Goal: Feedback & Contribution: Leave review/rating

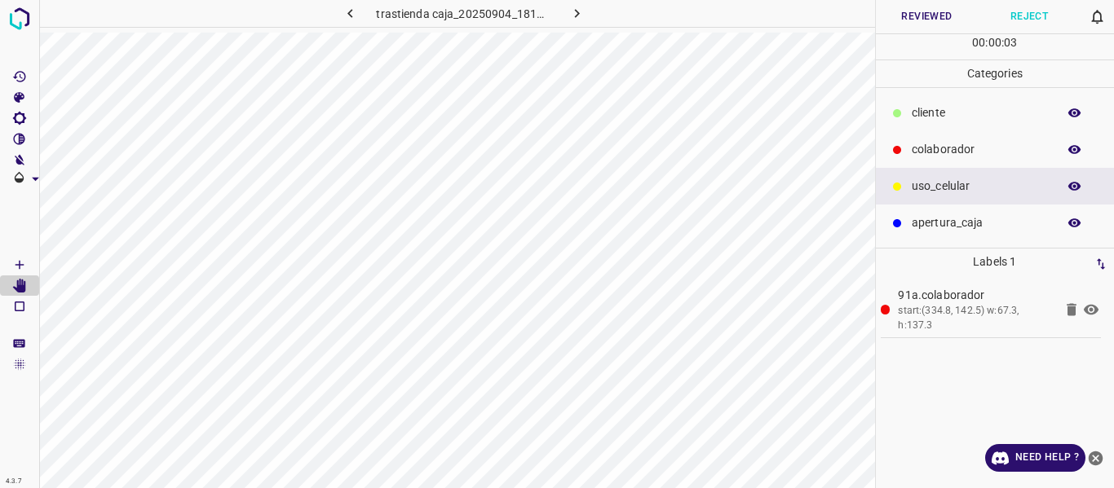
click at [909, 19] on button "Reviewed" at bounding box center [927, 16] width 103 height 33
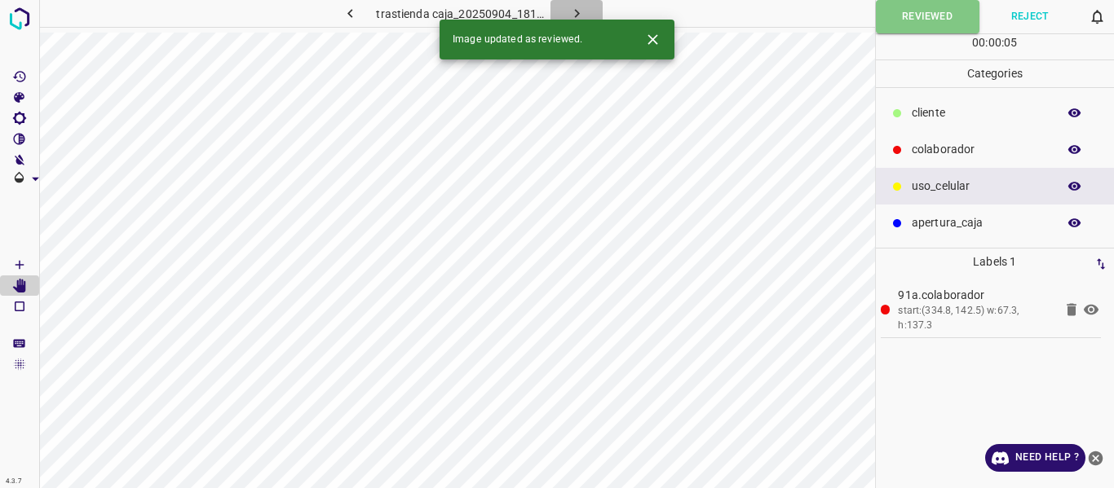
click at [577, 9] on icon "button" at bounding box center [576, 13] width 17 height 17
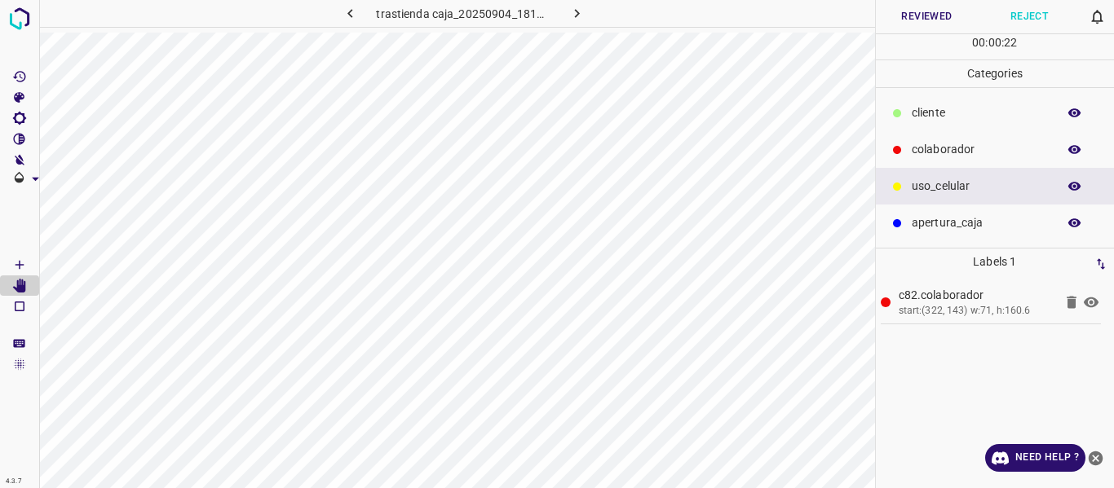
click at [912, 12] on button "Reviewed" at bounding box center [927, 16] width 103 height 33
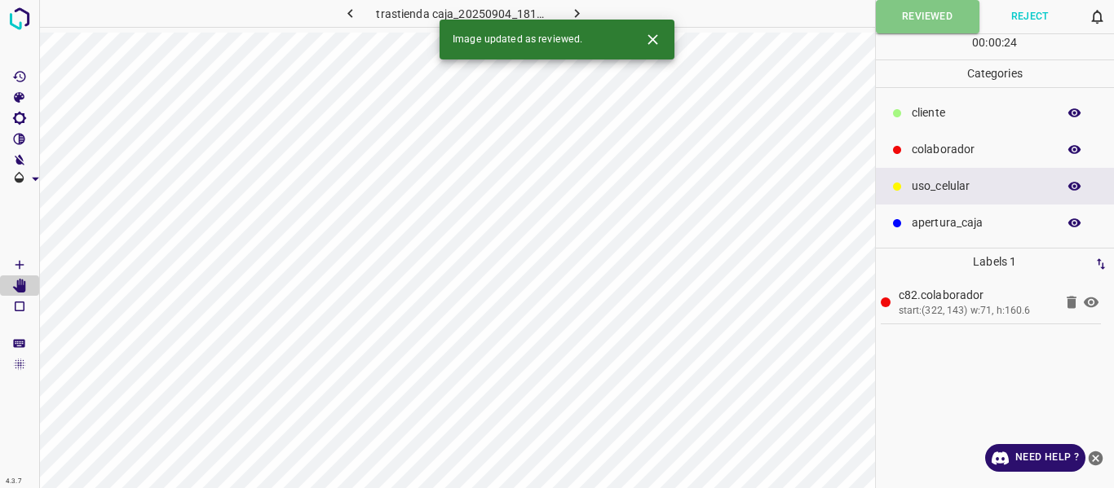
click at [576, 10] on icon "button" at bounding box center [576, 13] width 17 height 17
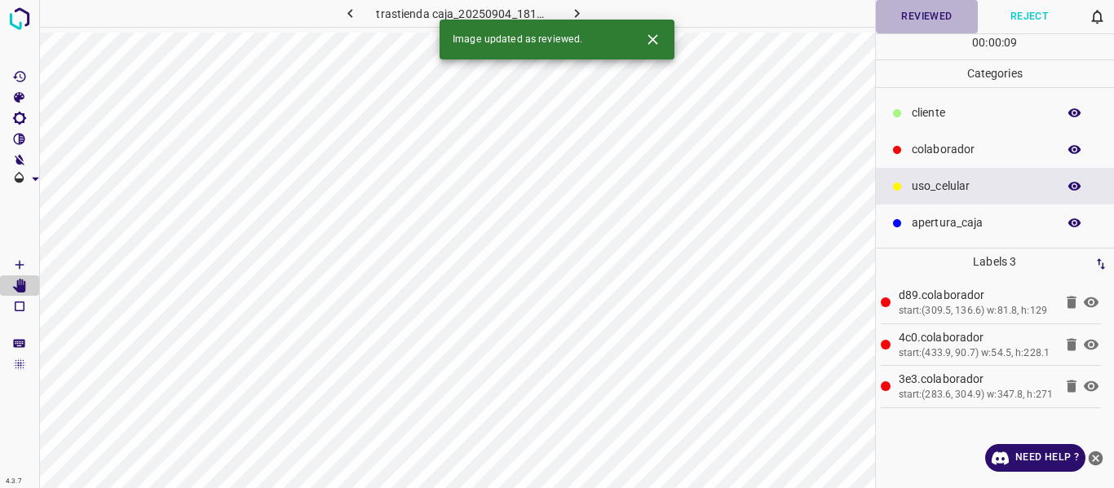
click at [903, 24] on button "Reviewed" at bounding box center [927, 16] width 103 height 33
click at [576, 7] on icon "button" at bounding box center [576, 13] width 17 height 17
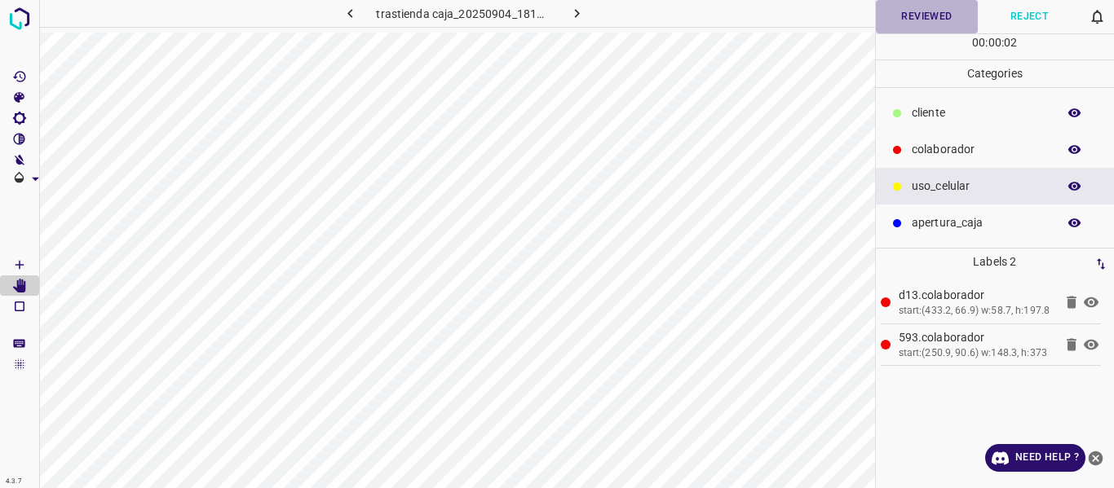
click at [902, 21] on button "Reviewed" at bounding box center [927, 16] width 103 height 33
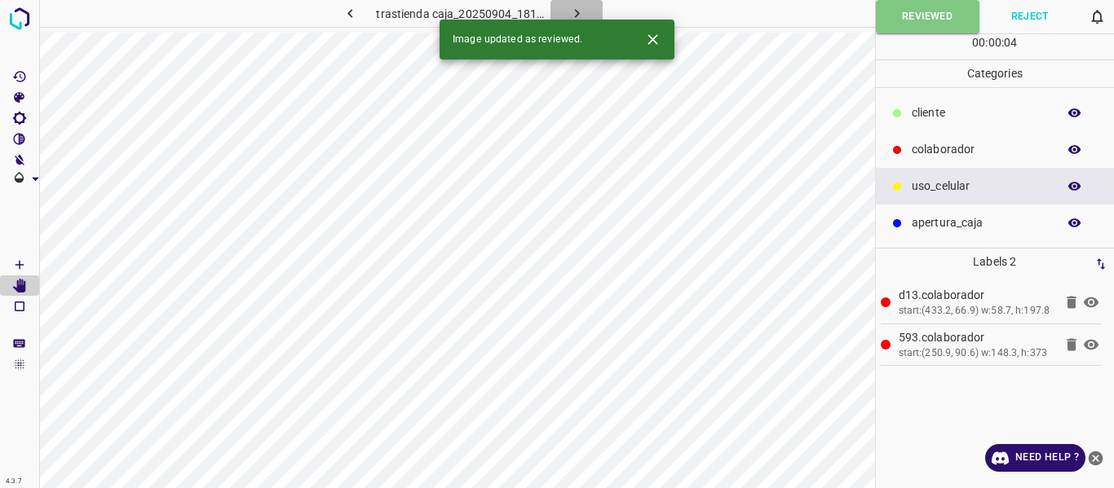
click at [580, 9] on icon "button" at bounding box center [576, 13] width 17 height 17
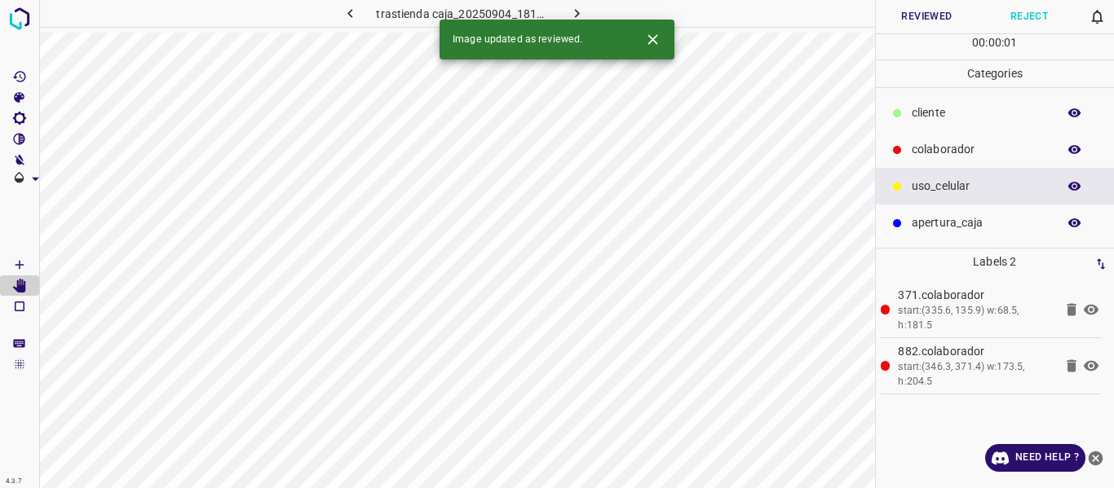
click at [916, 11] on button "Reviewed" at bounding box center [927, 16] width 103 height 33
click at [573, 8] on icon "button" at bounding box center [576, 13] width 17 height 17
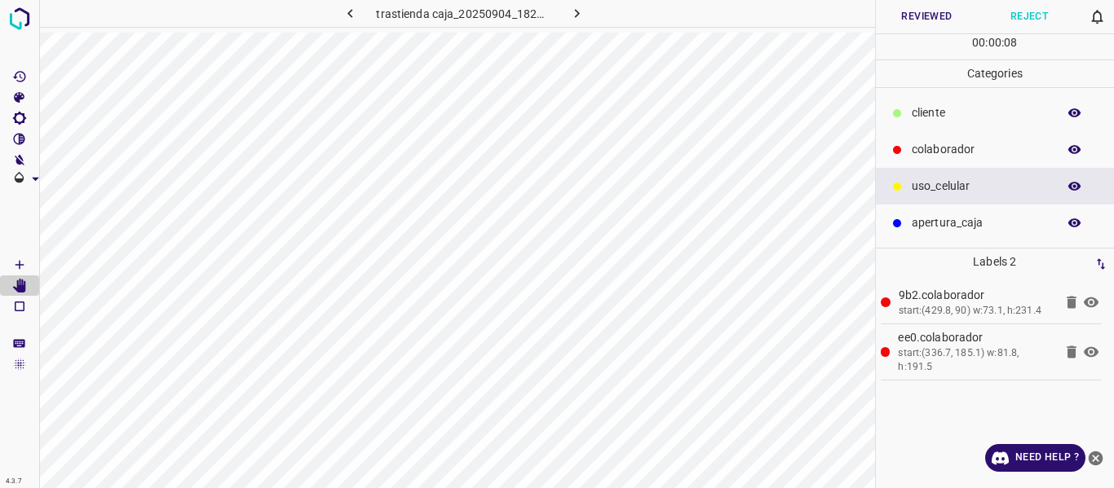
click at [1070, 148] on icon "button" at bounding box center [1074, 149] width 13 height 9
click at [1078, 146] on icon "button" at bounding box center [1074, 150] width 15 height 15
click at [911, 11] on button "Reviewed" at bounding box center [927, 16] width 103 height 33
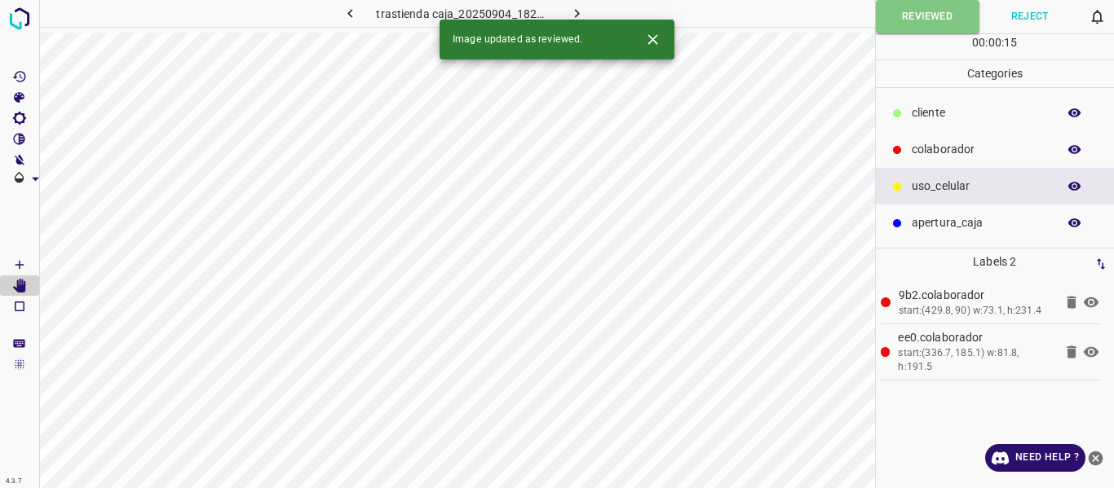
click at [577, 8] on icon "button" at bounding box center [576, 13] width 17 height 17
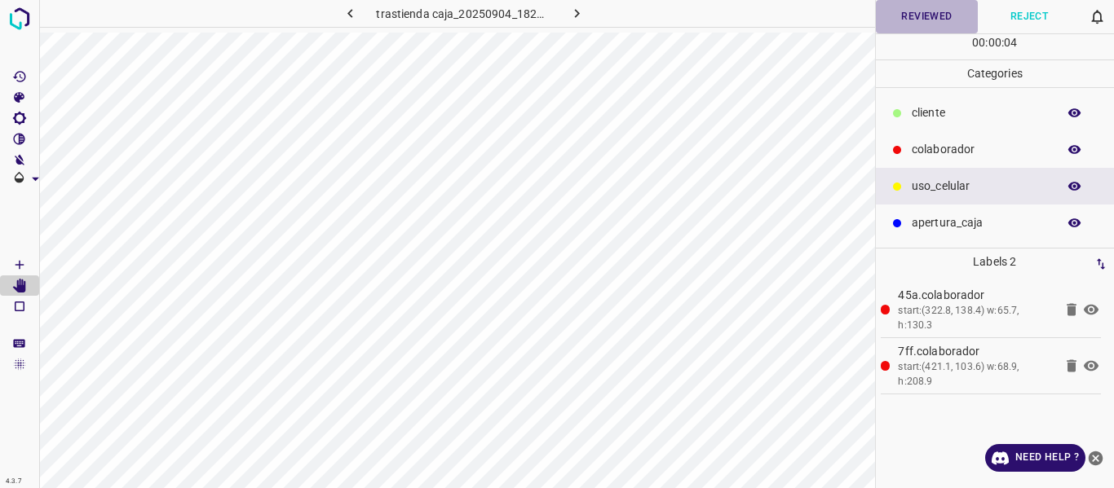
click at [911, 7] on button "Reviewed" at bounding box center [927, 16] width 103 height 33
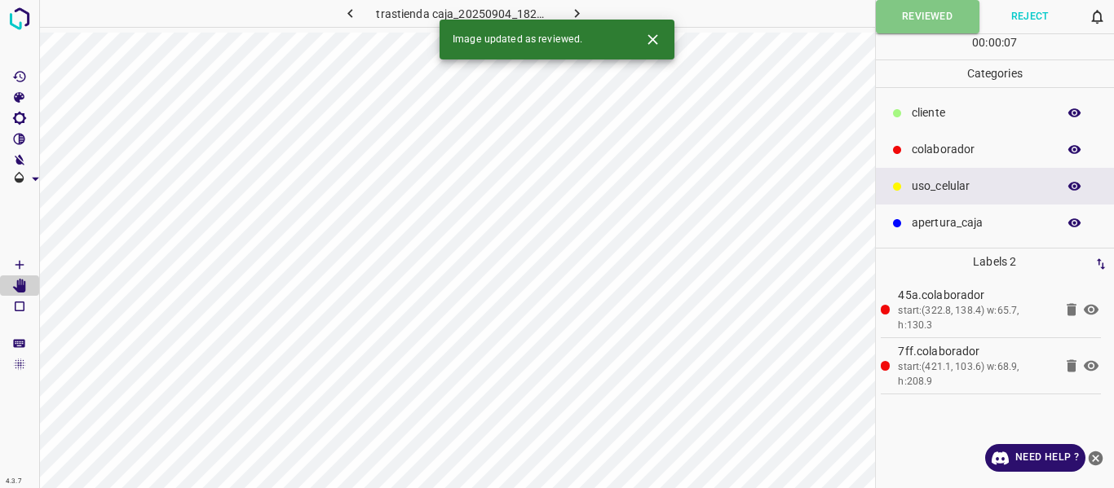
click at [579, 6] on icon "button" at bounding box center [576, 13] width 17 height 17
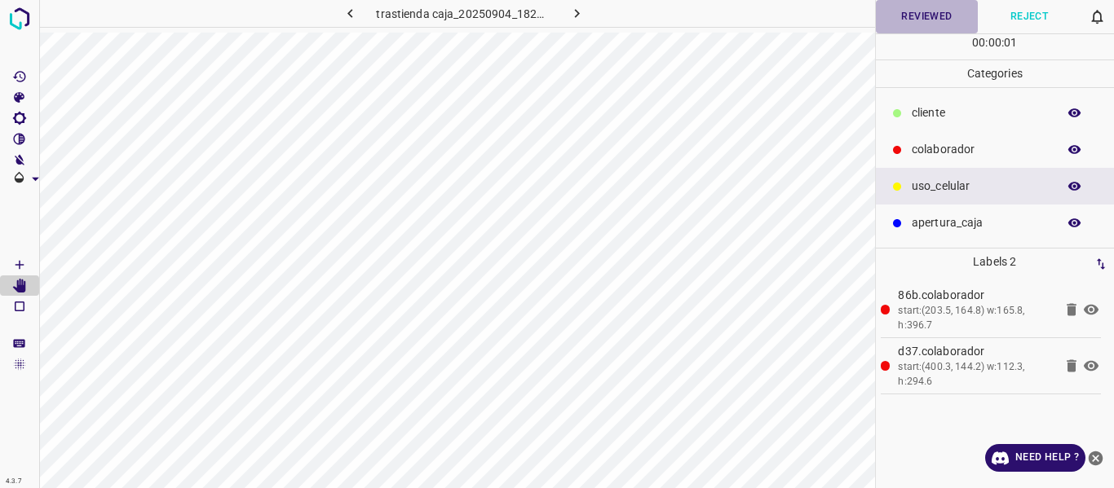
click at [916, 17] on button "Reviewed" at bounding box center [927, 16] width 103 height 33
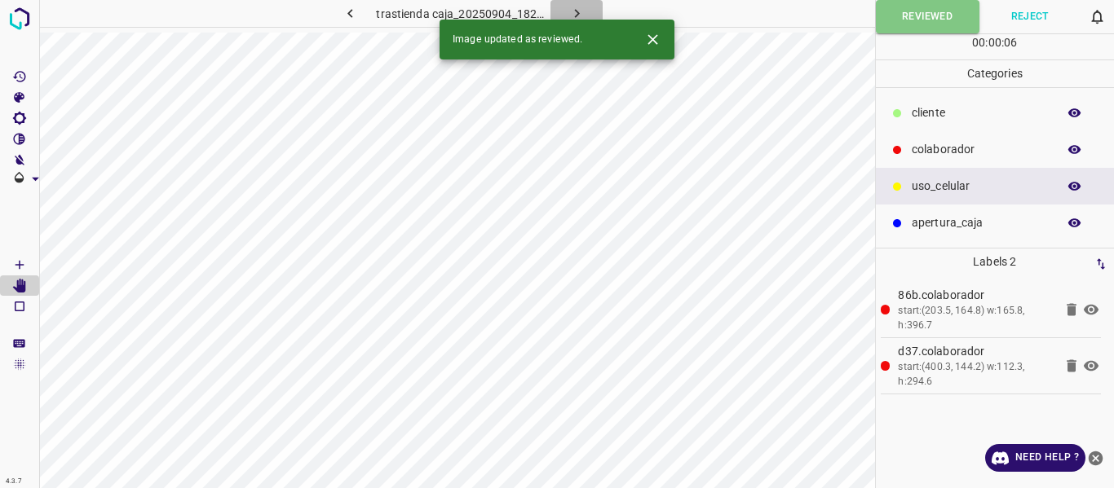
click at [573, 12] on icon "button" at bounding box center [576, 13] width 17 height 17
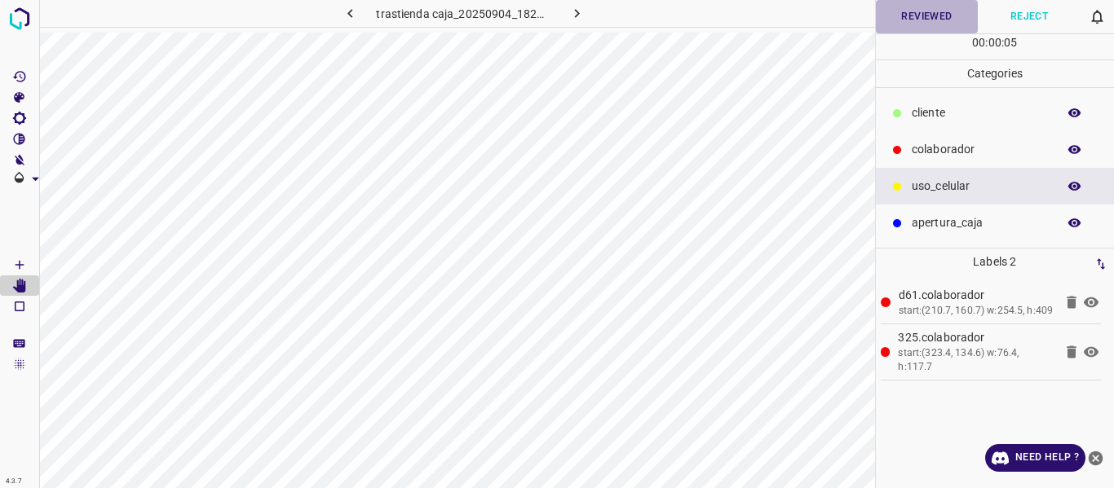
click at [901, 19] on button "Reviewed" at bounding box center [927, 16] width 103 height 33
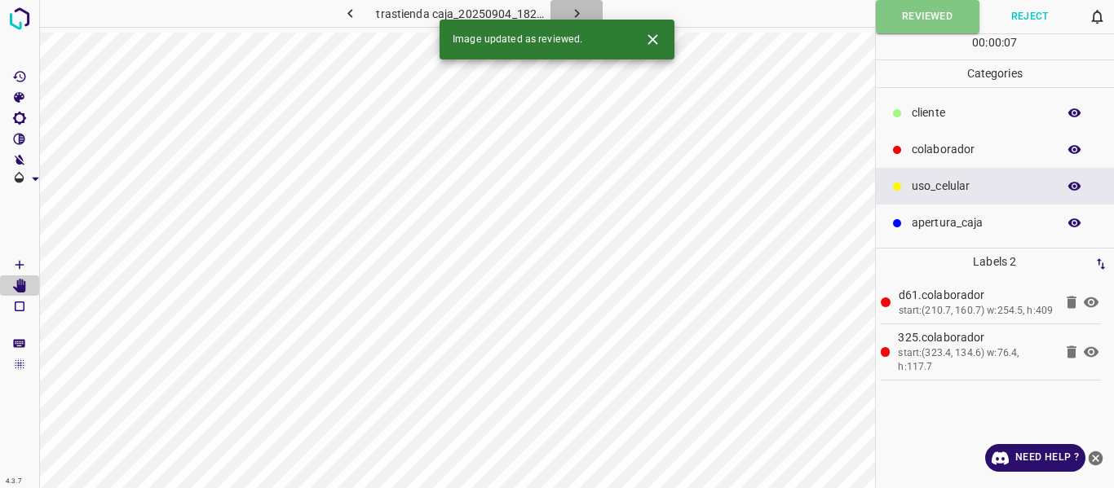
click at [576, 11] on icon "button" at bounding box center [576, 13] width 5 height 9
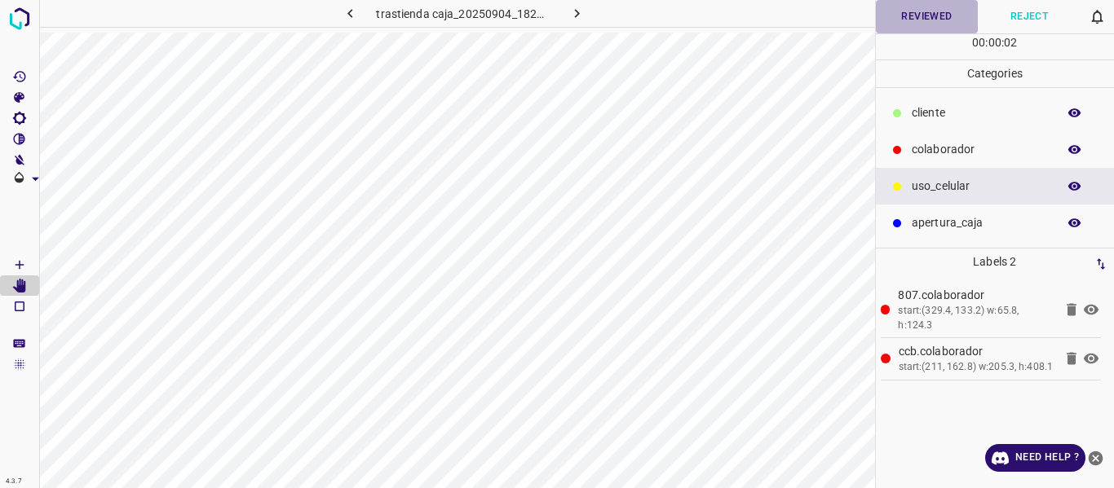
click at [908, 20] on button "Reviewed" at bounding box center [927, 16] width 103 height 33
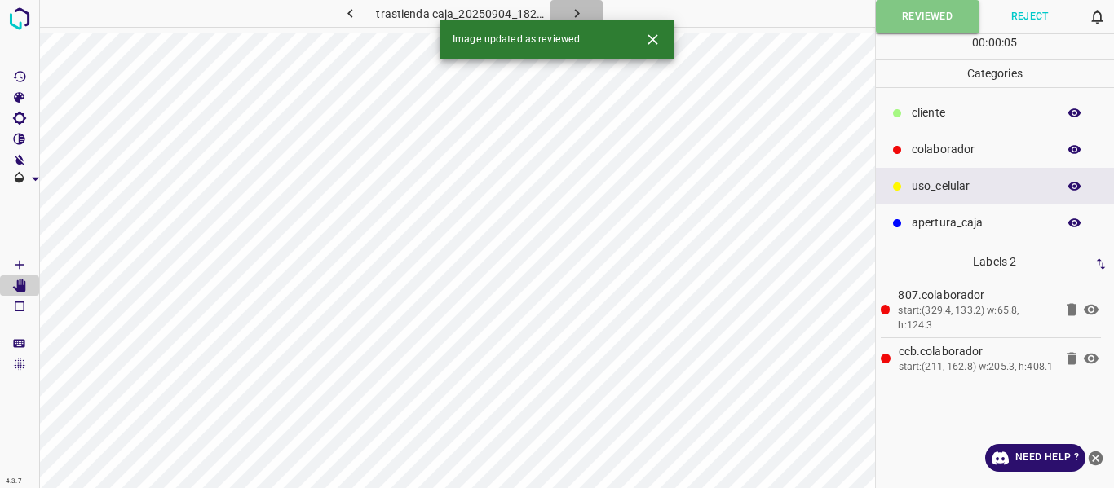
click at [583, 5] on icon "button" at bounding box center [576, 13] width 17 height 17
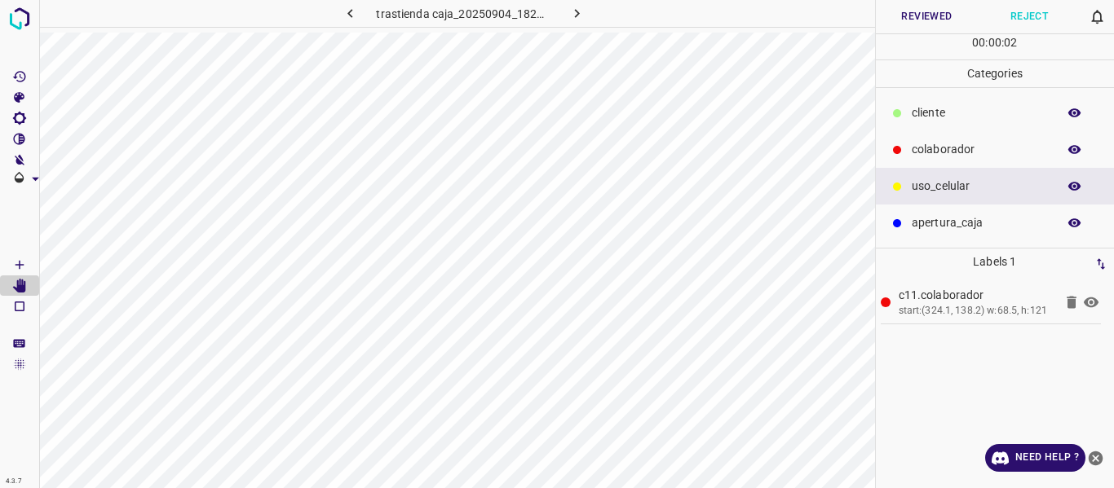
click at [909, 11] on button "Reviewed" at bounding box center [927, 16] width 103 height 33
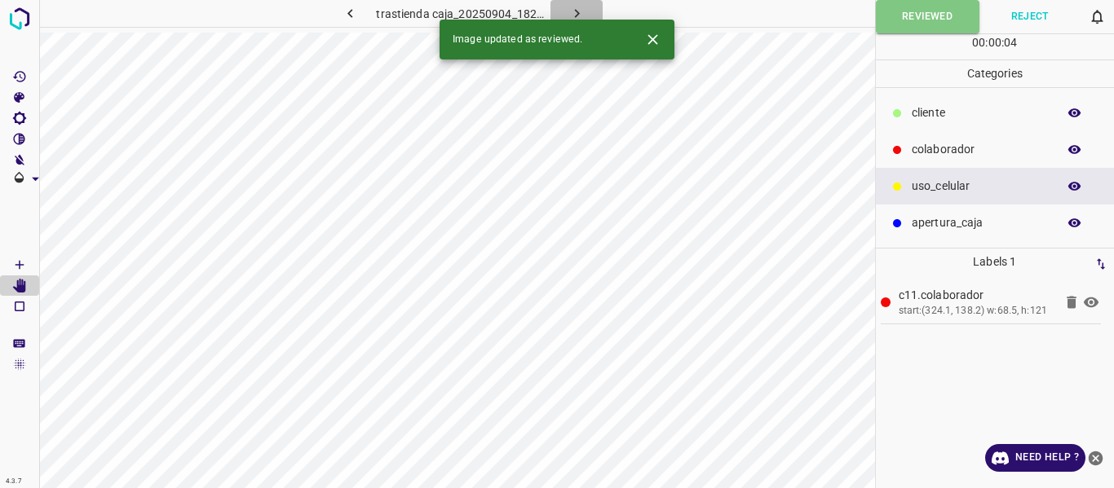
click at [572, 14] on icon "button" at bounding box center [576, 13] width 17 height 17
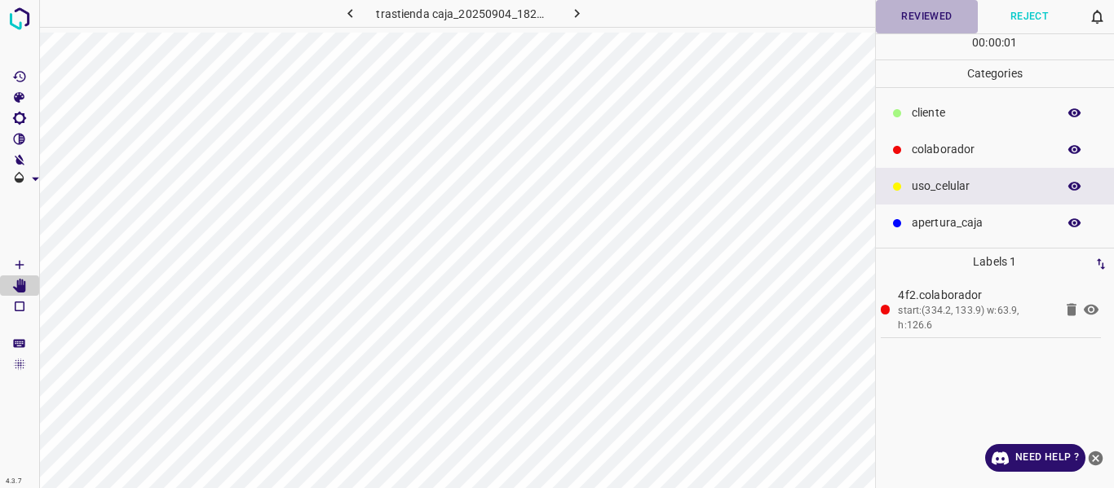
click at [891, 20] on button "Reviewed" at bounding box center [927, 16] width 103 height 33
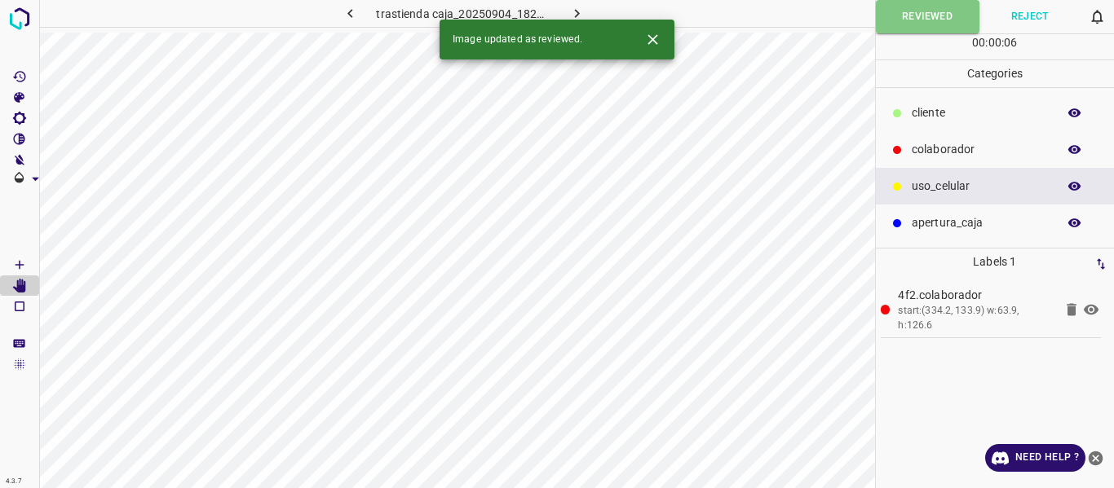
click at [571, 10] on icon "button" at bounding box center [576, 13] width 17 height 17
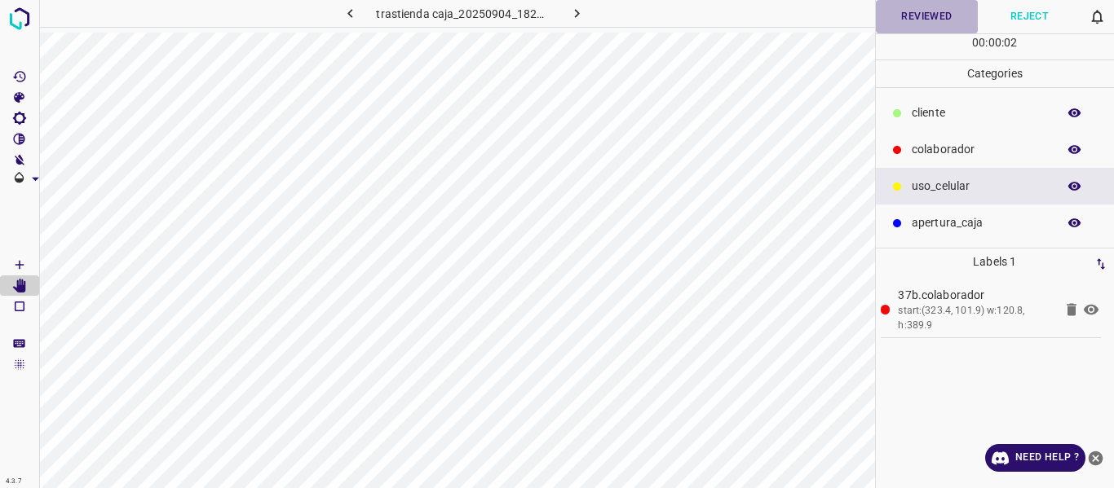
click at [907, 17] on button "Reviewed" at bounding box center [927, 16] width 103 height 33
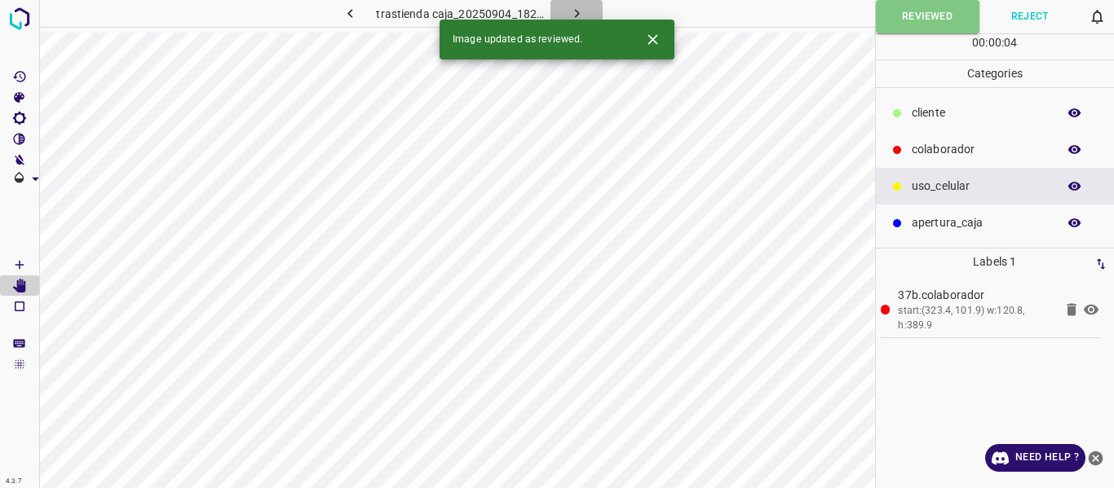
click at [576, 11] on icon "button" at bounding box center [576, 13] width 17 height 17
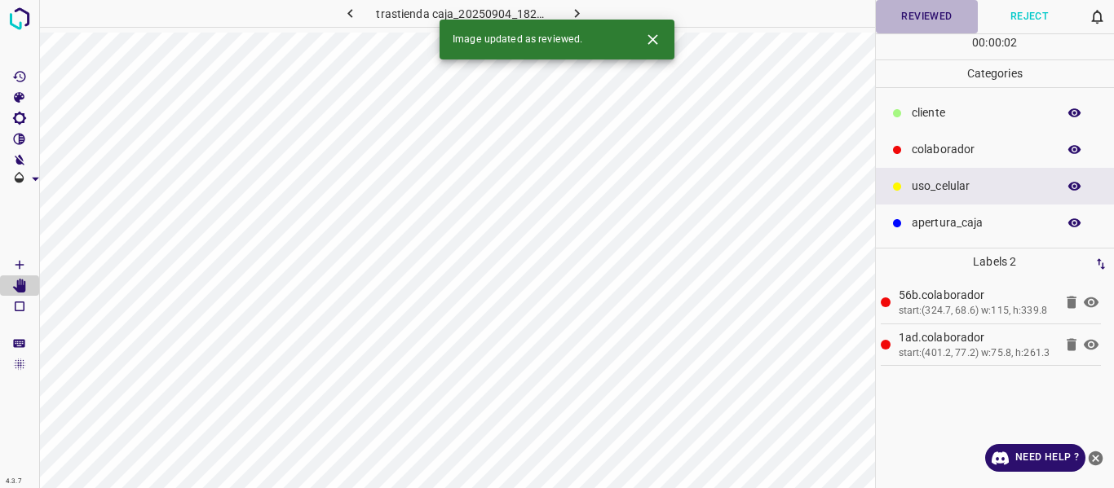
drag, startPoint x: 890, startPoint y: 20, endPoint x: 843, endPoint y: 15, distance: 47.5
click at [890, 19] on button "Reviewed" at bounding box center [927, 16] width 103 height 33
click at [570, 14] on icon "button" at bounding box center [576, 13] width 17 height 17
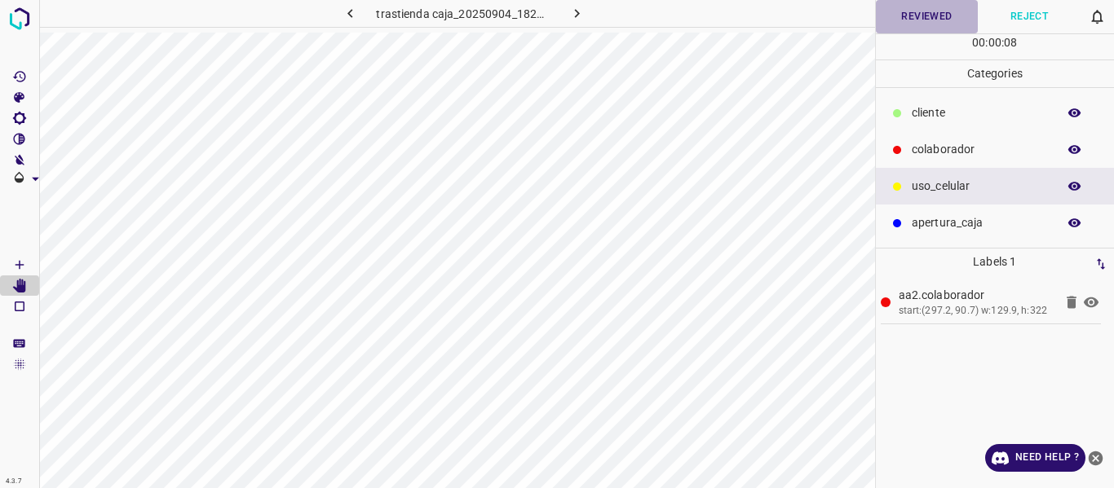
click at [913, 22] on button "Reviewed" at bounding box center [927, 16] width 103 height 33
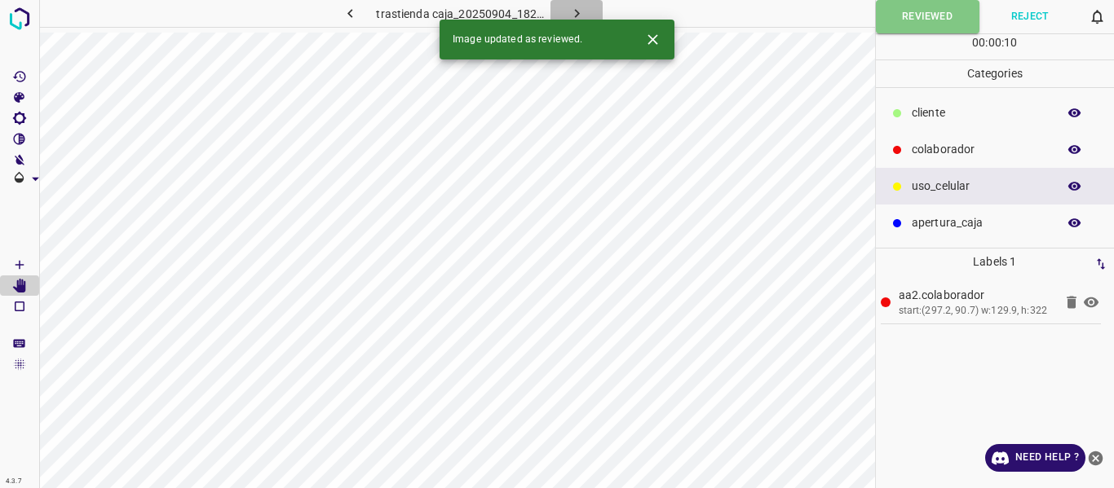
click at [575, 11] on icon "button" at bounding box center [576, 13] width 5 height 9
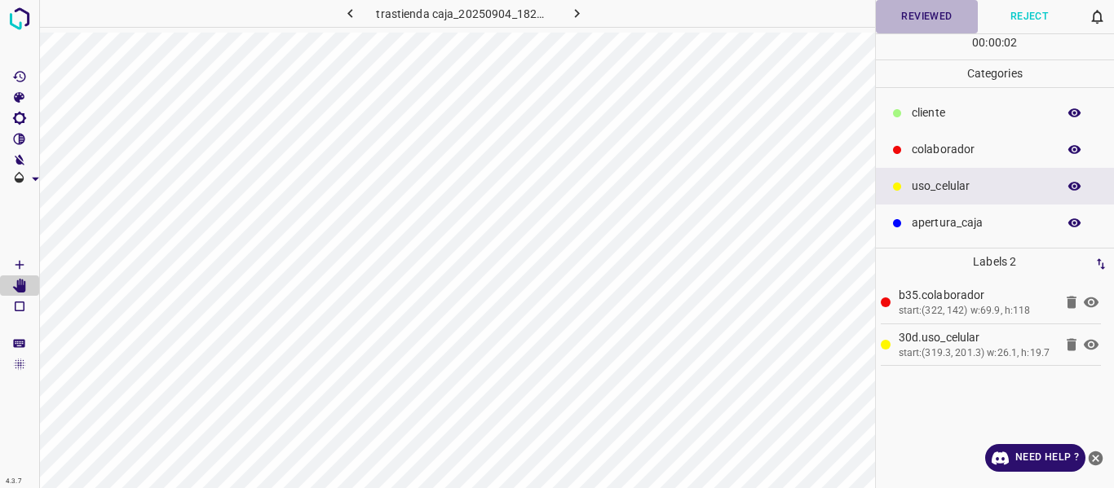
click at [925, 19] on button "Reviewed" at bounding box center [927, 16] width 103 height 33
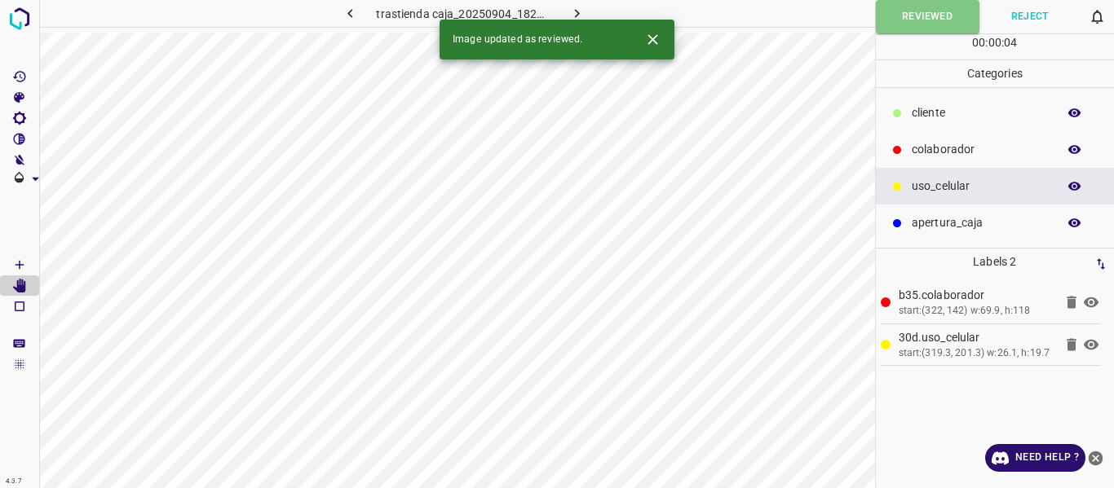
click at [572, 15] on icon "button" at bounding box center [576, 13] width 17 height 17
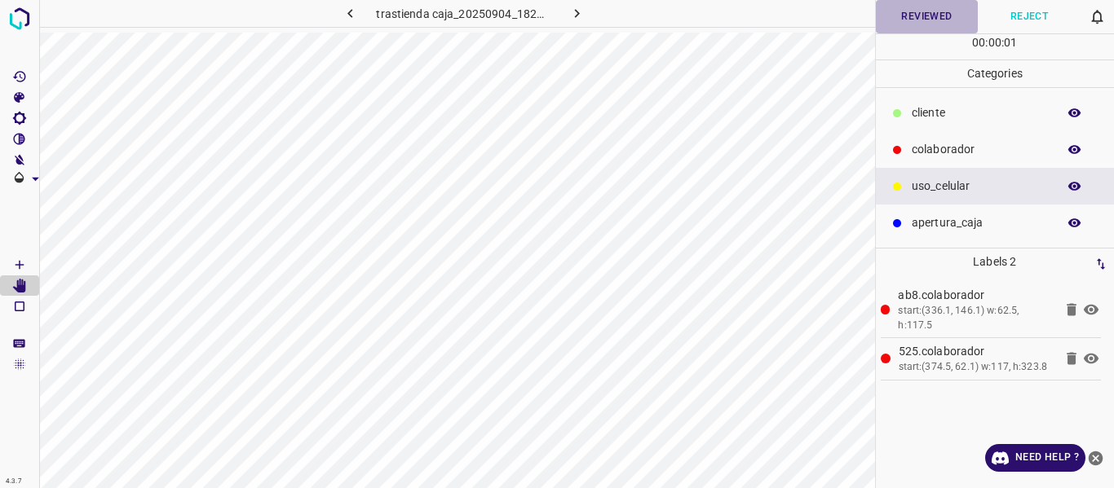
click at [924, 18] on button "Reviewed" at bounding box center [927, 16] width 103 height 33
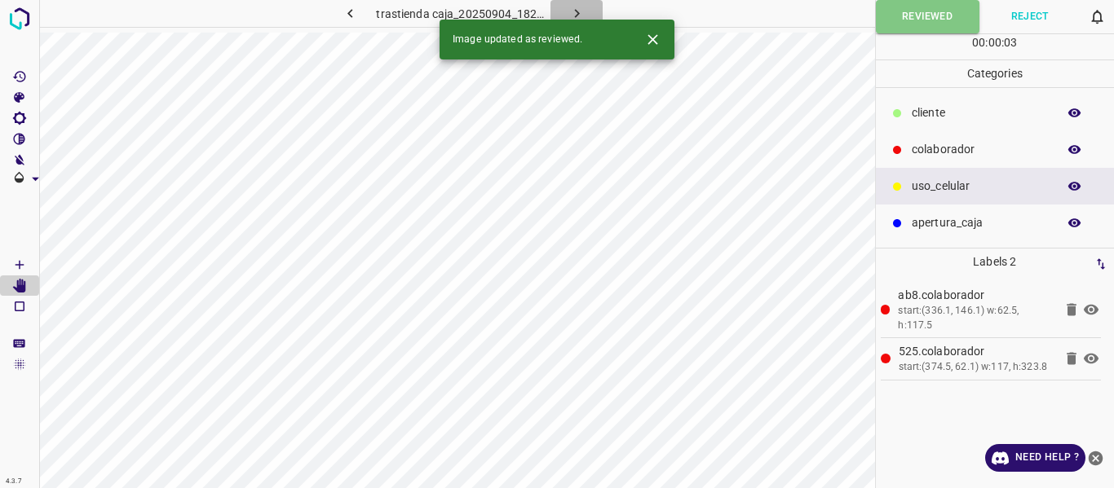
drag, startPoint x: 566, startPoint y: 13, endPoint x: 826, endPoint y: 28, distance: 260.5
click at [567, 13] on button "button" at bounding box center [576, 13] width 52 height 27
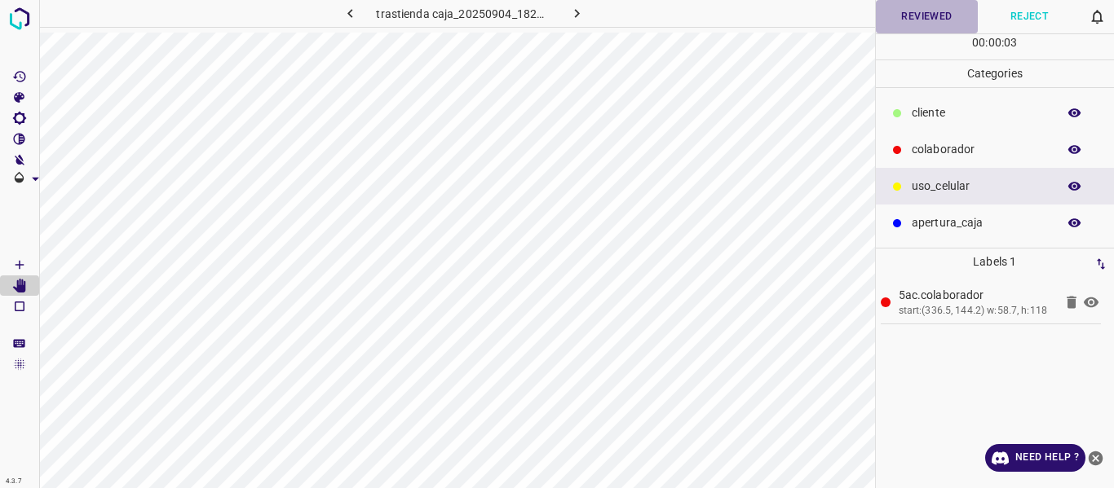
click at [904, 15] on button "Reviewed" at bounding box center [927, 16] width 103 height 33
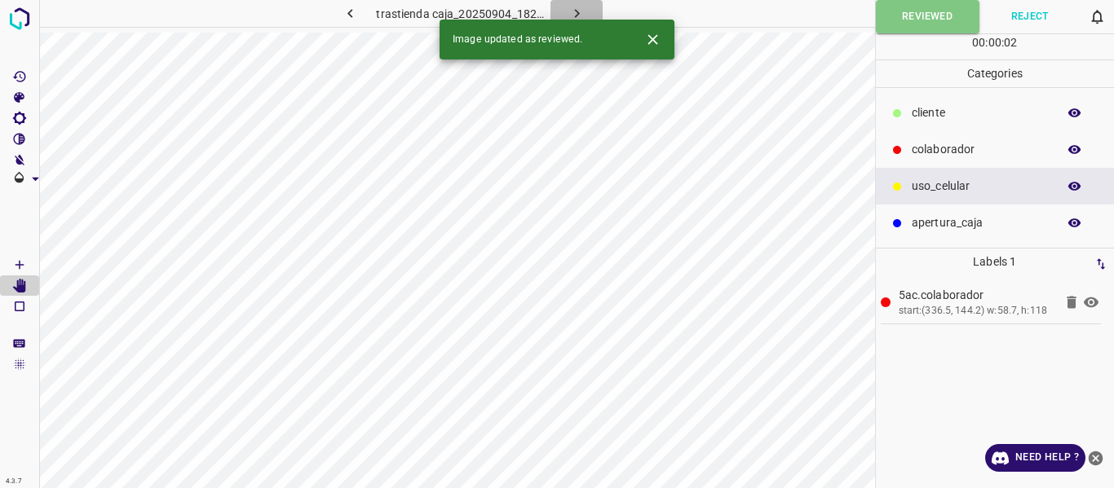
click at [570, 12] on icon "button" at bounding box center [576, 13] width 17 height 17
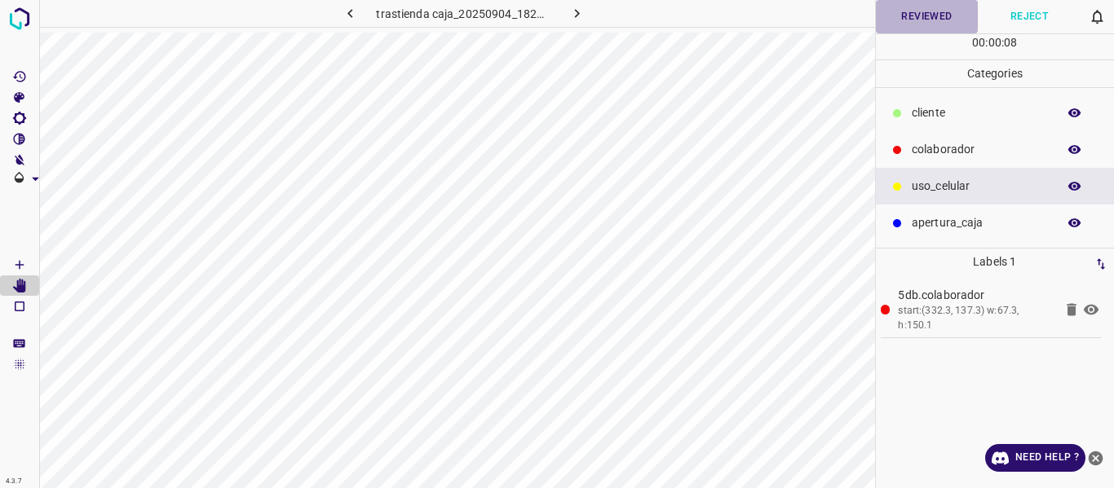
click at [913, 17] on button "Reviewed" at bounding box center [927, 16] width 103 height 33
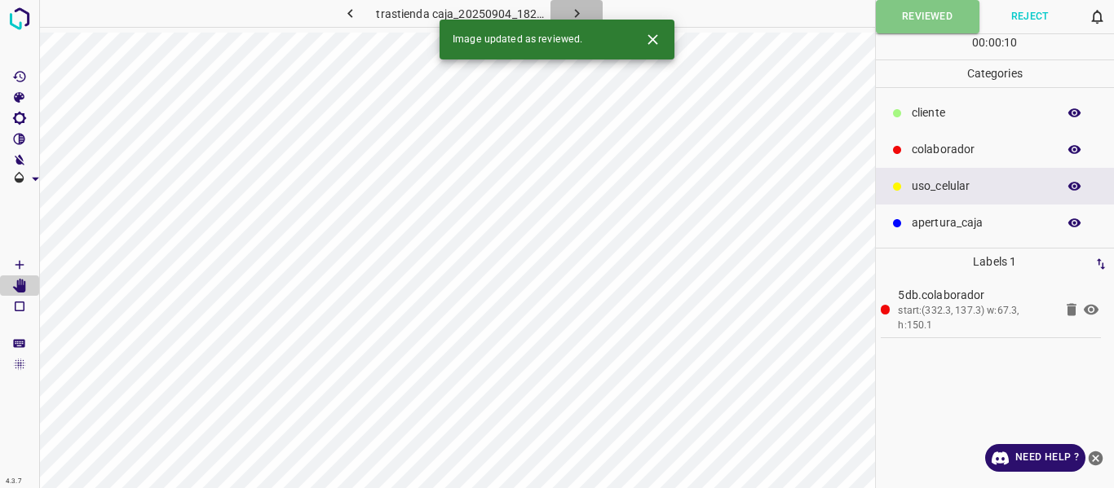
click at [580, 14] on icon "button" at bounding box center [576, 13] width 17 height 17
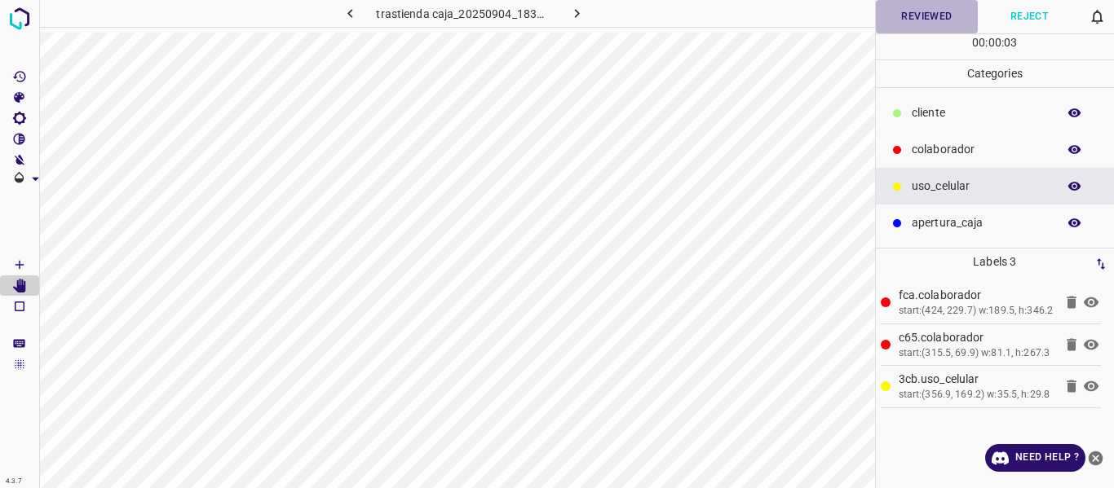
click at [927, 16] on button "Reviewed" at bounding box center [927, 16] width 103 height 33
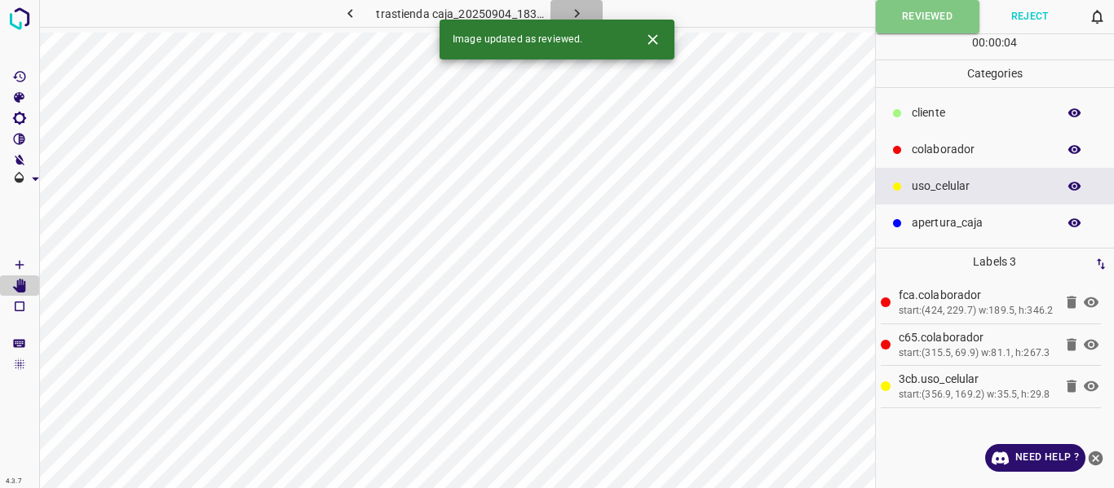
click at [574, 13] on icon "button" at bounding box center [576, 13] width 17 height 17
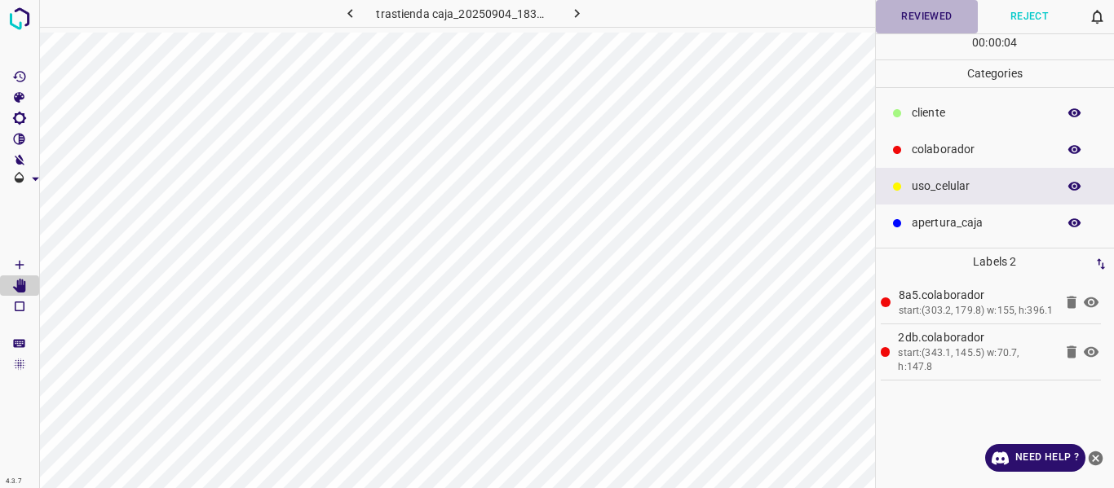
click at [924, 19] on button "Reviewed" at bounding box center [927, 16] width 103 height 33
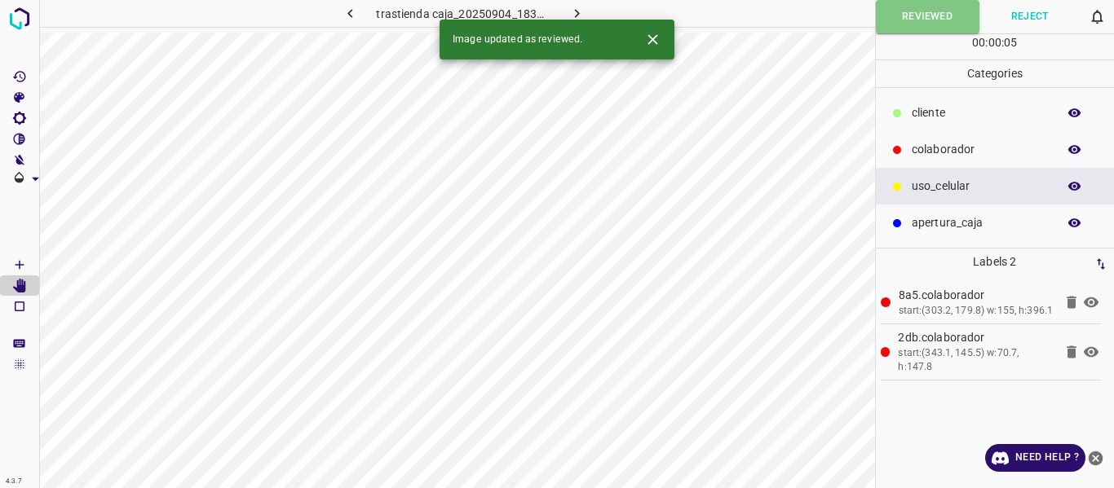
click at [576, 7] on icon "button" at bounding box center [576, 13] width 17 height 17
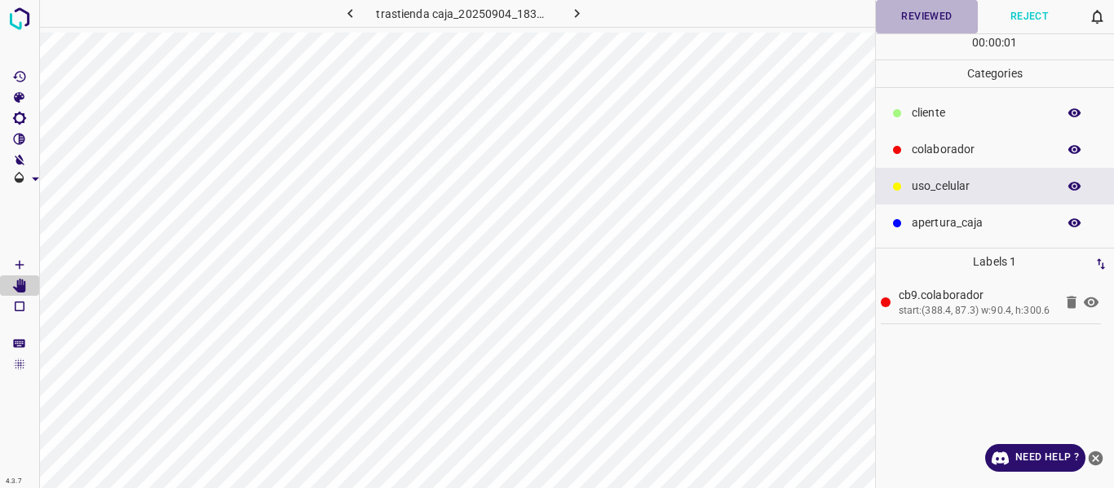
click at [929, 19] on button "Reviewed" at bounding box center [927, 16] width 103 height 33
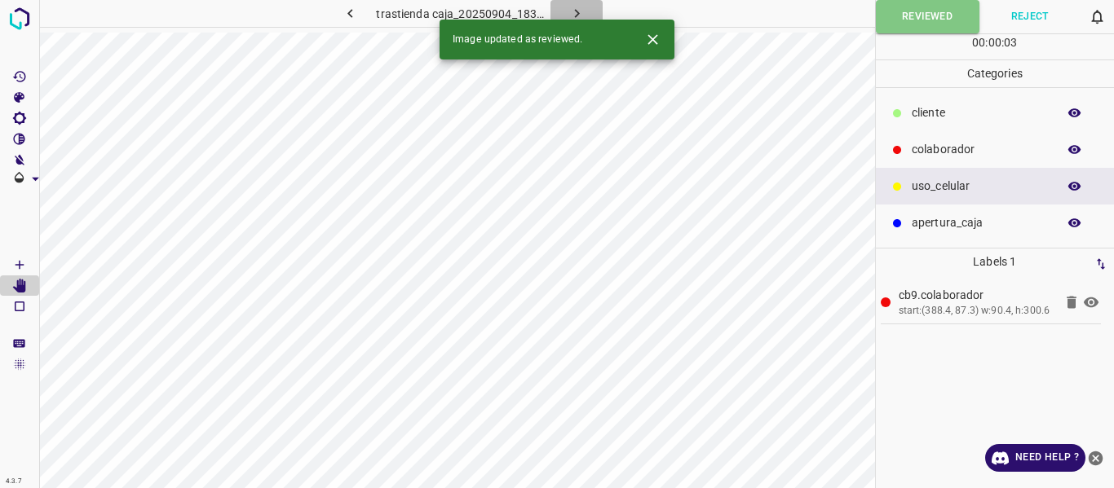
click at [574, 11] on icon "button" at bounding box center [576, 13] width 17 height 17
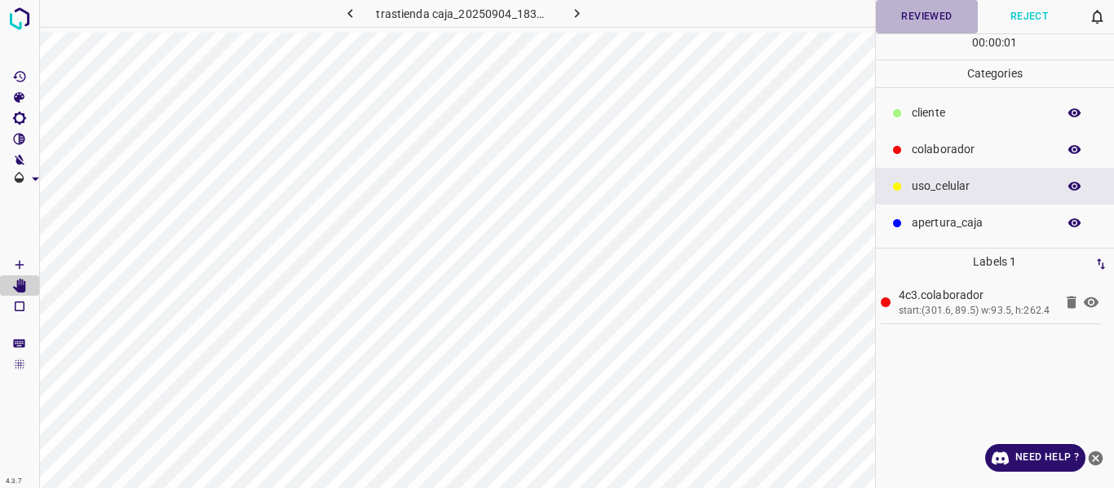
click at [929, 15] on button "Reviewed" at bounding box center [927, 16] width 103 height 33
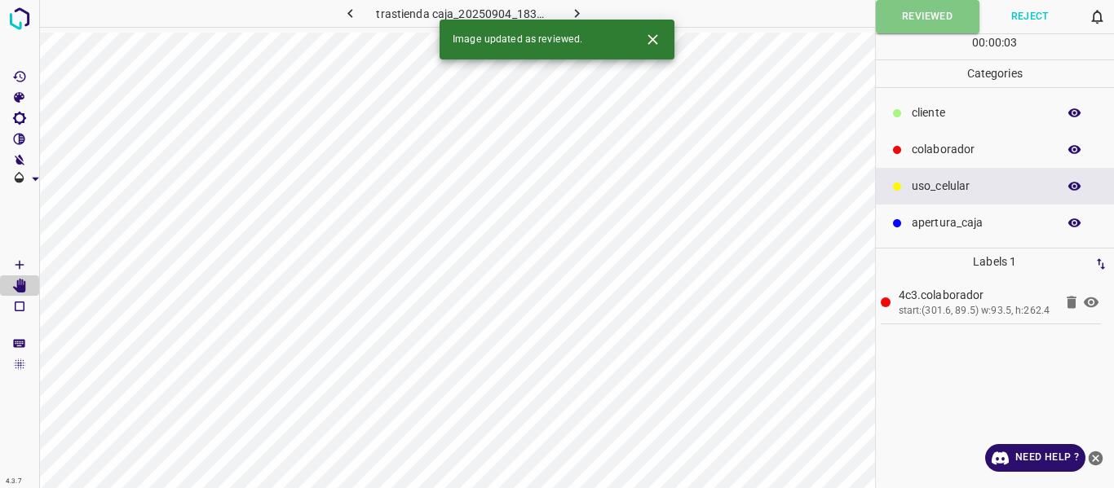
click at [580, 7] on icon "button" at bounding box center [576, 13] width 17 height 17
click at [911, 15] on button "Reviewed" at bounding box center [927, 16] width 103 height 33
click at [577, 11] on icon "button" at bounding box center [576, 13] width 17 height 17
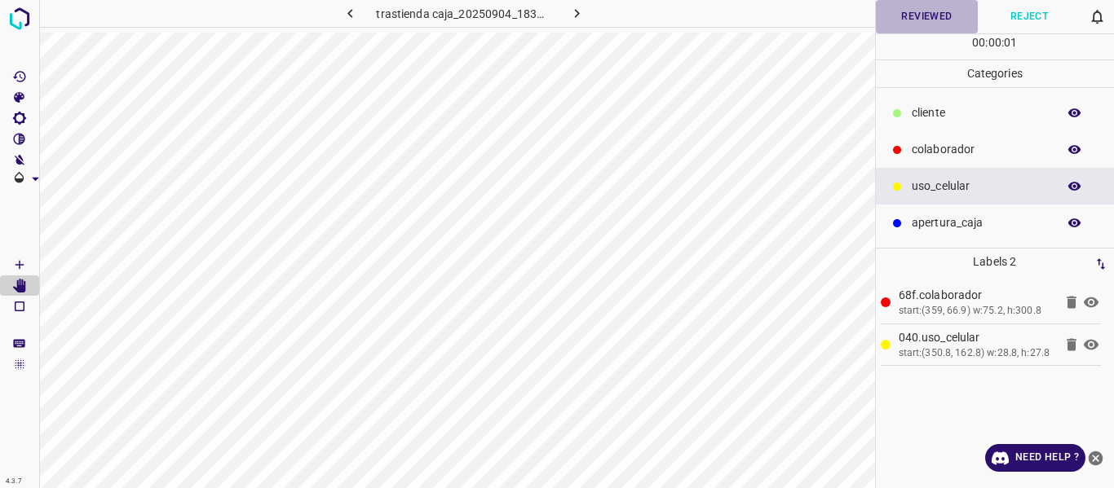
click at [914, 19] on button "Reviewed" at bounding box center [927, 16] width 103 height 33
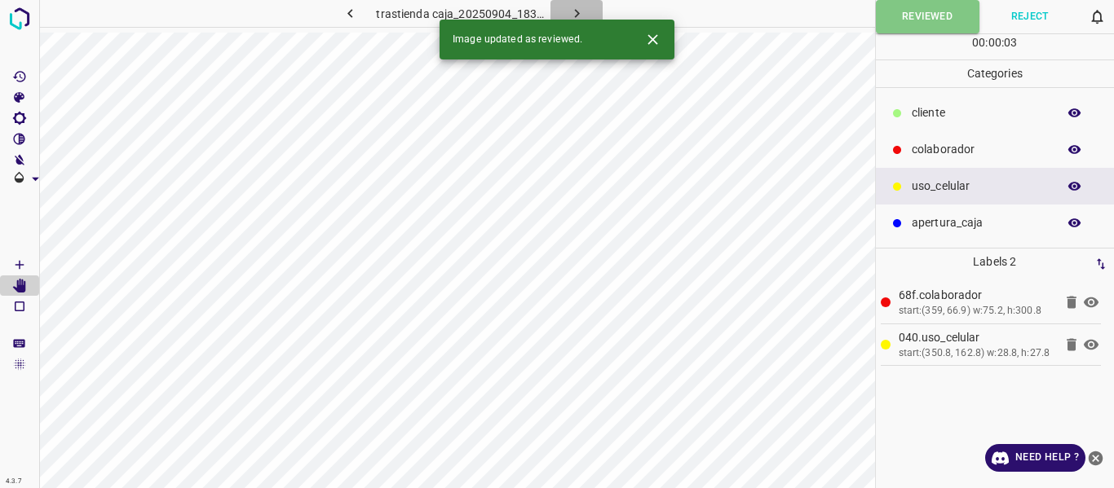
click at [573, 7] on icon "button" at bounding box center [576, 13] width 17 height 17
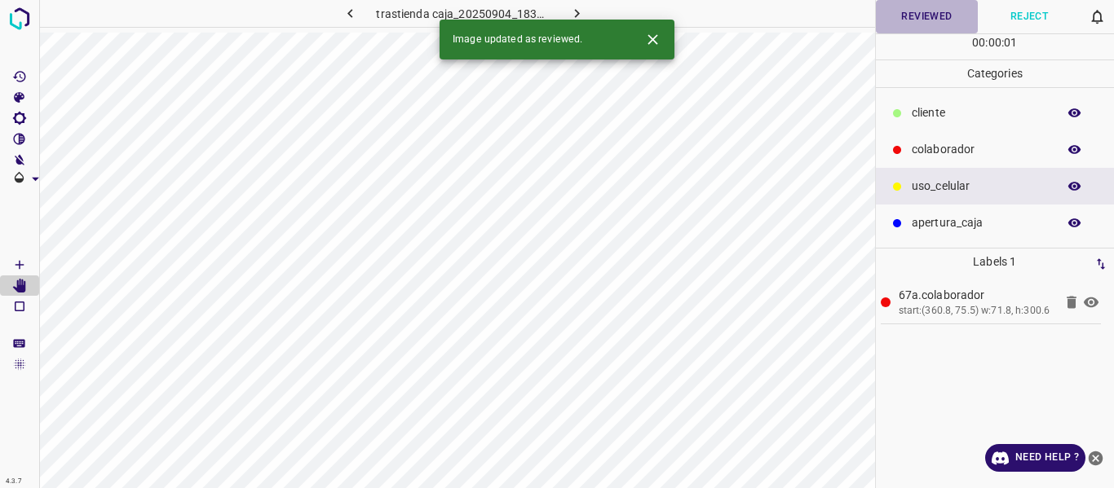
click at [910, 18] on button "Reviewed" at bounding box center [927, 16] width 103 height 33
click at [581, 12] on icon "button" at bounding box center [576, 13] width 17 height 17
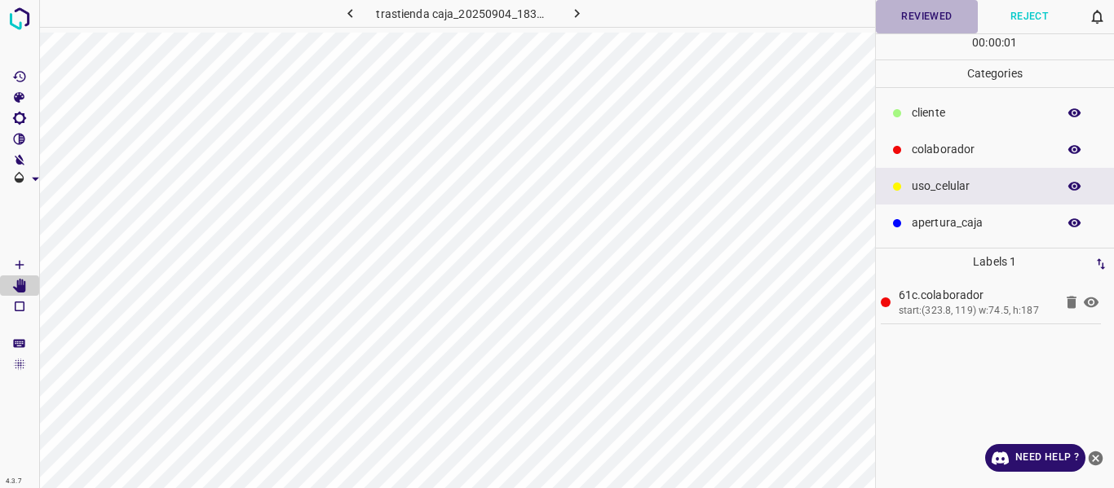
click at [917, 15] on button "Reviewed" at bounding box center [927, 16] width 103 height 33
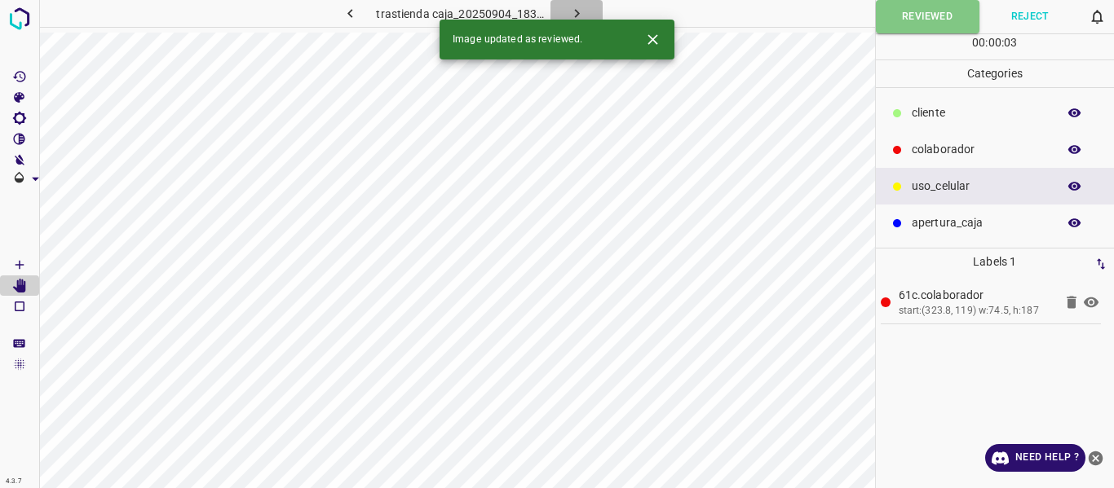
click at [568, 9] on icon "button" at bounding box center [576, 13] width 17 height 17
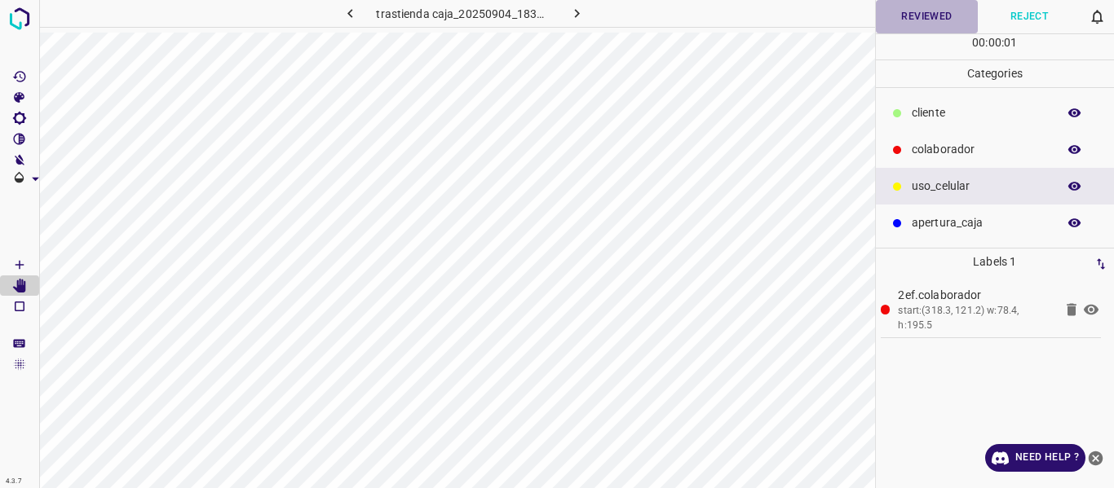
click at [920, 16] on button "Reviewed" at bounding box center [927, 16] width 103 height 33
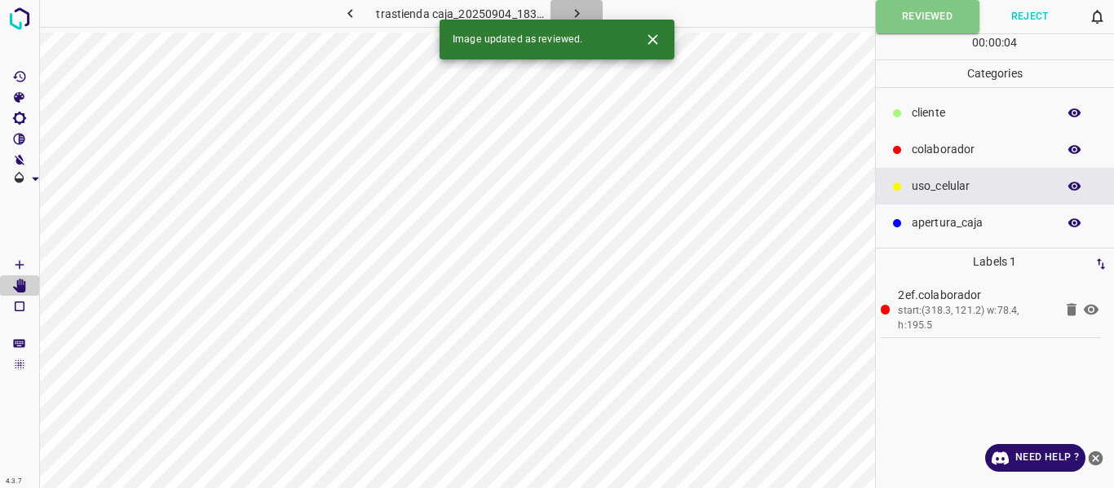
click at [580, 13] on icon "button" at bounding box center [576, 13] width 17 height 17
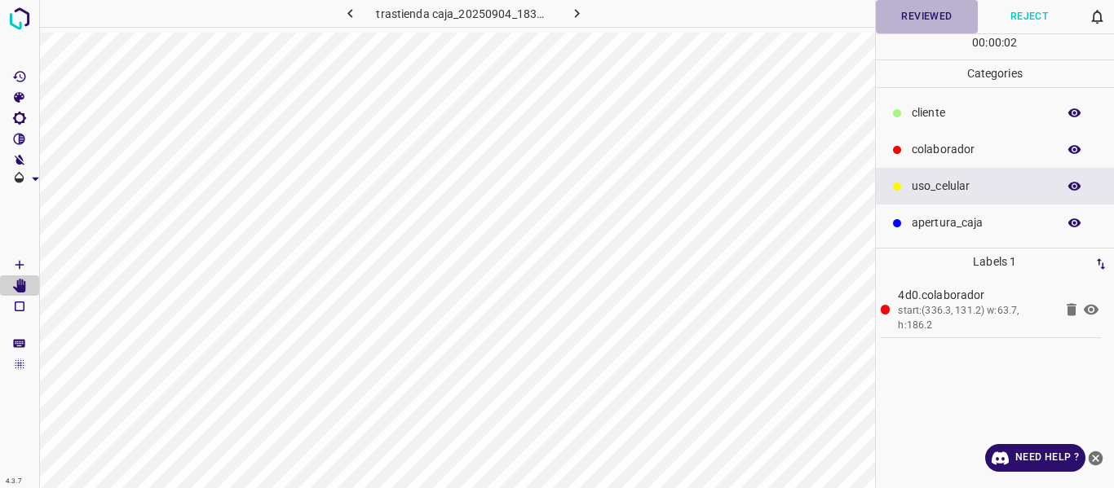
click at [917, 18] on button "Reviewed" at bounding box center [927, 16] width 103 height 33
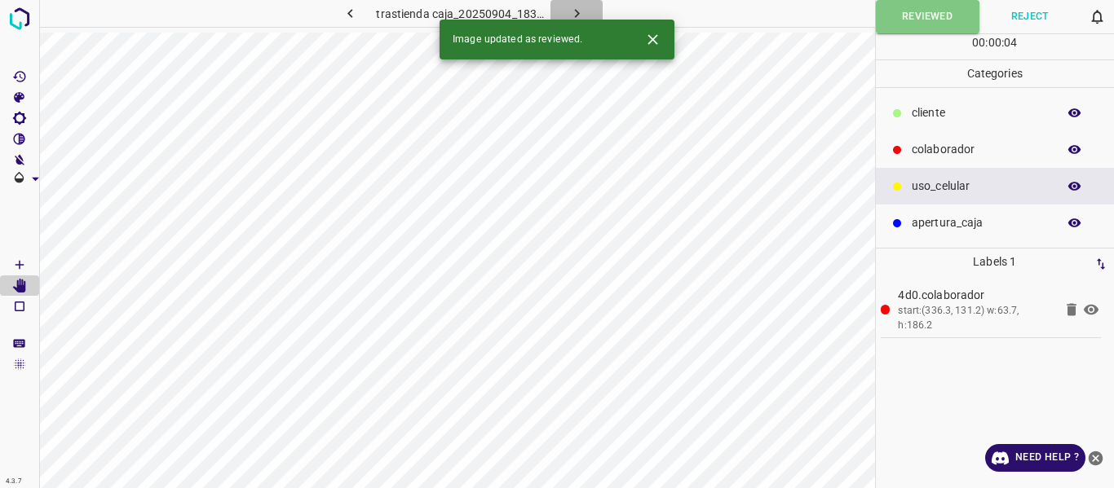
click at [575, 11] on icon "button" at bounding box center [576, 13] width 5 height 9
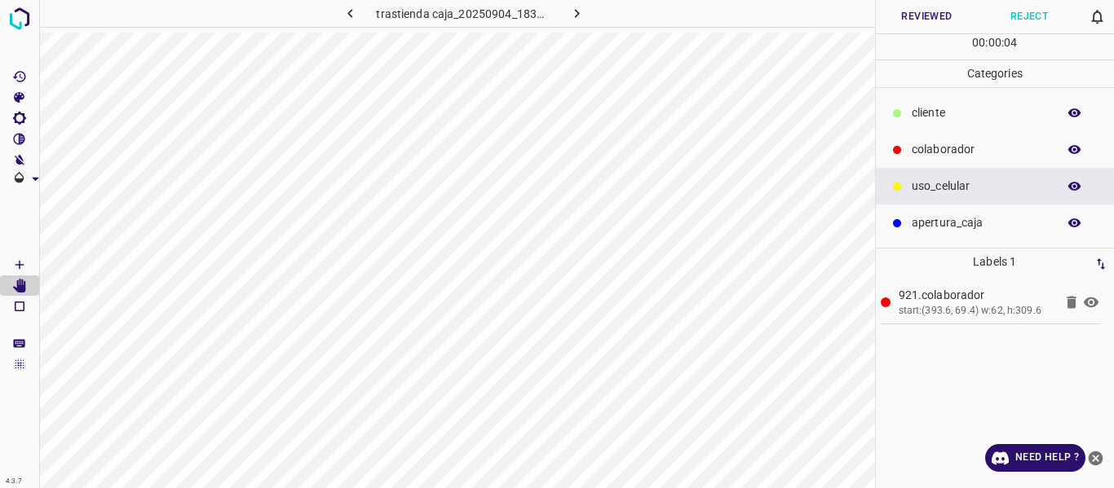
click at [908, 20] on button "Reviewed" at bounding box center [927, 16] width 103 height 33
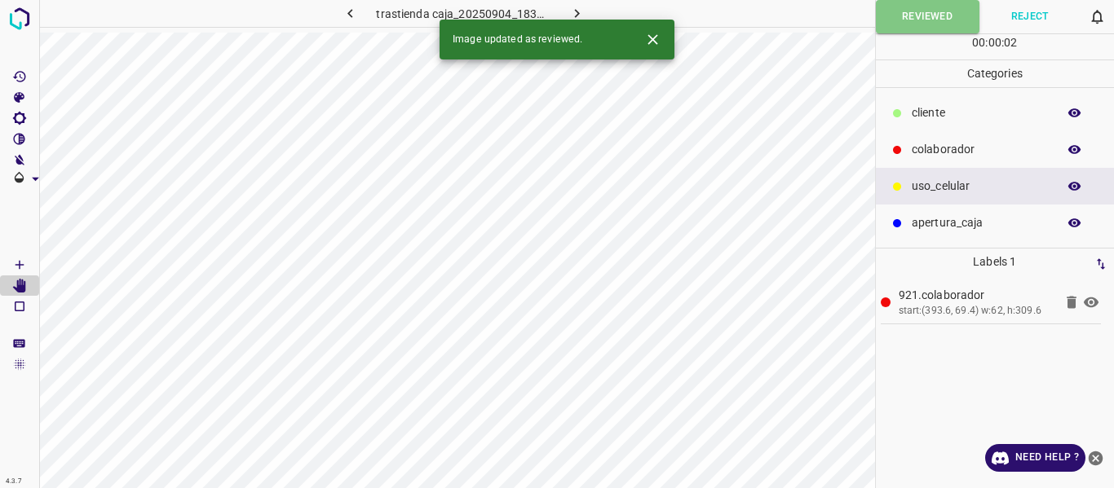
click at [576, 11] on icon "button" at bounding box center [576, 13] width 5 height 9
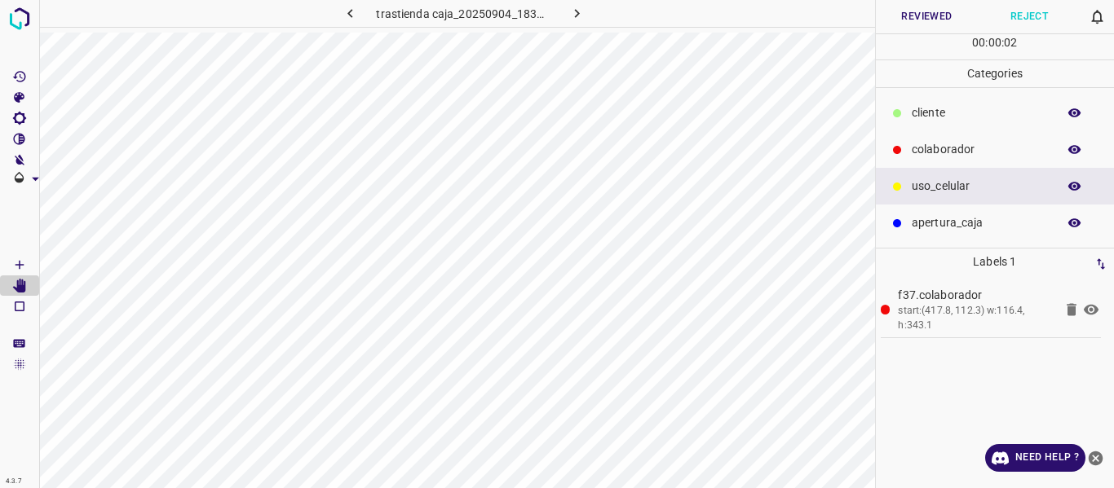
click at [932, 24] on button "Reviewed" at bounding box center [927, 16] width 103 height 33
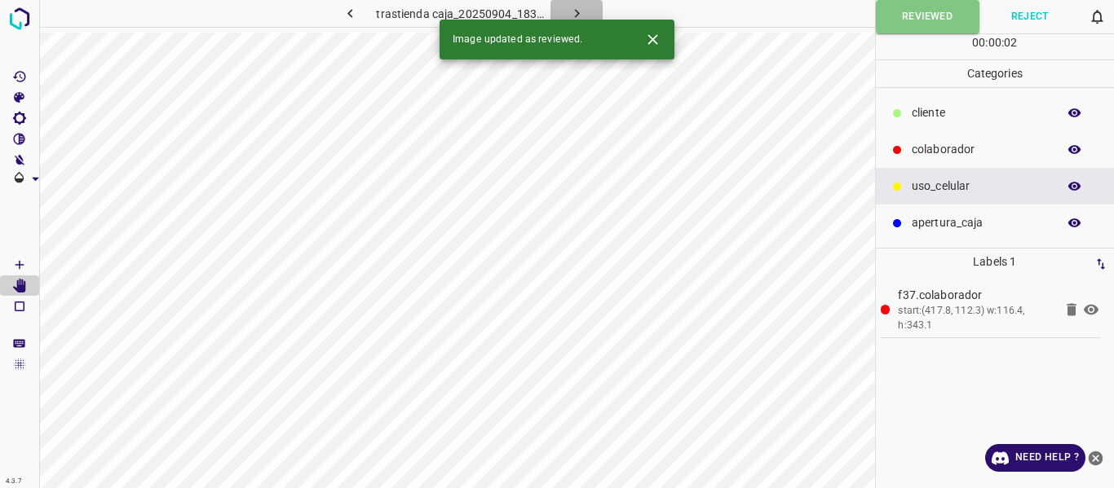
click at [577, 11] on icon "button" at bounding box center [576, 13] width 17 height 17
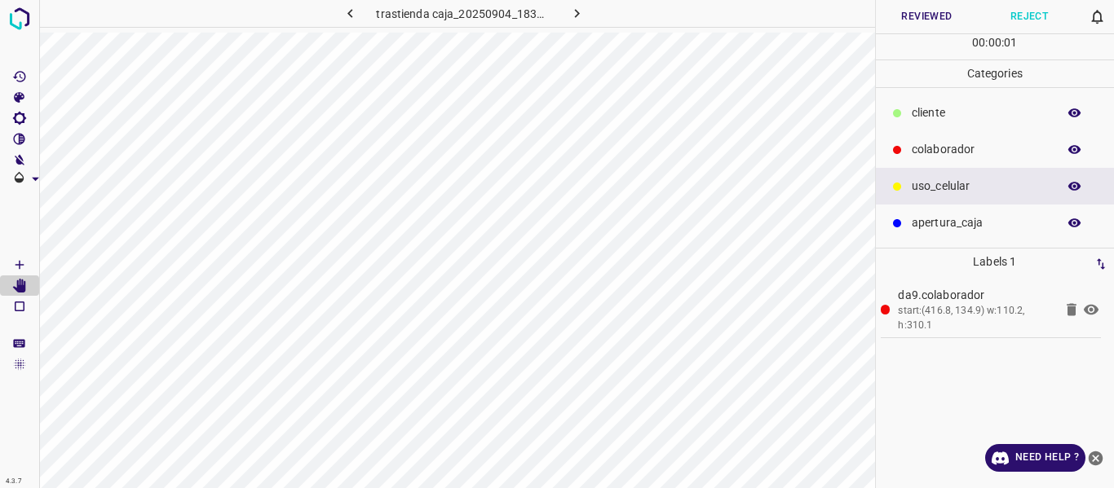
click at [913, 20] on button "Reviewed" at bounding box center [927, 16] width 103 height 33
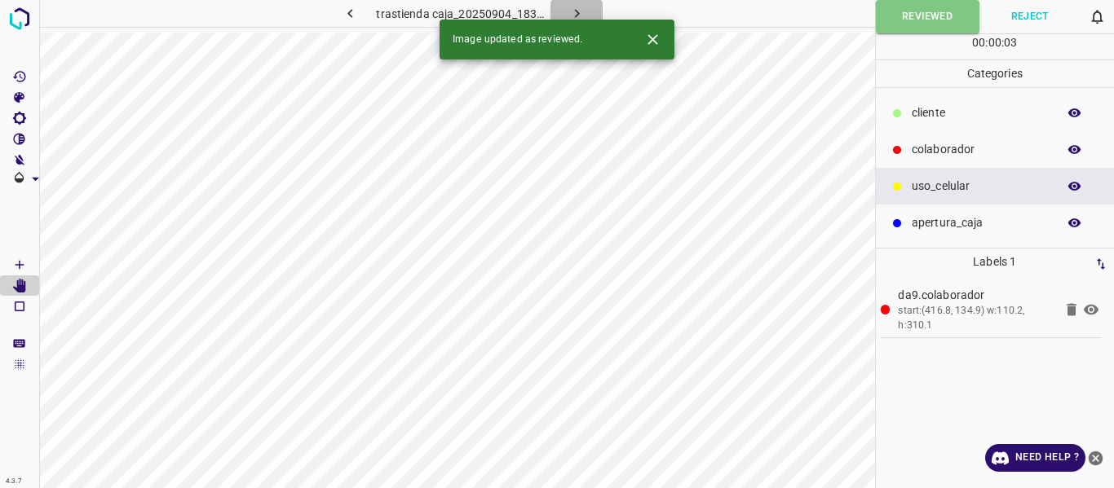
click at [581, 10] on icon "button" at bounding box center [576, 13] width 17 height 17
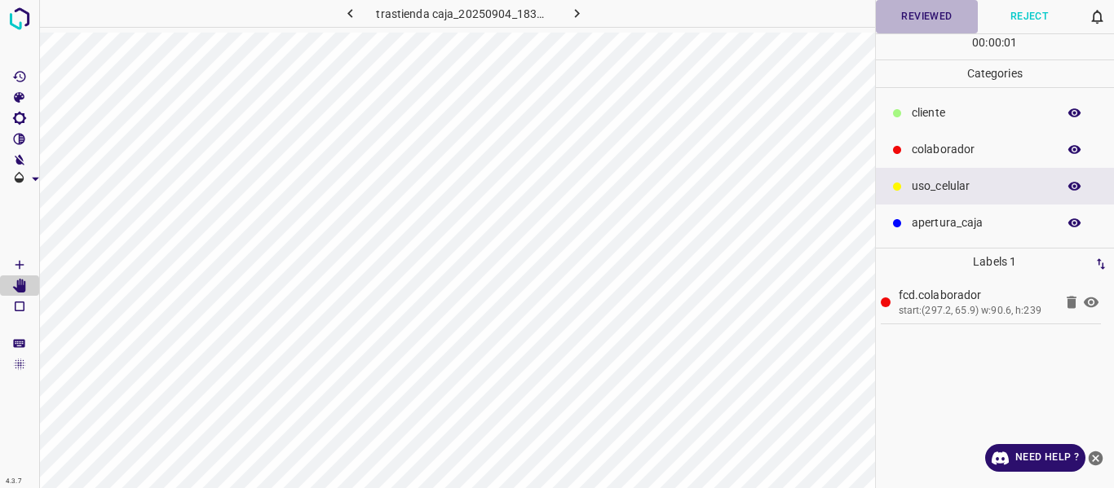
click at [936, 19] on button "Reviewed" at bounding box center [927, 16] width 103 height 33
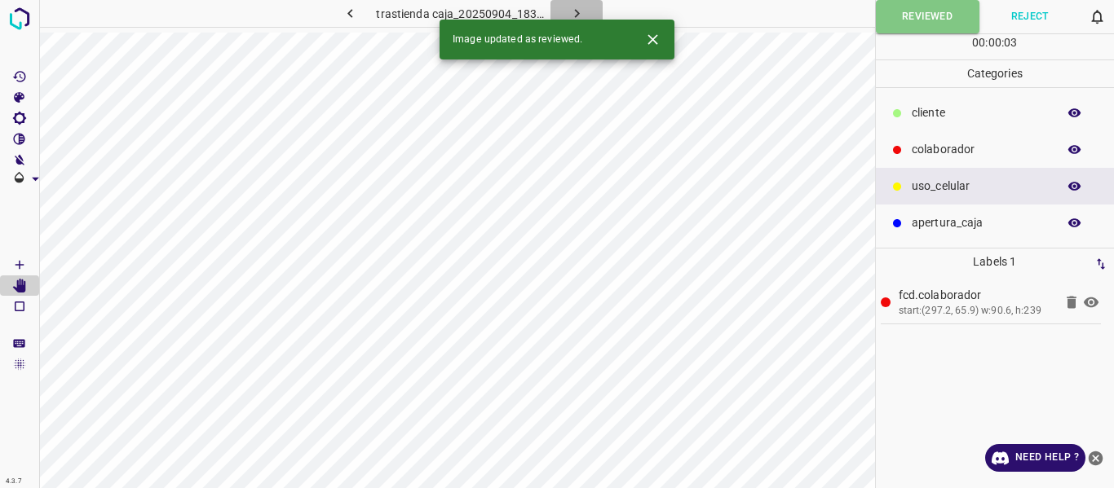
click at [576, 16] on icon "button" at bounding box center [576, 13] width 17 height 17
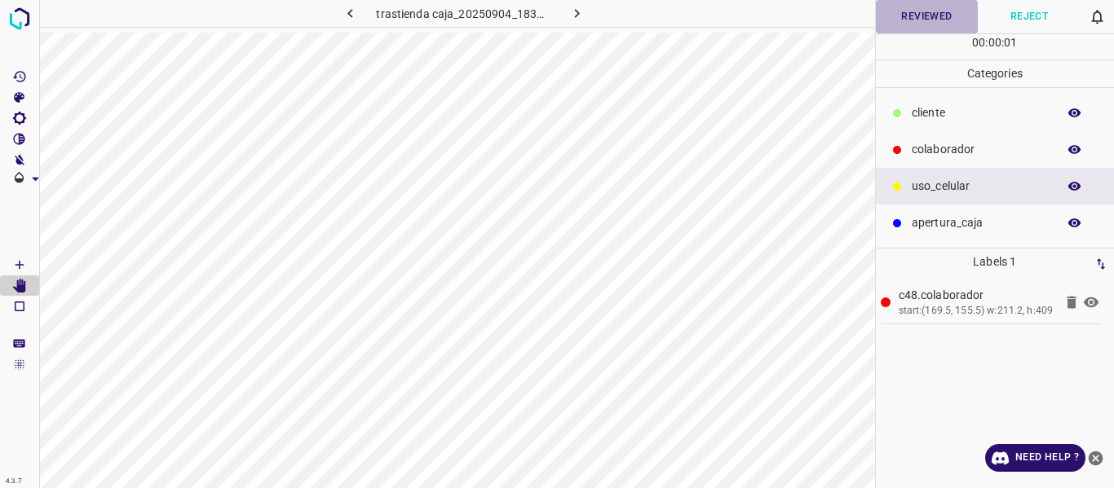
click at [911, 21] on button "Reviewed" at bounding box center [927, 16] width 103 height 33
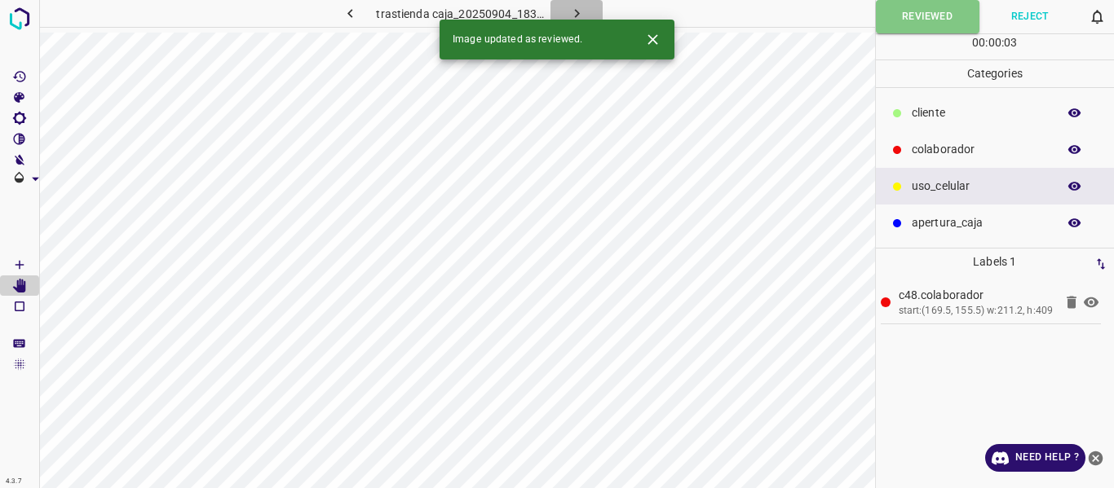
click at [580, 14] on icon "button" at bounding box center [576, 13] width 17 height 17
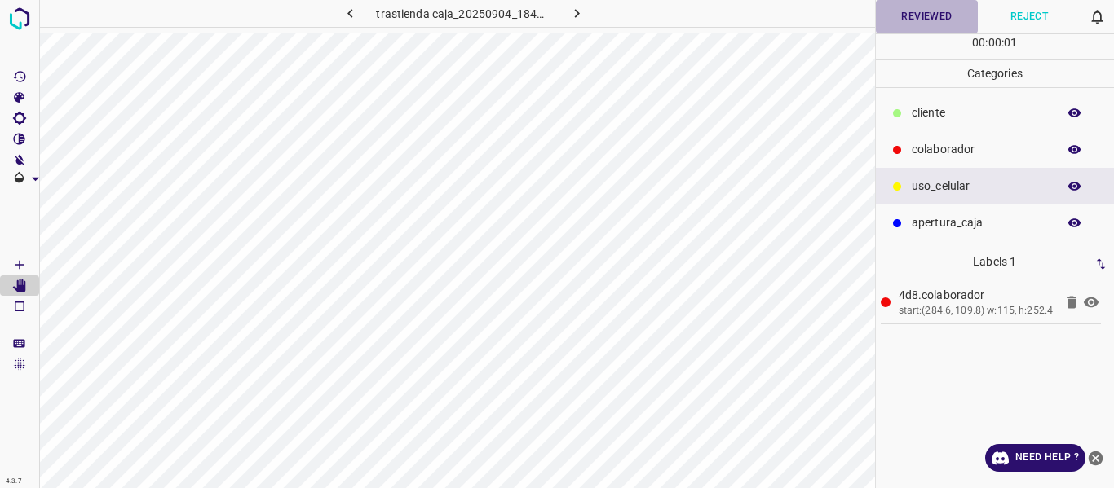
click at [919, 24] on button "Reviewed" at bounding box center [927, 16] width 103 height 33
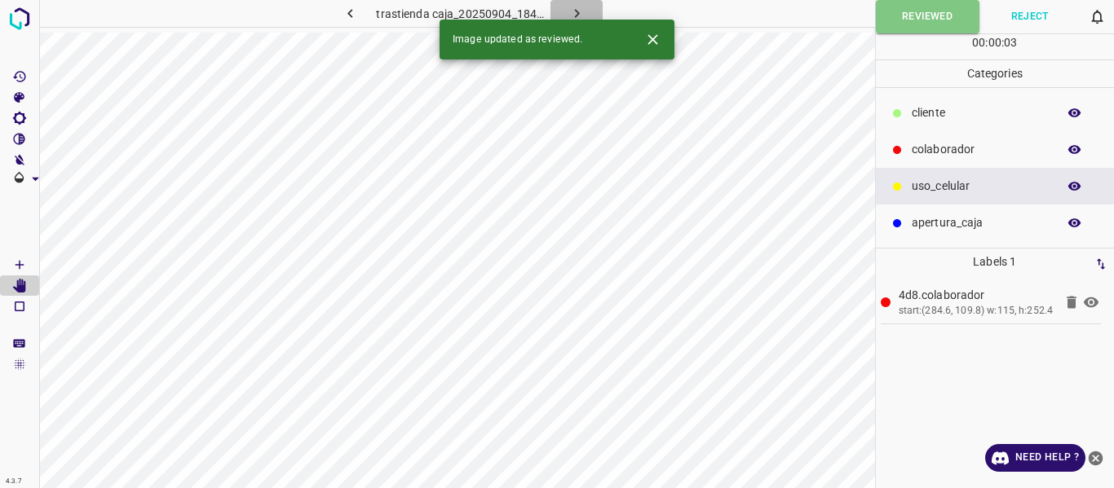
drag, startPoint x: 577, startPoint y: 10, endPoint x: 964, endPoint y: 38, distance: 387.5
click at [576, 11] on icon "button" at bounding box center [576, 13] width 17 height 17
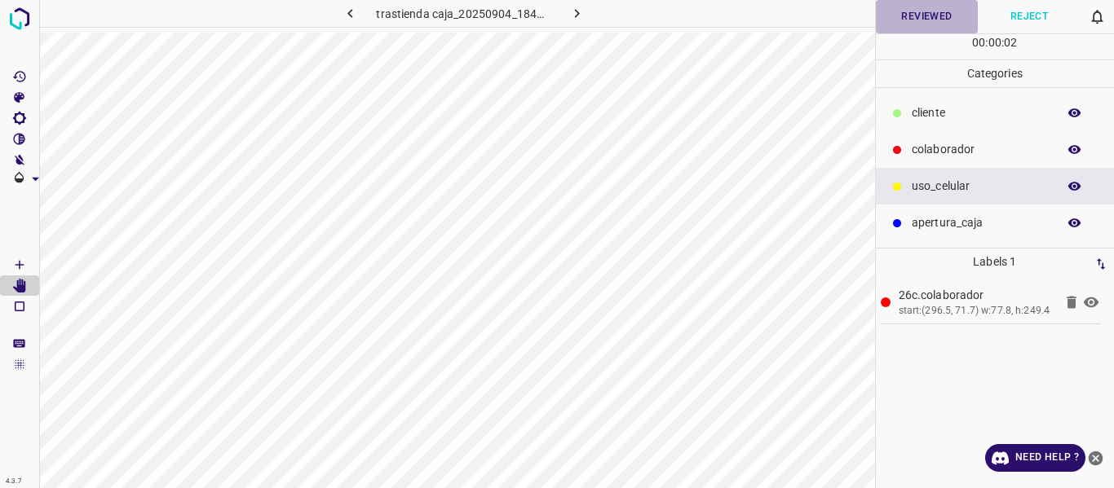
click at [935, 11] on button "Reviewed" at bounding box center [927, 16] width 103 height 33
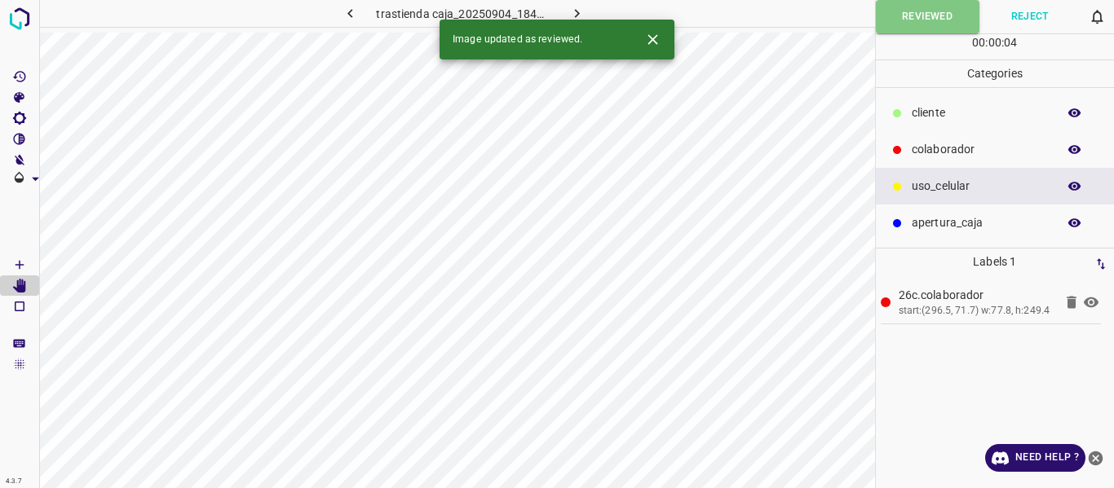
click at [577, 13] on icon "button" at bounding box center [576, 13] width 5 height 9
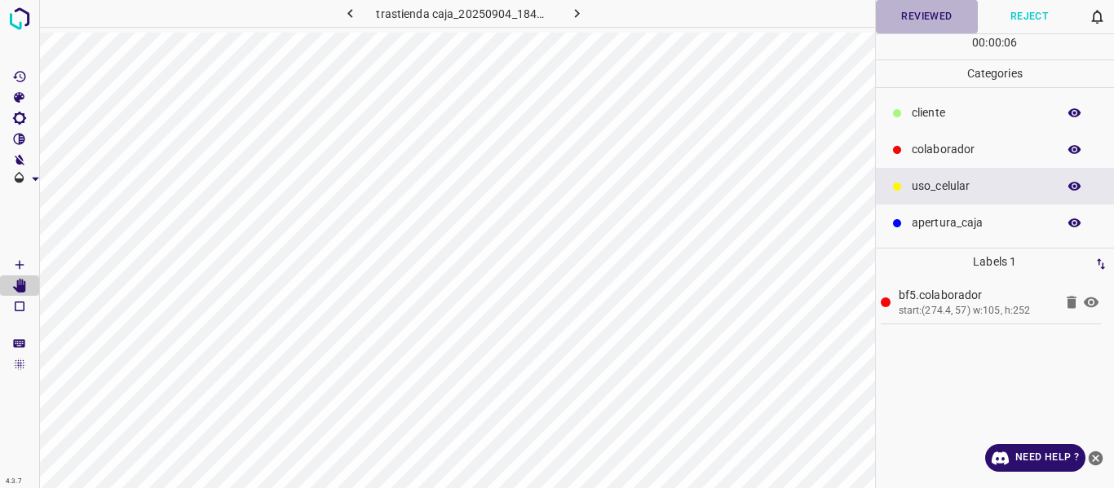
click at [928, 11] on button "Reviewed" at bounding box center [927, 16] width 103 height 33
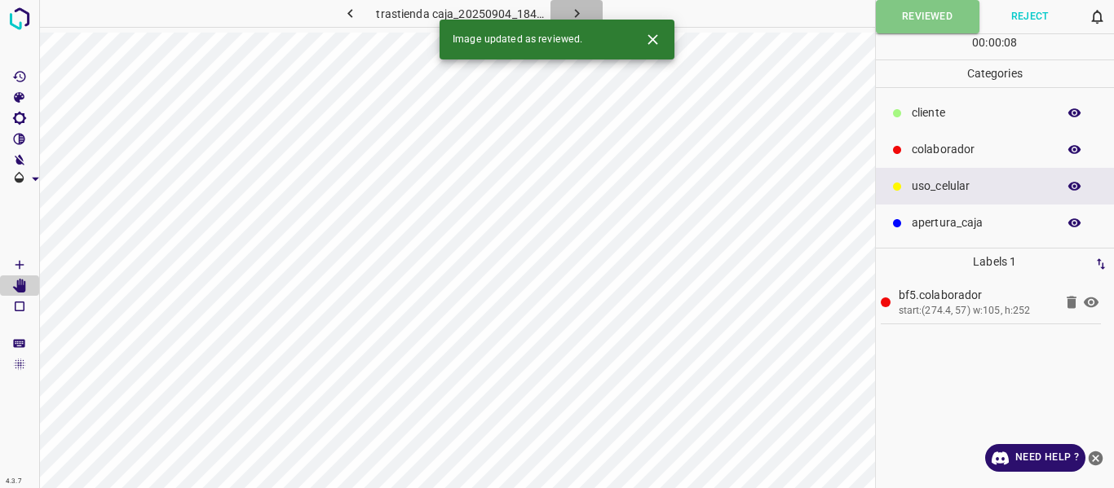
click at [579, 11] on icon "button" at bounding box center [576, 13] width 17 height 17
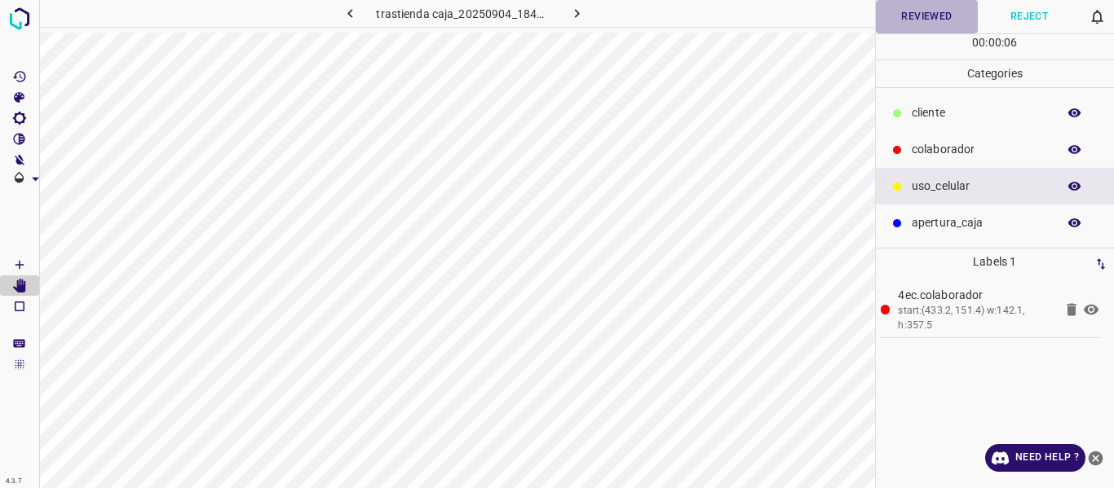
click at [910, 9] on button "Reviewed" at bounding box center [927, 16] width 103 height 33
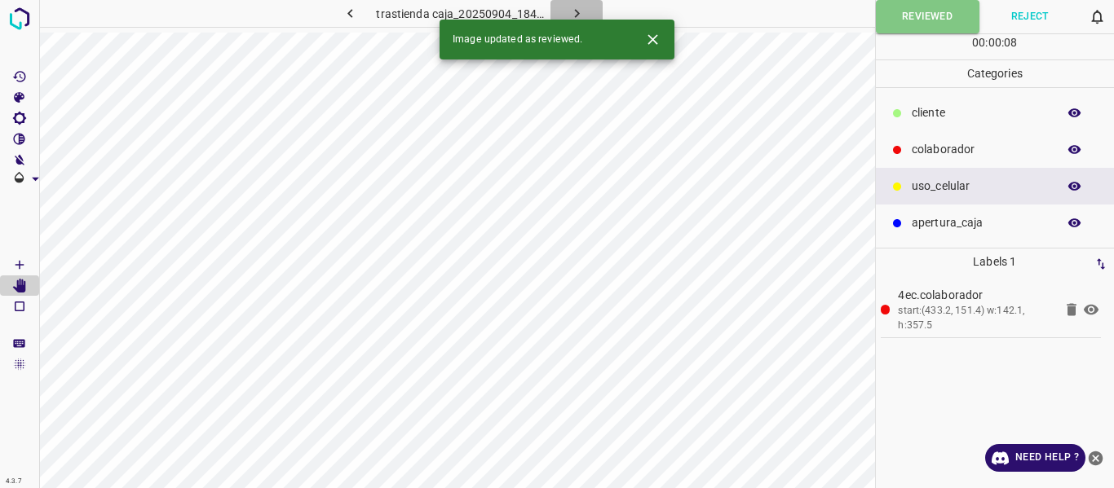
drag, startPoint x: 576, startPoint y: 6, endPoint x: 635, endPoint y: 46, distance: 71.7
click at [576, 7] on icon "button" at bounding box center [576, 13] width 17 height 17
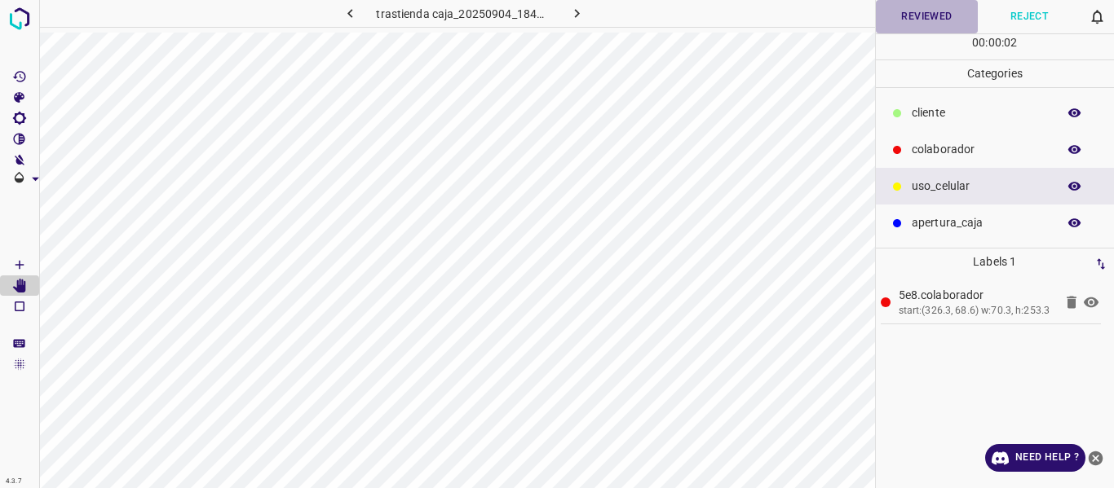
click at [921, 17] on button "Reviewed" at bounding box center [927, 16] width 103 height 33
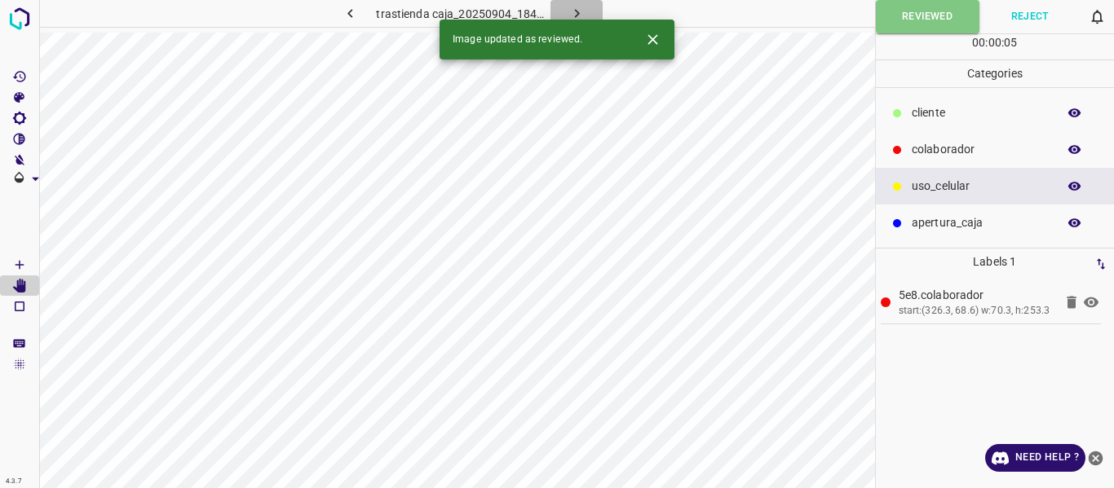
click at [578, 11] on icon "button" at bounding box center [576, 13] width 17 height 17
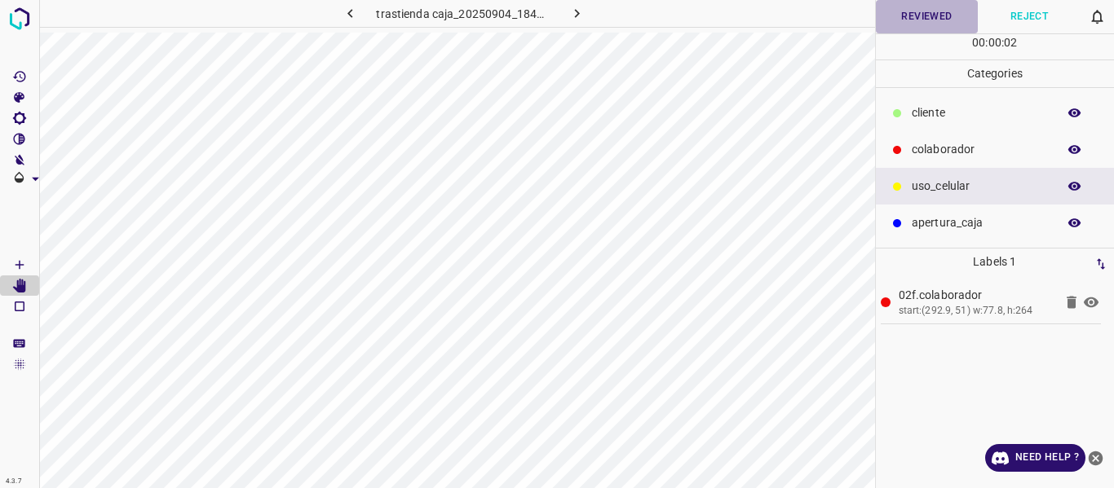
click at [938, 12] on button "Reviewed" at bounding box center [927, 16] width 103 height 33
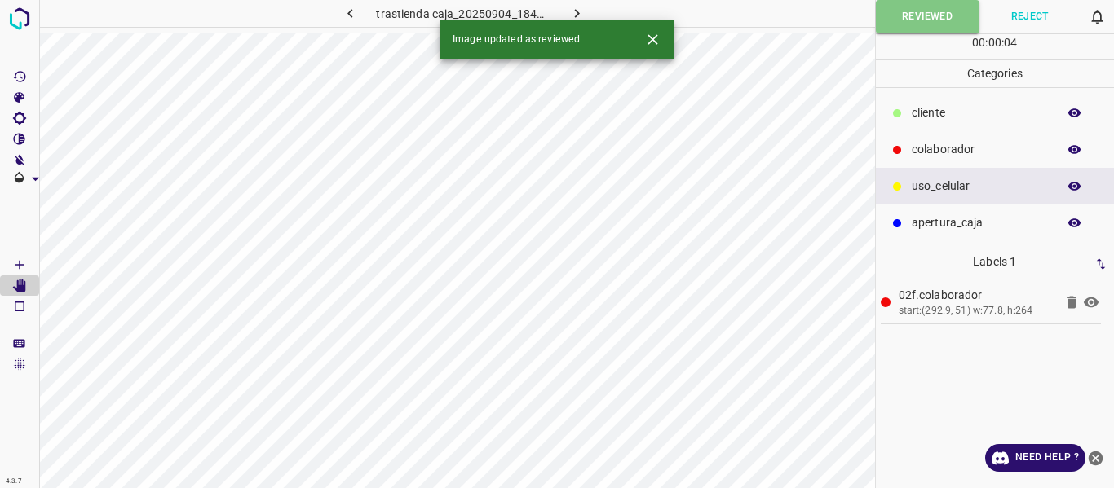
click at [572, 11] on icon "button" at bounding box center [576, 13] width 17 height 17
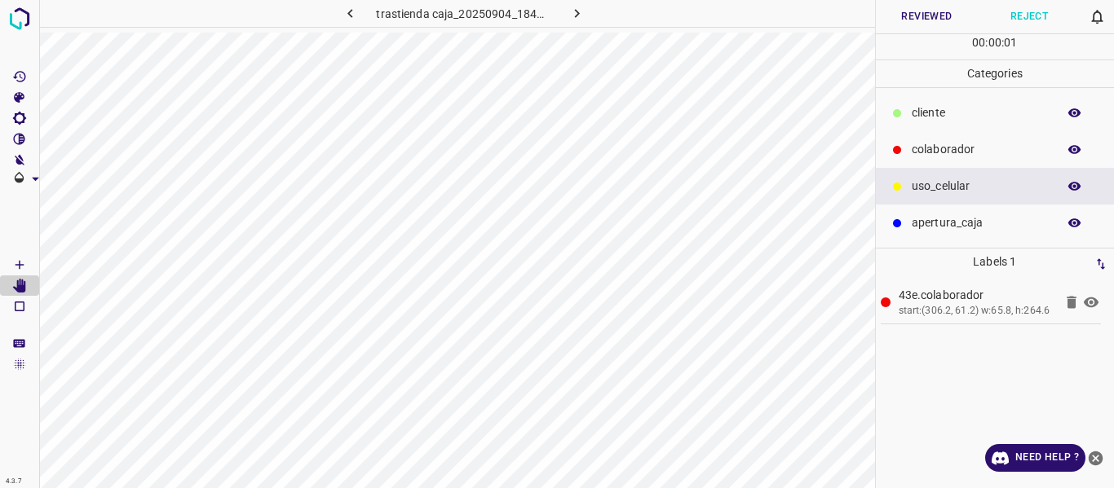
click at [904, 11] on button "Reviewed" at bounding box center [927, 16] width 103 height 33
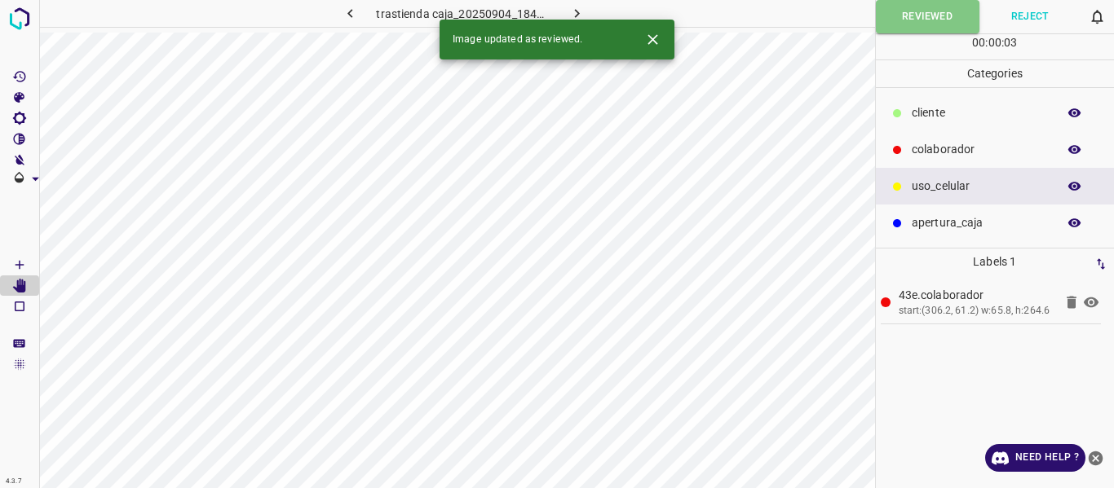
click at [570, 10] on icon "button" at bounding box center [576, 13] width 17 height 17
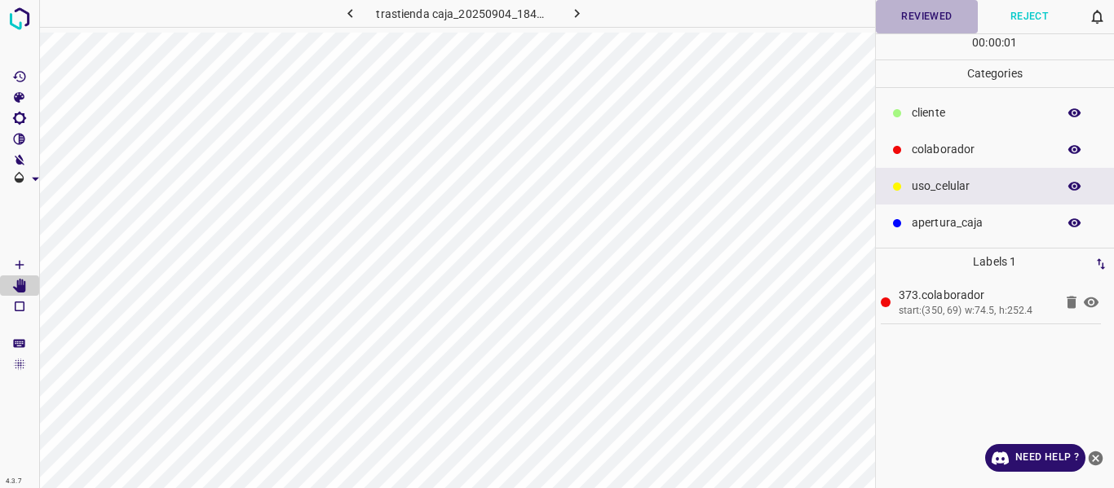
click at [891, 12] on button "Reviewed" at bounding box center [927, 16] width 103 height 33
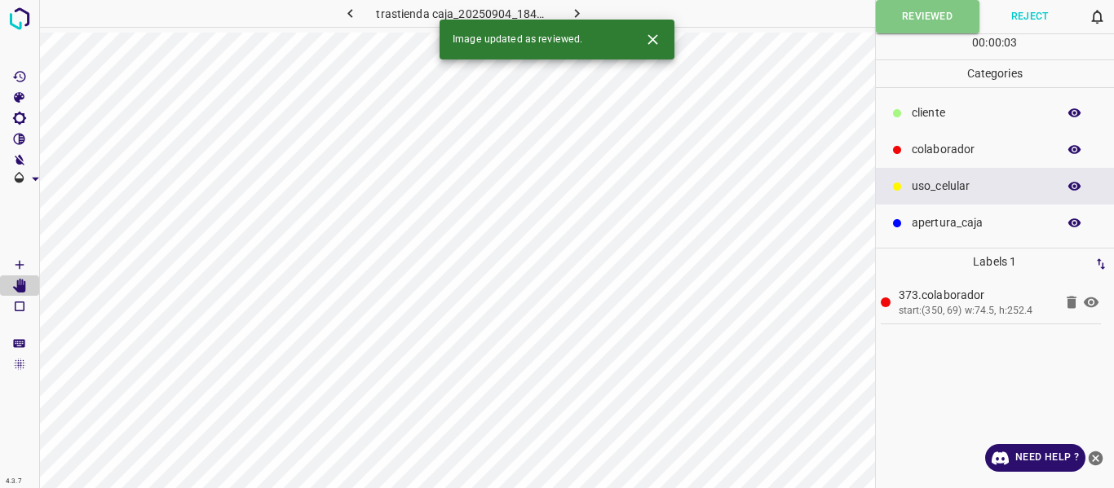
click at [577, 13] on icon "button" at bounding box center [576, 13] width 5 height 9
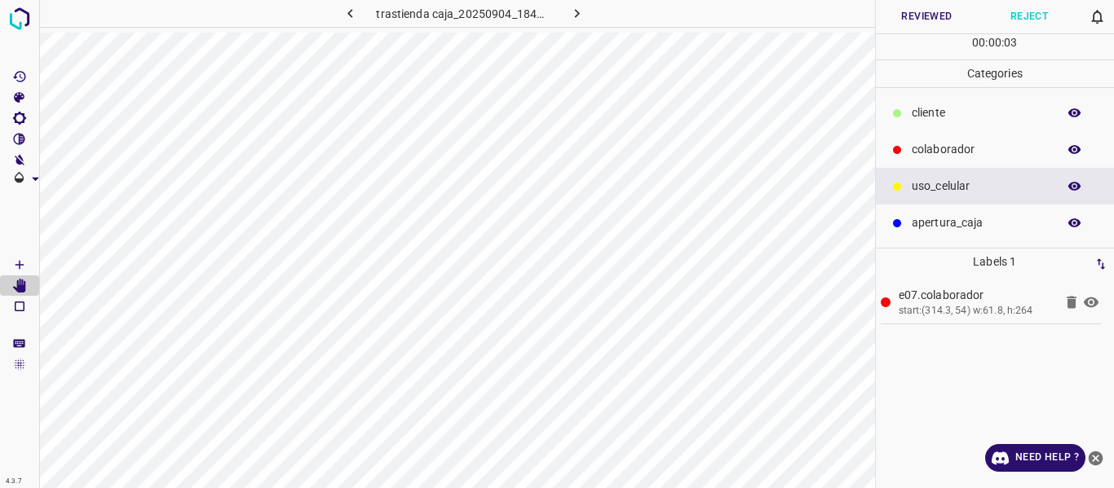
click at [920, 20] on button "Reviewed" at bounding box center [927, 16] width 103 height 33
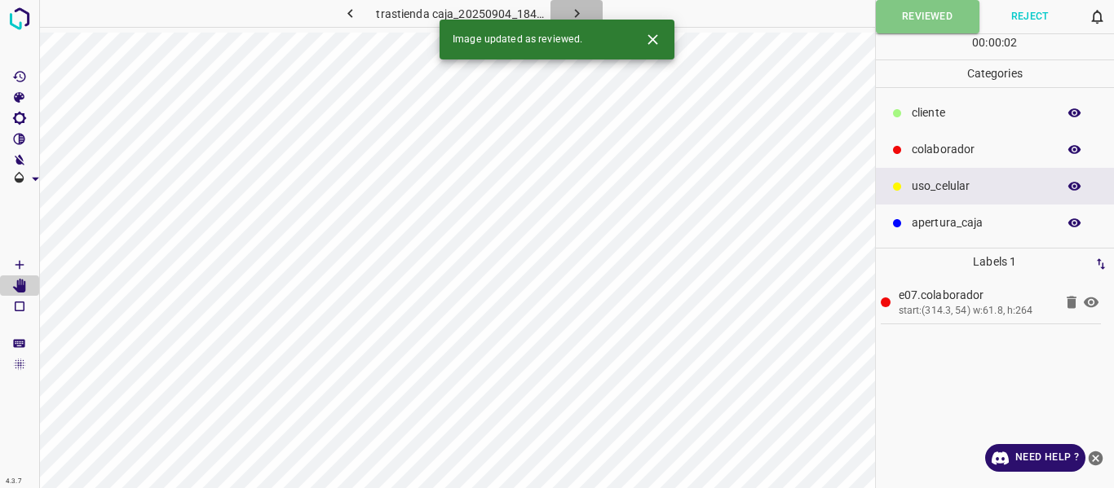
click at [570, 13] on icon "button" at bounding box center [576, 13] width 17 height 17
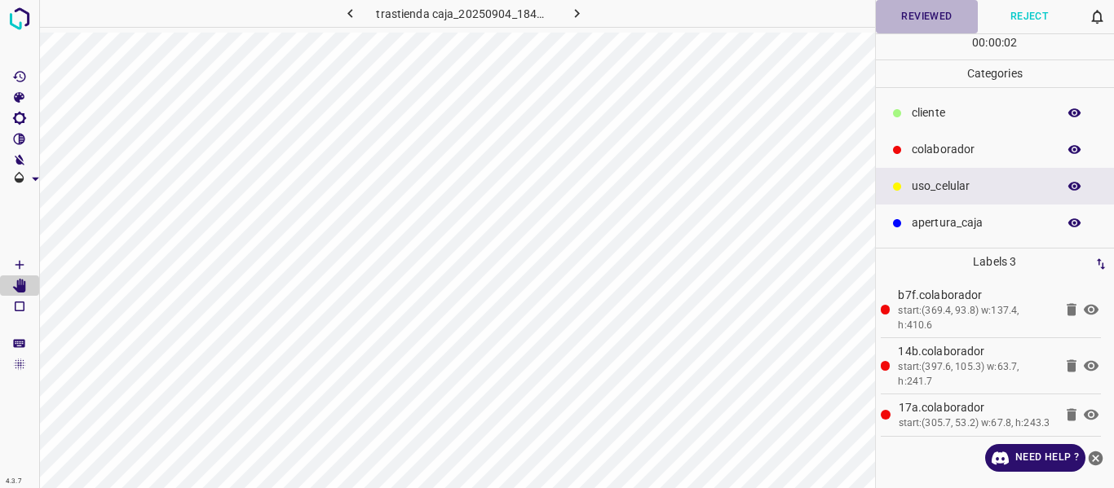
click at [916, 28] on button "Reviewed" at bounding box center [927, 16] width 103 height 33
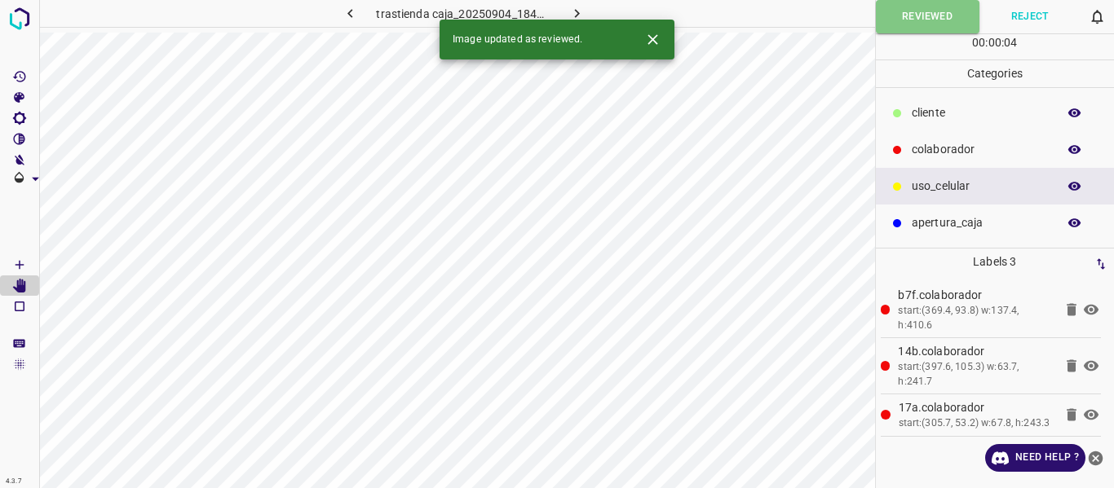
drag, startPoint x: 580, startPoint y: 10, endPoint x: 655, endPoint y: 28, distance: 76.3
click at [580, 9] on icon "button" at bounding box center [576, 13] width 17 height 17
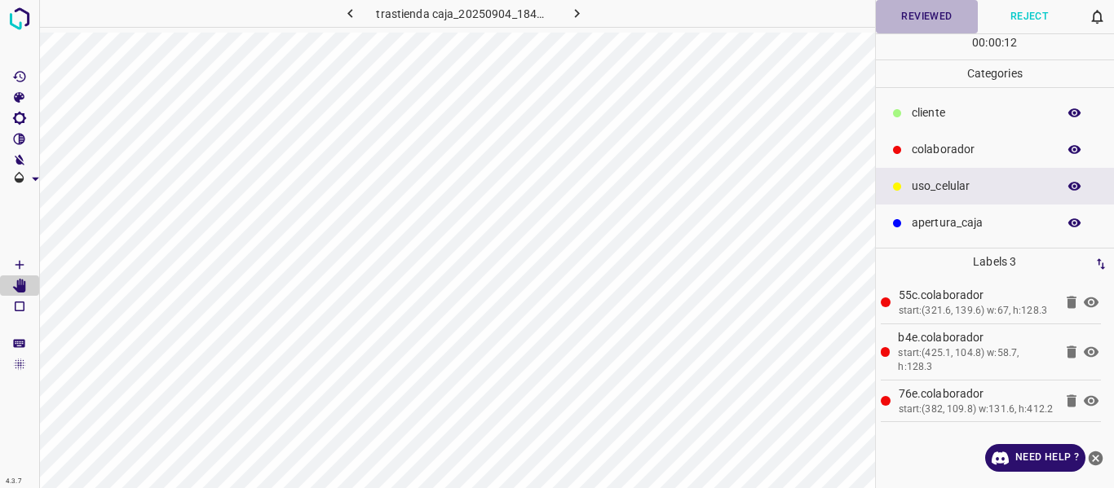
click at [916, 23] on button "Reviewed" at bounding box center [927, 16] width 103 height 33
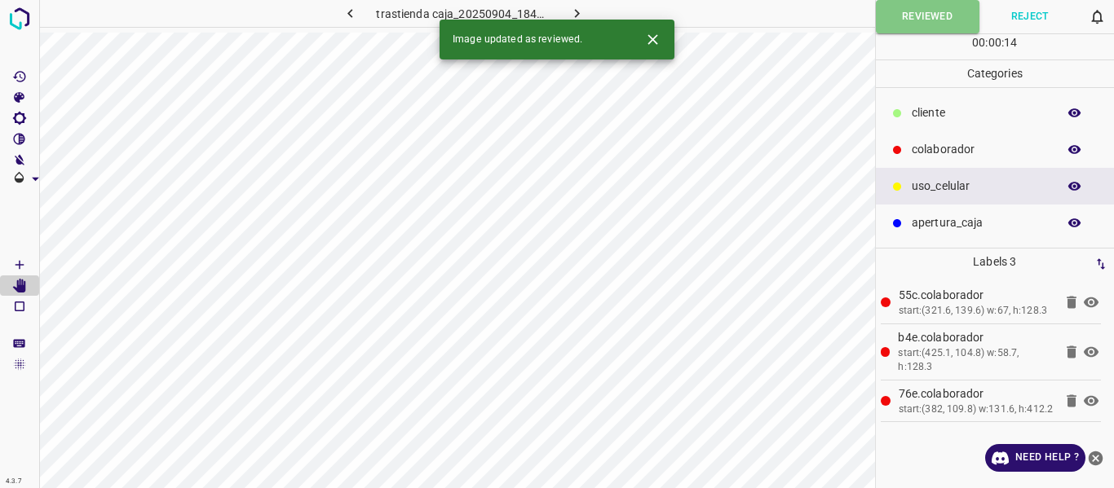
click at [571, 11] on icon "button" at bounding box center [576, 13] width 17 height 17
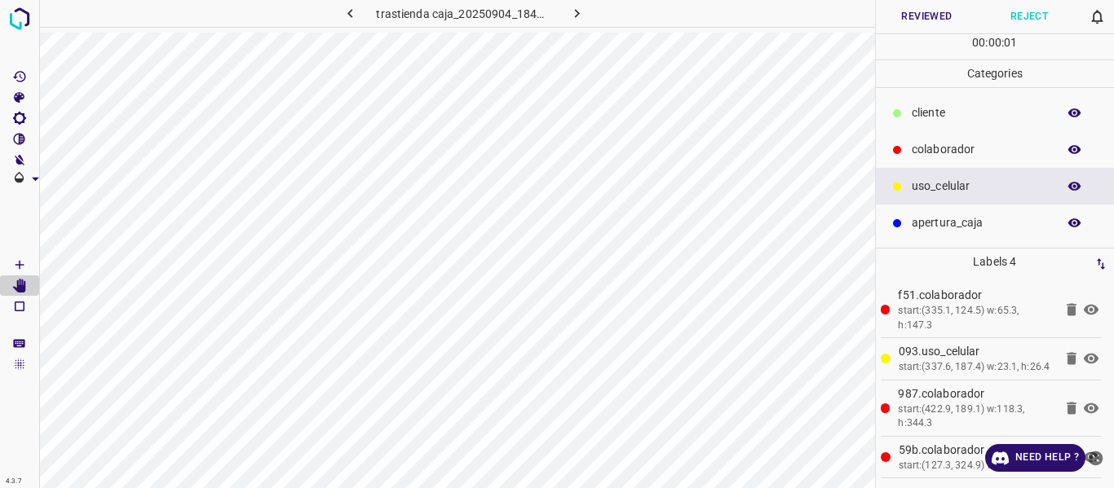
click at [942, 20] on button "Reviewed" at bounding box center [927, 16] width 103 height 33
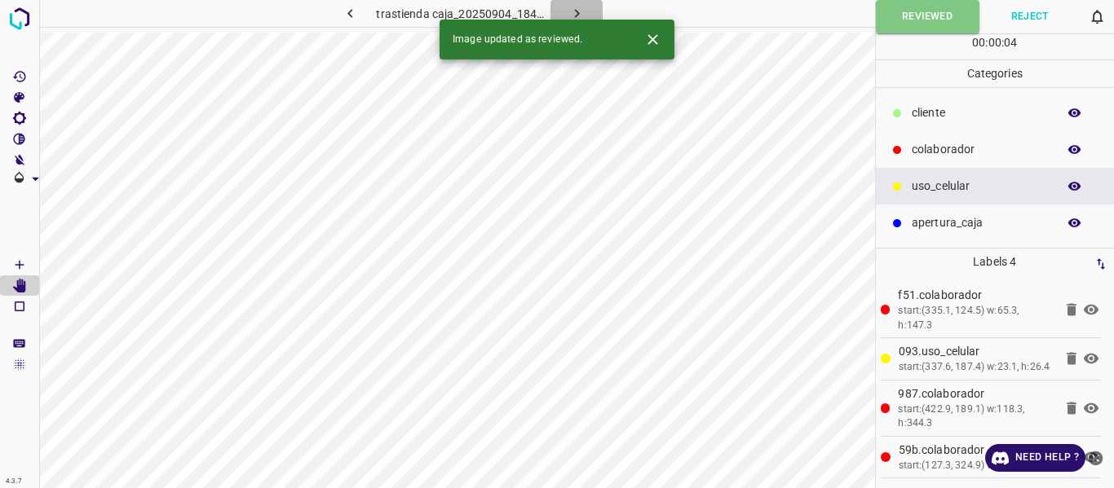
drag, startPoint x: 574, startPoint y: 11, endPoint x: 673, endPoint y: 42, distance: 103.2
click at [574, 11] on icon "button" at bounding box center [576, 13] width 17 height 17
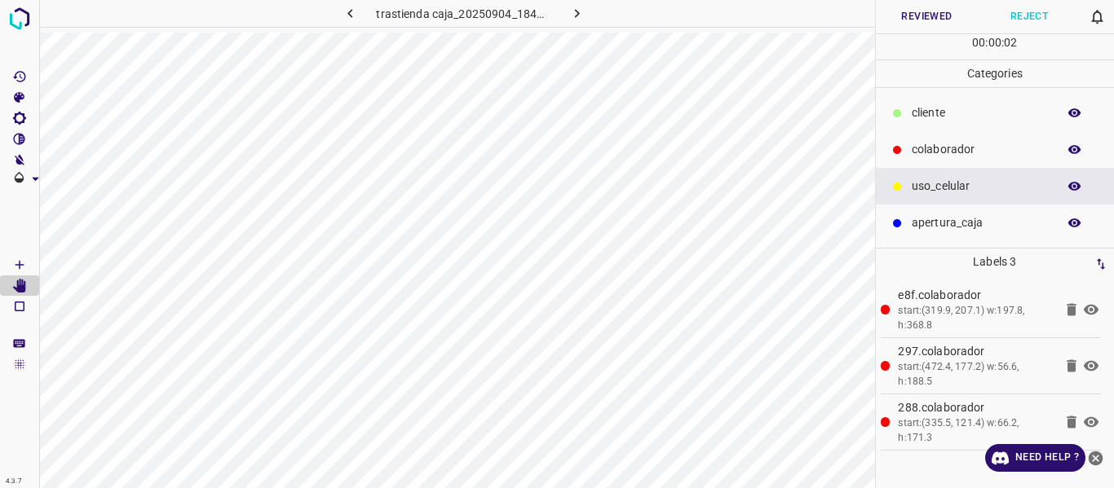
click at [935, 10] on button "Reviewed" at bounding box center [927, 16] width 103 height 33
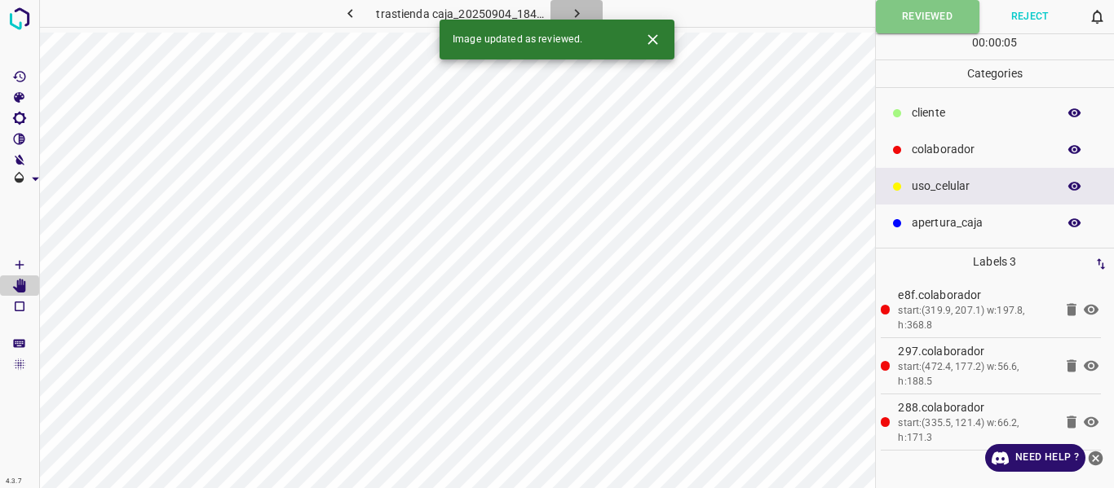
click at [578, 11] on icon "button" at bounding box center [576, 13] width 17 height 17
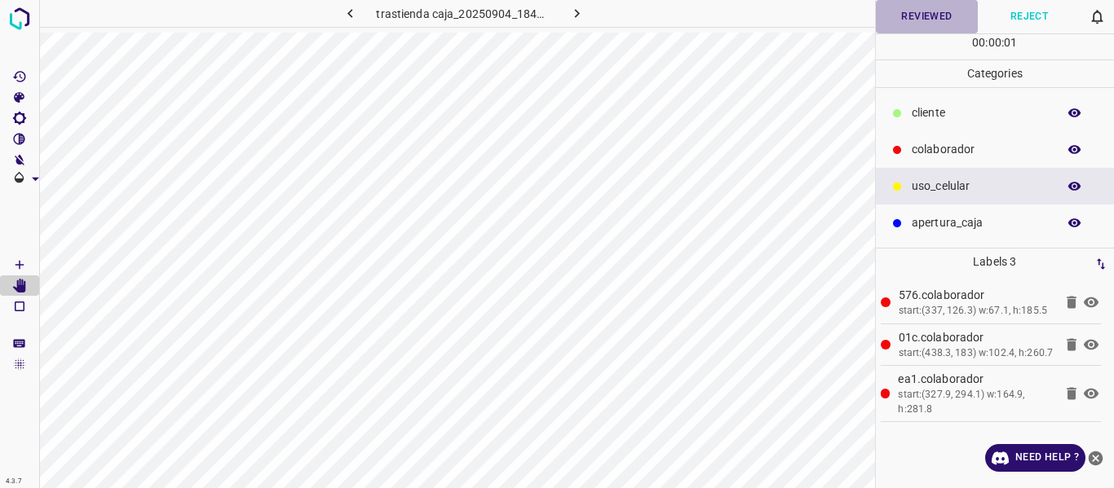
click at [906, 16] on button "Reviewed" at bounding box center [927, 16] width 103 height 33
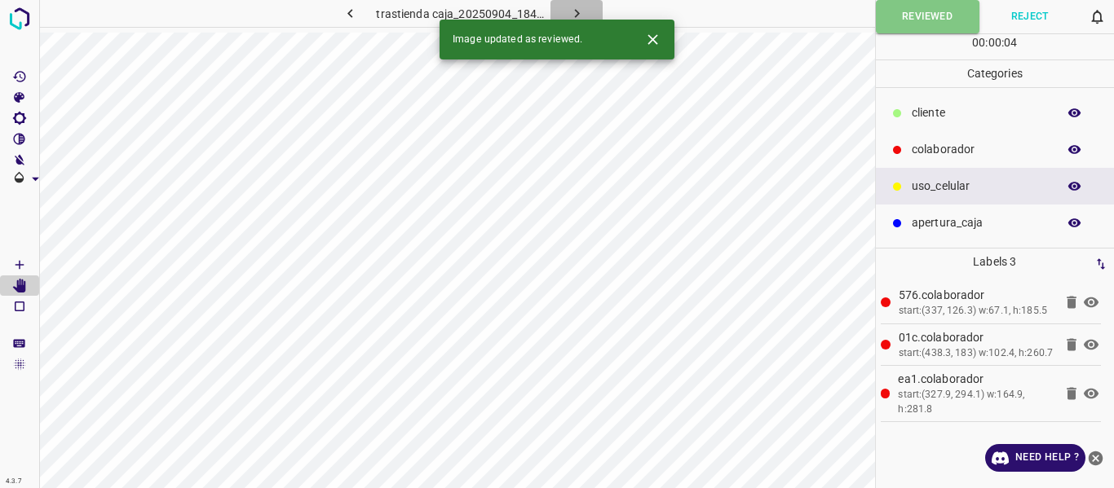
click at [575, 11] on icon "button" at bounding box center [576, 13] width 5 height 9
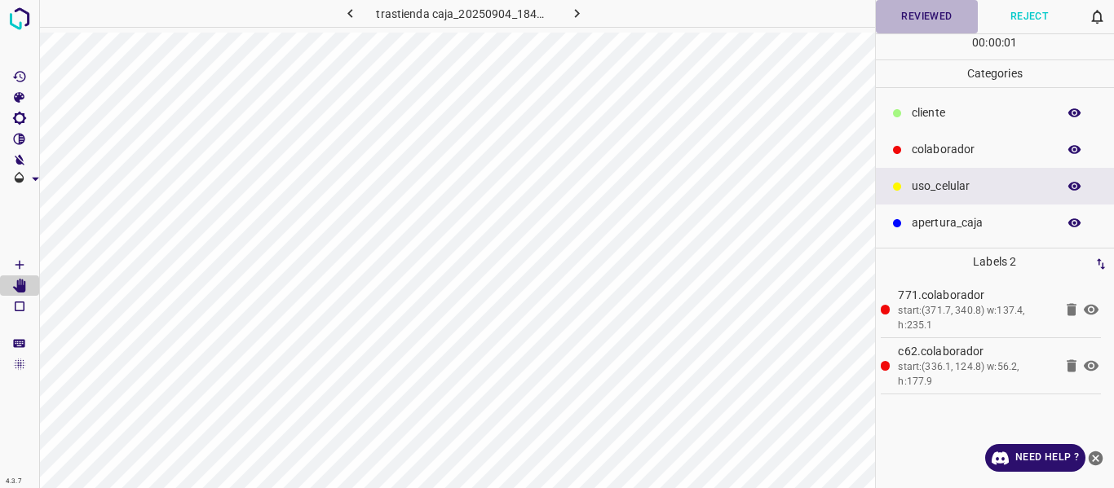
click at [928, 22] on button "Reviewed" at bounding box center [927, 16] width 103 height 33
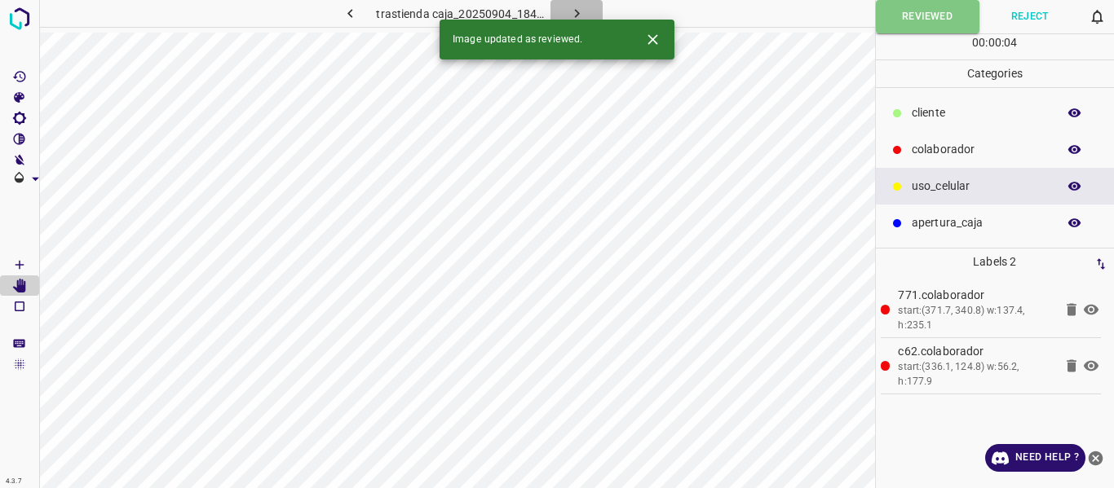
click at [573, 7] on icon "button" at bounding box center [576, 13] width 17 height 17
click at [921, 21] on button "Reviewed" at bounding box center [927, 16] width 103 height 33
click at [575, 12] on icon "button" at bounding box center [576, 13] width 17 height 17
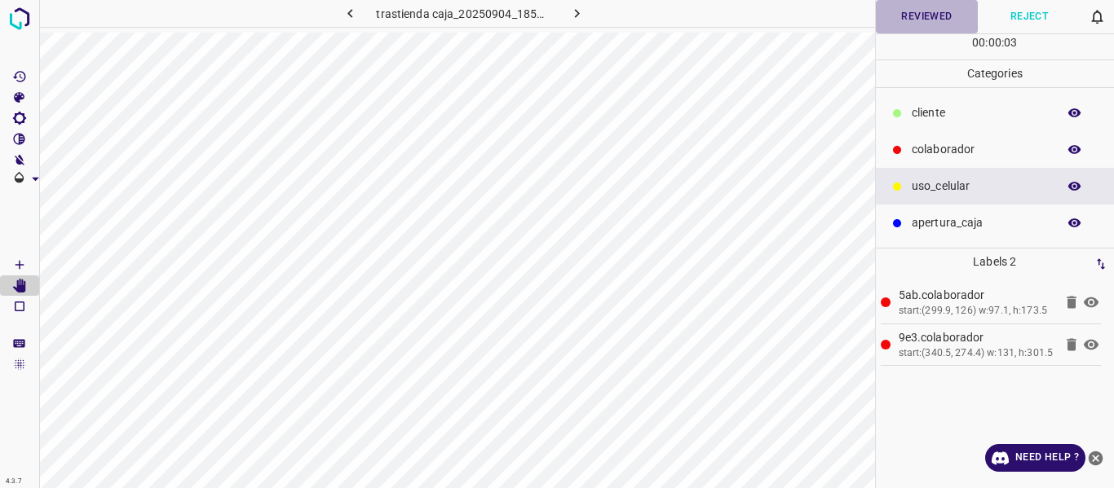
click at [916, 20] on button "Reviewed" at bounding box center [927, 16] width 103 height 33
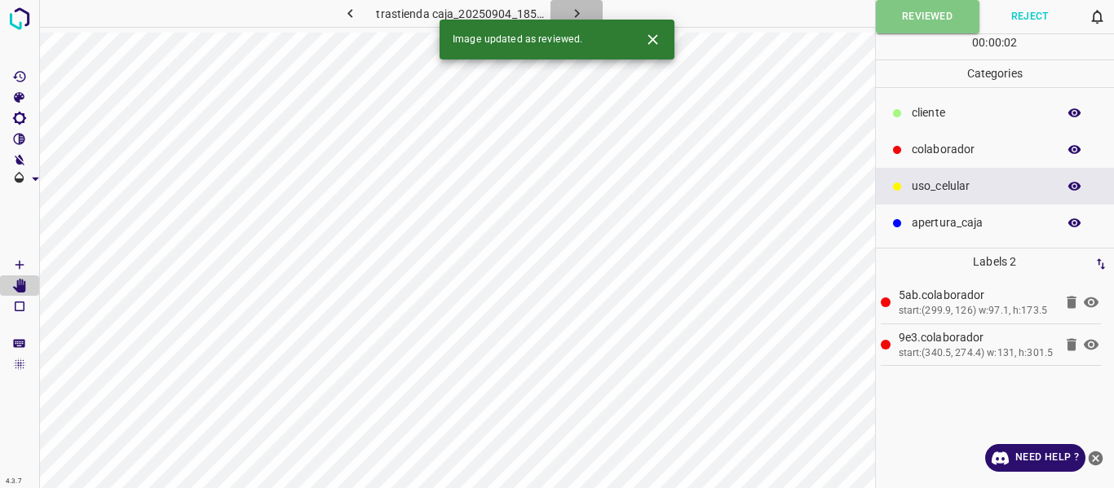
click at [574, 14] on icon "button" at bounding box center [576, 13] width 17 height 17
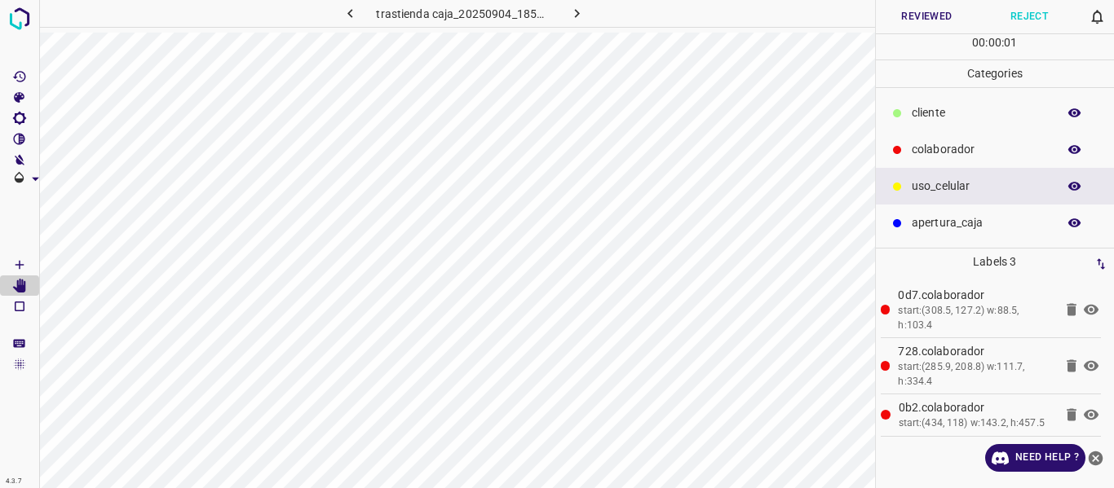
click at [906, 14] on button "Reviewed" at bounding box center [927, 16] width 103 height 33
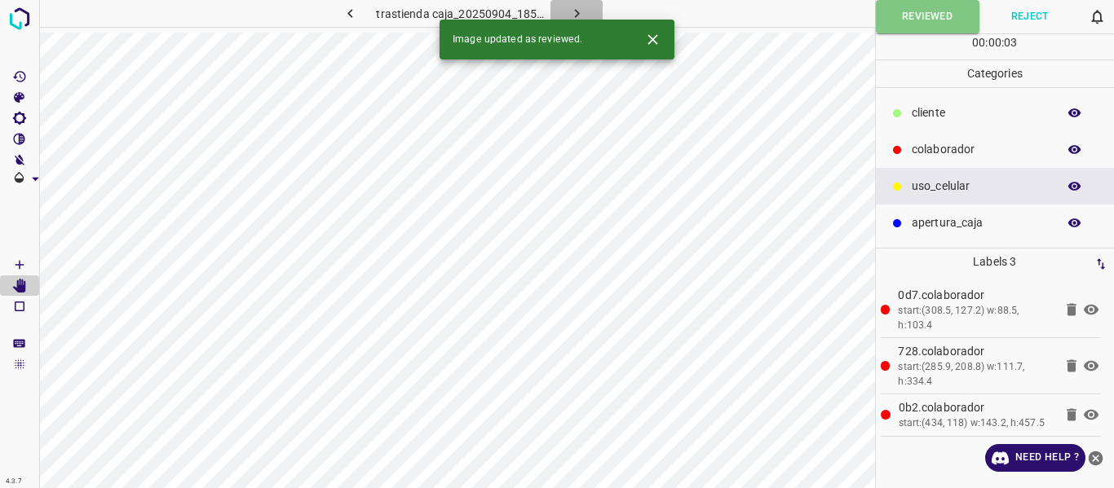
click at [575, 7] on icon "button" at bounding box center [576, 13] width 17 height 17
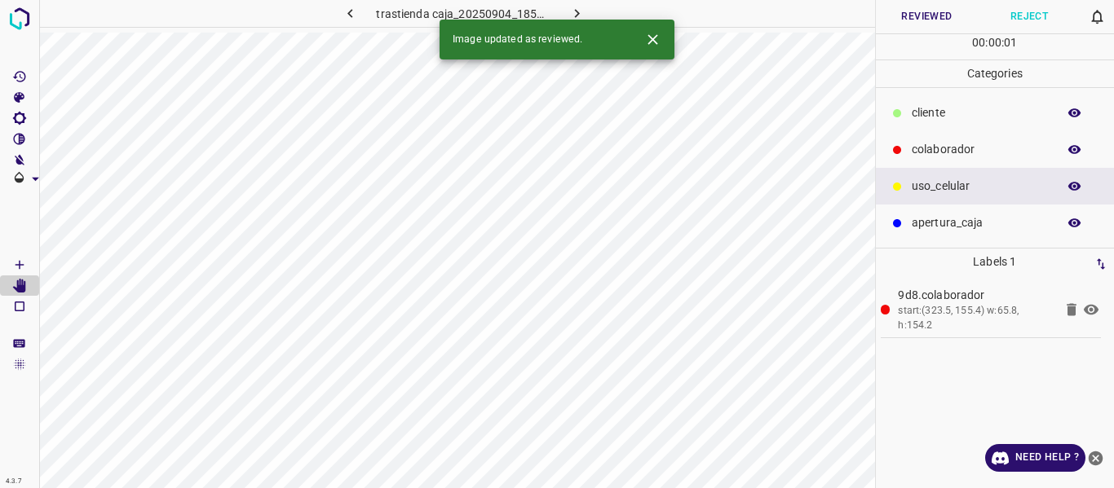
click at [938, 14] on button "Reviewed" at bounding box center [927, 16] width 103 height 33
click at [580, 13] on icon "button" at bounding box center [576, 13] width 17 height 17
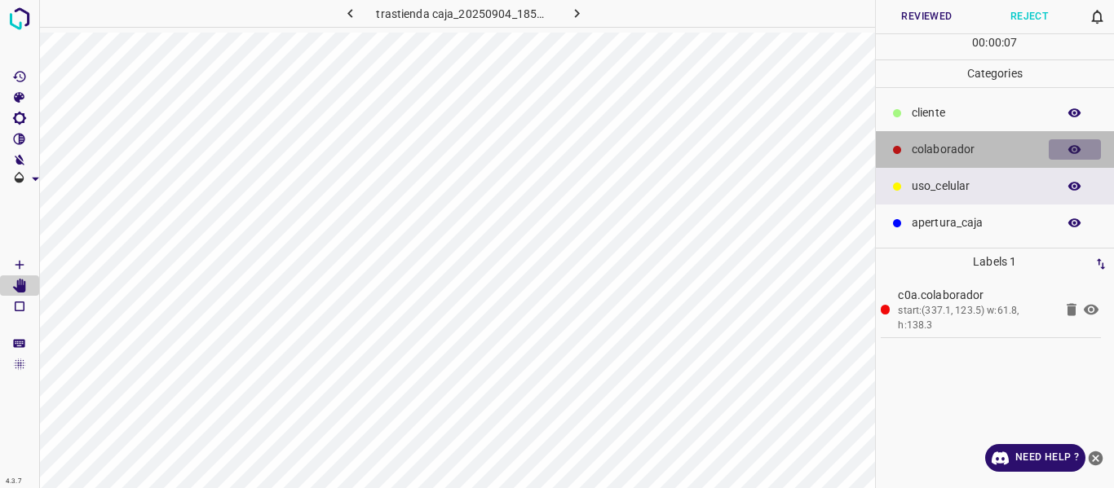
click at [1077, 152] on icon "button" at bounding box center [1074, 149] width 13 height 9
click at [1076, 151] on icon "button" at bounding box center [1074, 150] width 15 height 15
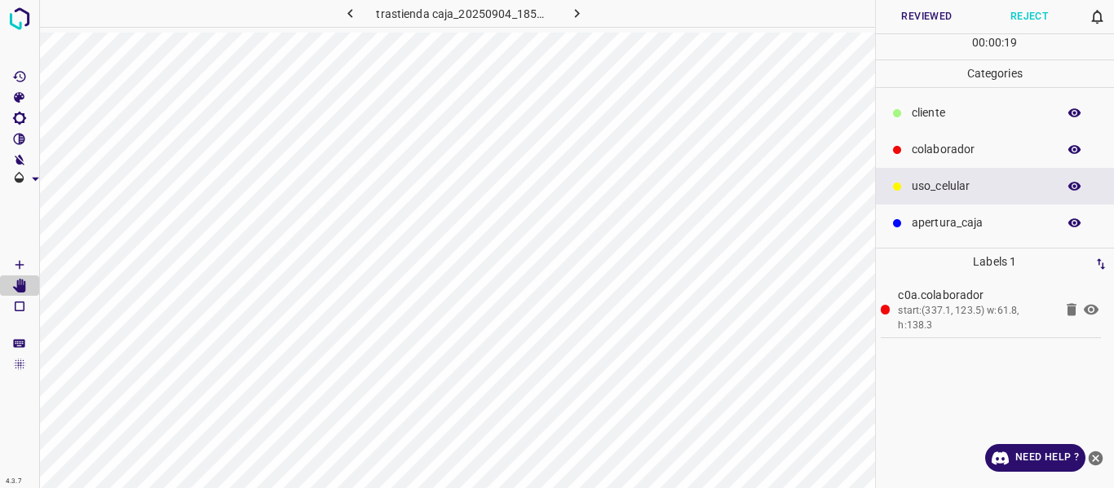
click at [926, 16] on button "Reviewed" at bounding box center [927, 16] width 103 height 33
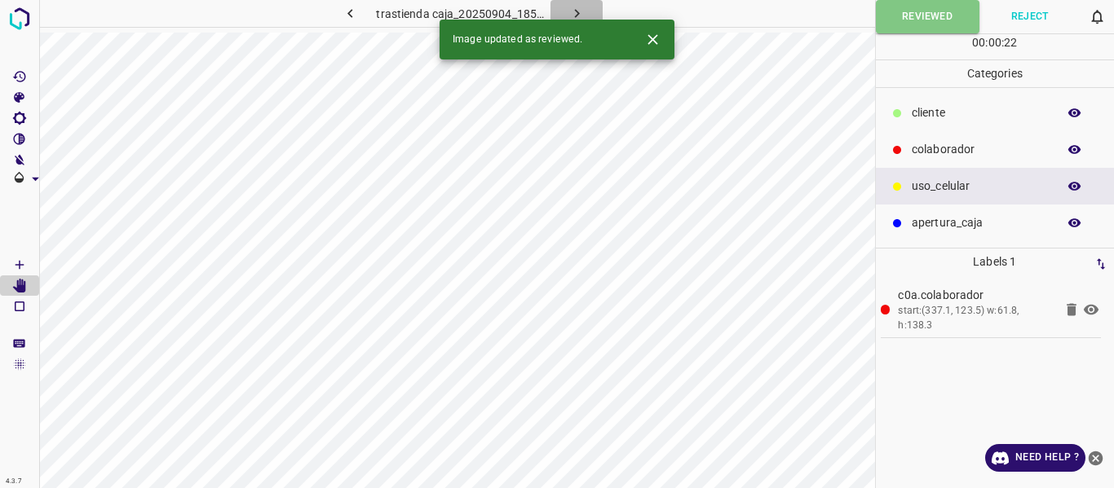
click at [577, 11] on icon "button" at bounding box center [576, 13] width 17 height 17
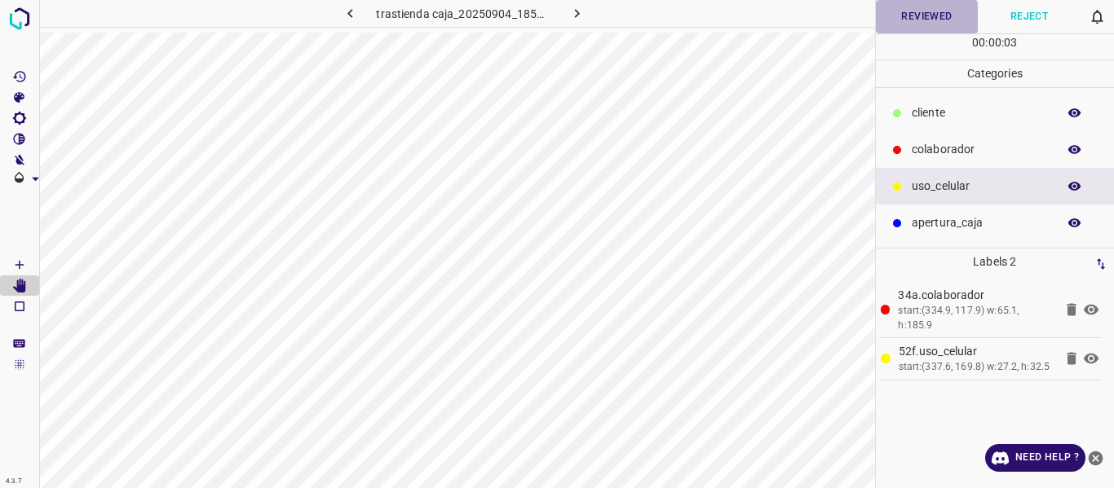
click at [900, 20] on button "Reviewed" at bounding box center [927, 16] width 103 height 33
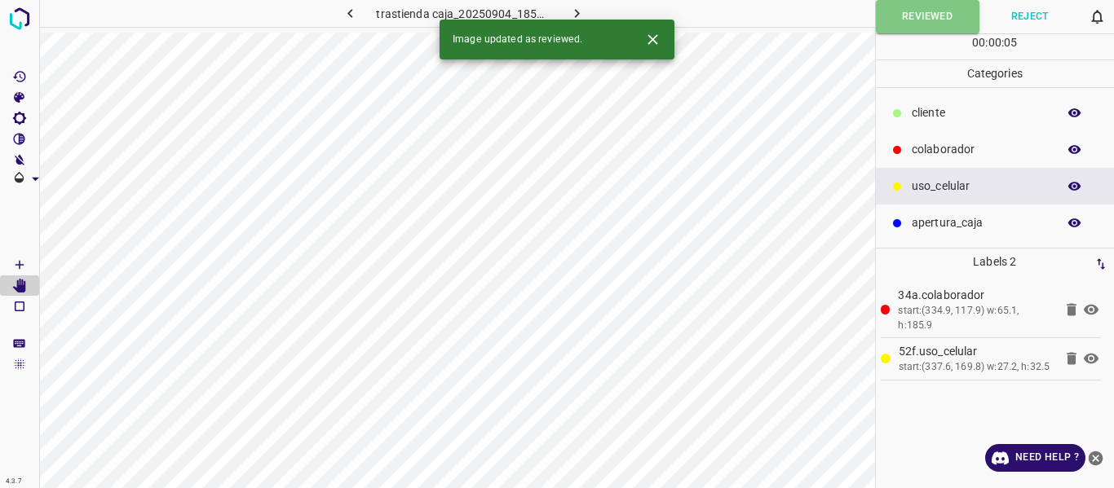
click at [575, 10] on icon "button" at bounding box center [576, 13] width 5 height 9
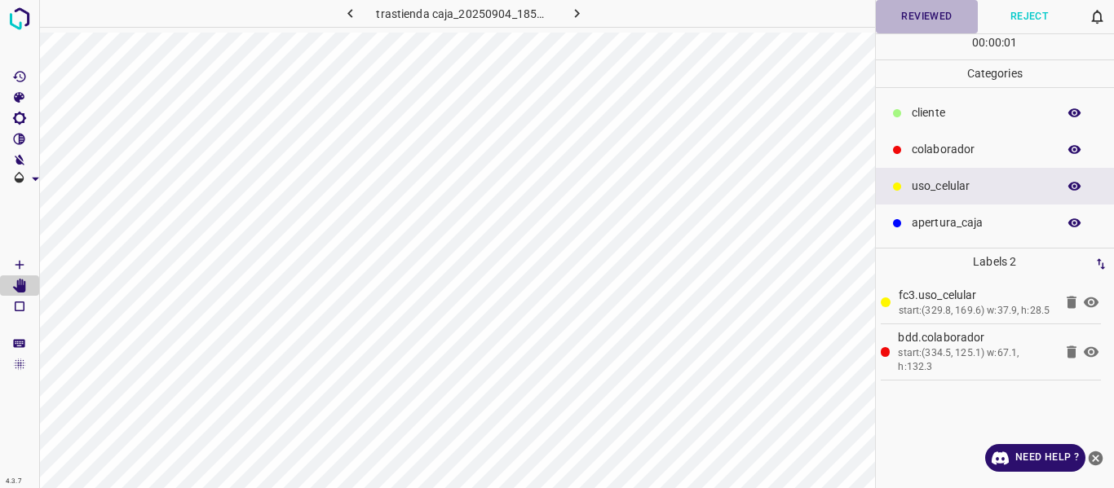
click at [913, 24] on button "Reviewed" at bounding box center [927, 16] width 103 height 33
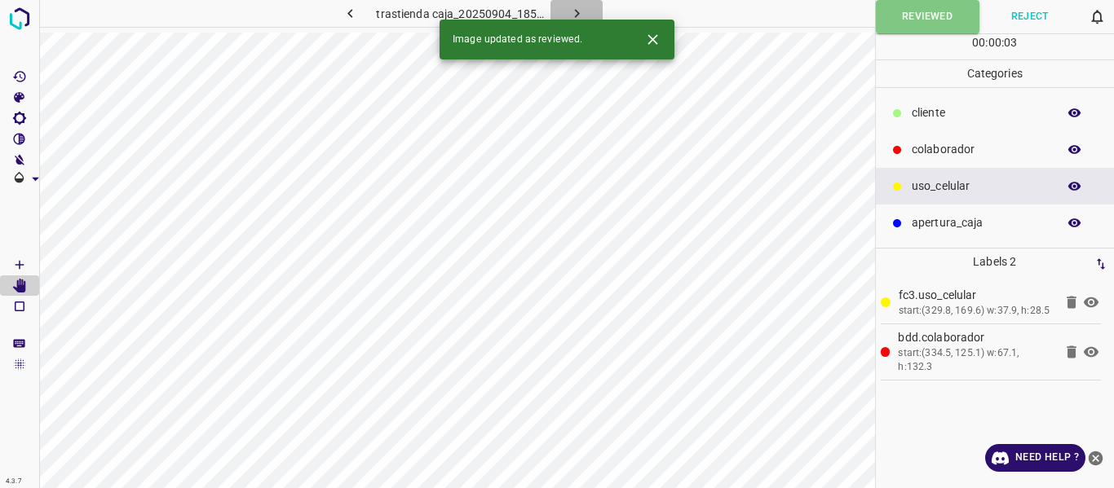
click at [570, 7] on icon "button" at bounding box center [576, 13] width 17 height 17
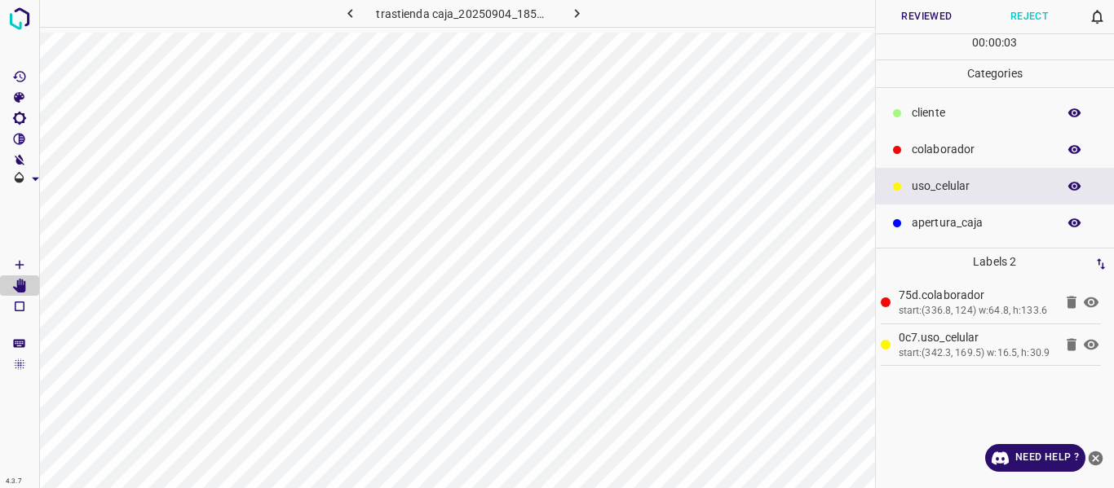
click at [925, 20] on button "Reviewed" at bounding box center [927, 16] width 103 height 33
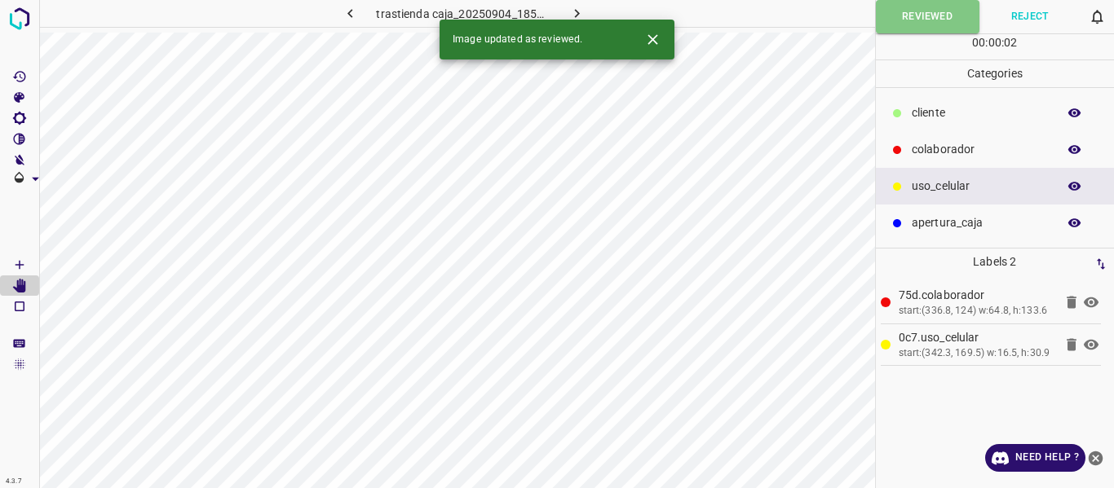
click at [576, 14] on icon "button" at bounding box center [576, 13] width 5 height 9
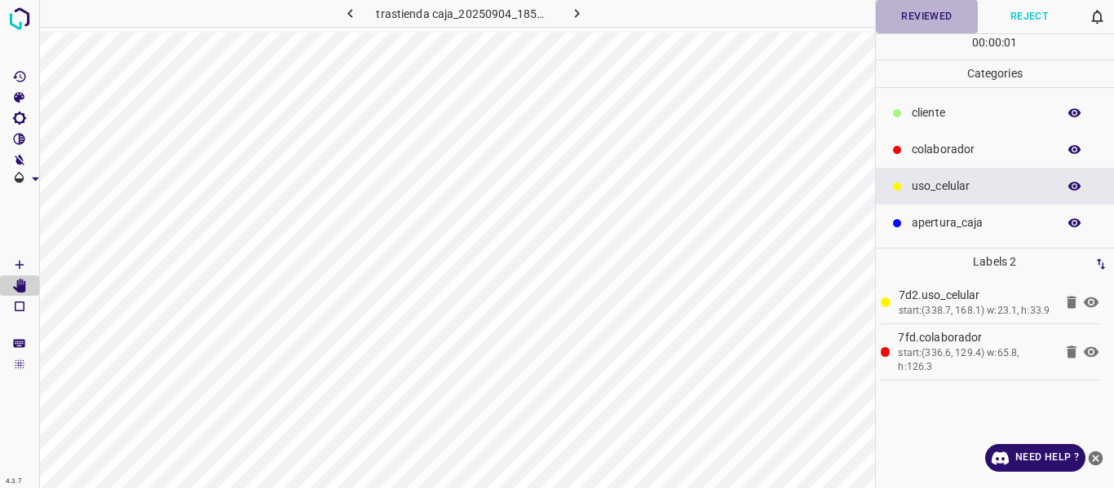
click at [925, 15] on button "Reviewed" at bounding box center [927, 16] width 103 height 33
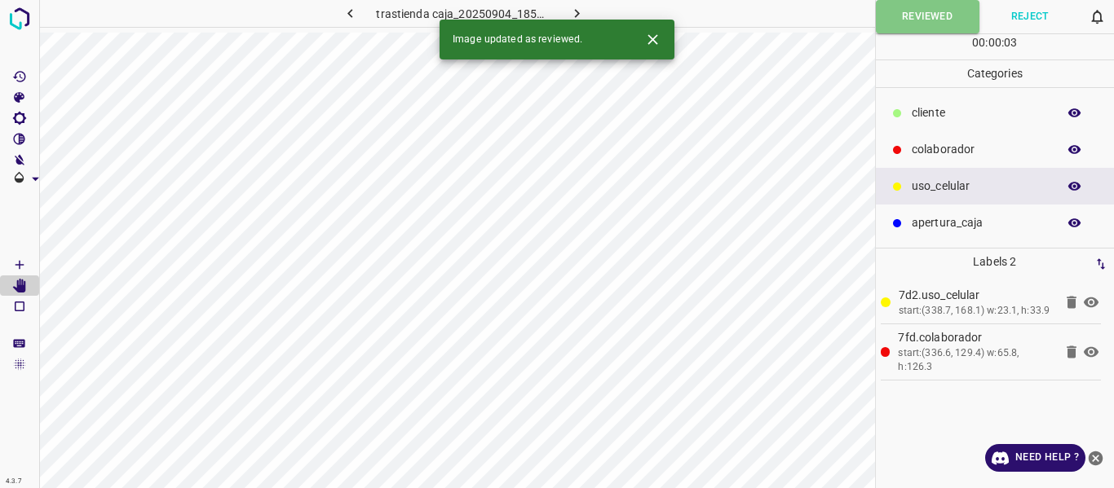
click at [583, 5] on icon "button" at bounding box center [576, 13] width 17 height 17
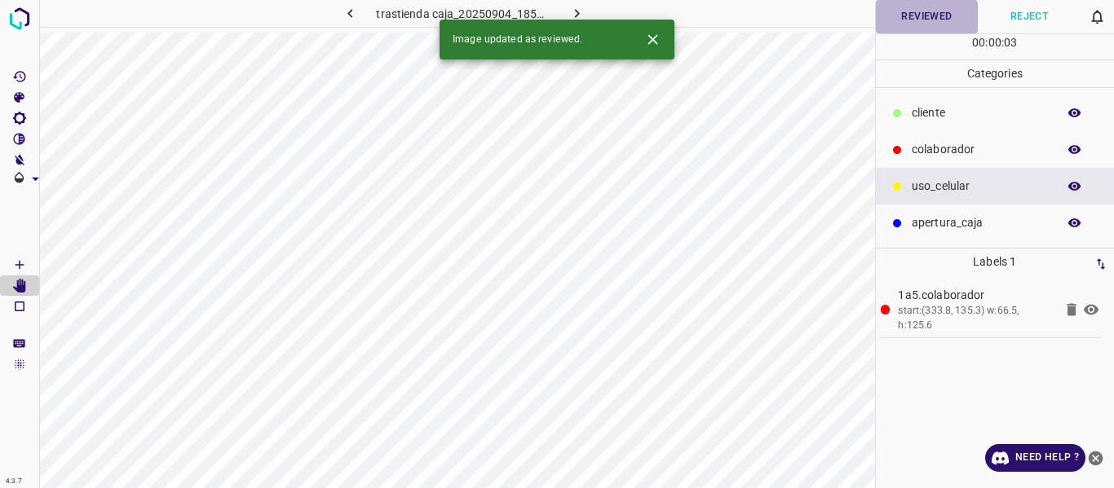
click at [921, 15] on button "Reviewed" at bounding box center [927, 16] width 103 height 33
click at [578, 13] on icon "button" at bounding box center [576, 13] width 5 height 9
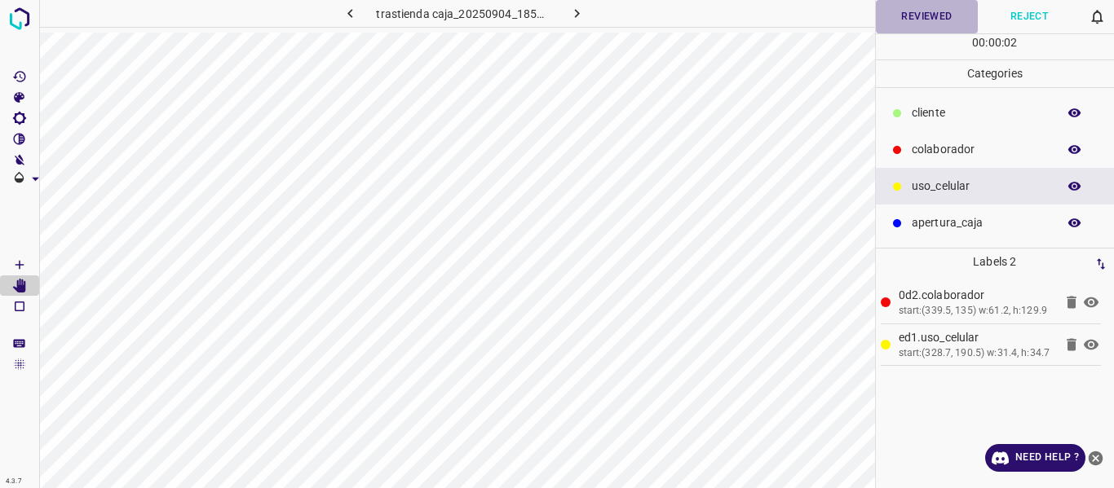
click at [921, 15] on button "Reviewed" at bounding box center [927, 16] width 103 height 33
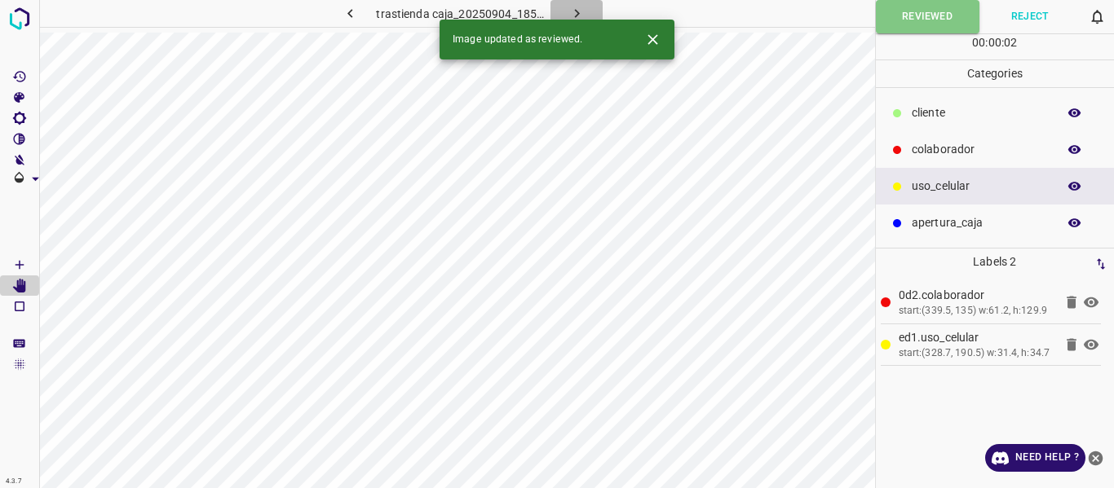
click at [576, 12] on icon "button" at bounding box center [576, 13] width 5 height 9
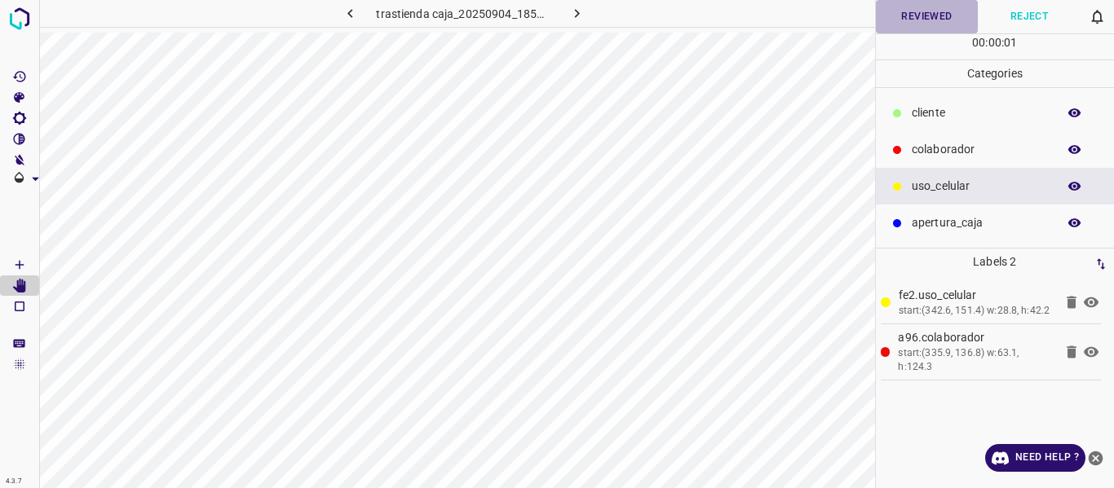
click at [928, 18] on button "Reviewed" at bounding box center [927, 16] width 103 height 33
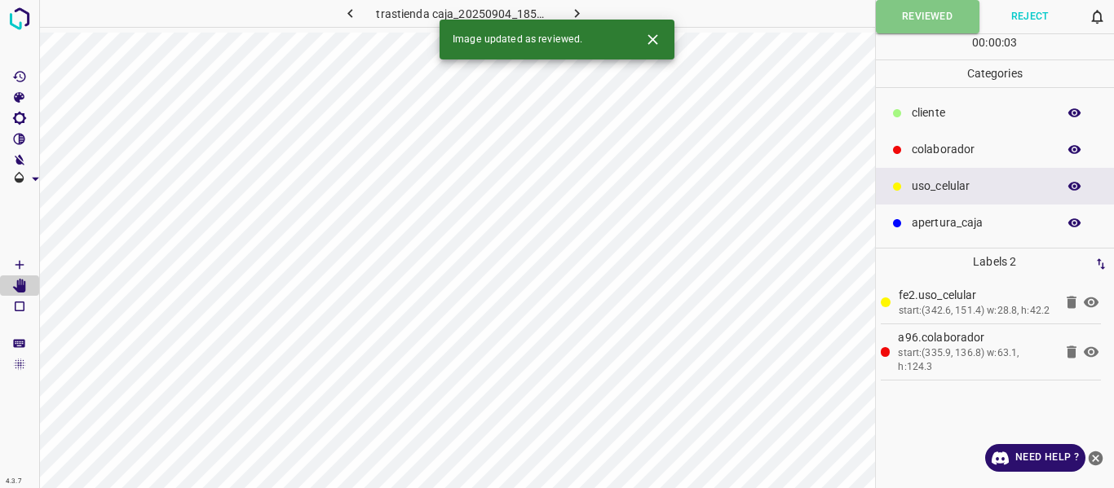
click at [576, 7] on icon "button" at bounding box center [576, 13] width 17 height 17
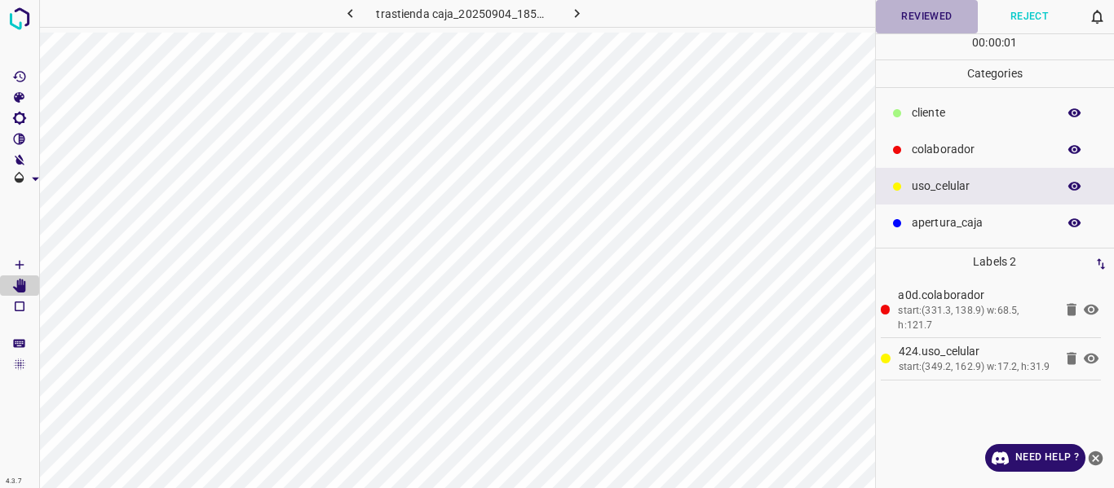
click at [920, 19] on button "Reviewed" at bounding box center [927, 16] width 103 height 33
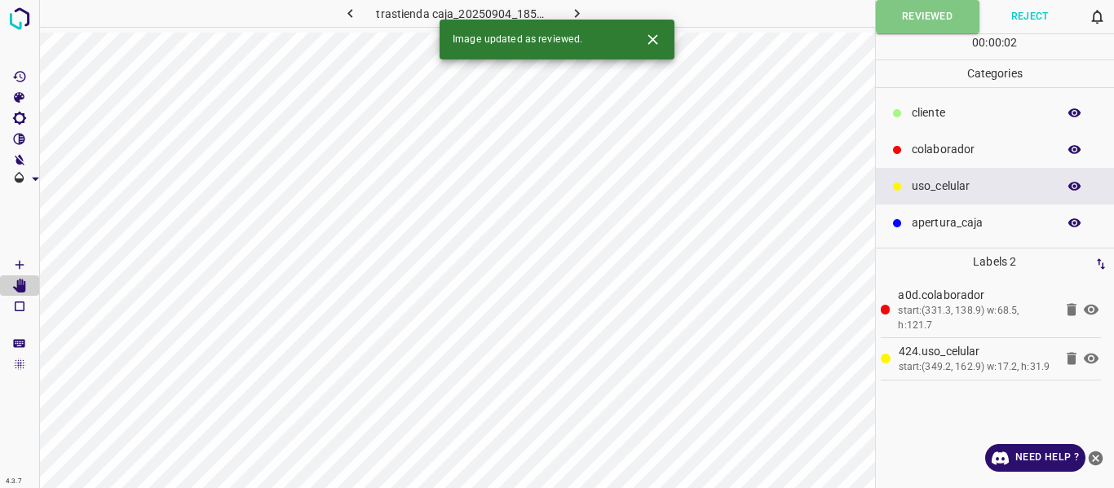
click at [576, 12] on icon "button" at bounding box center [576, 13] width 5 height 9
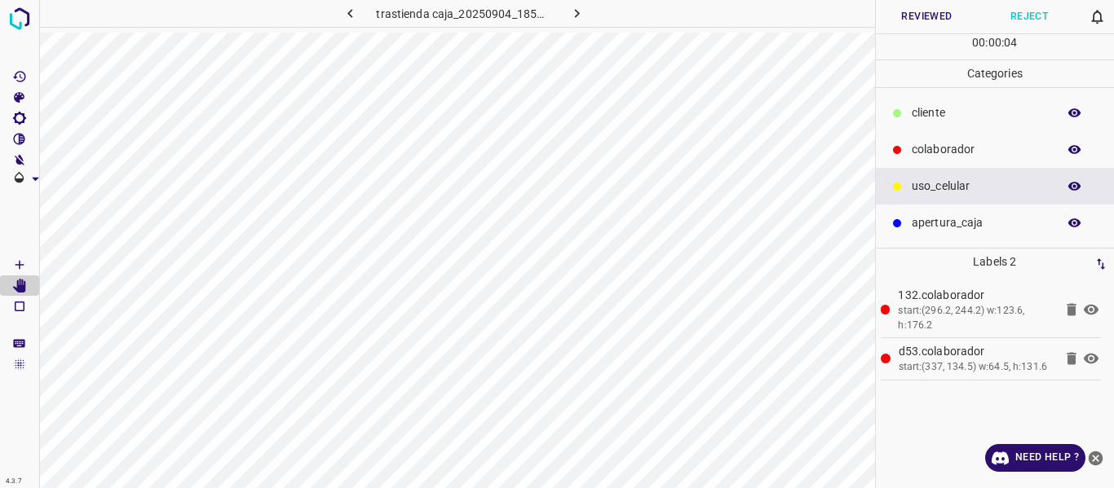
click at [902, 18] on button "Reviewed" at bounding box center [927, 16] width 103 height 33
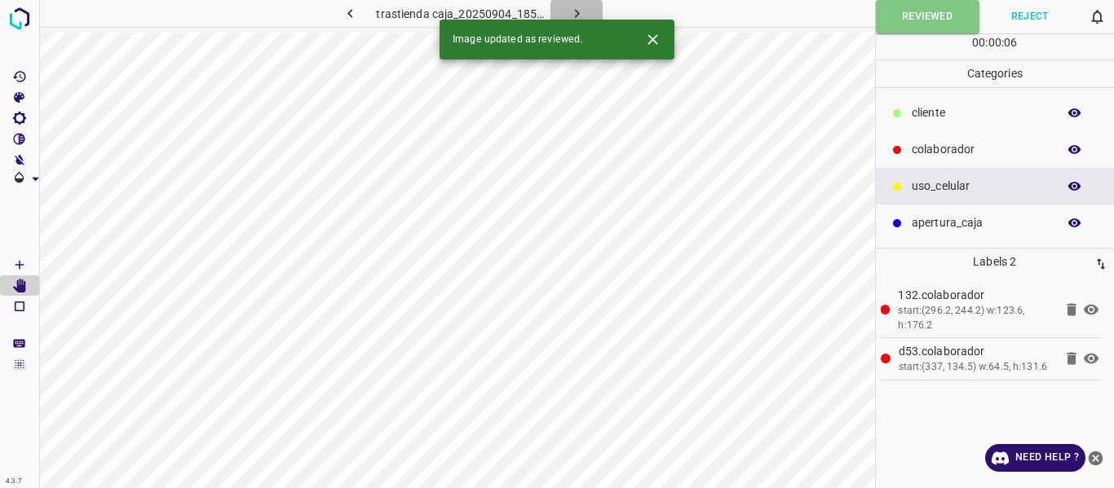
click at [573, 8] on icon "button" at bounding box center [576, 13] width 17 height 17
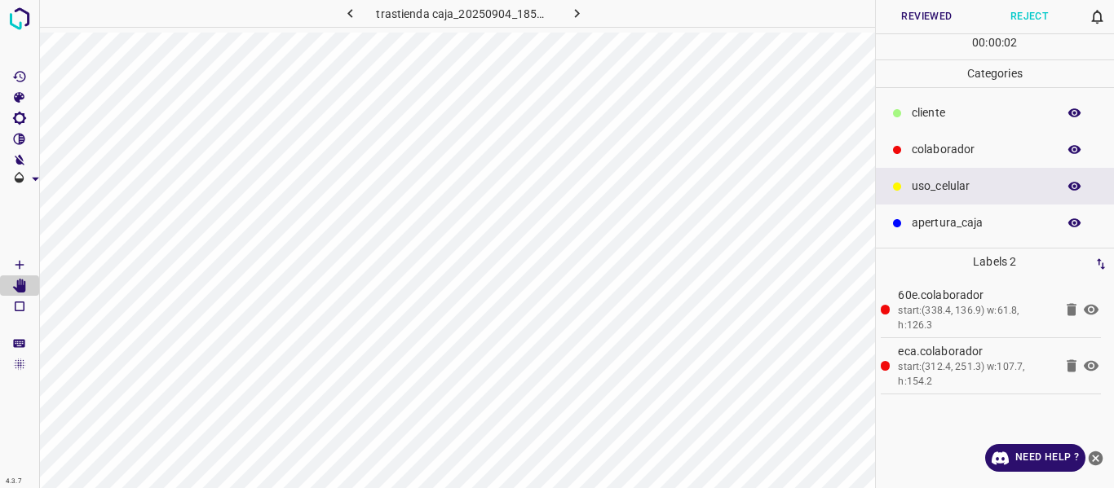
click at [920, 14] on button "Reviewed" at bounding box center [927, 16] width 103 height 33
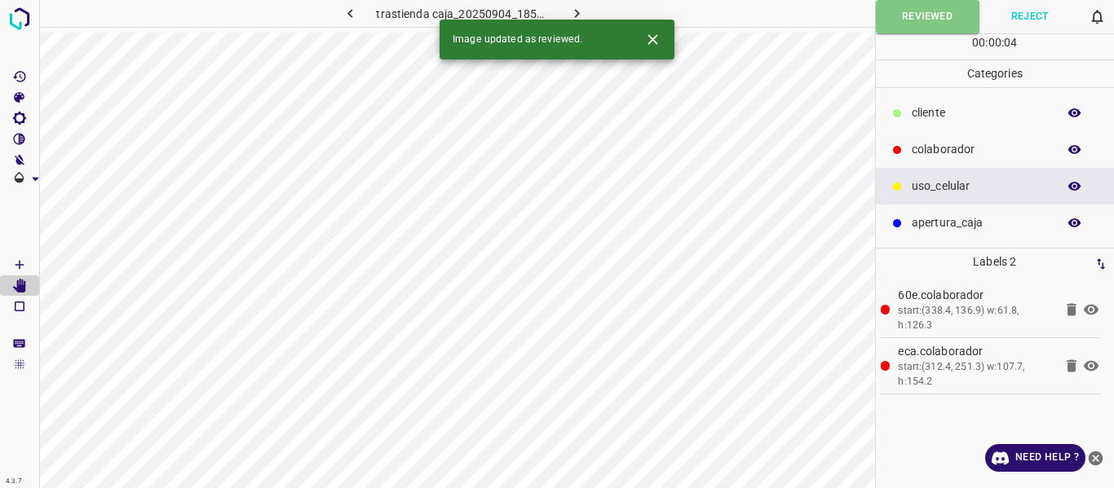
drag, startPoint x: 571, startPoint y: 4, endPoint x: 624, endPoint y: 42, distance: 64.9
click at [571, 5] on button "button" at bounding box center [576, 13] width 52 height 27
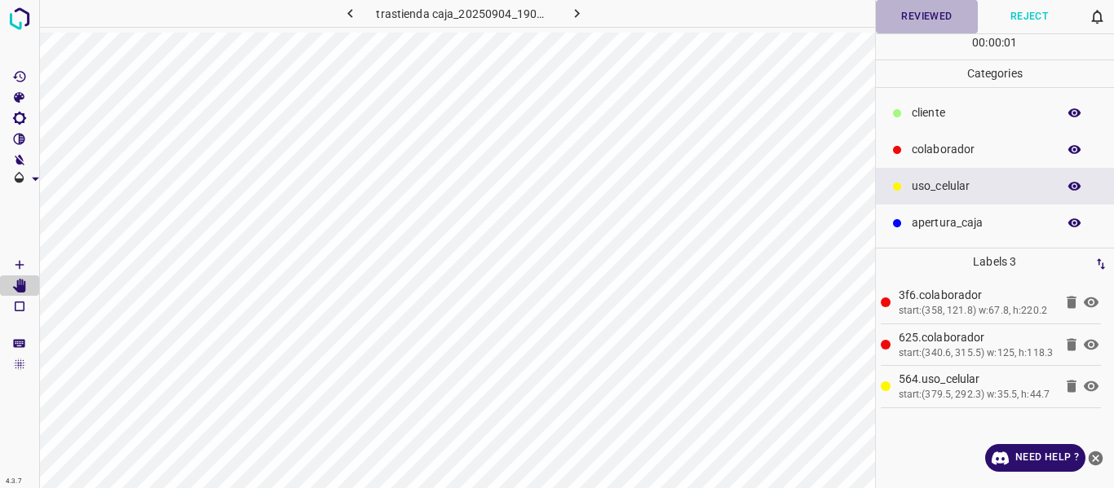
click at [934, 23] on button "Reviewed" at bounding box center [927, 16] width 103 height 33
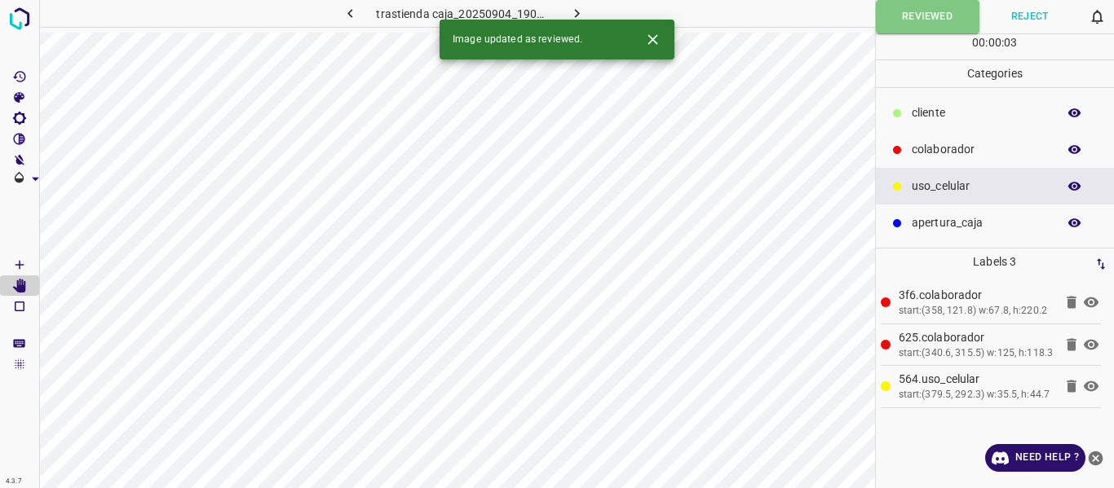
click at [576, 12] on icon "button" at bounding box center [576, 13] width 5 height 9
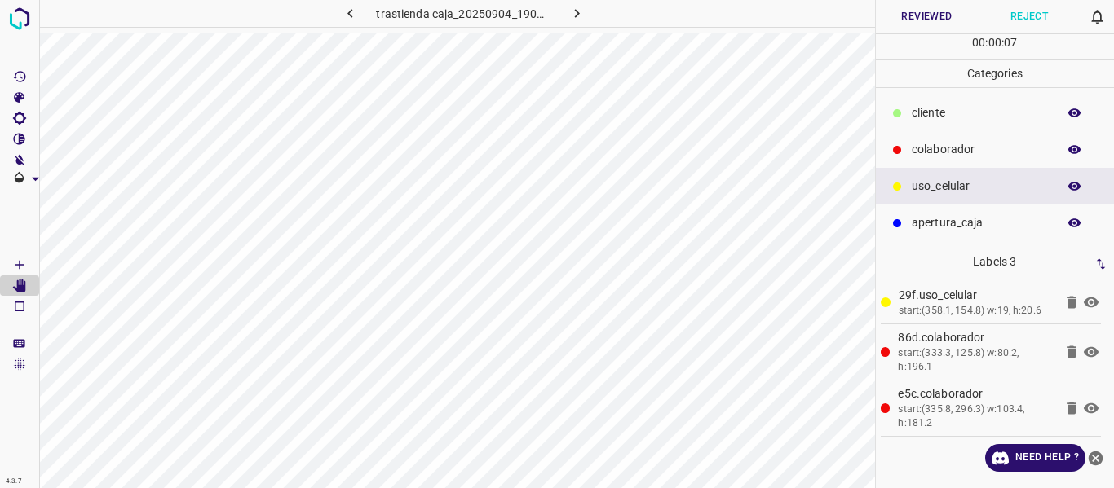
click at [925, 15] on button "Reviewed" at bounding box center [927, 16] width 103 height 33
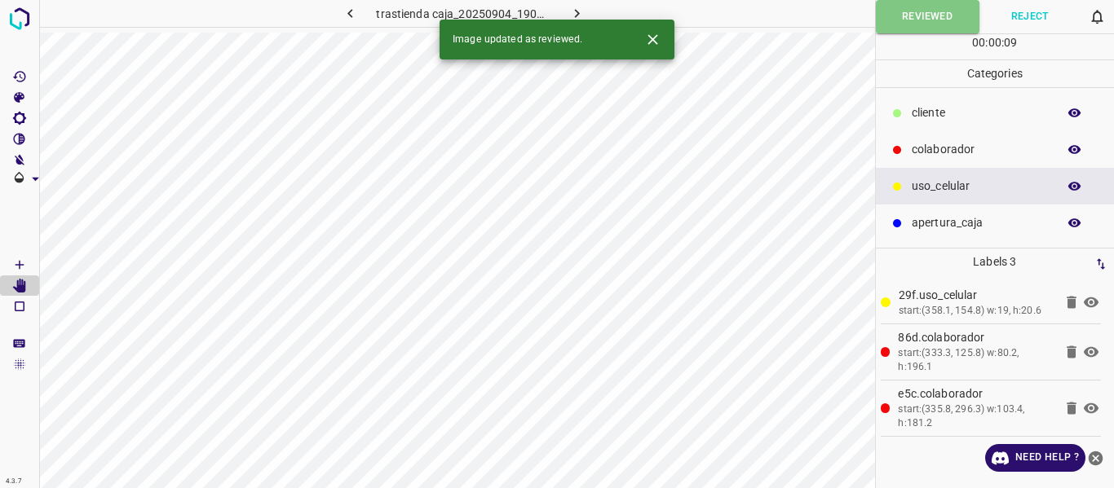
drag, startPoint x: 569, startPoint y: 12, endPoint x: 620, endPoint y: 26, distance: 53.2
click at [569, 11] on icon "button" at bounding box center [576, 13] width 17 height 17
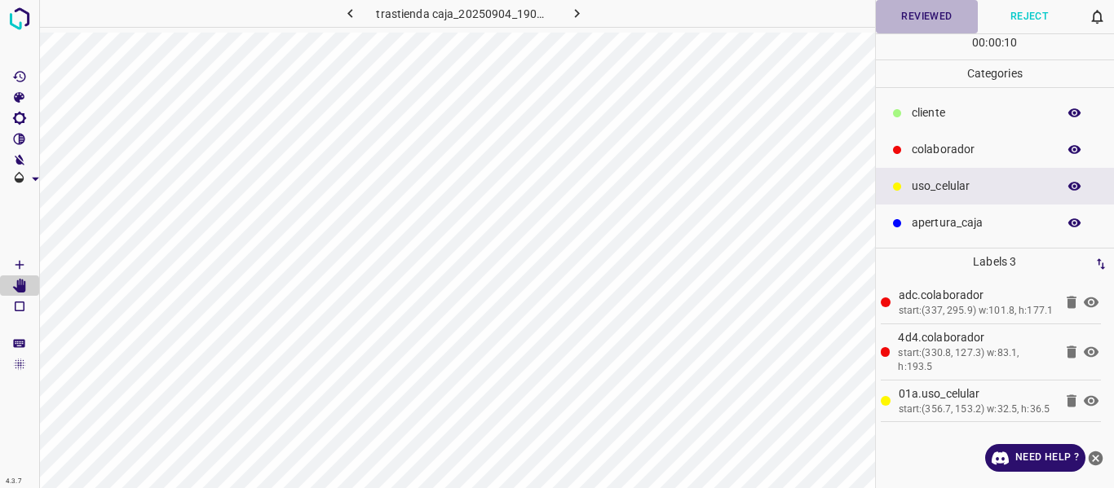
click at [926, 23] on button "Reviewed" at bounding box center [927, 16] width 103 height 33
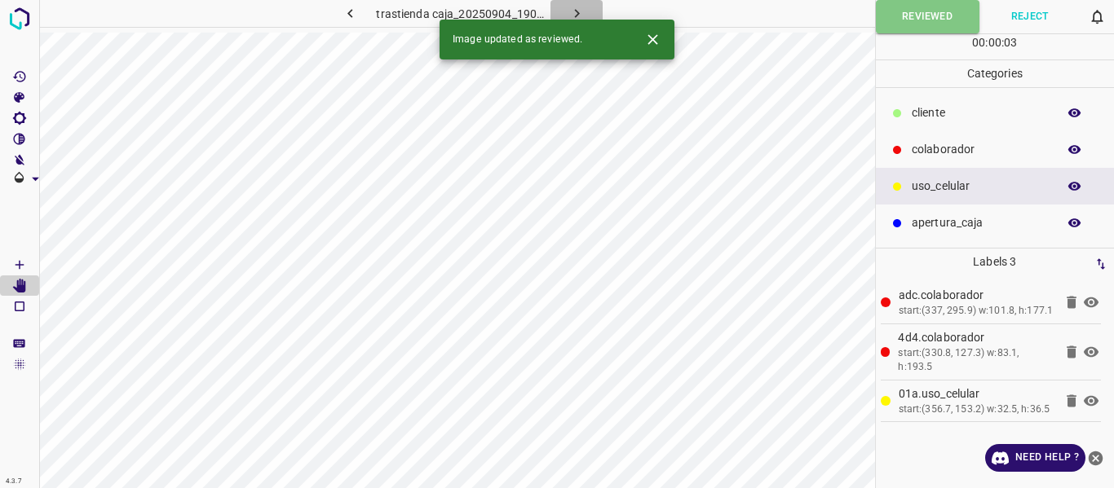
click at [580, 11] on icon "button" at bounding box center [576, 13] width 17 height 17
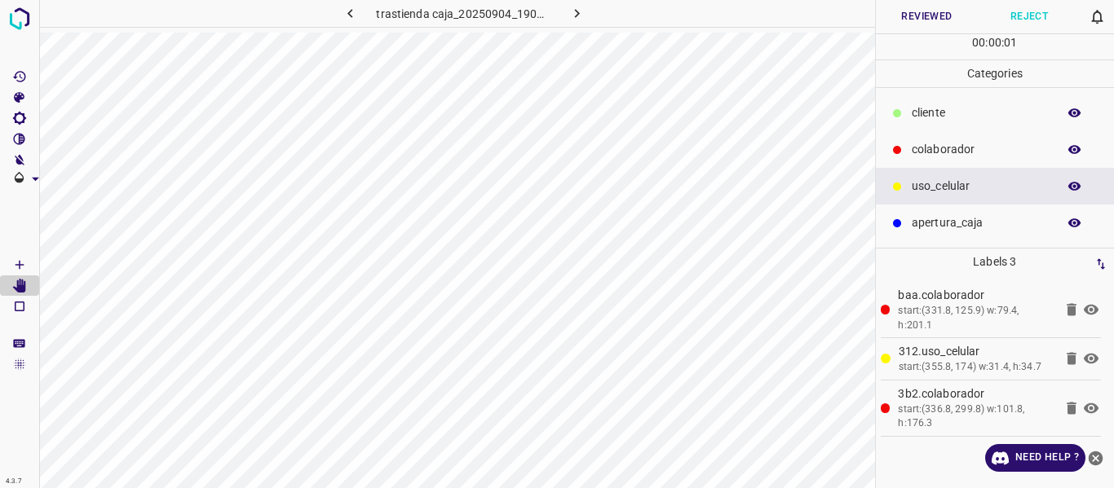
click at [910, 24] on button "Reviewed" at bounding box center [927, 16] width 103 height 33
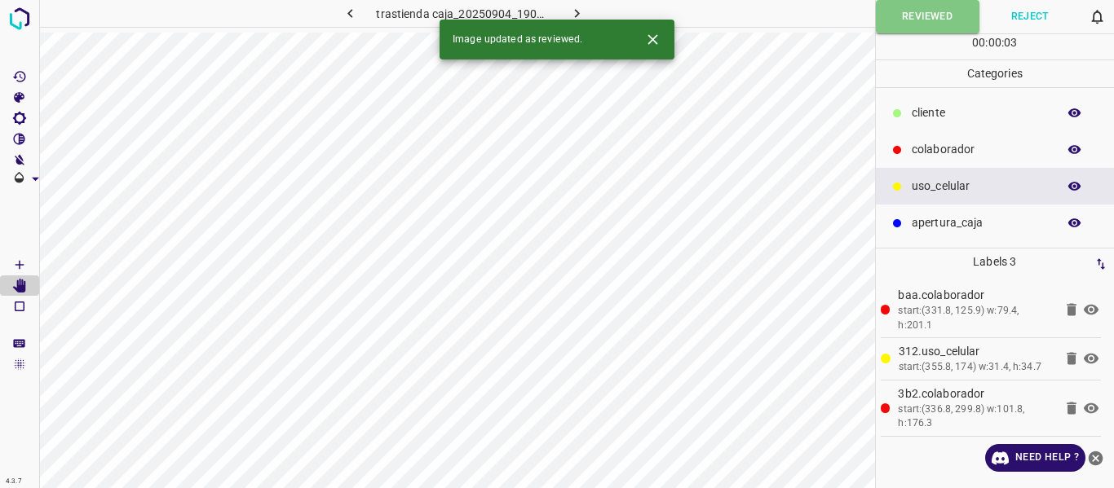
click at [573, 10] on icon "button" at bounding box center [576, 13] width 17 height 17
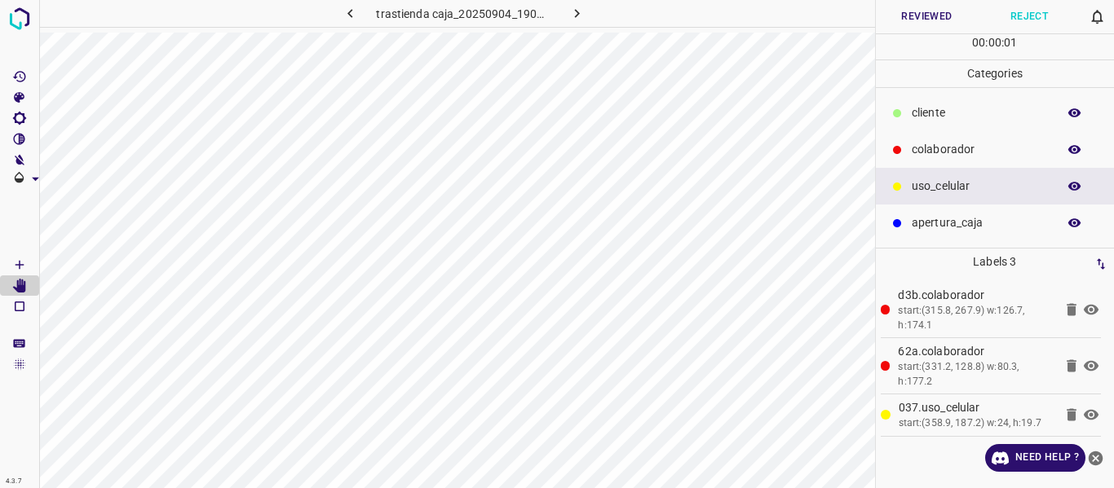
click at [928, 23] on button "Reviewed" at bounding box center [927, 16] width 103 height 33
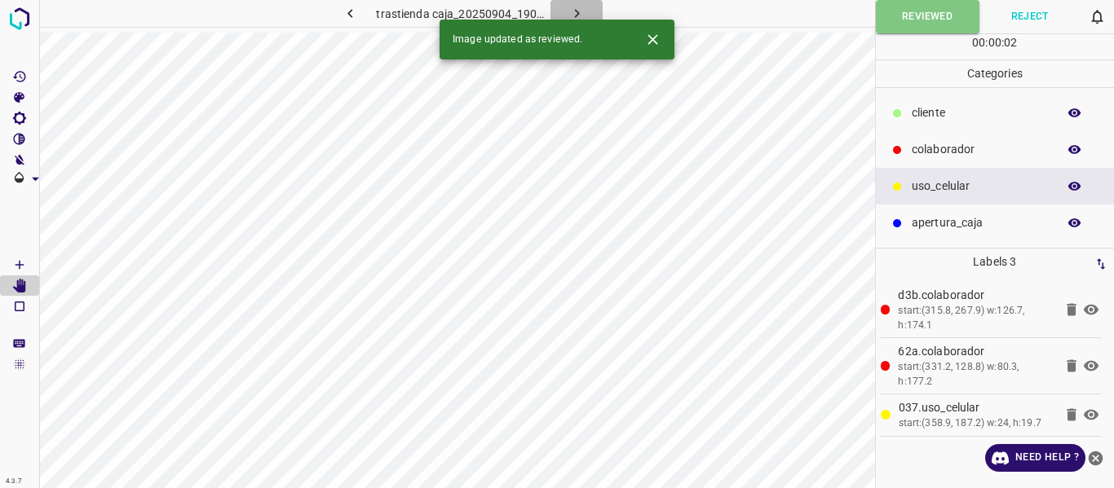
click at [576, 11] on icon "button" at bounding box center [576, 13] width 5 height 9
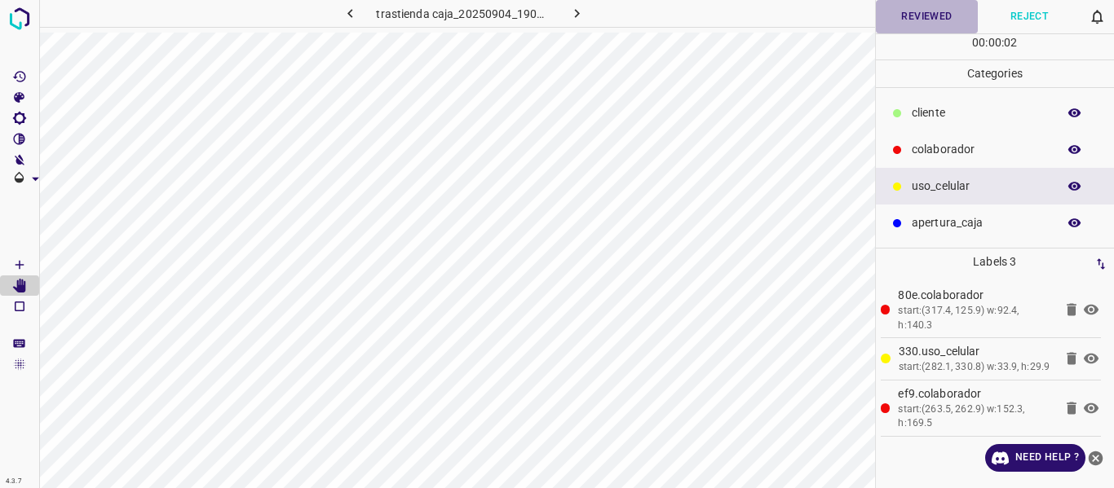
click at [897, 19] on button "Reviewed" at bounding box center [927, 16] width 103 height 33
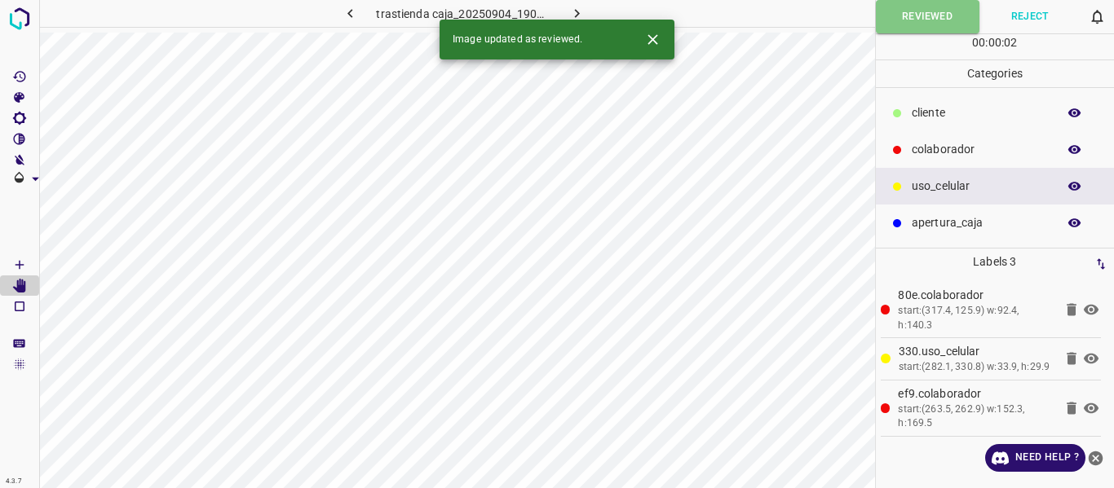
click at [572, 11] on icon "button" at bounding box center [576, 13] width 17 height 17
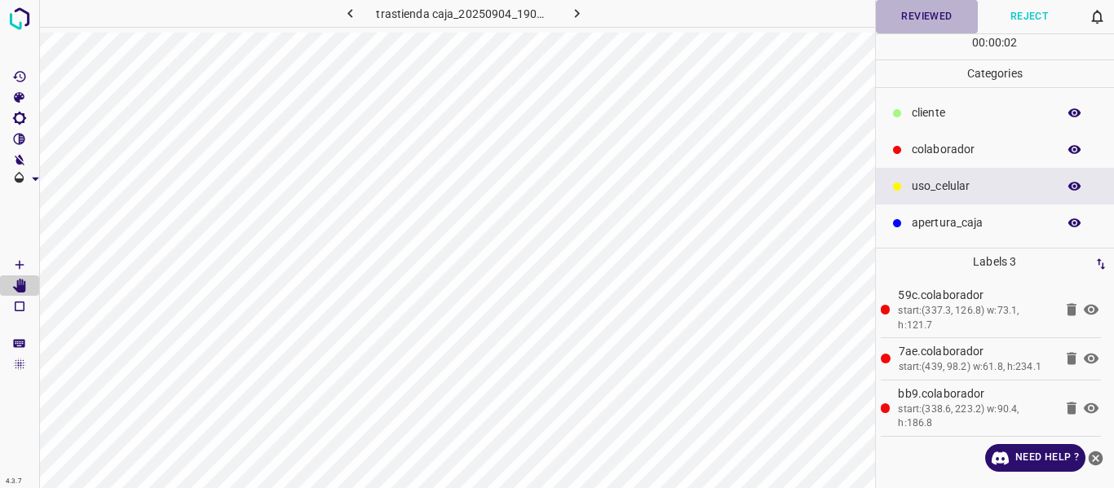
click at [933, 19] on button "Reviewed" at bounding box center [927, 16] width 103 height 33
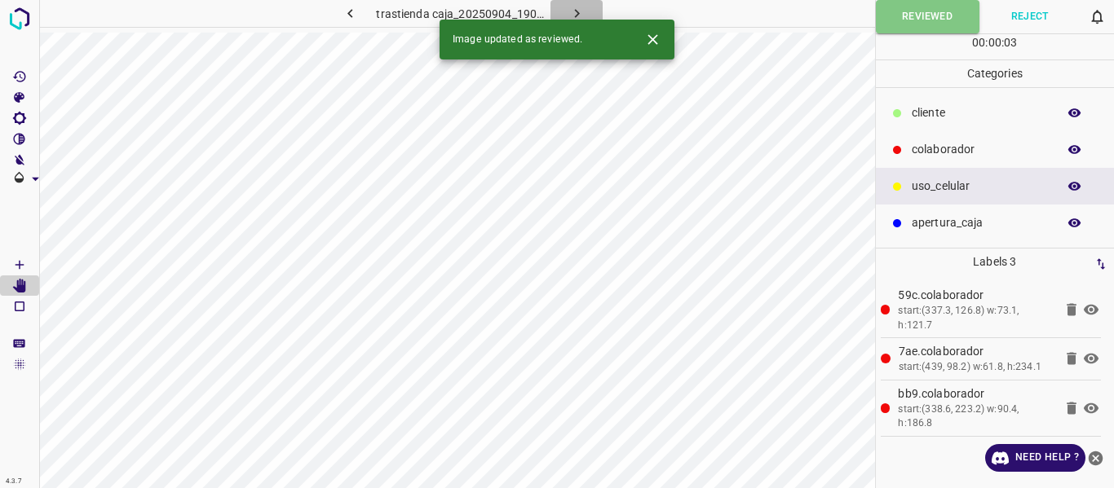
click at [584, 13] on icon "button" at bounding box center [576, 13] width 17 height 17
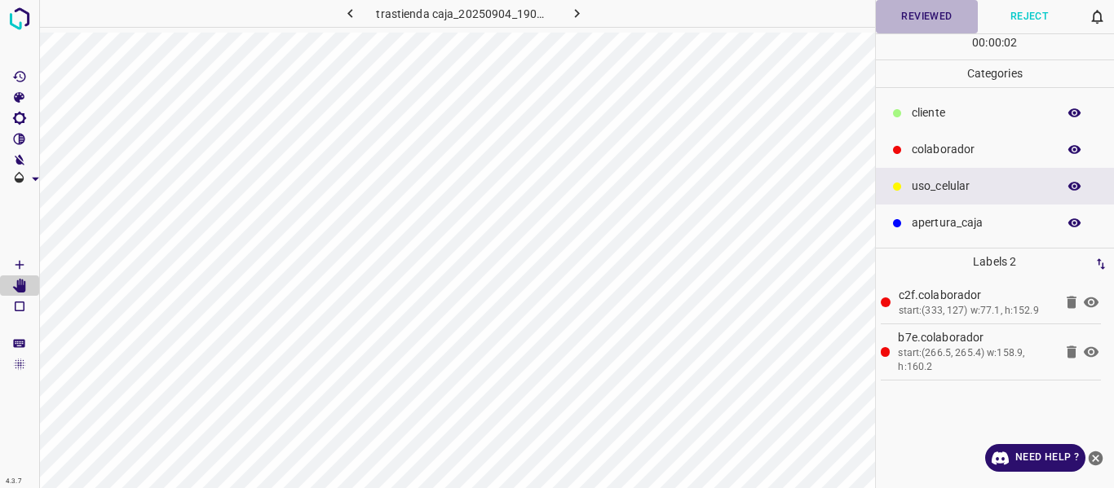
click at [916, 11] on button "Reviewed" at bounding box center [927, 16] width 103 height 33
click at [578, 11] on icon "button" at bounding box center [576, 13] width 17 height 17
click at [916, 22] on button "Reviewed" at bounding box center [927, 16] width 103 height 33
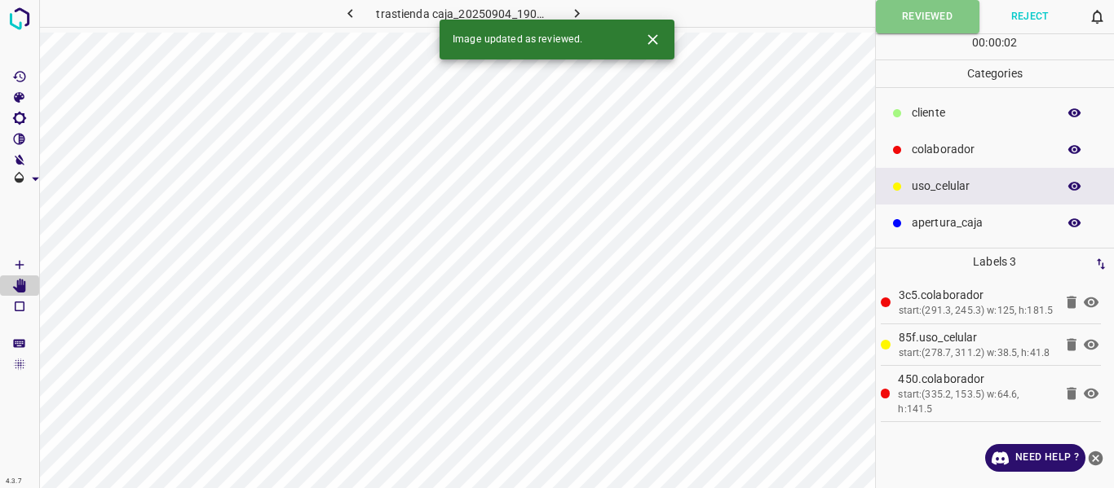
click at [576, 11] on icon "button" at bounding box center [576, 13] width 5 height 9
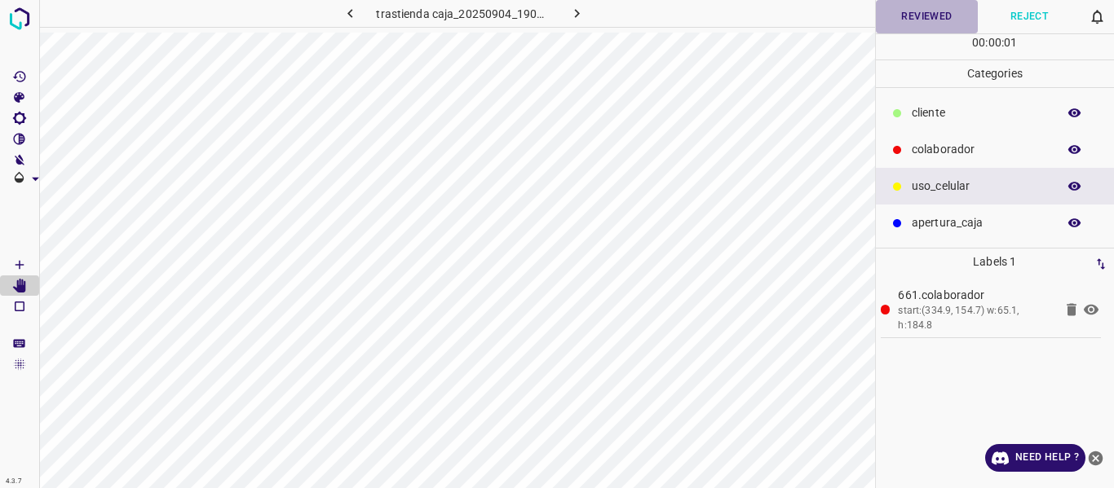
click at [894, 16] on button "Reviewed" at bounding box center [927, 16] width 103 height 33
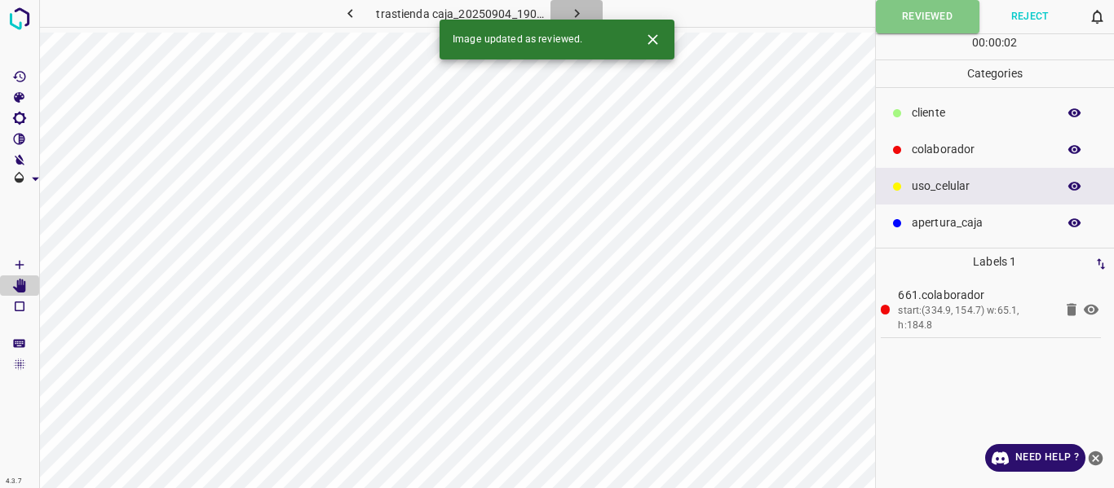
click at [581, 12] on icon "button" at bounding box center [576, 13] width 17 height 17
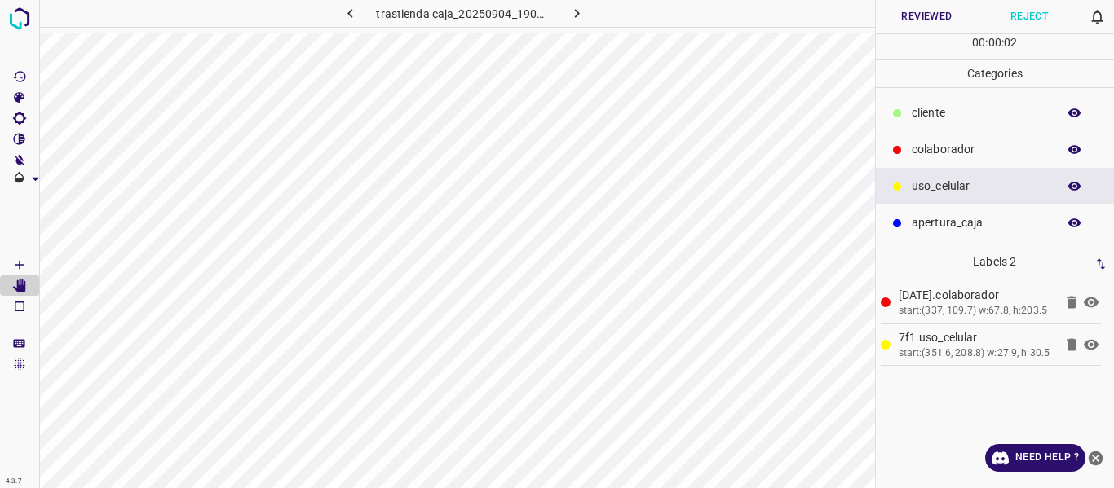
click at [911, 22] on button "Reviewed" at bounding box center [927, 16] width 103 height 33
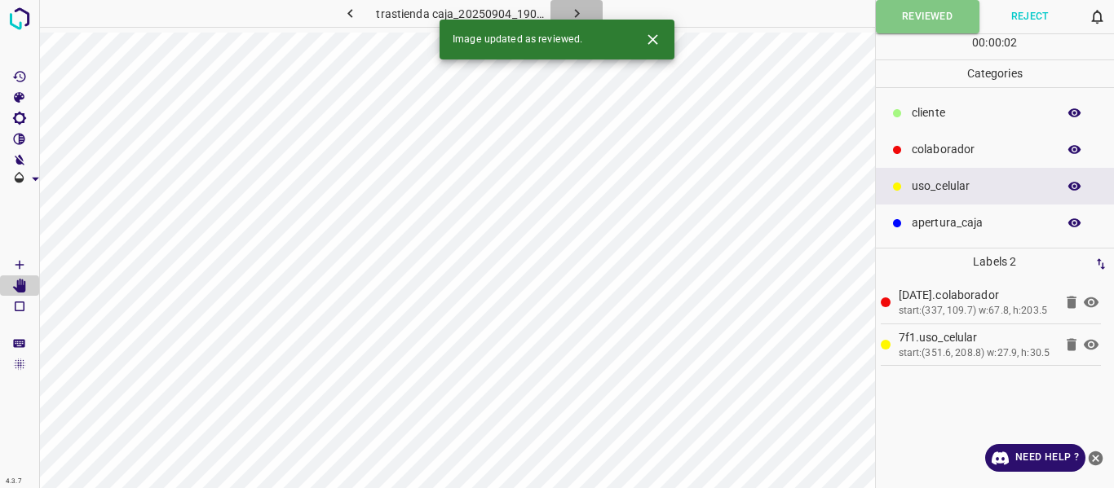
click at [579, 10] on icon "button" at bounding box center [576, 13] width 17 height 17
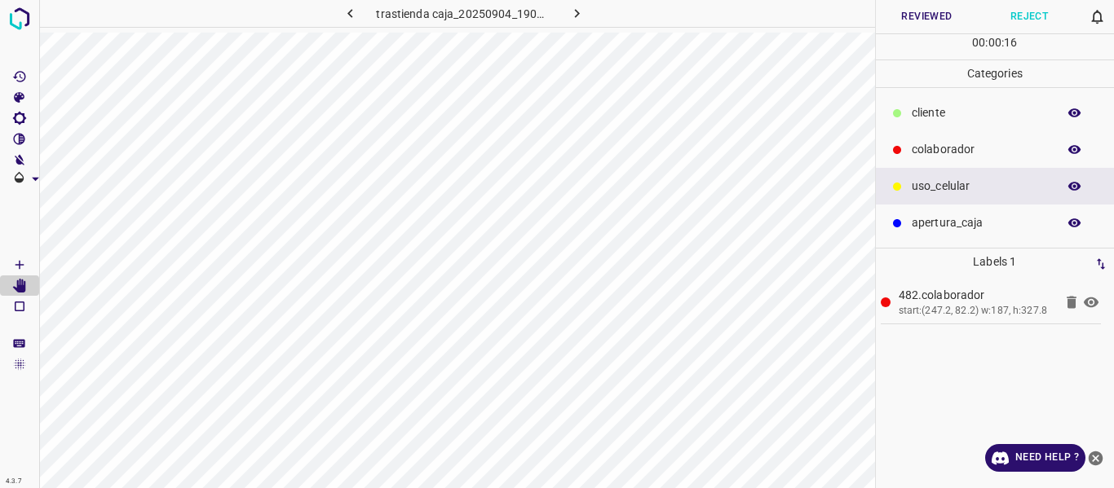
click at [936, 15] on button "Reviewed" at bounding box center [927, 16] width 103 height 33
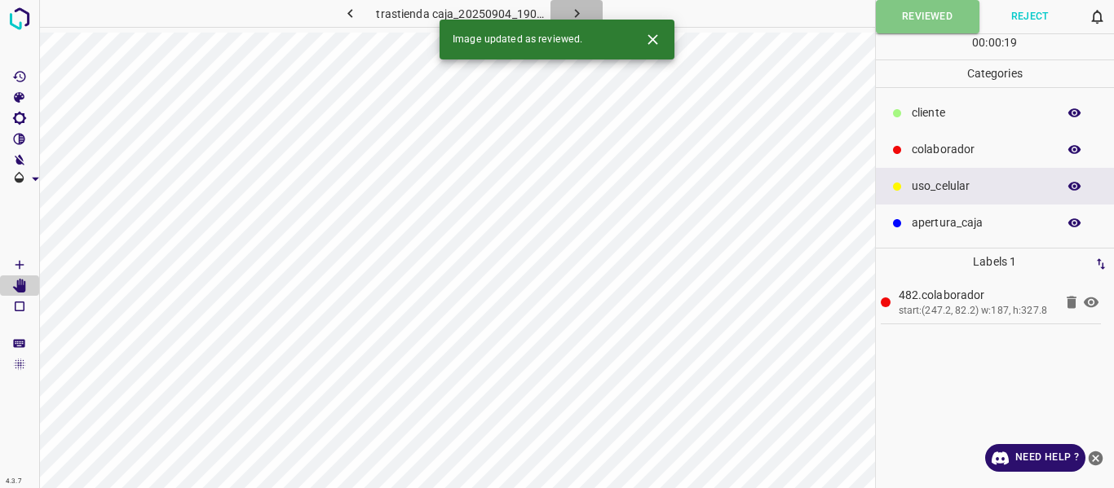
click at [576, 13] on icon "button" at bounding box center [576, 13] width 17 height 17
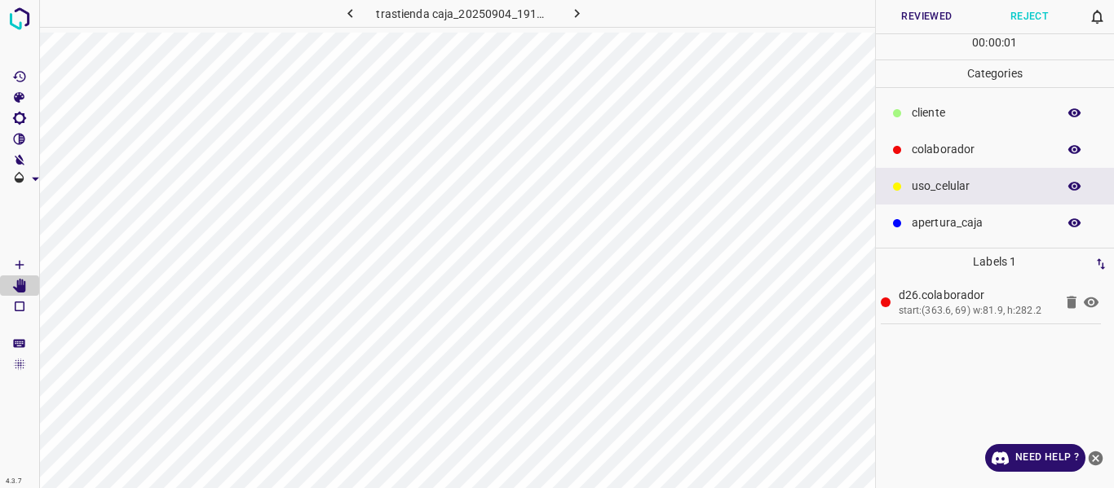
click at [894, 14] on button "Reviewed" at bounding box center [927, 16] width 103 height 33
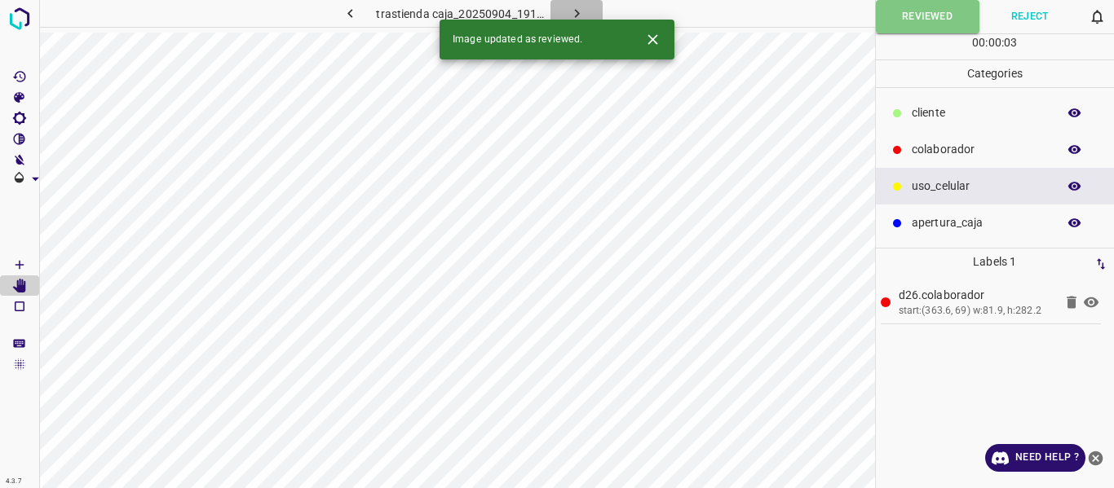
click at [575, 13] on icon "button" at bounding box center [576, 13] width 17 height 17
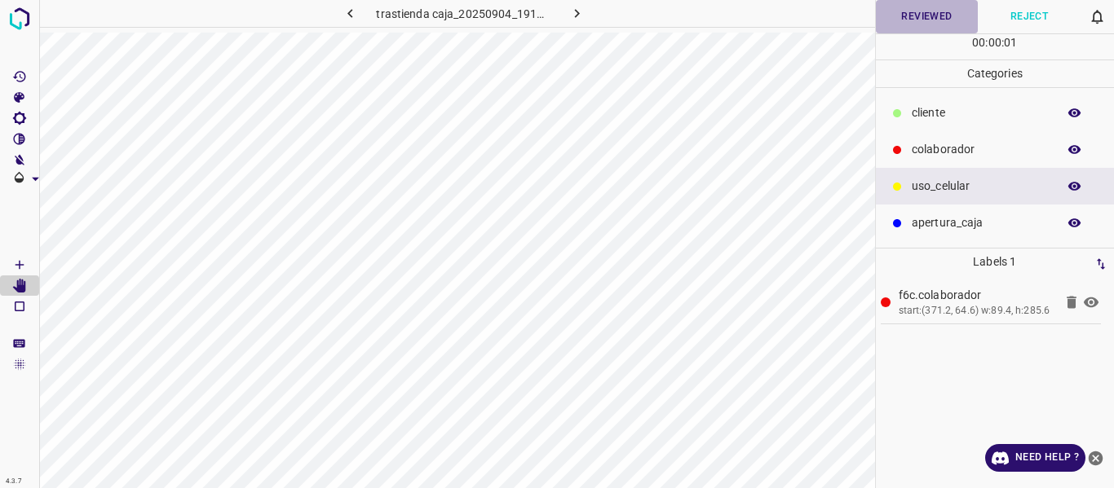
click at [909, 20] on button "Reviewed" at bounding box center [927, 16] width 103 height 33
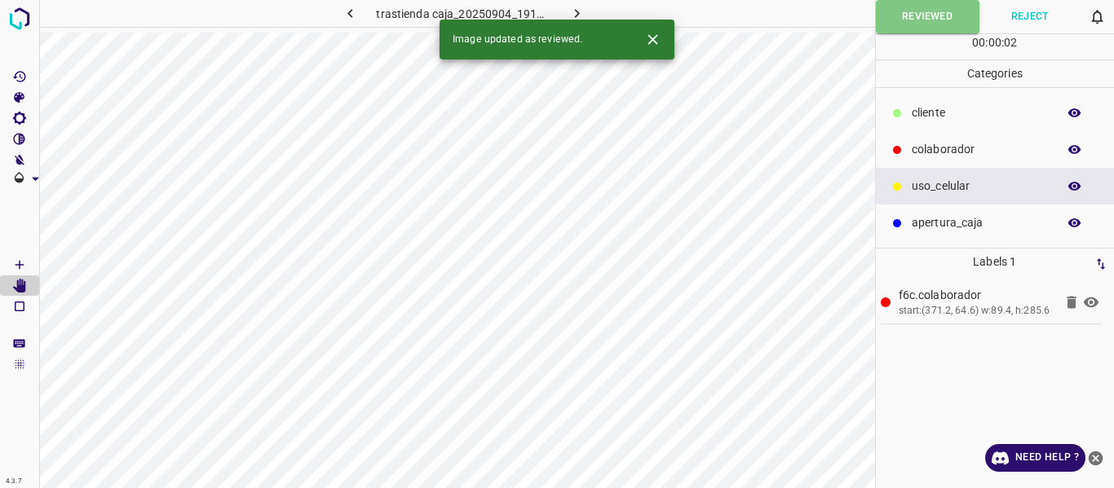
click at [573, 10] on icon "button" at bounding box center [576, 13] width 17 height 17
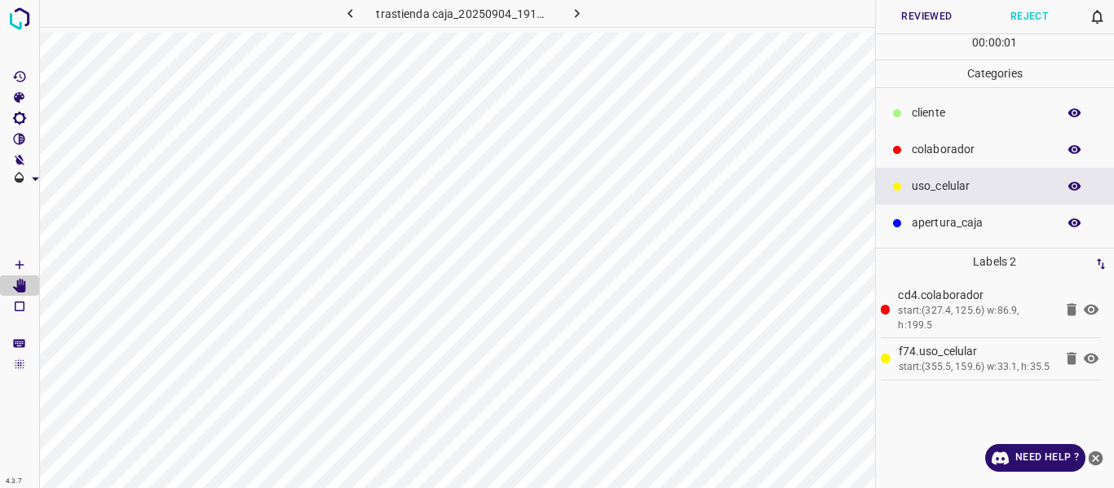
click at [923, 11] on button "Reviewed" at bounding box center [927, 16] width 103 height 33
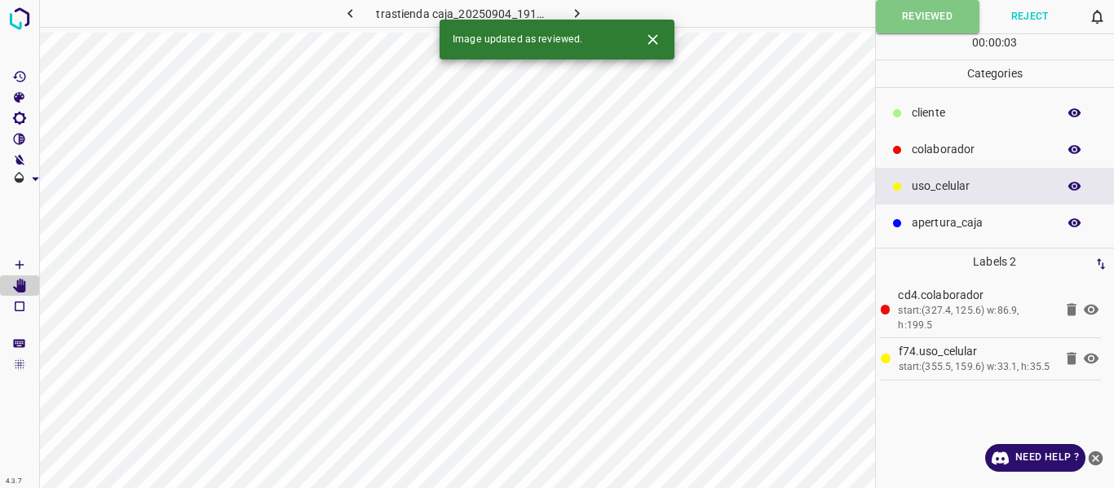
click at [574, 15] on icon "button" at bounding box center [576, 13] width 17 height 17
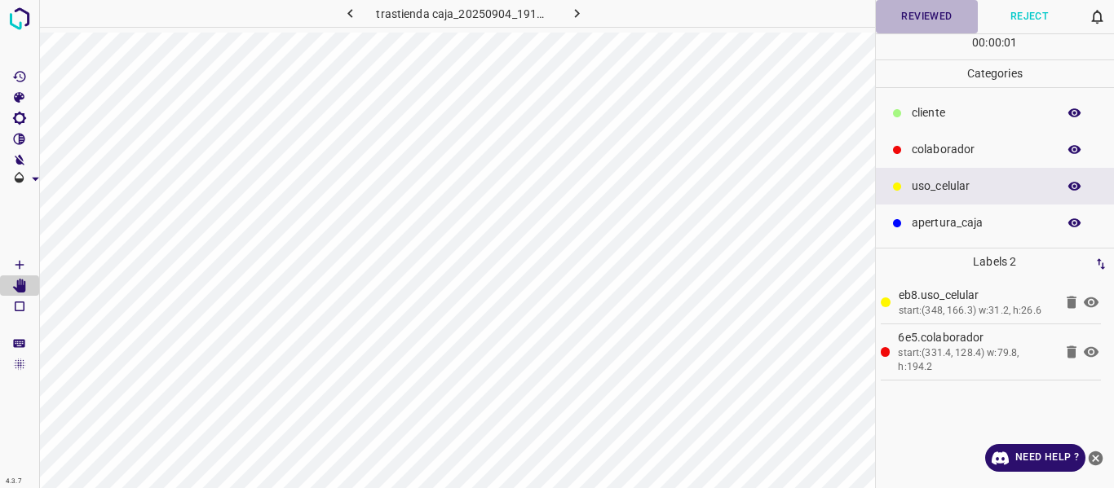
click at [910, 19] on button "Reviewed" at bounding box center [927, 16] width 103 height 33
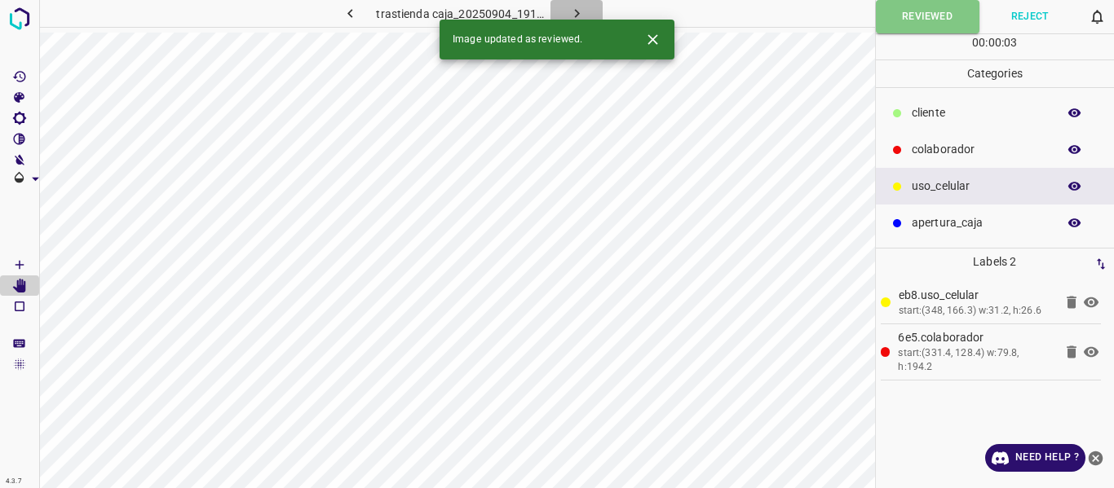
click at [575, 11] on icon "button" at bounding box center [576, 13] width 5 height 9
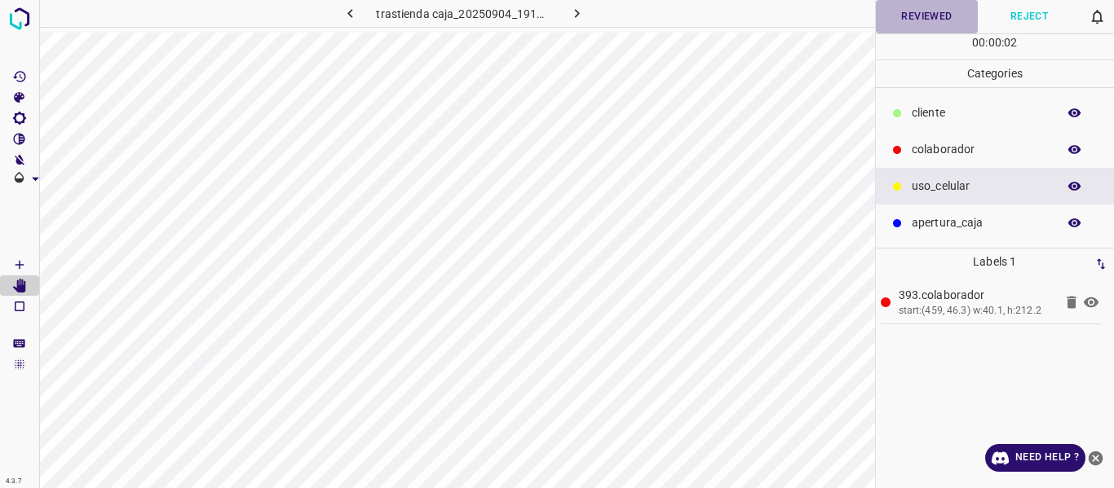
click at [909, 14] on button "Reviewed" at bounding box center [927, 16] width 103 height 33
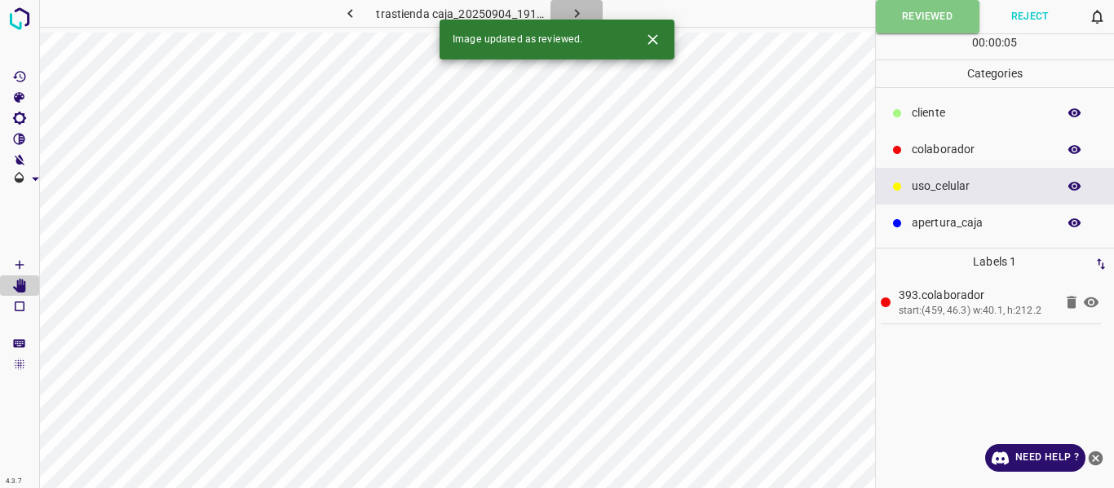
click at [580, 12] on icon "button" at bounding box center [576, 13] width 17 height 17
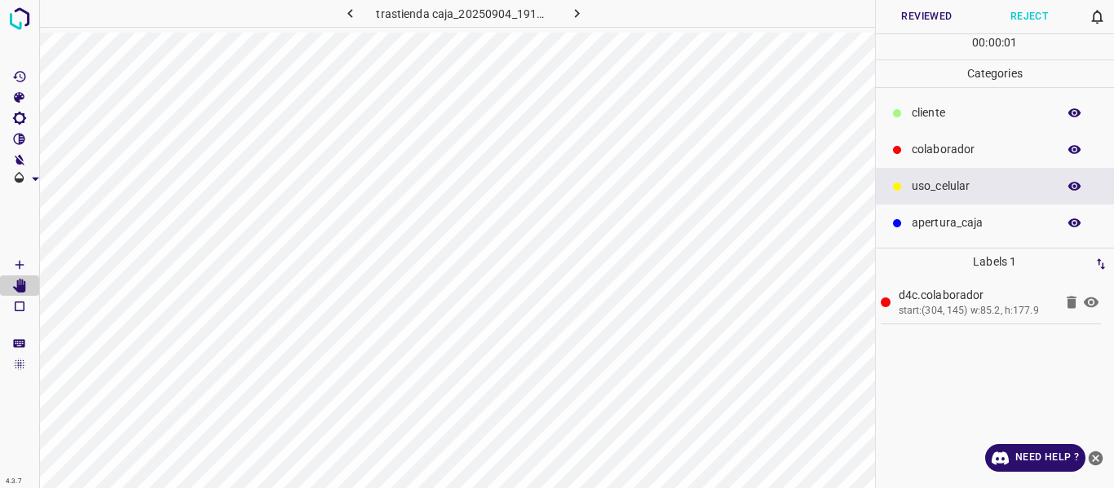
click at [921, 22] on button "Reviewed" at bounding box center [927, 16] width 103 height 33
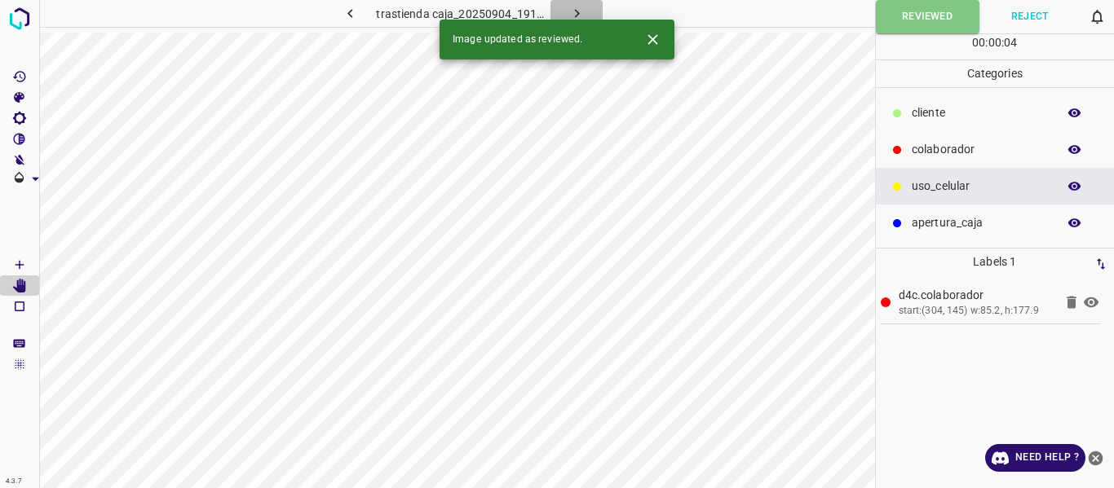
click at [585, 14] on button "button" at bounding box center [576, 13] width 52 height 27
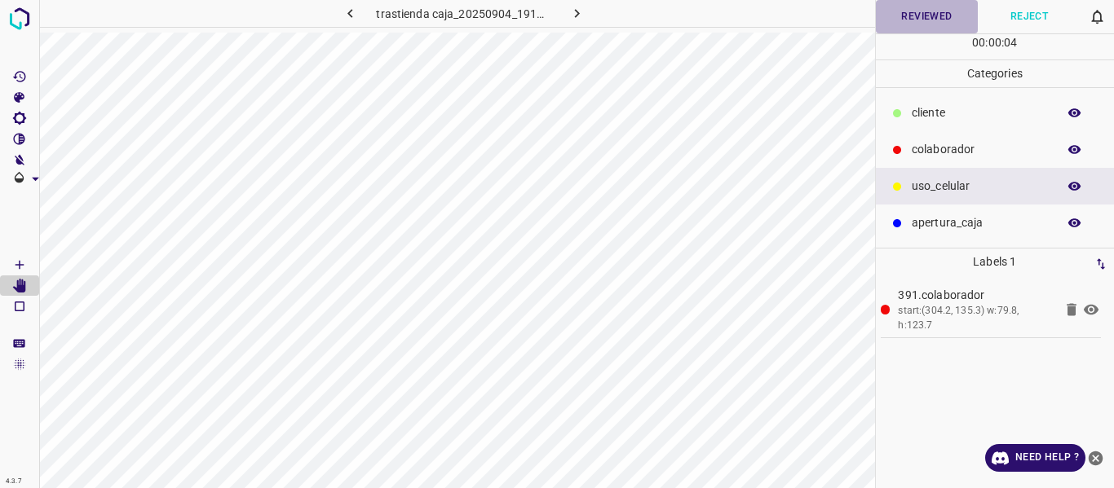
click at [903, 14] on button "Reviewed" at bounding box center [927, 16] width 103 height 33
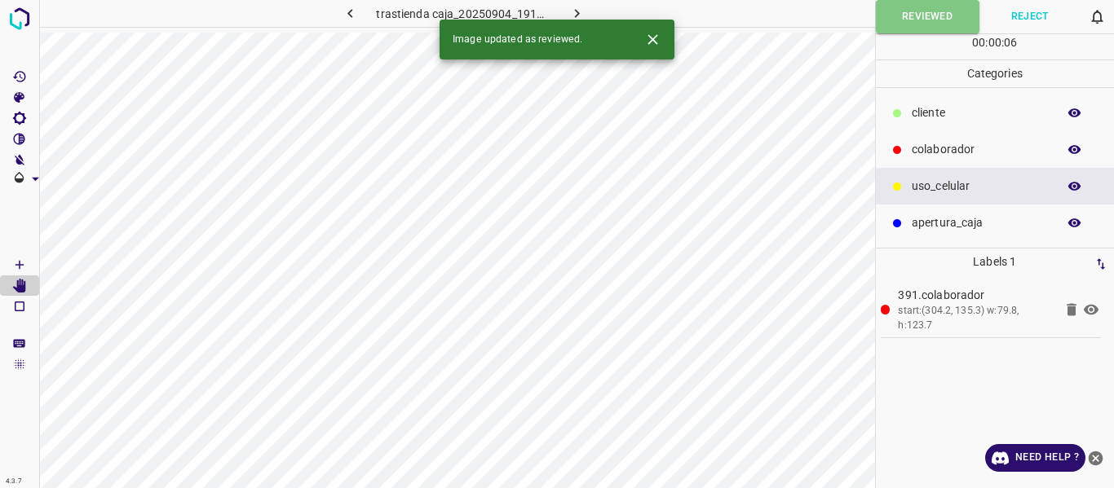
click at [572, 9] on icon "button" at bounding box center [576, 13] width 17 height 17
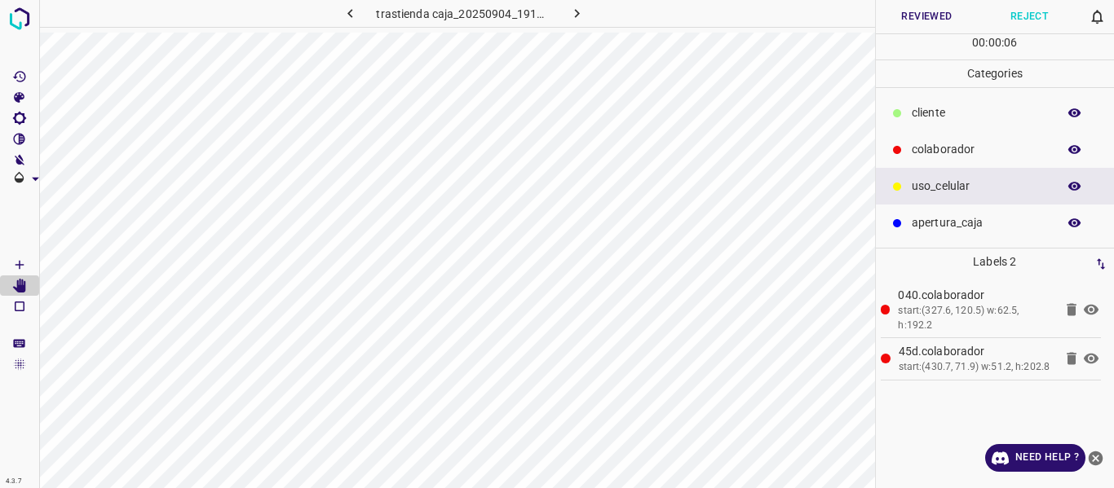
click at [939, 14] on button "Reviewed" at bounding box center [927, 16] width 103 height 33
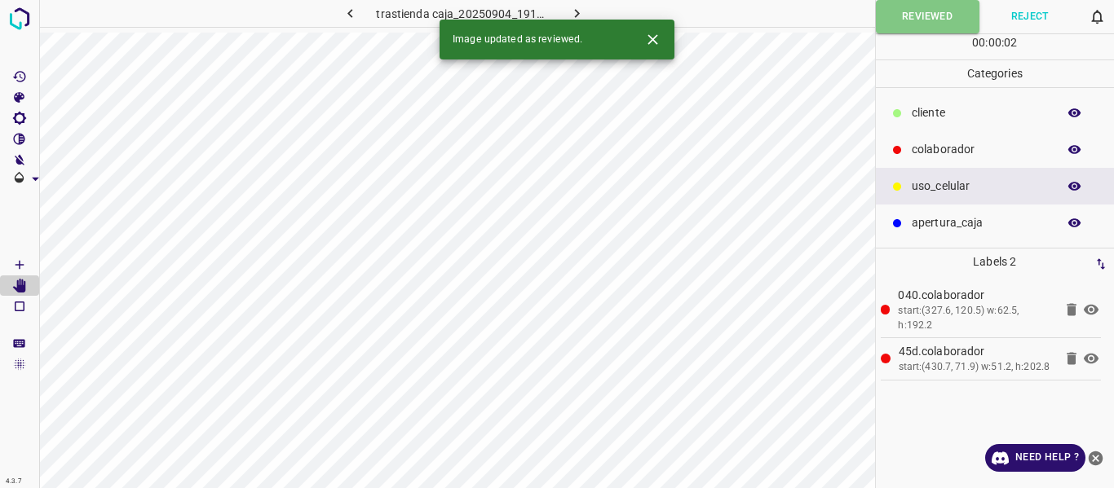
click at [574, 10] on icon "button" at bounding box center [576, 13] width 5 height 9
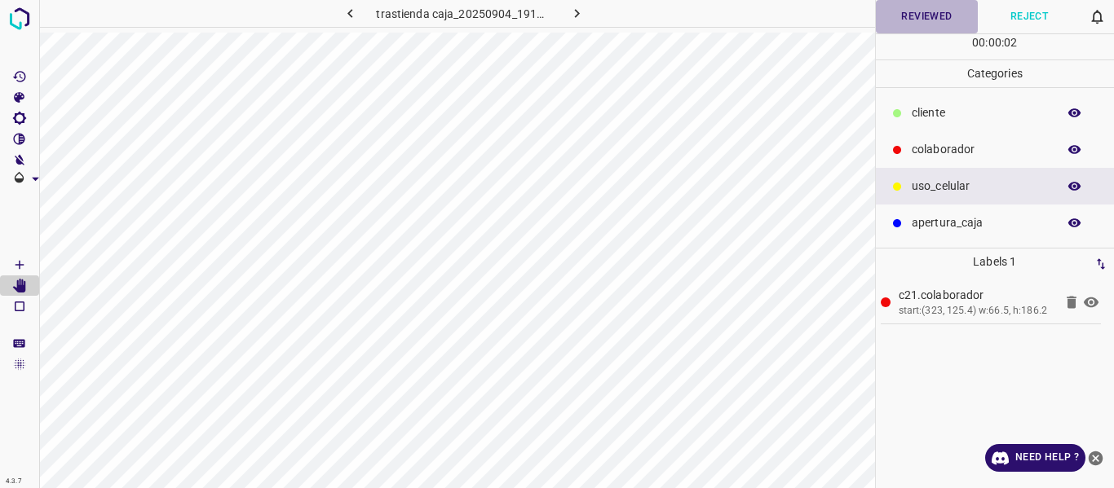
click at [912, 20] on button "Reviewed" at bounding box center [927, 16] width 103 height 33
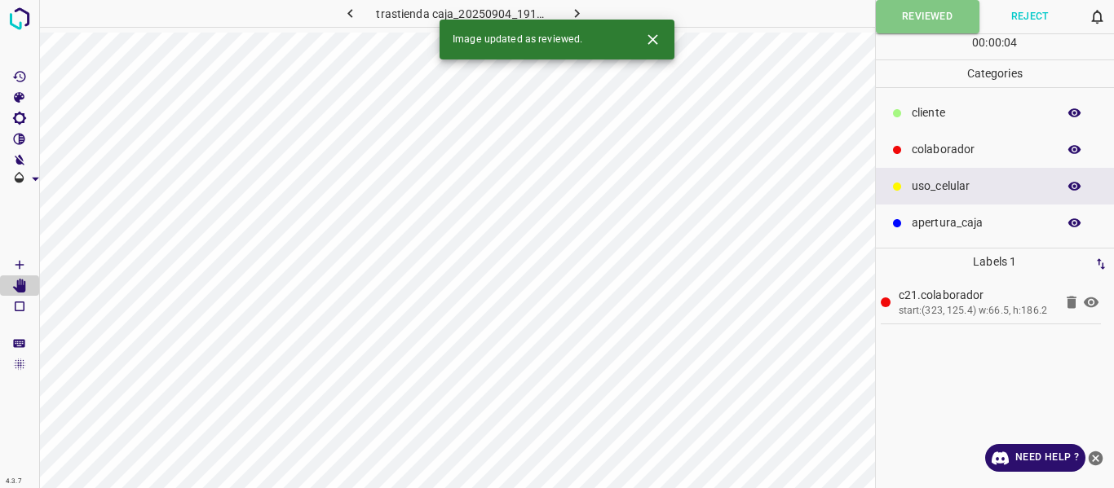
click at [579, 12] on icon "button" at bounding box center [576, 13] width 17 height 17
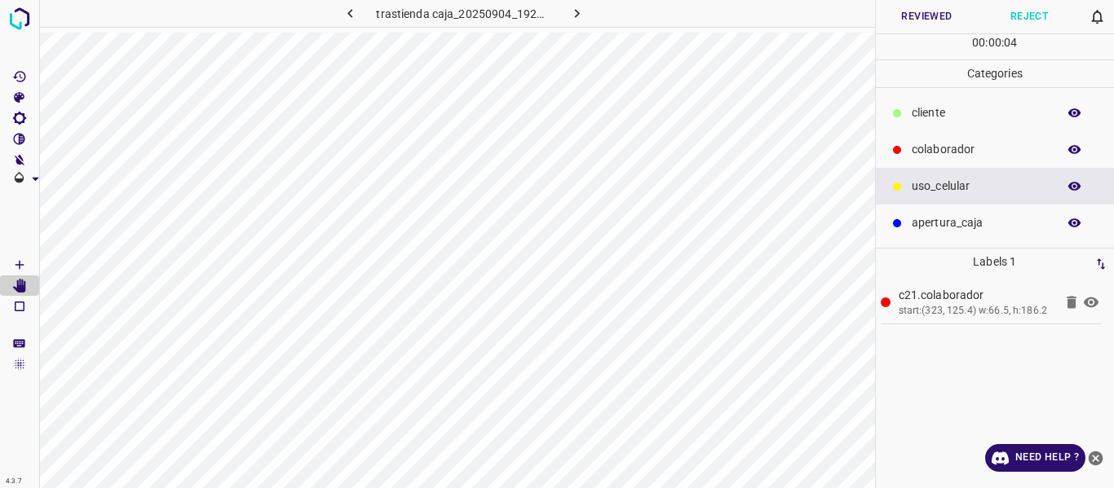
click at [915, 18] on button "Reviewed" at bounding box center [927, 16] width 103 height 33
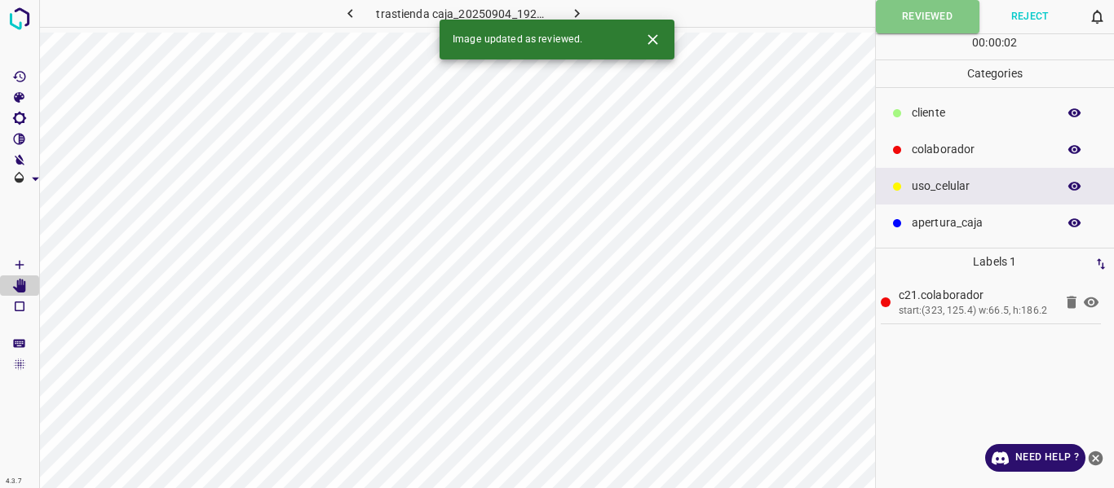
click at [577, 12] on icon "button" at bounding box center [576, 13] width 5 height 9
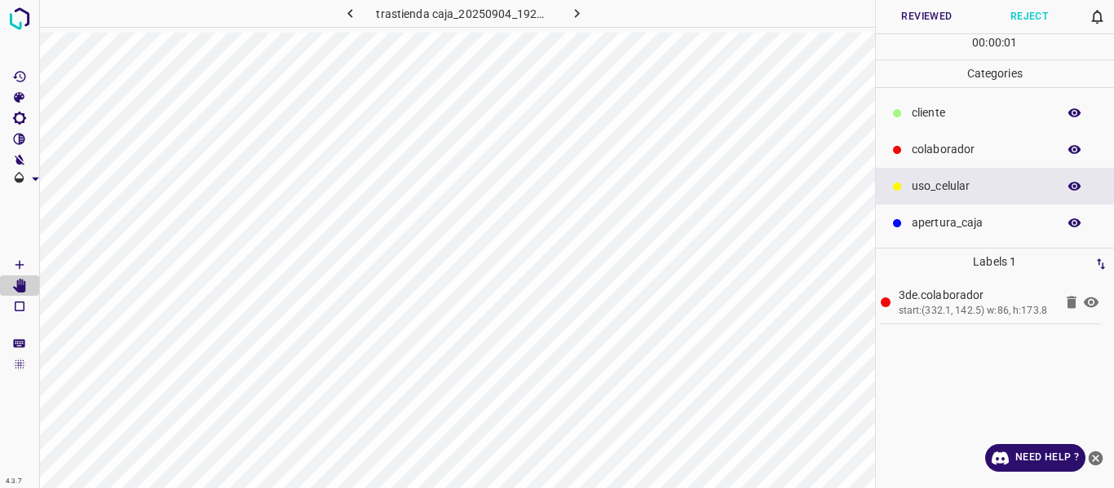
click at [912, 17] on button "Reviewed" at bounding box center [927, 16] width 103 height 33
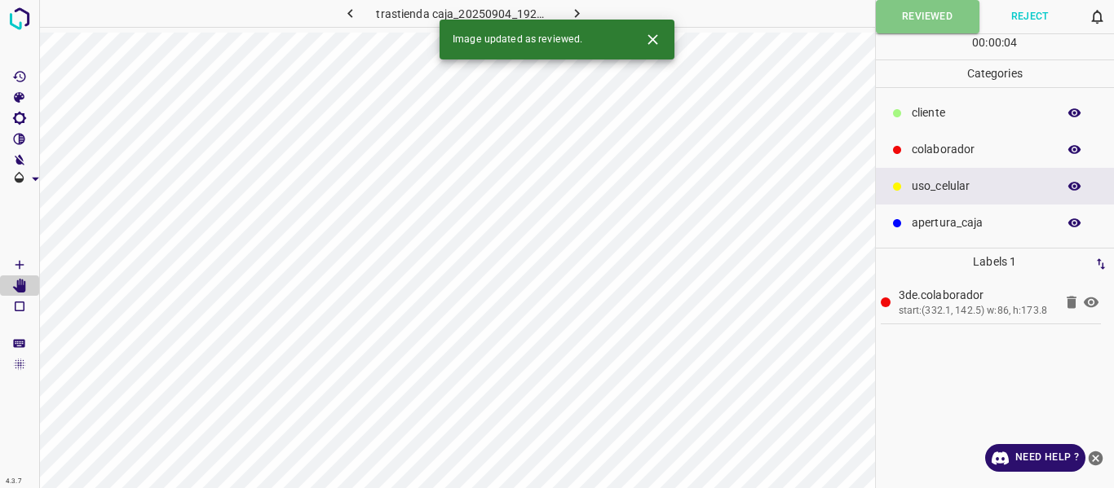
click at [585, 7] on button "button" at bounding box center [576, 13] width 52 height 27
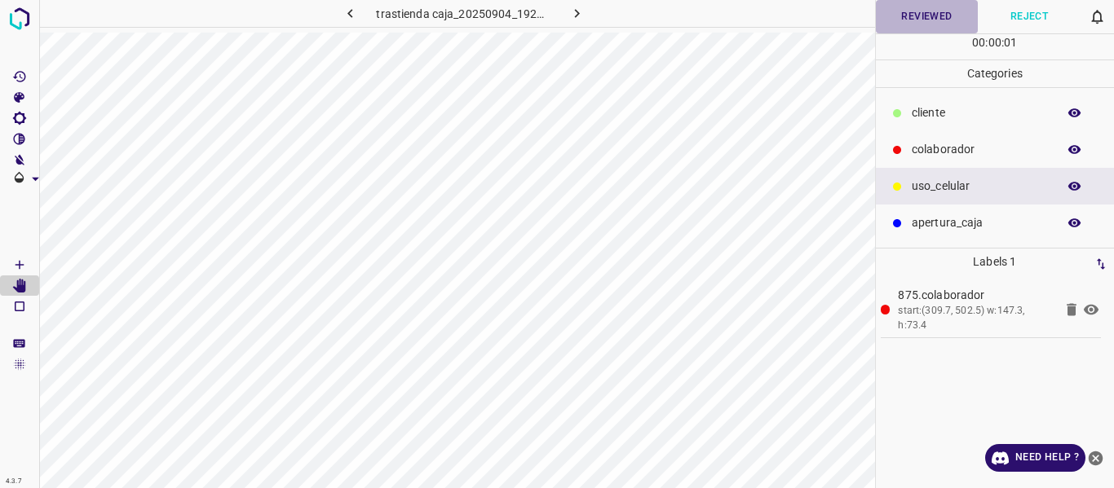
click at [940, 16] on button "Reviewed" at bounding box center [927, 16] width 103 height 33
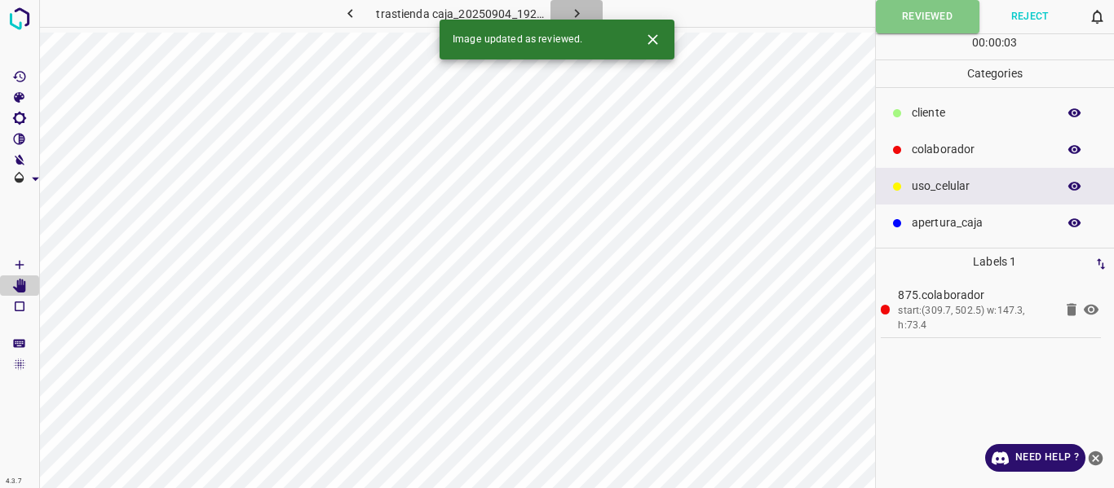
click at [574, 10] on icon "button" at bounding box center [576, 13] width 5 height 9
click at [907, 17] on button "Reviewed" at bounding box center [927, 16] width 103 height 33
click at [578, 13] on icon "button" at bounding box center [576, 13] width 5 height 9
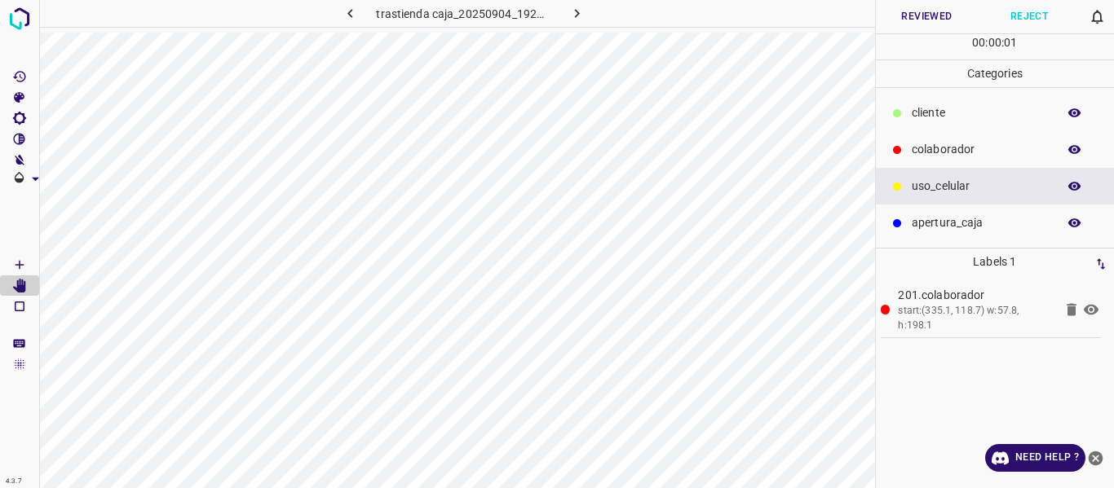
click at [910, 22] on button "Reviewed" at bounding box center [927, 16] width 103 height 33
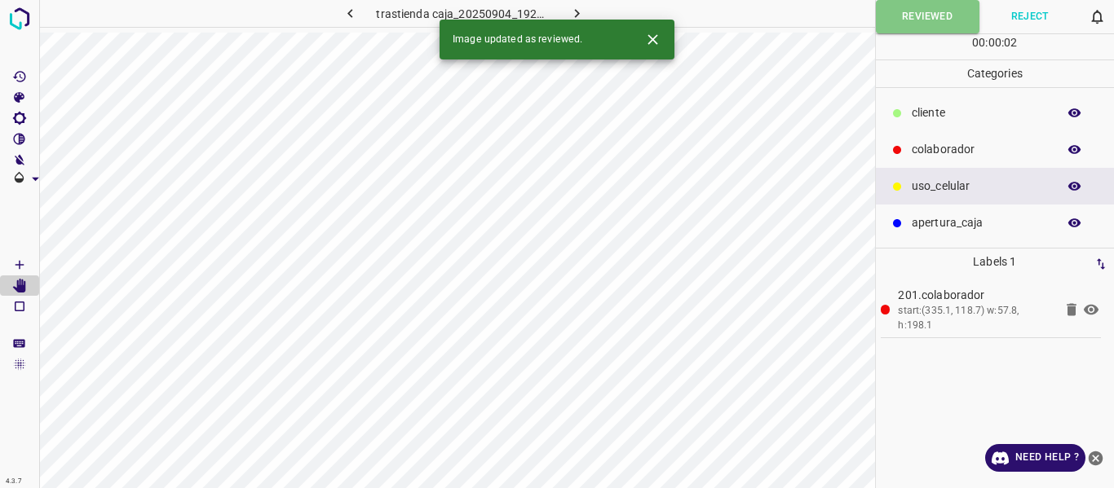
click at [578, 10] on icon "button" at bounding box center [576, 13] width 17 height 17
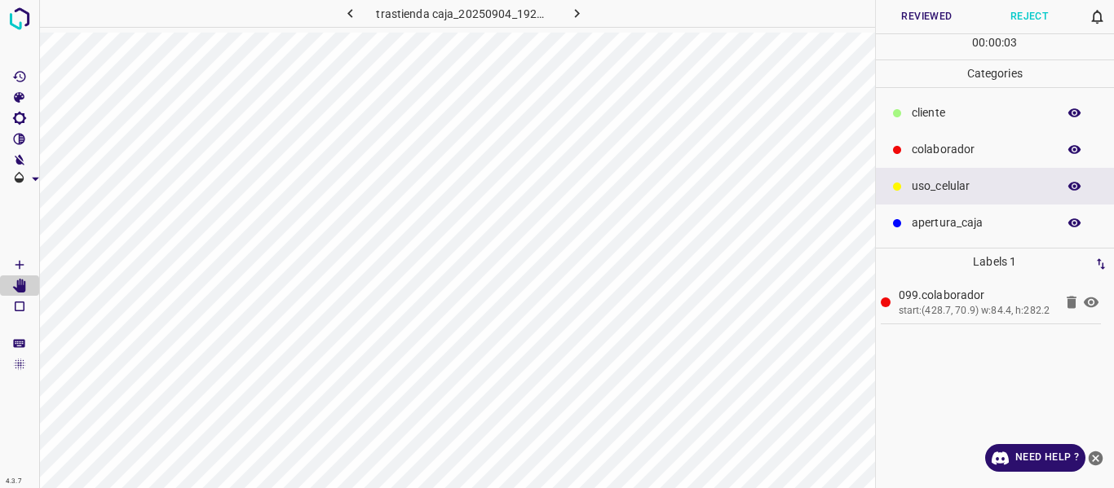
click at [895, 16] on button "Reviewed" at bounding box center [927, 16] width 103 height 33
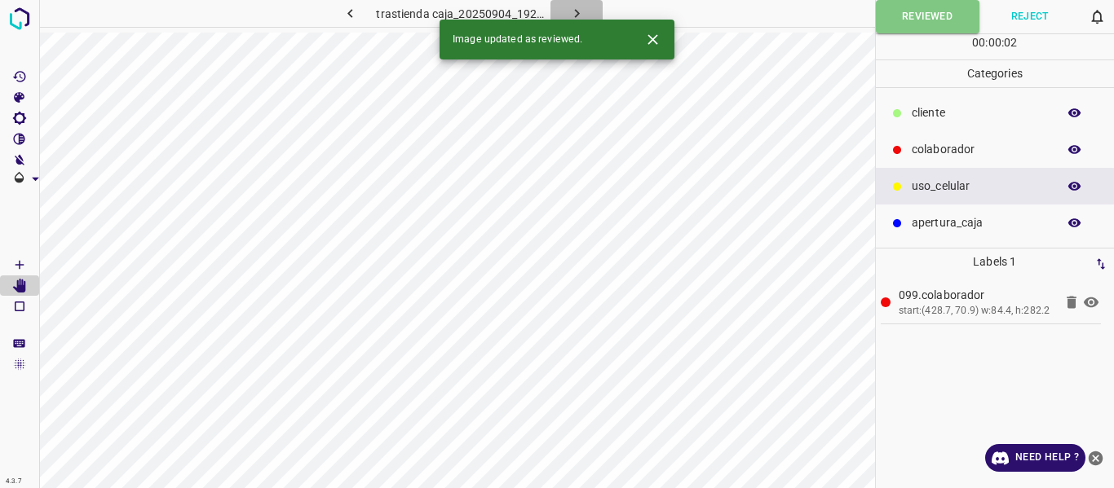
click at [582, 11] on icon "button" at bounding box center [576, 13] width 17 height 17
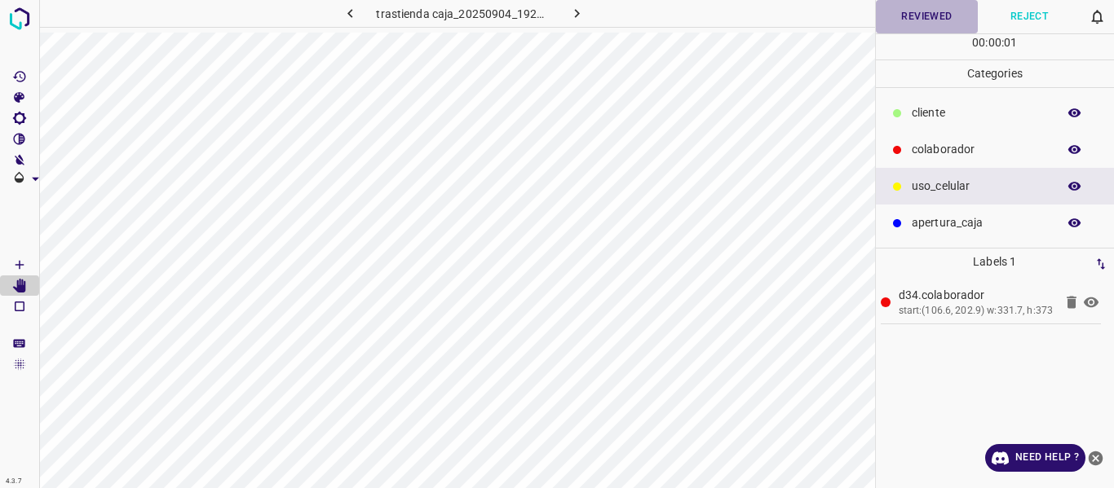
click at [901, 20] on button "Reviewed" at bounding box center [927, 16] width 103 height 33
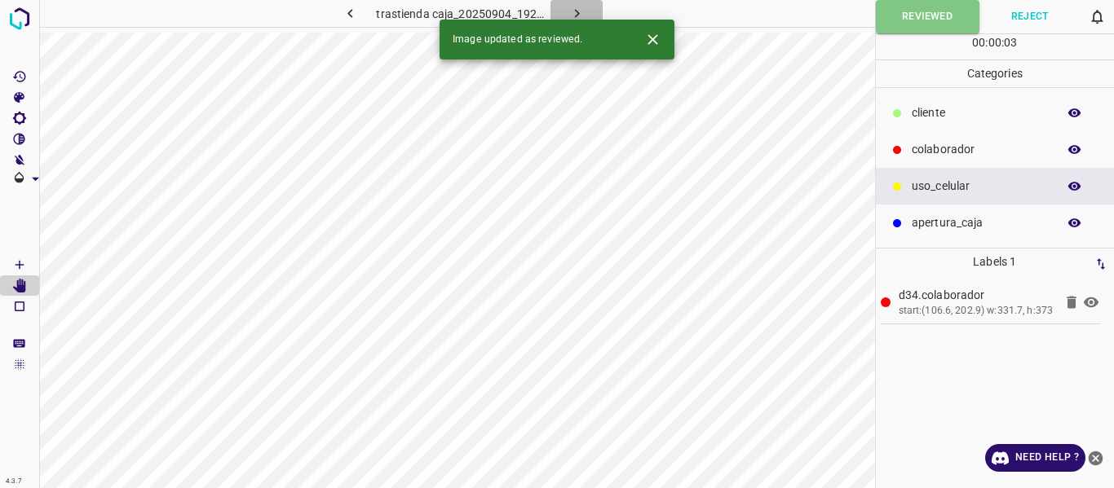
click at [580, 12] on icon "button" at bounding box center [576, 13] width 17 height 17
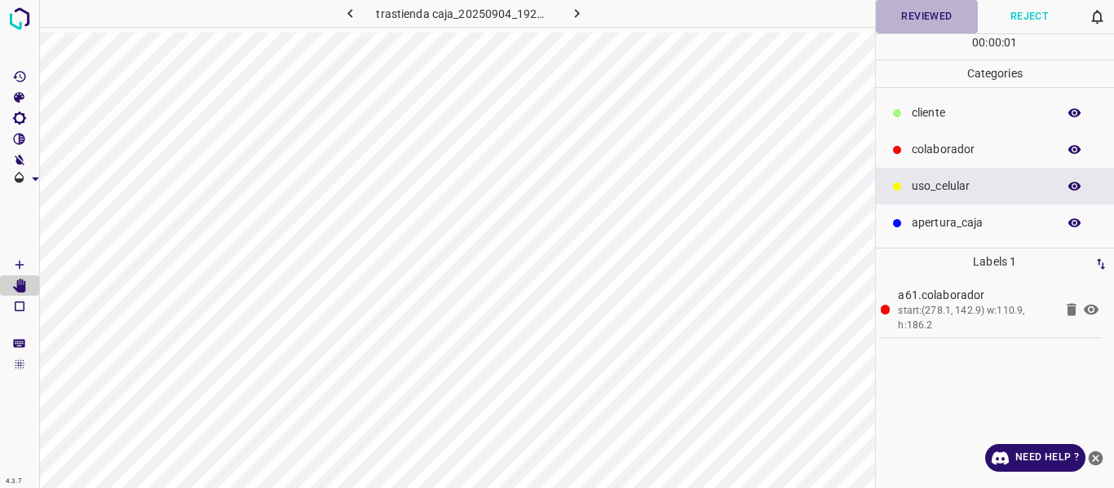
click at [908, 21] on button "Reviewed" at bounding box center [927, 16] width 103 height 33
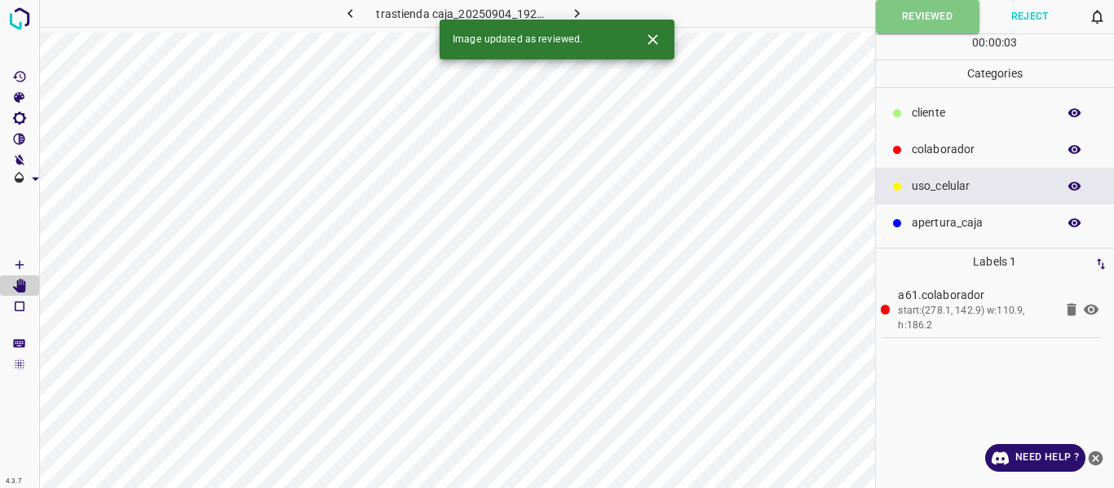
click at [580, 7] on icon "button" at bounding box center [576, 13] width 17 height 17
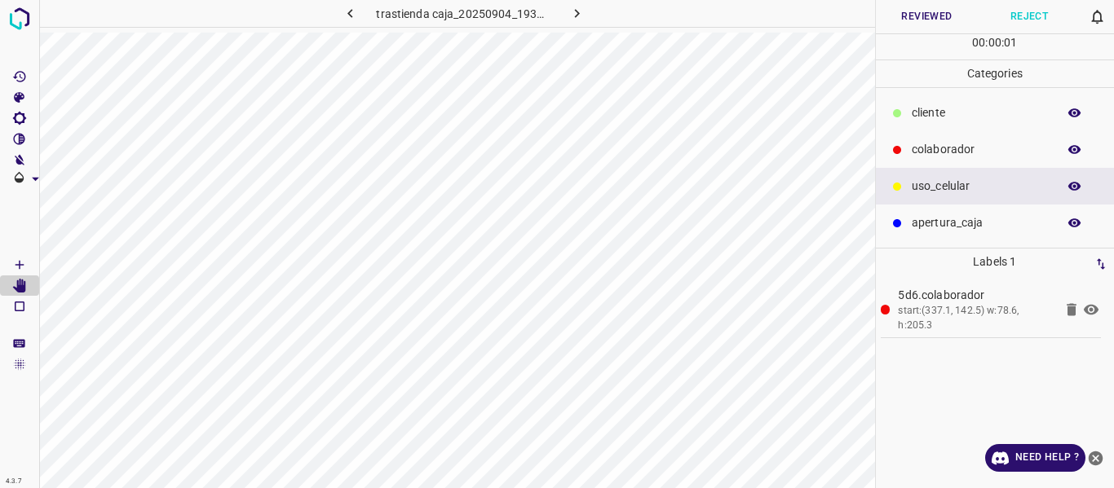
click at [901, 21] on button "Reviewed" at bounding box center [927, 16] width 103 height 33
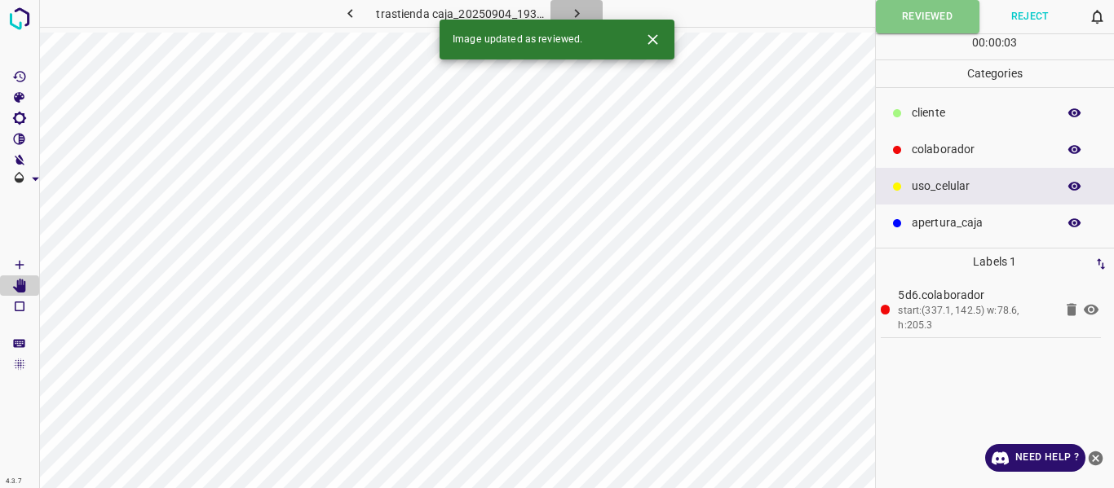
click at [580, 8] on icon "button" at bounding box center [576, 13] width 17 height 17
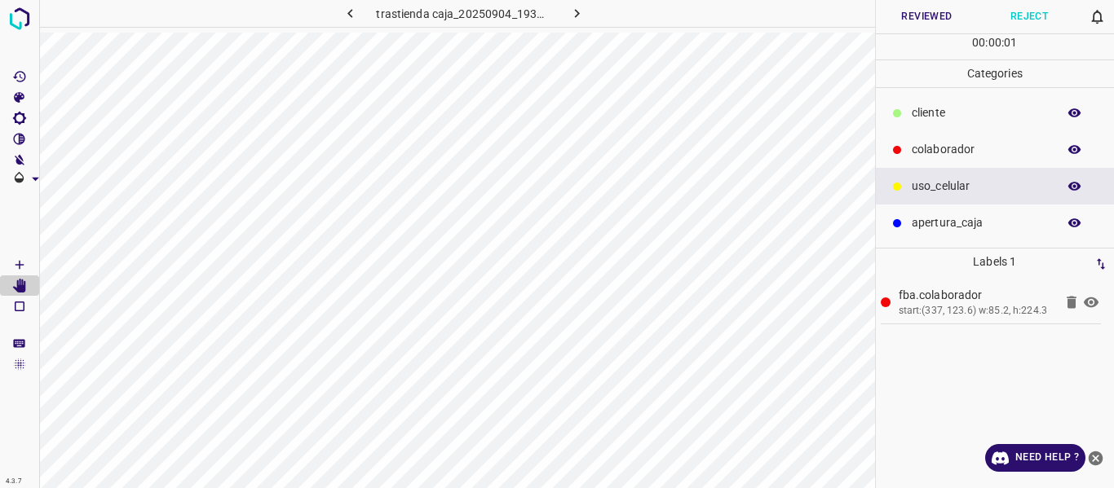
click at [892, 18] on button "Reviewed" at bounding box center [927, 16] width 103 height 33
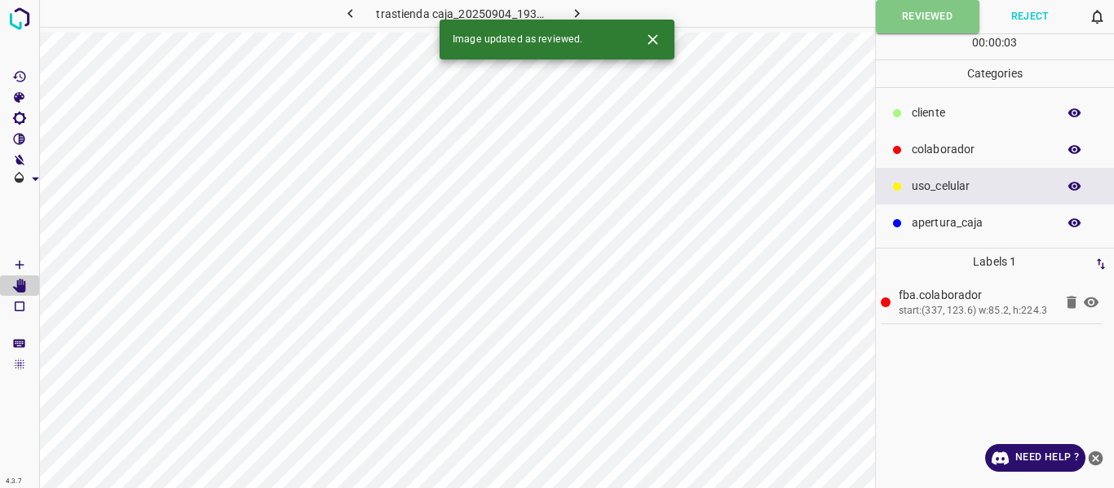
click at [576, 11] on icon "button" at bounding box center [576, 13] width 5 height 9
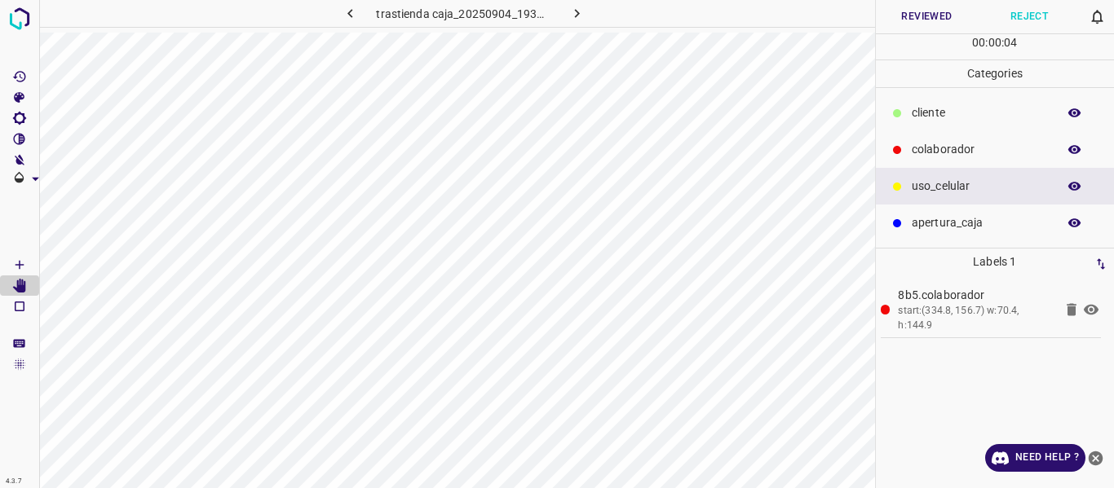
click at [909, 20] on button "Reviewed" at bounding box center [927, 16] width 103 height 33
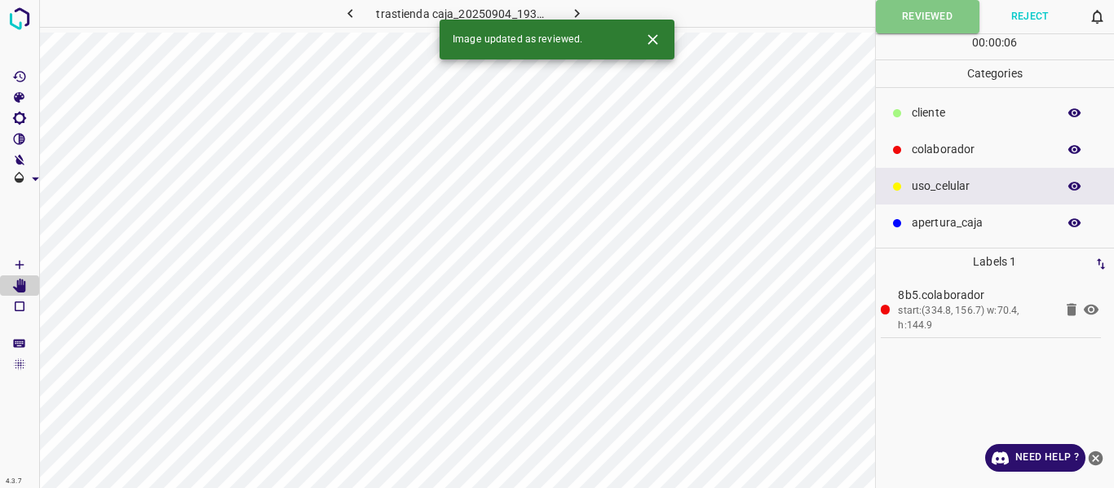
click at [581, 7] on icon "button" at bounding box center [576, 13] width 17 height 17
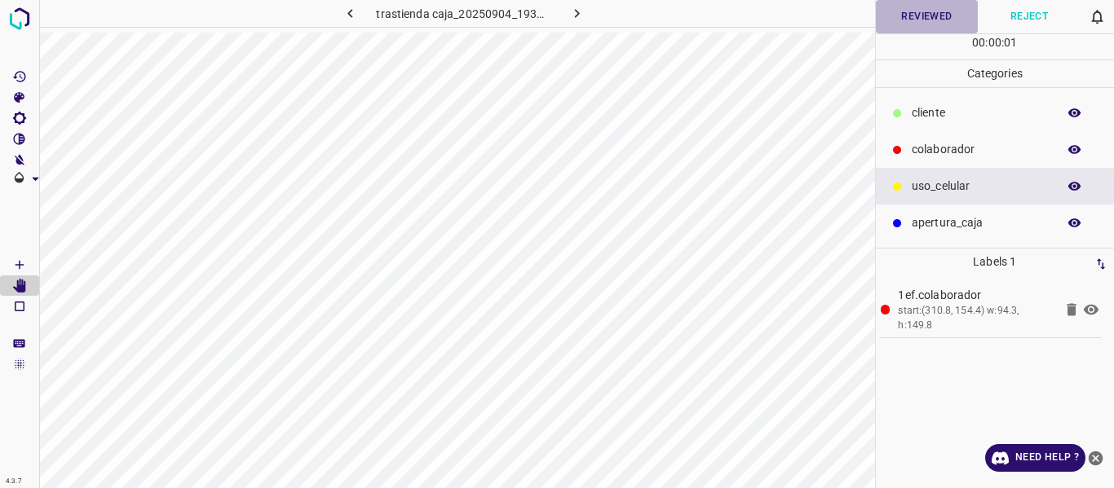
click at [904, 17] on button "Reviewed" at bounding box center [927, 16] width 103 height 33
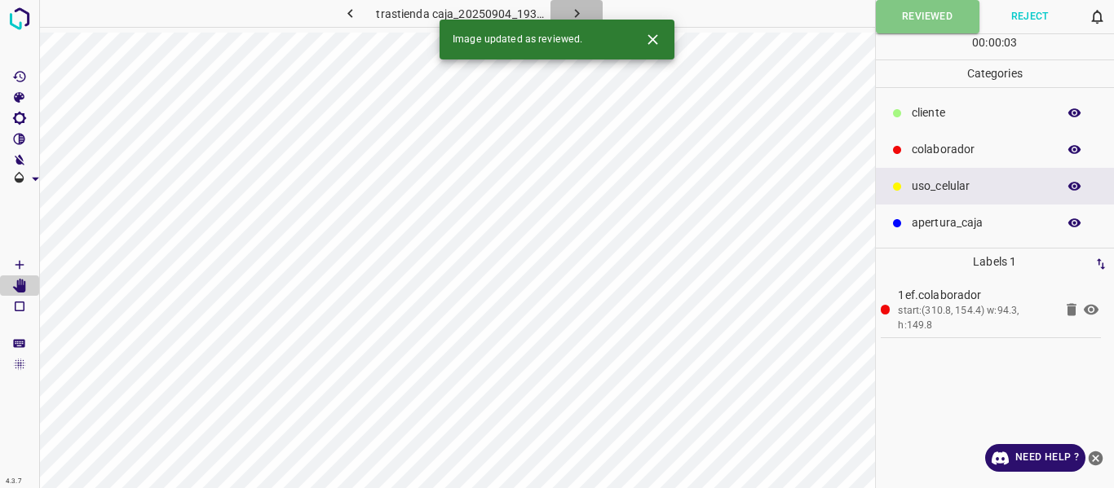
click at [579, 11] on icon "button" at bounding box center [576, 13] width 17 height 17
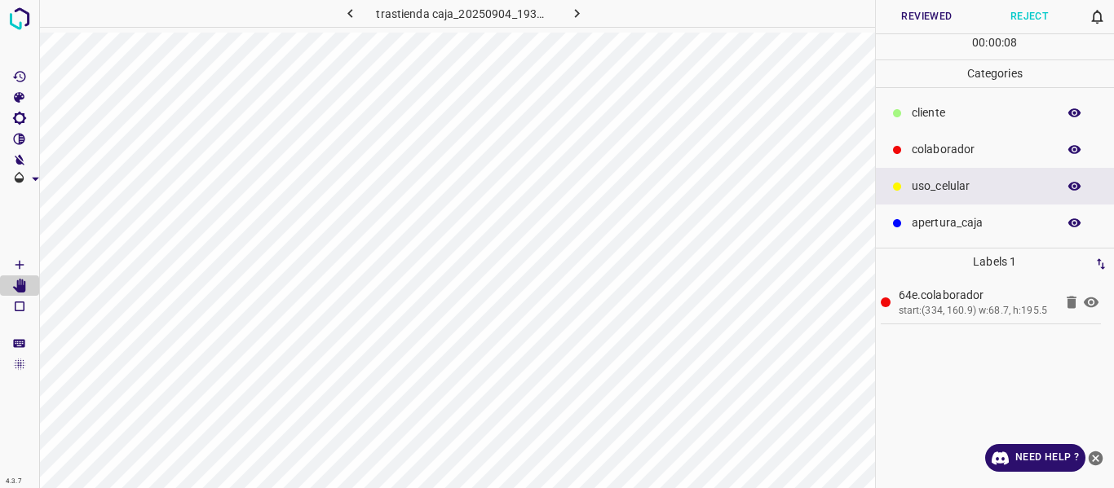
click at [912, 15] on button "Reviewed" at bounding box center [927, 16] width 103 height 33
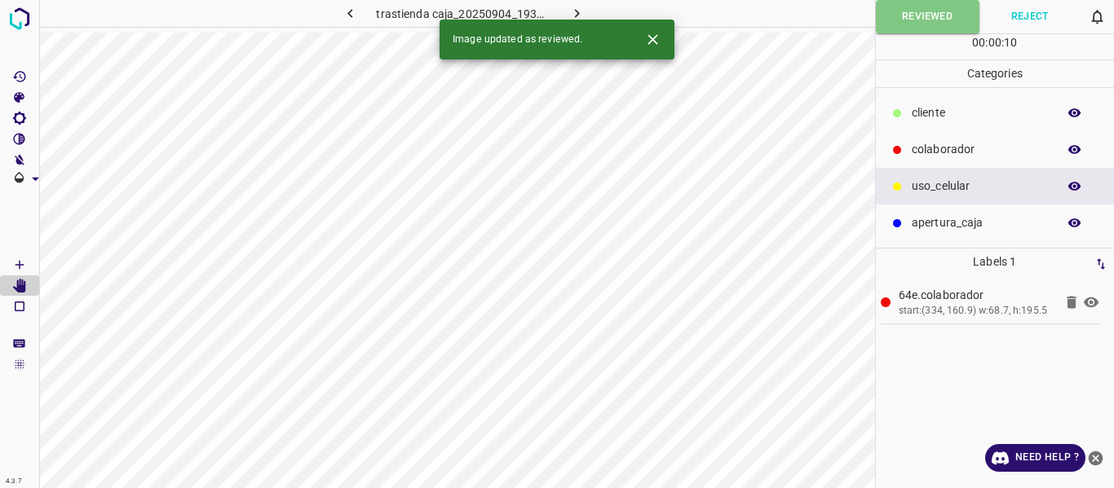
click at [581, 7] on icon "button" at bounding box center [576, 13] width 17 height 17
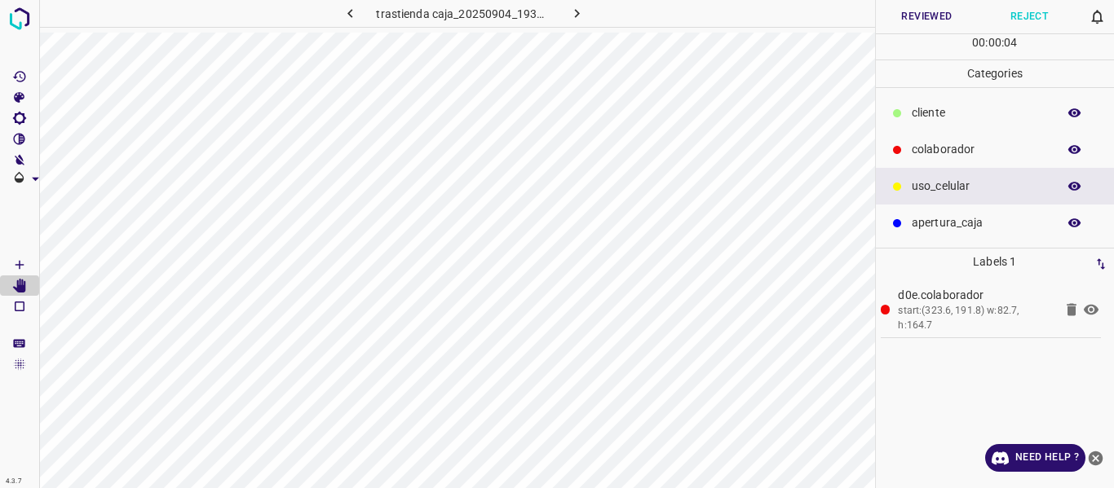
click at [928, 15] on button "Reviewed" at bounding box center [927, 16] width 103 height 33
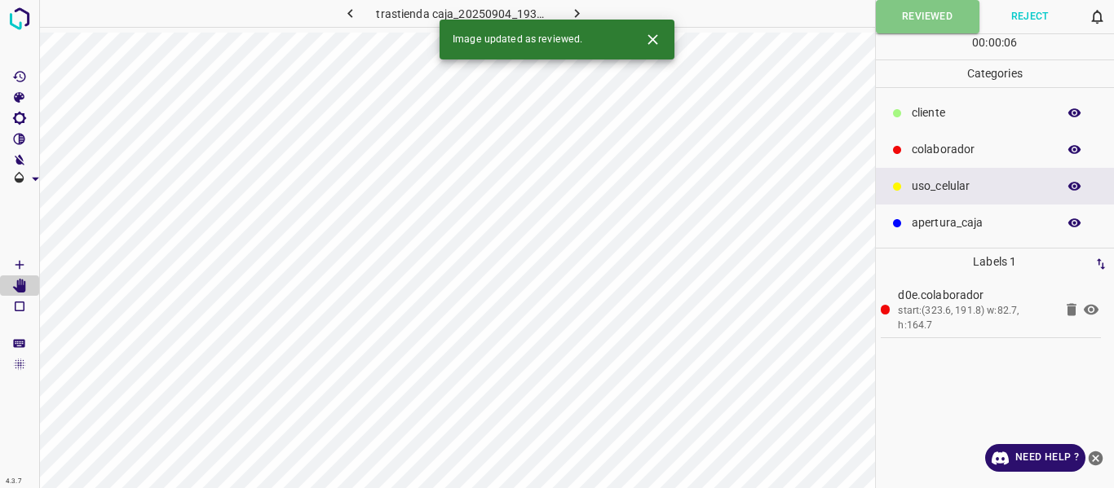
click at [575, 10] on icon "button" at bounding box center [576, 13] width 5 height 9
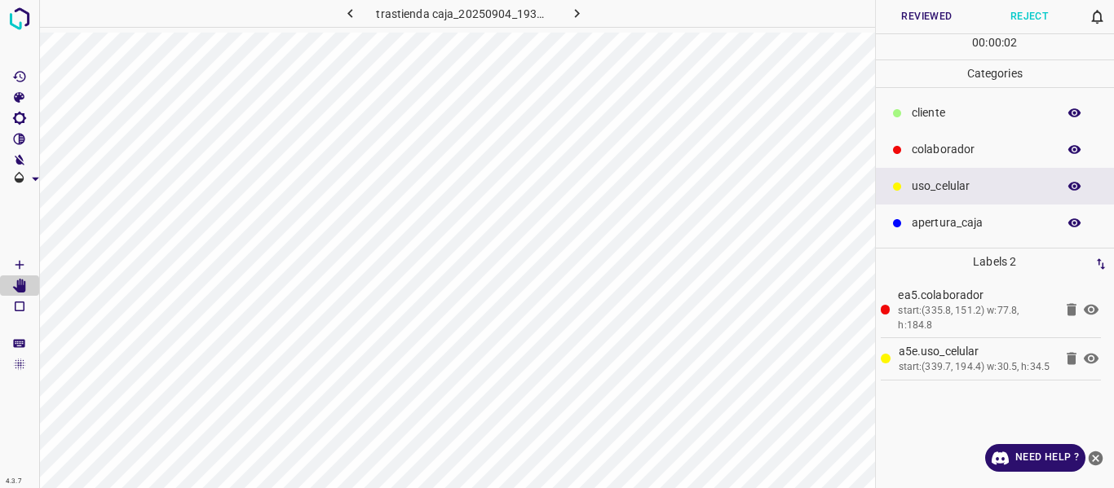
click at [905, 14] on button "Reviewed" at bounding box center [927, 16] width 103 height 33
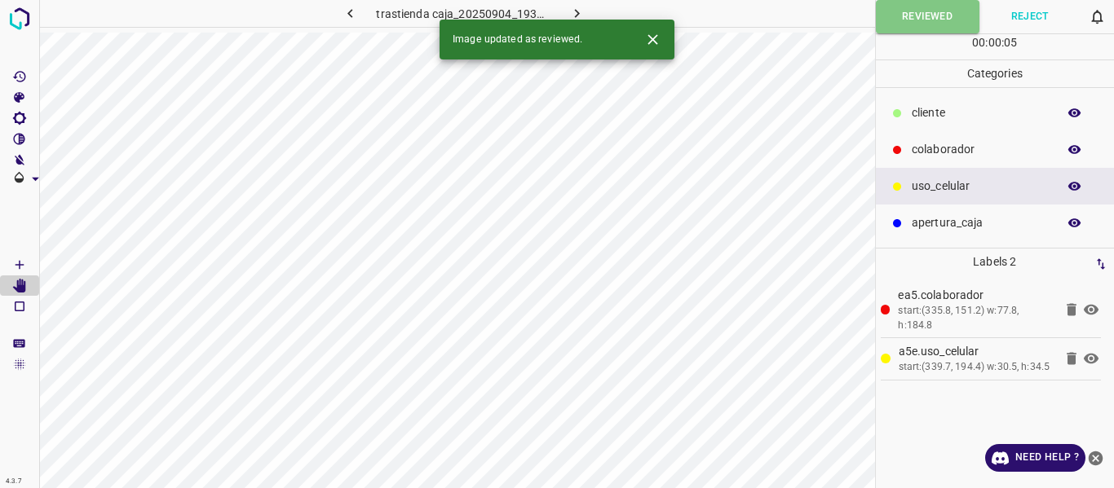
click at [580, 10] on icon "button" at bounding box center [576, 13] width 17 height 17
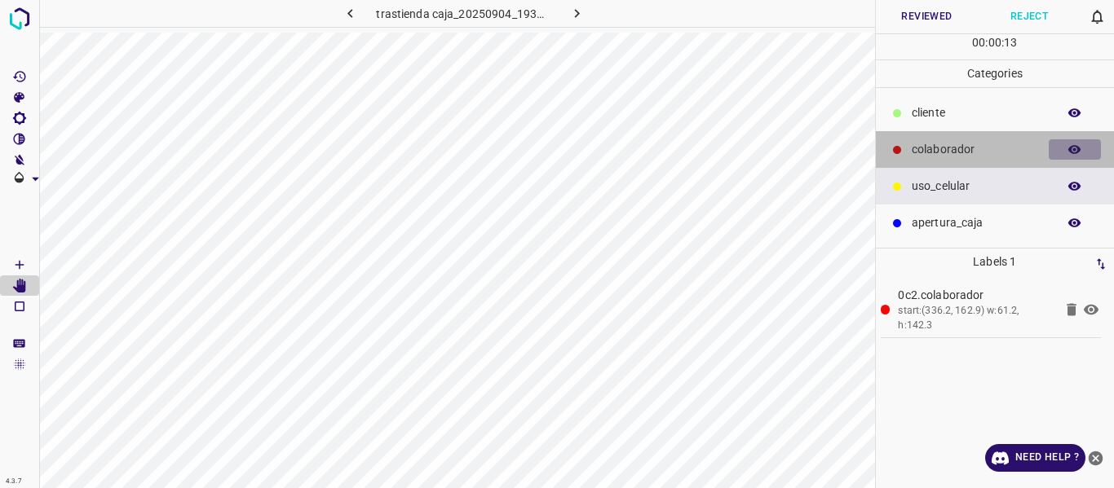
click at [1074, 147] on icon "button" at bounding box center [1074, 150] width 15 height 15
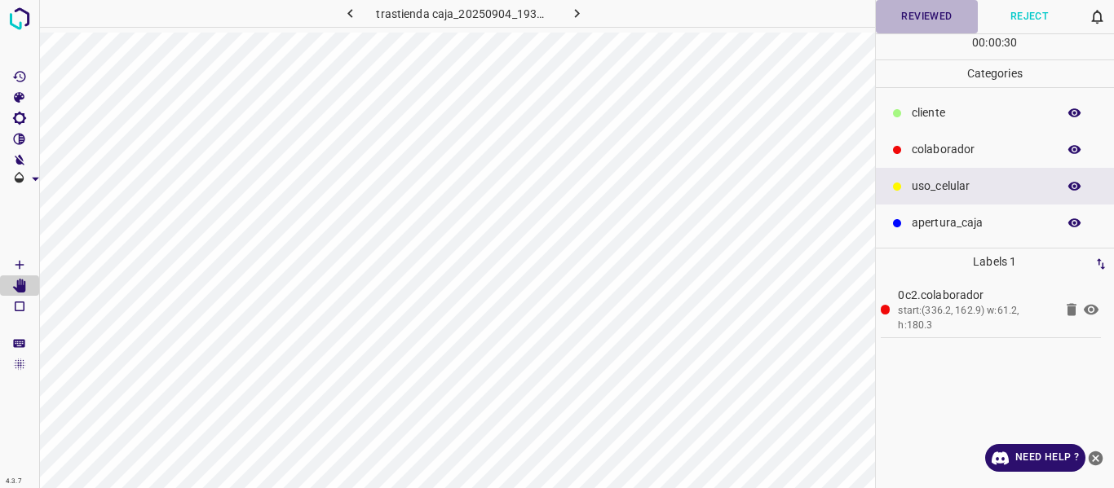
click at [921, 14] on button "Reviewed" at bounding box center [927, 16] width 103 height 33
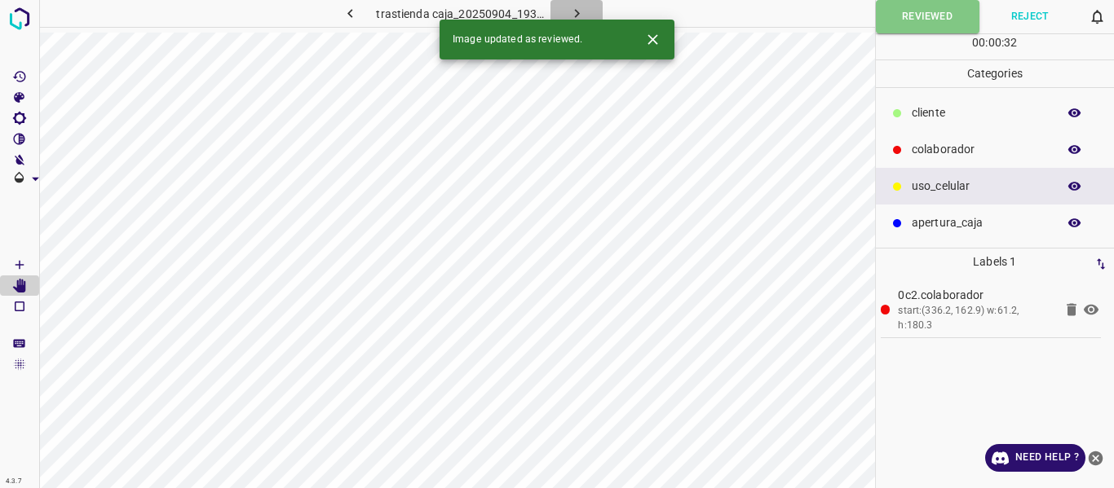
click at [579, 9] on icon "button" at bounding box center [576, 13] width 17 height 17
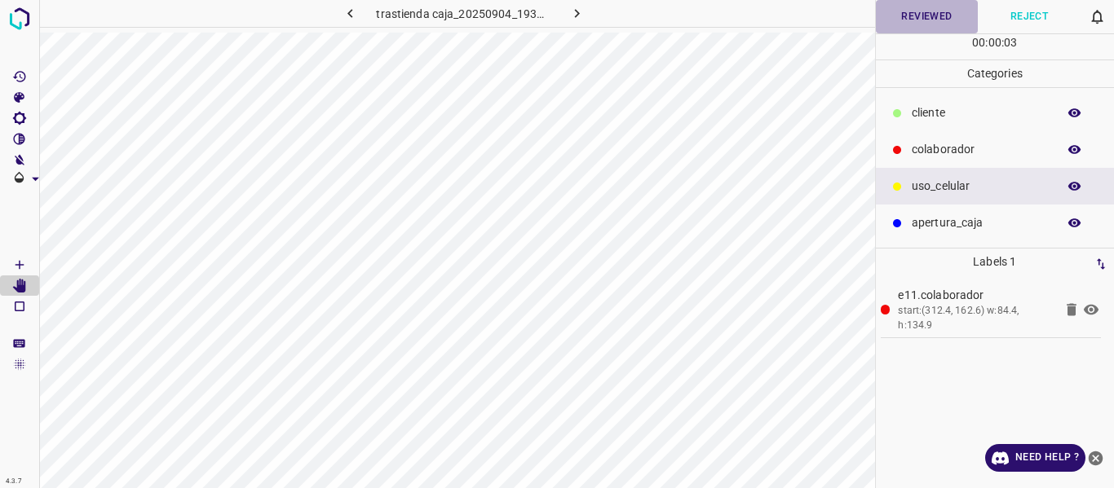
click at [906, 20] on button "Reviewed" at bounding box center [927, 16] width 103 height 33
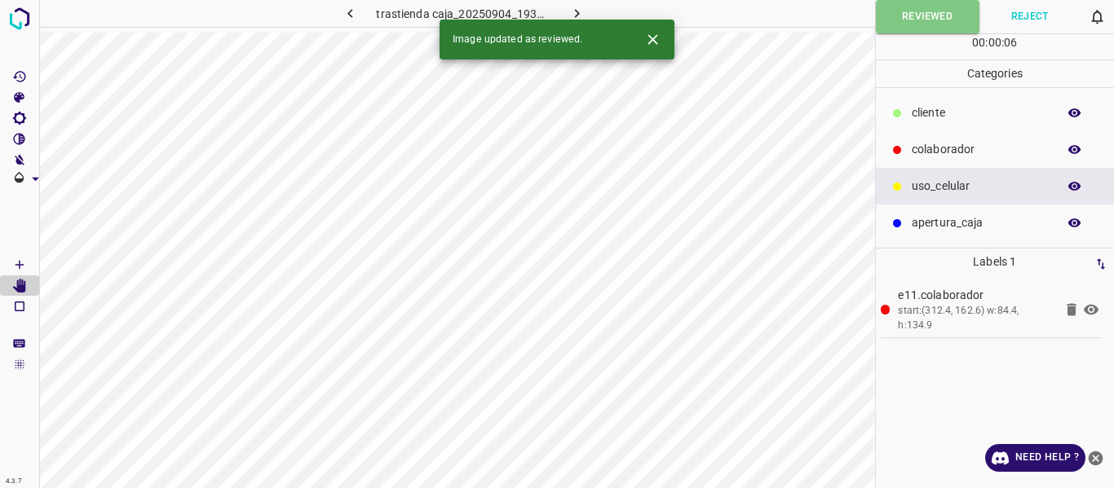
click at [569, 8] on icon "button" at bounding box center [576, 13] width 17 height 17
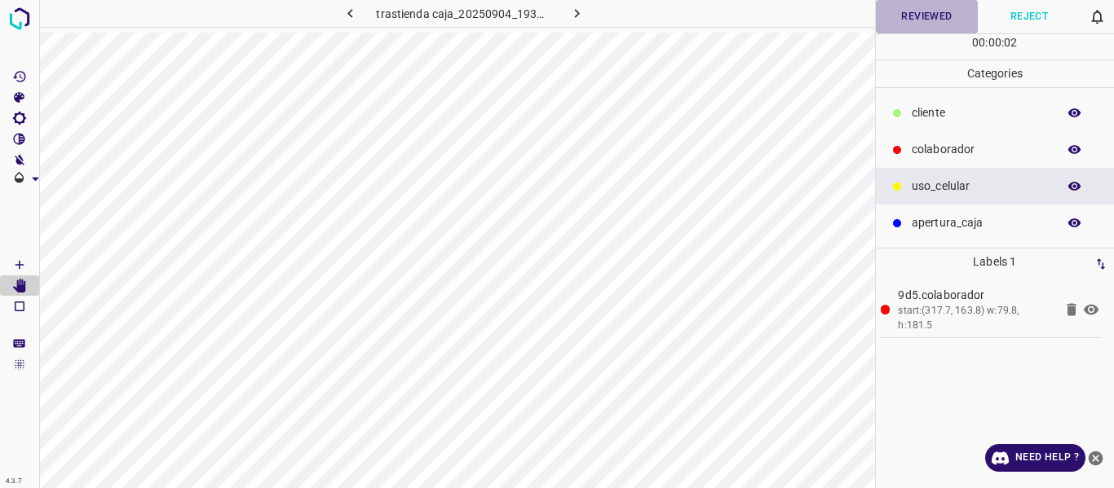
click at [897, 19] on button "Reviewed" at bounding box center [927, 16] width 103 height 33
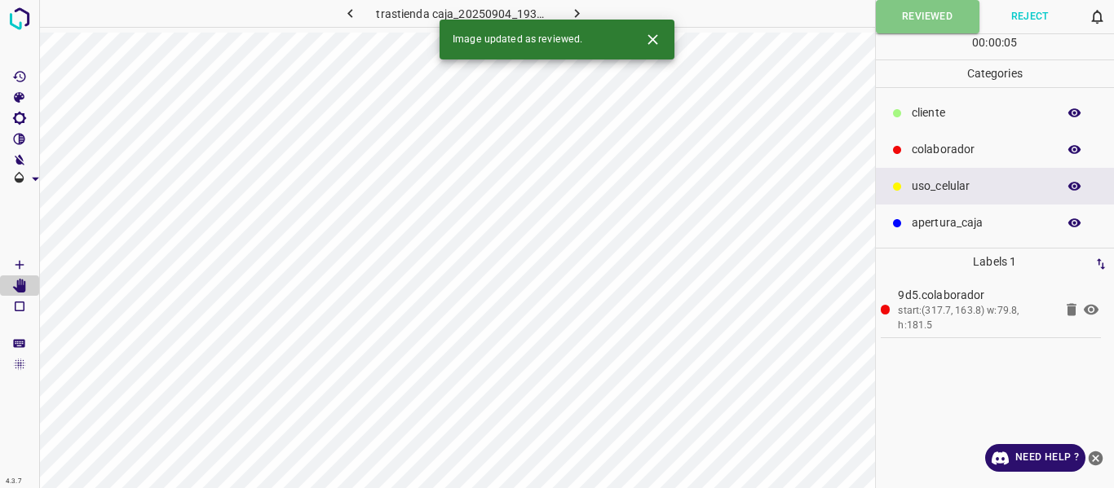
click at [579, 5] on icon "button" at bounding box center [576, 13] width 17 height 17
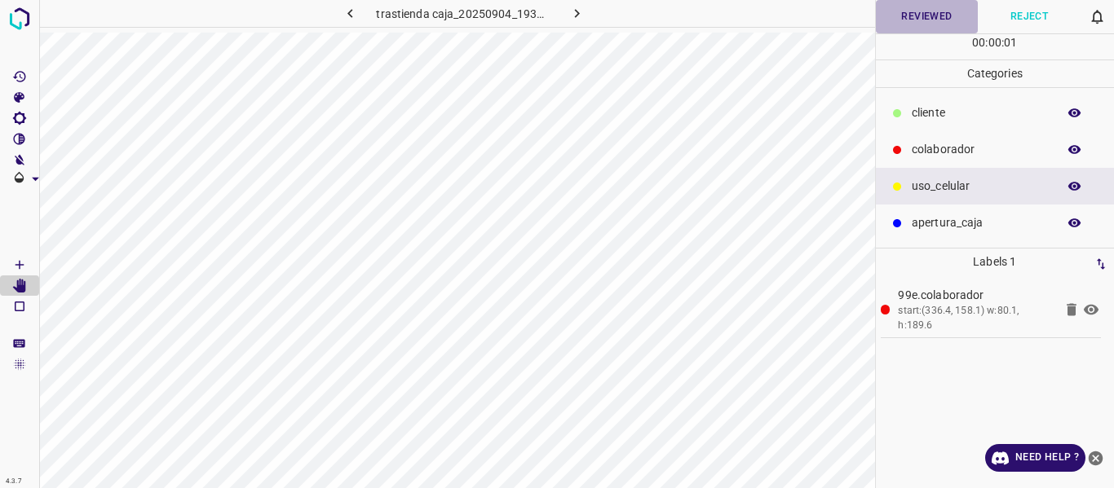
click at [908, 24] on button "Reviewed" at bounding box center [927, 16] width 103 height 33
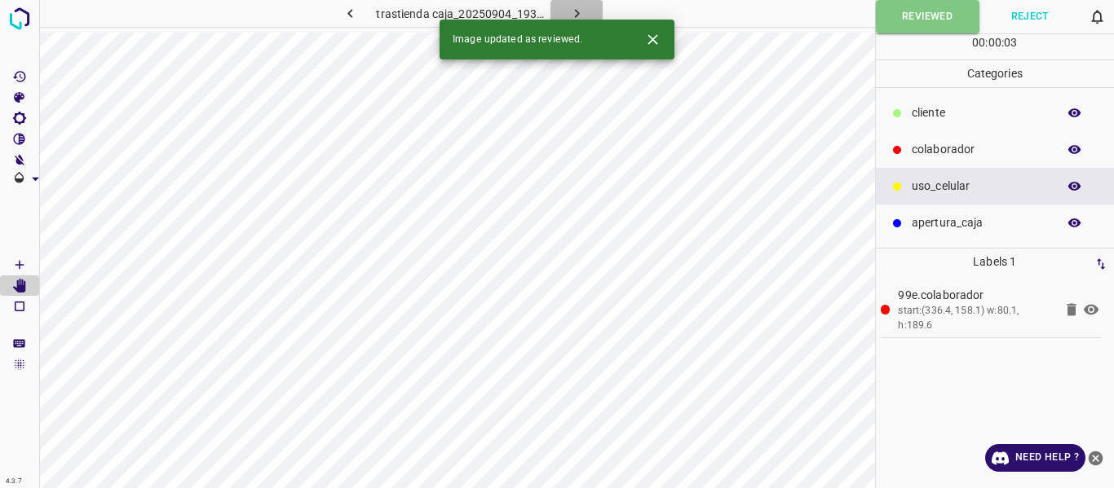
click at [576, 6] on icon "button" at bounding box center [576, 13] width 17 height 17
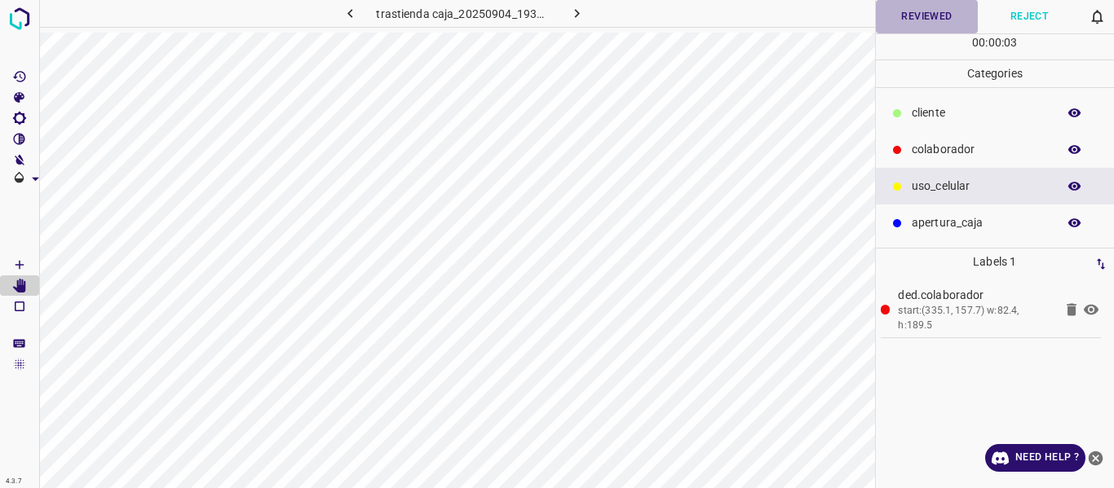
click at [929, 15] on button "Reviewed" at bounding box center [927, 16] width 103 height 33
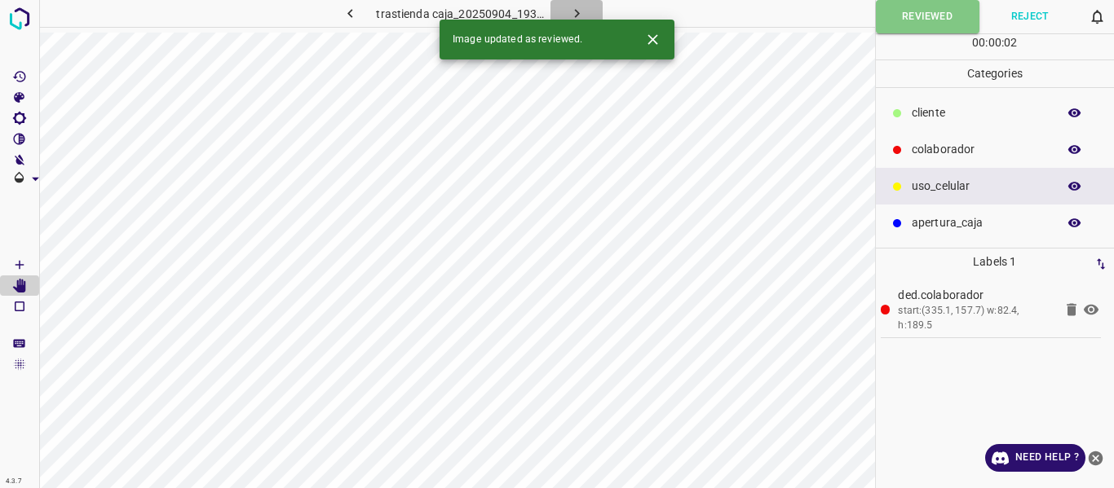
click at [577, 15] on icon "button" at bounding box center [576, 13] width 5 height 9
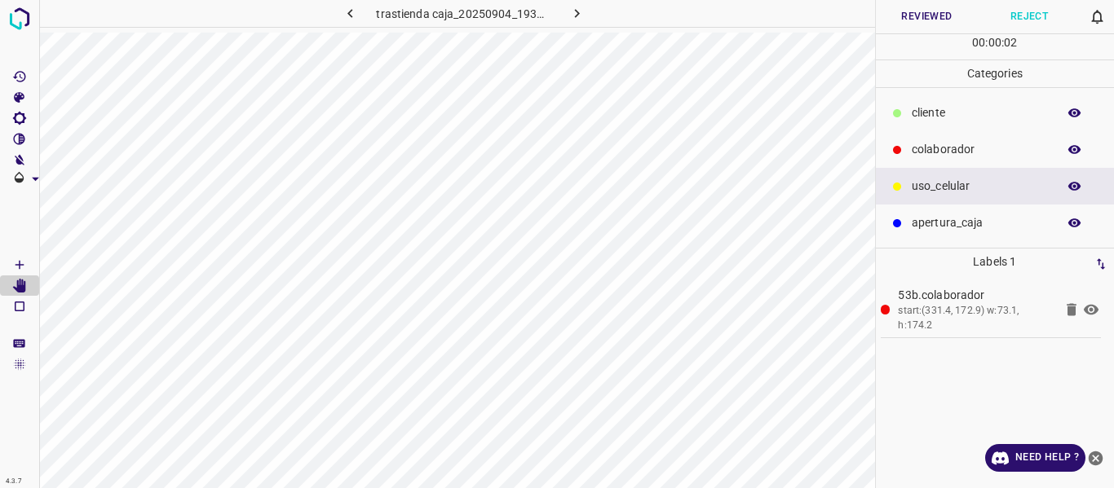
click at [932, 21] on button "Reviewed" at bounding box center [927, 16] width 103 height 33
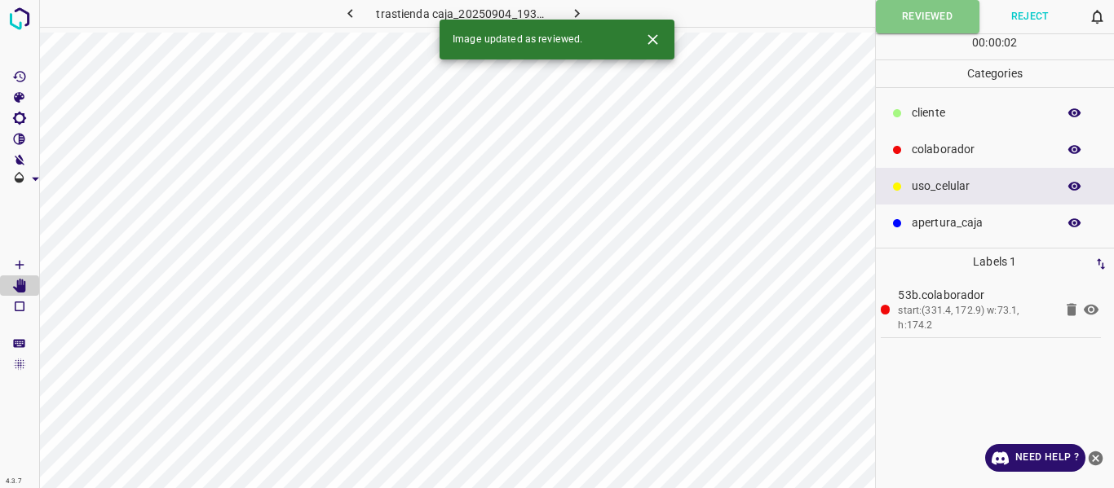
click at [572, 11] on icon "button" at bounding box center [576, 13] width 17 height 17
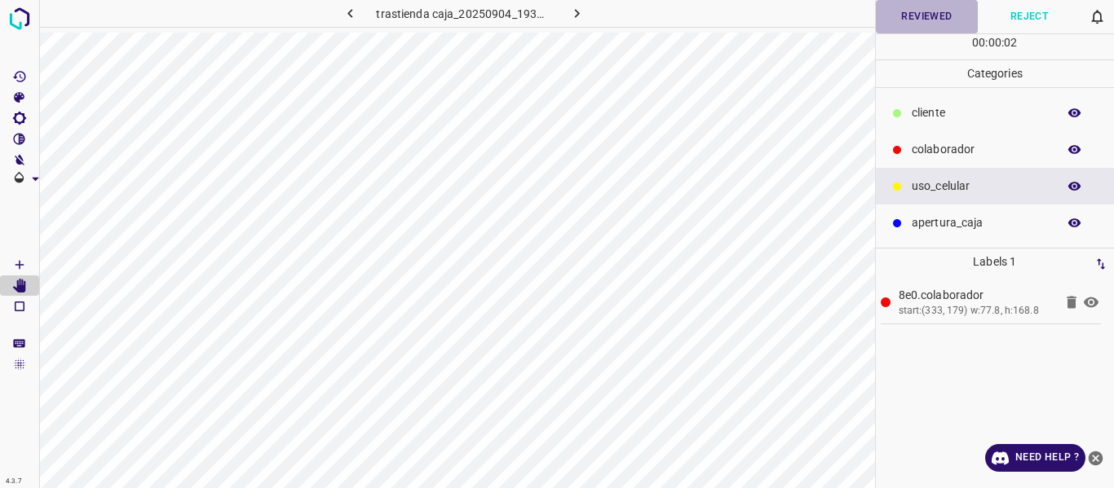
click at [917, 27] on button "Reviewed" at bounding box center [927, 16] width 103 height 33
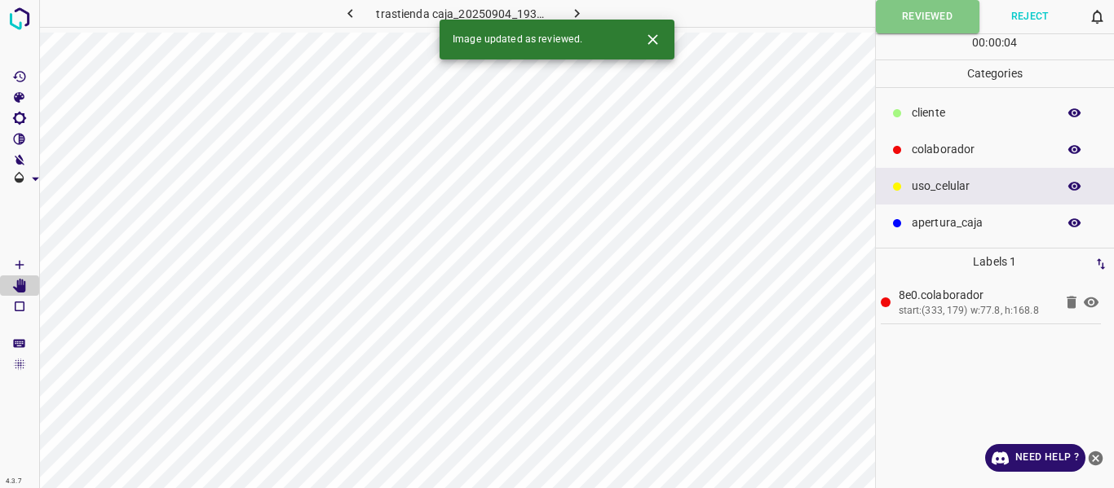
click at [576, 14] on icon "button" at bounding box center [576, 13] width 17 height 17
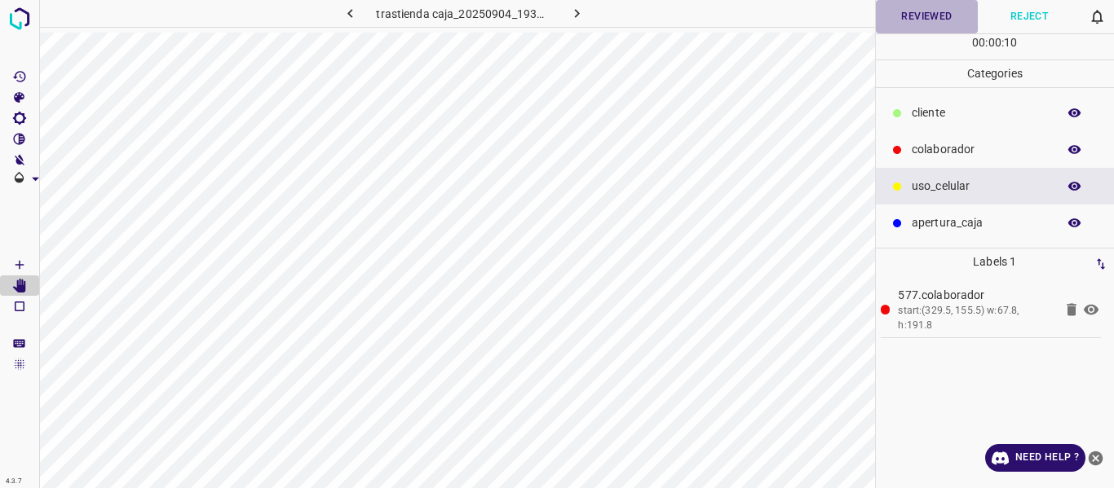
click at [920, 20] on button "Reviewed" at bounding box center [927, 16] width 103 height 33
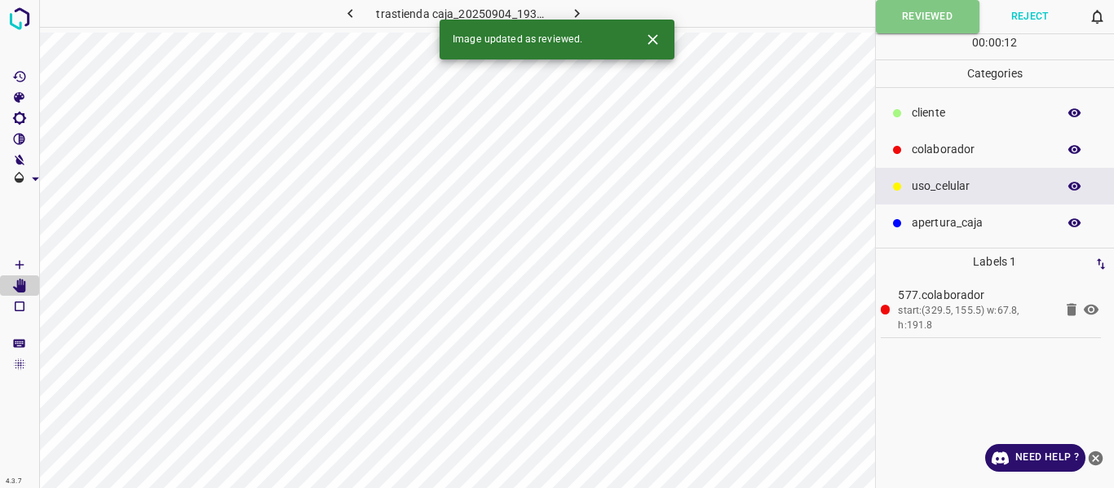
click at [576, 15] on icon "button" at bounding box center [576, 13] width 5 height 9
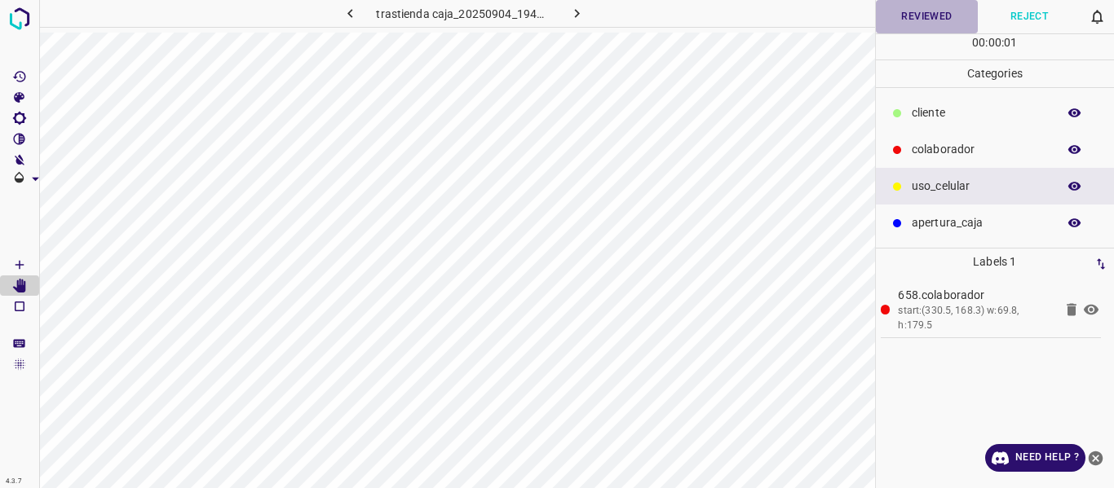
click at [911, 17] on button "Reviewed" at bounding box center [927, 16] width 103 height 33
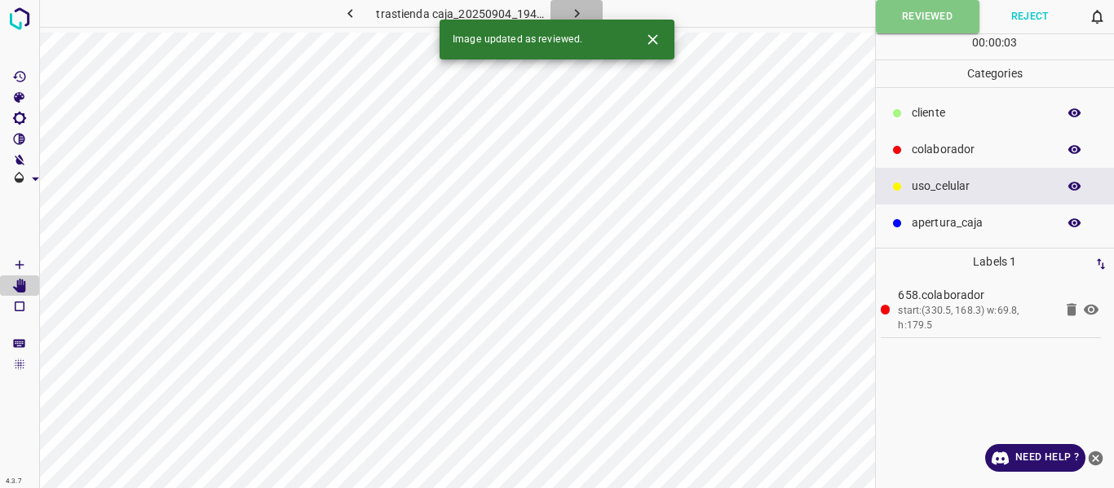
click at [572, 12] on icon "button" at bounding box center [576, 13] width 17 height 17
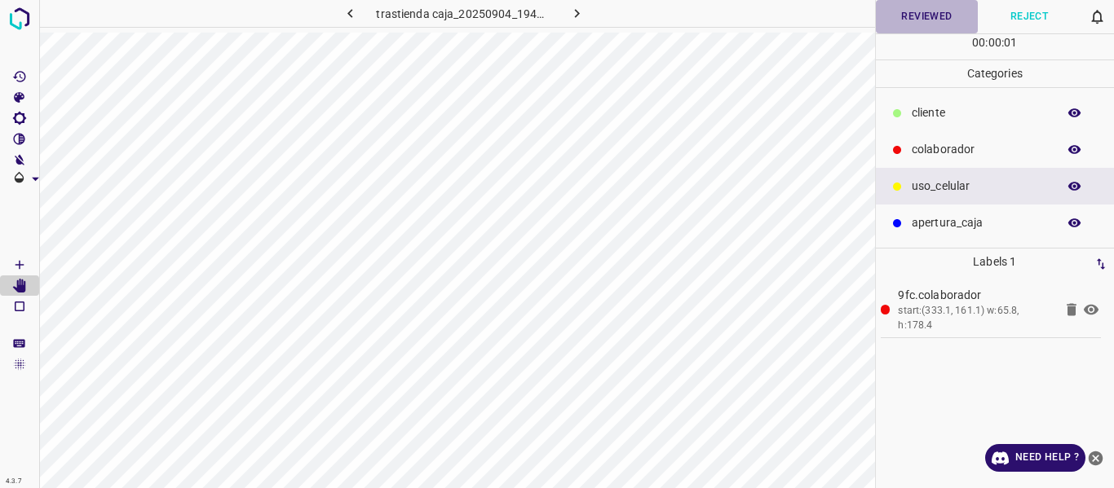
click at [904, 11] on button "Reviewed" at bounding box center [927, 16] width 103 height 33
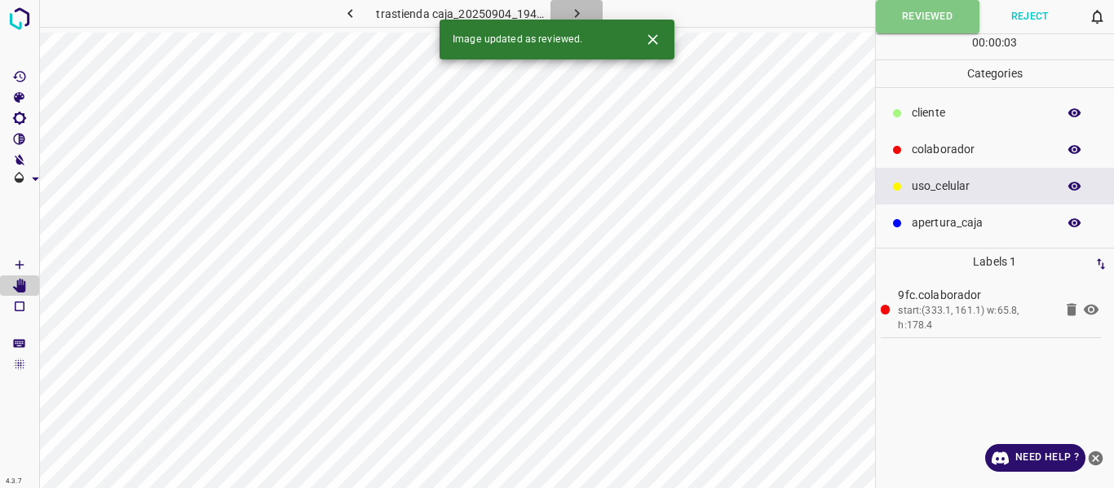
click at [573, 9] on icon "button" at bounding box center [576, 13] width 17 height 17
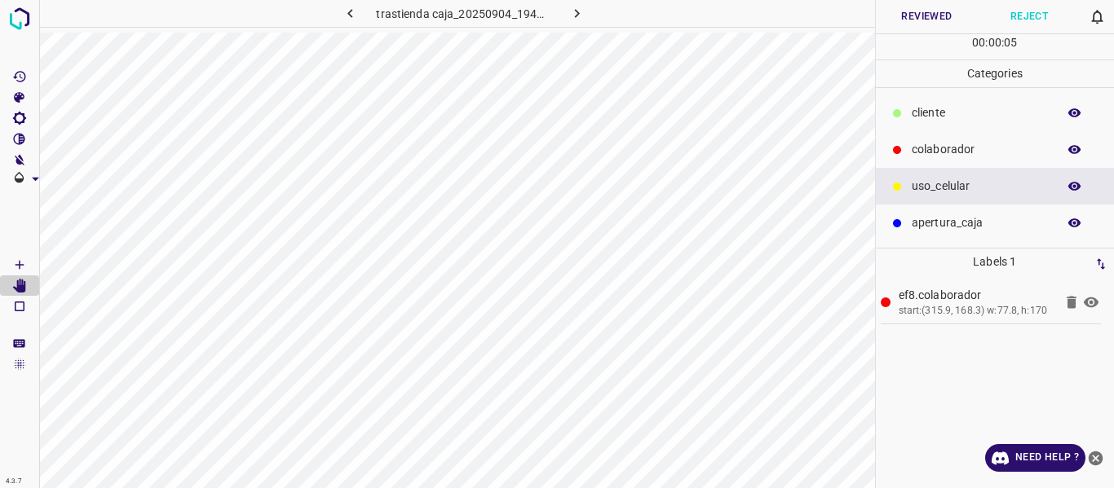
click at [923, 18] on button "Reviewed" at bounding box center [927, 16] width 103 height 33
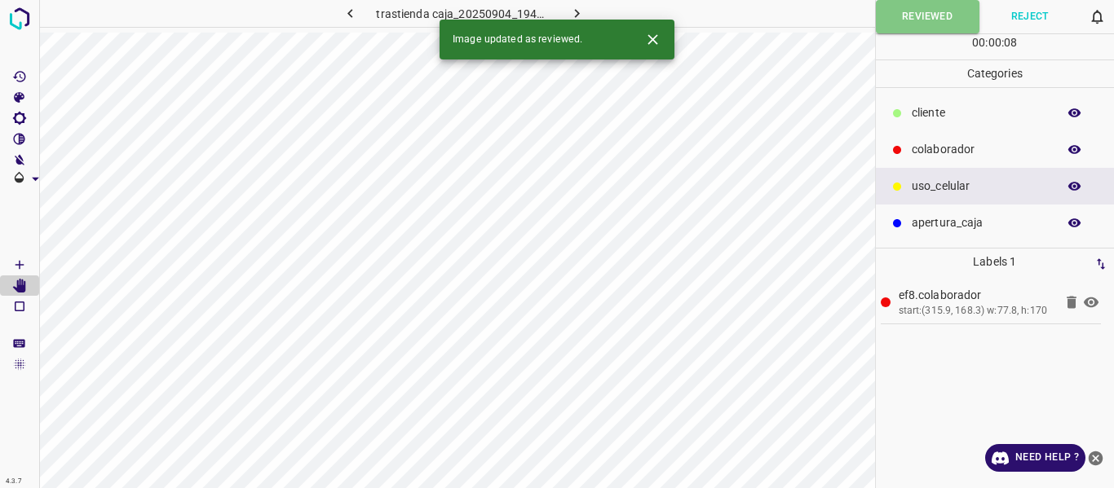
click at [570, 12] on icon "button" at bounding box center [576, 13] width 17 height 17
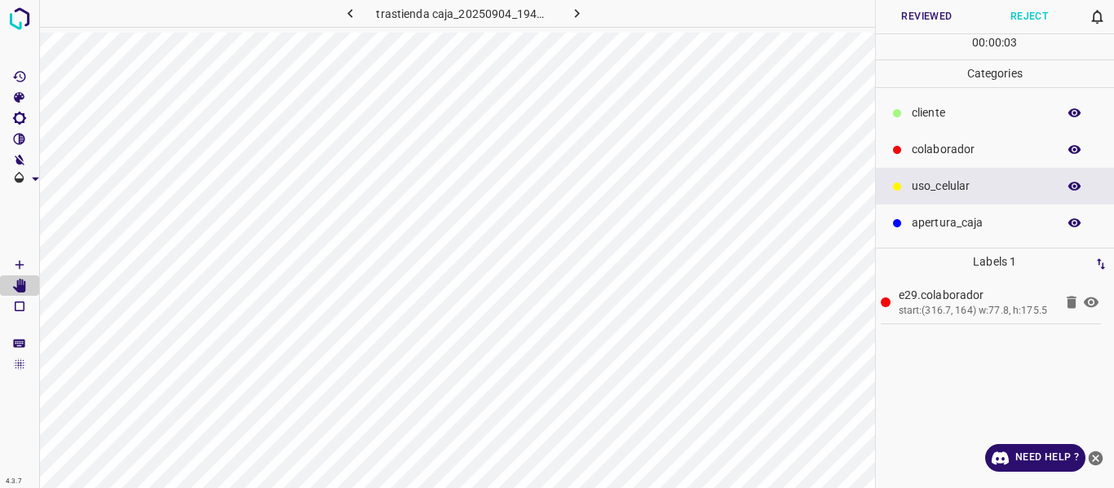
click at [923, 20] on button "Reviewed" at bounding box center [927, 16] width 103 height 33
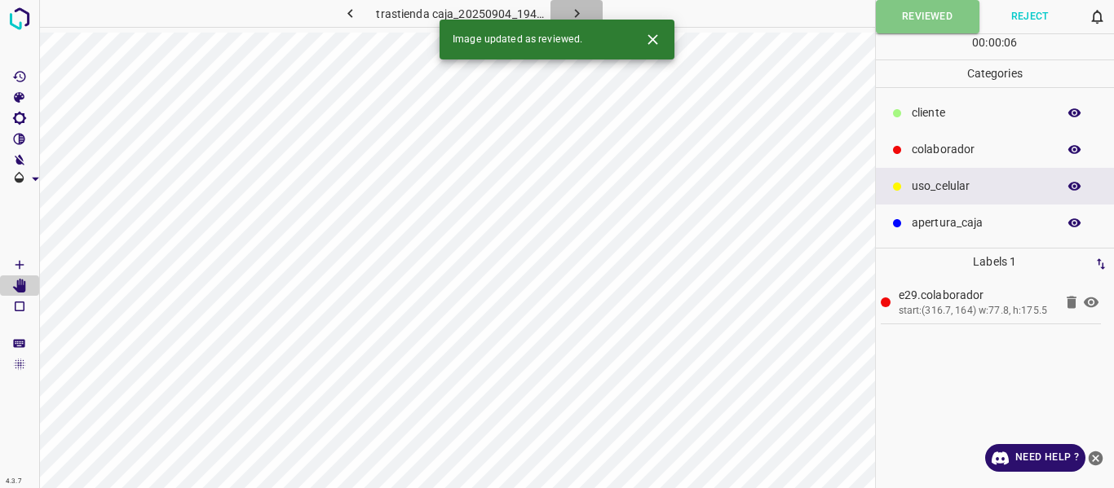
click at [580, 11] on icon "button" at bounding box center [576, 13] width 17 height 17
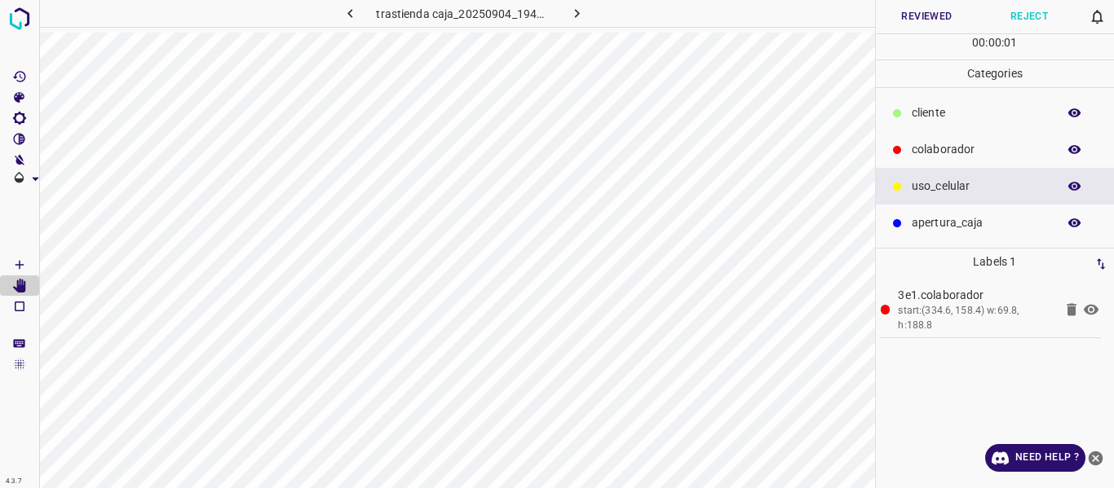
click at [924, 18] on button "Reviewed" at bounding box center [927, 16] width 103 height 33
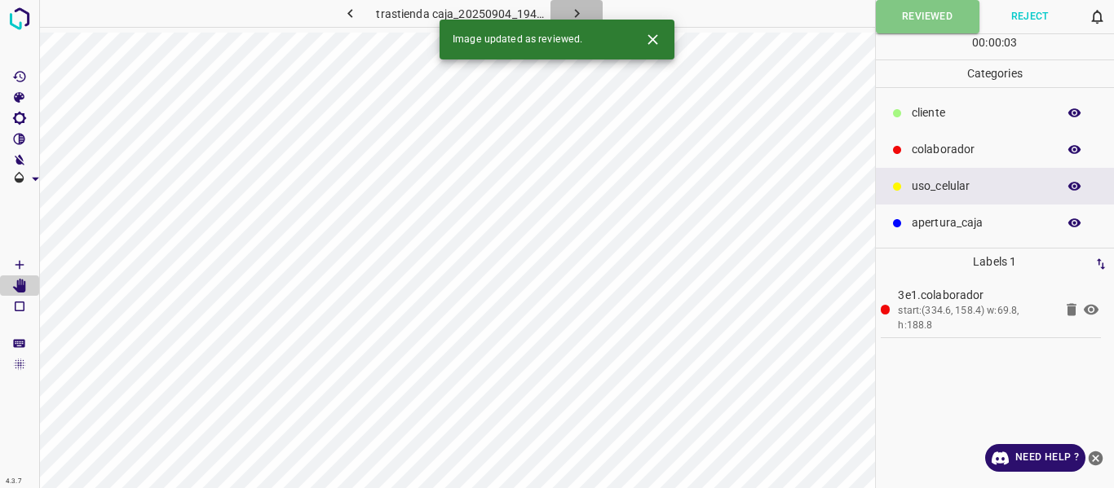
click at [577, 9] on icon "button" at bounding box center [576, 13] width 17 height 17
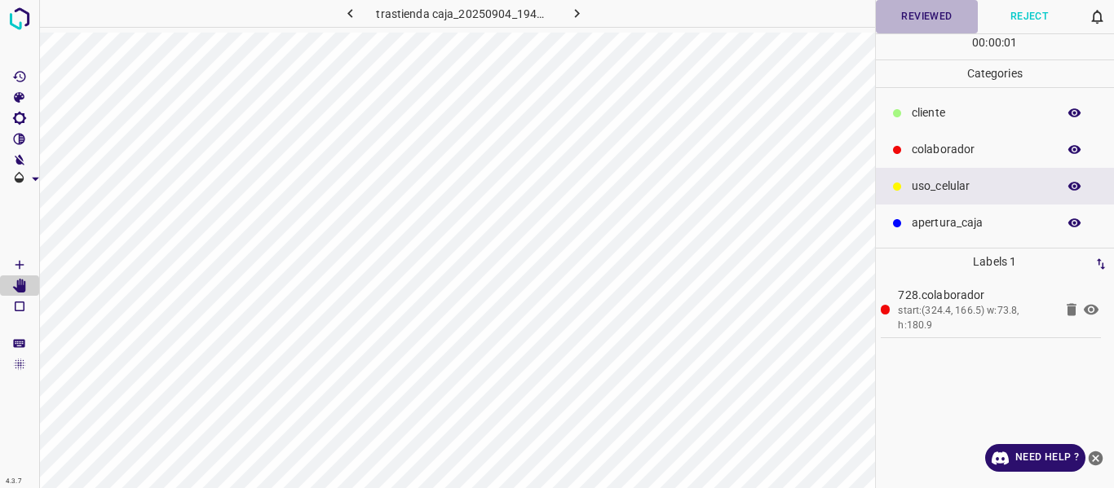
click at [907, 16] on button "Reviewed" at bounding box center [927, 16] width 103 height 33
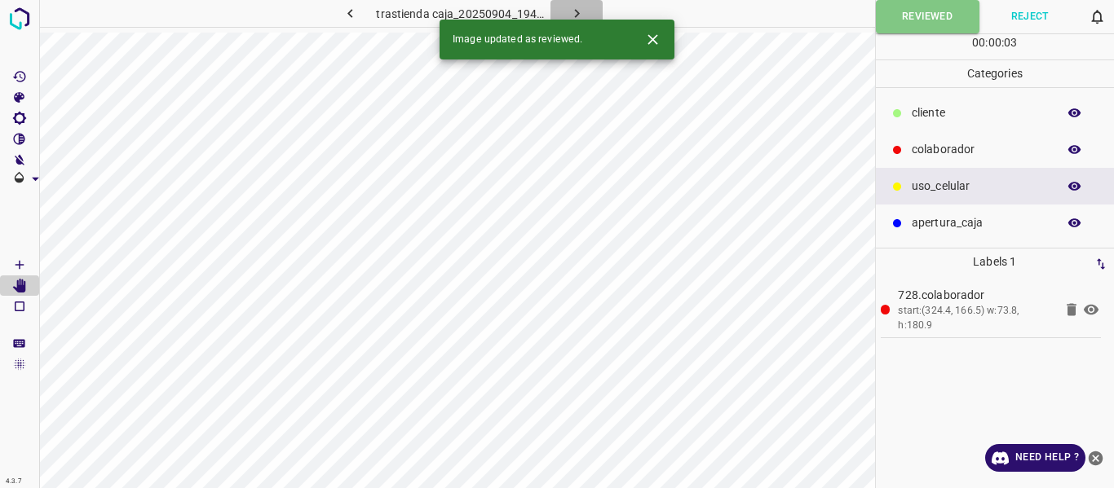
click at [569, 9] on icon "button" at bounding box center [576, 13] width 17 height 17
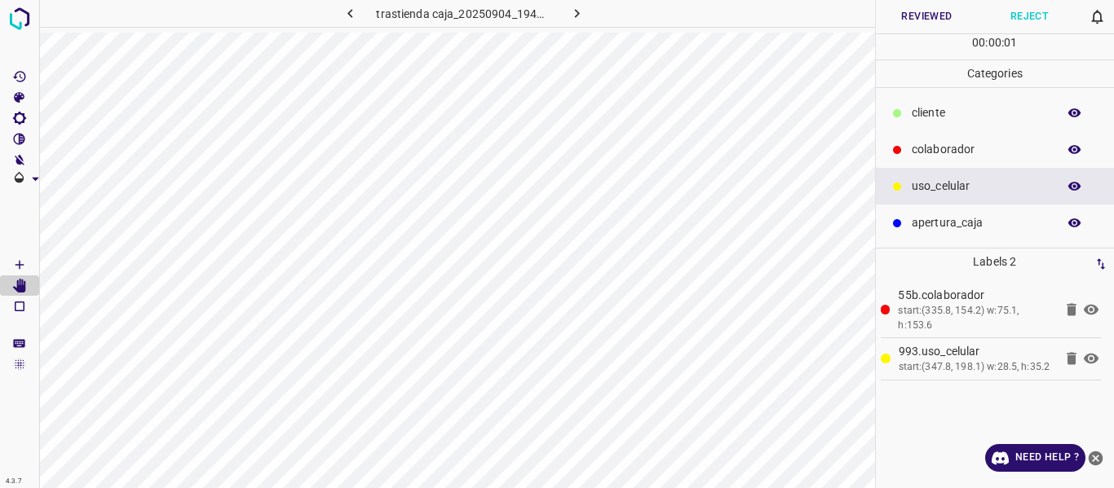
click at [928, 12] on button "Reviewed" at bounding box center [927, 16] width 103 height 33
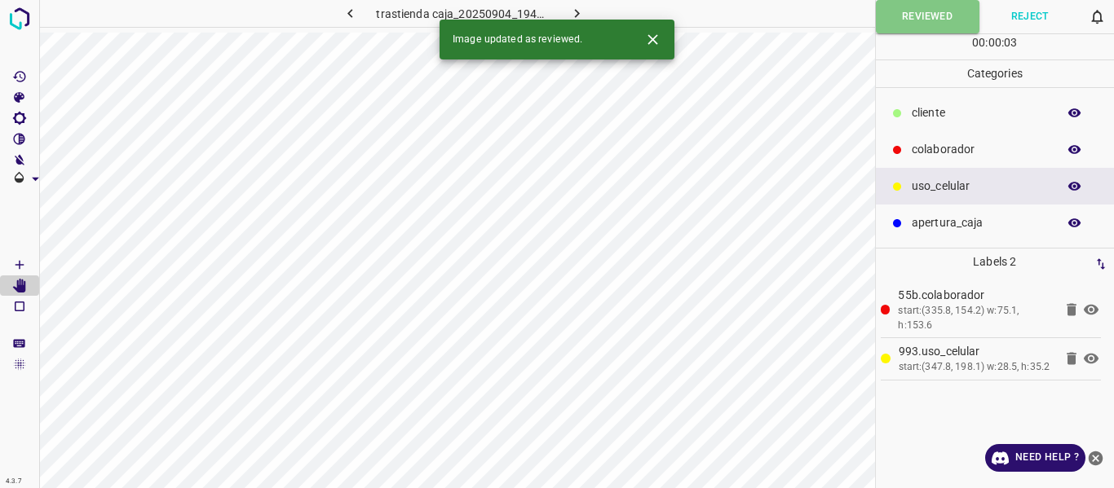
click at [566, 13] on button "button" at bounding box center [576, 13] width 52 height 27
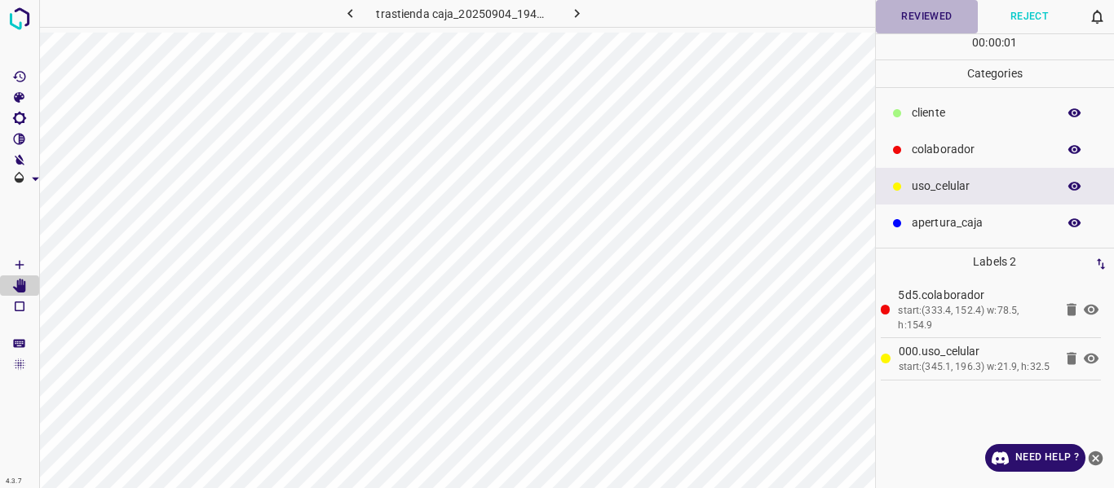
click at [931, 12] on button "Reviewed" at bounding box center [927, 16] width 103 height 33
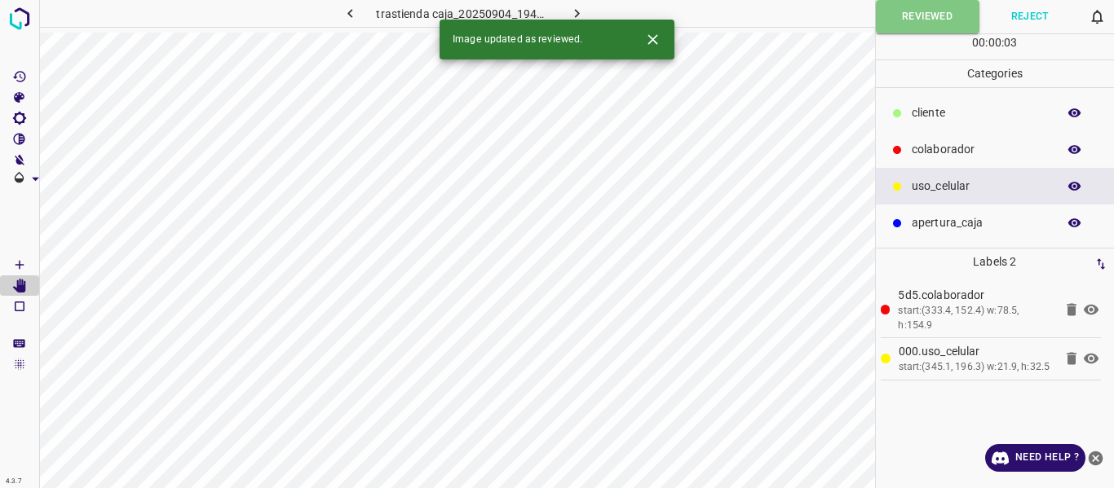
click at [577, 10] on icon "button" at bounding box center [576, 13] width 17 height 17
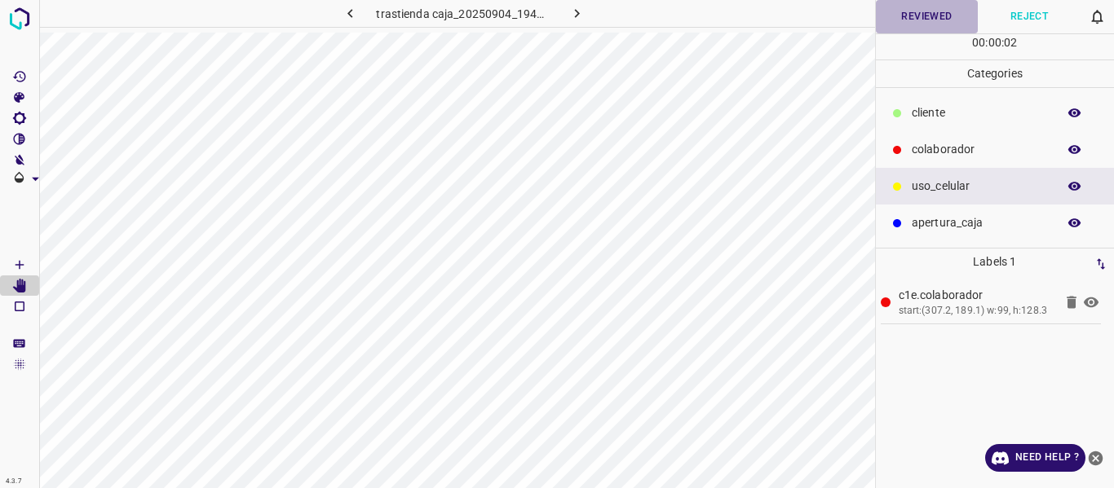
click at [917, 11] on button "Reviewed" at bounding box center [927, 16] width 103 height 33
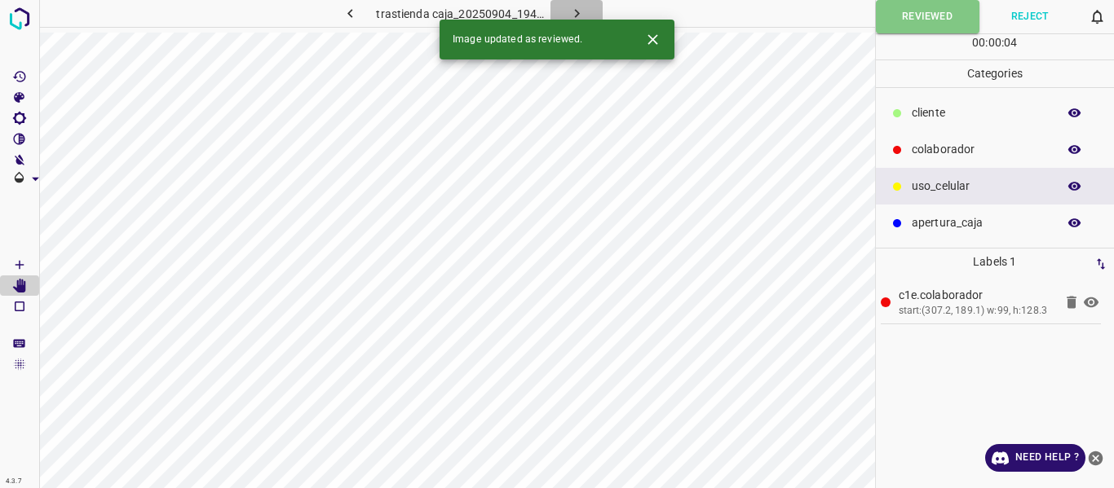
click at [575, 12] on icon "button" at bounding box center [576, 13] width 17 height 17
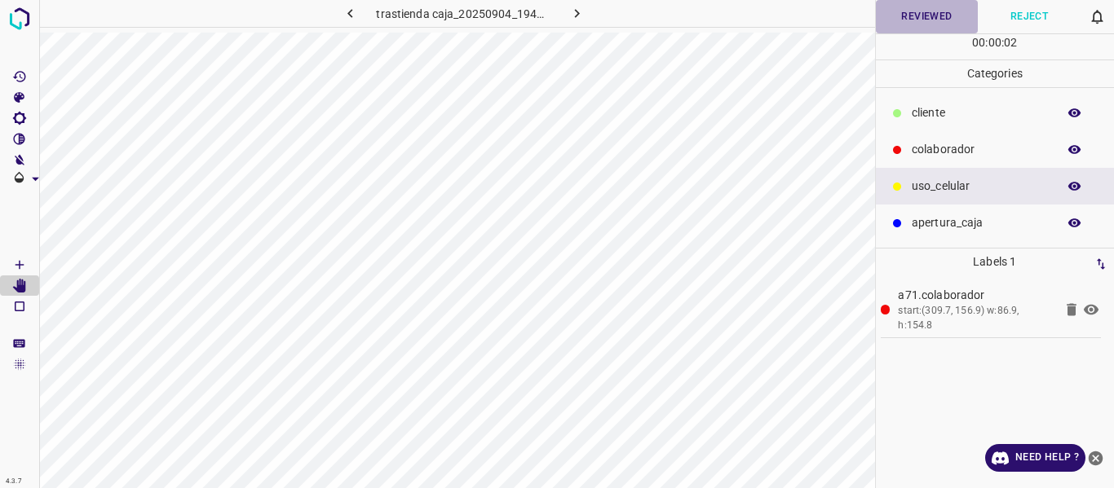
click at [925, 20] on button "Reviewed" at bounding box center [927, 16] width 103 height 33
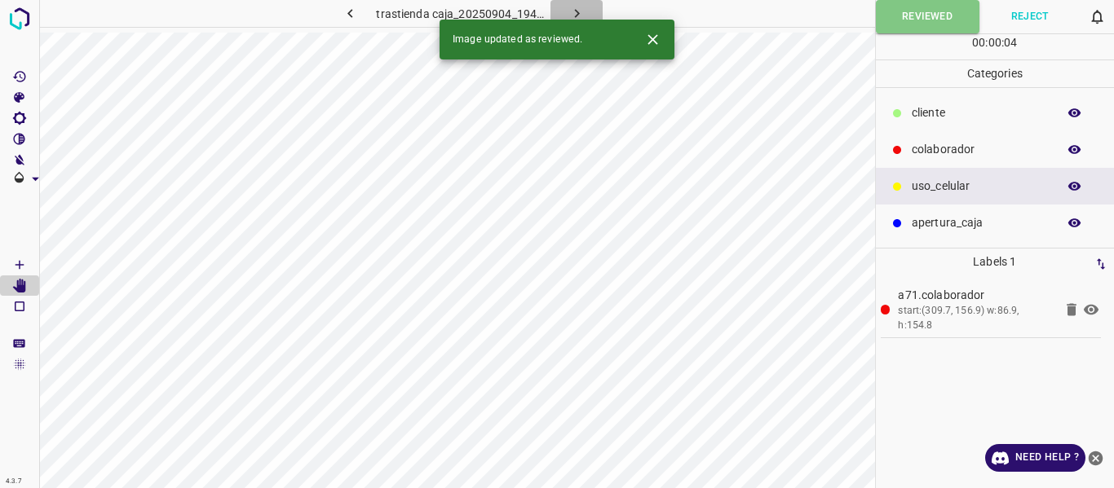
click at [572, 11] on icon "button" at bounding box center [576, 13] width 17 height 17
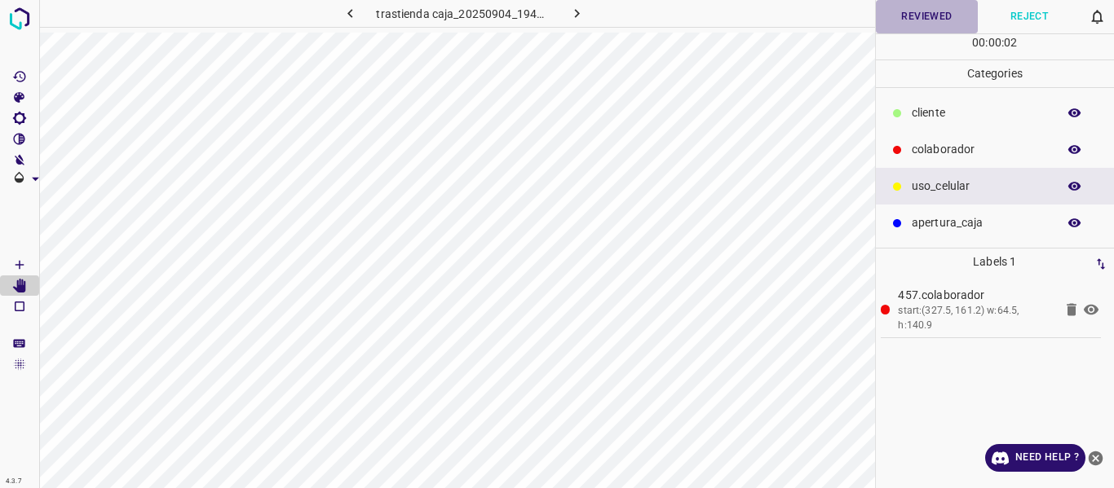
click at [921, 20] on button "Reviewed" at bounding box center [927, 16] width 103 height 33
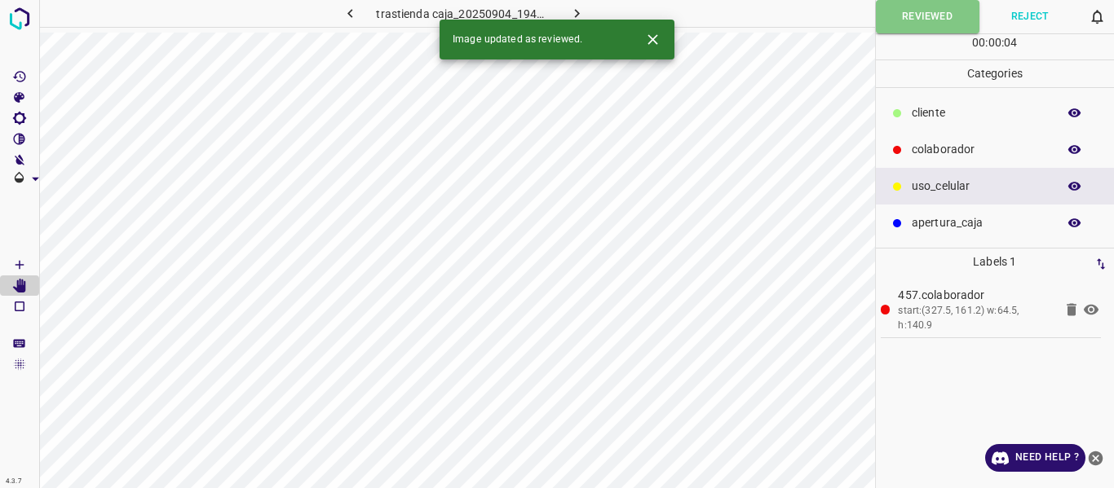
click at [579, 8] on icon "button" at bounding box center [576, 13] width 17 height 17
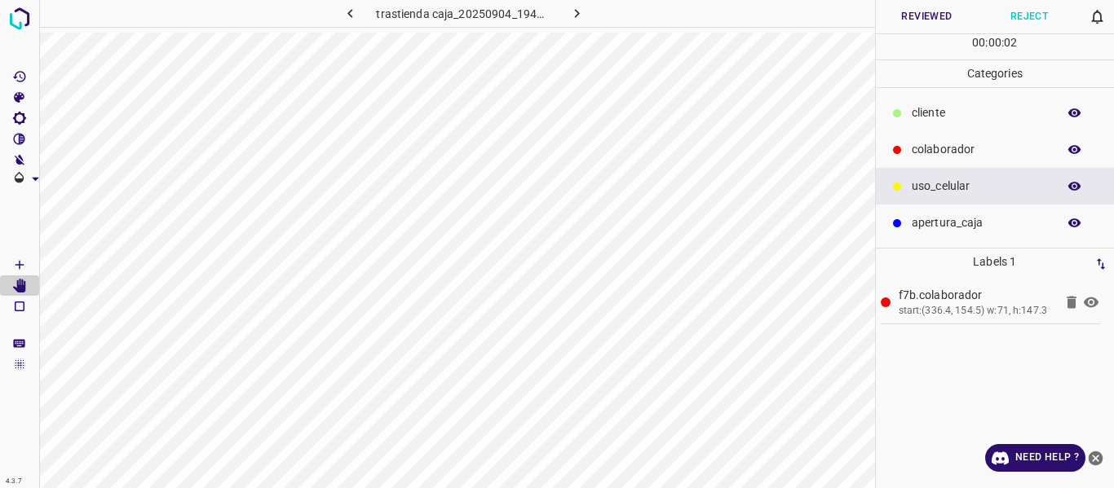
click at [903, 15] on button "Reviewed" at bounding box center [927, 16] width 103 height 33
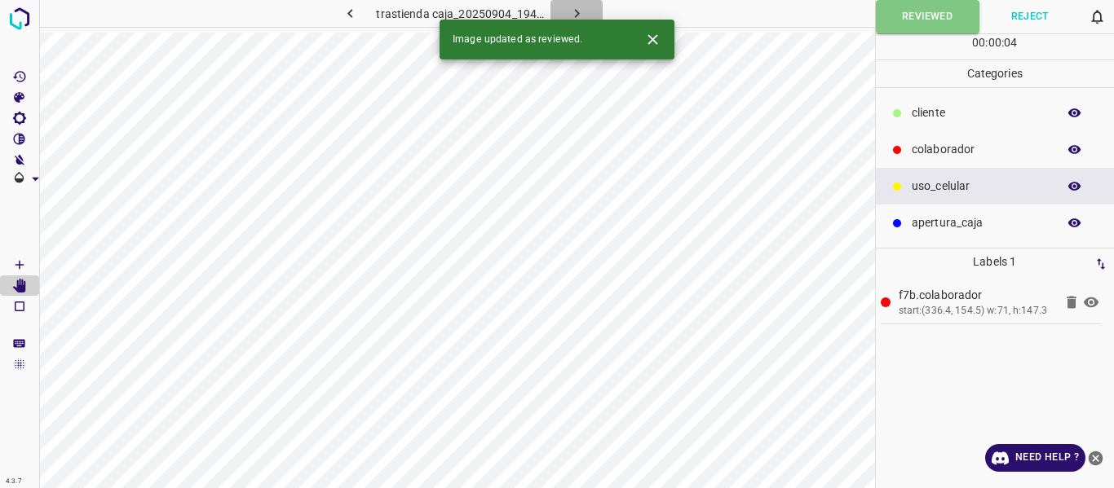
click at [574, 11] on icon "button" at bounding box center [576, 13] width 17 height 17
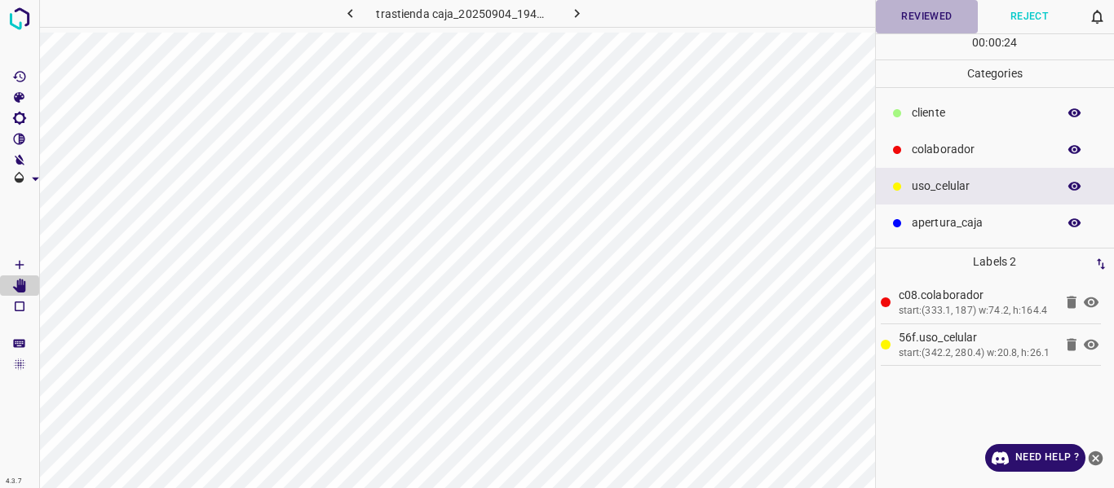
click at [915, 9] on button "Reviewed" at bounding box center [927, 16] width 103 height 33
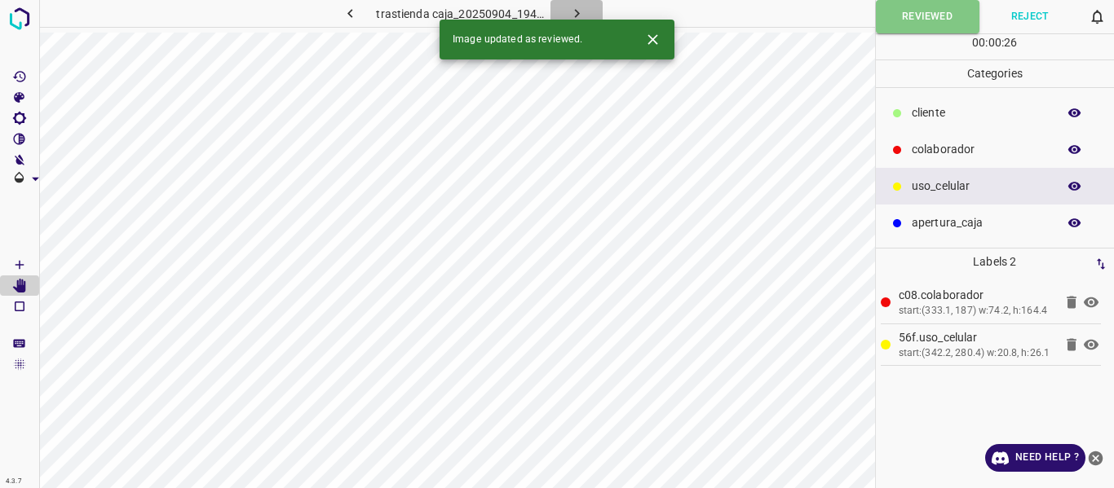
click at [574, 9] on icon "button" at bounding box center [576, 13] width 17 height 17
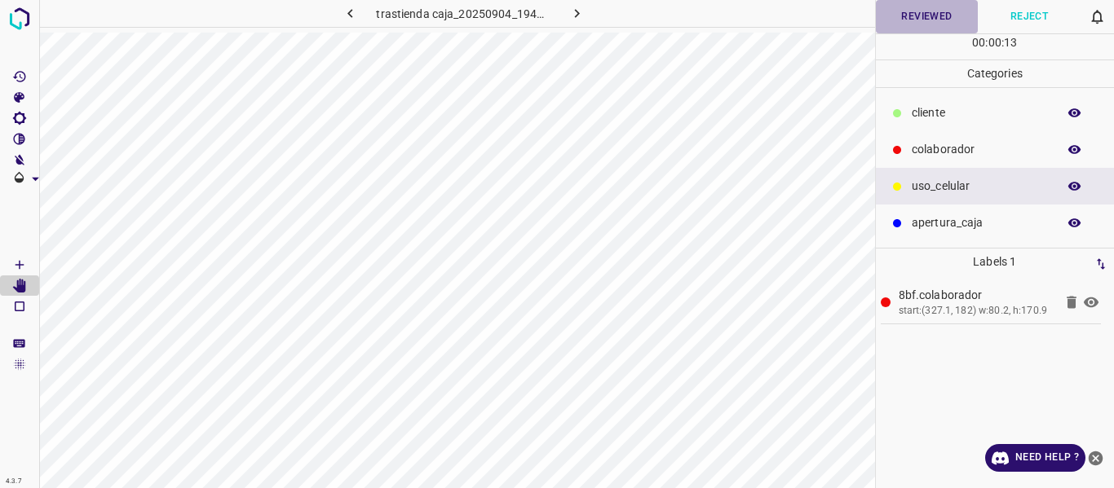
click at [929, 16] on button "Reviewed" at bounding box center [927, 16] width 103 height 33
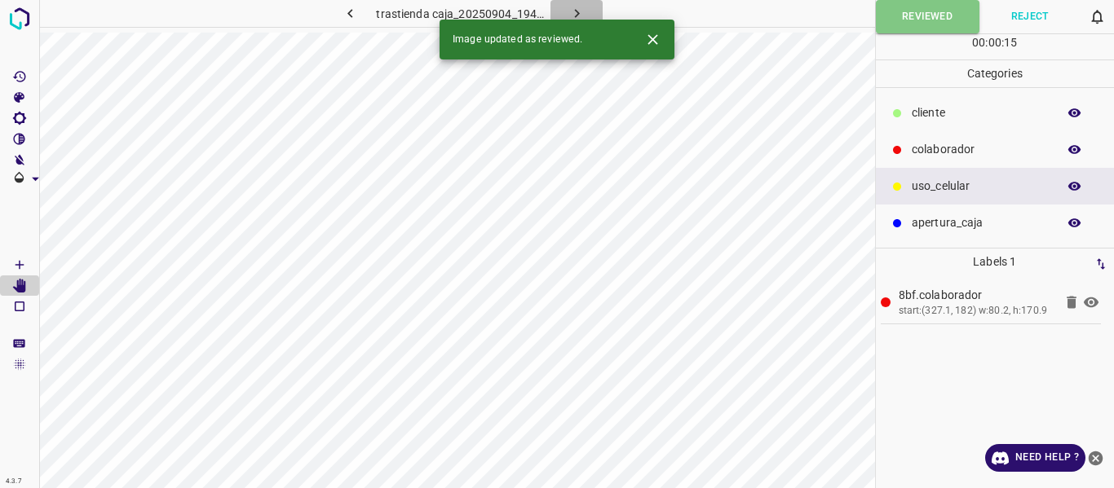
click at [582, 5] on icon "button" at bounding box center [576, 13] width 17 height 17
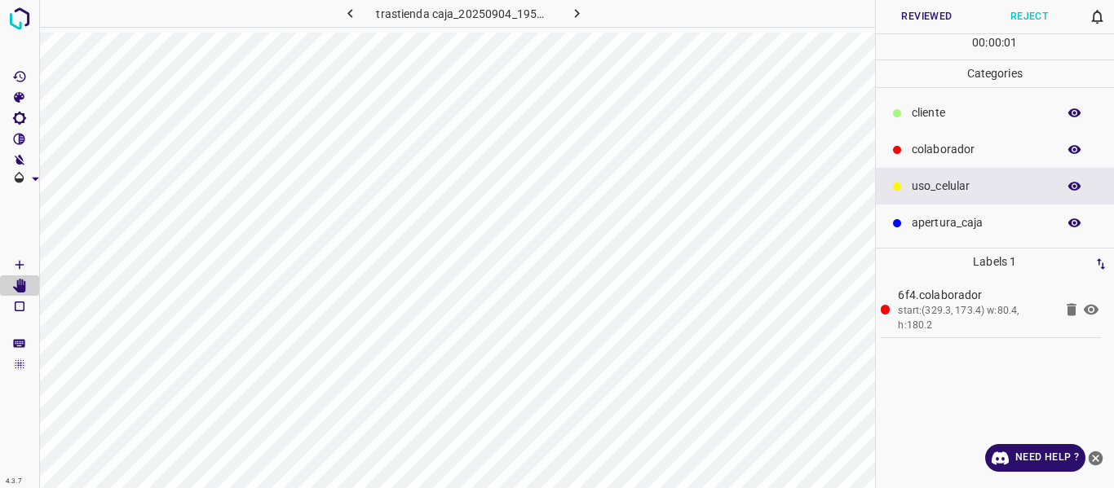
click at [907, 15] on button "Reviewed" at bounding box center [927, 16] width 103 height 33
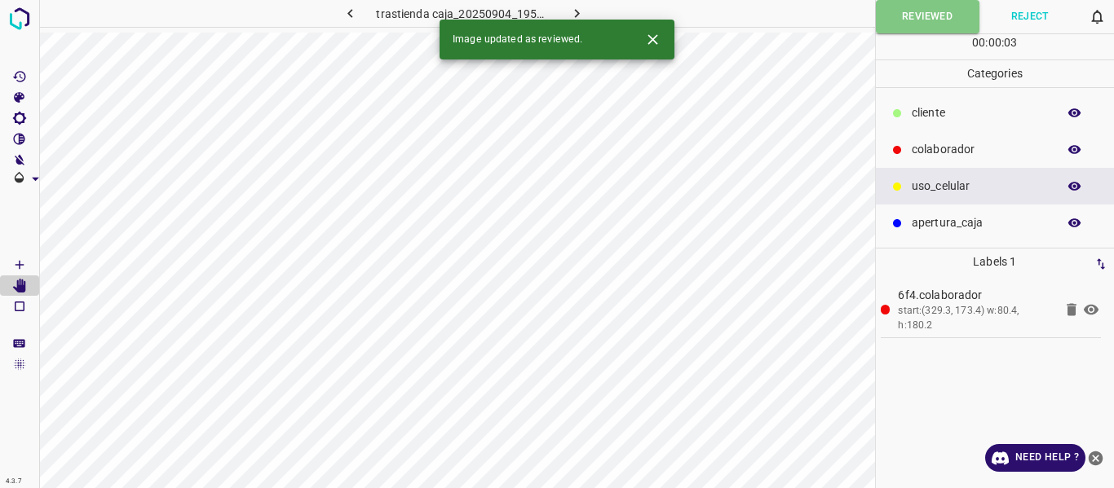
drag, startPoint x: 575, startPoint y: 9, endPoint x: 609, endPoint y: 23, distance: 36.9
click at [575, 8] on icon "button" at bounding box center [576, 13] width 17 height 17
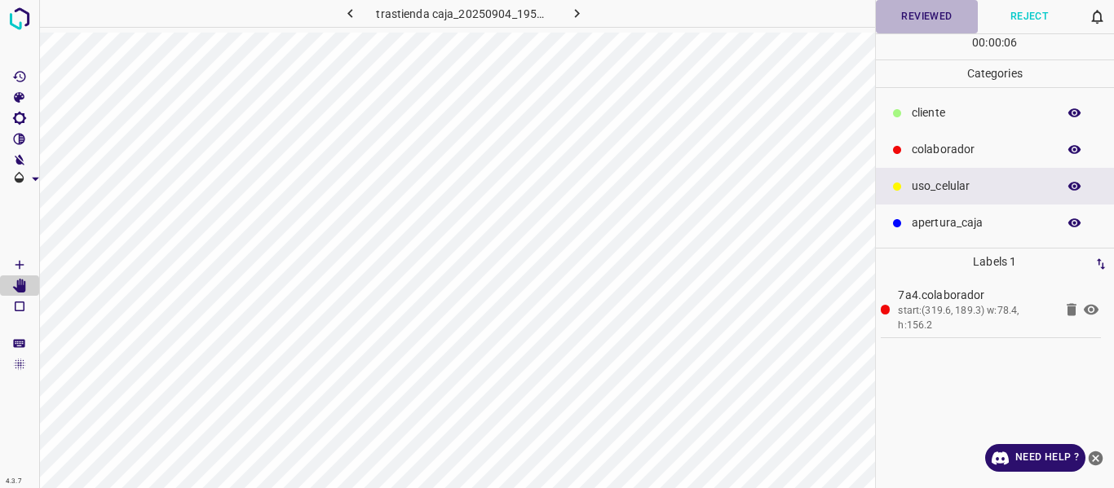
click at [934, 11] on button "Reviewed" at bounding box center [927, 16] width 103 height 33
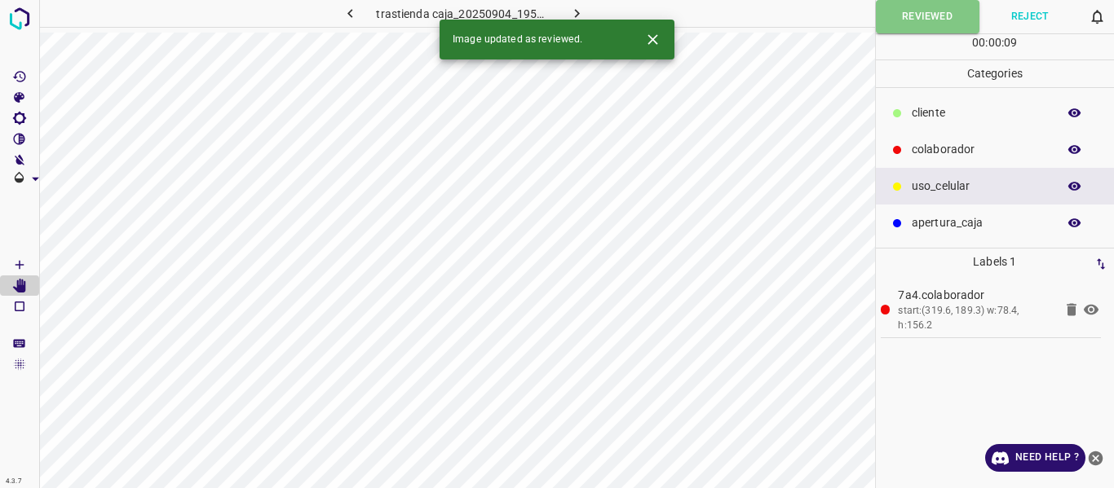
drag, startPoint x: 575, startPoint y: 9, endPoint x: 591, endPoint y: 51, distance: 45.4
click at [575, 8] on icon "button" at bounding box center [576, 13] width 17 height 17
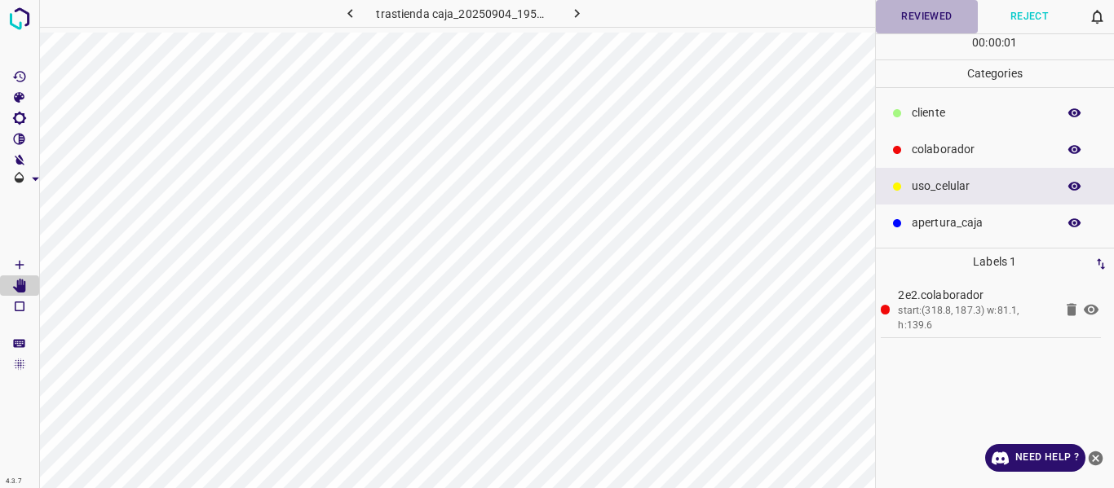
click at [924, 11] on button "Reviewed" at bounding box center [927, 16] width 103 height 33
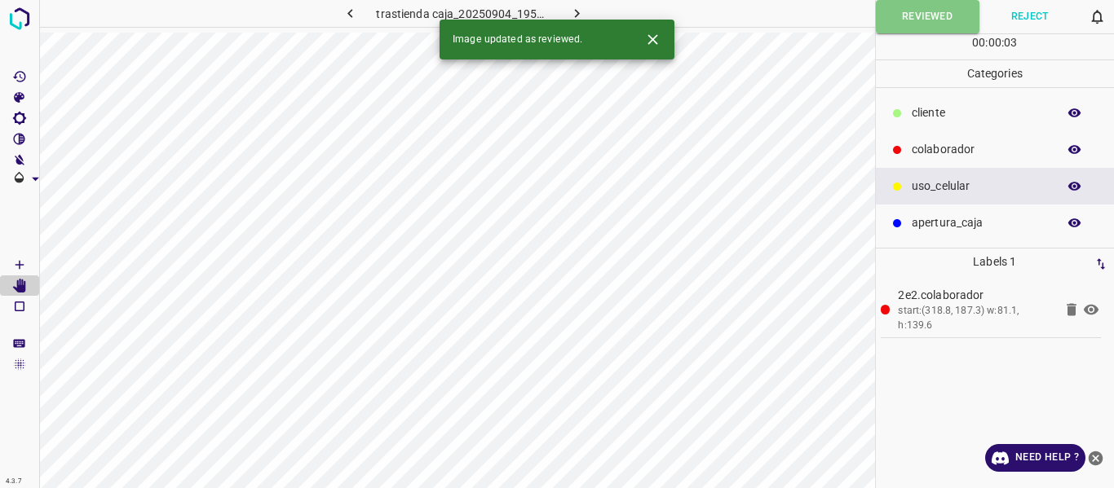
click at [574, 9] on icon "button" at bounding box center [576, 13] width 17 height 17
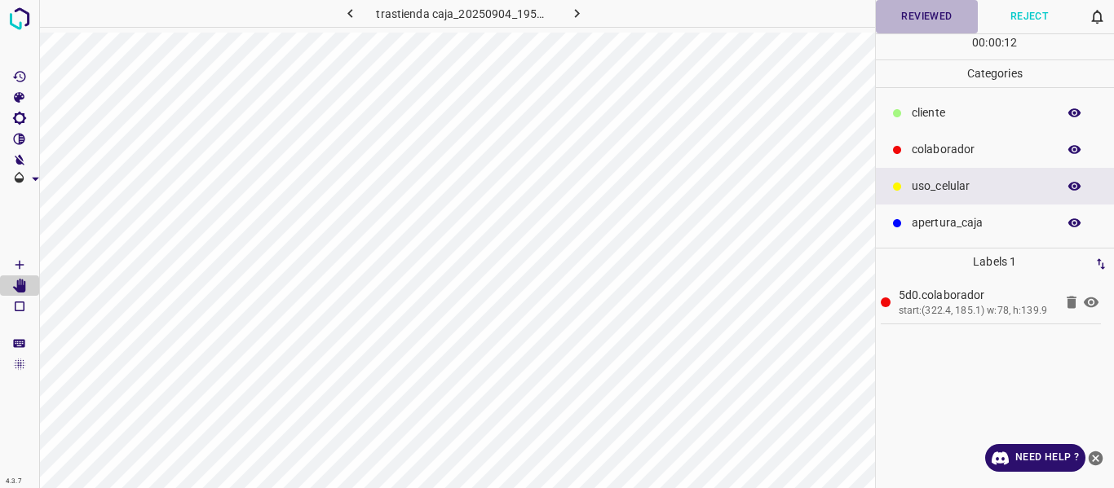
click at [940, 16] on button "Reviewed" at bounding box center [927, 16] width 103 height 33
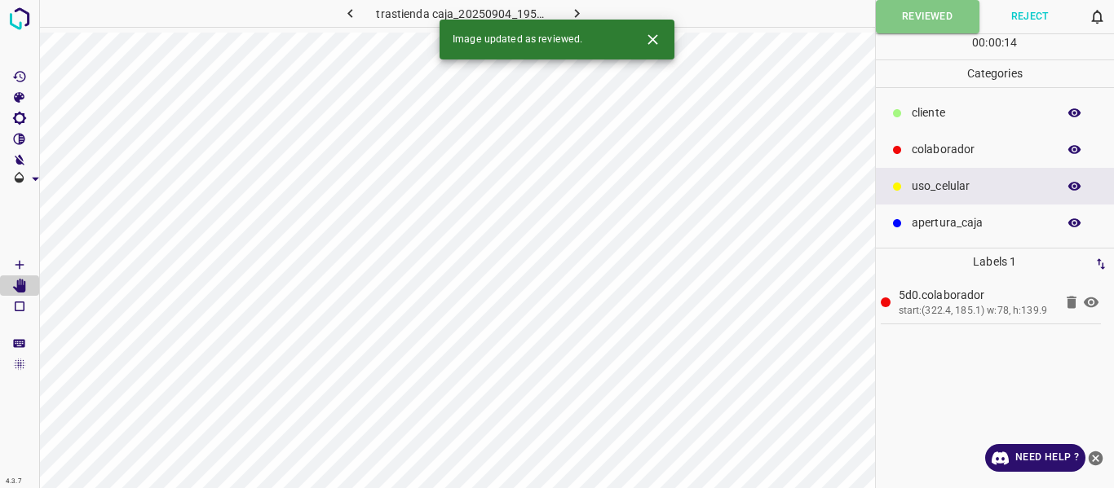
click at [576, 11] on icon "button" at bounding box center [576, 13] width 5 height 9
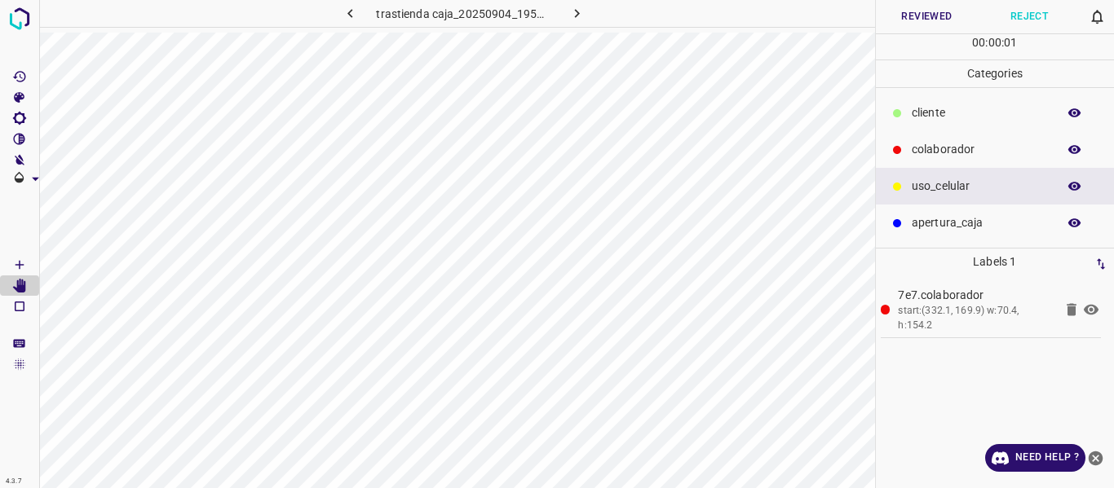
click at [930, 15] on button "Reviewed" at bounding box center [927, 16] width 103 height 33
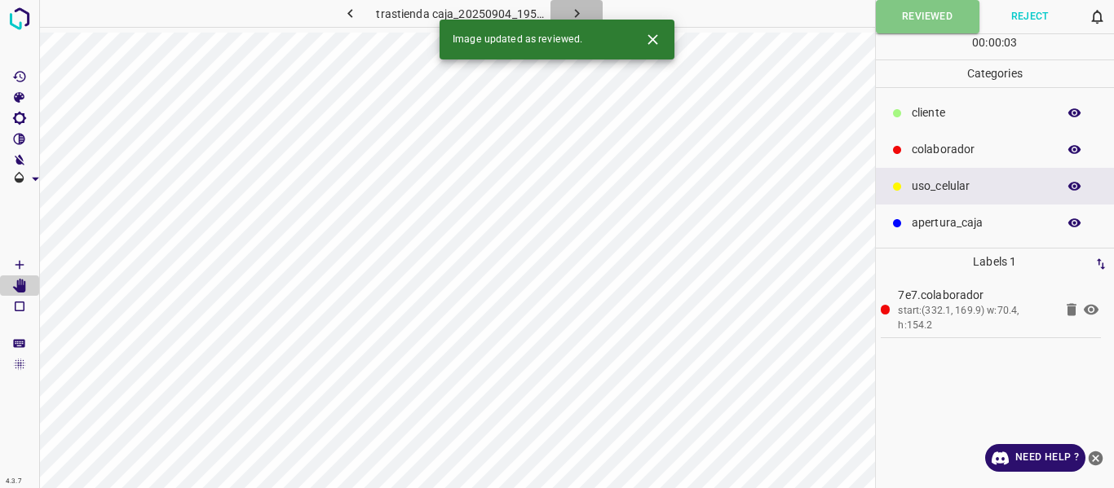
click at [575, 9] on icon "button" at bounding box center [576, 13] width 17 height 17
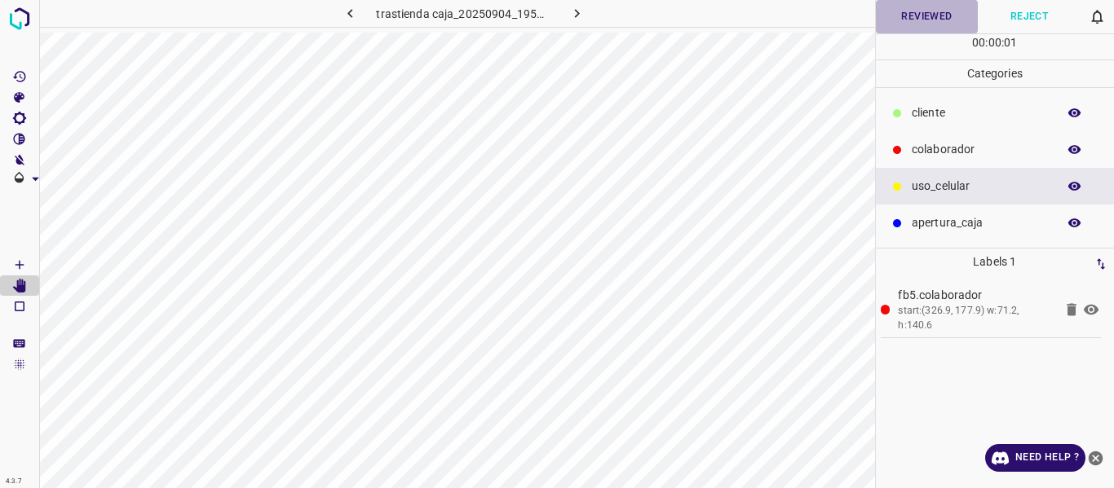
click at [915, 11] on button "Reviewed" at bounding box center [927, 16] width 103 height 33
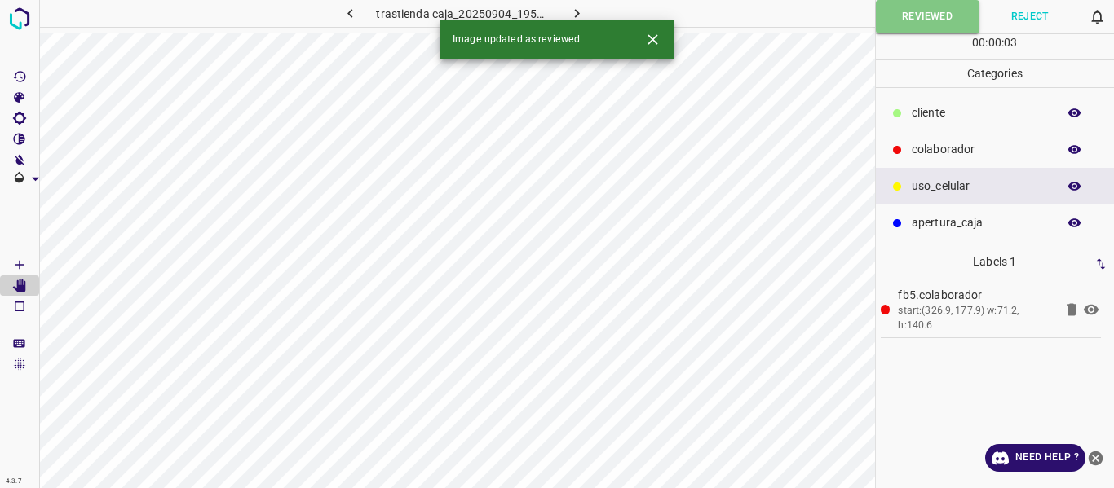
click at [568, 9] on icon "button" at bounding box center [576, 13] width 17 height 17
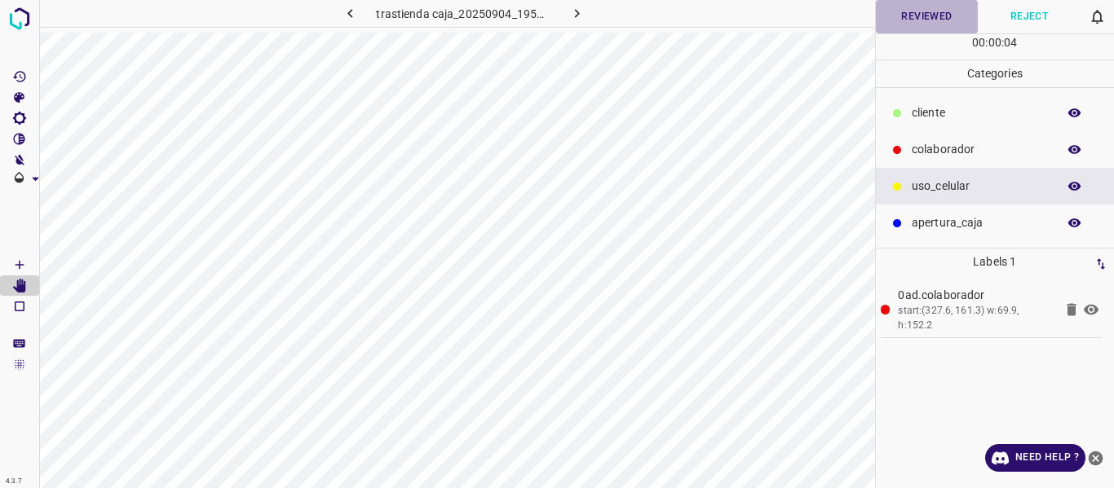
click at [938, 24] on button "Reviewed" at bounding box center [927, 16] width 103 height 33
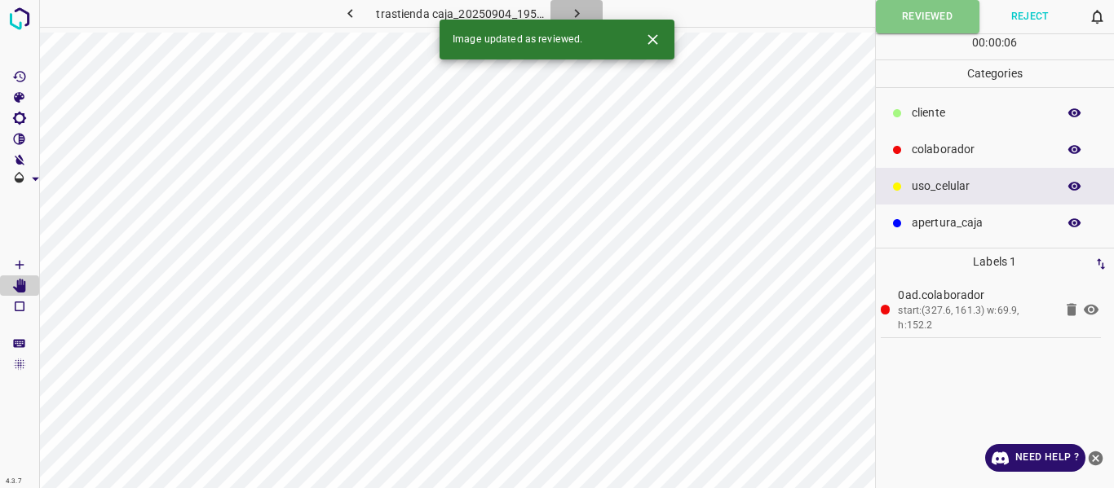
drag, startPoint x: 572, startPoint y: 9, endPoint x: 671, endPoint y: 36, distance: 102.3
click at [573, 10] on icon "button" at bounding box center [576, 13] width 17 height 17
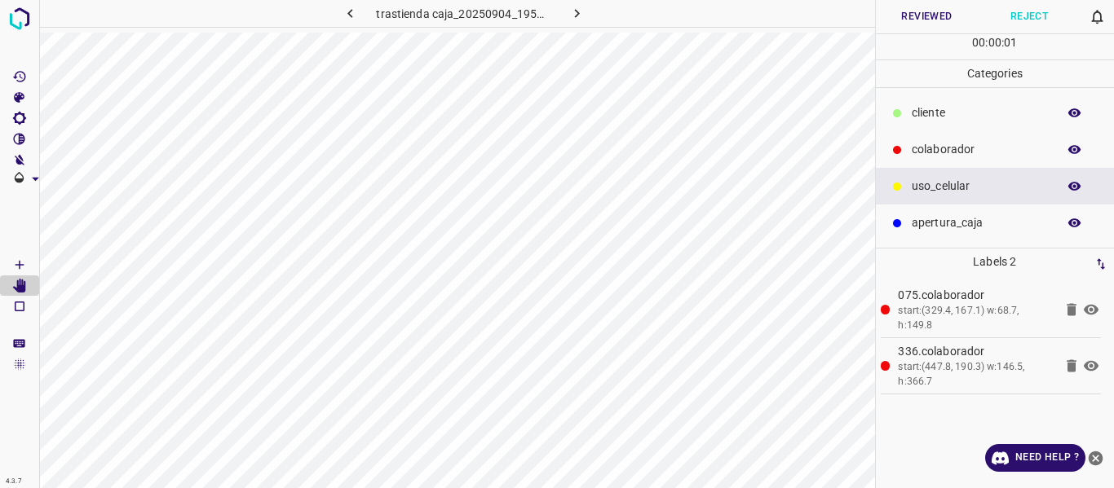
click at [931, 15] on button "Reviewed" at bounding box center [927, 16] width 103 height 33
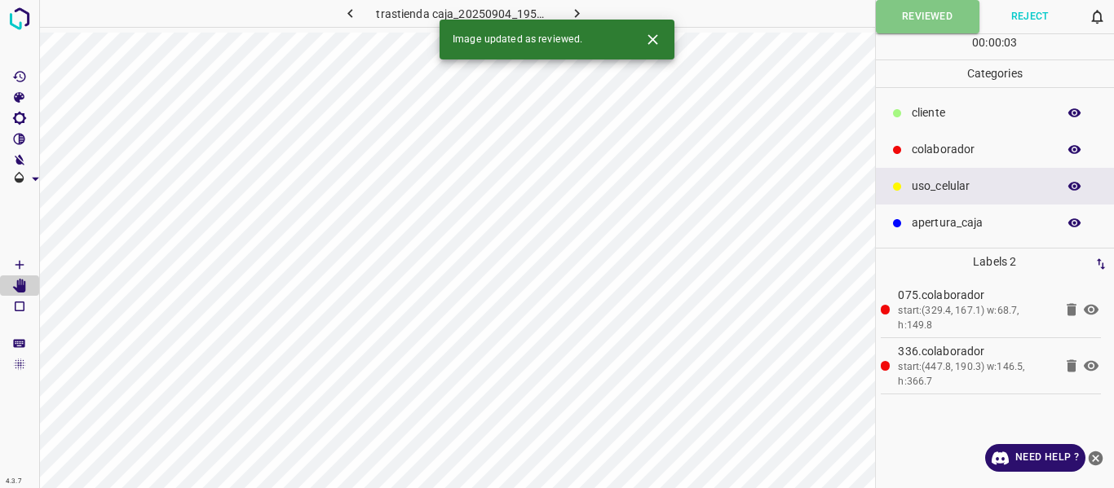
click at [573, 11] on icon "button" at bounding box center [576, 13] width 17 height 17
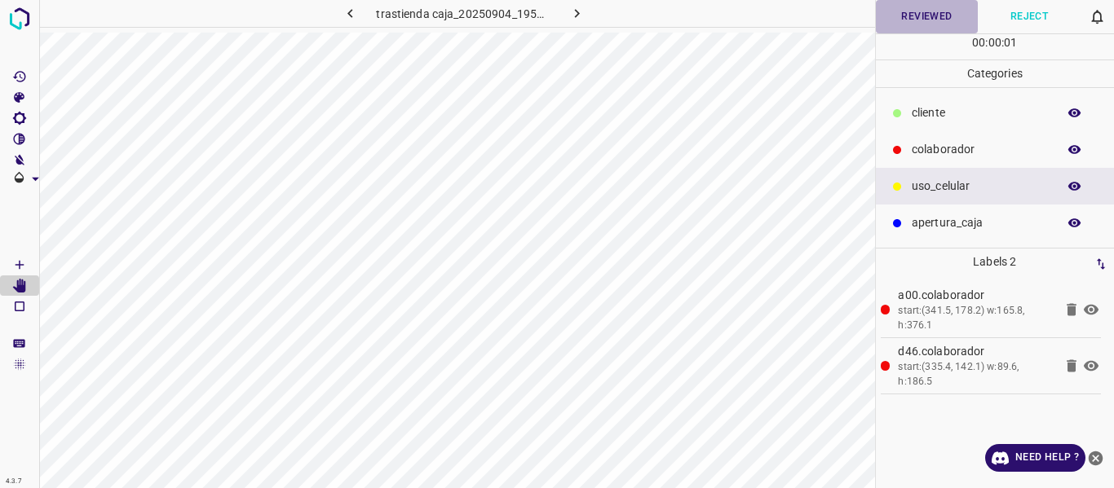
click at [920, 16] on button "Reviewed" at bounding box center [927, 16] width 103 height 33
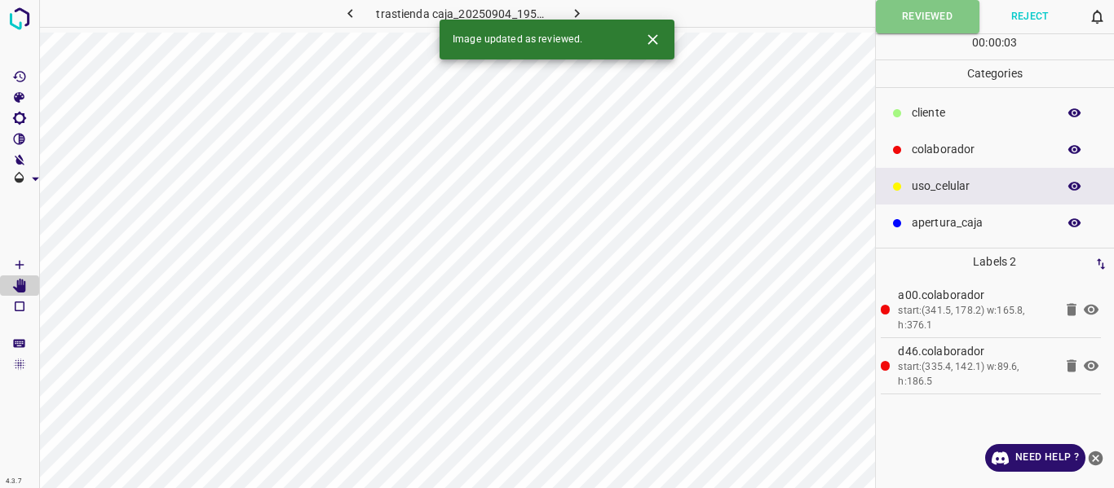
click at [571, 8] on icon "button" at bounding box center [576, 13] width 17 height 17
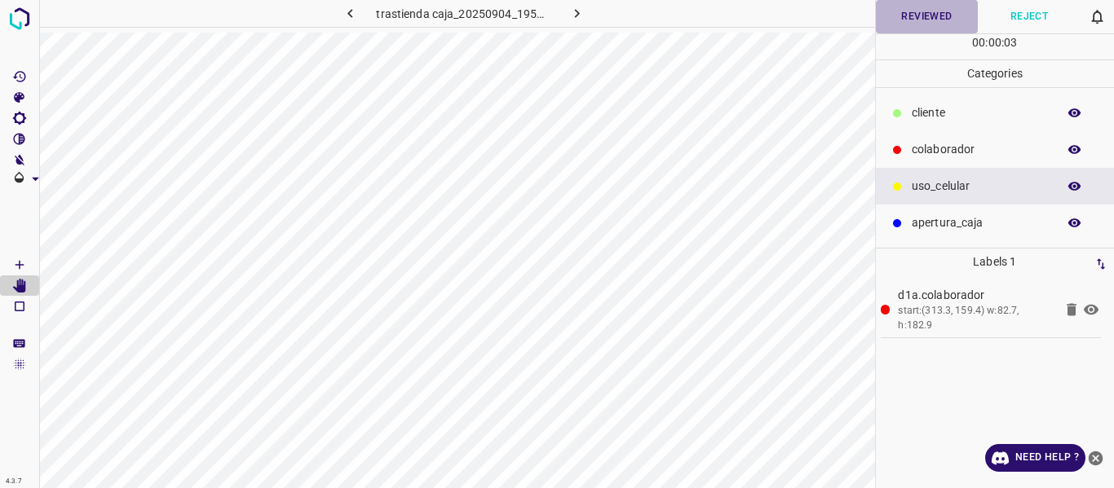
click at [911, 17] on button "Reviewed" at bounding box center [927, 16] width 103 height 33
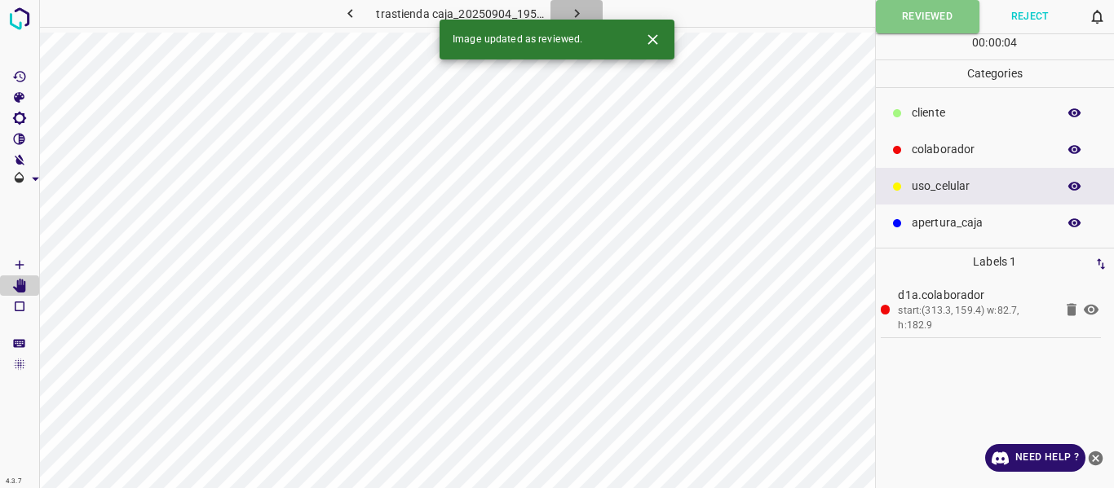
click at [572, 10] on icon "button" at bounding box center [576, 13] width 17 height 17
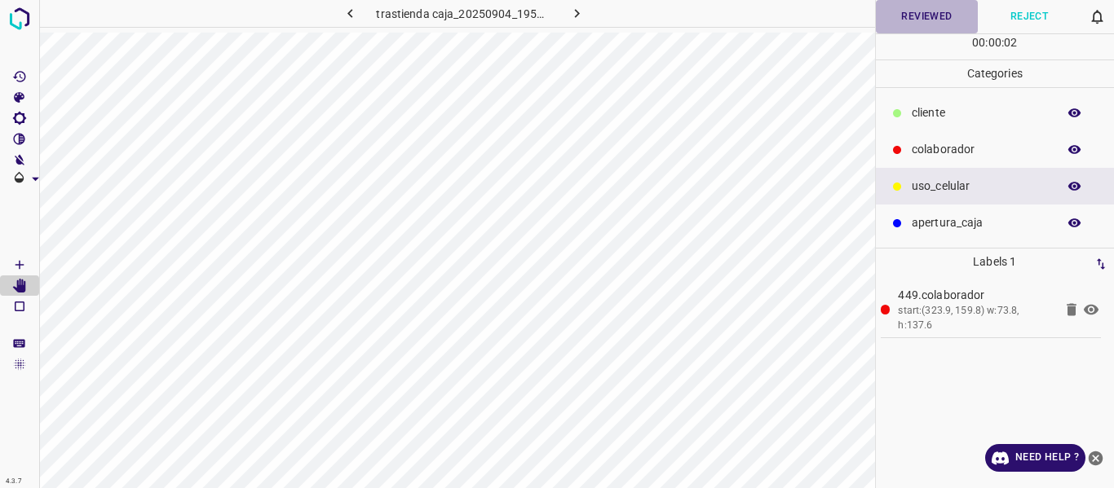
click at [913, 15] on button "Reviewed" at bounding box center [927, 16] width 103 height 33
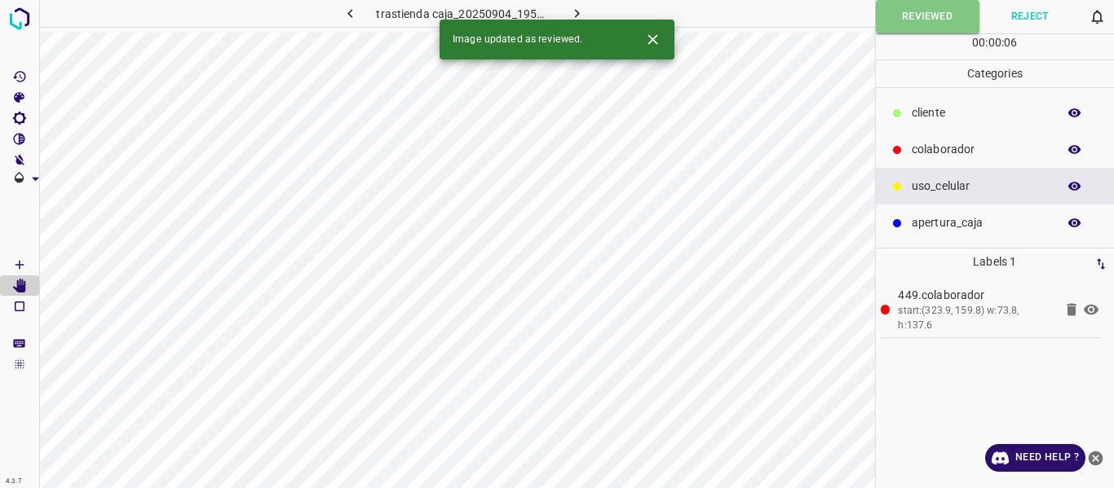
drag, startPoint x: 570, startPoint y: 6, endPoint x: 654, endPoint y: 29, distance: 87.0
click at [572, 7] on icon "button" at bounding box center [576, 13] width 17 height 17
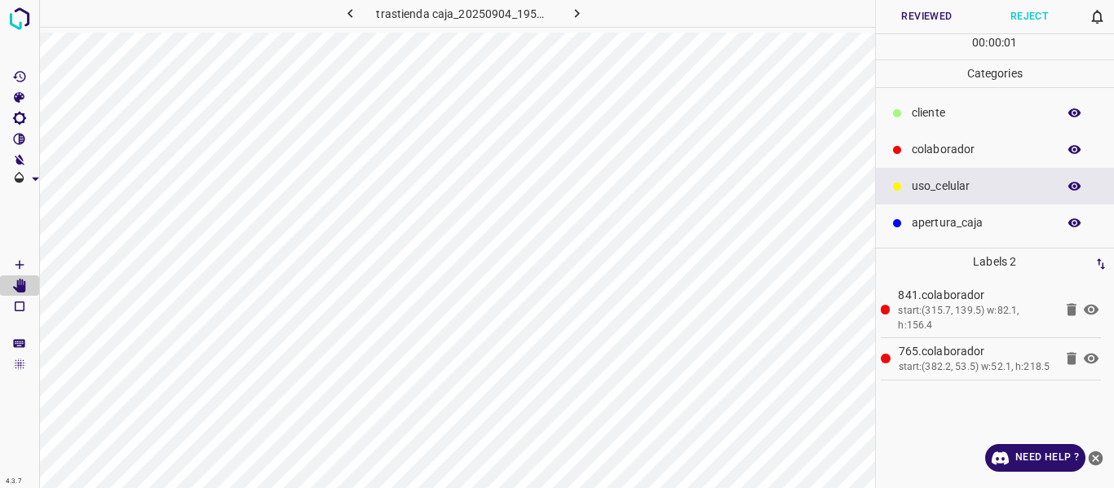
click at [921, 12] on button "Reviewed" at bounding box center [927, 16] width 103 height 33
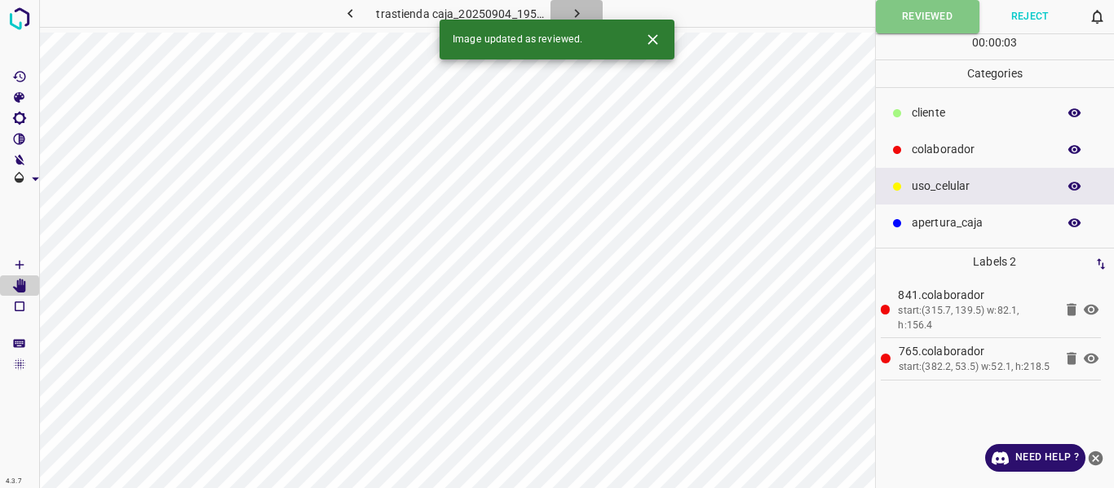
click at [571, 11] on icon "button" at bounding box center [576, 13] width 17 height 17
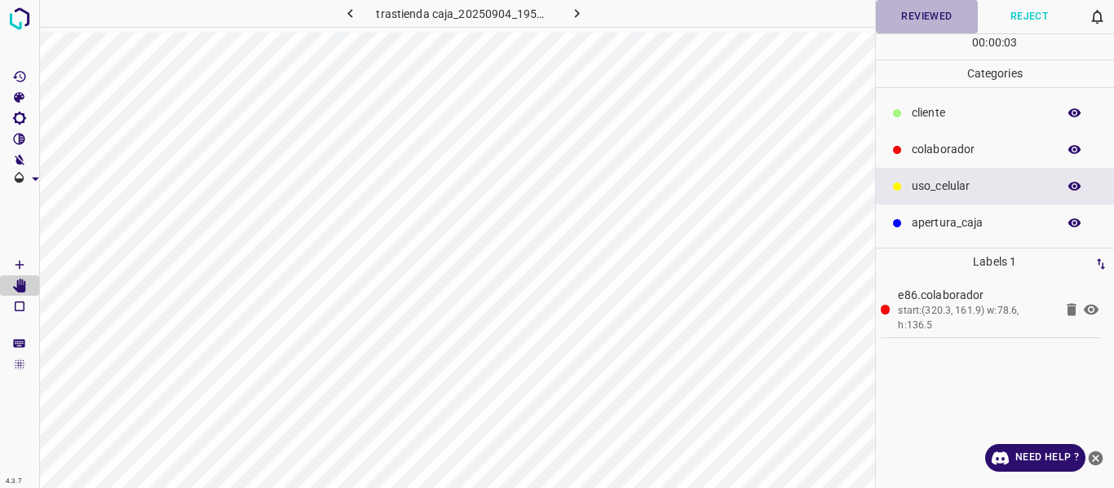
click at [917, 24] on button "Reviewed" at bounding box center [927, 16] width 103 height 33
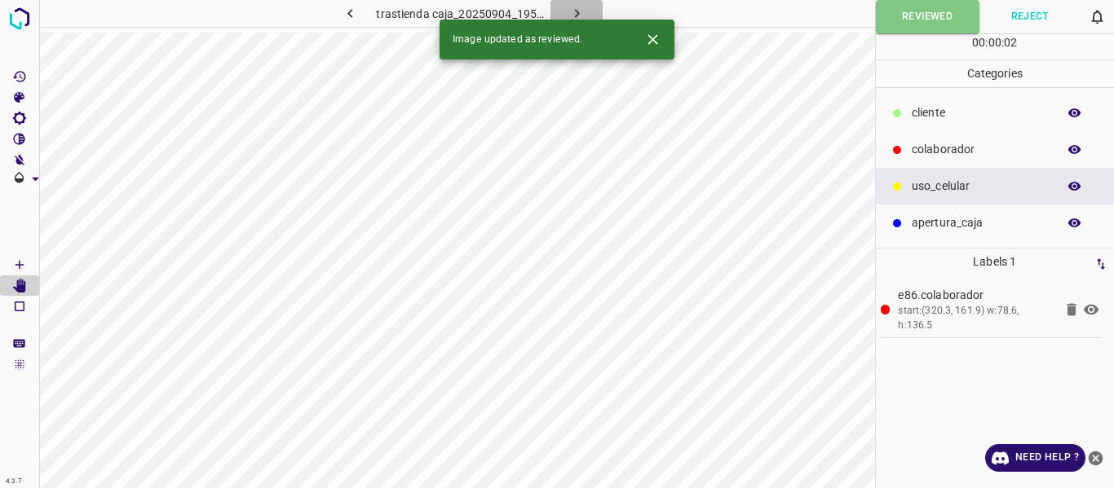
click at [569, 4] on button "button" at bounding box center [576, 13] width 52 height 27
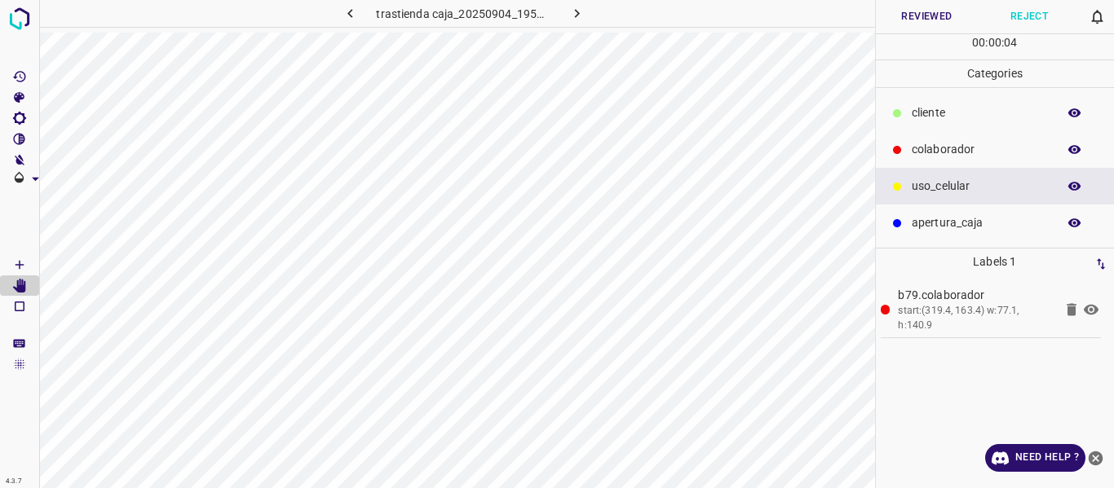
click at [930, 13] on button "Reviewed" at bounding box center [927, 16] width 103 height 33
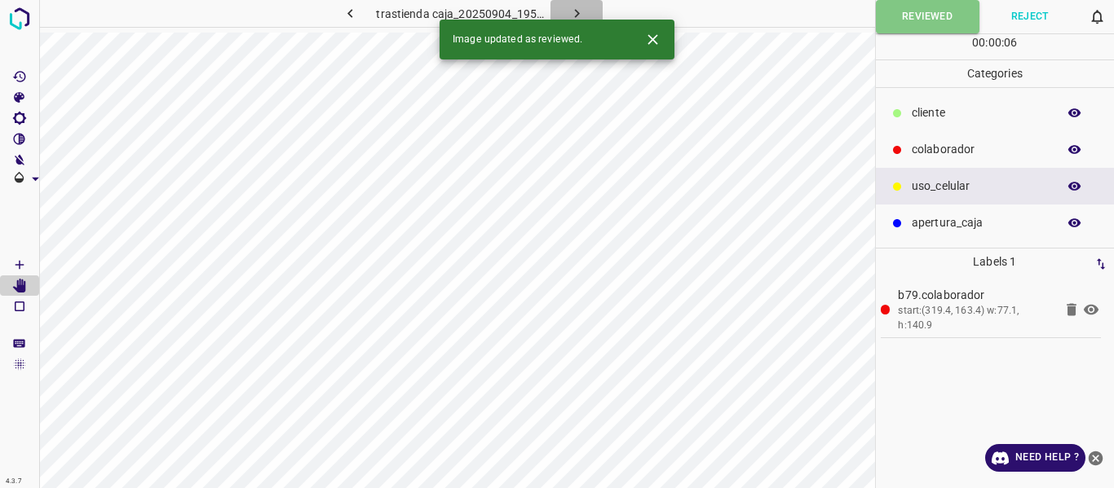
click at [576, 11] on icon "button" at bounding box center [576, 13] width 17 height 17
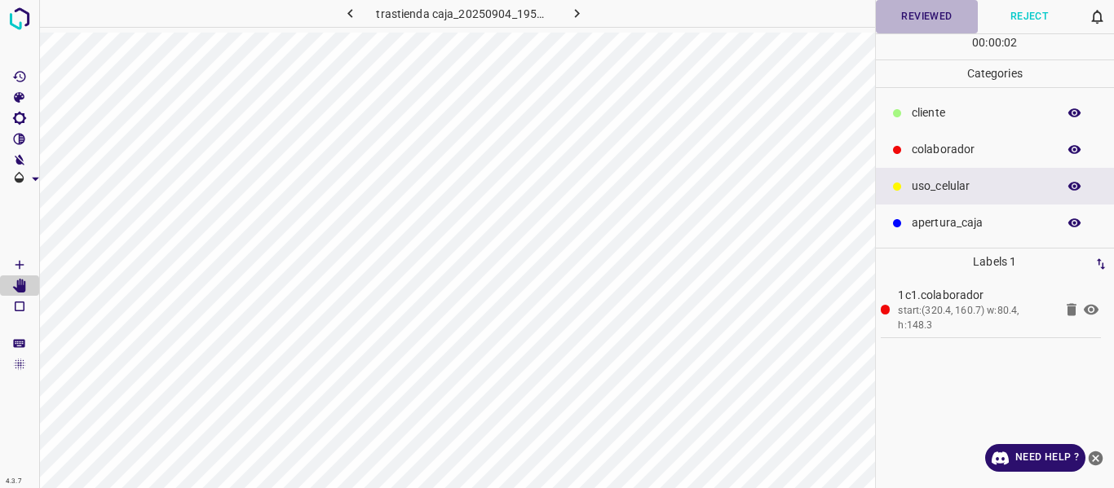
click at [910, 19] on button "Reviewed" at bounding box center [927, 16] width 103 height 33
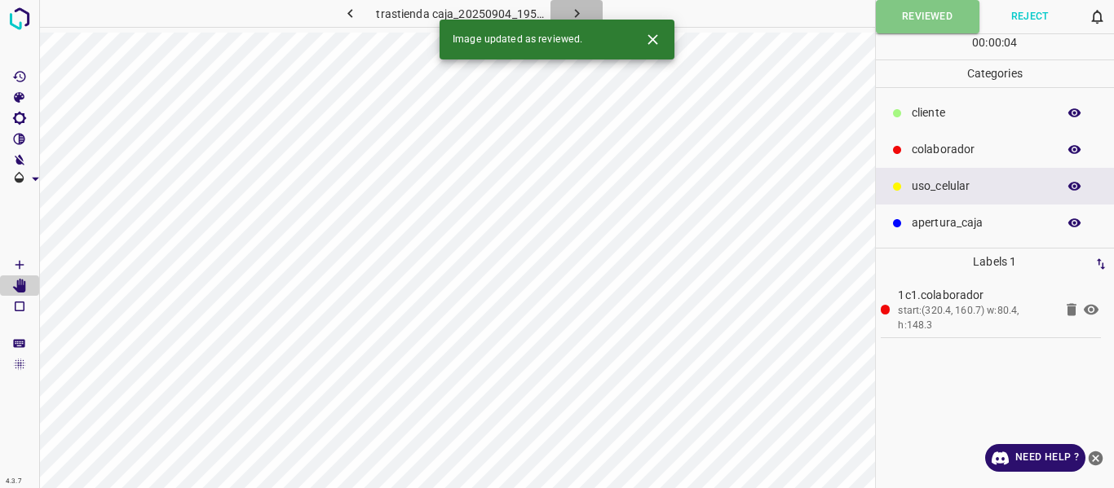
click at [572, 11] on icon "button" at bounding box center [576, 13] width 17 height 17
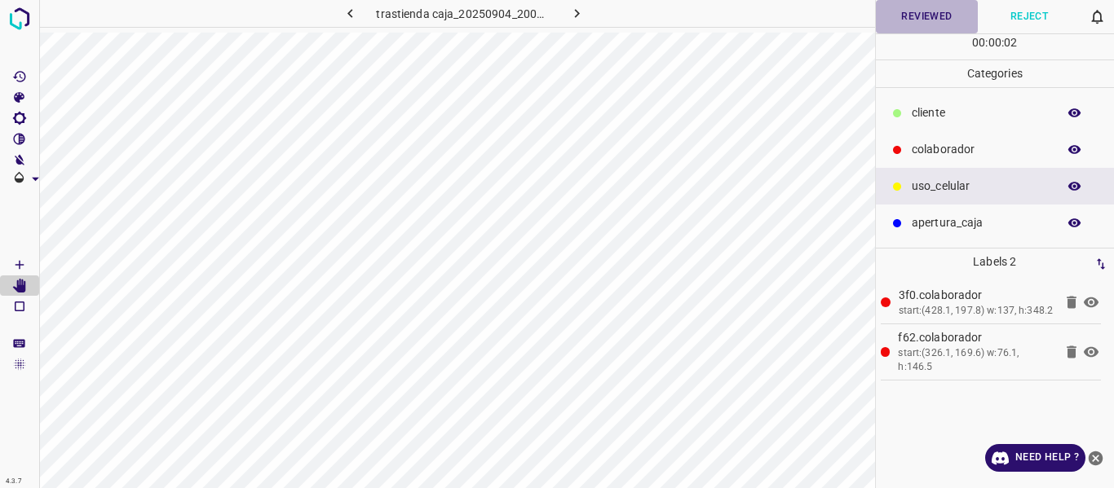
click at [913, 25] on button "Reviewed" at bounding box center [927, 16] width 103 height 33
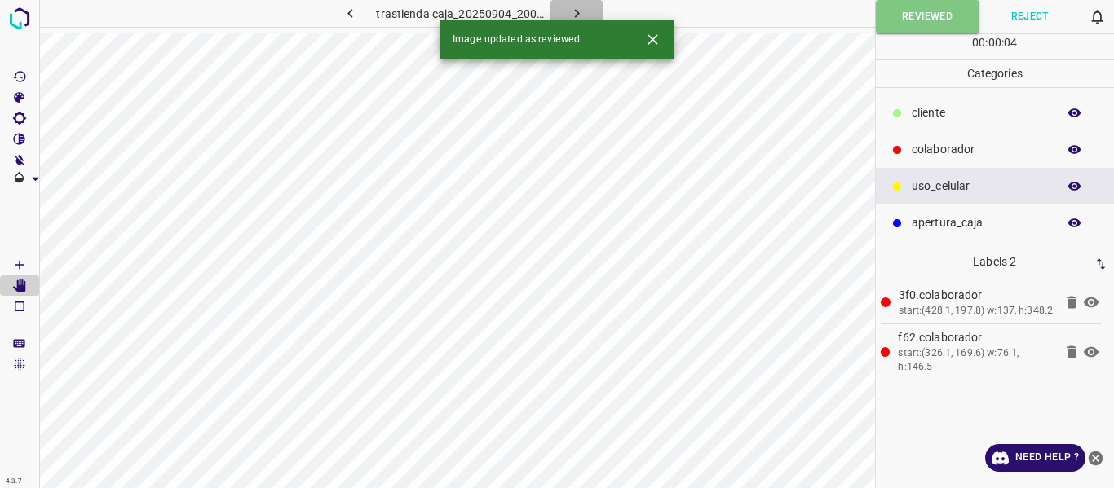
click at [569, 7] on icon "button" at bounding box center [576, 13] width 17 height 17
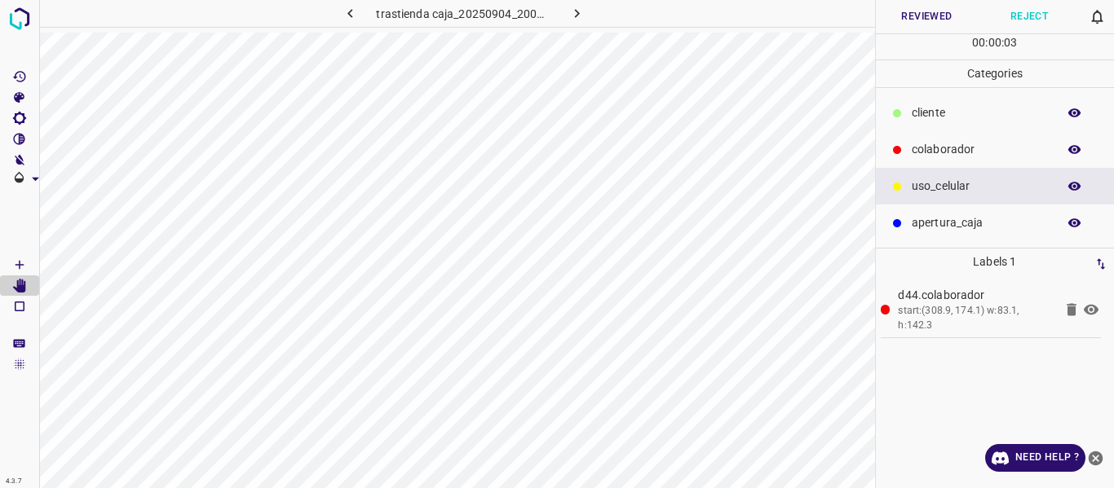
click at [905, 20] on button "Reviewed" at bounding box center [927, 16] width 103 height 33
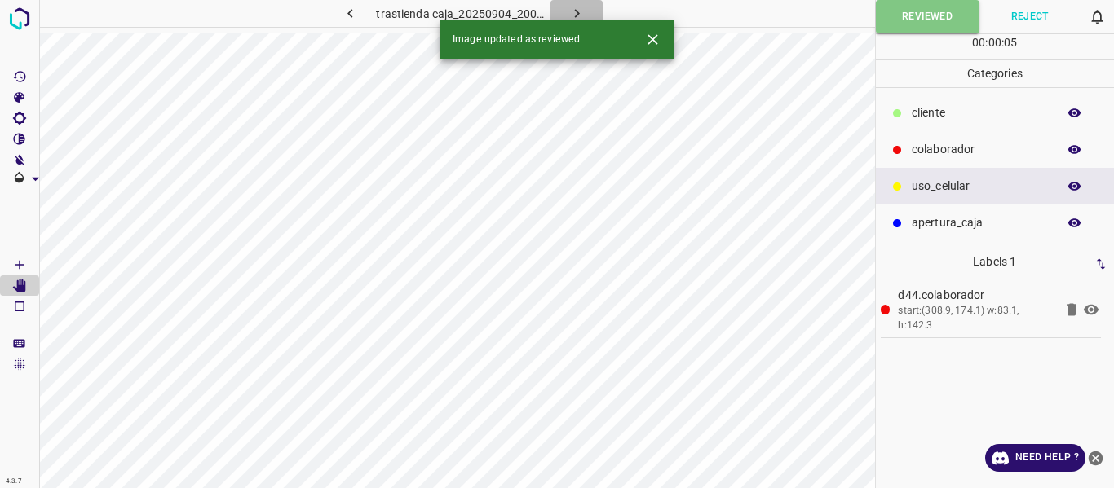
click at [576, 13] on icon "button" at bounding box center [576, 13] width 5 height 9
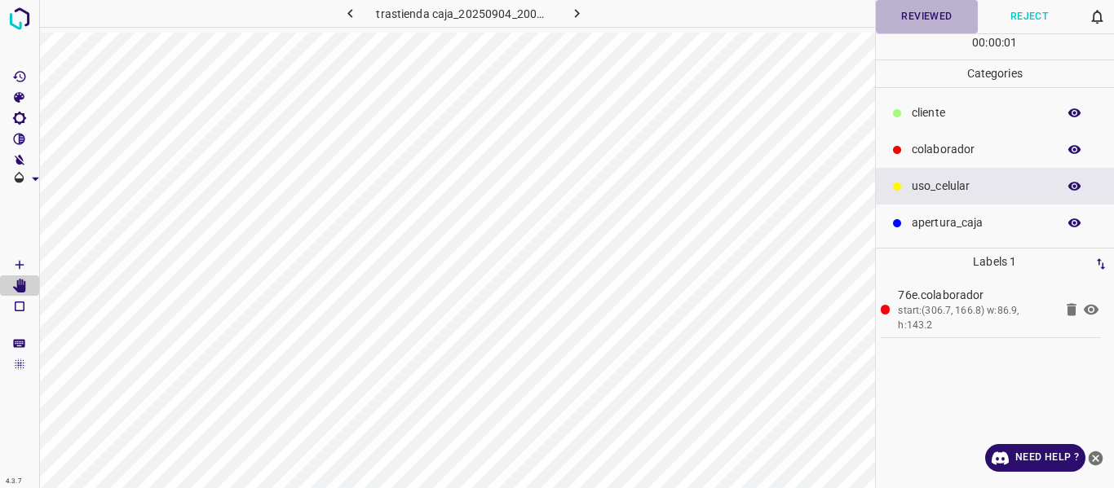
click at [919, 25] on button "Reviewed" at bounding box center [927, 16] width 103 height 33
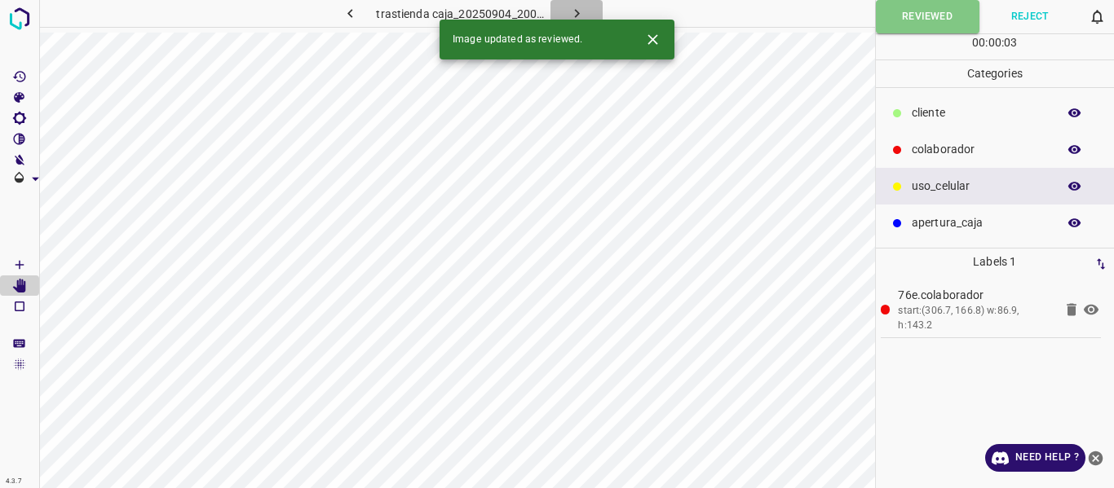
click at [582, 7] on icon "button" at bounding box center [576, 13] width 17 height 17
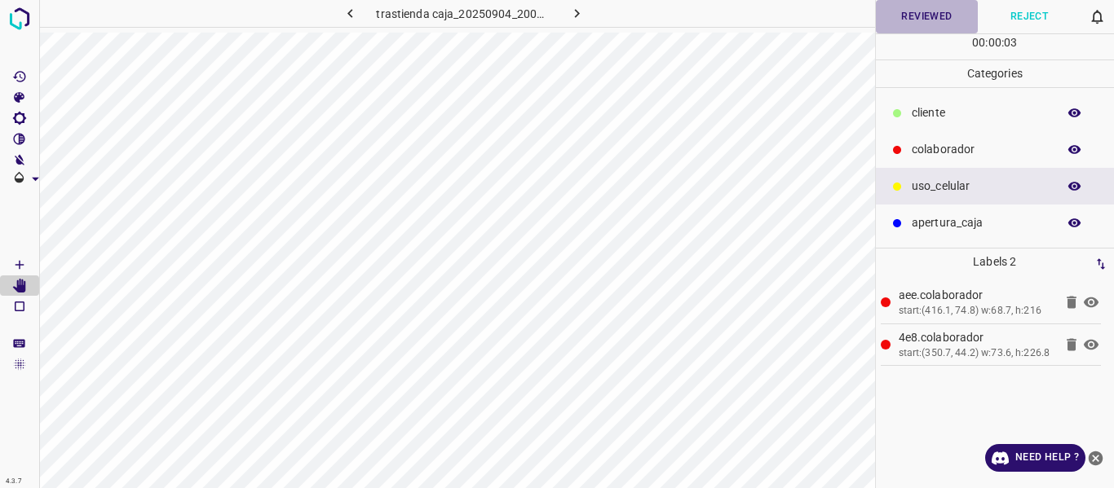
click at [920, 15] on button "Reviewed" at bounding box center [927, 16] width 103 height 33
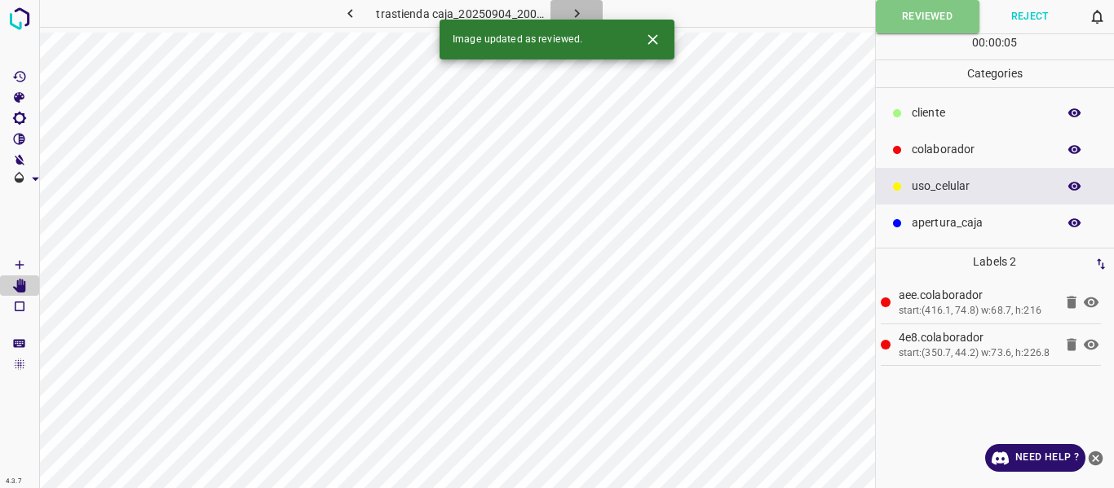
click at [574, 11] on icon "button" at bounding box center [576, 13] width 5 height 9
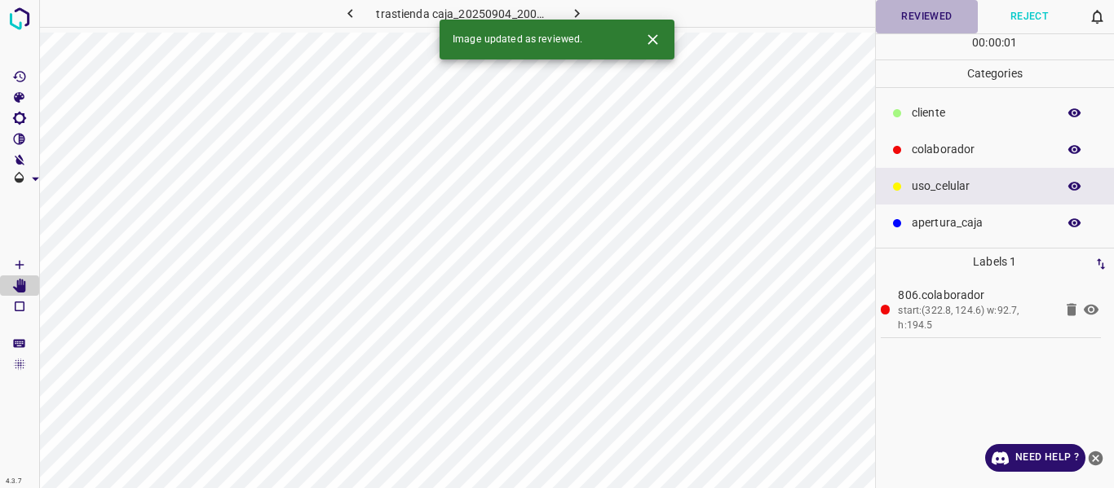
click at [916, 20] on button "Reviewed" at bounding box center [927, 16] width 103 height 33
click at [571, 5] on icon "button" at bounding box center [576, 13] width 17 height 17
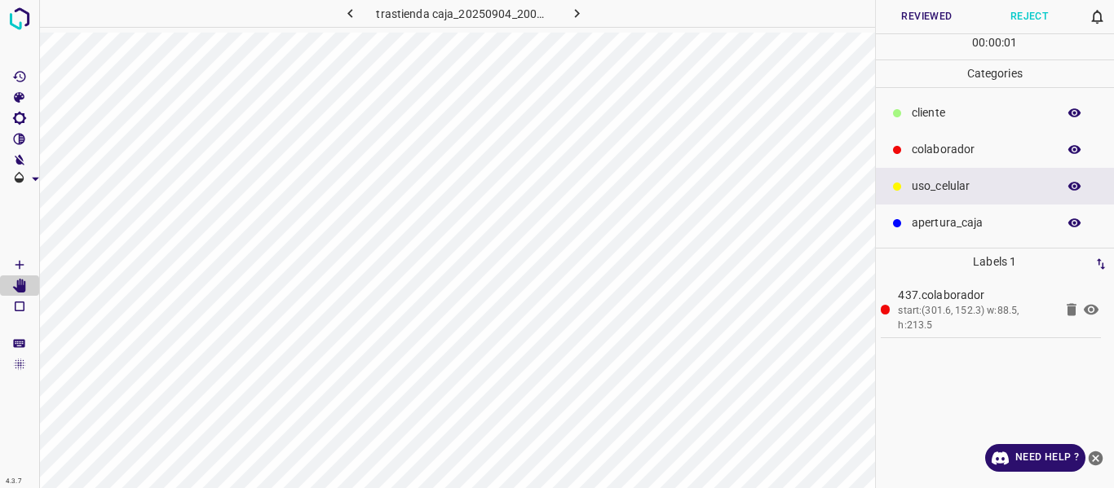
click at [910, 20] on button "Reviewed" at bounding box center [927, 16] width 103 height 33
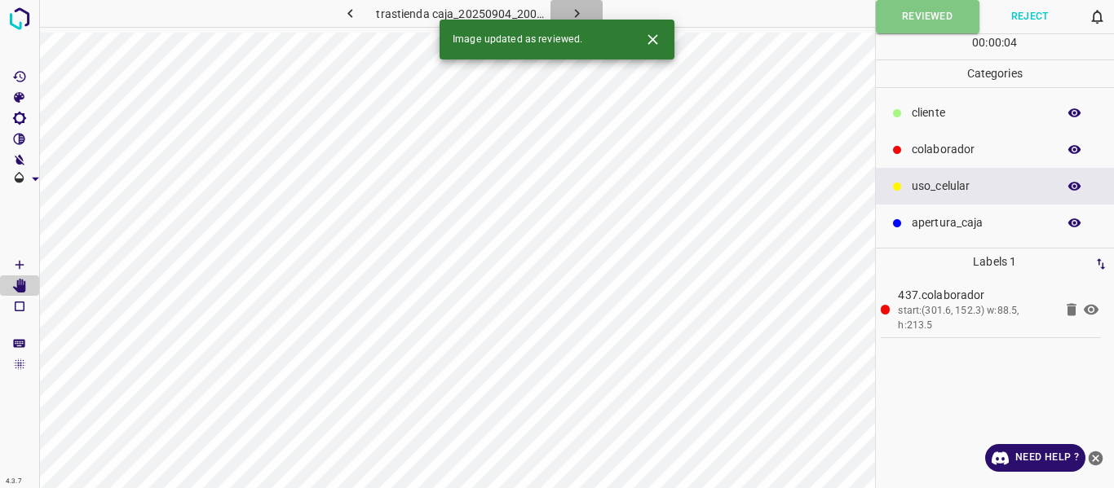
click at [576, 12] on icon "button" at bounding box center [576, 13] width 5 height 9
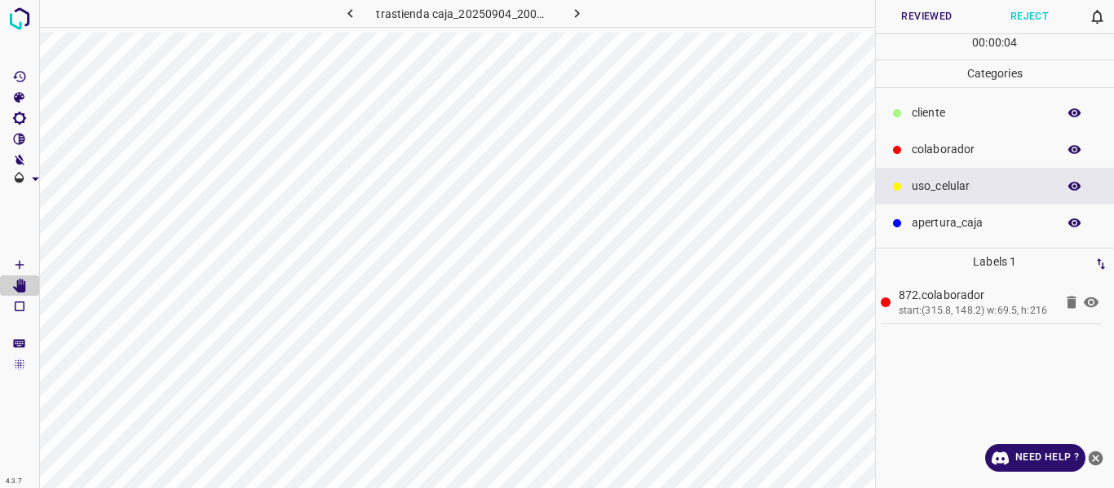
click at [917, 17] on button "Reviewed" at bounding box center [927, 16] width 103 height 33
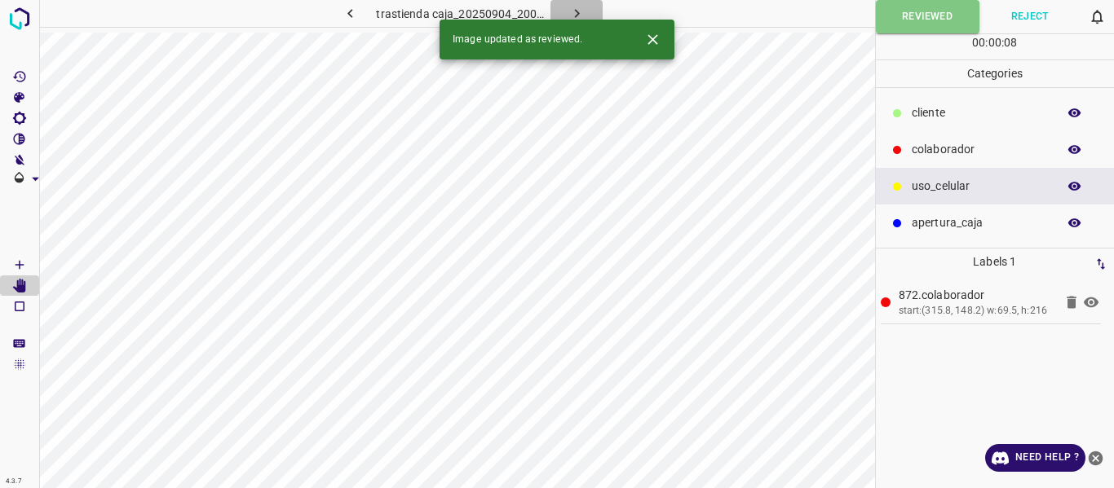
click at [574, 9] on icon "button" at bounding box center [576, 13] width 17 height 17
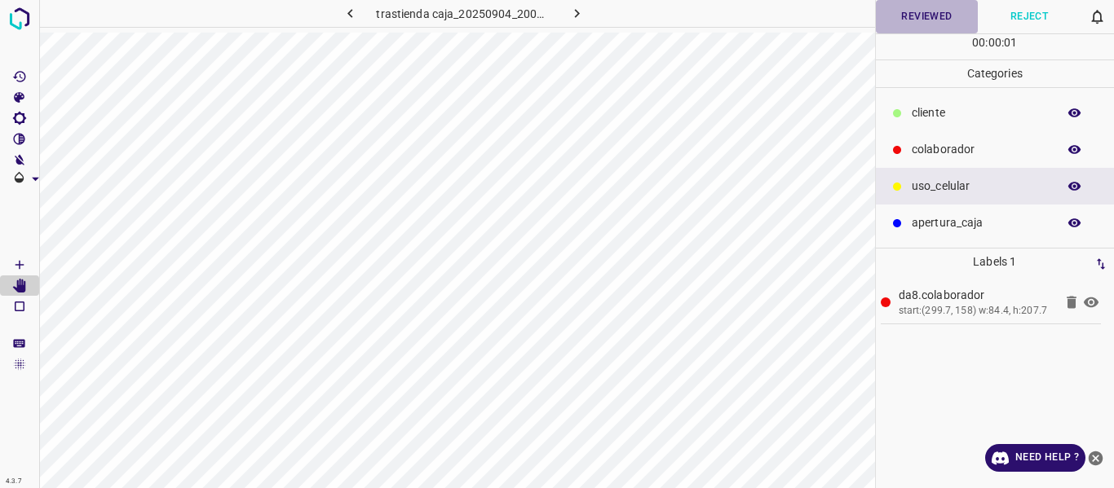
click at [916, 14] on button "Reviewed" at bounding box center [927, 16] width 103 height 33
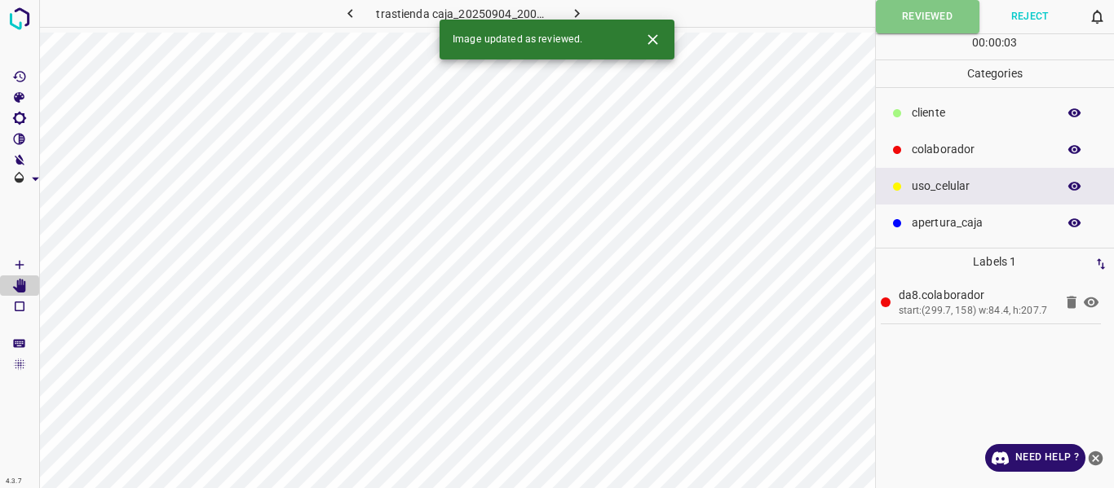
click at [573, 6] on icon "button" at bounding box center [576, 13] width 17 height 17
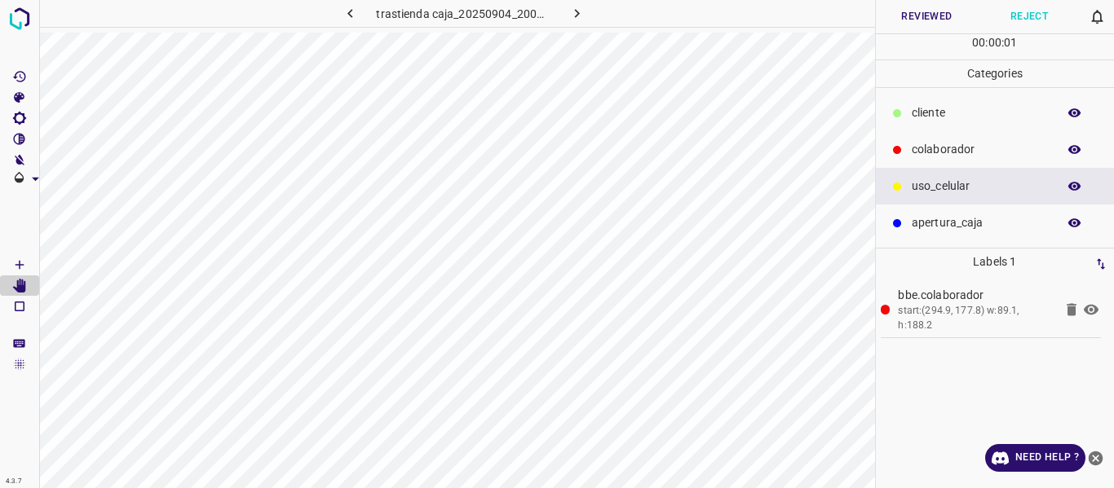
click at [912, 11] on button "Reviewed" at bounding box center [927, 16] width 103 height 33
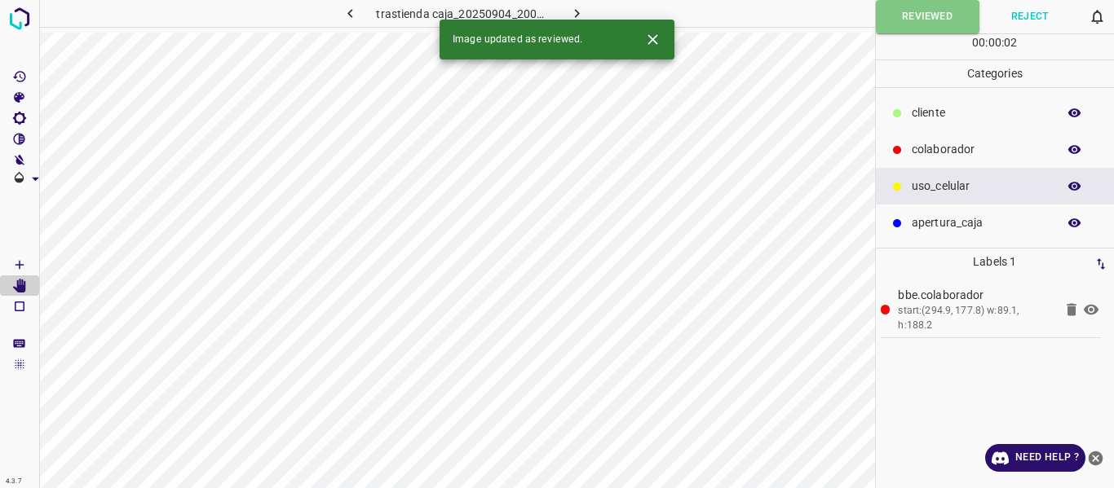
drag, startPoint x: 576, startPoint y: 11, endPoint x: 633, endPoint y: 42, distance: 65.3
click at [575, 11] on icon "button" at bounding box center [576, 13] width 5 height 9
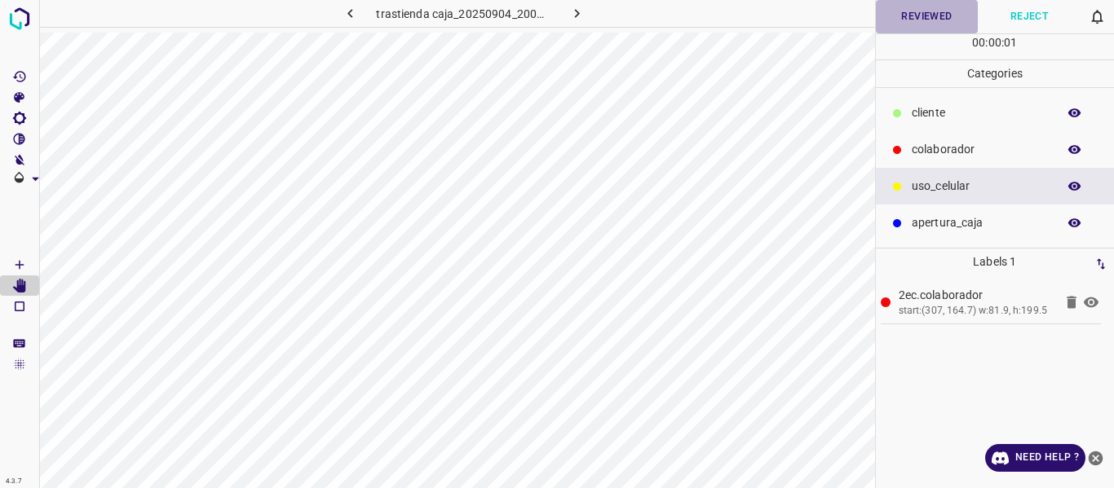
click at [920, 20] on button "Reviewed" at bounding box center [927, 16] width 103 height 33
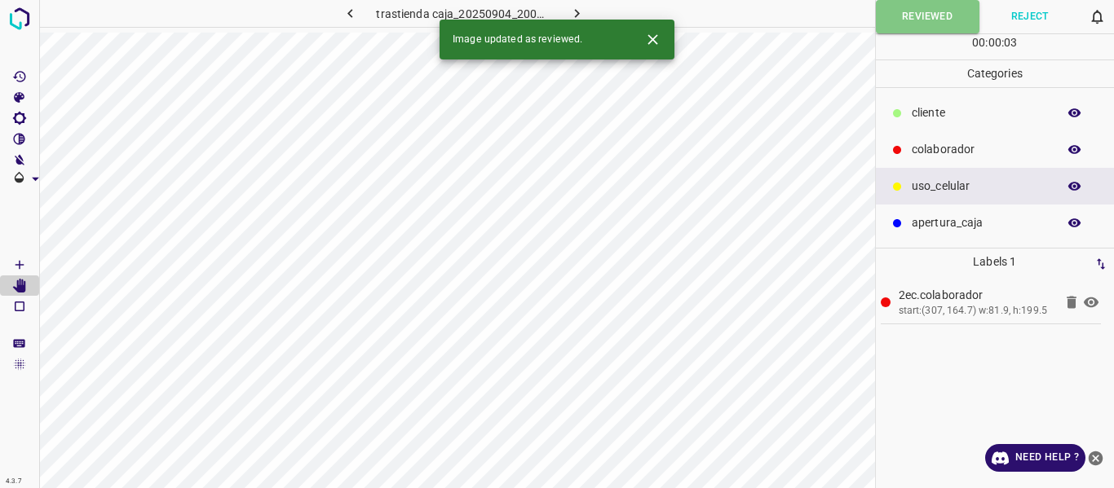
click at [574, 7] on icon "button" at bounding box center [576, 13] width 17 height 17
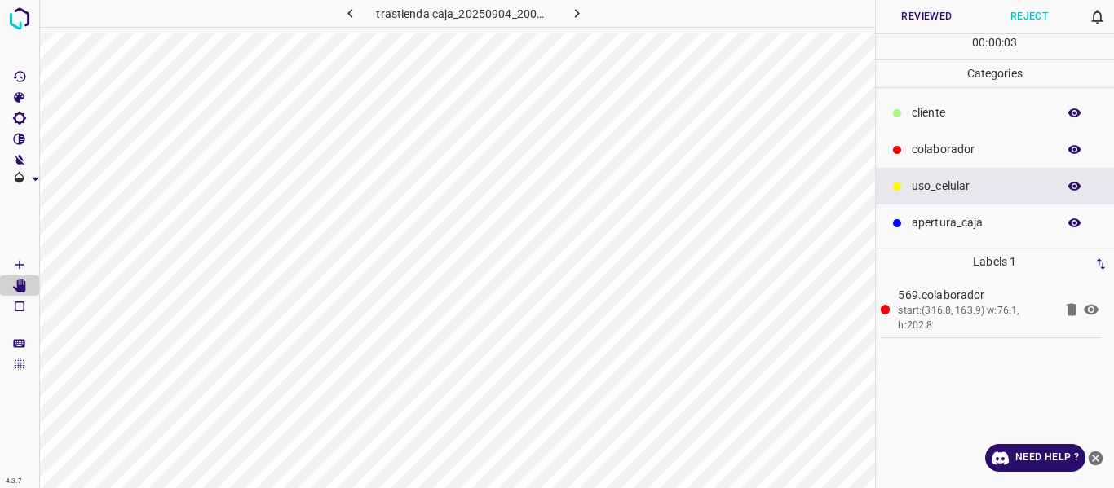
click at [929, 15] on button "Reviewed" at bounding box center [927, 16] width 103 height 33
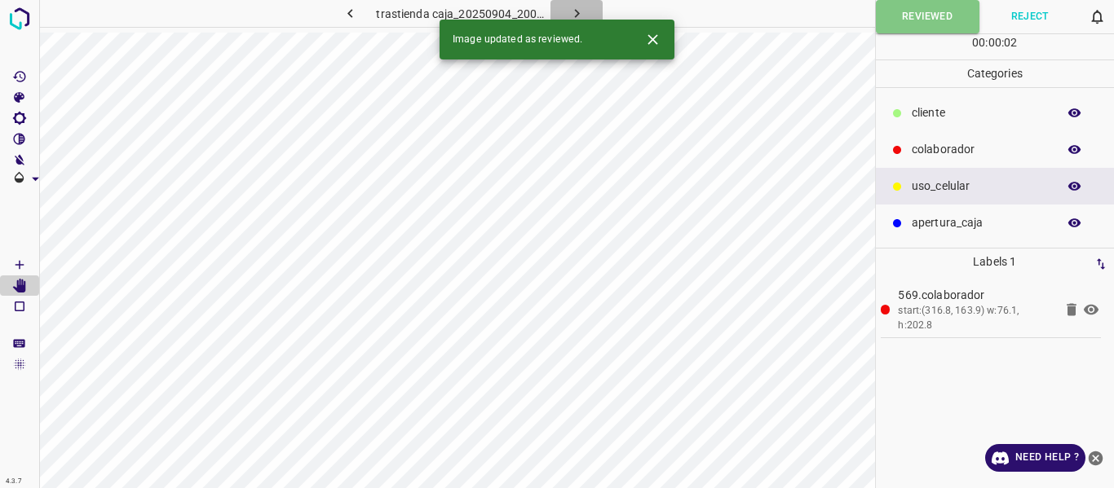
click at [577, 15] on icon "button" at bounding box center [576, 13] width 5 height 9
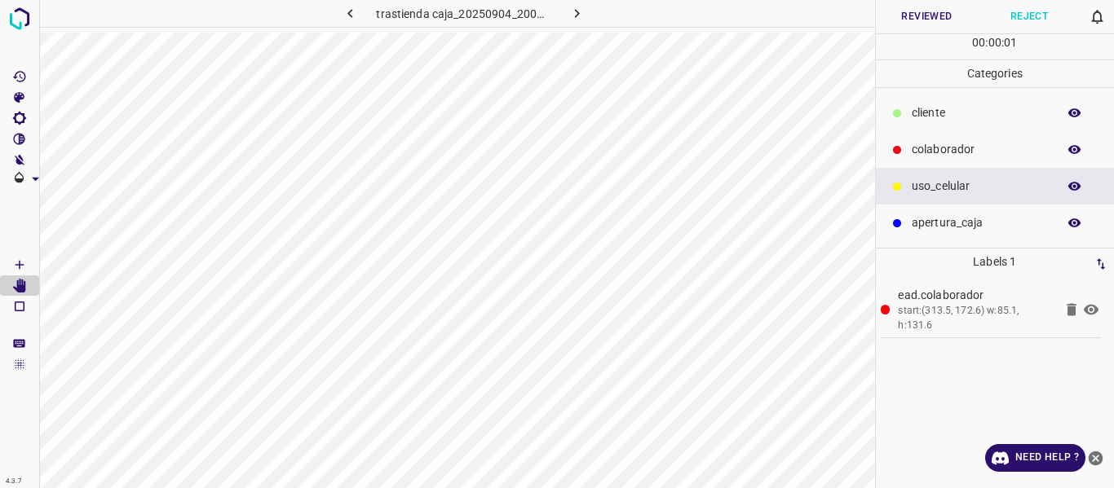
click at [901, 24] on button "Reviewed" at bounding box center [927, 16] width 103 height 33
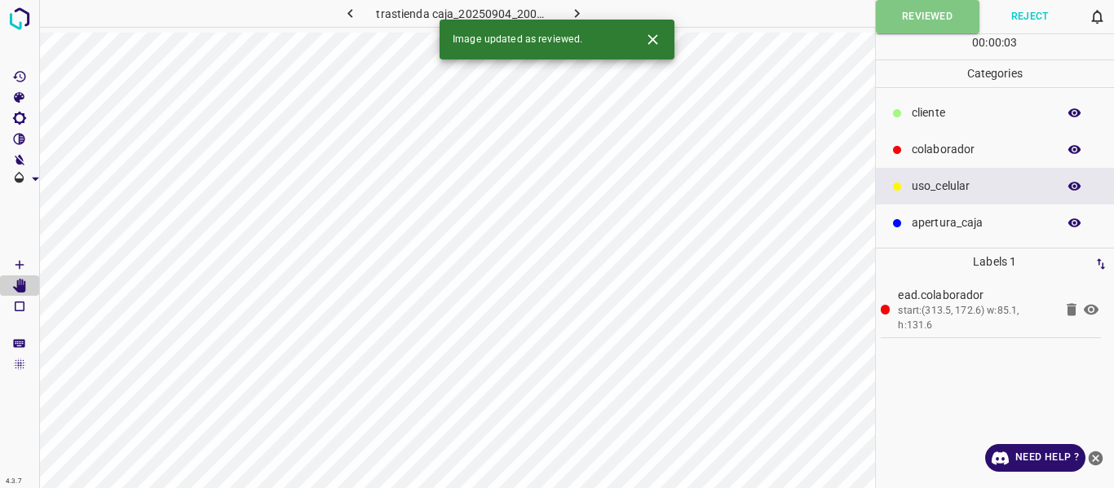
click at [576, 10] on icon "button" at bounding box center [576, 13] width 17 height 17
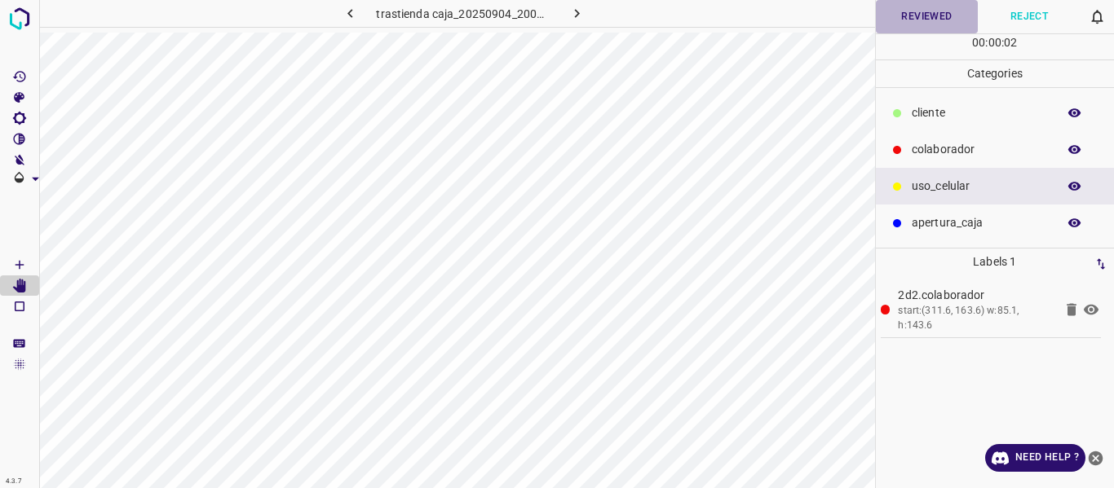
click at [908, 23] on button "Reviewed" at bounding box center [927, 16] width 103 height 33
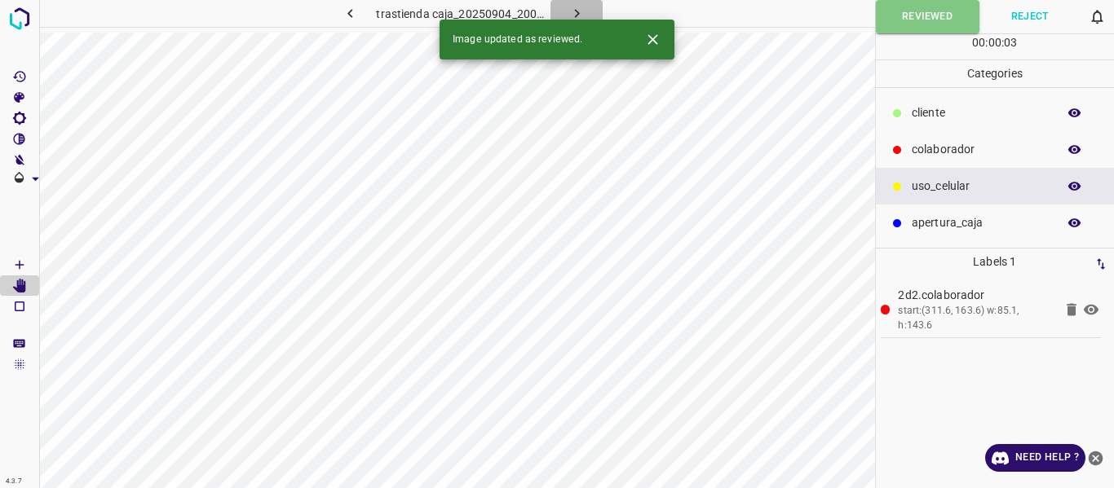
drag, startPoint x: 581, startPoint y: 11, endPoint x: 589, endPoint y: 25, distance: 16.1
click at [580, 11] on icon "button" at bounding box center [576, 13] width 17 height 17
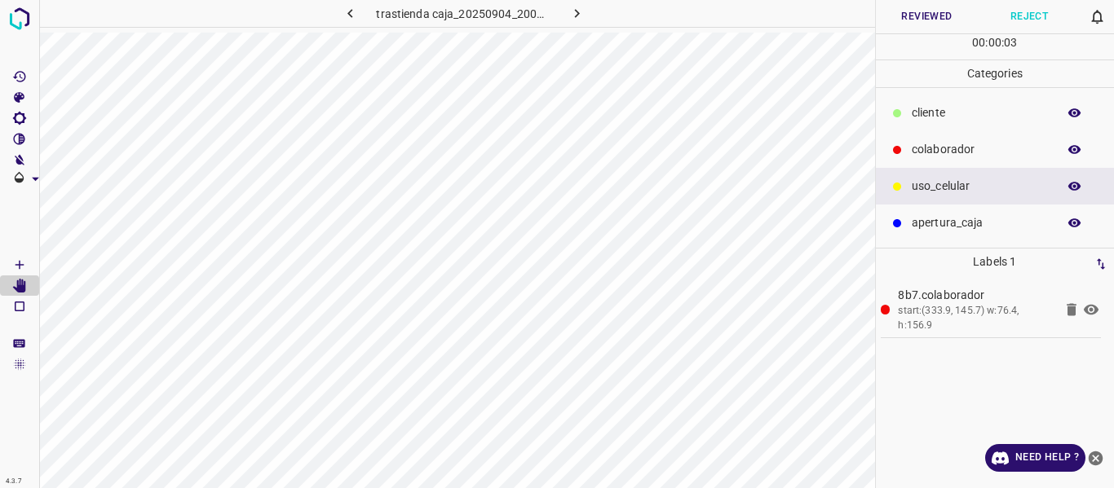
click at [905, 17] on button "Reviewed" at bounding box center [927, 16] width 103 height 33
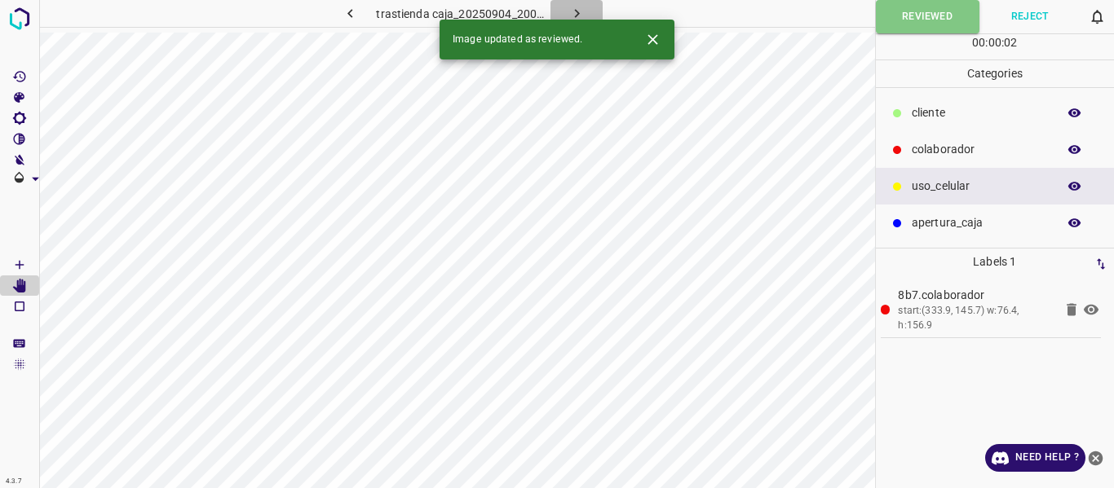
click at [571, 9] on icon "button" at bounding box center [576, 13] width 17 height 17
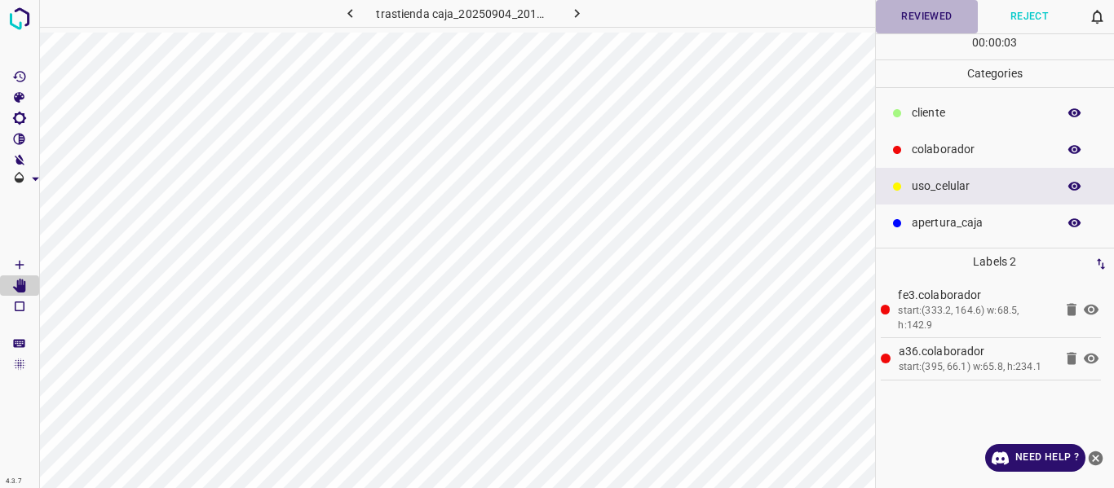
click at [911, 12] on button "Reviewed" at bounding box center [927, 16] width 103 height 33
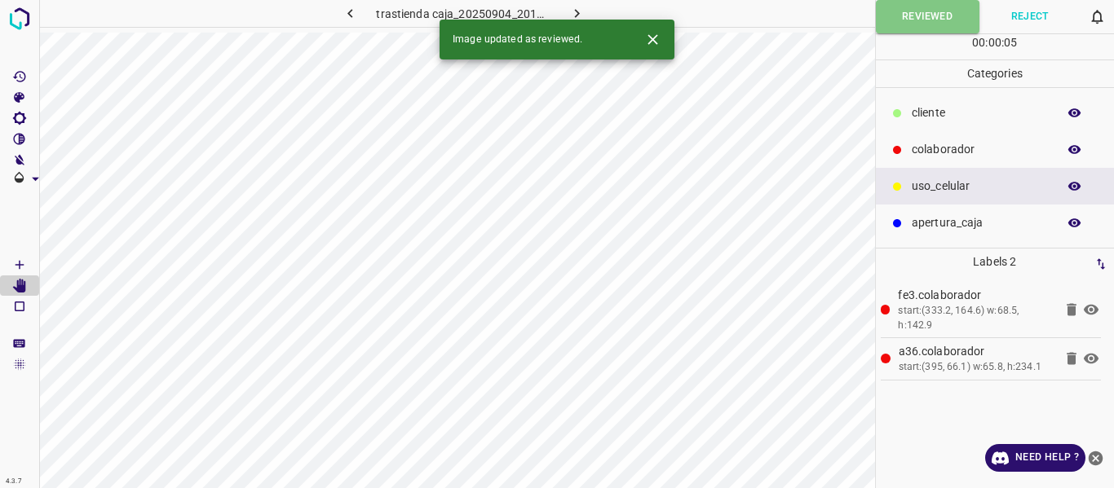
click at [574, 10] on icon "button" at bounding box center [576, 13] width 5 height 9
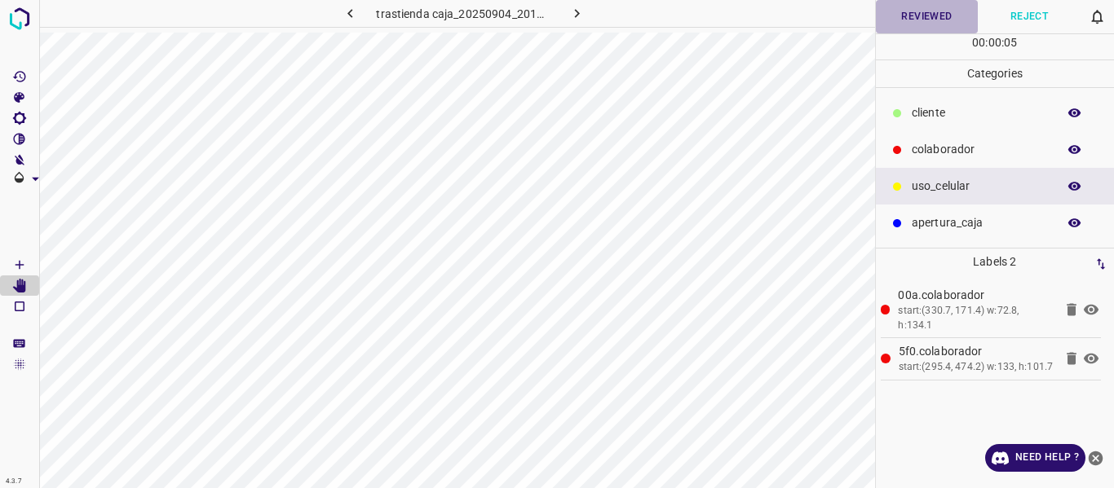
click at [901, 17] on button "Reviewed" at bounding box center [927, 16] width 103 height 33
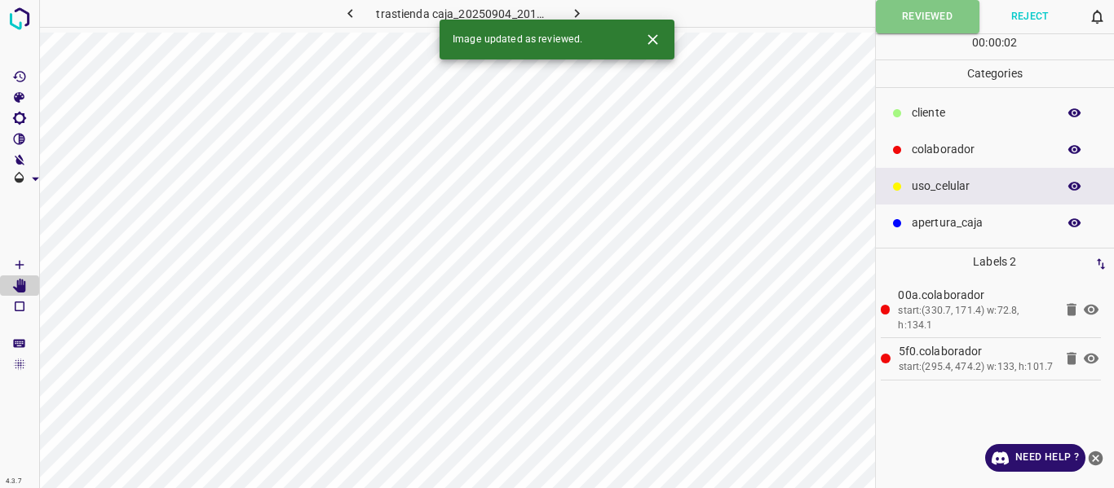
click at [572, 10] on icon "button" at bounding box center [576, 13] width 17 height 17
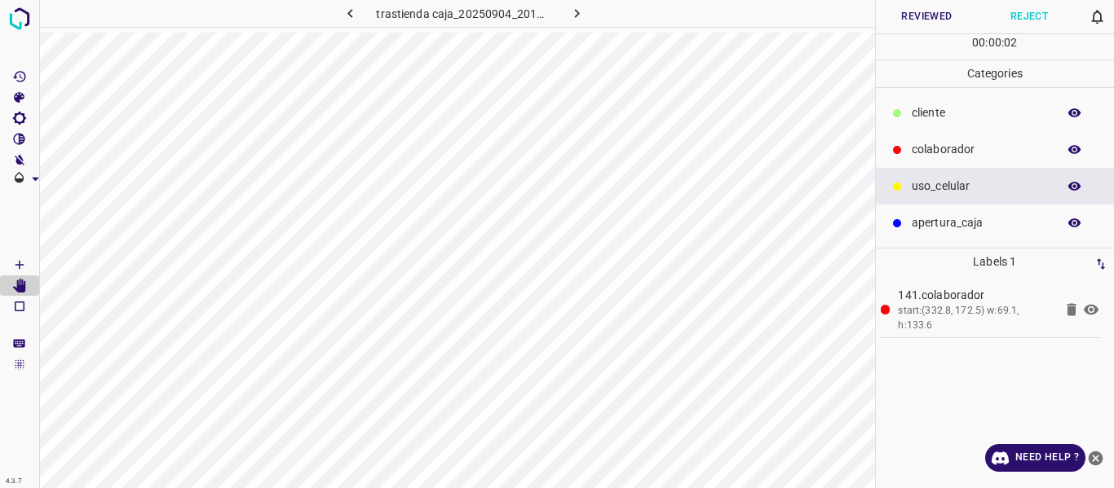
click at [903, 18] on button "Reviewed" at bounding box center [927, 16] width 103 height 33
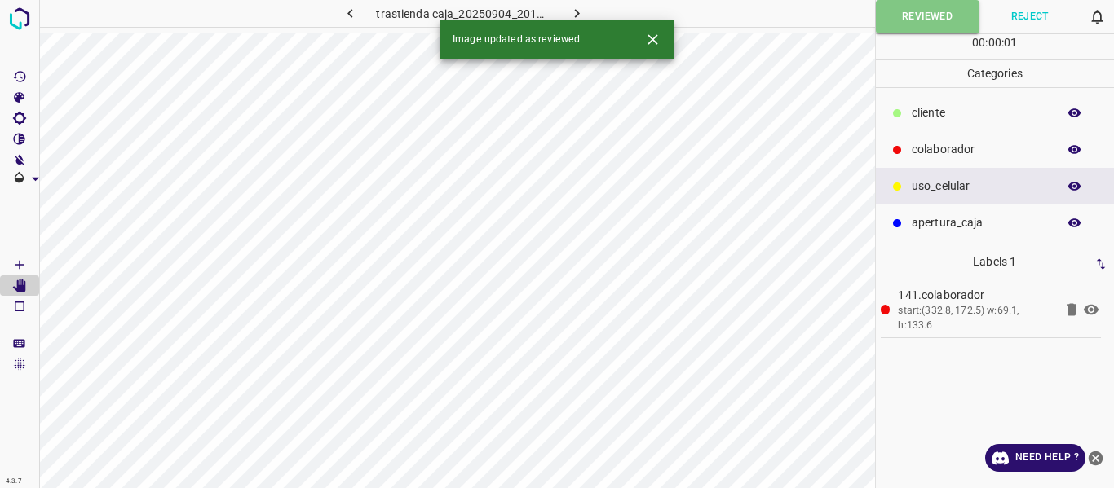
click at [580, 10] on icon "button" at bounding box center [576, 13] width 17 height 17
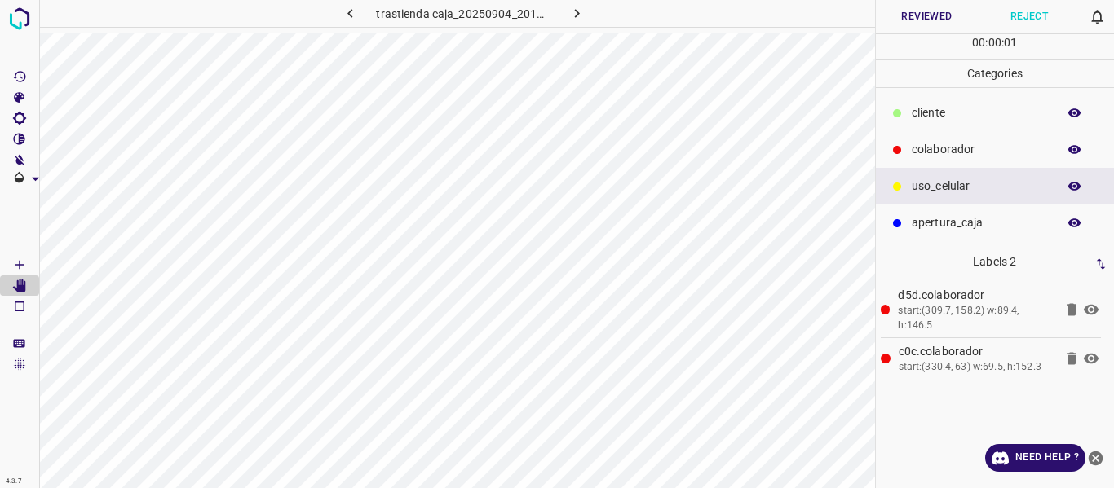
click at [917, 20] on button "Reviewed" at bounding box center [927, 16] width 103 height 33
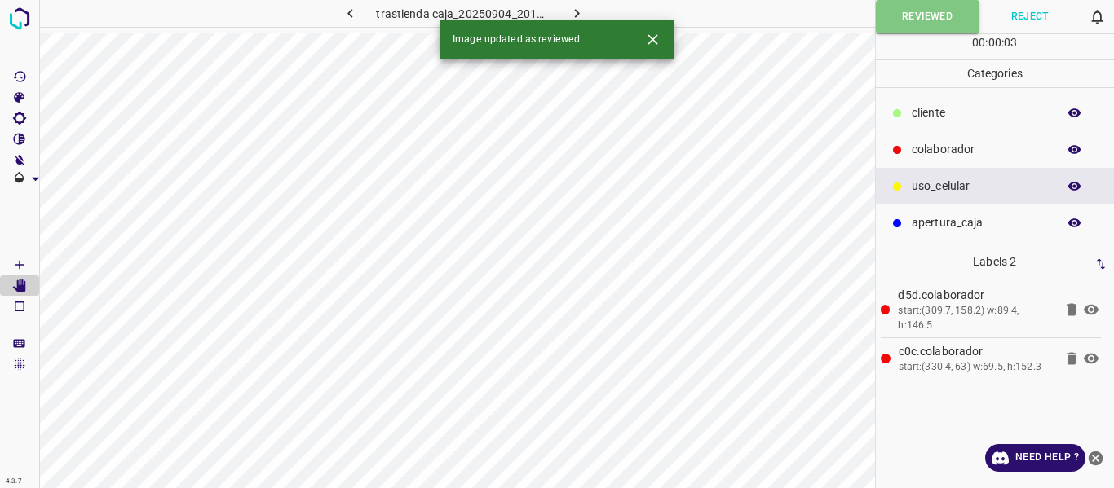
click at [580, 11] on icon "button" at bounding box center [576, 13] width 17 height 17
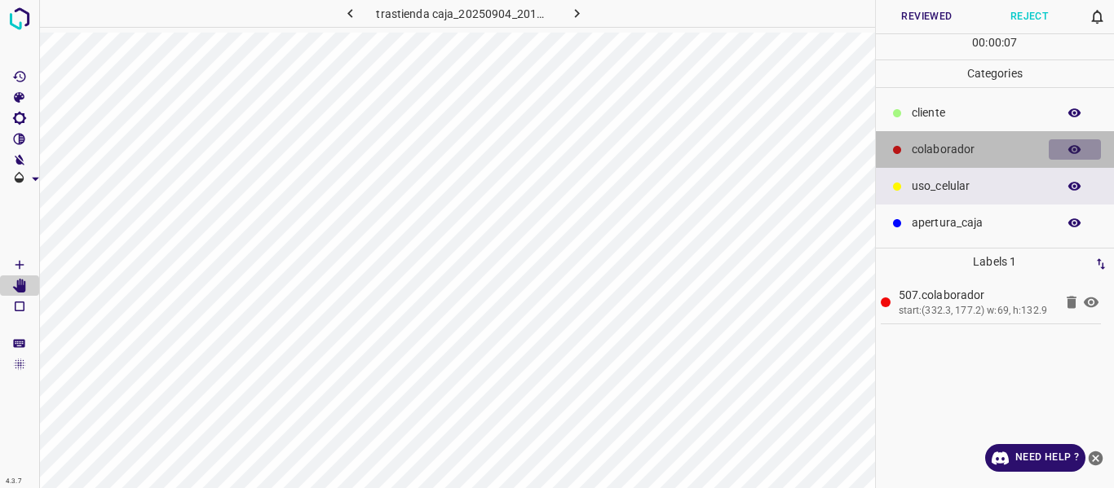
click at [1066, 149] on button "button" at bounding box center [1074, 149] width 52 height 21
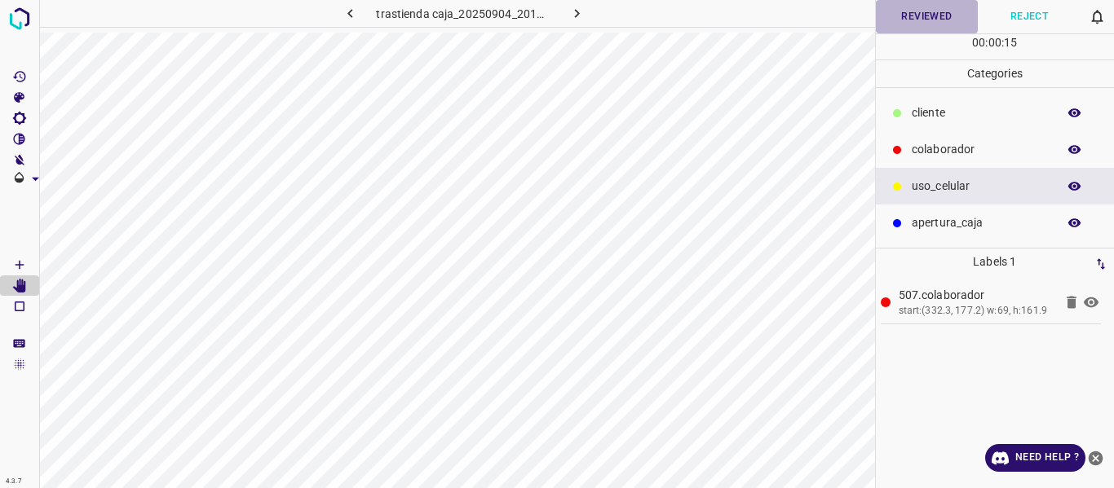
click at [925, 14] on button "Reviewed" at bounding box center [927, 16] width 103 height 33
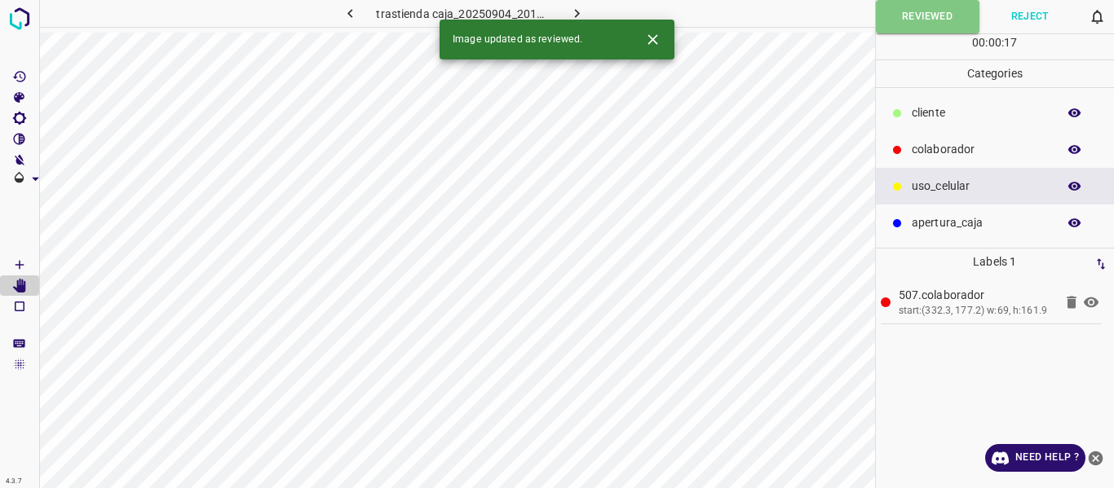
click at [580, 15] on icon "button" at bounding box center [576, 13] width 17 height 17
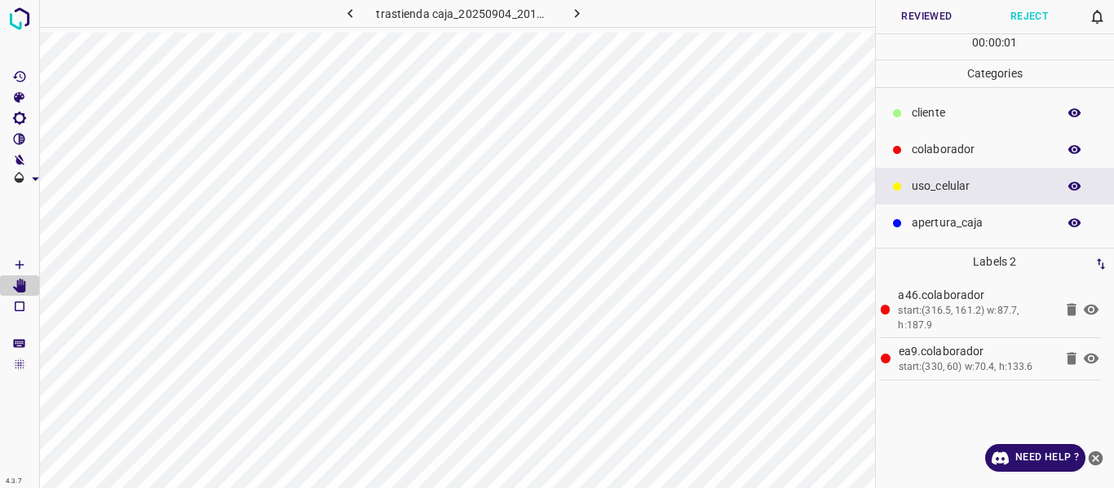
click at [910, 15] on button "Reviewed" at bounding box center [927, 16] width 103 height 33
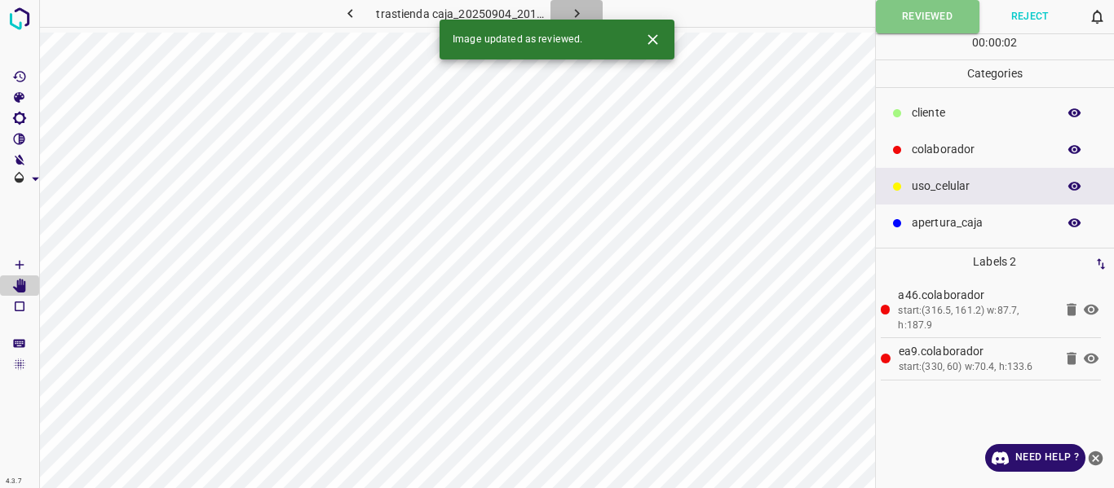
click at [574, 11] on icon "button" at bounding box center [576, 13] width 17 height 17
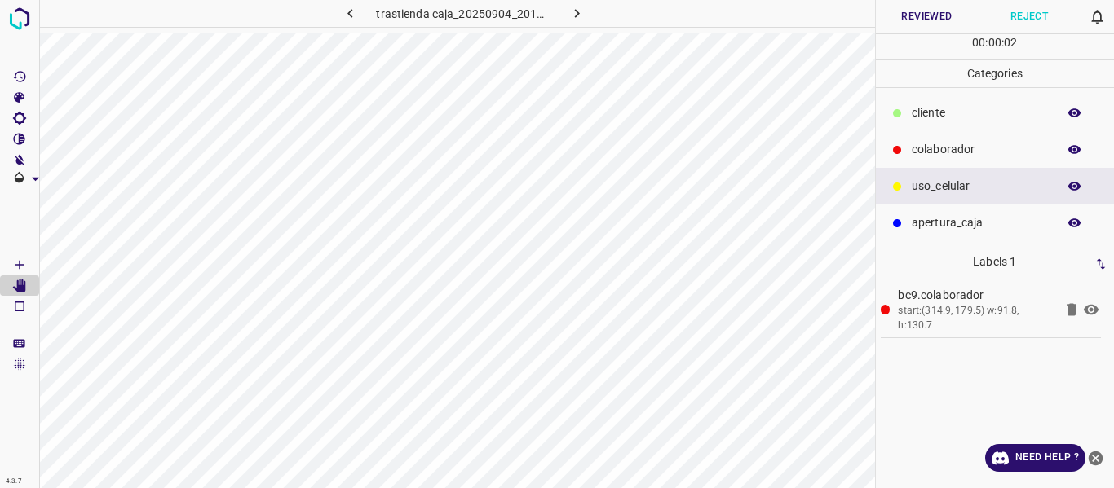
click at [909, 22] on button "Reviewed" at bounding box center [927, 16] width 103 height 33
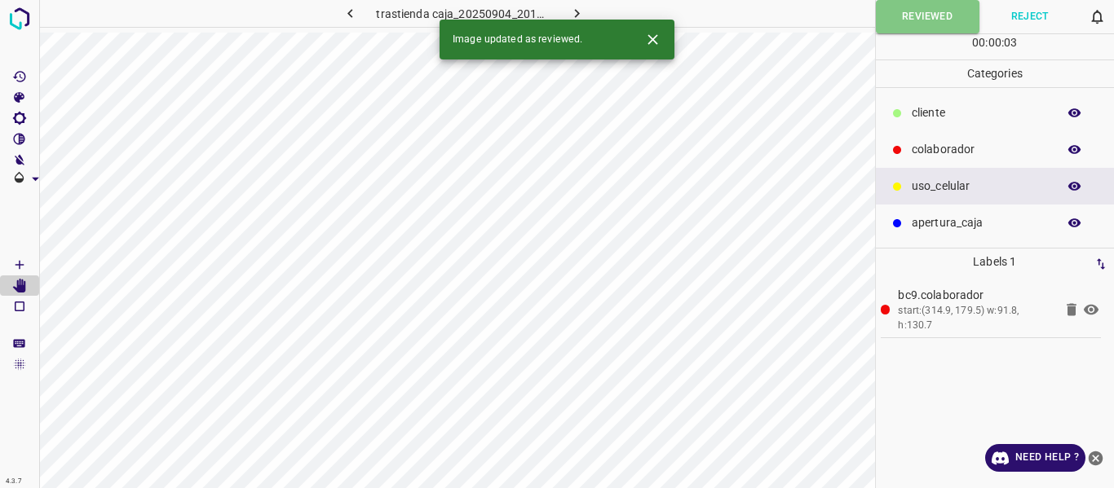
click at [576, 12] on icon "button" at bounding box center [576, 13] width 5 height 9
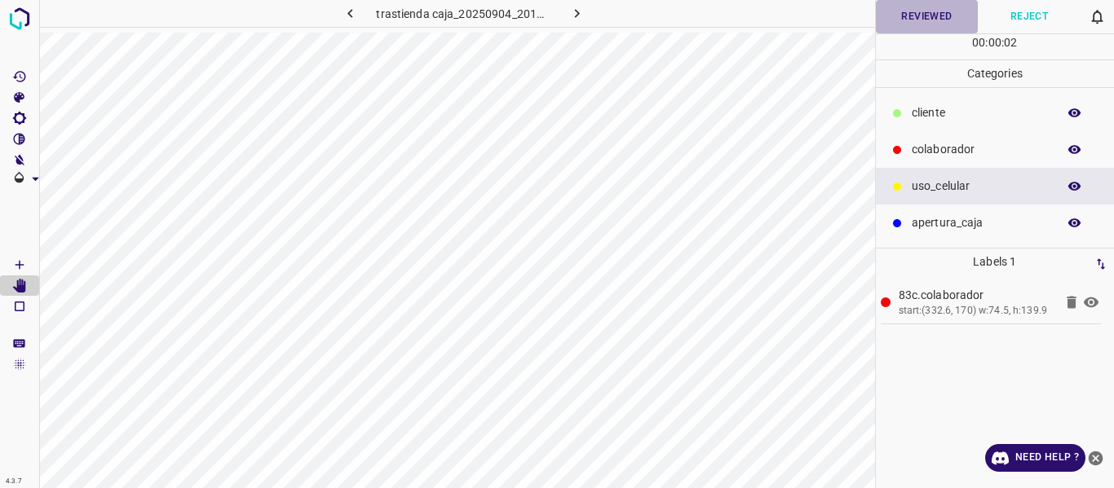
click at [896, 20] on button "Reviewed" at bounding box center [927, 16] width 103 height 33
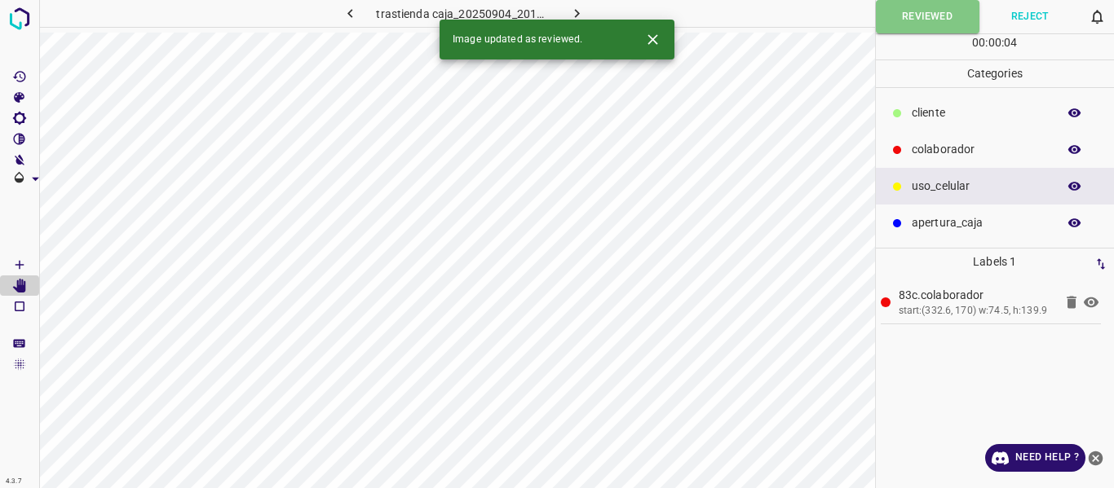
click at [576, 10] on icon "button" at bounding box center [576, 13] width 17 height 17
click at [933, 20] on button "Reviewed" at bounding box center [927, 16] width 103 height 33
click at [575, 9] on icon "button" at bounding box center [576, 13] width 17 height 17
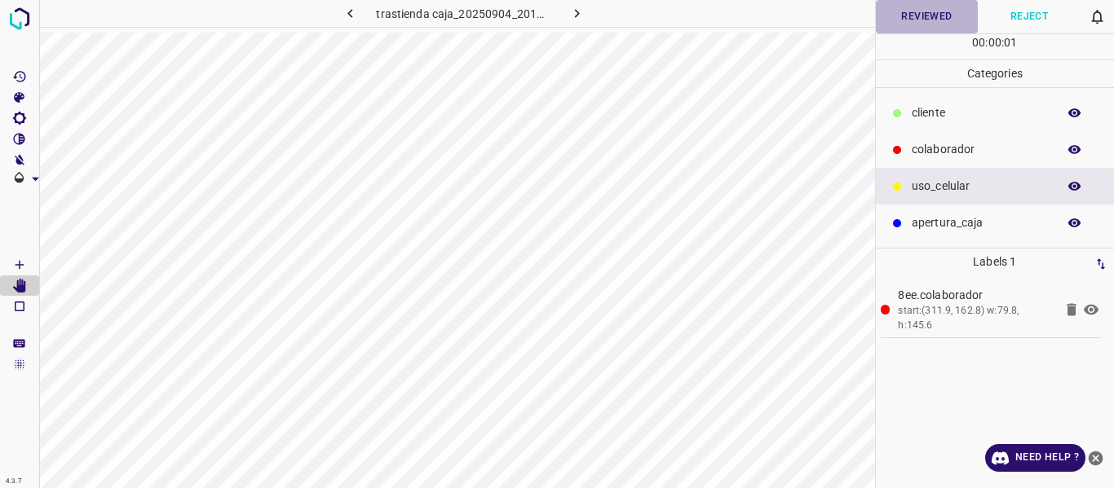
click at [904, 16] on button "Reviewed" at bounding box center [927, 16] width 103 height 33
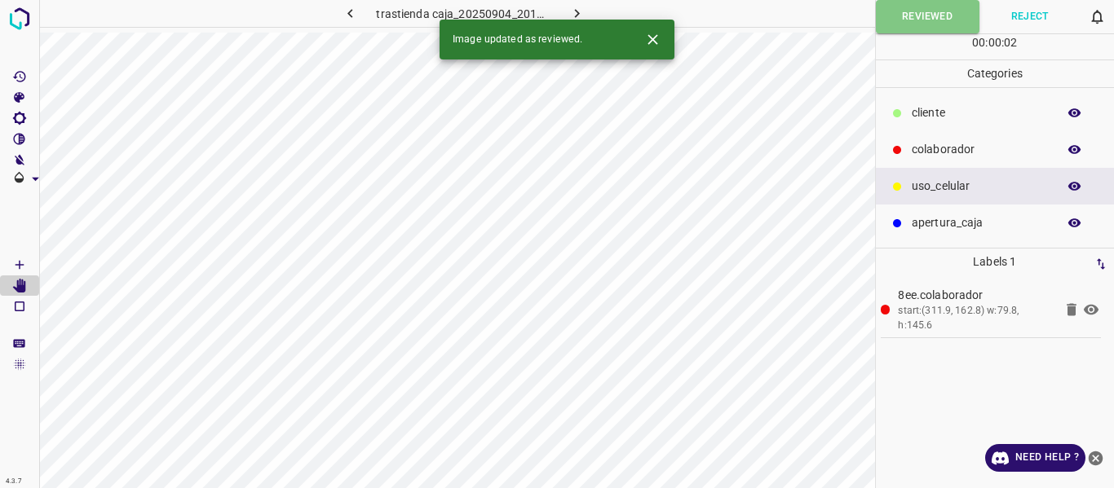
click at [579, 7] on icon "button" at bounding box center [576, 13] width 17 height 17
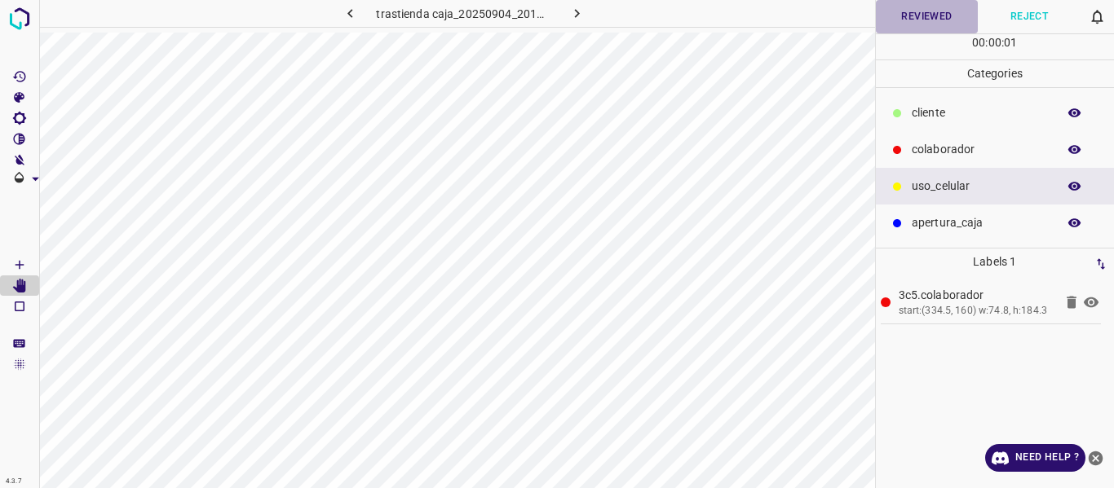
click at [903, 24] on button "Reviewed" at bounding box center [927, 16] width 103 height 33
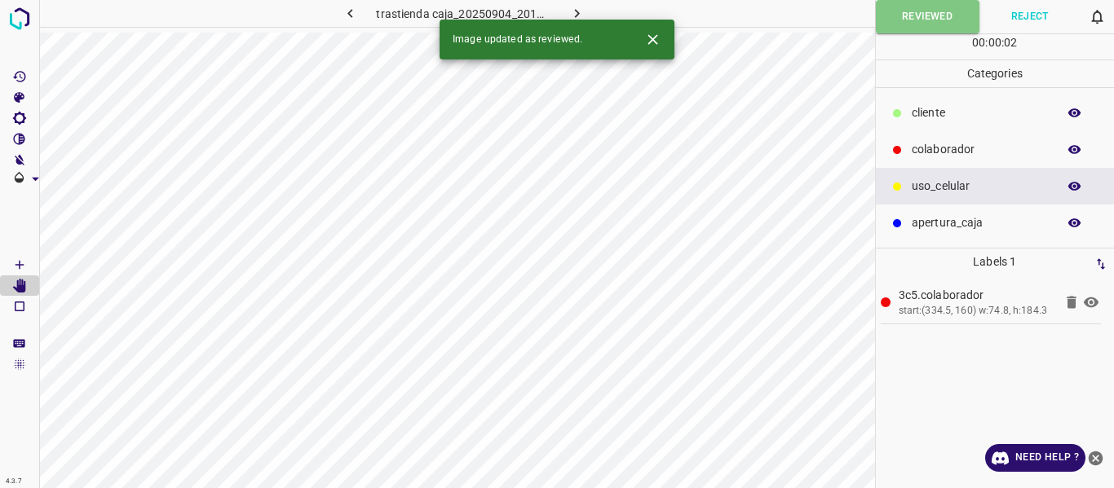
click at [583, 11] on icon "button" at bounding box center [576, 13] width 17 height 17
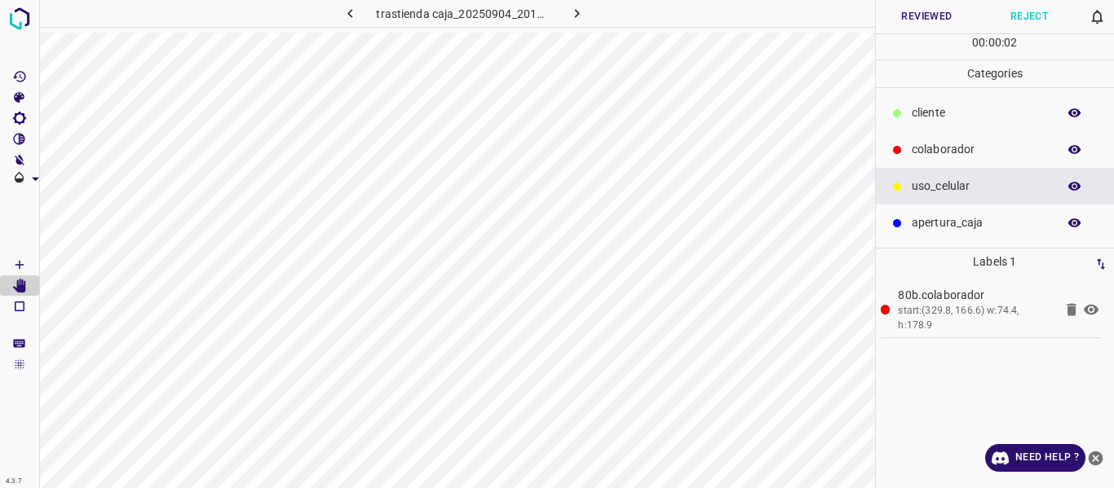
click at [911, 15] on button "Reviewed" at bounding box center [927, 16] width 103 height 33
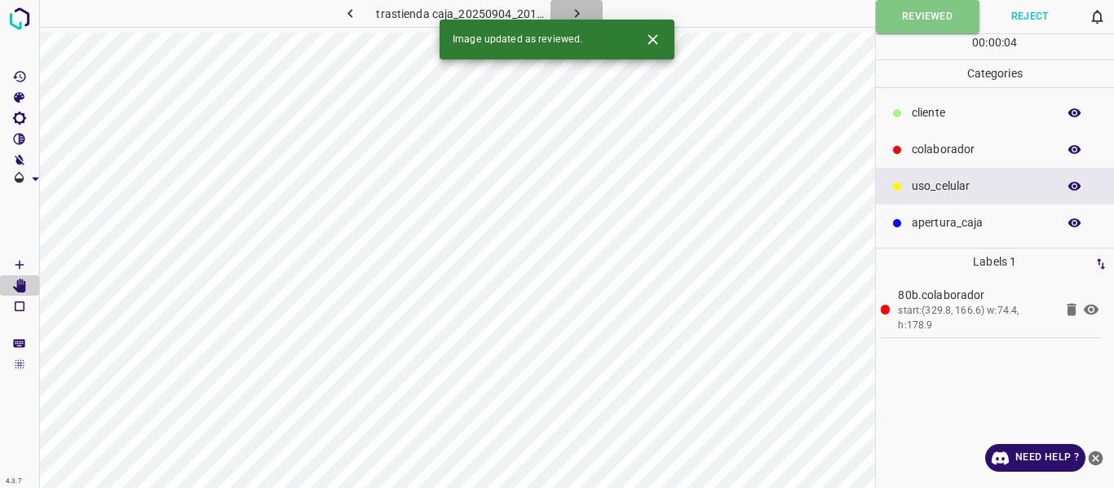
click at [580, 8] on icon "button" at bounding box center [576, 13] width 17 height 17
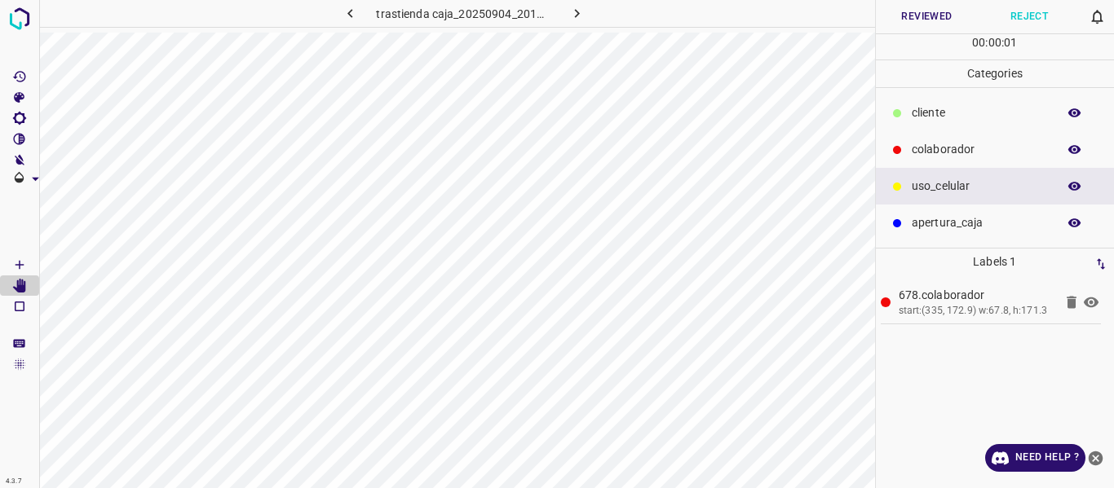
click at [905, 19] on button "Reviewed" at bounding box center [927, 16] width 103 height 33
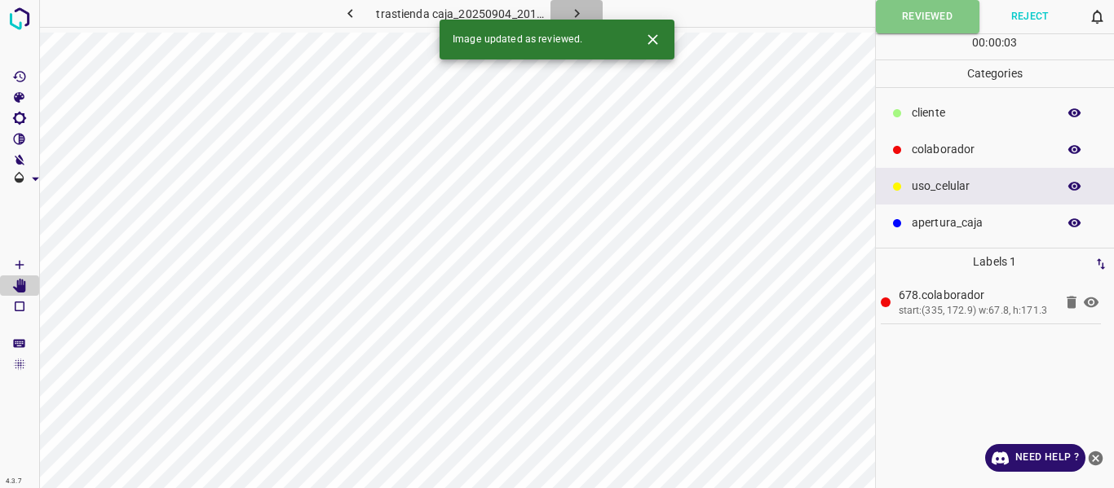
click at [576, 10] on icon "button" at bounding box center [576, 13] width 17 height 17
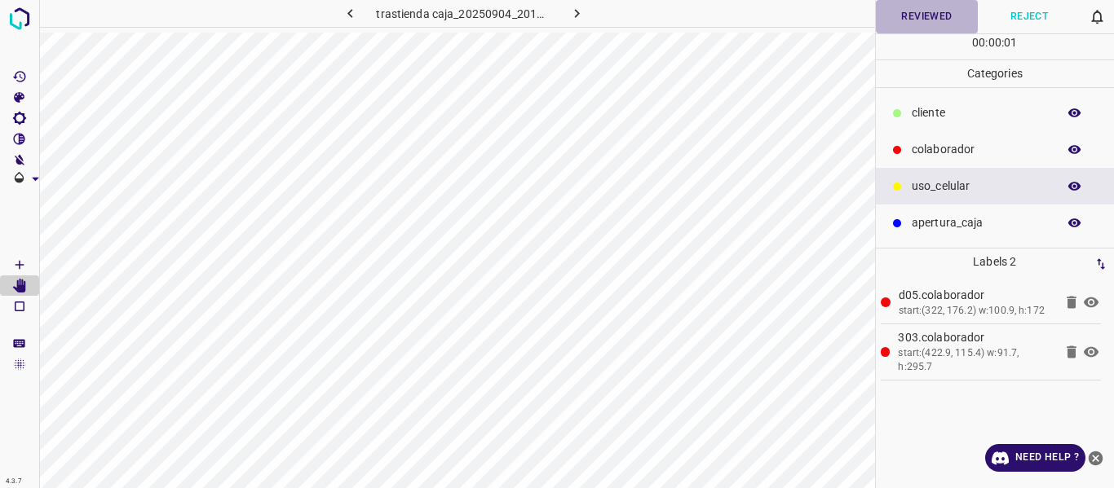
click at [926, 22] on button "Reviewed" at bounding box center [927, 16] width 103 height 33
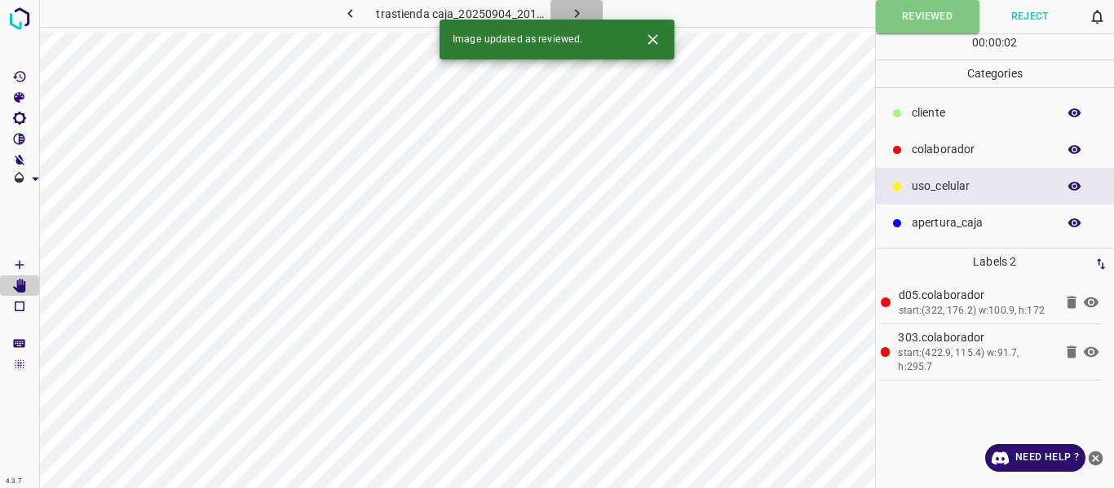
click at [580, 7] on icon "button" at bounding box center [576, 13] width 17 height 17
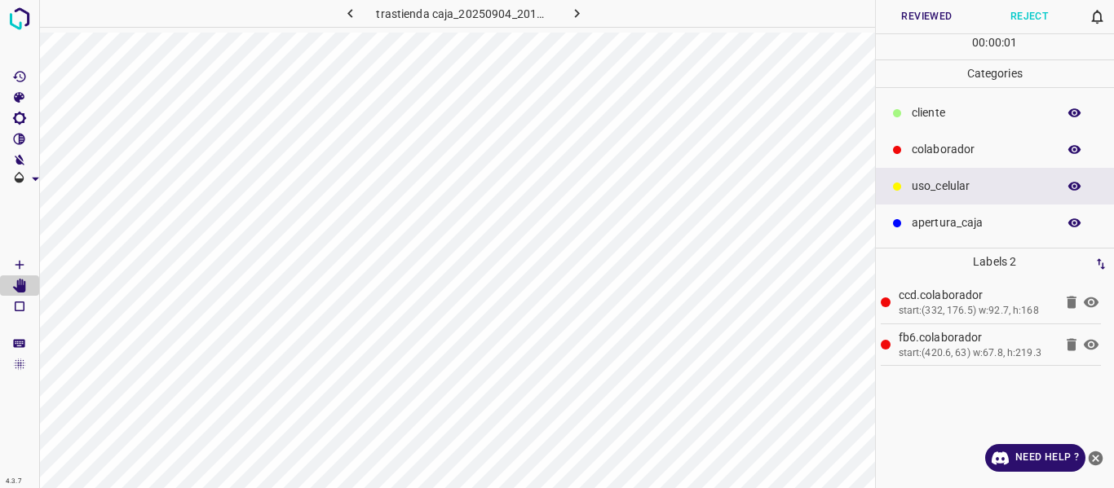
click at [925, 20] on button "Reviewed" at bounding box center [927, 16] width 103 height 33
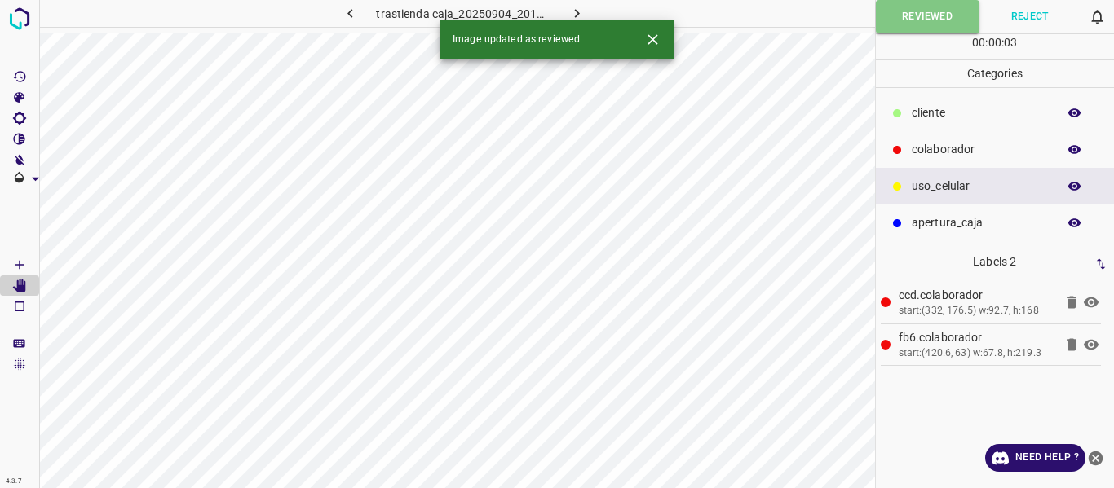
click at [572, 7] on icon "button" at bounding box center [576, 13] width 17 height 17
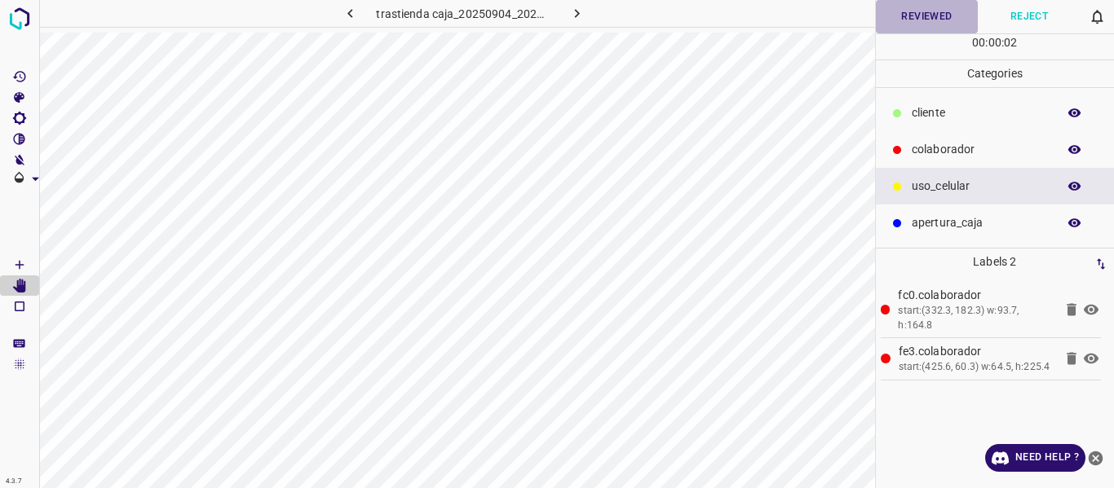
click at [904, 19] on button "Reviewed" at bounding box center [927, 16] width 103 height 33
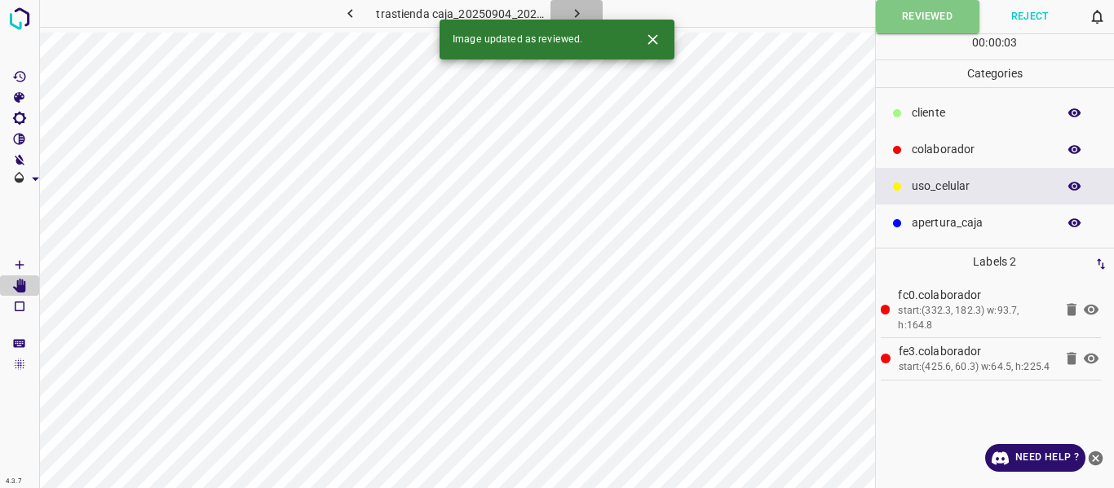
click at [578, 11] on icon "button" at bounding box center [576, 13] width 17 height 17
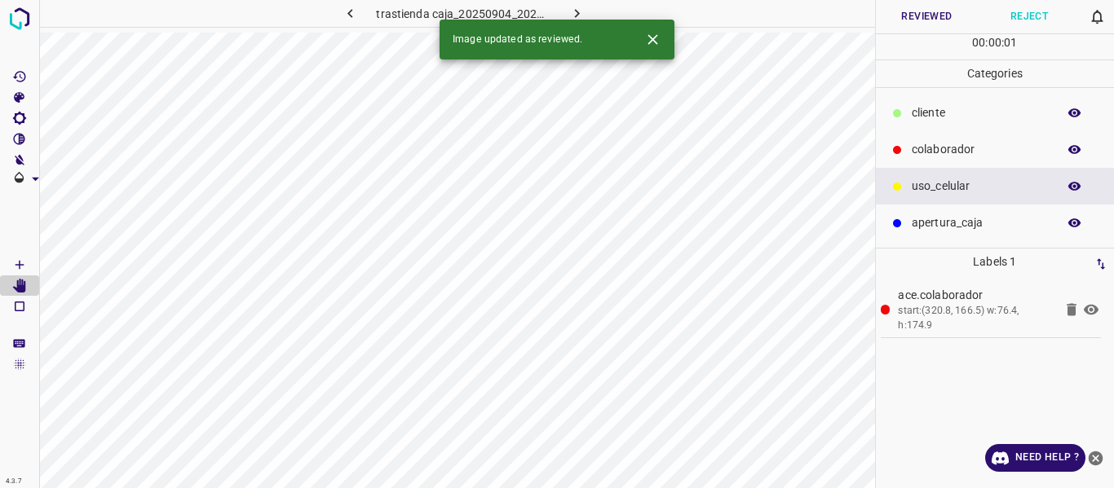
click at [900, 11] on button "Reviewed" at bounding box center [927, 16] width 103 height 33
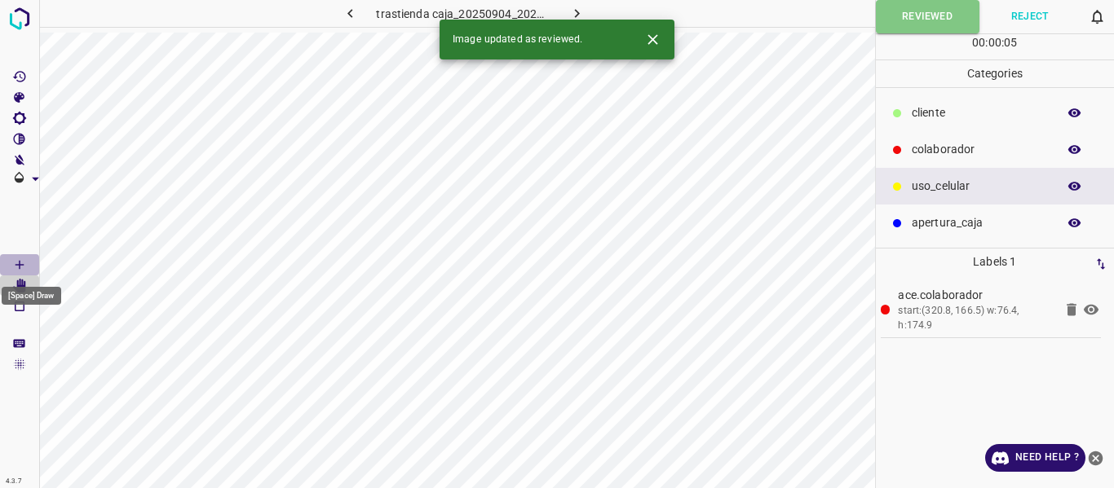
click at [18, 265] on icon "[Space] Draw" at bounding box center [19, 265] width 8 height 8
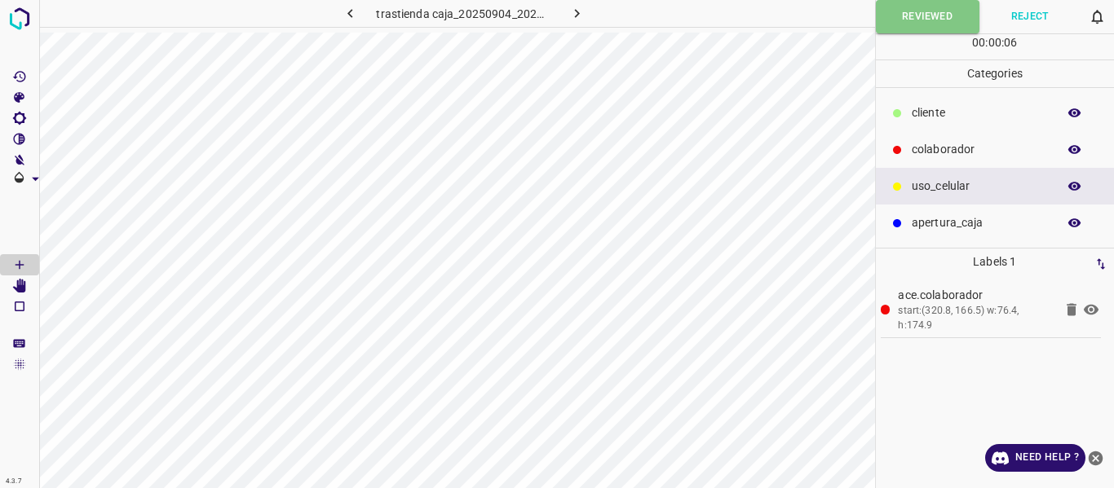
click at [926, 148] on p "colaborador" at bounding box center [979, 149] width 137 height 17
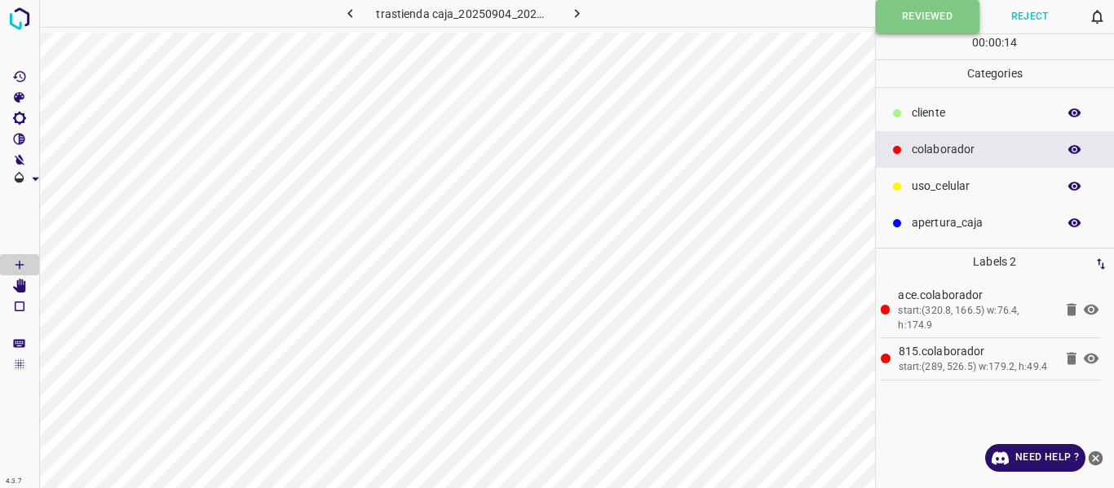
click at [897, 23] on button "Reviewed" at bounding box center [928, 16] width 104 height 33
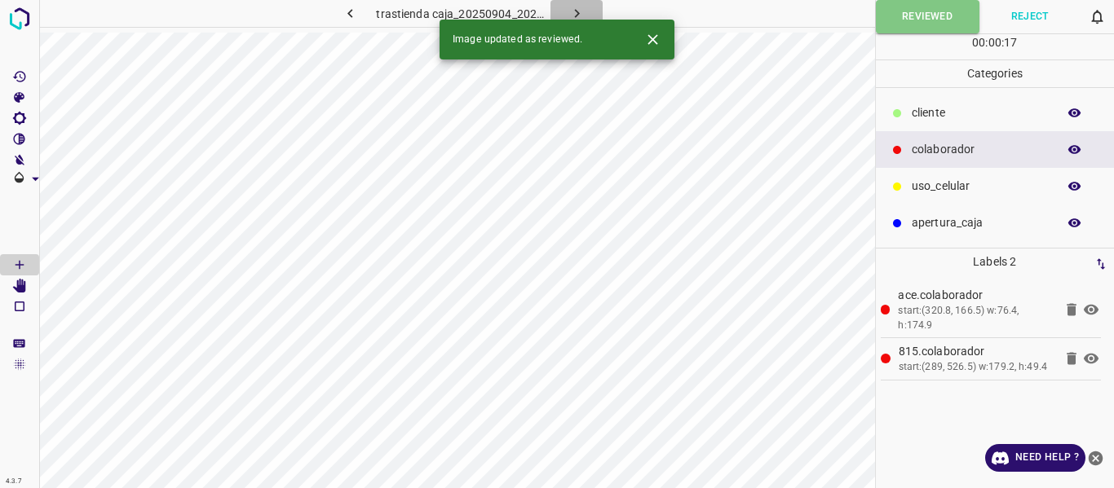
click at [577, 7] on icon "button" at bounding box center [576, 13] width 17 height 17
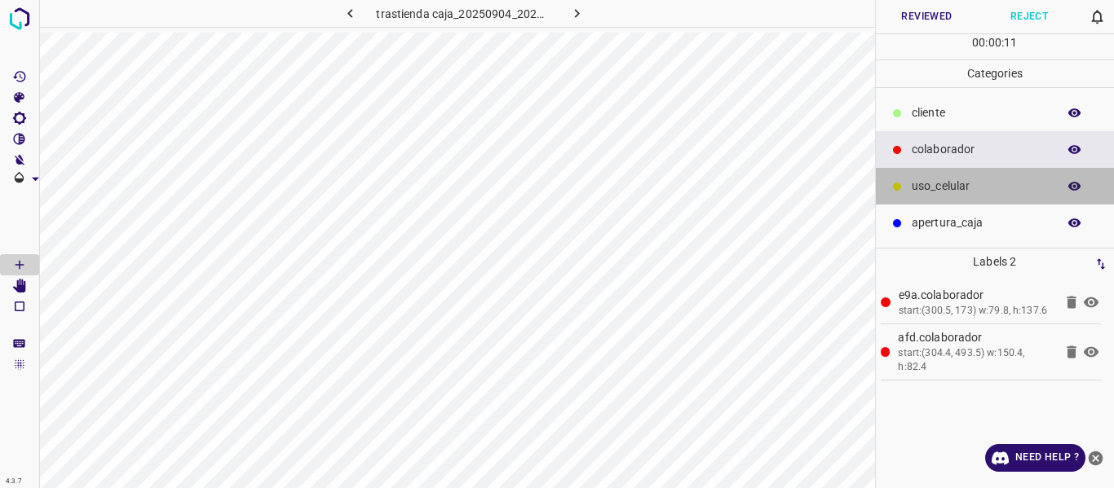
click at [935, 183] on p "uso_celular" at bounding box center [979, 186] width 137 height 17
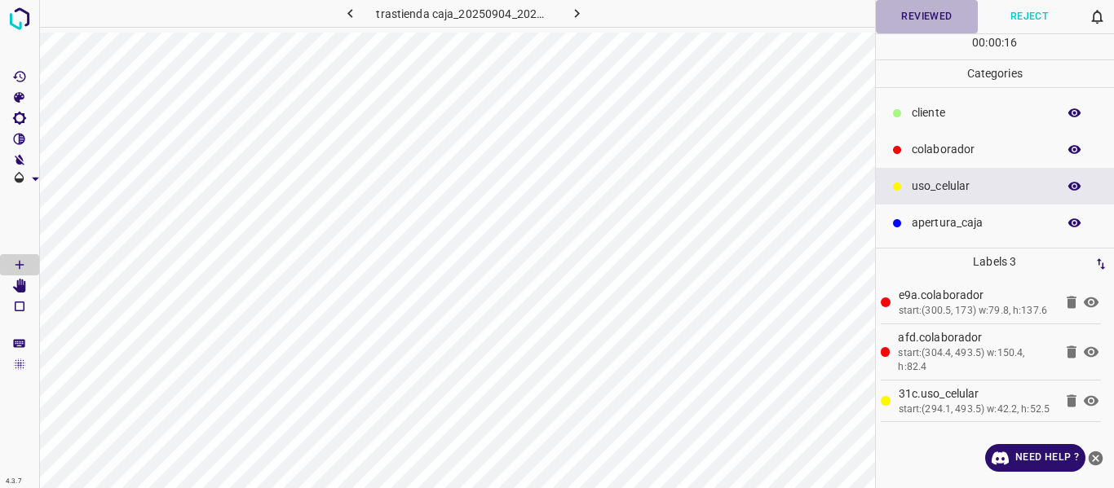
click at [912, 18] on button "Reviewed" at bounding box center [927, 16] width 103 height 33
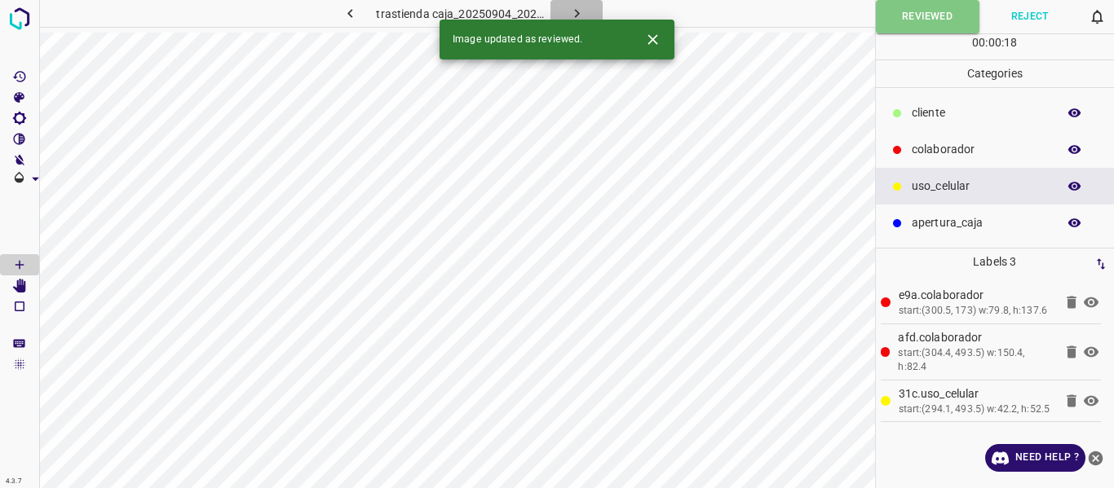
click at [571, 10] on icon "button" at bounding box center [576, 13] width 17 height 17
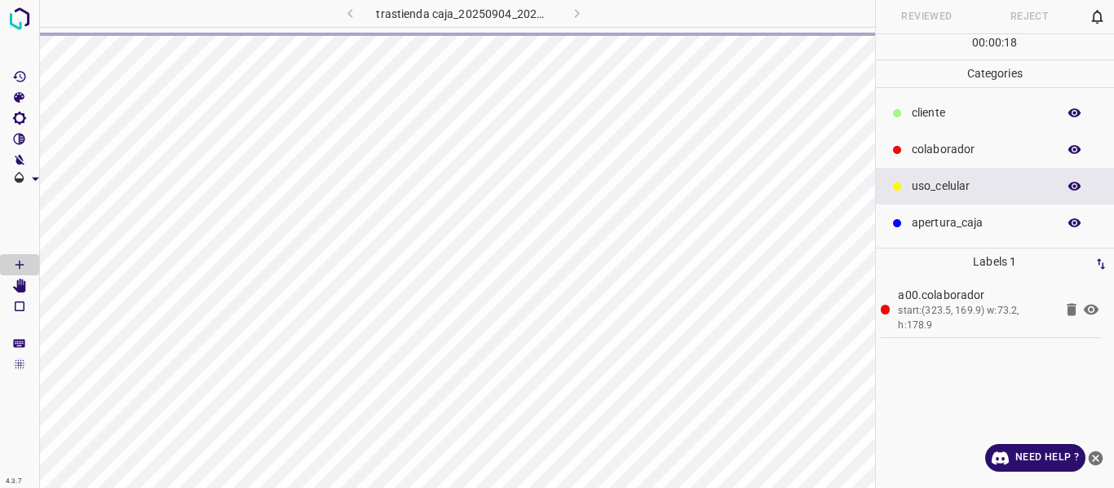
click at [351, 14] on div "trastienda caja_20250904_202203_554424.jpg" at bounding box center [463, 13] width 349 height 27
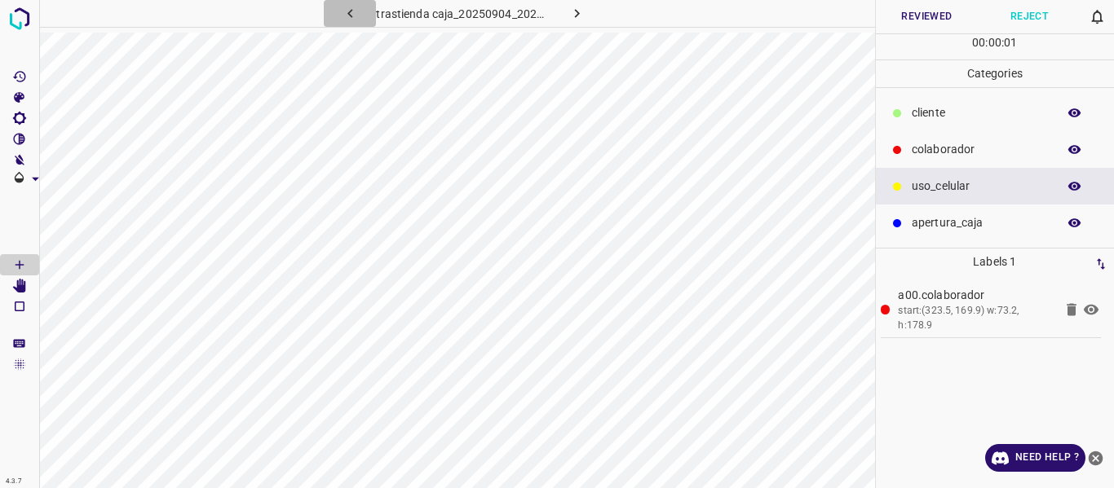
click at [350, 14] on icon "button" at bounding box center [349, 13] width 5 height 9
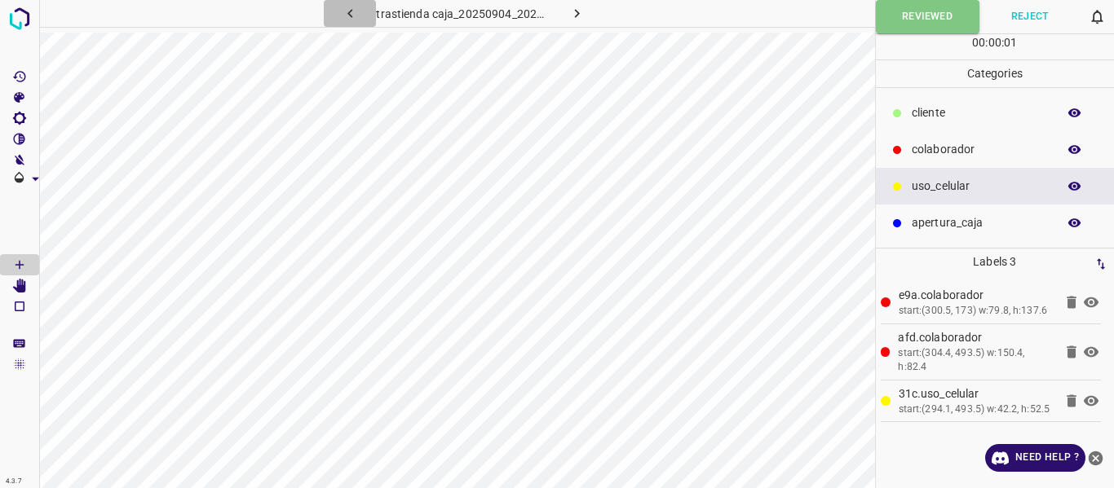
click at [350, 14] on icon "button" at bounding box center [349, 13] width 5 height 9
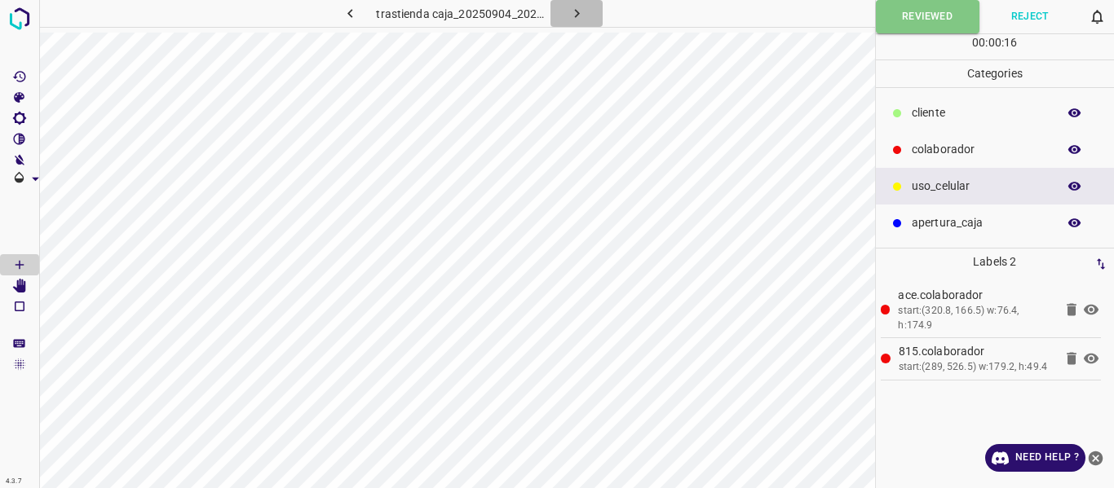
click at [572, 12] on icon "button" at bounding box center [576, 13] width 17 height 17
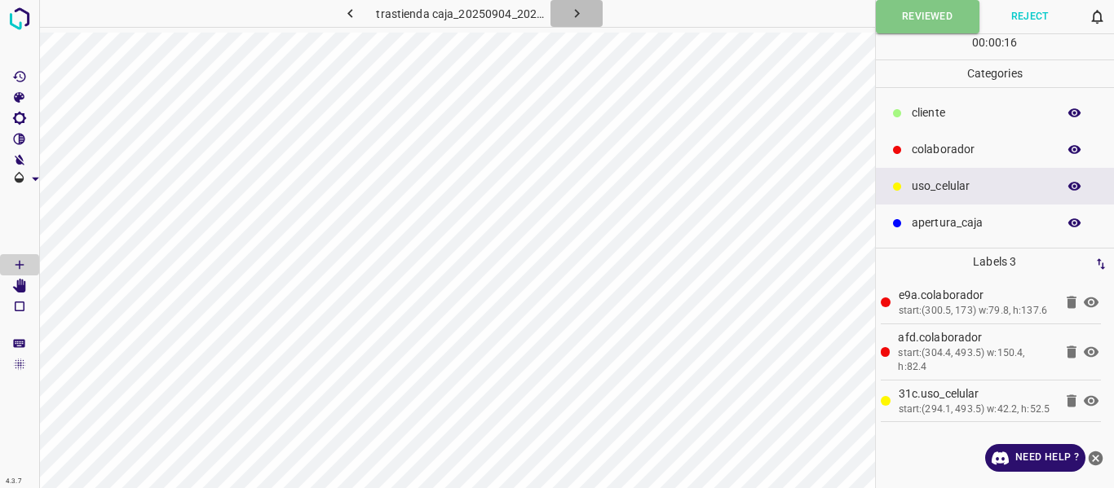
click at [572, 11] on icon "button" at bounding box center [576, 13] width 17 height 17
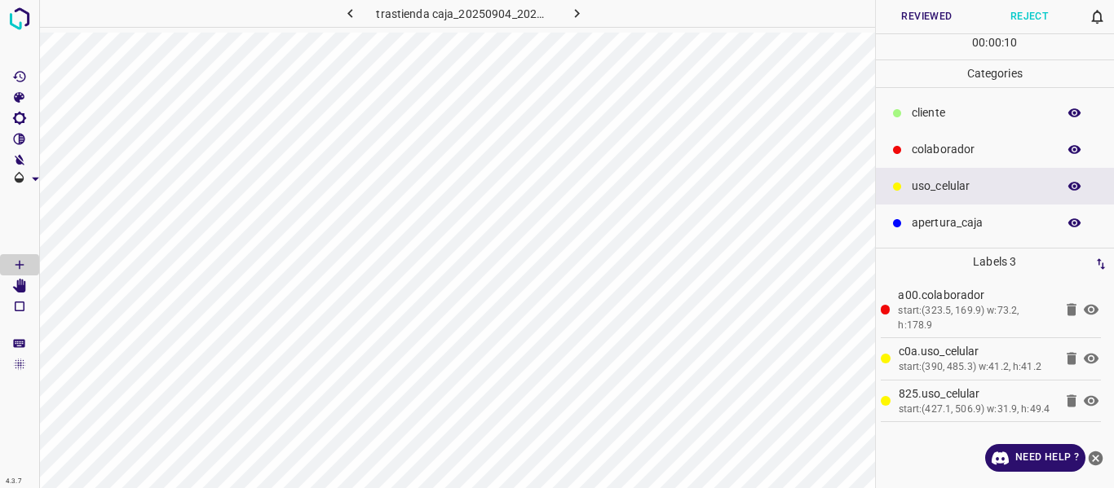
click at [925, 156] on p "colaborador" at bounding box center [979, 149] width 137 height 17
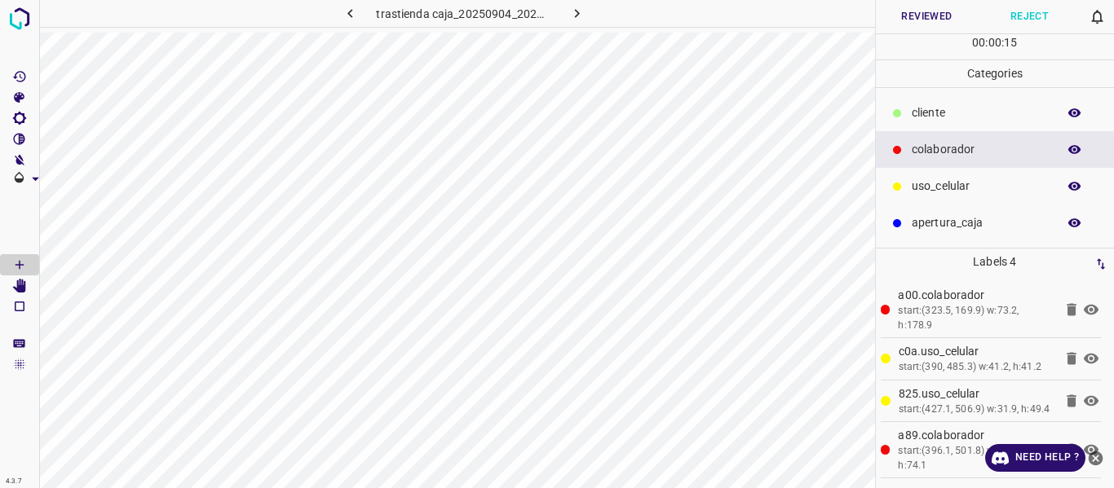
click at [905, 16] on button "Reviewed" at bounding box center [927, 16] width 103 height 33
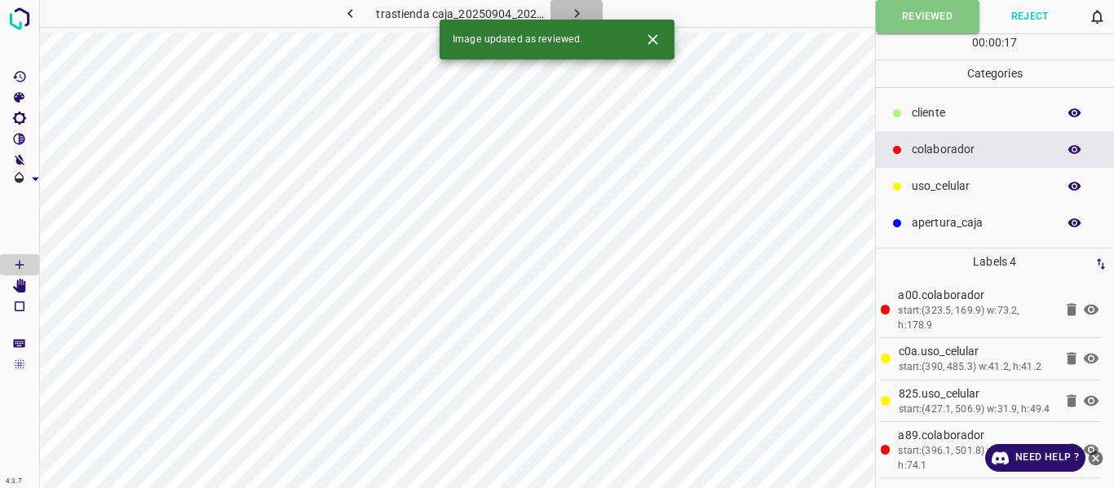
click at [575, 7] on icon "button" at bounding box center [576, 13] width 17 height 17
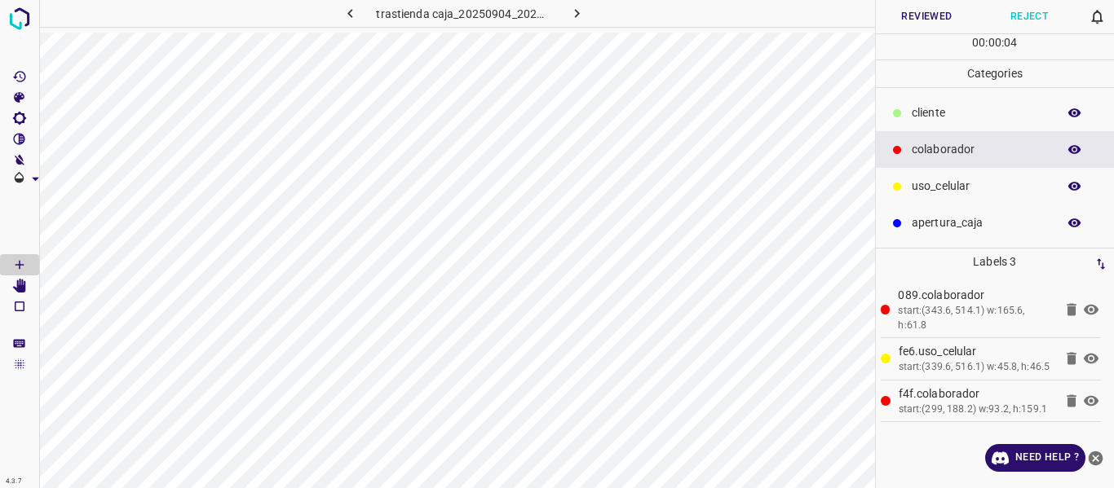
click at [906, 16] on button "Reviewed" at bounding box center [927, 16] width 103 height 33
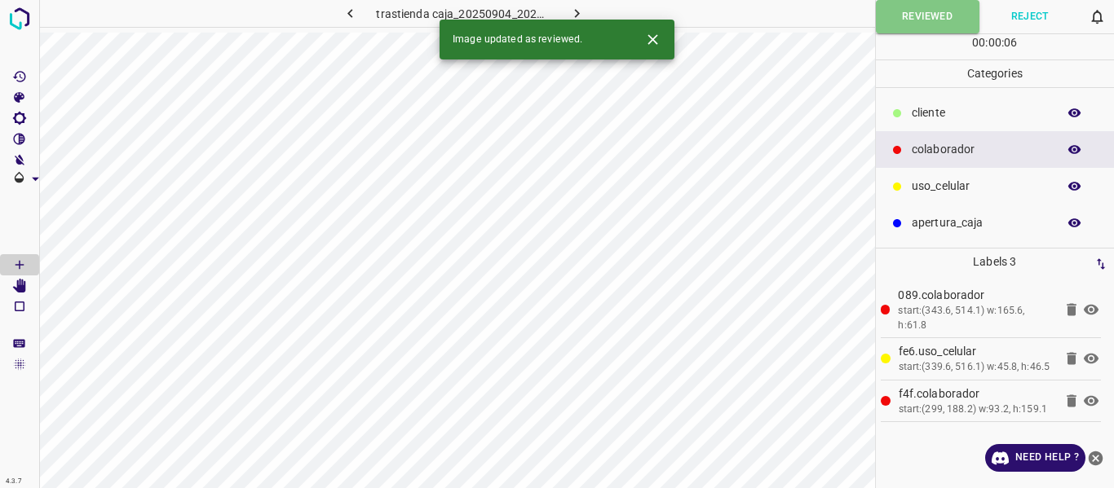
click at [576, 13] on icon "button" at bounding box center [576, 13] width 17 height 17
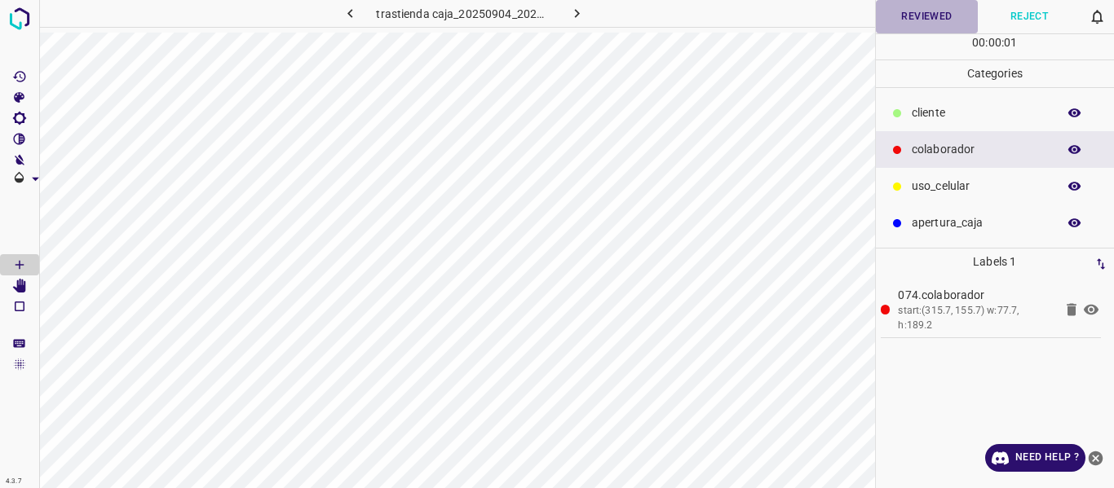
click at [907, 19] on button "Reviewed" at bounding box center [927, 16] width 103 height 33
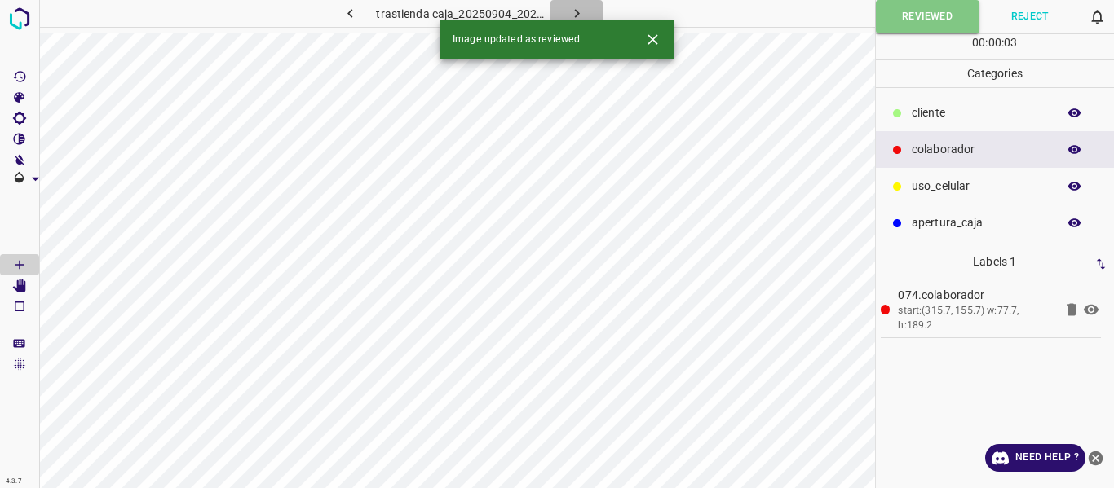
click at [576, 7] on icon "button" at bounding box center [576, 13] width 17 height 17
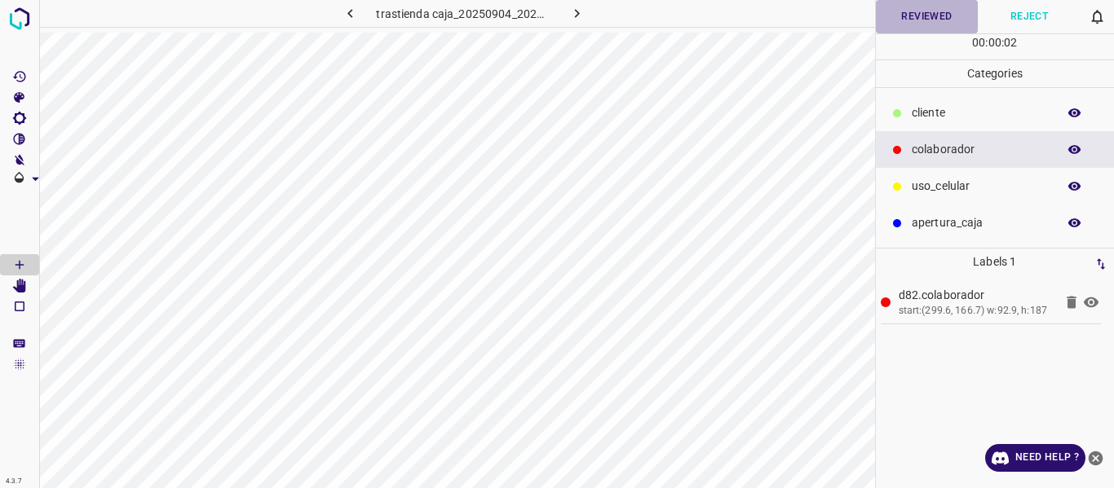
click at [915, 18] on button "Reviewed" at bounding box center [927, 16] width 103 height 33
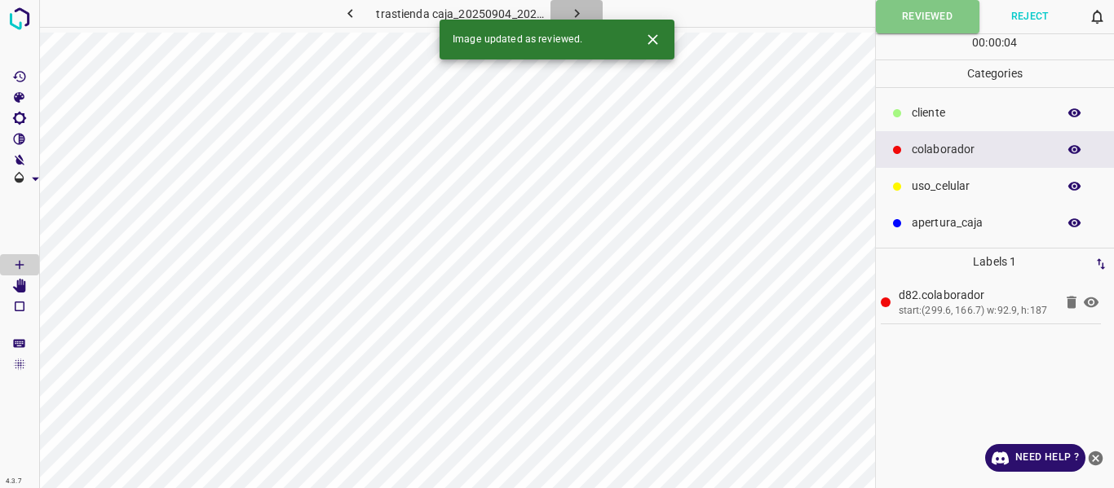
click at [576, 8] on icon "button" at bounding box center [576, 13] width 17 height 17
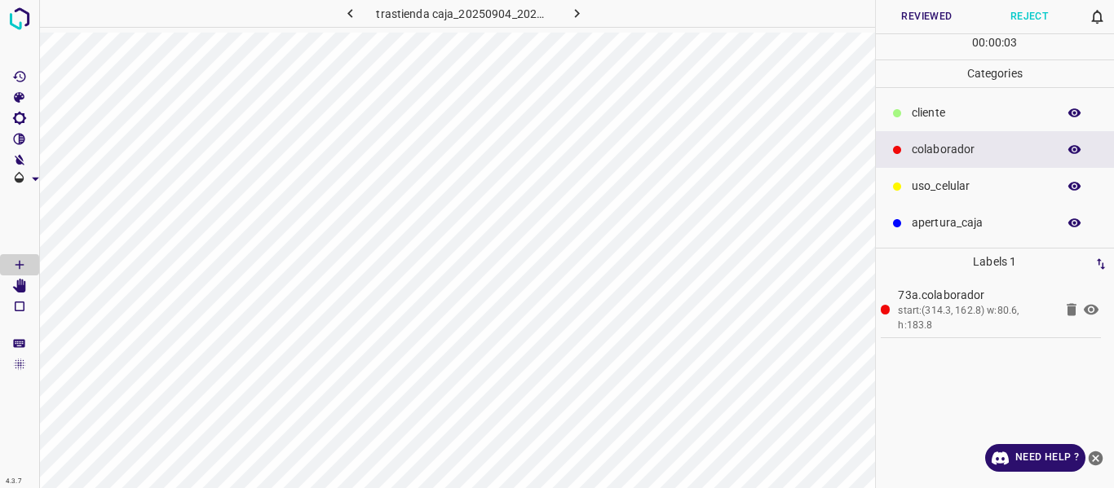
click at [900, 20] on button "Reviewed" at bounding box center [927, 16] width 103 height 33
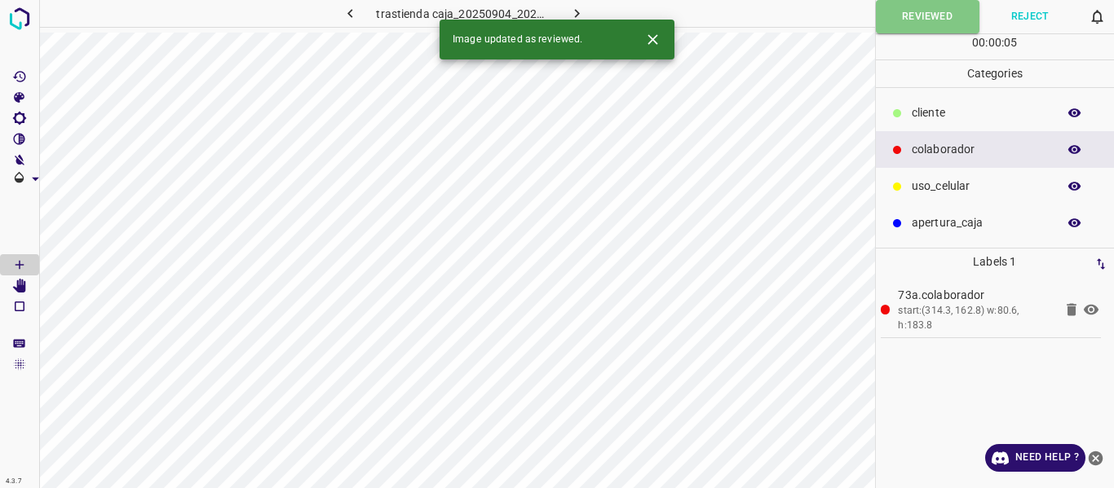
click at [570, 11] on icon "button" at bounding box center [576, 13] width 17 height 17
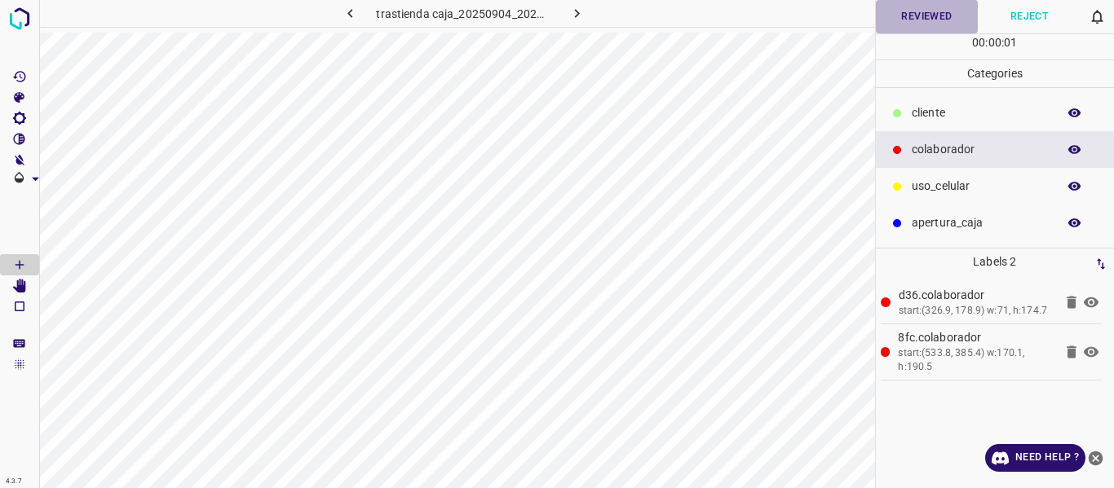
click at [916, 16] on button "Reviewed" at bounding box center [927, 16] width 103 height 33
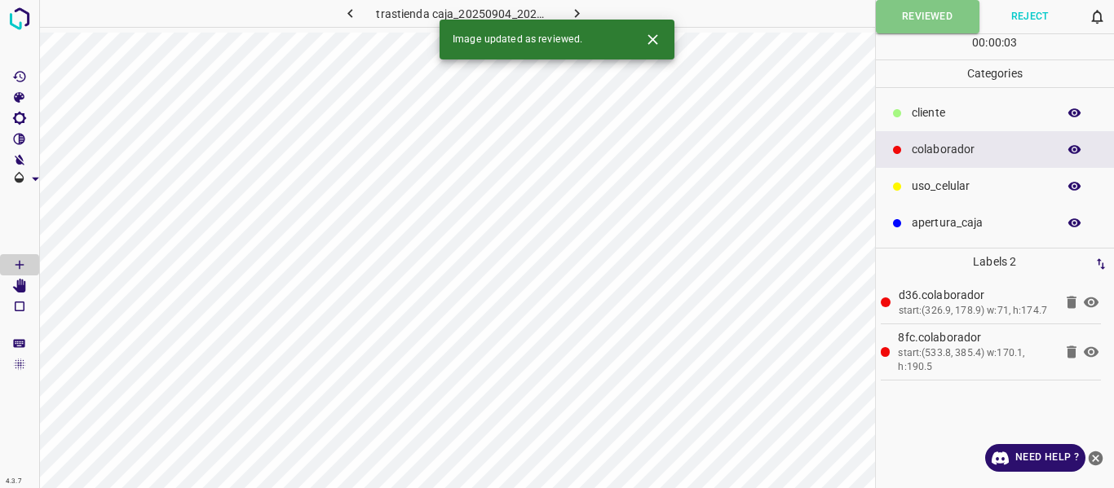
click at [571, 7] on icon "button" at bounding box center [576, 13] width 17 height 17
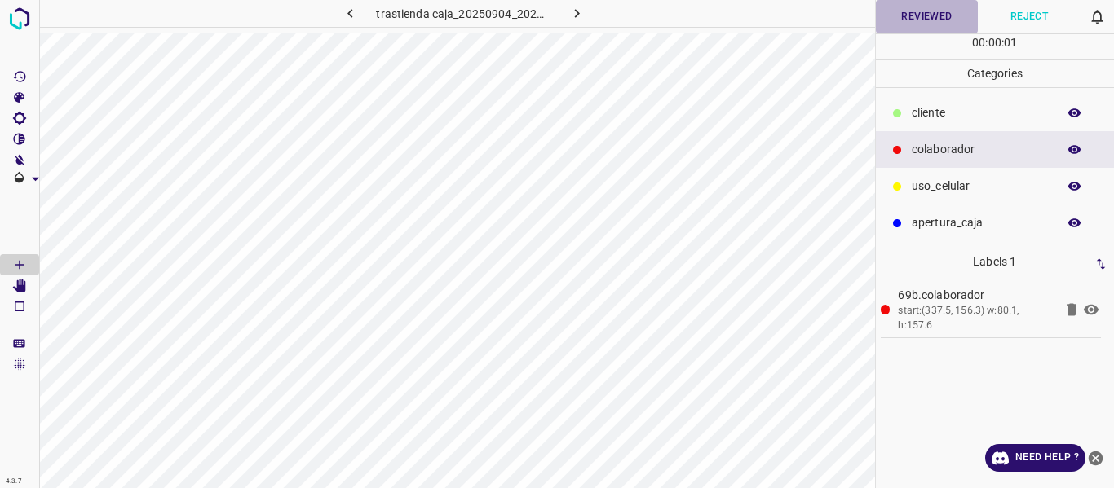
click at [907, 12] on button "Reviewed" at bounding box center [927, 16] width 103 height 33
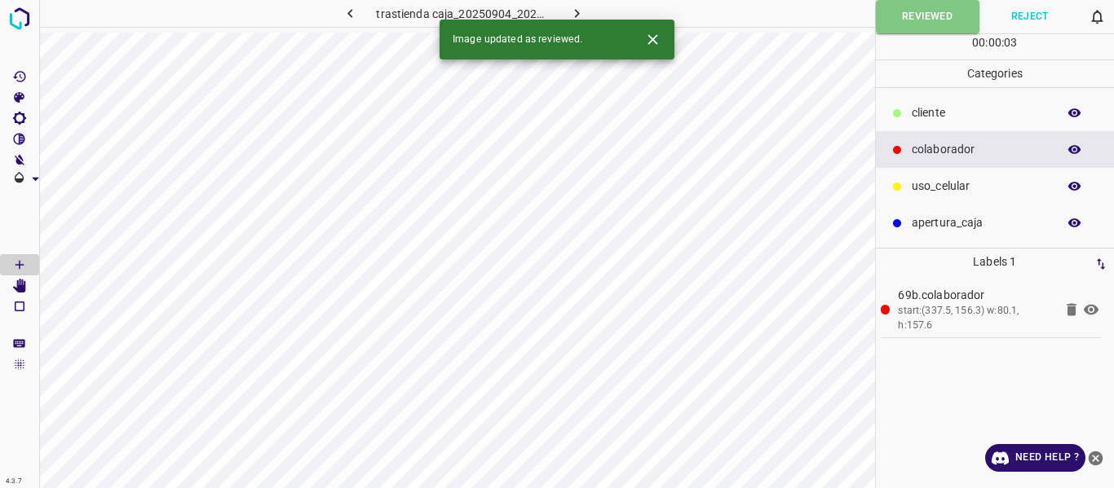
click at [573, 7] on icon "button" at bounding box center [576, 13] width 17 height 17
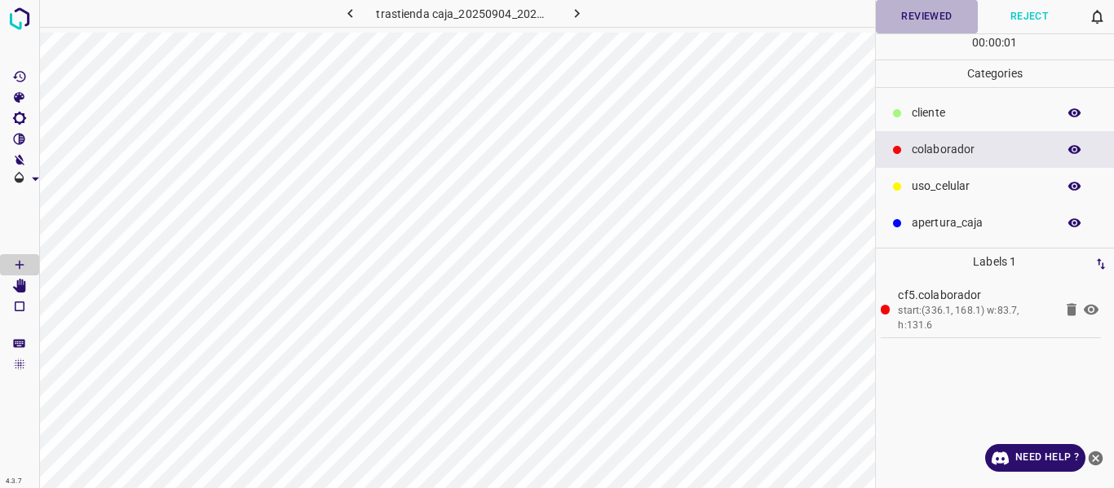
click at [914, 16] on button "Reviewed" at bounding box center [927, 16] width 103 height 33
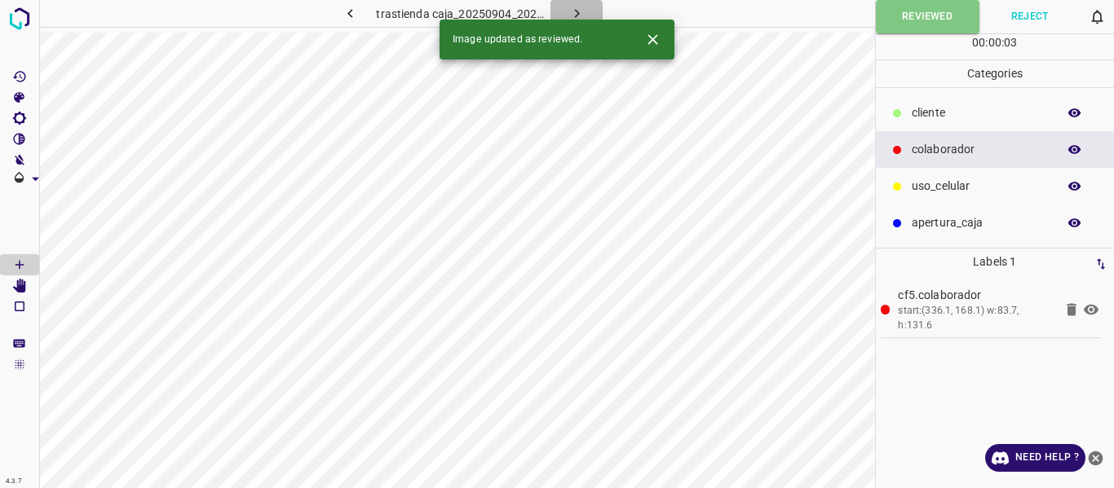
click at [582, 10] on icon "button" at bounding box center [576, 13] width 17 height 17
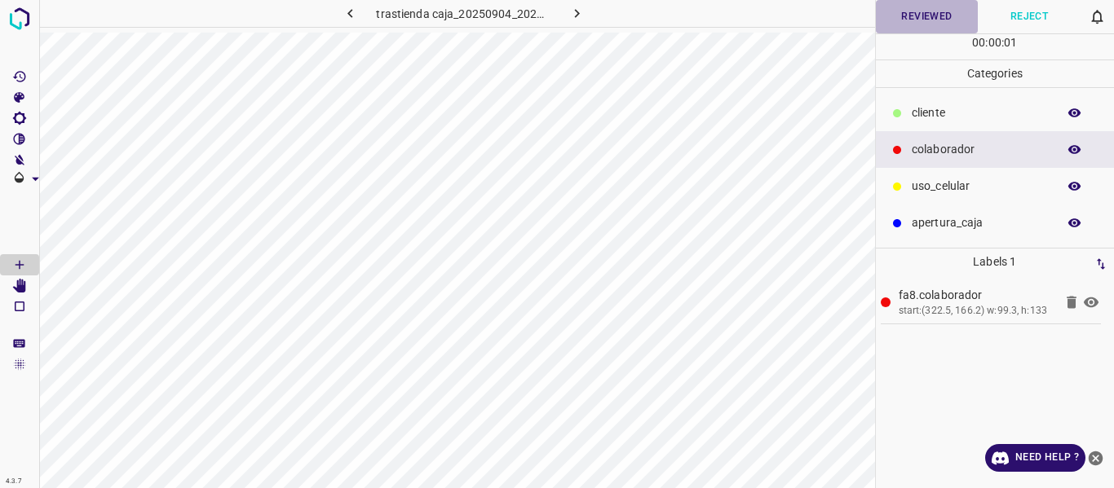
click at [900, 15] on button "Reviewed" at bounding box center [927, 16] width 103 height 33
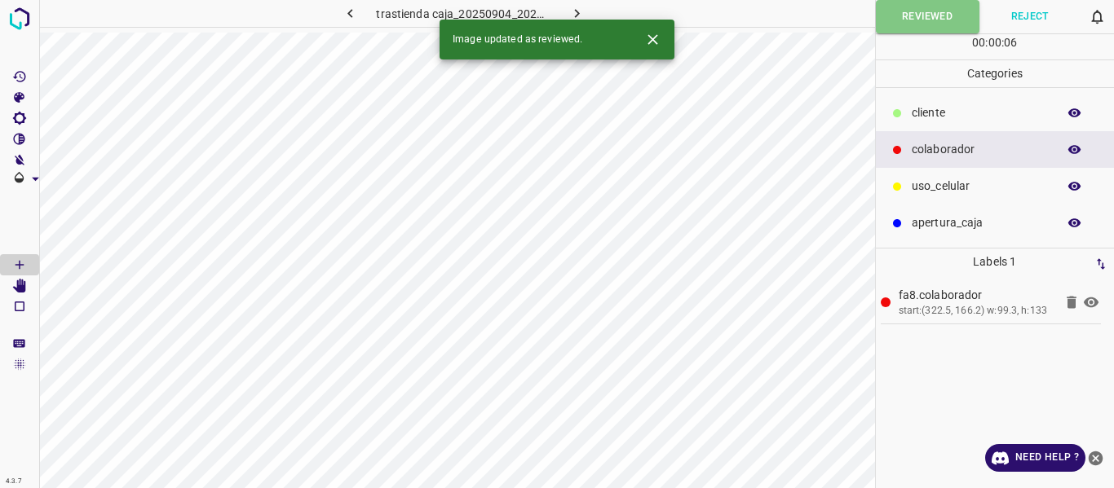
click at [577, 7] on icon "button" at bounding box center [576, 13] width 17 height 17
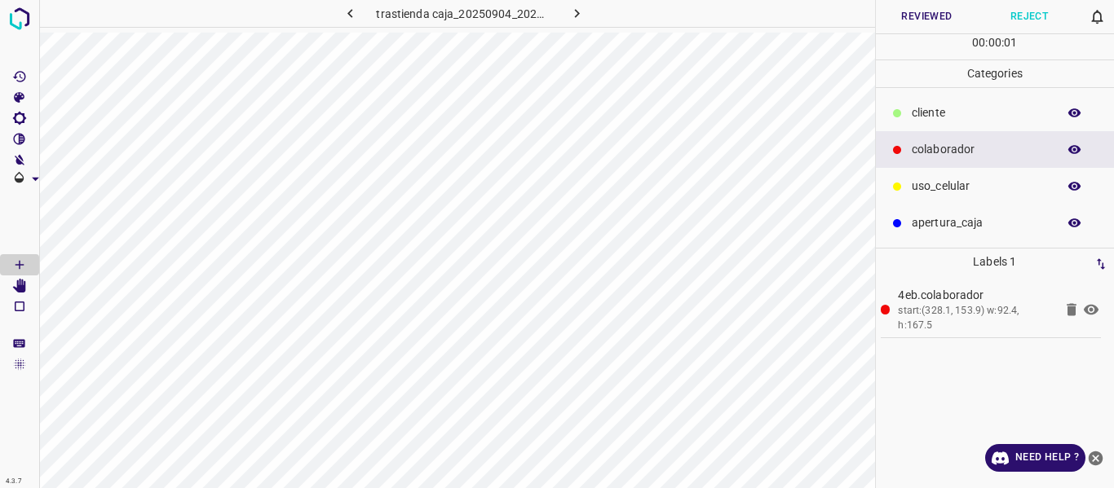
click at [923, 18] on button "Reviewed" at bounding box center [927, 16] width 103 height 33
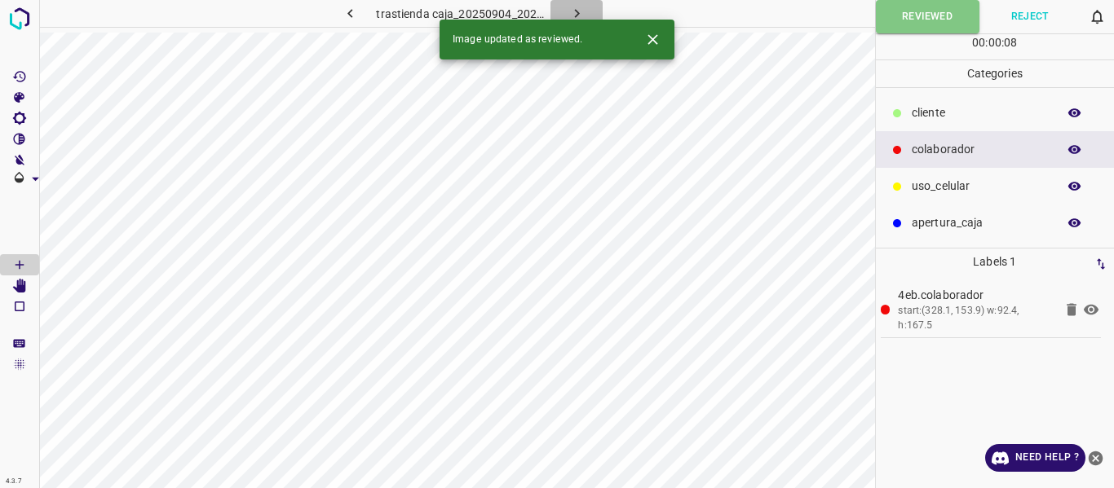
click at [578, 7] on icon "button" at bounding box center [576, 13] width 17 height 17
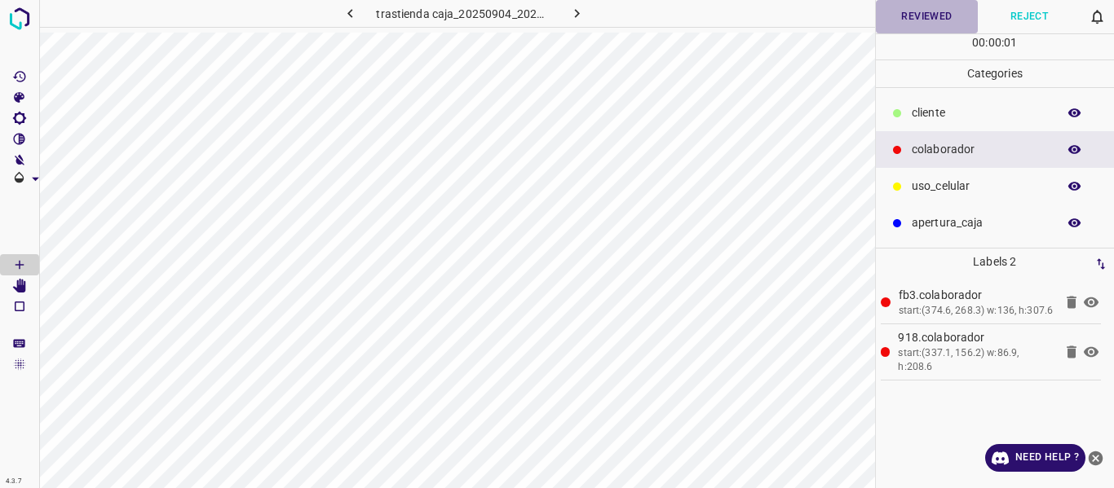
click at [906, 17] on button "Reviewed" at bounding box center [927, 16] width 103 height 33
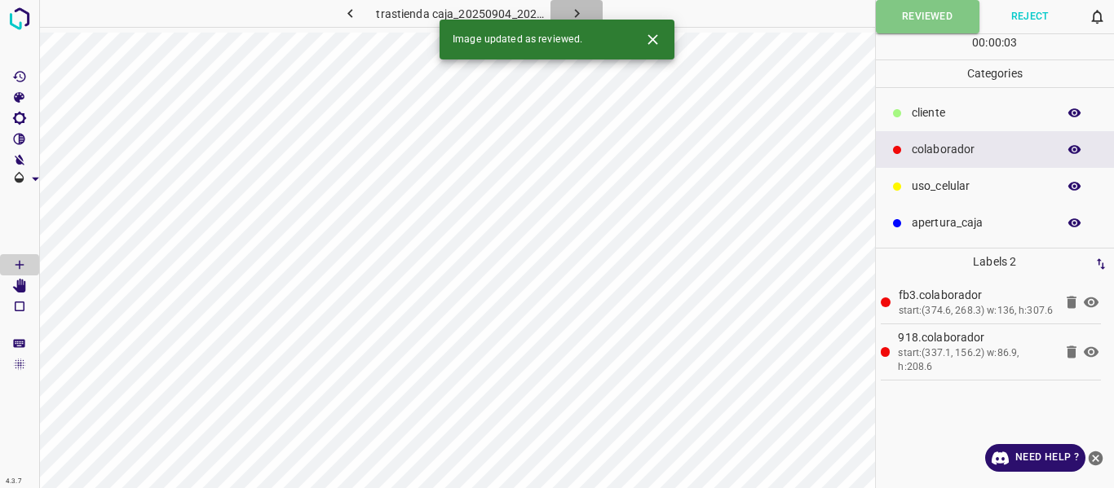
click at [577, 6] on icon "button" at bounding box center [576, 13] width 17 height 17
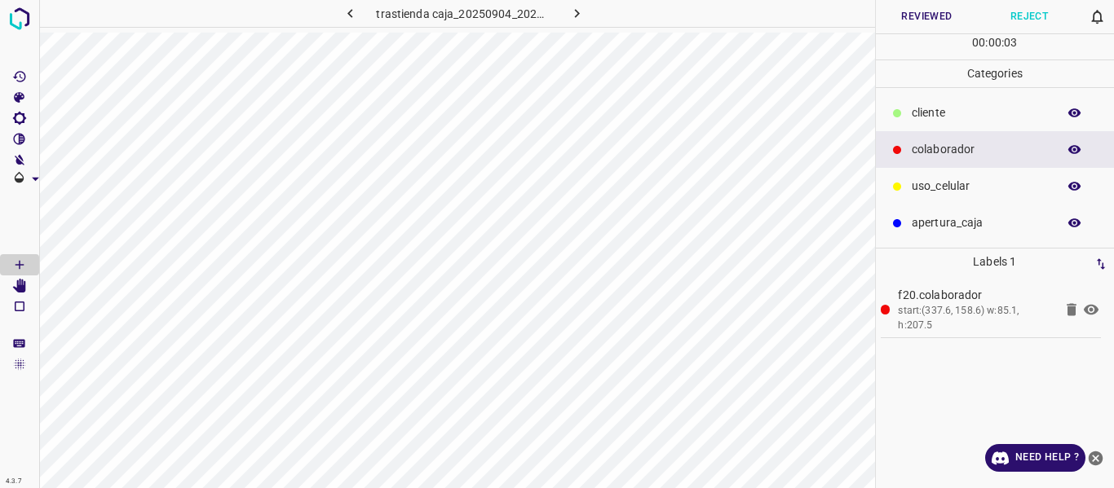
click at [915, 16] on button "Reviewed" at bounding box center [927, 16] width 103 height 33
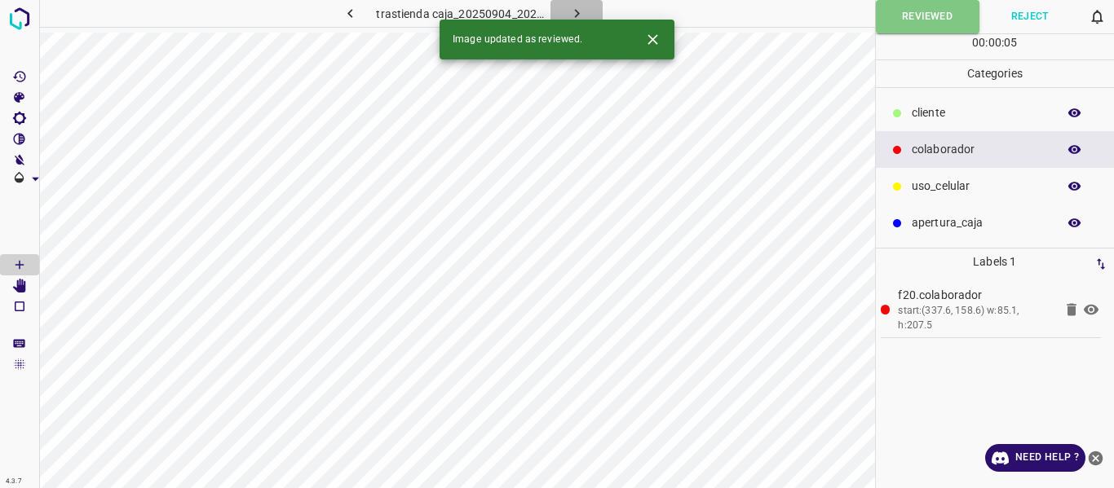
click at [576, 11] on icon "button" at bounding box center [576, 13] width 5 height 9
click at [916, 20] on button "Reviewed" at bounding box center [927, 16] width 103 height 33
click at [576, 10] on icon "button" at bounding box center [576, 13] width 17 height 17
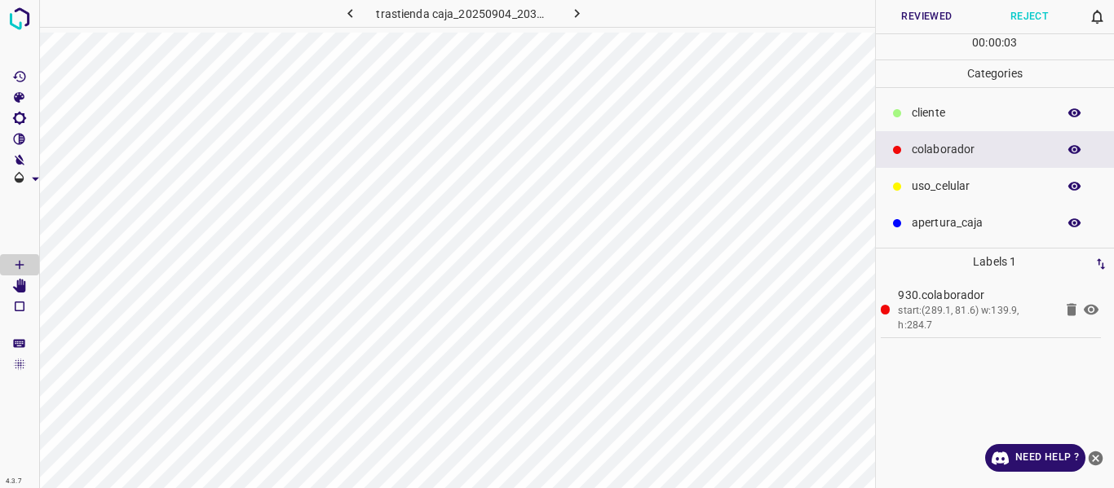
click at [933, 16] on button "Reviewed" at bounding box center [927, 16] width 103 height 33
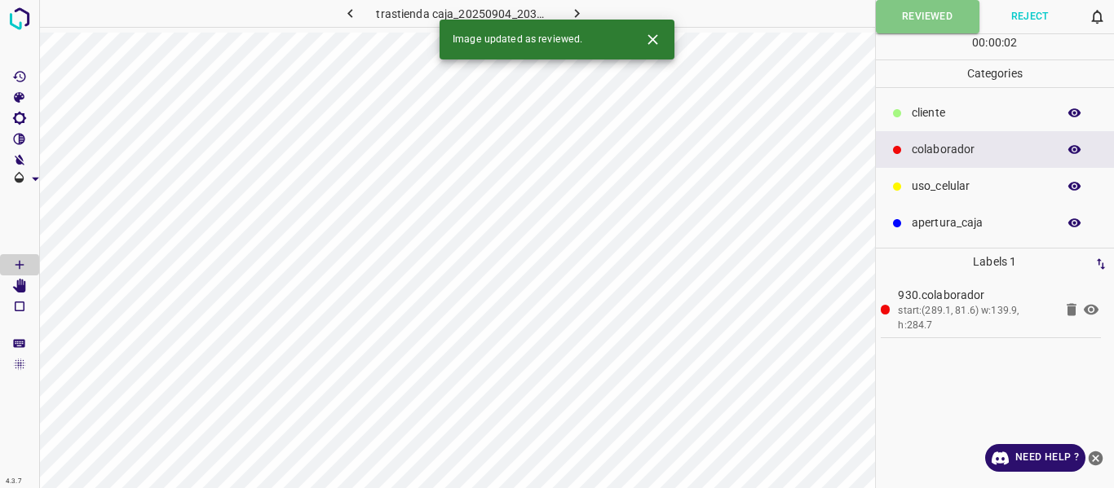
click at [579, 14] on icon "button" at bounding box center [576, 13] width 17 height 17
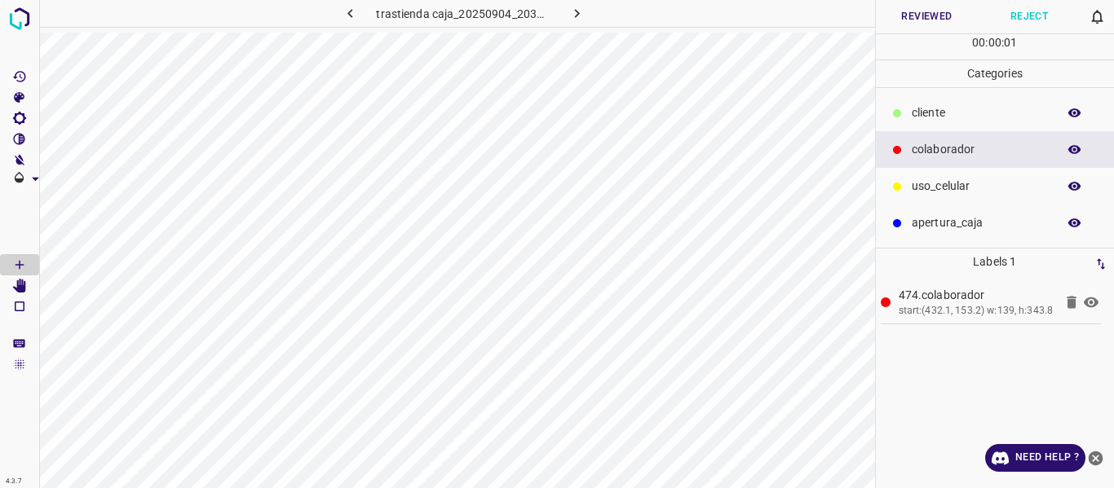
click at [907, 15] on button "Reviewed" at bounding box center [927, 16] width 103 height 33
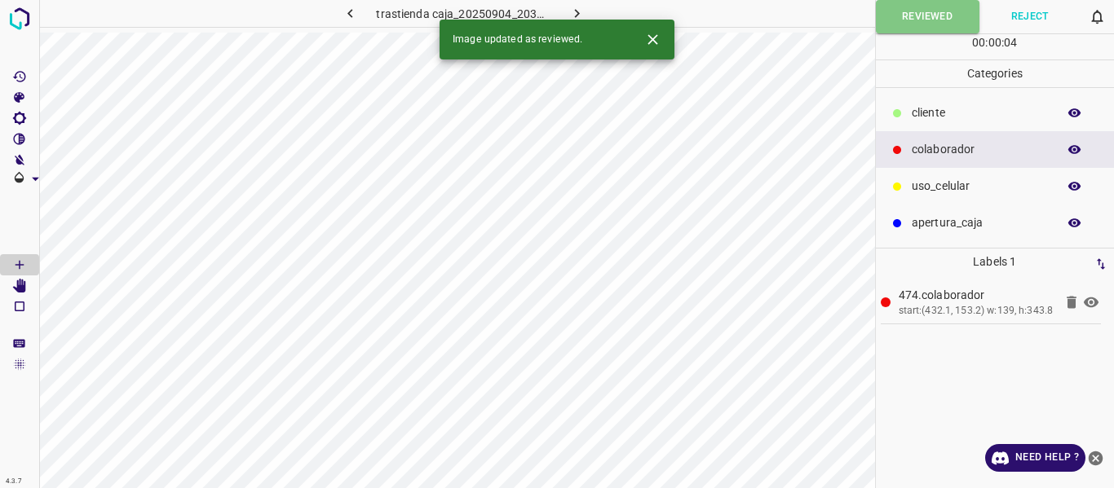
click at [584, 11] on icon "button" at bounding box center [576, 13] width 17 height 17
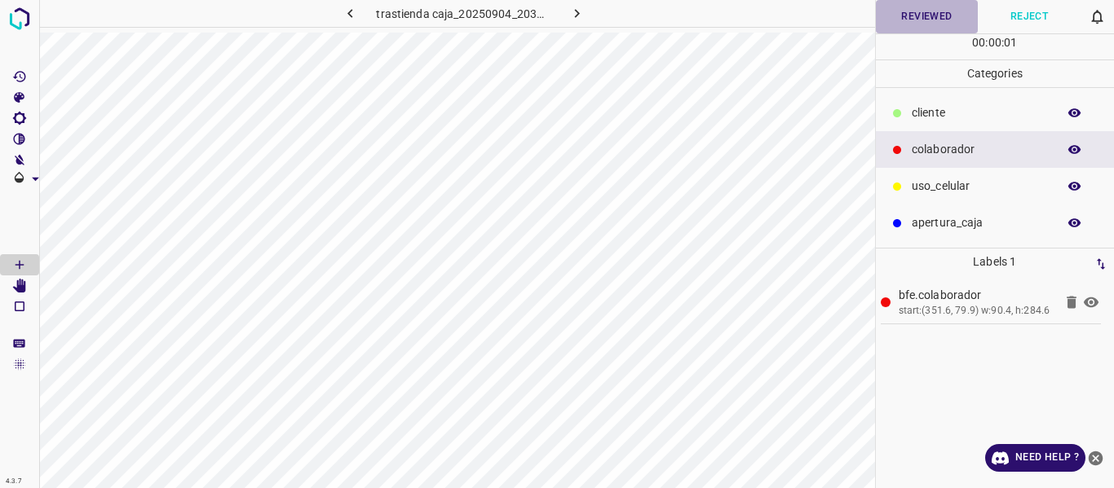
click at [900, 21] on button "Reviewed" at bounding box center [927, 16] width 103 height 33
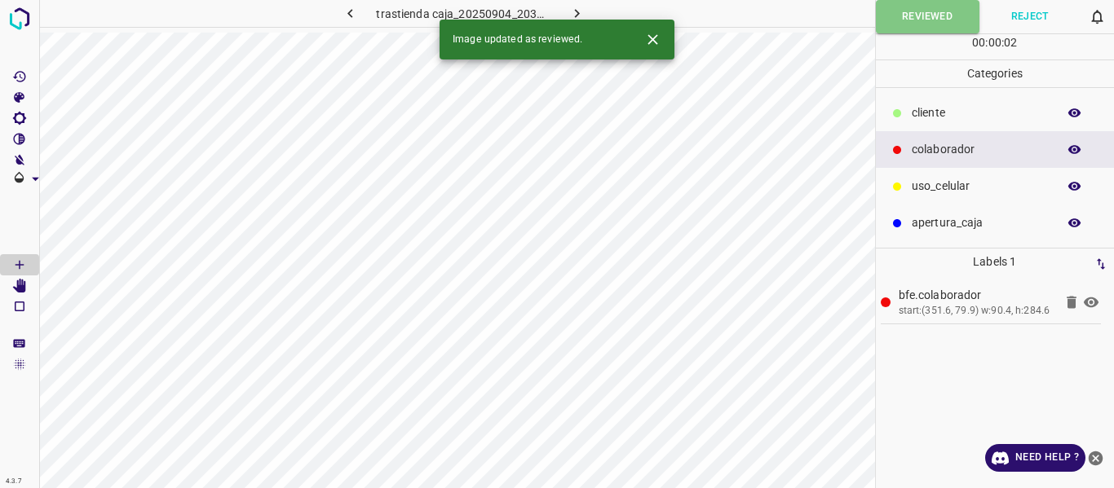
click at [575, 13] on icon "button" at bounding box center [576, 13] width 17 height 17
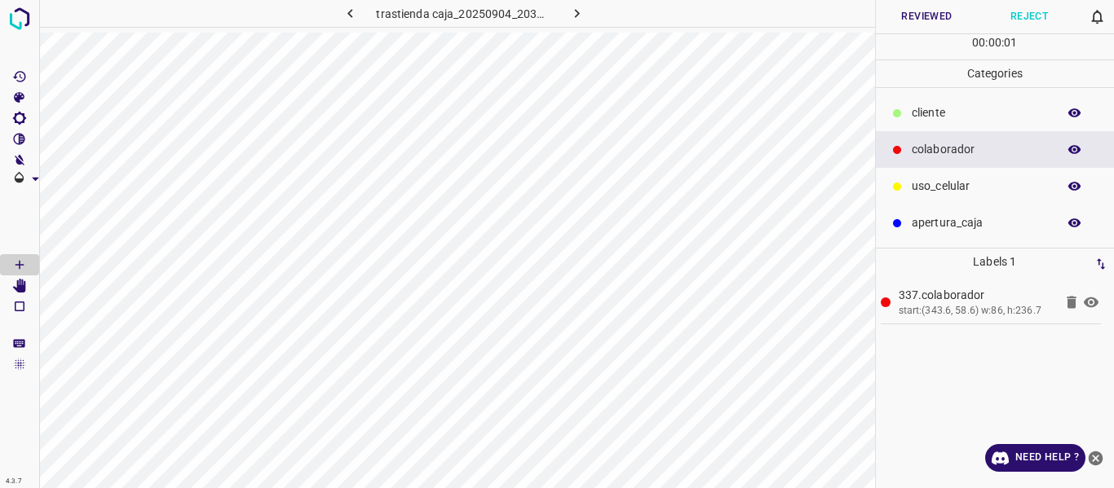
click at [947, 18] on button "Reviewed" at bounding box center [927, 16] width 103 height 33
click at [579, 7] on icon "button" at bounding box center [576, 13] width 17 height 17
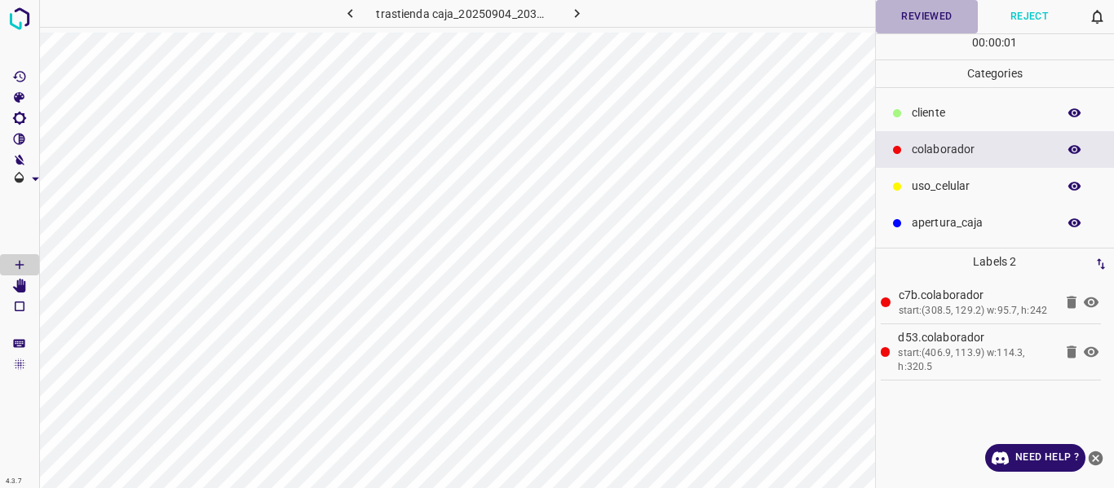
click at [934, 16] on button "Reviewed" at bounding box center [927, 16] width 103 height 33
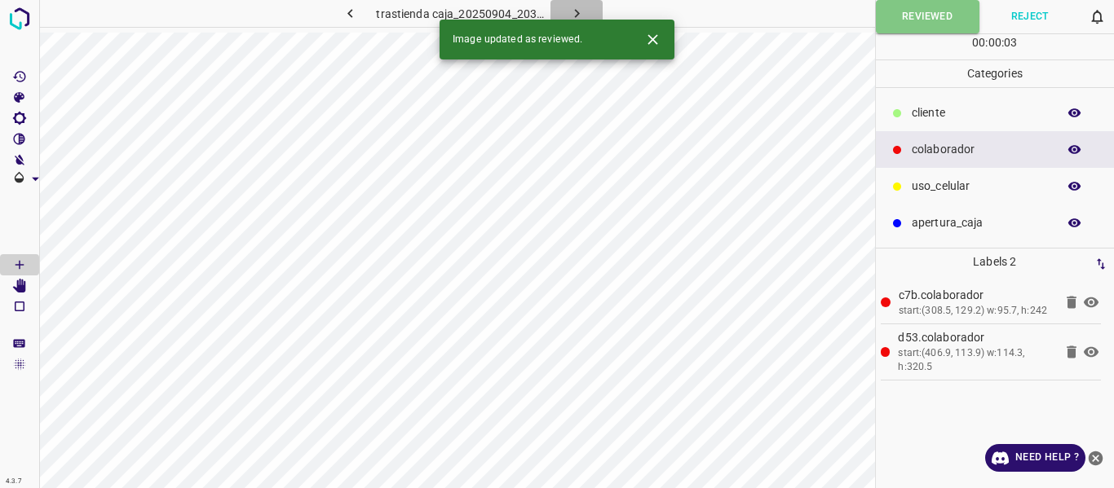
click at [575, 8] on icon "button" at bounding box center [576, 13] width 17 height 17
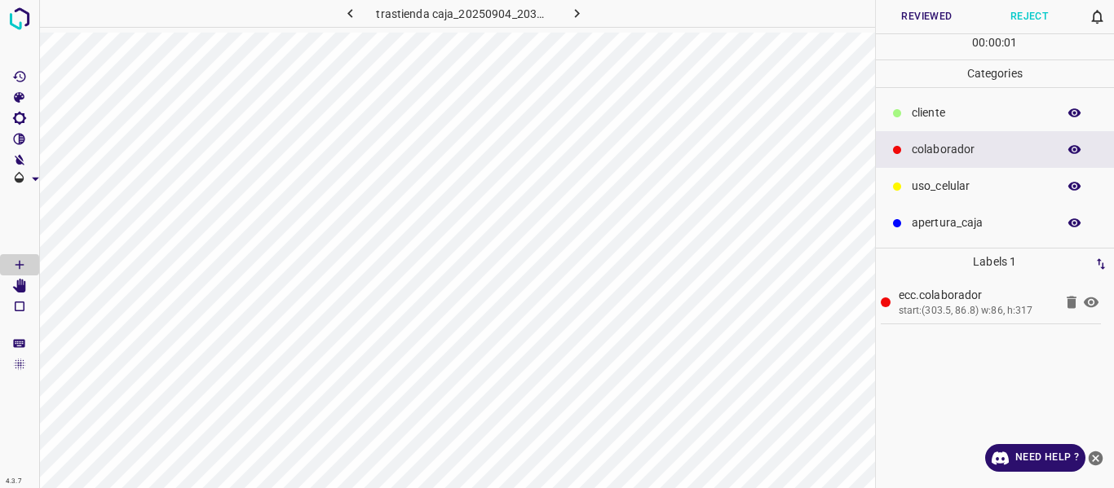
click at [908, 15] on button "Reviewed" at bounding box center [927, 16] width 103 height 33
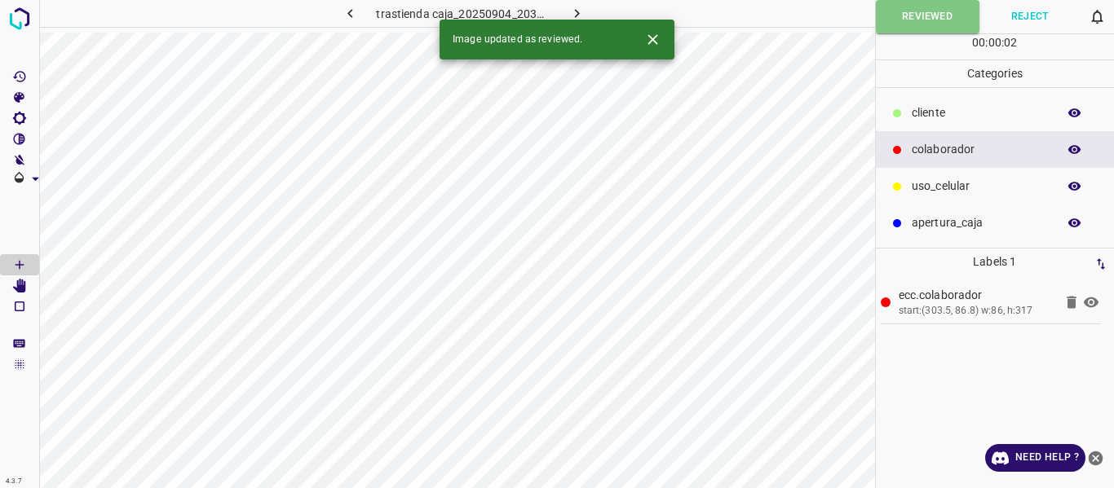
click at [574, 11] on icon "button" at bounding box center [576, 13] width 5 height 9
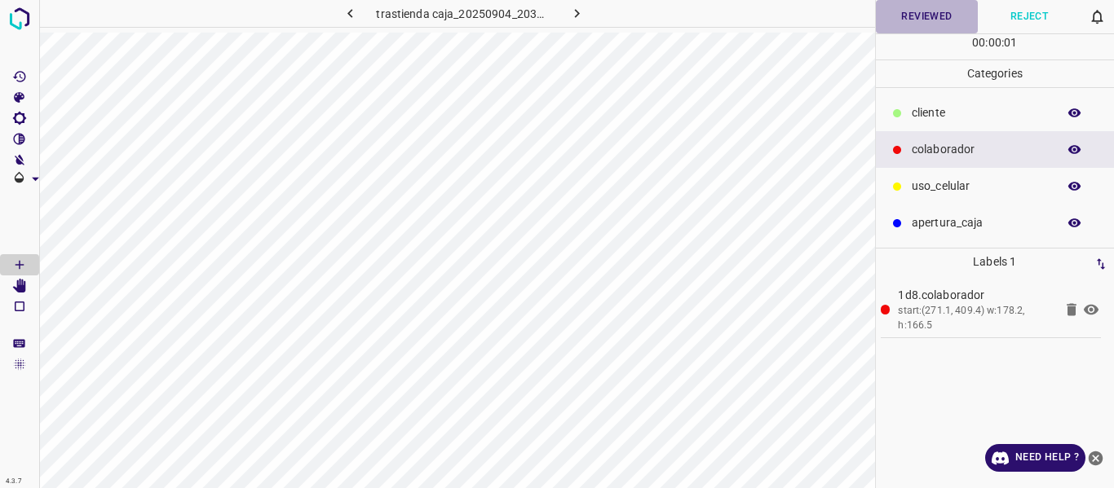
click at [932, 15] on button "Reviewed" at bounding box center [927, 16] width 103 height 33
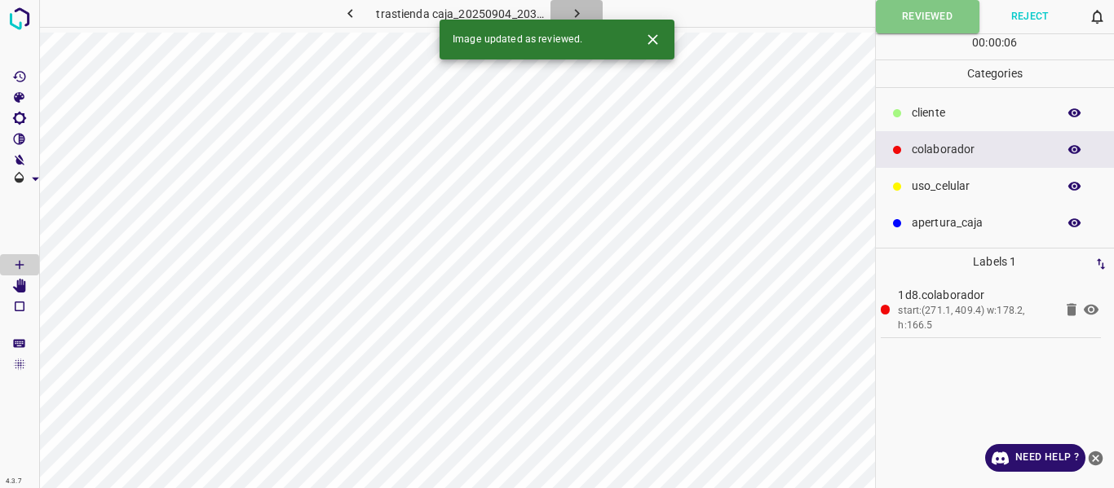
click at [580, 9] on icon "button" at bounding box center [576, 13] width 17 height 17
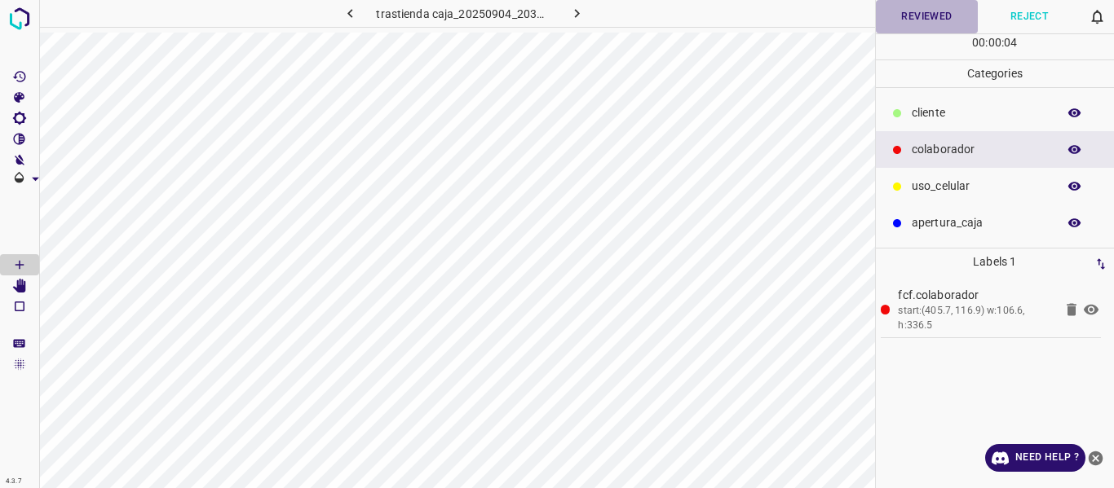
click at [907, 15] on button "Reviewed" at bounding box center [927, 16] width 103 height 33
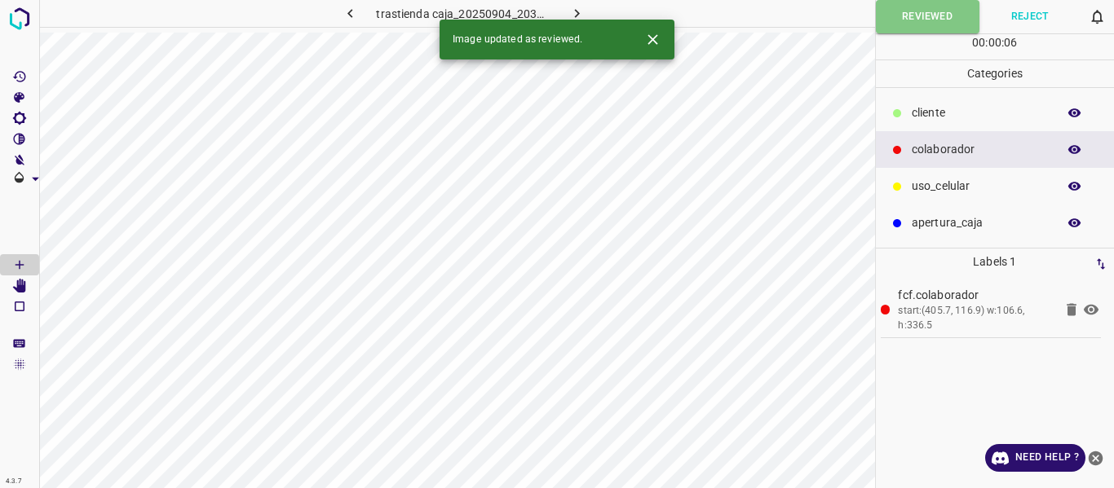
click at [576, 11] on icon "button" at bounding box center [576, 13] width 5 height 9
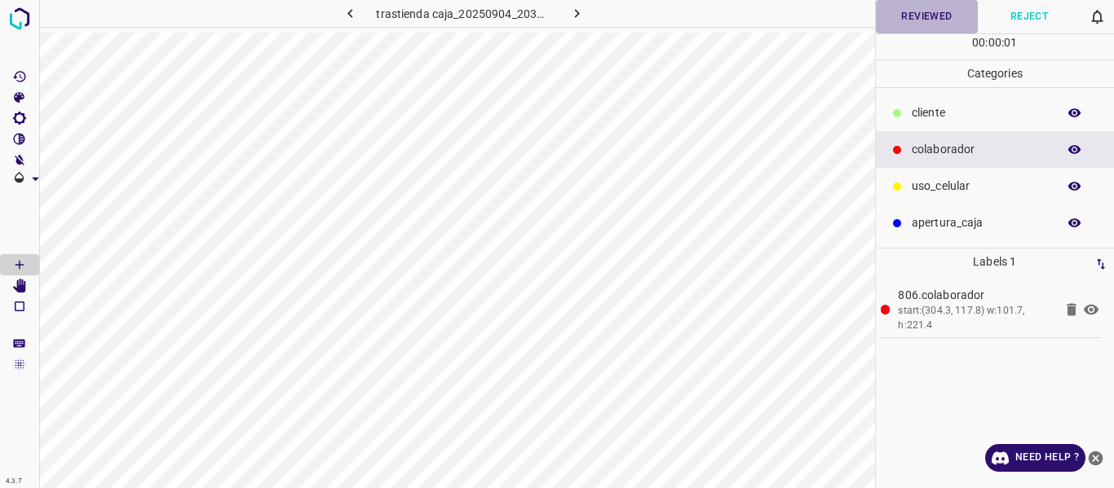
click at [902, 21] on button "Reviewed" at bounding box center [927, 16] width 103 height 33
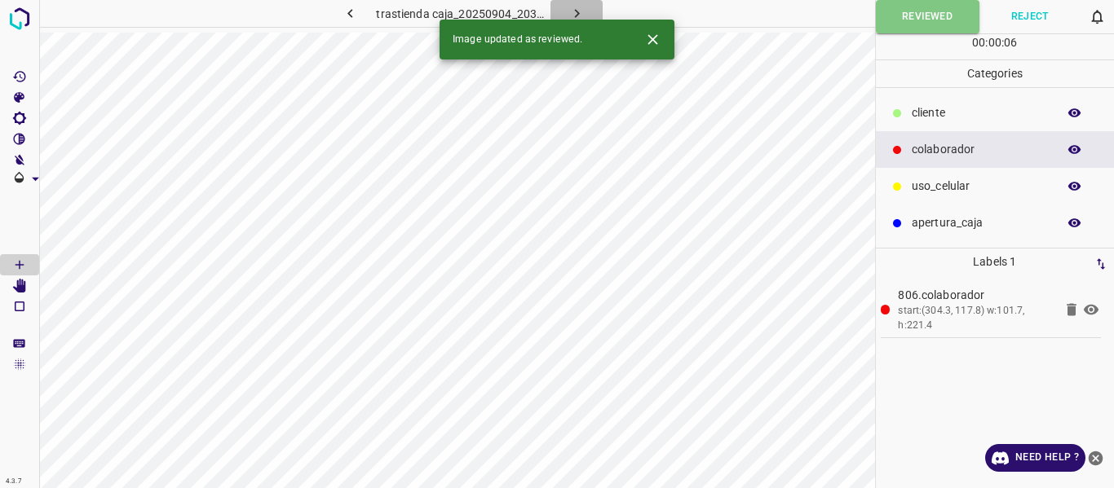
click at [570, 7] on icon "button" at bounding box center [576, 13] width 17 height 17
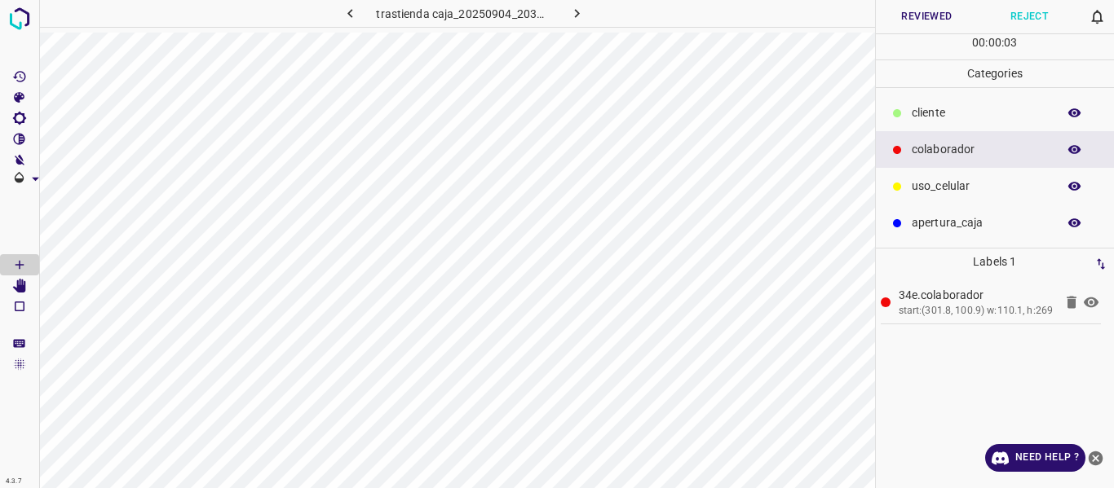
click at [922, 18] on button "Reviewed" at bounding box center [927, 16] width 103 height 33
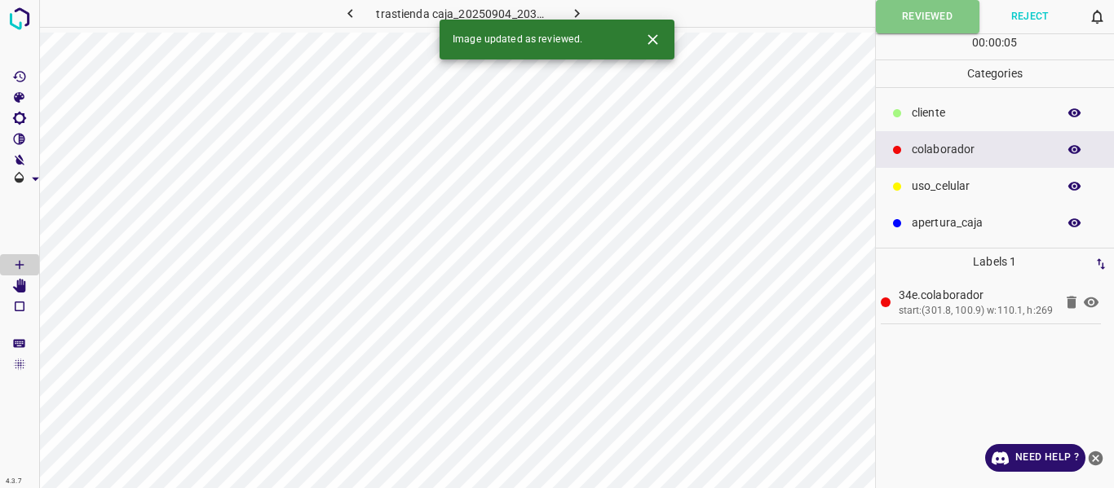
drag, startPoint x: 569, startPoint y: 10, endPoint x: 573, endPoint y: 32, distance: 22.4
click at [569, 9] on icon "button" at bounding box center [576, 13] width 17 height 17
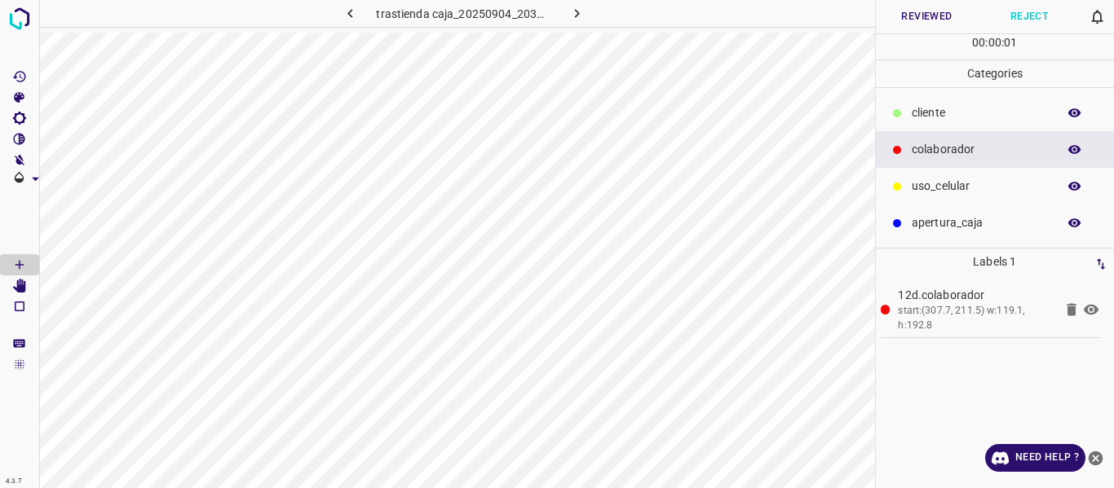
click at [907, 14] on button "Reviewed" at bounding box center [927, 16] width 103 height 33
click at [898, 13] on button "Reviewed" at bounding box center [928, 16] width 104 height 33
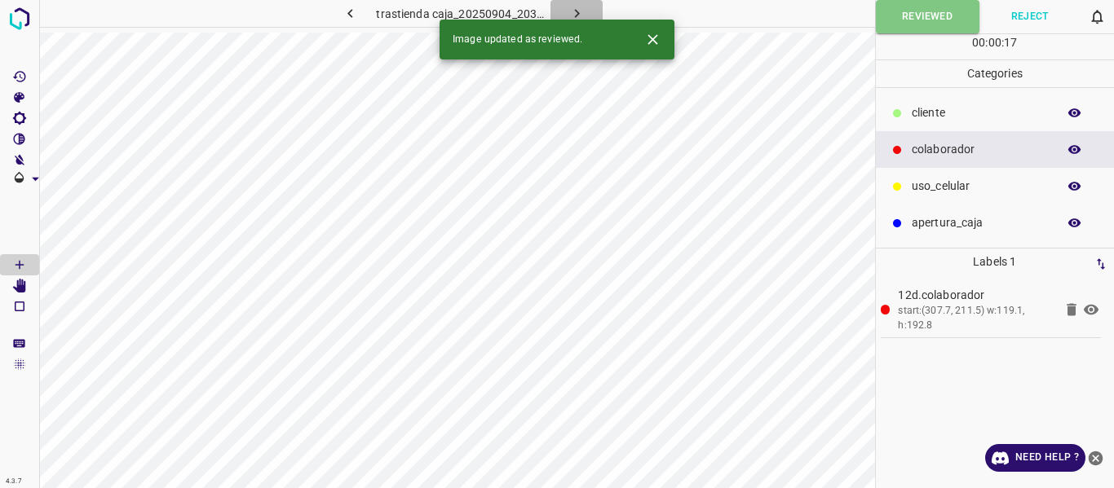
click at [573, 9] on icon "button" at bounding box center [576, 13] width 17 height 17
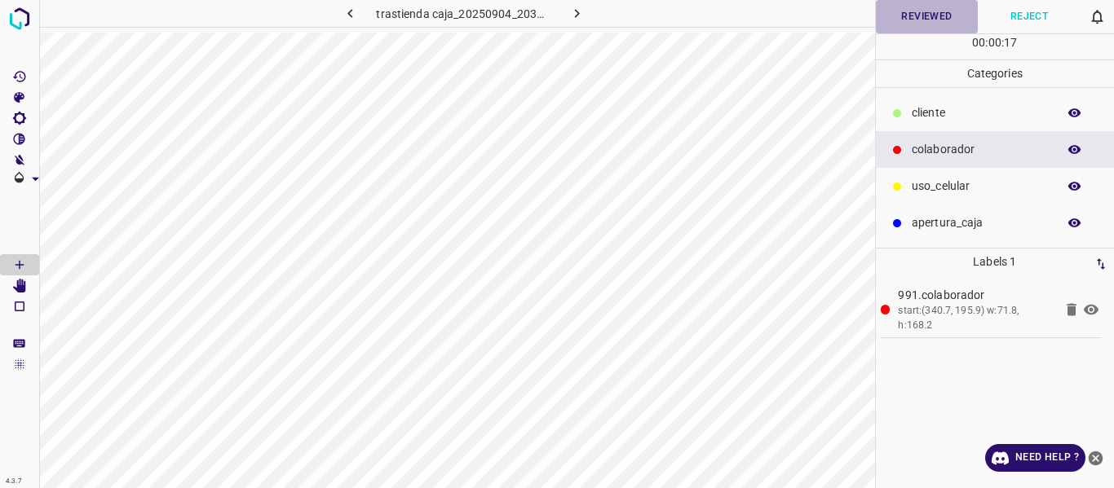
click at [919, 19] on button "Reviewed" at bounding box center [927, 16] width 103 height 33
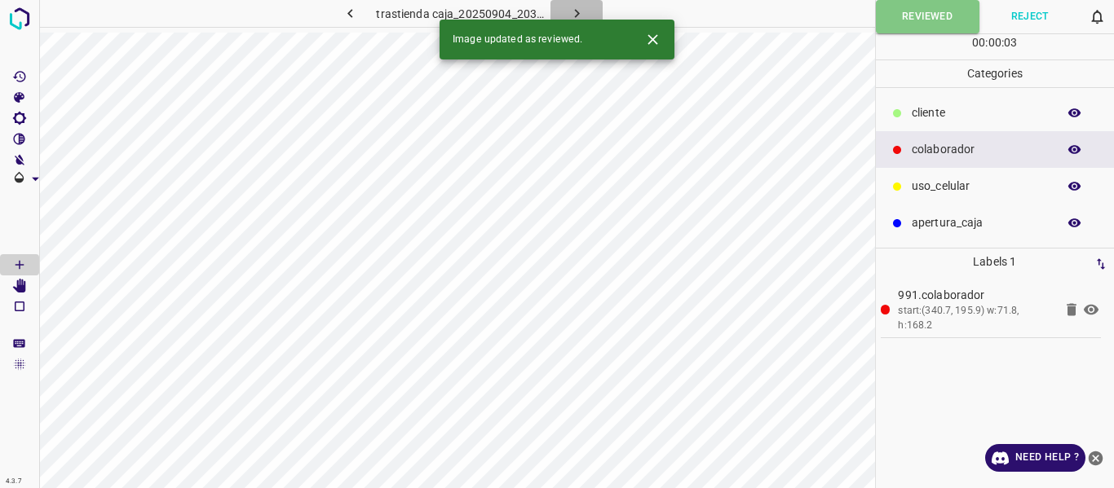
click at [581, 7] on icon "button" at bounding box center [576, 13] width 17 height 17
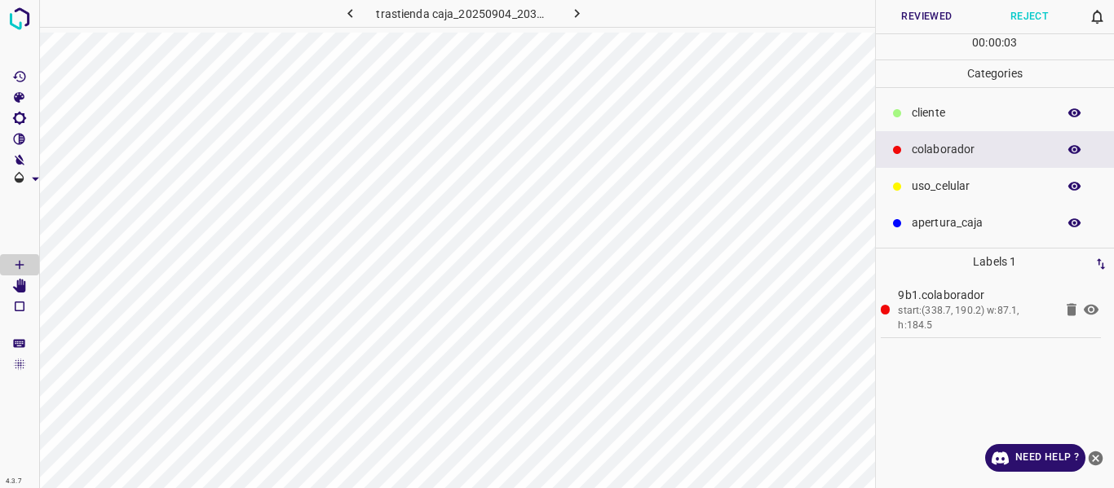
click at [905, 17] on button "Reviewed" at bounding box center [927, 16] width 103 height 33
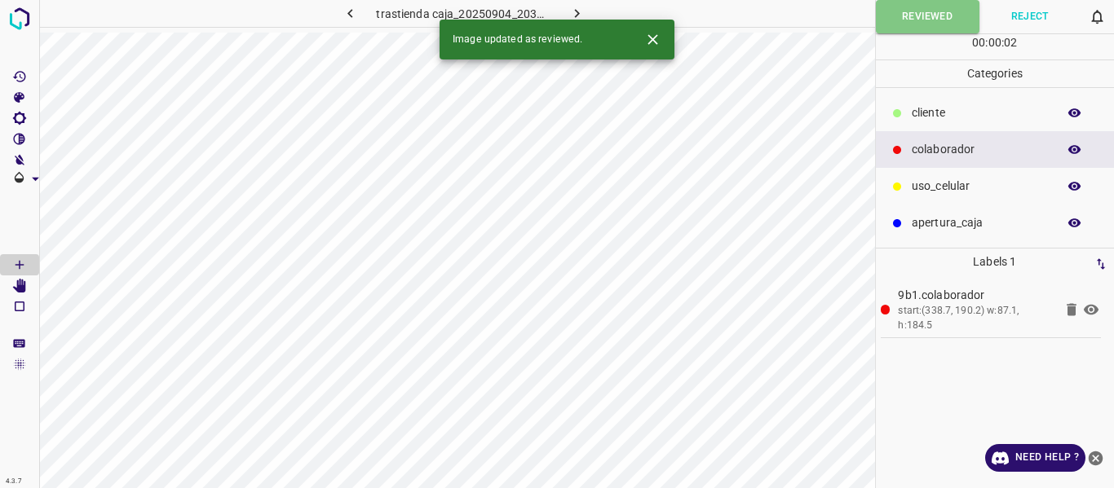
click at [572, 8] on icon "button" at bounding box center [576, 13] width 17 height 17
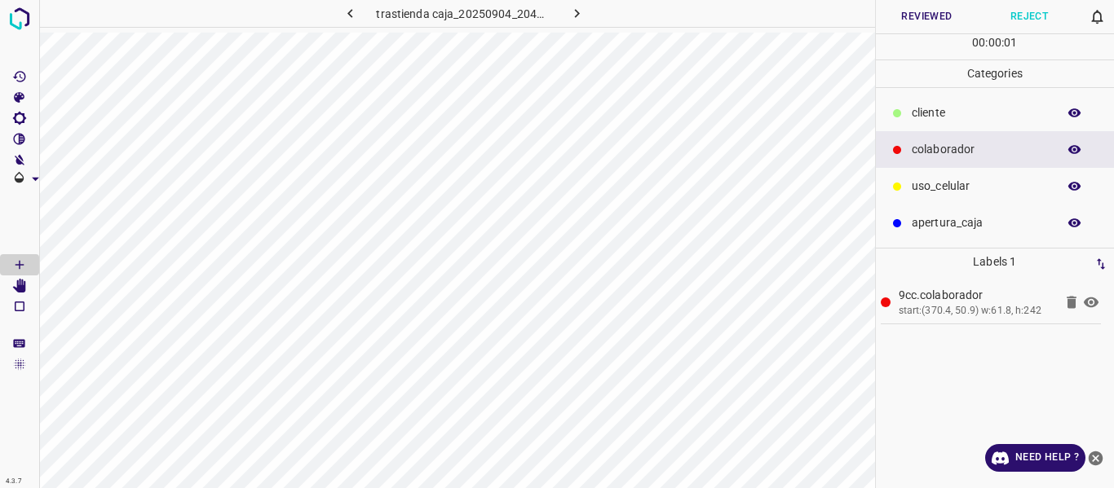
click at [918, 18] on button "Reviewed" at bounding box center [927, 16] width 103 height 33
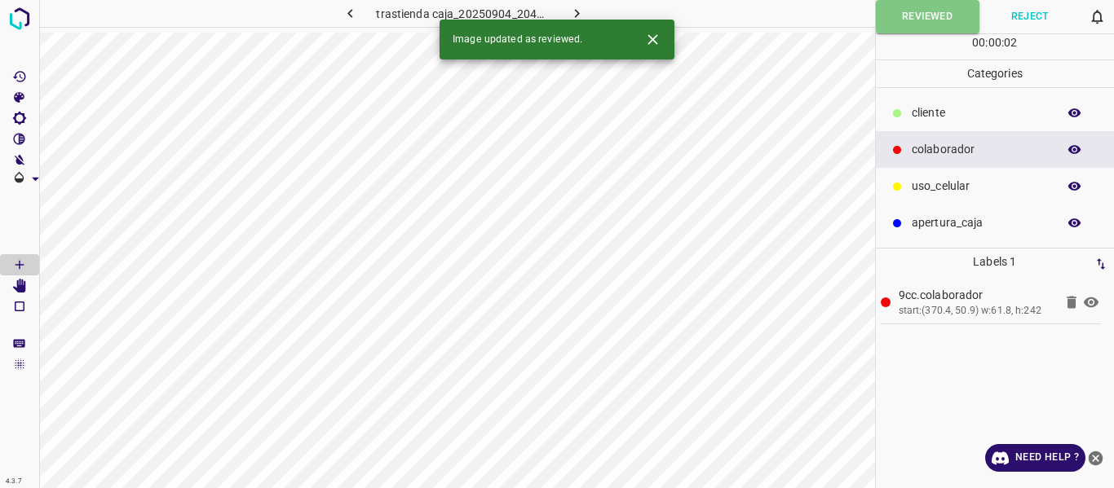
click at [577, 6] on icon "button" at bounding box center [576, 13] width 17 height 17
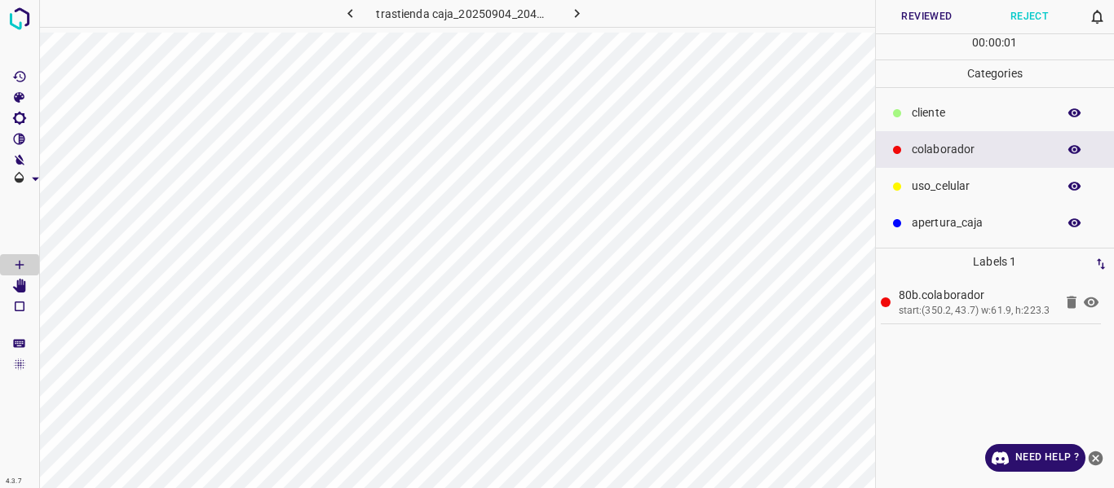
click at [923, 14] on button "Reviewed" at bounding box center [927, 16] width 103 height 33
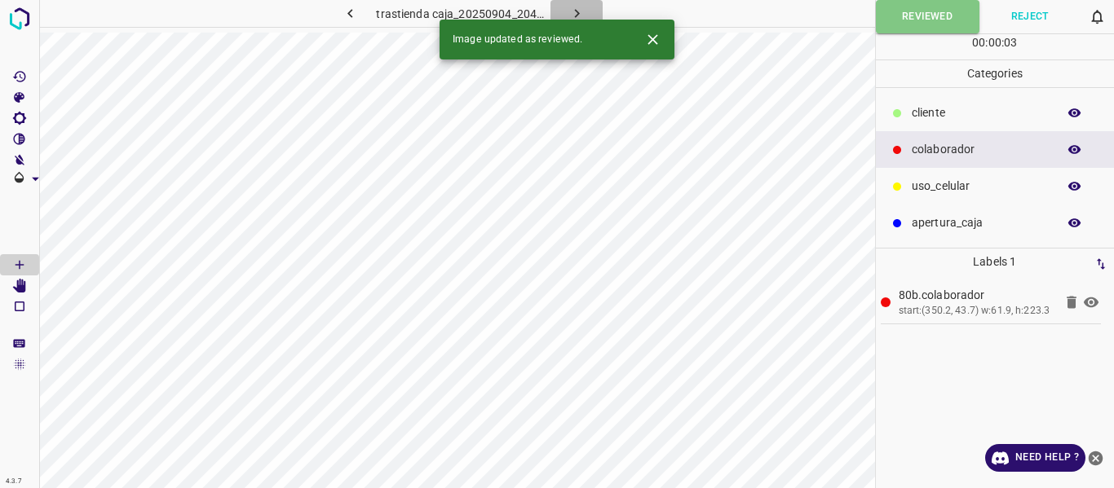
click at [572, 10] on icon "button" at bounding box center [576, 13] width 17 height 17
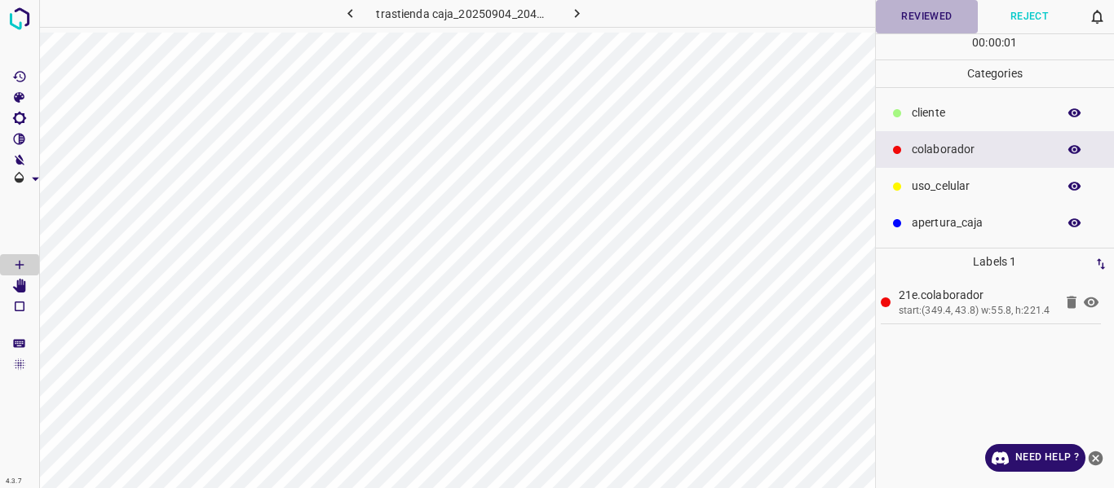
click at [903, 20] on button "Reviewed" at bounding box center [927, 16] width 103 height 33
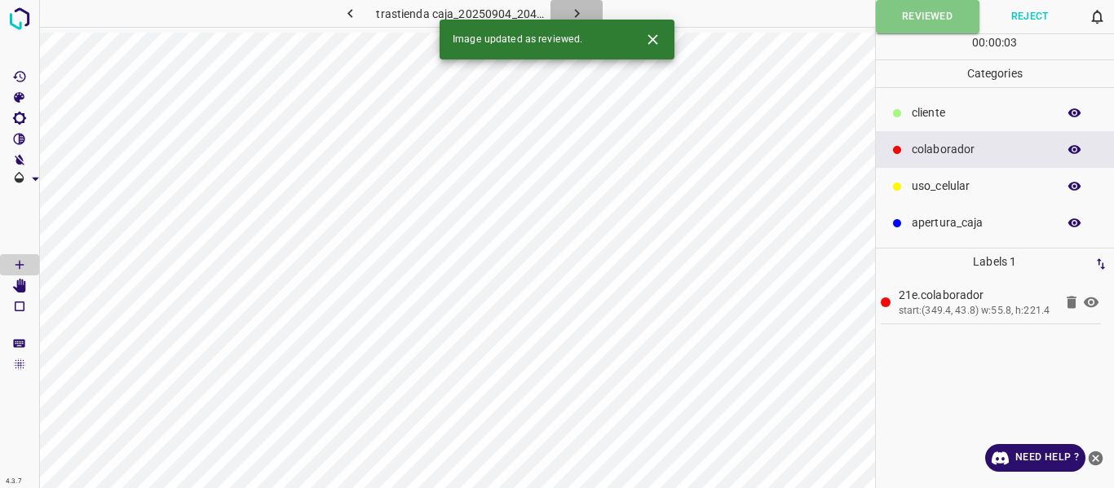
drag, startPoint x: 581, startPoint y: 9, endPoint x: 589, endPoint y: 21, distance: 14.7
click at [581, 8] on icon "button" at bounding box center [576, 13] width 17 height 17
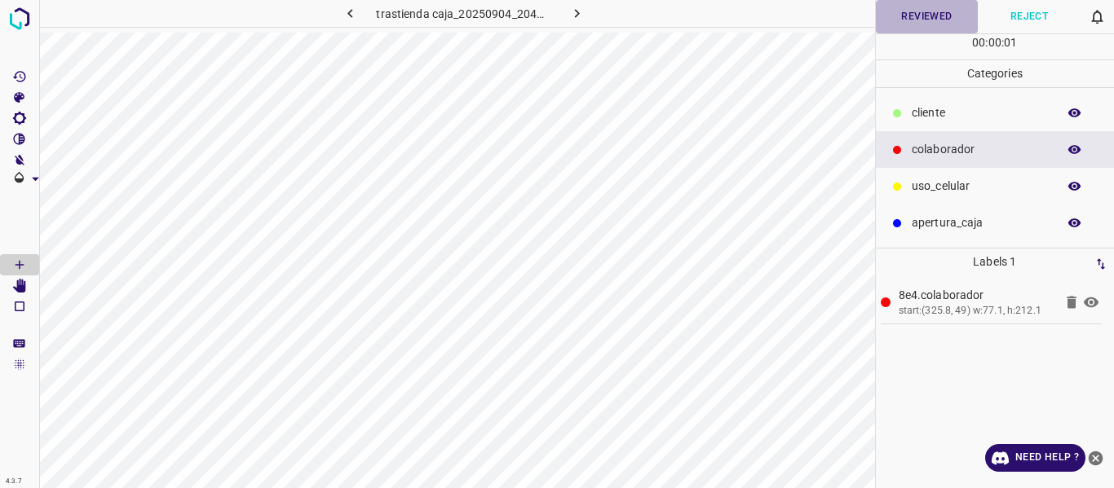
click at [940, 19] on button "Reviewed" at bounding box center [927, 16] width 103 height 33
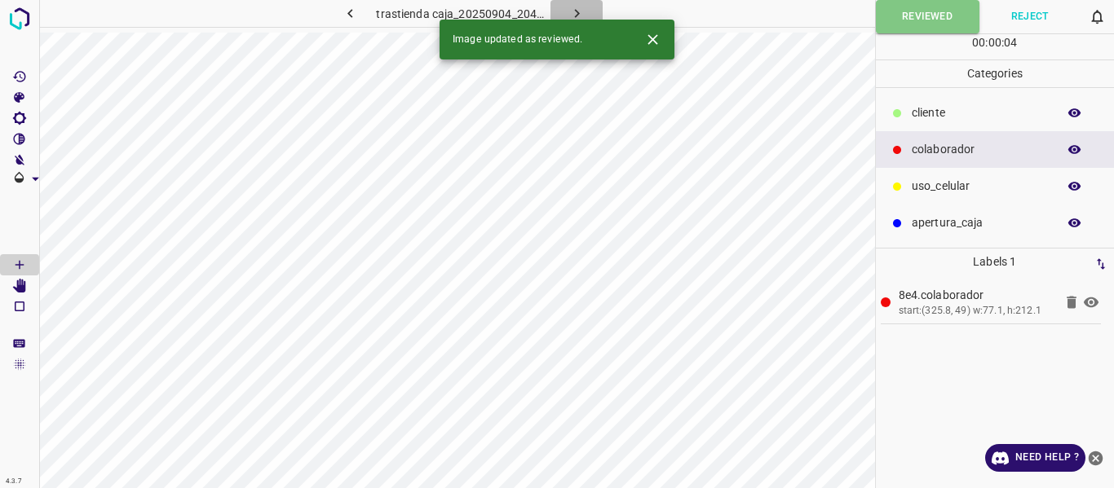
click at [576, 10] on icon "button" at bounding box center [576, 13] width 17 height 17
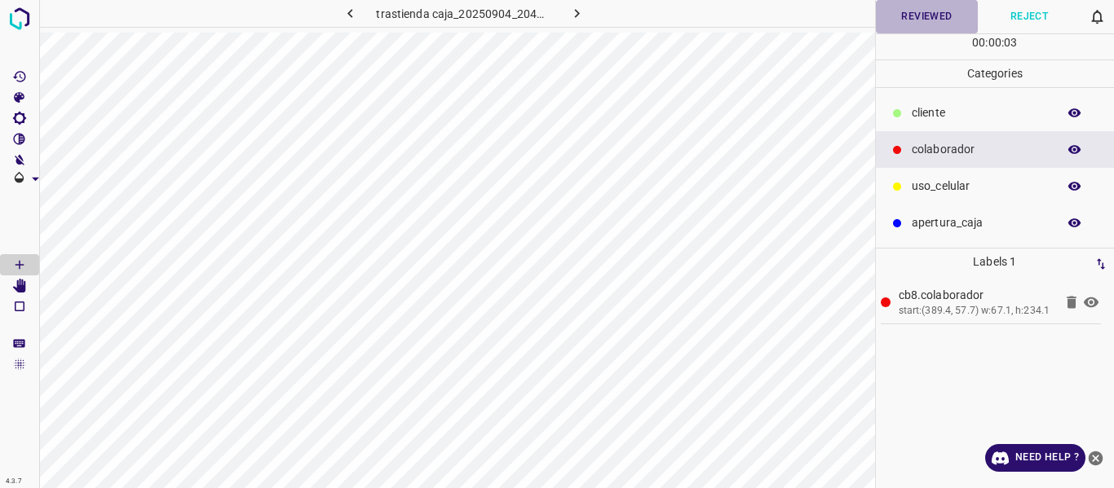
click at [904, 11] on button "Reviewed" at bounding box center [927, 16] width 103 height 33
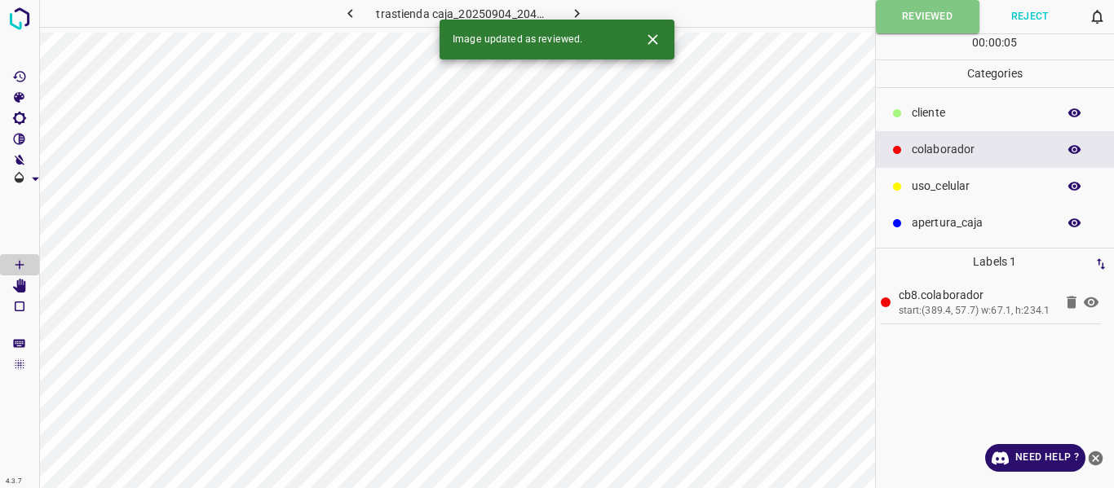
click at [580, 11] on icon "button" at bounding box center [576, 13] width 17 height 17
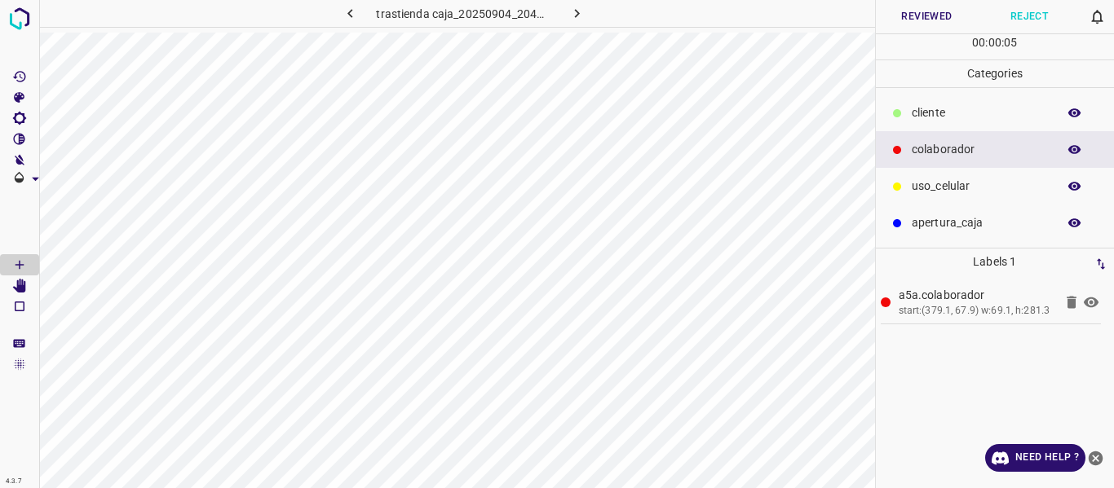
click at [906, 15] on button "Reviewed" at bounding box center [927, 16] width 103 height 33
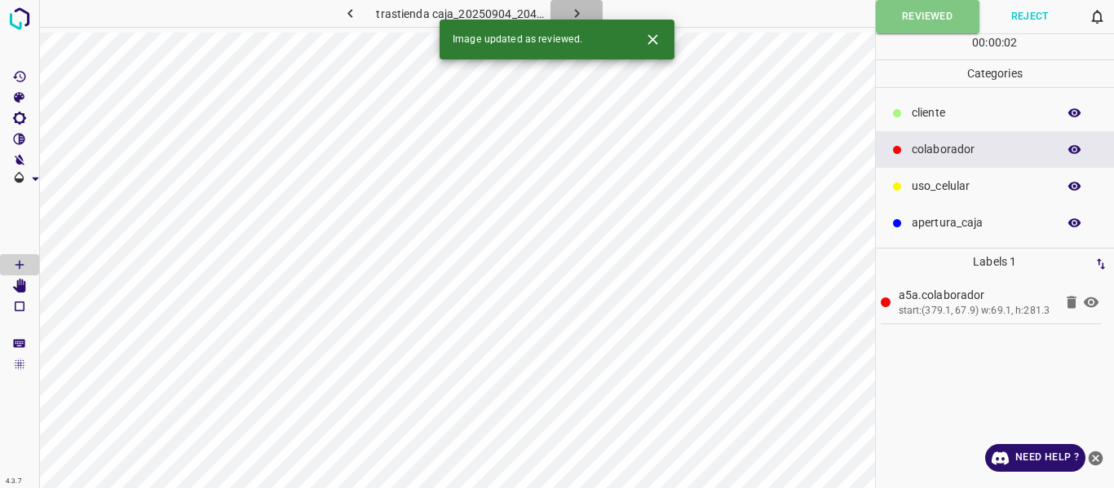
click at [578, 15] on icon "button" at bounding box center [576, 13] width 17 height 17
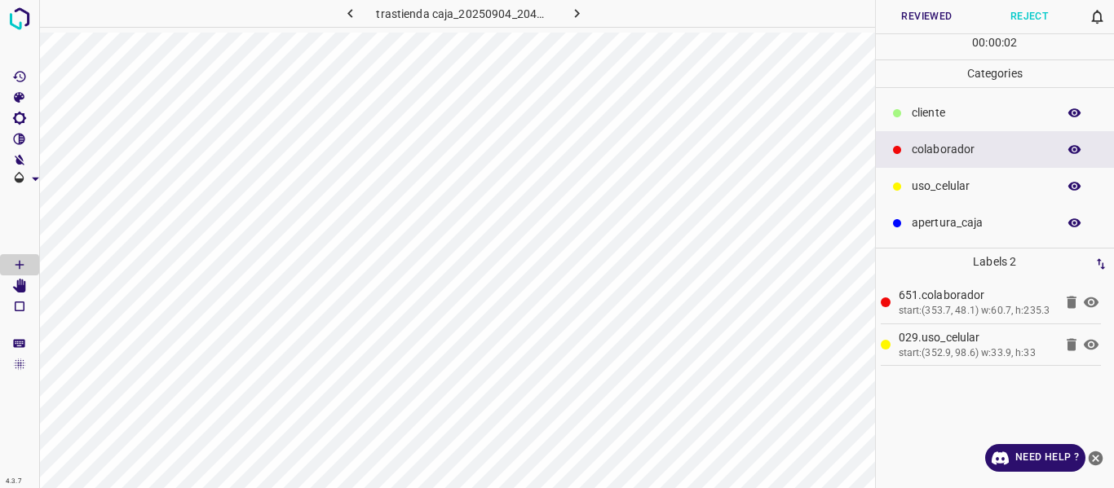
click at [915, 18] on button "Reviewed" at bounding box center [927, 16] width 103 height 33
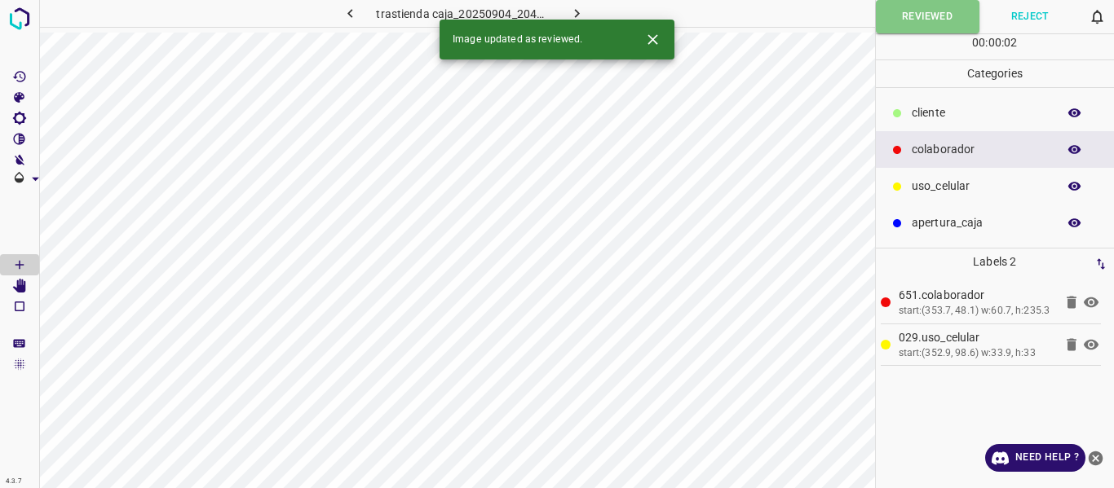
click at [583, 9] on icon "button" at bounding box center [576, 13] width 17 height 17
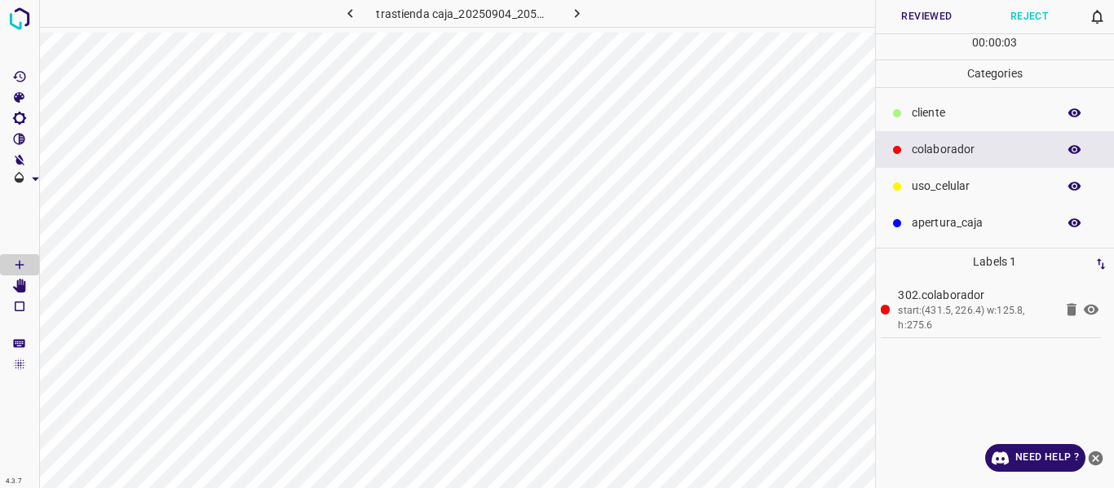
click at [904, 18] on button "Reviewed" at bounding box center [927, 16] width 103 height 33
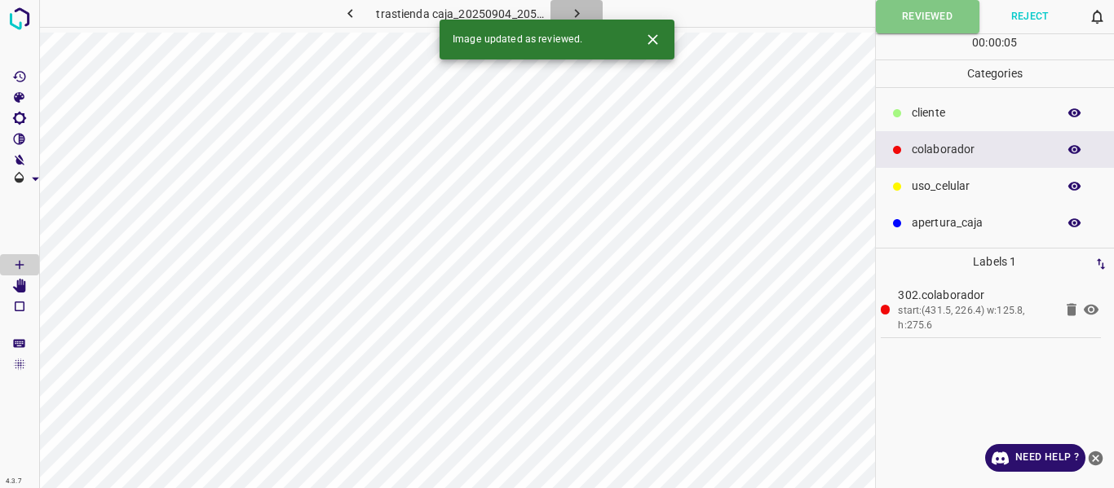
click at [575, 7] on icon "button" at bounding box center [576, 13] width 17 height 17
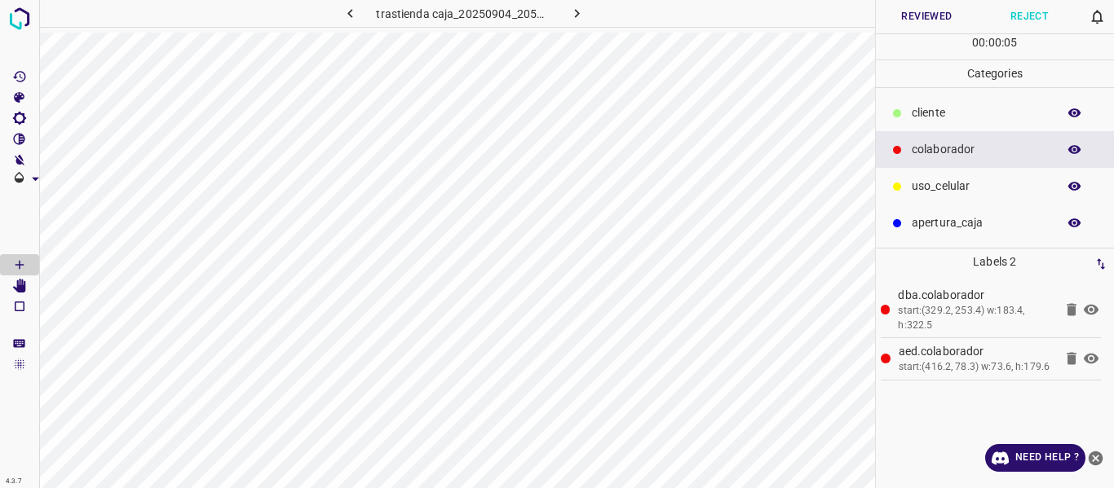
click at [906, 15] on button "Reviewed" at bounding box center [927, 16] width 103 height 33
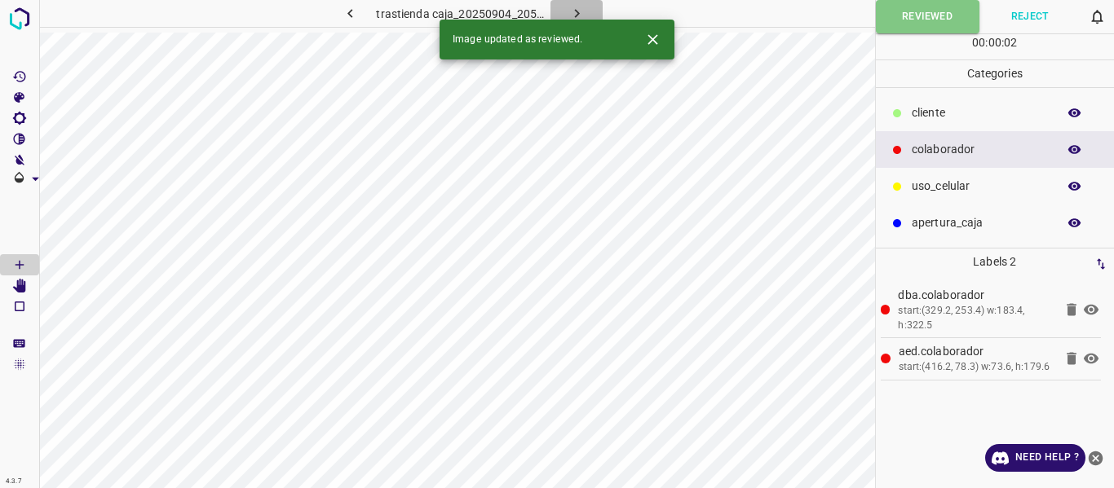
click at [576, 11] on icon "button" at bounding box center [576, 13] width 17 height 17
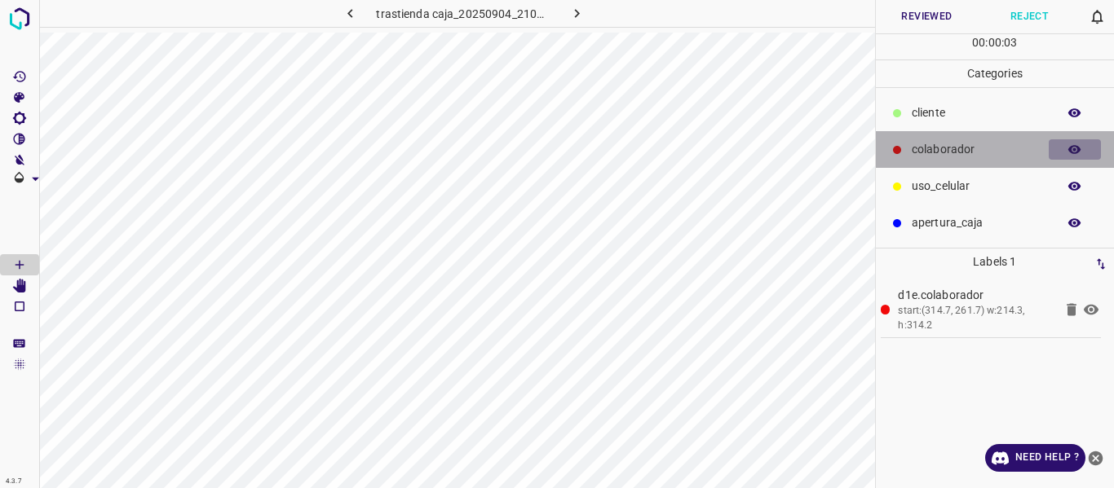
click at [1073, 146] on icon "button" at bounding box center [1074, 149] width 13 height 9
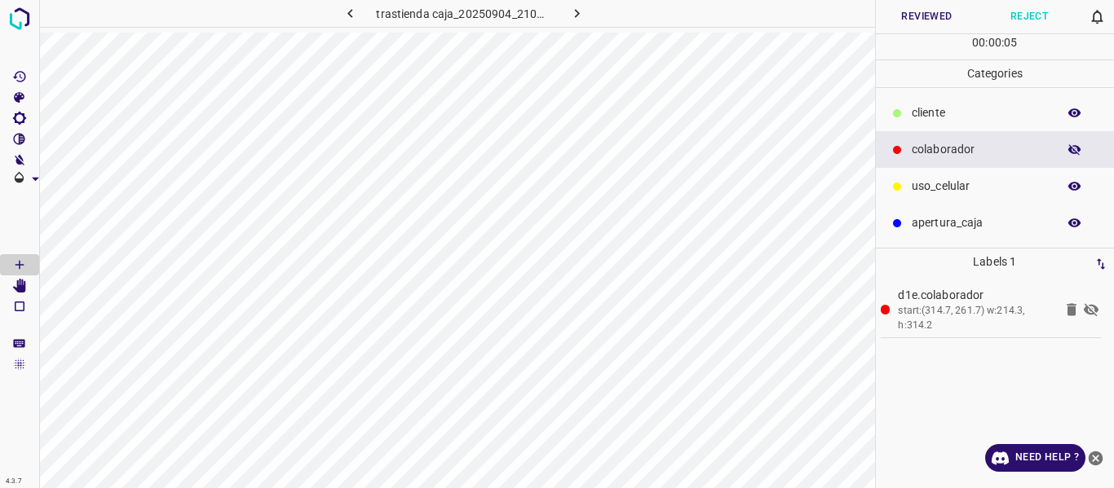
click at [1073, 146] on icon "button" at bounding box center [1074, 149] width 13 height 11
click at [906, 17] on button "Reviewed" at bounding box center [927, 16] width 103 height 33
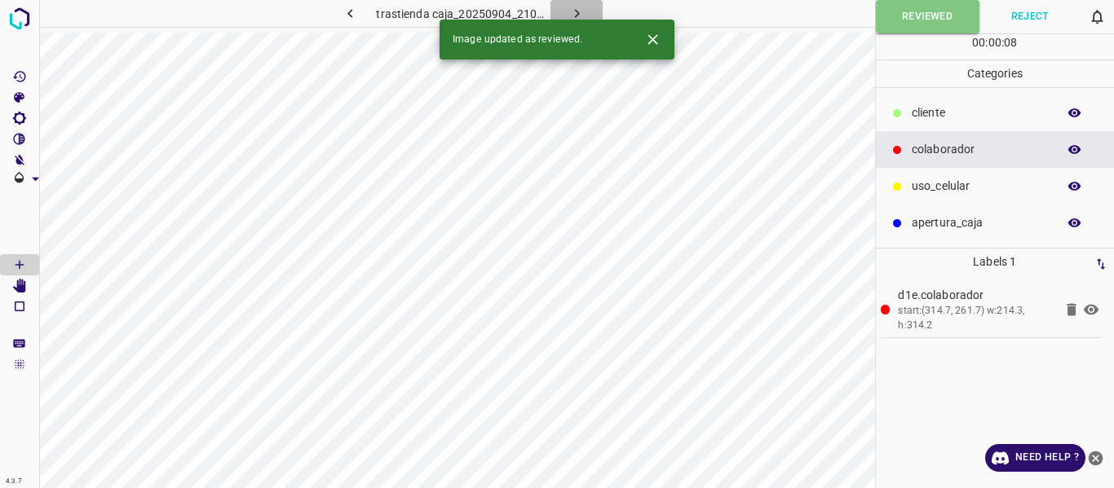
click at [578, 9] on icon "button" at bounding box center [576, 13] width 17 height 17
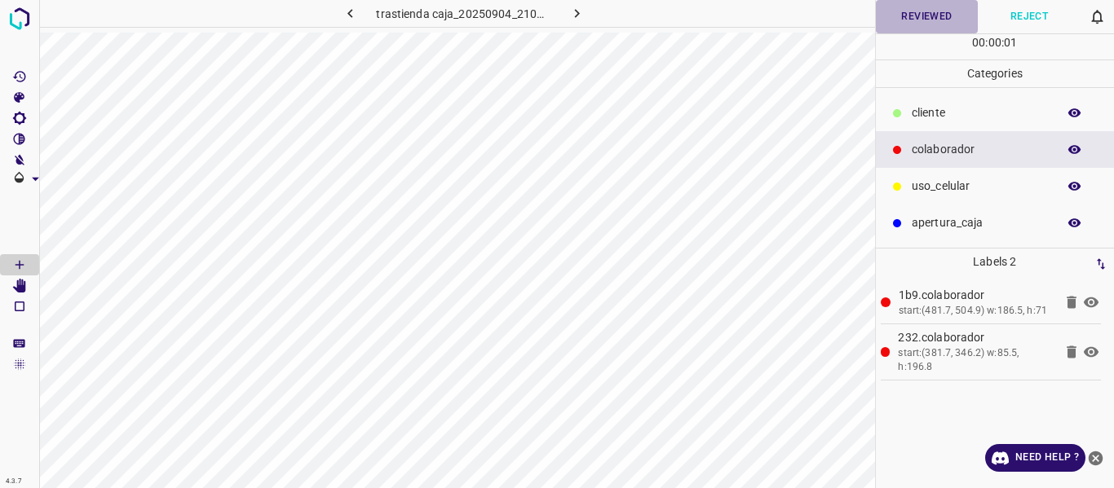
click at [916, 15] on button "Reviewed" at bounding box center [927, 16] width 103 height 33
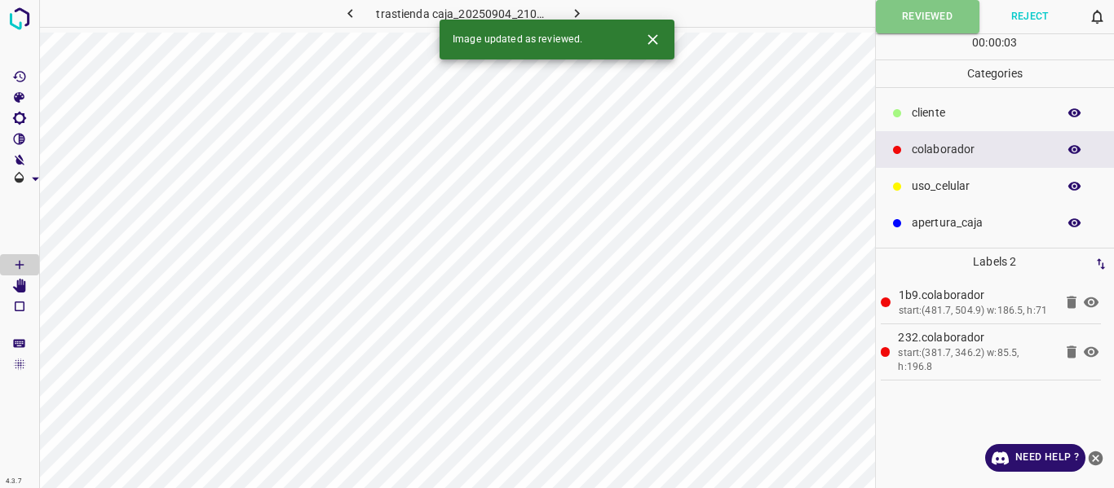
click at [572, 3] on button "button" at bounding box center [576, 13] width 52 height 27
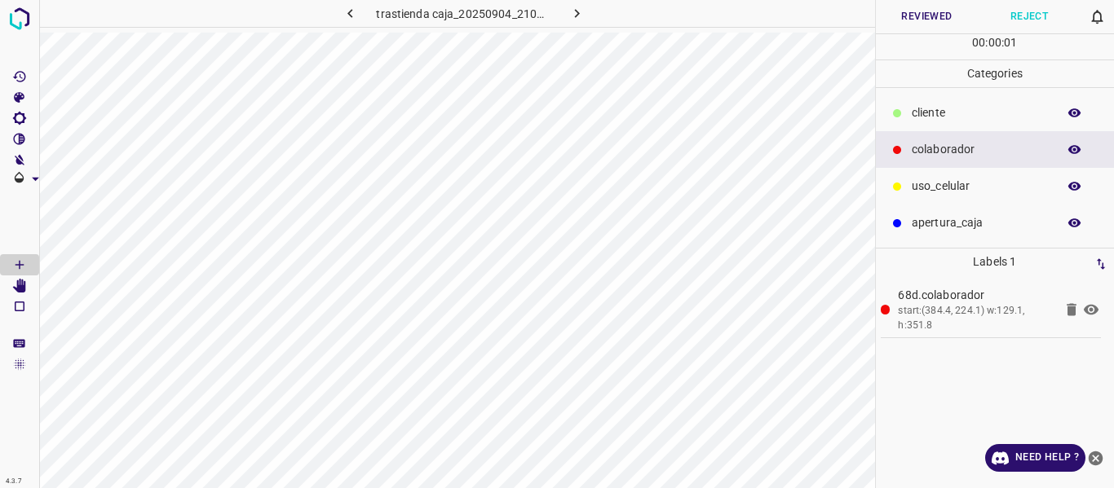
click at [895, 14] on button "Reviewed" at bounding box center [927, 16] width 103 height 33
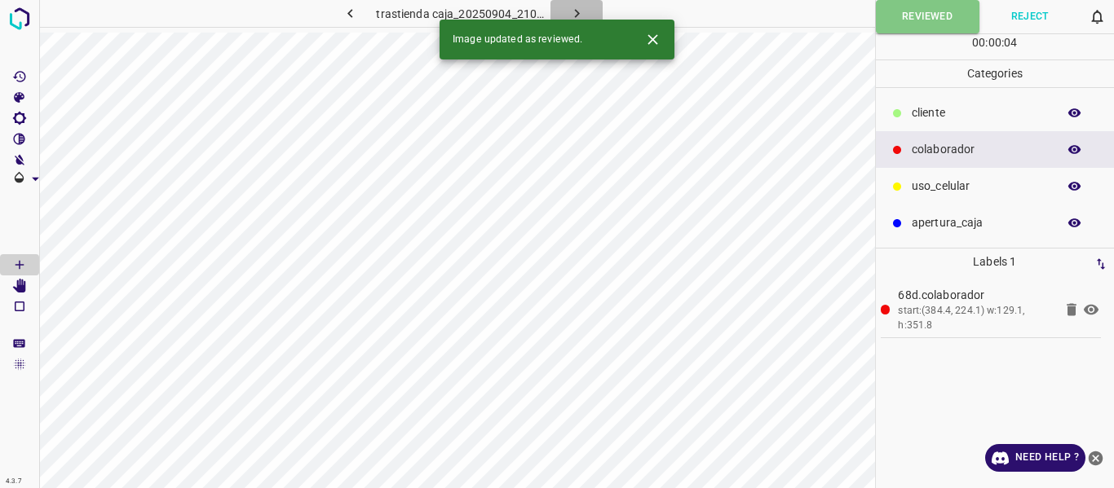
click at [572, 10] on icon "button" at bounding box center [576, 13] width 17 height 17
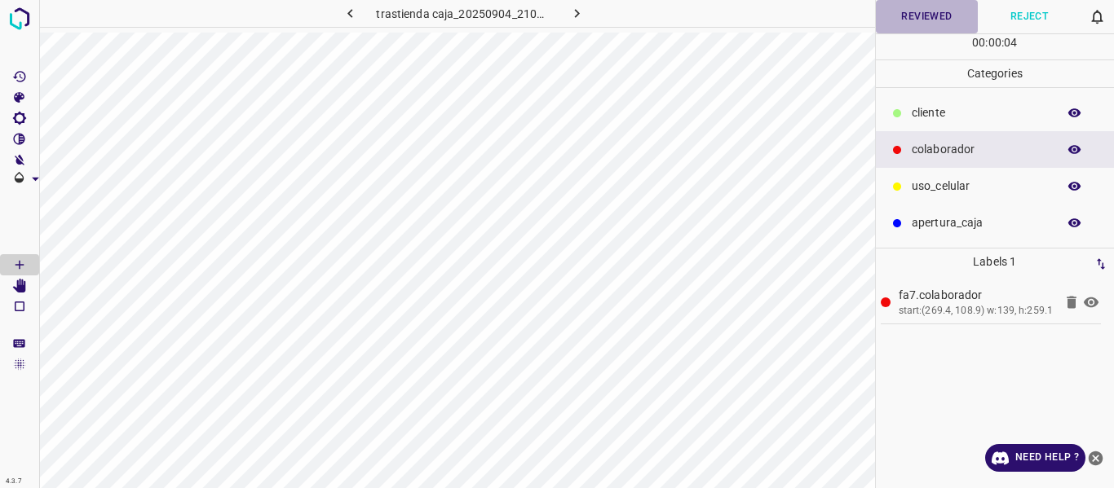
click at [912, 22] on button "Reviewed" at bounding box center [927, 16] width 103 height 33
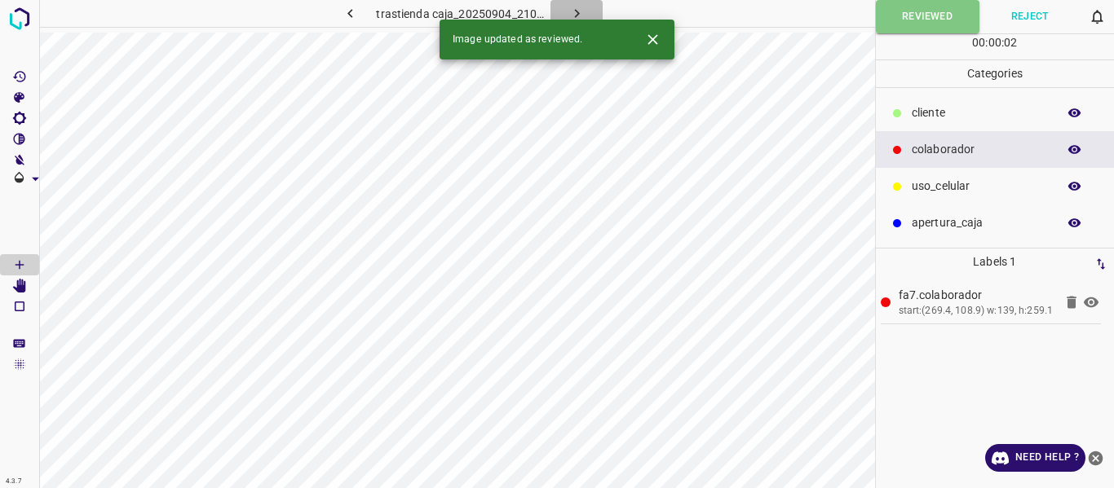
drag, startPoint x: 585, startPoint y: 10, endPoint x: 566, endPoint y: 23, distance: 23.5
click at [585, 9] on button "button" at bounding box center [576, 13] width 52 height 27
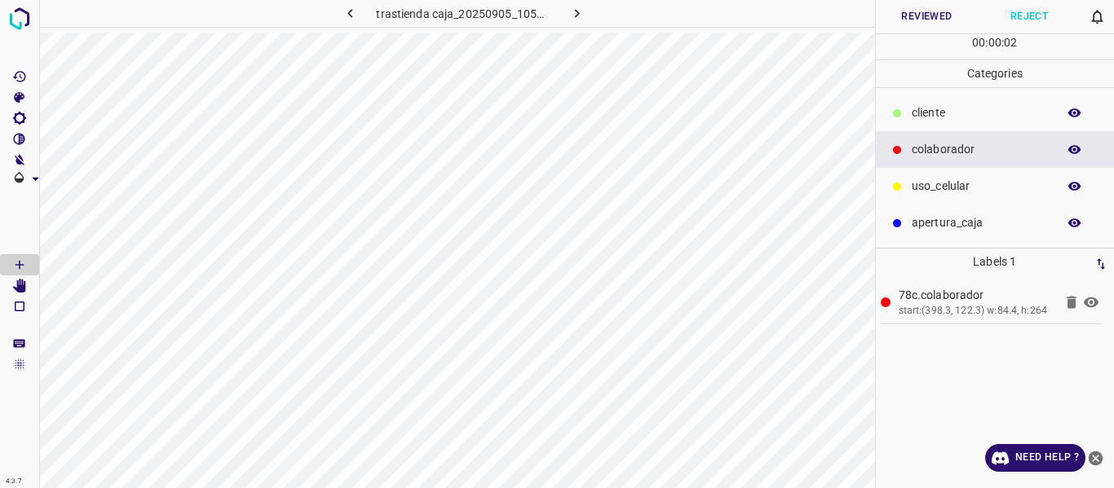
click at [903, 16] on button "Reviewed" at bounding box center [927, 16] width 103 height 33
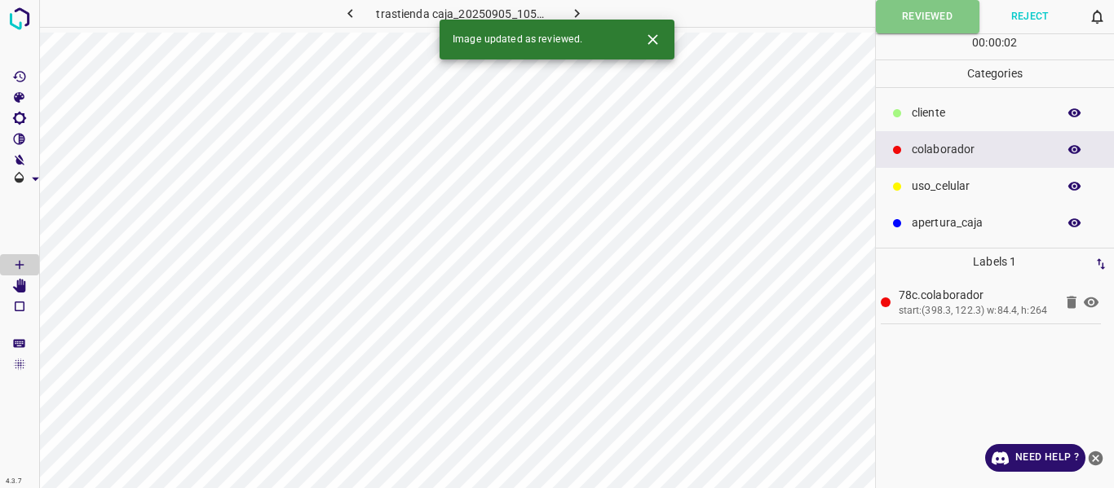
drag, startPoint x: 580, startPoint y: 12, endPoint x: 588, endPoint y: 20, distance: 11.0
click at [580, 12] on icon "button" at bounding box center [576, 13] width 17 height 17
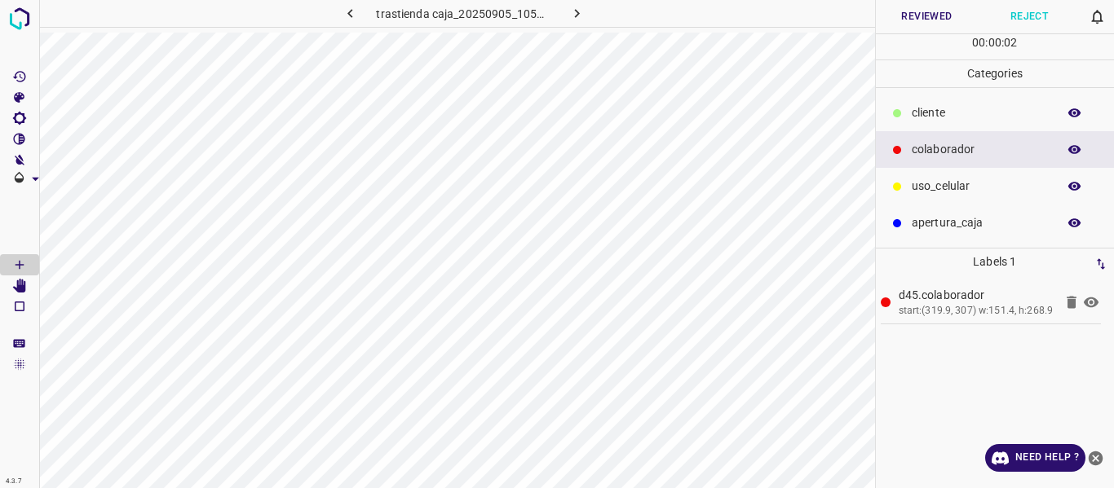
click at [920, 19] on button "Reviewed" at bounding box center [927, 16] width 103 height 33
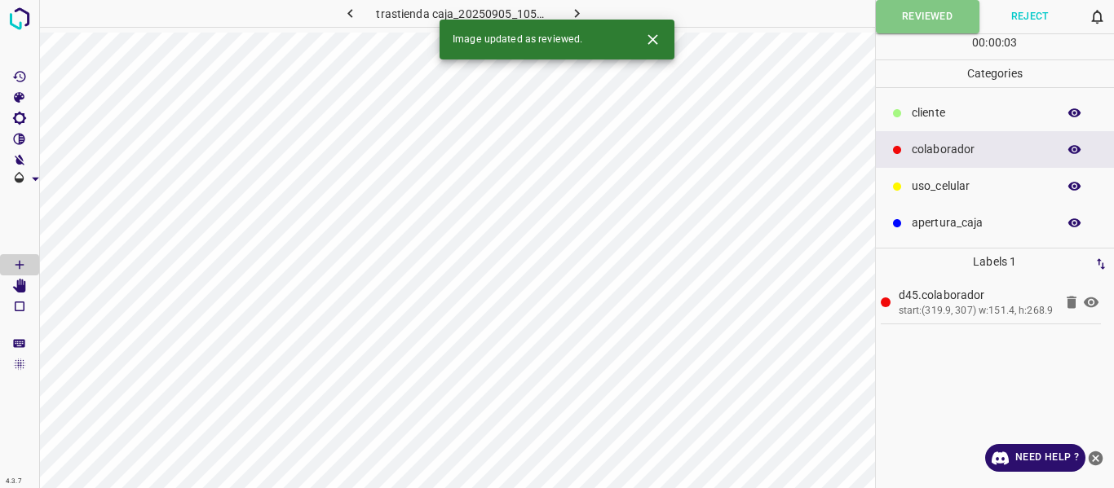
click at [584, 10] on icon "button" at bounding box center [576, 13] width 17 height 17
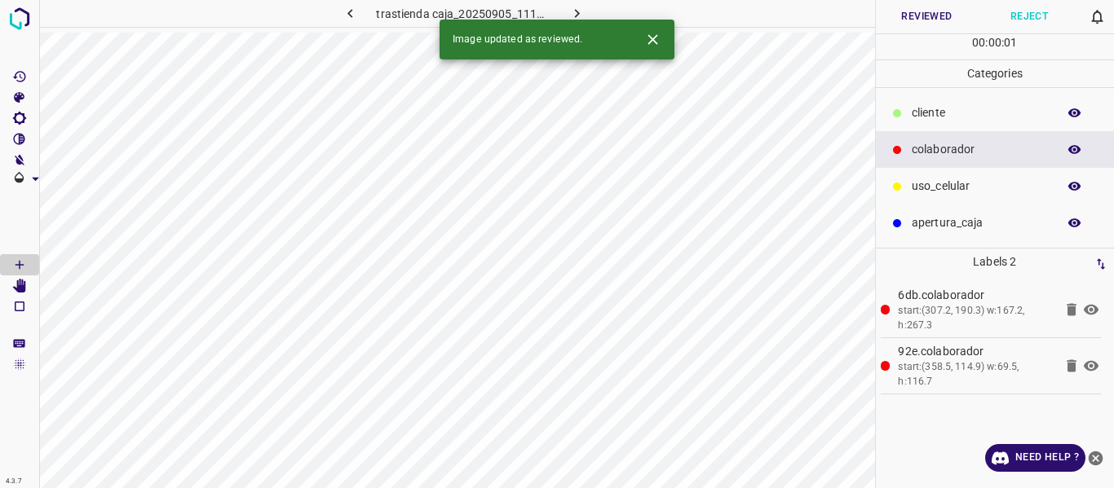
click at [929, 19] on button "Reviewed" at bounding box center [927, 16] width 103 height 33
click at [572, 10] on icon "button" at bounding box center [576, 13] width 17 height 17
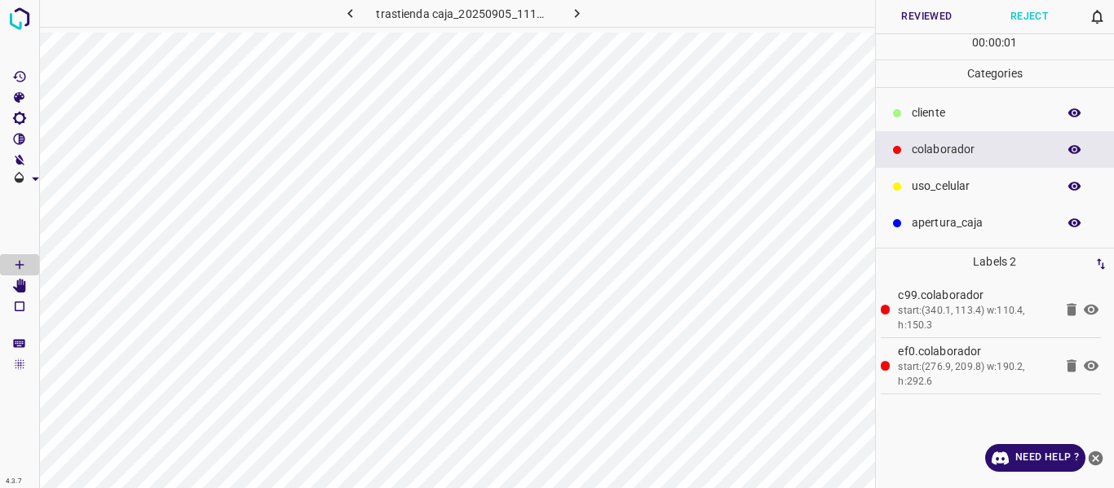
click at [917, 20] on button "Reviewed" at bounding box center [927, 16] width 103 height 33
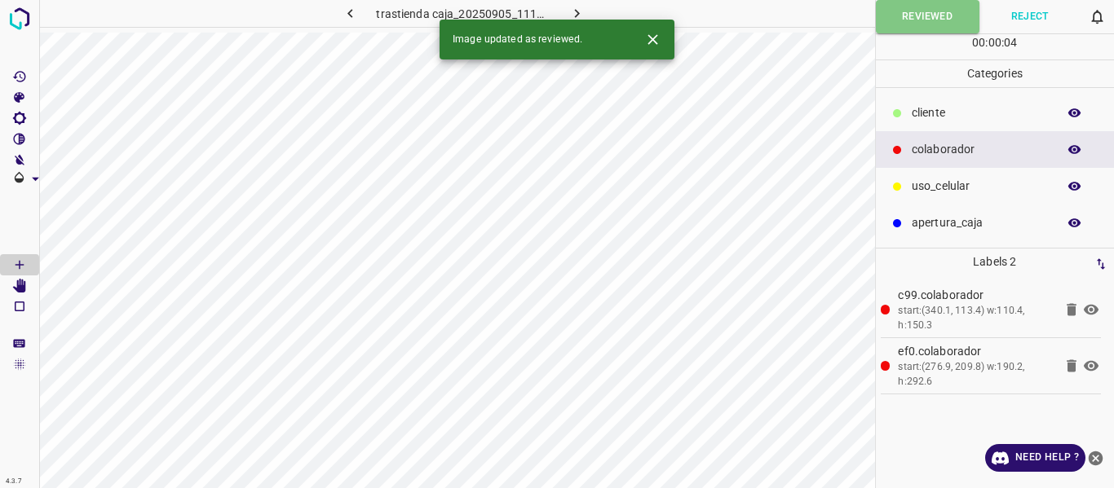
click at [570, 9] on icon "button" at bounding box center [576, 13] width 17 height 17
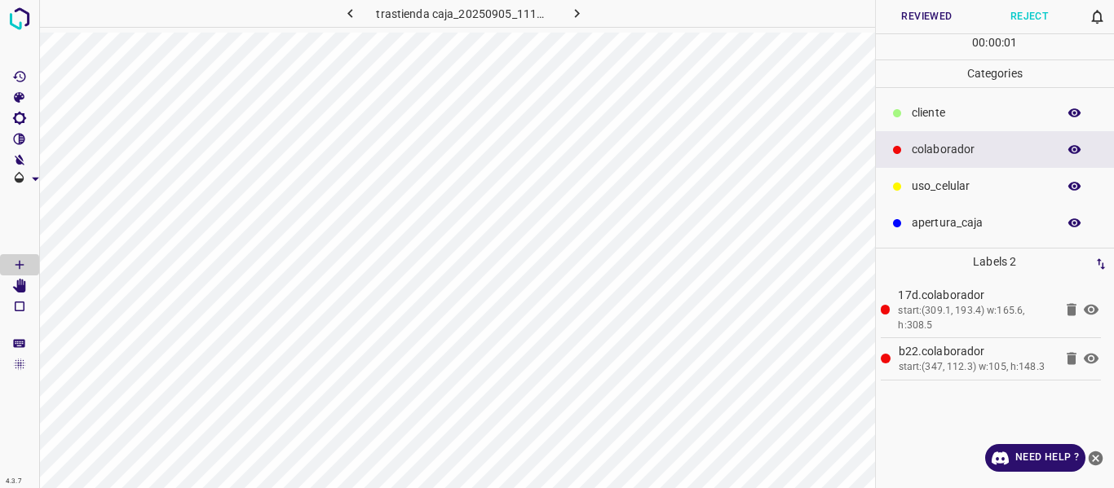
click at [910, 18] on button "Reviewed" at bounding box center [927, 16] width 103 height 33
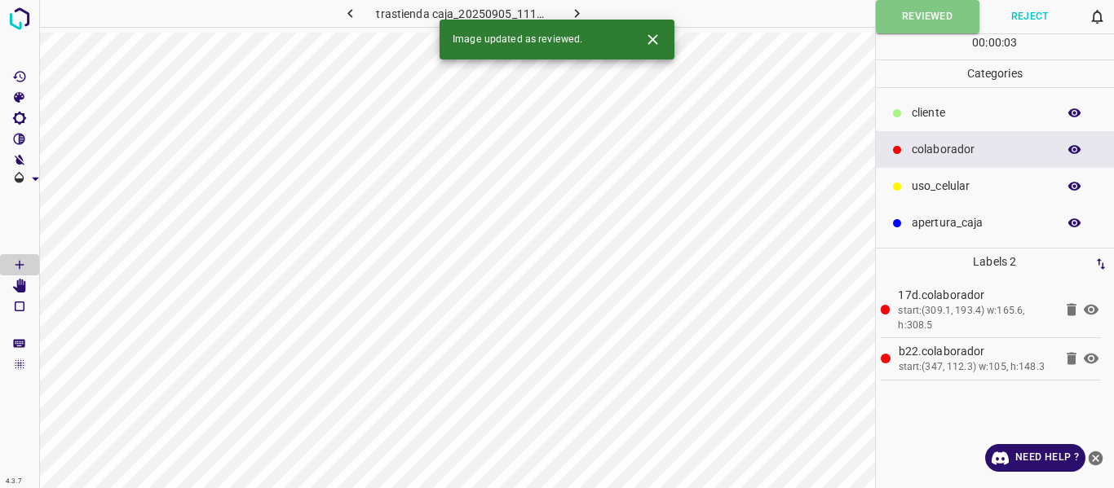
click at [580, 12] on icon "button" at bounding box center [576, 13] width 17 height 17
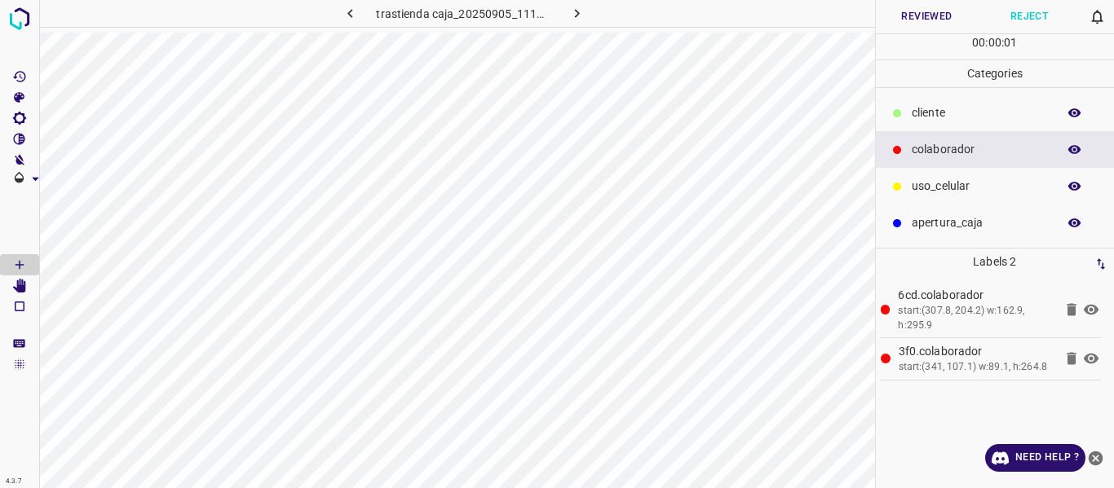
click at [921, 16] on button "Reviewed" at bounding box center [927, 16] width 103 height 33
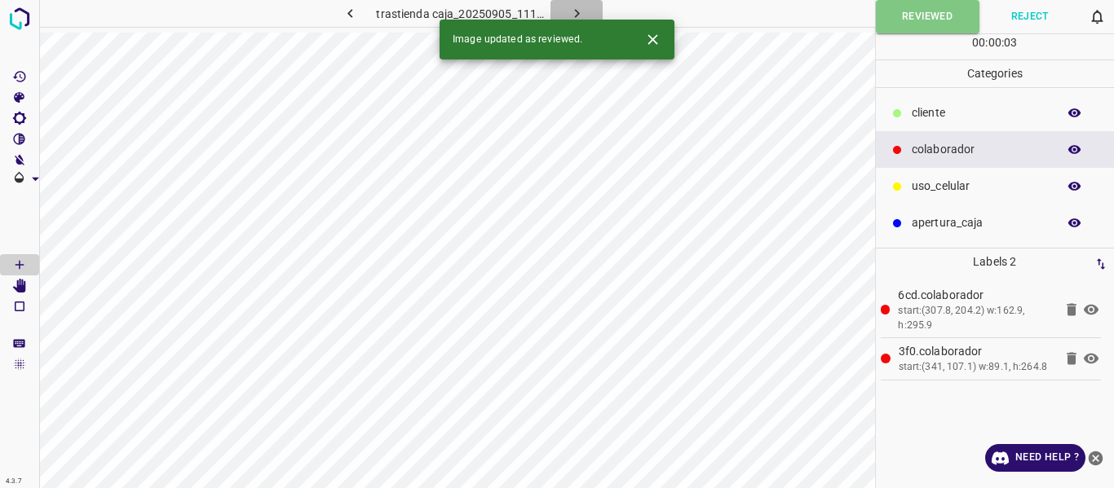
click at [580, 9] on icon "button" at bounding box center [576, 13] width 17 height 17
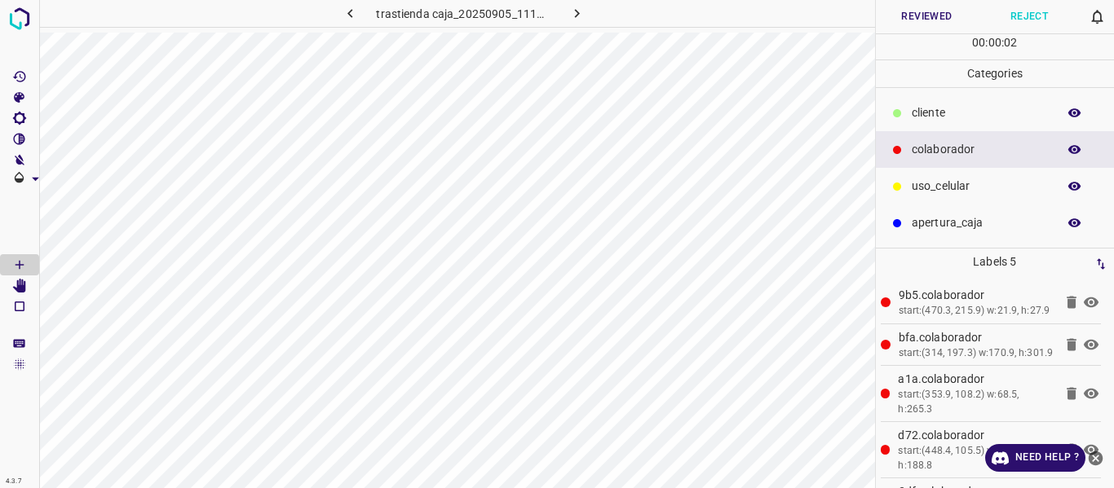
click at [890, 10] on button "Reviewed" at bounding box center [927, 16] width 103 height 33
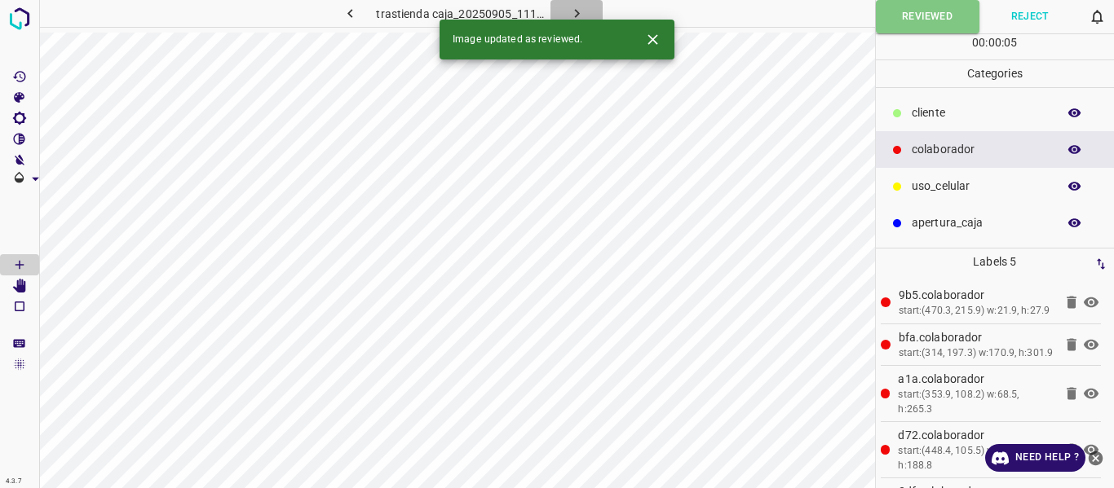
click at [580, 8] on icon "button" at bounding box center [576, 13] width 17 height 17
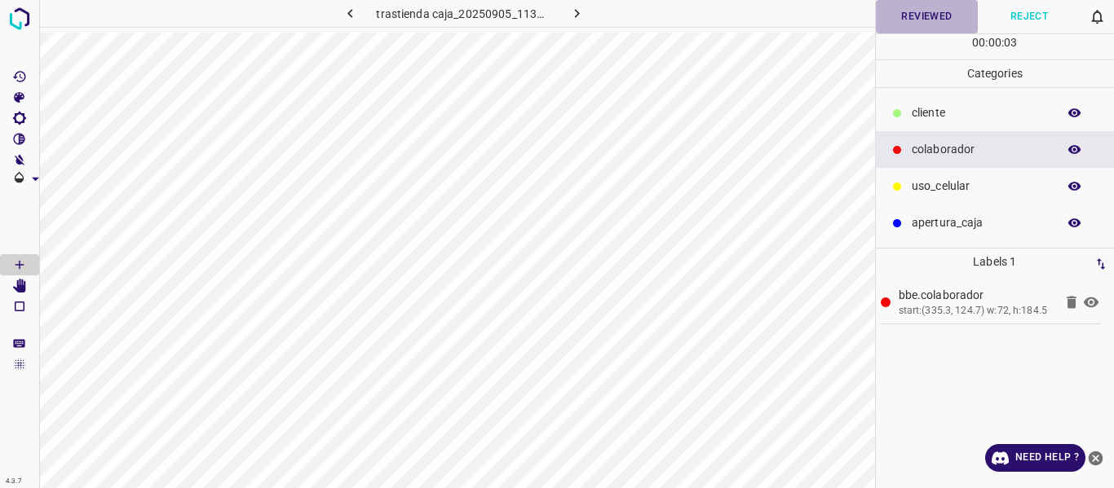
click at [915, 15] on button "Reviewed" at bounding box center [927, 16] width 103 height 33
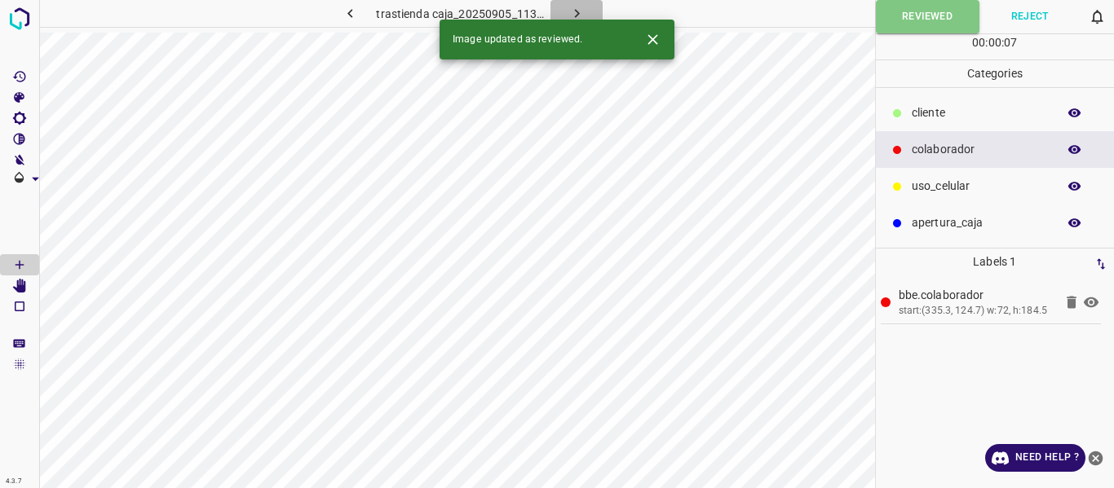
click at [573, 10] on icon "button" at bounding box center [576, 13] width 17 height 17
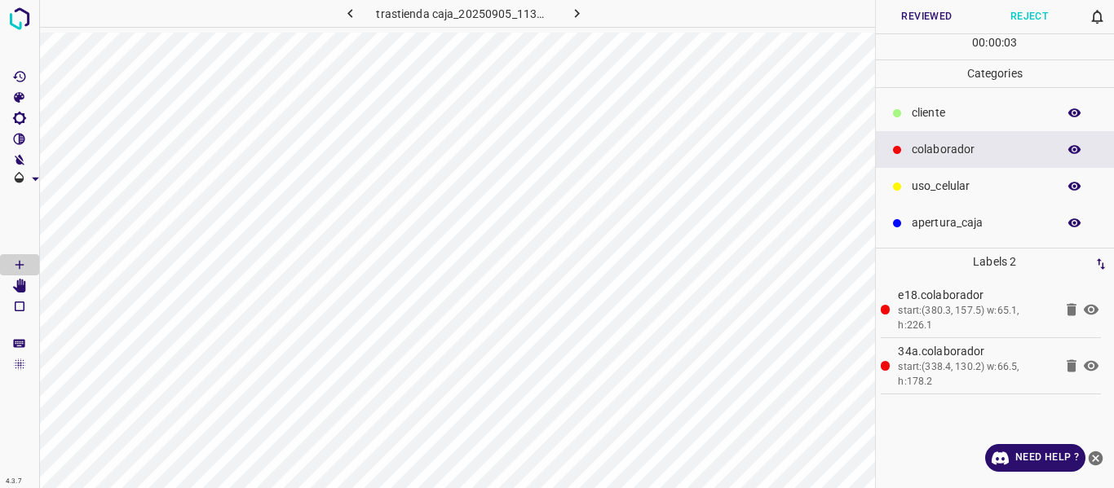
click at [908, 21] on button "Reviewed" at bounding box center [927, 16] width 103 height 33
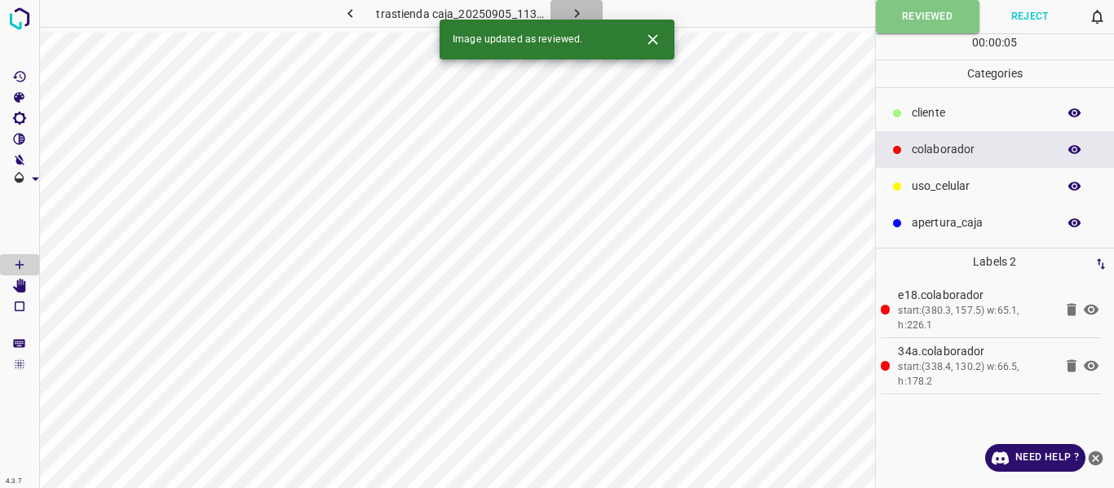
click at [576, 13] on icon "button" at bounding box center [576, 13] width 5 height 9
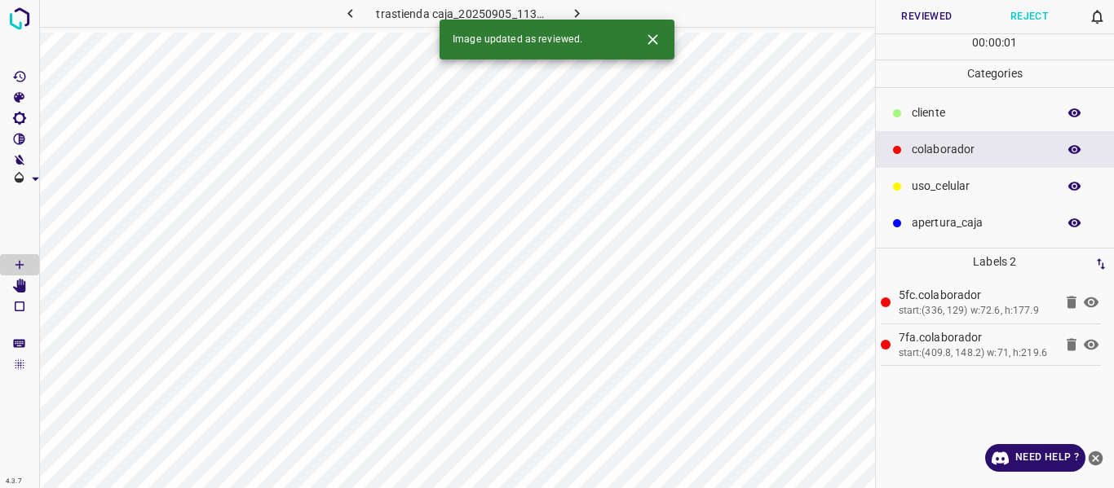
click at [905, 13] on button "Reviewed" at bounding box center [927, 16] width 103 height 33
click at [574, 9] on icon "button" at bounding box center [576, 13] width 17 height 17
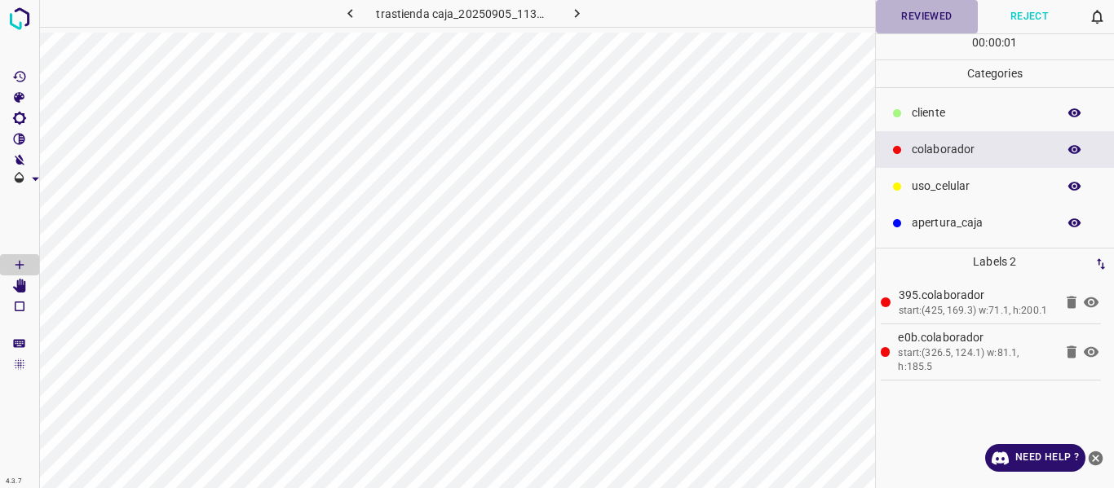
click at [906, 26] on button "Reviewed" at bounding box center [927, 16] width 103 height 33
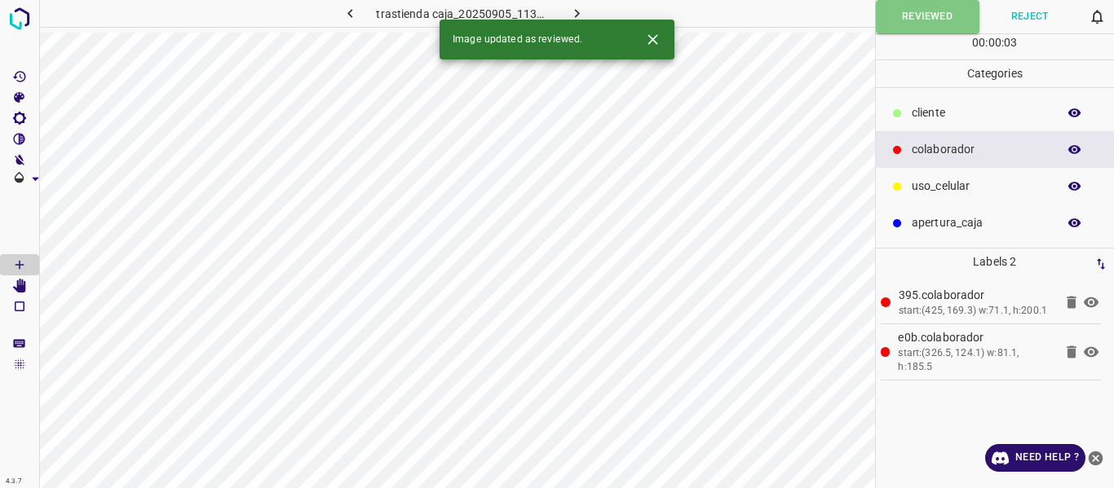
drag, startPoint x: 577, startPoint y: 8, endPoint x: 613, endPoint y: 20, distance: 37.9
click at [577, 7] on icon "button" at bounding box center [576, 13] width 17 height 17
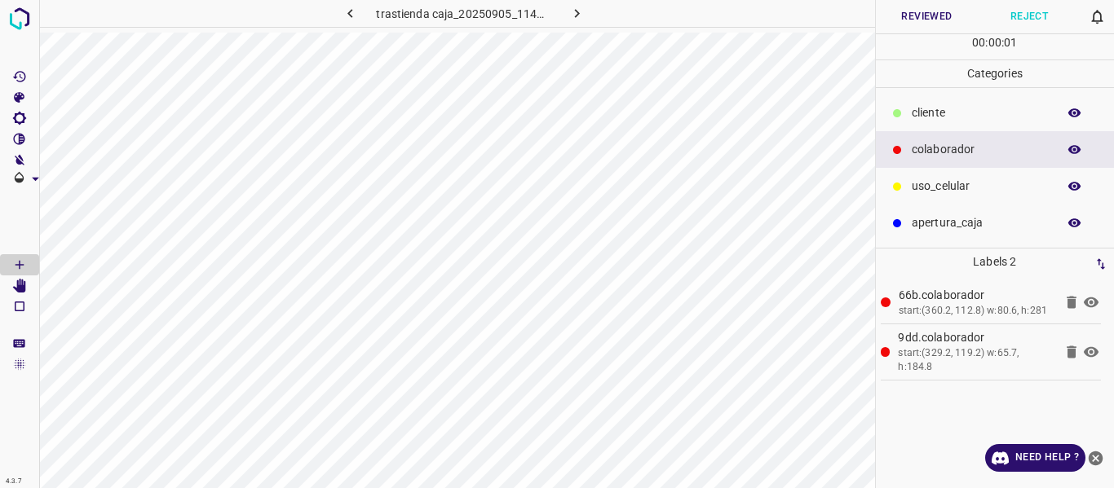
click at [938, 19] on button "Reviewed" at bounding box center [927, 16] width 103 height 33
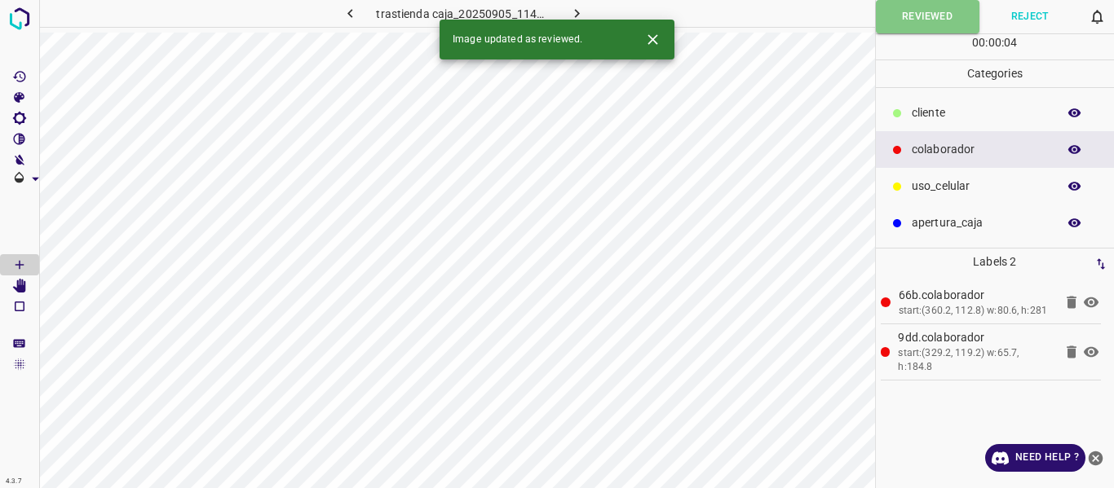
click at [579, 10] on icon "button" at bounding box center [576, 13] width 17 height 17
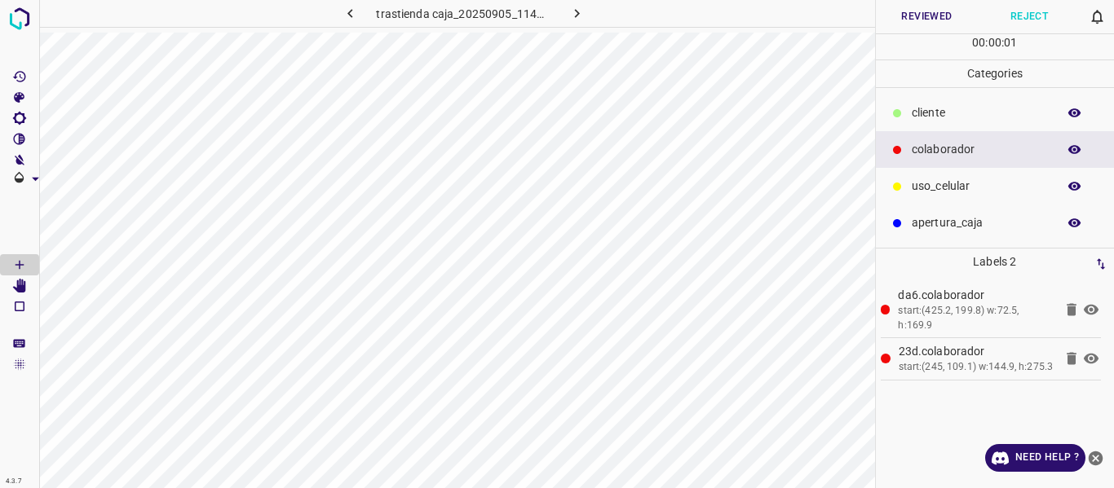
click at [911, 10] on button "Reviewed" at bounding box center [927, 16] width 103 height 33
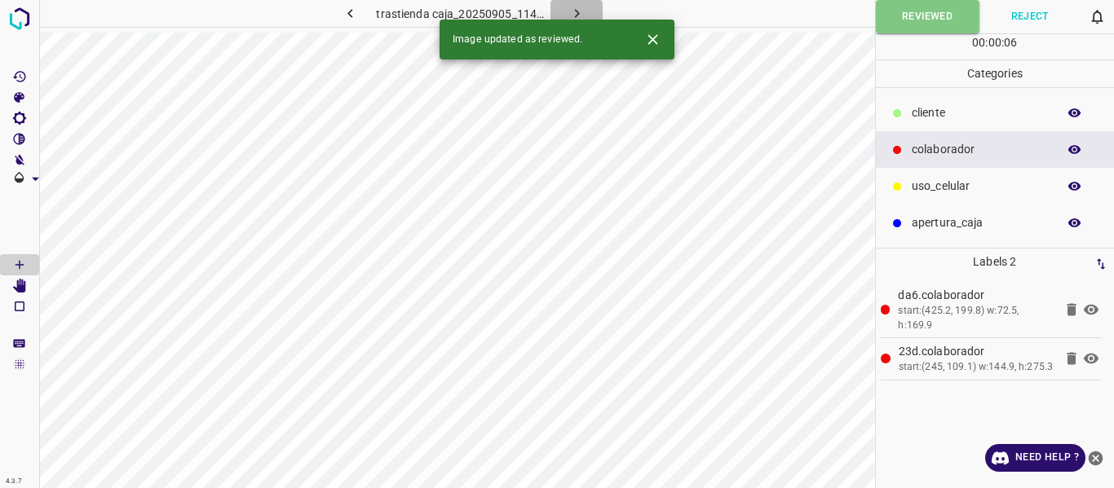
click at [580, 9] on icon "button" at bounding box center [576, 13] width 17 height 17
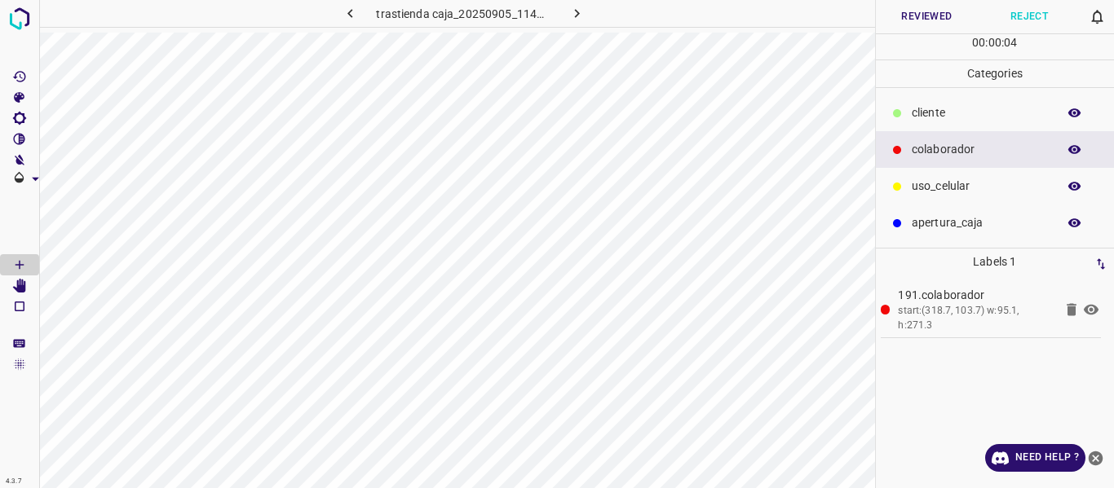
click at [912, 15] on button "Reviewed" at bounding box center [927, 16] width 103 height 33
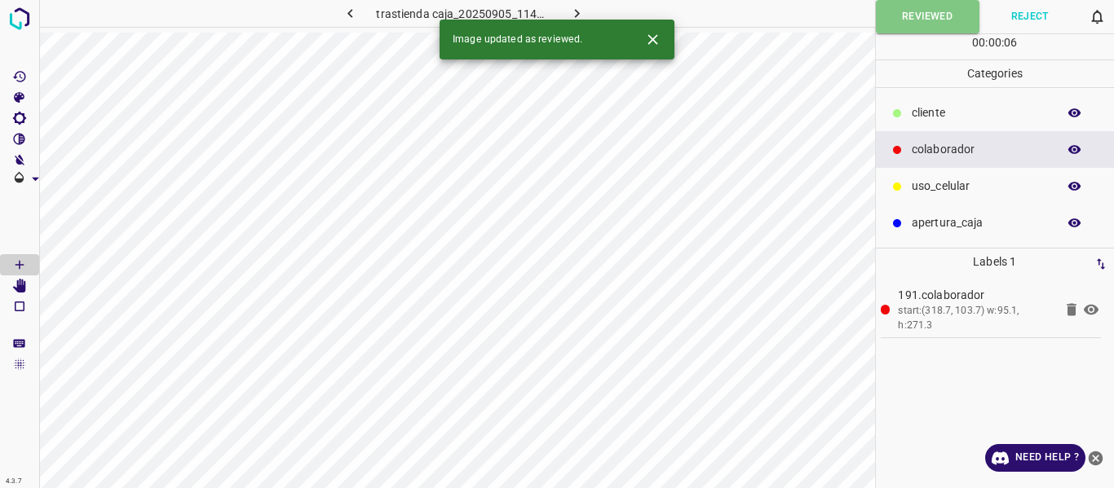
click at [574, 10] on icon "button" at bounding box center [576, 13] width 5 height 9
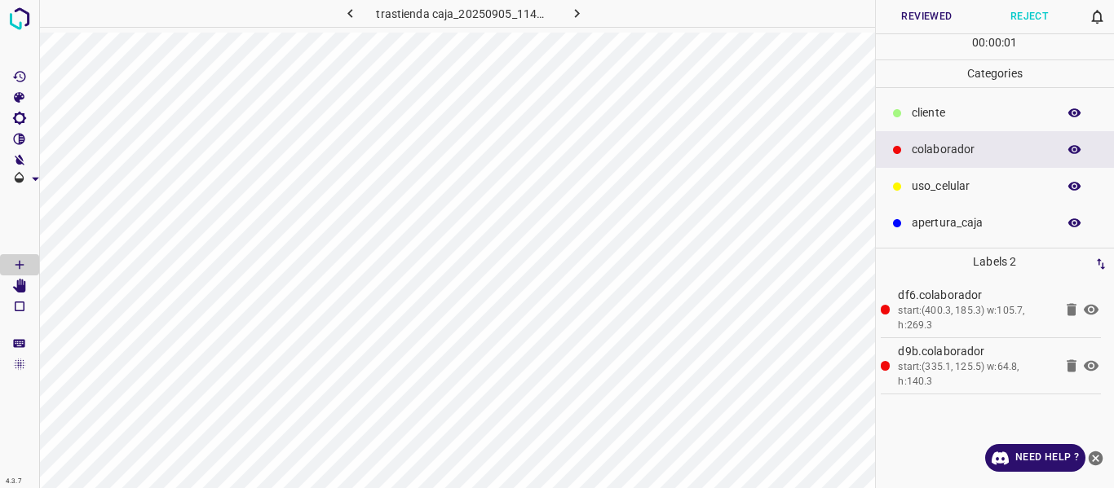
click at [904, 15] on button "Reviewed" at bounding box center [927, 16] width 103 height 33
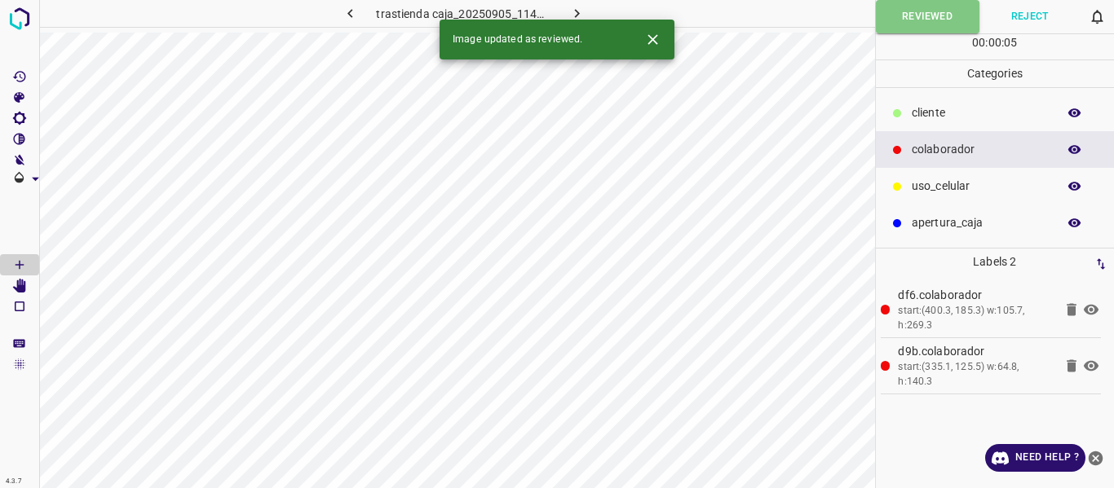
click at [574, 7] on icon "button" at bounding box center [576, 13] width 17 height 17
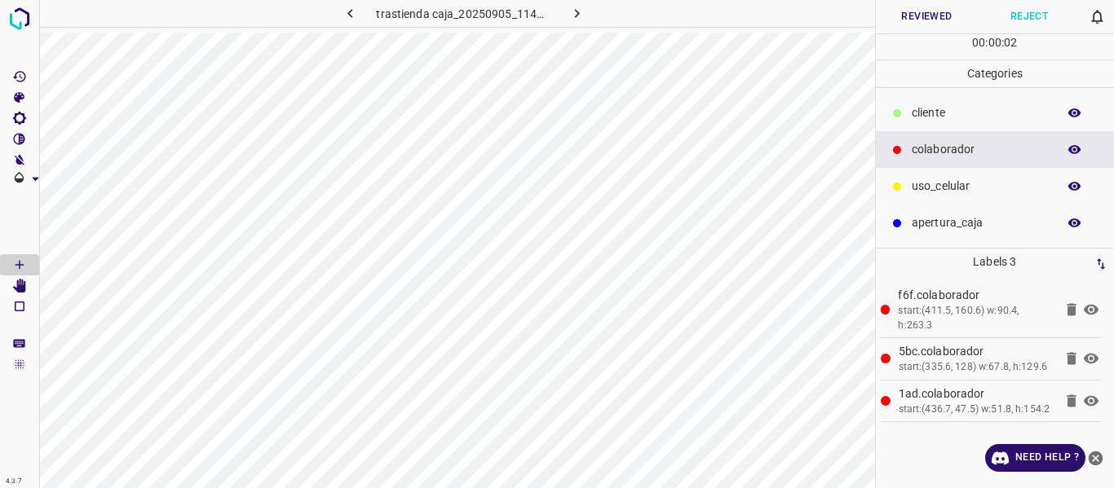
click at [917, 19] on button "Reviewed" at bounding box center [927, 16] width 103 height 33
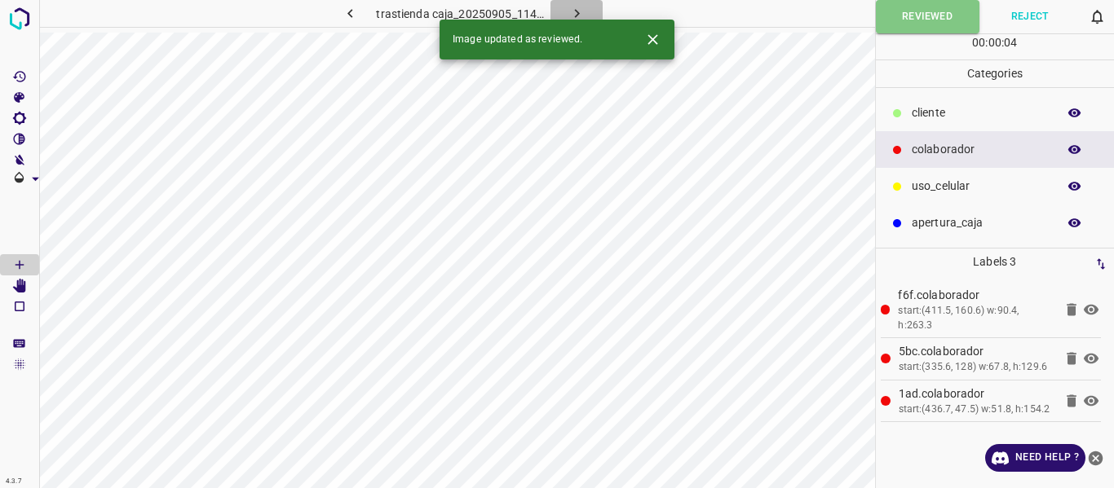
click at [572, 10] on icon "button" at bounding box center [576, 13] width 17 height 17
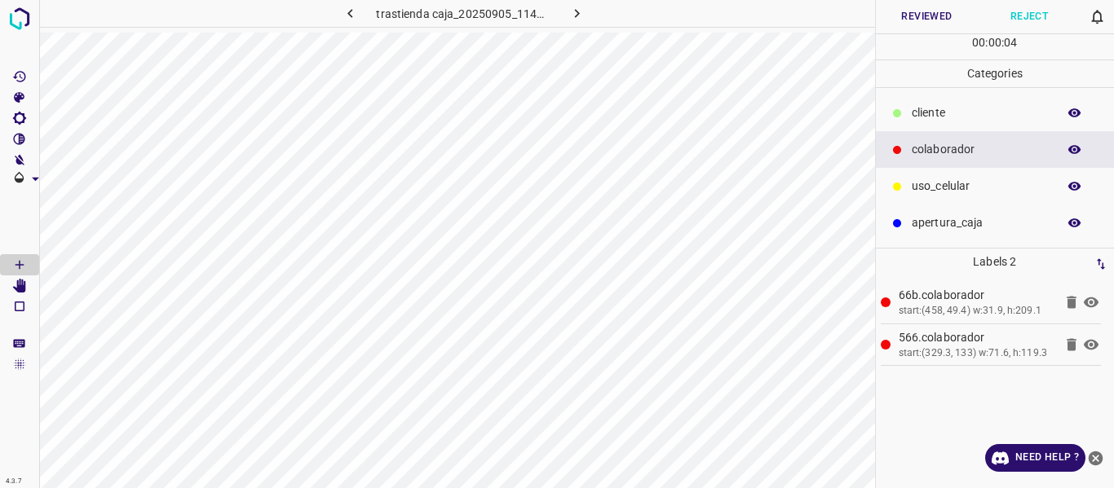
click at [920, 17] on button "Reviewed" at bounding box center [927, 16] width 103 height 33
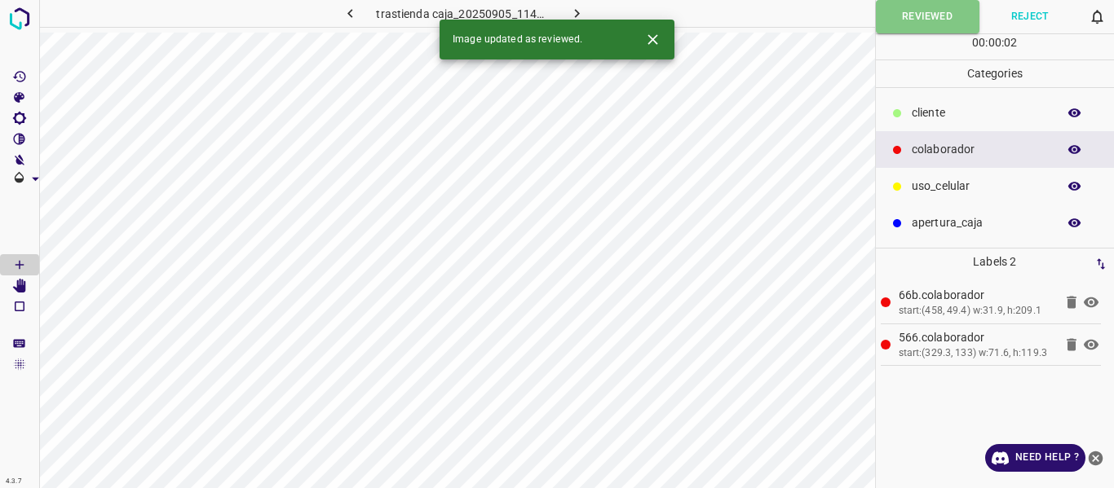
click at [577, 8] on icon "button" at bounding box center [576, 13] width 17 height 17
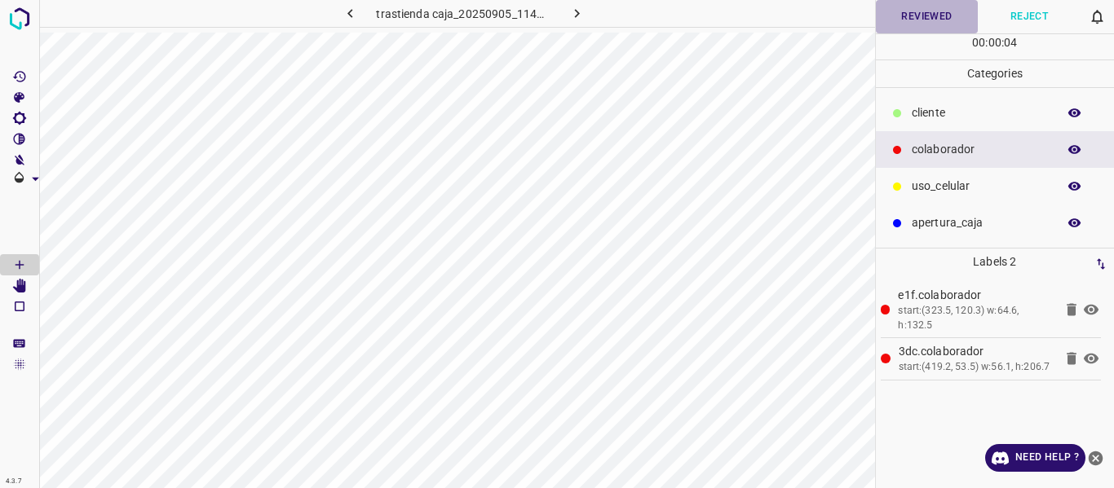
click at [916, 18] on button "Reviewed" at bounding box center [927, 16] width 103 height 33
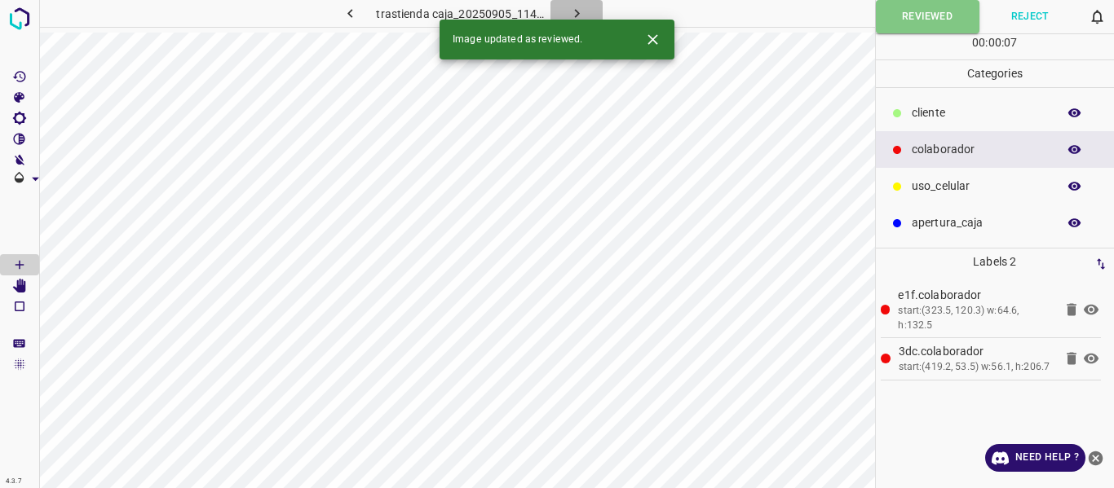
click at [571, 3] on button "button" at bounding box center [576, 13] width 52 height 27
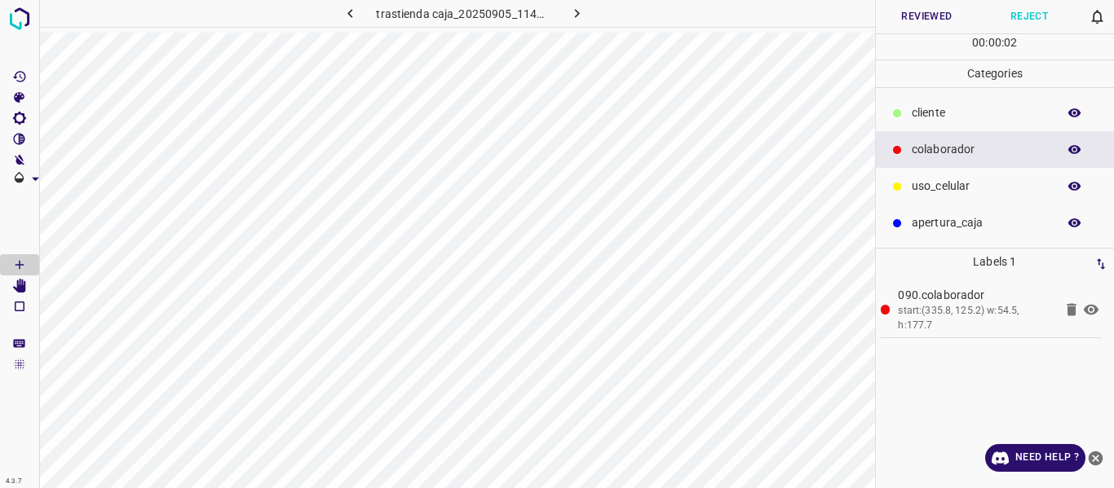
click at [912, 8] on button "Reviewed" at bounding box center [927, 16] width 103 height 33
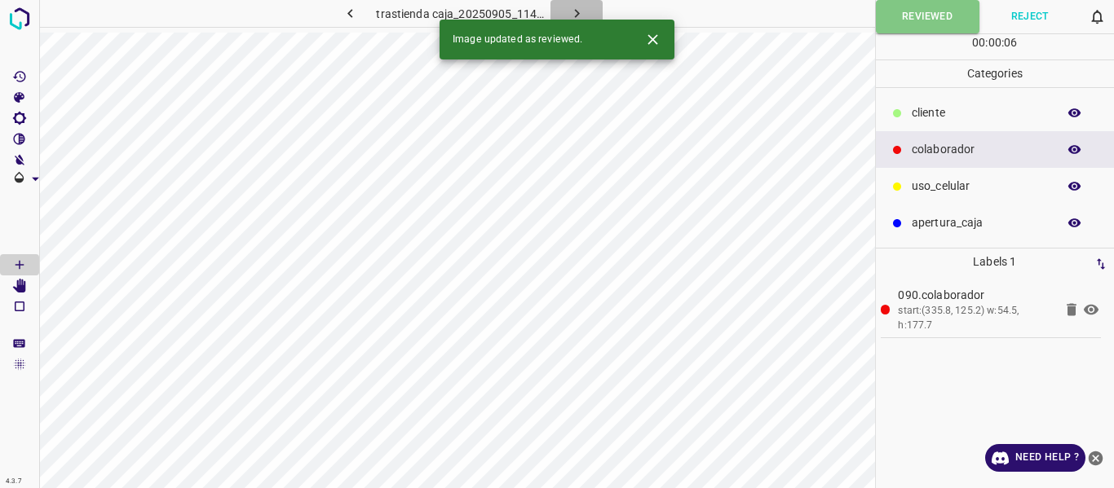
click at [571, 10] on icon "button" at bounding box center [576, 13] width 17 height 17
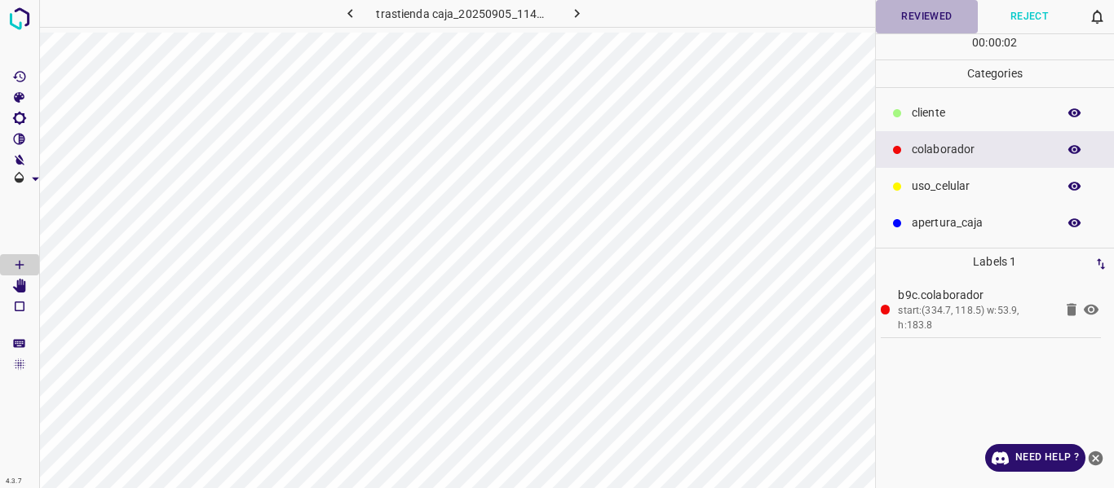
click at [898, 16] on button "Reviewed" at bounding box center [927, 16] width 103 height 33
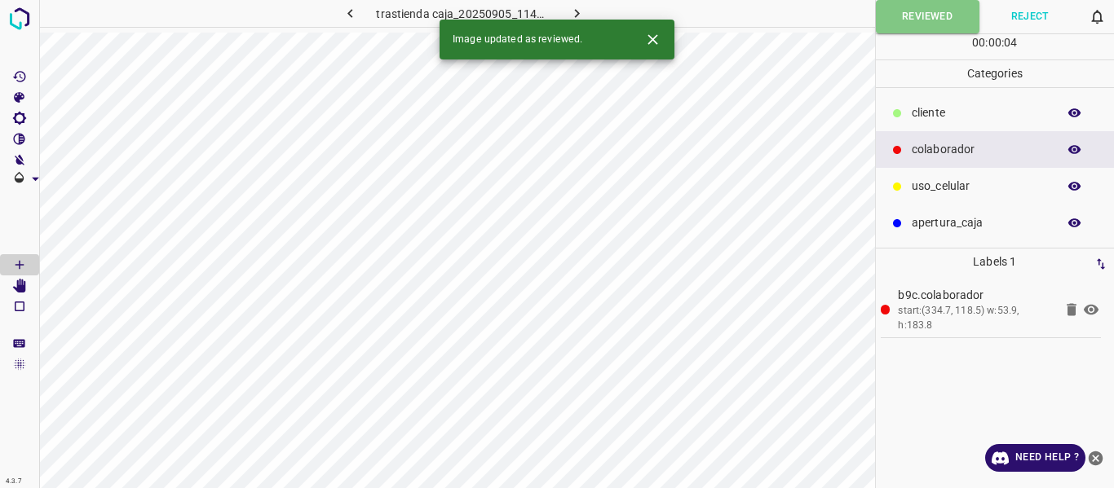
click at [577, 12] on icon "button" at bounding box center [576, 13] width 5 height 9
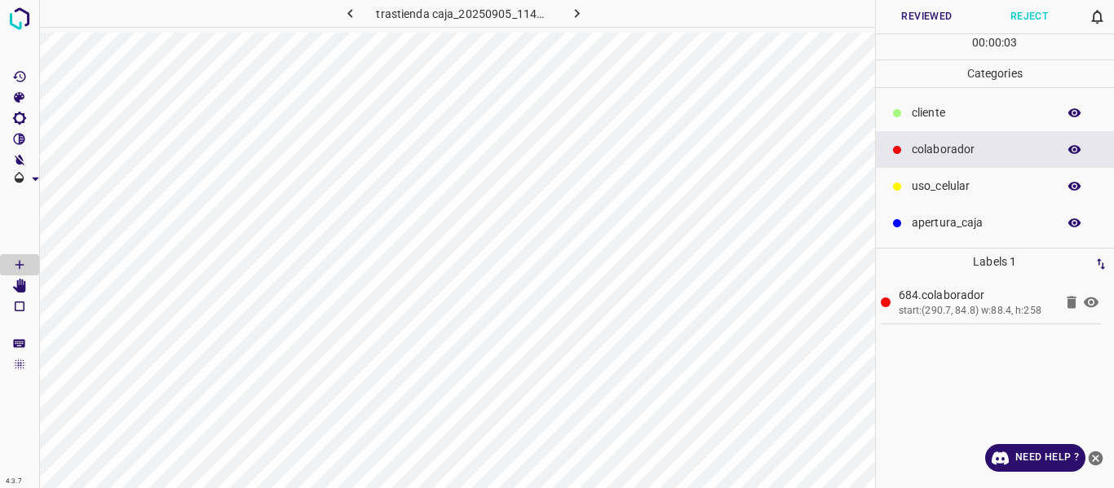
click at [1071, 148] on icon "button" at bounding box center [1074, 149] width 13 height 9
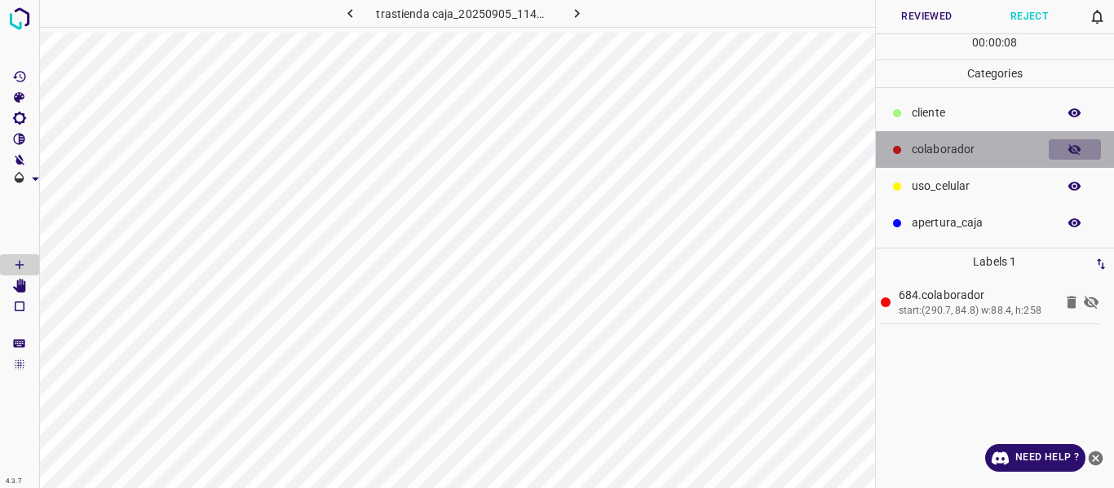
click at [1071, 148] on icon "button" at bounding box center [1074, 149] width 13 height 11
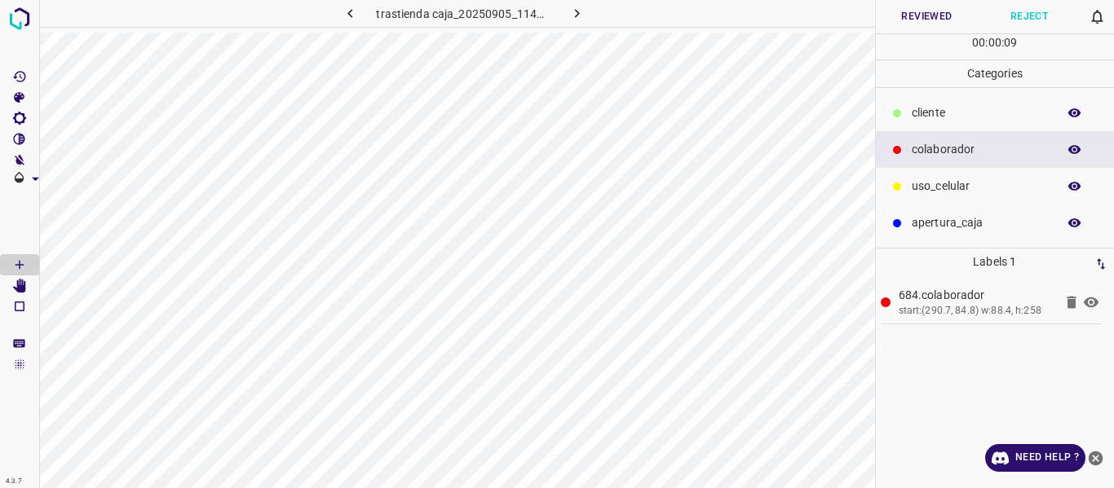
click at [913, 15] on button "Reviewed" at bounding box center [927, 16] width 103 height 33
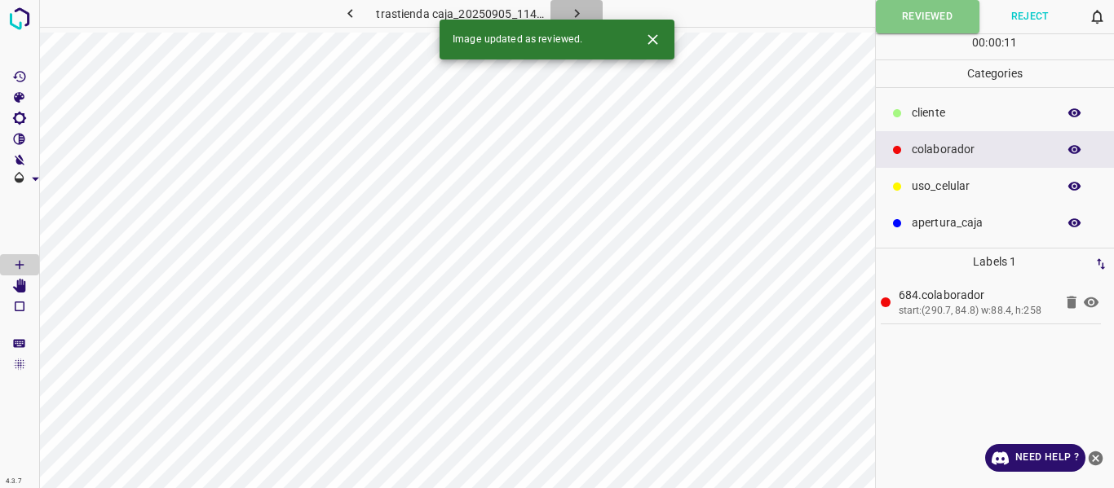
click at [577, 8] on icon "button" at bounding box center [576, 13] width 17 height 17
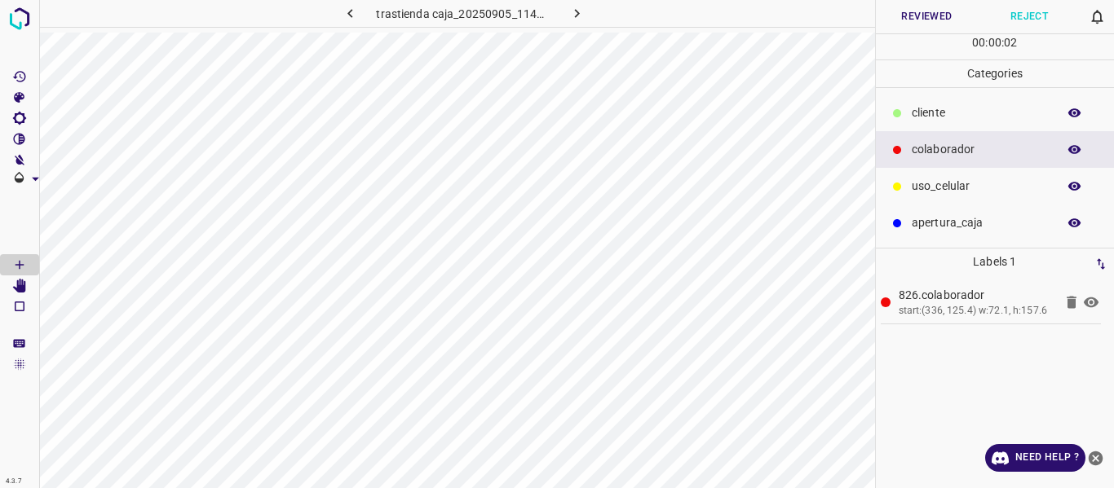
click at [921, 7] on button "Reviewed" at bounding box center [927, 16] width 103 height 33
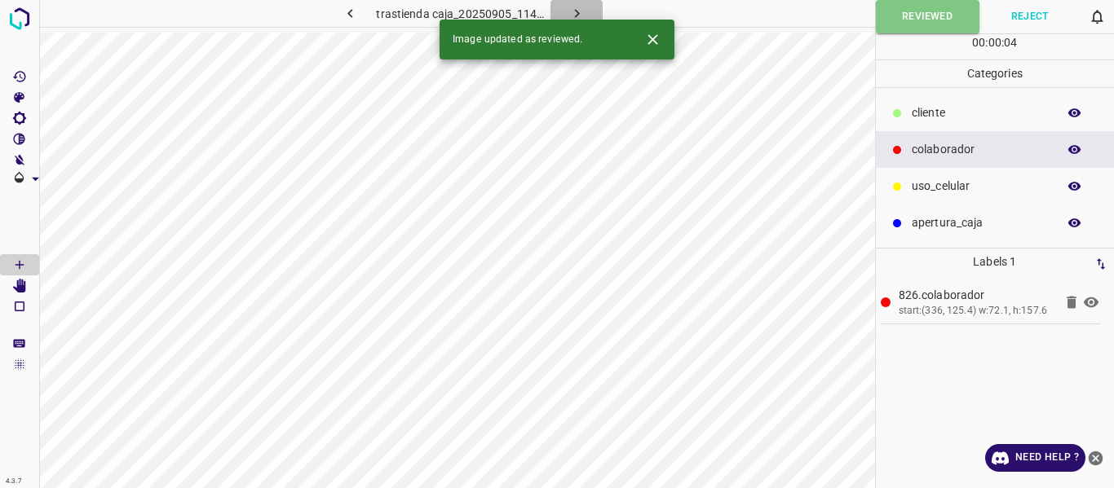
click at [572, 10] on icon "button" at bounding box center [576, 13] width 17 height 17
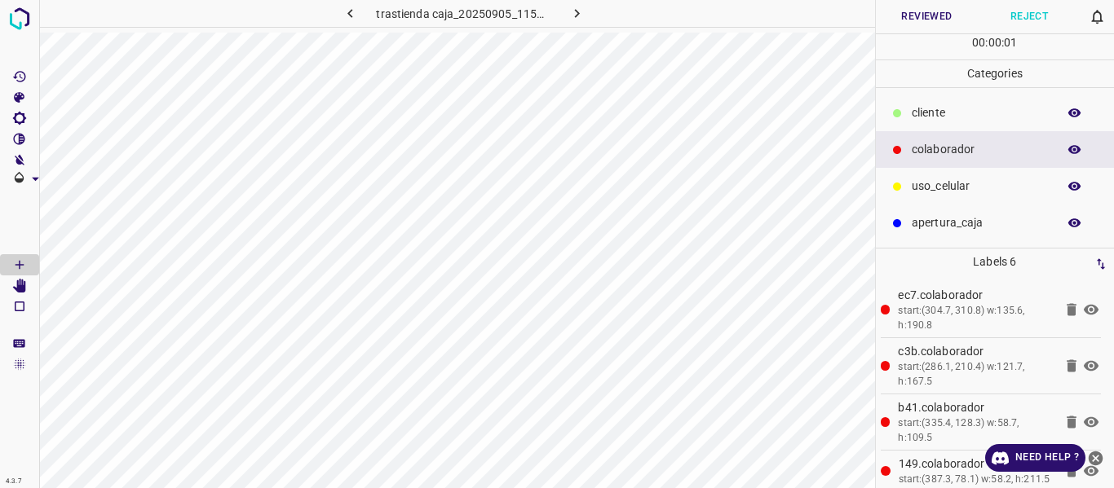
click at [920, 13] on button "Reviewed" at bounding box center [927, 16] width 103 height 33
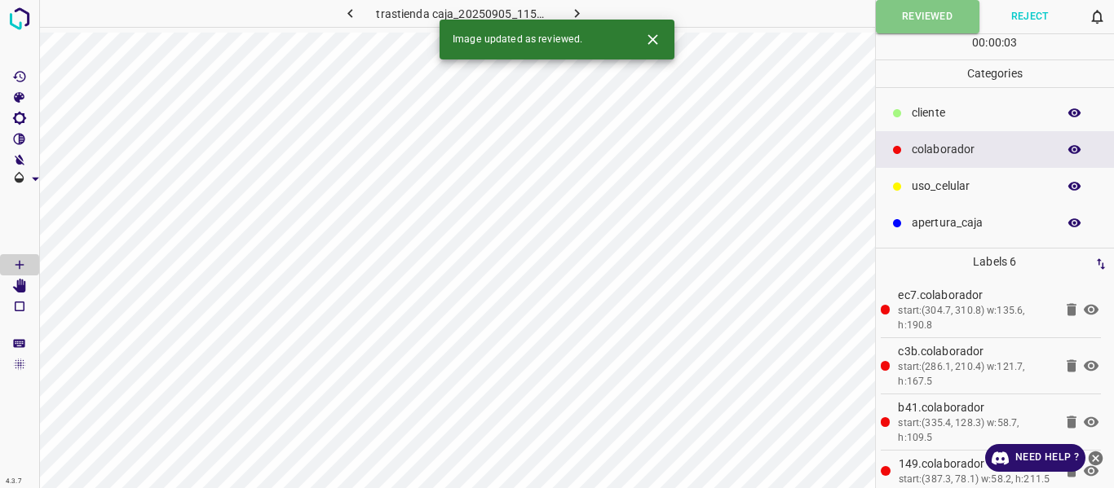
click at [575, 7] on icon "button" at bounding box center [576, 13] width 17 height 17
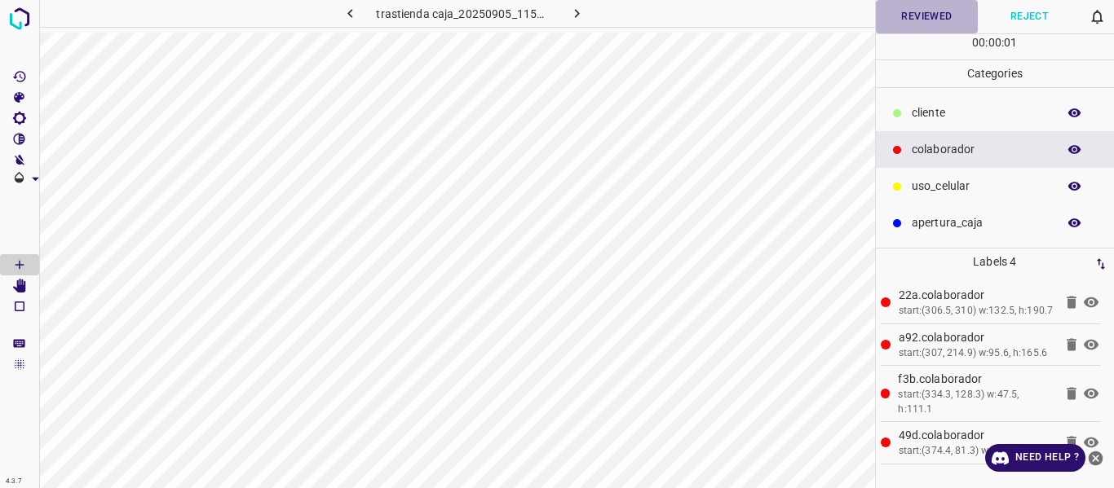
click at [929, 17] on button "Reviewed" at bounding box center [927, 16] width 103 height 33
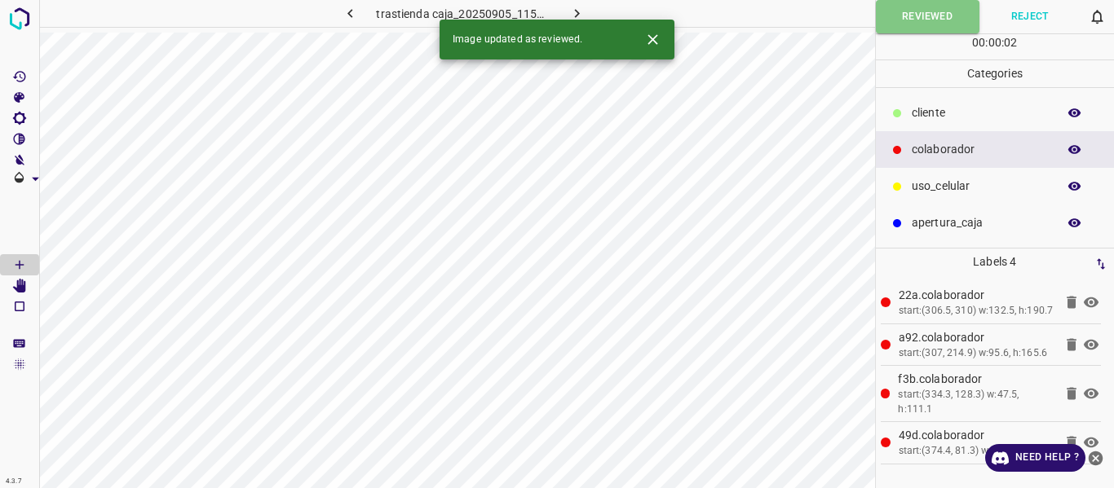
click at [581, 11] on icon "button" at bounding box center [576, 13] width 17 height 17
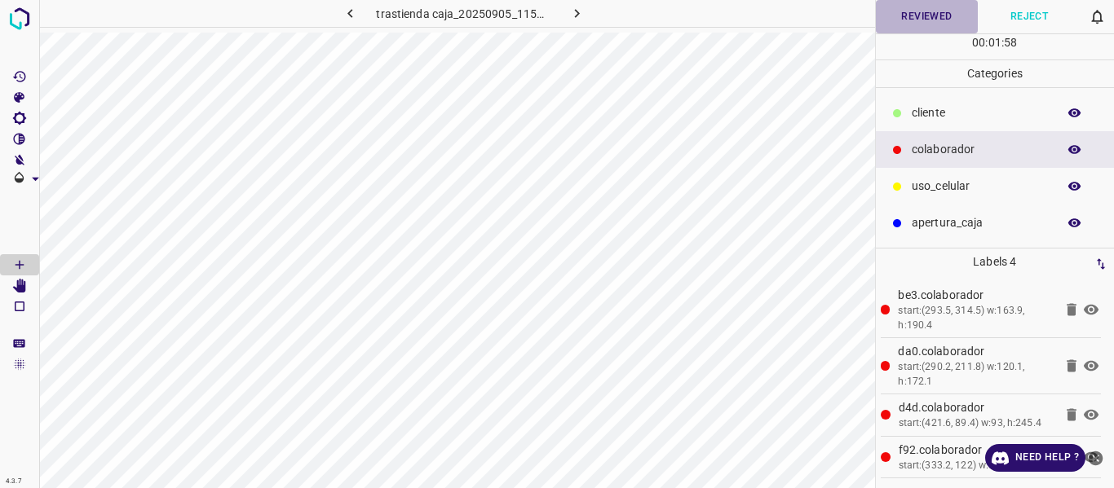
click at [903, 15] on button "Reviewed" at bounding box center [927, 16] width 103 height 33
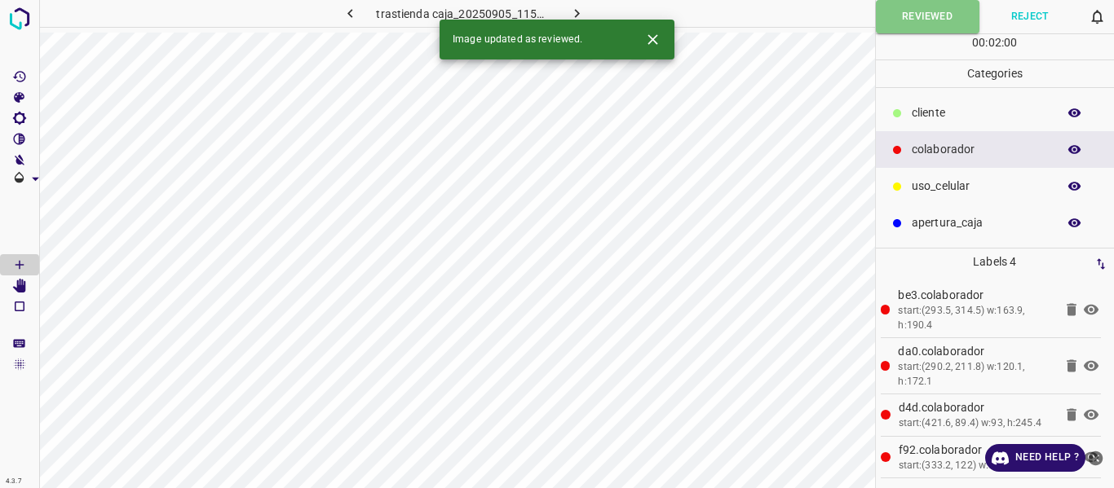
click at [574, 9] on icon "button" at bounding box center [576, 13] width 17 height 17
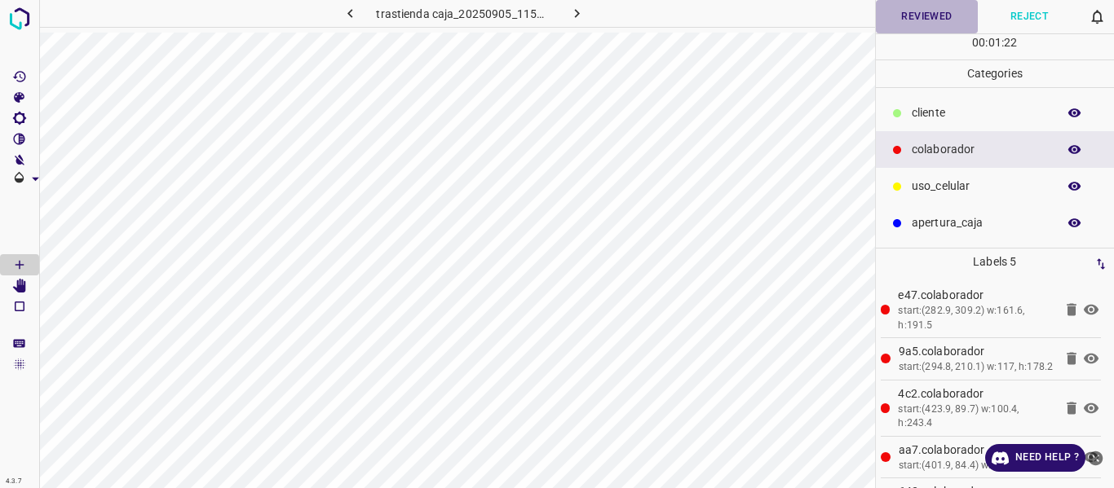
click at [934, 17] on button "Reviewed" at bounding box center [927, 16] width 103 height 33
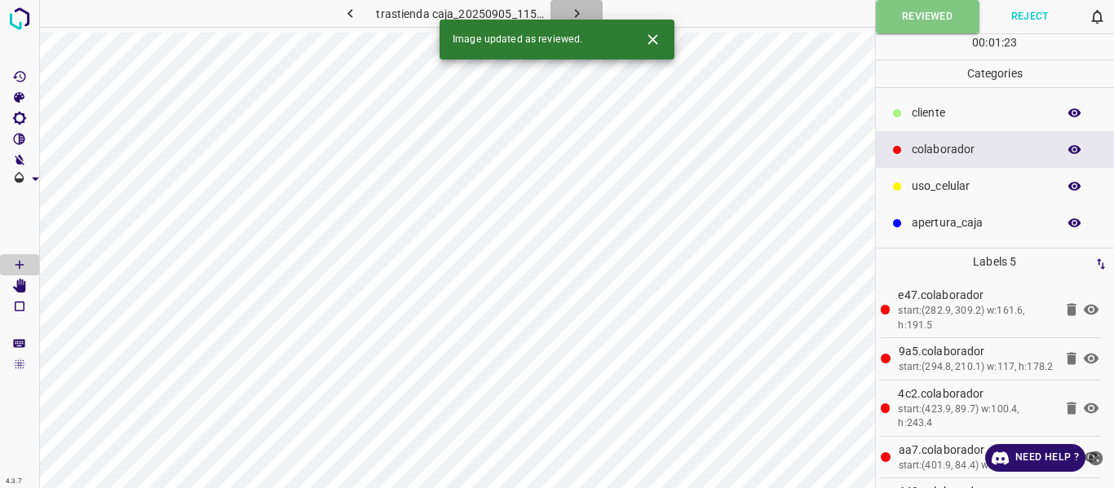
click at [577, 11] on icon "button" at bounding box center [576, 13] width 17 height 17
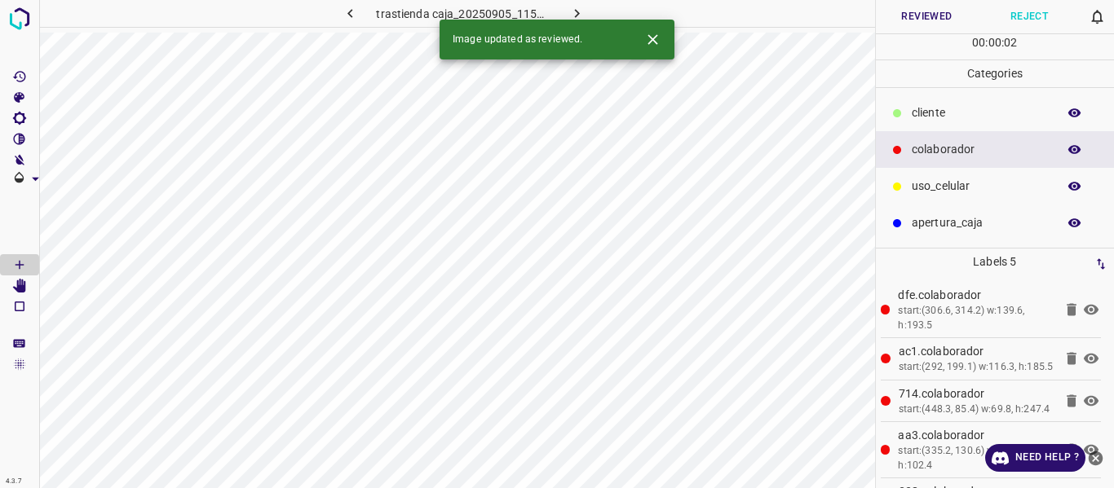
click at [916, 20] on button "Reviewed" at bounding box center [927, 16] width 103 height 33
click at [580, 9] on icon "button" at bounding box center [576, 13] width 17 height 17
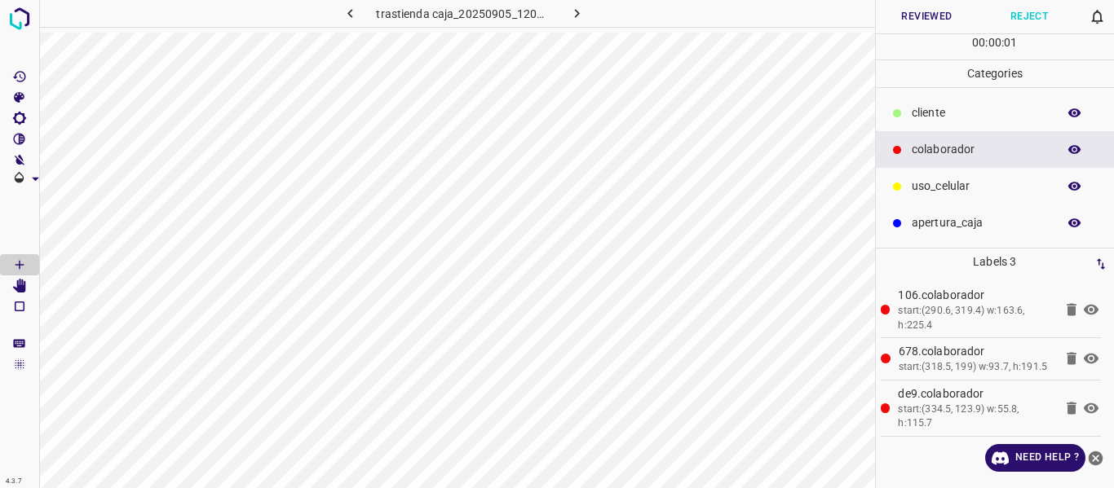
click at [920, 14] on button "Reviewed" at bounding box center [927, 16] width 103 height 33
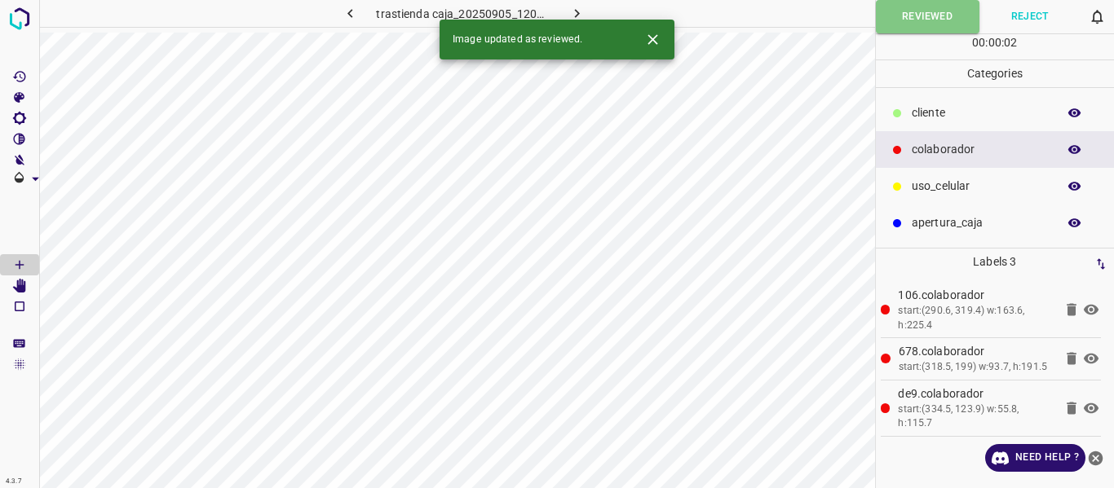
click at [579, 11] on icon "button" at bounding box center [576, 13] width 17 height 17
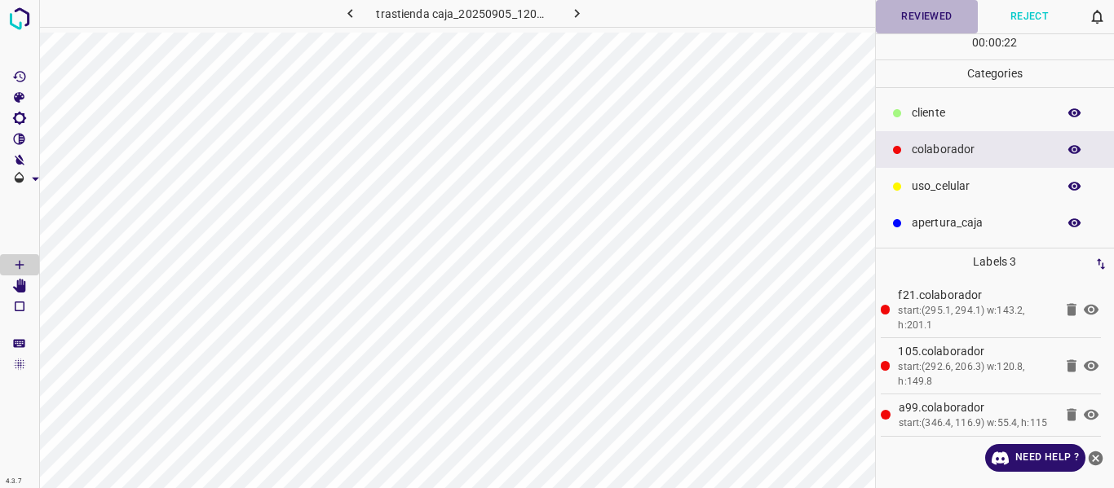
click at [903, 12] on button "Reviewed" at bounding box center [927, 16] width 103 height 33
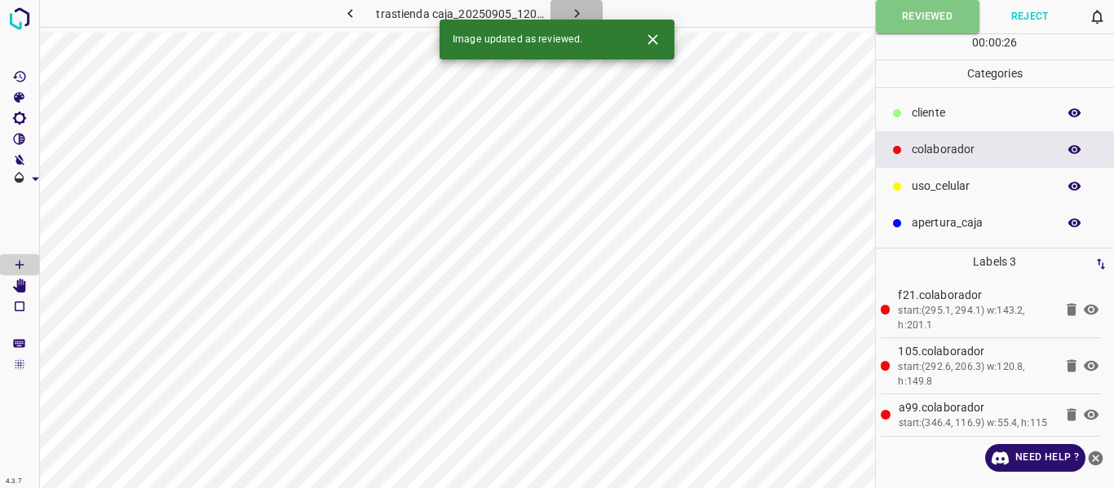
click at [576, 8] on icon "button" at bounding box center [576, 13] width 17 height 17
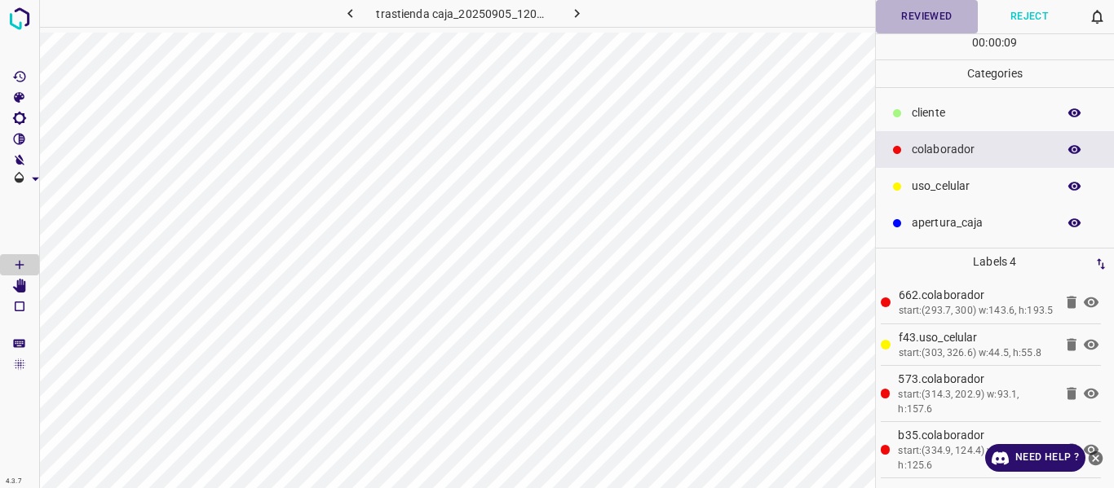
click at [914, 17] on button "Reviewed" at bounding box center [927, 16] width 103 height 33
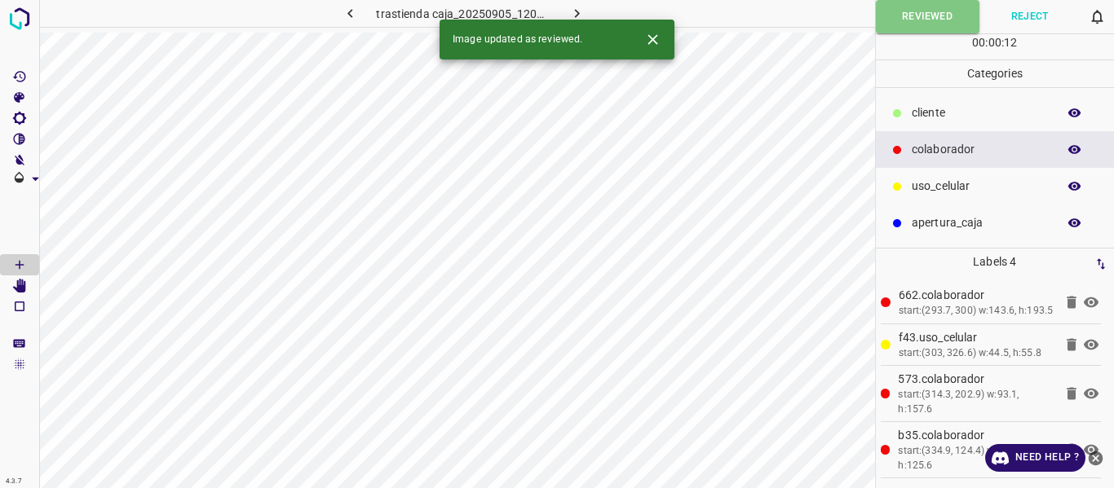
click at [575, 11] on icon "button" at bounding box center [576, 13] width 5 height 9
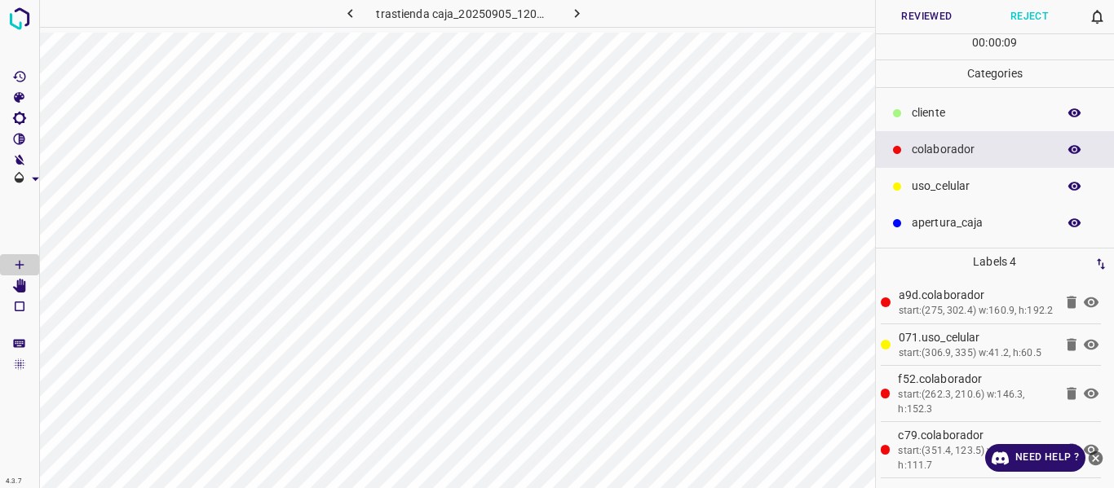
click at [920, 16] on button "Reviewed" at bounding box center [927, 16] width 103 height 33
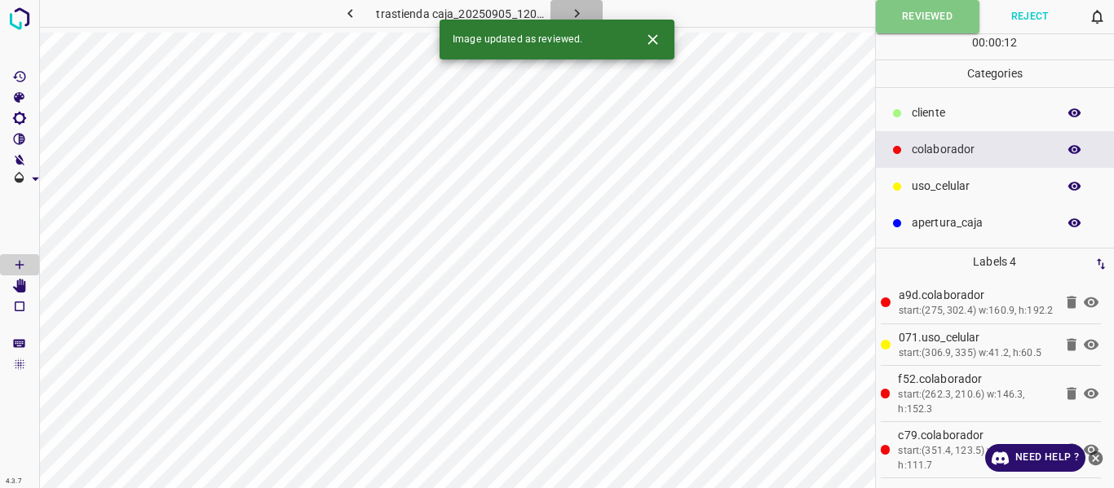
click at [573, 7] on icon "button" at bounding box center [576, 13] width 17 height 17
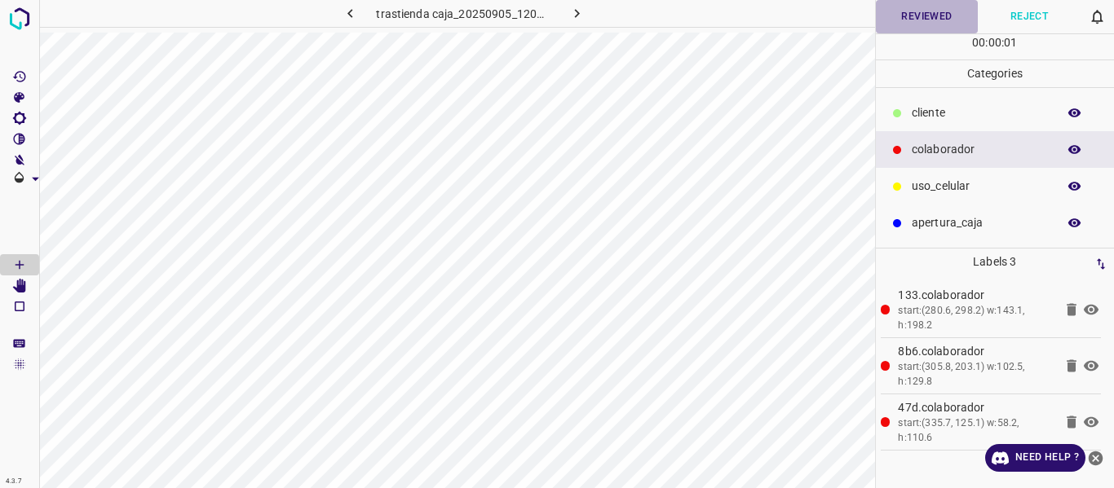
click at [917, 10] on button "Reviewed" at bounding box center [927, 16] width 103 height 33
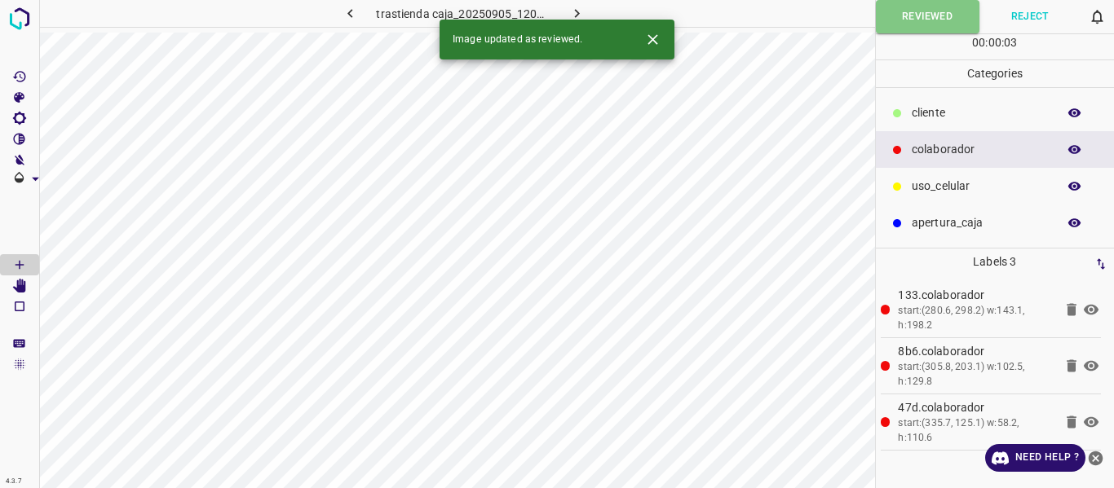
click at [575, 11] on icon "button" at bounding box center [576, 13] width 5 height 9
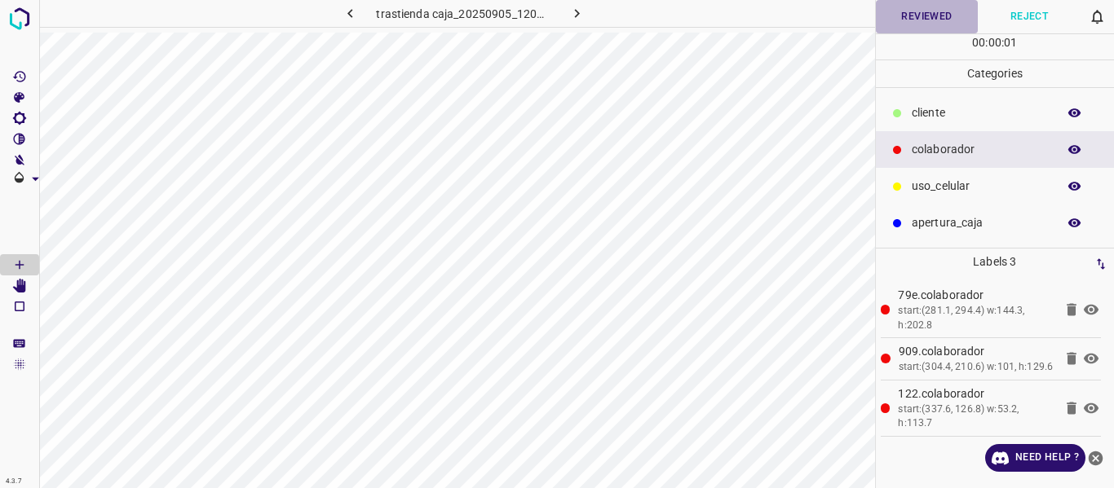
click at [927, 22] on button "Reviewed" at bounding box center [927, 16] width 103 height 33
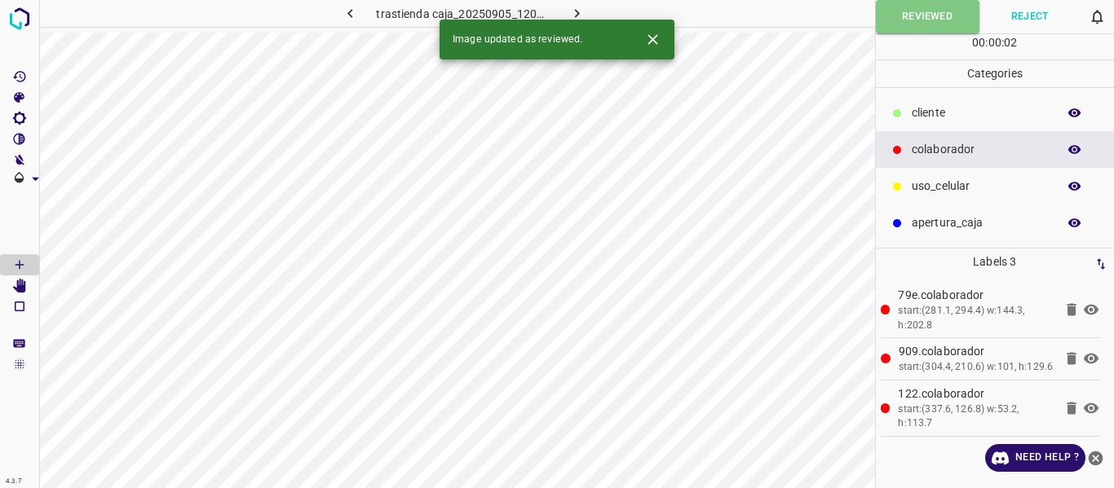
drag, startPoint x: 577, startPoint y: 11, endPoint x: 594, endPoint y: 35, distance: 29.2
click at [578, 11] on icon "button" at bounding box center [576, 13] width 17 height 17
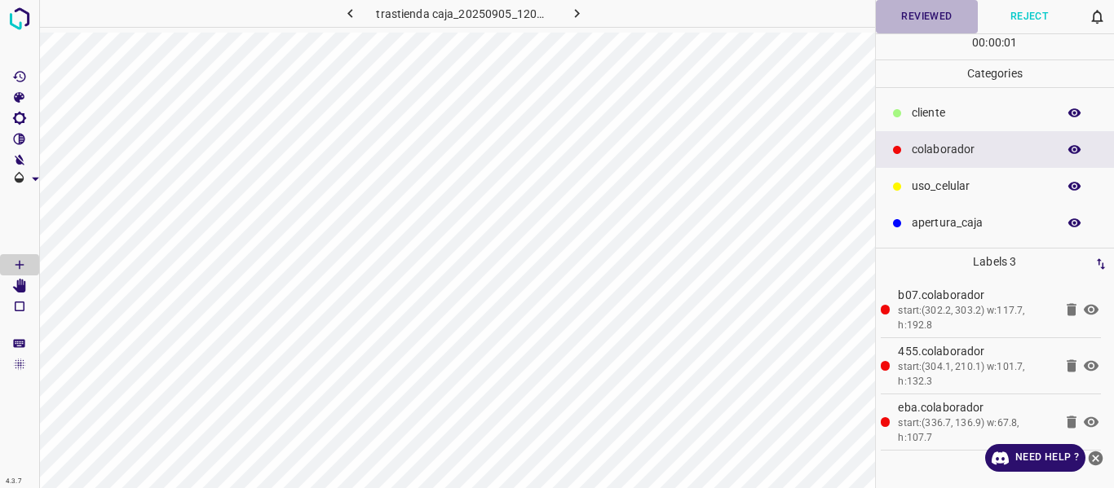
click at [908, 15] on button "Reviewed" at bounding box center [927, 16] width 103 height 33
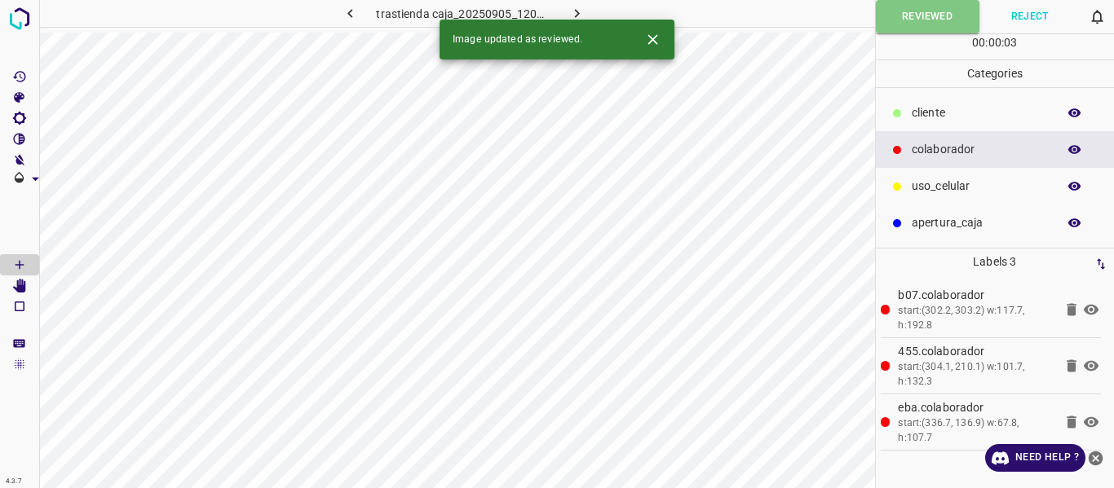
click at [576, 7] on icon "button" at bounding box center [576, 13] width 17 height 17
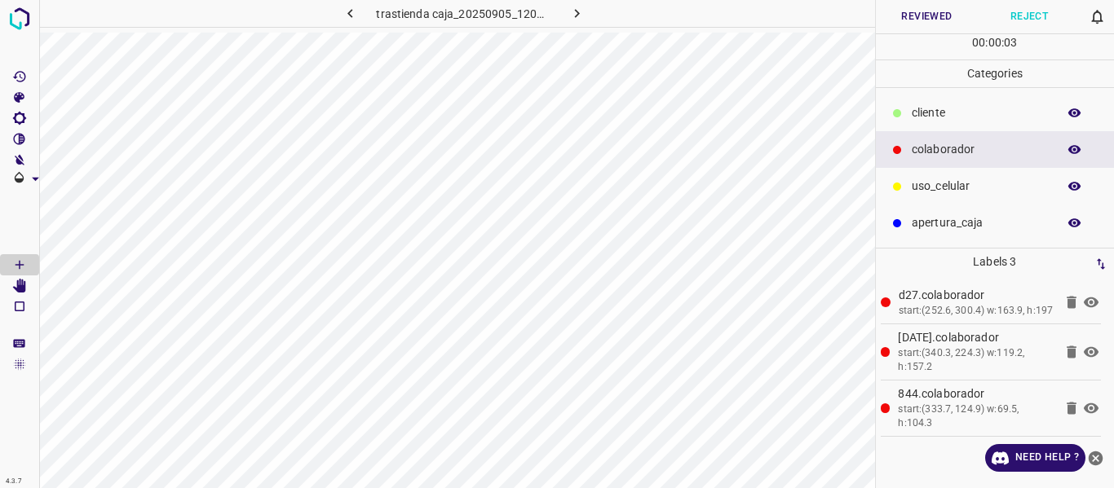
click at [912, 14] on button "Reviewed" at bounding box center [927, 16] width 103 height 33
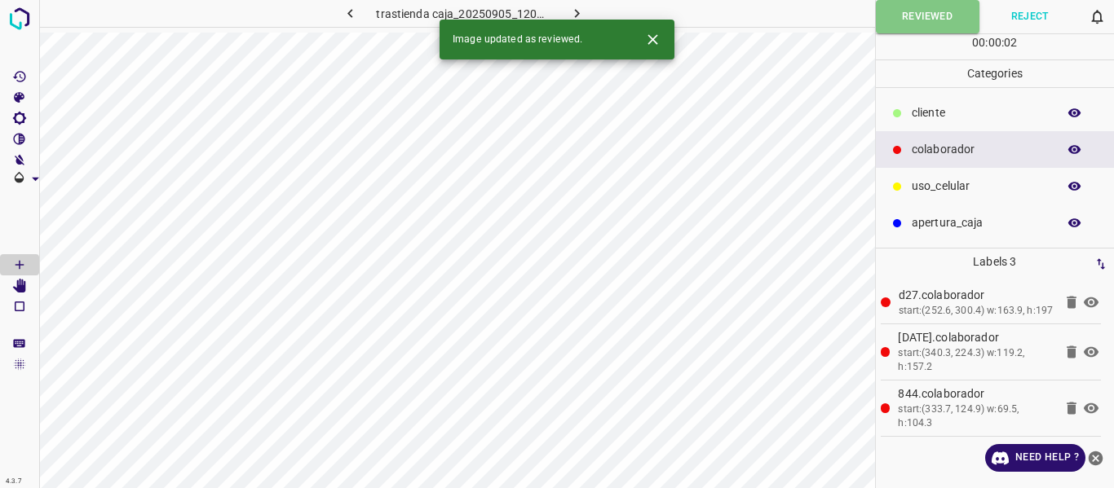
click at [577, 10] on icon "button" at bounding box center [576, 13] width 17 height 17
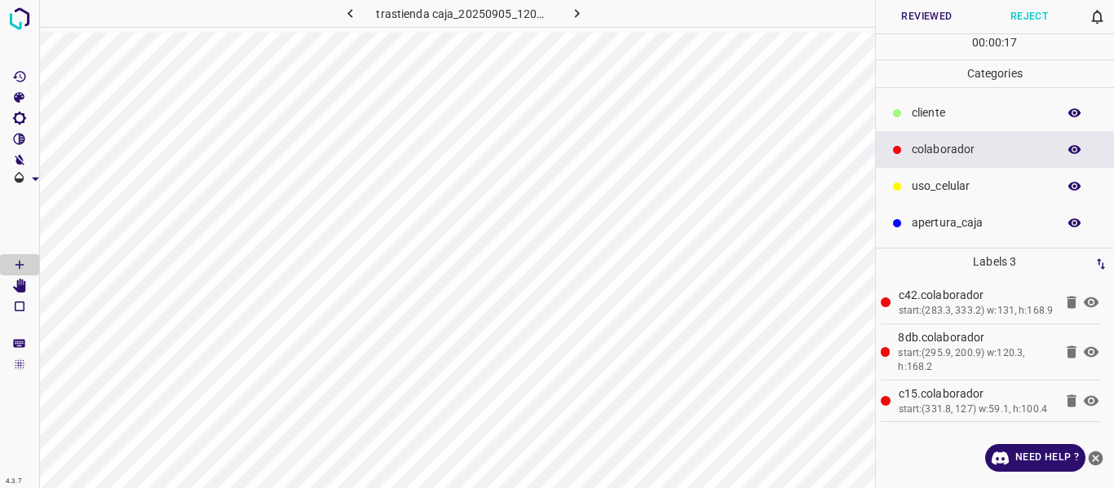
click at [917, 13] on button "Reviewed" at bounding box center [927, 16] width 103 height 33
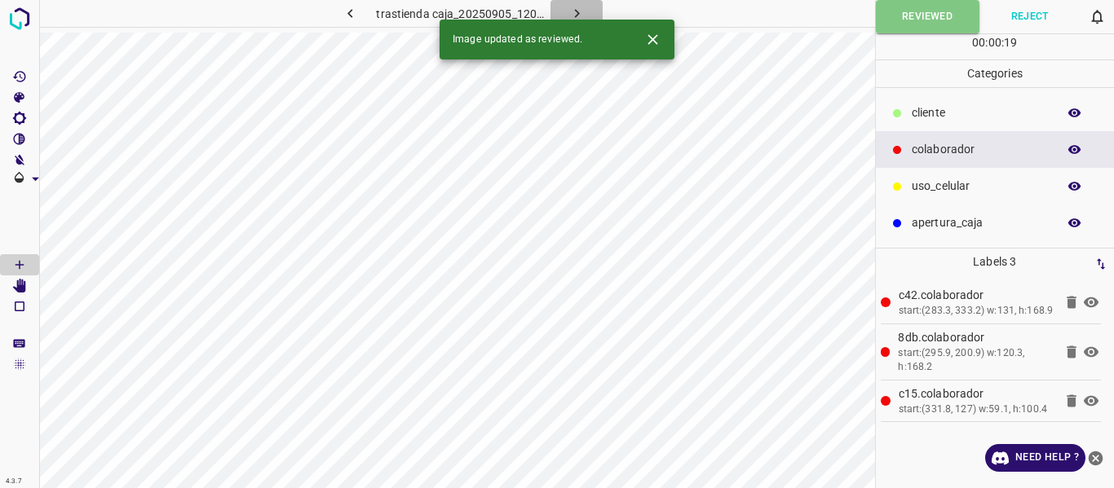
click at [576, 9] on icon "button" at bounding box center [576, 13] width 17 height 17
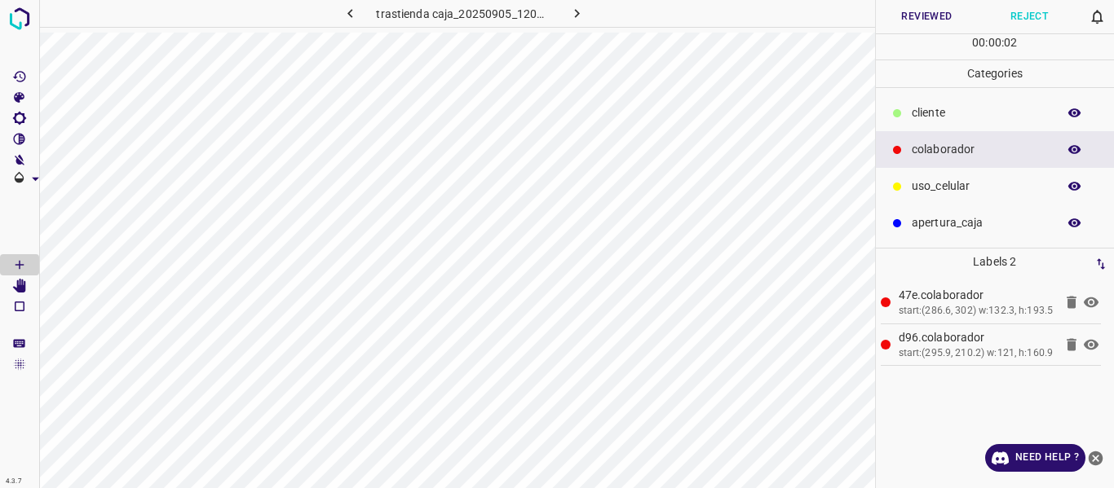
click at [919, 16] on button "Reviewed" at bounding box center [927, 16] width 103 height 33
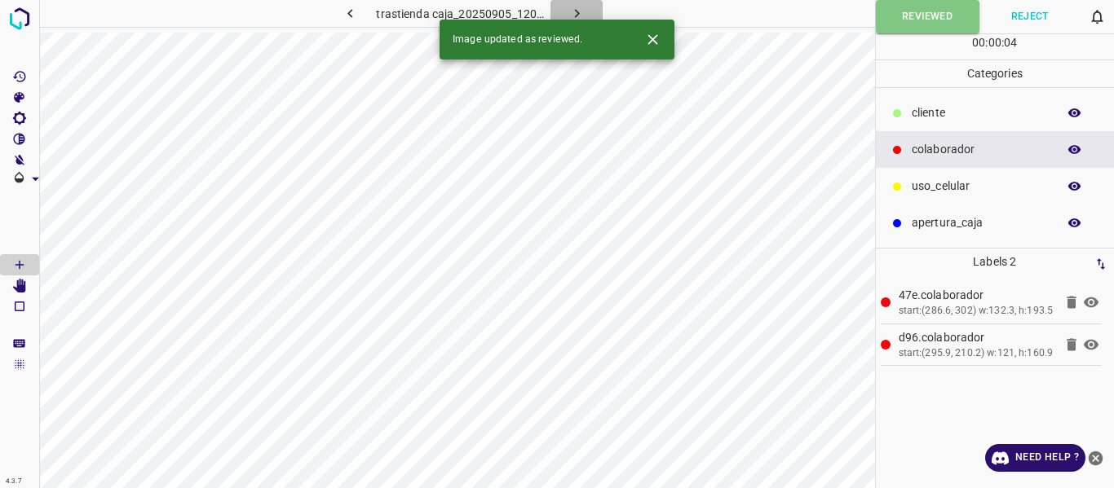
drag, startPoint x: 577, startPoint y: 10, endPoint x: 556, endPoint y: 37, distance: 34.3
click at [576, 10] on icon "button" at bounding box center [576, 13] width 17 height 17
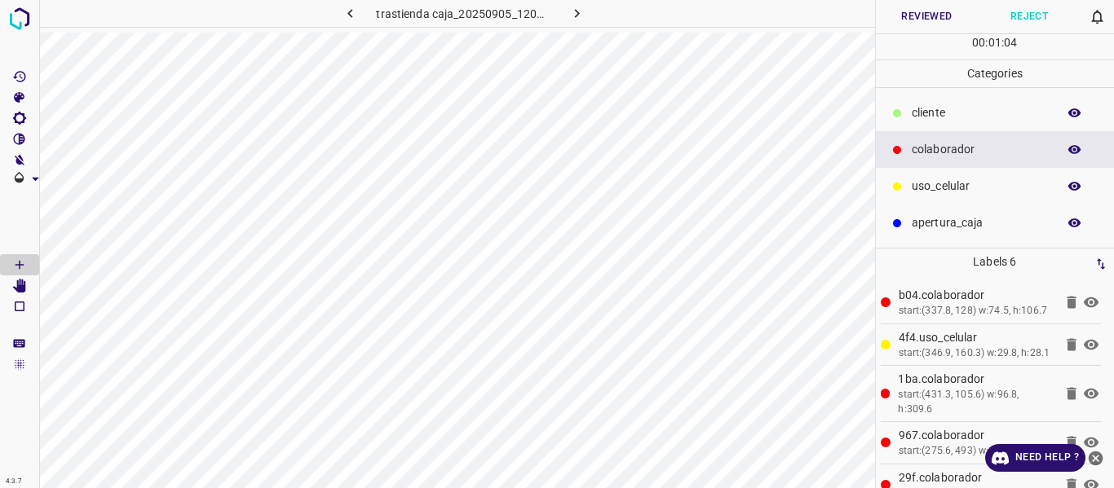
click at [929, 11] on button "Reviewed" at bounding box center [927, 16] width 103 height 33
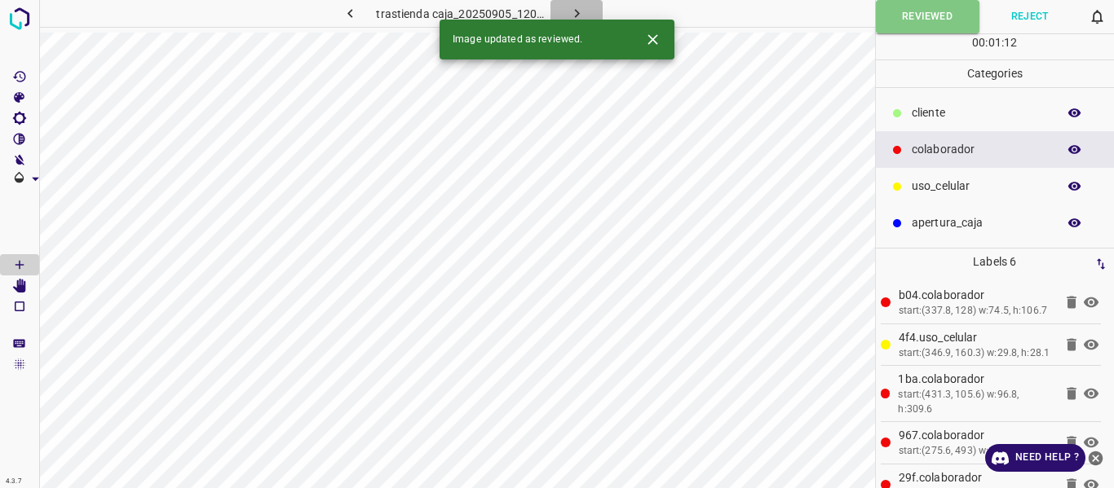
click at [572, 10] on icon "button" at bounding box center [576, 13] width 17 height 17
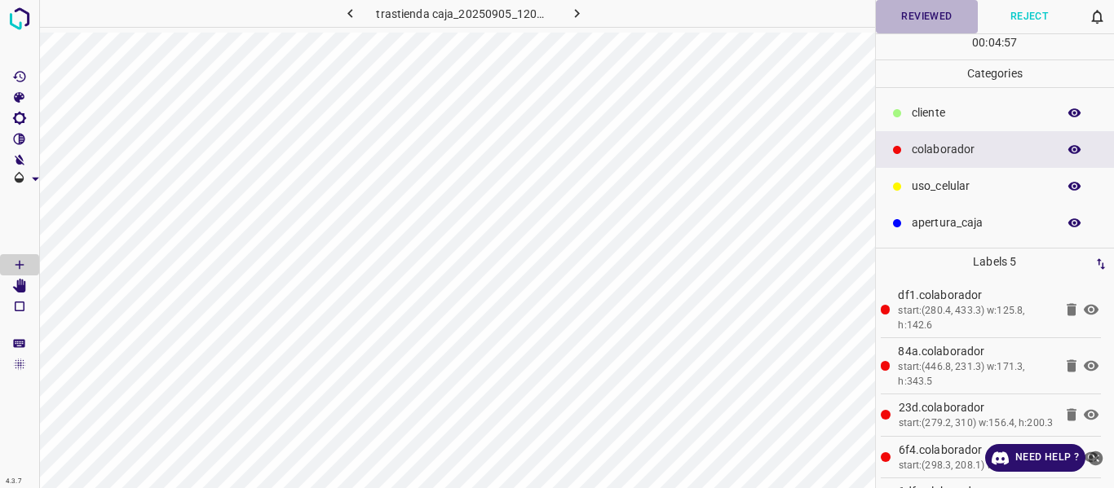
click at [908, 12] on button "Reviewed" at bounding box center [927, 16] width 103 height 33
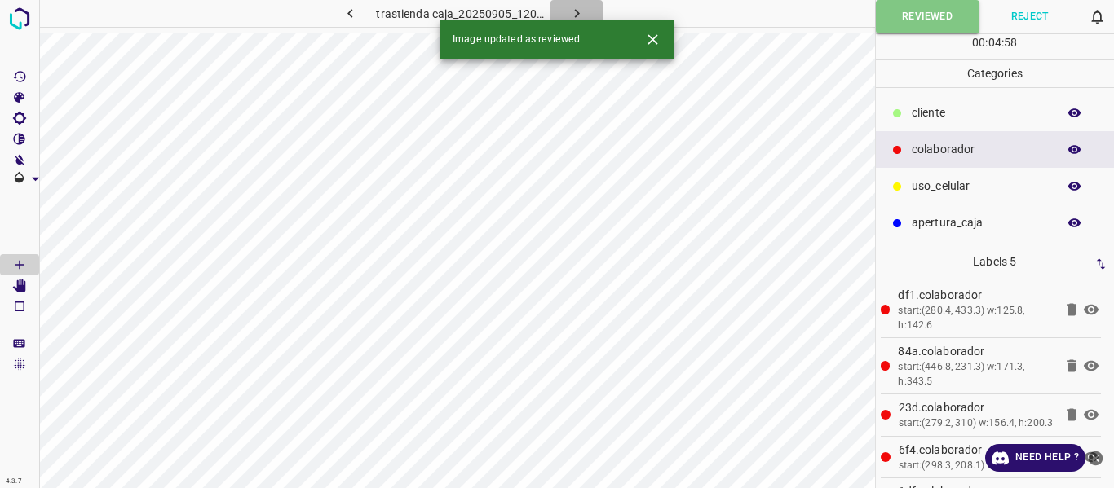
click at [576, 10] on icon "button" at bounding box center [576, 13] width 17 height 17
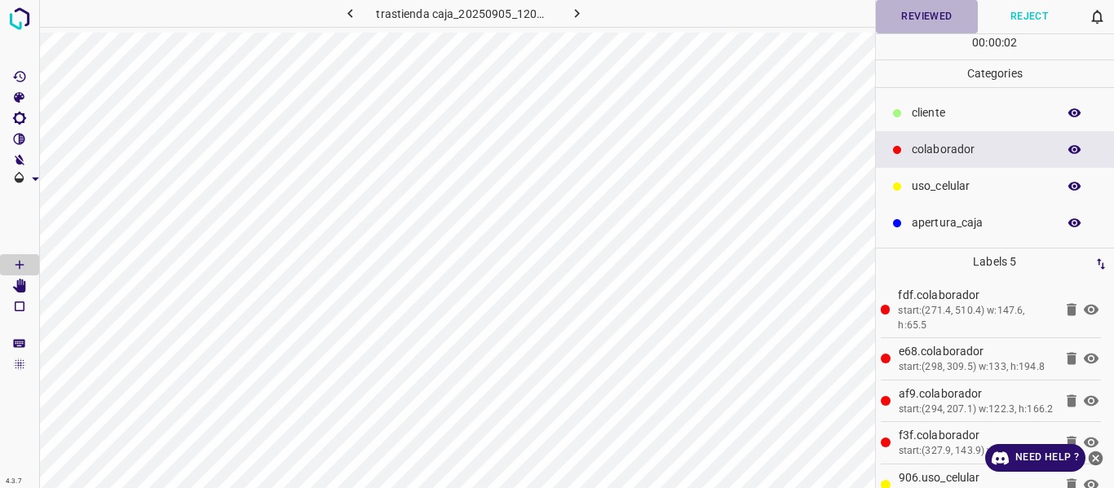
click at [889, 15] on button "Reviewed" at bounding box center [927, 16] width 103 height 33
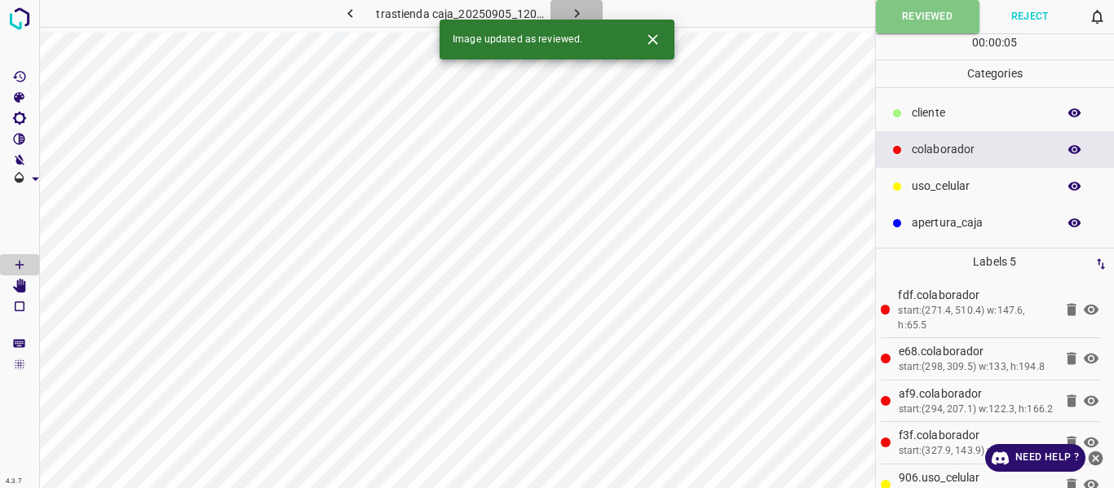
click at [578, 11] on icon "button" at bounding box center [576, 13] width 17 height 17
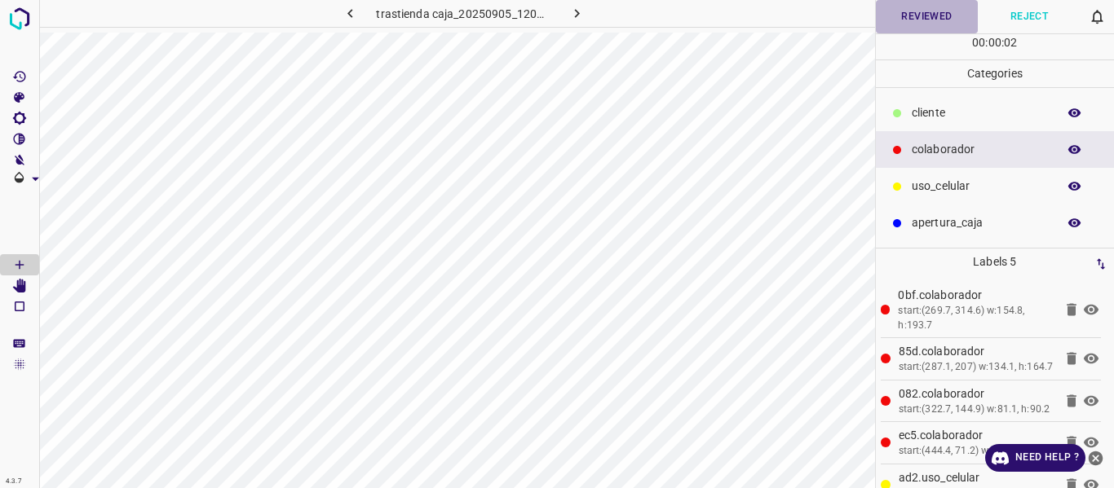
click at [911, 16] on button "Reviewed" at bounding box center [927, 16] width 103 height 33
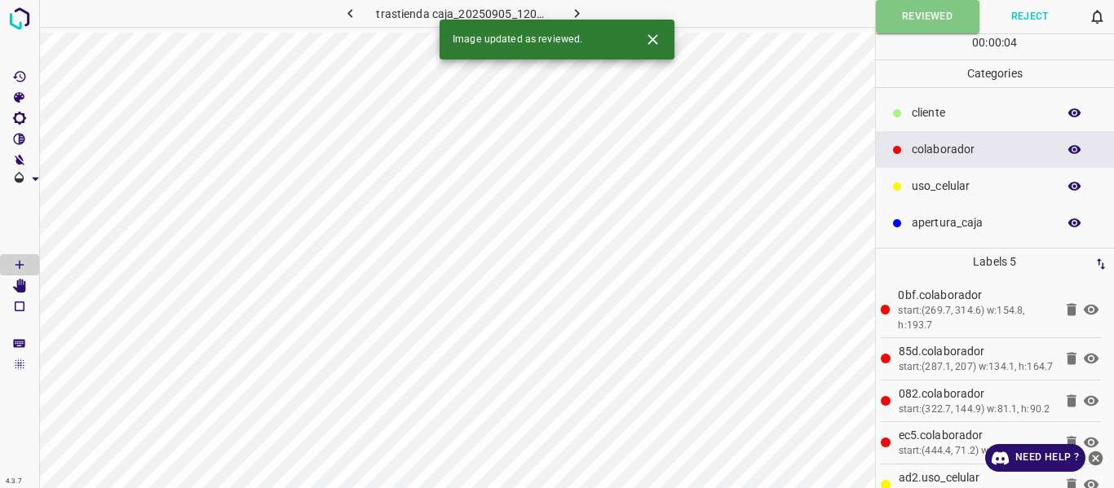
click at [573, 9] on icon "button" at bounding box center [576, 13] width 17 height 17
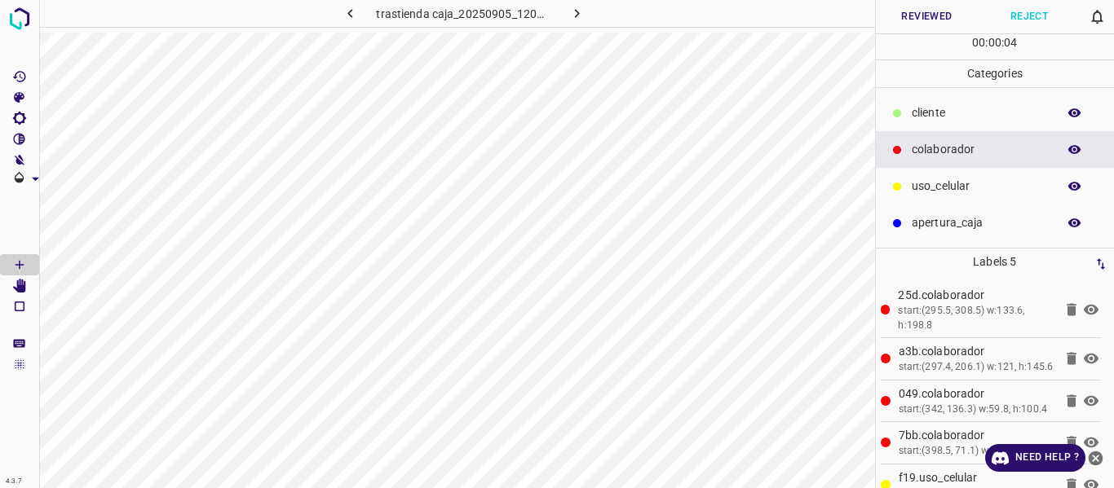
click at [901, 18] on button "Reviewed" at bounding box center [927, 16] width 103 height 33
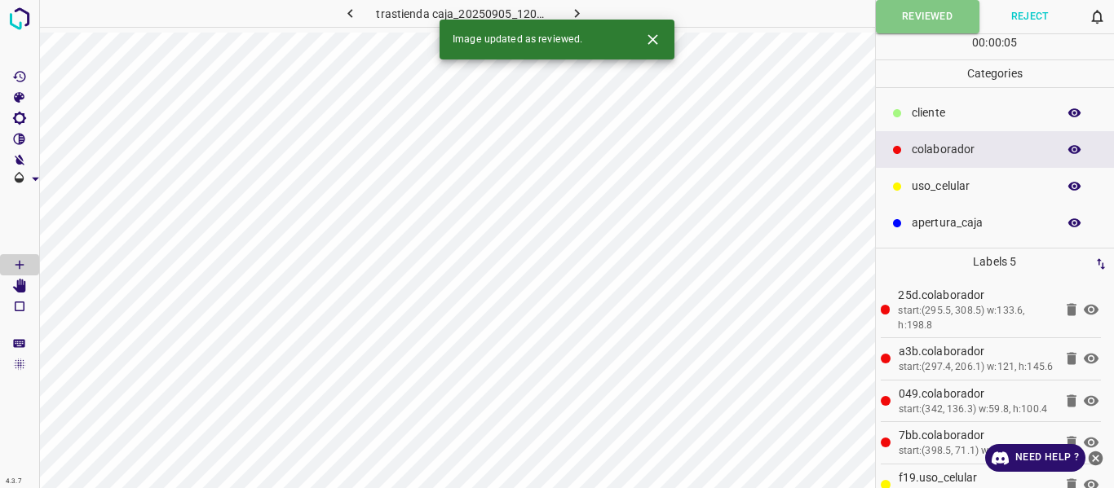
click at [572, 11] on icon "button" at bounding box center [576, 13] width 17 height 17
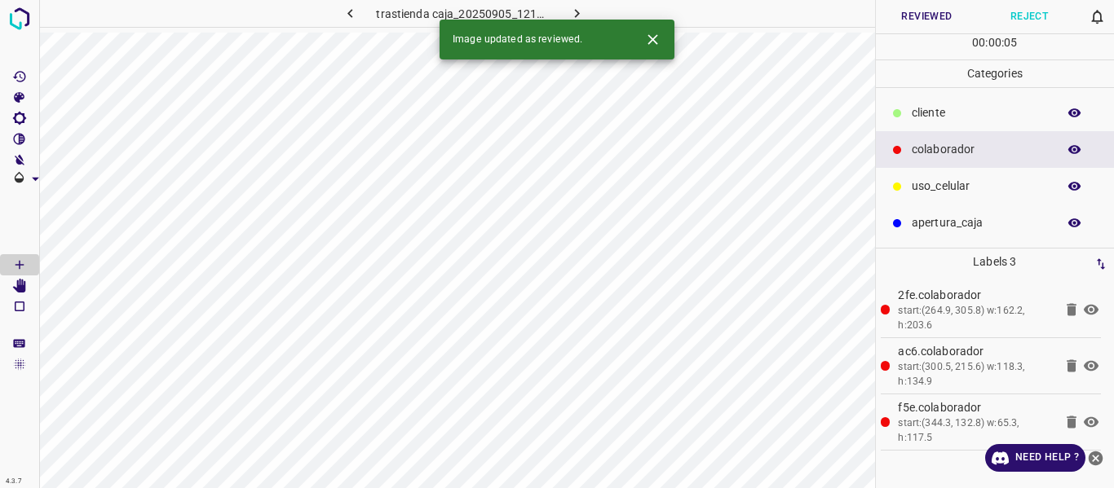
click at [909, 13] on button "Reviewed" at bounding box center [927, 16] width 103 height 33
click at [569, 9] on icon "button" at bounding box center [576, 13] width 17 height 17
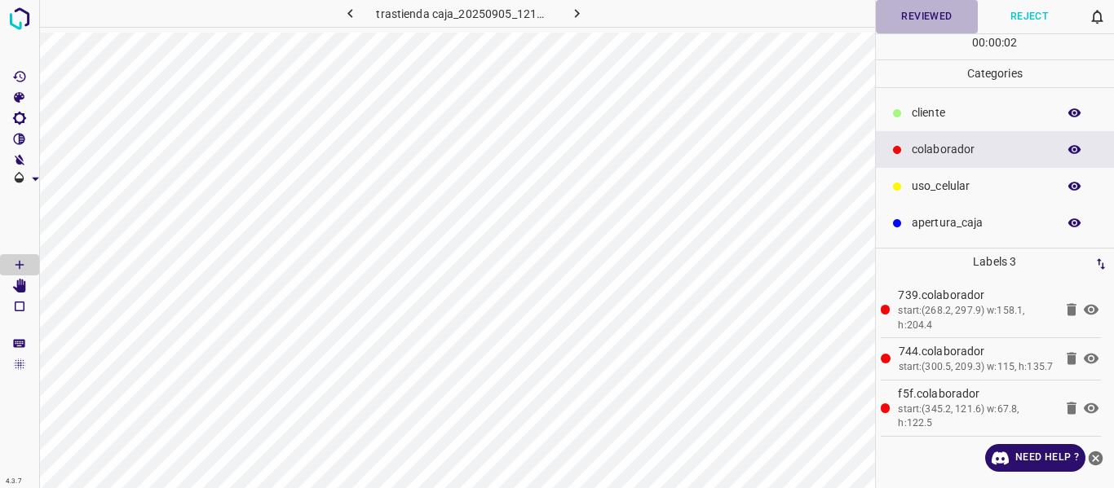
click at [911, 15] on button "Reviewed" at bounding box center [927, 16] width 103 height 33
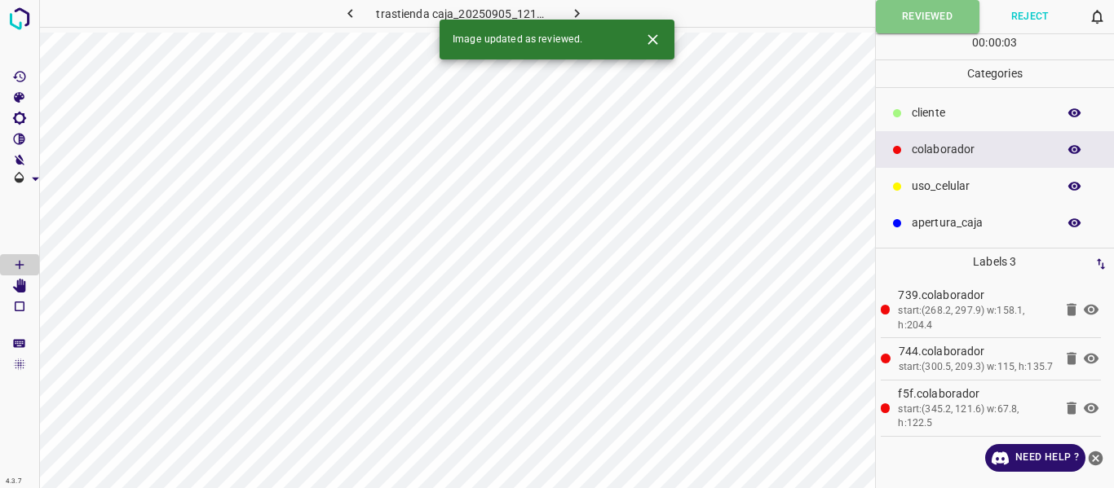
click at [575, 12] on icon "button" at bounding box center [576, 13] width 17 height 17
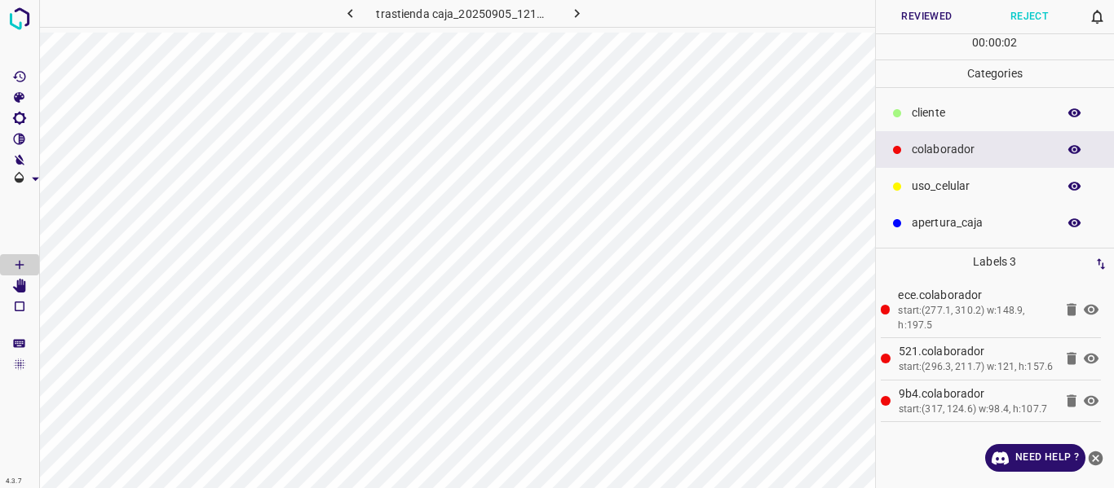
click at [904, 16] on button "Reviewed" at bounding box center [927, 16] width 103 height 33
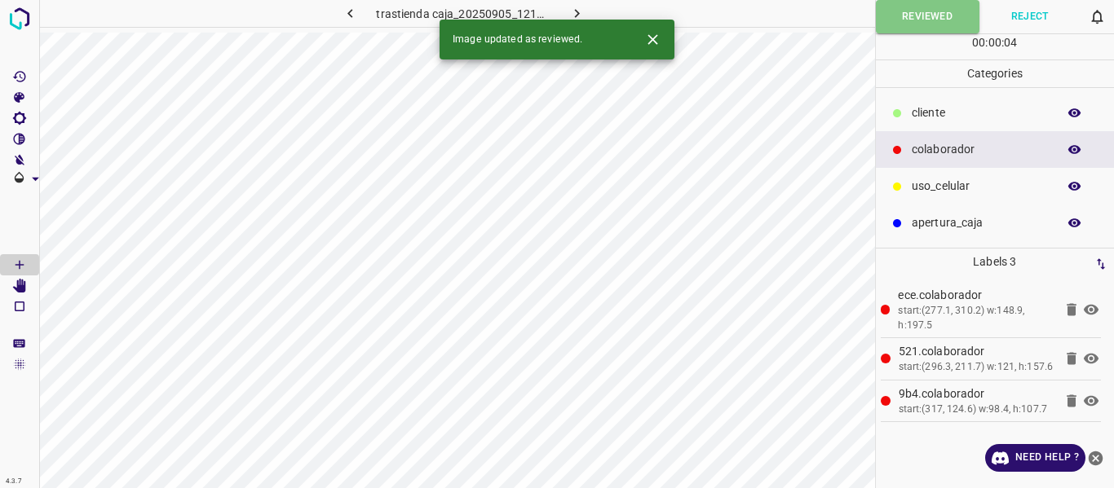
drag, startPoint x: 572, startPoint y: 9, endPoint x: 580, endPoint y: 22, distance: 15.4
click at [572, 8] on icon "button" at bounding box center [576, 13] width 17 height 17
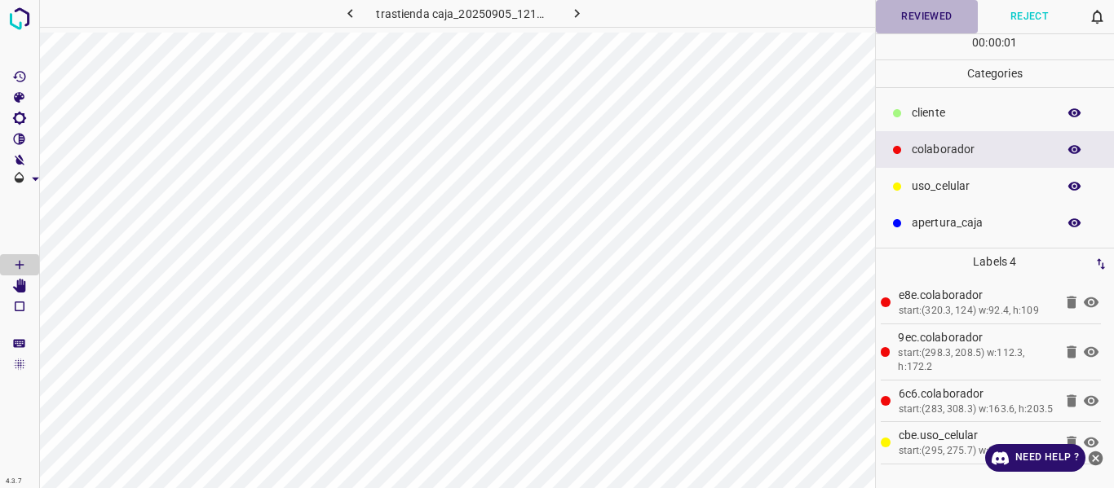
click at [920, 20] on button "Reviewed" at bounding box center [927, 16] width 103 height 33
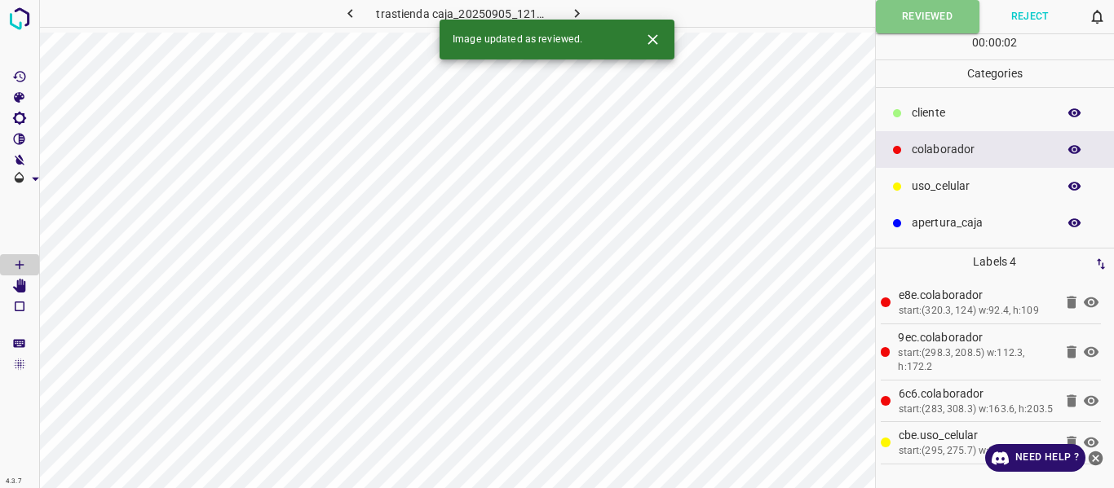
click at [577, 15] on icon "button" at bounding box center [576, 13] width 17 height 17
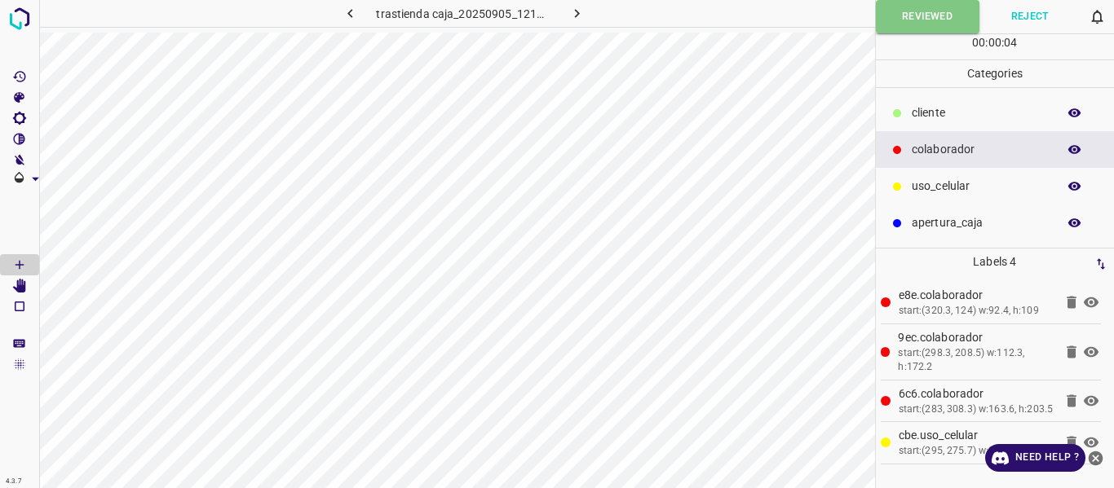
click at [570, 11] on icon "button" at bounding box center [576, 13] width 17 height 17
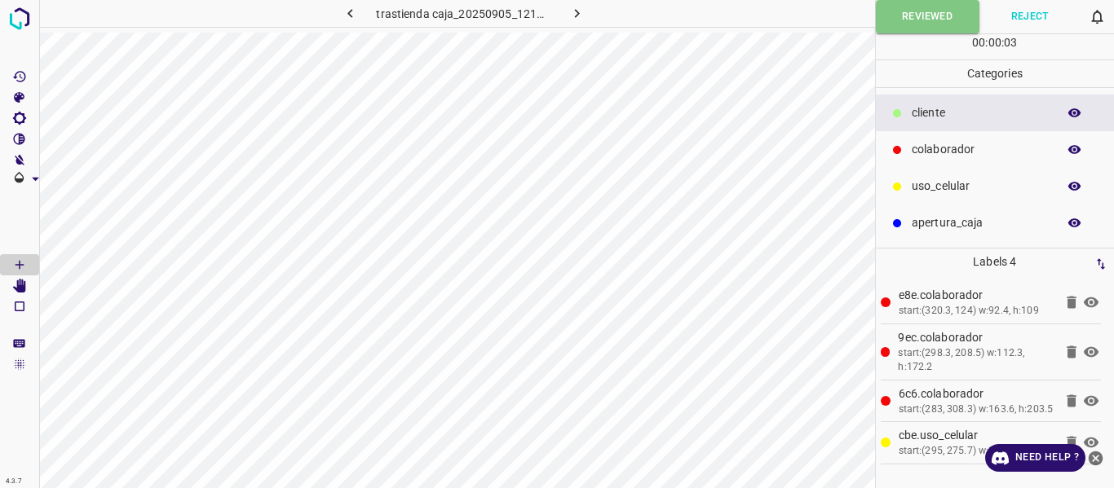
click at [573, 12] on icon "button" at bounding box center [576, 13] width 17 height 17
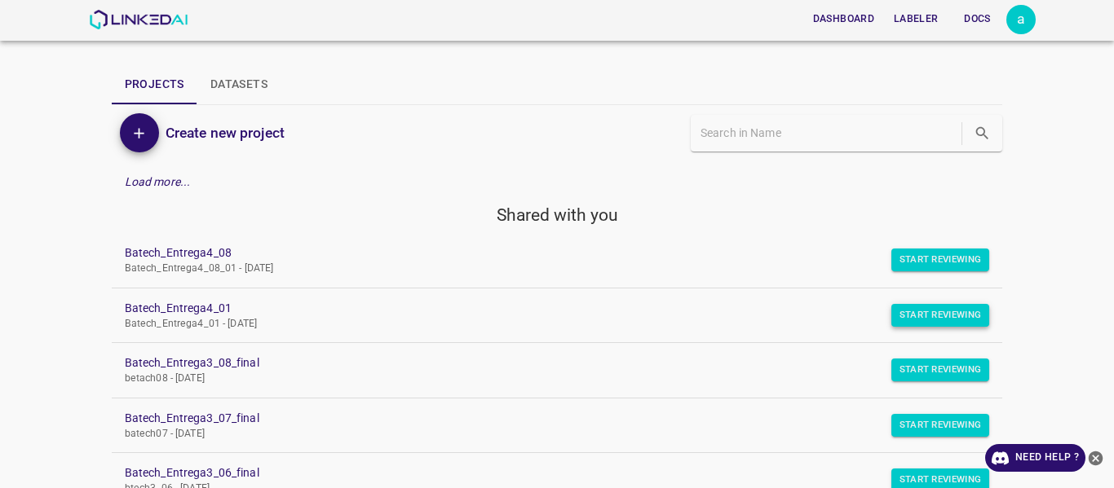
click at [911, 316] on button "Start Reviewing" at bounding box center [940, 315] width 99 height 23
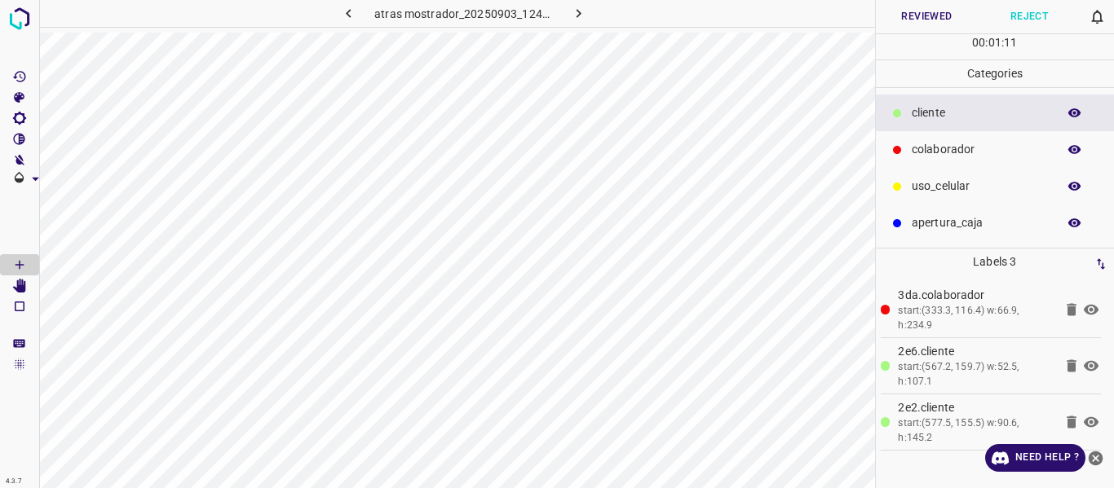
click at [924, 11] on button "Reviewed" at bounding box center [927, 16] width 103 height 33
click at [924, 13] on button "Reviewed" at bounding box center [928, 16] width 104 height 33
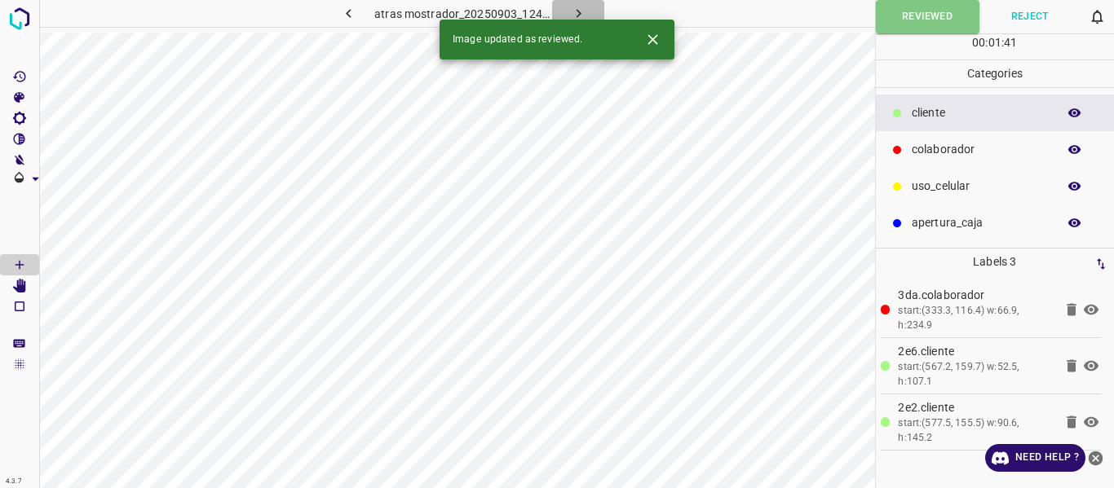
click at [581, 9] on icon "button" at bounding box center [578, 13] width 17 height 17
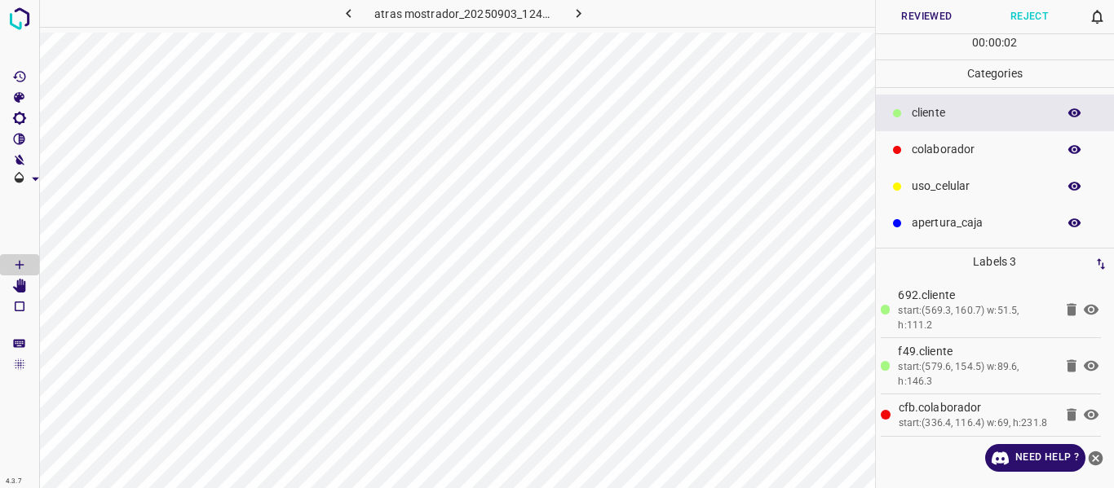
click at [915, 17] on button "Reviewed" at bounding box center [927, 16] width 103 height 33
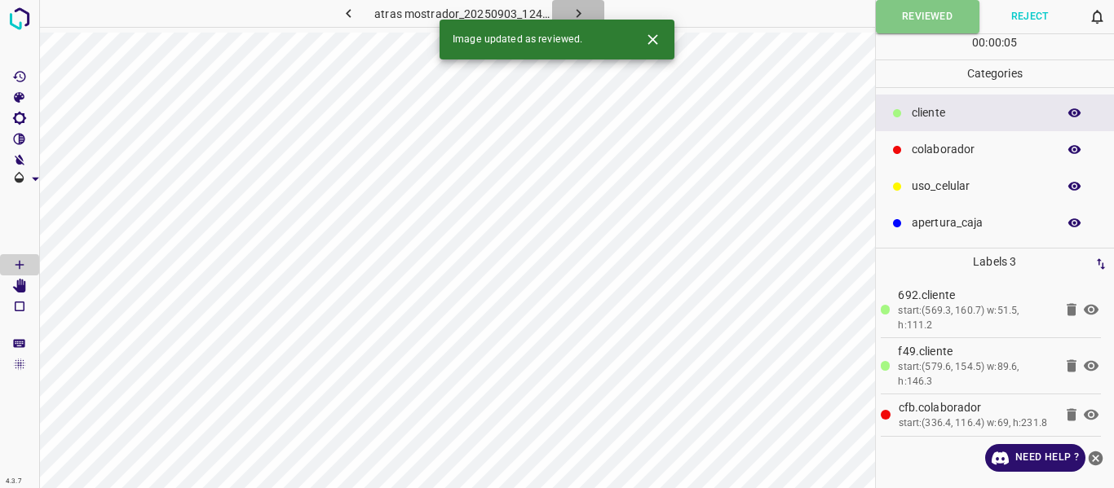
click at [586, 10] on button "button" at bounding box center [578, 13] width 52 height 27
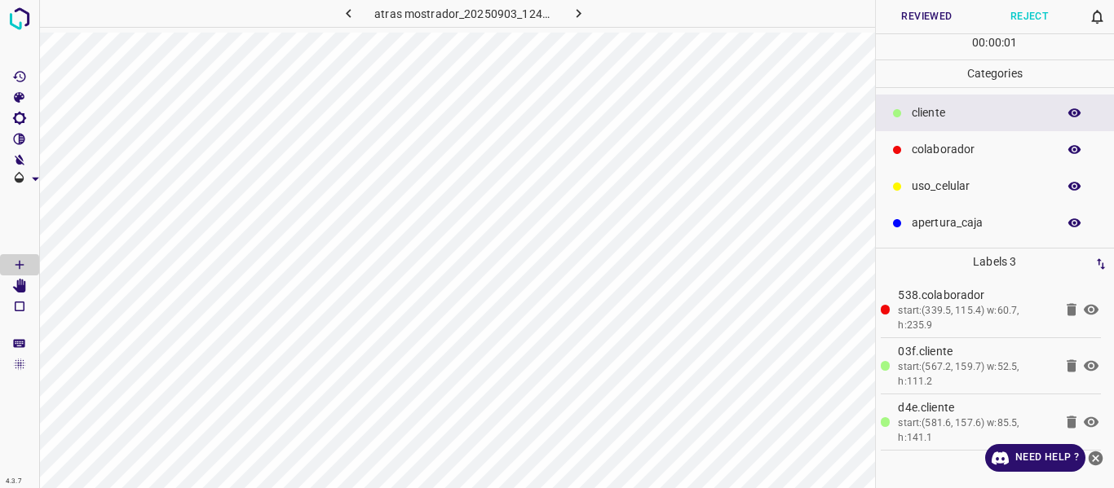
click at [909, 14] on button "Reviewed" at bounding box center [927, 16] width 103 height 33
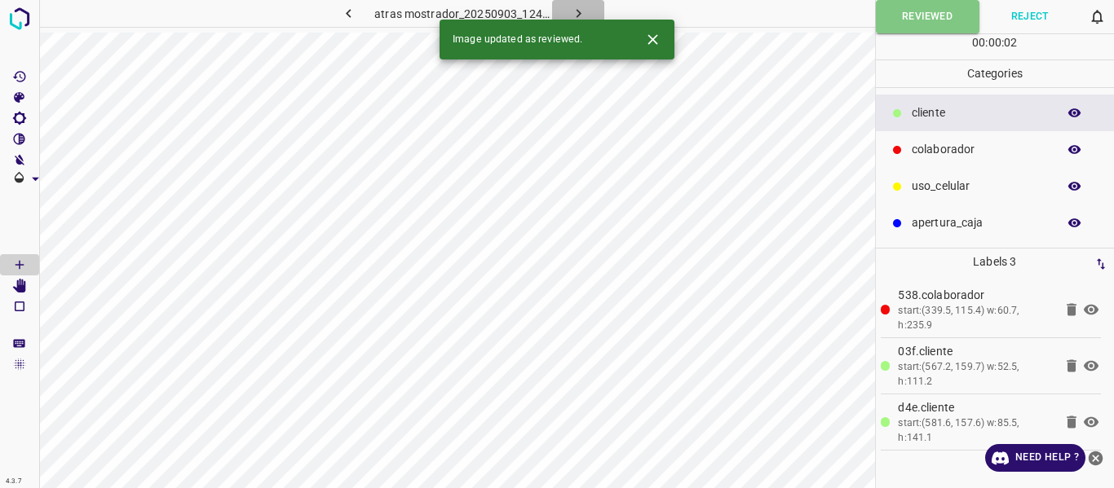
click at [576, 11] on icon "button" at bounding box center [578, 13] width 5 height 9
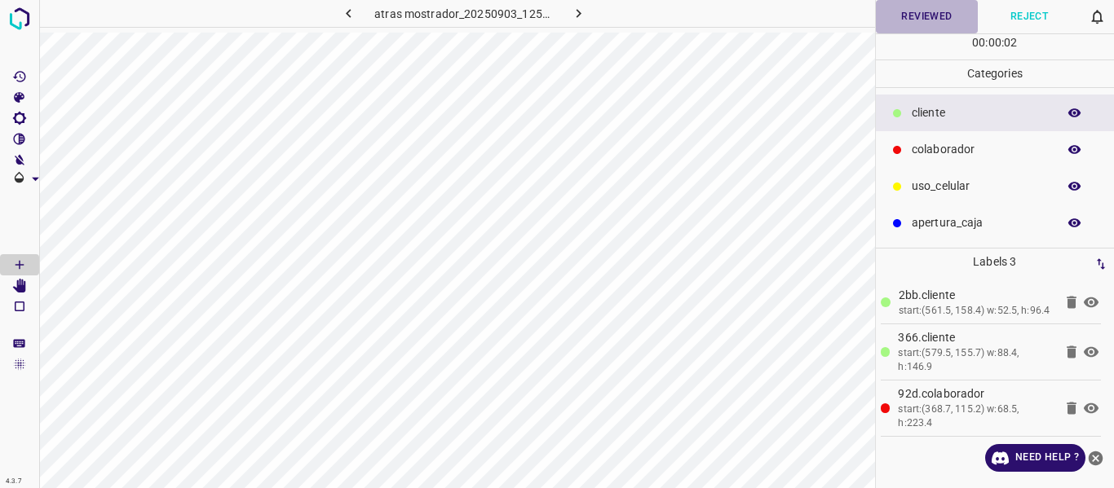
click at [916, 20] on button "Reviewed" at bounding box center [927, 16] width 103 height 33
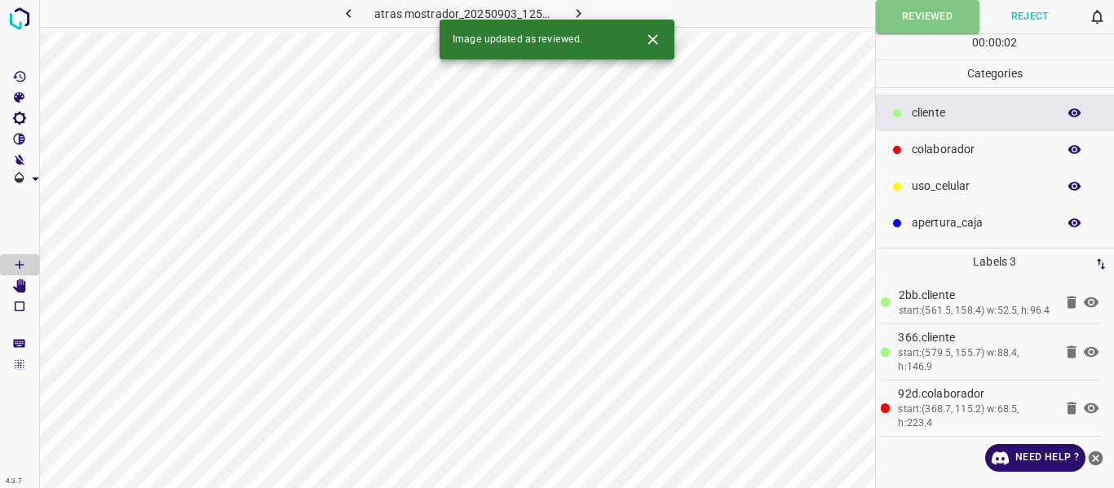
click at [585, 12] on icon "button" at bounding box center [578, 13] width 17 height 17
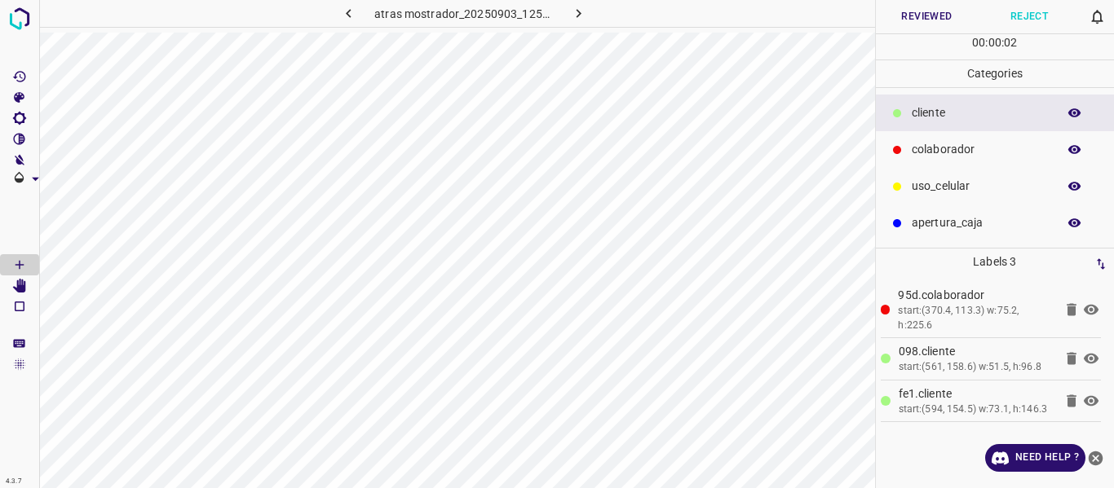
click at [917, 22] on button "Reviewed" at bounding box center [927, 16] width 103 height 33
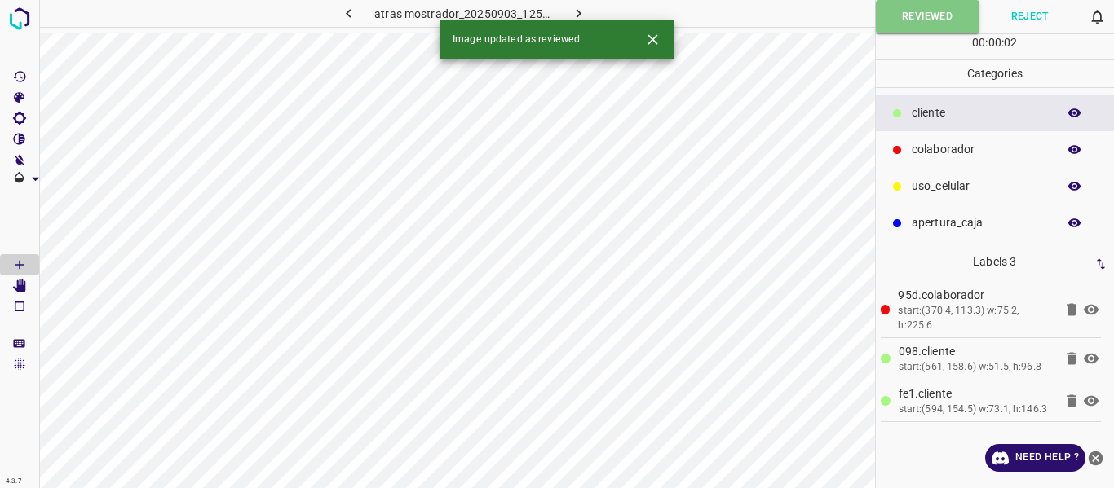
click at [575, 11] on icon "button" at bounding box center [578, 13] width 17 height 17
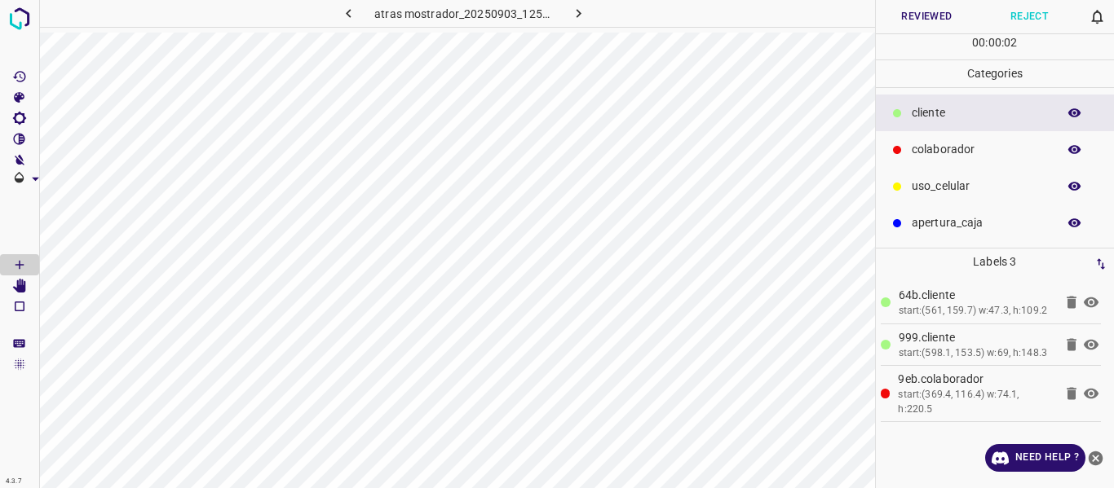
click at [926, 17] on button "Reviewed" at bounding box center [927, 16] width 103 height 33
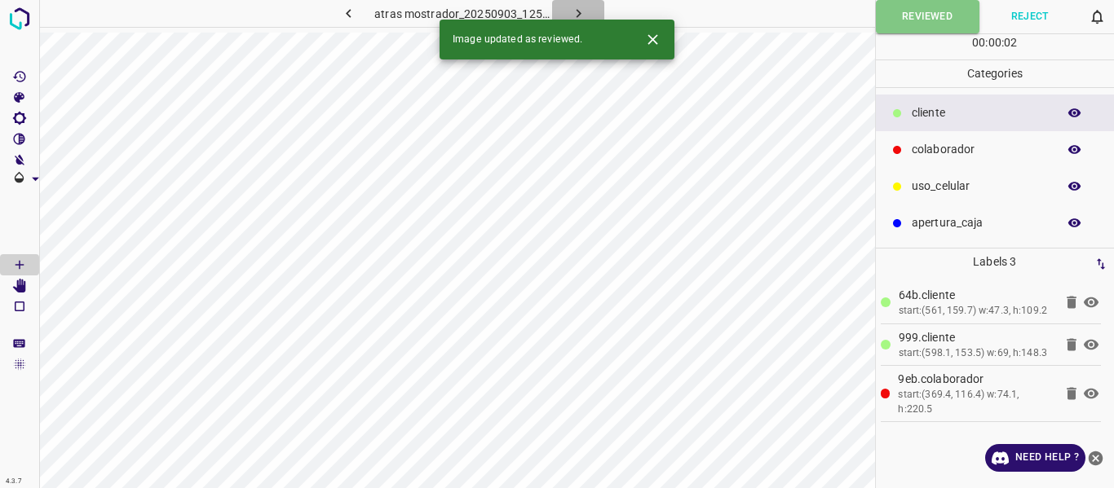
click at [572, 7] on icon "button" at bounding box center [578, 13] width 17 height 17
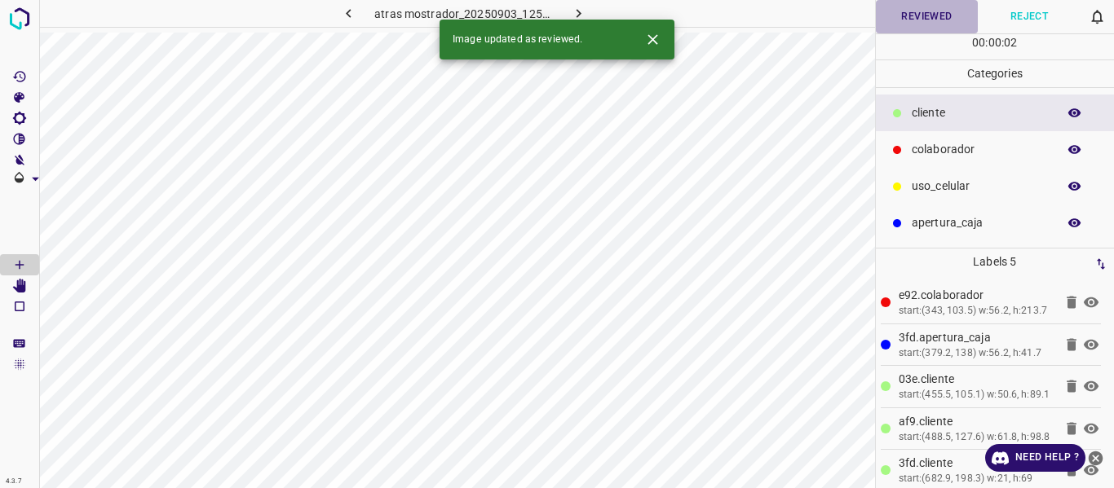
click at [910, 15] on button "Reviewed" at bounding box center [927, 16] width 103 height 33
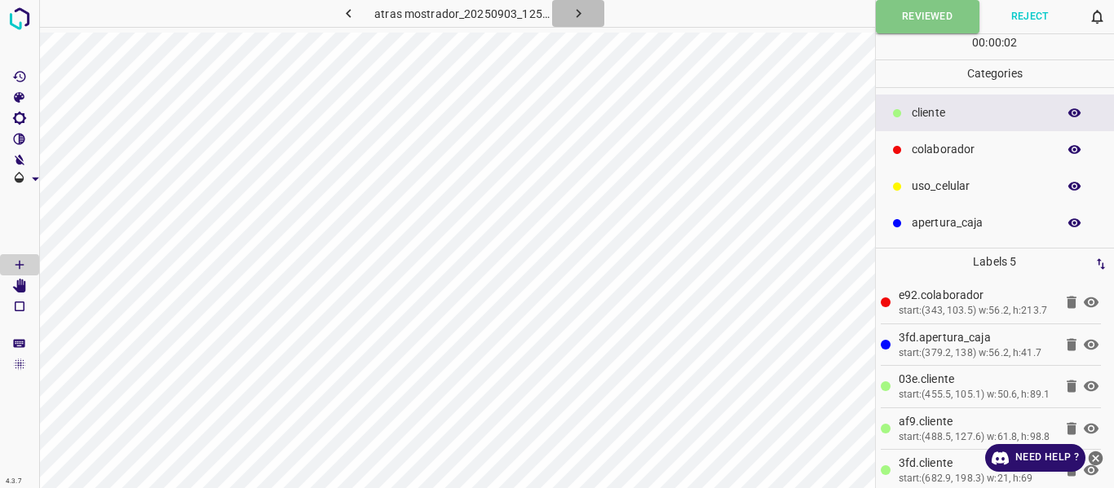
click at [573, 8] on icon "button" at bounding box center [578, 13] width 17 height 17
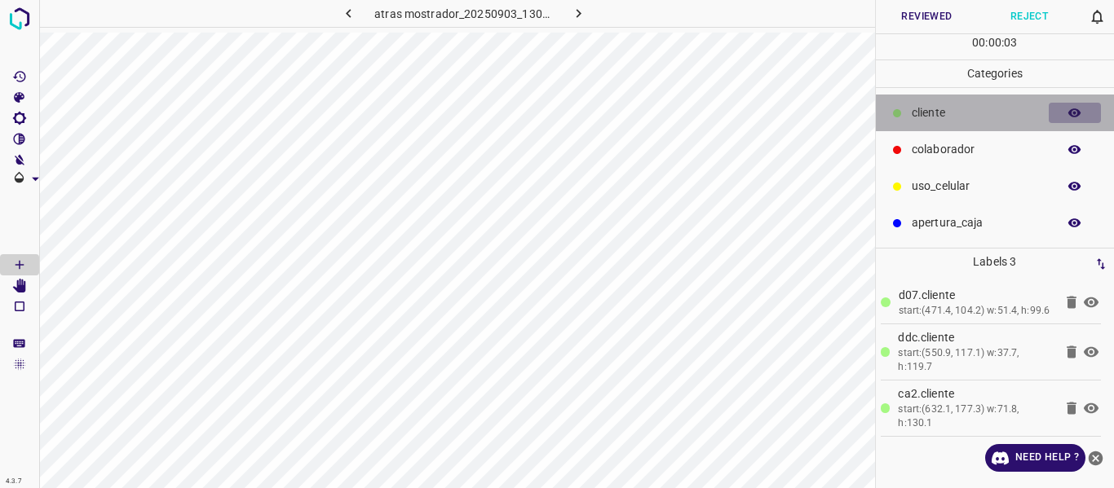
click at [1079, 108] on icon "button" at bounding box center [1074, 113] width 15 height 15
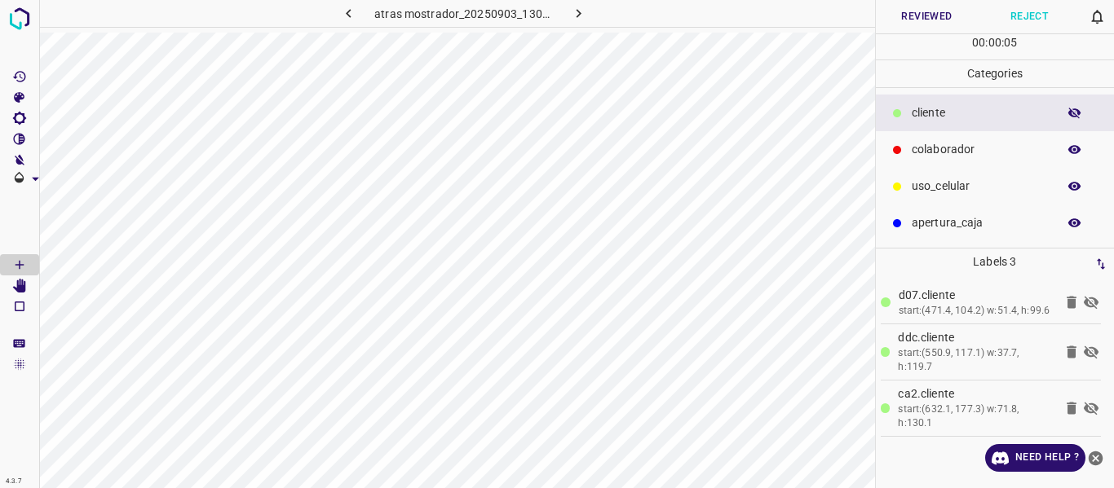
click at [1079, 108] on icon "button" at bounding box center [1074, 113] width 15 height 15
click at [920, 13] on button "Reviewed" at bounding box center [927, 16] width 103 height 33
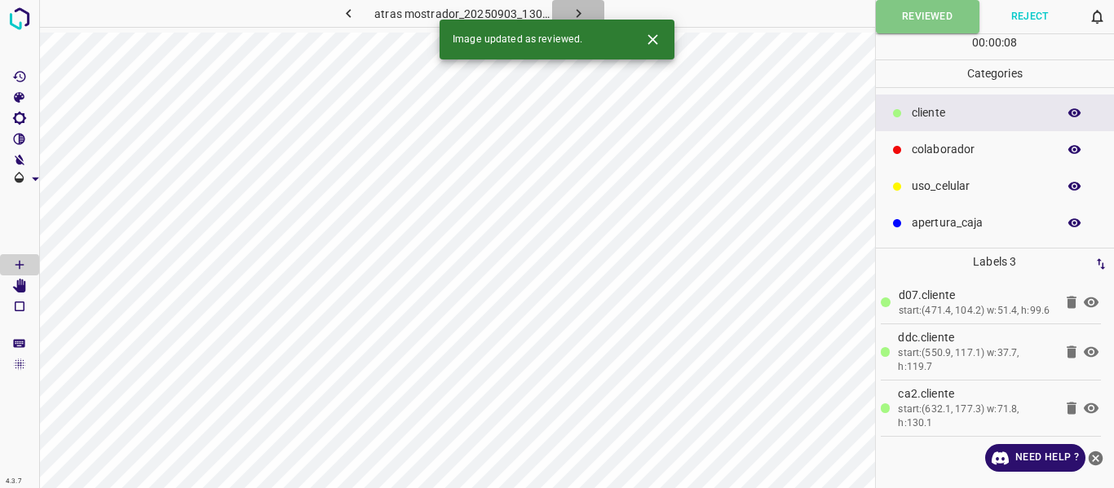
click at [576, 11] on icon "button" at bounding box center [578, 13] width 5 height 9
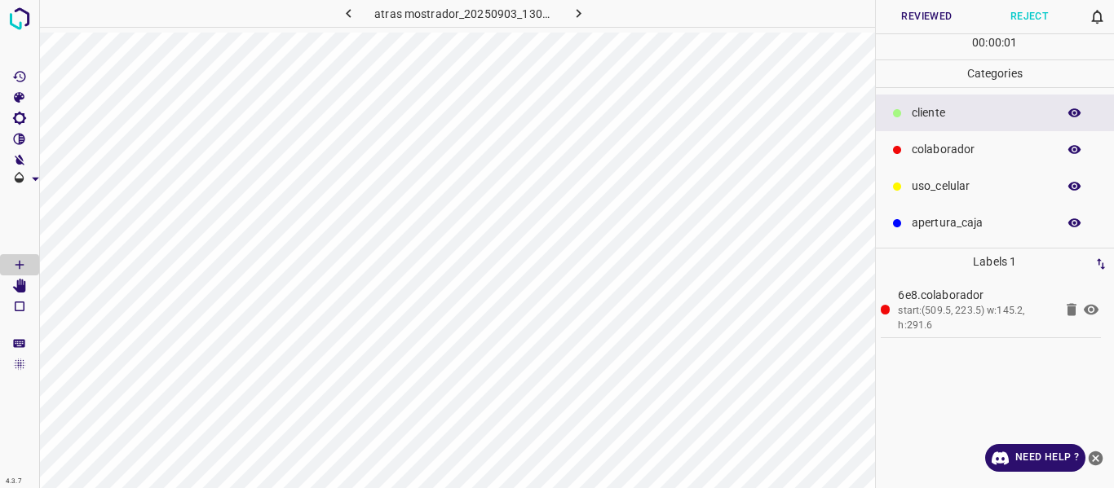
click at [914, 11] on button "Reviewed" at bounding box center [927, 16] width 103 height 33
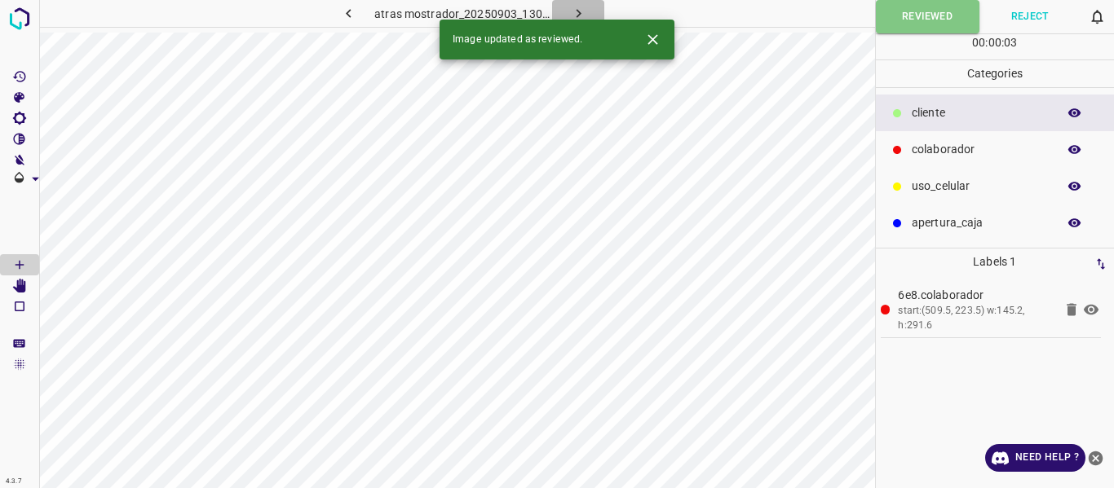
click at [578, 9] on icon "button" at bounding box center [578, 13] width 17 height 17
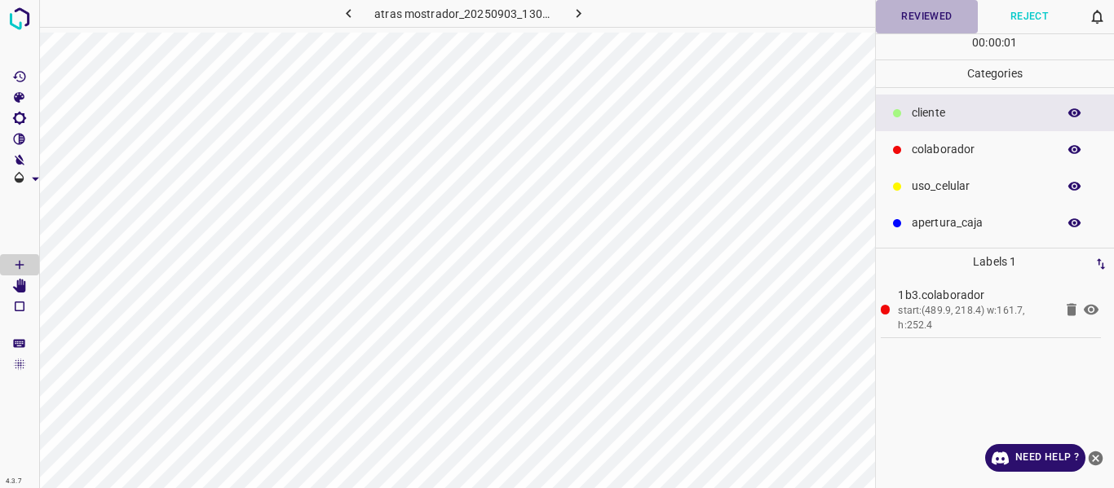
click at [907, 14] on button "Reviewed" at bounding box center [927, 16] width 103 height 33
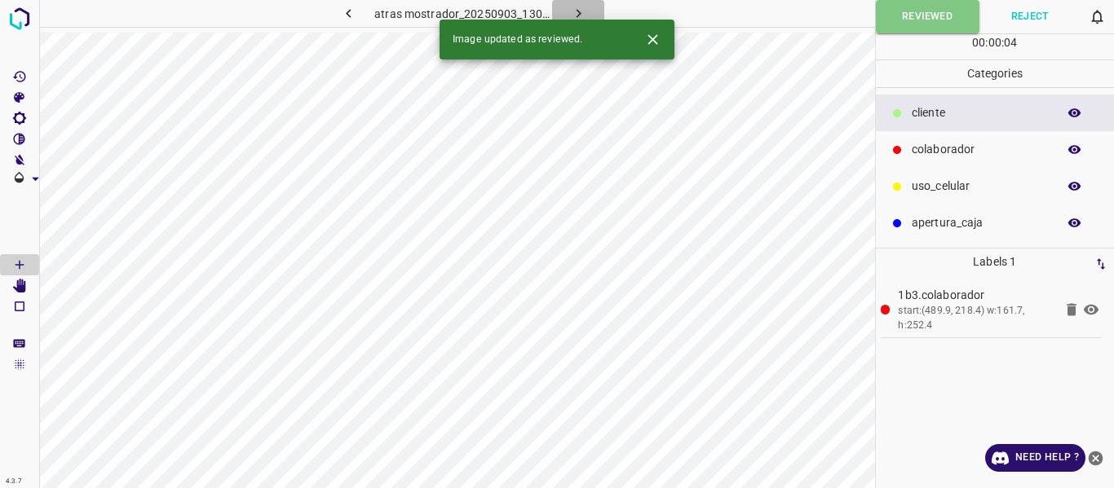
click at [574, 14] on icon "button" at bounding box center [578, 13] width 17 height 17
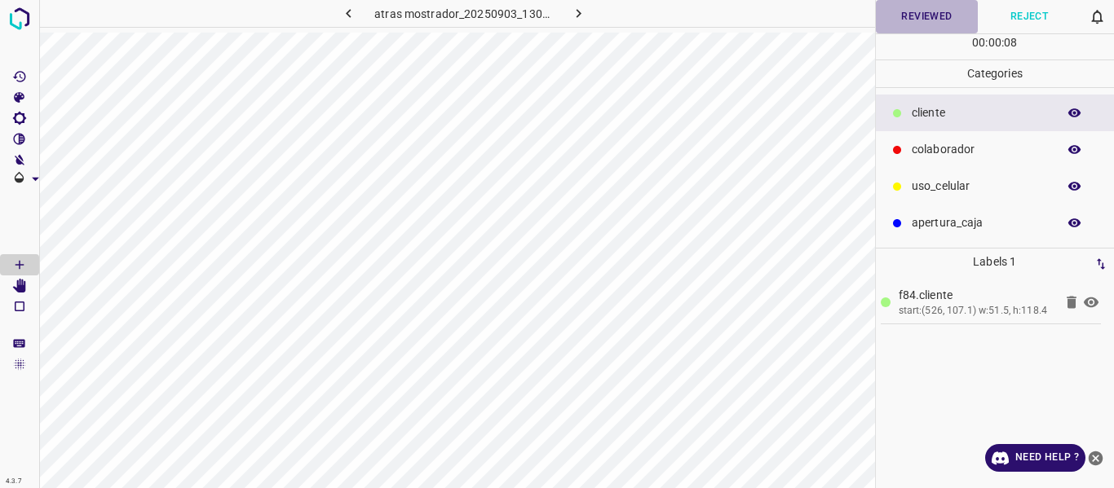
click at [903, 19] on button "Reviewed" at bounding box center [927, 16] width 103 height 33
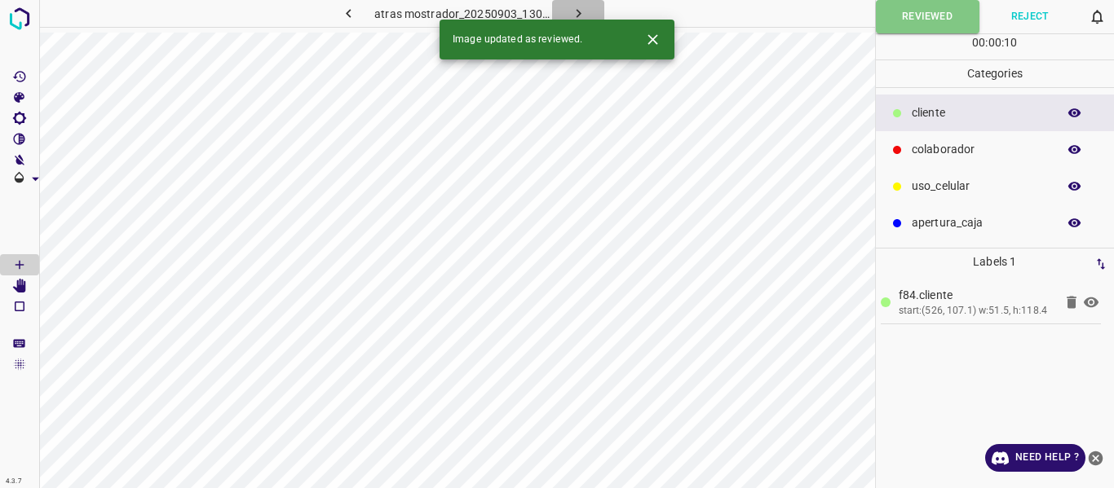
click at [571, 10] on icon "button" at bounding box center [578, 13] width 17 height 17
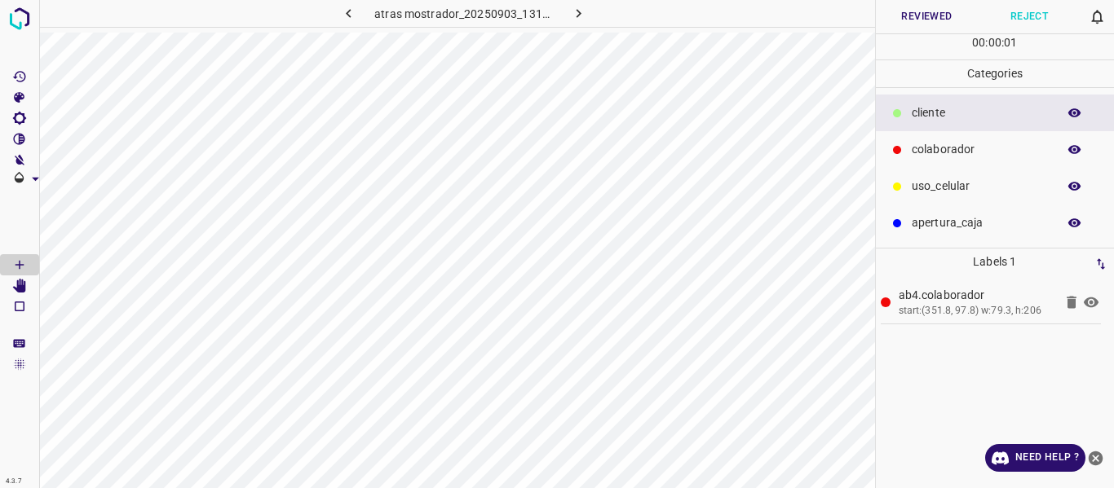
click at [898, 19] on button "Reviewed" at bounding box center [927, 16] width 103 height 33
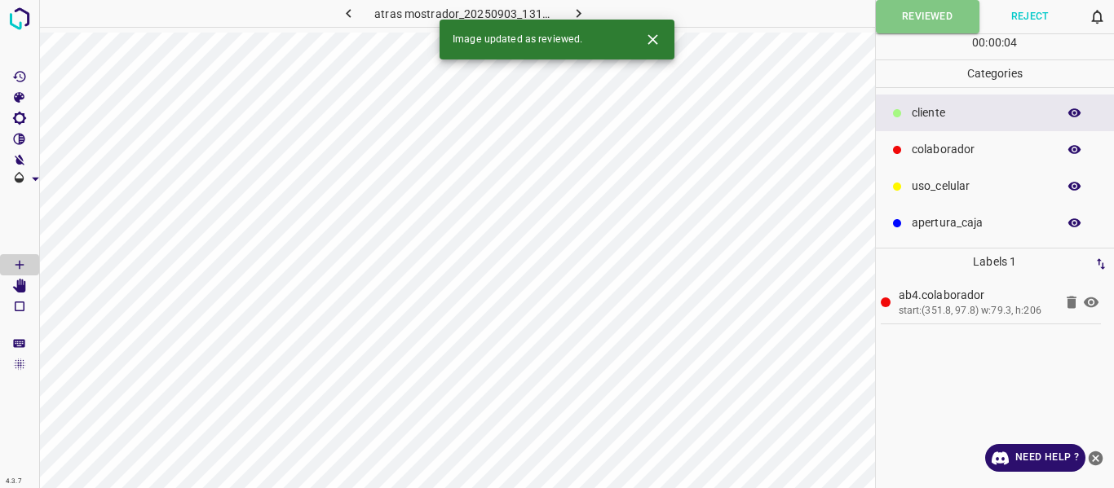
click at [581, 7] on icon "button" at bounding box center [578, 13] width 17 height 17
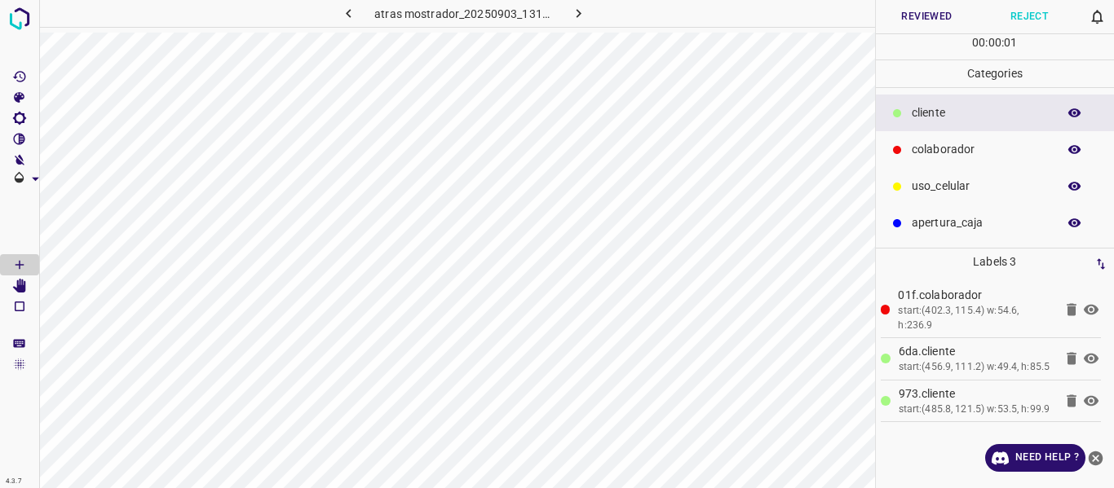
click at [903, 15] on button "Reviewed" at bounding box center [927, 16] width 103 height 33
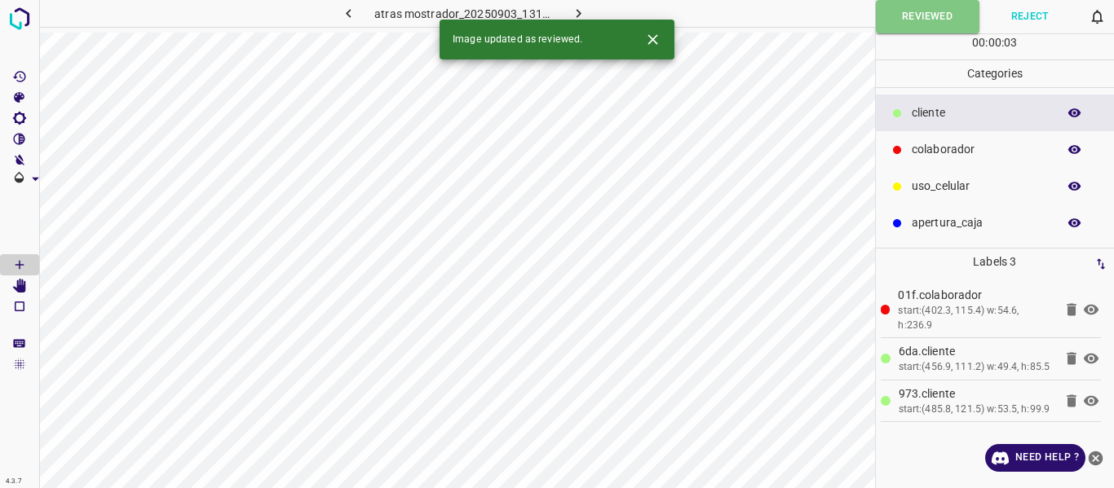
click at [579, 10] on icon "button" at bounding box center [578, 13] width 17 height 17
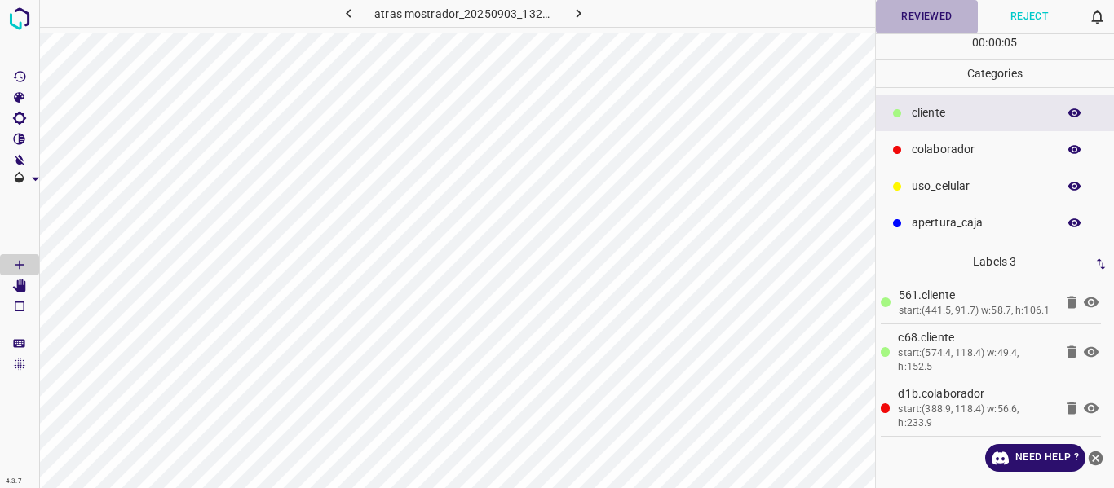
click at [925, 15] on button "Reviewed" at bounding box center [927, 16] width 103 height 33
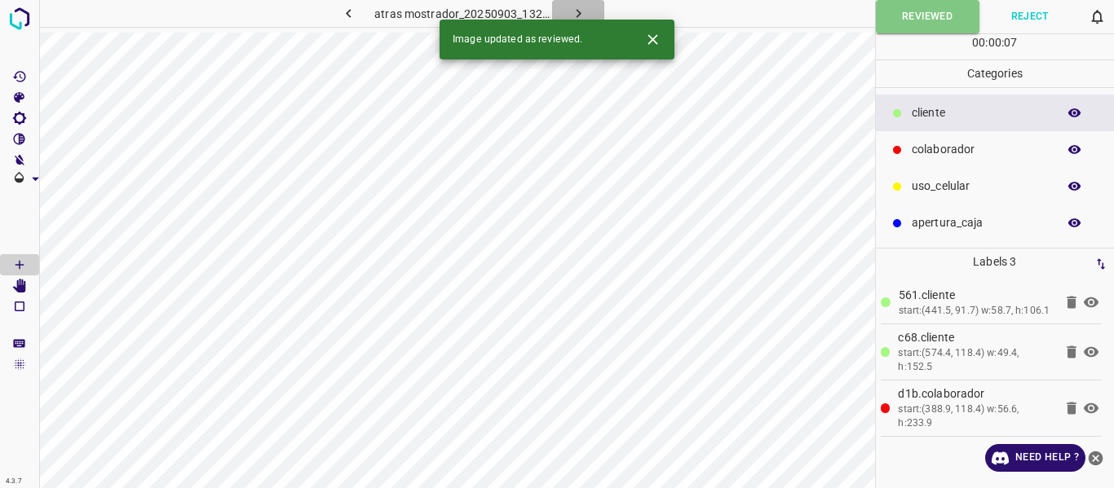
click at [576, 10] on icon "button" at bounding box center [578, 13] width 5 height 9
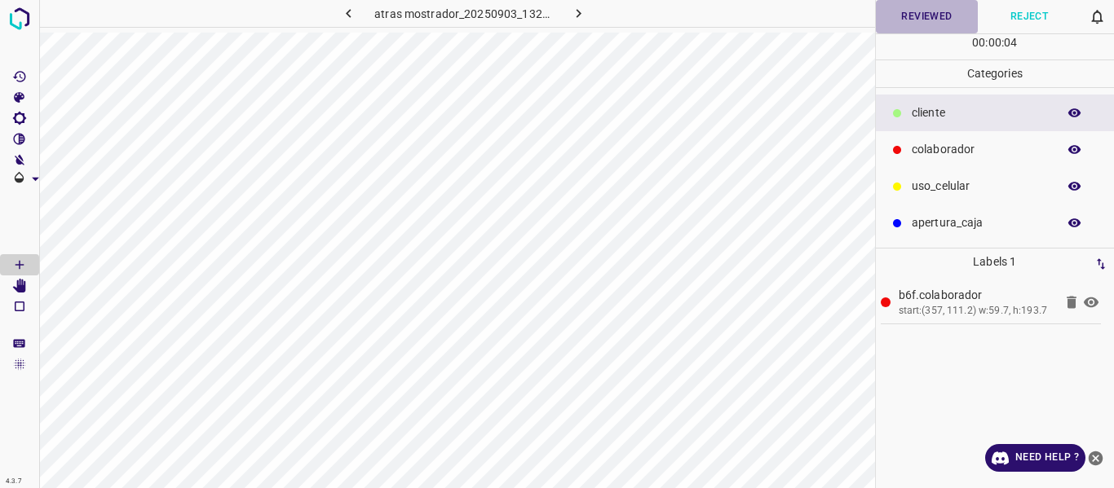
click at [919, 17] on button "Reviewed" at bounding box center [927, 16] width 103 height 33
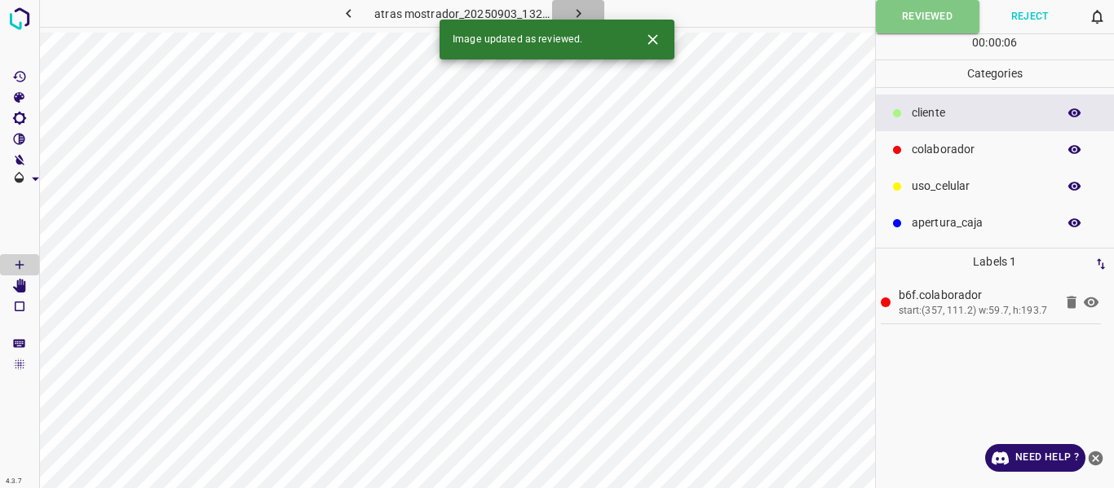
click at [576, 11] on icon "button" at bounding box center [578, 13] width 5 height 9
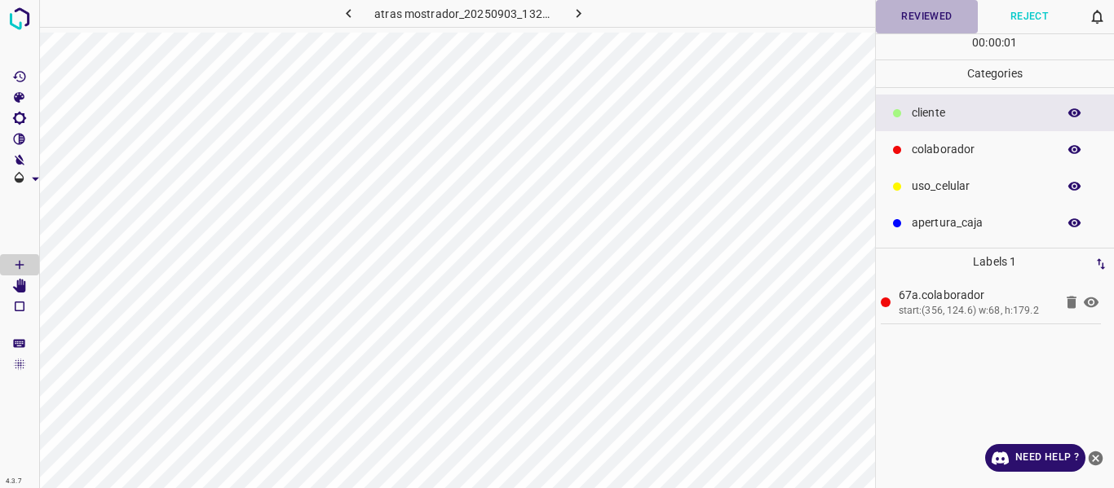
click at [911, 16] on button "Reviewed" at bounding box center [927, 16] width 103 height 33
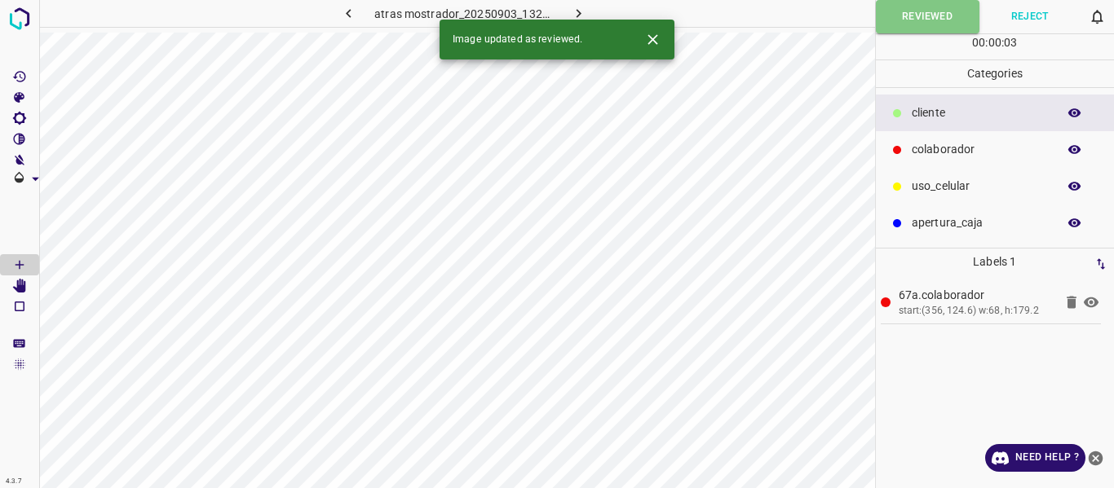
click at [581, 11] on icon "button" at bounding box center [578, 13] width 17 height 17
click at [889, 16] on button "Reviewed" at bounding box center [927, 16] width 103 height 33
click at [582, 8] on icon "button" at bounding box center [578, 13] width 17 height 17
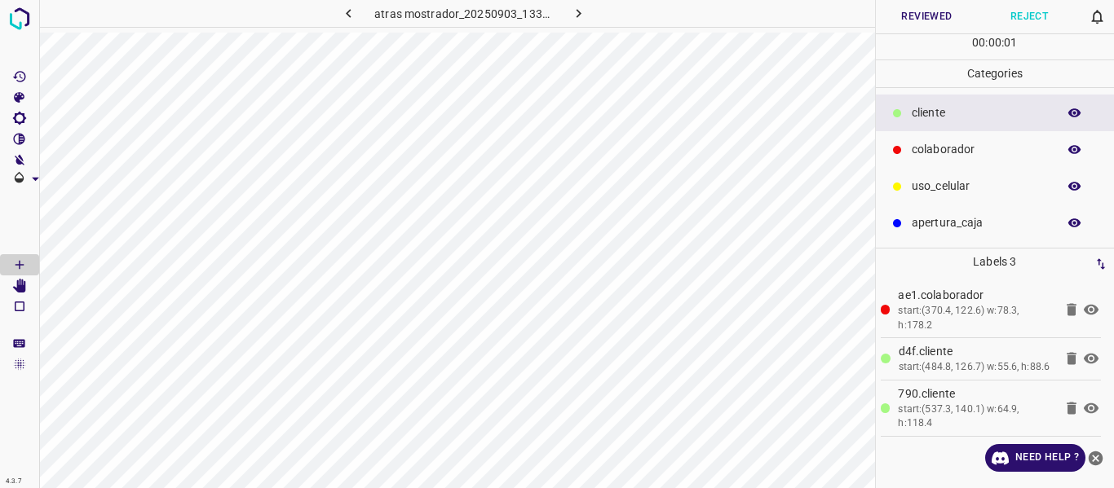
click at [936, 15] on button "Reviewed" at bounding box center [927, 16] width 103 height 33
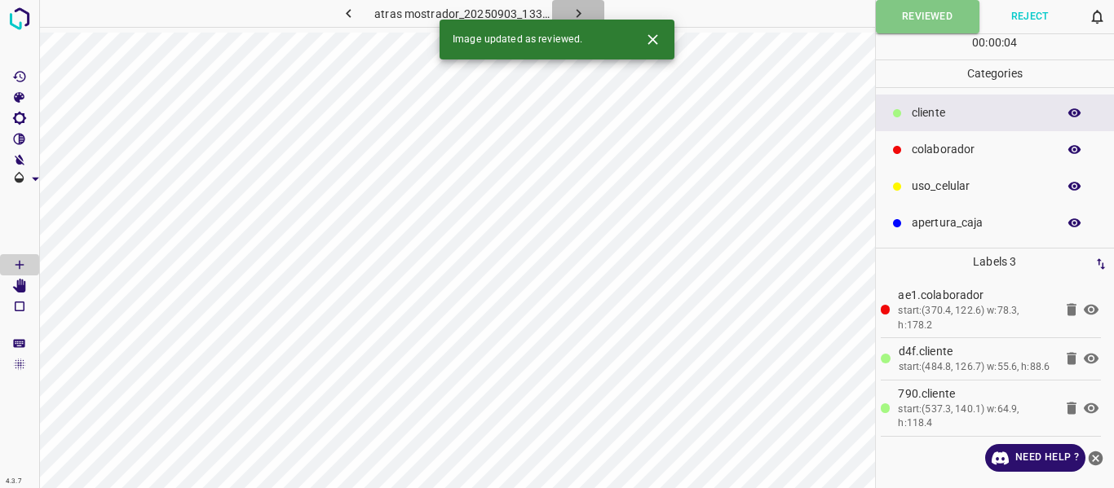
click at [572, 9] on icon "button" at bounding box center [578, 13] width 17 height 17
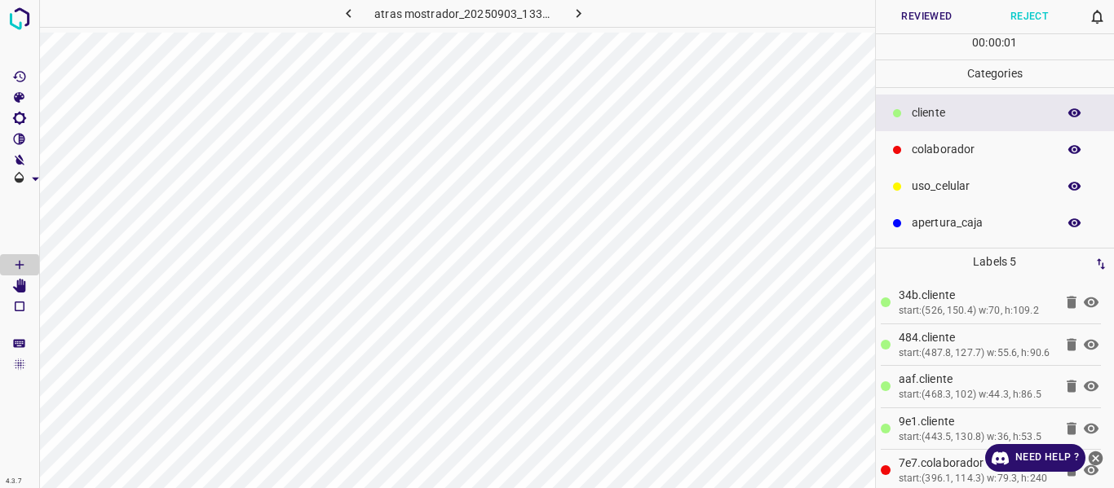
click at [915, 14] on button "Reviewed" at bounding box center [927, 16] width 103 height 33
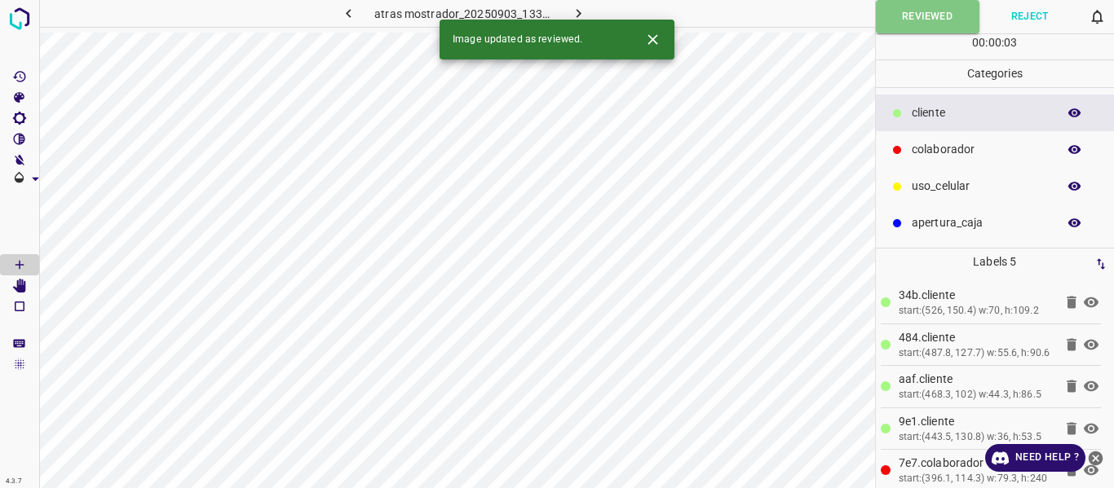
click at [573, 7] on icon "button" at bounding box center [578, 13] width 17 height 17
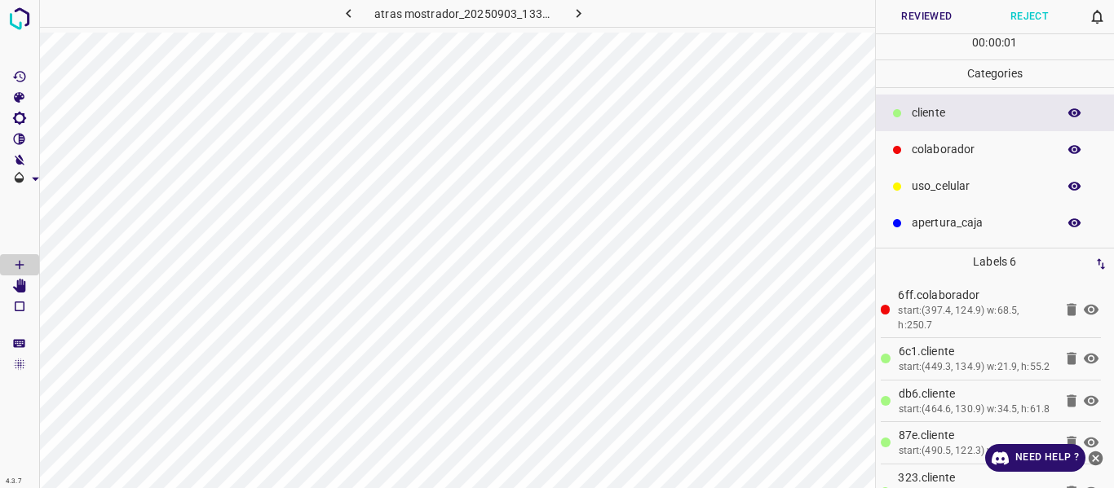
click at [915, 17] on button "Reviewed" at bounding box center [927, 16] width 103 height 33
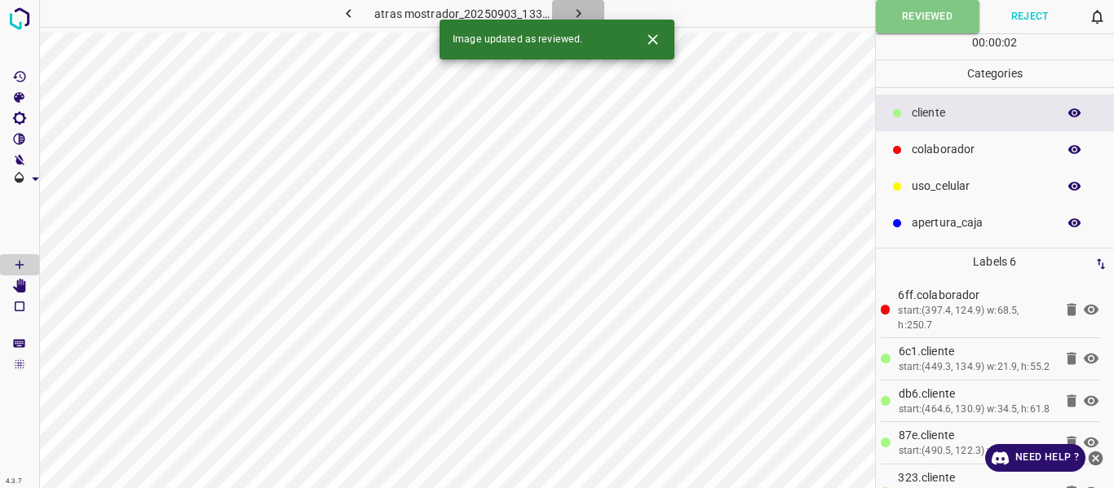
click at [577, 10] on icon "button" at bounding box center [578, 13] width 17 height 17
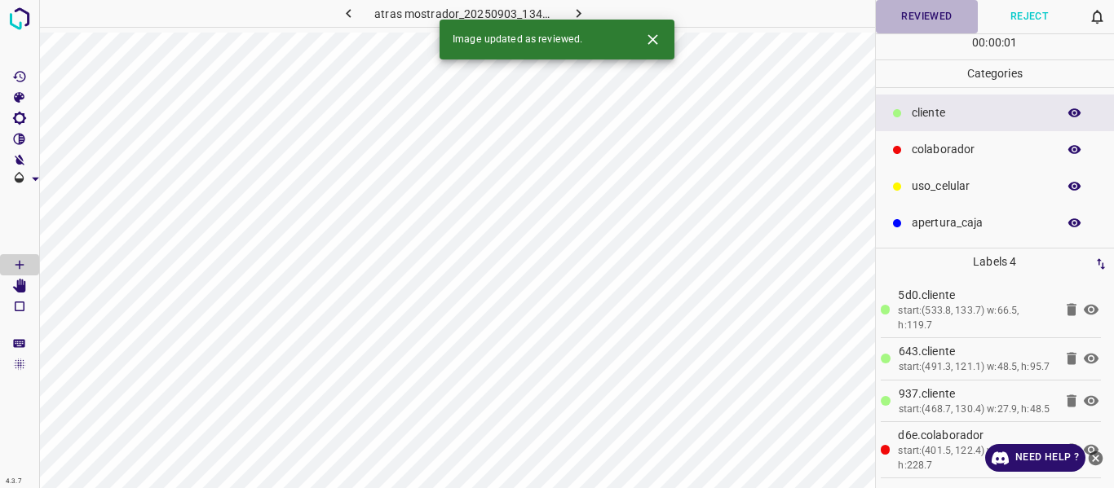
click at [922, 18] on button "Reviewed" at bounding box center [927, 16] width 103 height 33
click at [584, 9] on icon "button" at bounding box center [578, 13] width 17 height 17
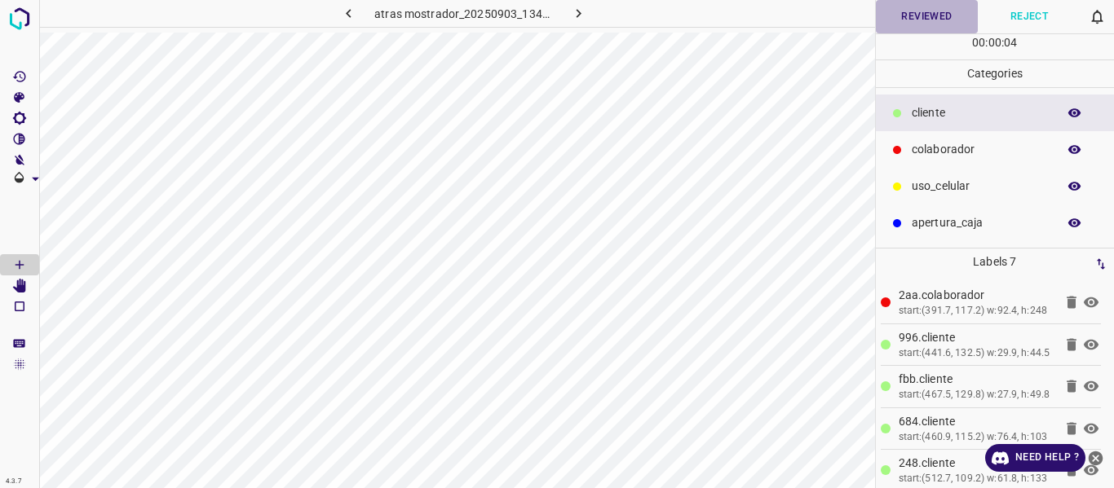
click at [903, 18] on button "Reviewed" at bounding box center [927, 16] width 103 height 33
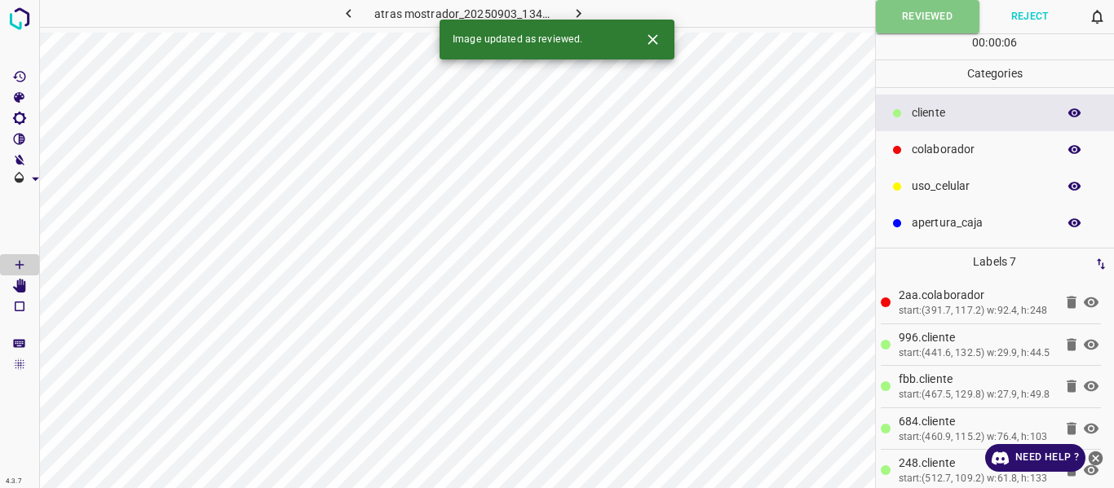
click at [577, 4] on button "button" at bounding box center [578, 13] width 52 height 27
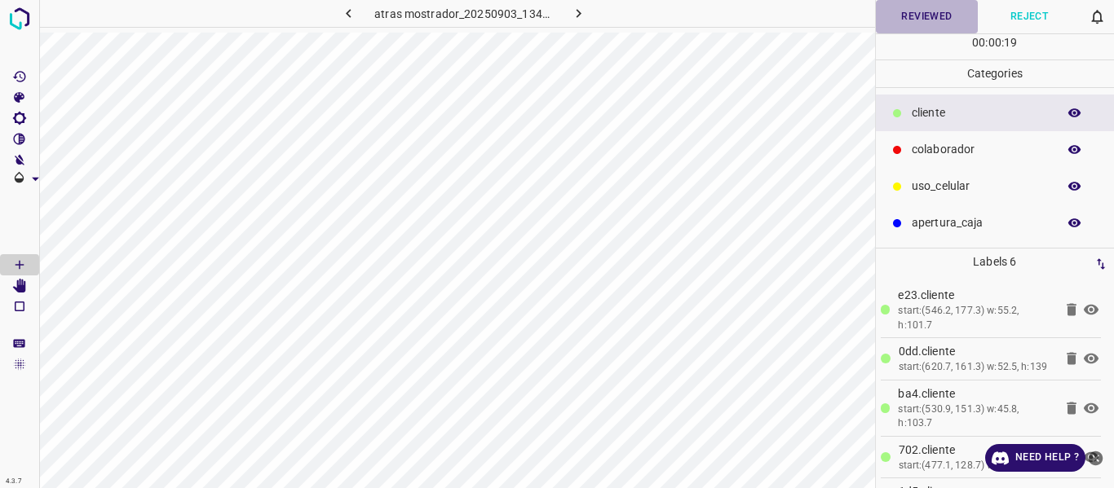
click at [911, 19] on button "Reviewed" at bounding box center [927, 16] width 103 height 33
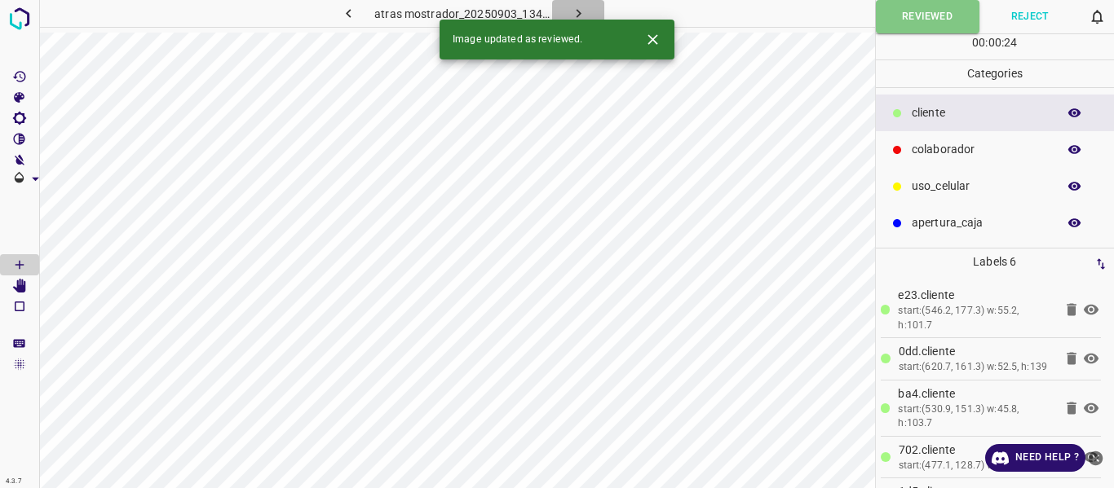
click at [580, 7] on icon "button" at bounding box center [578, 13] width 17 height 17
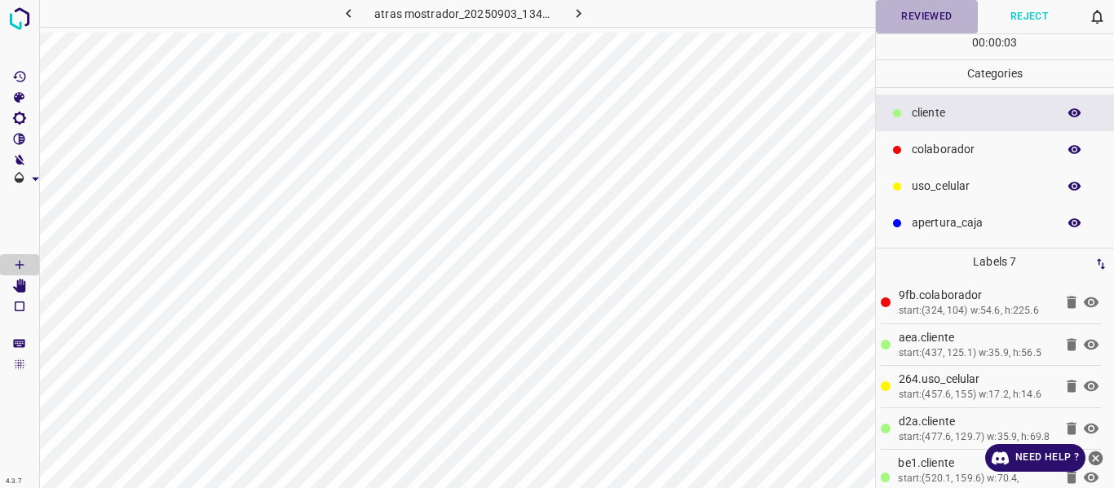
click at [927, 16] on button "Reviewed" at bounding box center [927, 16] width 103 height 33
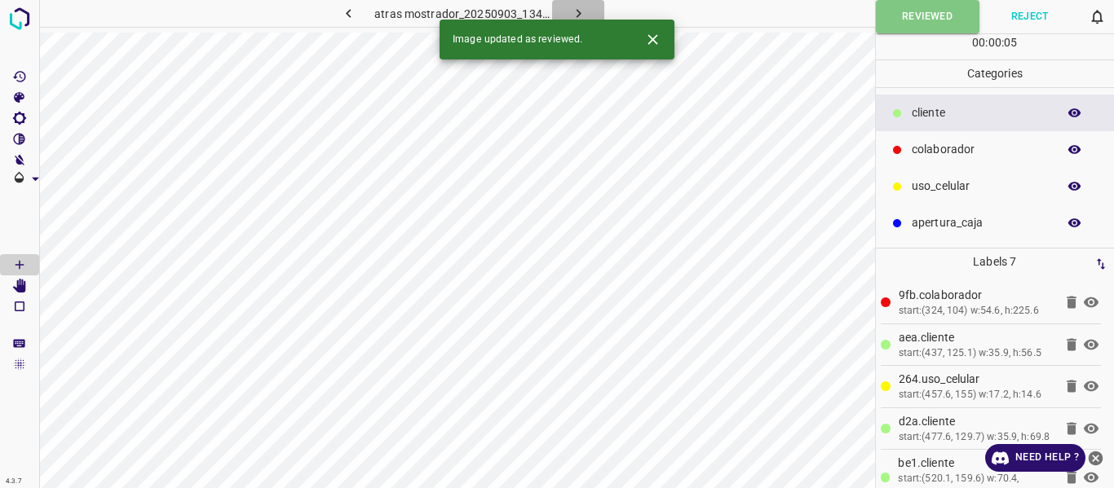
click at [579, 12] on icon "button" at bounding box center [578, 13] width 5 height 9
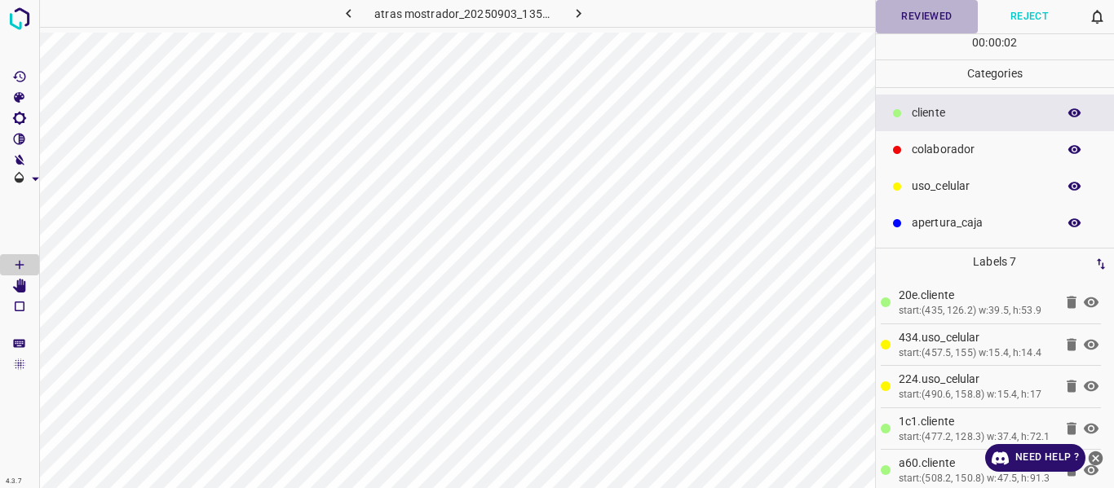
click at [934, 12] on button "Reviewed" at bounding box center [927, 16] width 103 height 33
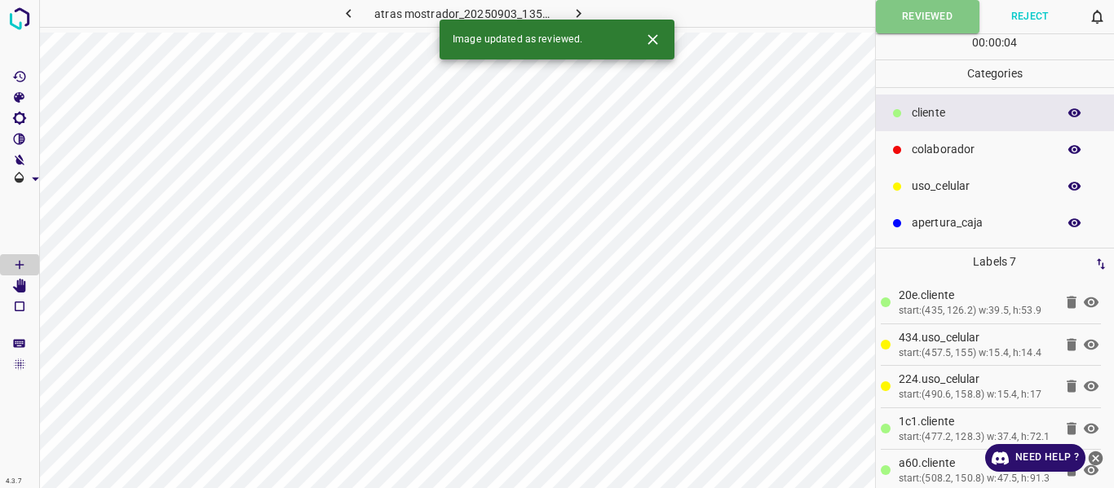
click at [570, 7] on icon "button" at bounding box center [578, 13] width 17 height 17
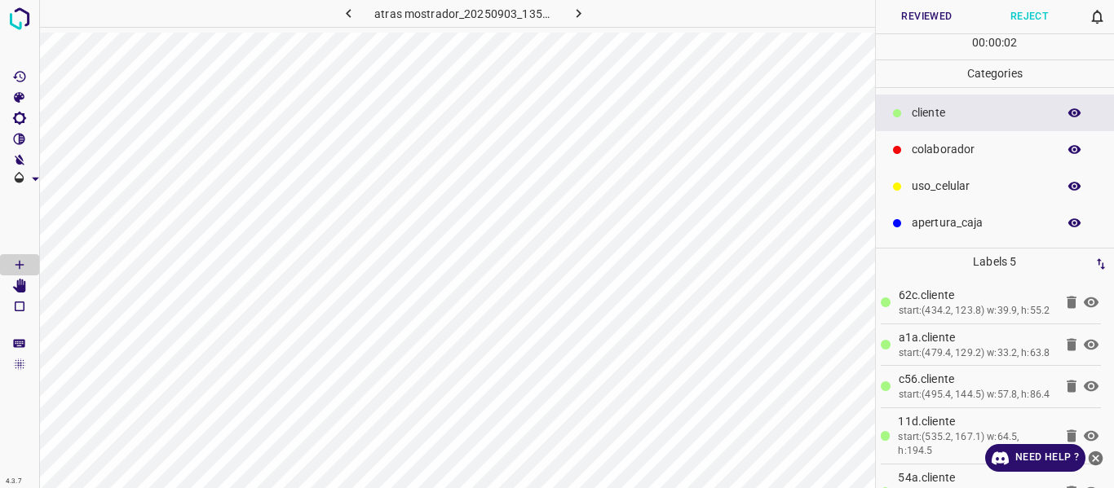
click at [1075, 109] on icon "button" at bounding box center [1074, 112] width 13 height 9
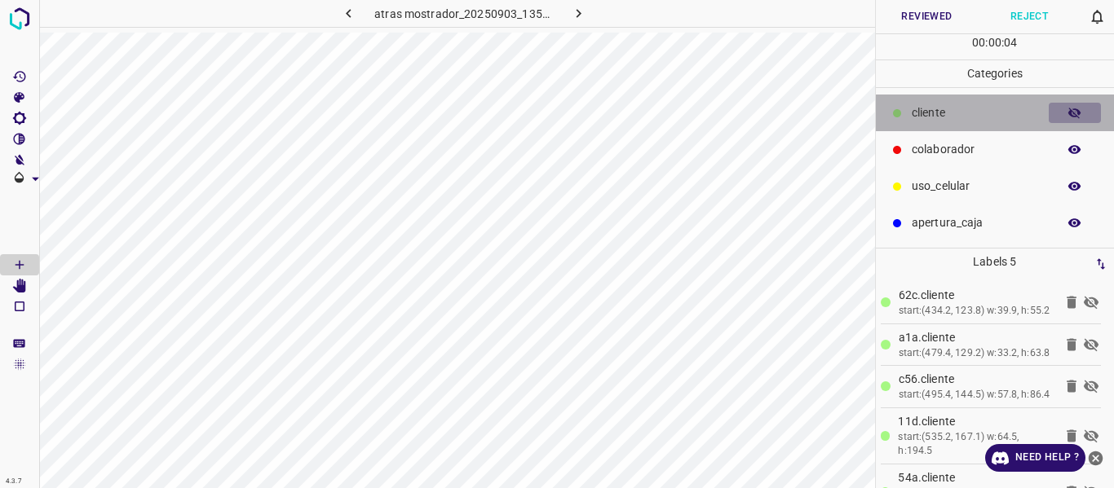
click at [1075, 109] on icon "button" at bounding box center [1074, 113] width 13 height 11
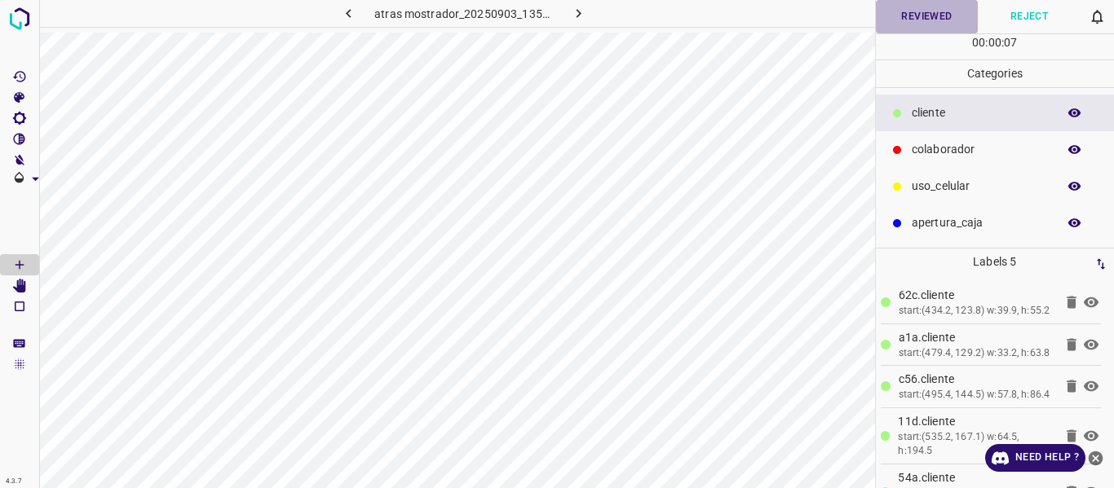
click at [905, 18] on button "Reviewed" at bounding box center [927, 16] width 103 height 33
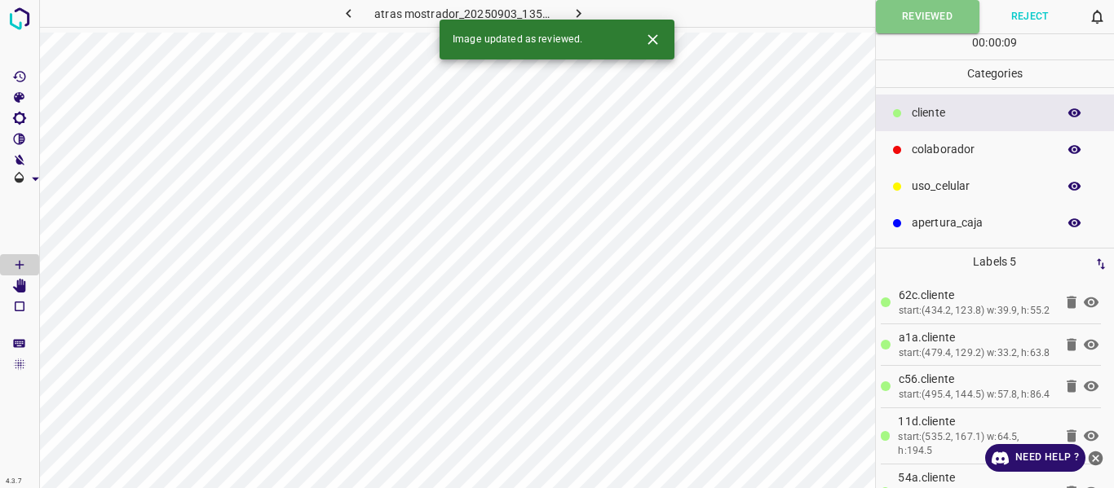
click at [573, 10] on icon "button" at bounding box center [578, 13] width 17 height 17
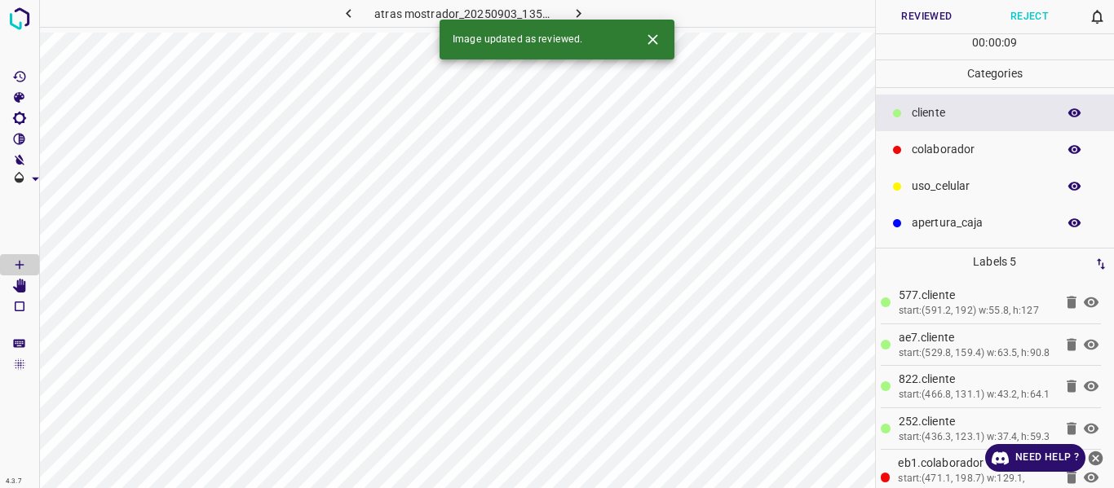
click at [913, 20] on button "Reviewed" at bounding box center [927, 16] width 103 height 33
click at [577, 7] on icon "button" at bounding box center [578, 13] width 17 height 17
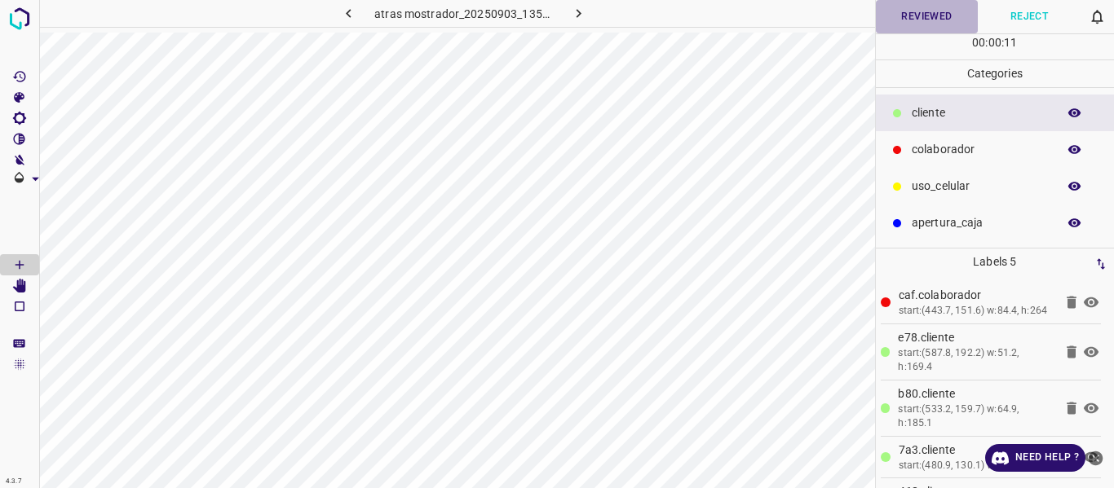
click at [929, 15] on button "Reviewed" at bounding box center [927, 16] width 103 height 33
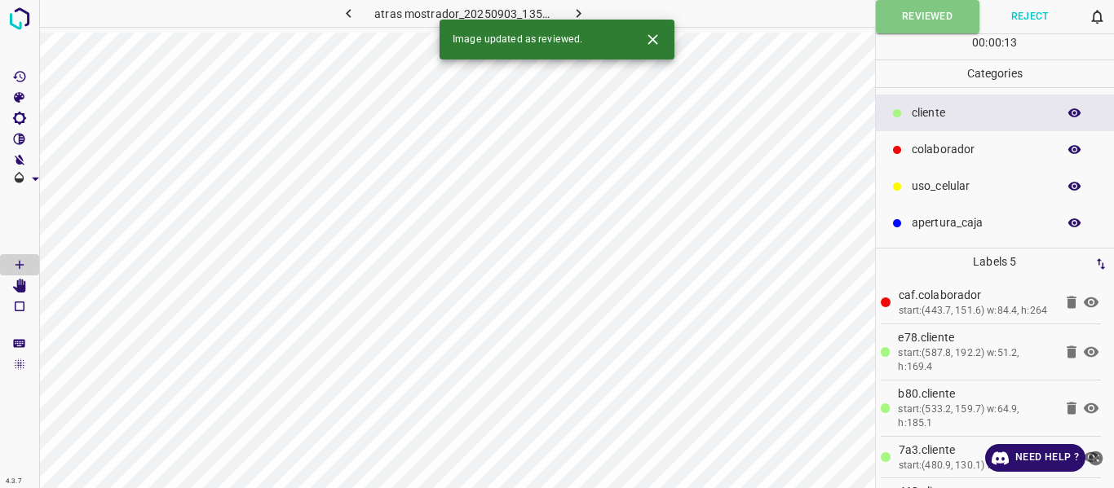
drag, startPoint x: 576, startPoint y: 11, endPoint x: 618, endPoint y: 21, distance: 43.7
click at [576, 10] on icon "button" at bounding box center [578, 13] width 5 height 9
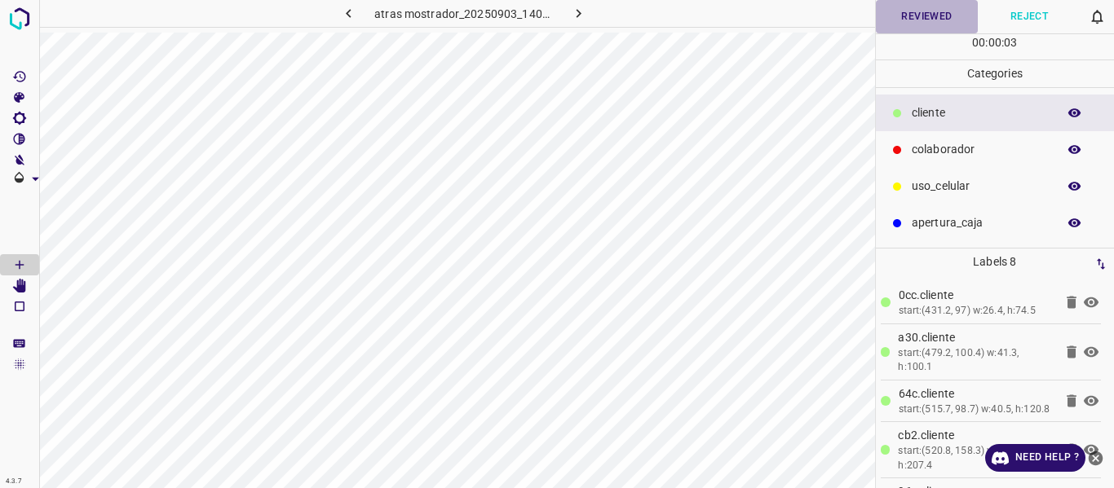
click at [919, 12] on button "Reviewed" at bounding box center [927, 16] width 103 height 33
click at [903, 11] on button "Reviewed" at bounding box center [928, 16] width 104 height 33
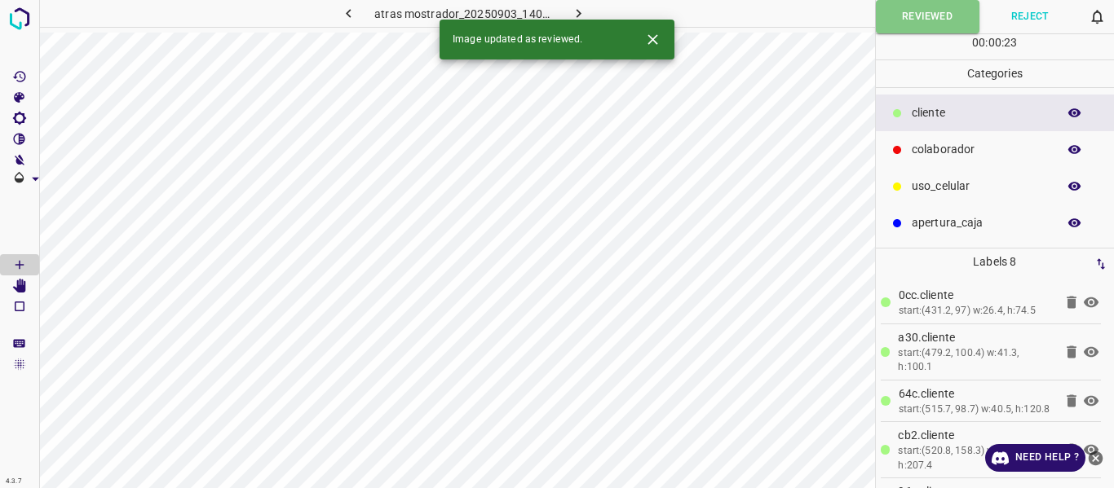
click at [582, 10] on icon "button" at bounding box center [578, 13] width 17 height 17
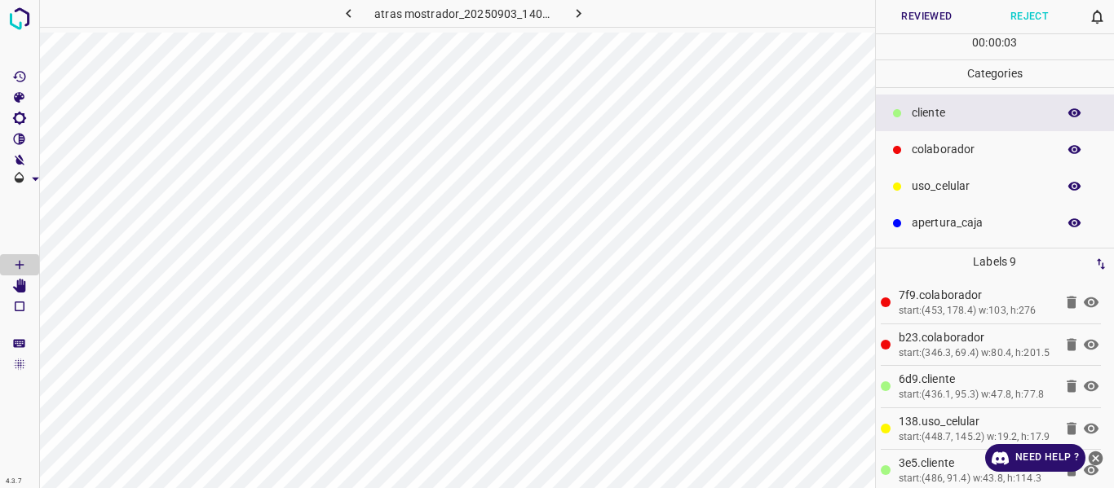
click at [923, 16] on button "Reviewed" at bounding box center [927, 16] width 103 height 33
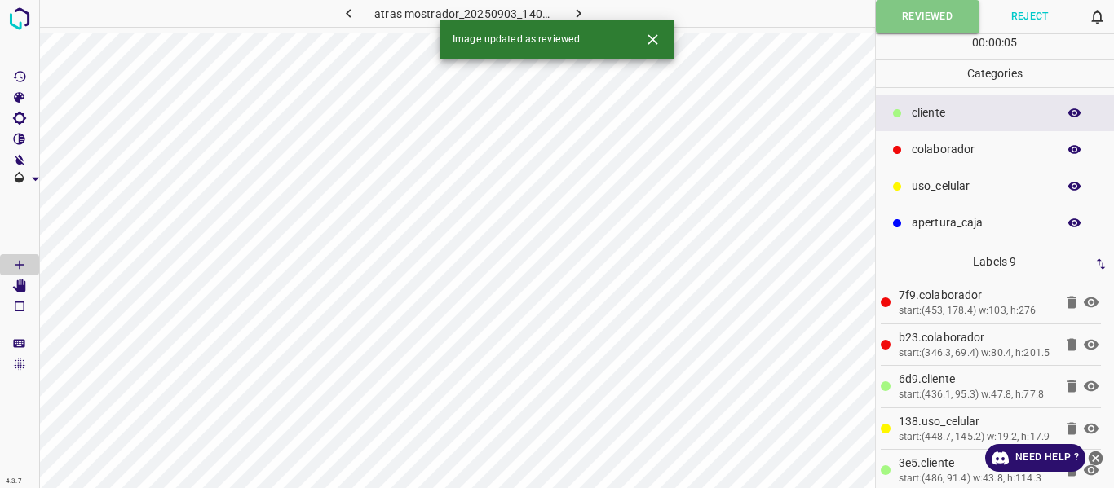
click at [576, 11] on icon "button" at bounding box center [578, 13] width 5 height 9
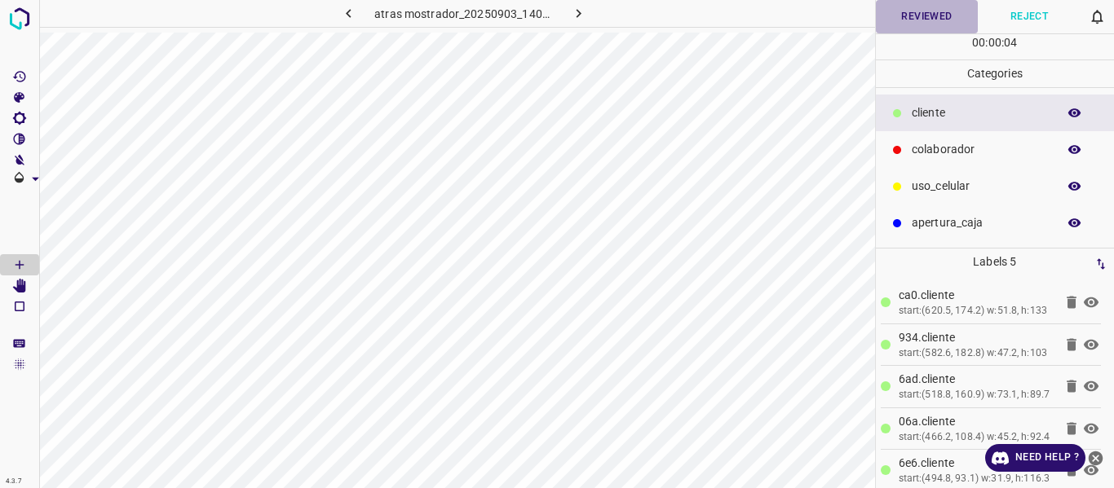
click at [909, 11] on button "Reviewed" at bounding box center [927, 16] width 103 height 33
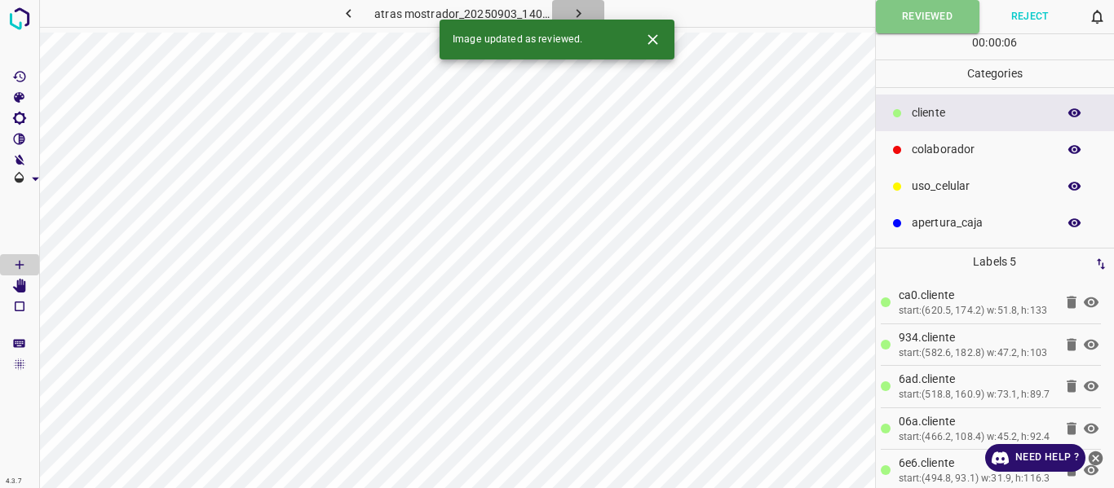
click at [573, 9] on icon "button" at bounding box center [578, 13] width 17 height 17
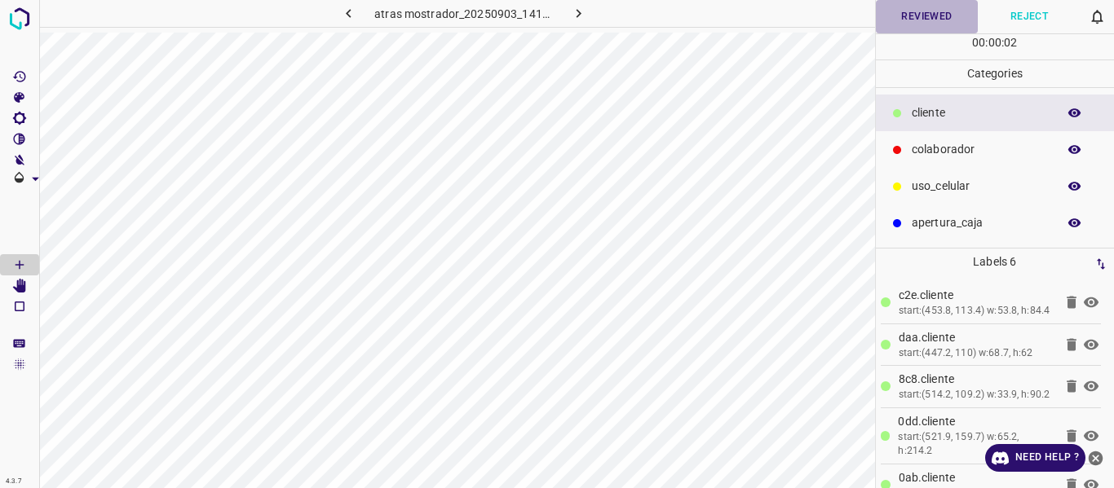
click at [918, 16] on button "Reviewed" at bounding box center [927, 16] width 103 height 33
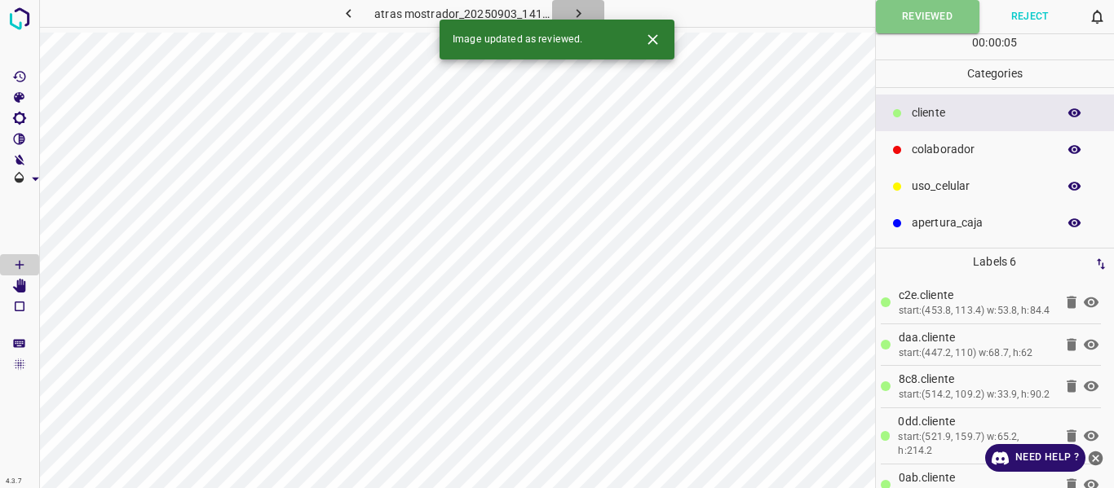
click at [574, 10] on icon "button" at bounding box center [578, 13] width 17 height 17
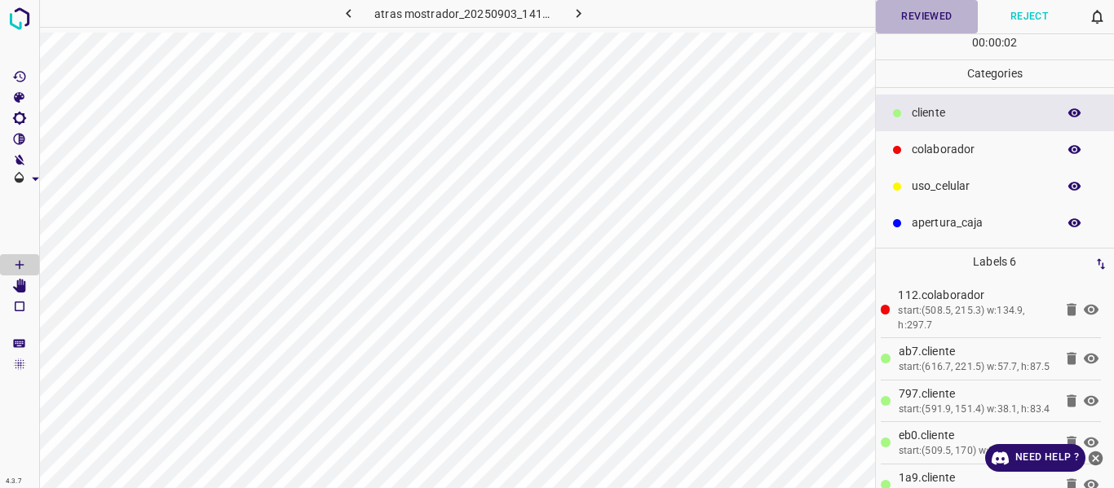
click at [910, 11] on button "Reviewed" at bounding box center [927, 16] width 103 height 33
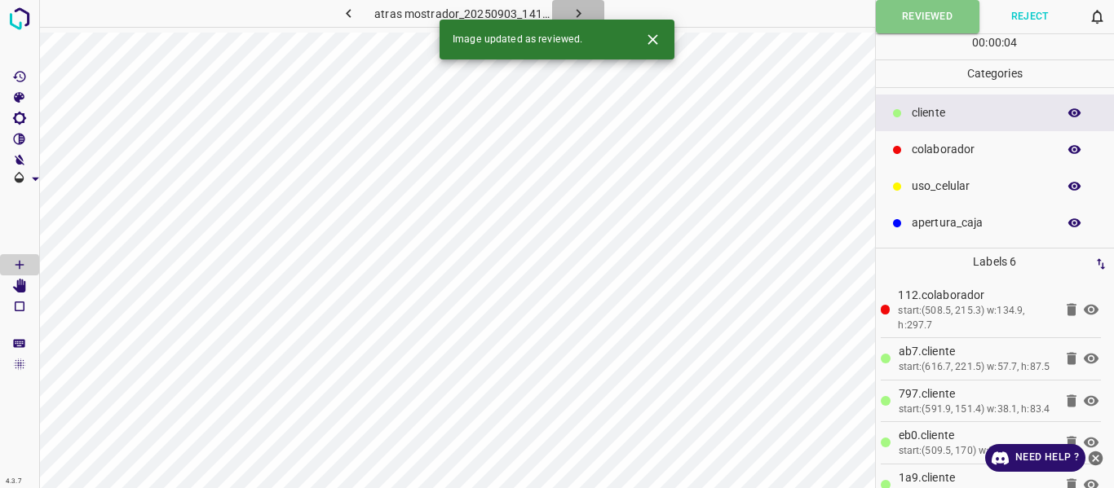
click at [574, 3] on button "button" at bounding box center [578, 13] width 52 height 27
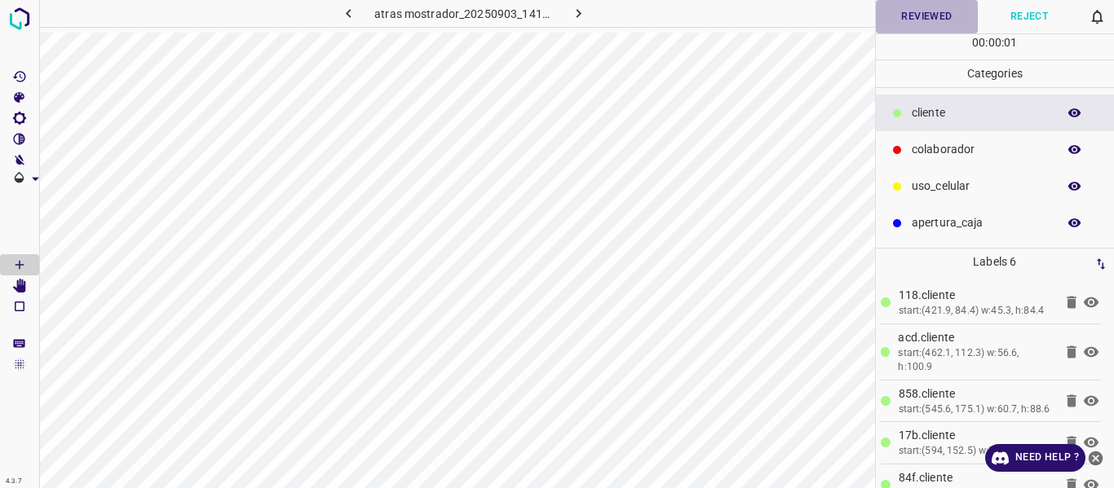
click at [909, 14] on button "Reviewed" at bounding box center [927, 16] width 103 height 33
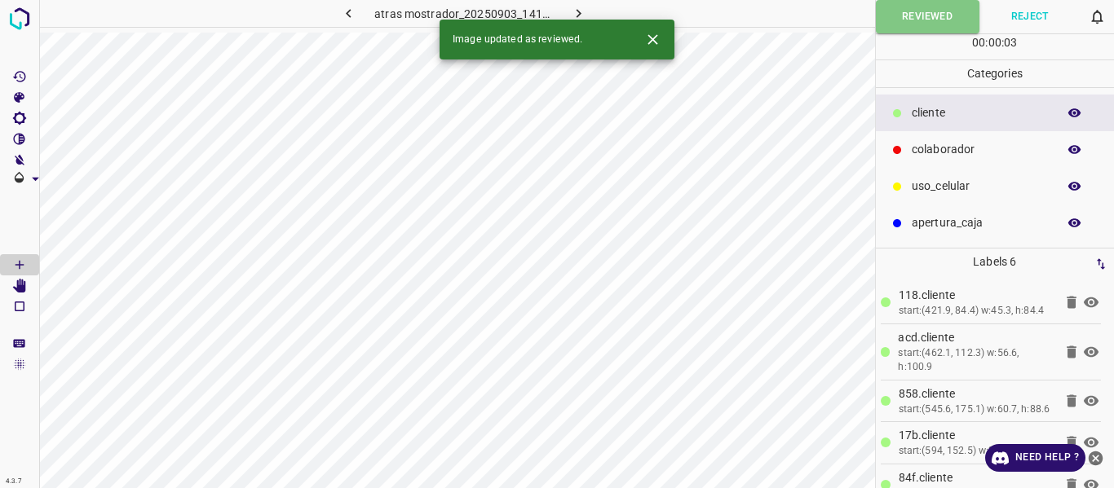
click at [575, 11] on icon "button" at bounding box center [578, 13] width 17 height 17
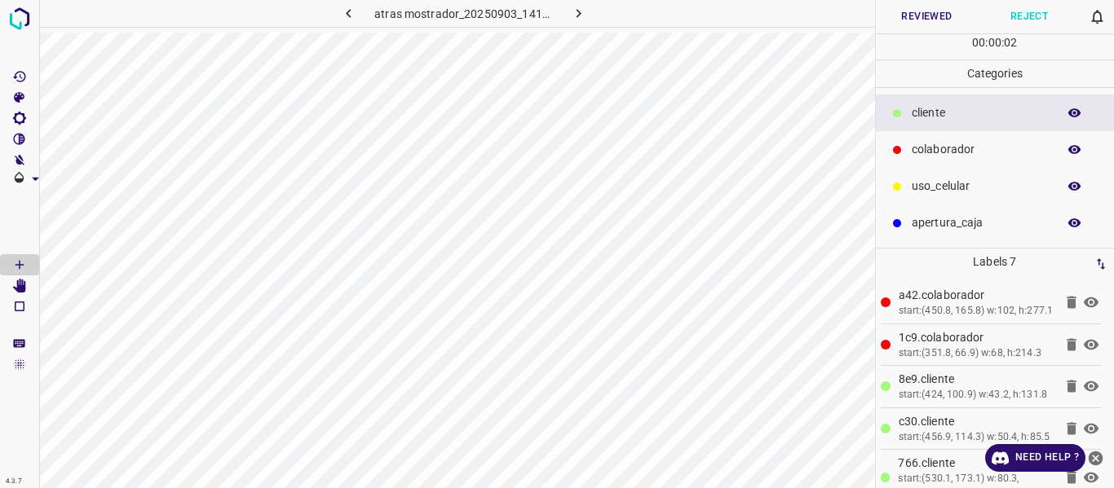
click at [915, 15] on button "Reviewed" at bounding box center [927, 16] width 103 height 33
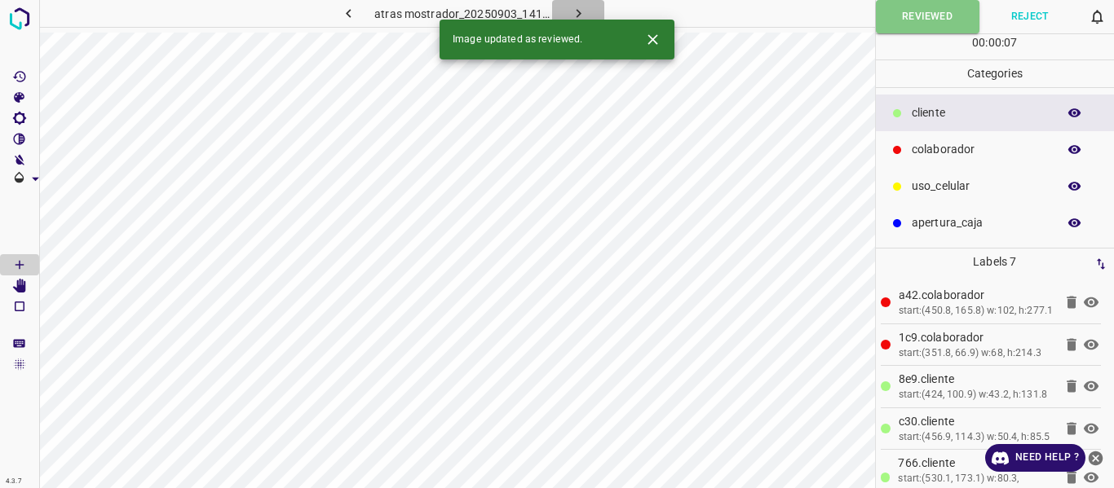
click at [572, 8] on icon "button" at bounding box center [578, 13] width 17 height 17
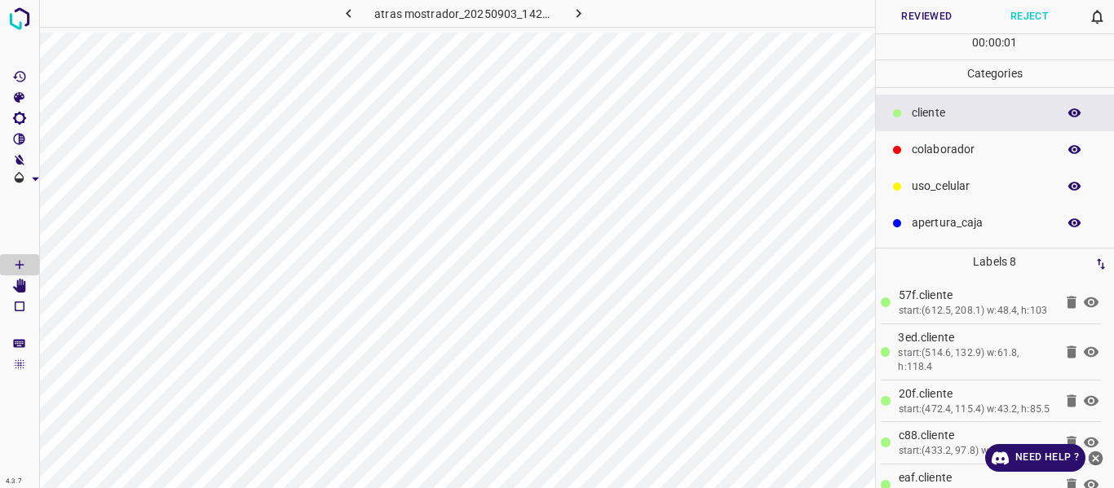
click at [934, 18] on button "Reviewed" at bounding box center [927, 16] width 103 height 33
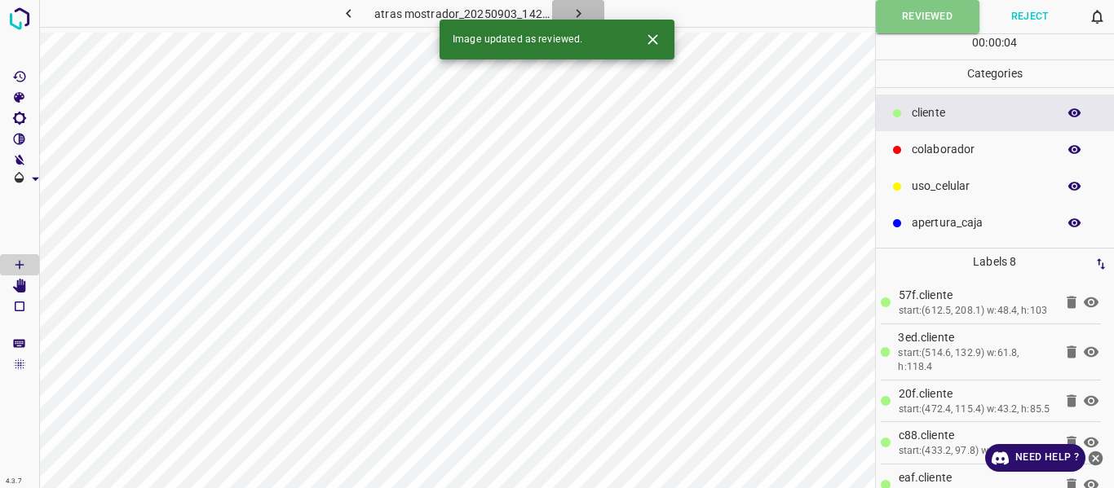
click at [570, 7] on icon "button" at bounding box center [578, 13] width 17 height 17
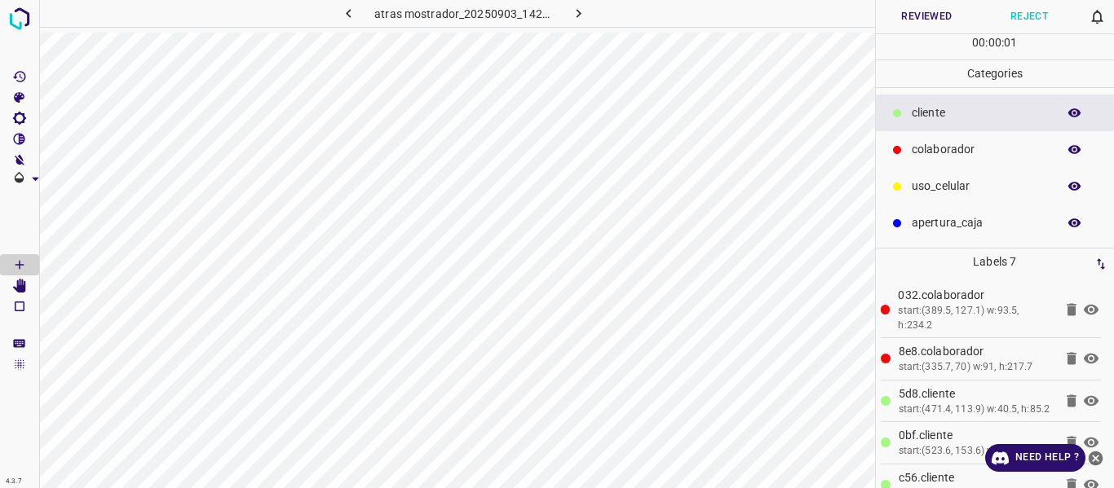
click at [911, 15] on button "Reviewed" at bounding box center [927, 16] width 103 height 33
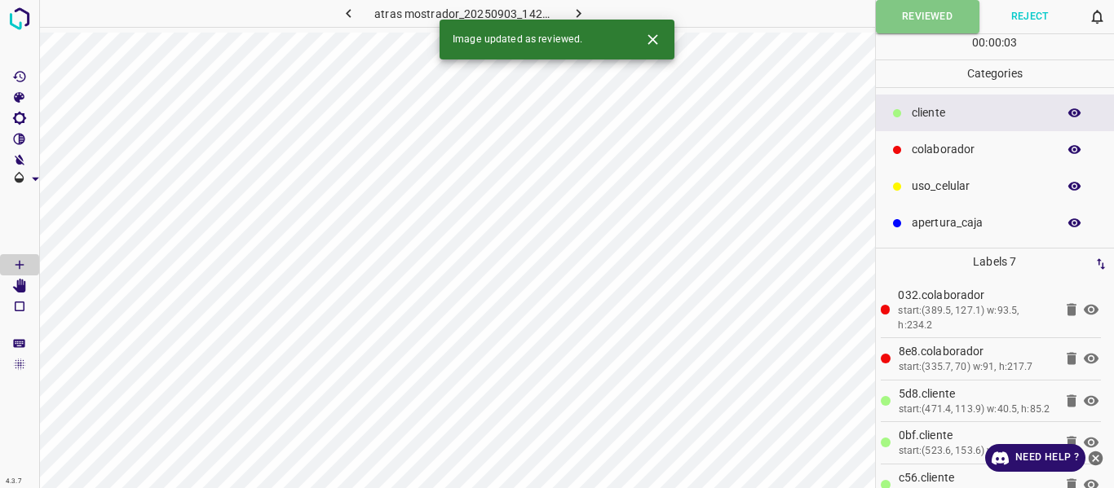
click at [576, 7] on icon "button" at bounding box center [578, 13] width 17 height 17
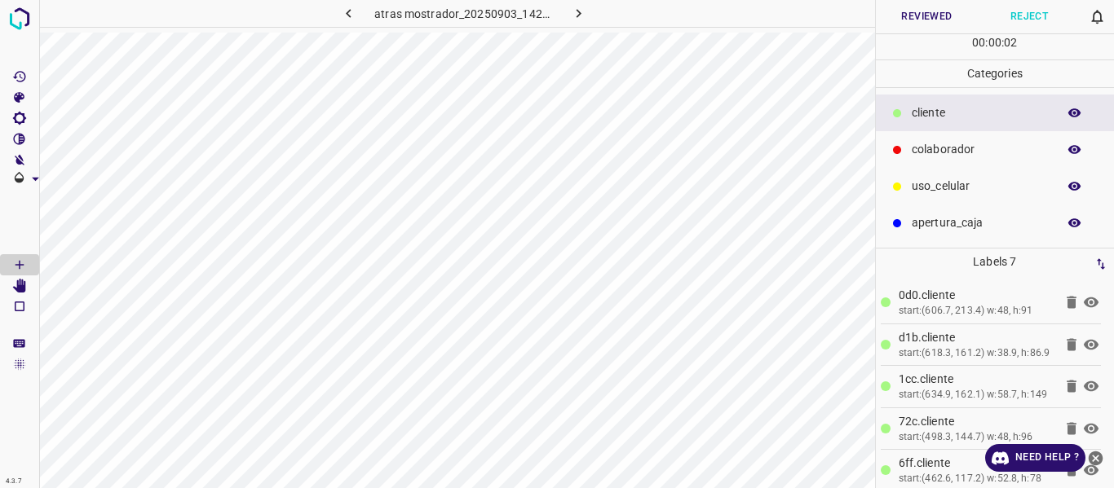
click at [899, 13] on button "Reviewed" at bounding box center [927, 16] width 103 height 33
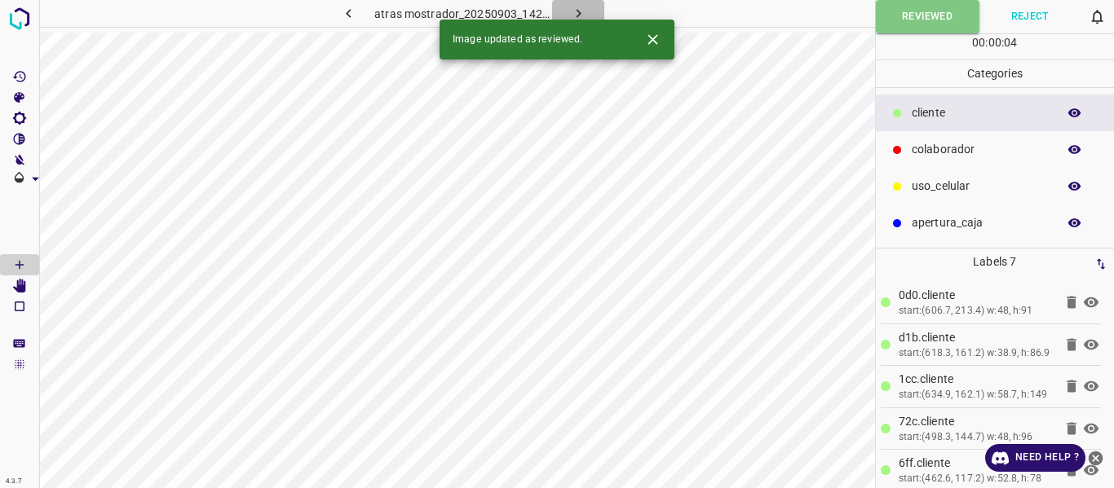
click at [580, 12] on icon "button" at bounding box center [578, 13] width 17 height 17
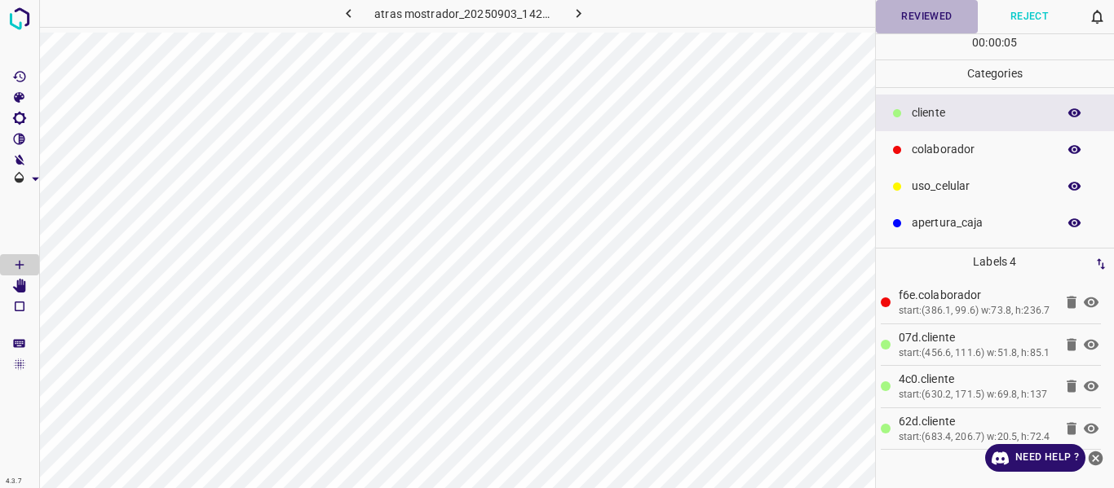
click at [903, 19] on button "Reviewed" at bounding box center [927, 16] width 103 height 33
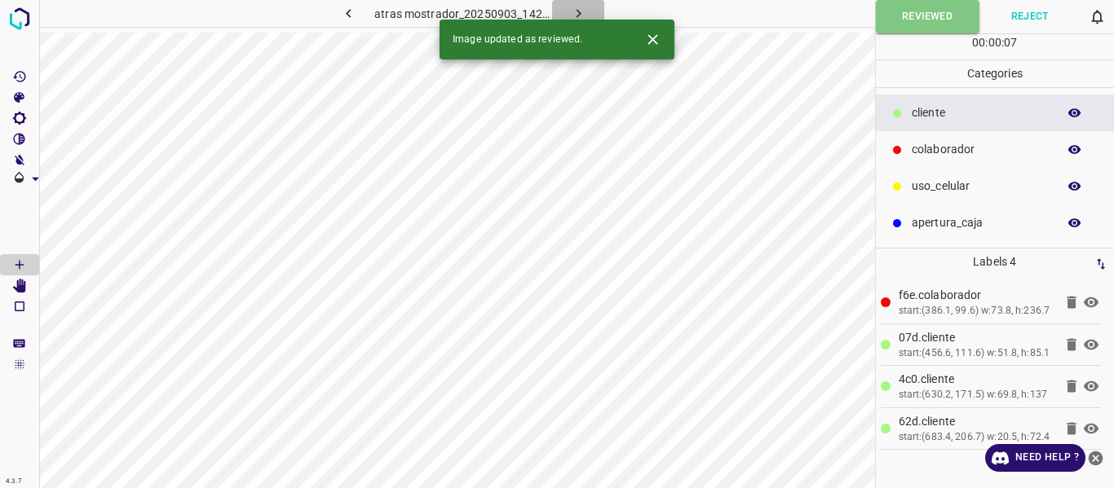
click at [579, 10] on icon "button" at bounding box center [578, 13] width 17 height 17
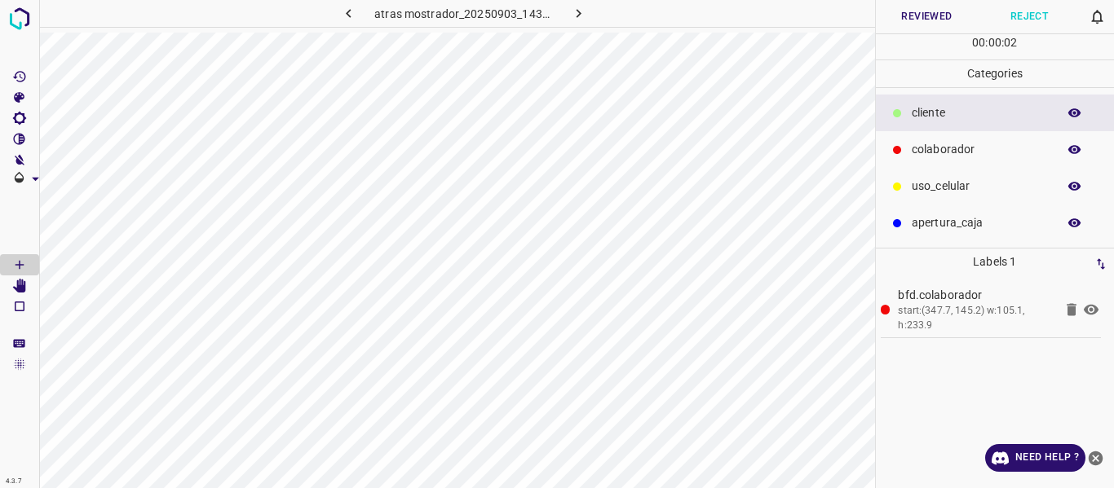
click at [919, 15] on button "Reviewed" at bounding box center [927, 16] width 103 height 33
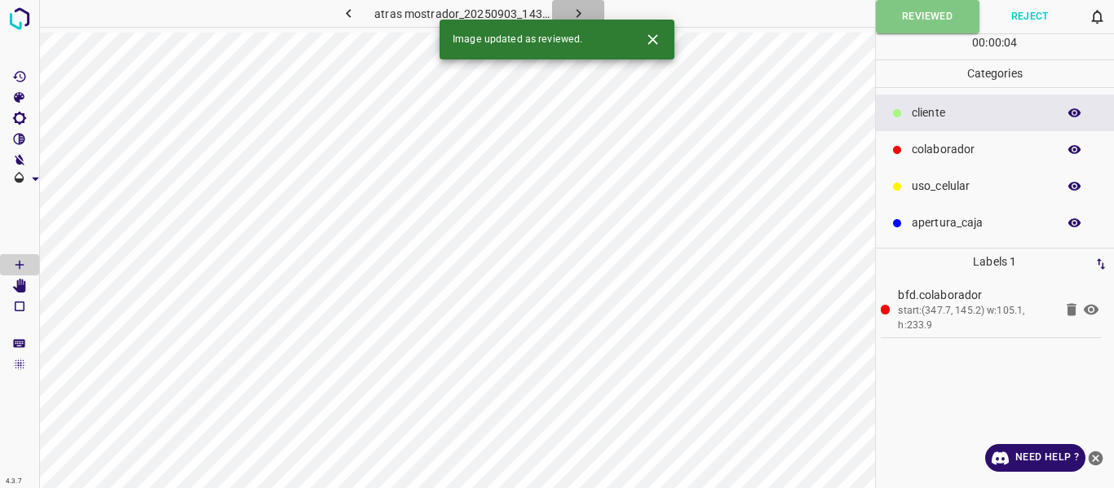
click at [584, 16] on icon "button" at bounding box center [578, 13] width 17 height 17
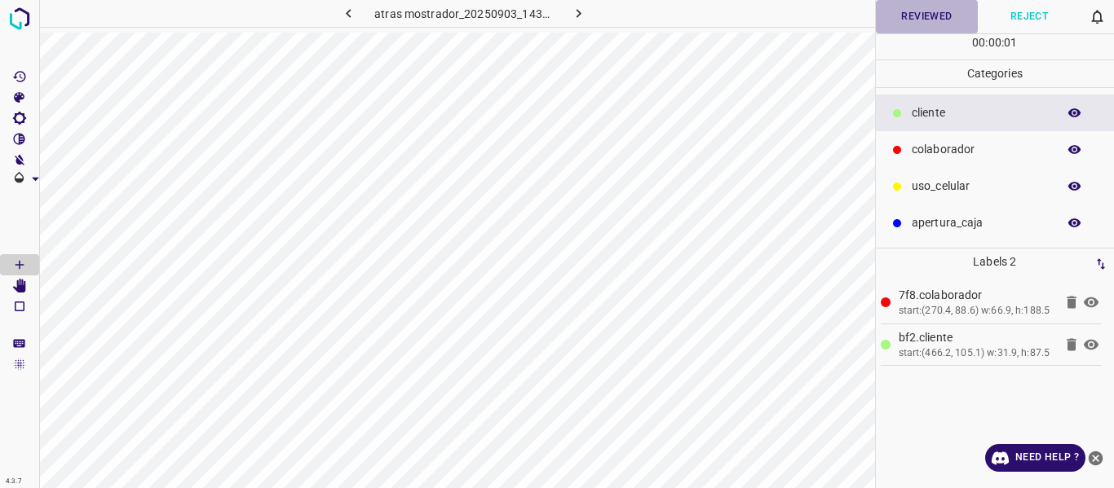
click at [903, 18] on button "Reviewed" at bounding box center [927, 16] width 103 height 33
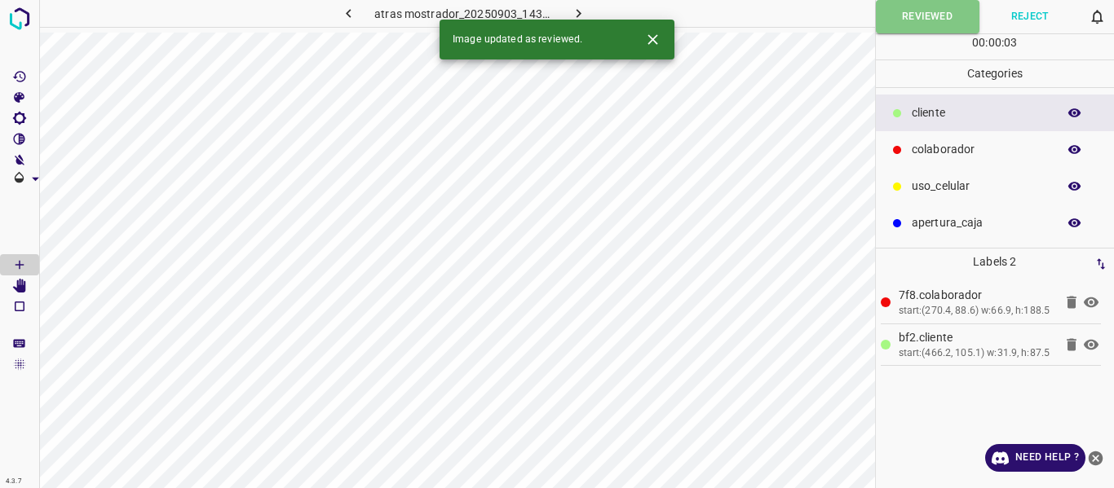
click at [578, 11] on icon "button" at bounding box center [578, 13] width 17 height 17
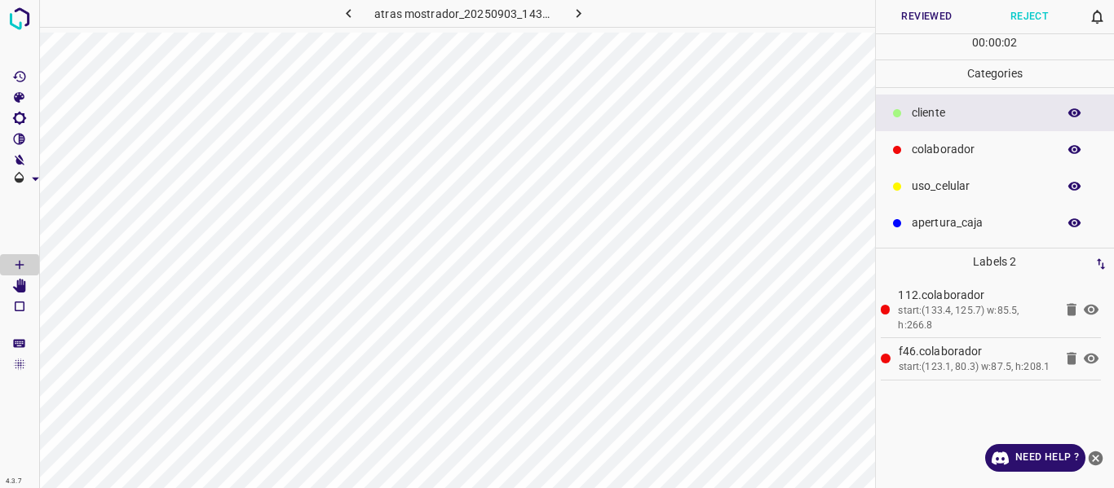
click at [921, 16] on button "Reviewed" at bounding box center [927, 16] width 103 height 33
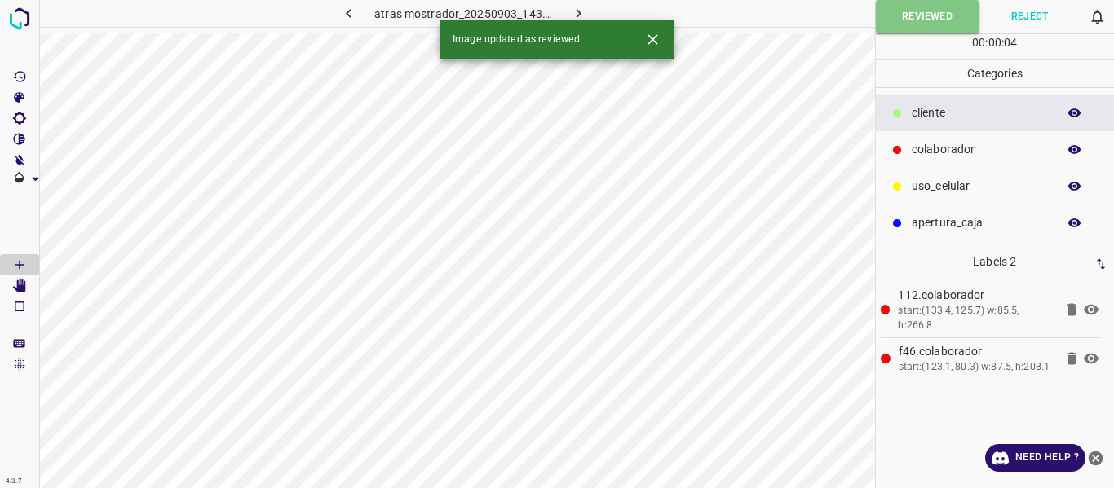
click at [574, 8] on icon "button" at bounding box center [578, 13] width 17 height 17
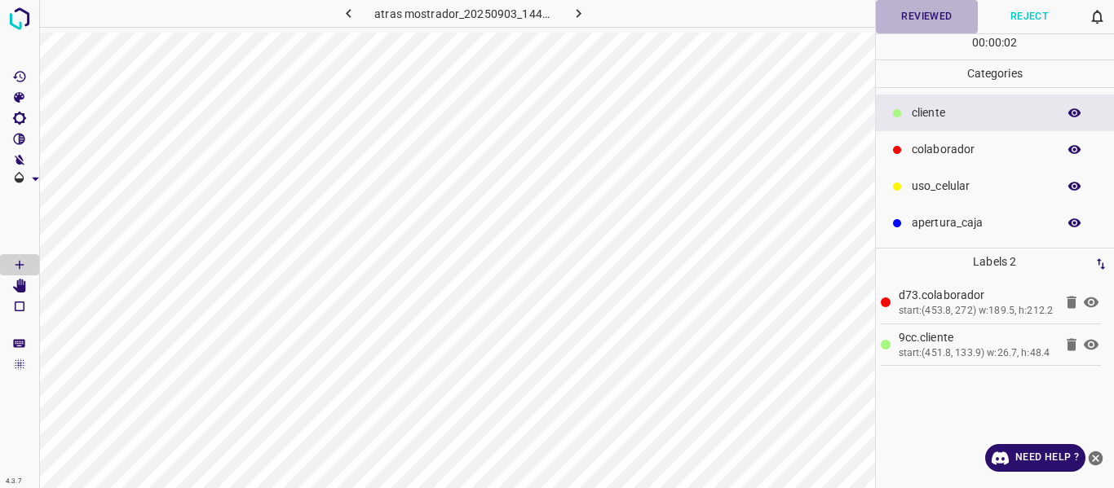
click at [911, 17] on button "Reviewed" at bounding box center [927, 16] width 103 height 33
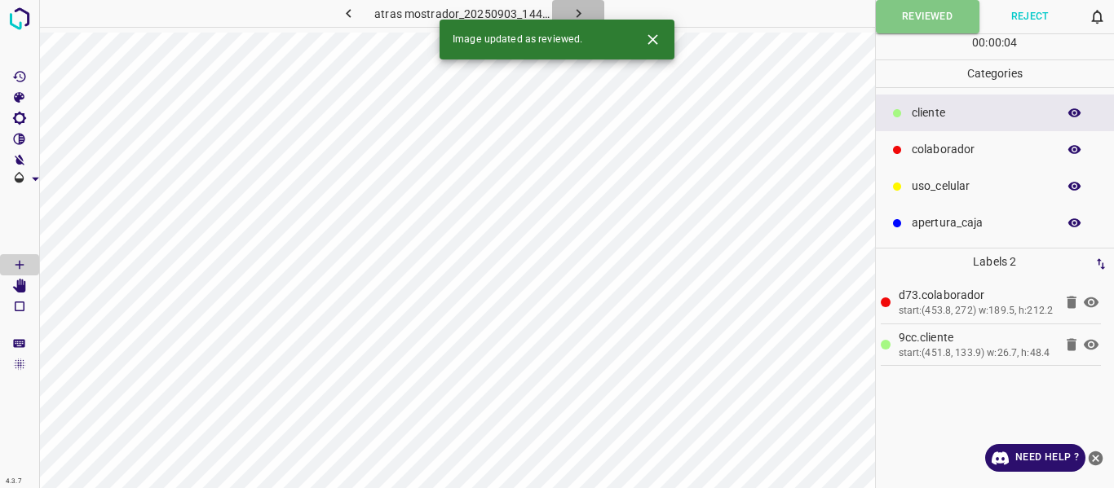
click at [580, 11] on icon "button" at bounding box center [578, 13] width 17 height 17
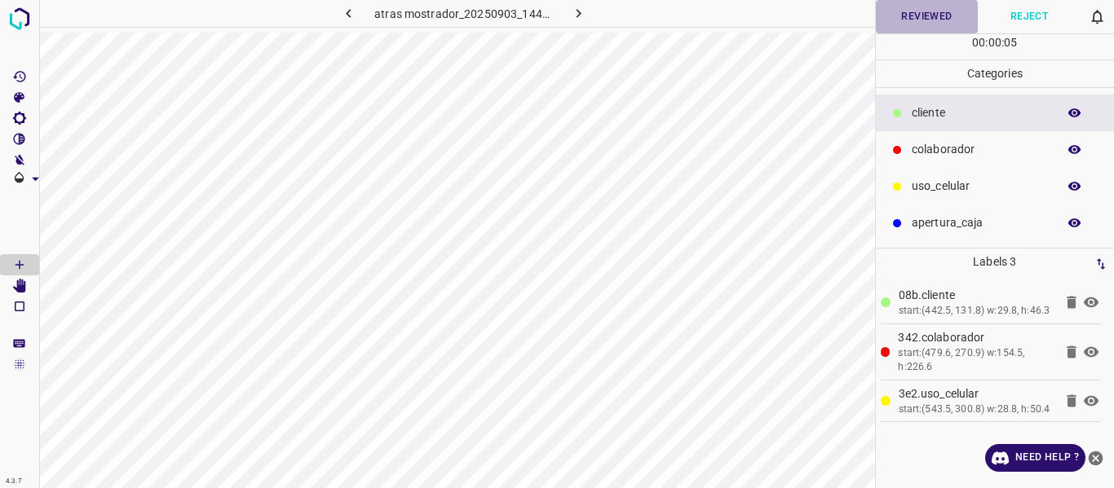
click at [928, 18] on button "Reviewed" at bounding box center [927, 16] width 103 height 33
click at [889, 16] on button "Reviewed" at bounding box center [928, 16] width 104 height 33
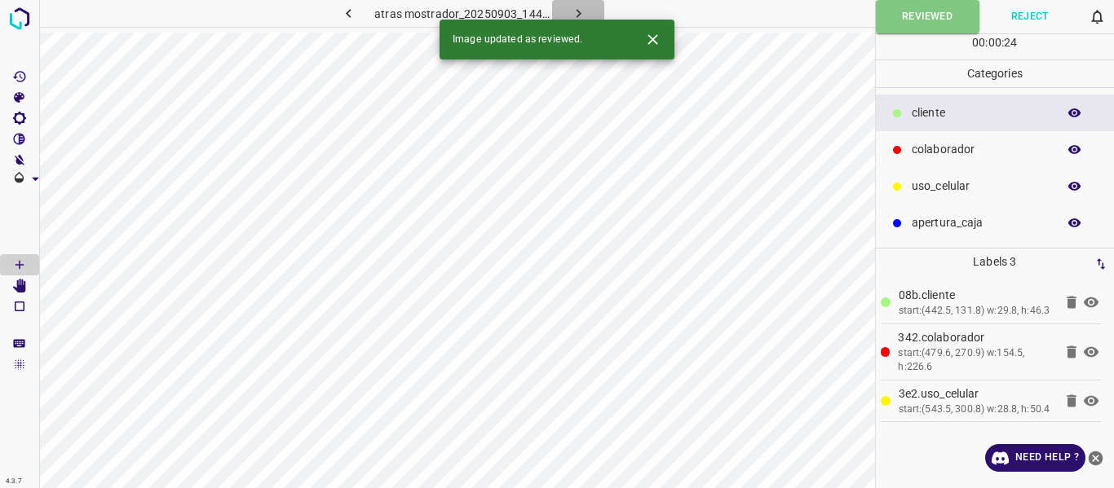
click at [578, 11] on icon "button" at bounding box center [578, 13] width 17 height 17
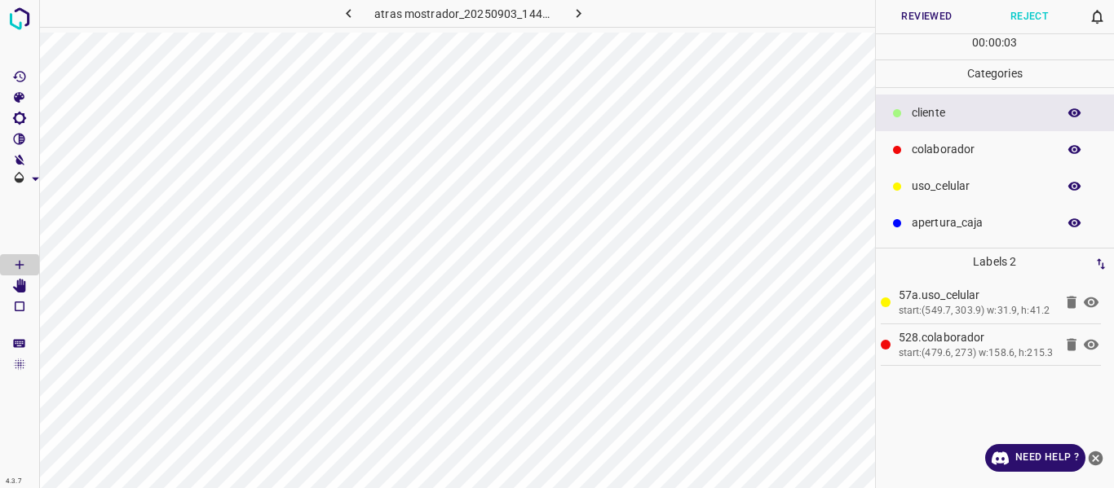
click at [911, 20] on button "Reviewed" at bounding box center [927, 16] width 103 height 33
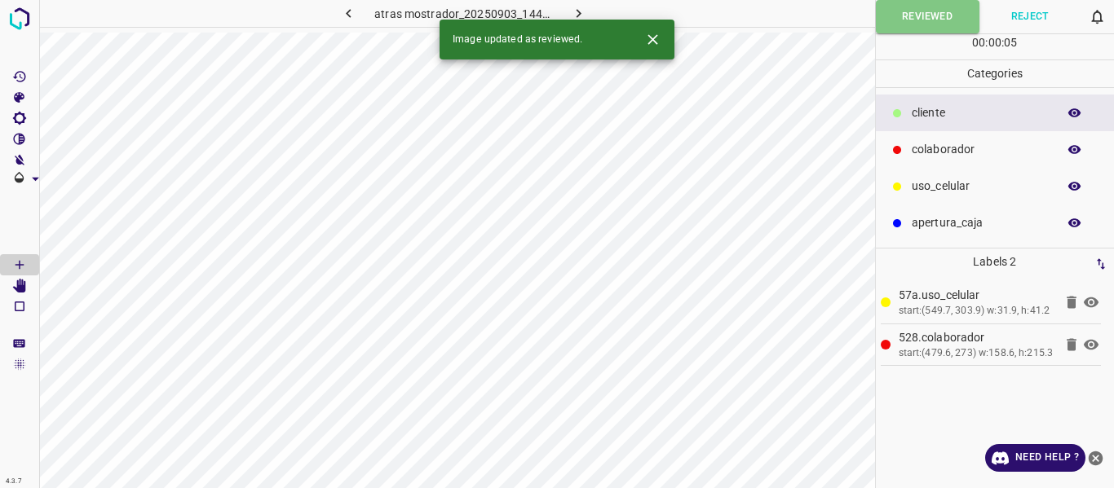
click at [580, 11] on icon "button" at bounding box center [578, 13] width 17 height 17
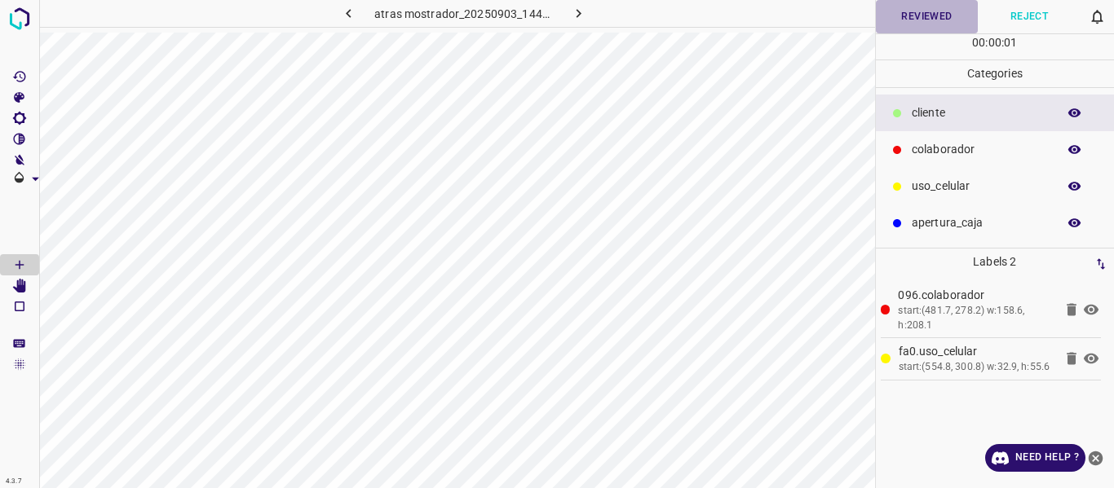
click at [900, 18] on button "Reviewed" at bounding box center [927, 16] width 103 height 33
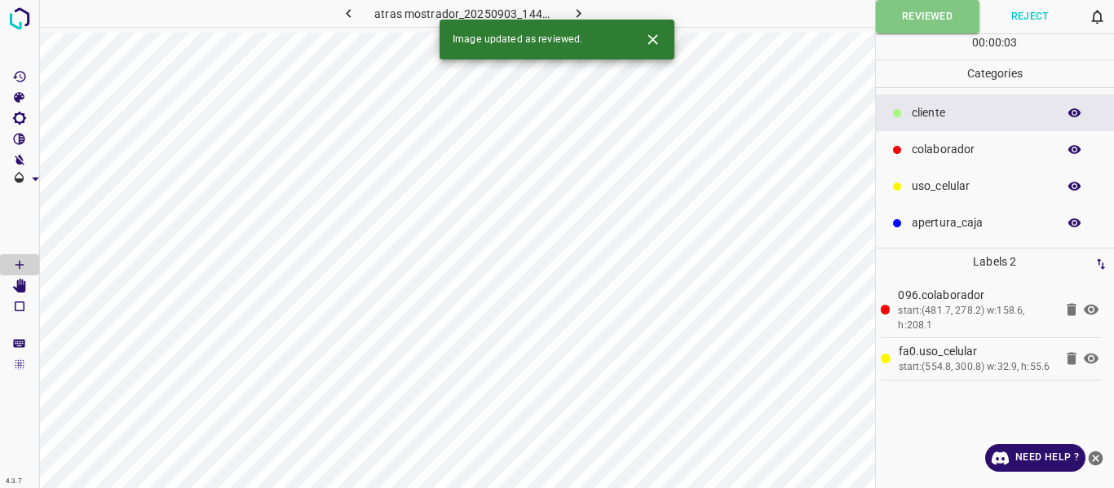
click at [576, 9] on icon "button" at bounding box center [578, 13] width 17 height 17
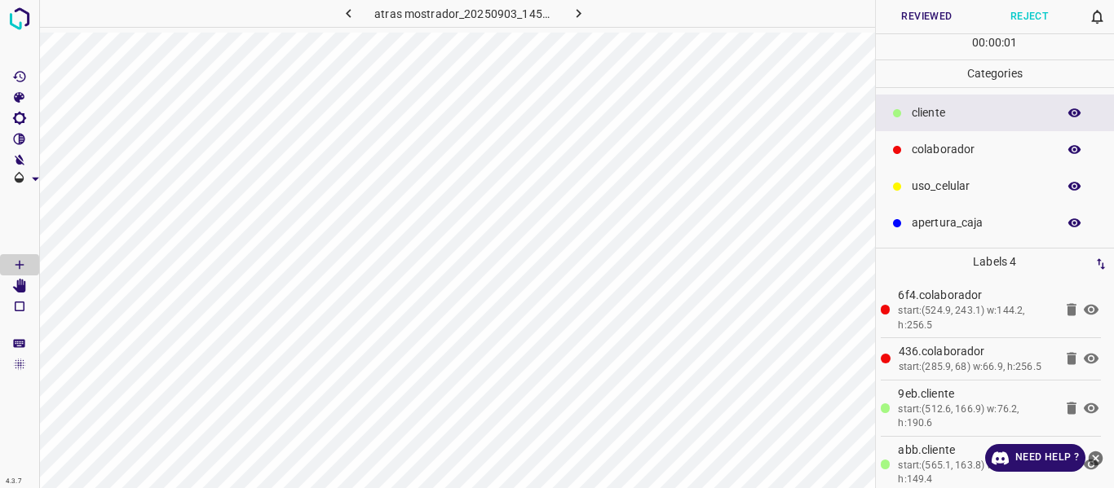
click at [1069, 110] on icon "button" at bounding box center [1074, 113] width 15 height 15
click at [911, 11] on button "Reviewed" at bounding box center [927, 16] width 103 height 33
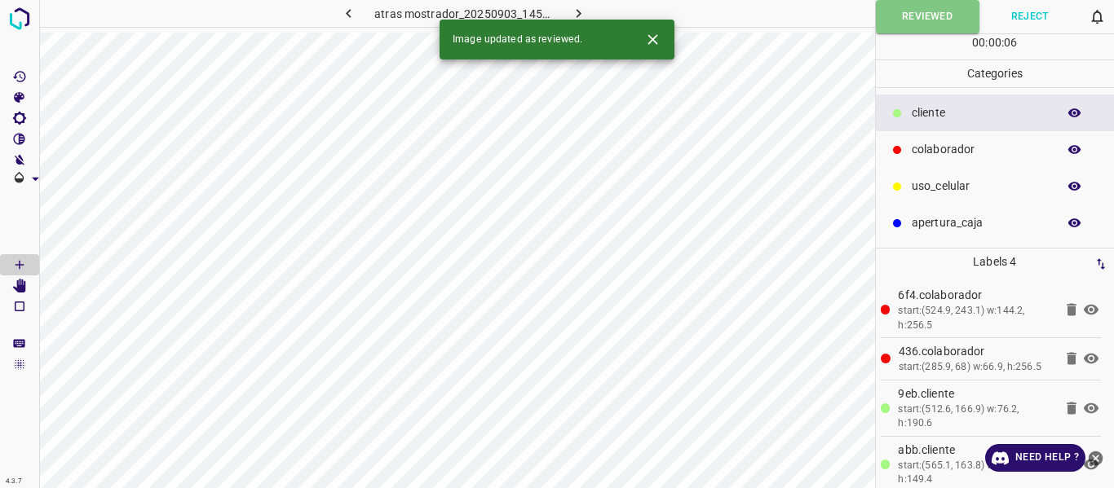
click at [575, 10] on icon "button" at bounding box center [578, 13] width 17 height 17
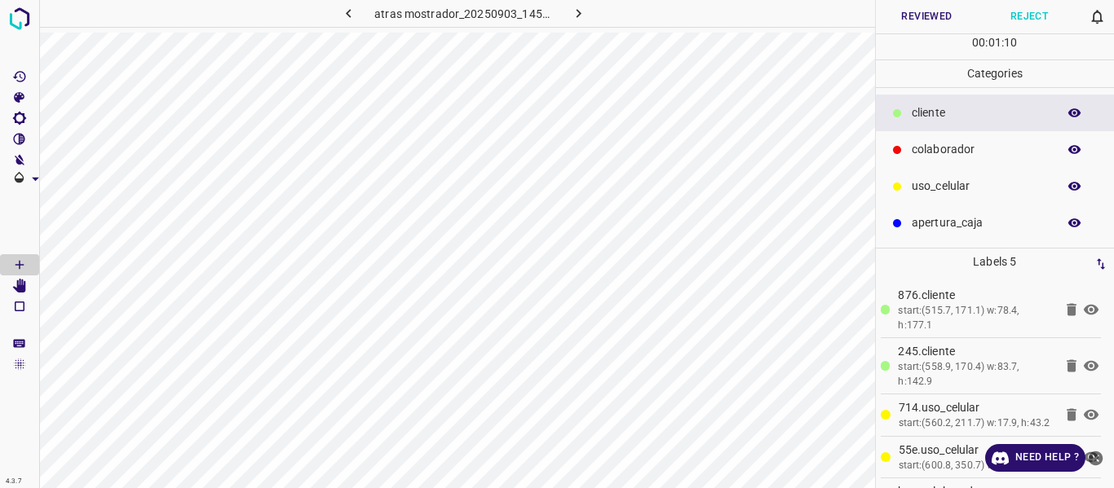
click at [1075, 108] on icon "button" at bounding box center [1074, 113] width 15 height 15
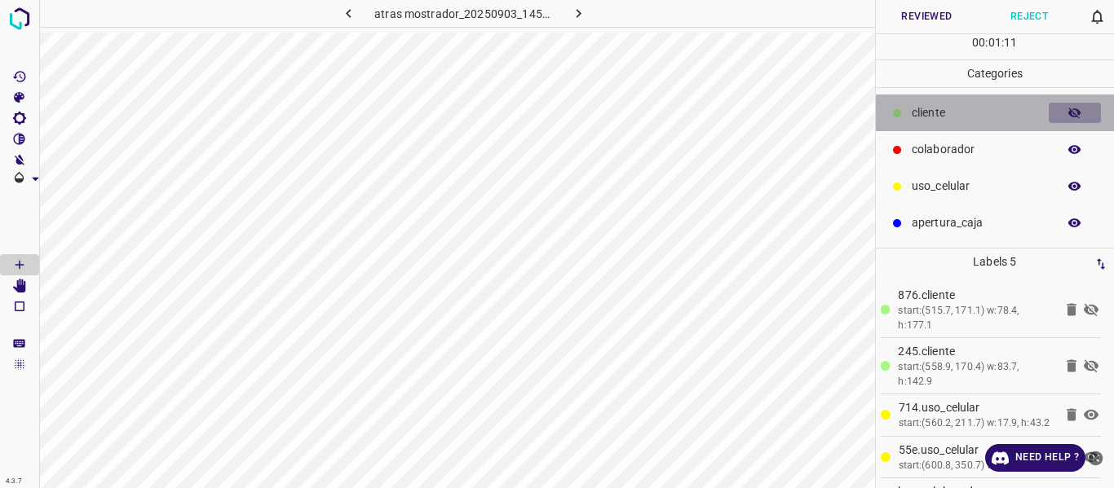
click at [1075, 108] on icon "button" at bounding box center [1074, 113] width 15 height 15
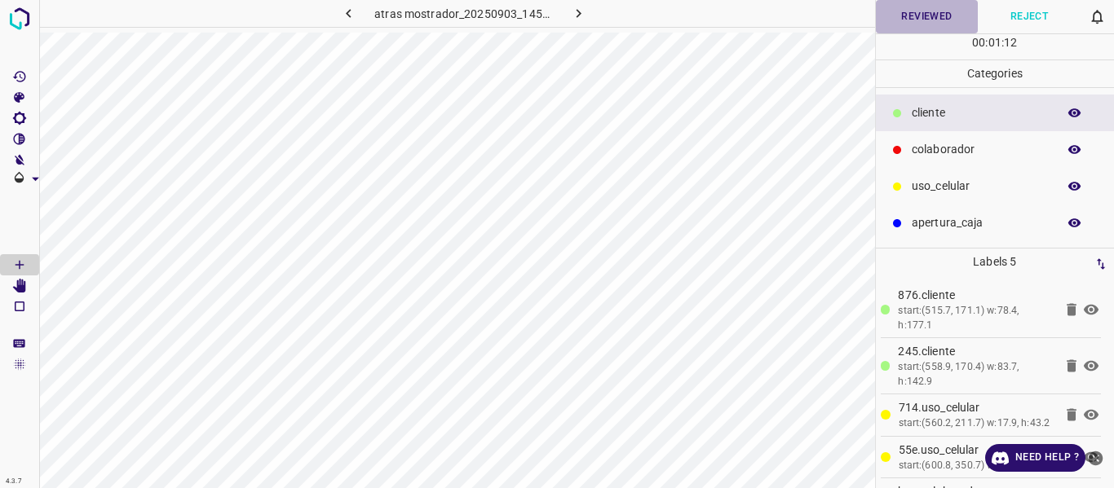
click at [921, 13] on button "Reviewed" at bounding box center [927, 16] width 103 height 33
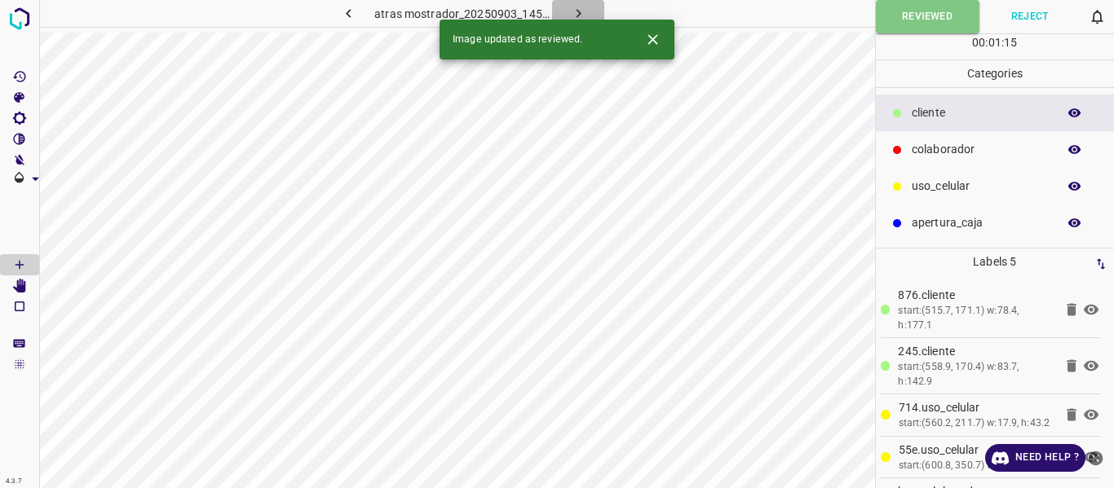
click at [576, 9] on icon "button" at bounding box center [578, 13] width 17 height 17
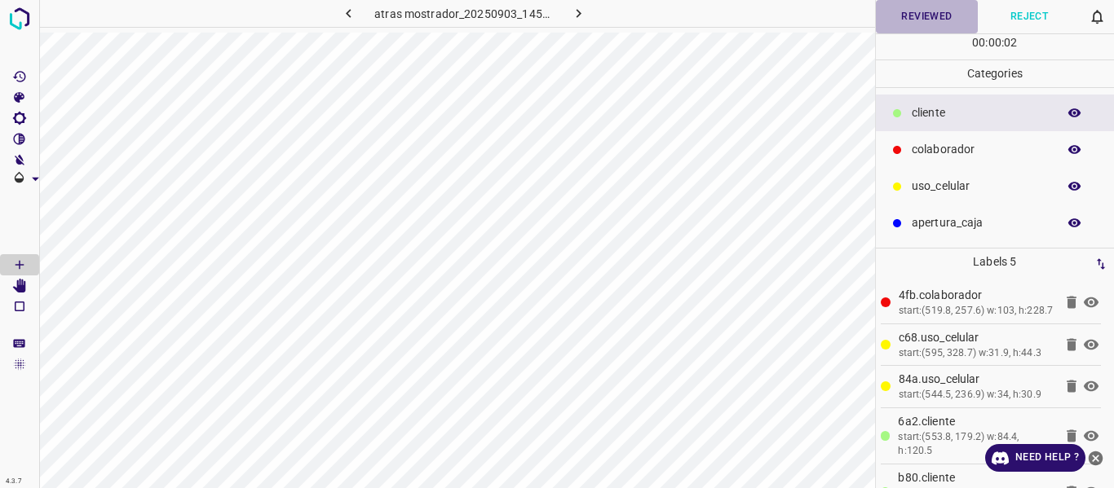
click at [911, 4] on button "Reviewed" at bounding box center [927, 16] width 103 height 33
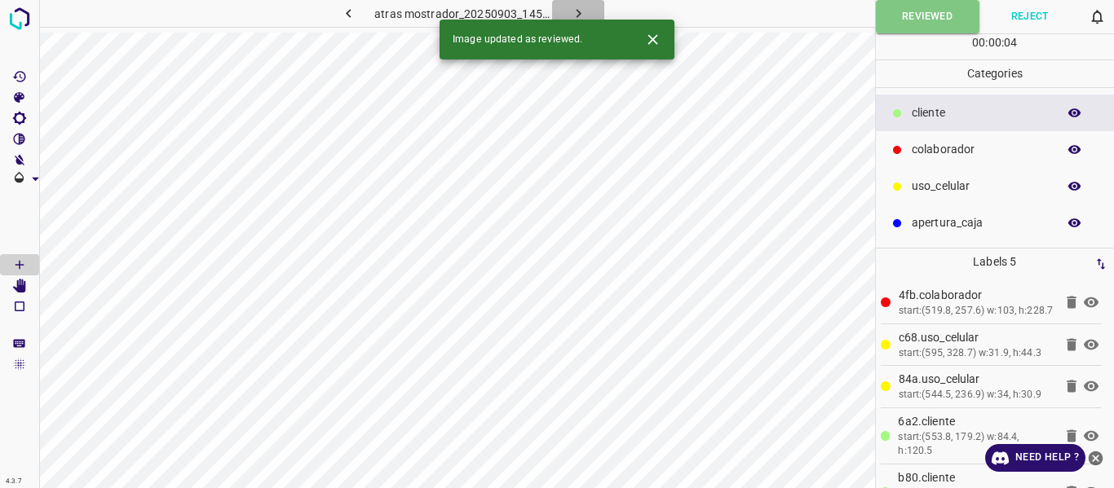
click at [575, 10] on icon "button" at bounding box center [578, 13] width 17 height 17
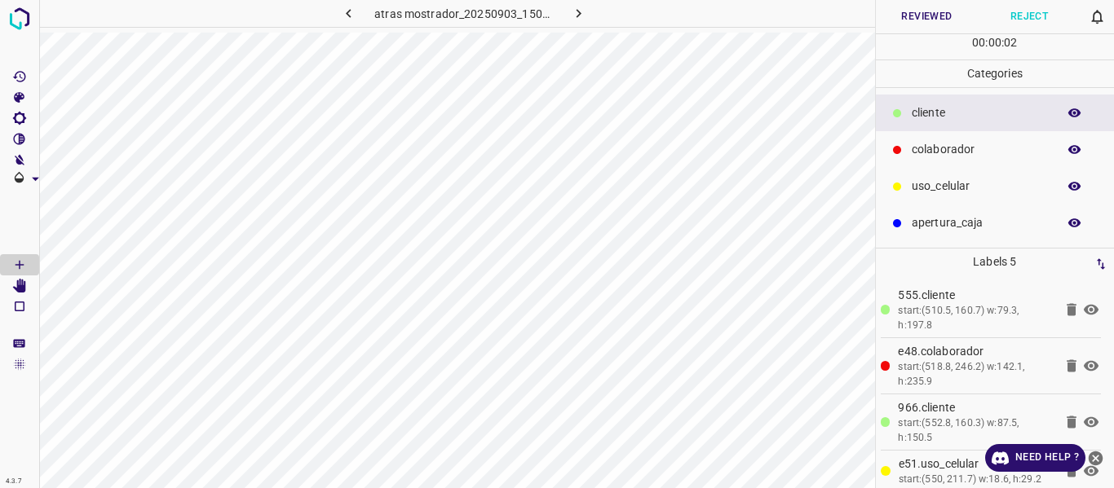
click at [936, 17] on button "Reviewed" at bounding box center [927, 16] width 103 height 33
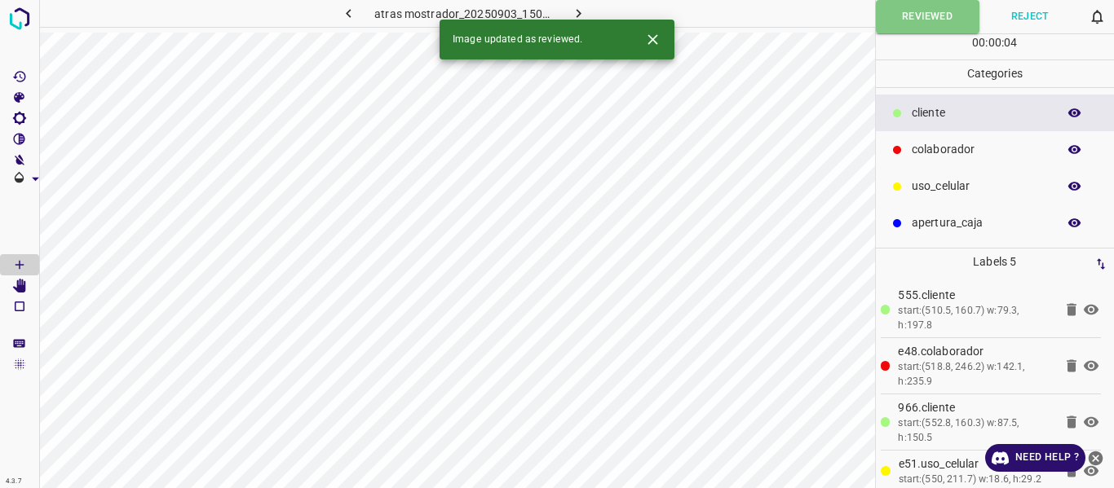
click at [573, 6] on icon "button" at bounding box center [578, 13] width 17 height 17
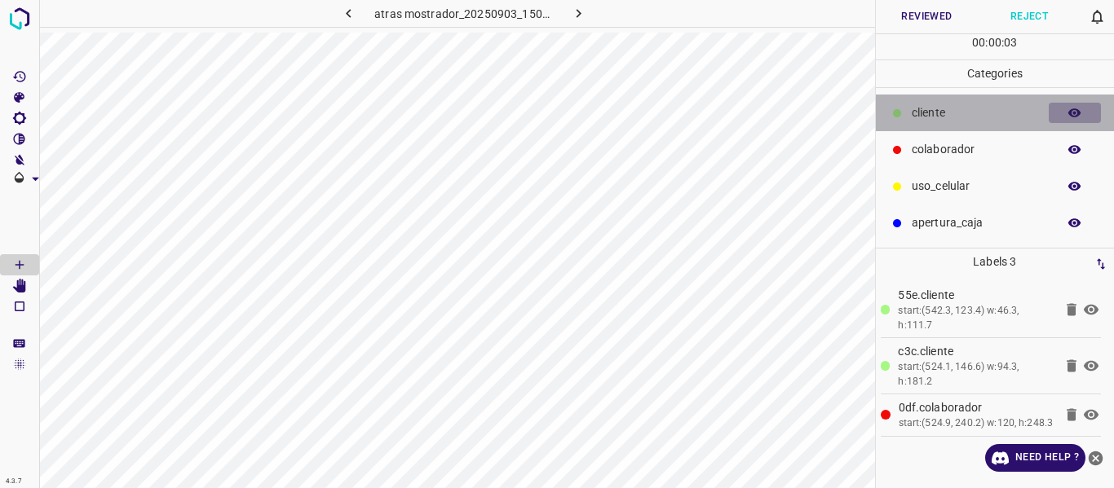
click at [1068, 113] on icon "button" at bounding box center [1074, 113] width 15 height 15
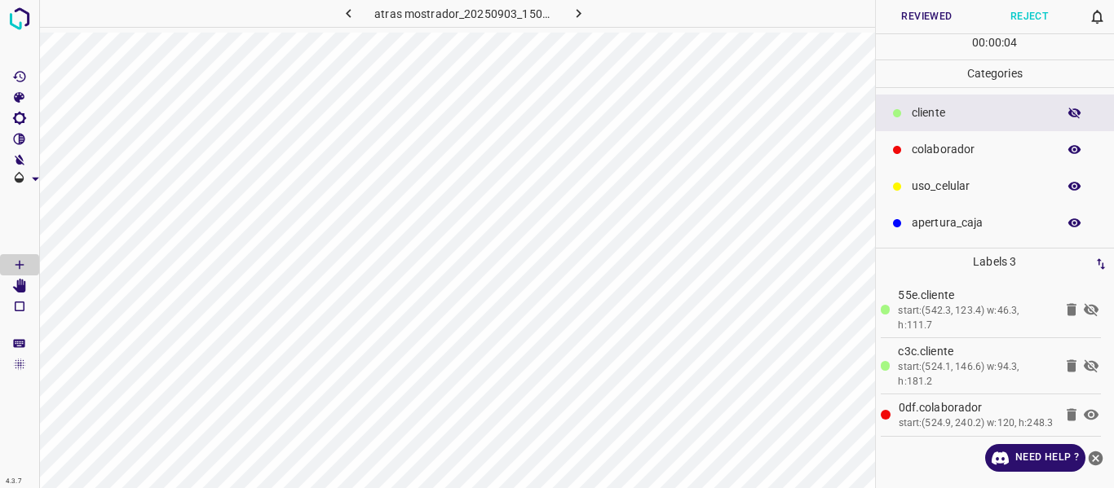
click at [1068, 113] on icon "button" at bounding box center [1074, 113] width 15 height 15
click at [932, 17] on button "Reviewed" at bounding box center [927, 16] width 103 height 33
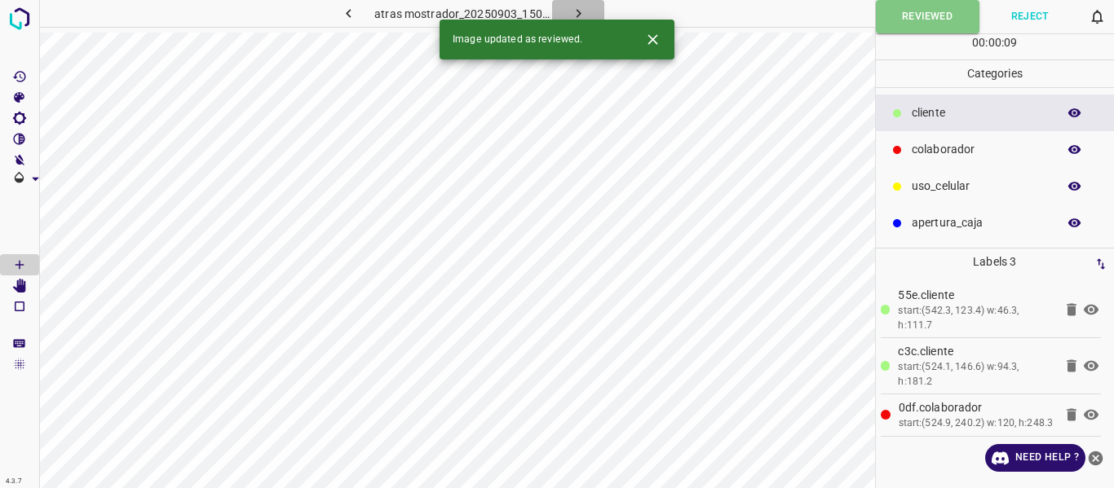
click at [580, 11] on icon "button" at bounding box center [578, 13] width 17 height 17
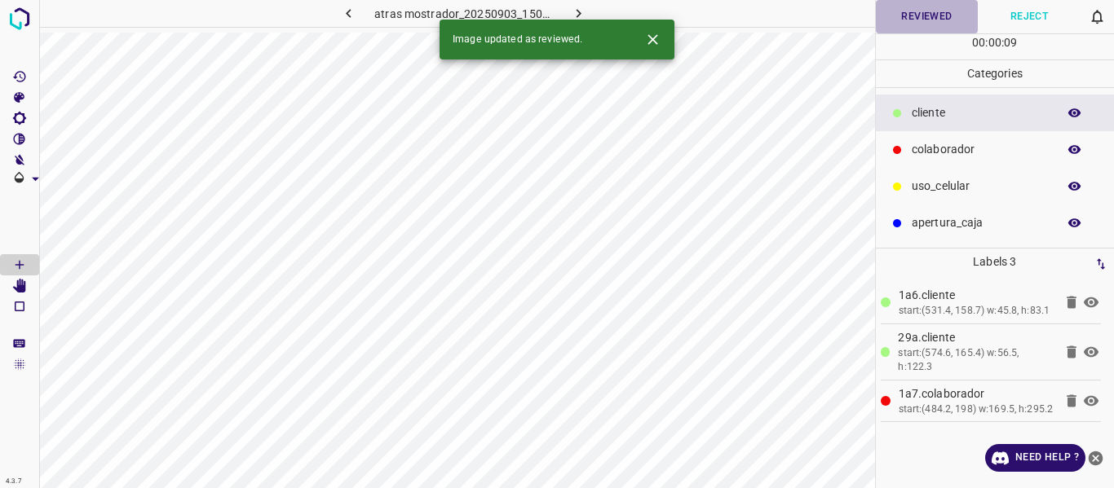
click at [925, 15] on button "Reviewed" at bounding box center [927, 16] width 103 height 33
click at [580, 10] on icon "button" at bounding box center [578, 13] width 17 height 17
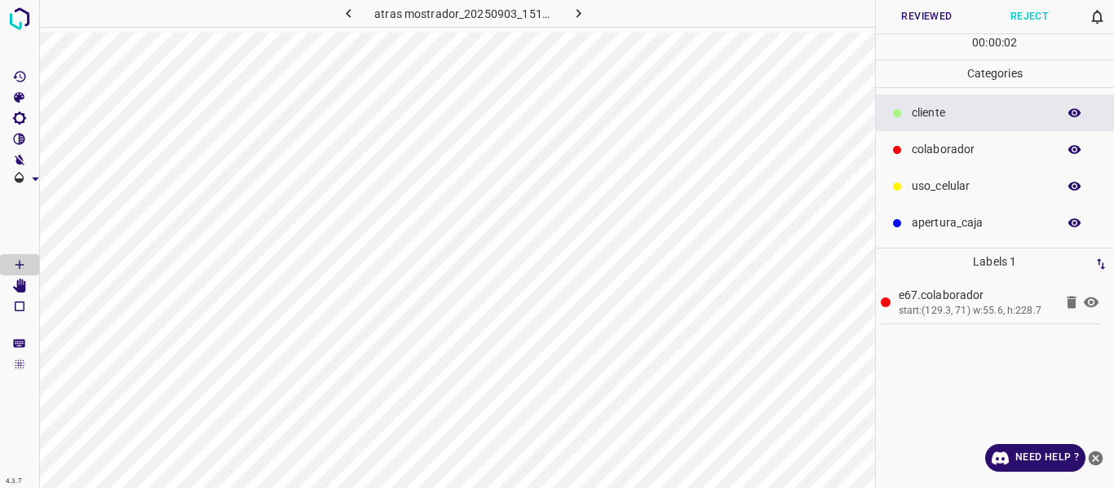
click at [905, 20] on button "Reviewed" at bounding box center [927, 16] width 103 height 33
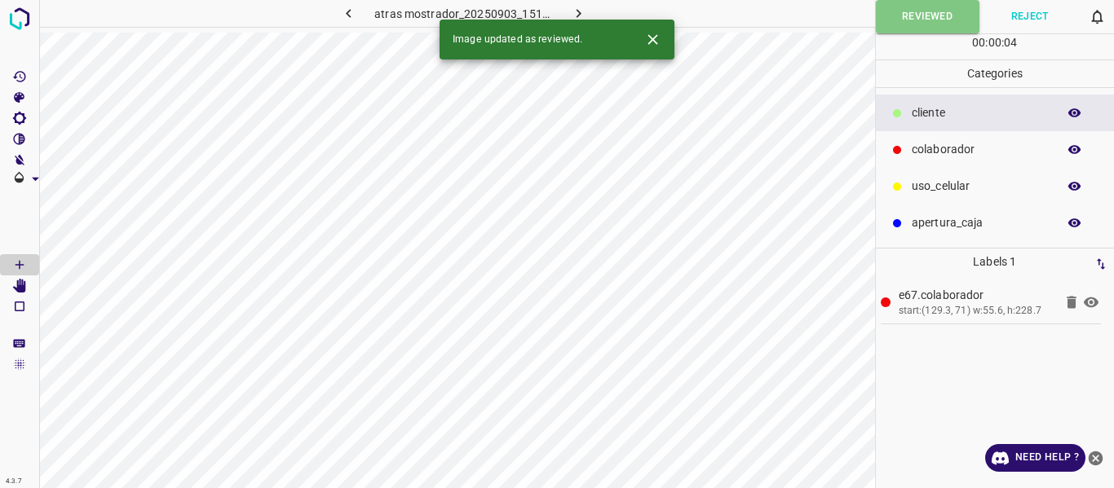
click at [577, 10] on icon "button" at bounding box center [578, 13] width 17 height 17
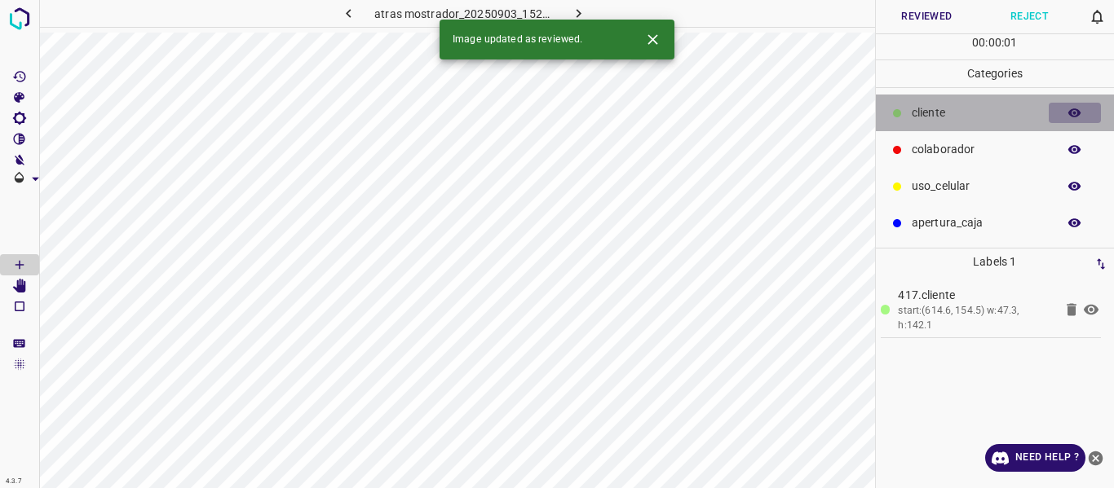
click at [1072, 108] on icon "button" at bounding box center [1074, 113] width 15 height 15
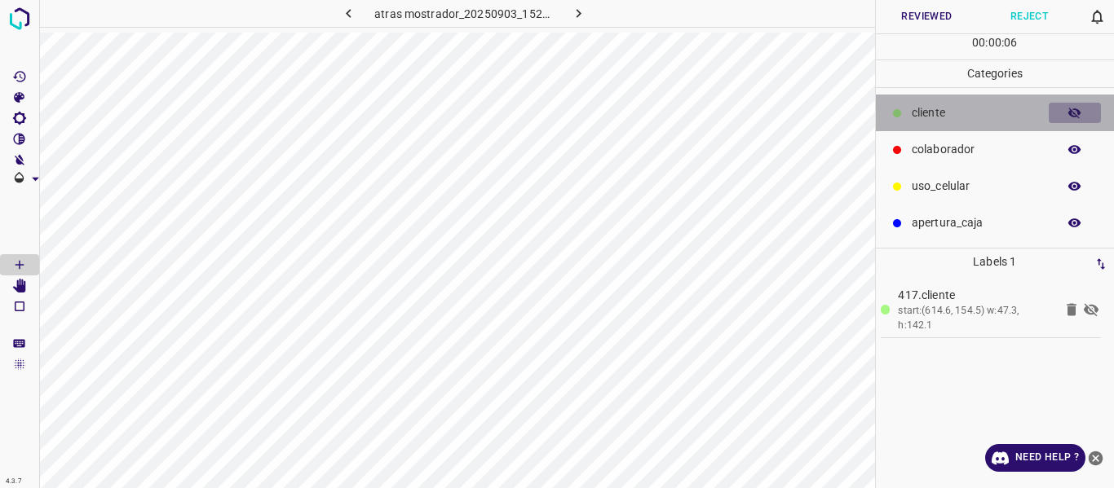
click at [1072, 108] on icon "button" at bounding box center [1074, 113] width 15 height 15
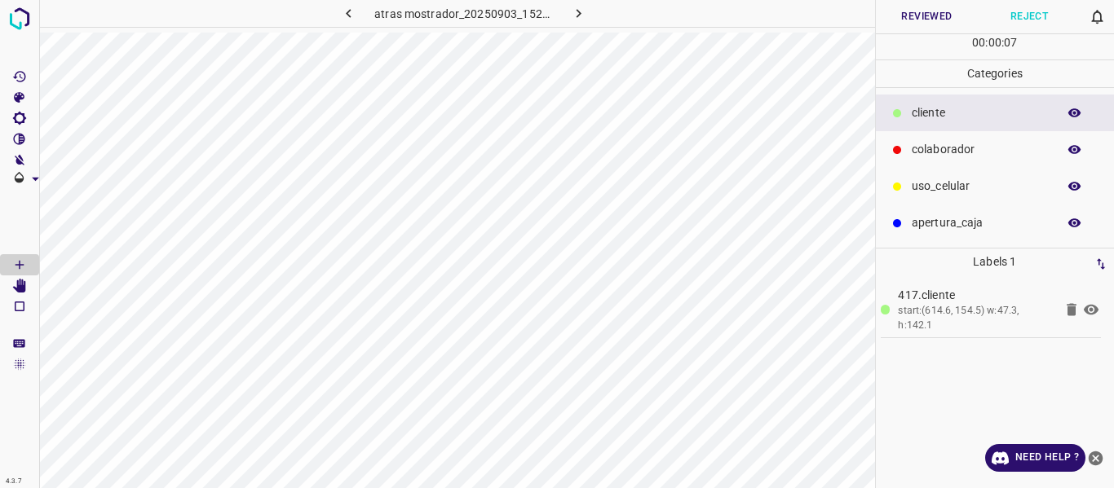
click at [903, 12] on button "Reviewed" at bounding box center [927, 16] width 103 height 33
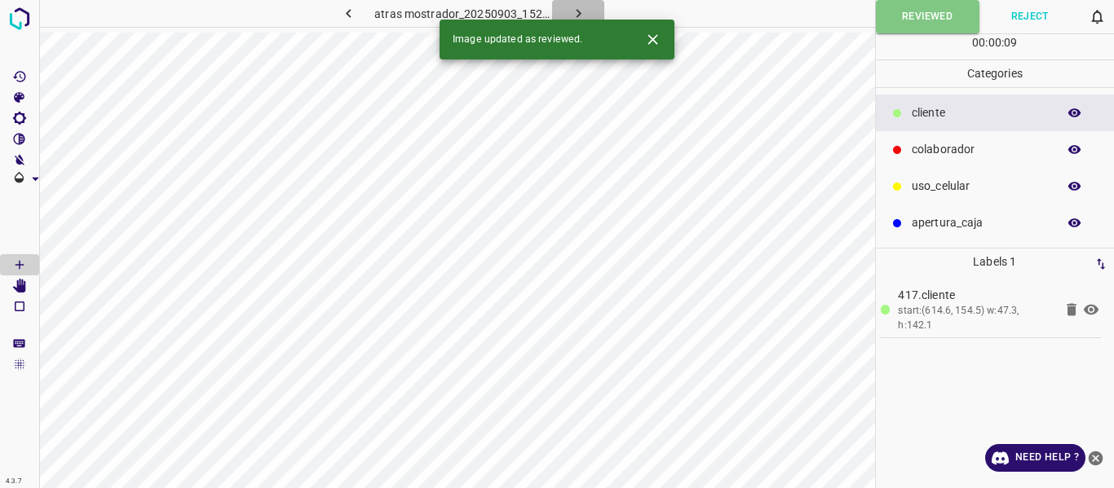
click at [579, 10] on icon "button" at bounding box center [578, 13] width 17 height 17
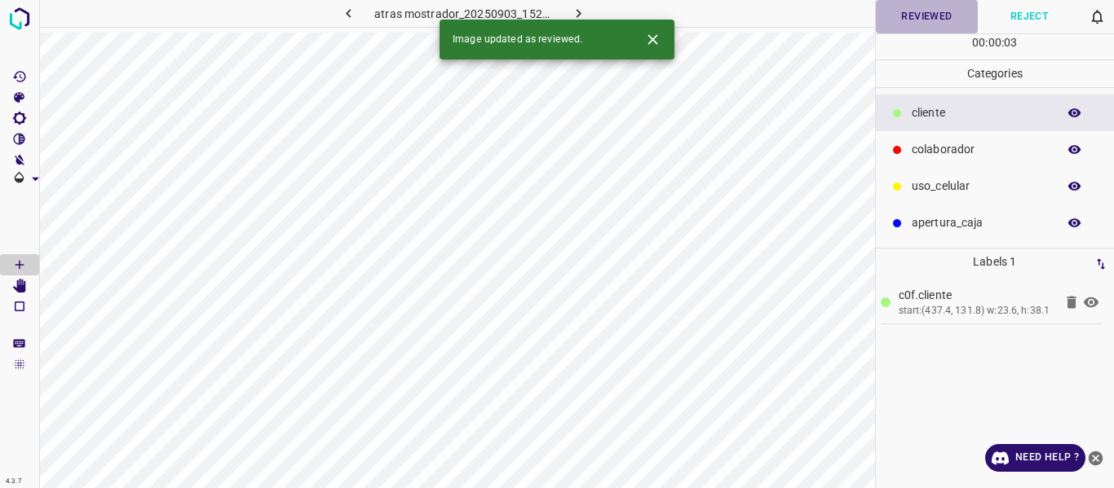
click at [920, 17] on button "Reviewed" at bounding box center [927, 16] width 103 height 33
click at [576, 10] on icon "button" at bounding box center [578, 13] width 5 height 9
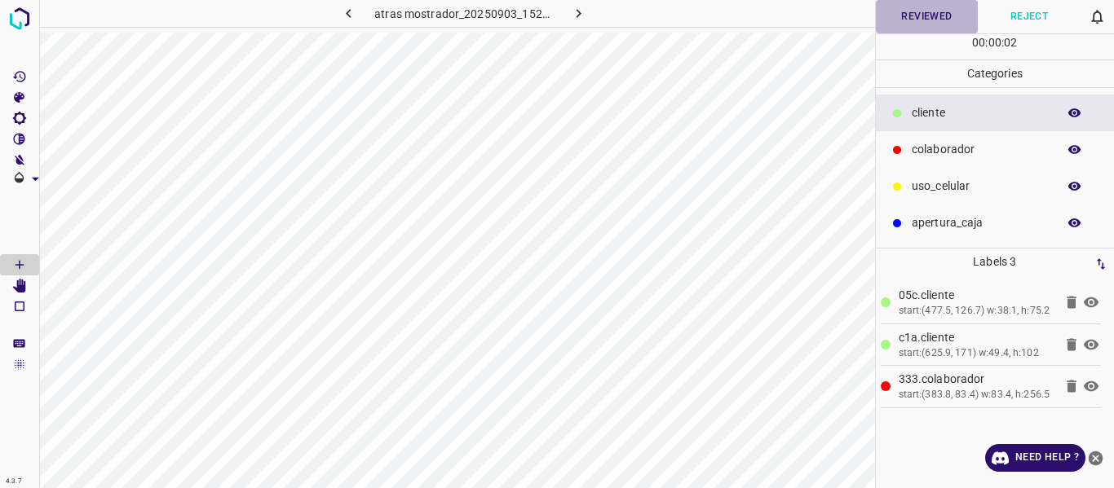
click at [934, 15] on button "Reviewed" at bounding box center [927, 16] width 103 height 33
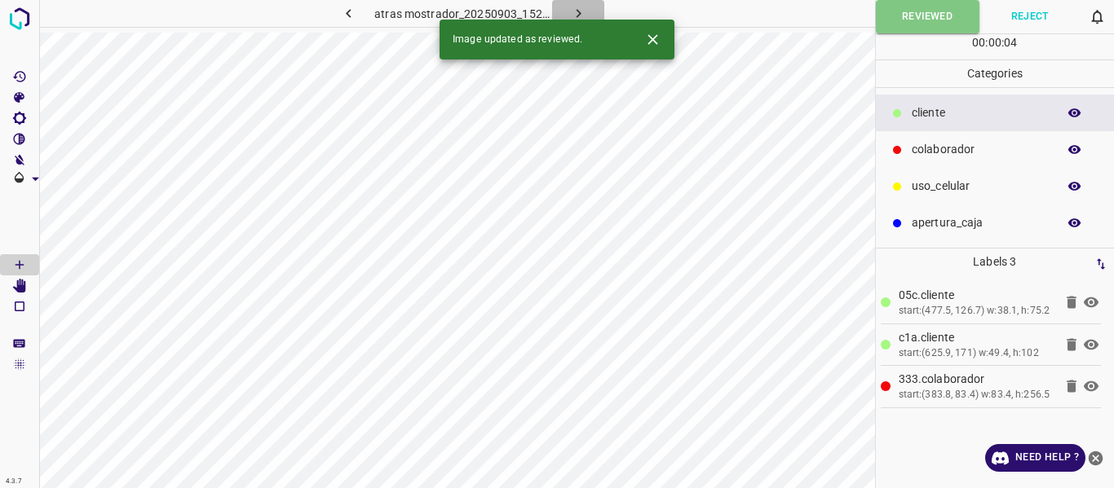
click at [574, 10] on icon "button" at bounding box center [578, 13] width 17 height 17
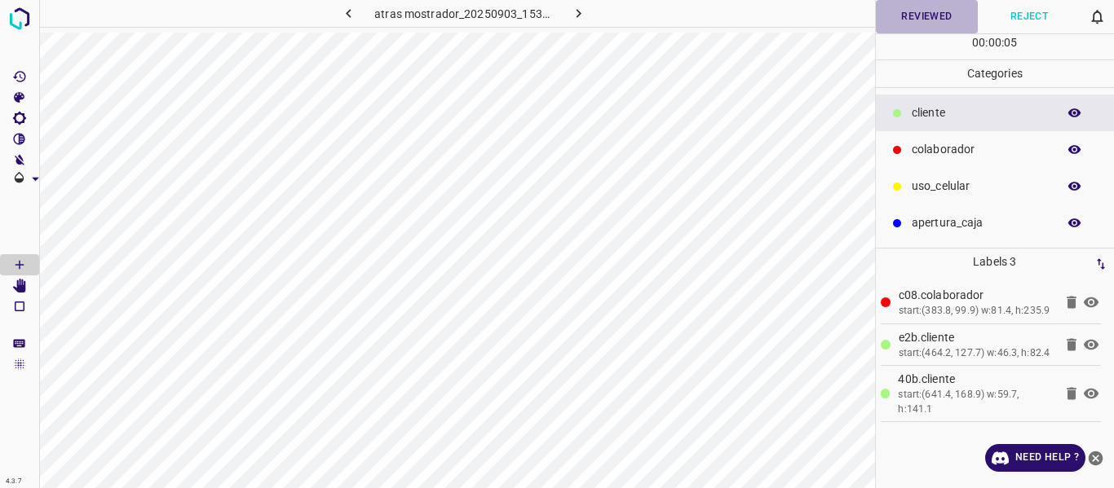
click at [917, 13] on button "Reviewed" at bounding box center [927, 16] width 103 height 33
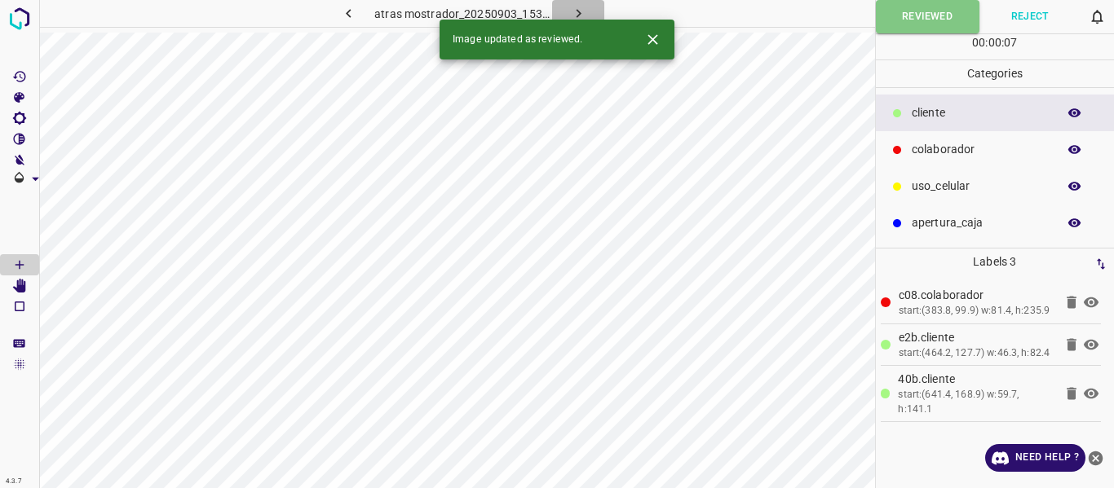
click at [580, 11] on icon "button" at bounding box center [578, 13] width 17 height 17
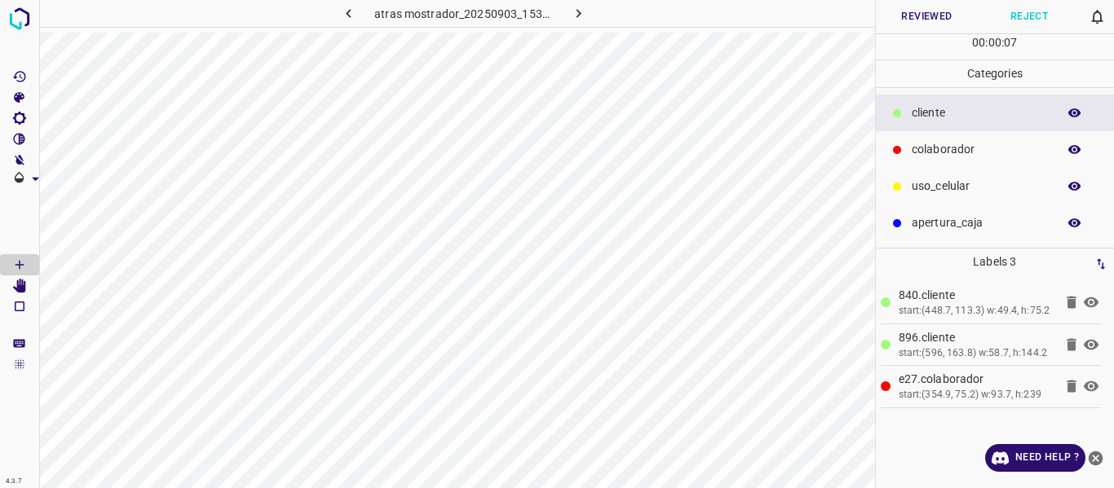
click at [934, 20] on button "Reviewed" at bounding box center [927, 16] width 103 height 33
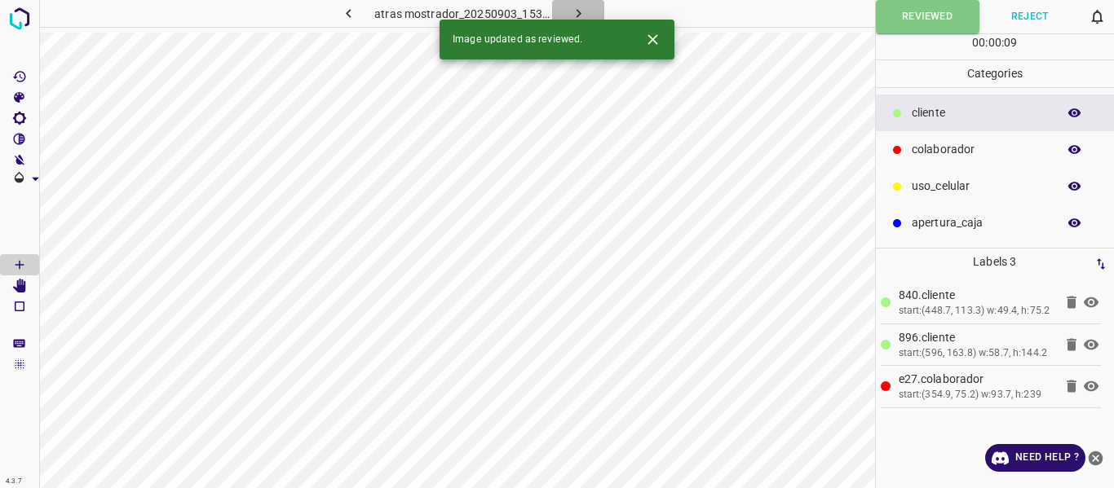
click at [578, 12] on icon "button" at bounding box center [578, 13] width 5 height 9
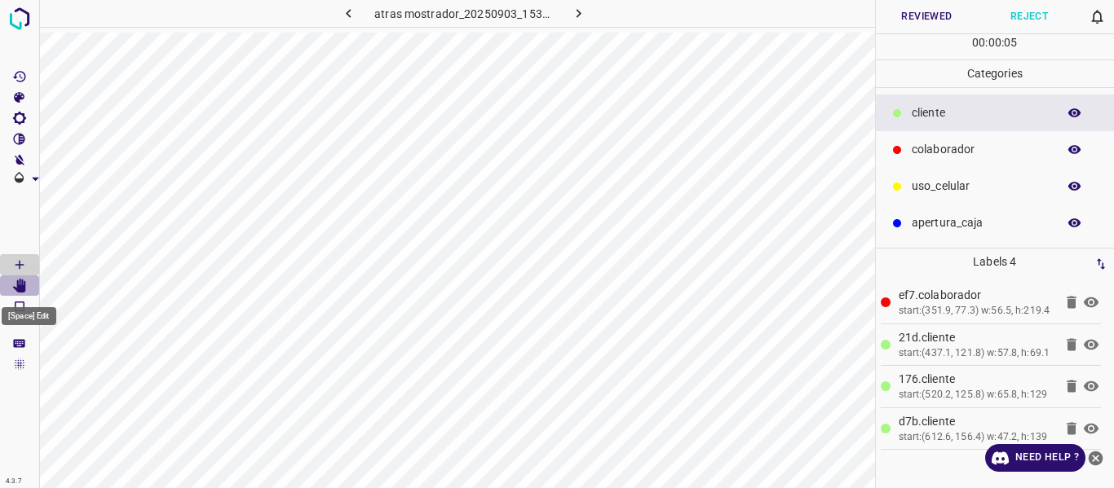
click at [23, 288] on icon "[Space] Edit" at bounding box center [19, 286] width 13 height 15
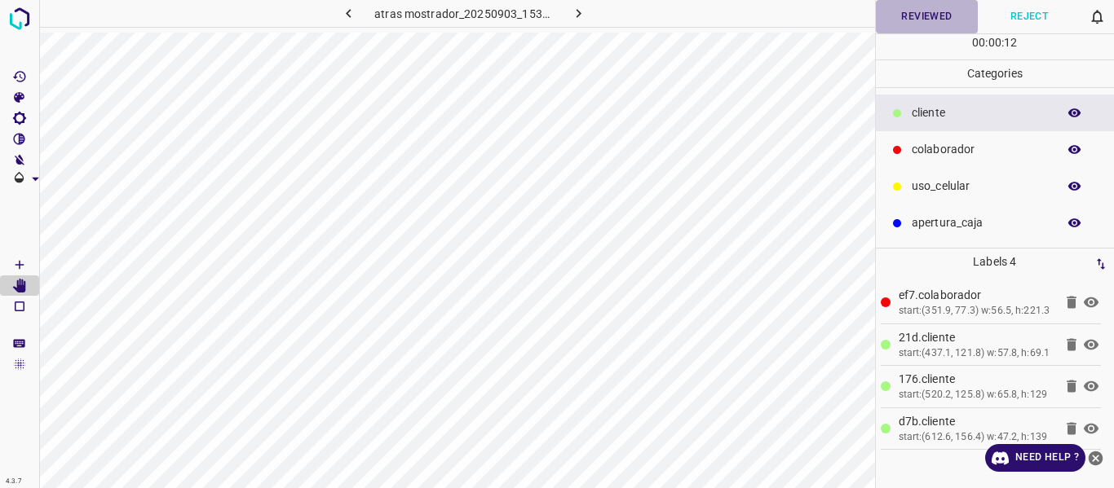
click at [930, 20] on button "Reviewed" at bounding box center [927, 16] width 103 height 33
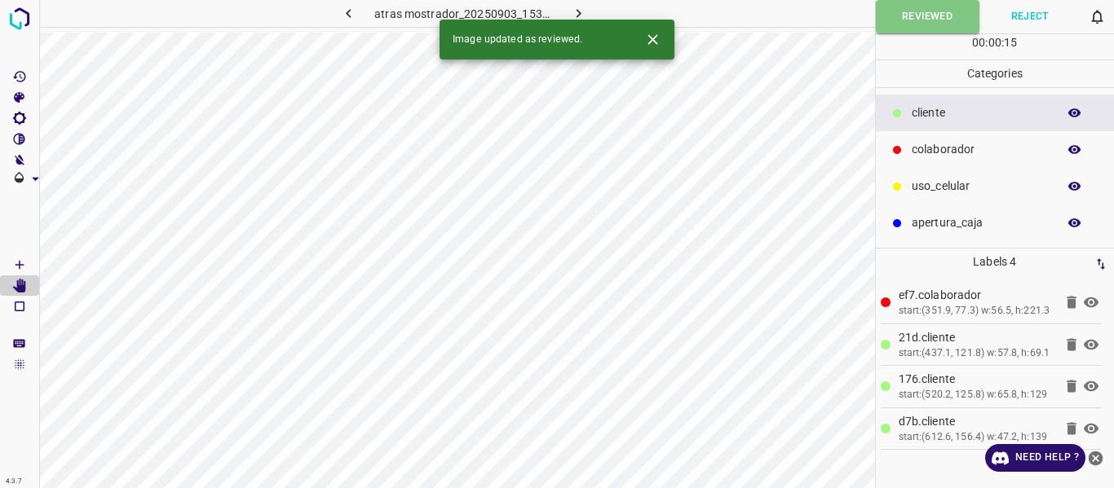
click at [577, 11] on icon "button" at bounding box center [578, 13] width 5 height 9
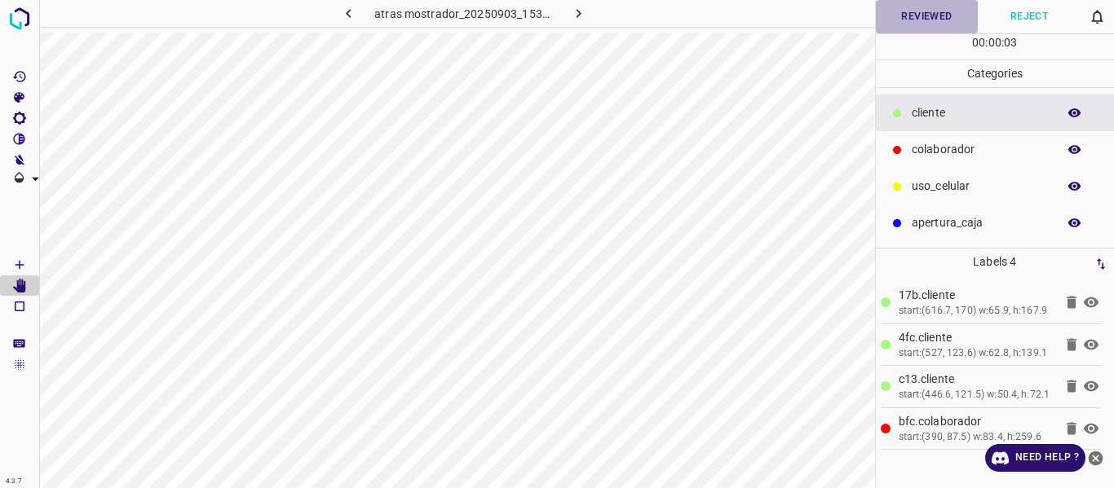
click at [923, 15] on button "Reviewed" at bounding box center [927, 16] width 103 height 33
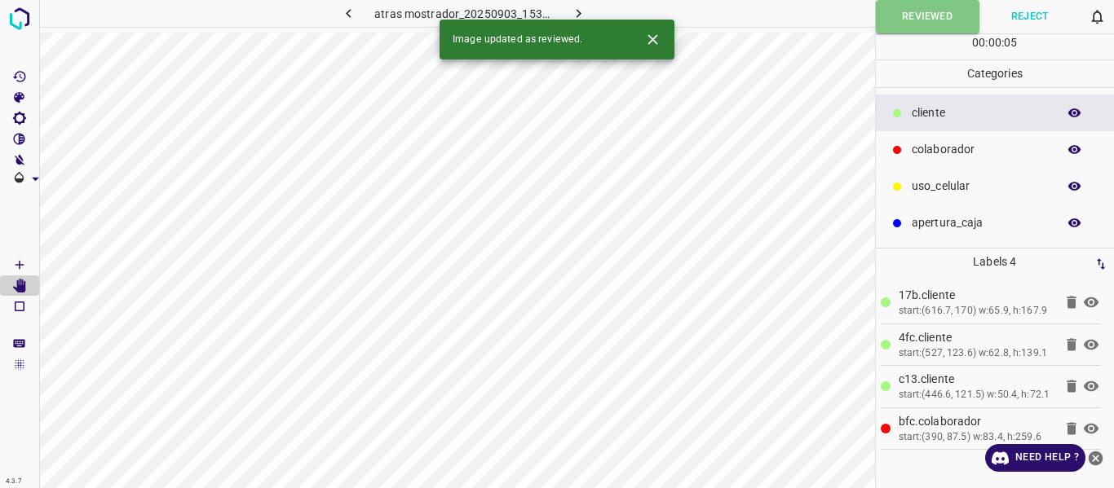
click at [579, 11] on icon "button" at bounding box center [578, 13] width 17 height 17
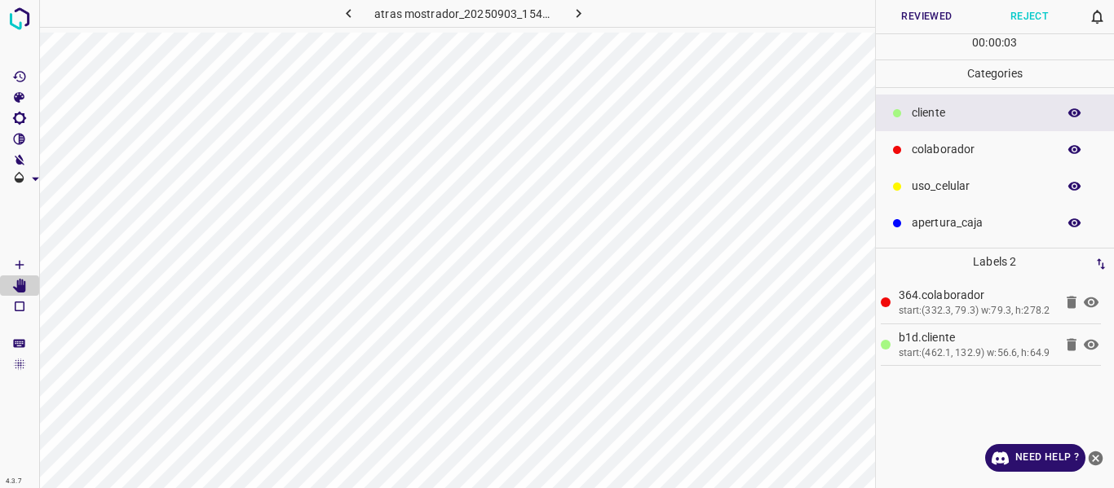
click at [907, 14] on button "Reviewed" at bounding box center [927, 16] width 103 height 33
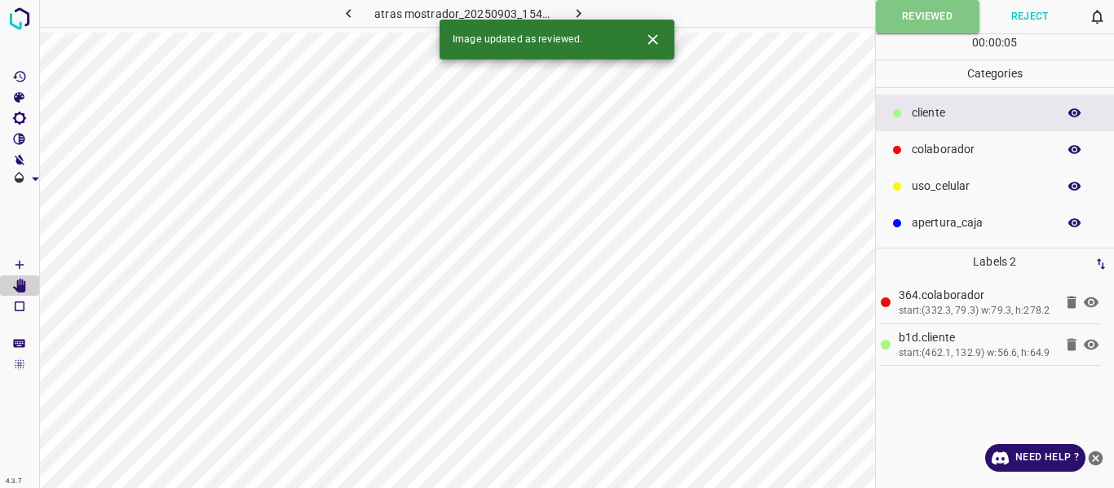
click at [578, 9] on icon "button" at bounding box center [578, 13] width 17 height 17
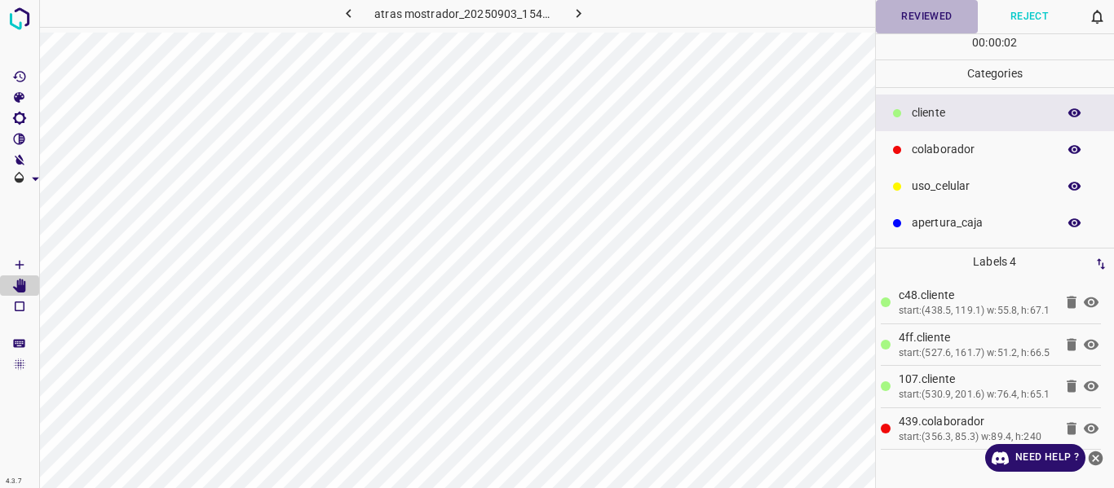
click at [920, 17] on button "Reviewed" at bounding box center [927, 16] width 103 height 33
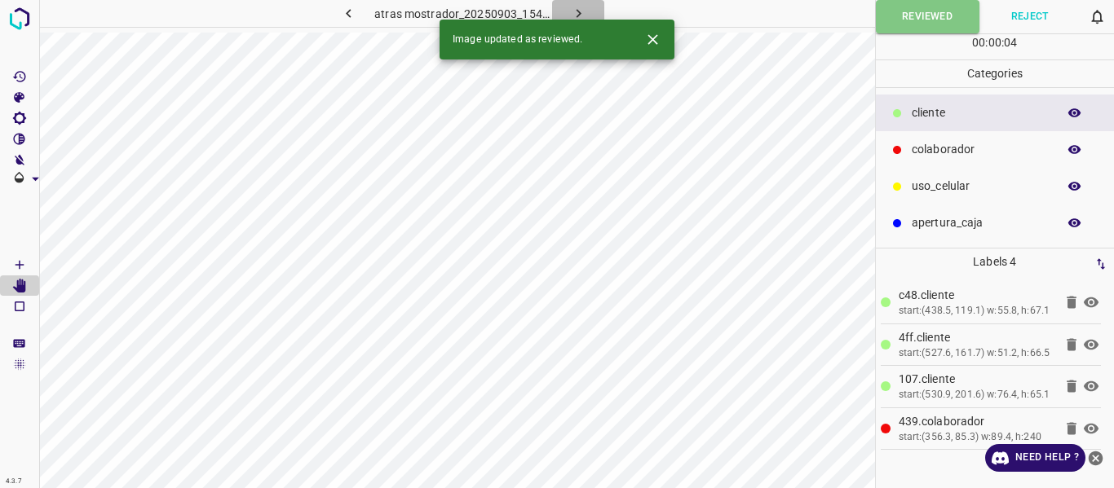
click at [582, 8] on icon "button" at bounding box center [578, 13] width 17 height 17
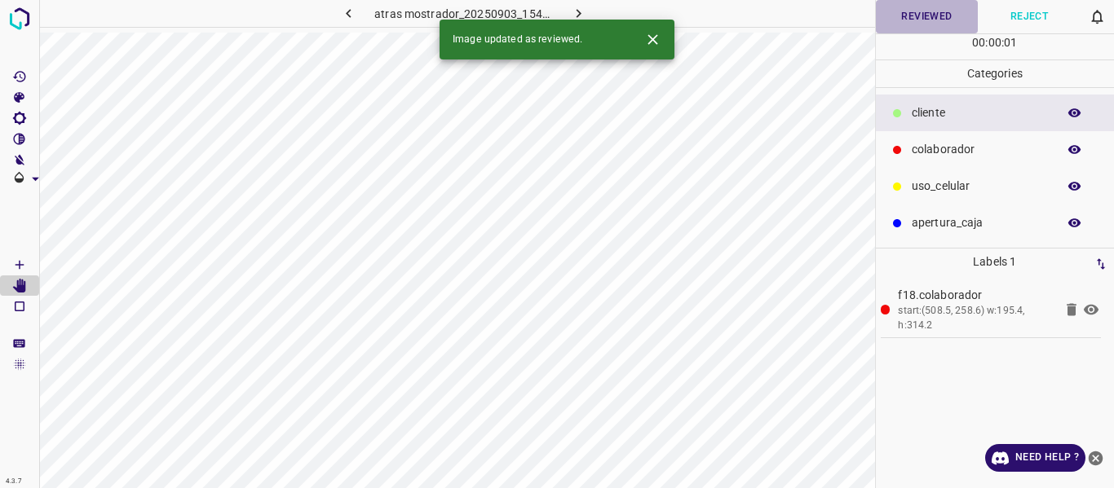
click at [930, 15] on button "Reviewed" at bounding box center [927, 16] width 103 height 33
click at [576, 9] on icon "button" at bounding box center [578, 13] width 17 height 17
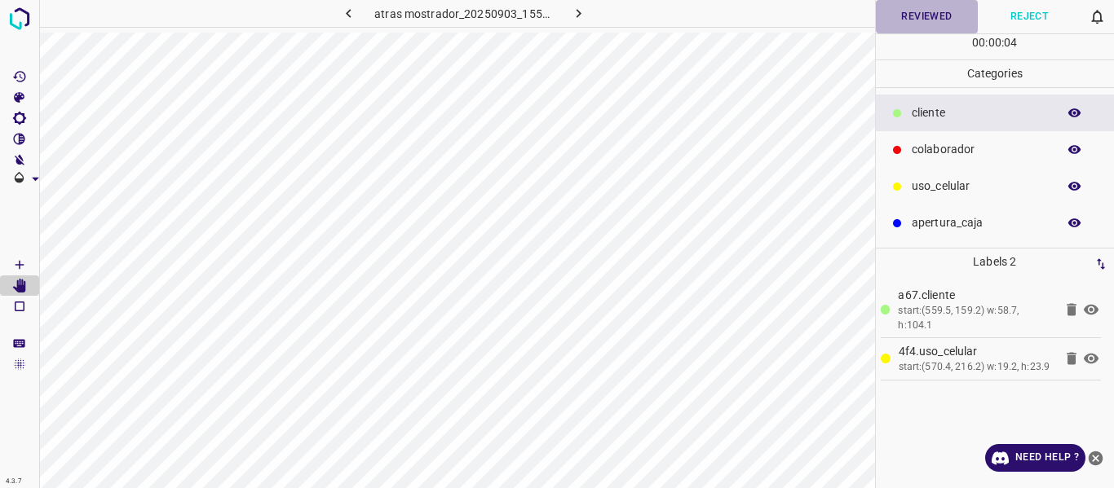
click at [882, 16] on button "Reviewed" at bounding box center [927, 16] width 103 height 33
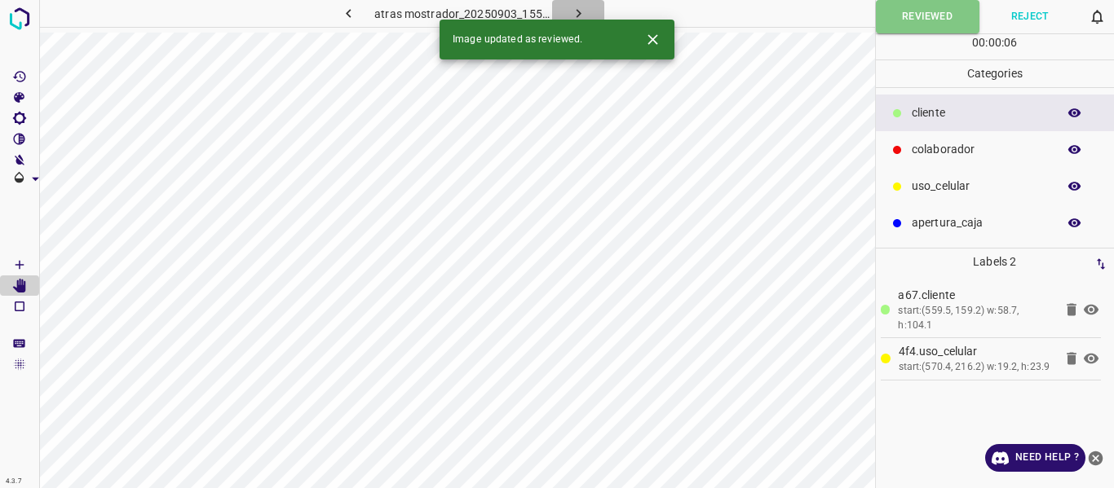
click at [576, 10] on icon "button" at bounding box center [578, 13] width 5 height 9
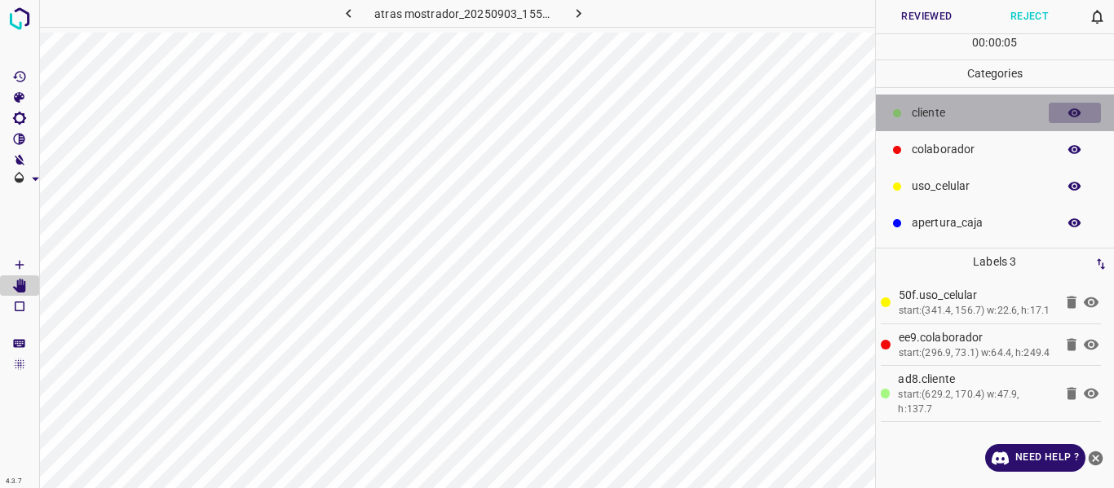
click at [1078, 113] on icon "button" at bounding box center [1074, 112] width 13 height 9
click at [1078, 113] on icon "button" at bounding box center [1074, 113] width 13 height 11
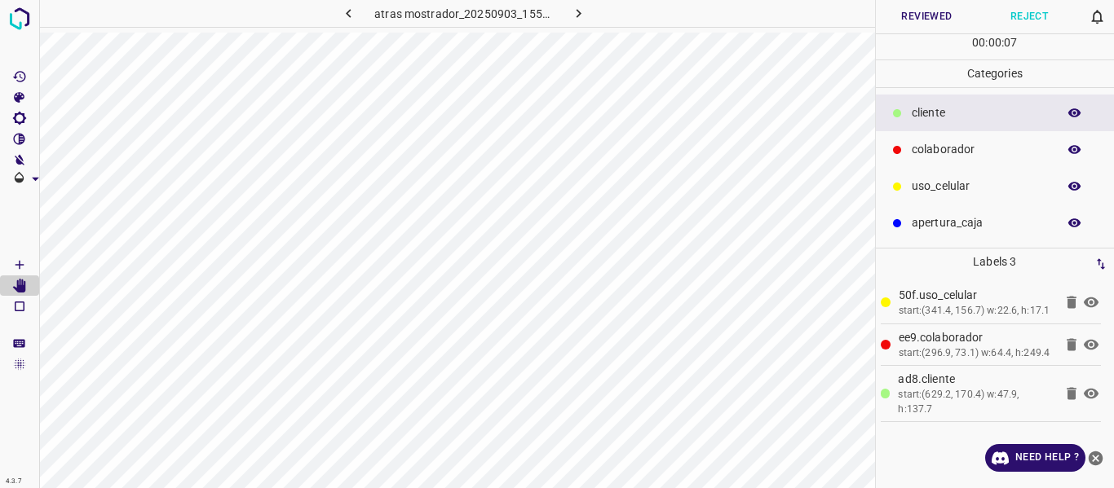
click at [916, 10] on button "Reviewed" at bounding box center [927, 16] width 103 height 33
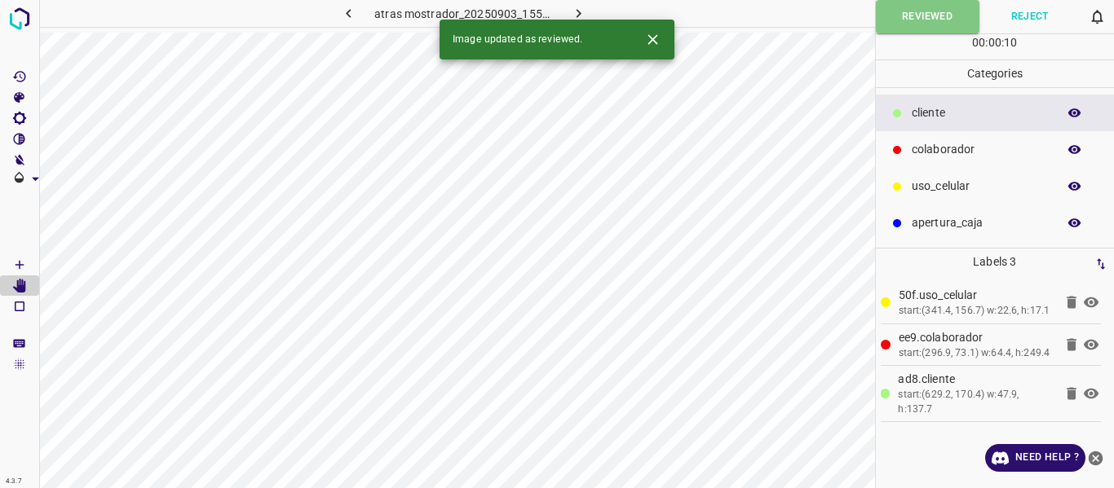
click at [573, 7] on icon "button" at bounding box center [578, 13] width 17 height 17
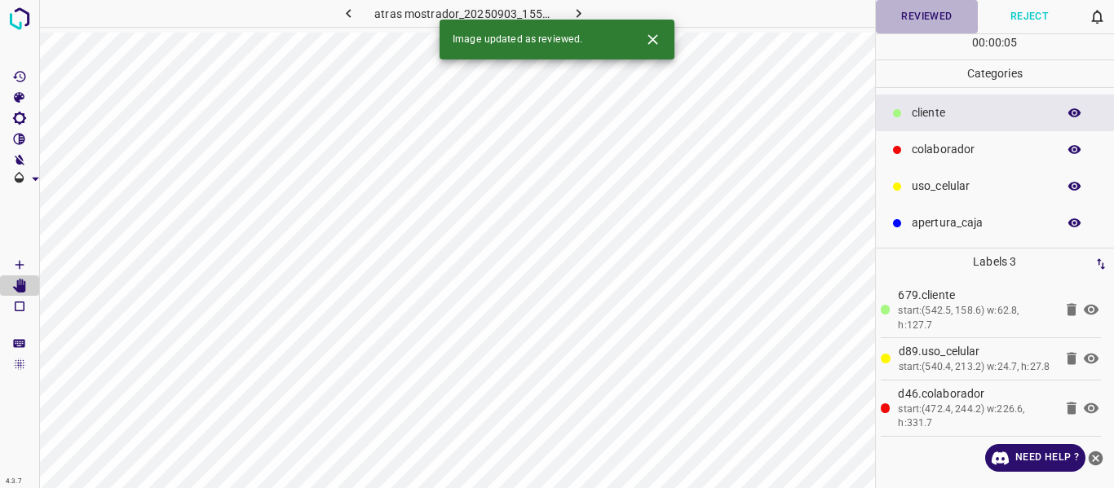
click at [920, 13] on button "Reviewed" at bounding box center [927, 16] width 103 height 33
click at [1074, 110] on icon "button" at bounding box center [1074, 113] width 15 height 15
click at [575, 7] on icon "button" at bounding box center [578, 13] width 17 height 17
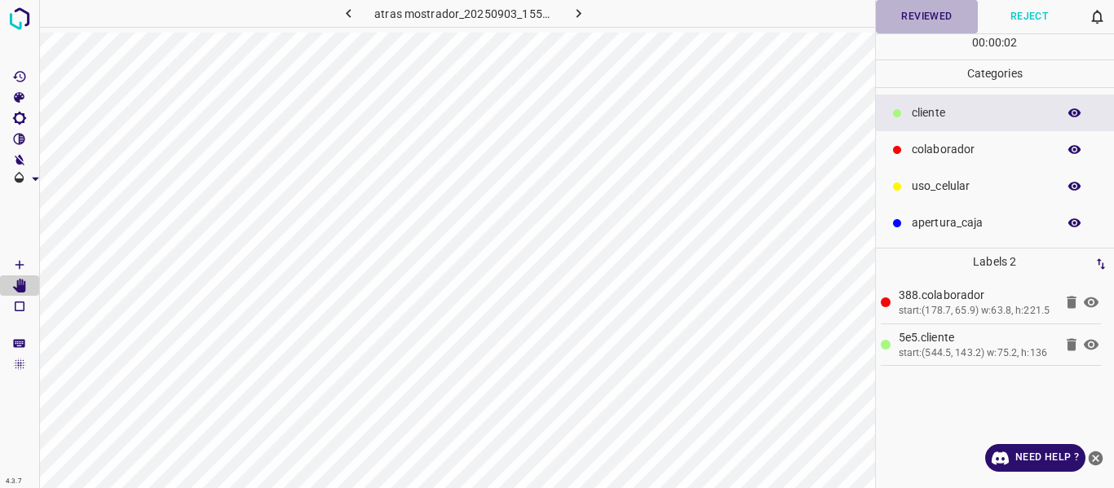
click at [895, 15] on button "Reviewed" at bounding box center [927, 16] width 103 height 33
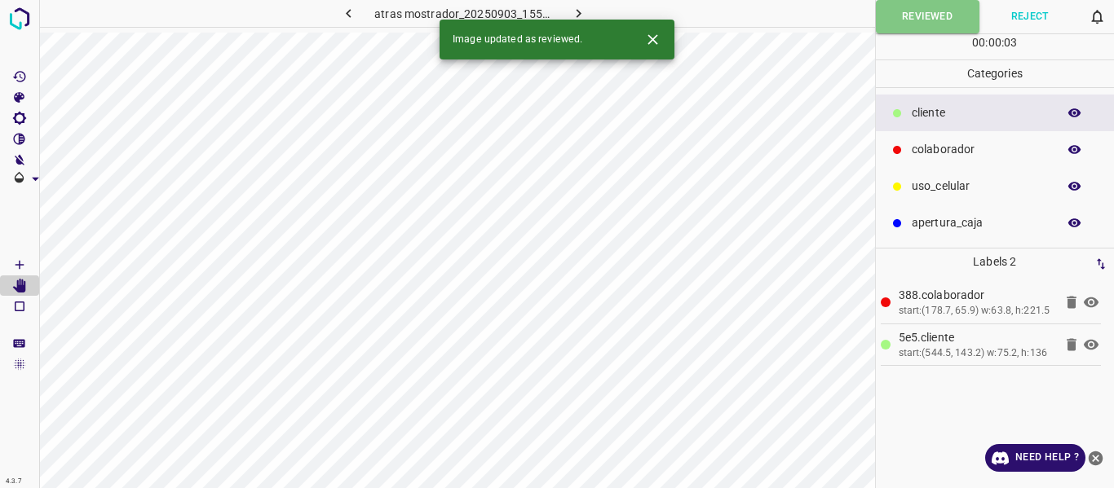
click at [574, 11] on icon "button" at bounding box center [578, 13] width 17 height 17
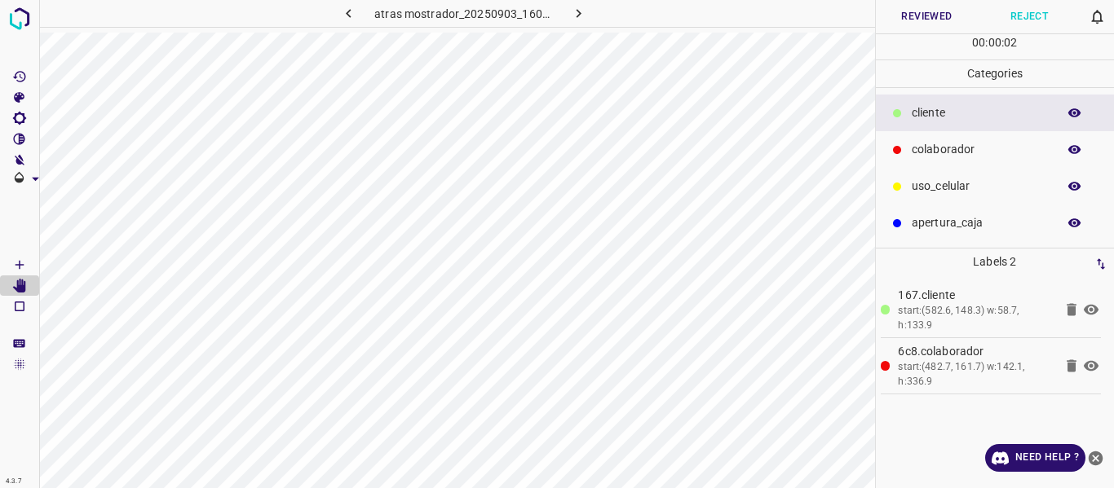
click at [898, 14] on button "Reviewed" at bounding box center [927, 16] width 103 height 33
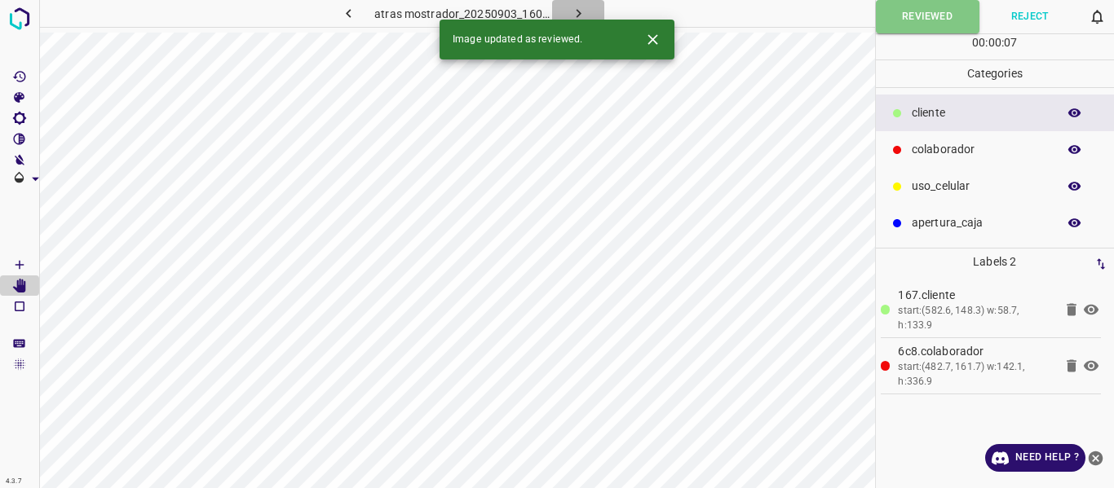
click at [574, 9] on icon "button" at bounding box center [578, 13] width 17 height 17
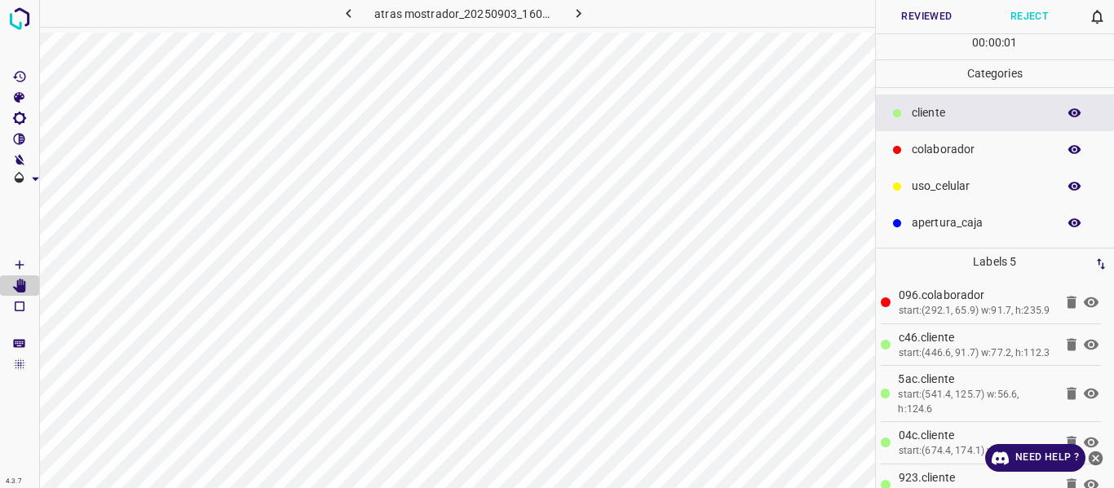
click at [1073, 117] on icon "button" at bounding box center [1074, 112] width 13 height 9
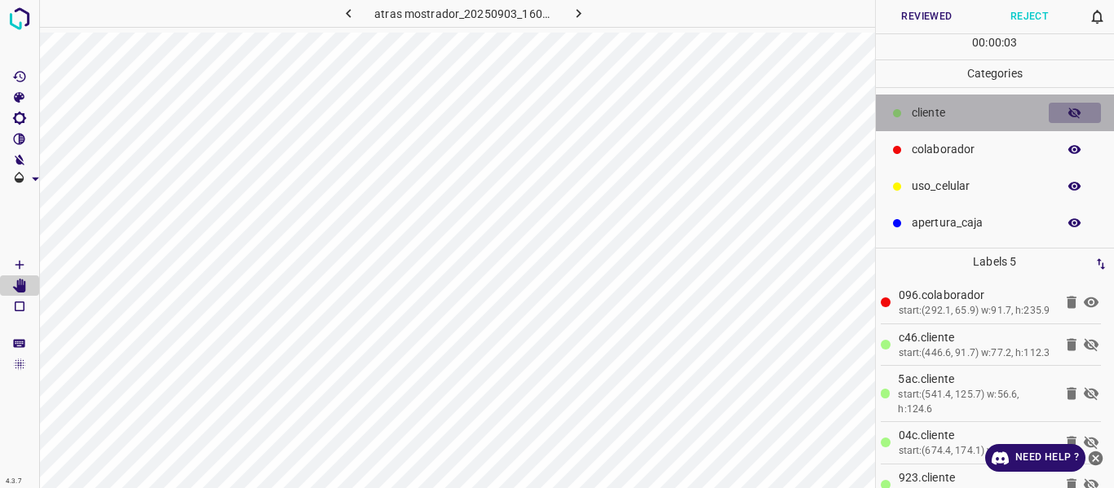
click at [1073, 117] on icon "button" at bounding box center [1074, 113] width 13 height 11
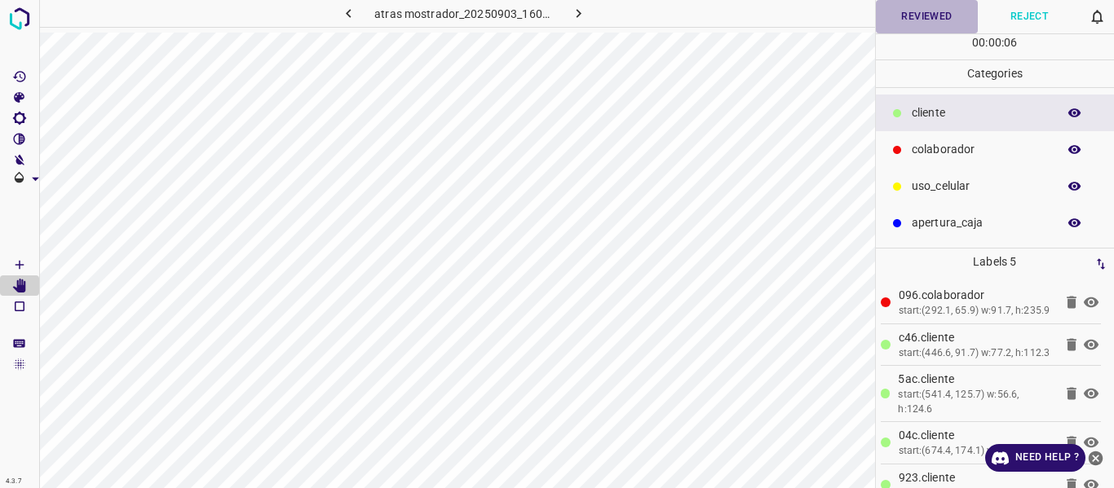
click at [902, 15] on button "Reviewed" at bounding box center [927, 16] width 103 height 33
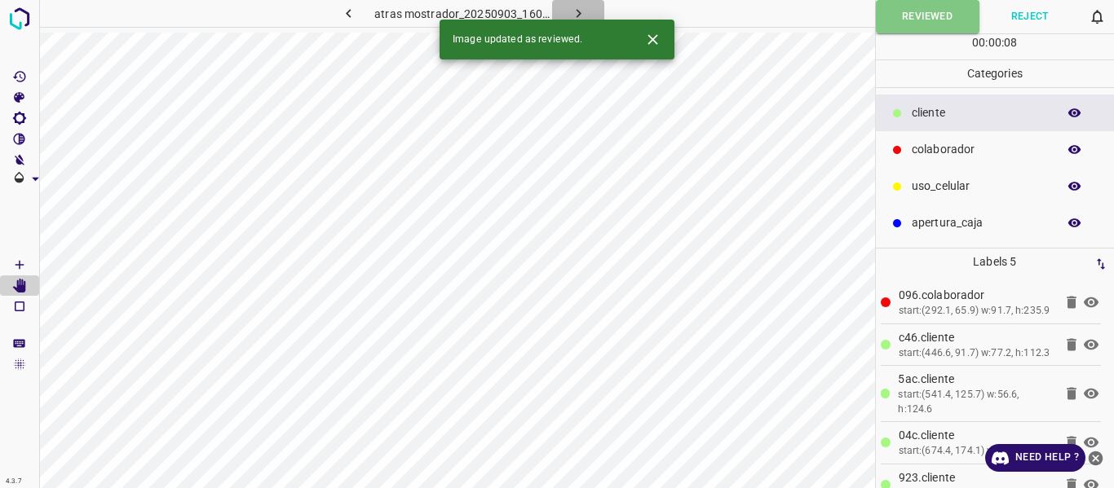
click at [580, 10] on icon "button" at bounding box center [578, 13] width 17 height 17
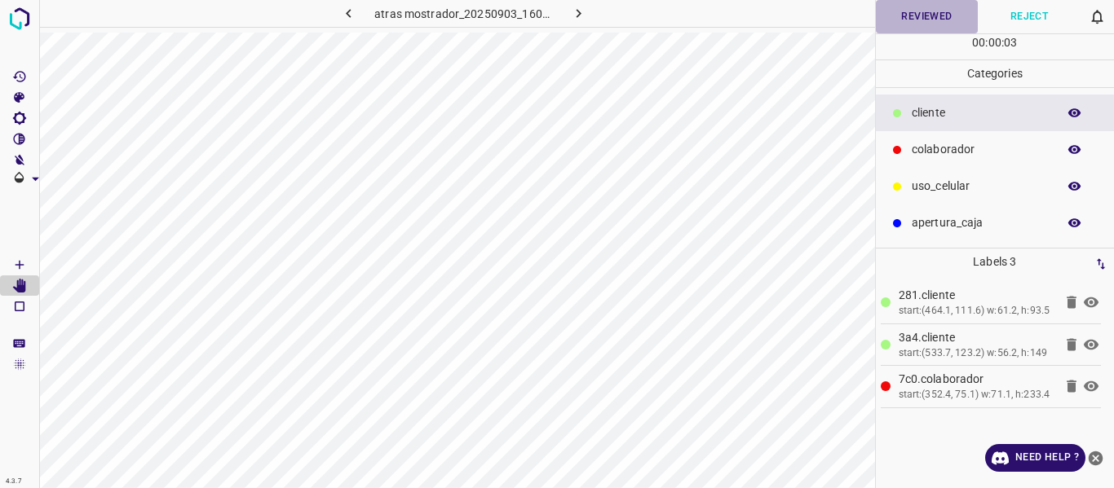
click at [948, 17] on button "Reviewed" at bounding box center [927, 16] width 103 height 33
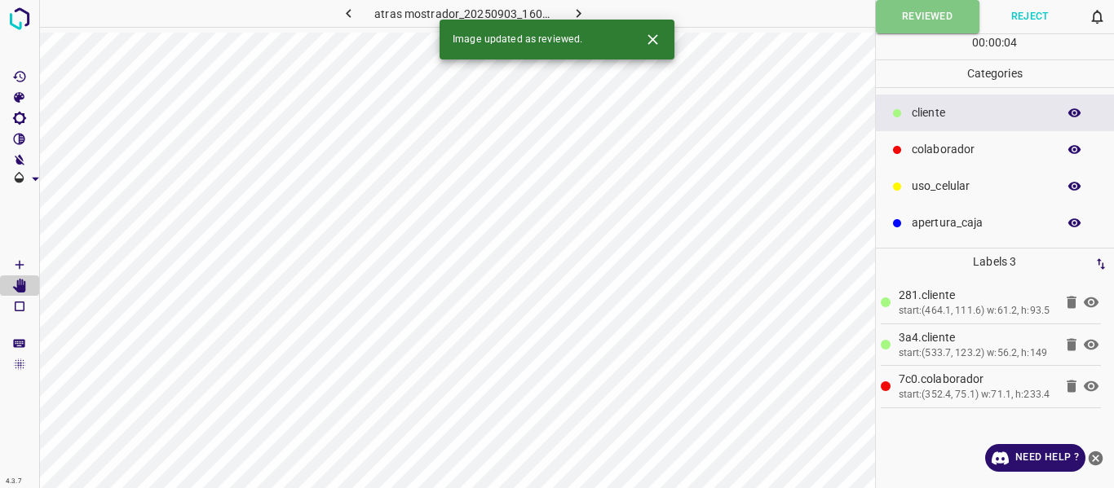
click at [580, 11] on icon "button" at bounding box center [578, 13] width 17 height 17
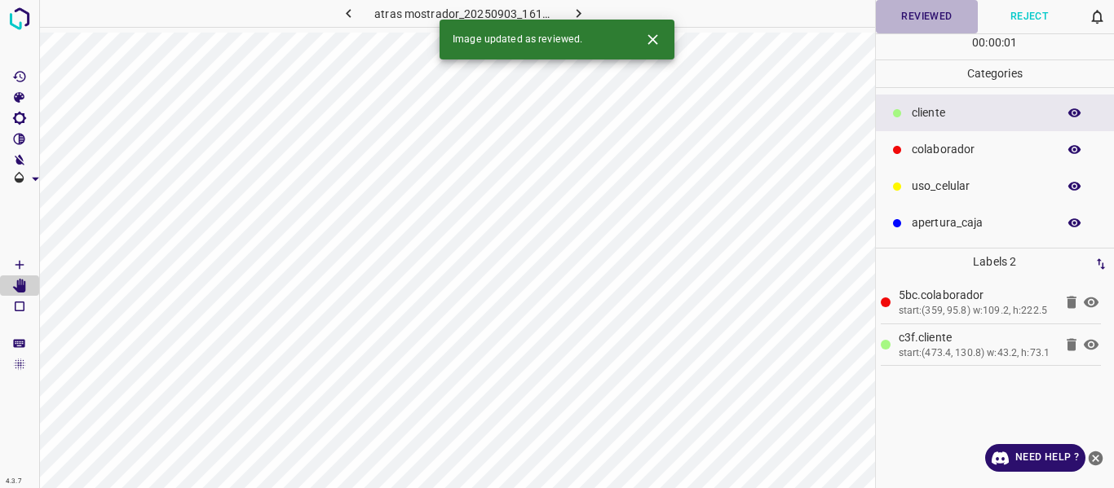
click at [894, 25] on button "Reviewed" at bounding box center [927, 16] width 103 height 33
click at [580, 13] on icon "button" at bounding box center [578, 13] width 5 height 9
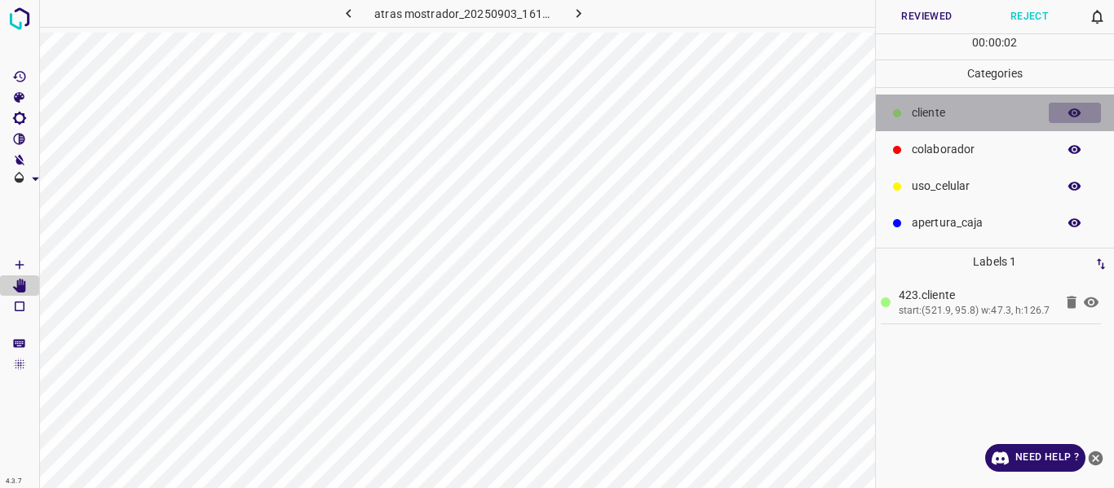
click at [1073, 117] on icon "button" at bounding box center [1074, 113] width 15 height 15
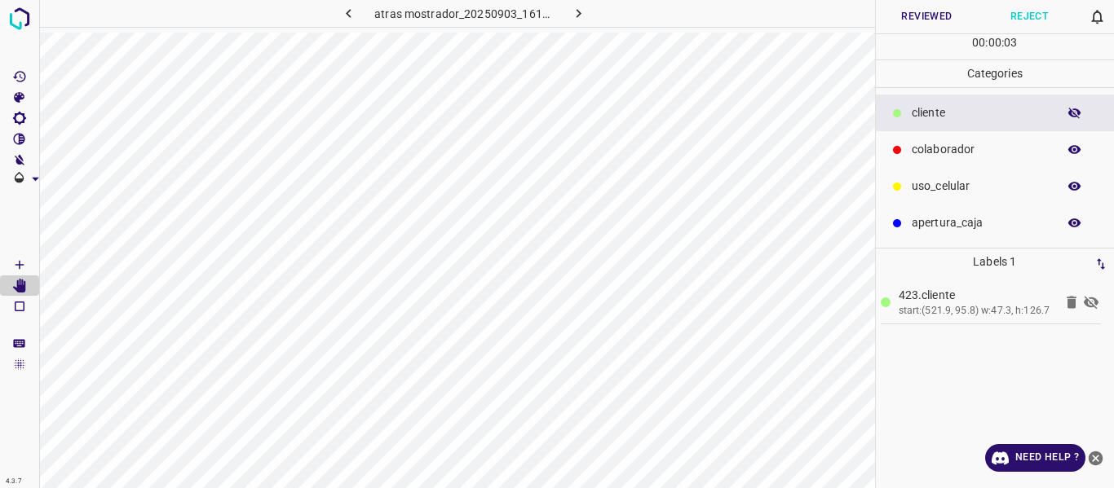
click at [1073, 117] on icon "button" at bounding box center [1074, 113] width 15 height 15
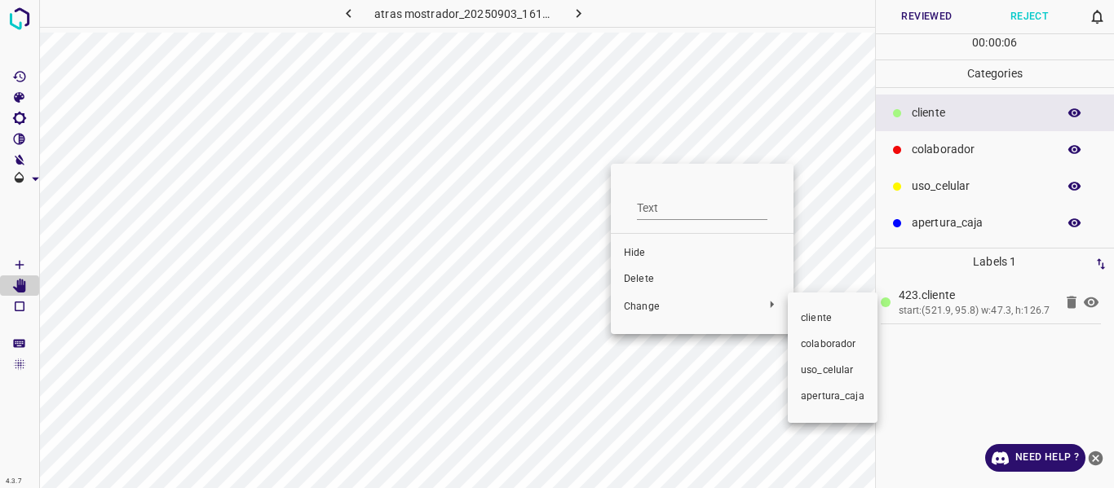
click at [828, 349] on span "colaborador" at bounding box center [833, 345] width 64 height 15
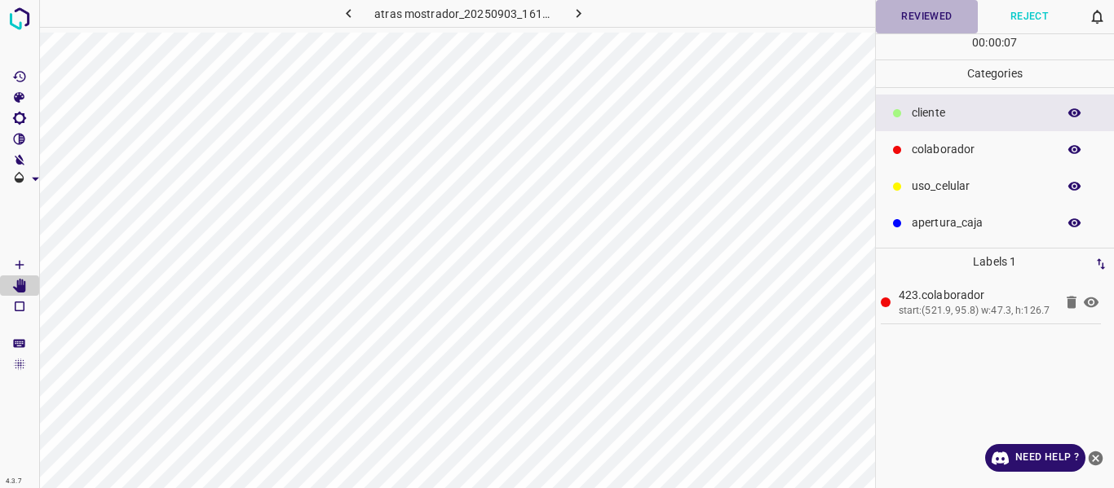
click at [916, 11] on button "Reviewed" at bounding box center [927, 16] width 103 height 33
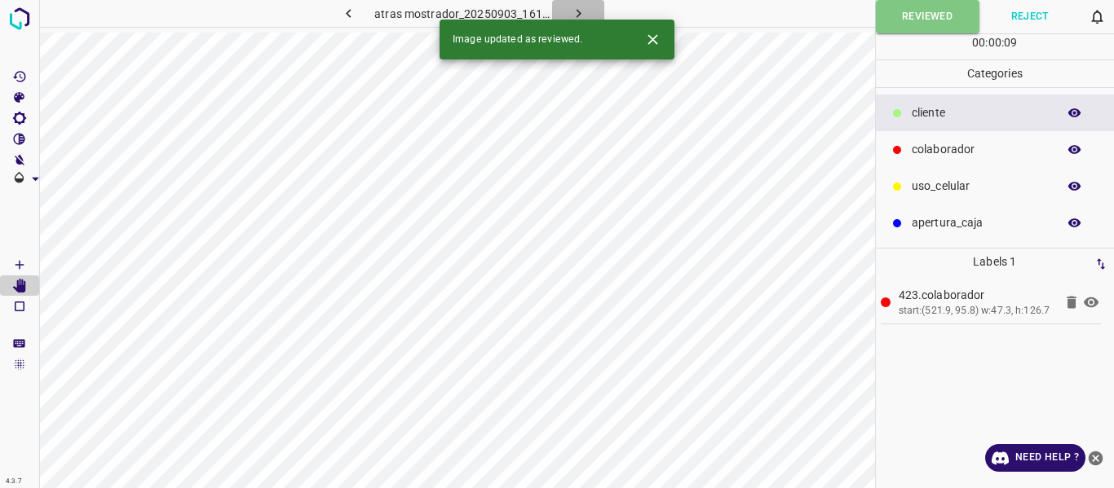
click at [575, 9] on icon "button" at bounding box center [578, 13] width 17 height 17
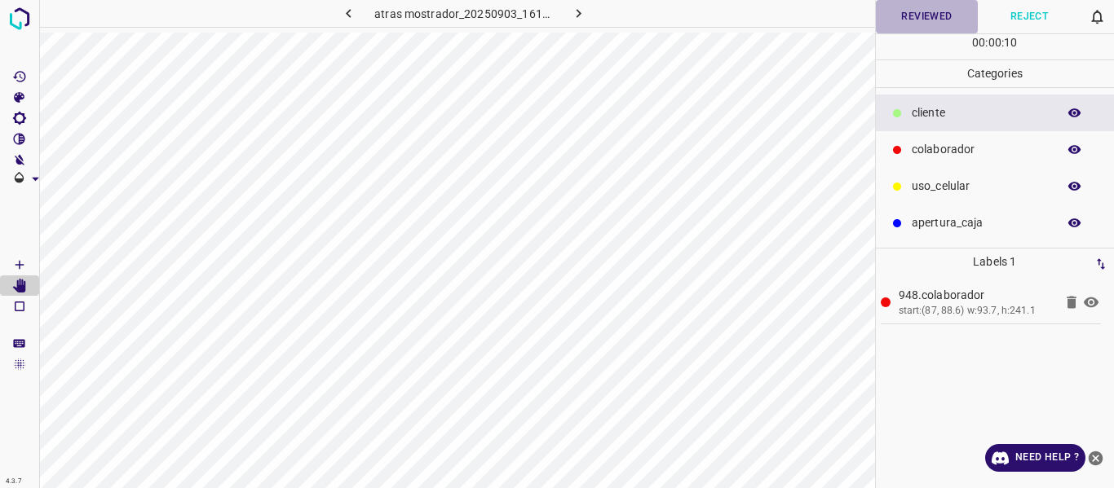
click at [915, 14] on button "Reviewed" at bounding box center [927, 16] width 103 height 33
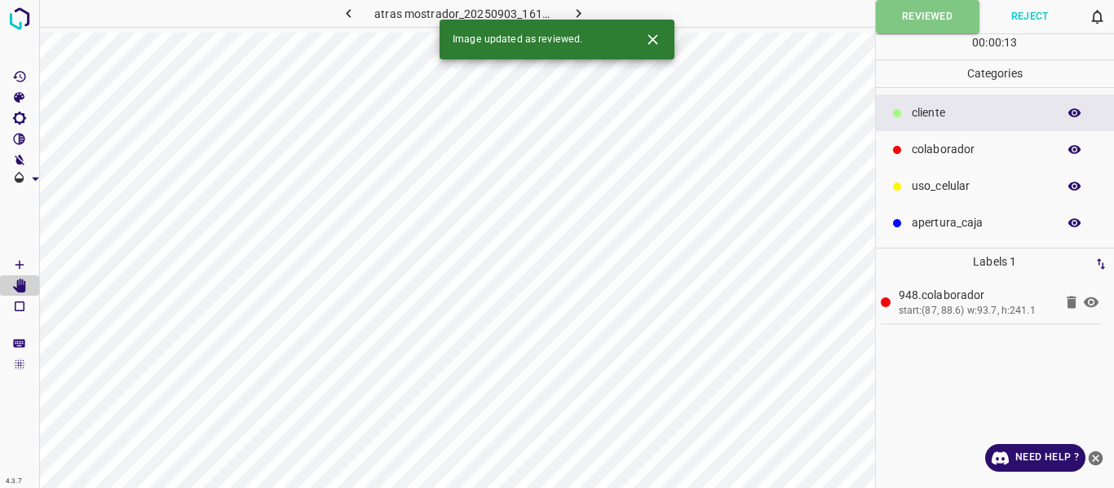
click at [576, 9] on icon "button" at bounding box center [578, 13] width 17 height 17
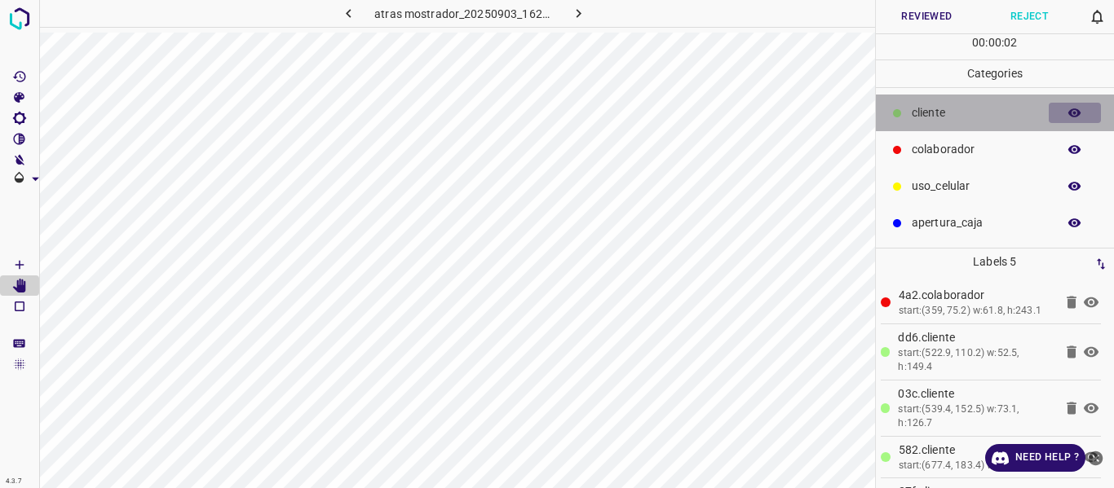
click at [1073, 110] on icon "button" at bounding box center [1074, 112] width 13 height 9
click at [1073, 110] on icon "button" at bounding box center [1074, 113] width 15 height 15
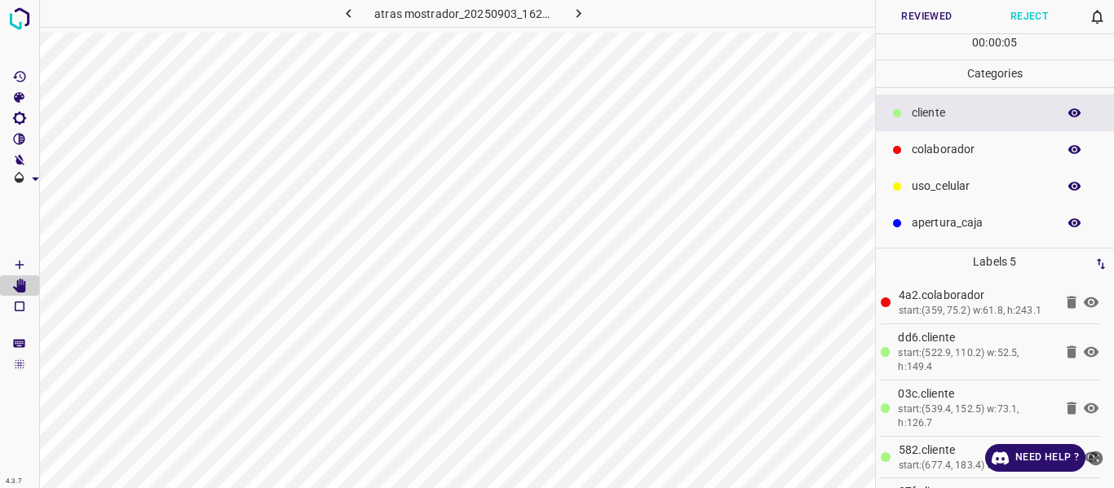
click at [902, 14] on button "Reviewed" at bounding box center [927, 16] width 103 height 33
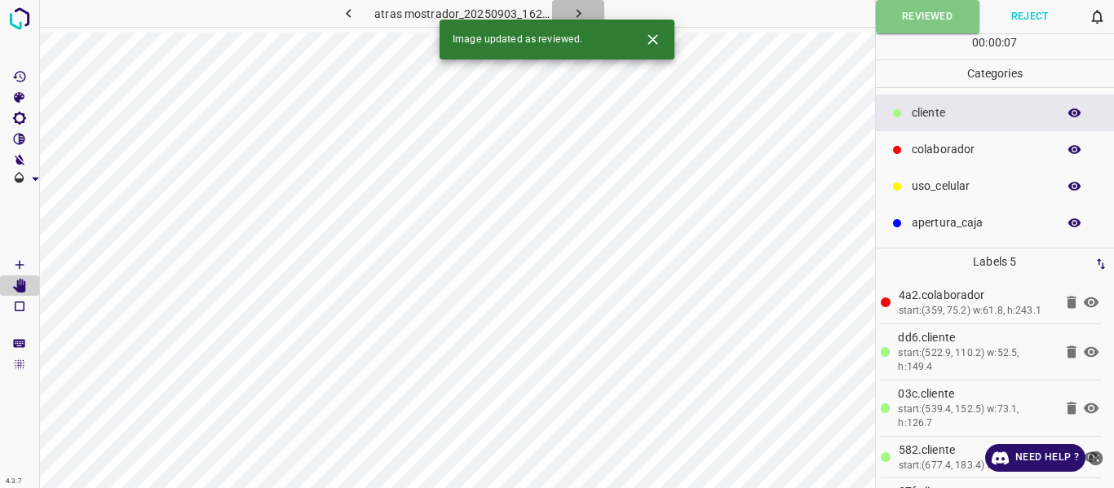
click at [577, 10] on icon "button" at bounding box center [578, 13] width 17 height 17
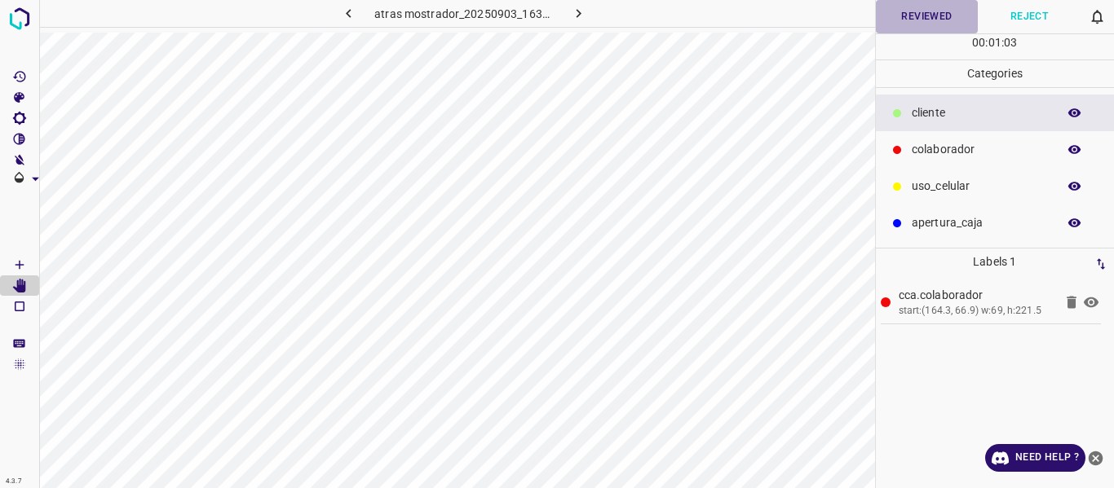
click at [905, 15] on button "Reviewed" at bounding box center [927, 16] width 103 height 33
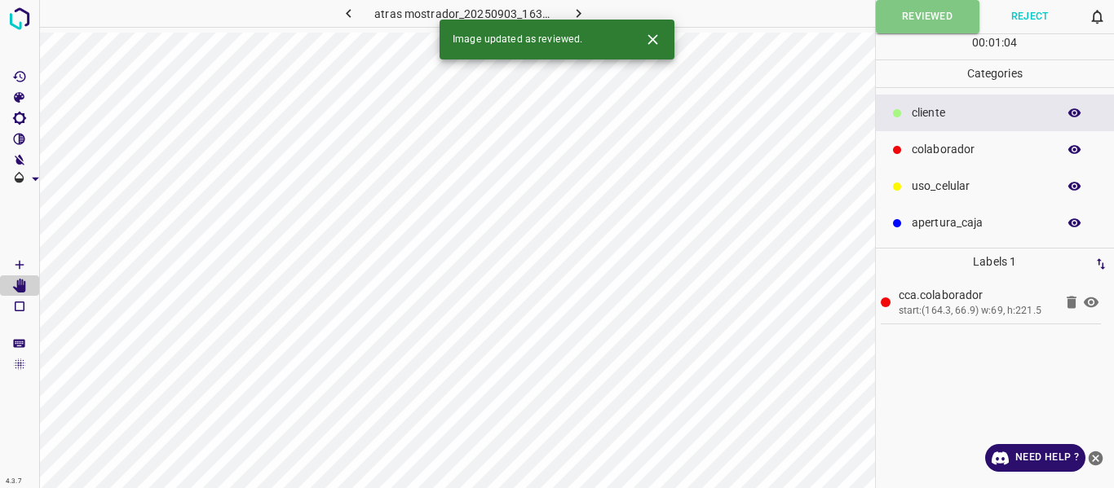
click at [576, 6] on icon "button" at bounding box center [578, 13] width 17 height 17
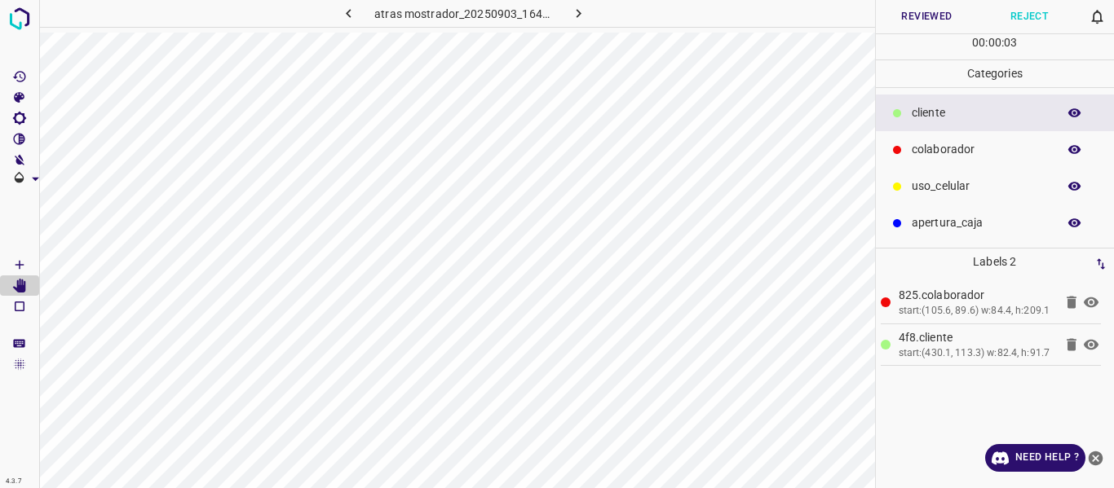
click at [914, 11] on button "Reviewed" at bounding box center [927, 16] width 103 height 33
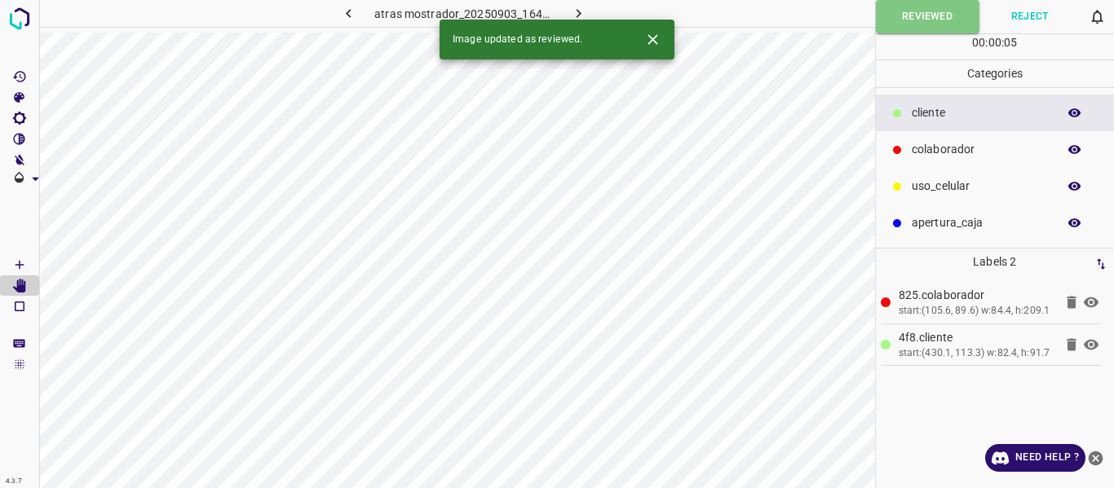
click at [575, 9] on icon "button" at bounding box center [578, 13] width 17 height 17
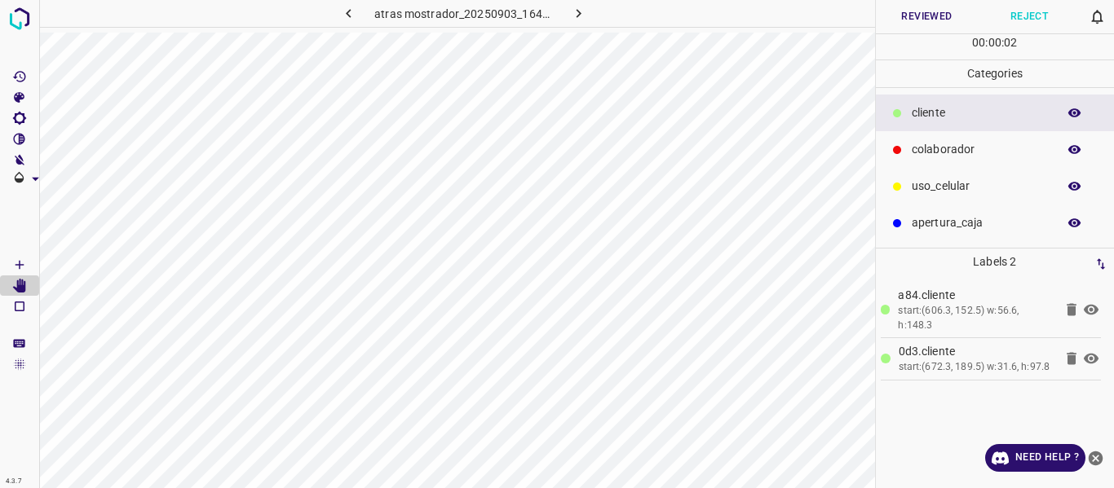
click at [1075, 113] on icon "button" at bounding box center [1074, 112] width 13 height 9
click at [1075, 113] on icon "button" at bounding box center [1074, 113] width 13 height 11
click at [899, 16] on button "Reviewed" at bounding box center [927, 16] width 103 height 33
click at [896, 22] on button "Reviewed" at bounding box center [928, 16] width 104 height 33
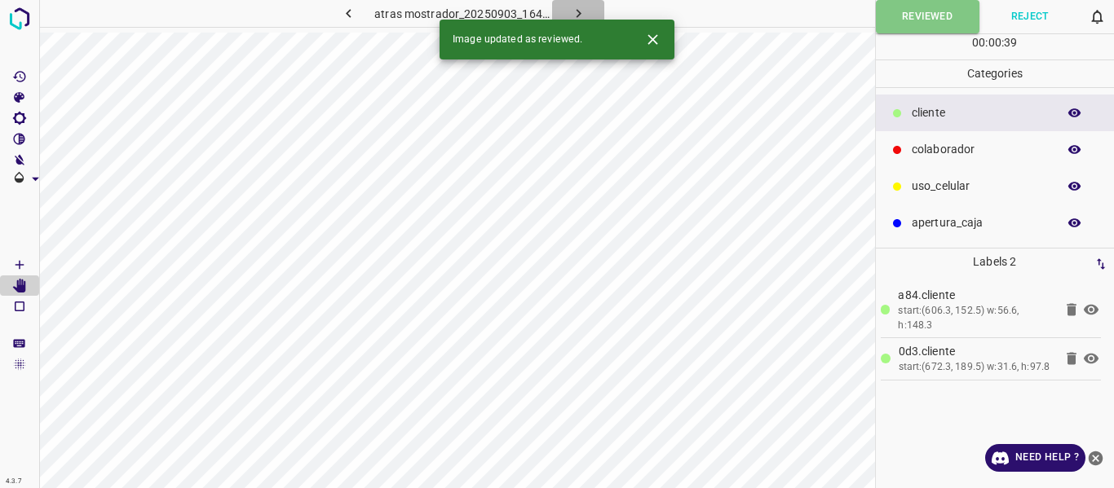
click at [575, 7] on icon "button" at bounding box center [578, 13] width 17 height 17
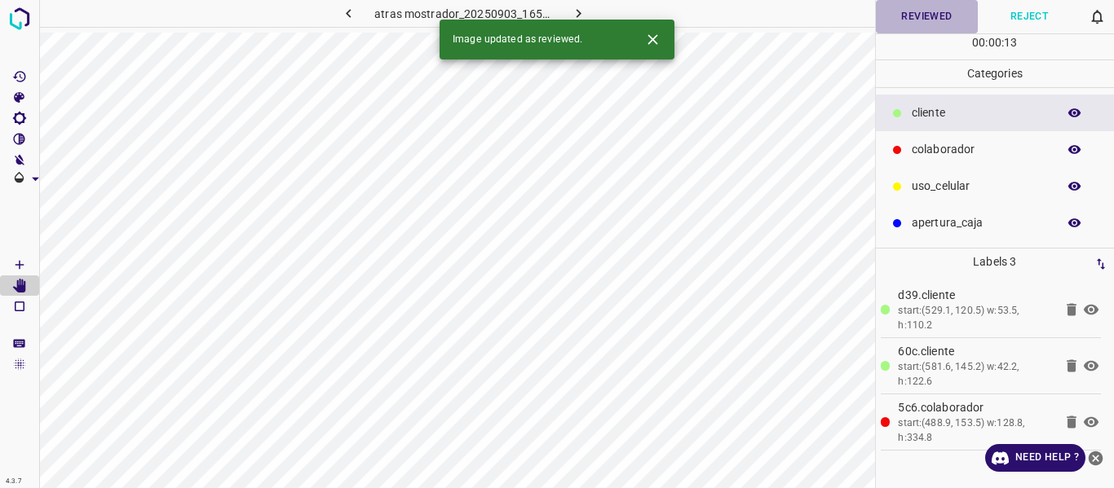
click at [921, 17] on button "Reviewed" at bounding box center [927, 16] width 103 height 33
click at [580, 6] on icon "button" at bounding box center [578, 13] width 17 height 17
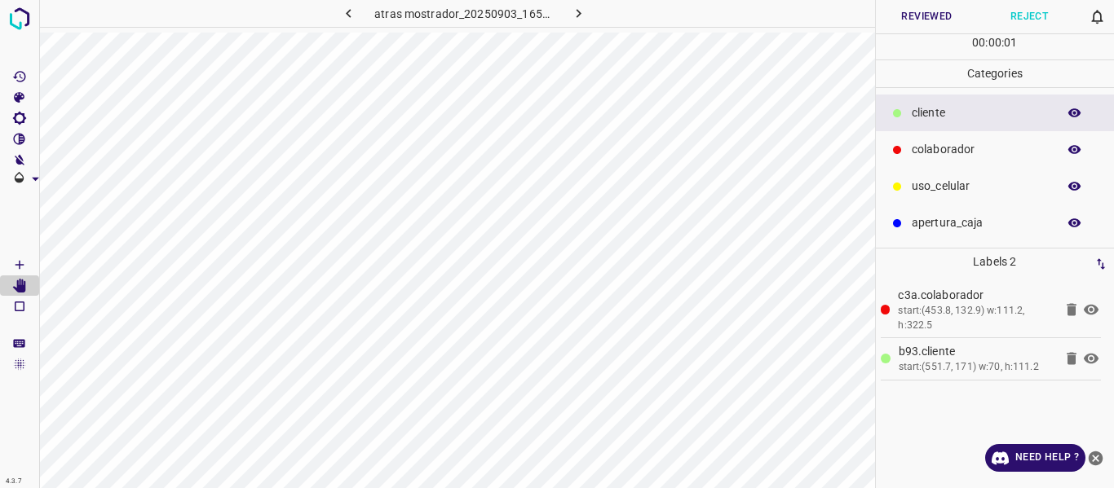
click at [1074, 111] on icon "button" at bounding box center [1074, 113] width 15 height 15
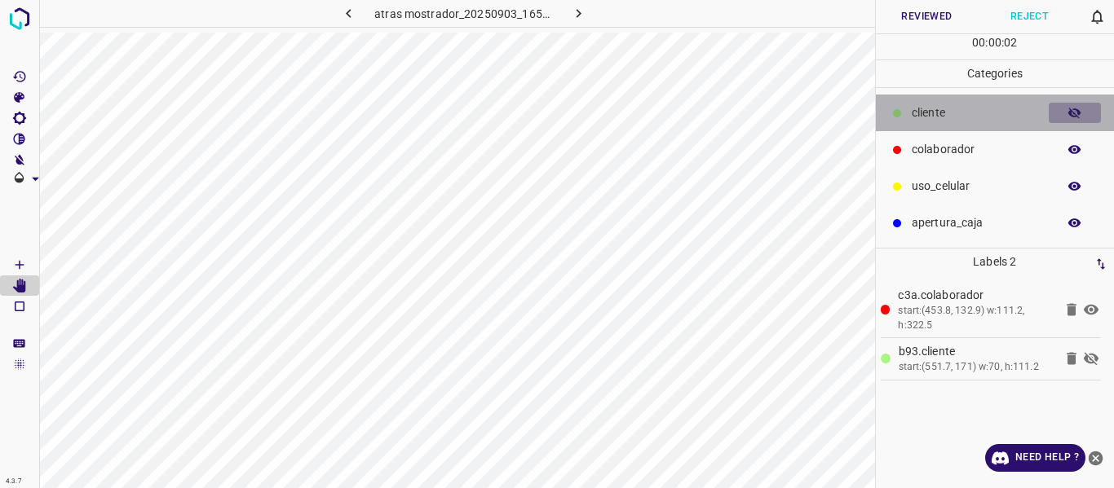
click at [1074, 111] on icon "button" at bounding box center [1074, 113] width 15 height 15
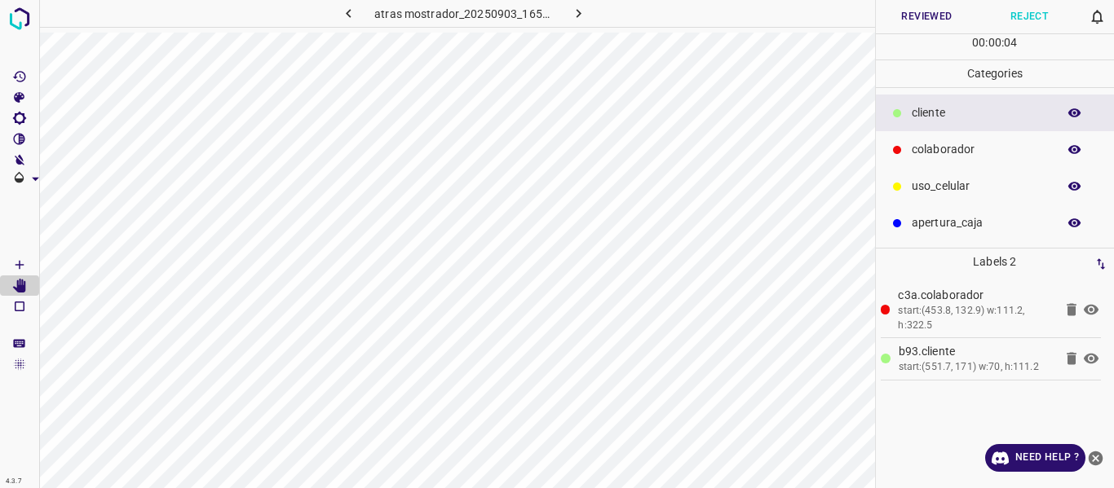
click at [899, 14] on button "Reviewed" at bounding box center [927, 16] width 103 height 33
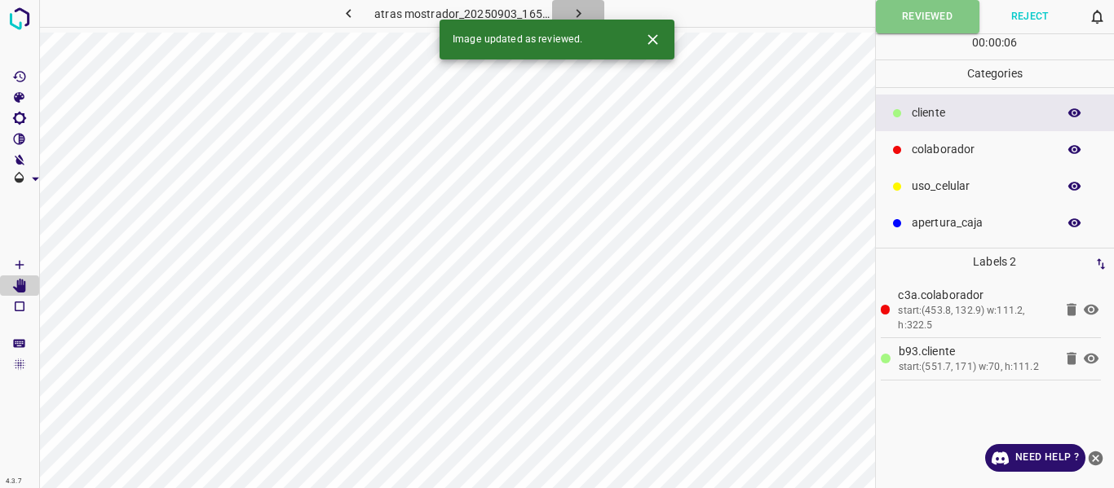
click at [578, 9] on icon "button" at bounding box center [578, 13] width 17 height 17
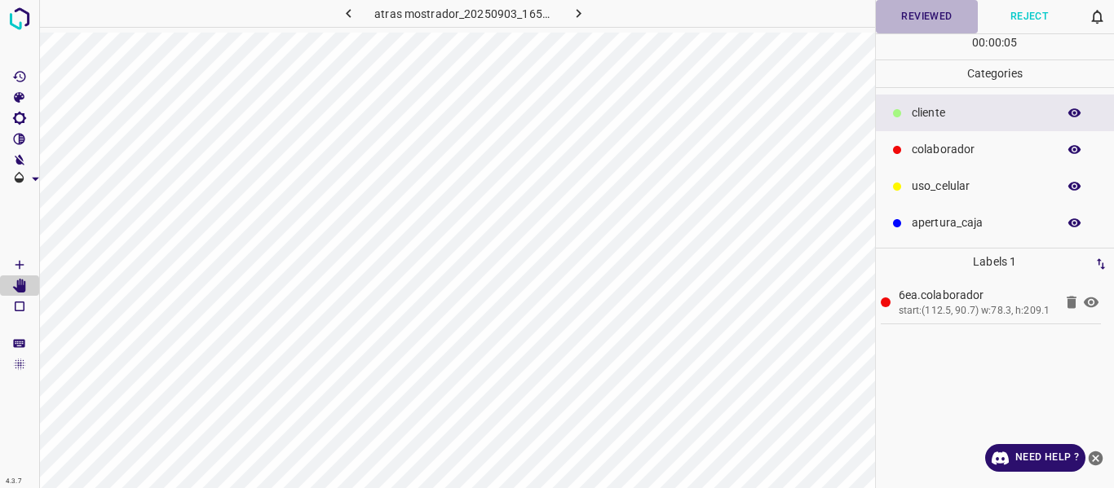
click at [908, 16] on button "Reviewed" at bounding box center [927, 16] width 103 height 33
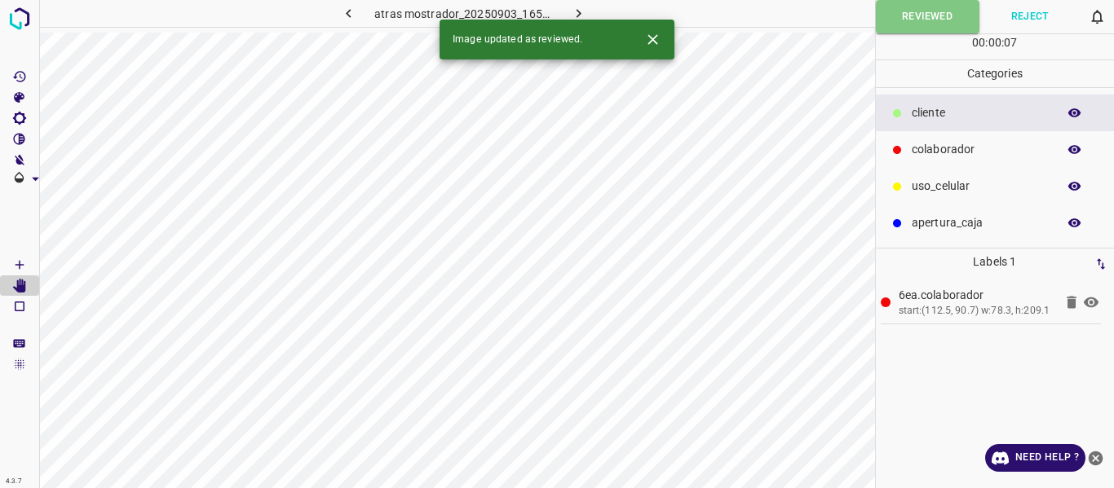
click at [574, 9] on icon "button" at bounding box center [578, 13] width 17 height 17
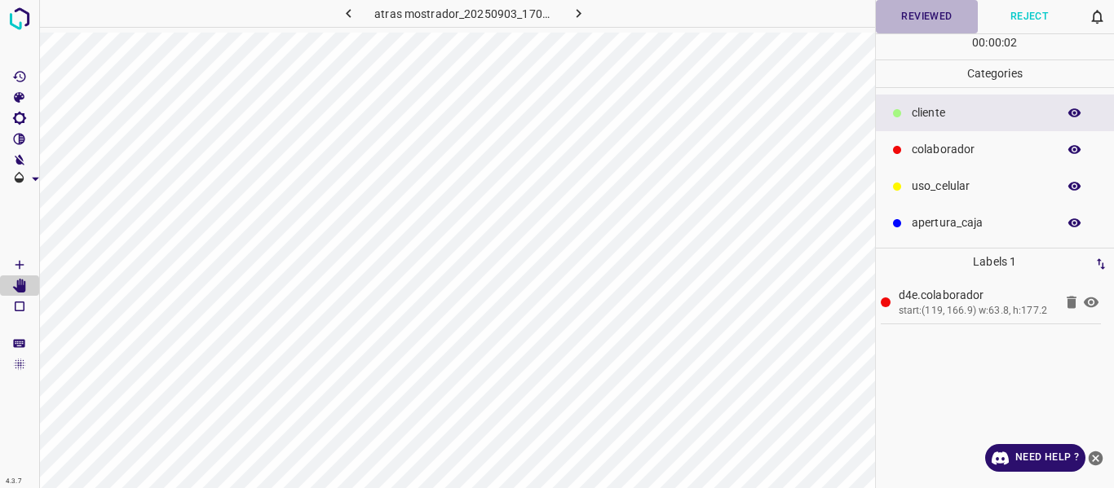
click at [911, 16] on button "Reviewed" at bounding box center [927, 16] width 103 height 33
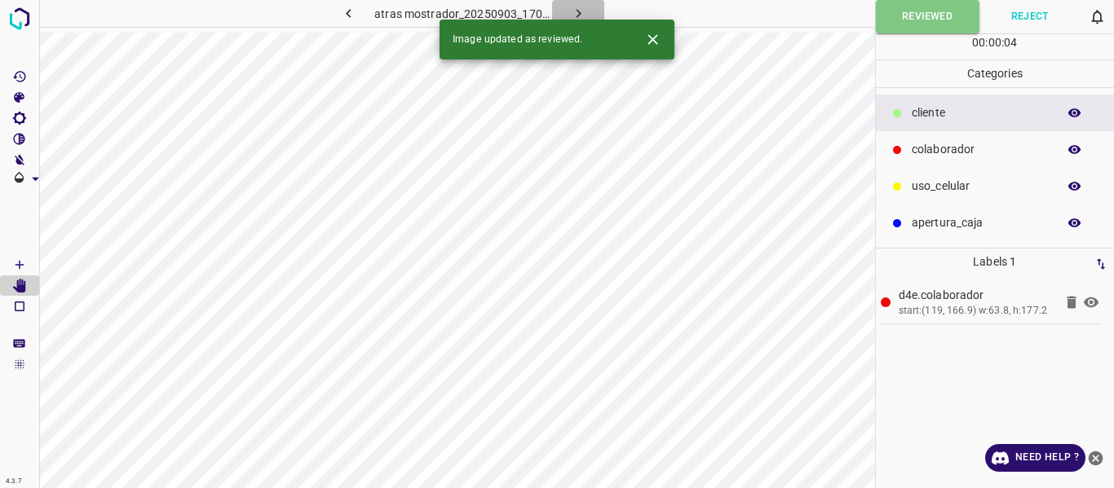
click at [576, 11] on icon "button" at bounding box center [578, 13] width 17 height 17
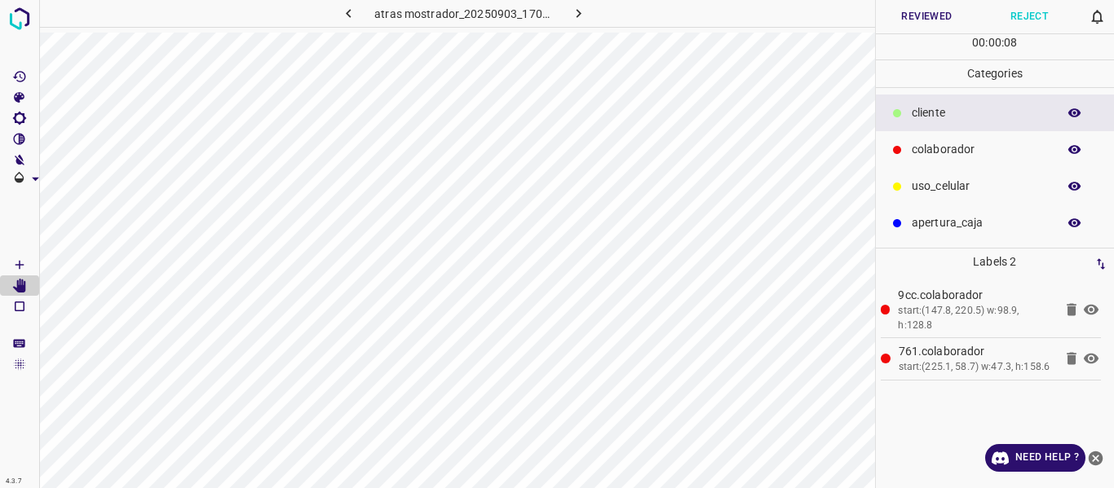
click at [1070, 152] on icon "button" at bounding box center [1074, 149] width 13 height 9
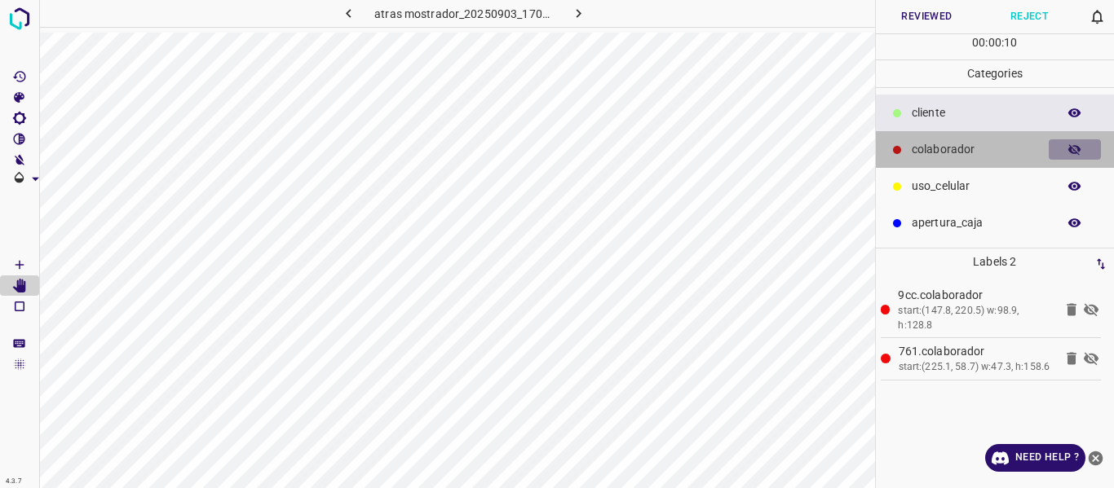
click at [1070, 152] on icon "button" at bounding box center [1074, 149] width 13 height 11
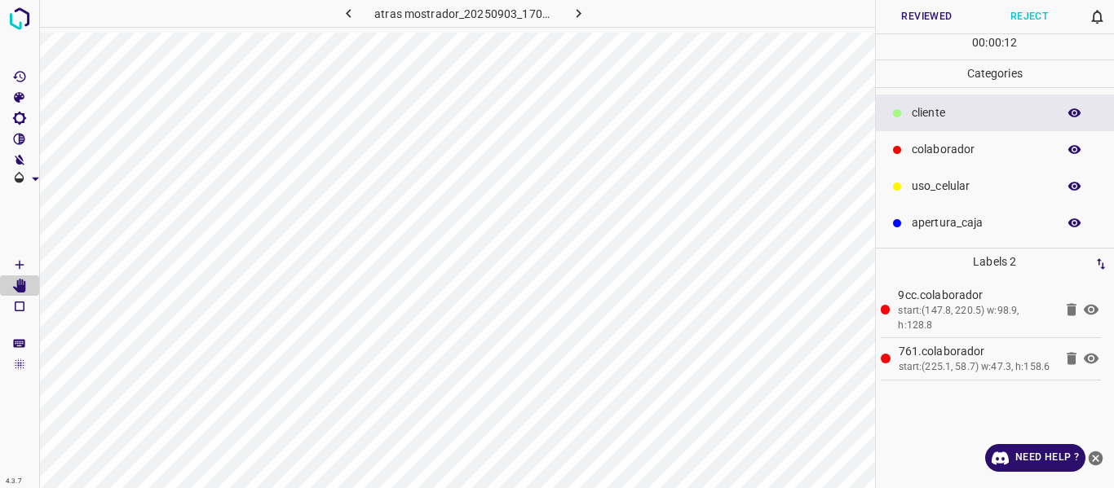
click at [928, 20] on button "Reviewed" at bounding box center [927, 16] width 103 height 33
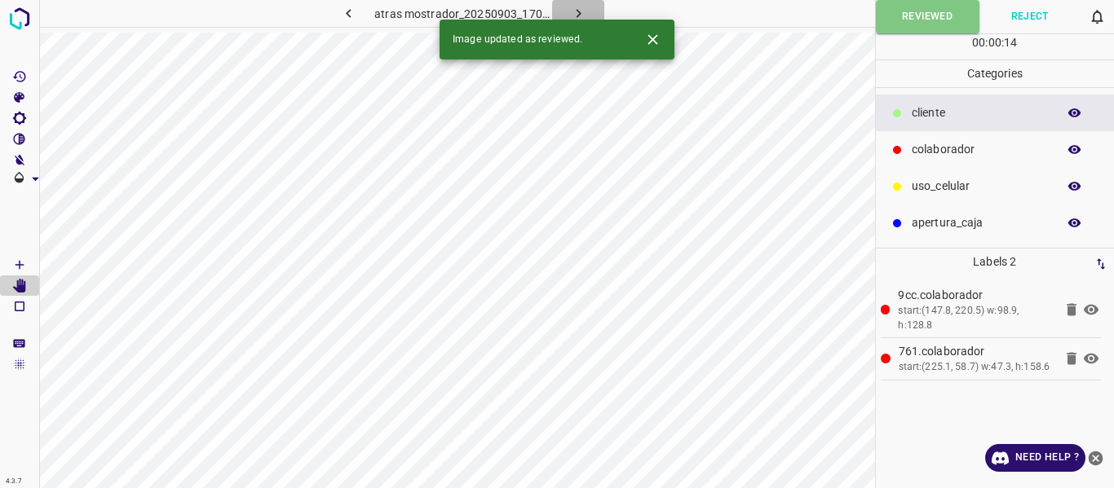
click at [580, 8] on icon "button" at bounding box center [578, 13] width 17 height 17
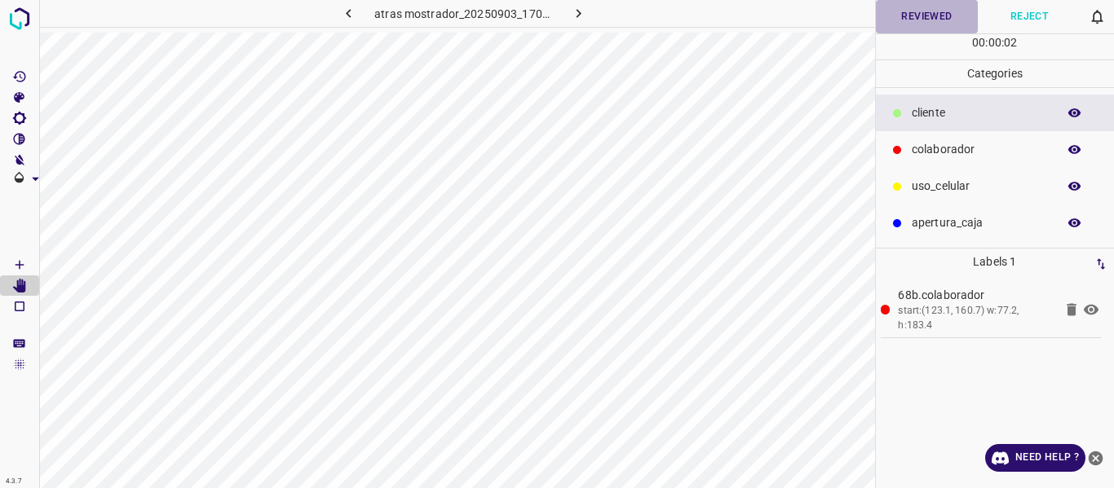
click at [913, 18] on button "Reviewed" at bounding box center [927, 16] width 103 height 33
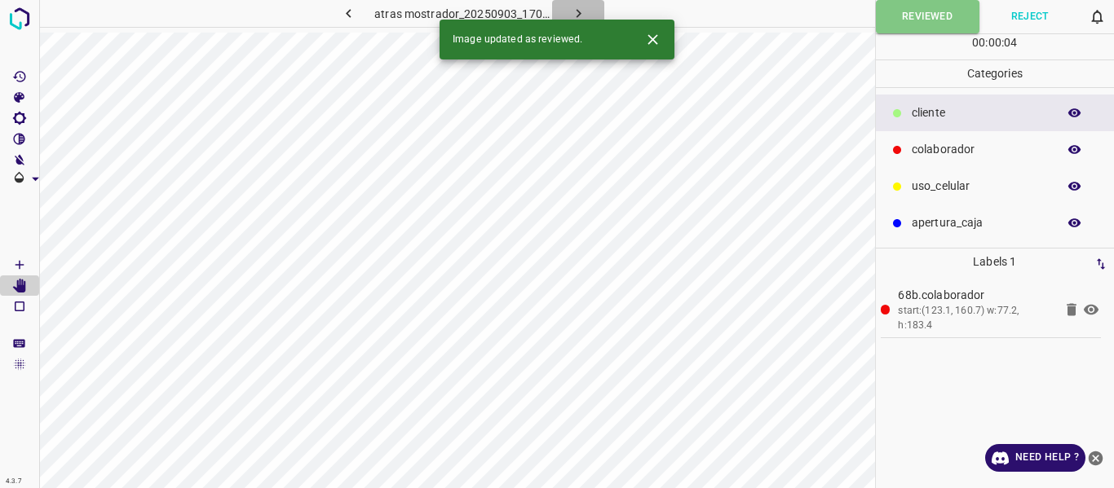
drag, startPoint x: 583, startPoint y: 7, endPoint x: 644, endPoint y: 35, distance: 67.1
click at [583, 7] on icon "button" at bounding box center [578, 13] width 17 height 17
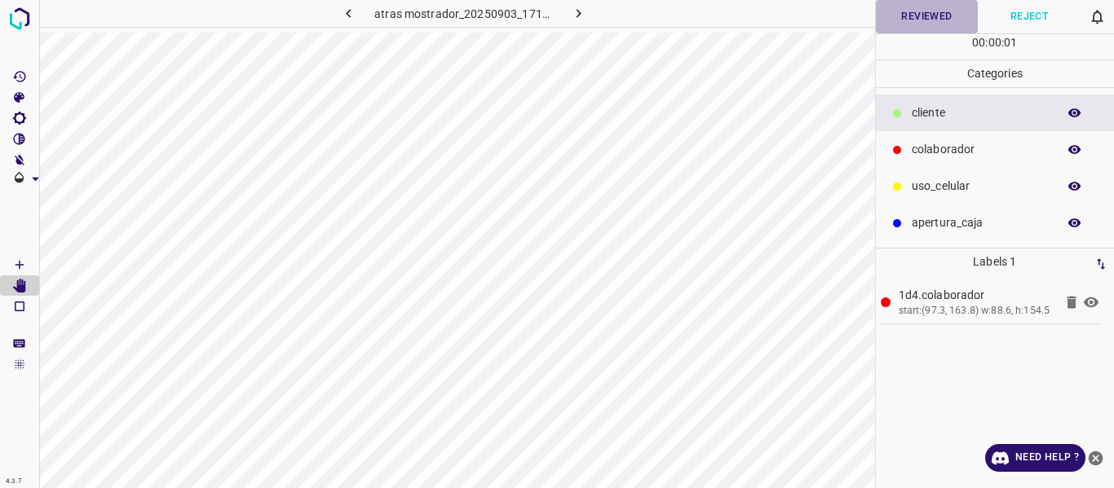
click at [915, 19] on button "Reviewed" at bounding box center [927, 16] width 103 height 33
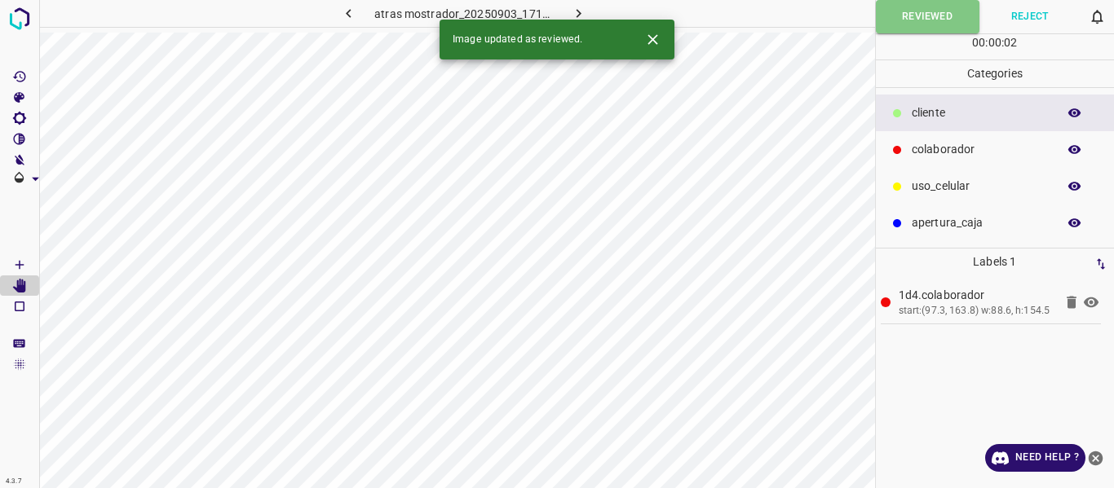
click at [572, 8] on icon "button" at bounding box center [578, 13] width 17 height 17
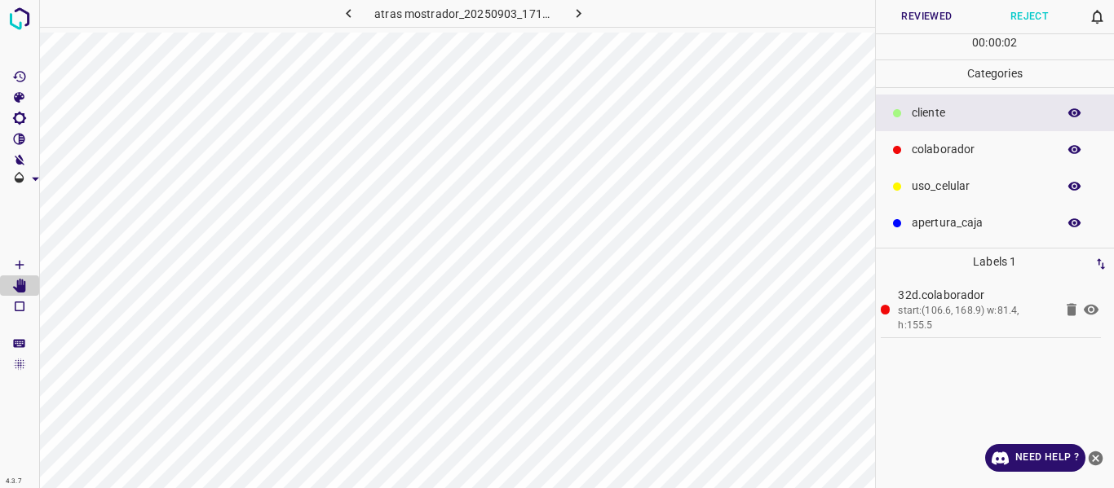
click at [911, 17] on button "Reviewed" at bounding box center [927, 16] width 103 height 33
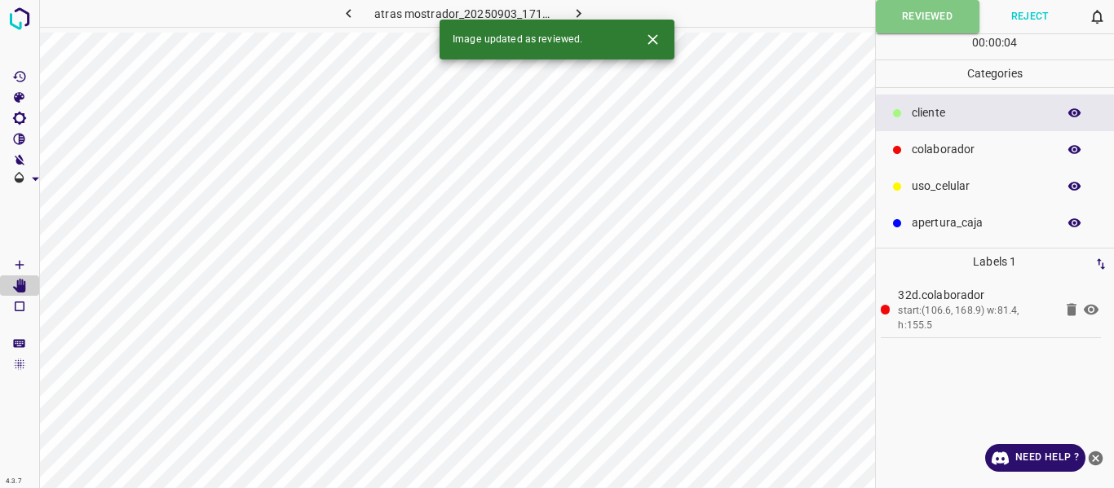
click at [581, 10] on icon "button" at bounding box center [578, 13] width 17 height 17
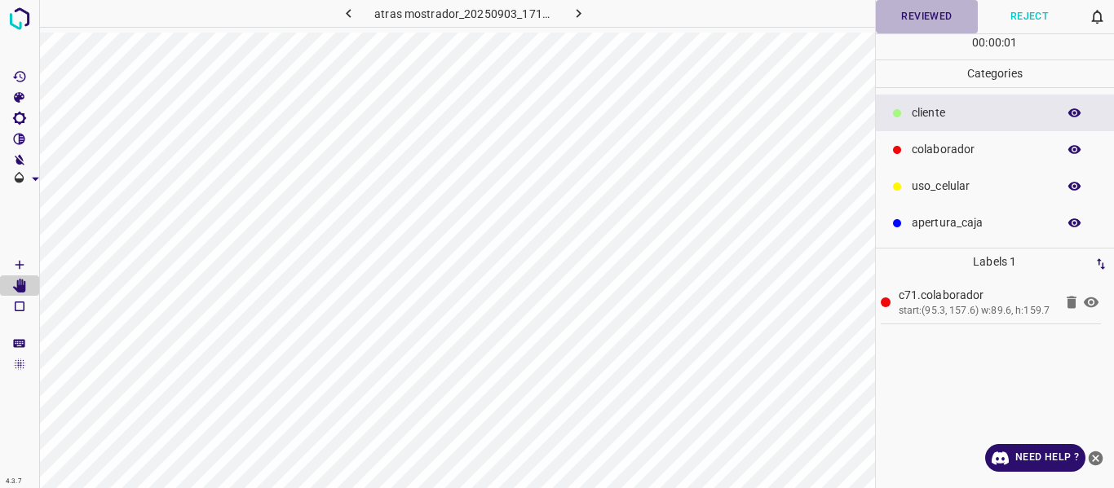
click at [924, 19] on button "Reviewed" at bounding box center [927, 16] width 103 height 33
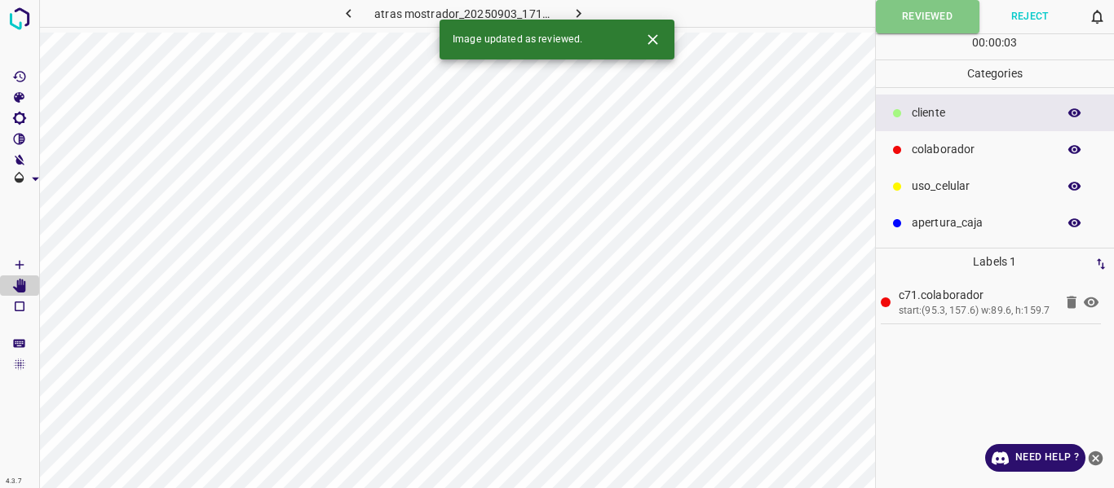
click at [576, 12] on icon "button" at bounding box center [578, 13] width 17 height 17
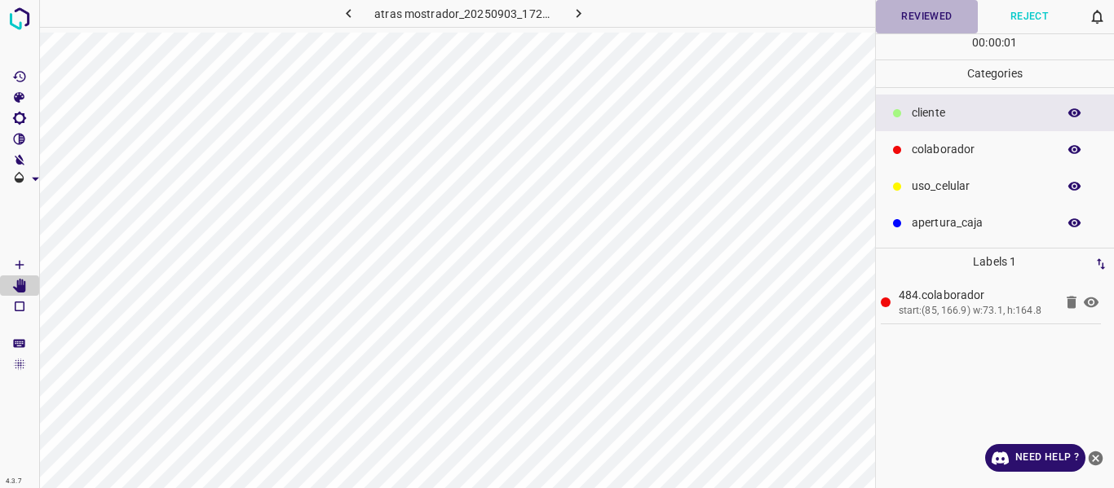
click at [918, 16] on button "Reviewed" at bounding box center [927, 16] width 103 height 33
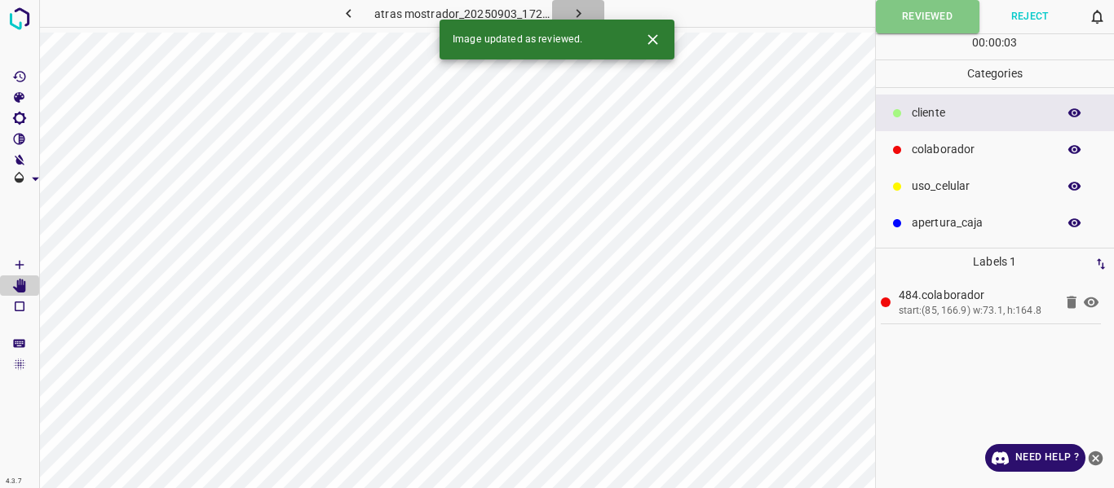
click at [577, 8] on icon "button" at bounding box center [578, 13] width 17 height 17
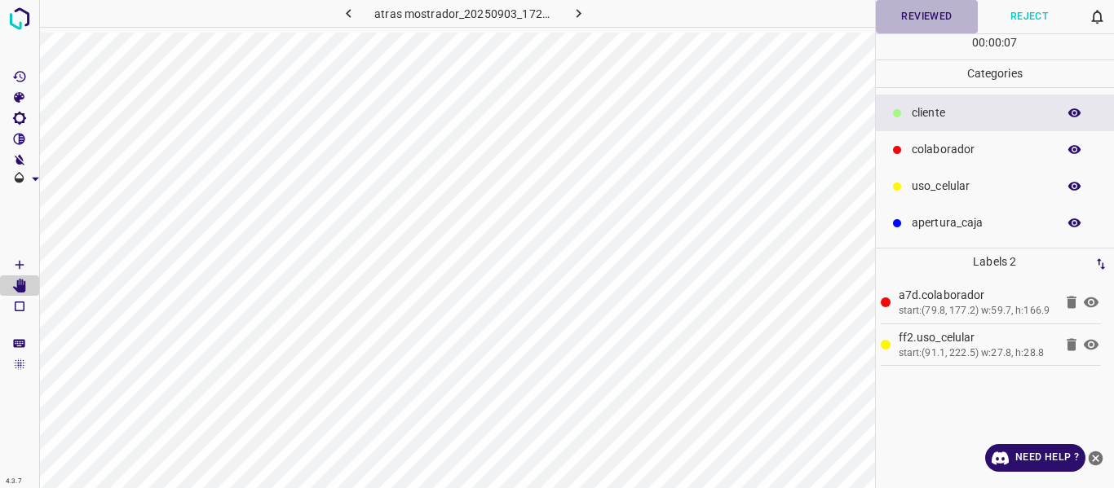
click at [911, 16] on button "Reviewed" at bounding box center [927, 16] width 103 height 33
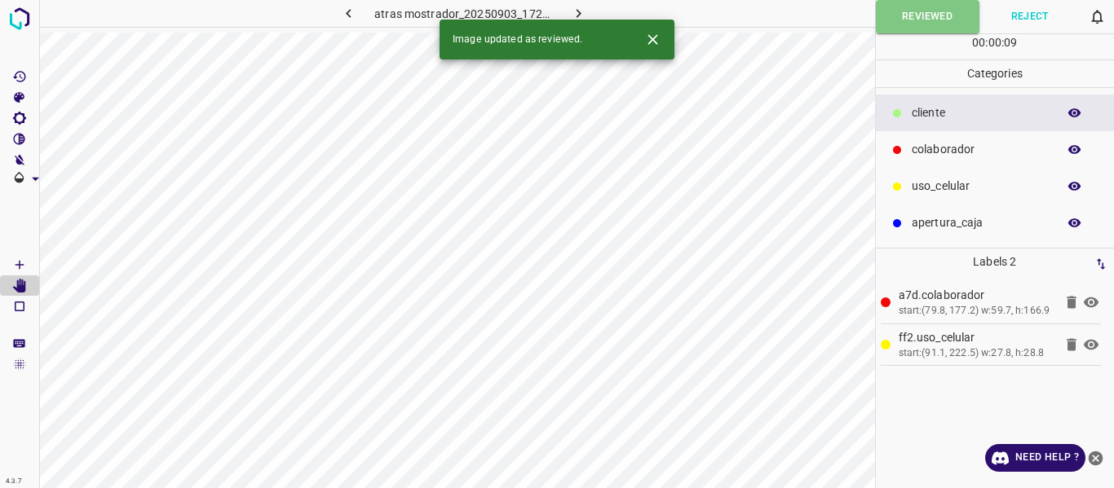
click at [576, 10] on icon "button" at bounding box center [578, 13] width 5 height 9
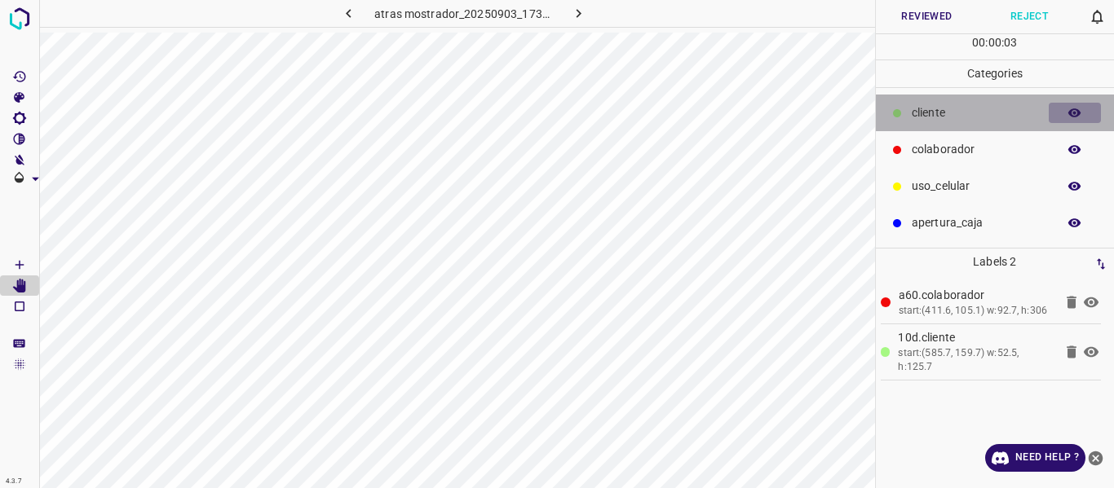
click at [1075, 110] on icon "button" at bounding box center [1074, 113] width 15 height 15
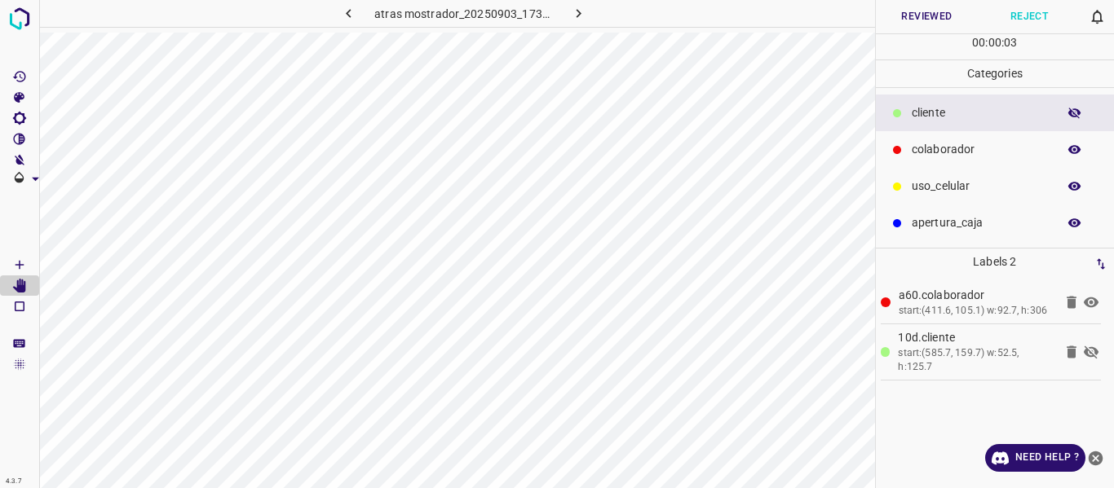
click at [1075, 110] on icon "button" at bounding box center [1074, 113] width 15 height 15
click at [909, 21] on button "Reviewed" at bounding box center [927, 16] width 103 height 33
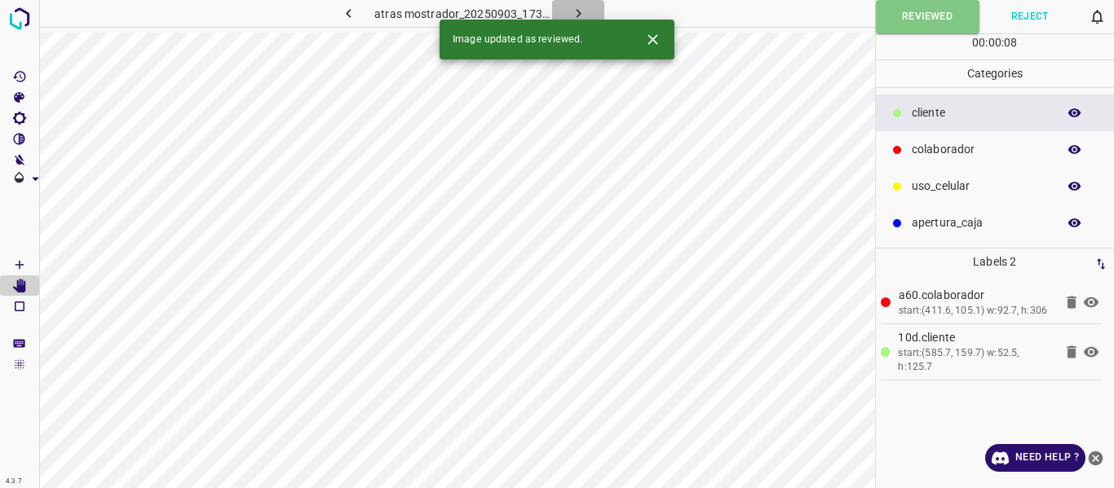
click at [570, 9] on icon "button" at bounding box center [578, 13] width 17 height 17
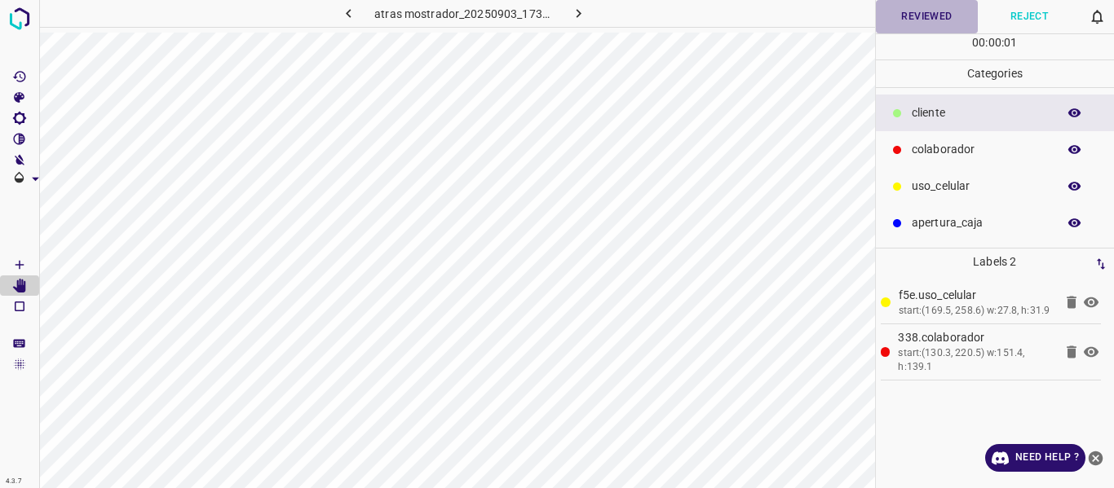
click at [921, 15] on button "Reviewed" at bounding box center [927, 16] width 103 height 33
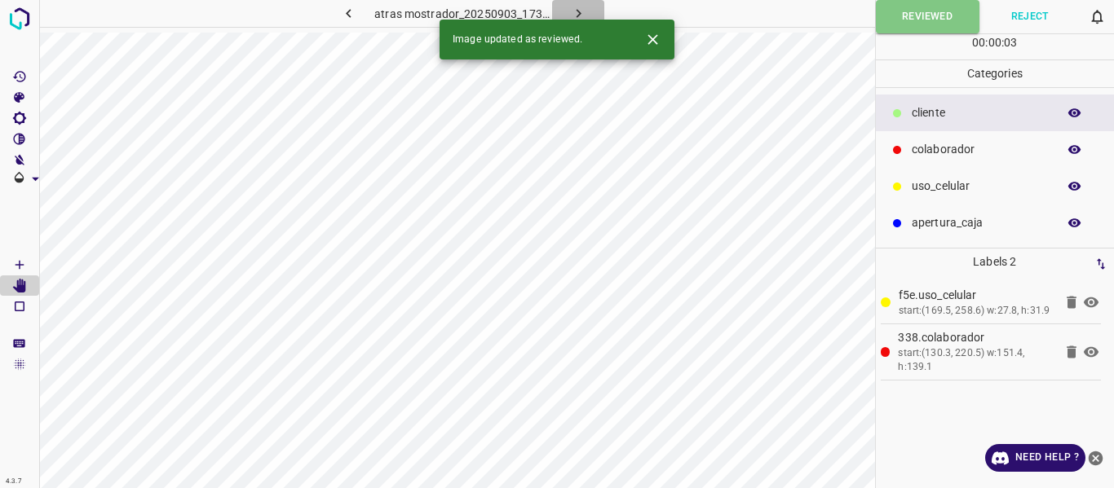
click at [581, 12] on icon "button" at bounding box center [578, 13] width 17 height 17
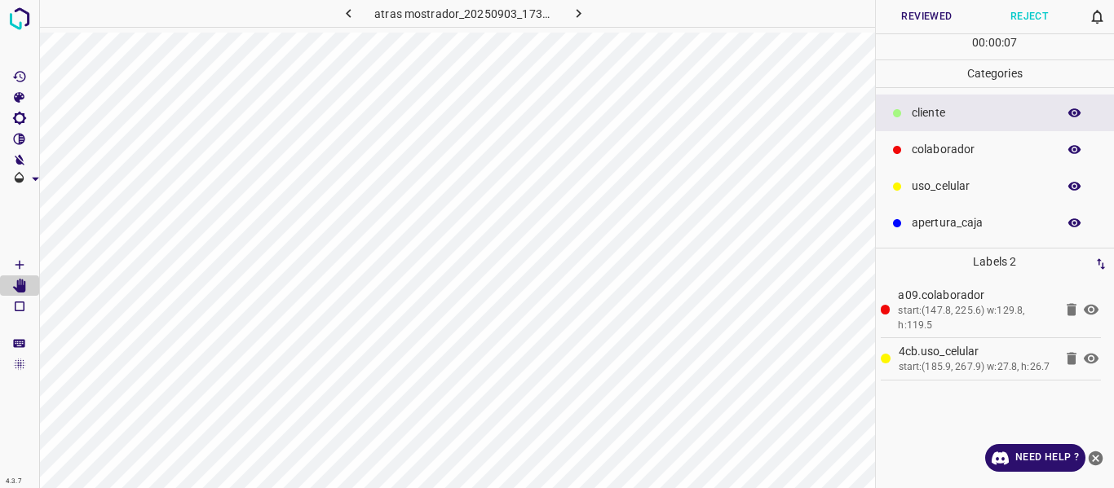
click at [907, 13] on button "Reviewed" at bounding box center [927, 16] width 103 height 33
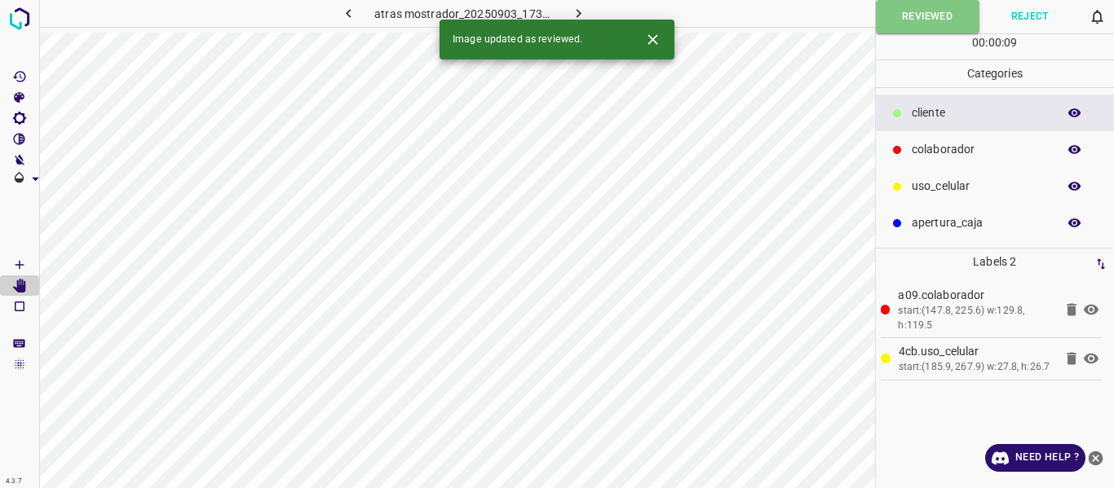
click at [572, 10] on icon "button" at bounding box center [578, 13] width 17 height 17
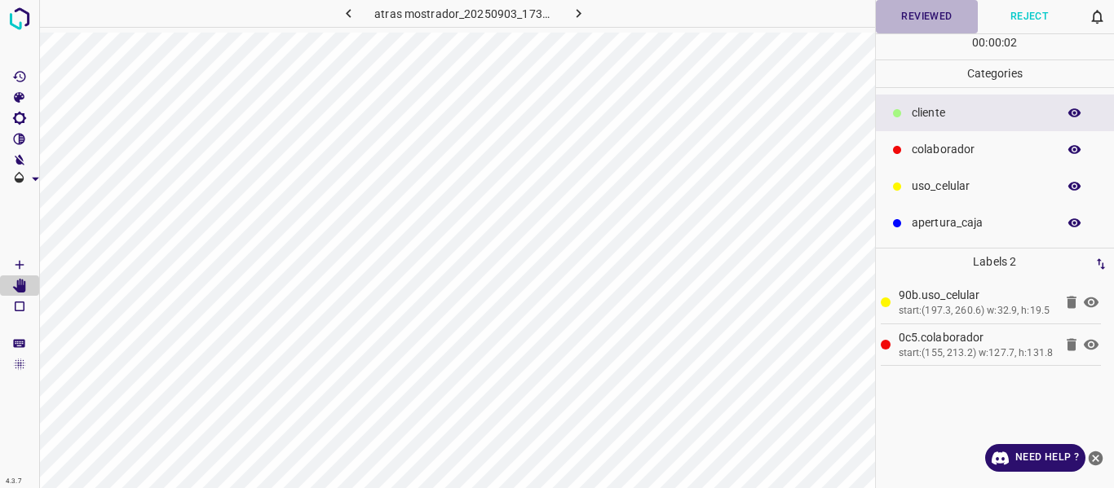
click at [911, 14] on button "Reviewed" at bounding box center [927, 16] width 103 height 33
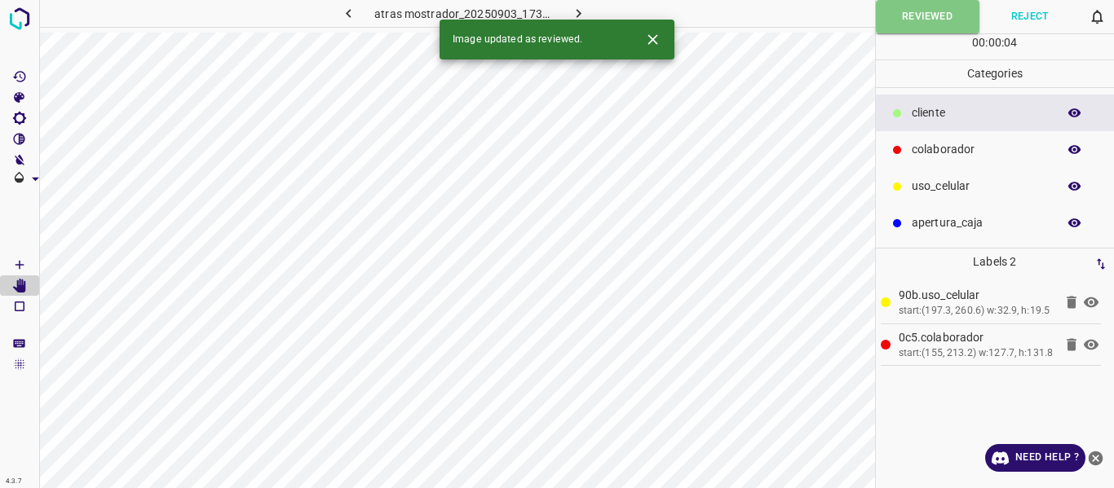
click at [579, 11] on icon "button" at bounding box center [578, 13] width 17 height 17
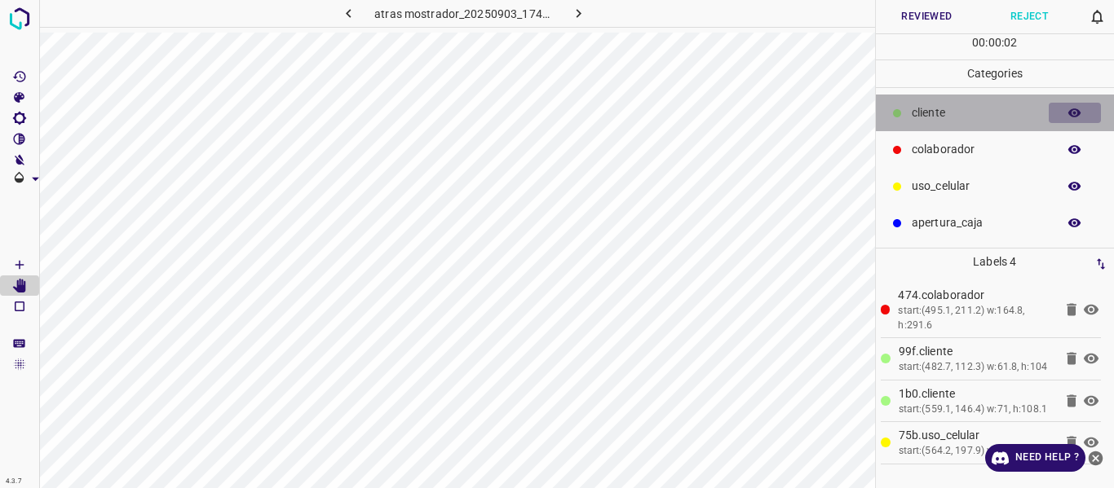
click at [1075, 114] on icon "button" at bounding box center [1074, 112] width 13 height 9
click at [1075, 114] on icon "button" at bounding box center [1074, 113] width 13 height 11
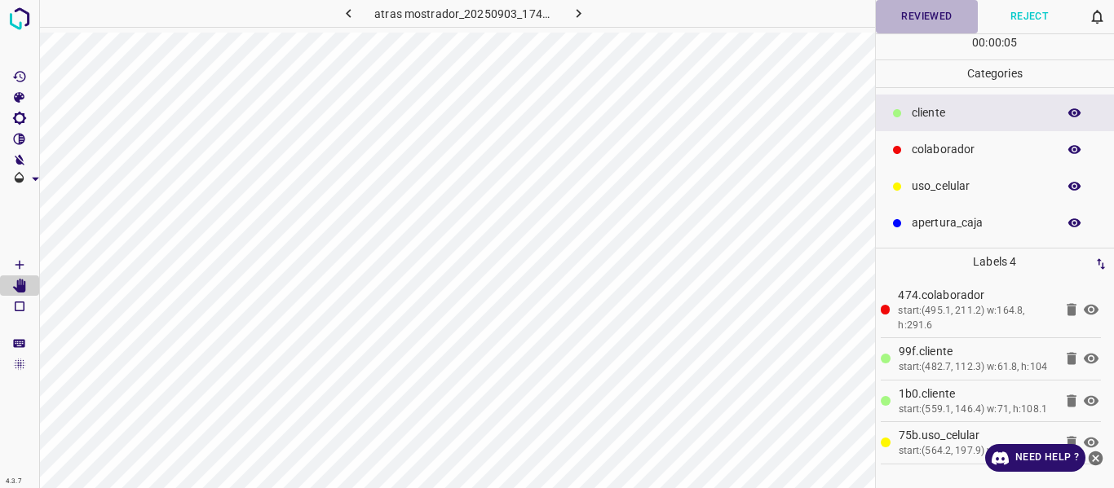
click at [938, 16] on button "Reviewed" at bounding box center [927, 16] width 103 height 33
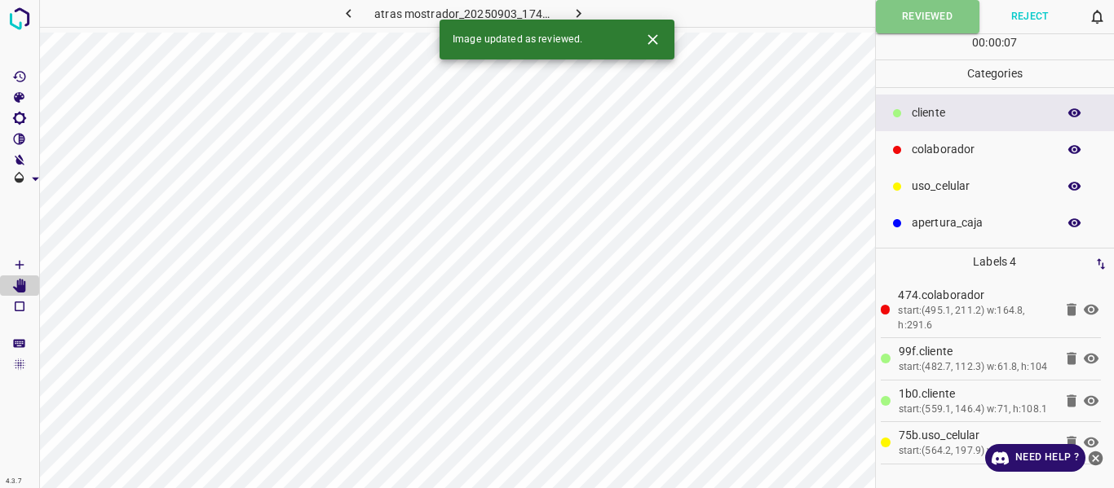
click at [580, 8] on icon "button" at bounding box center [578, 13] width 17 height 17
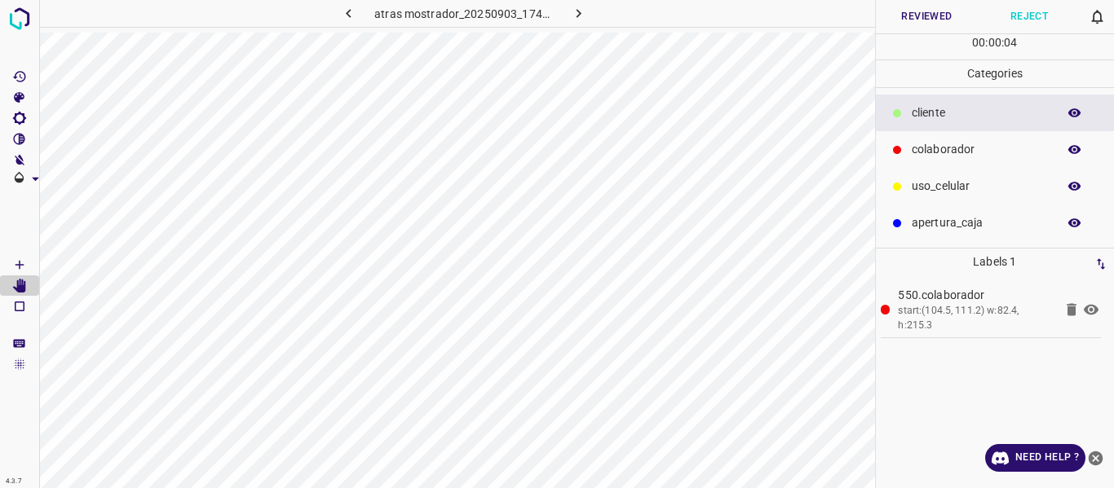
click at [925, 20] on button "Reviewed" at bounding box center [927, 16] width 103 height 33
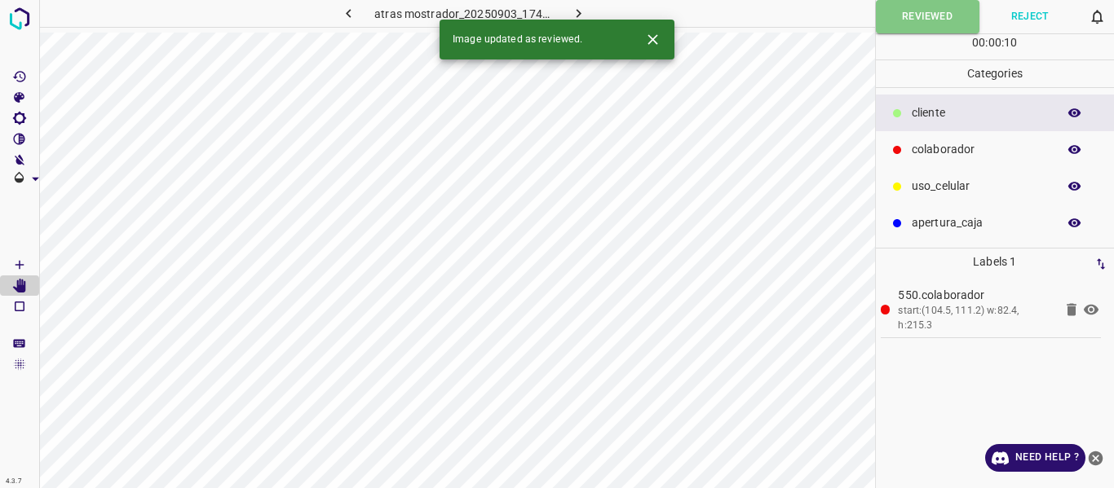
click at [583, 9] on icon "button" at bounding box center [578, 13] width 17 height 17
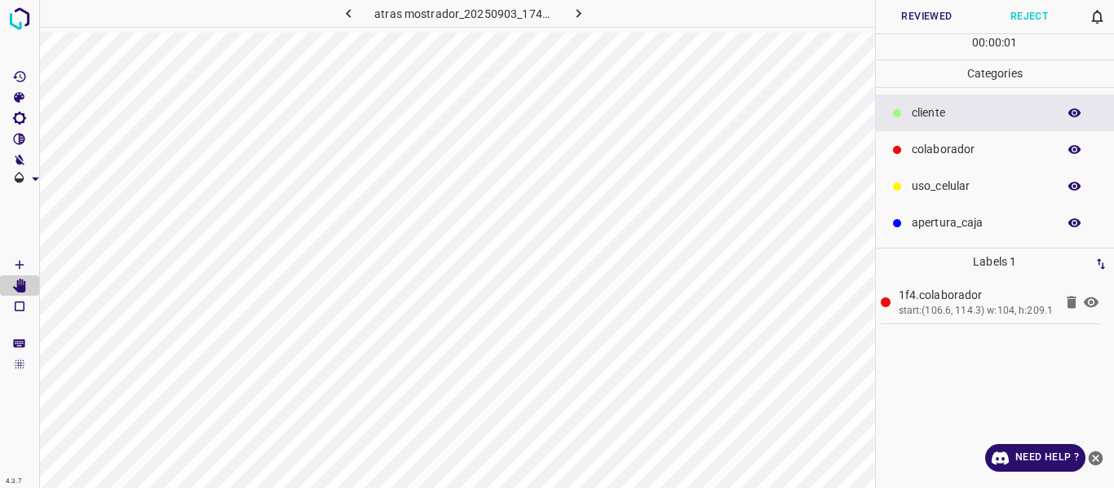
click at [925, 13] on button "Reviewed" at bounding box center [927, 16] width 103 height 33
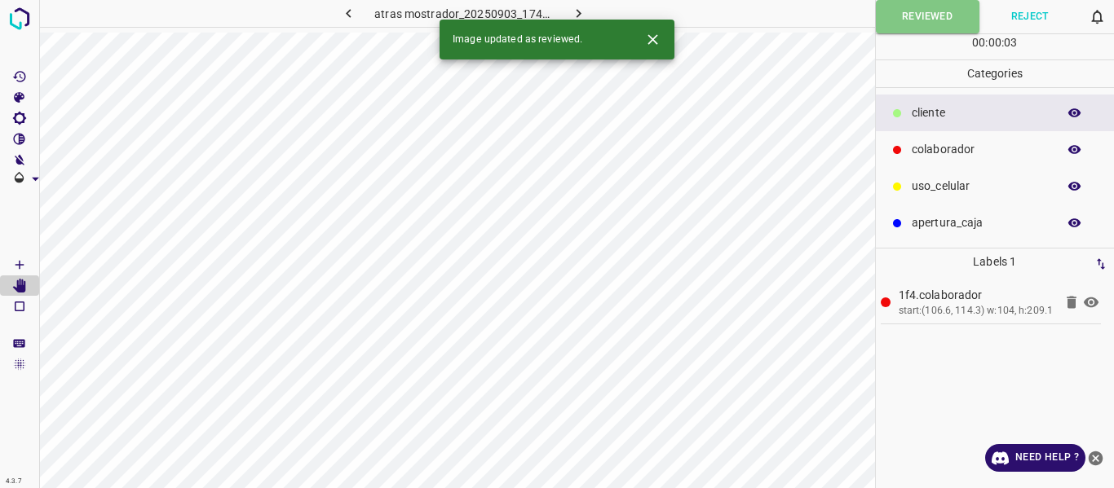
click at [576, 12] on icon "button" at bounding box center [578, 13] width 17 height 17
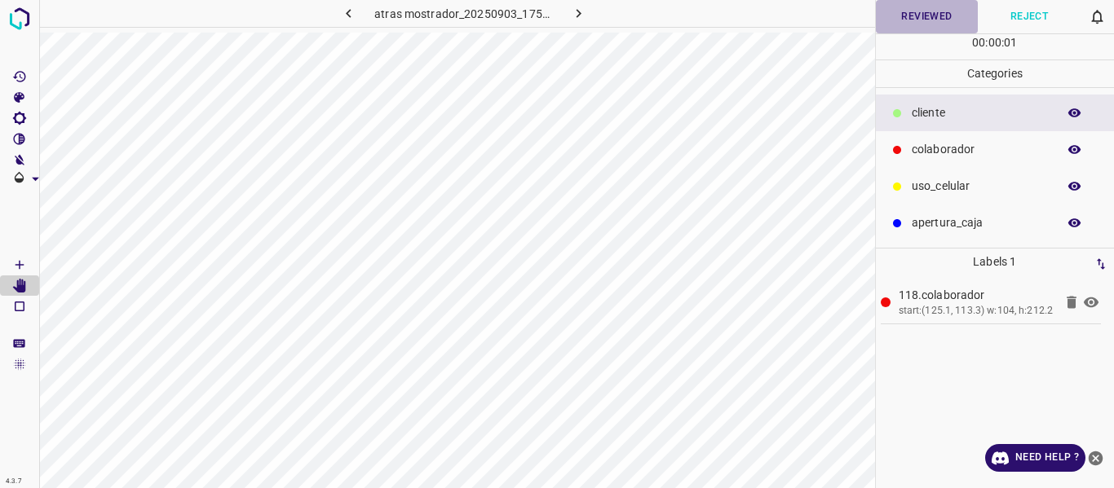
click at [913, 19] on button "Reviewed" at bounding box center [927, 16] width 103 height 33
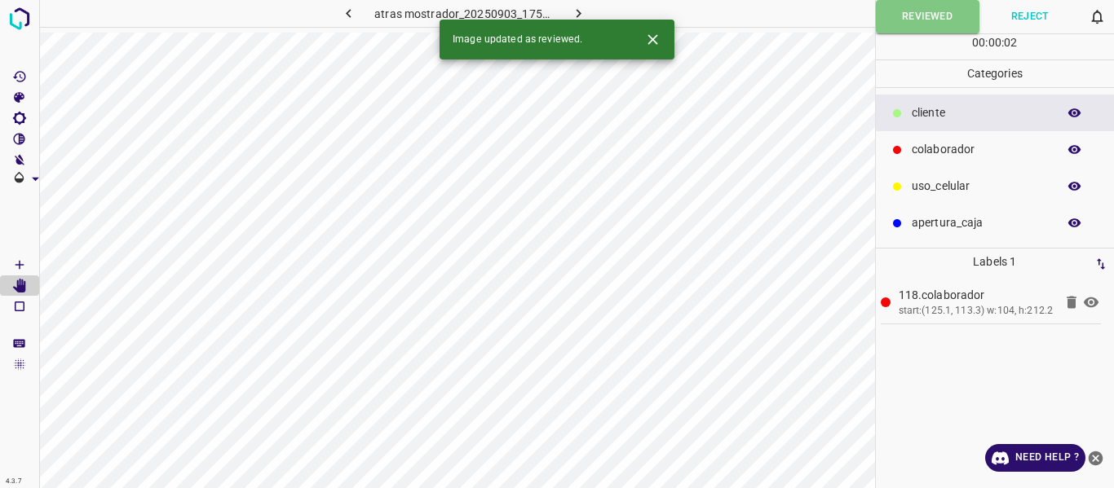
click at [580, 10] on icon "button" at bounding box center [578, 13] width 17 height 17
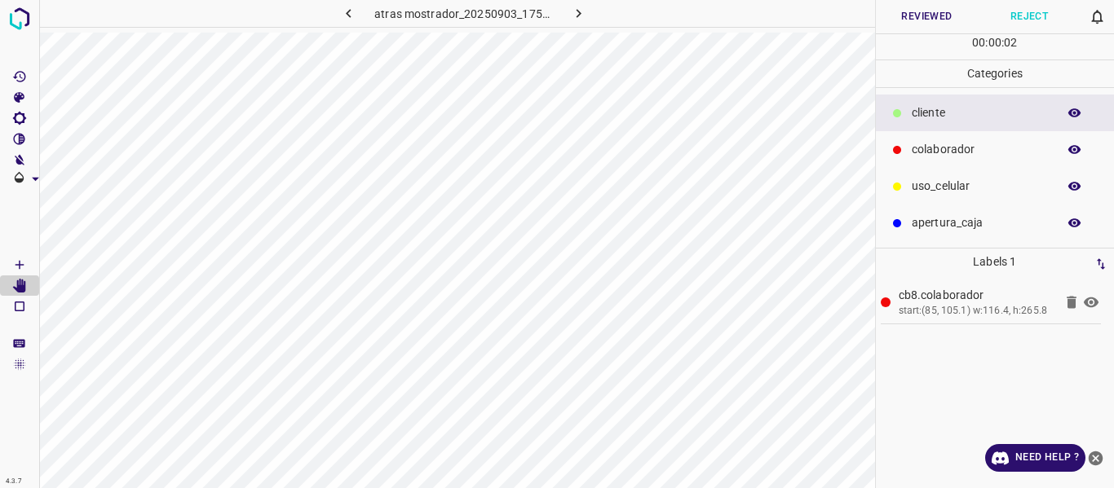
click at [923, 16] on button "Reviewed" at bounding box center [927, 16] width 103 height 33
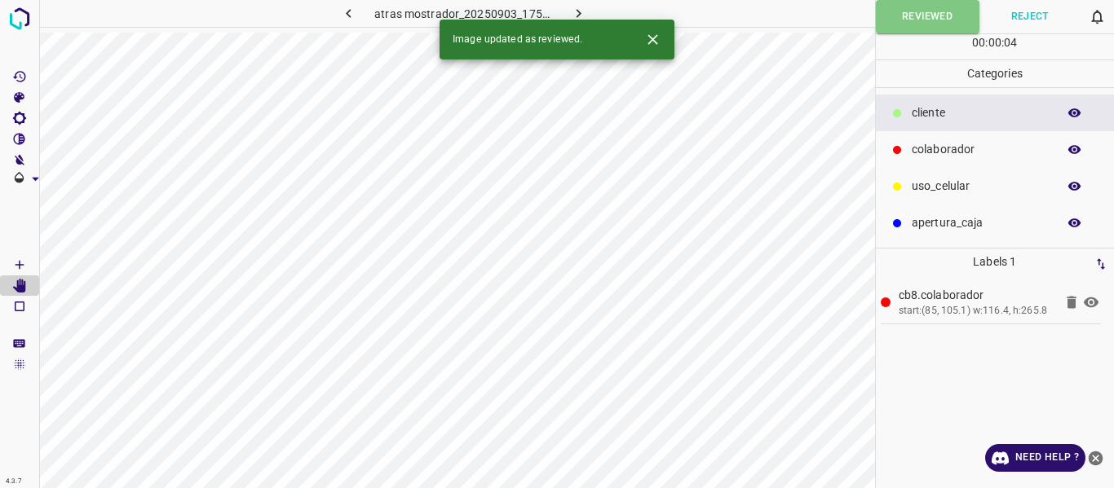
click at [579, 12] on icon "button" at bounding box center [578, 13] width 5 height 9
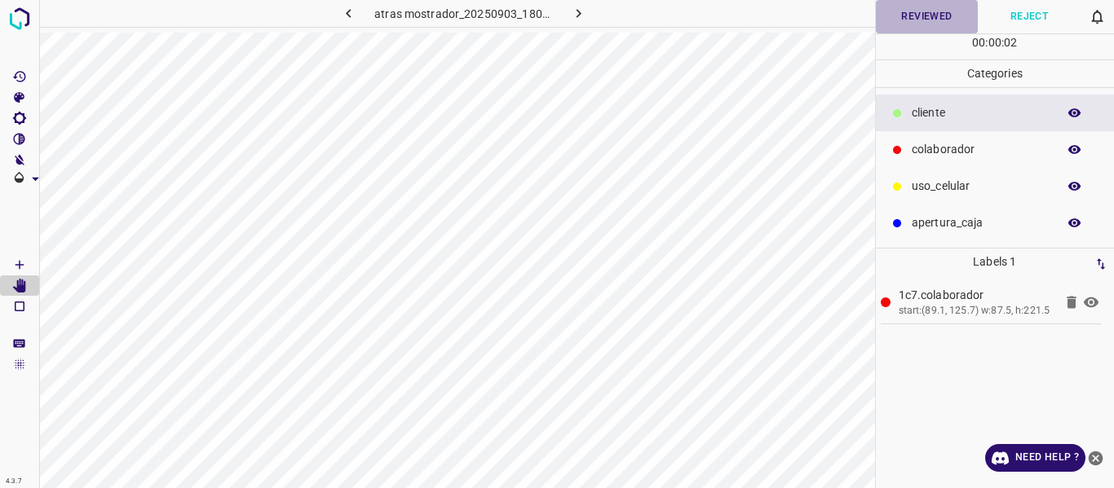
click at [922, 20] on button "Reviewed" at bounding box center [927, 16] width 103 height 33
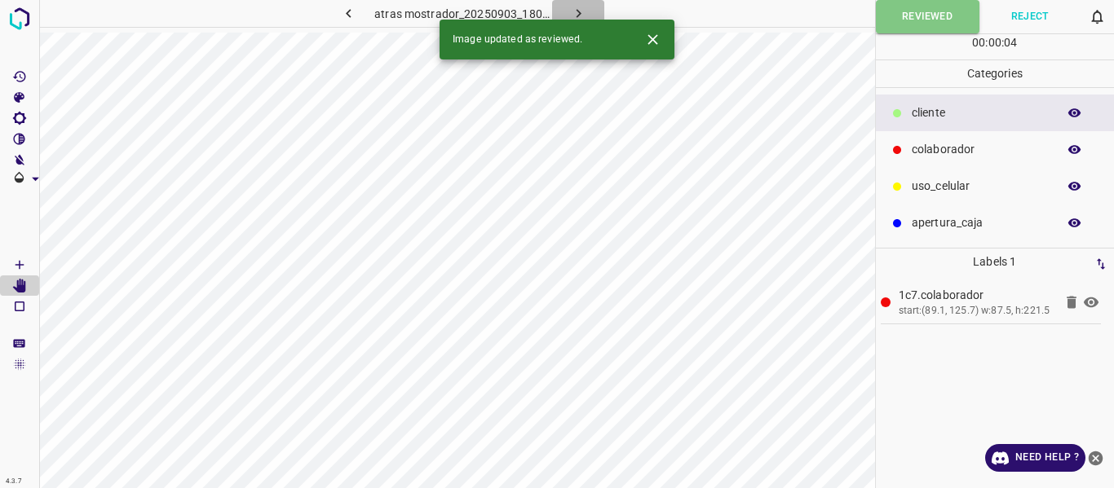
click at [580, 8] on icon "button" at bounding box center [578, 13] width 17 height 17
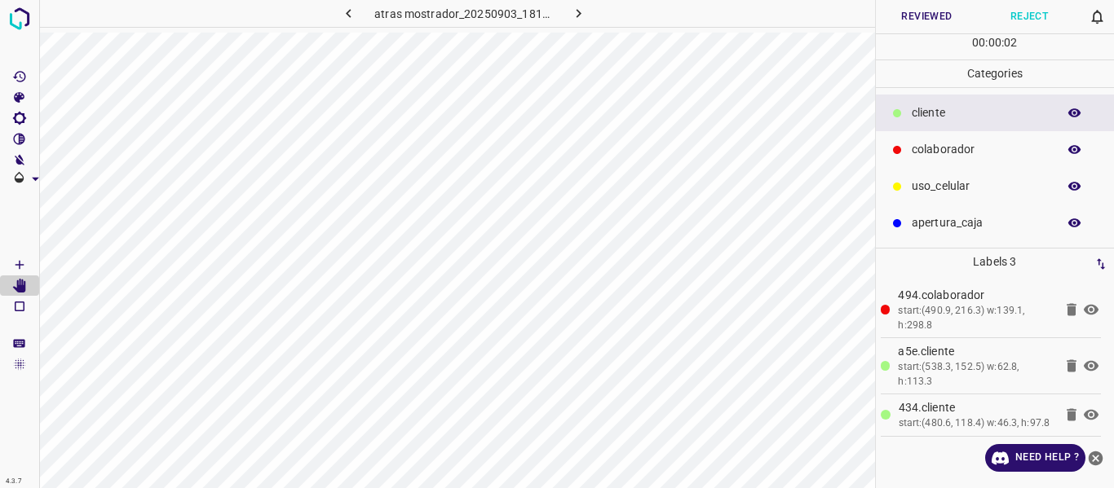
click at [915, 18] on button "Reviewed" at bounding box center [927, 16] width 103 height 33
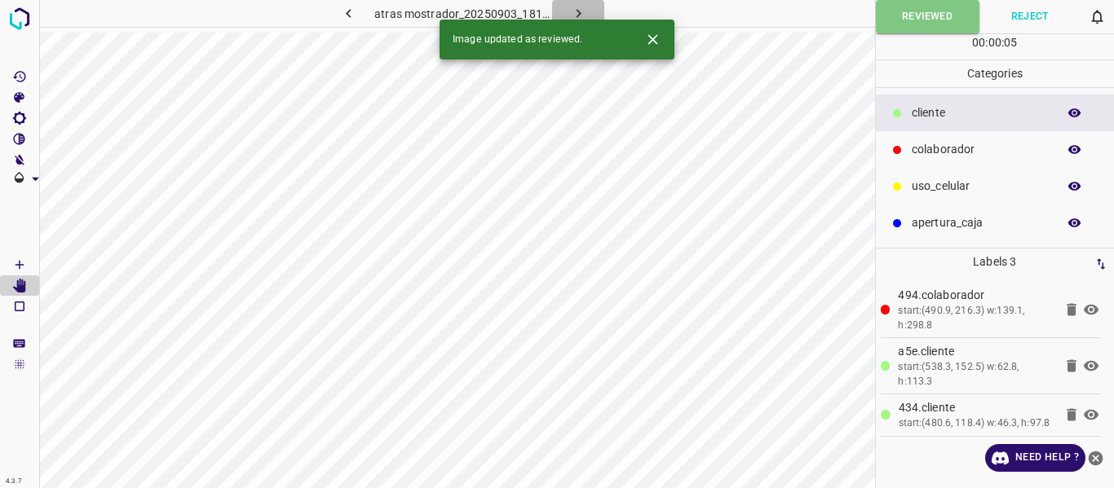
click at [575, 10] on icon "button" at bounding box center [578, 13] width 17 height 17
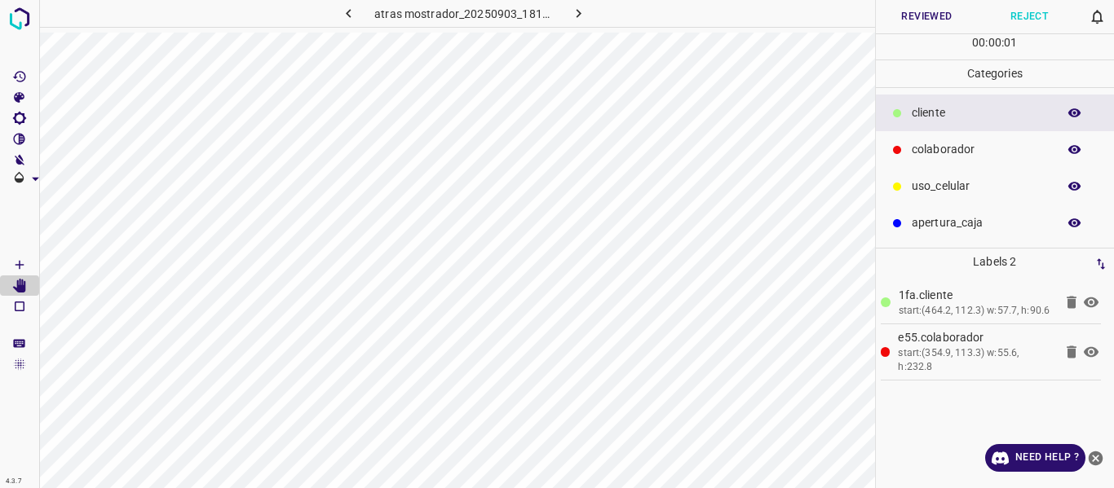
click at [911, 15] on button "Reviewed" at bounding box center [927, 16] width 103 height 33
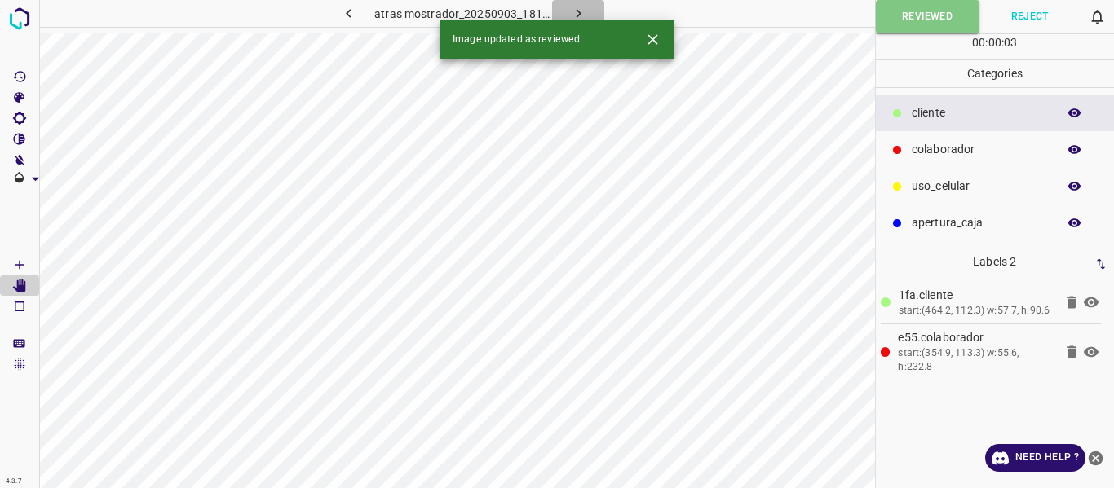
click at [583, 9] on icon "button" at bounding box center [578, 13] width 17 height 17
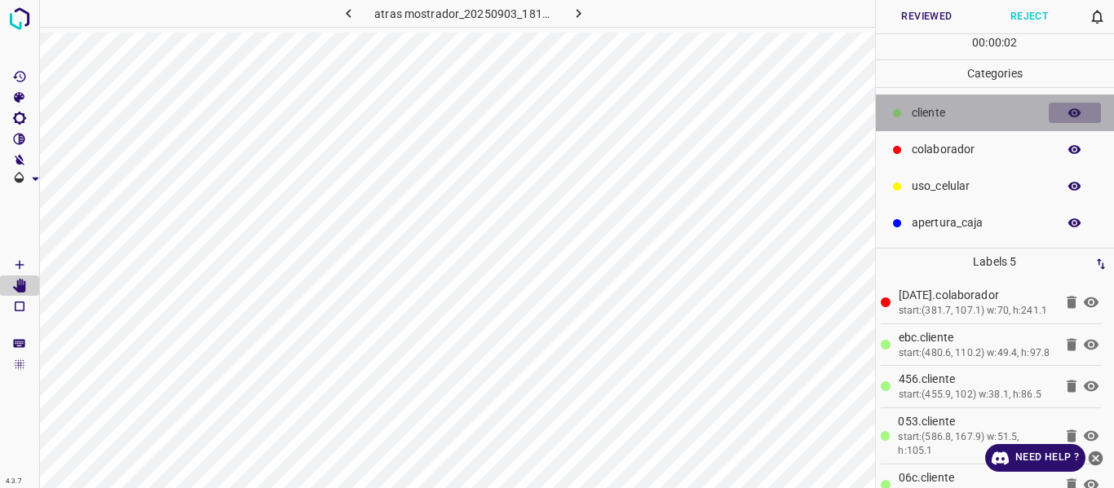
click at [1070, 114] on icon "button" at bounding box center [1074, 112] width 13 height 9
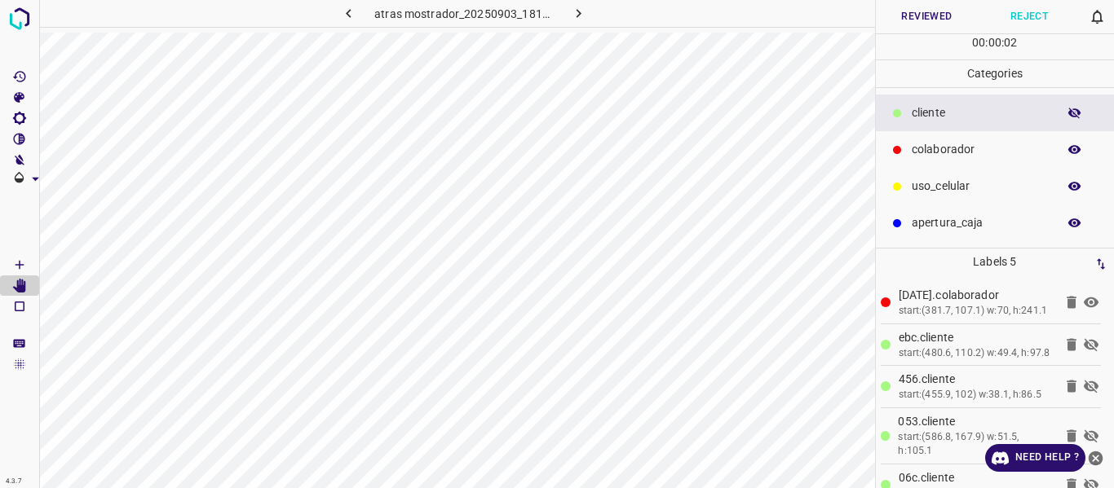
click at [1070, 114] on icon "button" at bounding box center [1074, 113] width 13 height 11
click at [909, 13] on button "Reviewed" at bounding box center [927, 16] width 103 height 33
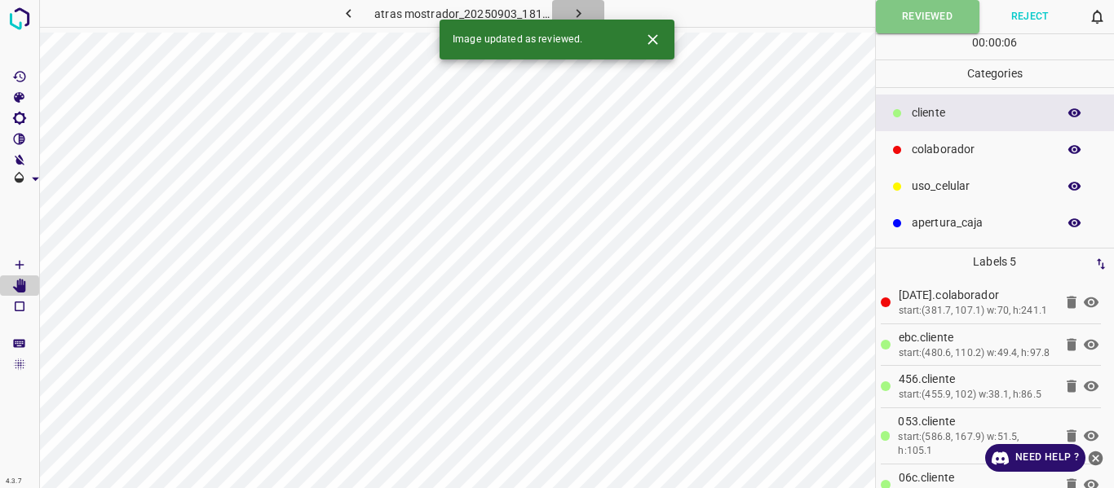
click at [572, 9] on icon "button" at bounding box center [578, 13] width 17 height 17
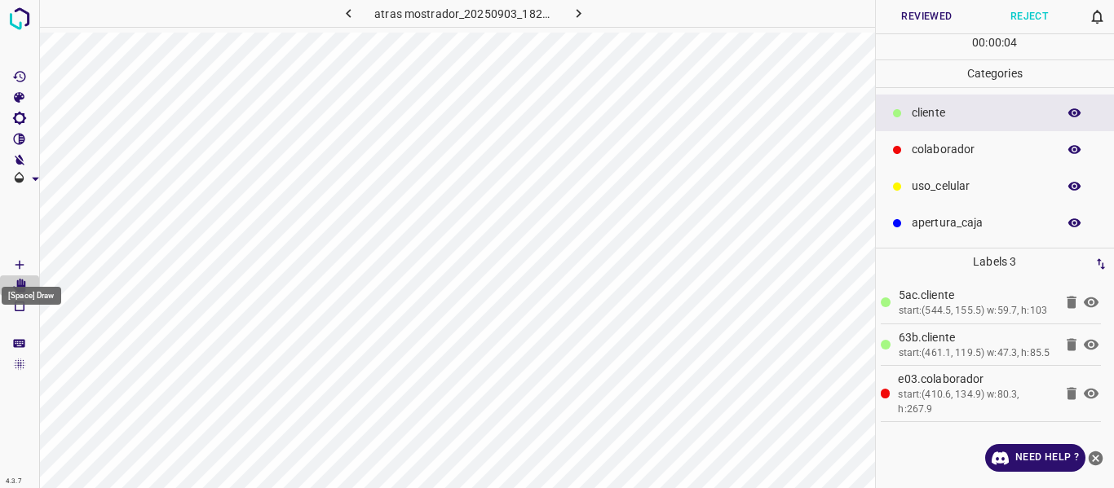
click at [17, 260] on icon "[Space] Draw" at bounding box center [19, 265] width 15 height 15
click at [917, 13] on button "Reviewed" at bounding box center [927, 16] width 103 height 33
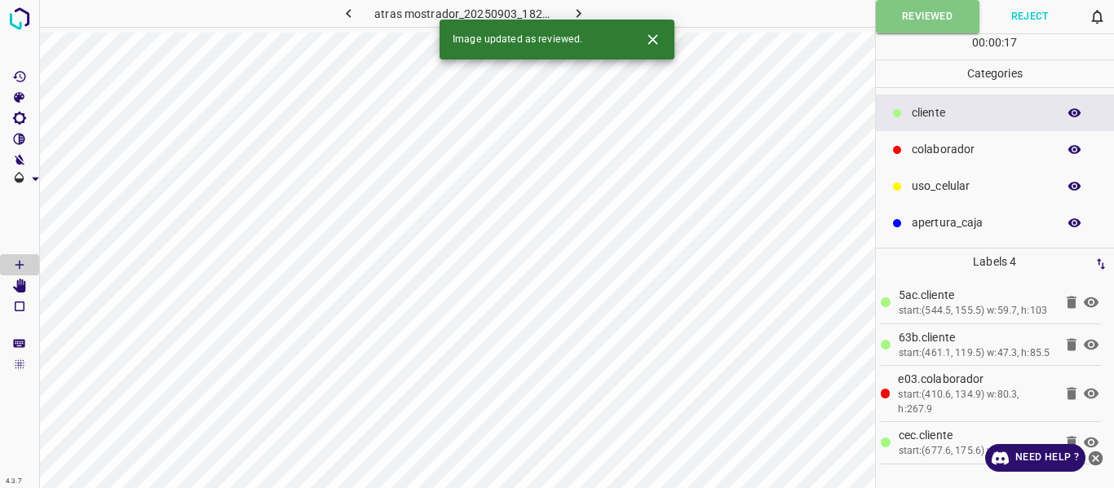
click at [579, 9] on icon "button" at bounding box center [578, 13] width 17 height 17
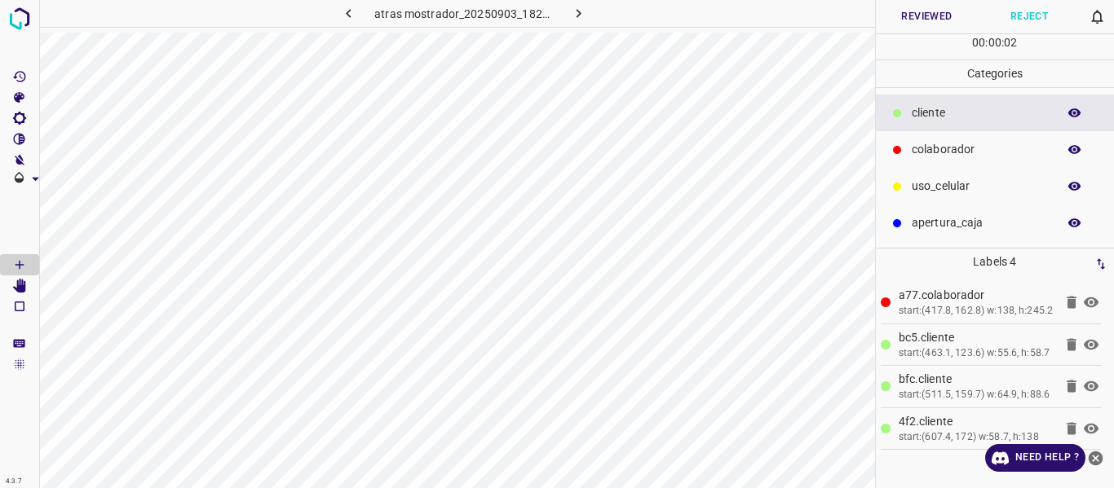
click at [911, 18] on button "Reviewed" at bounding box center [927, 16] width 103 height 33
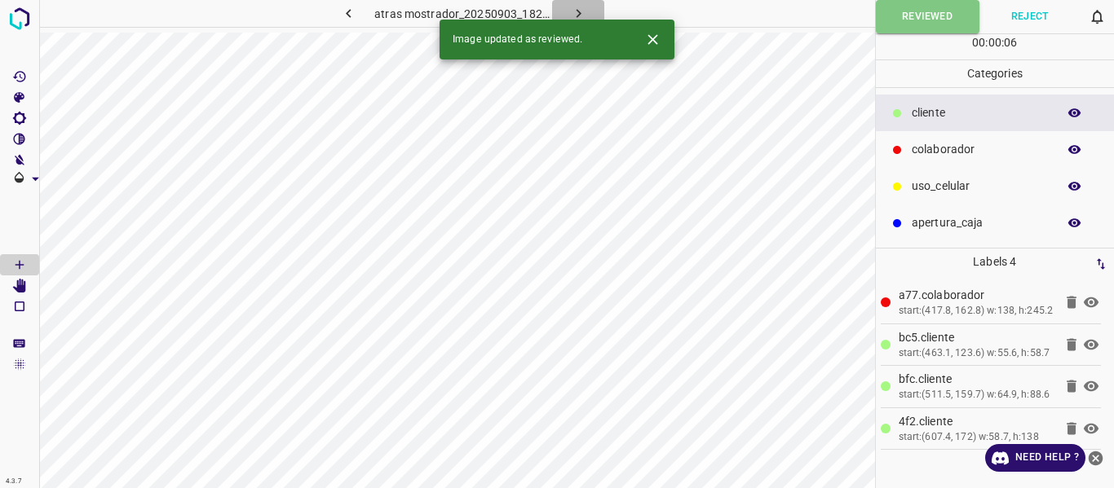
click at [579, 11] on icon "button" at bounding box center [578, 13] width 17 height 17
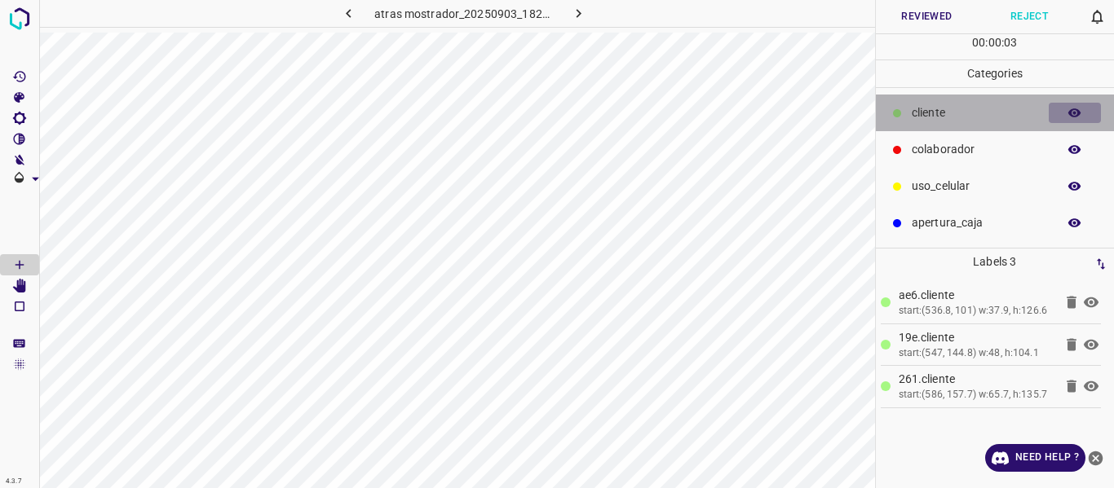
click at [1074, 113] on icon "button" at bounding box center [1074, 112] width 13 height 9
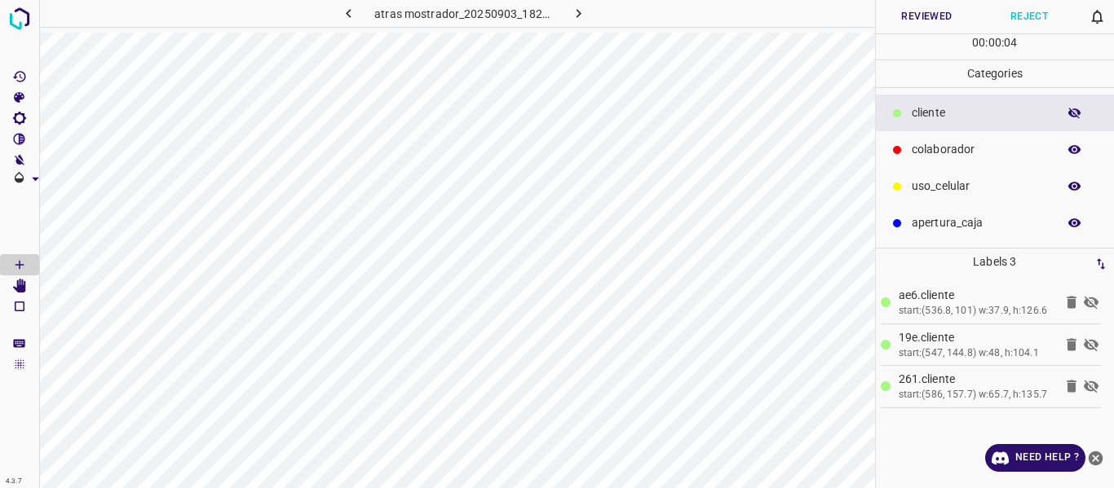
click at [1074, 113] on icon "button" at bounding box center [1074, 113] width 13 height 11
click at [903, 14] on button "Reviewed" at bounding box center [927, 16] width 103 height 33
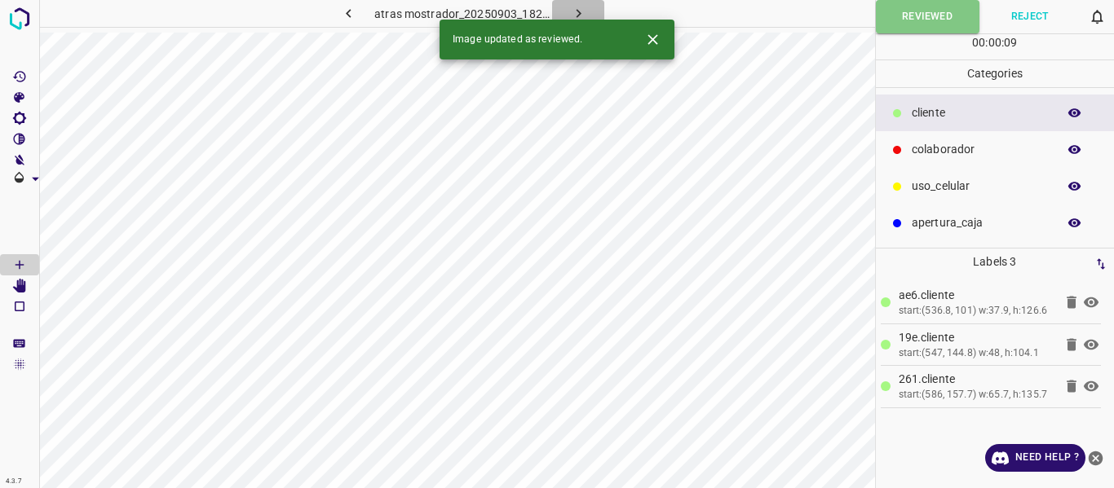
click at [579, 7] on icon "button" at bounding box center [578, 13] width 17 height 17
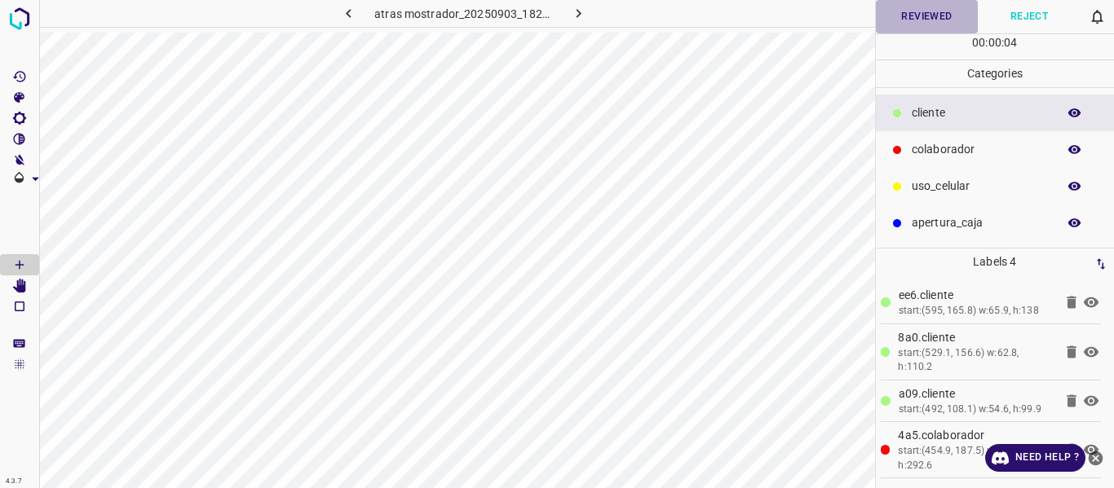
click at [908, 17] on button "Reviewed" at bounding box center [927, 16] width 103 height 33
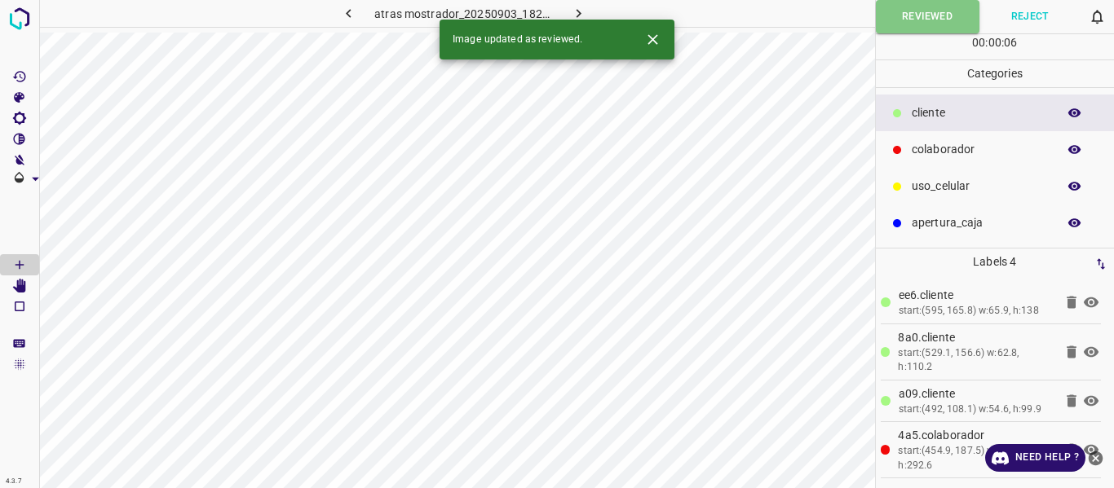
click at [576, 11] on icon "button" at bounding box center [578, 13] width 5 height 9
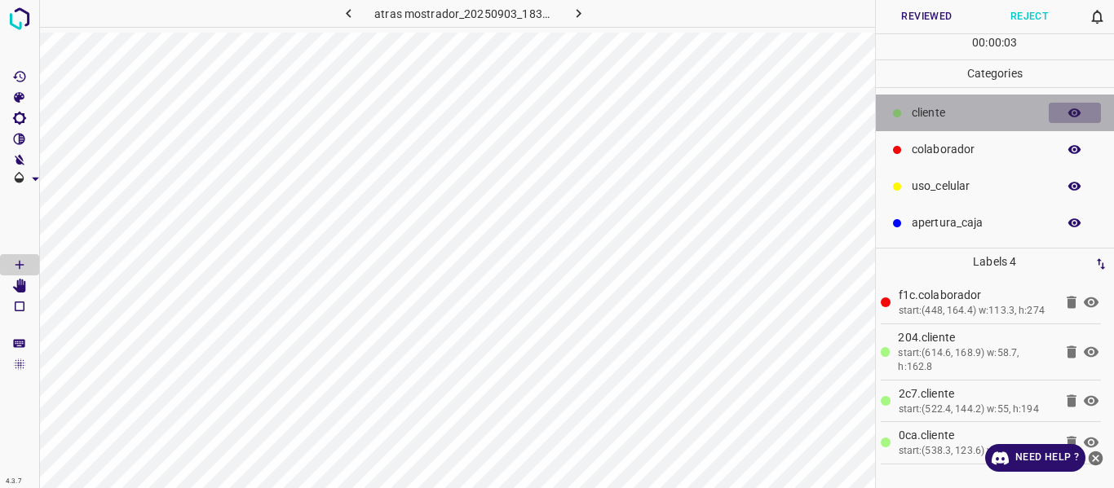
click at [1071, 109] on icon "button" at bounding box center [1074, 113] width 15 height 15
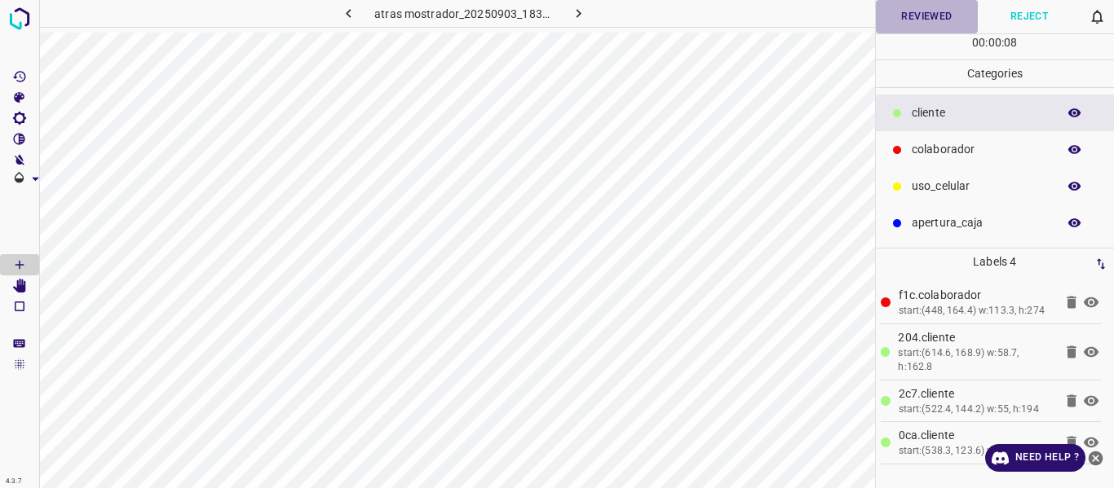
click at [907, 12] on button "Reviewed" at bounding box center [927, 16] width 103 height 33
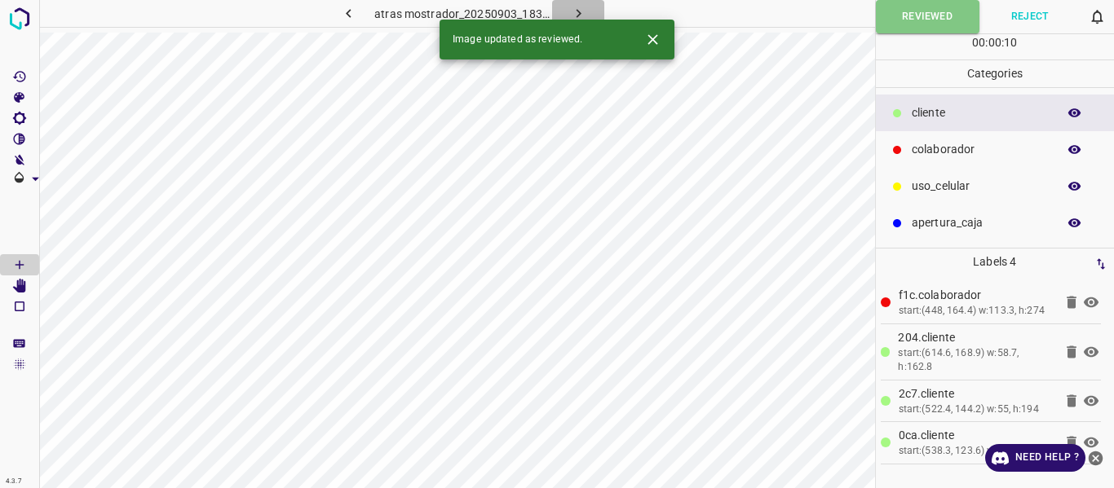
click at [576, 9] on icon "button" at bounding box center [578, 13] width 17 height 17
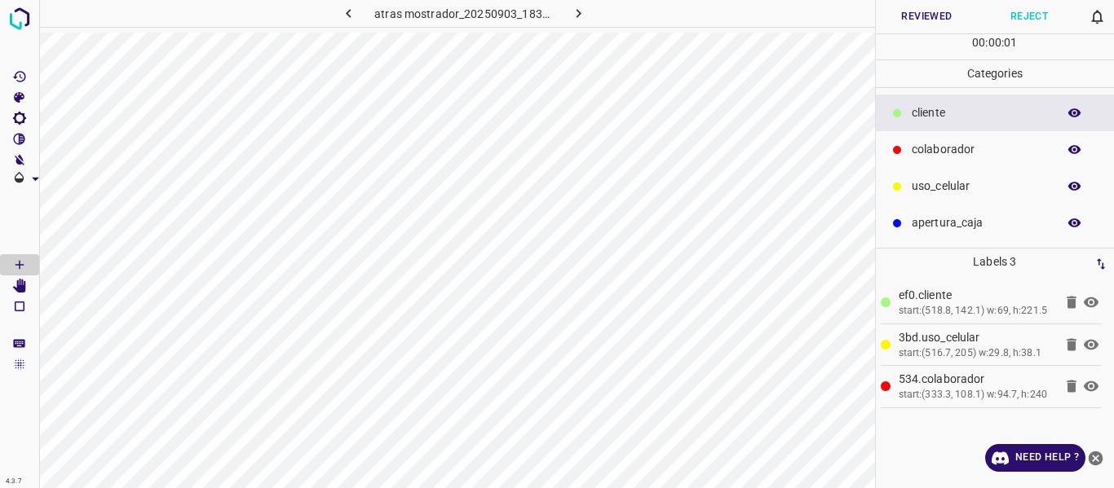
click at [909, 15] on button "Reviewed" at bounding box center [927, 16] width 103 height 33
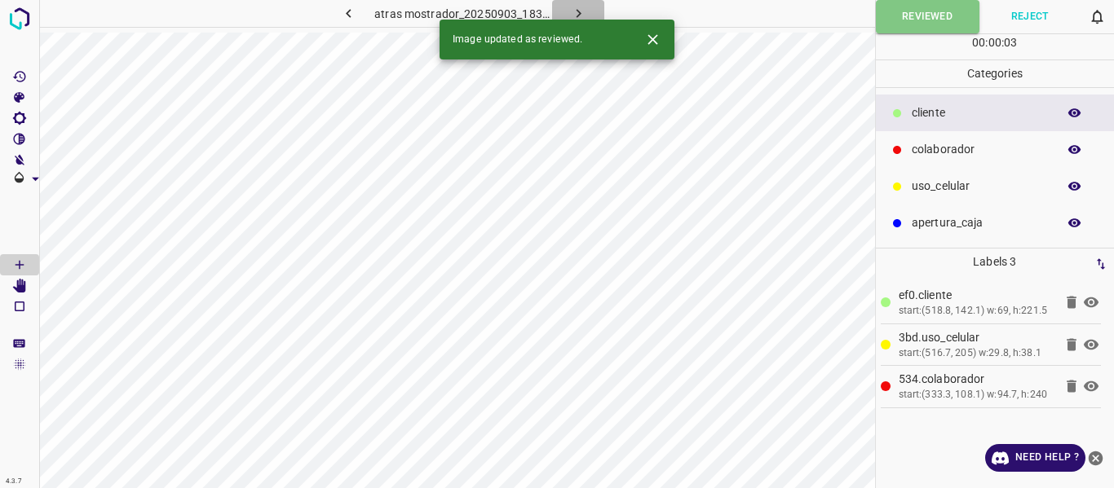
click at [576, 7] on icon "button" at bounding box center [578, 13] width 17 height 17
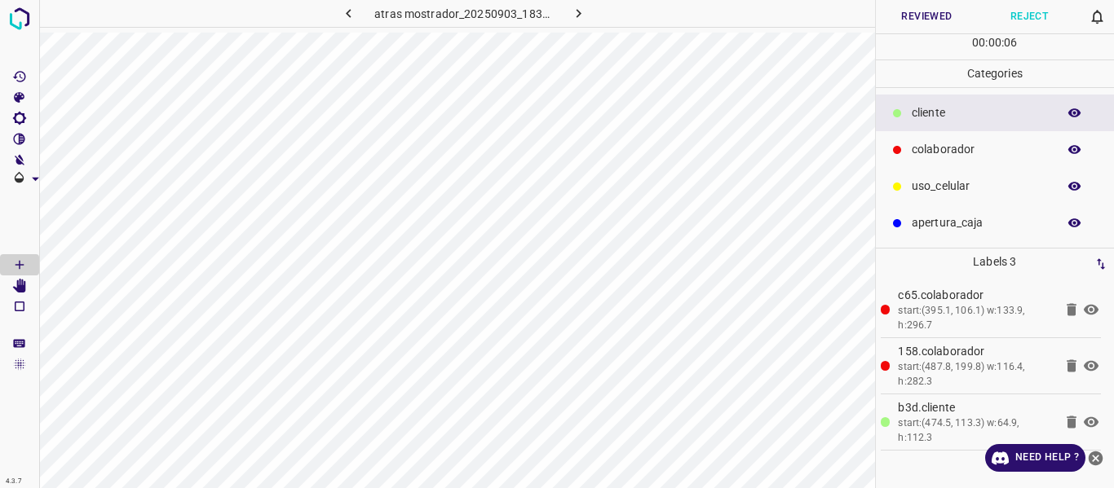
click at [929, 12] on button "Reviewed" at bounding box center [927, 16] width 103 height 33
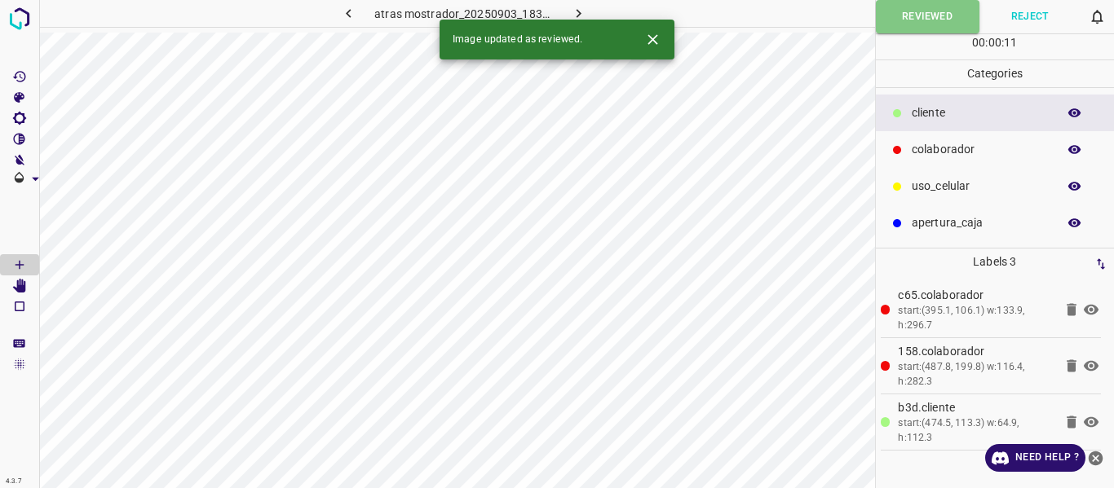
click at [573, 11] on icon "button" at bounding box center [578, 13] width 17 height 17
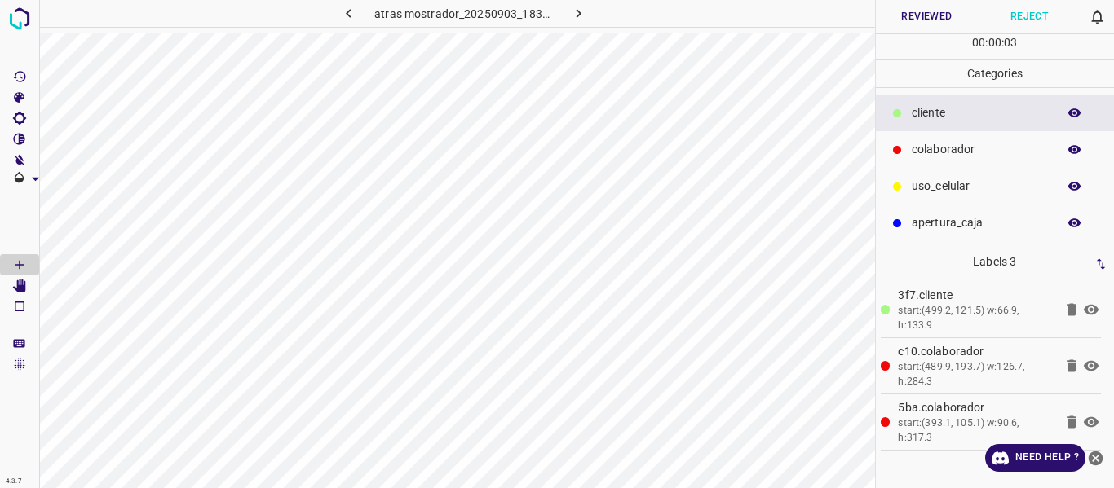
click at [916, 13] on button "Reviewed" at bounding box center [927, 16] width 103 height 33
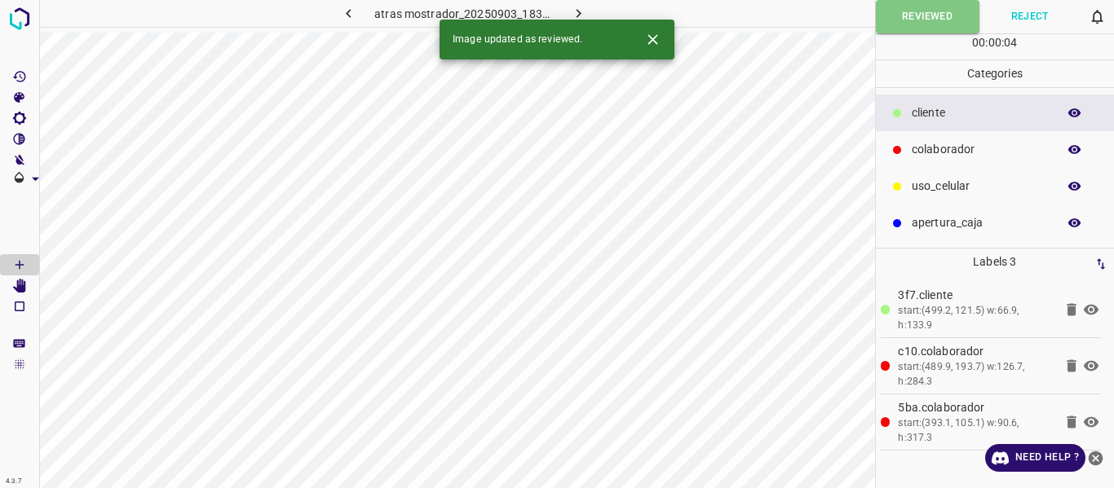
click at [579, 10] on icon "button" at bounding box center [578, 13] width 17 height 17
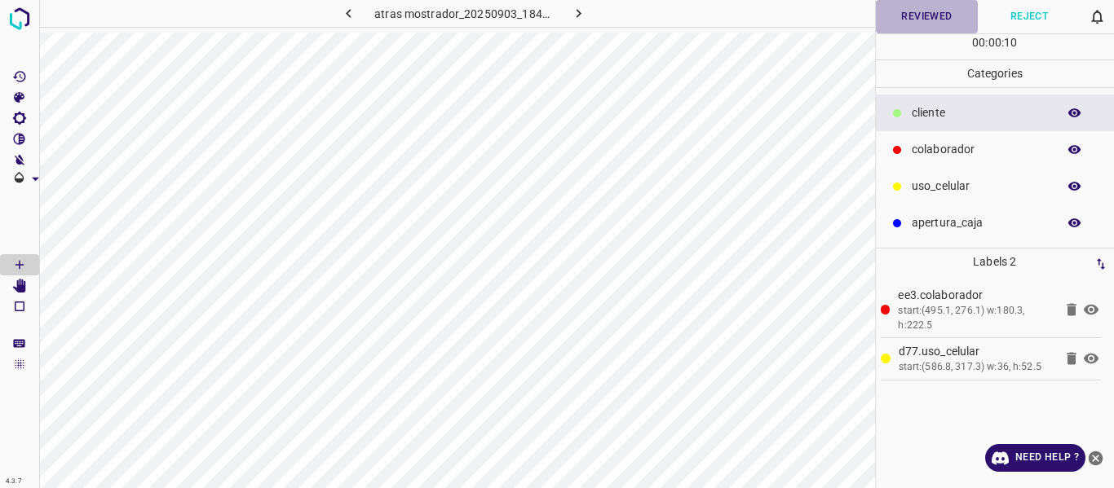
click at [935, 16] on button "Reviewed" at bounding box center [927, 16] width 103 height 33
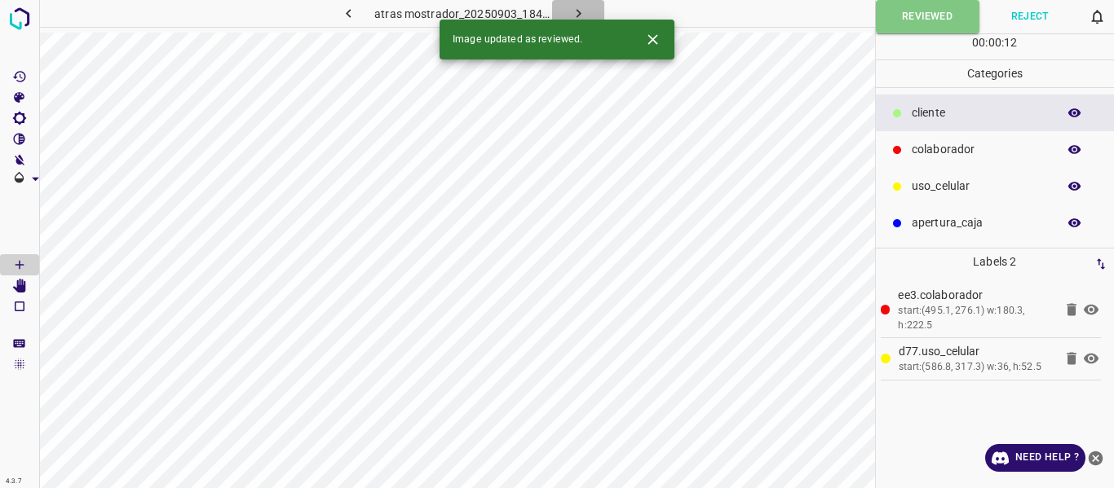
click at [571, 6] on icon "button" at bounding box center [578, 13] width 17 height 17
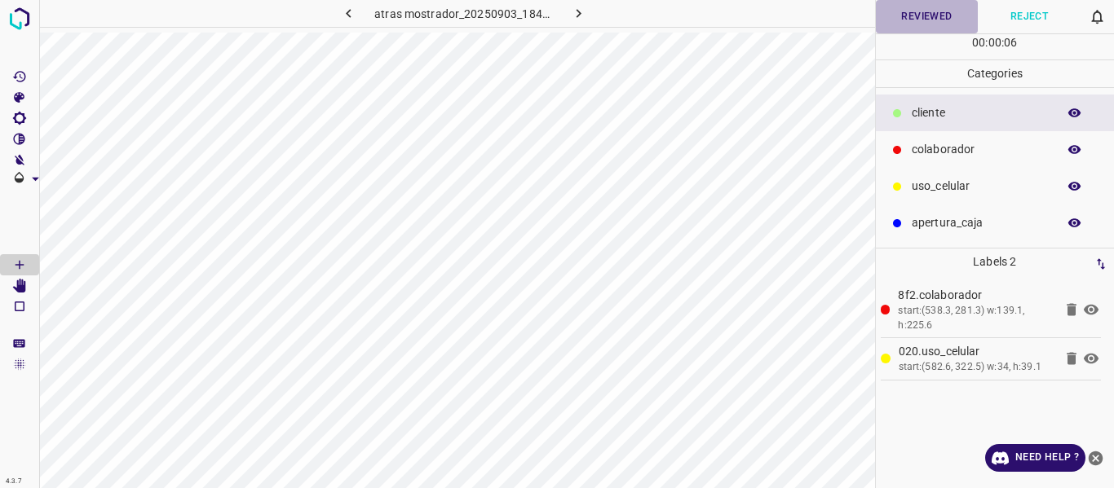
click at [922, 15] on button "Reviewed" at bounding box center [927, 16] width 103 height 33
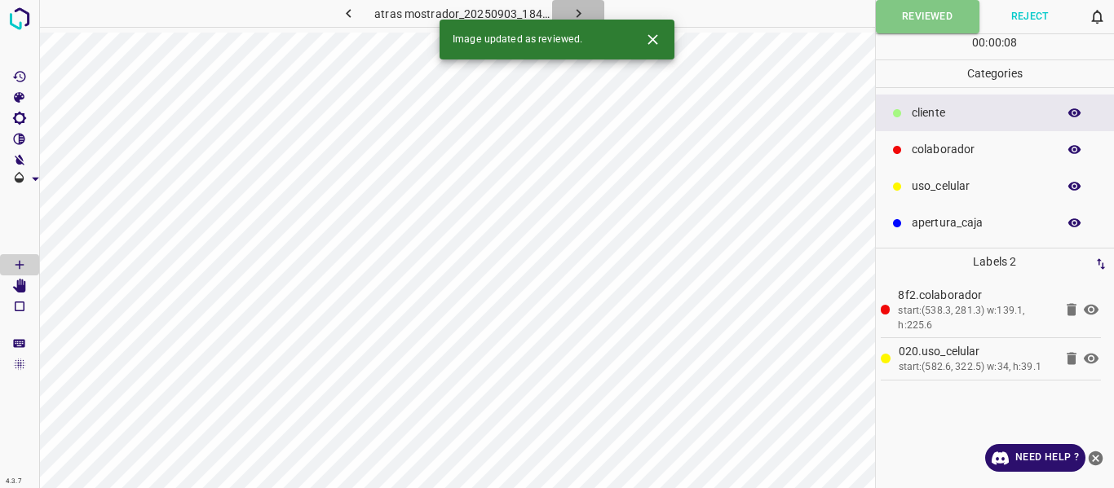
click at [571, 10] on icon "button" at bounding box center [578, 13] width 17 height 17
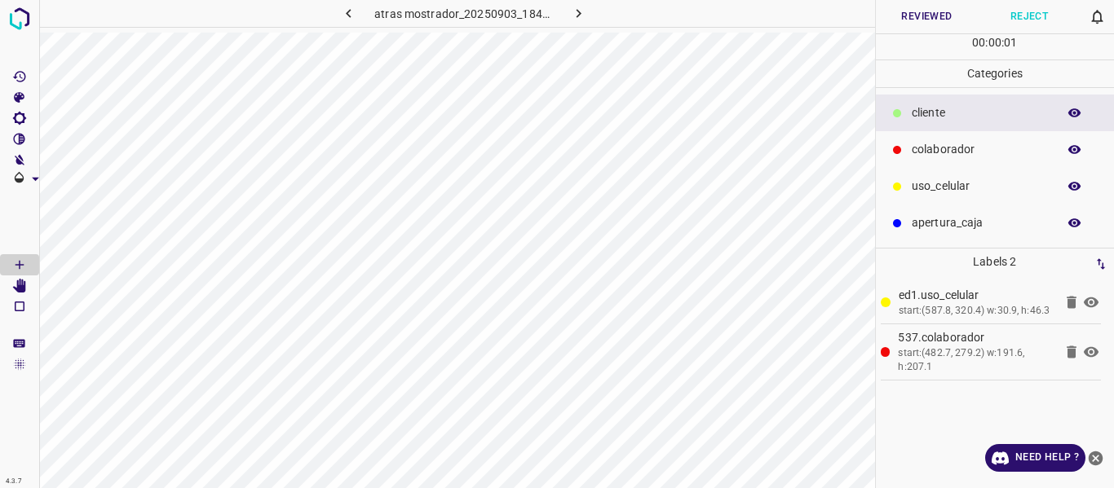
click at [928, 11] on button "Reviewed" at bounding box center [927, 16] width 103 height 33
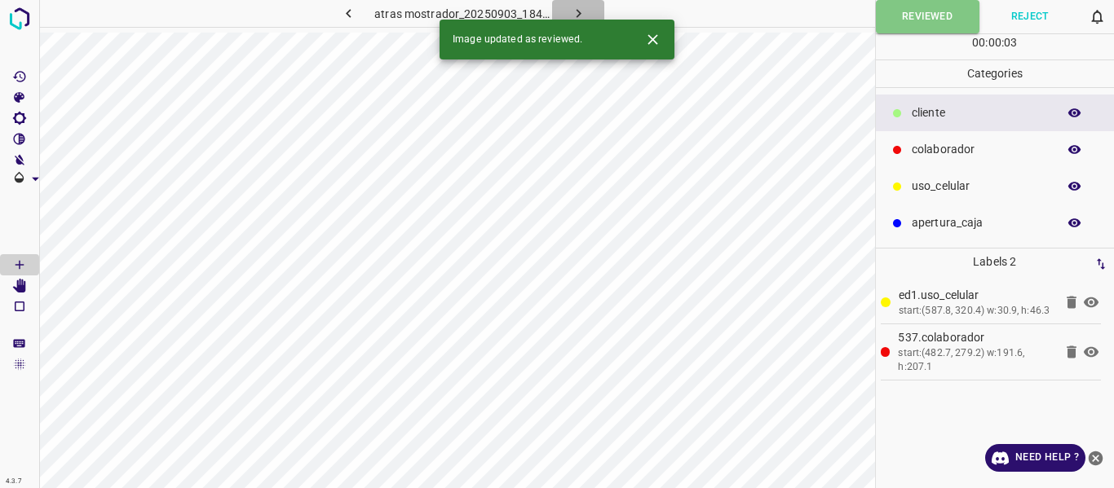
click at [580, 7] on icon "button" at bounding box center [578, 13] width 17 height 17
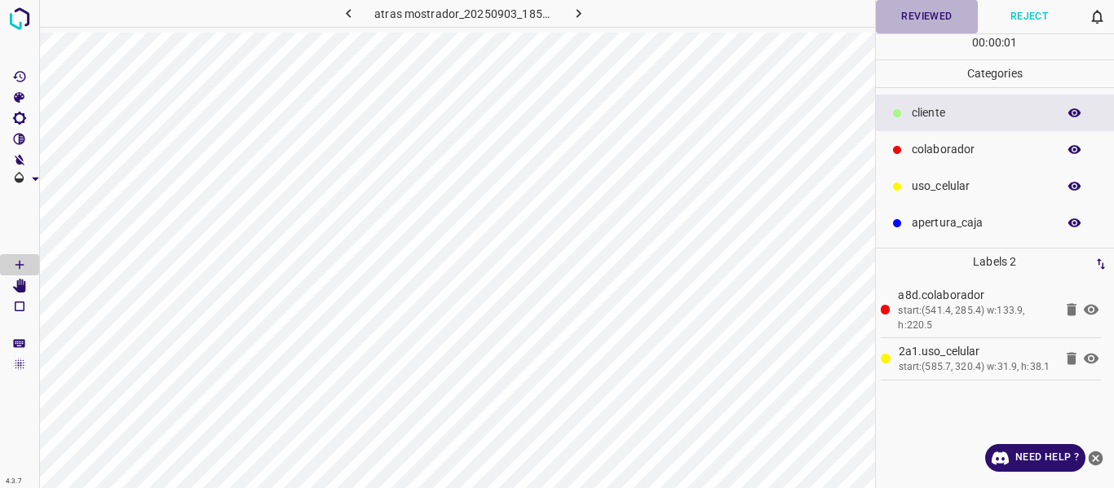
click at [920, 8] on button "Reviewed" at bounding box center [927, 16] width 103 height 33
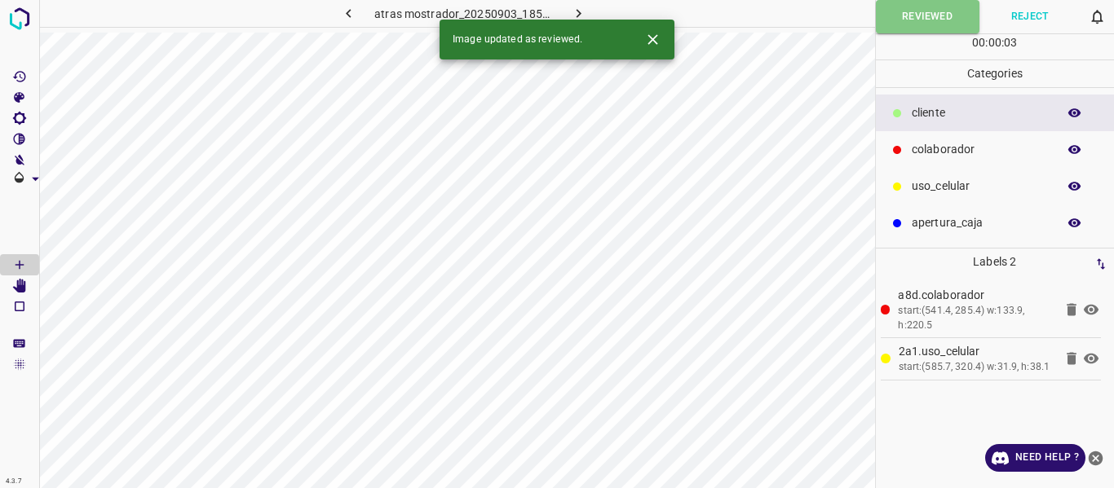
click at [580, 11] on icon "button" at bounding box center [578, 13] width 17 height 17
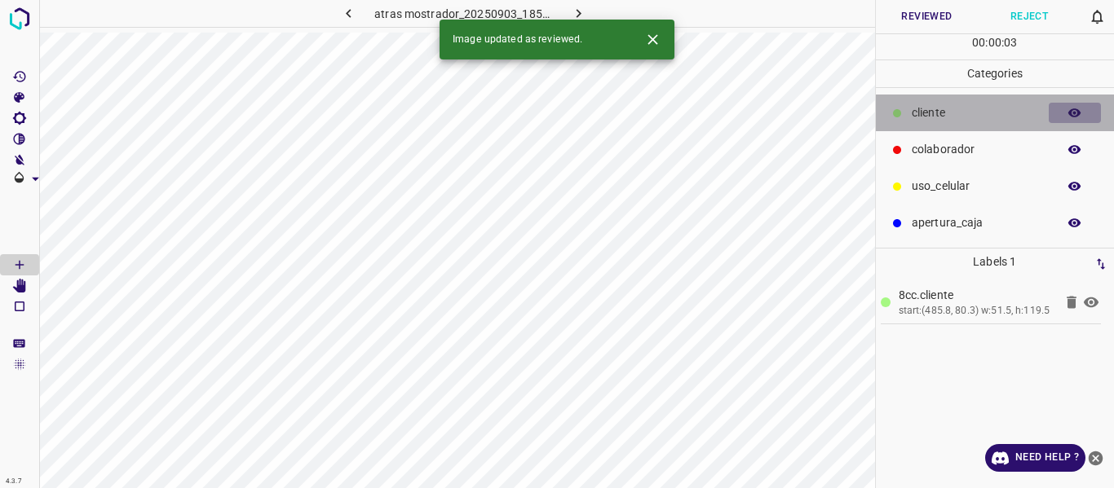
click at [1068, 117] on icon "button" at bounding box center [1074, 113] width 15 height 15
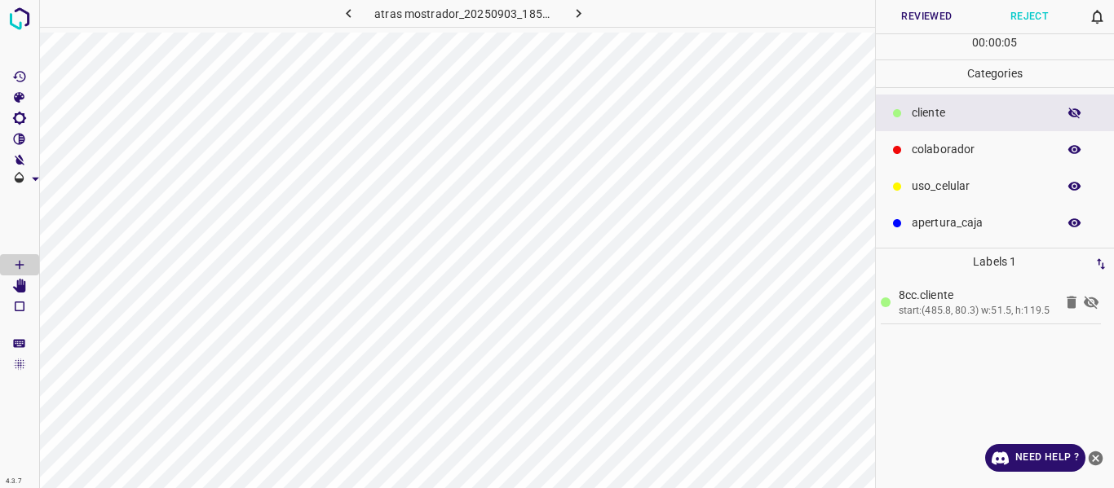
click at [1069, 117] on icon "button" at bounding box center [1074, 113] width 15 height 15
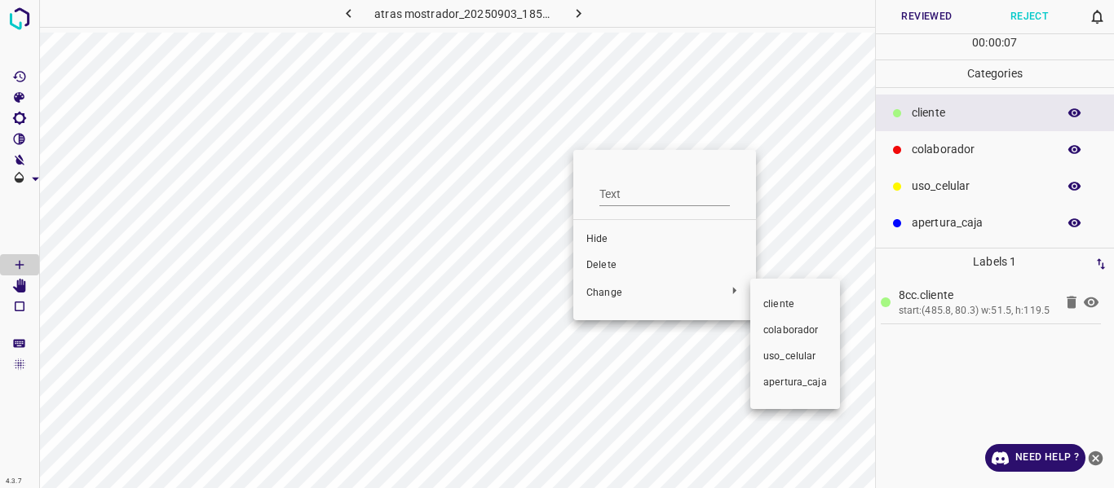
click at [786, 333] on span "colaborador" at bounding box center [795, 331] width 64 height 15
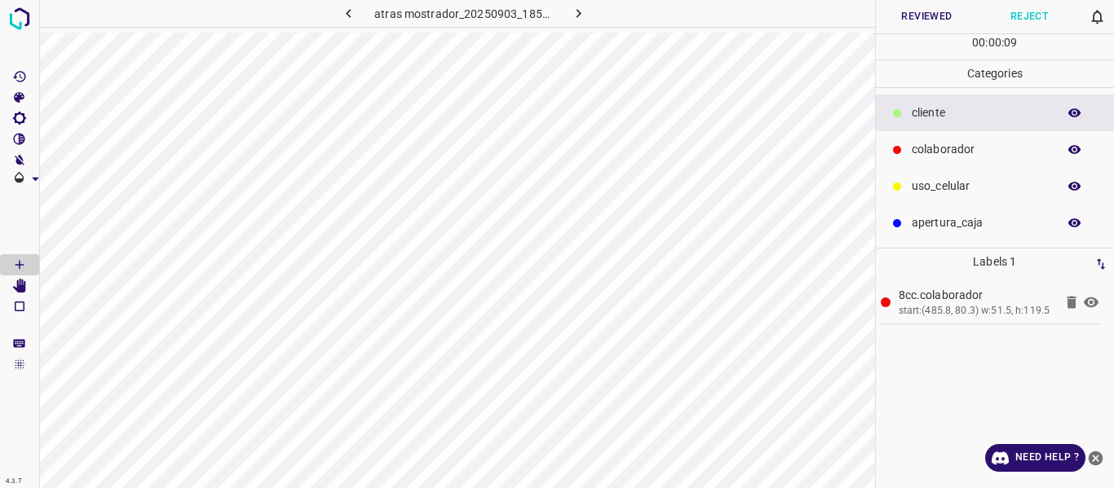
click at [909, 22] on button "Reviewed" at bounding box center [927, 16] width 103 height 33
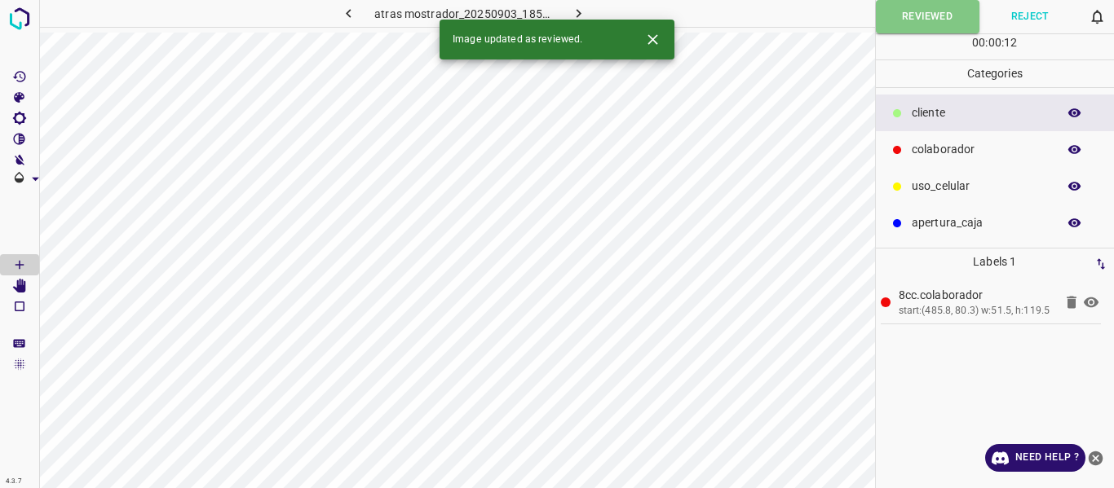
click at [572, 12] on icon "button" at bounding box center [578, 13] width 17 height 17
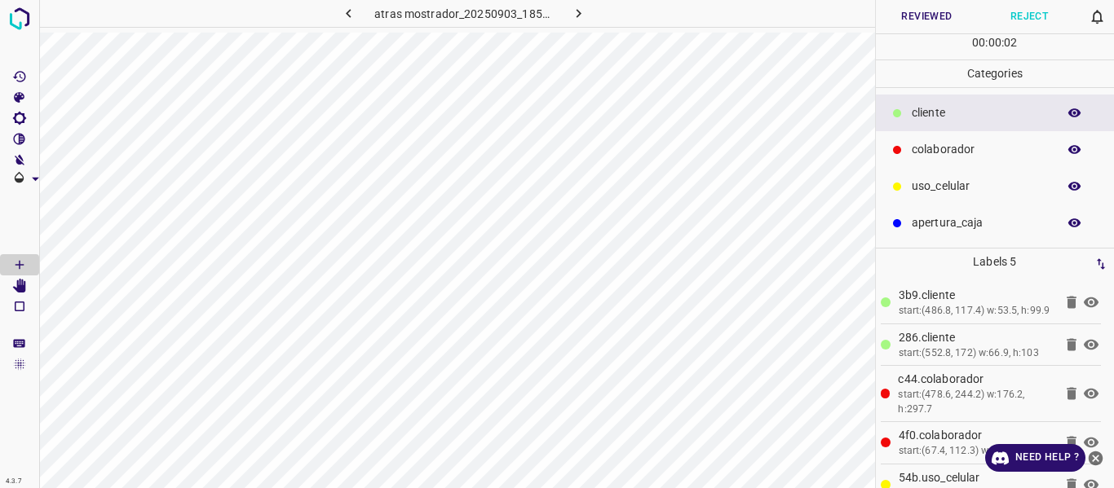
click at [916, 11] on button "Reviewed" at bounding box center [927, 16] width 103 height 33
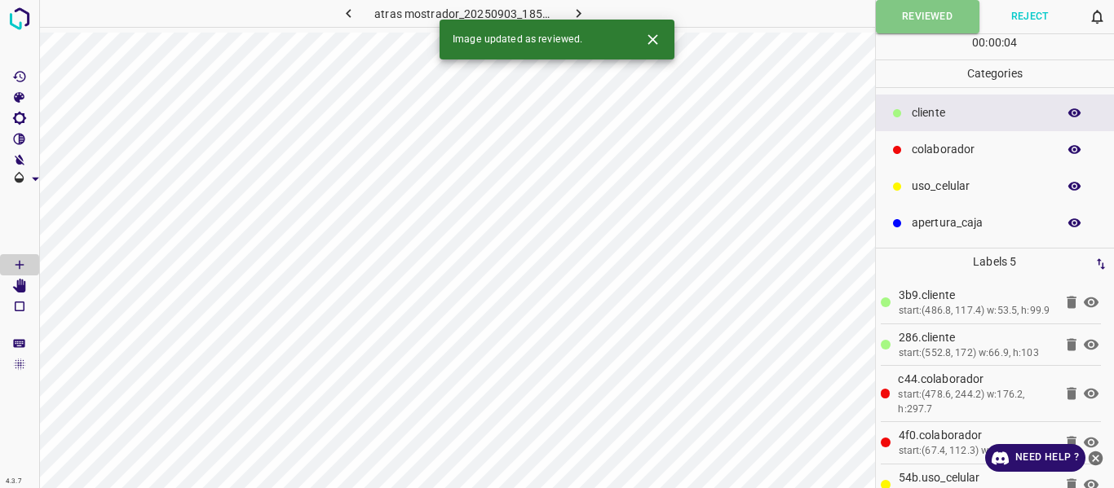
click at [581, 11] on icon "button" at bounding box center [578, 13] width 17 height 17
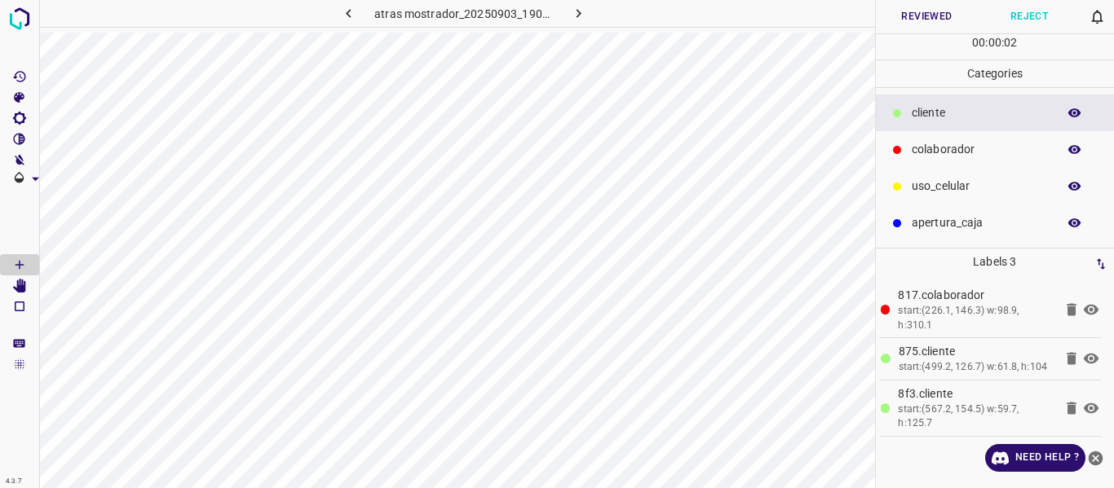
click at [919, 18] on button "Reviewed" at bounding box center [927, 16] width 103 height 33
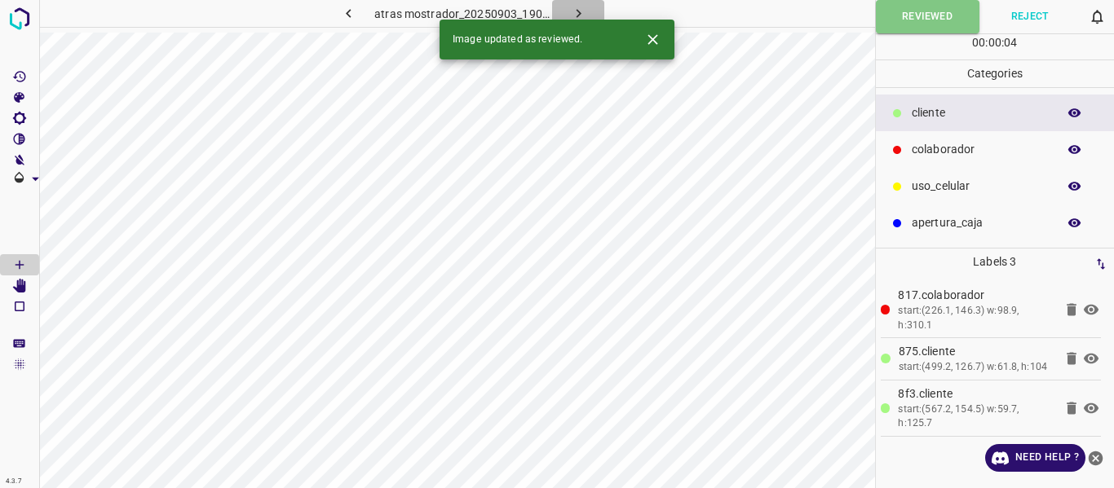
click at [576, 11] on icon "button" at bounding box center [578, 13] width 5 height 9
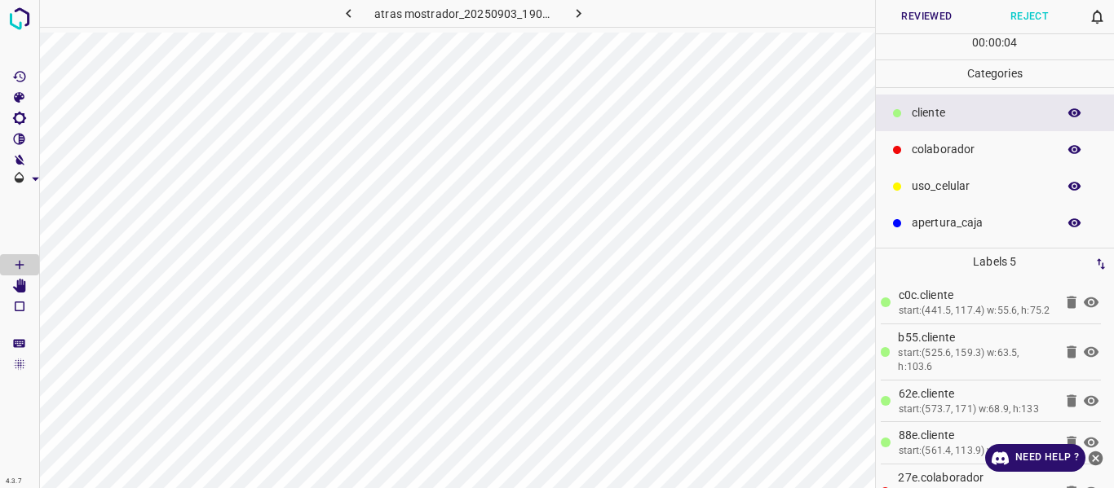
click at [926, 17] on button "Reviewed" at bounding box center [927, 16] width 103 height 33
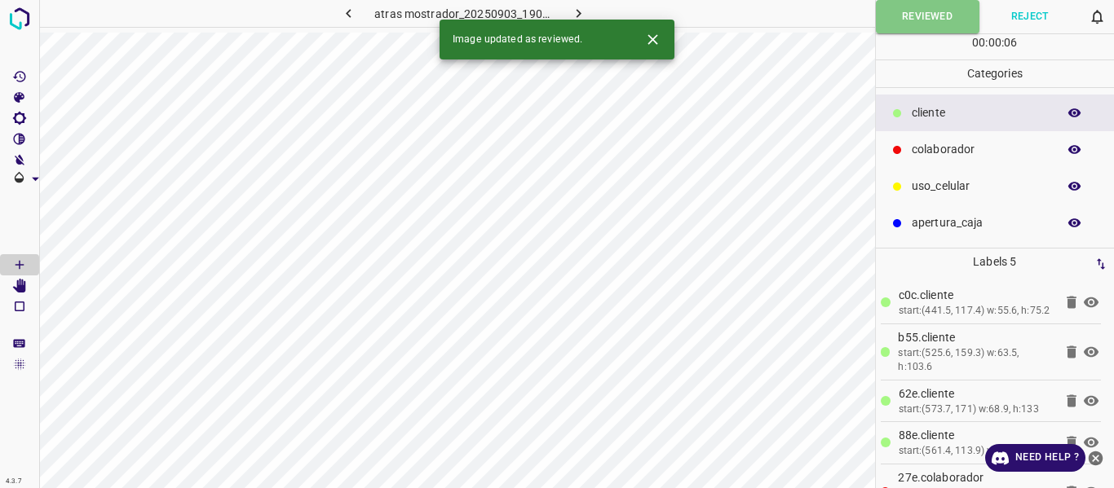
click at [573, 4] on button "button" at bounding box center [578, 13] width 52 height 27
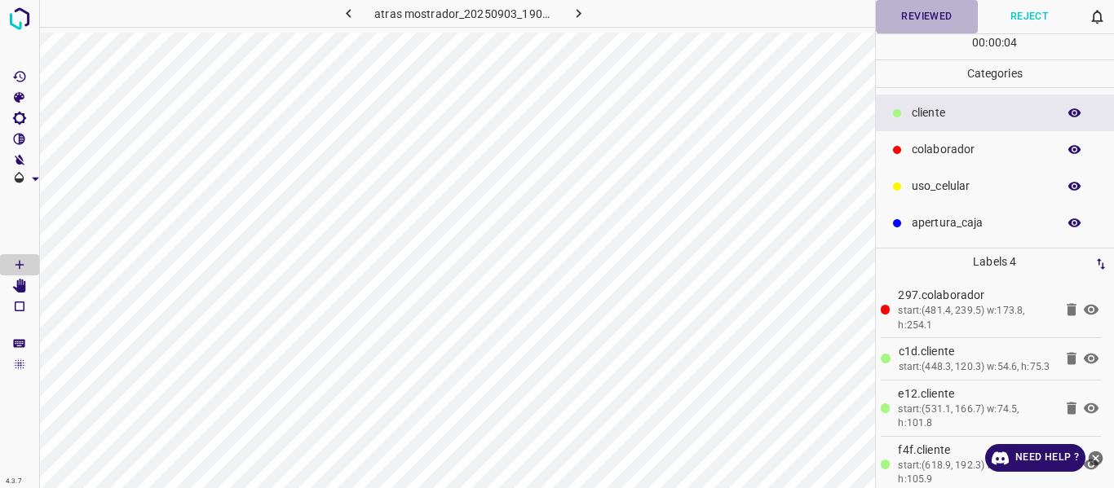
click at [910, 16] on button "Reviewed" at bounding box center [927, 16] width 103 height 33
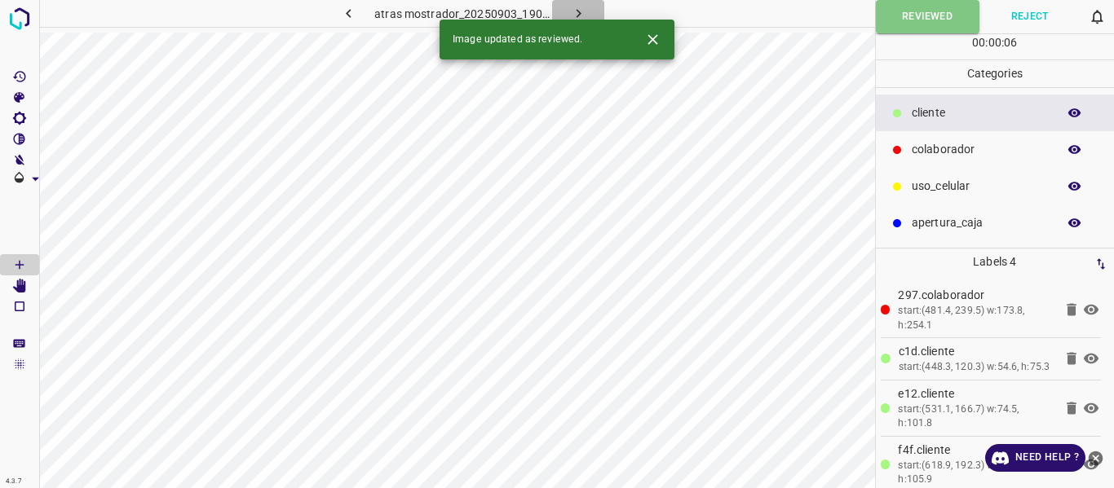
click at [576, 15] on icon "button" at bounding box center [578, 13] width 17 height 17
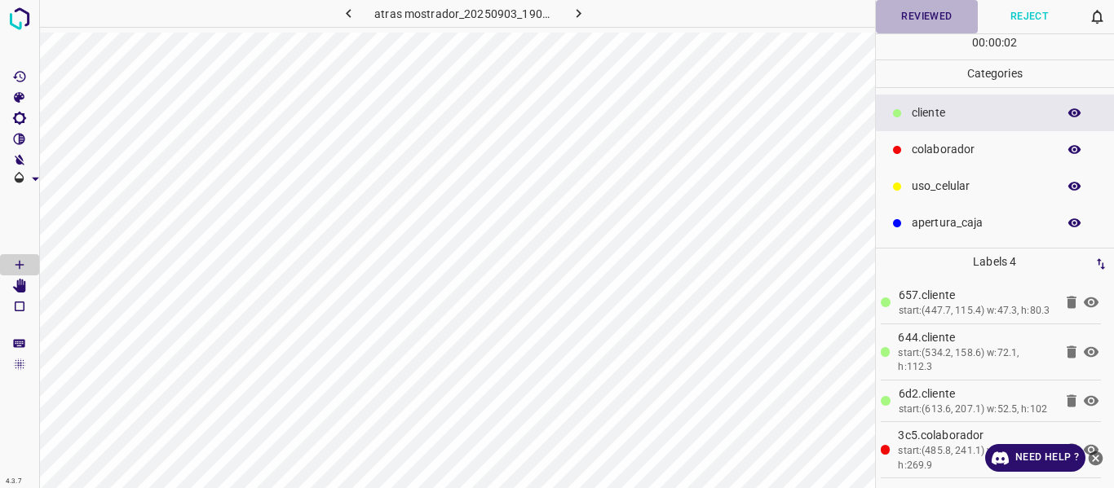
click at [933, 18] on button "Reviewed" at bounding box center [927, 16] width 103 height 33
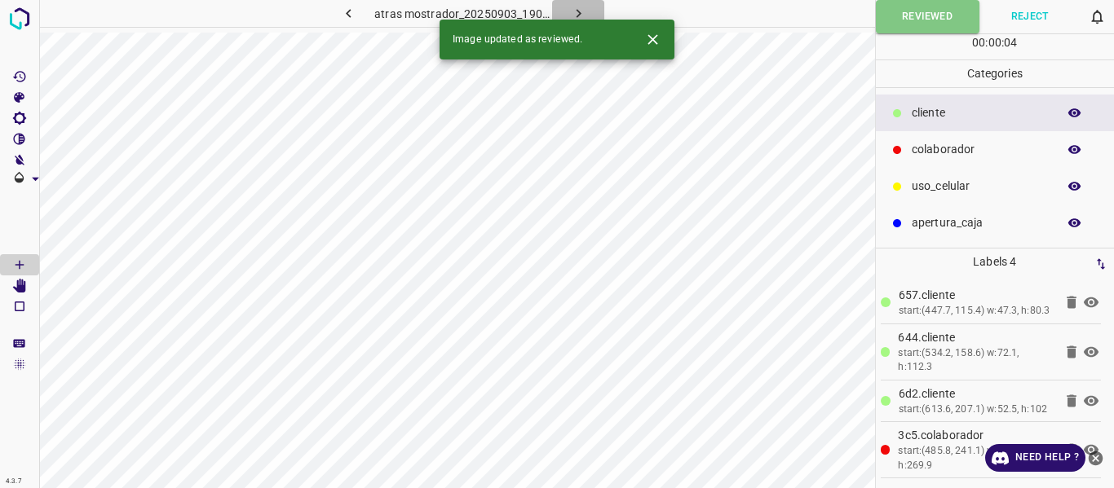
click at [584, 8] on icon "button" at bounding box center [578, 13] width 17 height 17
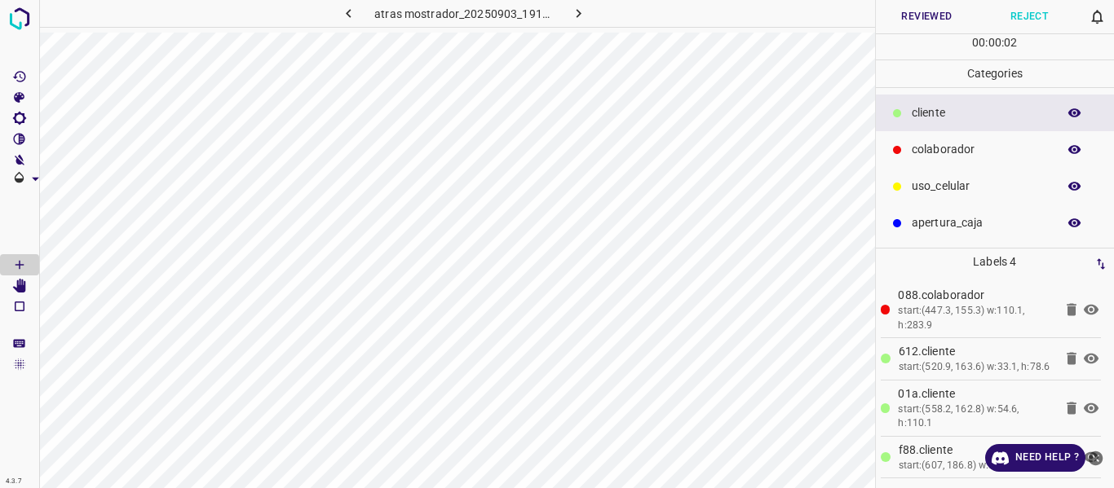
click at [895, 15] on button "Reviewed" at bounding box center [927, 16] width 103 height 33
click at [898, 20] on button "Reviewed" at bounding box center [928, 16] width 104 height 33
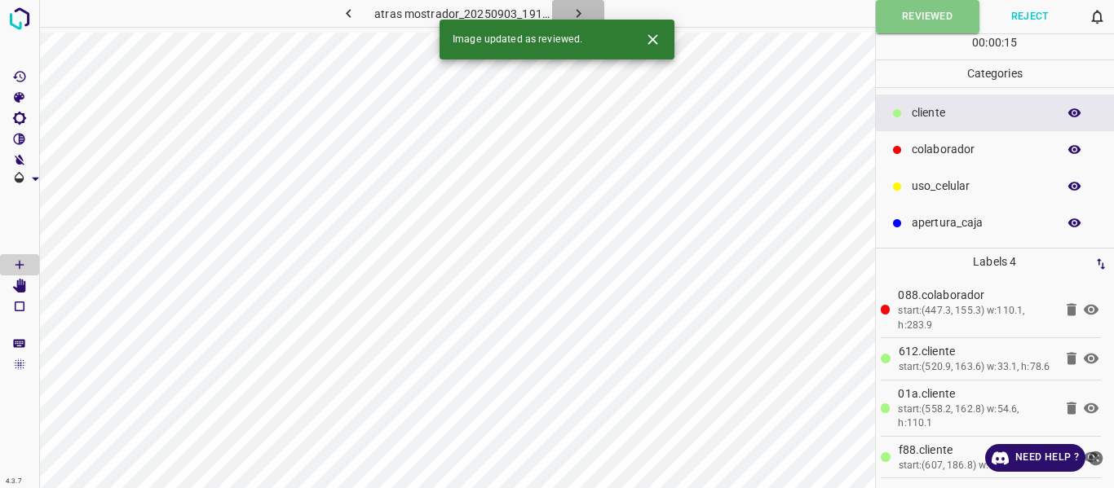
click at [583, 9] on icon "button" at bounding box center [578, 13] width 17 height 17
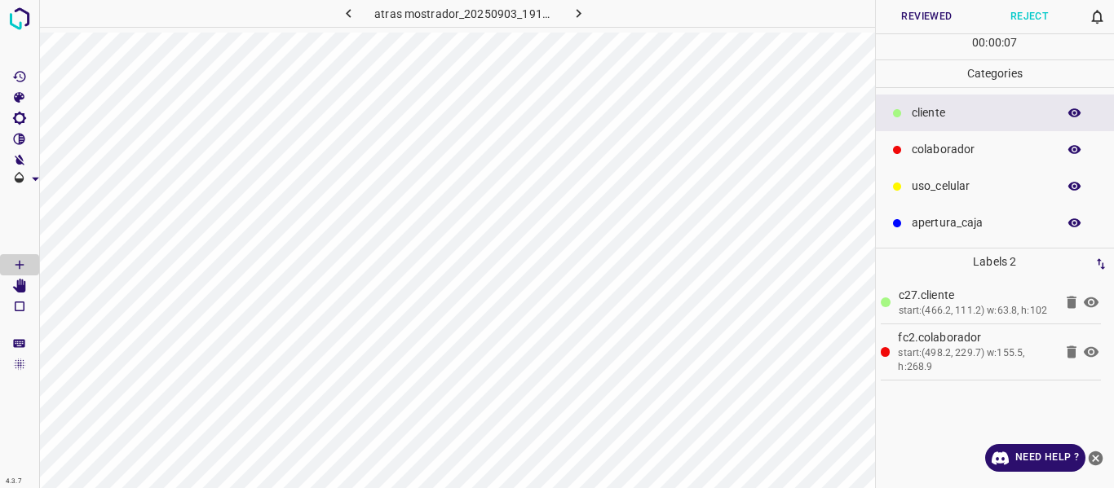
click at [1080, 110] on icon "button" at bounding box center [1074, 113] width 15 height 15
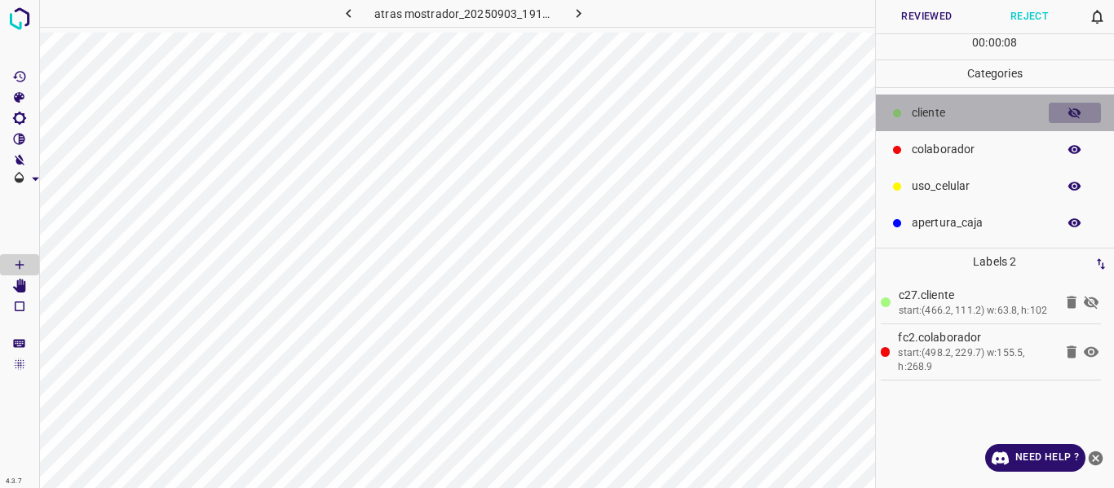
click at [1080, 110] on icon "button" at bounding box center [1074, 113] width 15 height 15
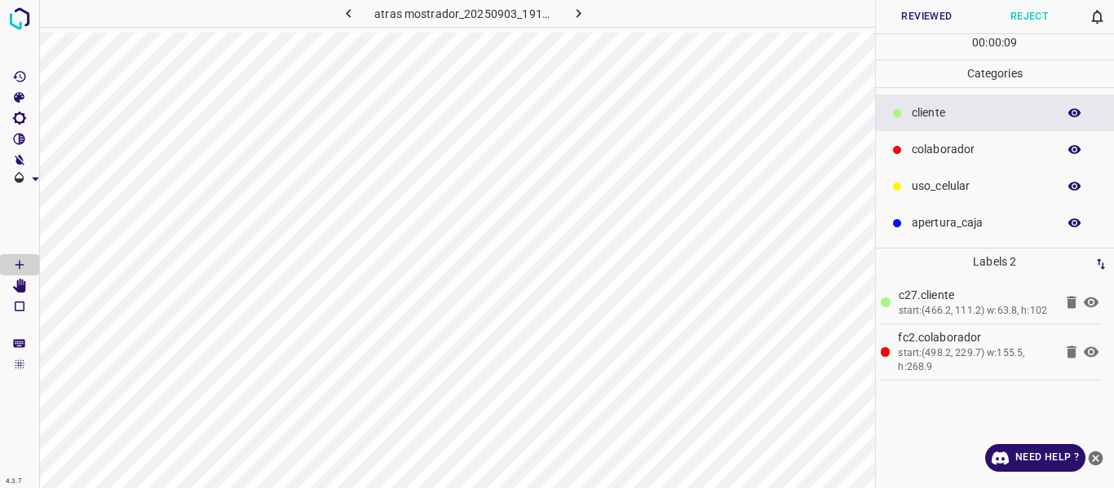
click at [889, 16] on button "Reviewed" at bounding box center [927, 16] width 103 height 33
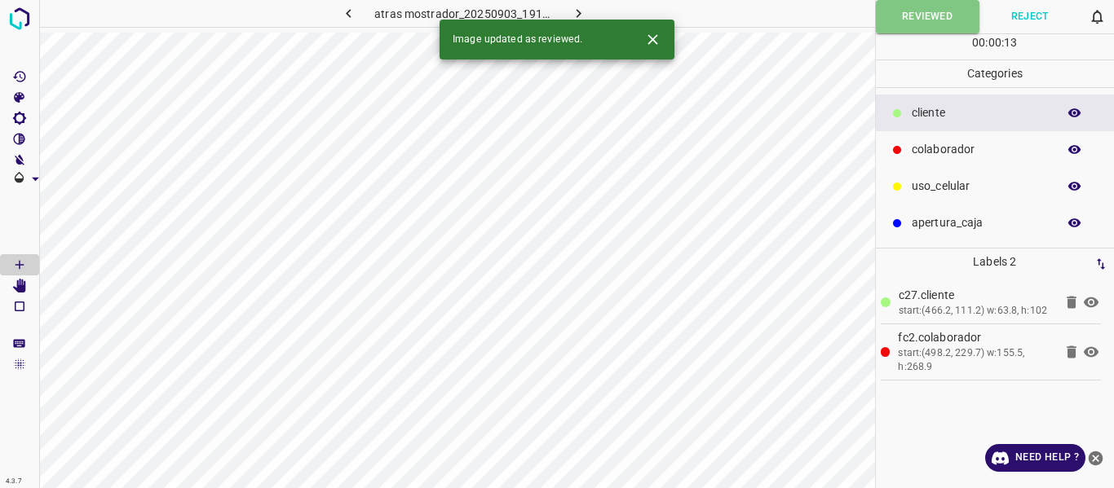
click at [576, 3] on button "button" at bounding box center [578, 13] width 52 height 27
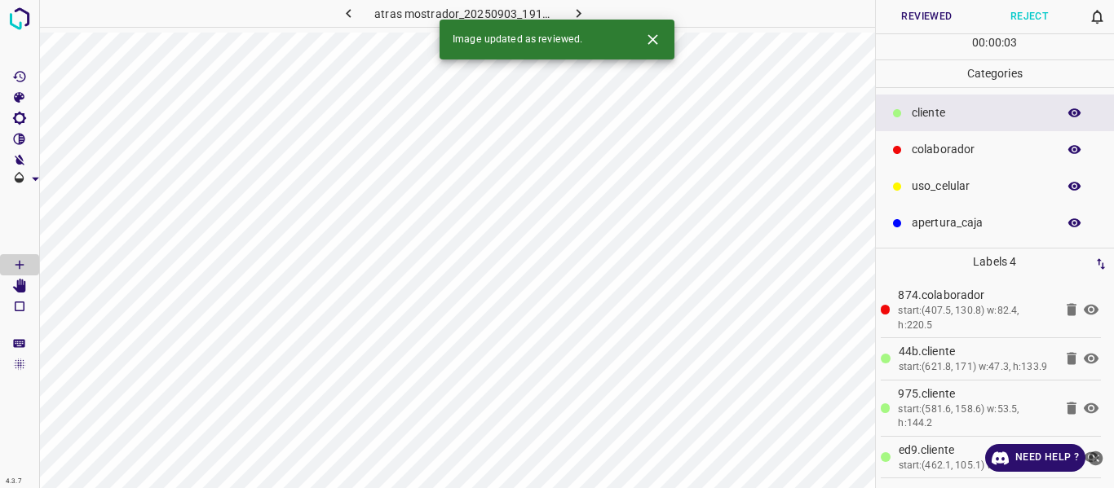
click at [906, 21] on button "Reviewed" at bounding box center [927, 16] width 103 height 33
click at [574, 4] on button "button" at bounding box center [578, 13] width 52 height 27
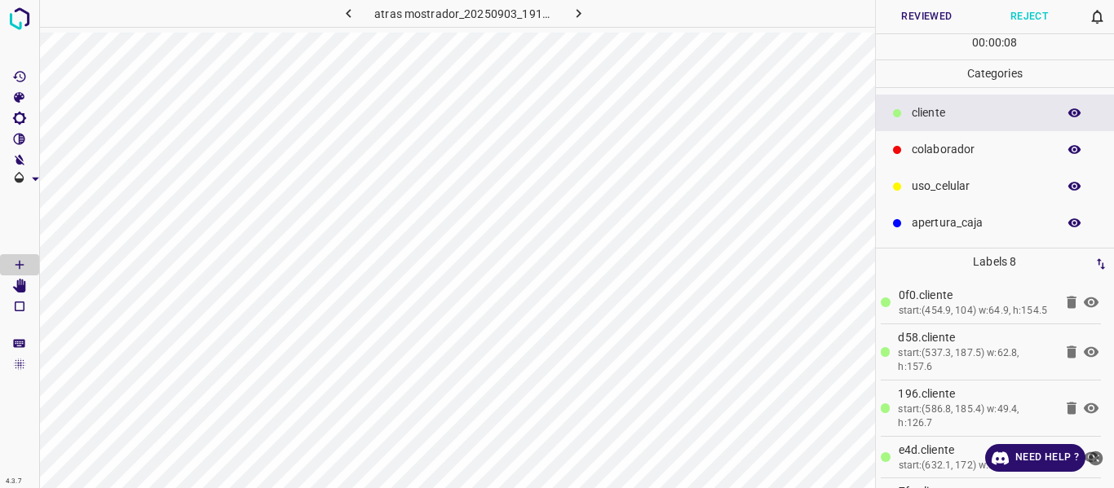
drag, startPoint x: 1070, startPoint y: 112, endPoint x: 919, endPoint y: 201, distance: 175.5
click at [1067, 113] on icon "button" at bounding box center [1074, 113] width 15 height 15
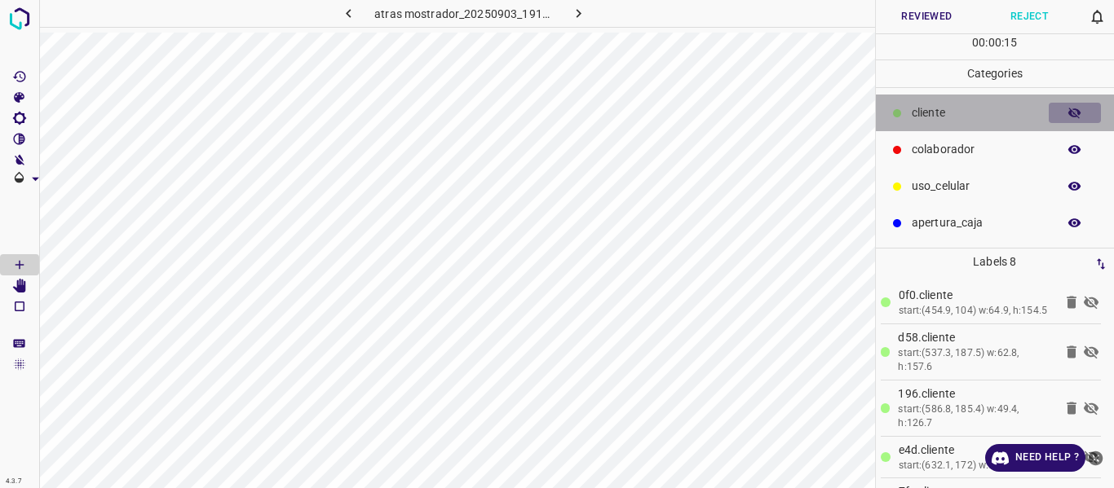
click at [1075, 116] on icon "button" at bounding box center [1074, 113] width 13 height 11
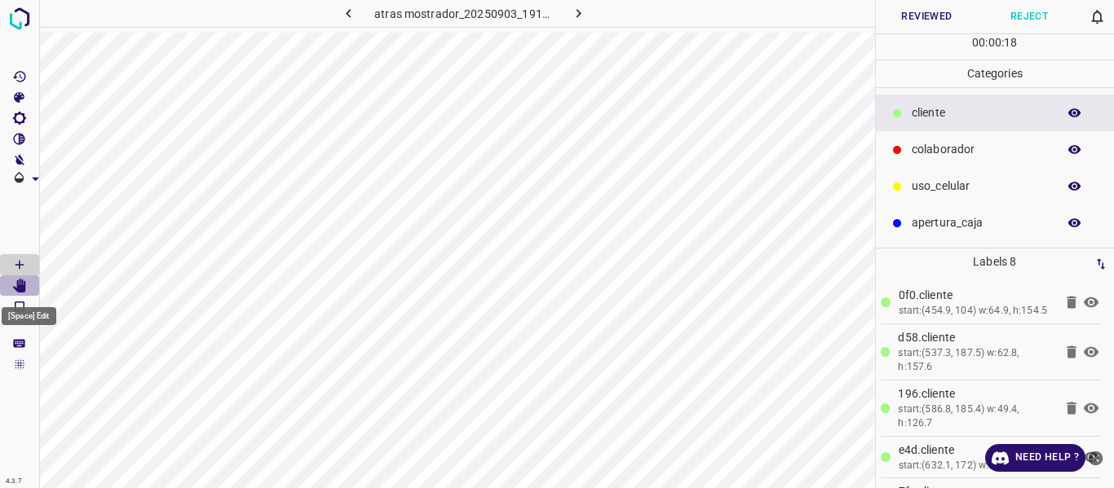
click at [21, 286] on icon "[Space] Edit" at bounding box center [19, 286] width 13 height 15
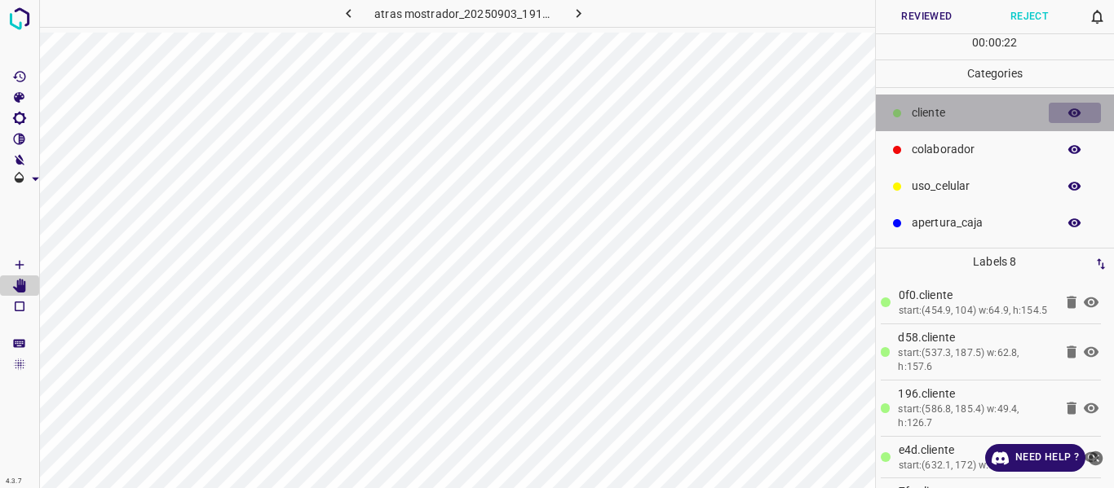
click at [1071, 112] on icon "button" at bounding box center [1074, 112] width 13 height 9
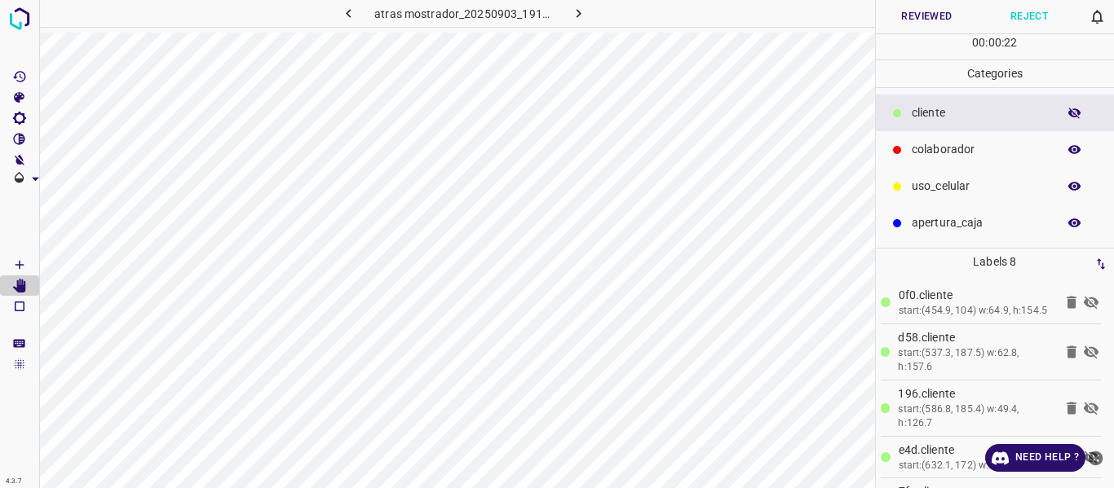
click at [1075, 143] on icon "button" at bounding box center [1074, 150] width 15 height 15
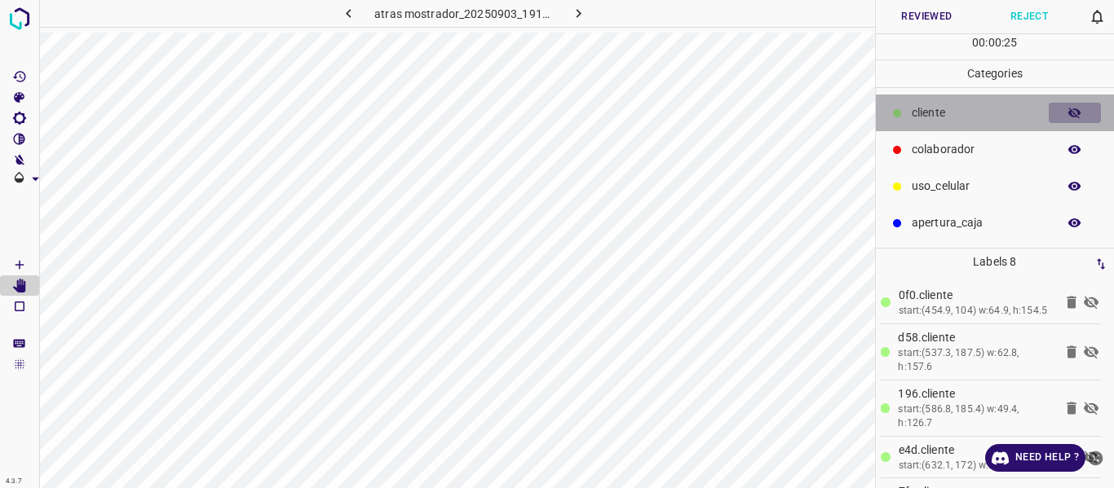
click at [1072, 109] on icon "button" at bounding box center [1074, 113] width 15 height 15
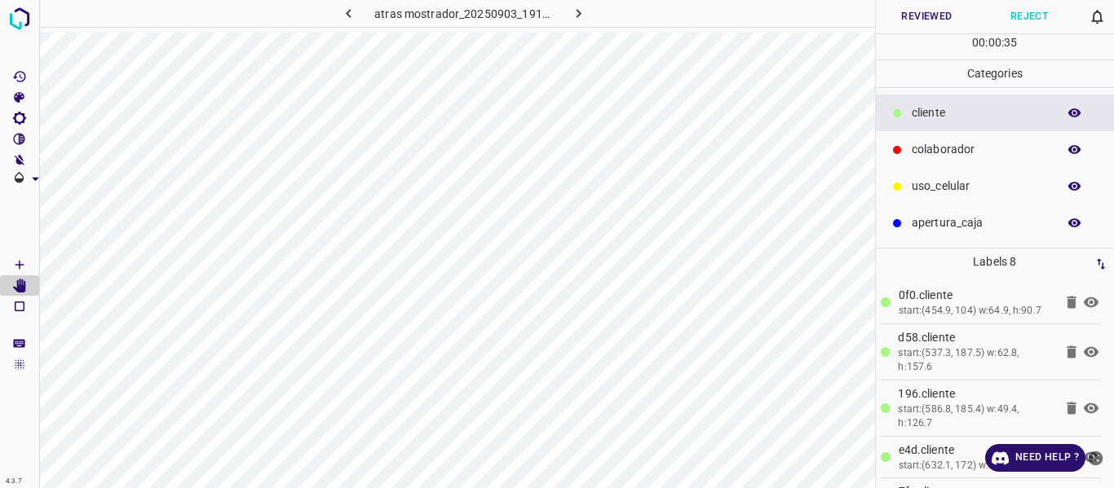
click at [1073, 110] on icon "button" at bounding box center [1074, 112] width 13 height 9
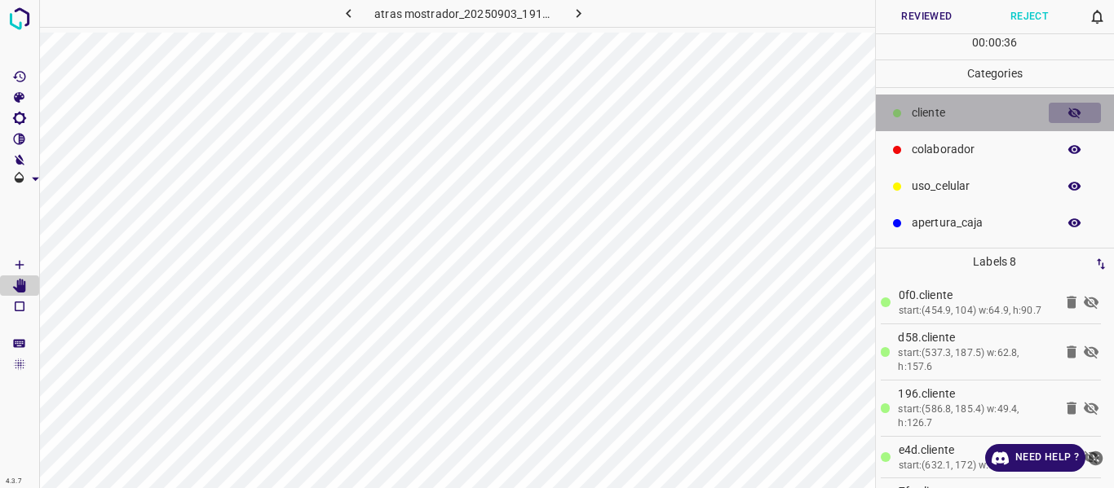
click at [1073, 110] on icon "button" at bounding box center [1074, 113] width 15 height 15
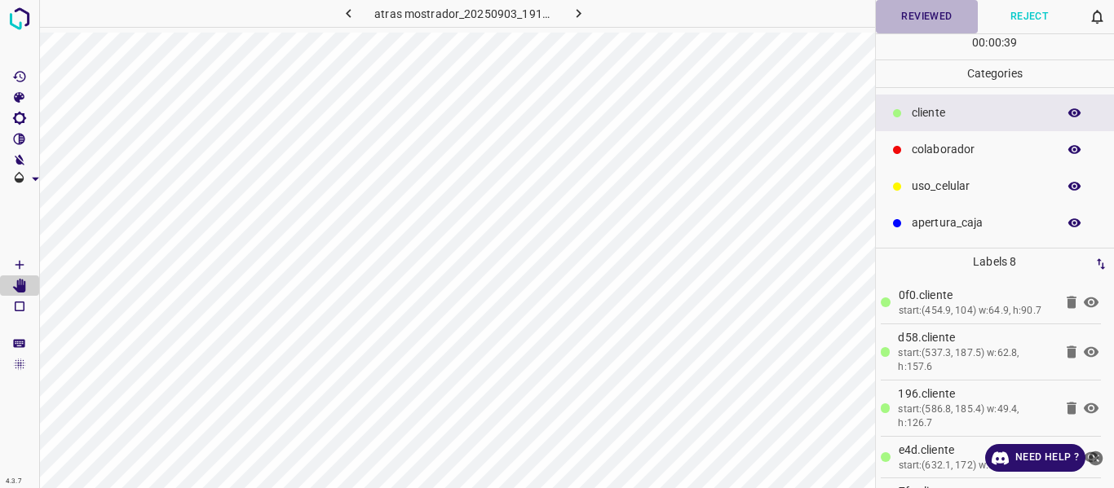
click at [927, 14] on button "Reviewed" at bounding box center [927, 16] width 103 height 33
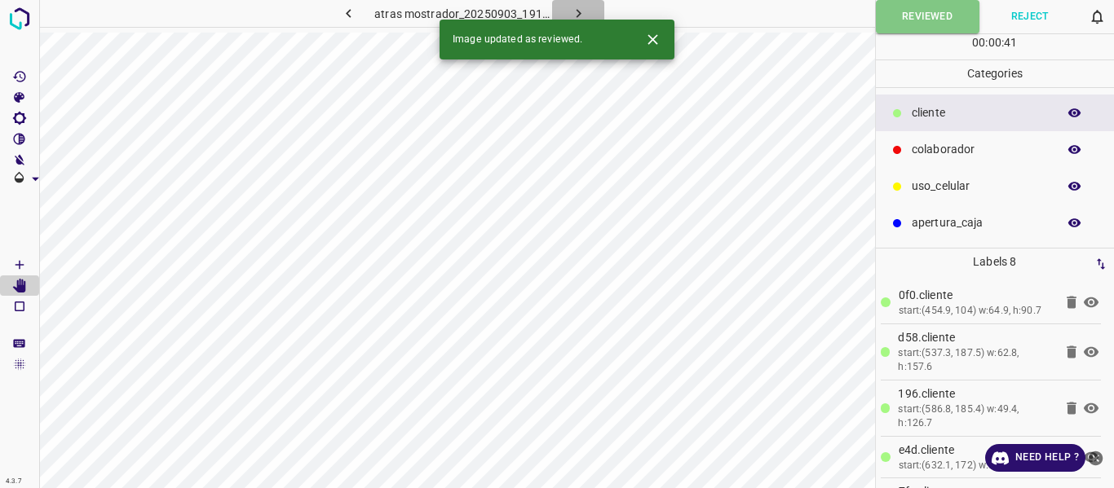
click at [579, 10] on icon "button" at bounding box center [578, 13] width 17 height 17
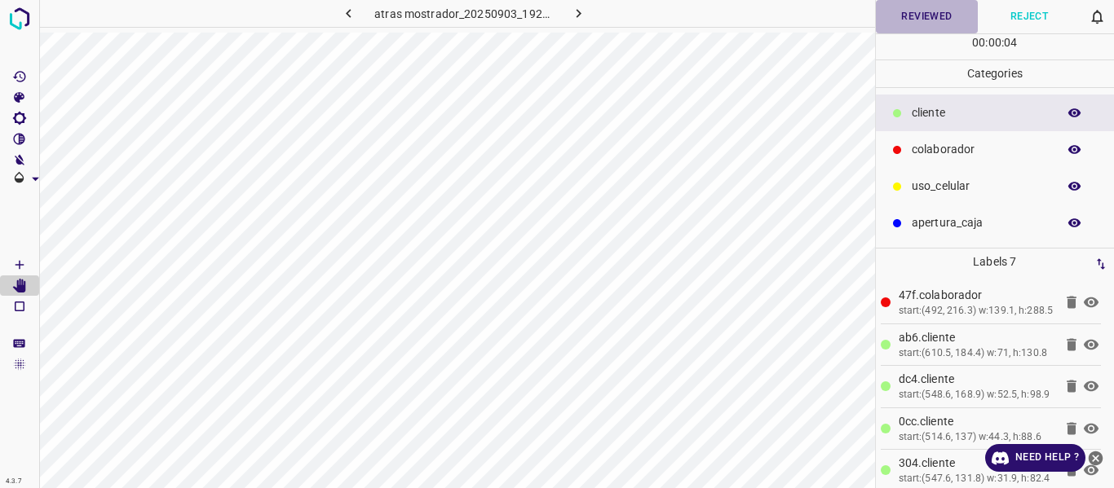
click at [915, 19] on button "Reviewed" at bounding box center [927, 16] width 103 height 33
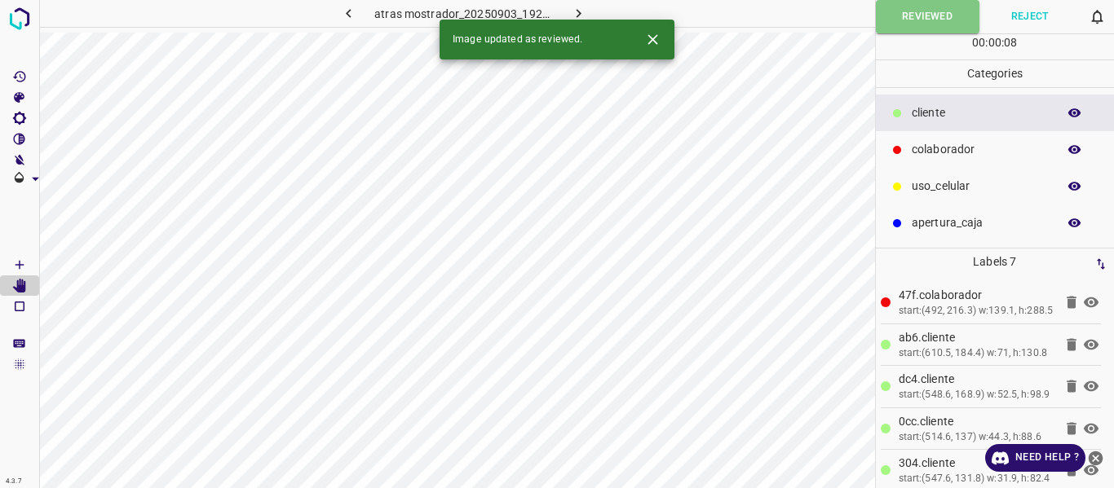
click at [581, 9] on icon "button" at bounding box center [578, 13] width 17 height 17
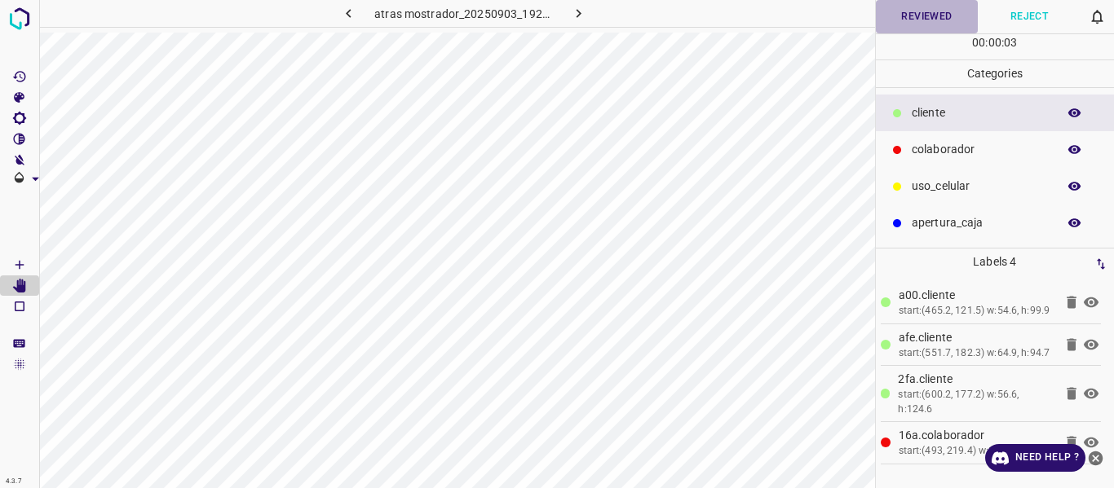
click at [939, 11] on button "Reviewed" at bounding box center [927, 16] width 103 height 33
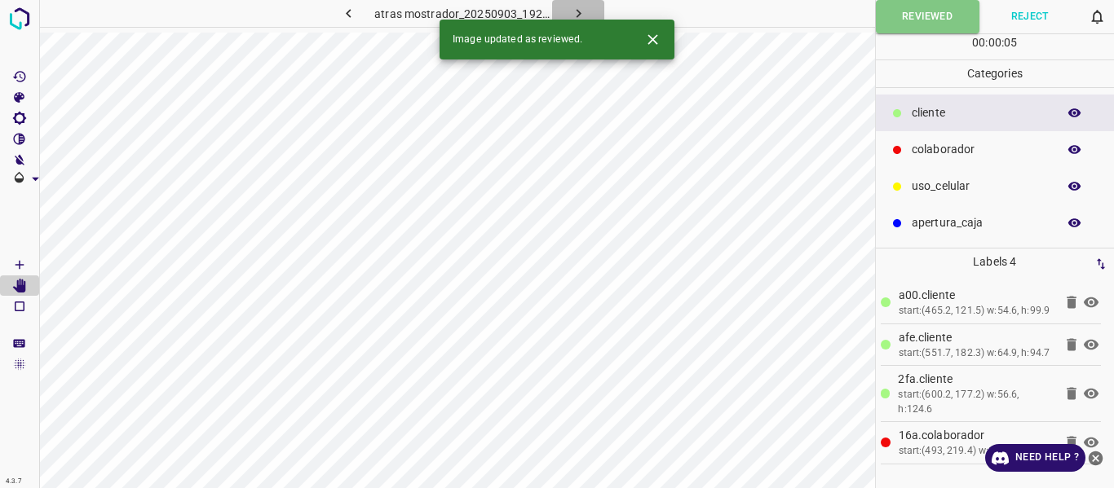
click at [583, 12] on icon "button" at bounding box center [578, 13] width 17 height 17
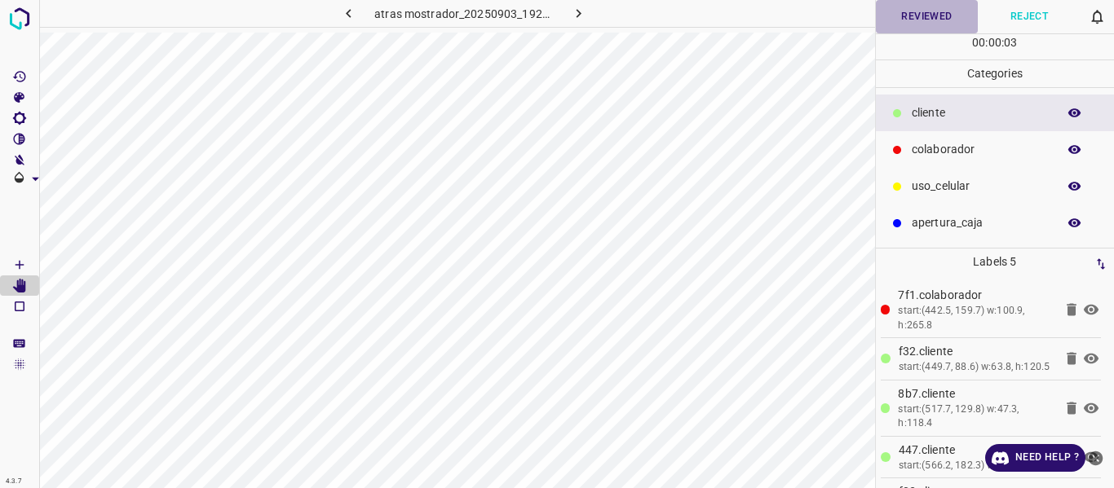
click at [920, 10] on button "Reviewed" at bounding box center [927, 16] width 103 height 33
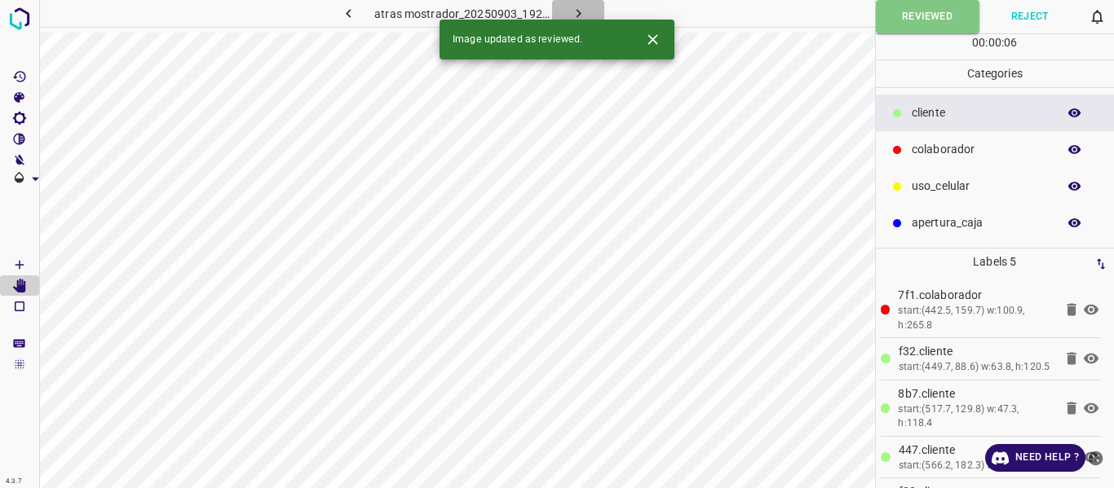
click at [576, 7] on icon "button" at bounding box center [578, 13] width 17 height 17
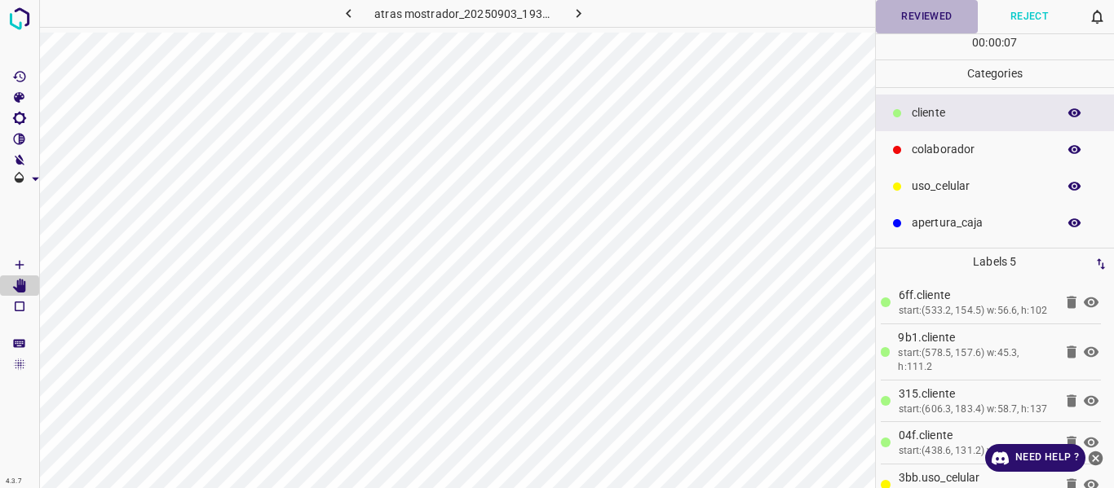
click at [917, 15] on button "Reviewed" at bounding box center [927, 16] width 103 height 33
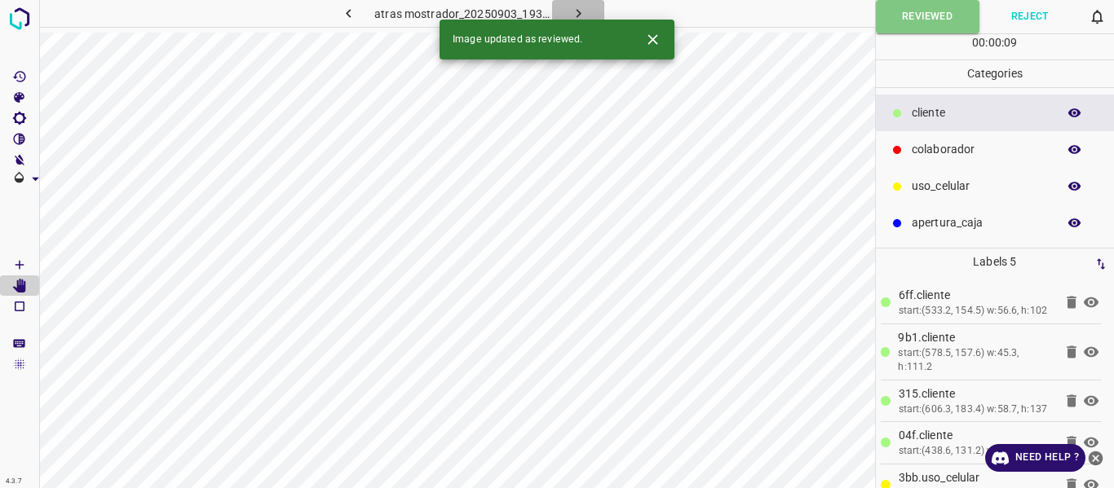
click at [582, 8] on icon "button" at bounding box center [578, 13] width 17 height 17
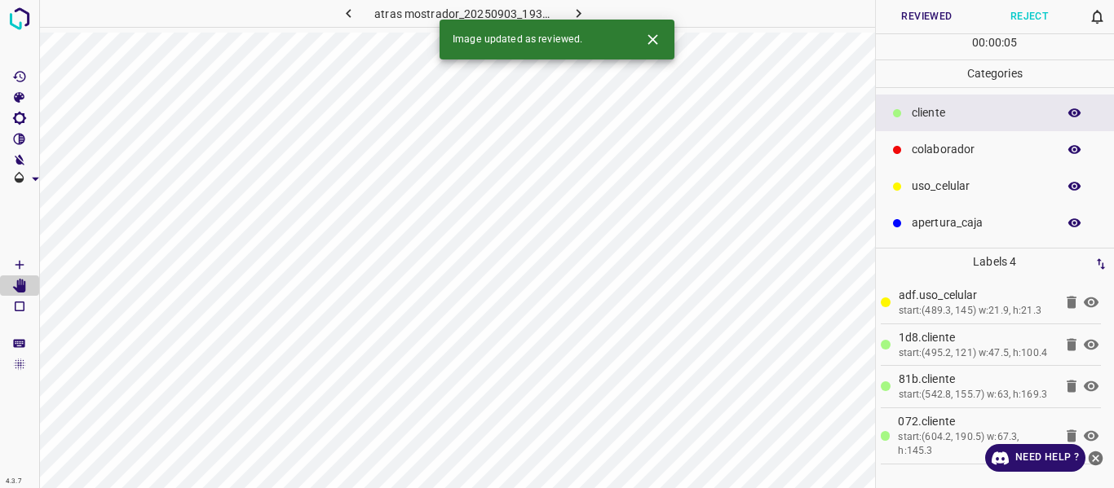
click at [921, 13] on button "Reviewed" at bounding box center [927, 16] width 103 height 33
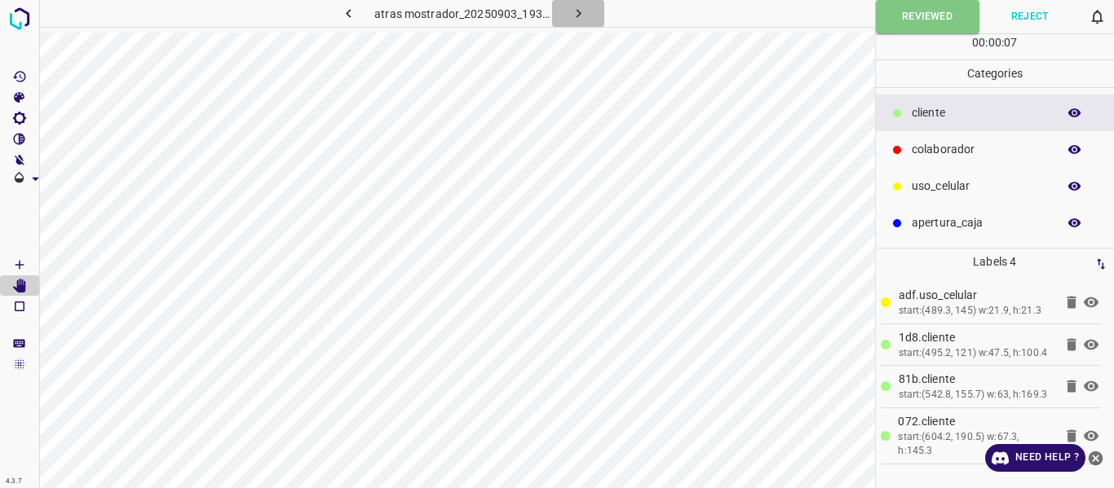
click at [582, 11] on icon "button" at bounding box center [578, 13] width 17 height 17
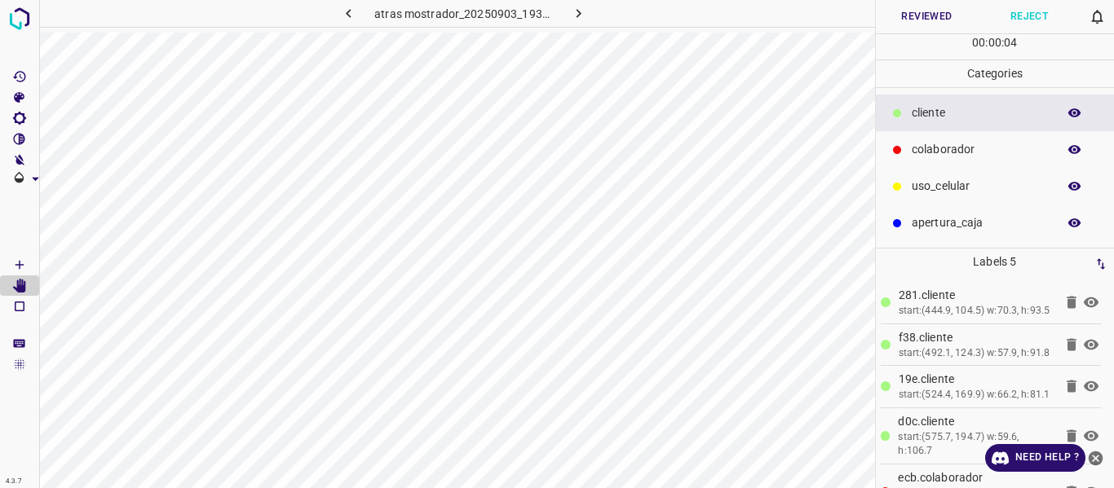
click at [909, 20] on button "Reviewed" at bounding box center [927, 16] width 103 height 33
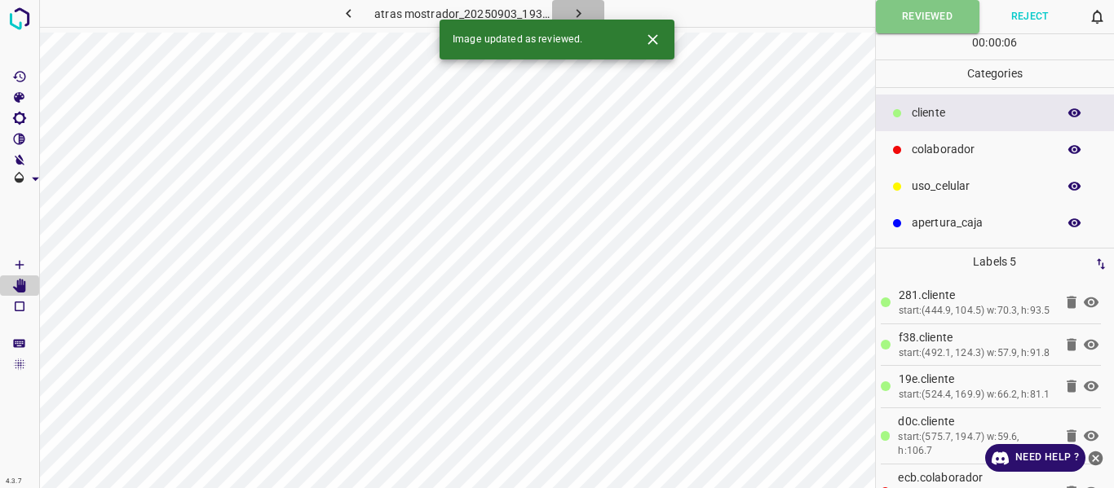
click at [573, 7] on icon "button" at bounding box center [578, 13] width 17 height 17
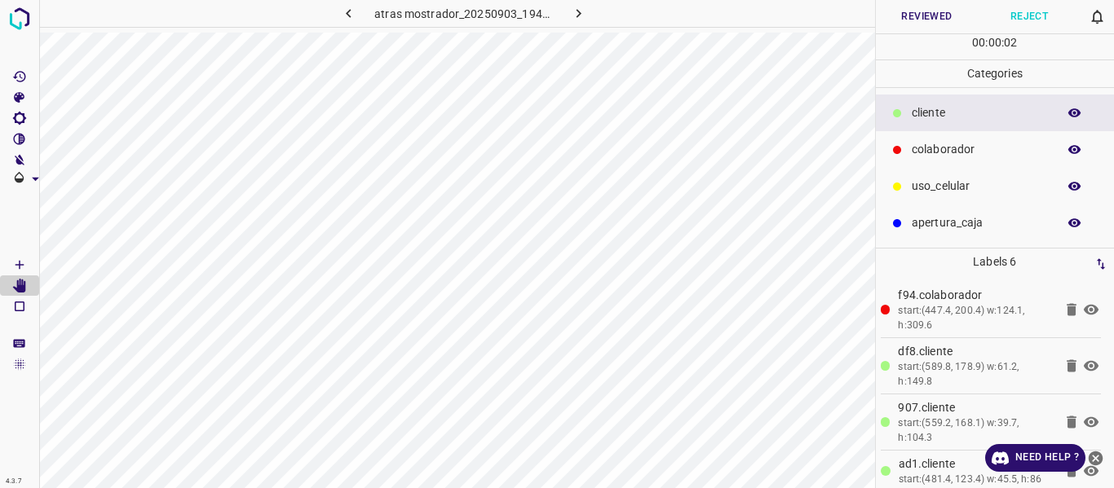
click at [905, 18] on button "Reviewed" at bounding box center [927, 16] width 103 height 33
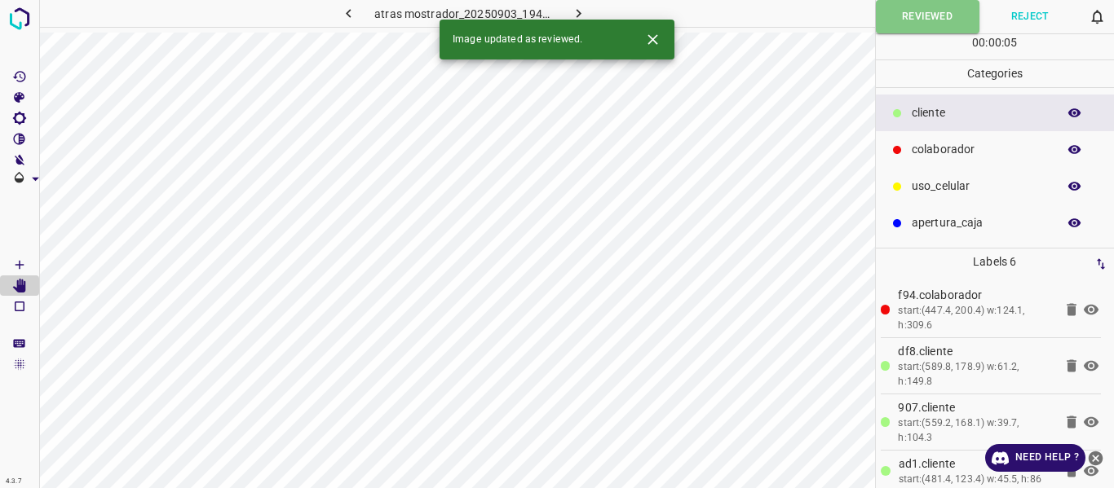
click at [576, 9] on icon "button" at bounding box center [578, 13] width 17 height 17
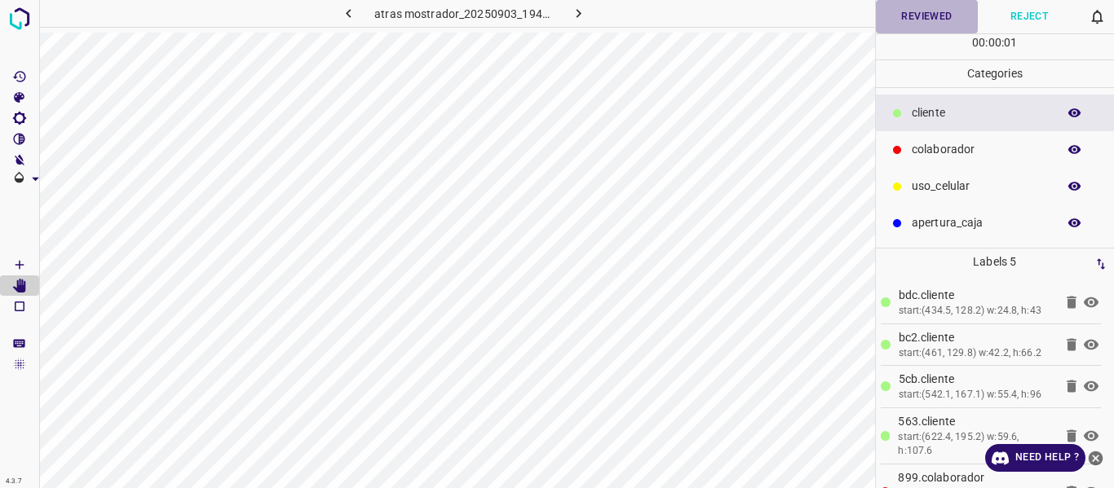
click at [923, 15] on button "Reviewed" at bounding box center [927, 16] width 103 height 33
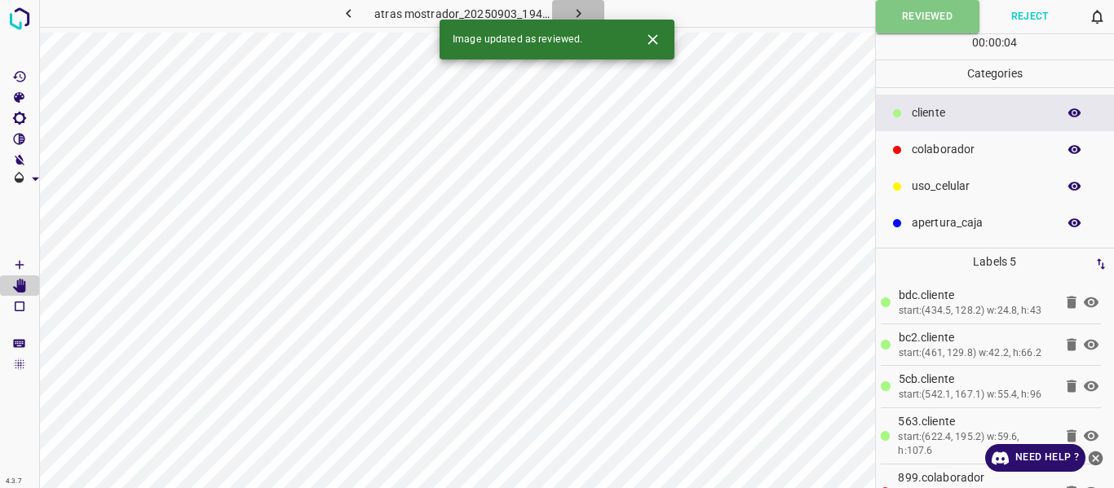
click at [577, 12] on icon "button" at bounding box center [578, 13] width 5 height 9
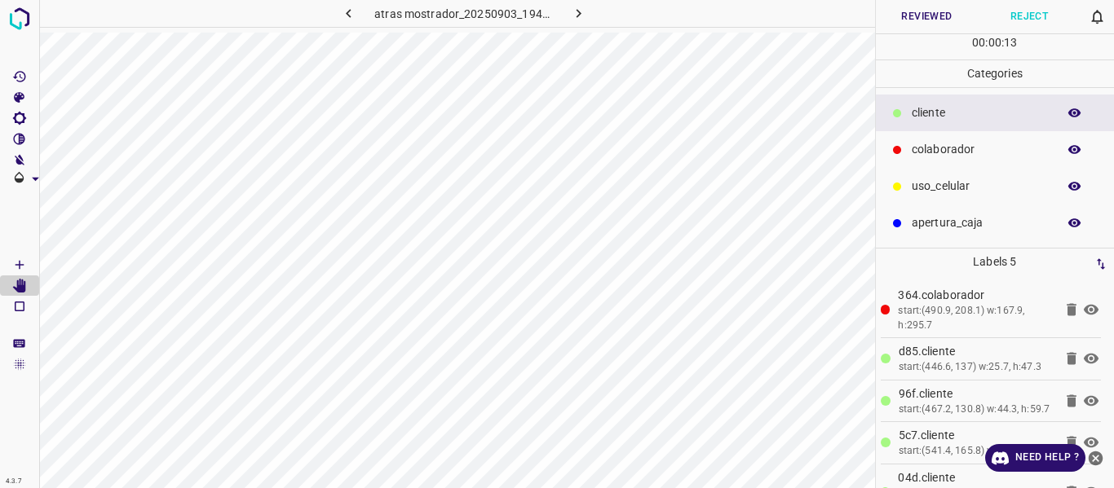
click at [908, 18] on button "Reviewed" at bounding box center [927, 16] width 103 height 33
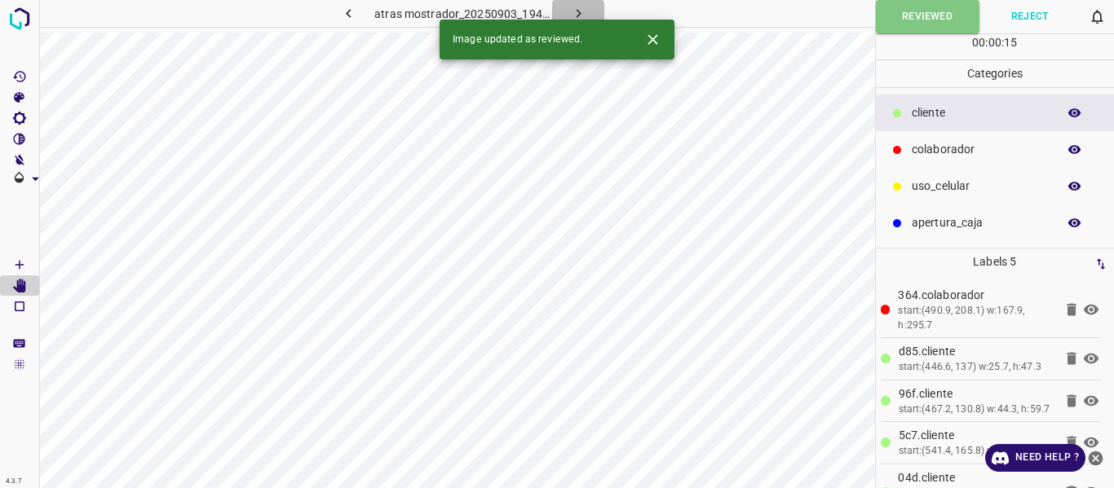
click at [575, 9] on icon "button" at bounding box center [578, 13] width 17 height 17
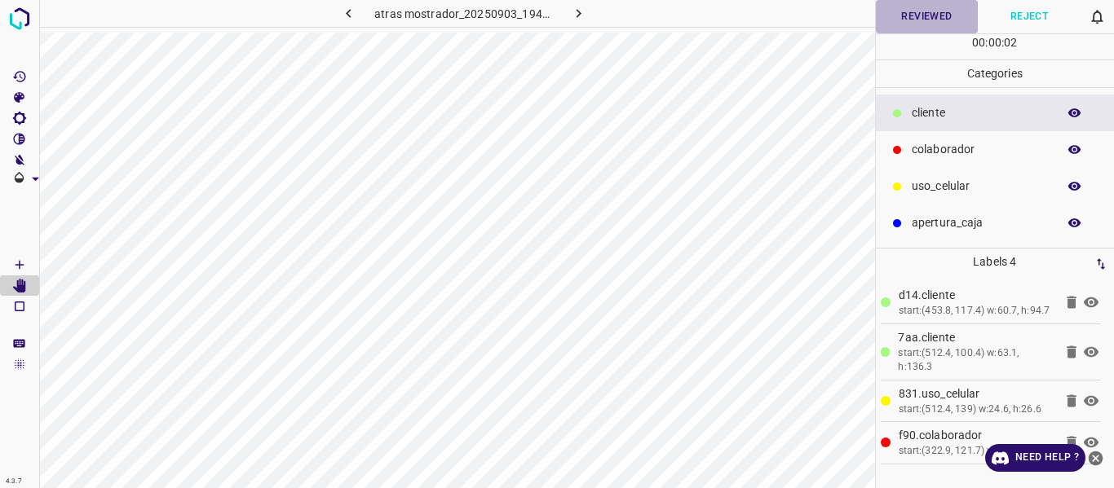
click at [926, 15] on button "Reviewed" at bounding box center [927, 16] width 103 height 33
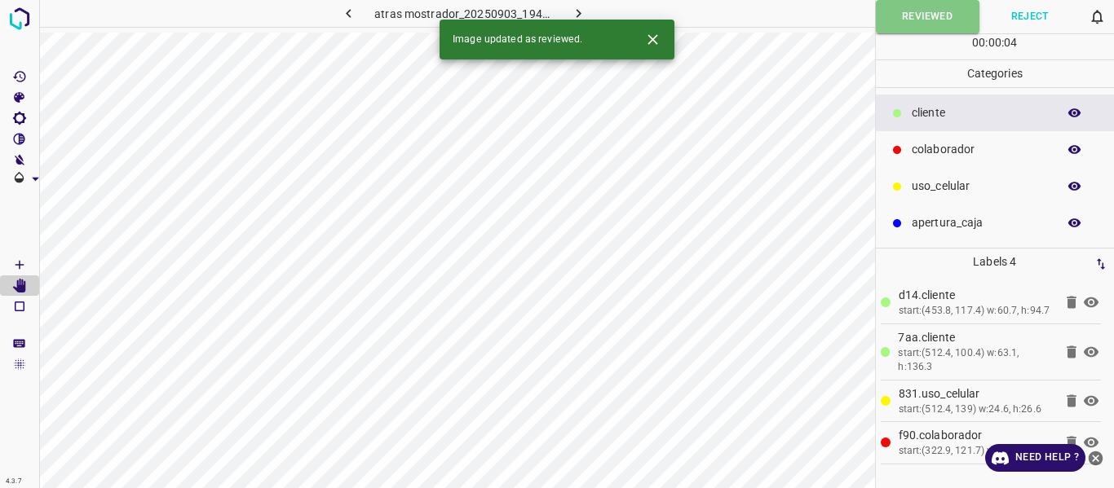
click at [574, 11] on icon "button" at bounding box center [578, 13] width 17 height 17
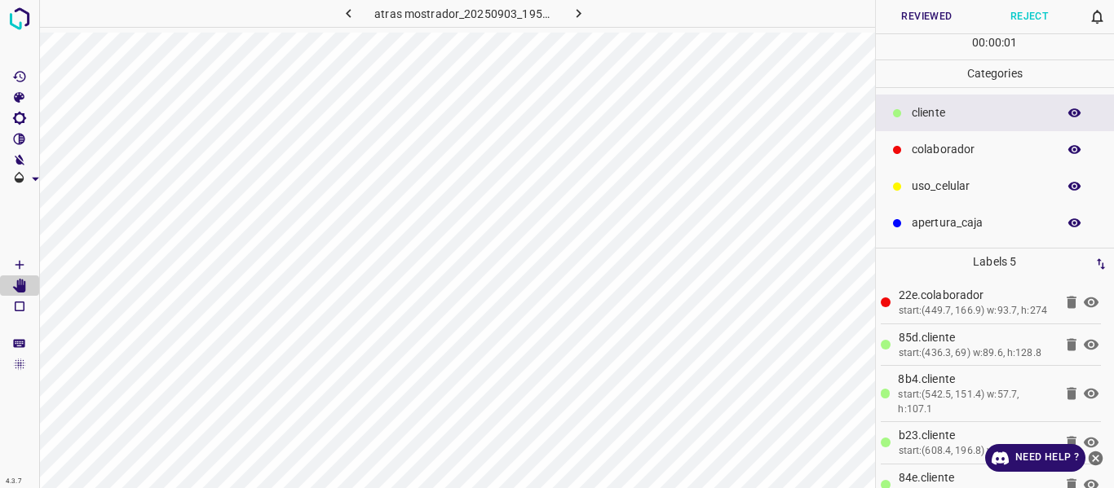
click at [898, 23] on button "Reviewed" at bounding box center [927, 16] width 103 height 33
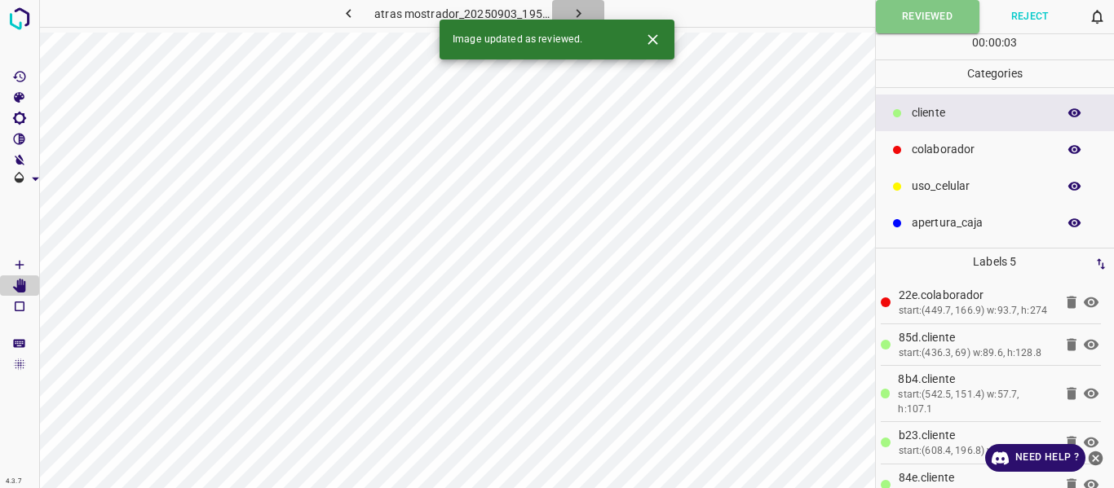
click at [575, 10] on icon "button" at bounding box center [578, 13] width 17 height 17
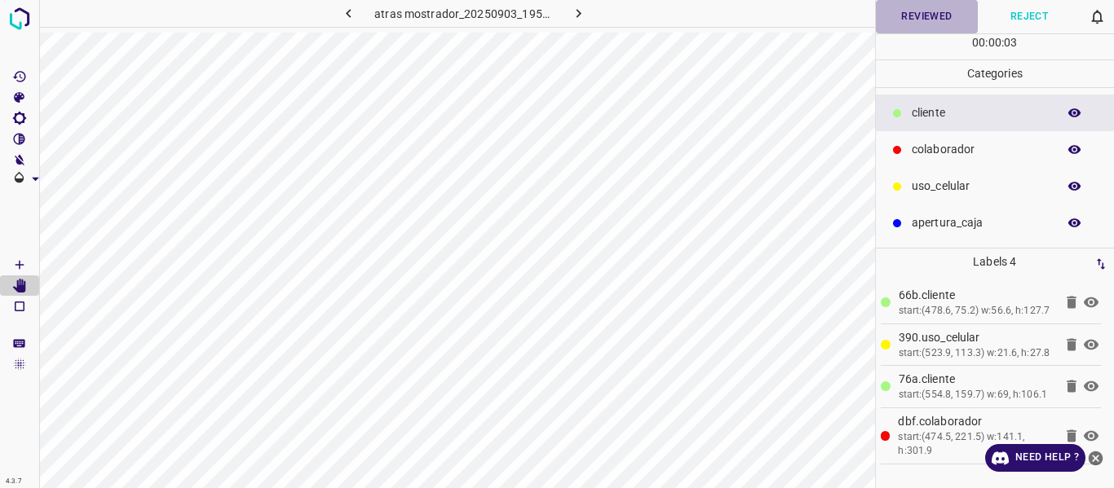
click at [938, 25] on button "Reviewed" at bounding box center [927, 16] width 103 height 33
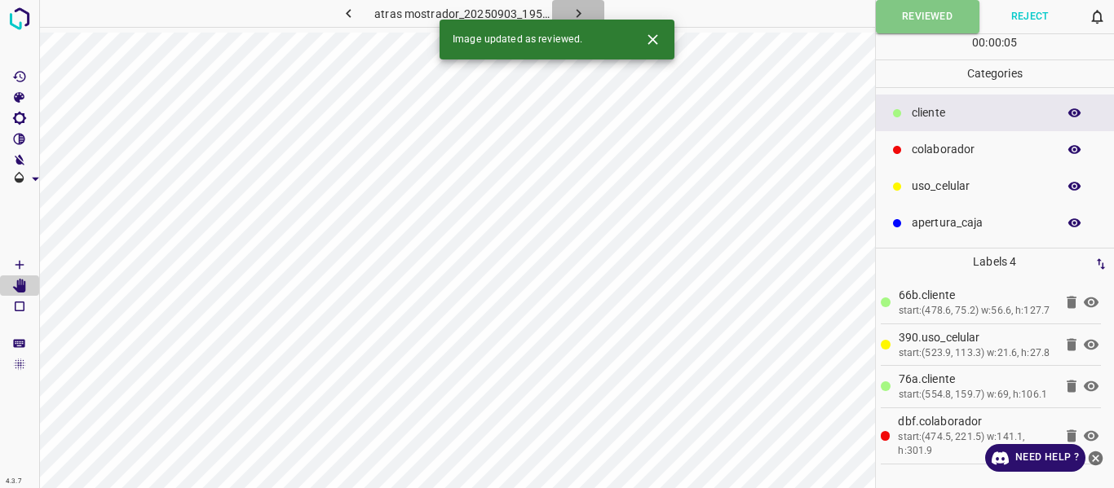
click at [579, 9] on icon "button" at bounding box center [578, 13] width 17 height 17
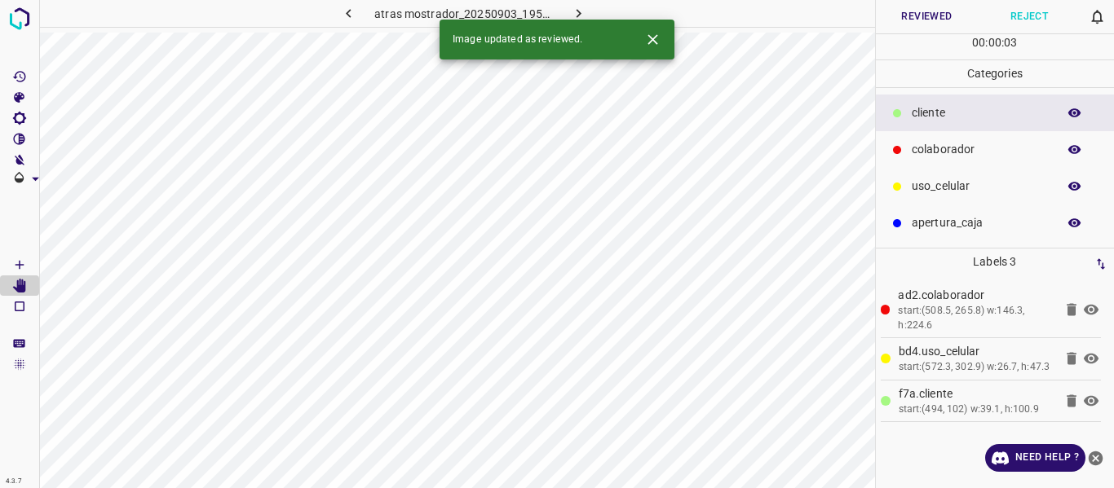
click at [907, 10] on button "Reviewed" at bounding box center [927, 16] width 103 height 33
click at [579, 11] on icon "button" at bounding box center [578, 13] width 17 height 17
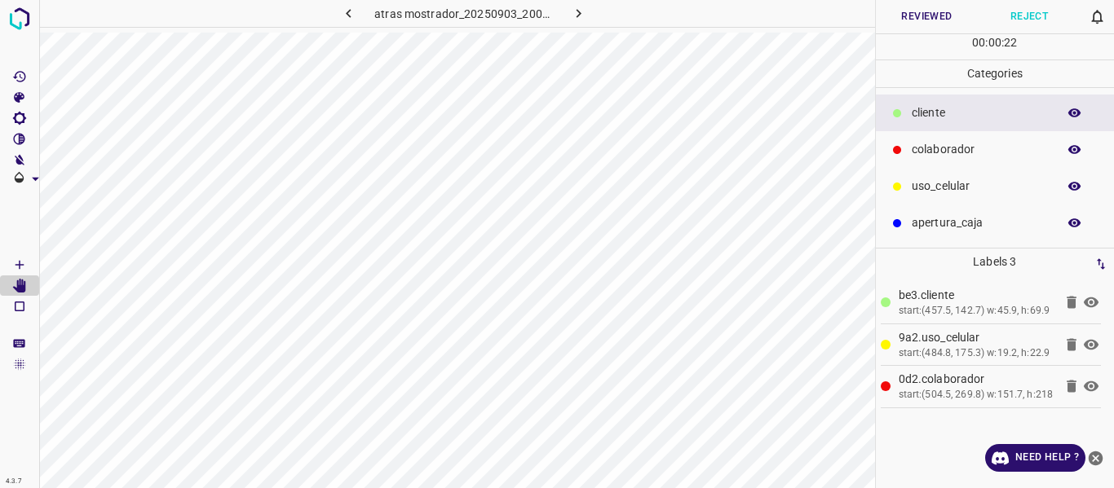
click at [911, 19] on button "Reviewed" at bounding box center [927, 16] width 103 height 33
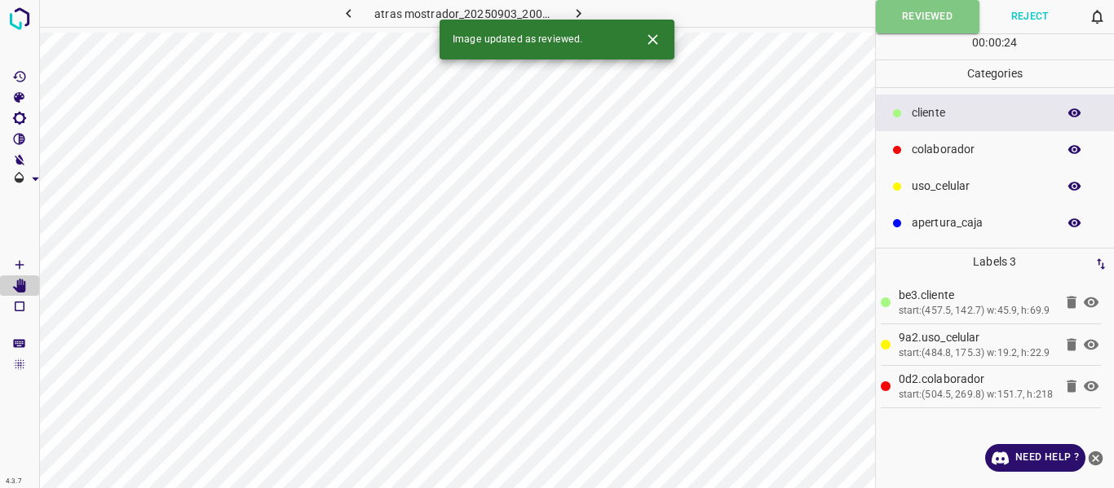
click at [582, 9] on icon "button" at bounding box center [578, 13] width 17 height 17
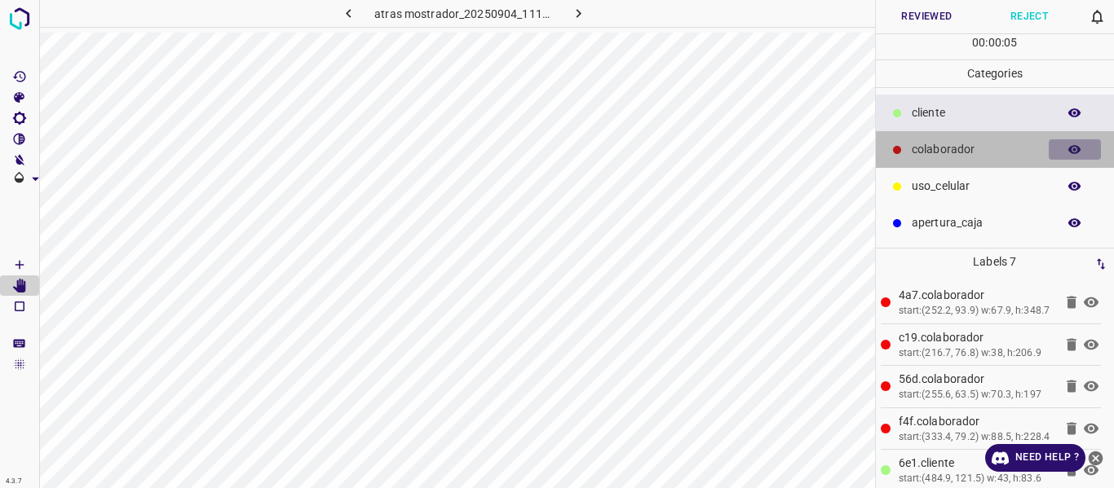
click at [1080, 150] on icon "button" at bounding box center [1074, 149] width 13 height 9
click at [1080, 150] on icon "button" at bounding box center [1074, 149] width 13 height 11
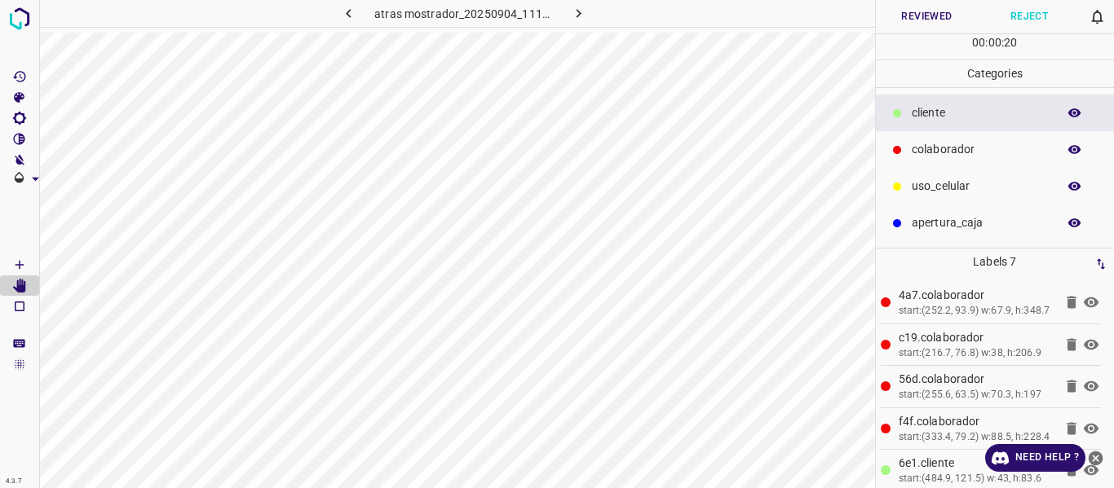
click at [942, 22] on button "Reviewed" at bounding box center [927, 16] width 103 height 33
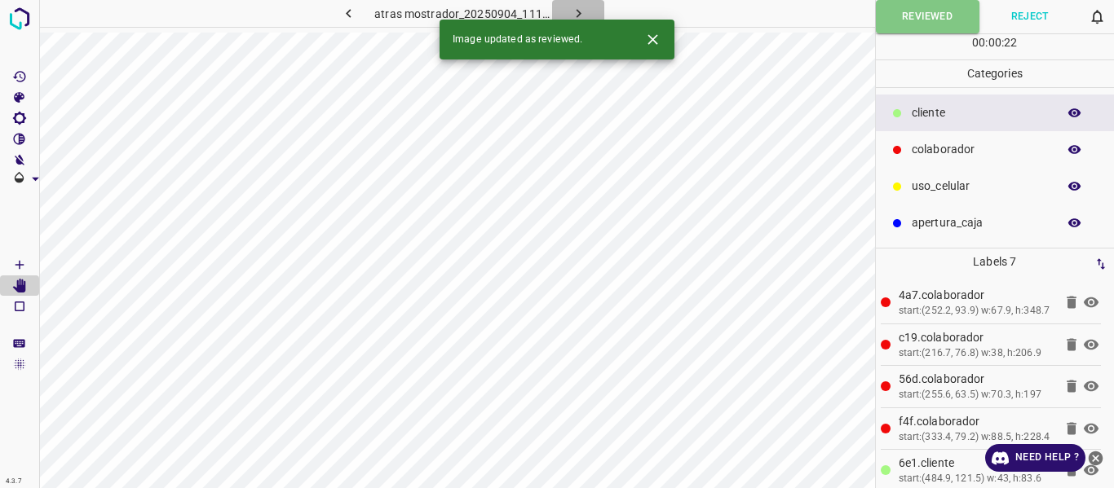
click at [576, 11] on icon "button" at bounding box center [578, 13] width 5 height 9
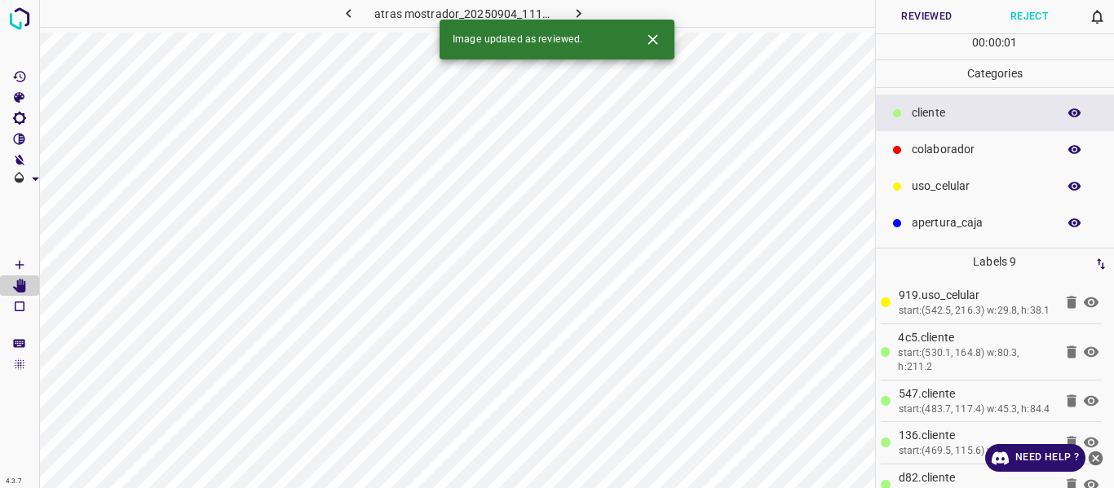
click at [911, 6] on button "Reviewed" at bounding box center [927, 16] width 103 height 33
click at [577, 11] on icon "button" at bounding box center [578, 13] width 5 height 9
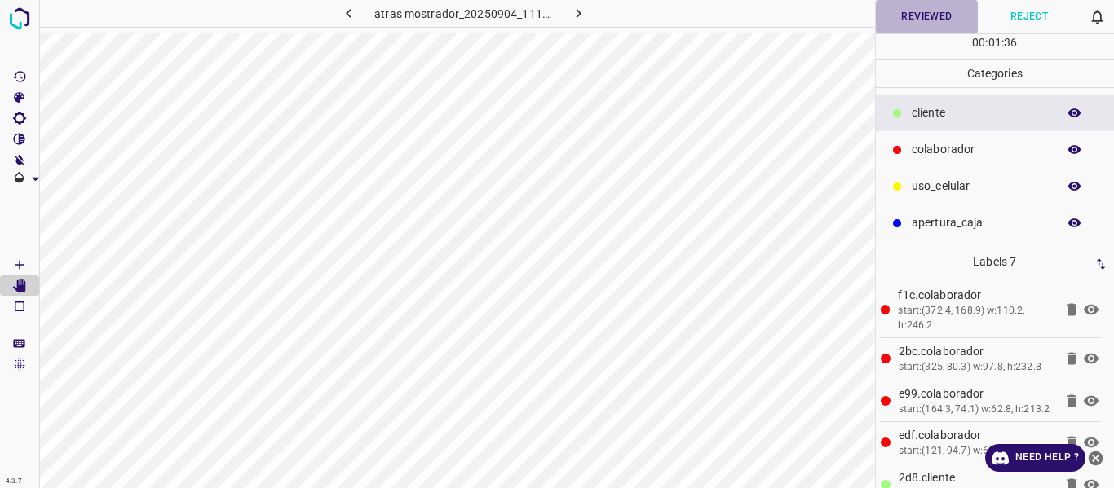
click at [932, 11] on button "Reviewed" at bounding box center [927, 16] width 103 height 33
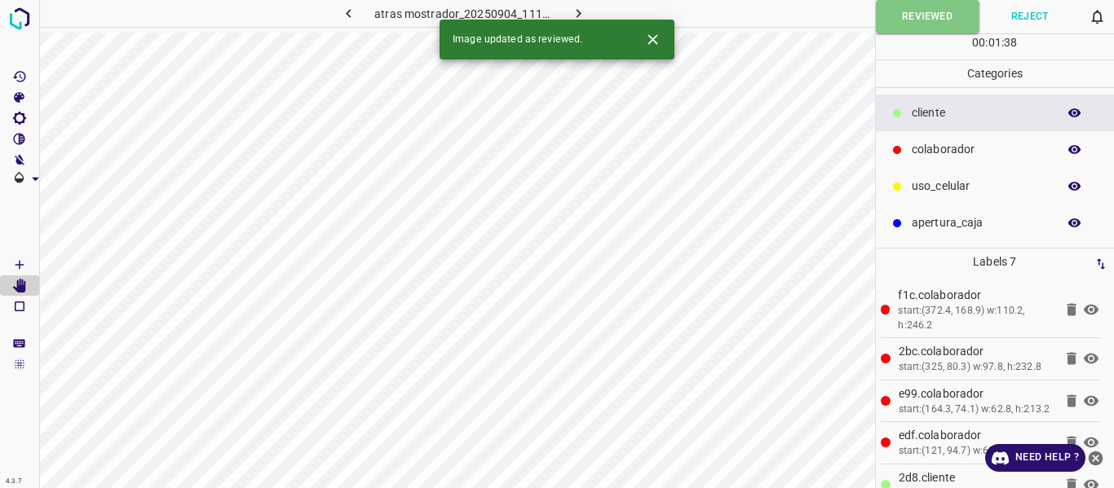
click at [576, 11] on icon "button" at bounding box center [578, 13] width 5 height 9
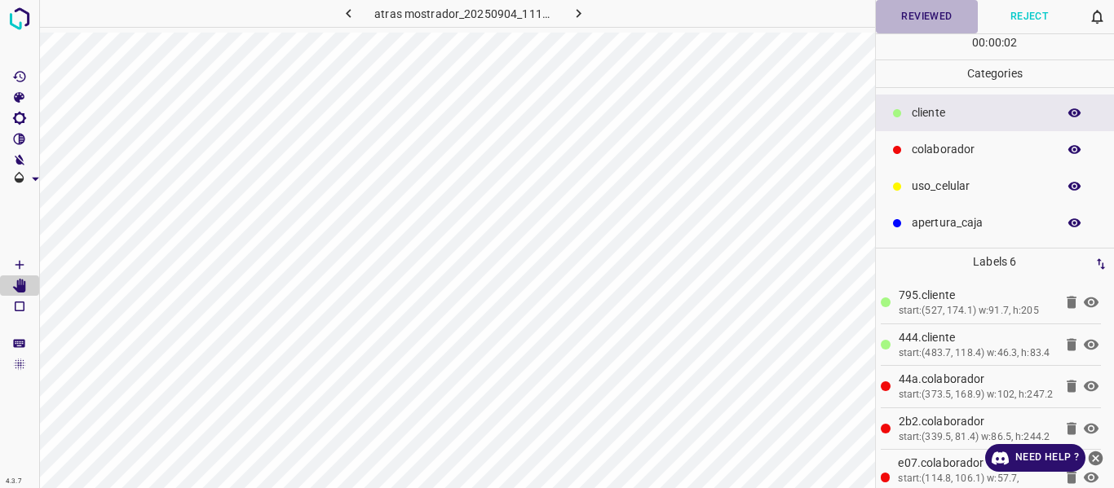
click at [916, 20] on button "Reviewed" at bounding box center [927, 16] width 103 height 33
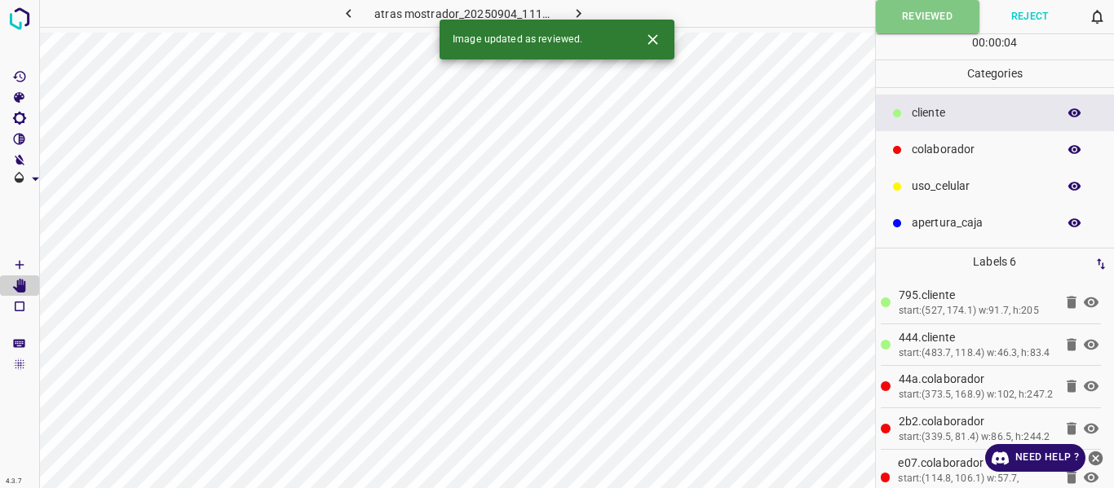
click at [580, 11] on icon "button" at bounding box center [578, 13] width 17 height 17
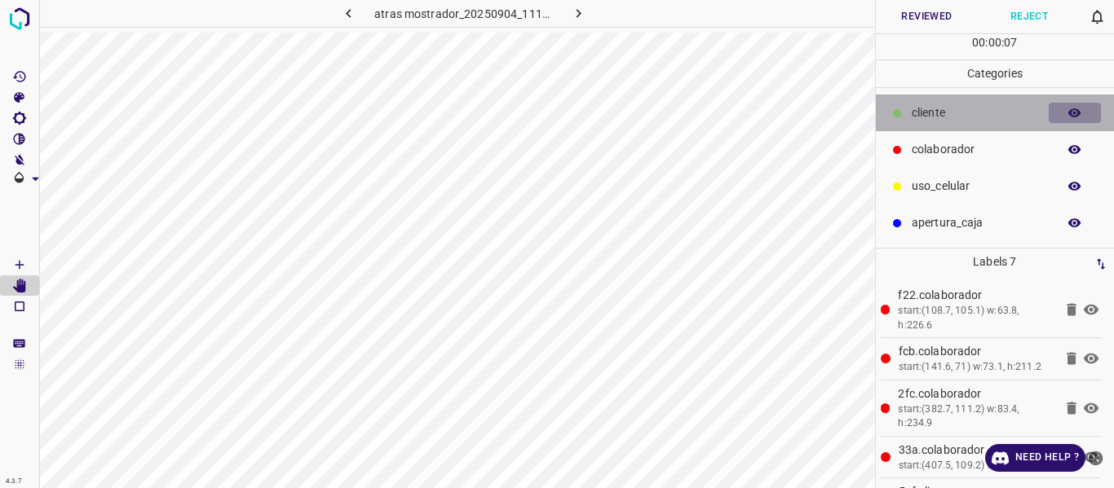
click at [1074, 117] on icon "button" at bounding box center [1074, 113] width 15 height 15
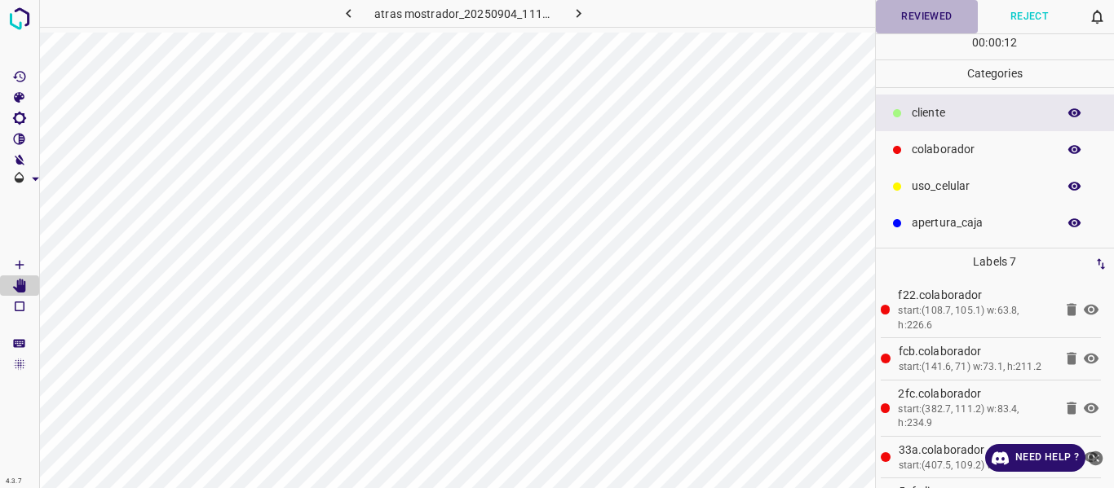
click at [905, 14] on button "Reviewed" at bounding box center [927, 16] width 103 height 33
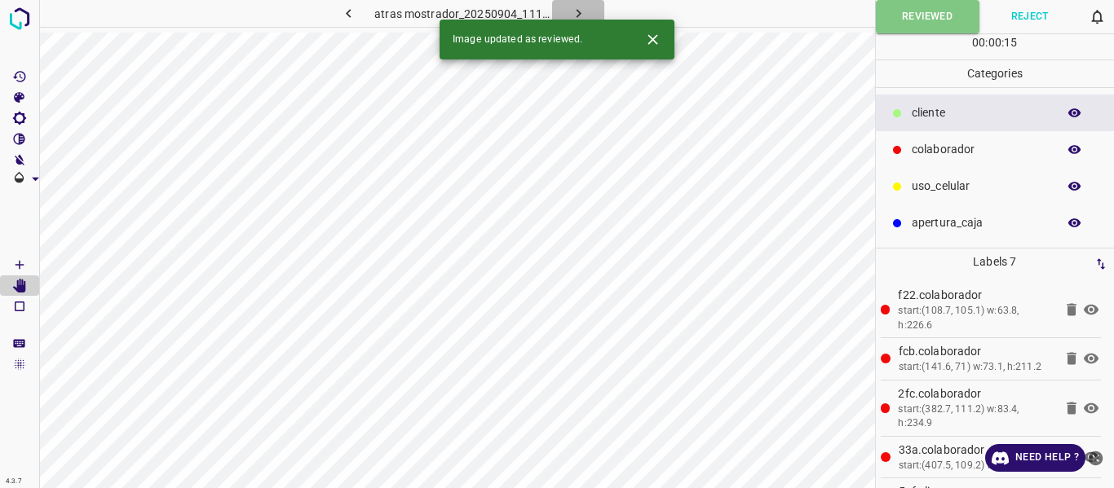
click at [576, 11] on icon "button" at bounding box center [578, 13] width 5 height 9
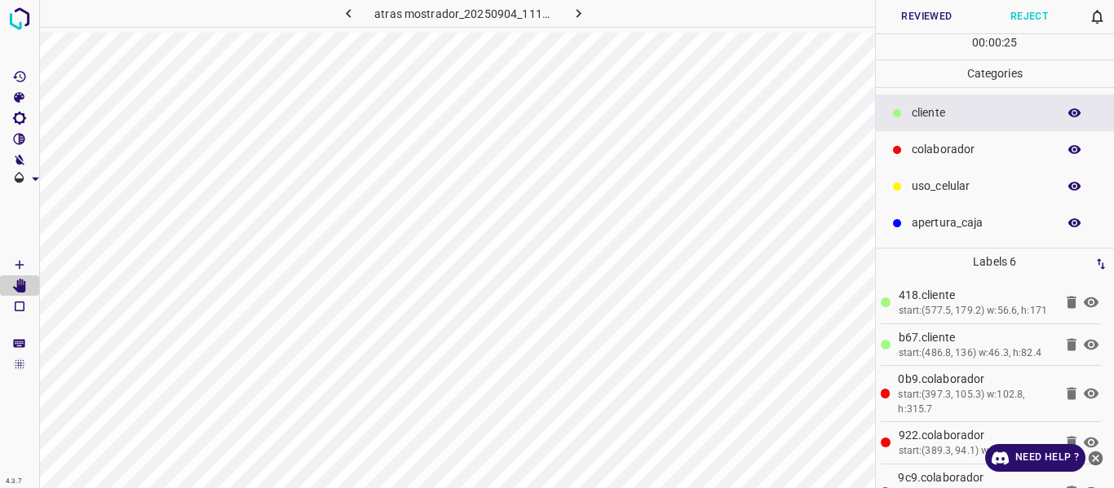
click at [1070, 152] on icon "button" at bounding box center [1074, 149] width 13 height 9
click at [1070, 152] on icon "button" at bounding box center [1074, 149] width 13 height 11
click at [903, 16] on button "Reviewed" at bounding box center [927, 16] width 103 height 33
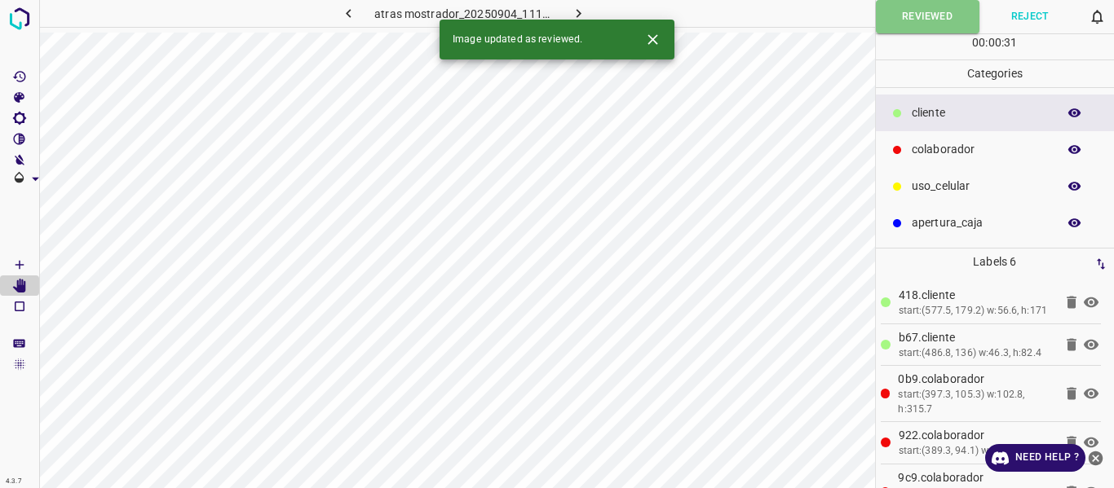
click at [585, 11] on icon "button" at bounding box center [578, 13] width 17 height 17
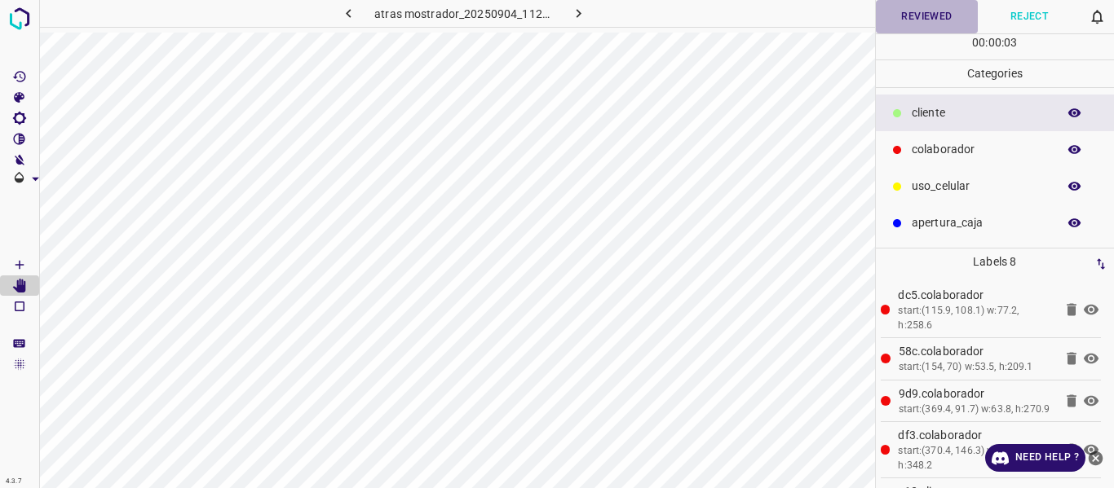
click at [905, 19] on button "Reviewed" at bounding box center [927, 16] width 103 height 33
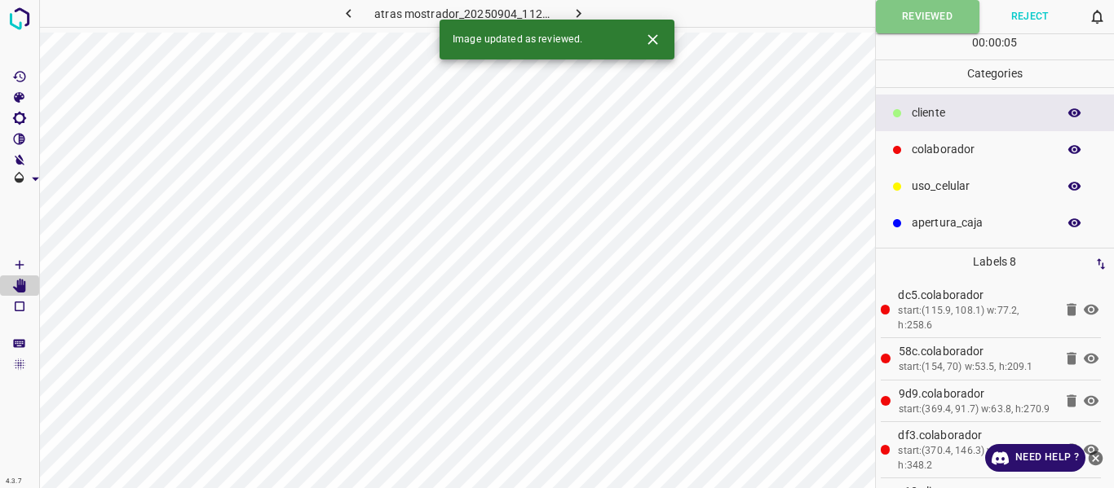
click at [579, 11] on icon "button" at bounding box center [578, 13] width 17 height 17
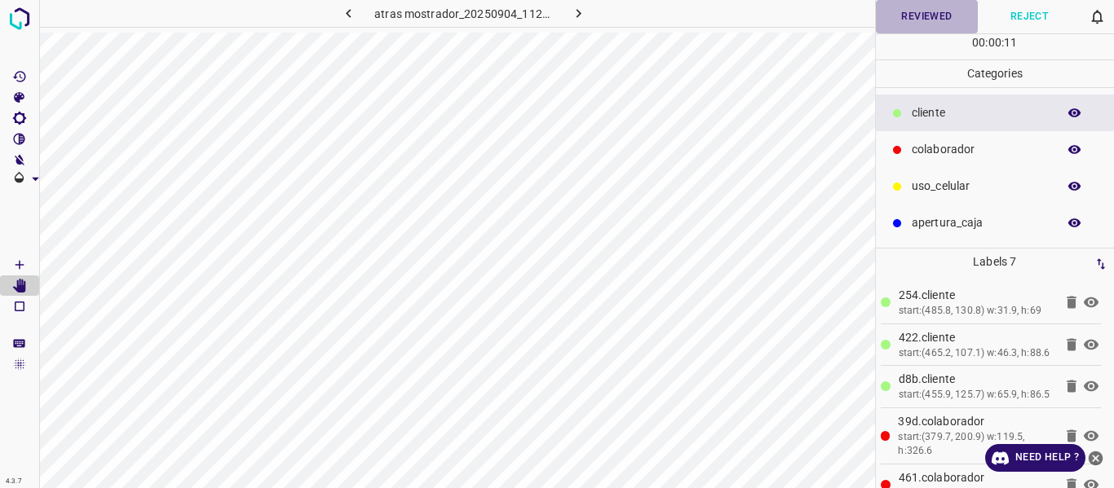
click at [897, 18] on button "Reviewed" at bounding box center [927, 16] width 103 height 33
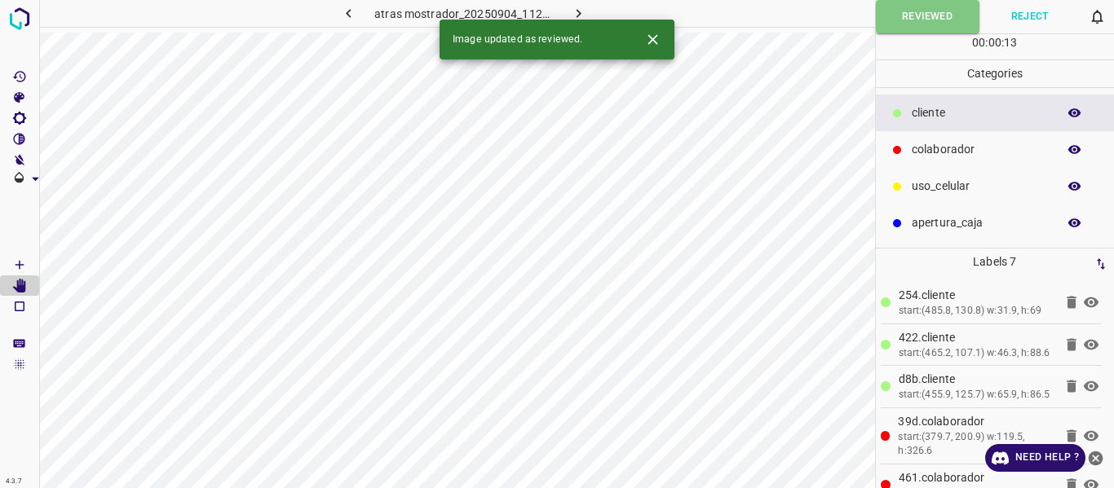
click at [578, 9] on icon "button" at bounding box center [578, 13] width 17 height 17
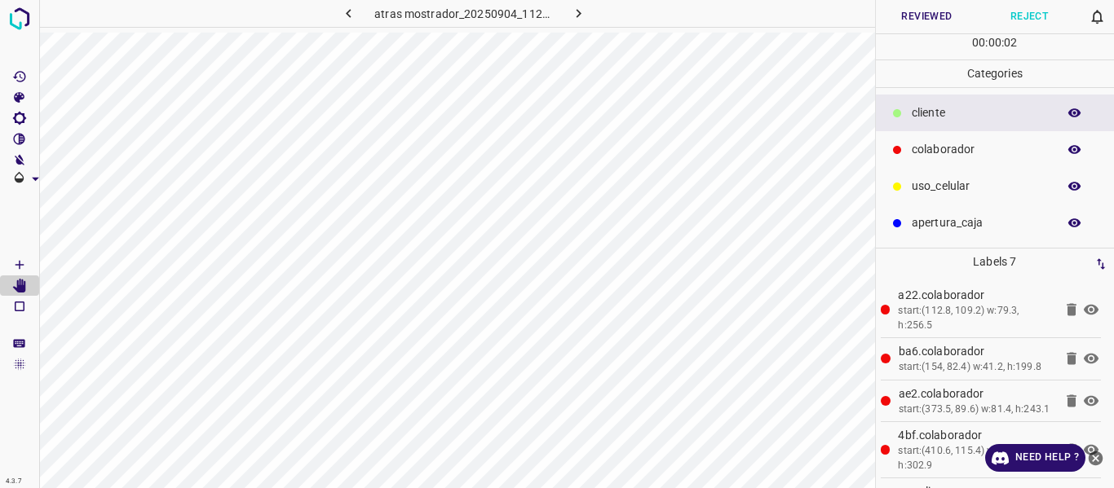
click at [919, 14] on button "Reviewed" at bounding box center [927, 16] width 103 height 33
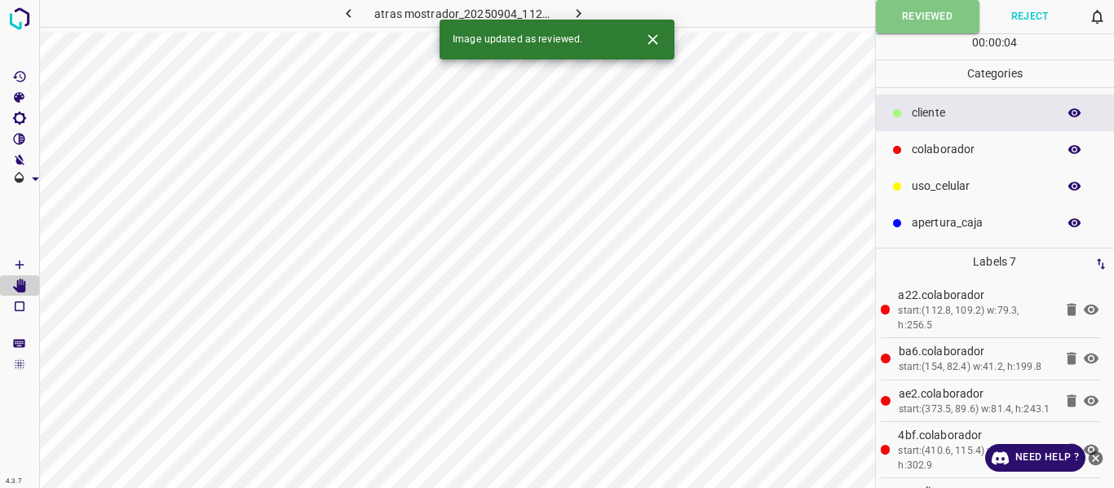
click at [579, 10] on icon "button" at bounding box center [578, 13] width 17 height 17
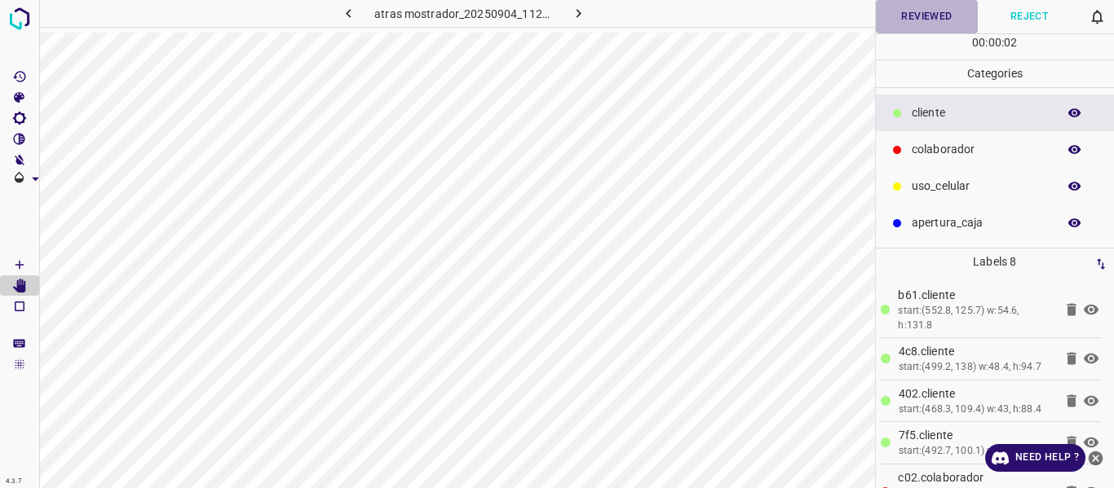
click at [909, 13] on button "Reviewed" at bounding box center [927, 16] width 103 height 33
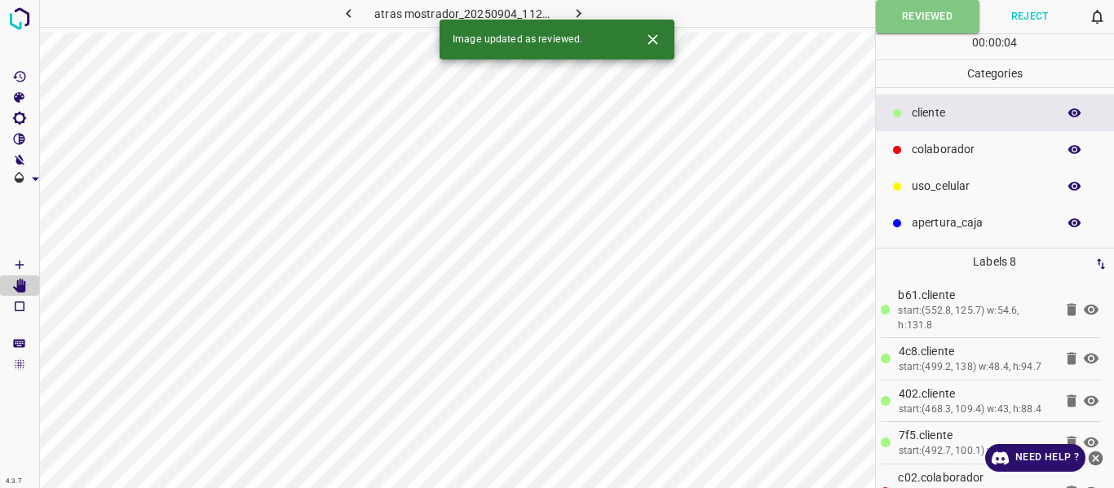
click at [570, 15] on icon "button" at bounding box center [578, 13] width 17 height 17
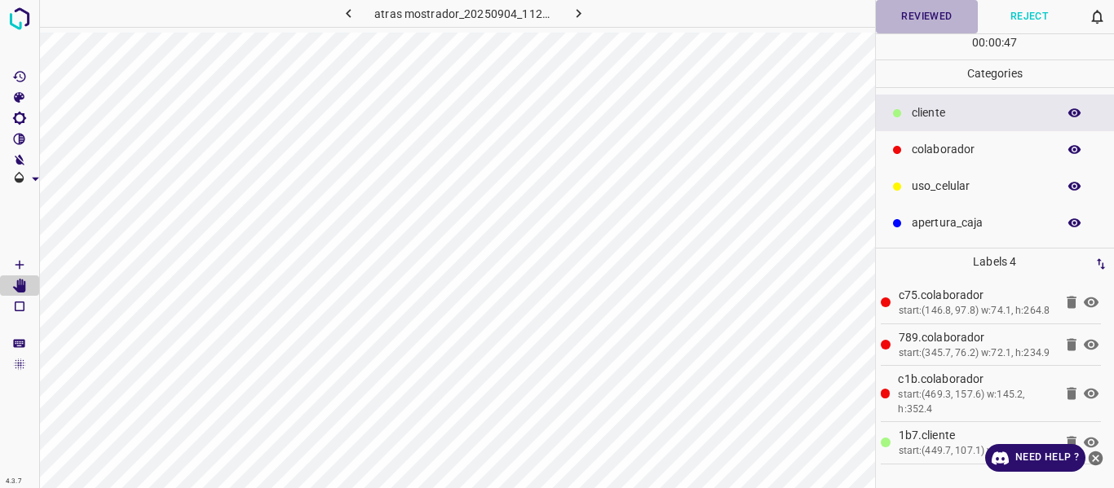
click at [913, 15] on button "Reviewed" at bounding box center [927, 16] width 103 height 33
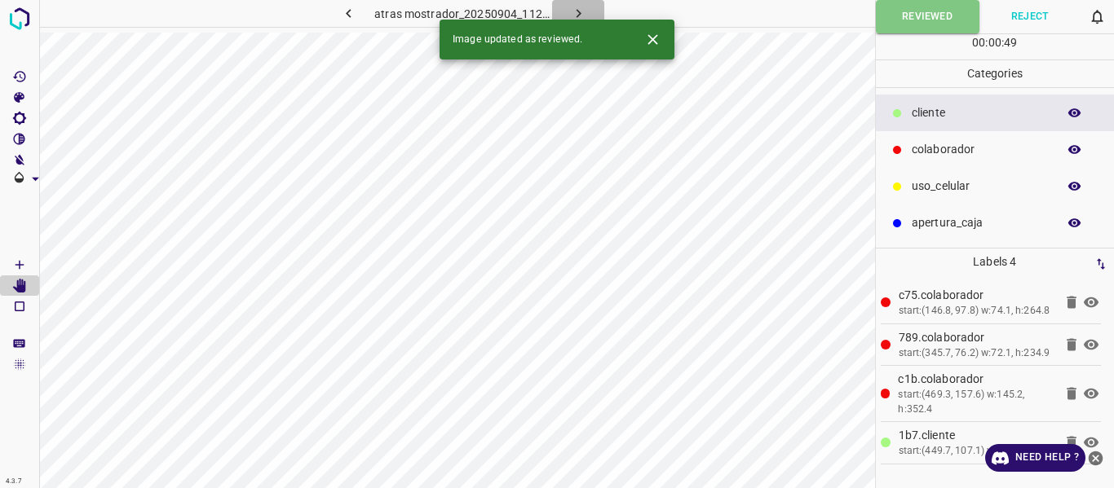
click at [576, 12] on icon "button" at bounding box center [578, 13] width 17 height 17
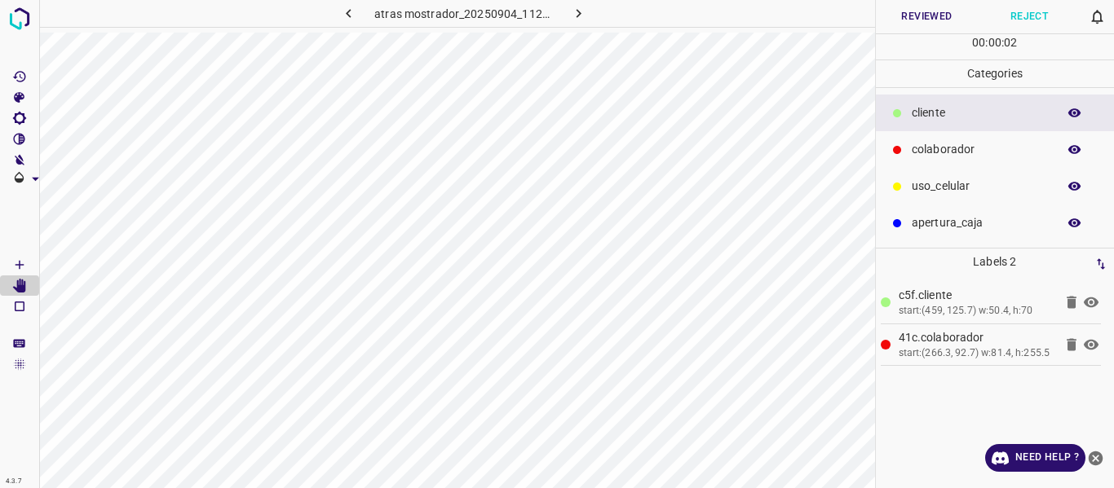
click at [937, 14] on button "Reviewed" at bounding box center [927, 16] width 103 height 33
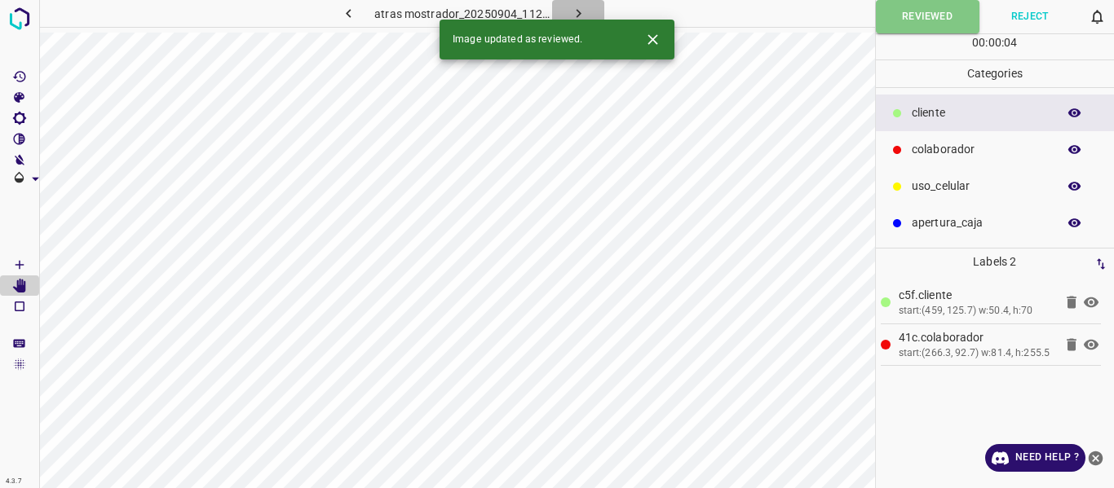
click at [580, 11] on icon "button" at bounding box center [578, 13] width 17 height 17
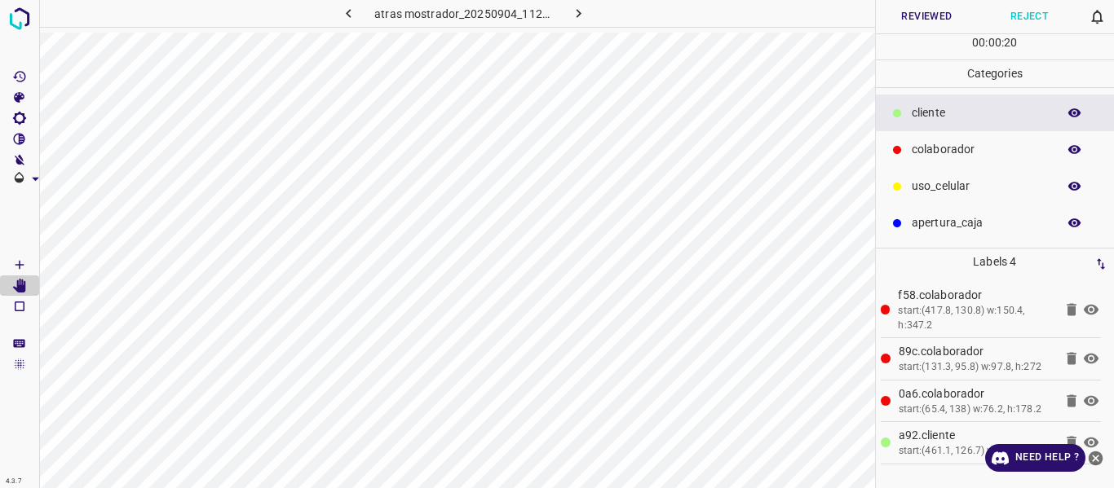
click at [921, 17] on button "Reviewed" at bounding box center [927, 16] width 103 height 33
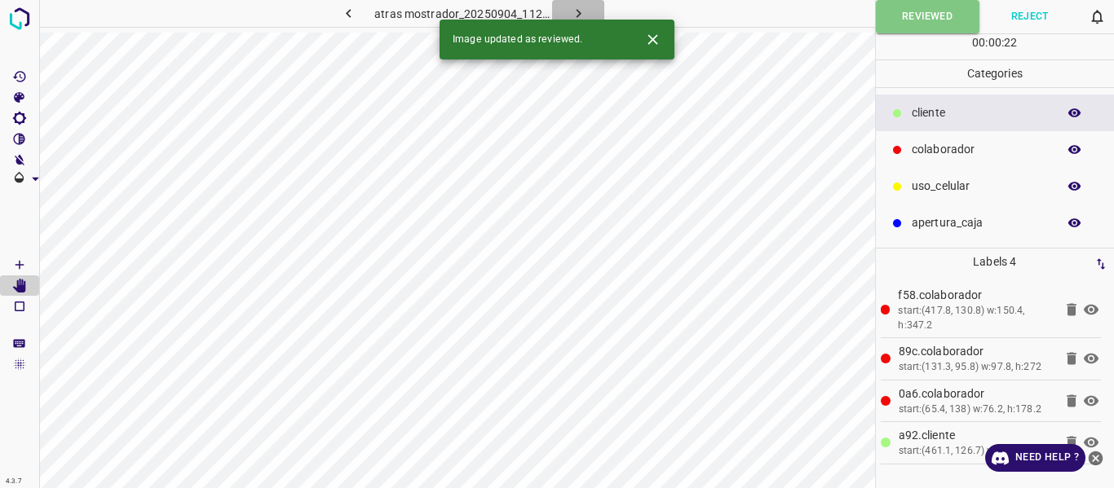
click at [578, 11] on icon "button" at bounding box center [578, 13] width 5 height 9
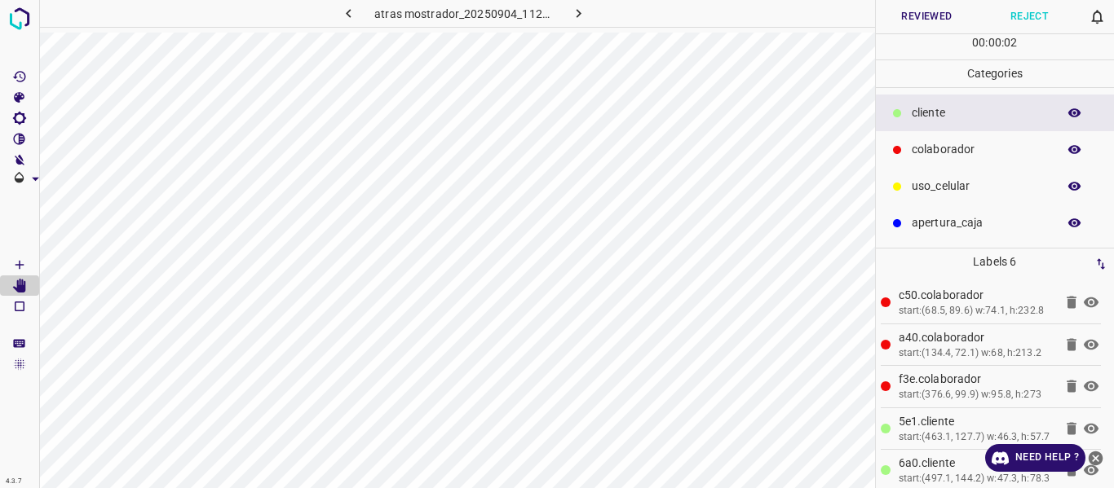
click at [894, 19] on button "Reviewed" at bounding box center [927, 16] width 103 height 33
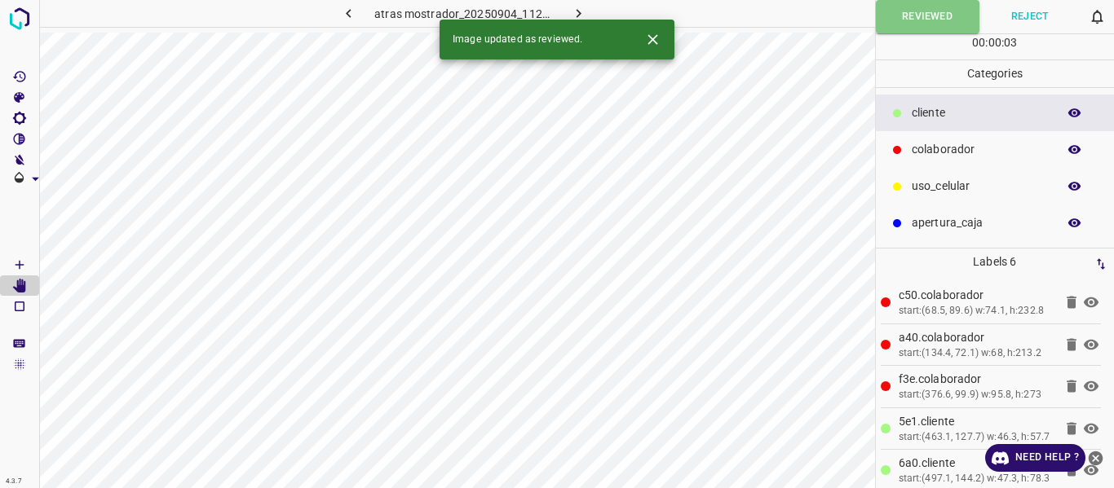
click at [583, 12] on icon "button" at bounding box center [578, 13] width 17 height 17
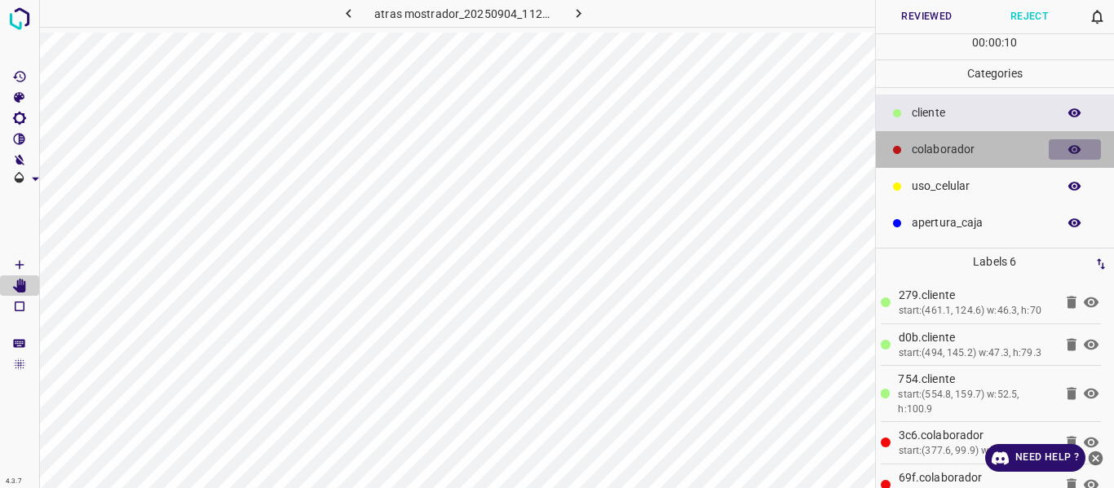
click at [1068, 152] on icon "button" at bounding box center [1074, 150] width 15 height 15
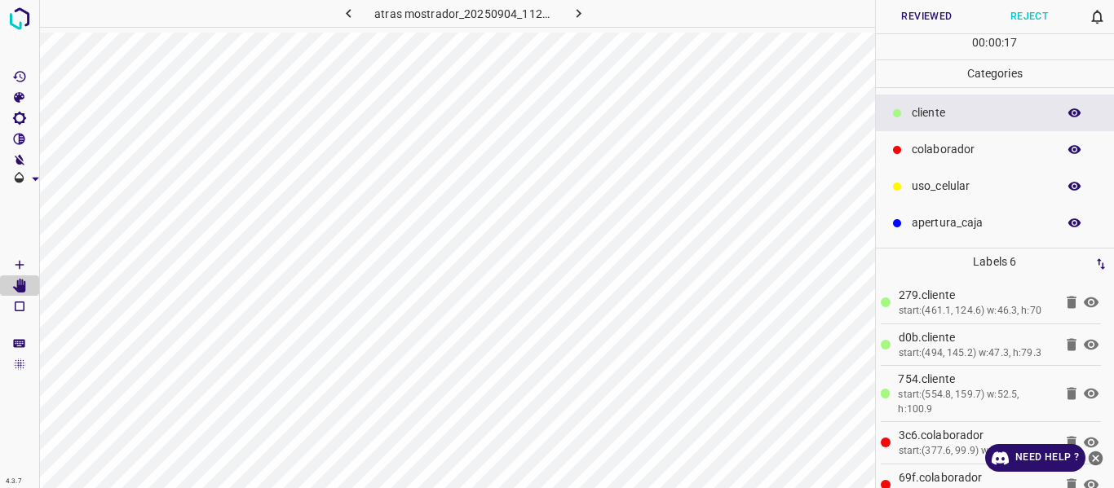
click at [350, 11] on icon "button" at bounding box center [348, 13] width 5 height 9
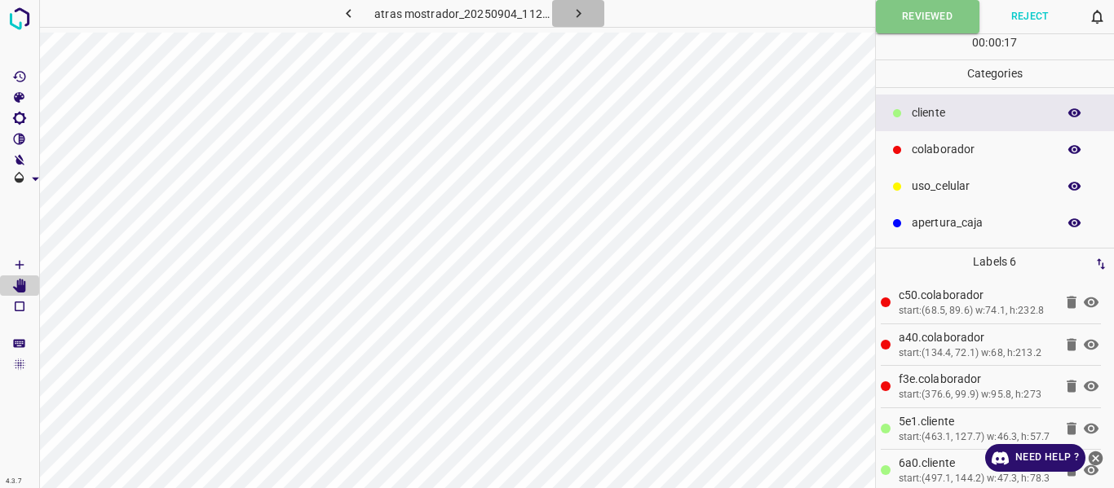
click at [577, 9] on icon "button" at bounding box center [578, 13] width 17 height 17
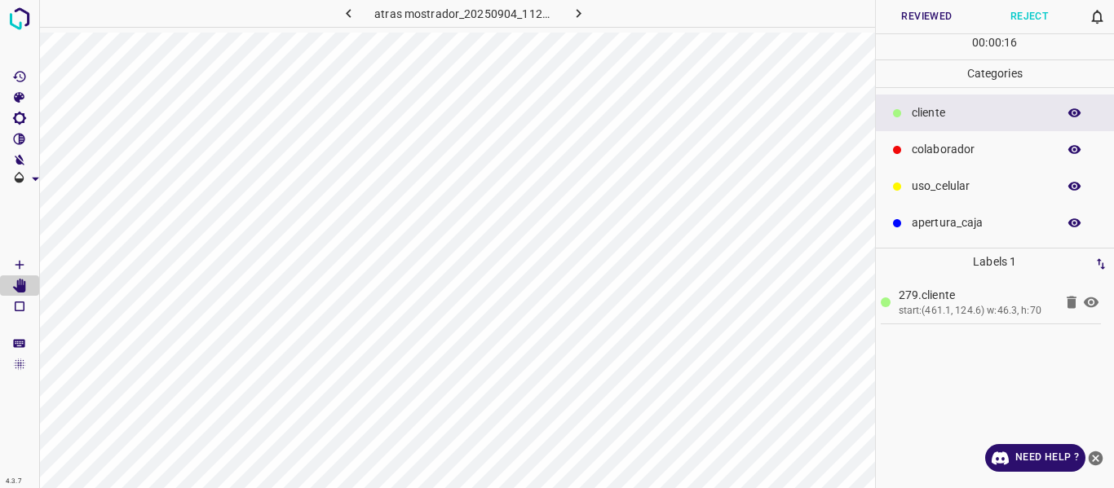
click at [916, 16] on button "Reviewed" at bounding box center [927, 16] width 103 height 33
click at [882, 20] on button "Reviewed" at bounding box center [928, 16] width 104 height 33
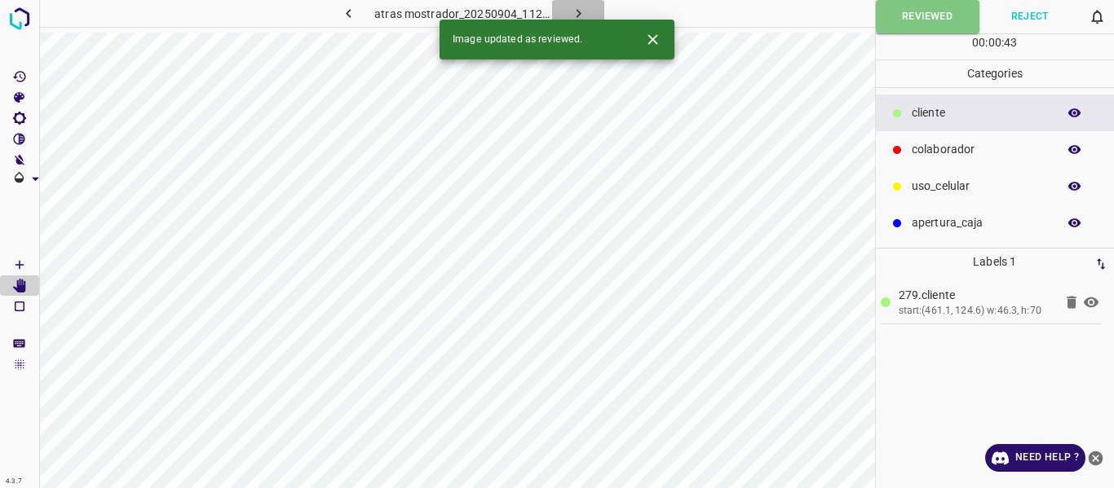
click at [570, 9] on icon "button" at bounding box center [578, 13] width 17 height 17
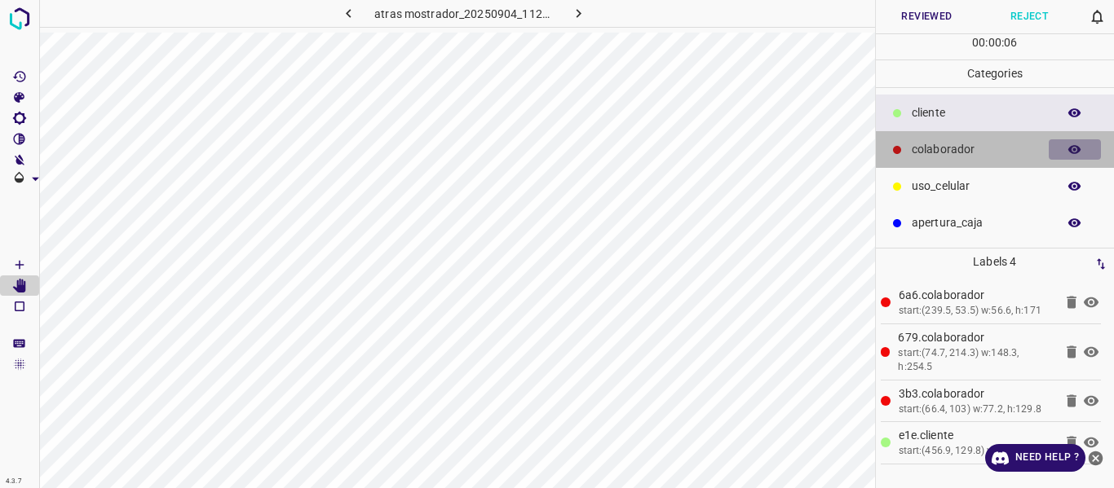
click at [1075, 148] on icon "button" at bounding box center [1074, 149] width 13 height 9
click at [1075, 148] on icon "button" at bounding box center [1074, 149] width 13 height 11
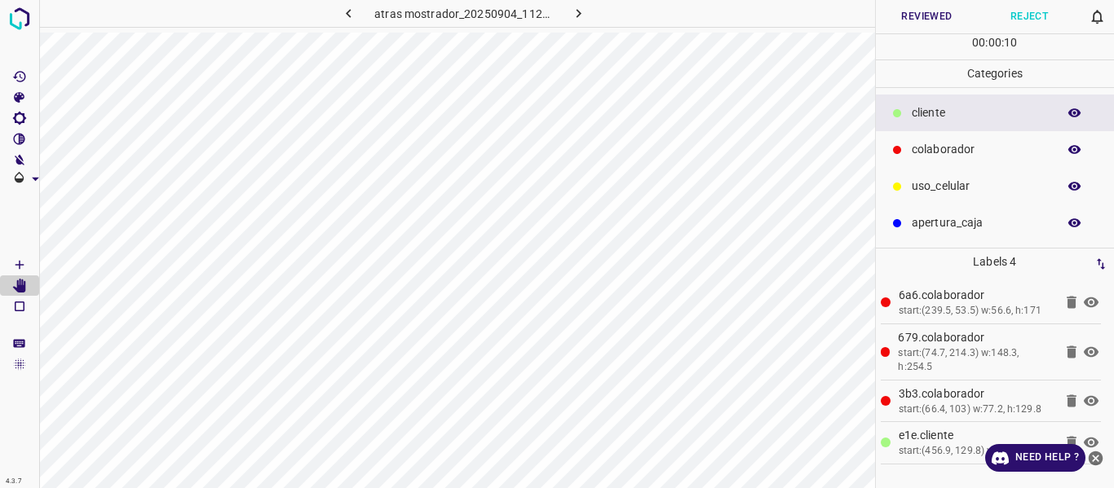
click at [1075, 148] on icon "button" at bounding box center [1074, 150] width 15 height 15
click at [1075, 152] on icon "button" at bounding box center [1074, 149] width 13 height 11
click at [912, 14] on button "Reviewed" at bounding box center [927, 16] width 103 height 33
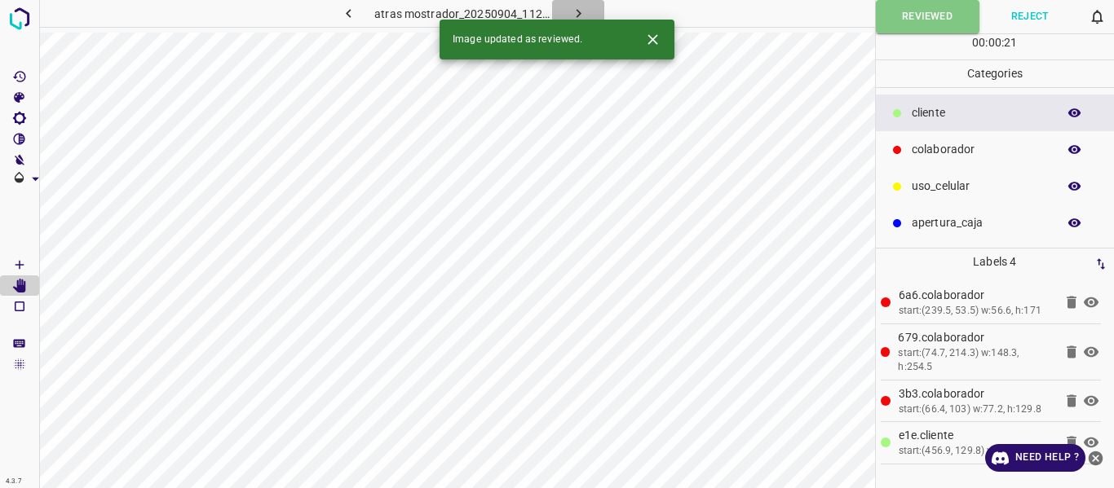
click at [574, 11] on icon "button" at bounding box center [578, 13] width 17 height 17
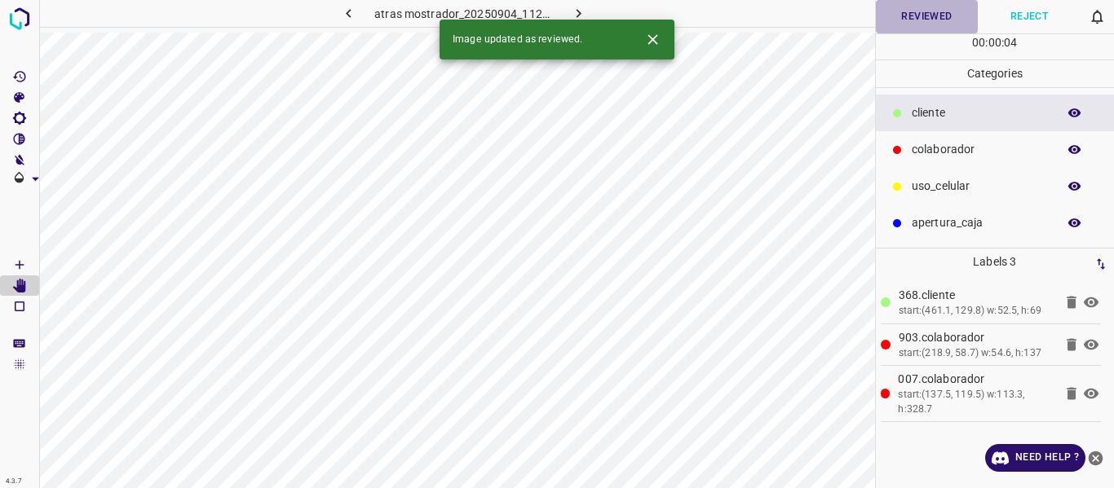
click at [927, 11] on button "Reviewed" at bounding box center [927, 16] width 103 height 33
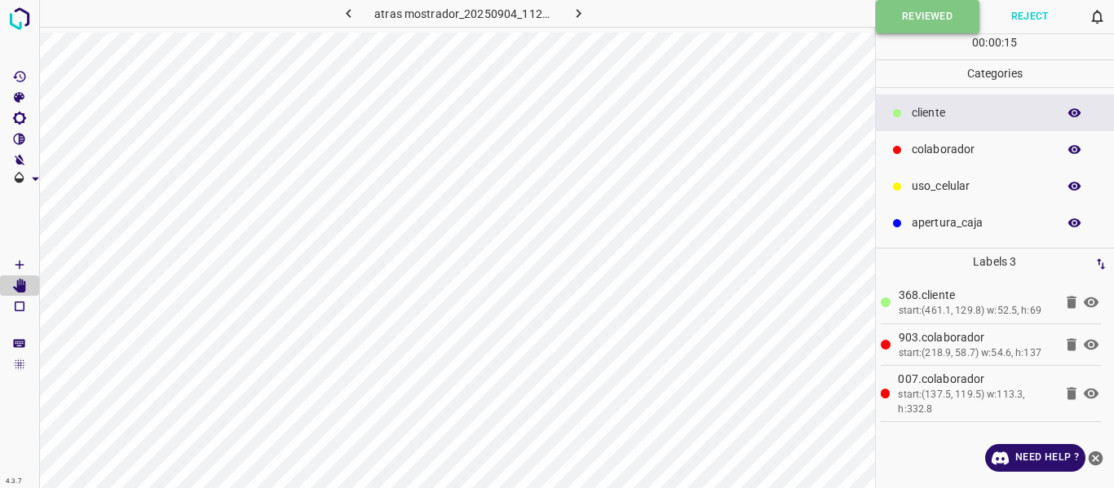
click at [896, 12] on button "Reviewed" at bounding box center [928, 16] width 104 height 33
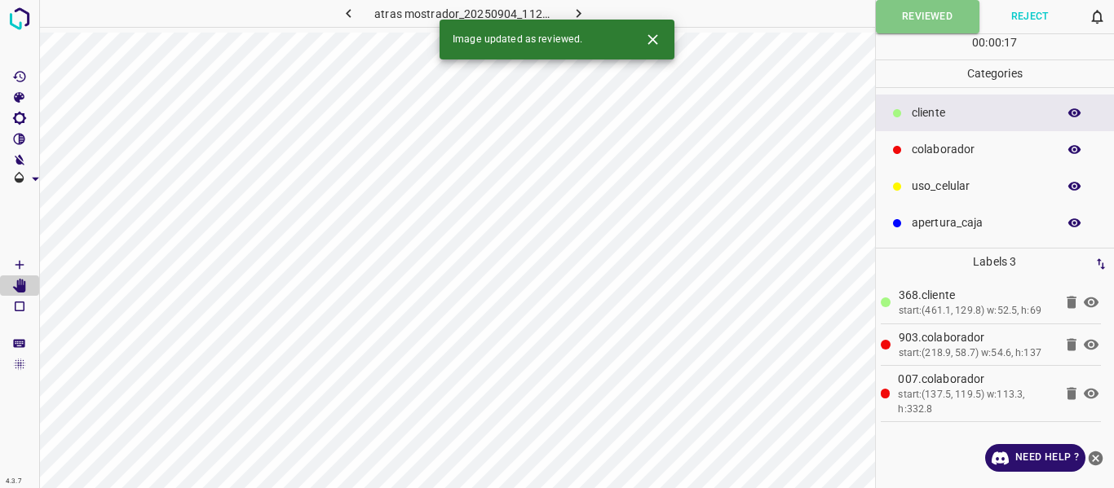
click at [579, 9] on icon "button" at bounding box center [578, 13] width 17 height 17
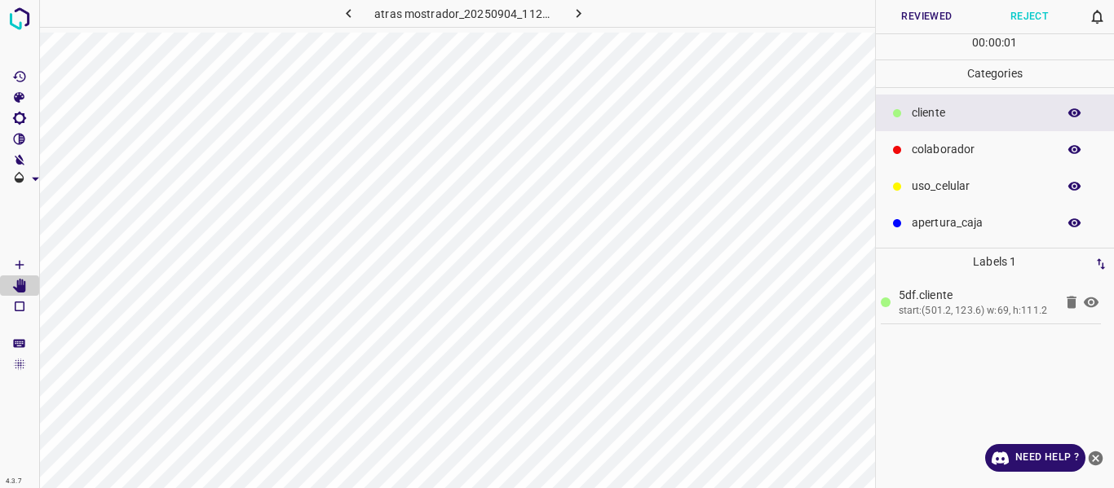
click at [917, 20] on button "Reviewed" at bounding box center [927, 16] width 103 height 33
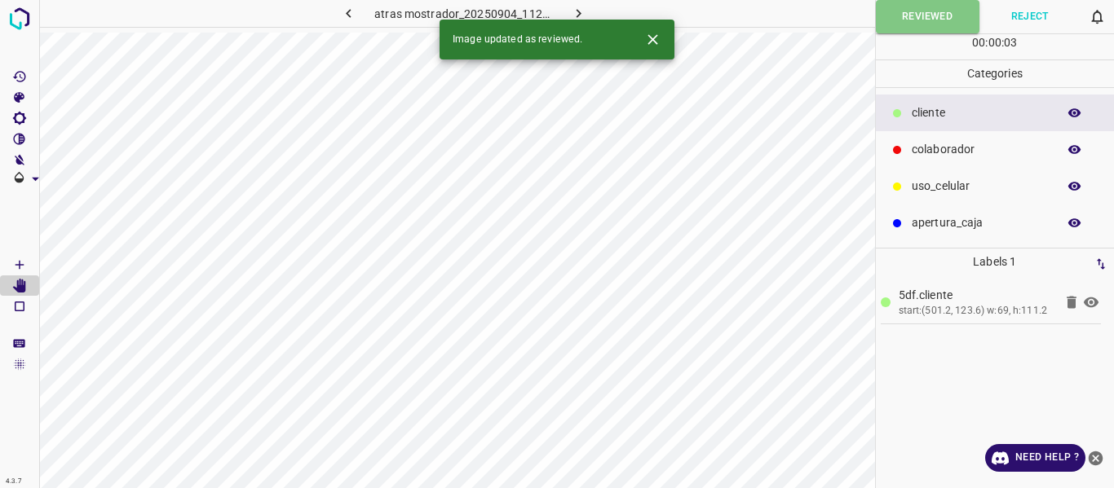
click at [581, 11] on icon "button" at bounding box center [578, 13] width 17 height 17
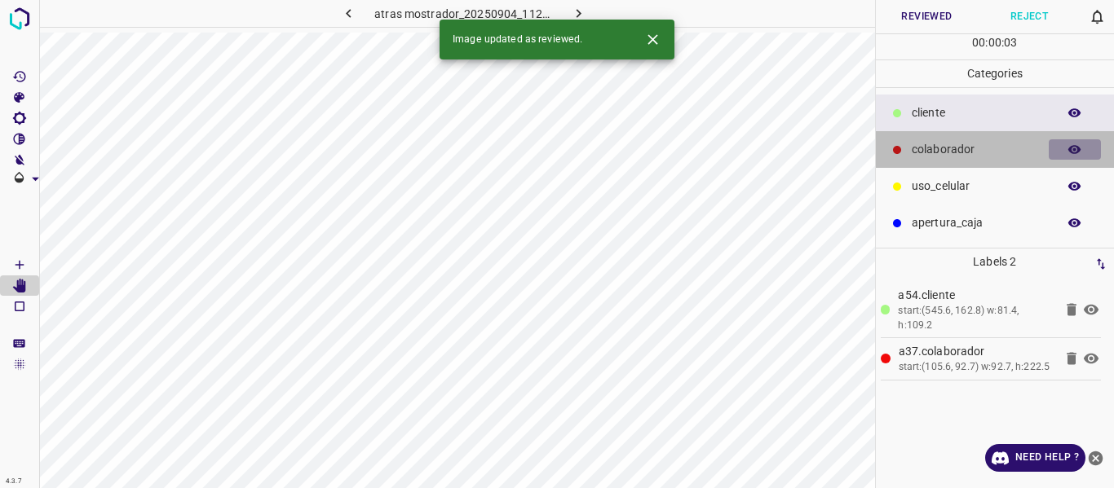
click at [1073, 149] on icon "button" at bounding box center [1074, 149] width 13 height 9
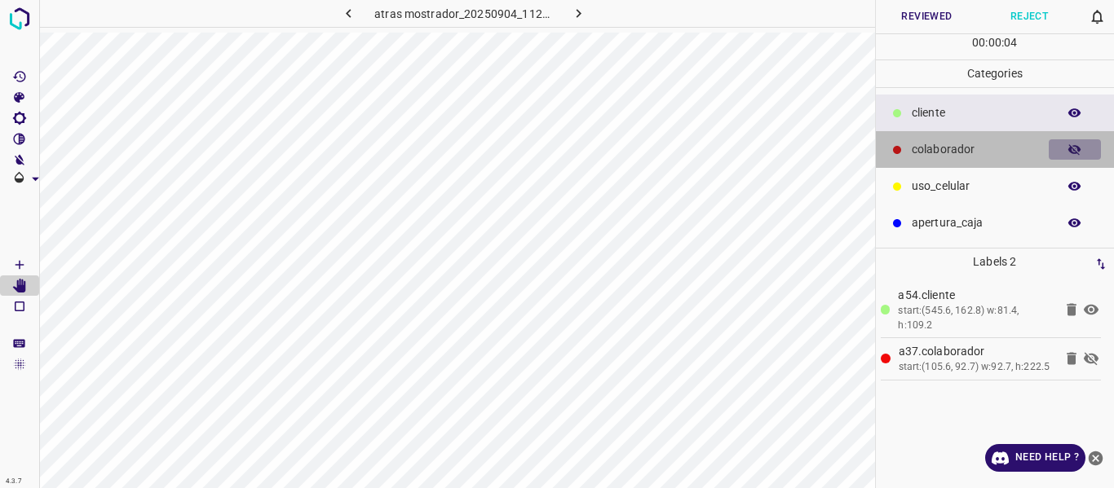
click at [1073, 149] on icon "button" at bounding box center [1074, 149] width 13 height 11
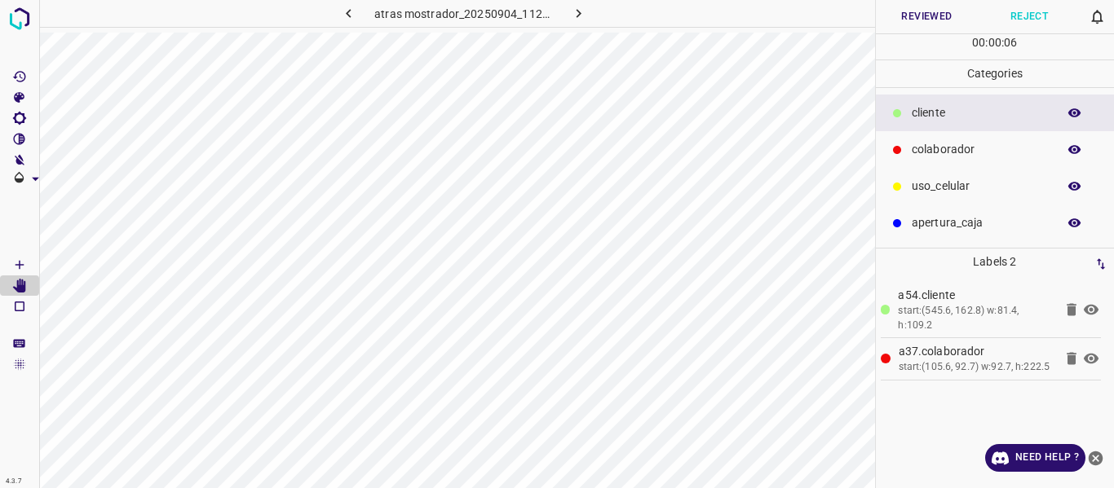
click at [919, 13] on button "Reviewed" at bounding box center [927, 16] width 103 height 33
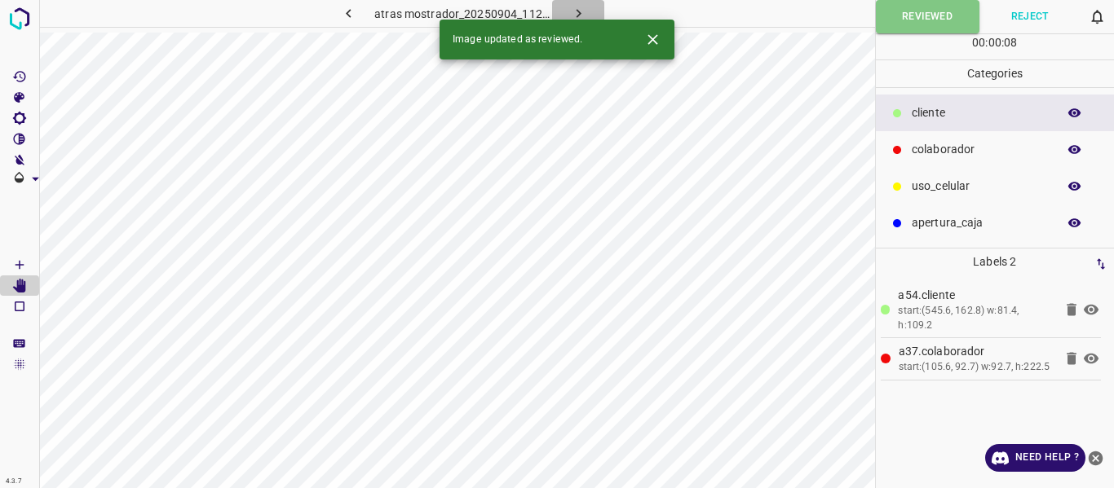
click at [576, 9] on icon "button" at bounding box center [578, 13] width 17 height 17
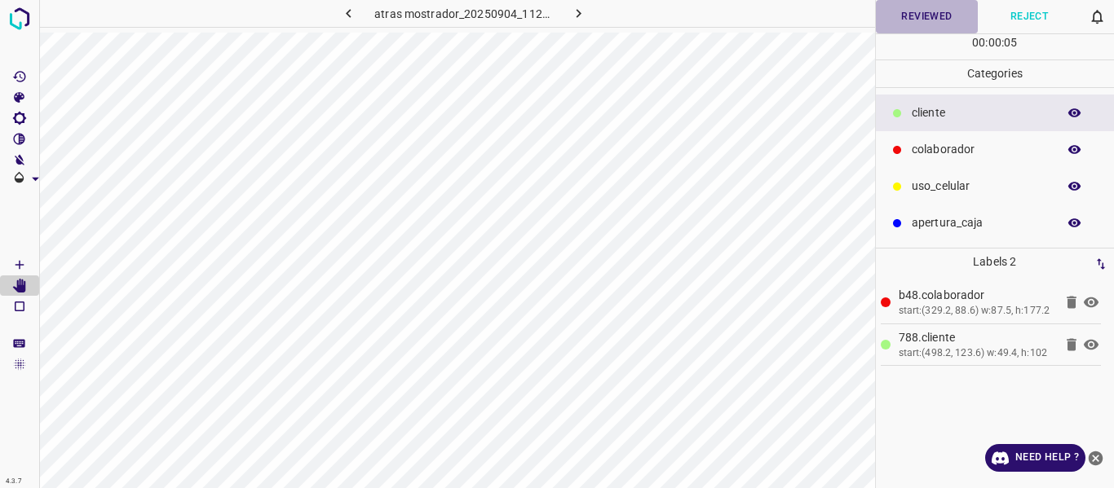
click at [932, 22] on button "Reviewed" at bounding box center [927, 16] width 103 height 33
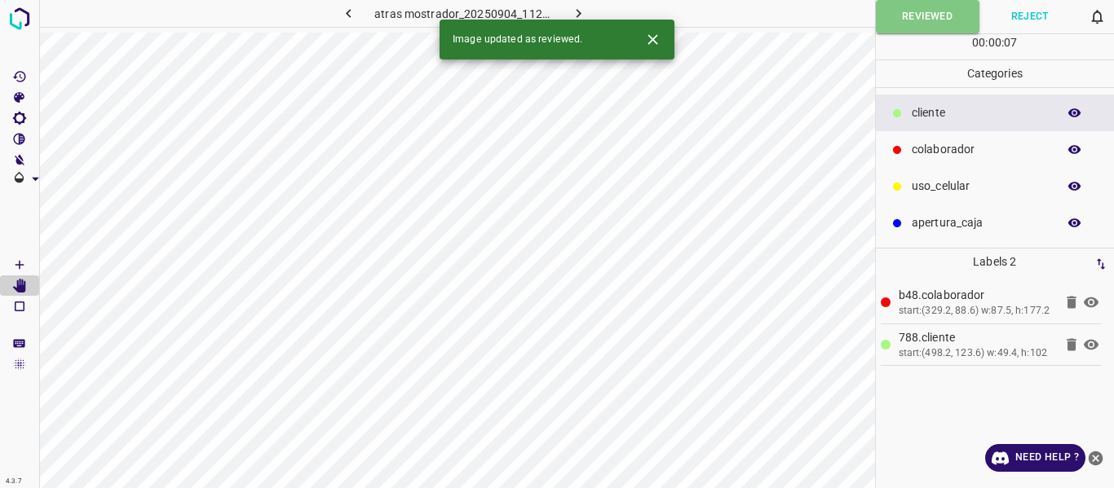
click at [580, 9] on icon "button" at bounding box center [578, 13] width 17 height 17
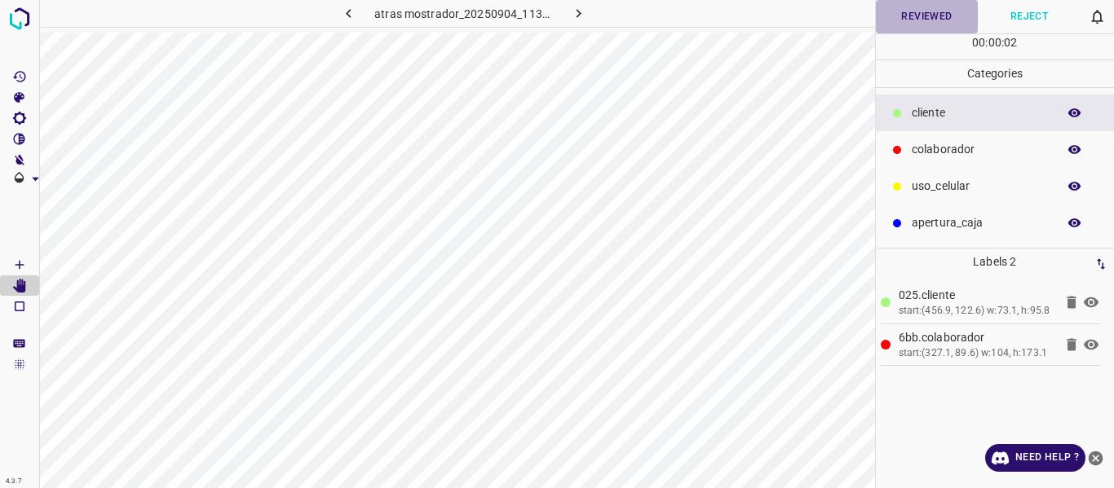
click at [940, 25] on button "Reviewed" at bounding box center [927, 16] width 103 height 33
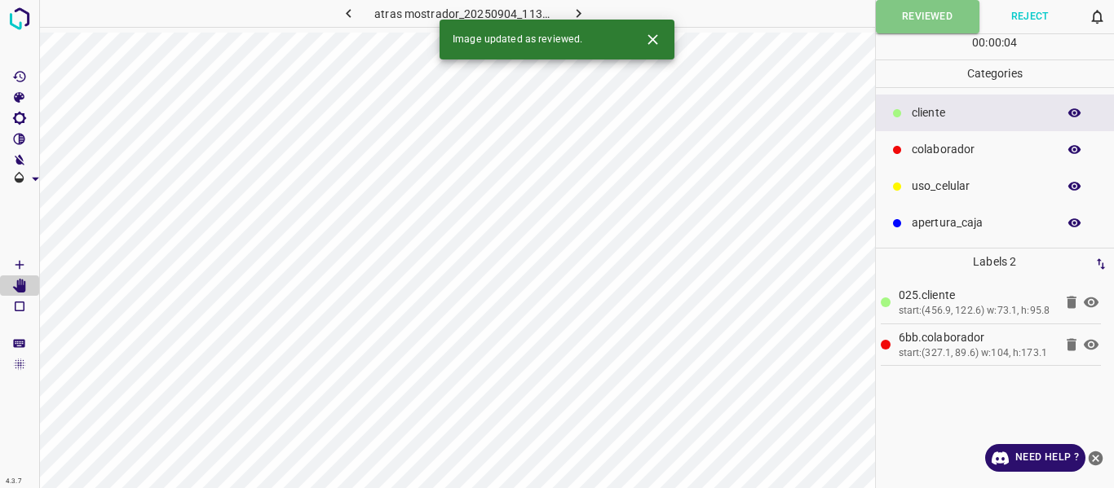
click at [582, 12] on icon "button" at bounding box center [578, 13] width 17 height 17
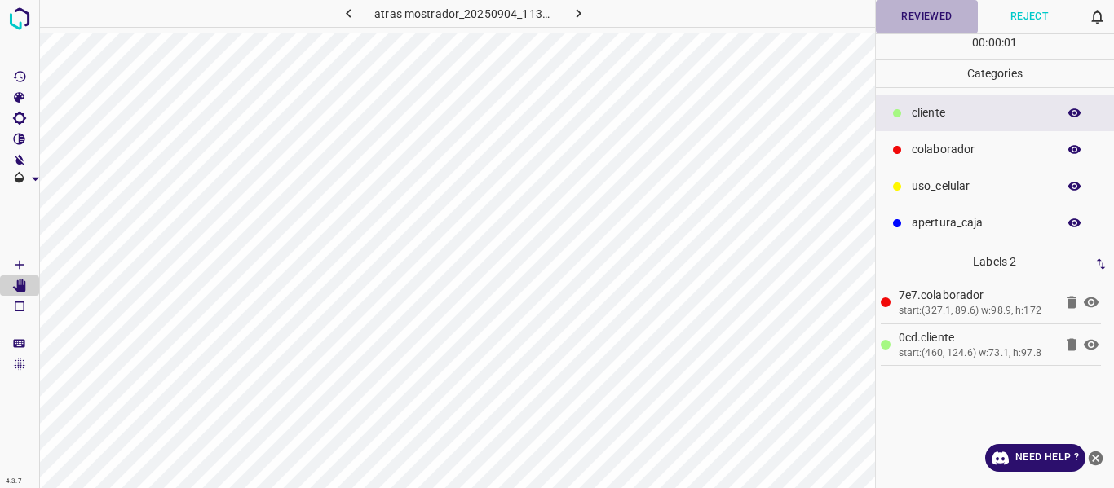
click at [902, 23] on button "Reviewed" at bounding box center [927, 16] width 103 height 33
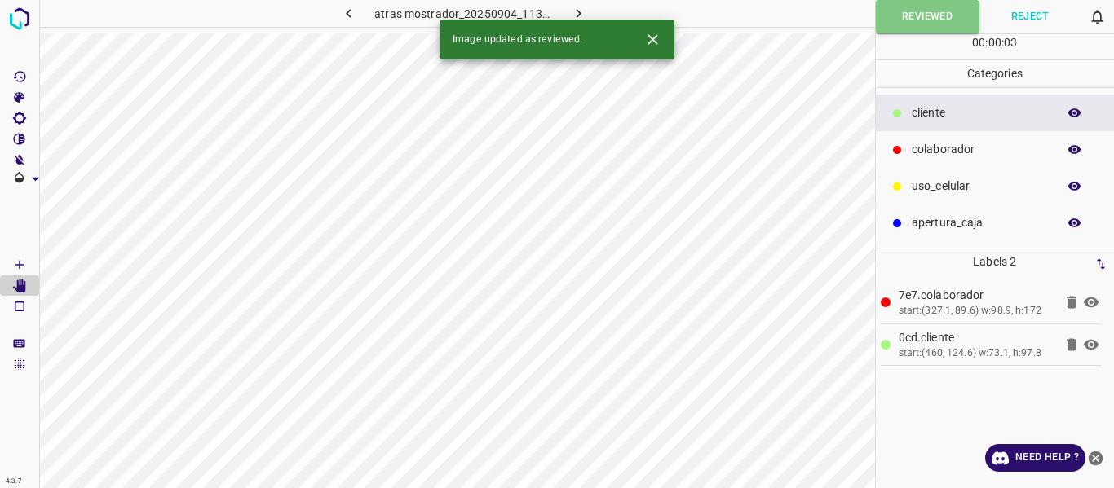
click at [582, 11] on icon "button" at bounding box center [578, 13] width 17 height 17
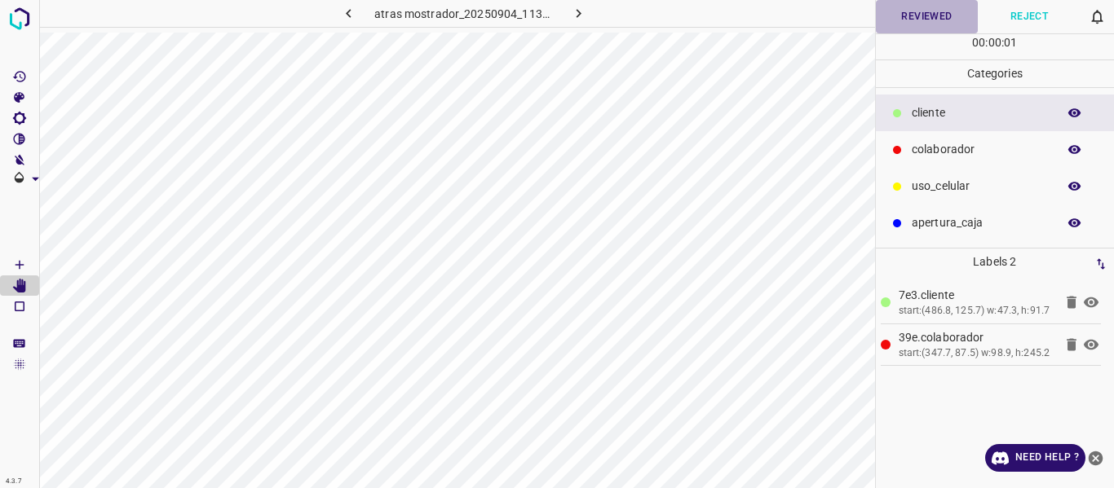
click at [915, 26] on button "Reviewed" at bounding box center [927, 16] width 103 height 33
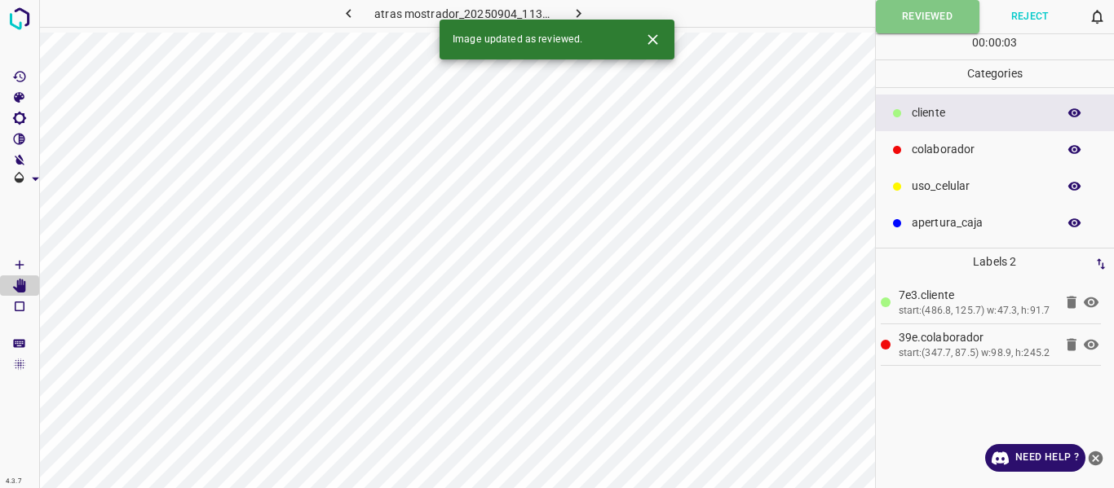
click at [577, 13] on icon "button" at bounding box center [578, 13] width 17 height 17
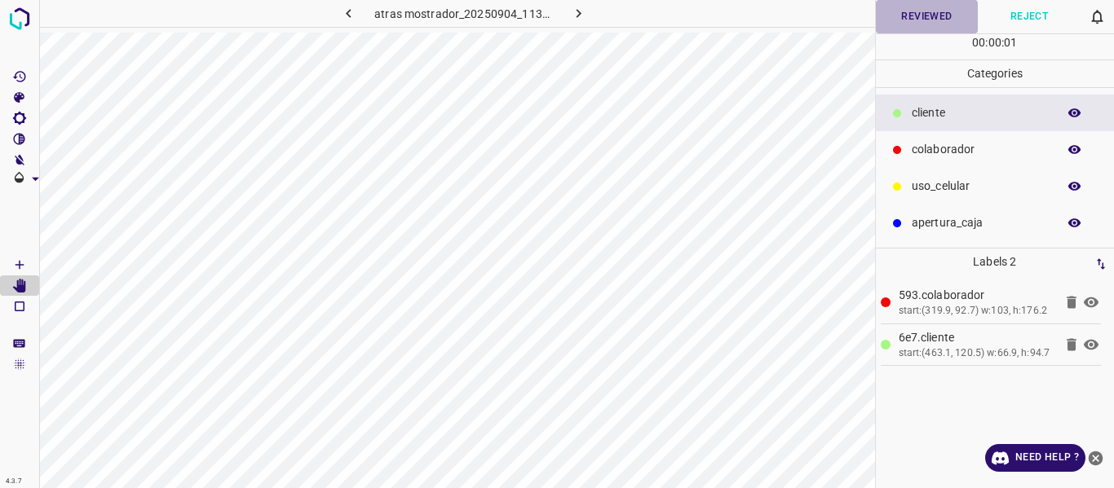
click at [911, 20] on button "Reviewed" at bounding box center [927, 16] width 103 height 33
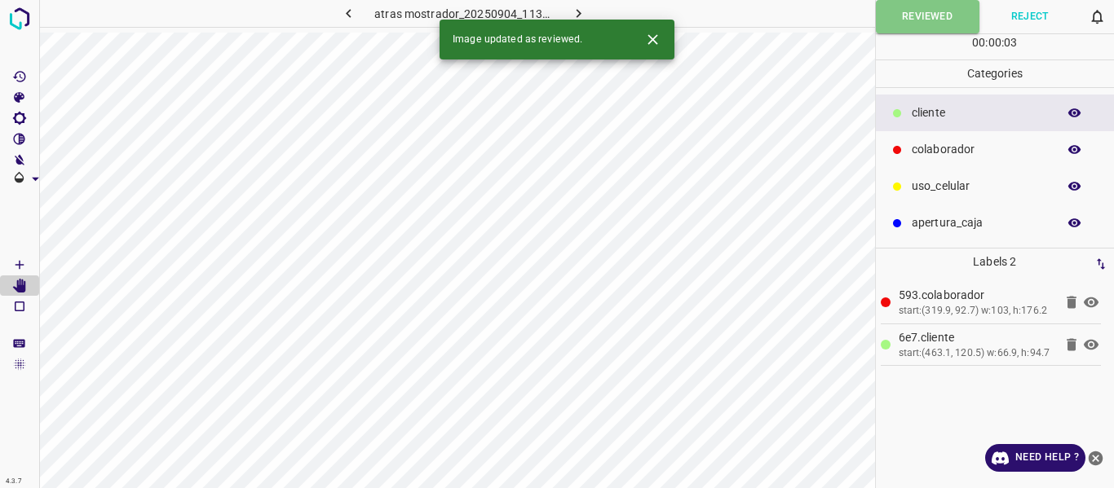
click at [585, 9] on icon "button" at bounding box center [578, 13] width 17 height 17
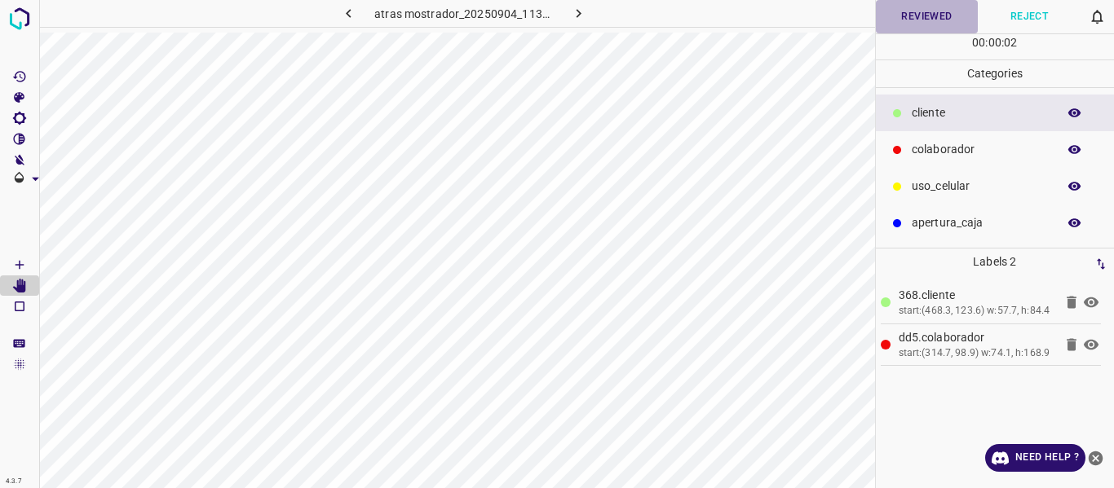
click at [922, 22] on button "Reviewed" at bounding box center [927, 16] width 103 height 33
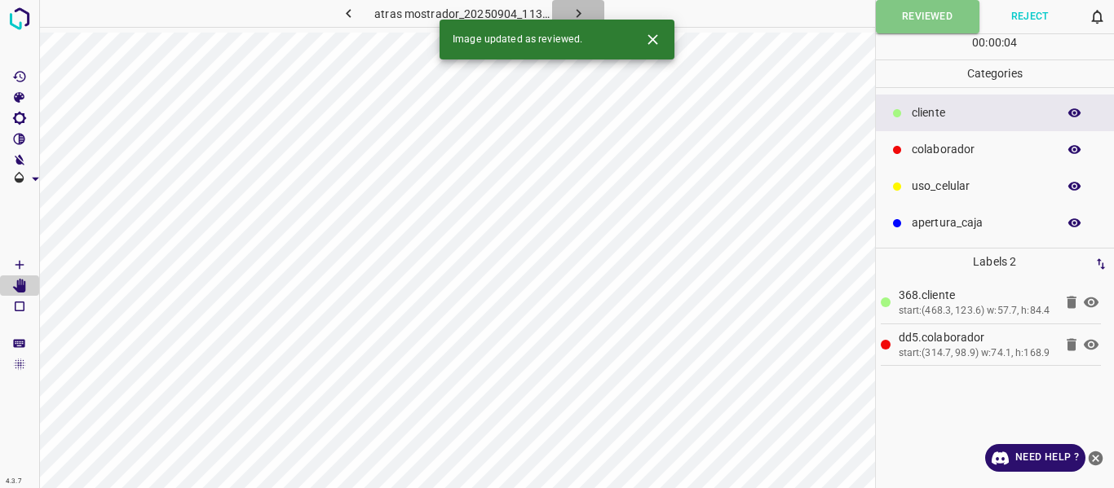
click at [573, 11] on icon "button" at bounding box center [578, 13] width 17 height 17
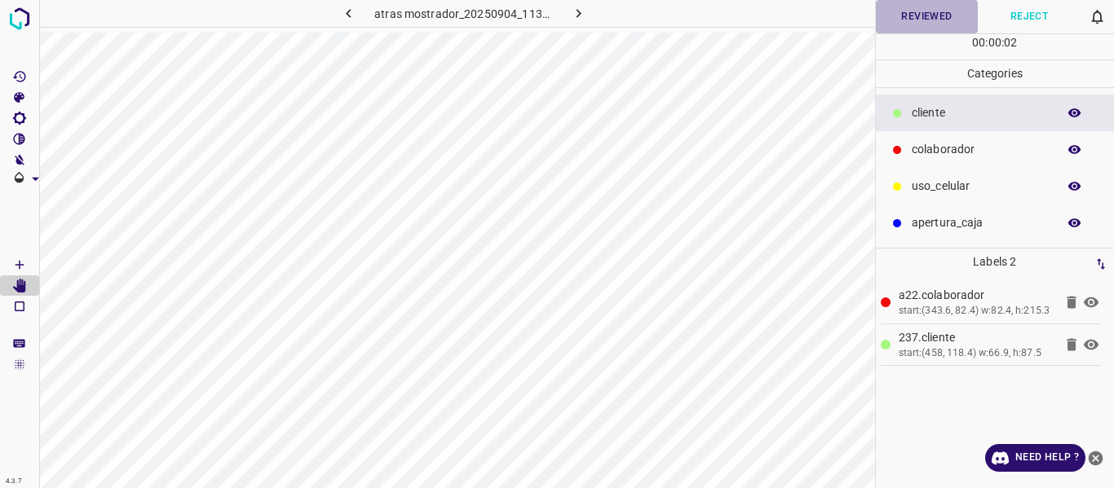
click at [925, 15] on button "Reviewed" at bounding box center [927, 16] width 103 height 33
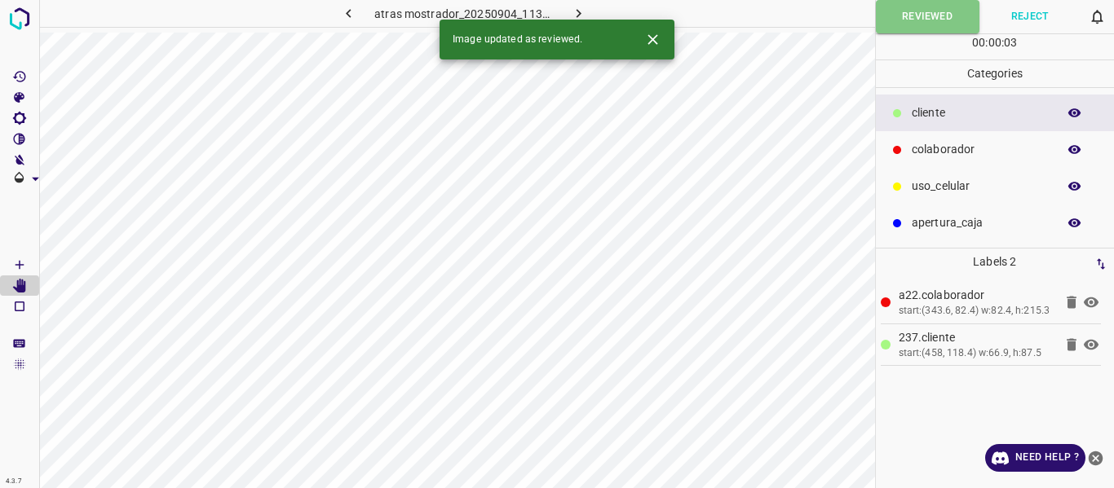
drag, startPoint x: 576, startPoint y: 11, endPoint x: 639, endPoint y: 38, distance: 68.6
click at [576, 10] on icon "button" at bounding box center [578, 13] width 5 height 9
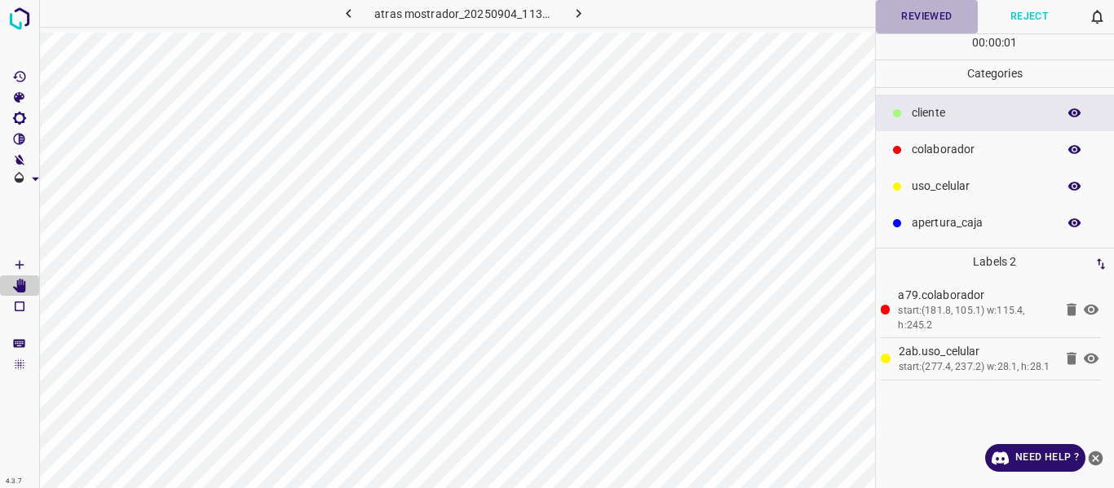
click at [922, 18] on button "Reviewed" at bounding box center [927, 16] width 103 height 33
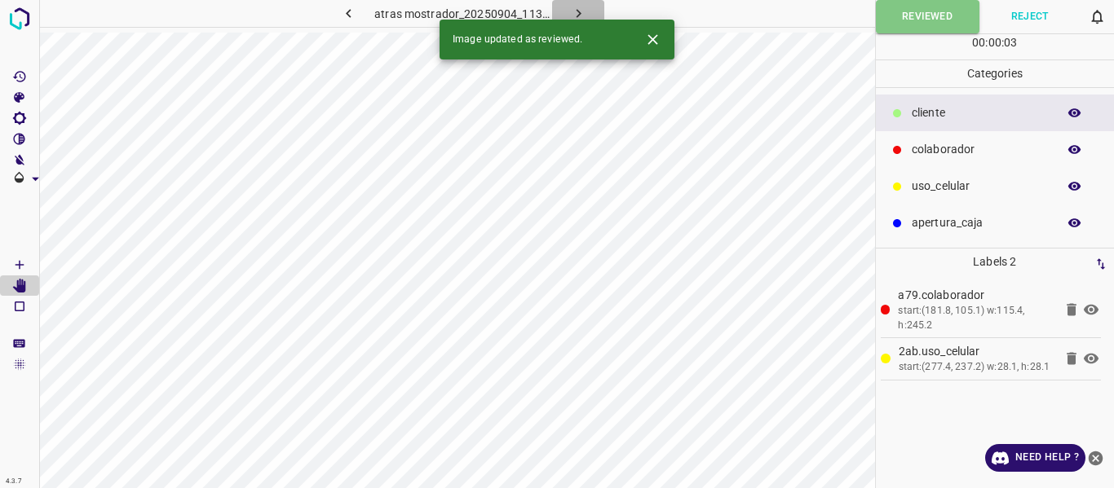
click at [576, 10] on icon "button" at bounding box center [578, 13] width 5 height 9
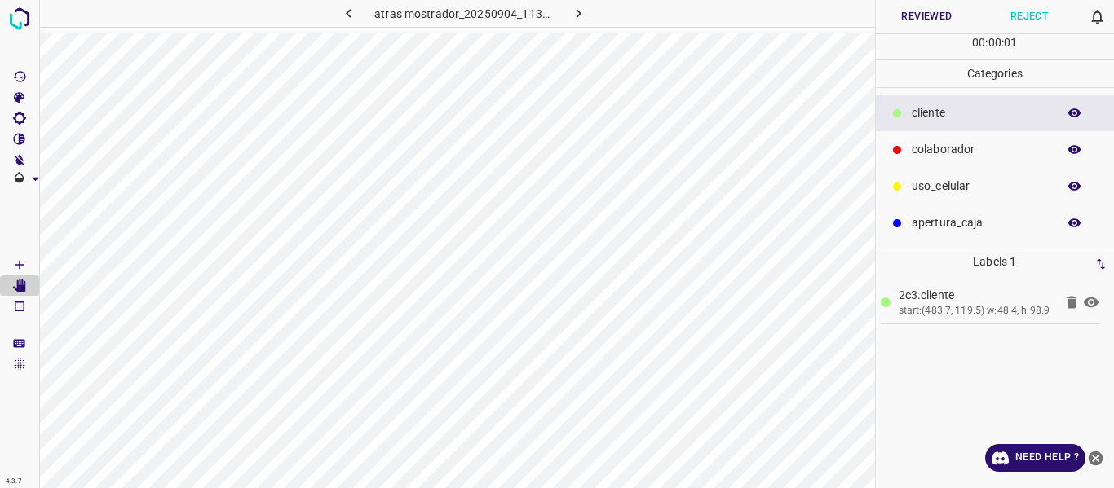
click at [938, 15] on button "Reviewed" at bounding box center [927, 16] width 103 height 33
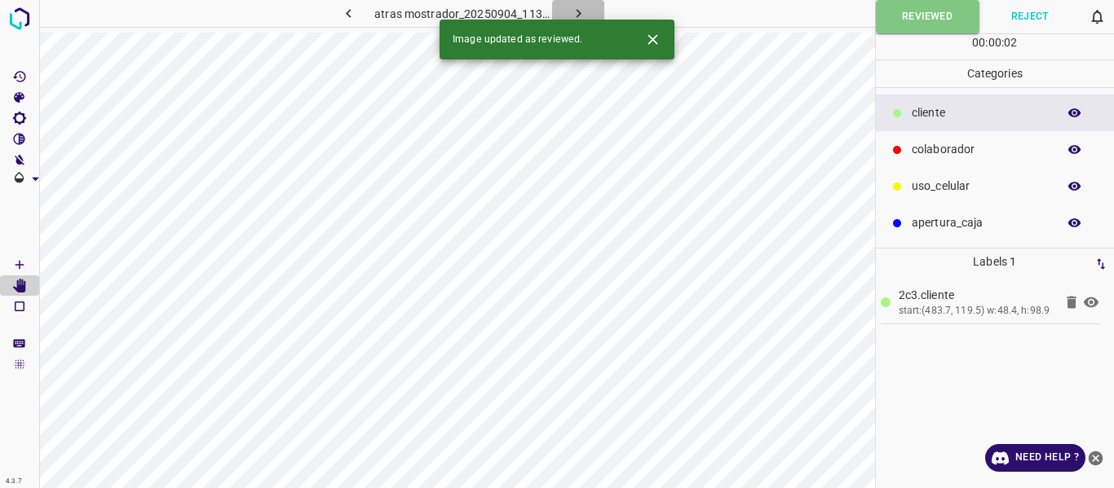
click at [583, 7] on icon "button" at bounding box center [578, 13] width 17 height 17
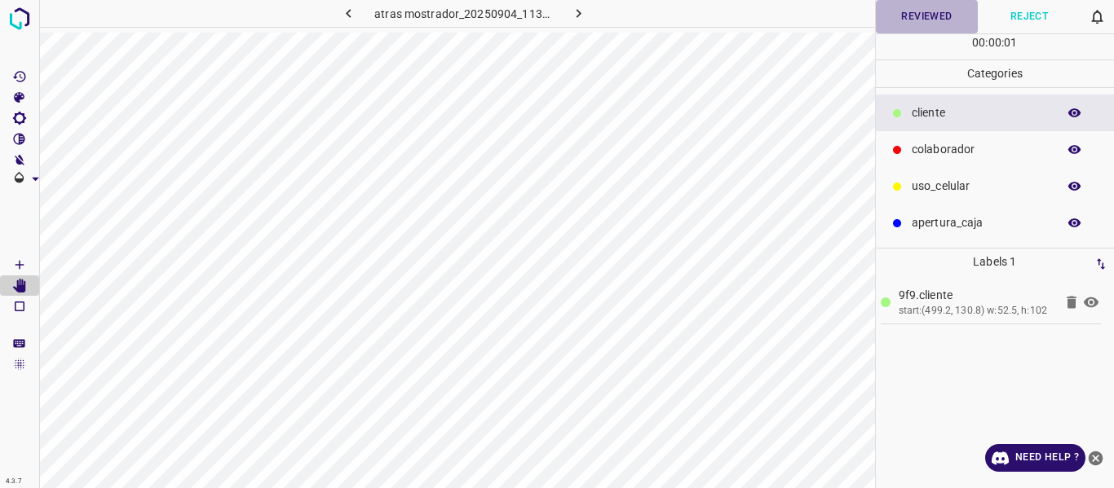
click at [900, 20] on button "Reviewed" at bounding box center [927, 16] width 103 height 33
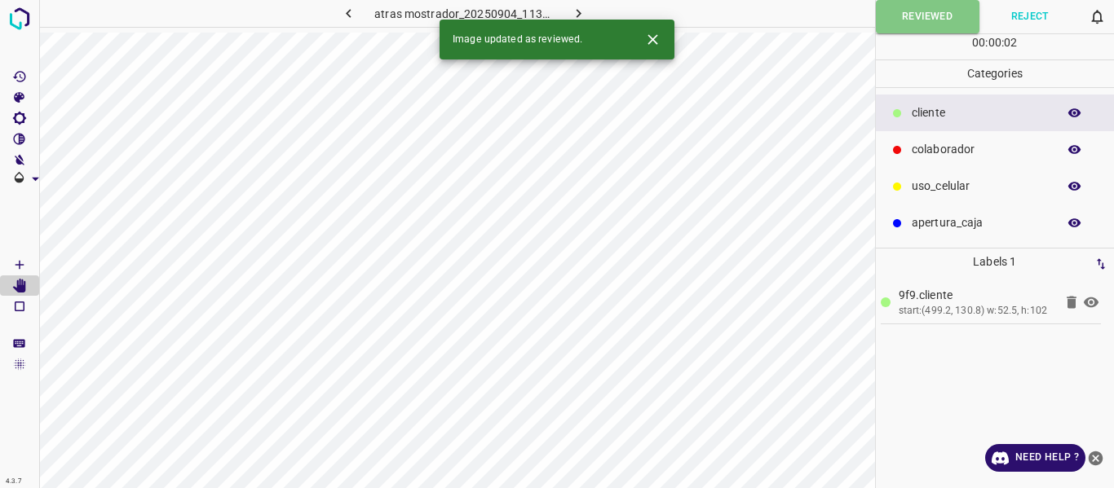
click at [584, 11] on icon "button" at bounding box center [578, 13] width 17 height 17
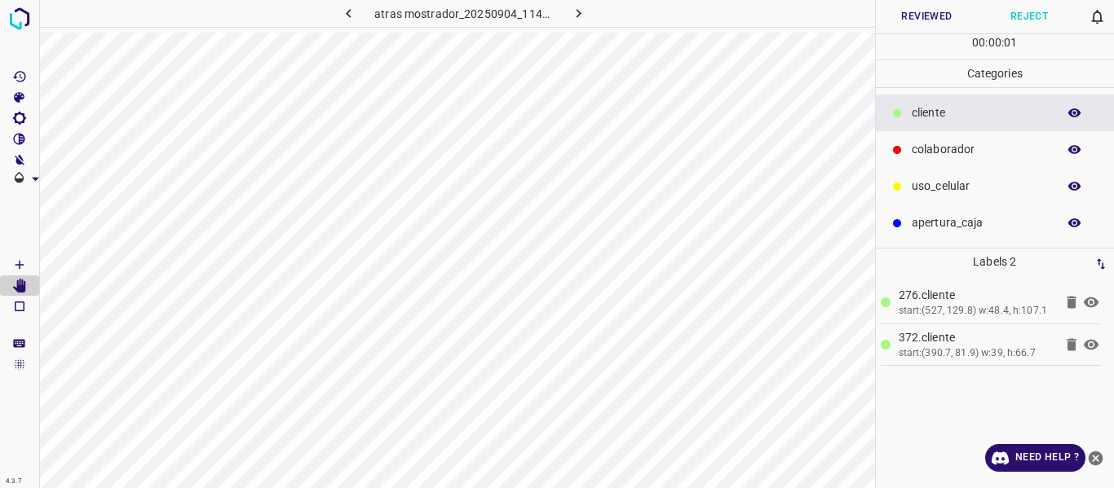
click at [889, 25] on button "Reviewed" at bounding box center [927, 16] width 103 height 33
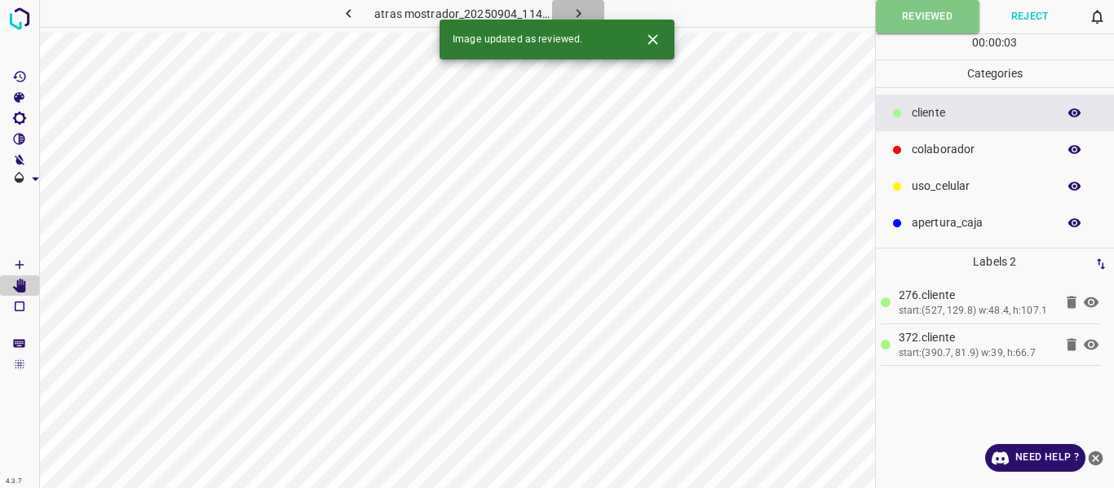
click at [581, 9] on icon "button" at bounding box center [578, 13] width 17 height 17
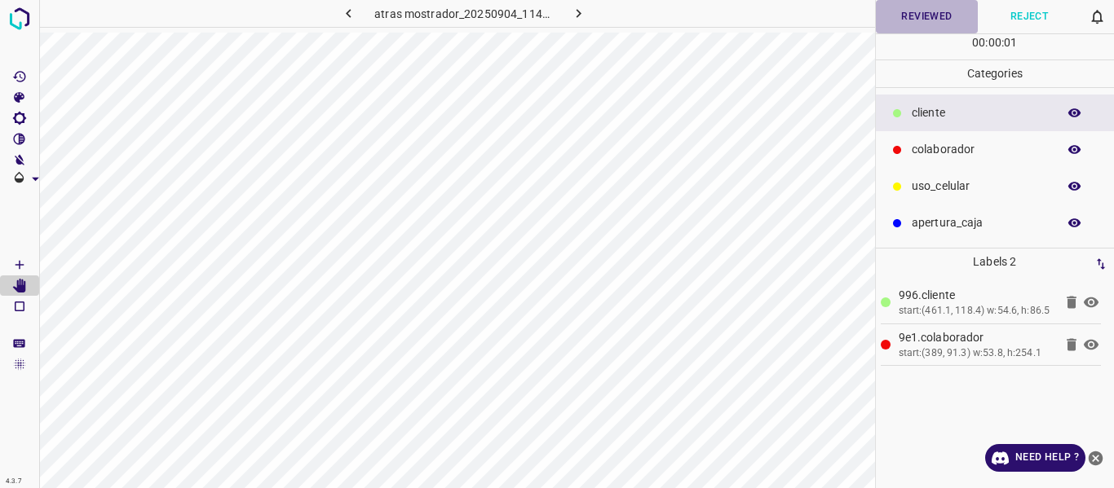
click at [907, 18] on button "Reviewed" at bounding box center [927, 16] width 103 height 33
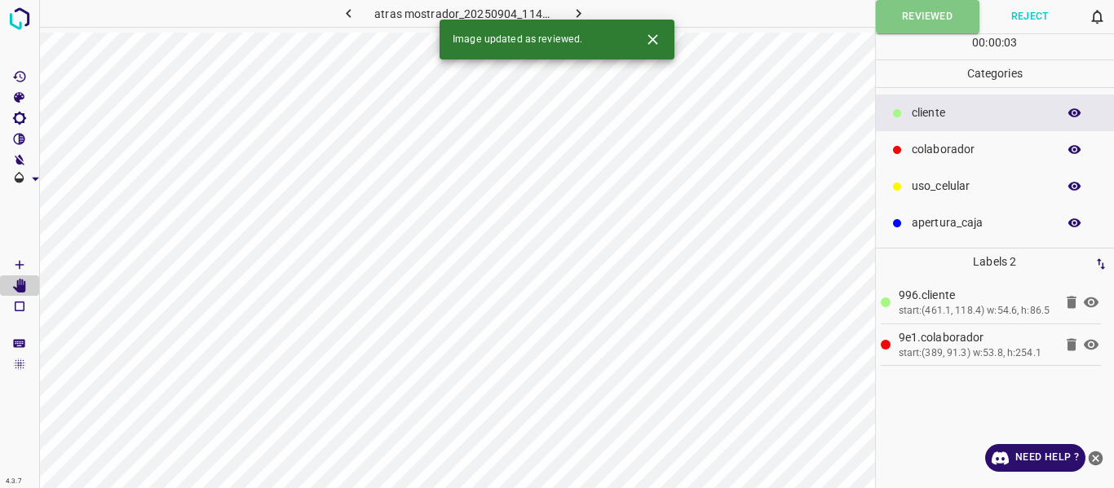
click at [579, 10] on icon "button" at bounding box center [578, 13] width 17 height 17
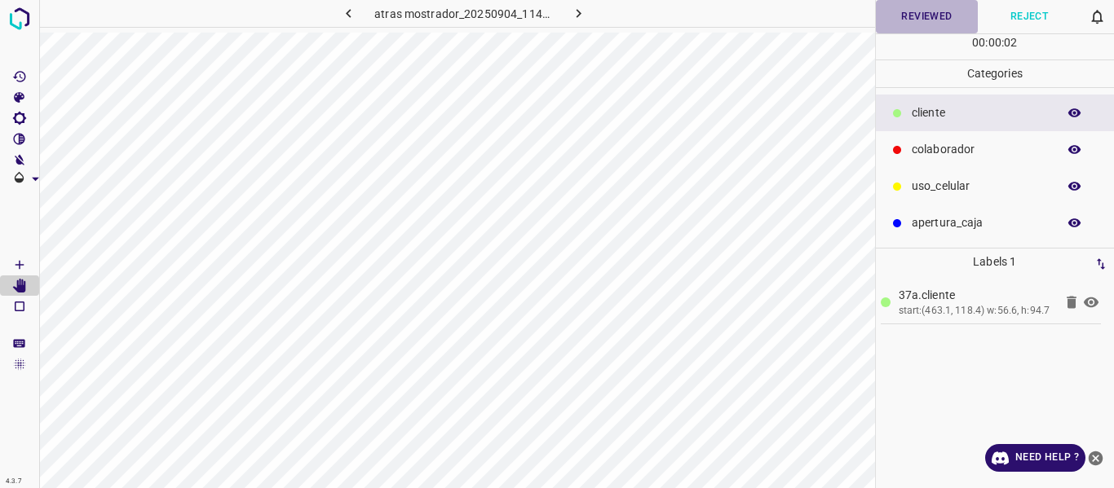
click at [908, 28] on button "Reviewed" at bounding box center [927, 16] width 103 height 33
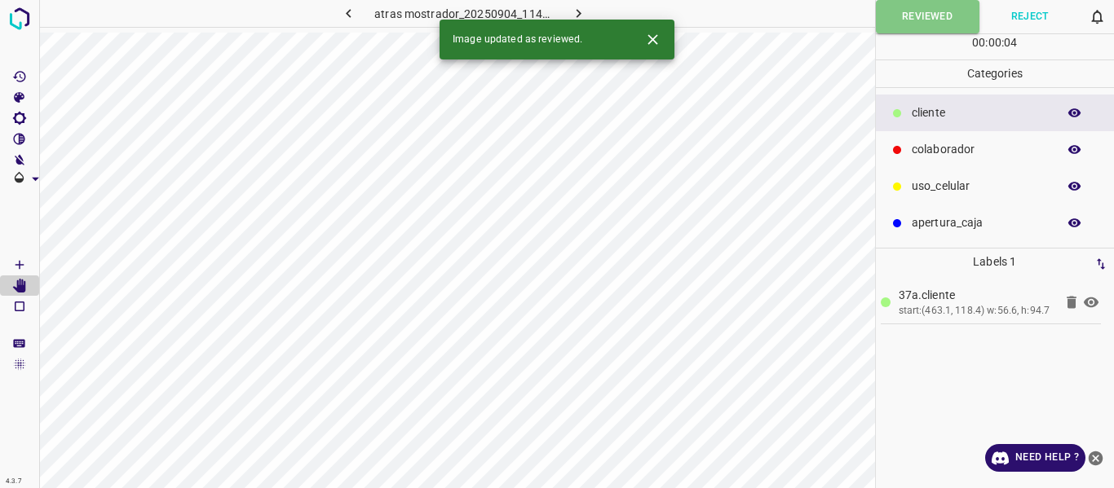
click at [580, 8] on icon "button" at bounding box center [578, 13] width 17 height 17
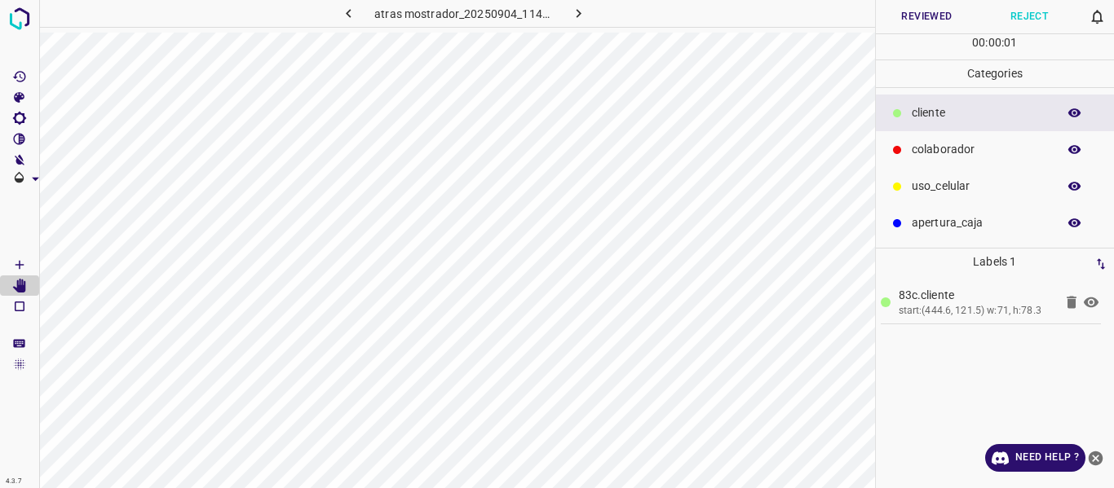
click at [935, 19] on button "Reviewed" at bounding box center [927, 16] width 103 height 33
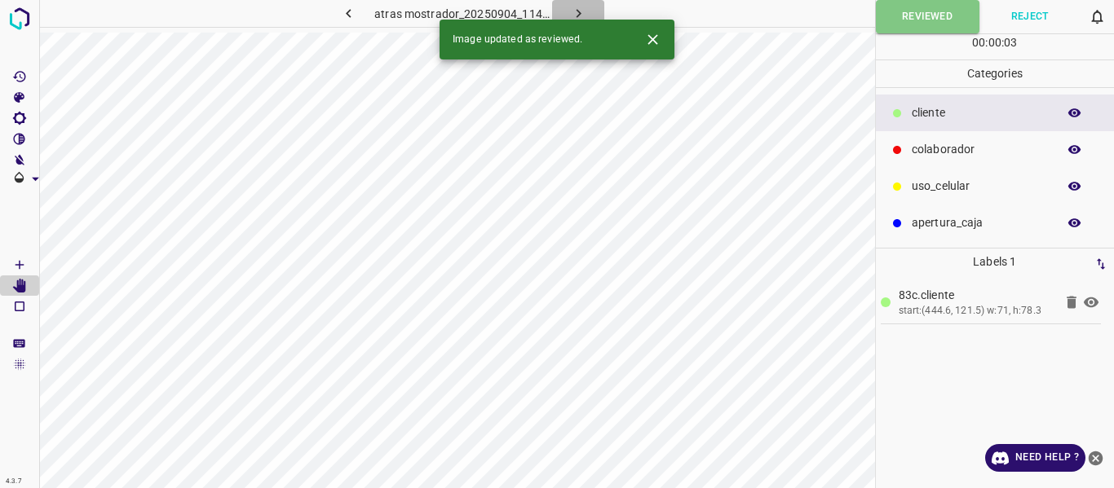
click at [576, 12] on icon "button" at bounding box center [578, 13] width 17 height 17
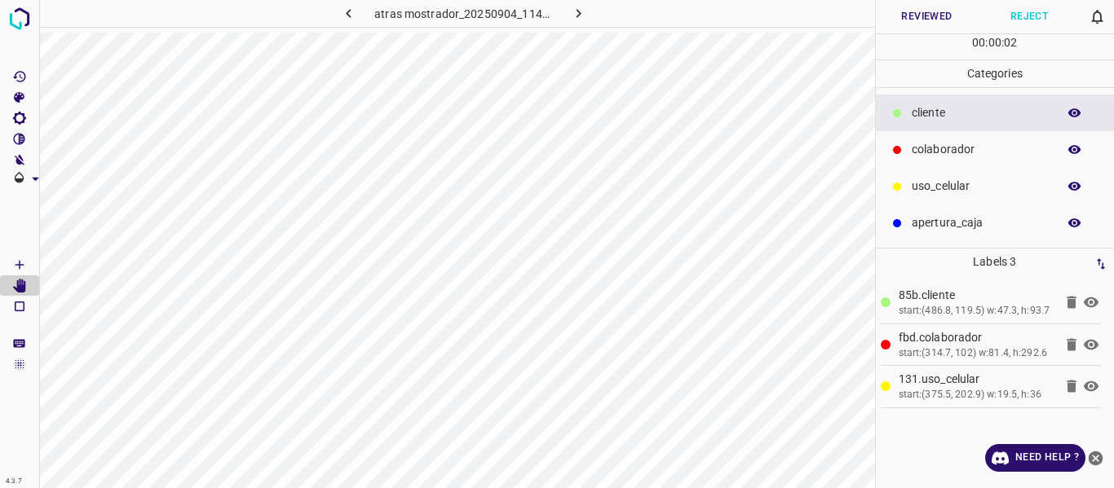
click at [925, 12] on button "Reviewed" at bounding box center [927, 16] width 103 height 33
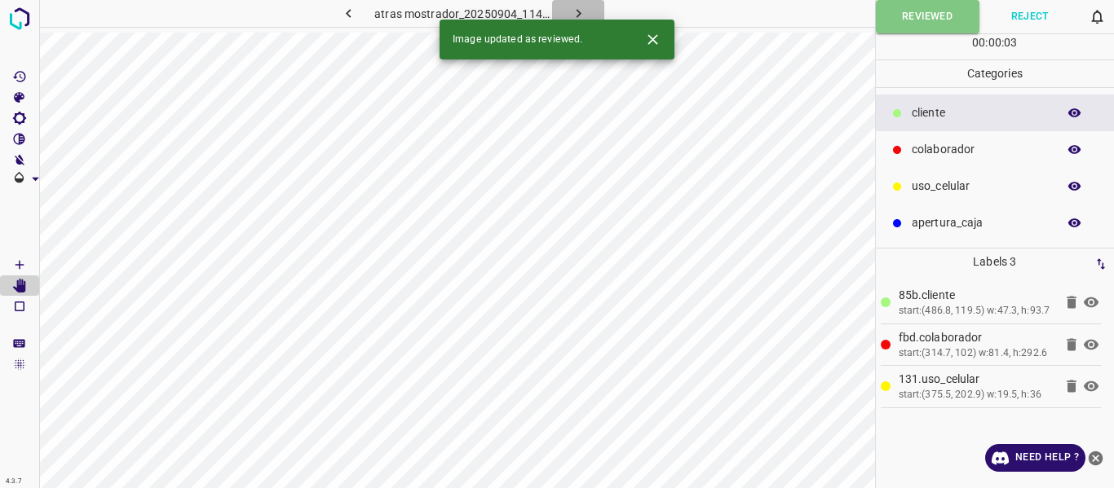
click at [580, 11] on icon "button" at bounding box center [578, 13] width 17 height 17
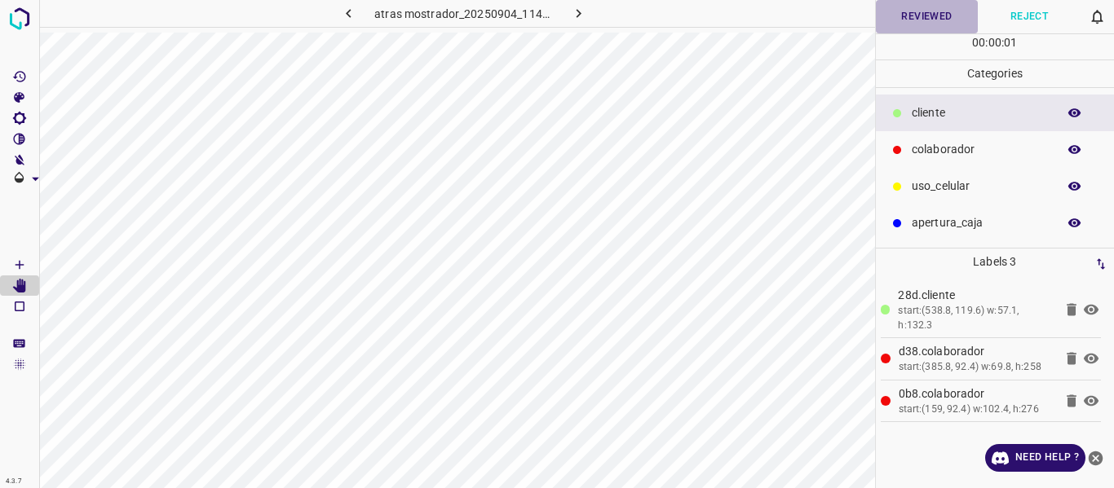
click at [927, 21] on button "Reviewed" at bounding box center [927, 16] width 103 height 33
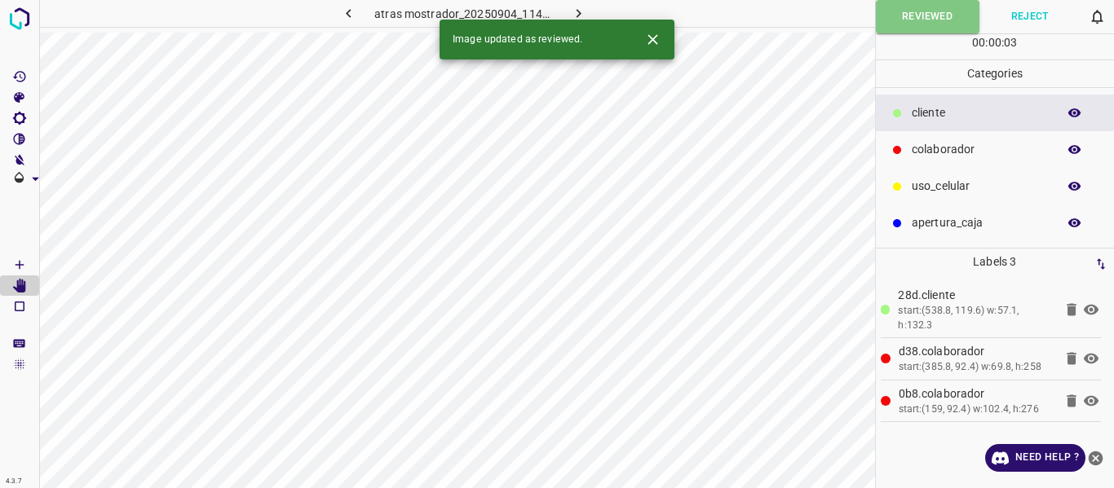
click at [578, 7] on icon "button" at bounding box center [578, 13] width 17 height 17
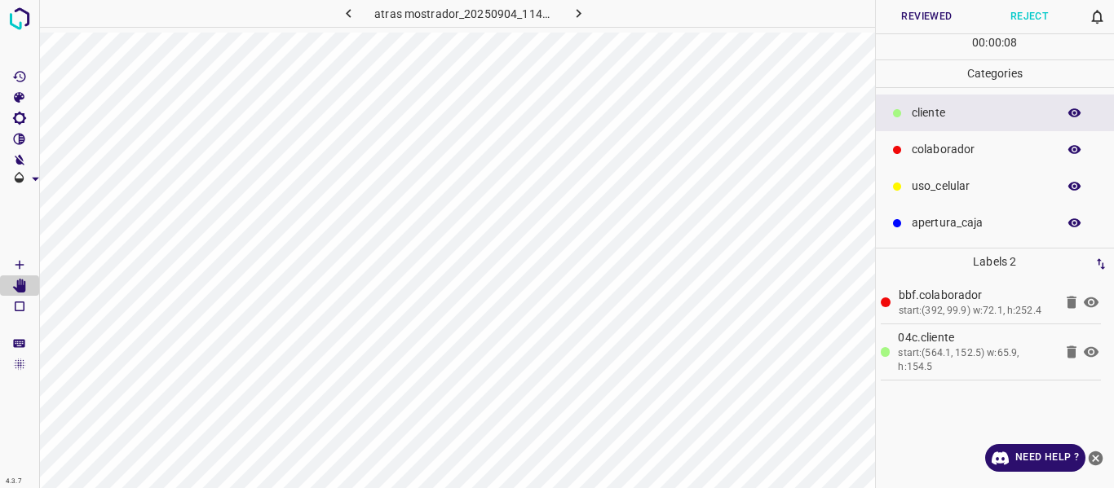
click at [932, 15] on button "Reviewed" at bounding box center [927, 16] width 103 height 33
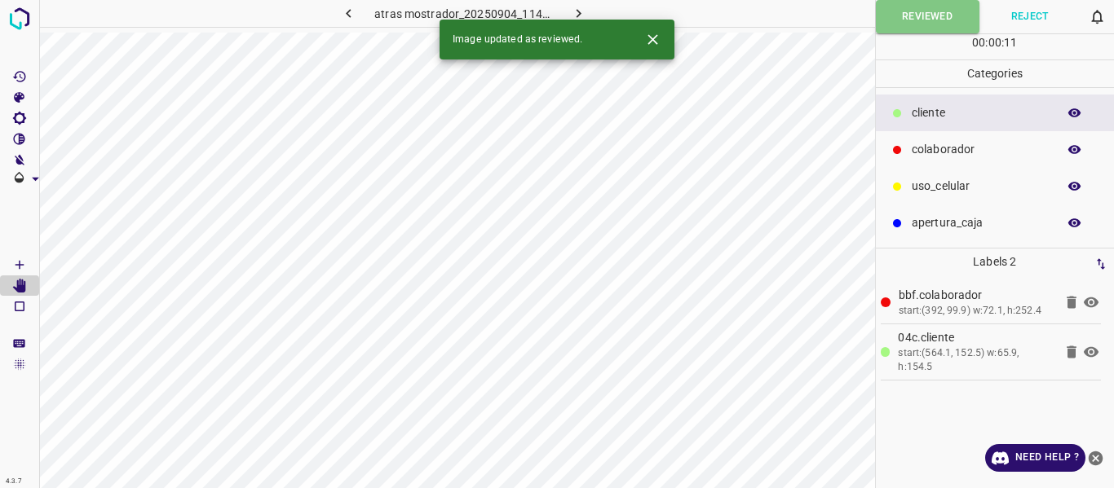
click at [578, 9] on icon "button" at bounding box center [578, 13] width 17 height 17
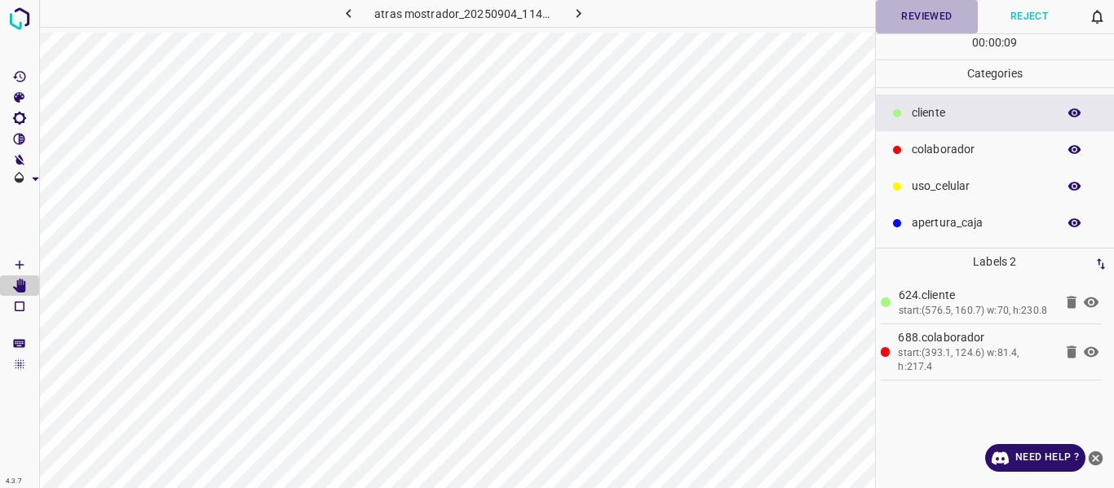
click at [901, 19] on button "Reviewed" at bounding box center [927, 16] width 103 height 33
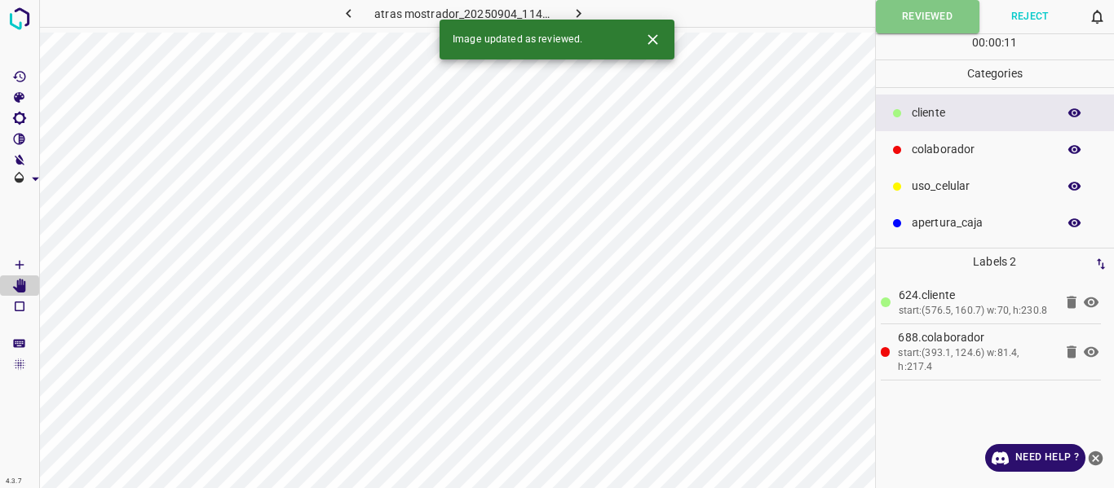
click at [578, 11] on icon "button" at bounding box center [578, 13] width 5 height 9
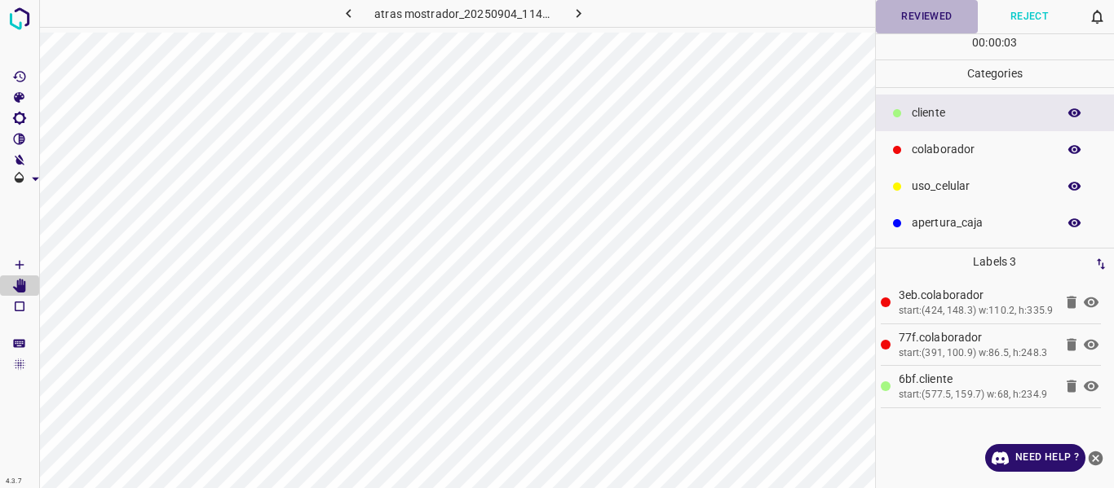
click at [908, 13] on button "Reviewed" at bounding box center [927, 16] width 103 height 33
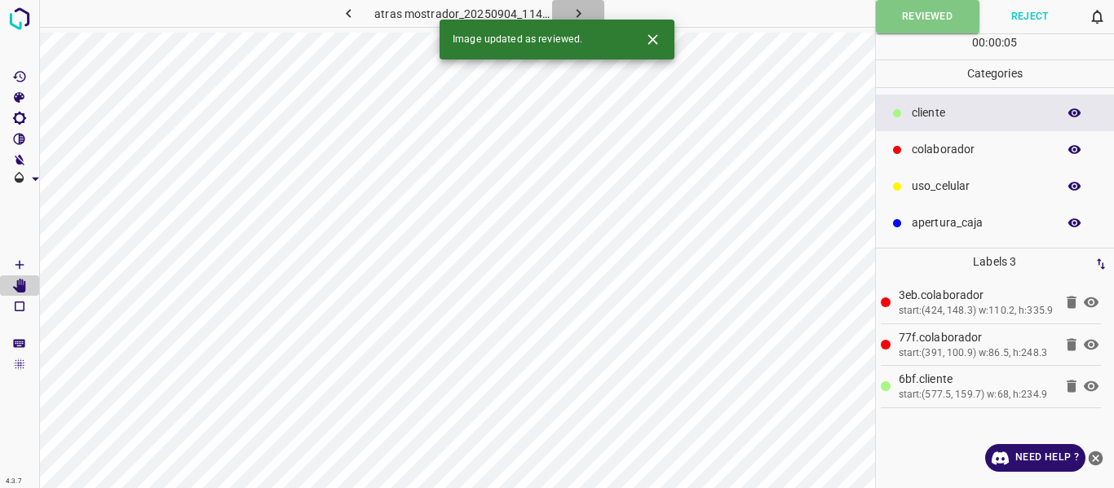
click at [574, 10] on icon "button" at bounding box center [578, 13] width 17 height 17
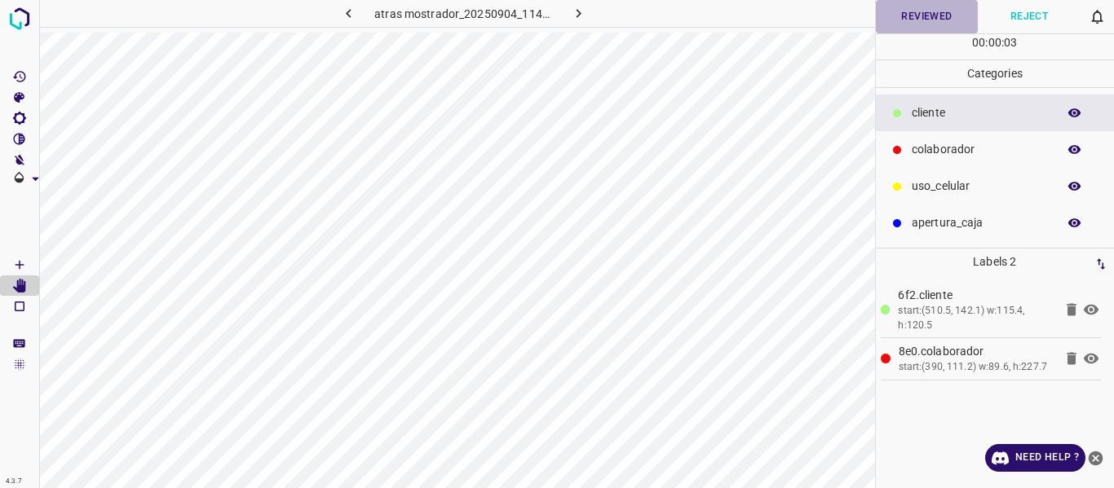
click at [899, 15] on button "Reviewed" at bounding box center [927, 16] width 103 height 33
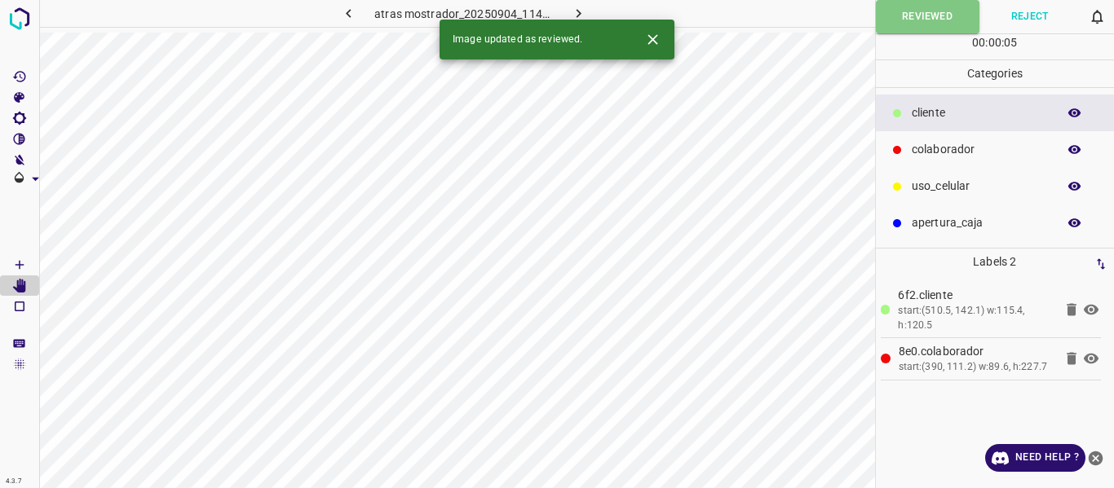
click at [577, 11] on icon "button" at bounding box center [578, 13] width 5 height 9
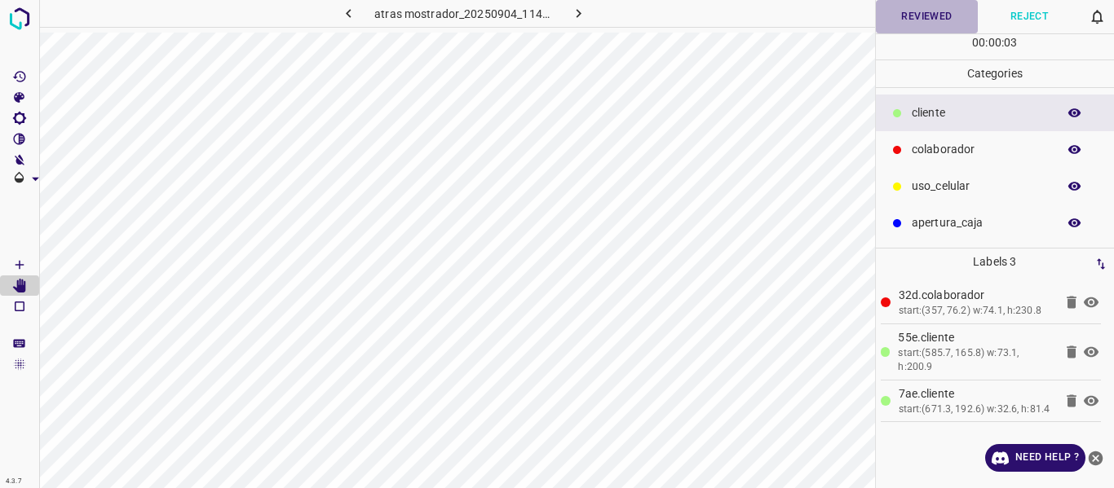
click at [934, 15] on button "Reviewed" at bounding box center [927, 16] width 103 height 33
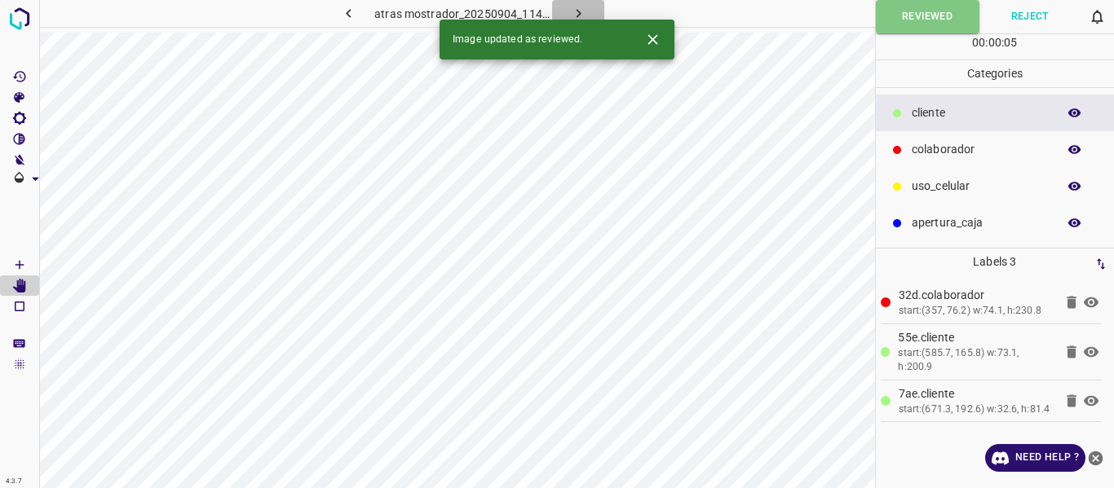
click at [580, 9] on icon "button" at bounding box center [578, 13] width 17 height 17
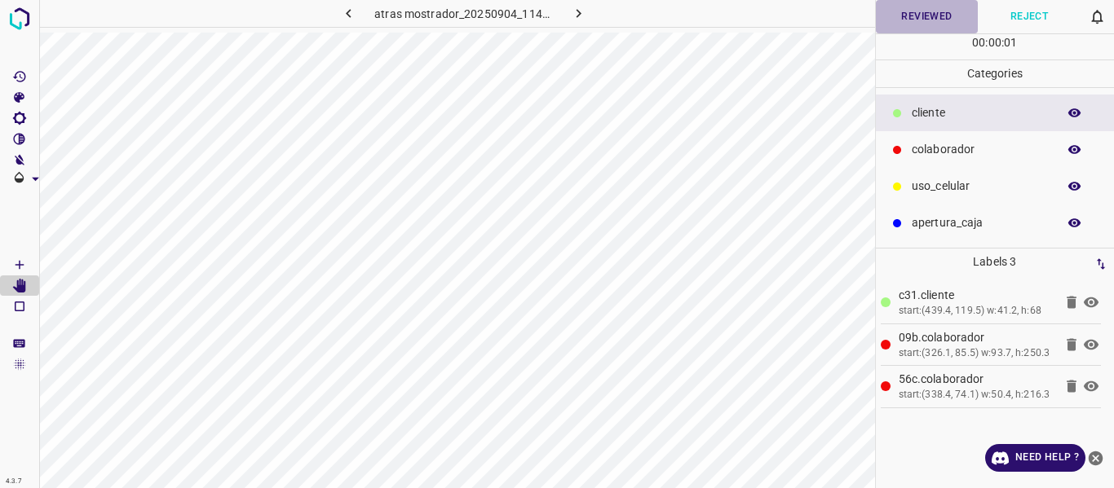
click at [925, 15] on button "Reviewed" at bounding box center [927, 16] width 103 height 33
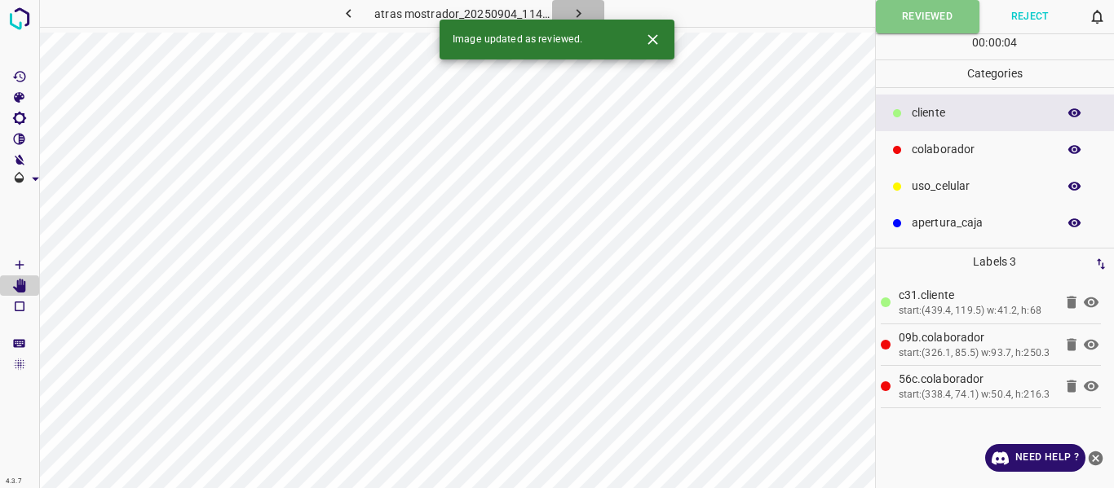
click at [572, 8] on icon "button" at bounding box center [578, 13] width 17 height 17
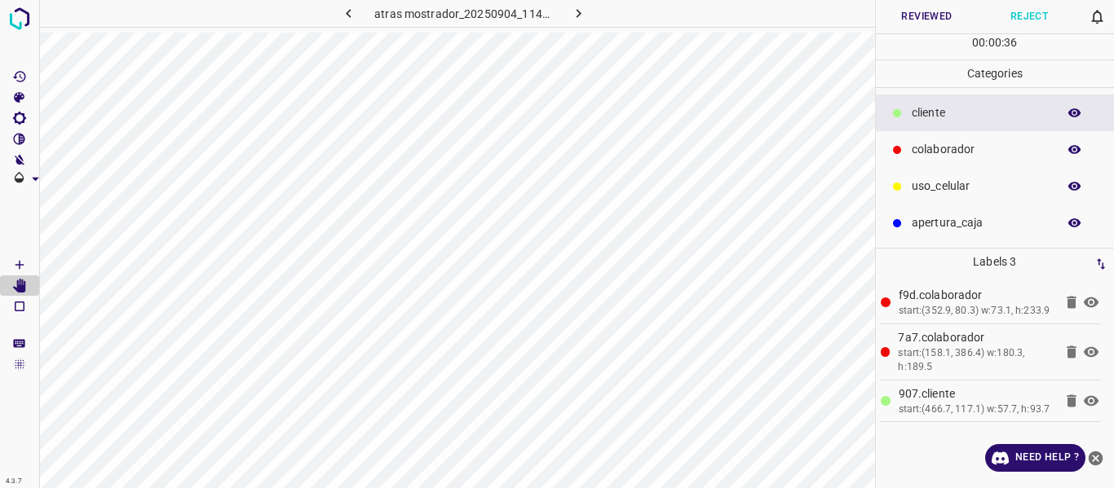
click at [918, 18] on button "Reviewed" at bounding box center [927, 16] width 103 height 33
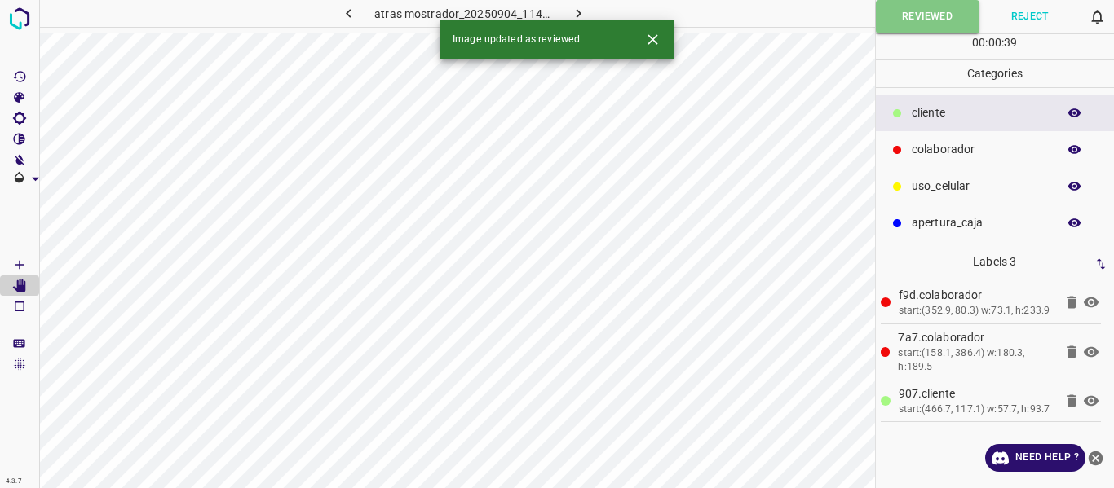
click at [573, 10] on icon "button" at bounding box center [578, 13] width 17 height 17
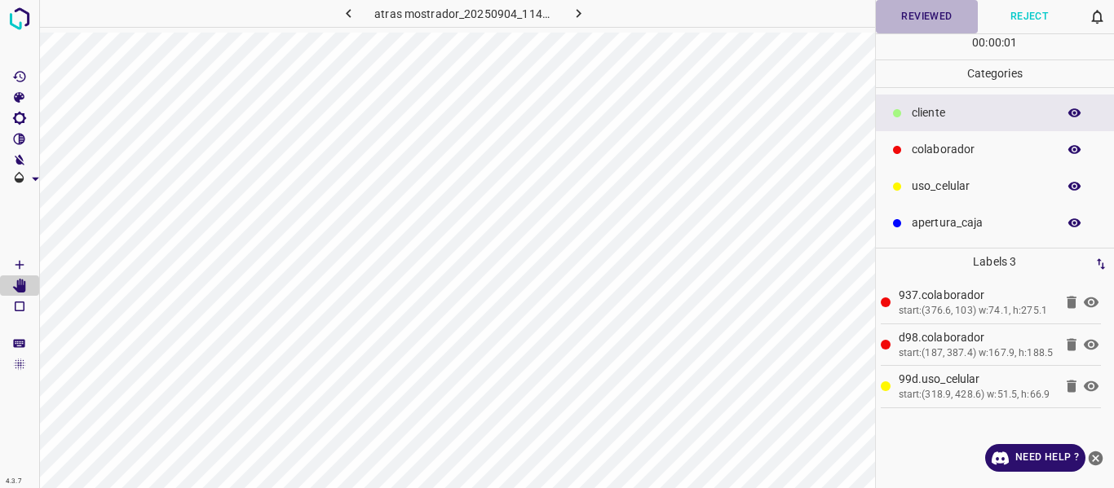
click at [884, 24] on button "Reviewed" at bounding box center [927, 16] width 103 height 33
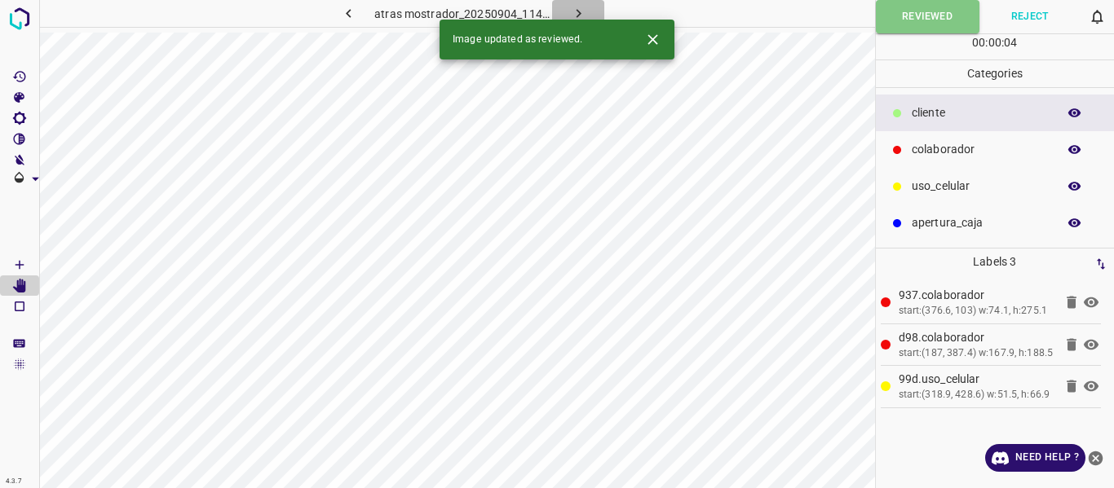
click at [582, 7] on icon "button" at bounding box center [578, 13] width 17 height 17
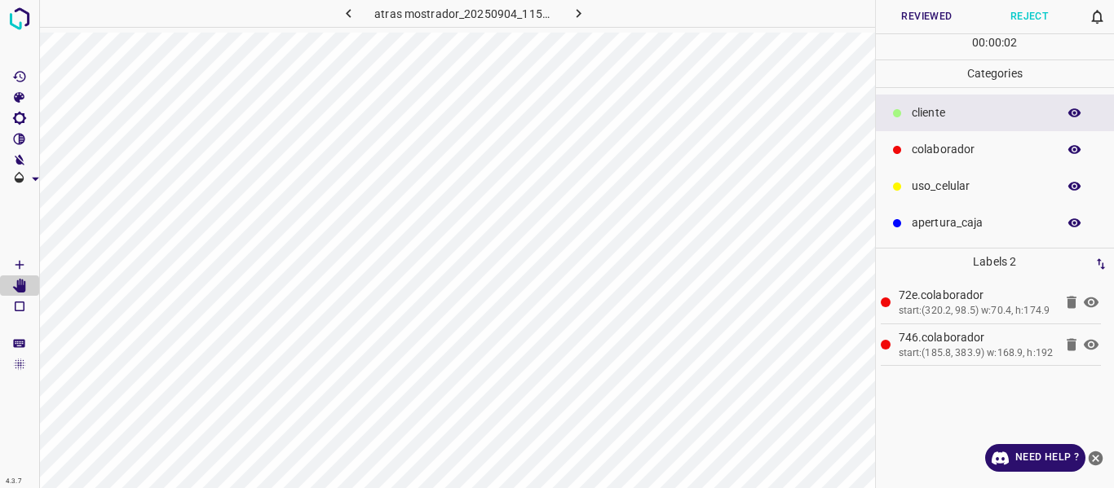
click at [903, 18] on button "Reviewed" at bounding box center [927, 16] width 103 height 33
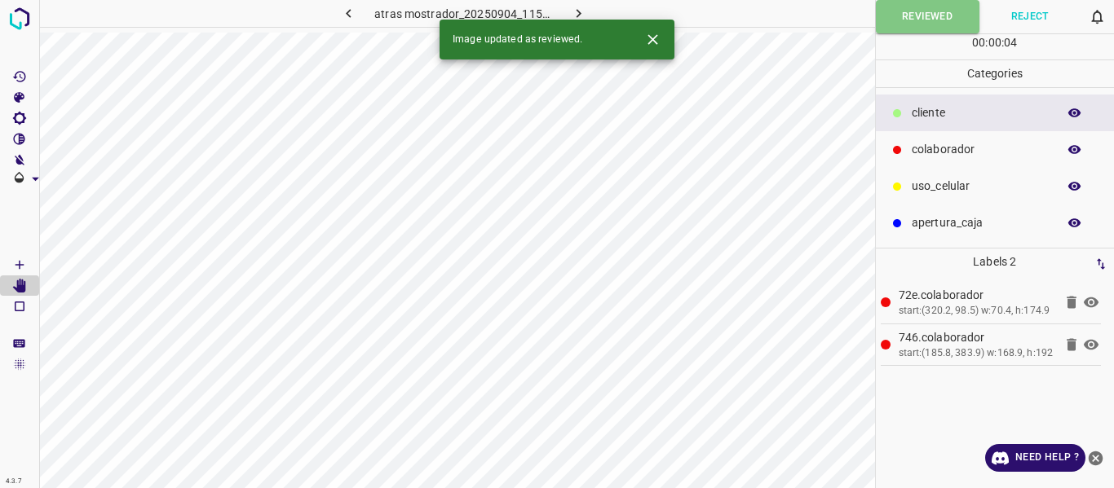
click at [576, 11] on icon "button" at bounding box center [578, 13] width 5 height 9
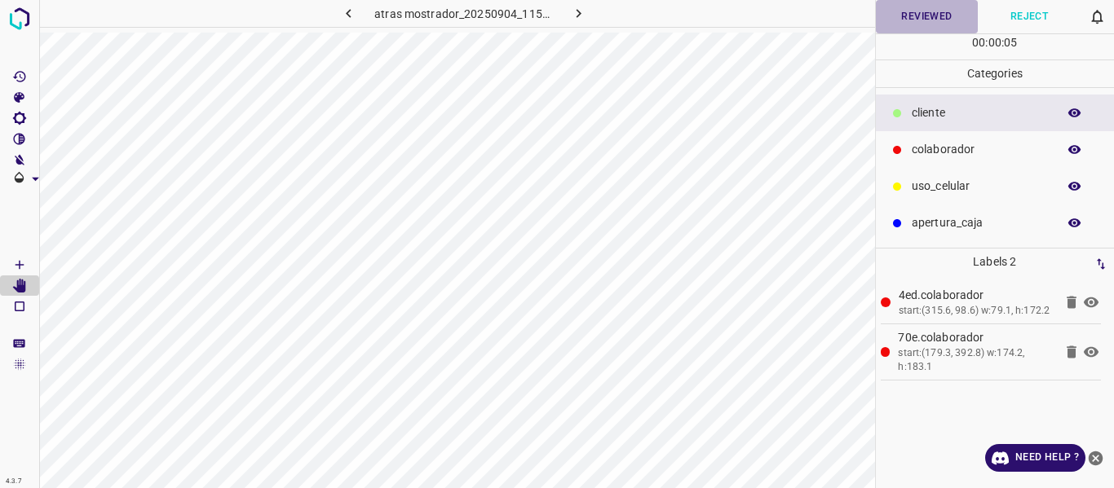
click at [929, 17] on button "Reviewed" at bounding box center [927, 16] width 103 height 33
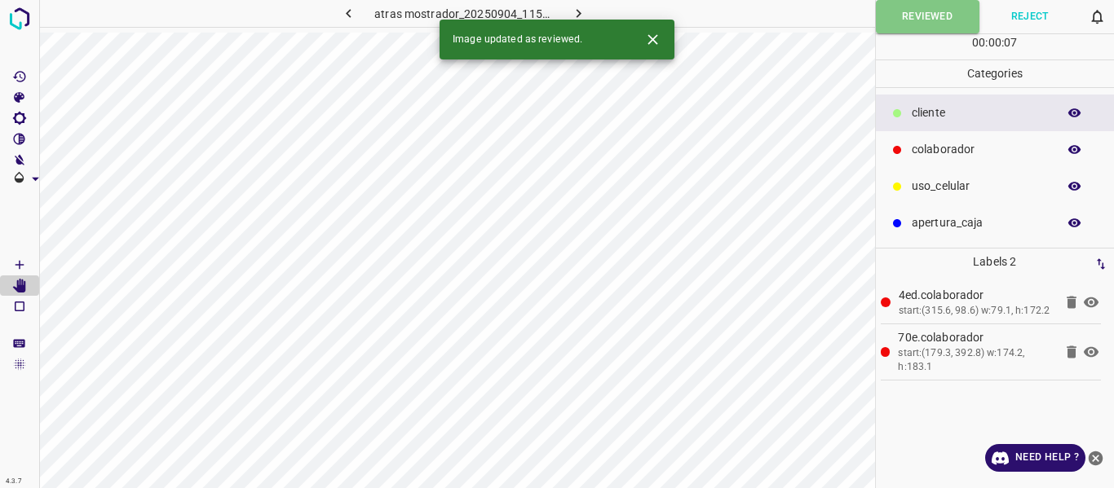
click at [577, 8] on icon "button" at bounding box center [578, 13] width 17 height 17
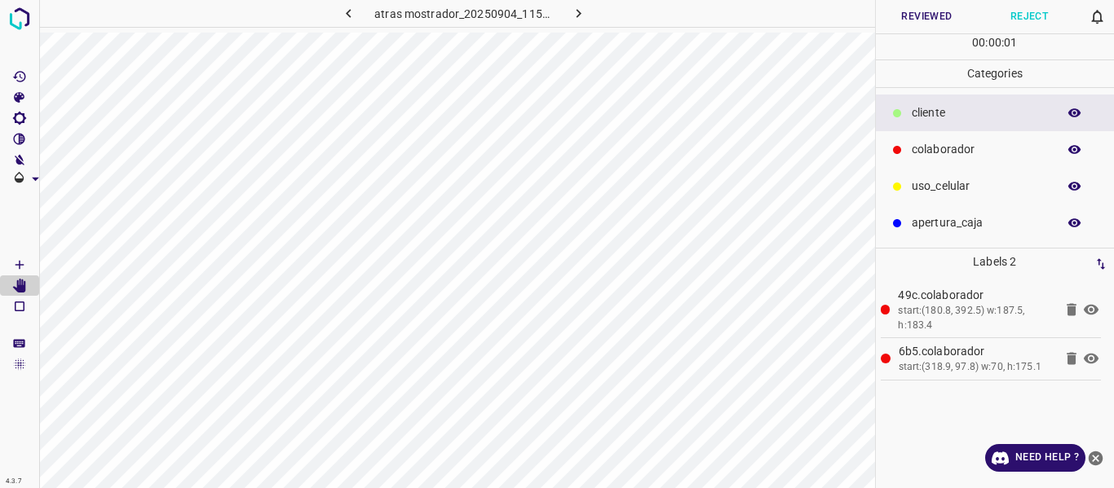
click at [929, 20] on button "Reviewed" at bounding box center [927, 16] width 103 height 33
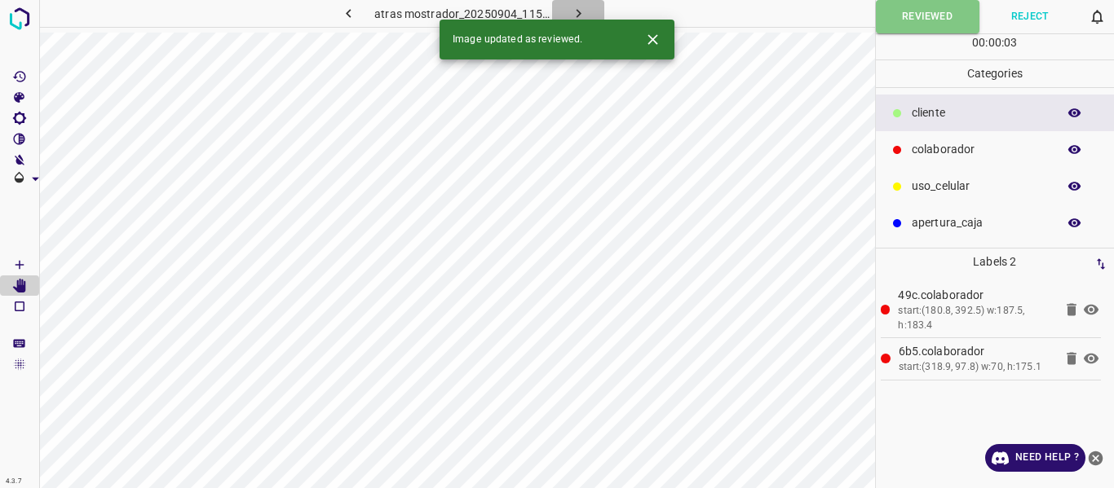
click at [579, 9] on icon "button" at bounding box center [578, 13] width 17 height 17
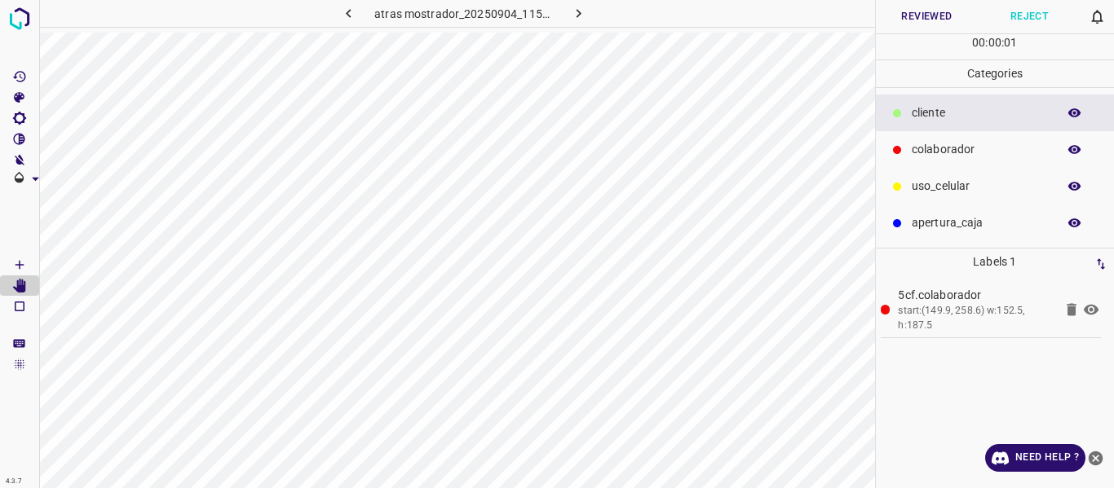
click at [929, 16] on button "Reviewed" at bounding box center [927, 16] width 103 height 33
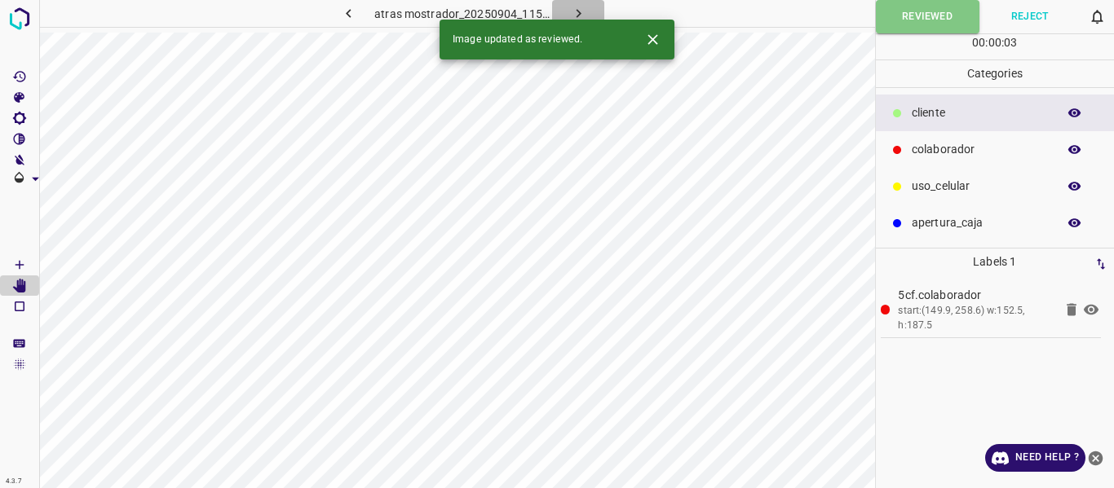
click at [577, 6] on icon "button" at bounding box center [578, 13] width 17 height 17
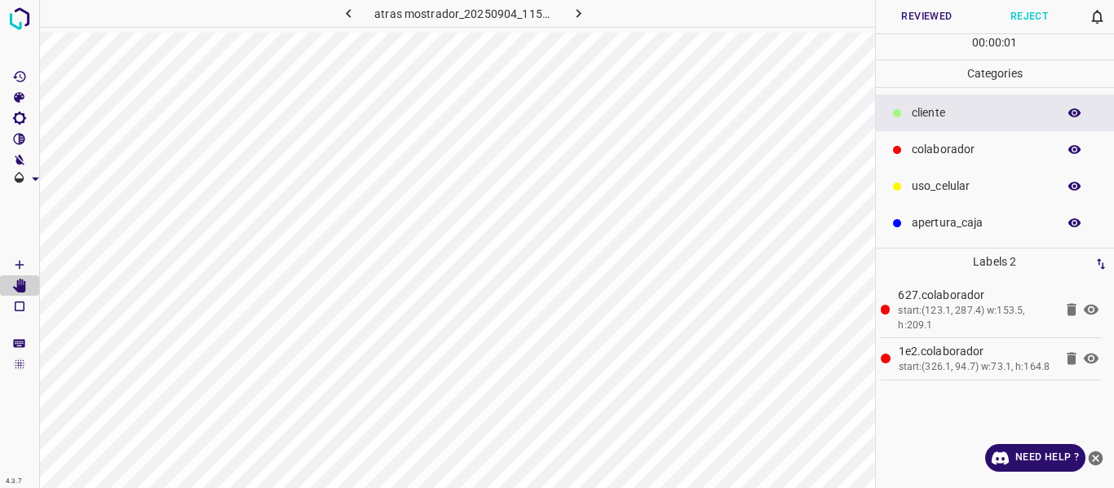
click at [910, 19] on button "Reviewed" at bounding box center [927, 16] width 103 height 33
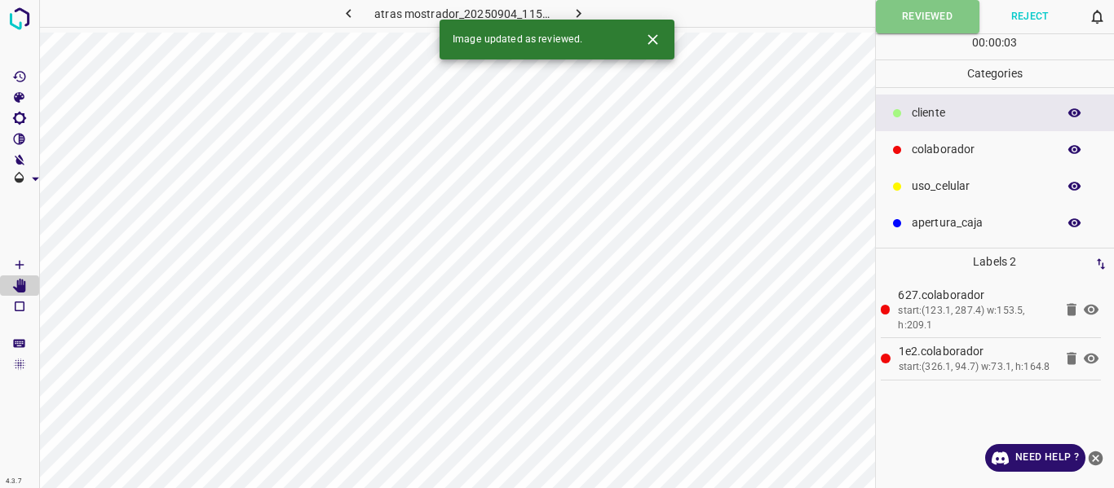
click at [584, 10] on icon "button" at bounding box center [578, 13] width 17 height 17
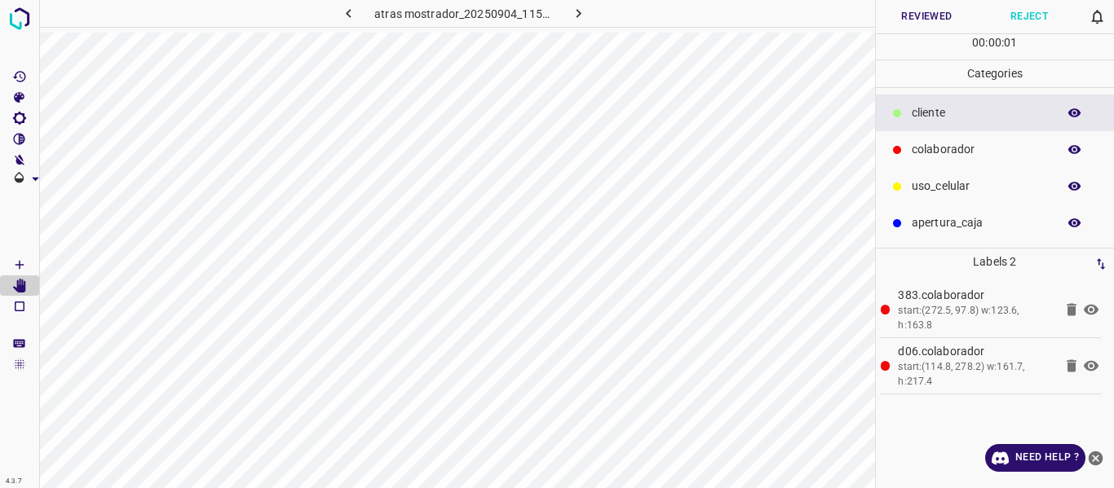
click at [898, 11] on button "Reviewed" at bounding box center [927, 16] width 103 height 33
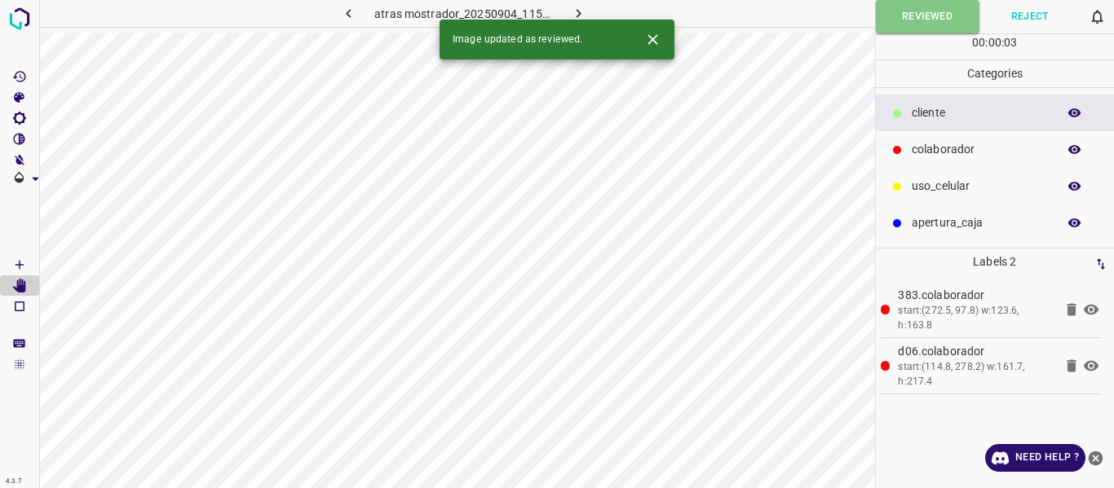
click at [570, 11] on icon "button" at bounding box center [578, 13] width 17 height 17
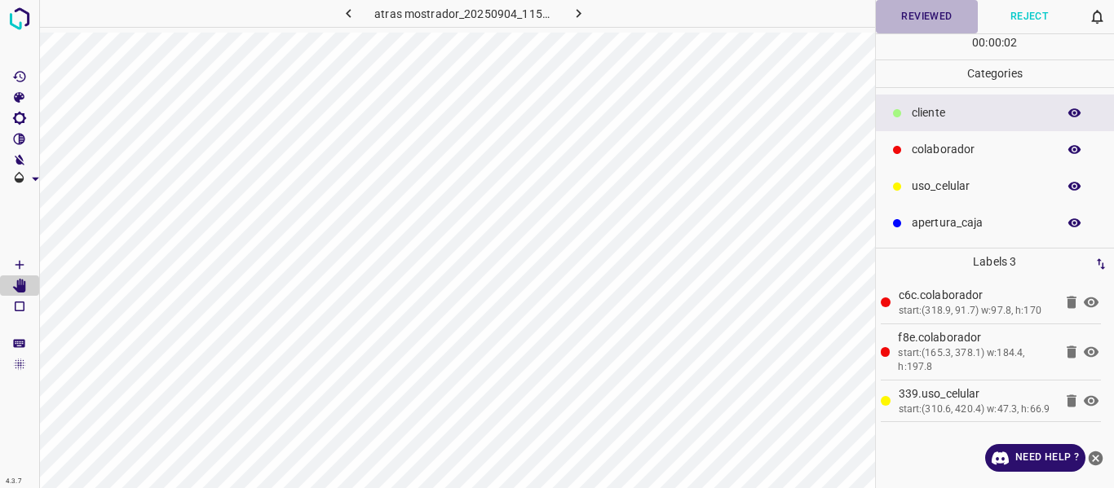
click at [918, 10] on button "Reviewed" at bounding box center [927, 16] width 103 height 33
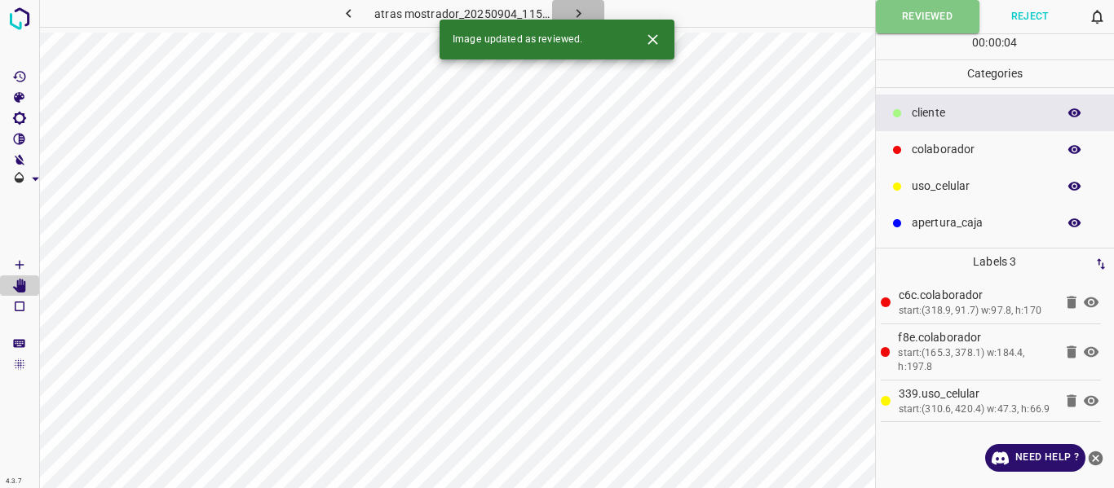
click at [578, 11] on icon "button" at bounding box center [578, 13] width 17 height 17
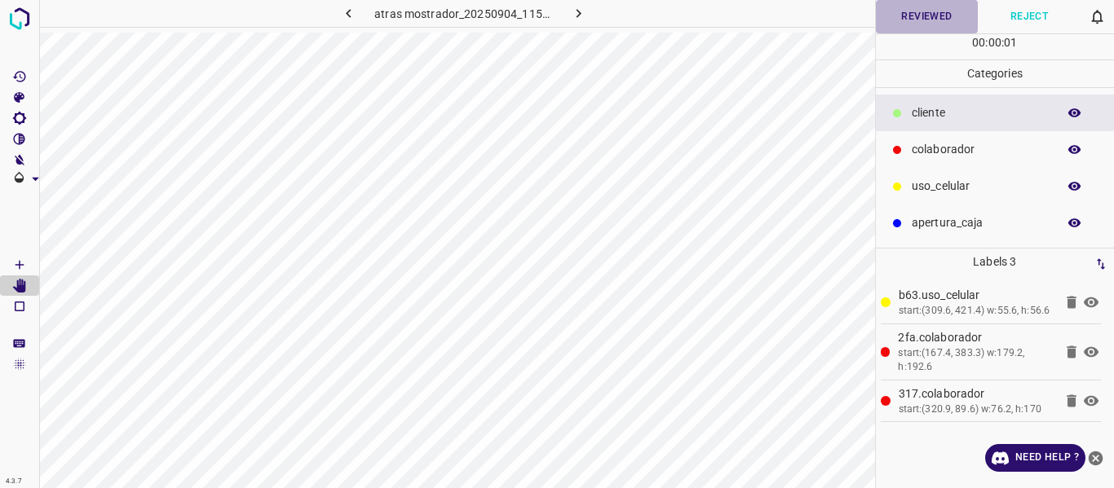
click at [910, 20] on button "Reviewed" at bounding box center [927, 16] width 103 height 33
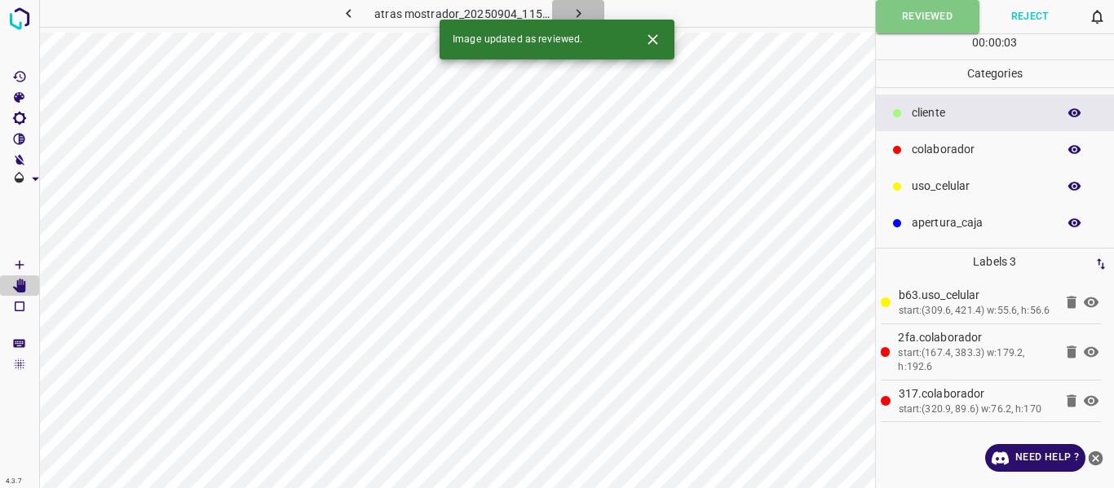
click at [576, 7] on icon "button" at bounding box center [578, 13] width 17 height 17
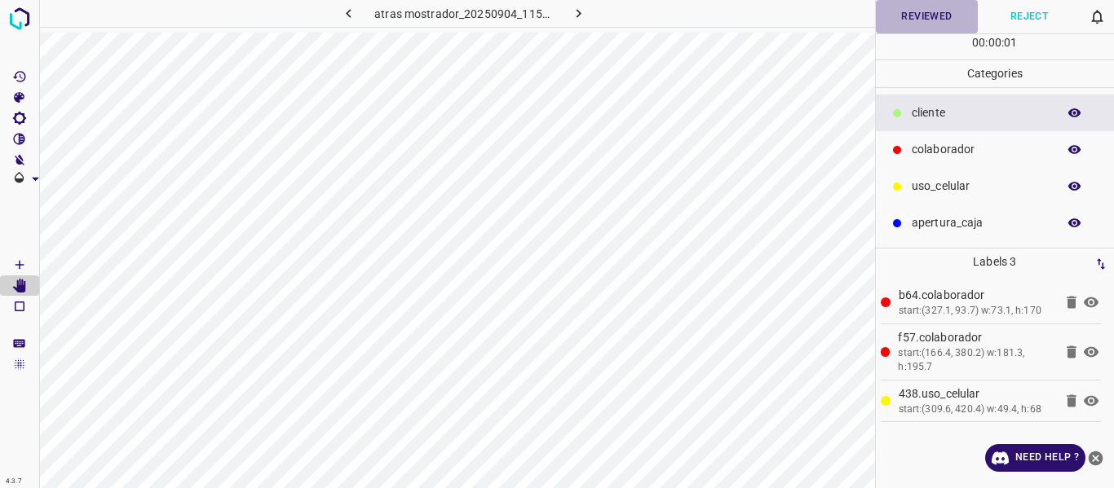
click at [903, 23] on button "Reviewed" at bounding box center [927, 16] width 103 height 33
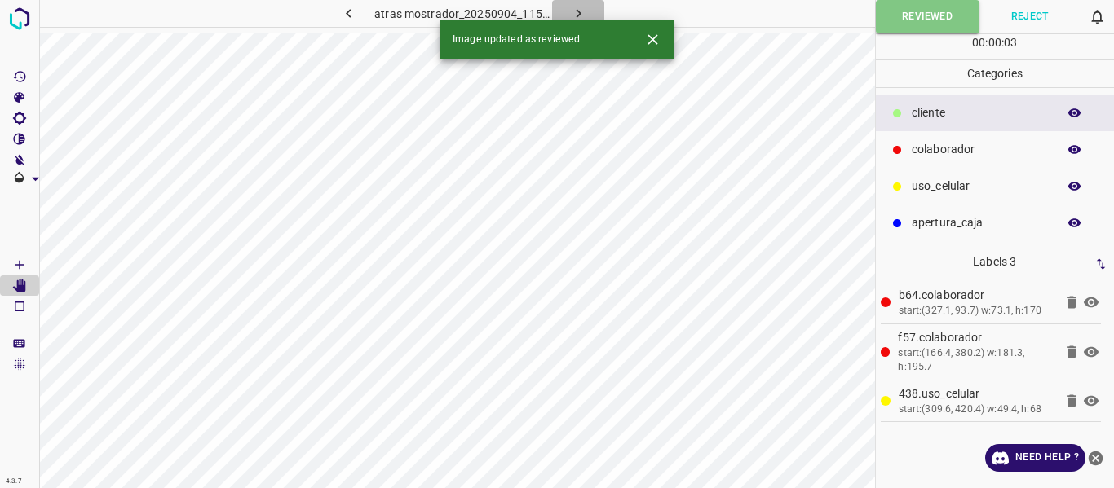
click at [580, 8] on icon "button" at bounding box center [578, 13] width 17 height 17
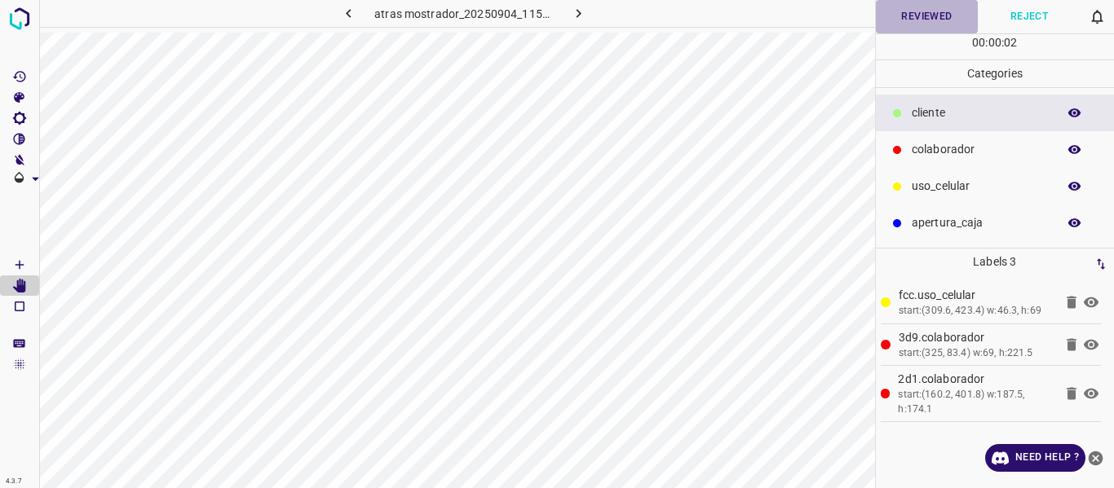
click at [911, 26] on button "Reviewed" at bounding box center [927, 16] width 103 height 33
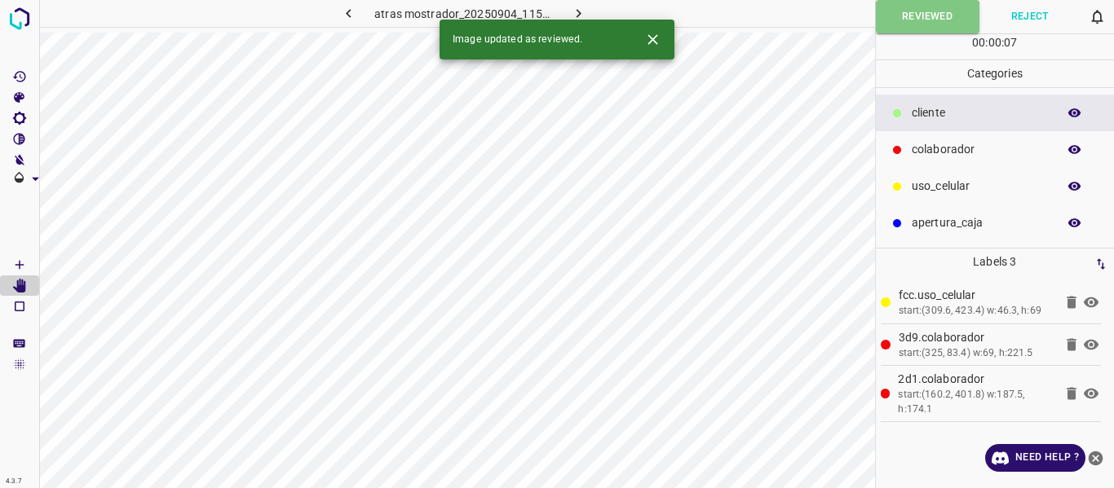
click at [572, 9] on icon "button" at bounding box center [578, 13] width 17 height 17
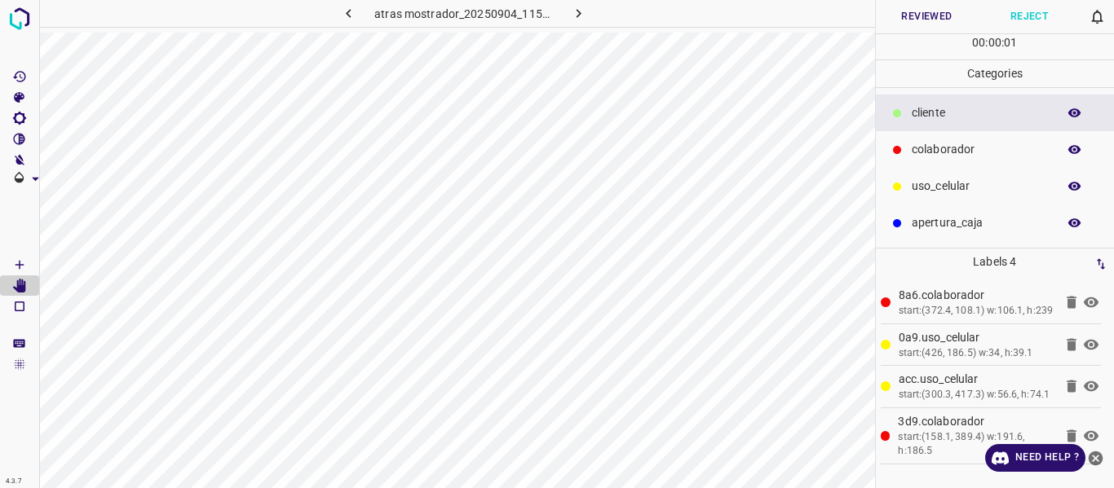
click at [943, 15] on button "Reviewed" at bounding box center [927, 16] width 103 height 33
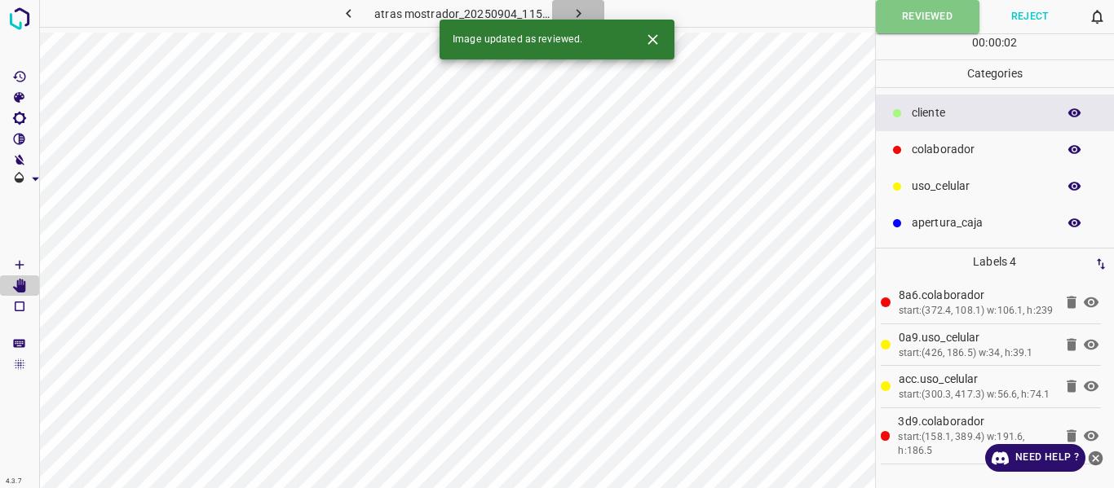
click at [574, 7] on icon "button" at bounding box center [578, 13] width 17 height 17
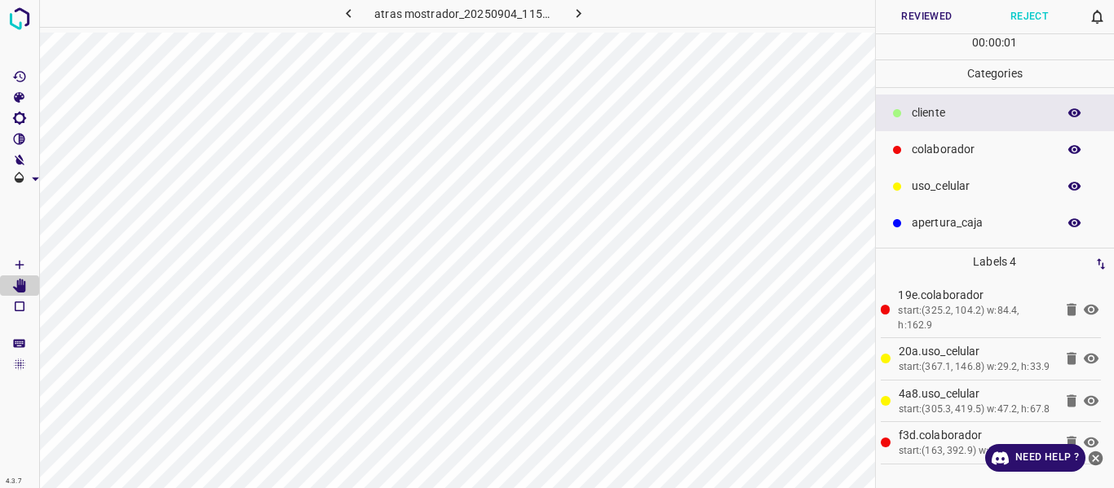
click at [923, 15] on button "Reviewed" at bounding box center [927, 16] width 103 height 33
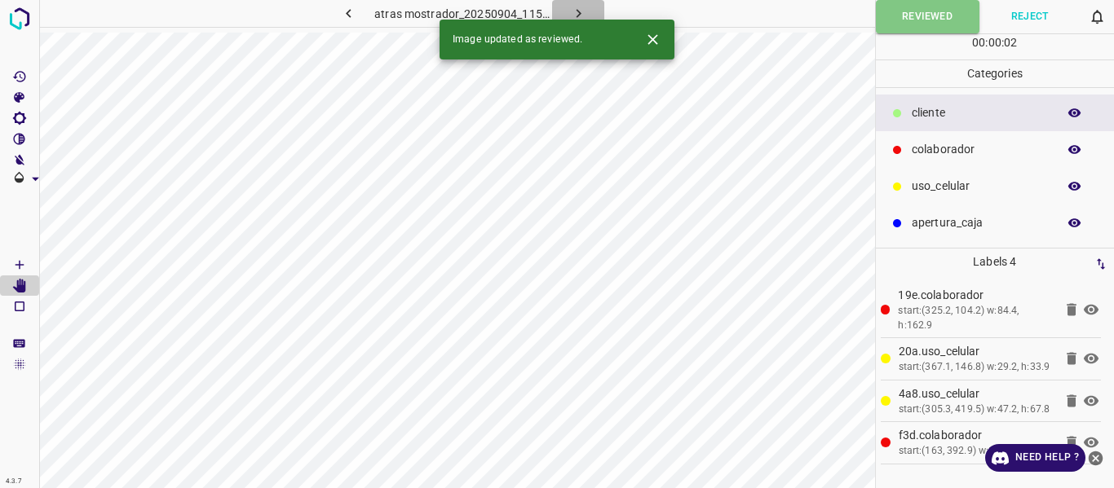
click at [572, 11] on icon "button" at bounding box center [578, 13] width 17 height 17
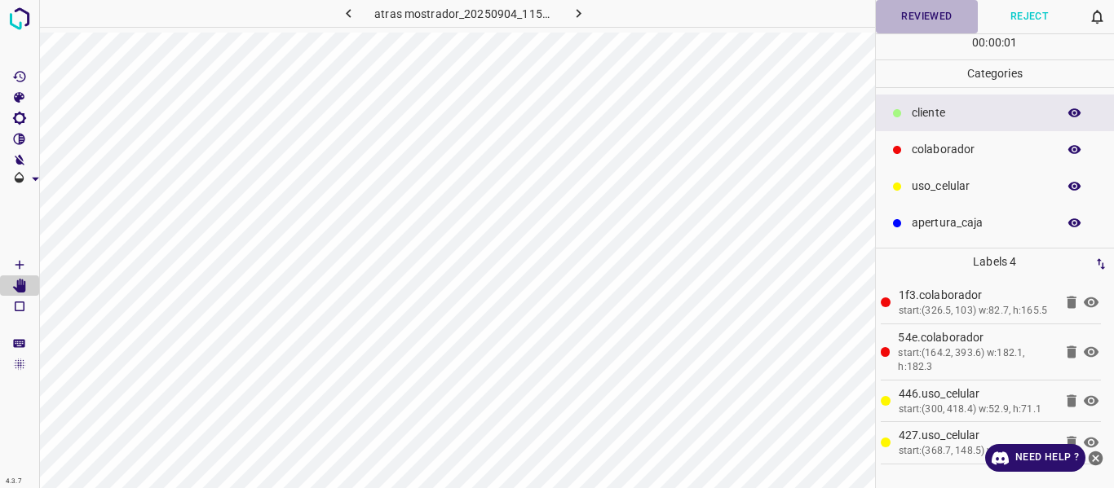
click at [926, 13] on button "Reviewed" at bounding box center [927, 16] width 103 height 33
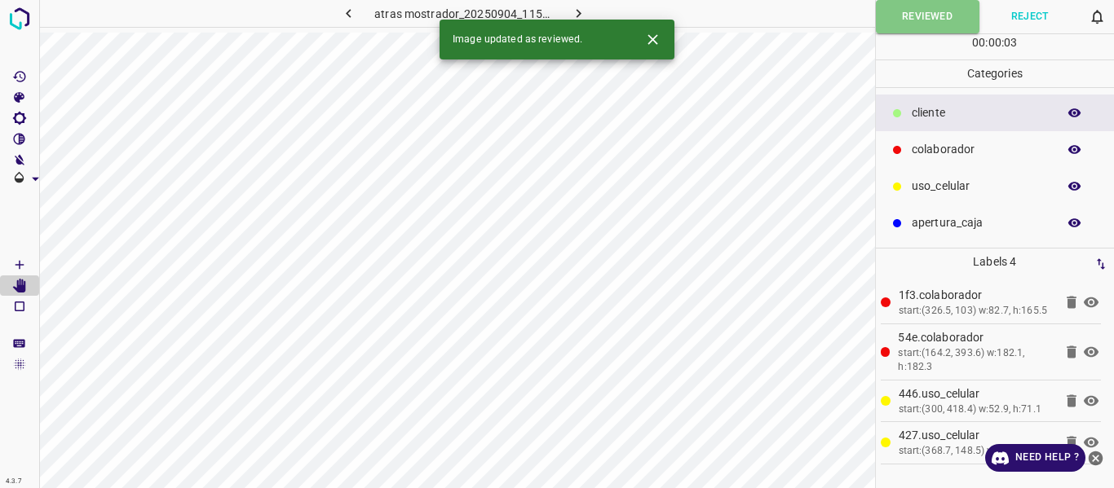
click at [578, 12] on icon "button" at bounding box center [578, 13] width 5 height 9
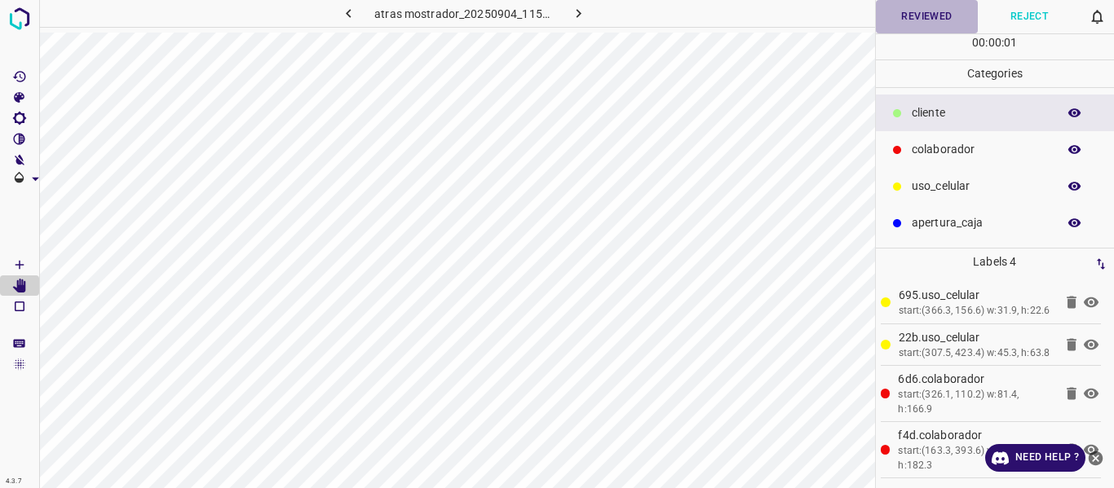
click at [930, 18] on button "Reviewed" at bounding box center [927, 16] width 103 height 33
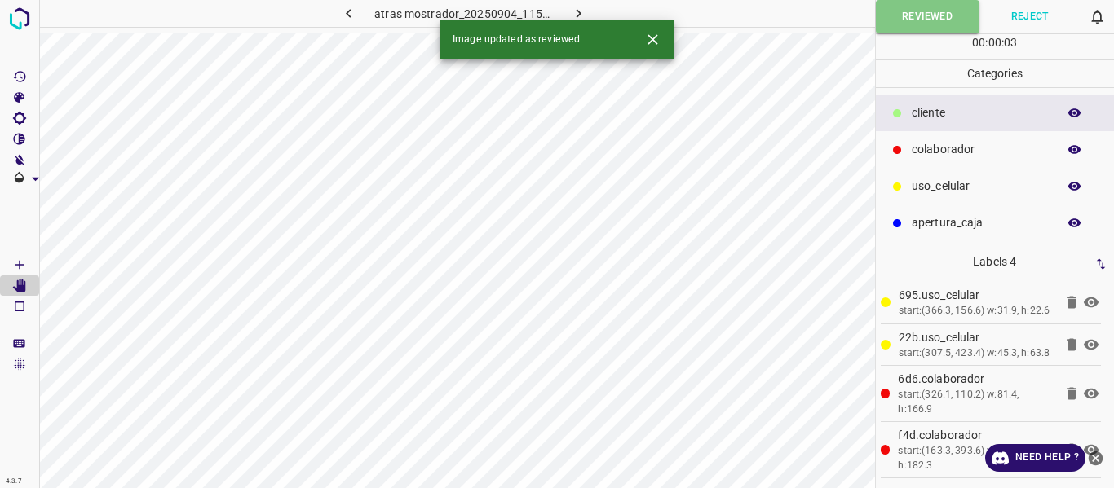
click at [579, 11] on icon "button" at bounding box center [578, 13] width 17 height 17
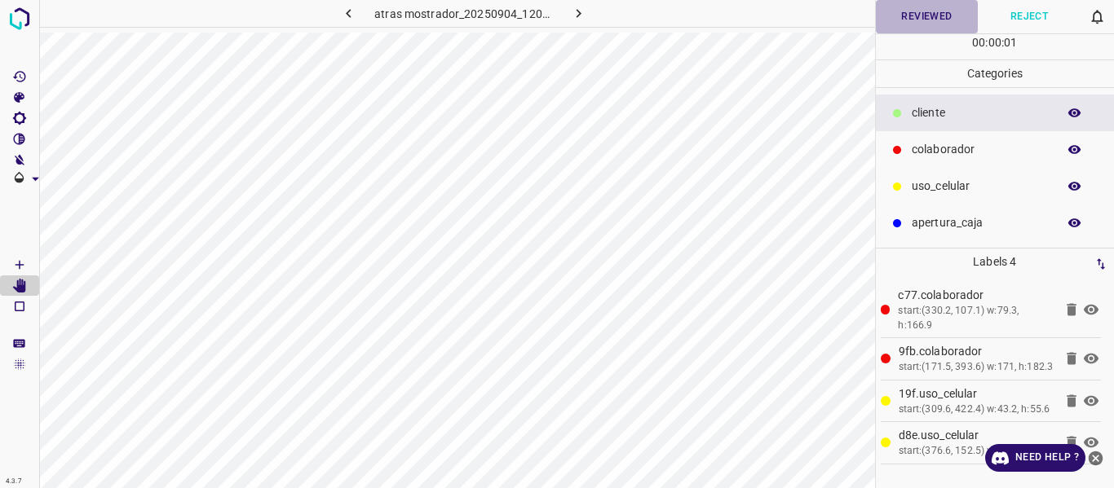
click at [886, 16] on button "Reviewed" at bounding box center [927, 16] width 103 height 33
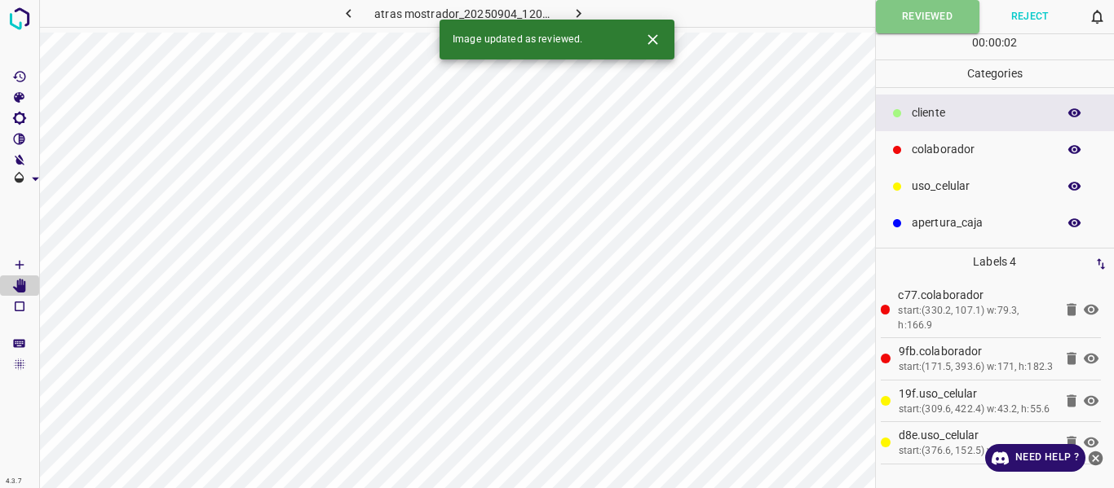
click at [573, 10] on icon "button" at bounding box center [578, 13] width 17 height 17
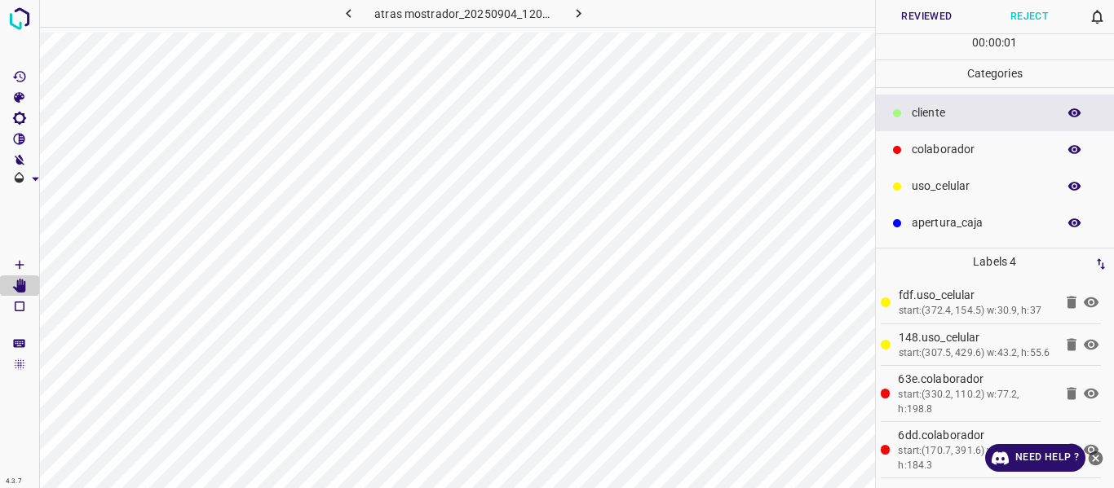
click at [924, 19] on button "Reviewed" at bounding box center [927, 16] width 103 height 33
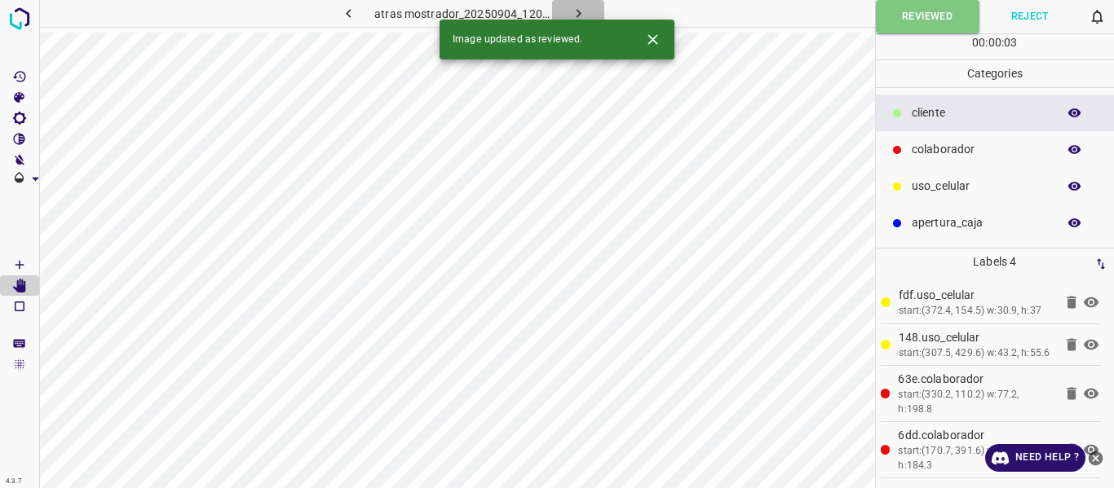
click at [576, 6] on icon "button" at bounding box center [578, 13] width 17 height 17
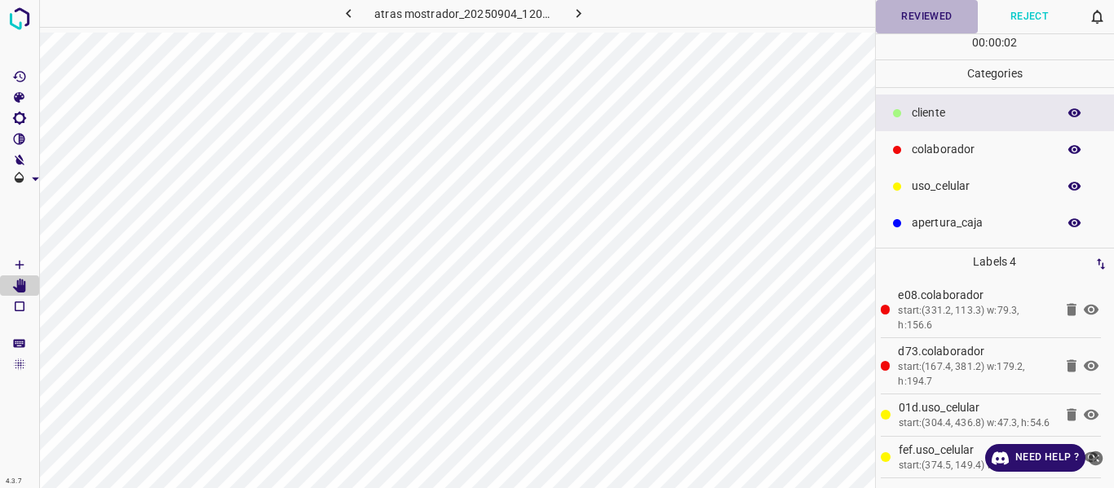
click at [926, 13] on button "Reviewed" at bounding box center [927, 16] width 103 height 33
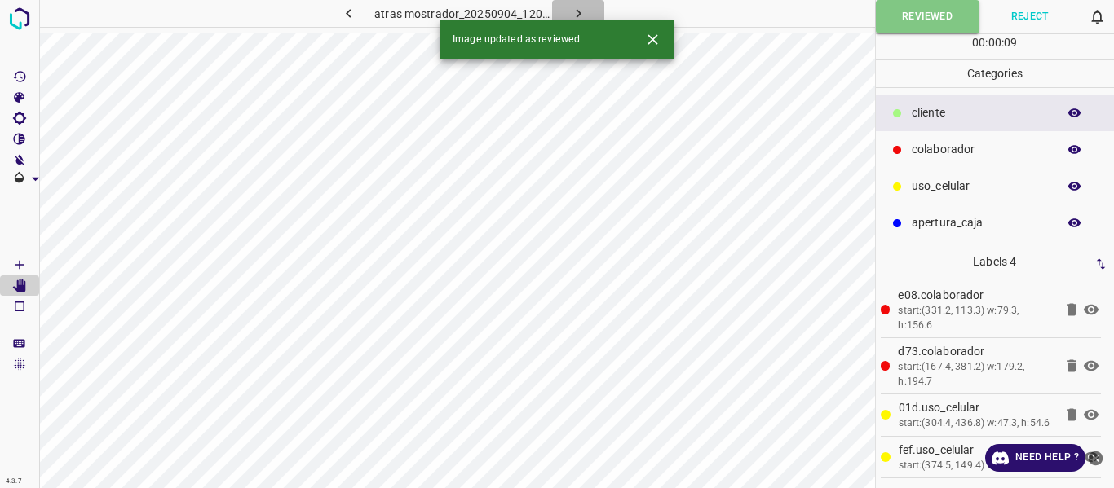
click at [572, 12] on icon "button" at bounding box center [578, 13] width 17 height 17
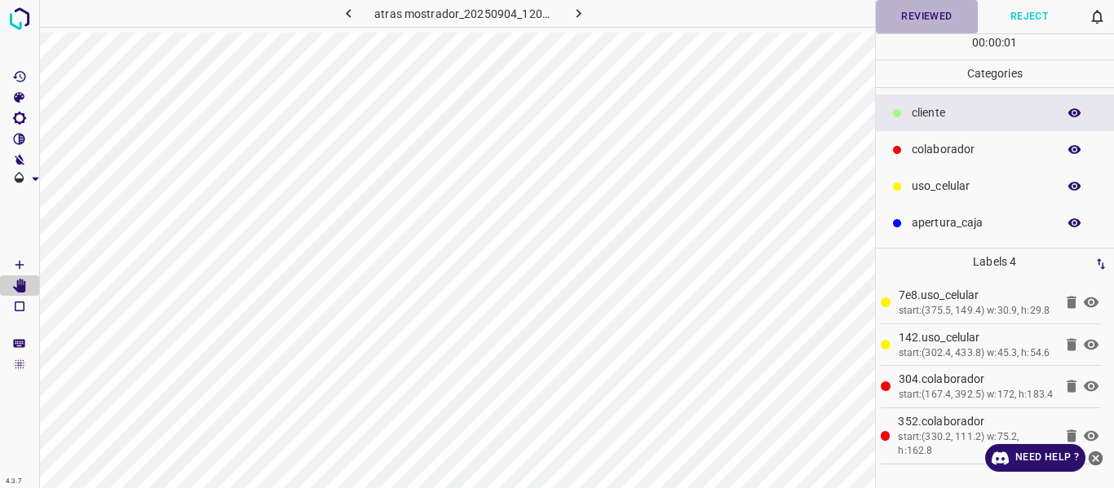
click at [898, 17] on button "Reviewed" at bounding box center [927, 16] width 103 height 33
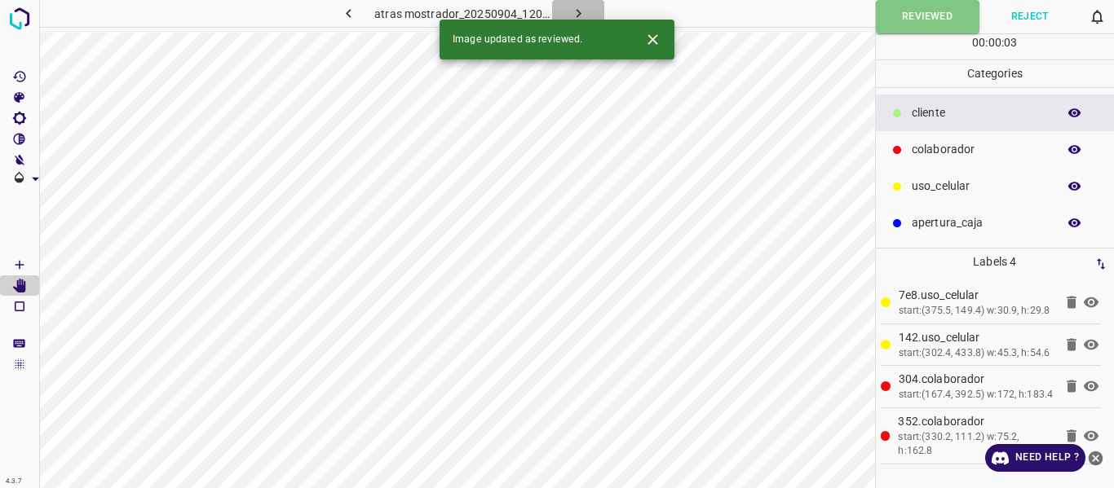
click at [576, 8] on icon "button" at bounding box center [578, 13] width 17 height 17
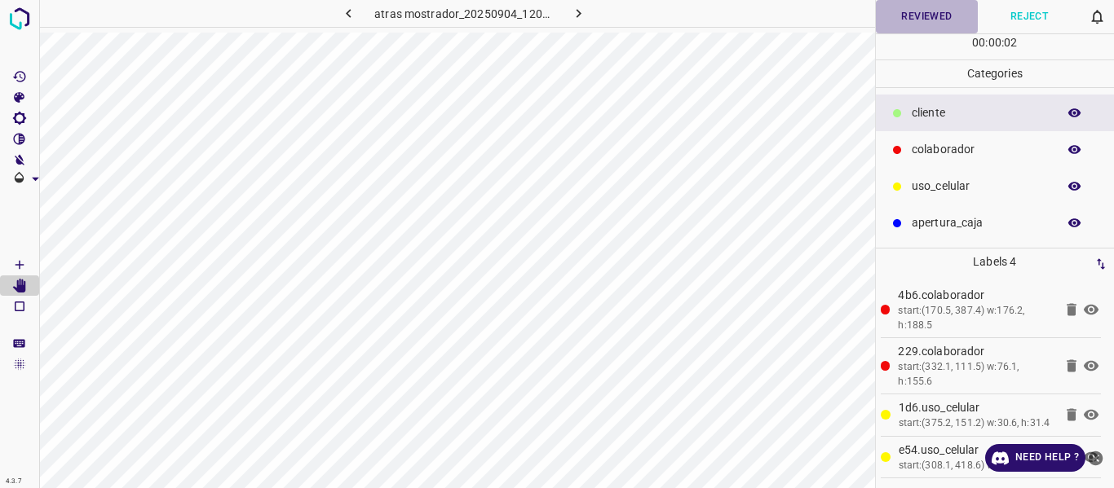
click at [917, 21] on button "Reviewed" at bounding box center [927, 16] width 103 height 33
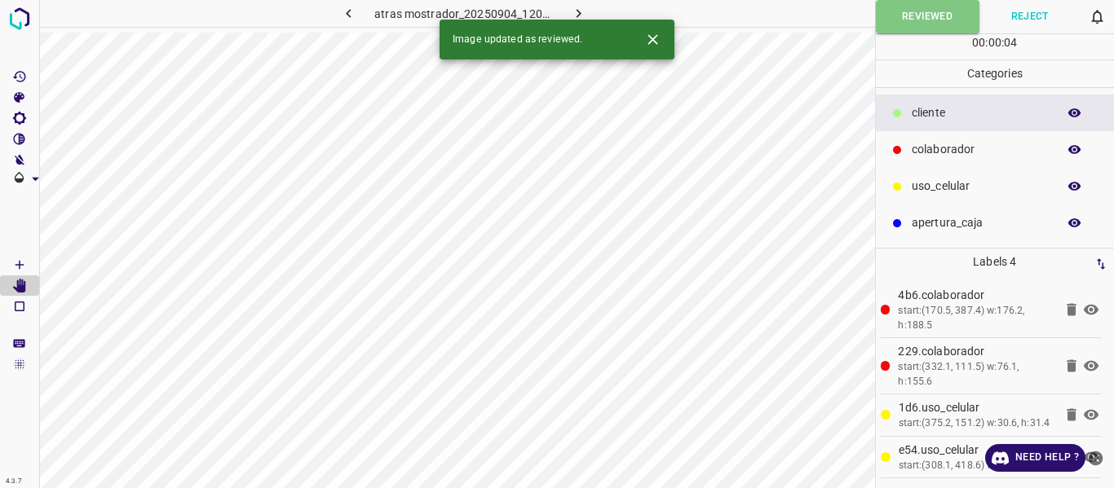
click at [571, 11] on icon "button" at bounding box center [578, 13] width 17 height 17
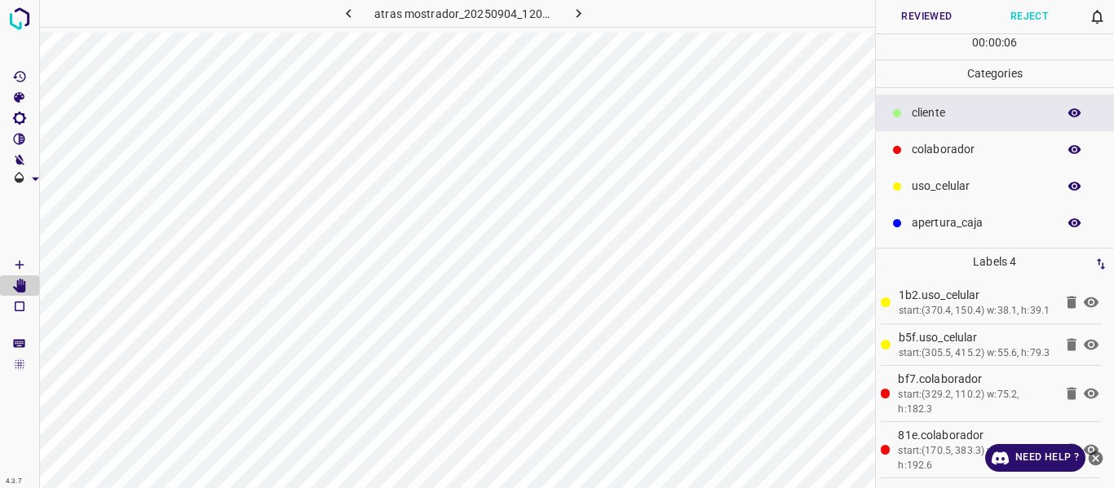
click at [916, 16] on button "Reviewed" at bounding box center [927, 16] width 103 height 33
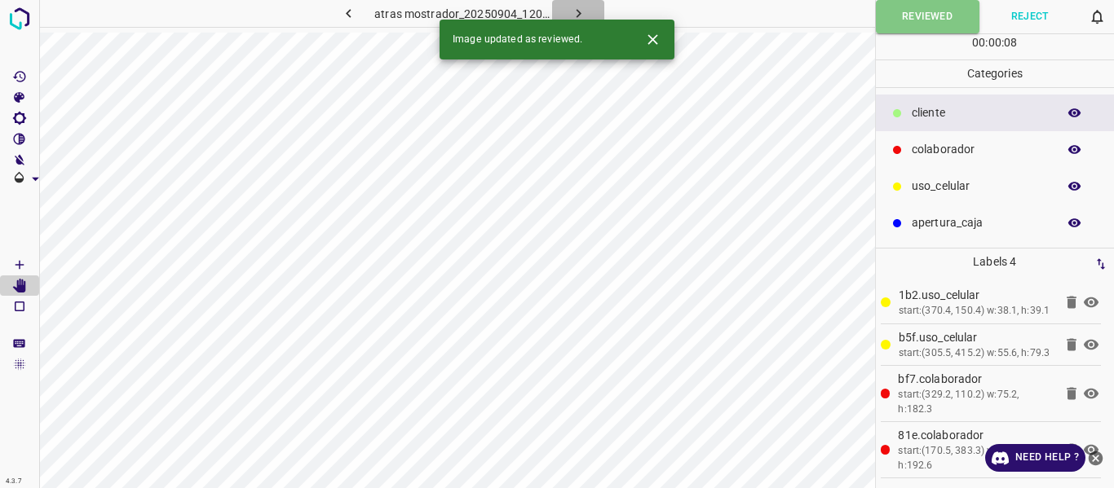
click at [573, 5] on icon "button" at bounding box center [578, 13] width 17 height 17
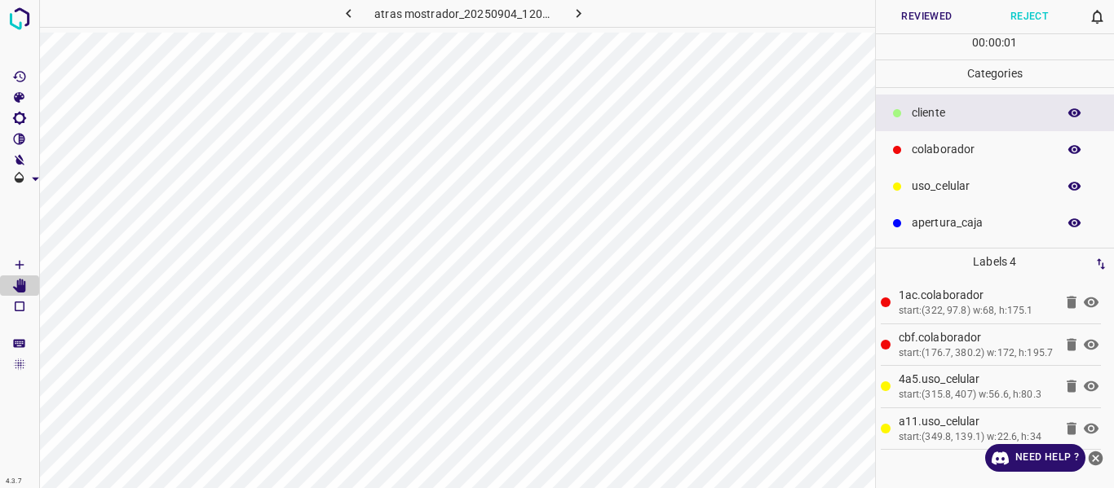
click at [902, 19] on button "Reviewed" at bounding box center [927, 16] width 103 height 33
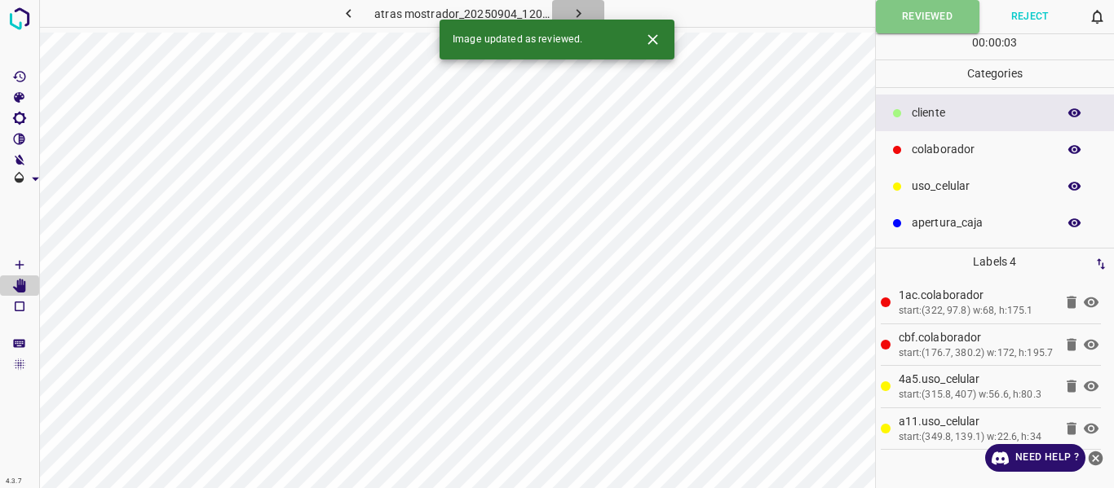
click at [584, 9] on icon "button" at bounding box center [578, 13] width 17 height 17
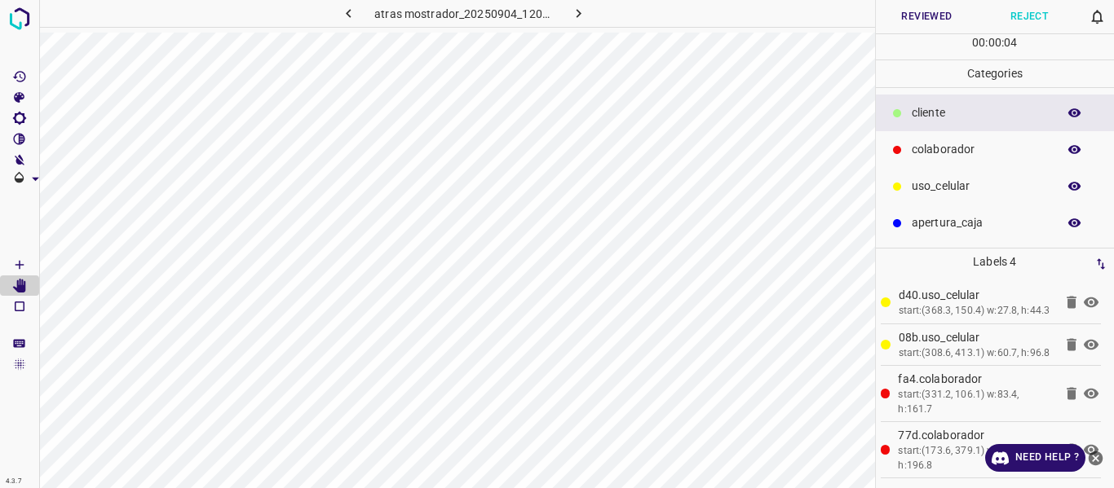
click at [892, 18] on button "Reviewed" at bounding box center [927, 16] width 103 height 33
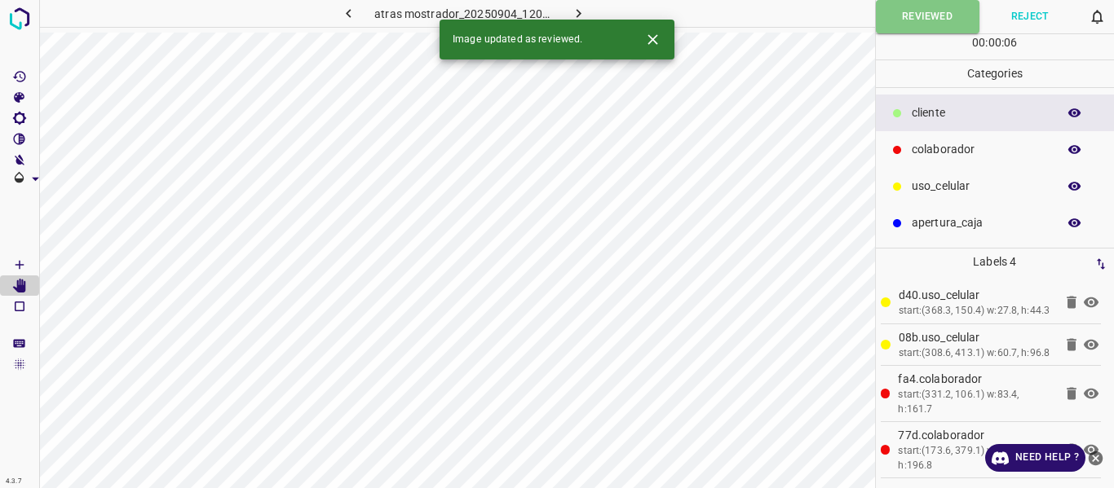
click at [583, 9] on icon "button" at bounding box center [578, 13] width 17 height 17
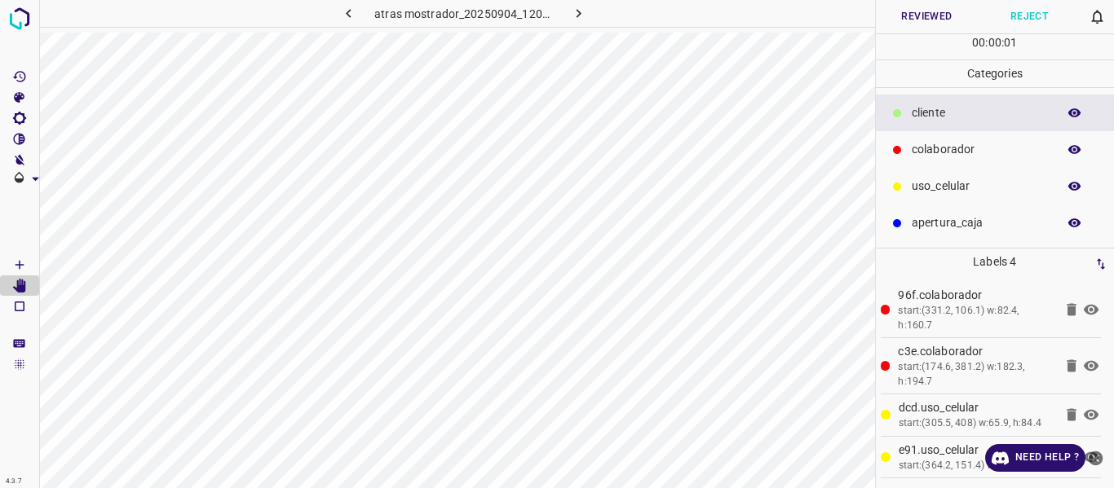
click at [893, 24] on button "Reviewed" at bounding box center [927, 16] width 103 height 33
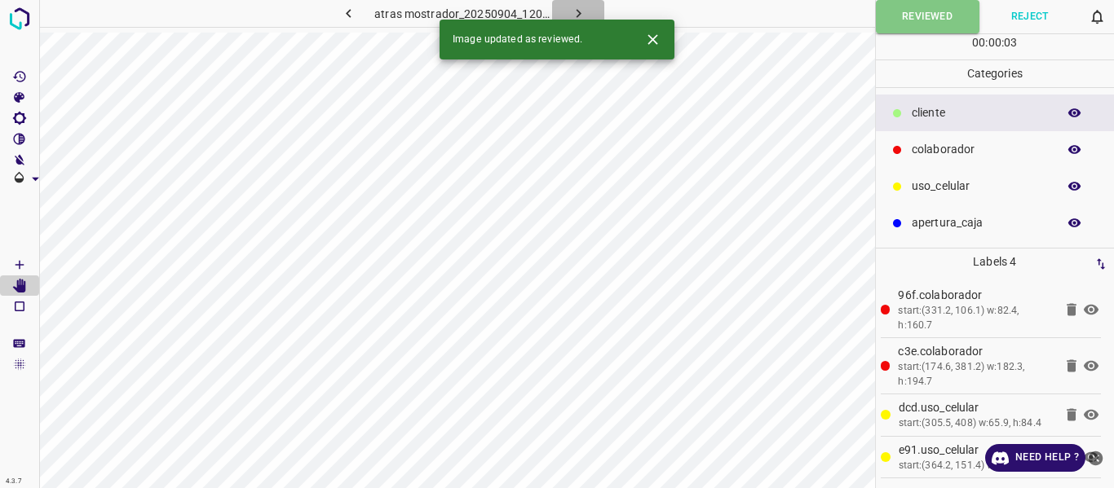
click at [579, 8] on icon "button" at bounding box center [578, 13] width 17 height 17
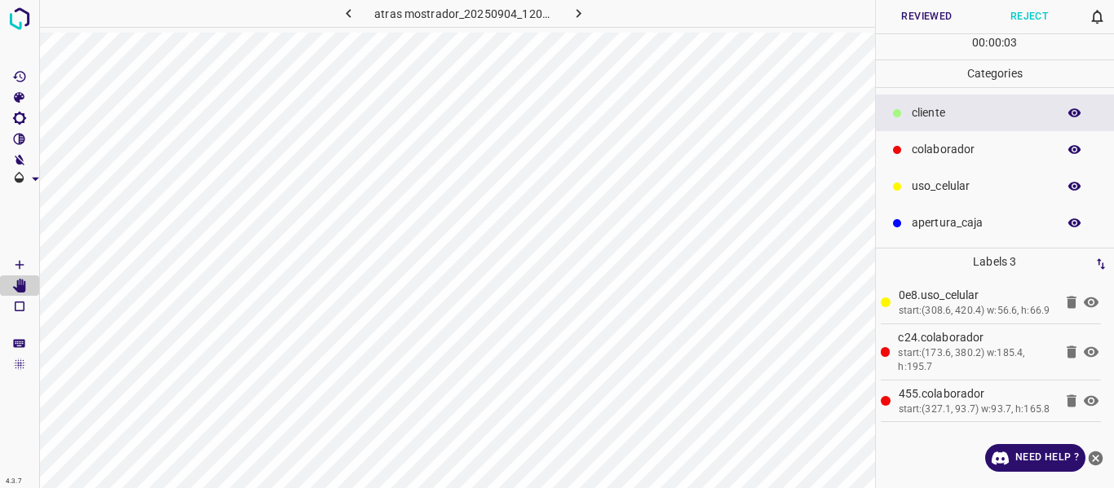
click at [912, 20] on button "Reviewed" at bounding box center [927, 16] width 103 height 33
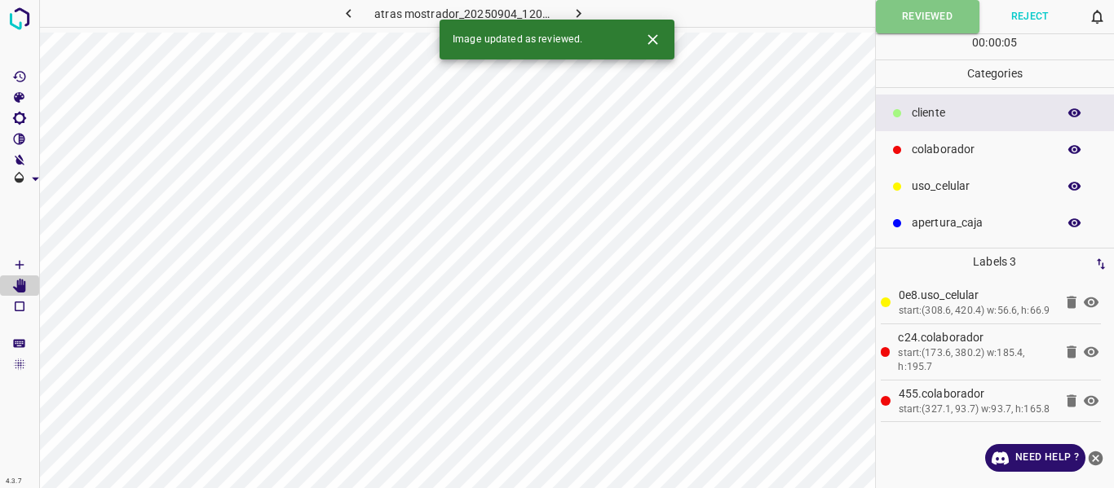
click at [580, 7] on icon "button" at bounding box center [578, 13] width 17 height 17
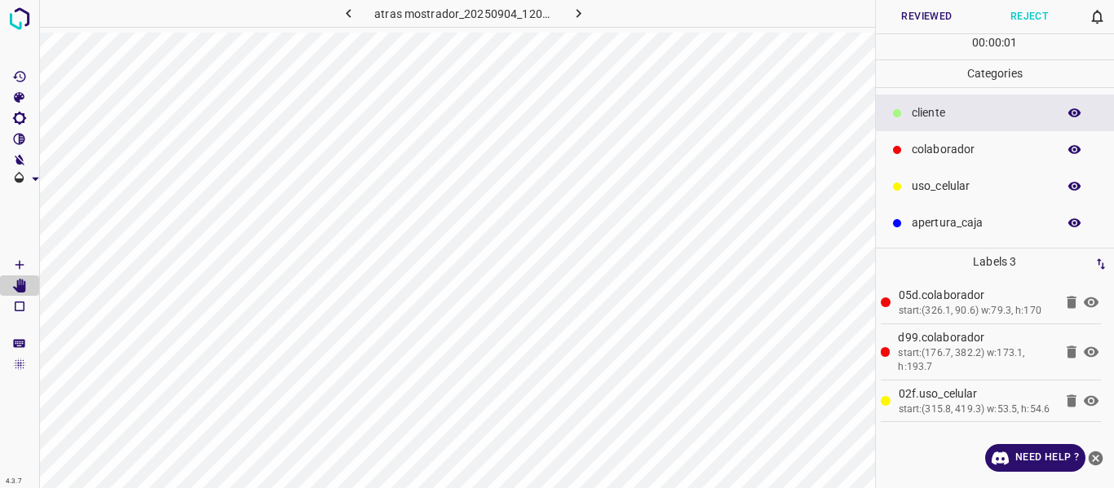
click at [903, 14] on button "Reviewed" at bounding box center [927, 16] width 103 height 33
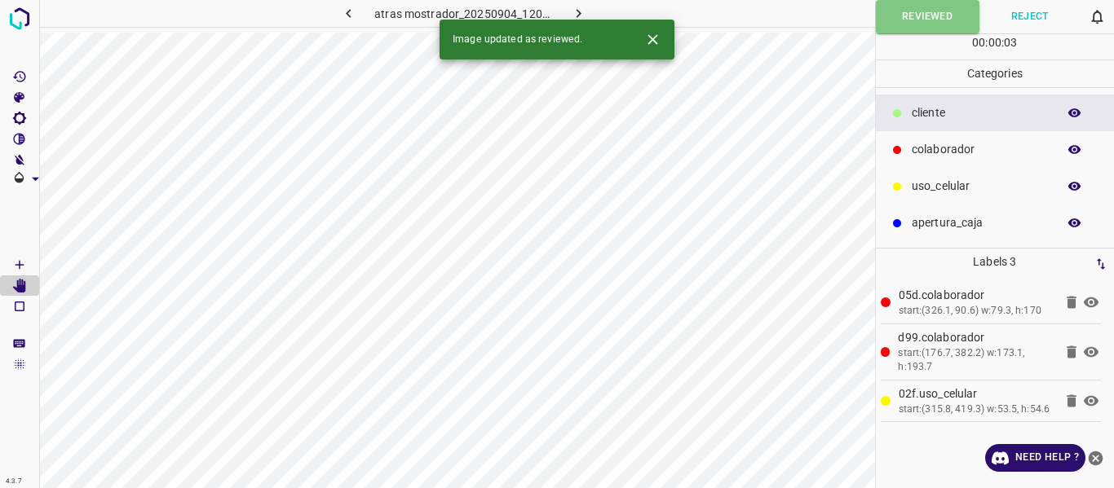
click at [576, 12] on icon "button" at bounding box center [578, 13] width 17 height 17
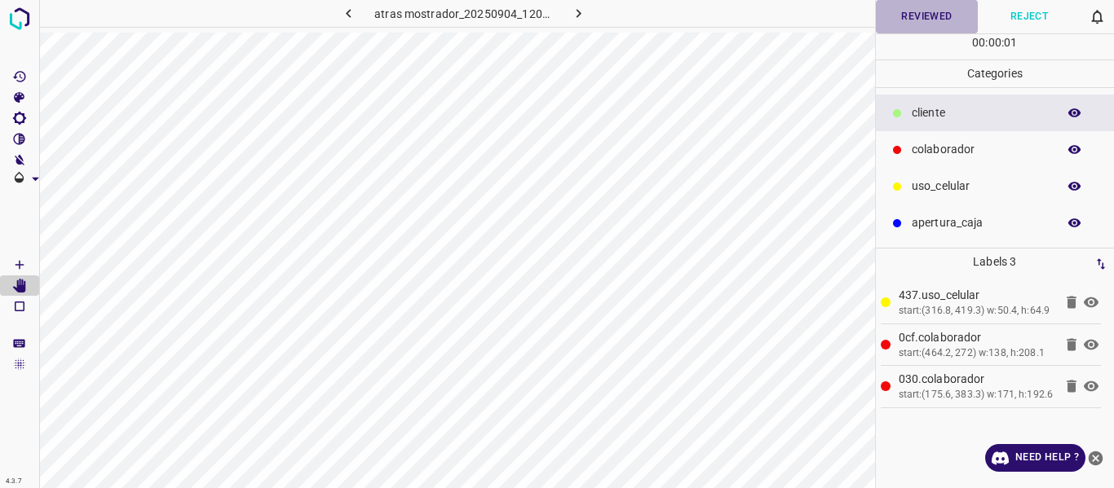
click at [938, 15] on button "Reviewed" at bounding box center [927, 16] width 103 height 33
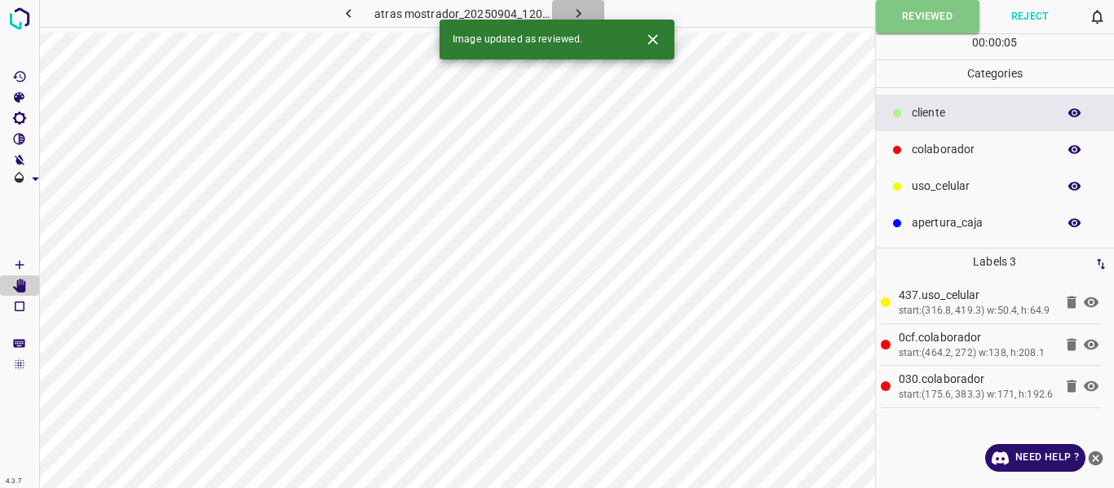
click at [580, 8] on icon "button" at bounding box center [578, 13] width 17 height 17
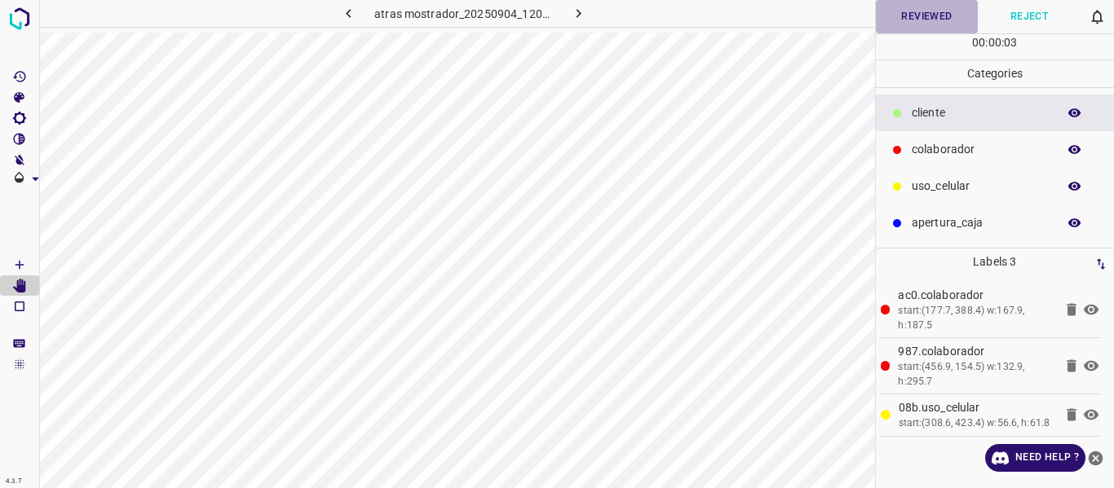
click at [929, 12] on button "Reviewed" at bounding box center [927, 16] width 103 height 33
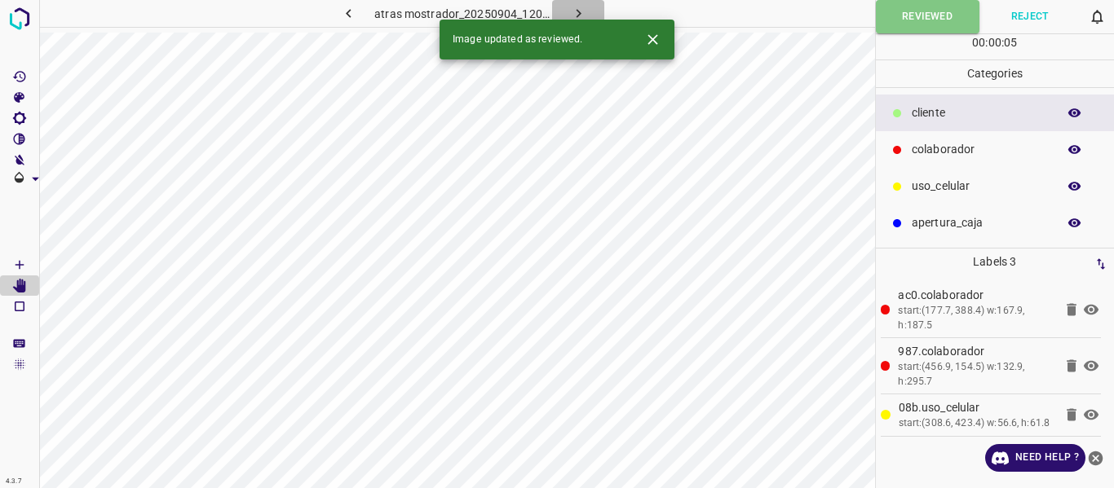
click at [585, 5] on icon "button" at bounding box center [578, 13] width 17 height 17
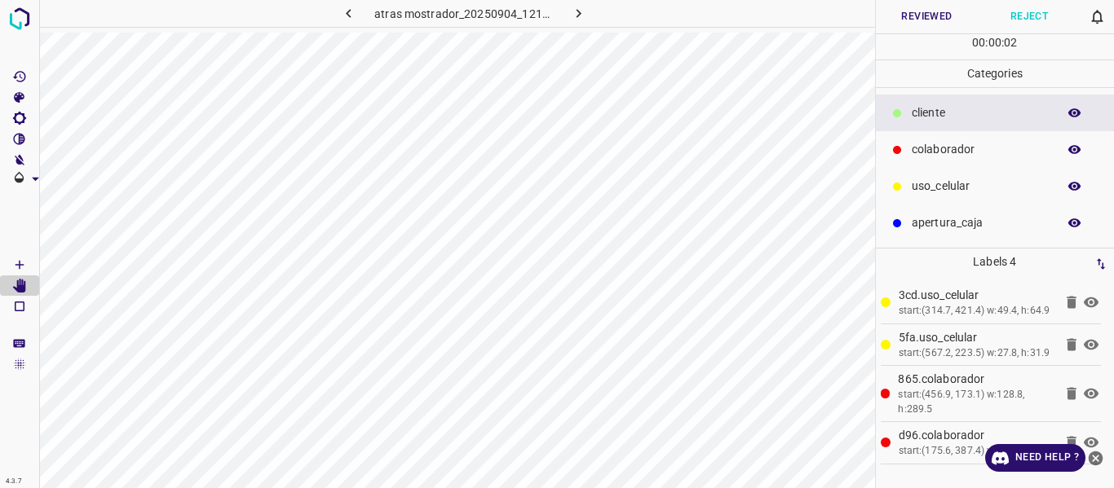
click at [896, 15] on button "Reviewed" at bounding box center [927, 16] width 103 height 33
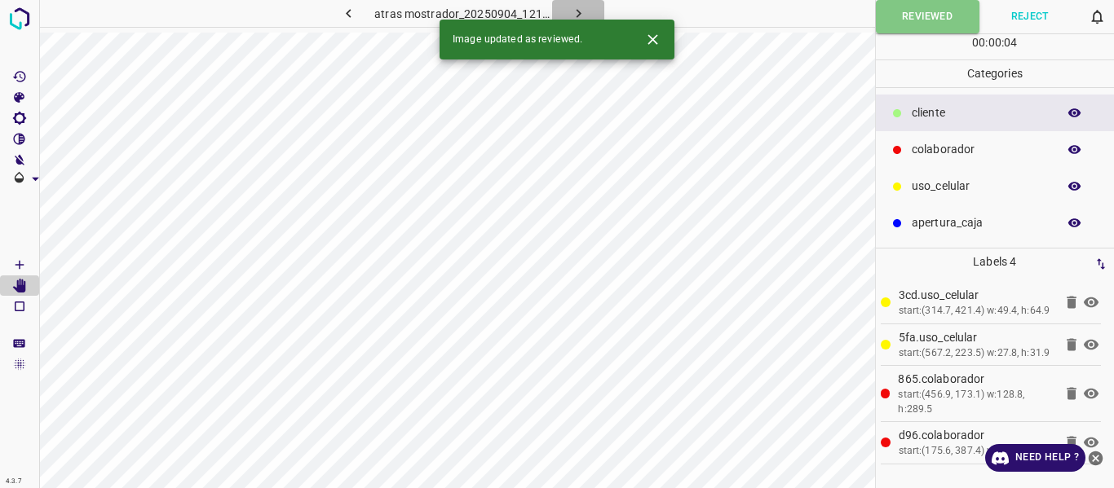
click at [579, 10] on icon "button" at bounding box center [578, 13] width 17 height 17
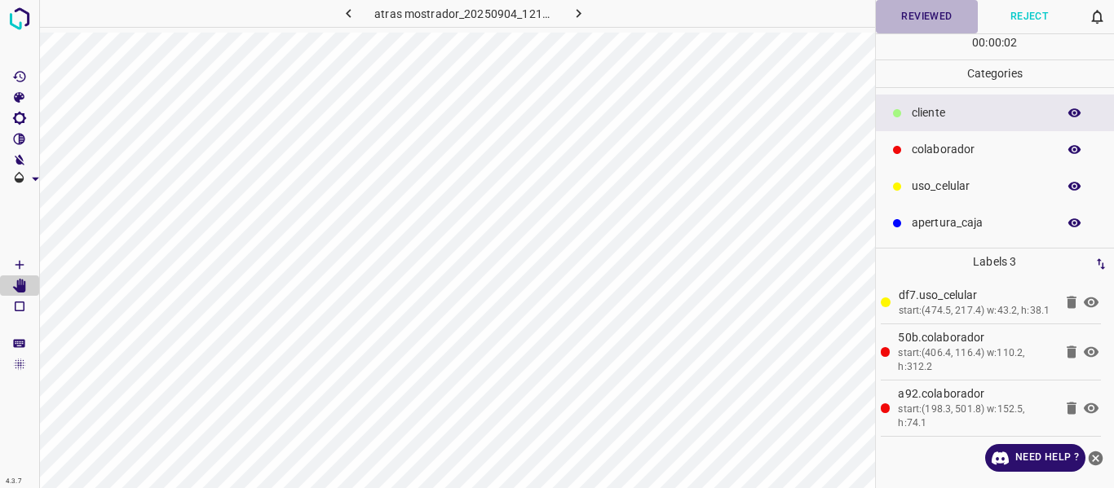
click at [916, 18] on button "Reviewed" at bounding box center [927, 16] width 103 height 33
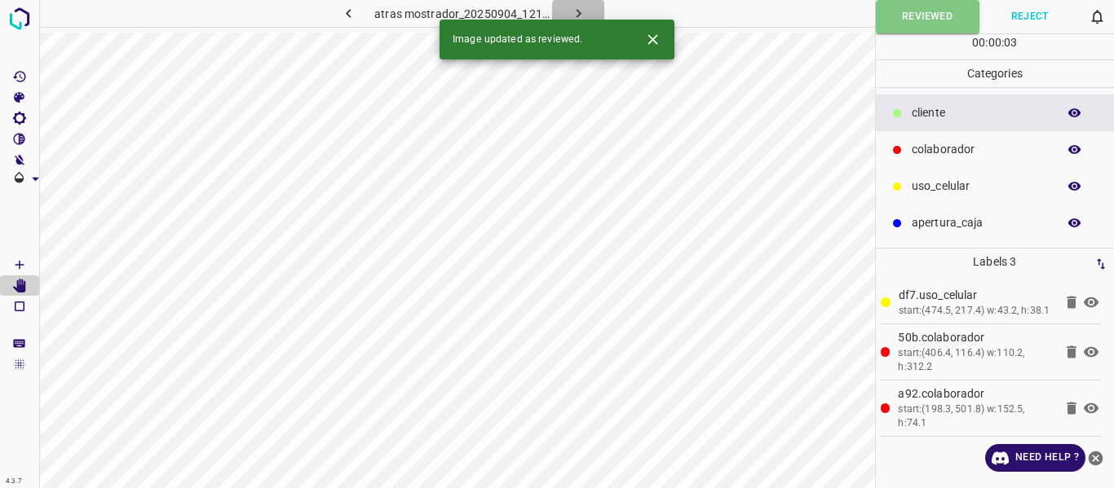
click at [570, 12] on icon "button" at bounding box center [578, 13] width 17 height 17
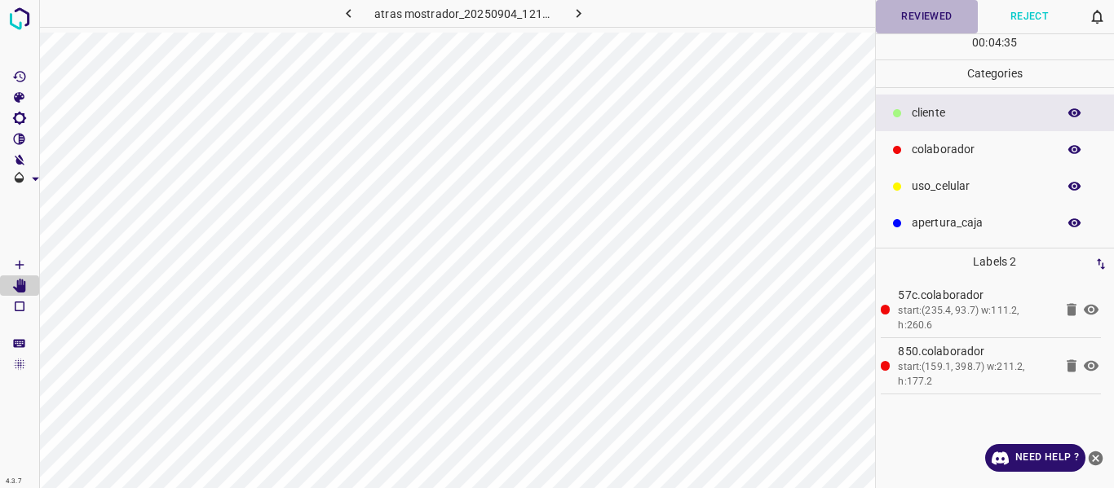
click at [919, 17] on button "Reviewed" at bounding box center [927, 16] width 103 height 33
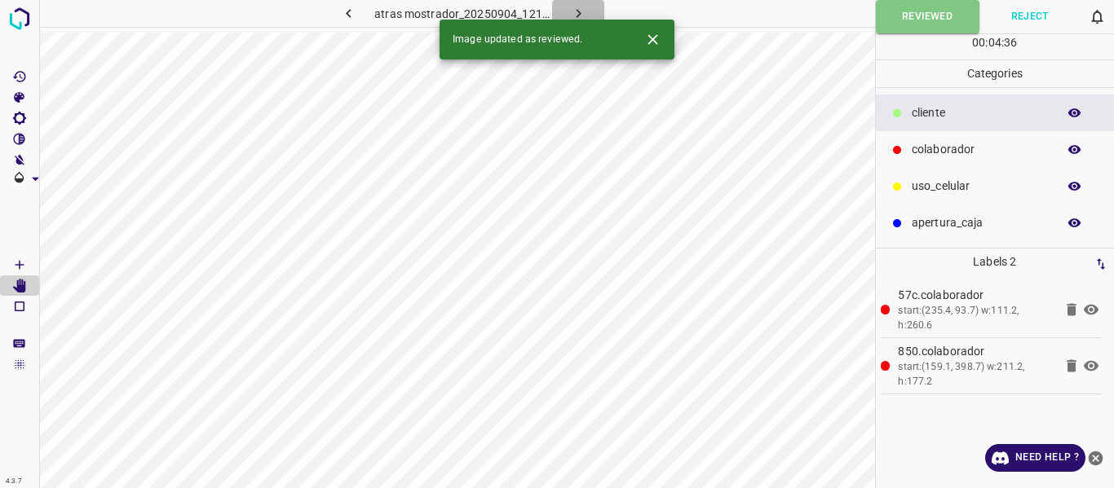
click at [578, 8] on icon "button" at bounding box center [578, 13] width 17 height 17
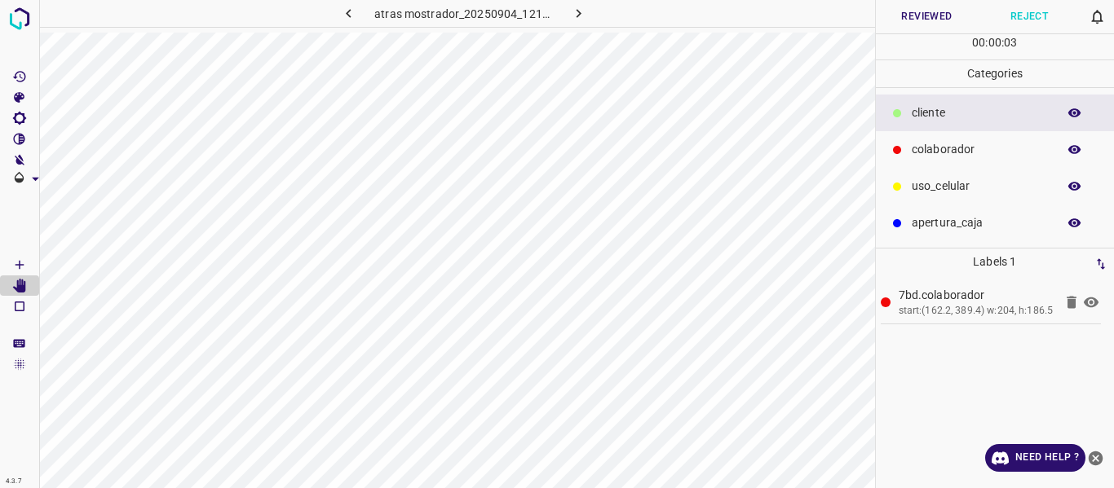
click at [898, 21] on button "Reviewed" at bounding box center [927, 16] width 103 height 33
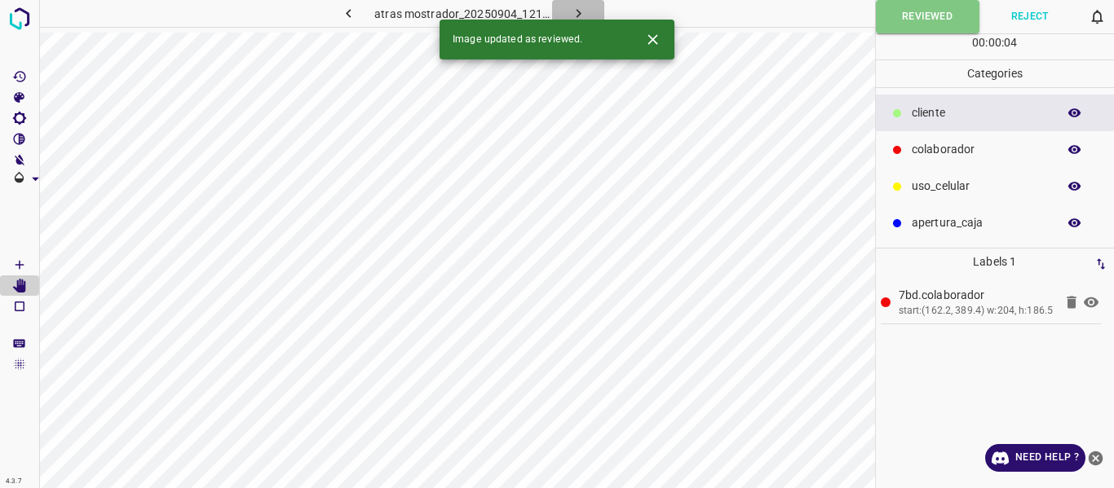
click at [580, 10] on icon "button" at bounding box center [578, 13] width 17 height 17
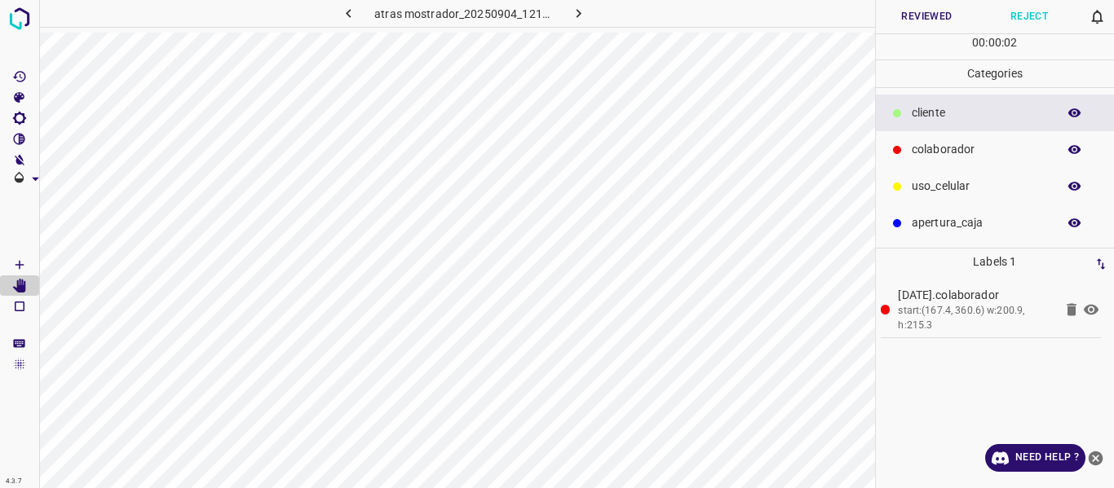
click at [939, 190] on p "uso_celular" at bounding box center [979, 186] width 137 height 17
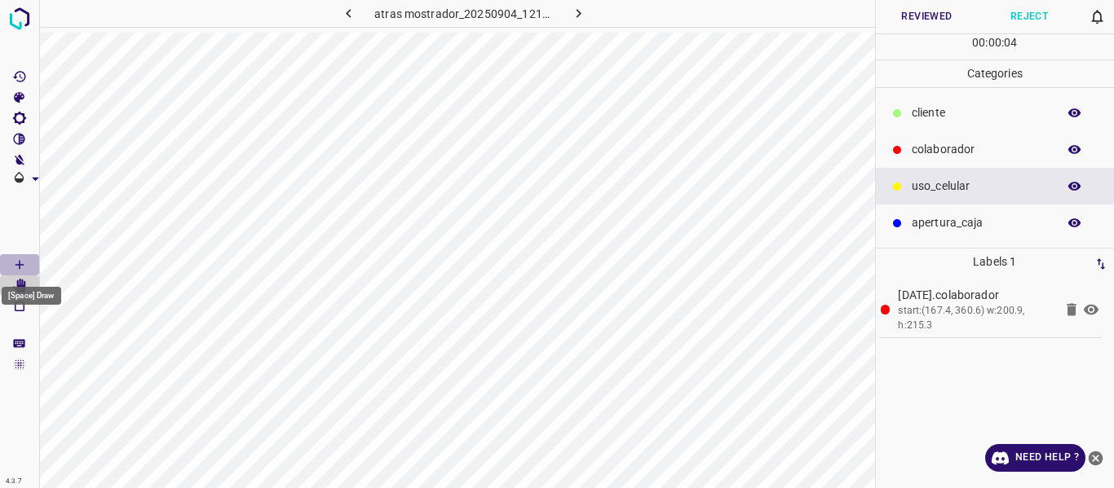
click at [22, 262] on icon "[Space] Draw" at bounding box center [19, 265] width 15 height 15
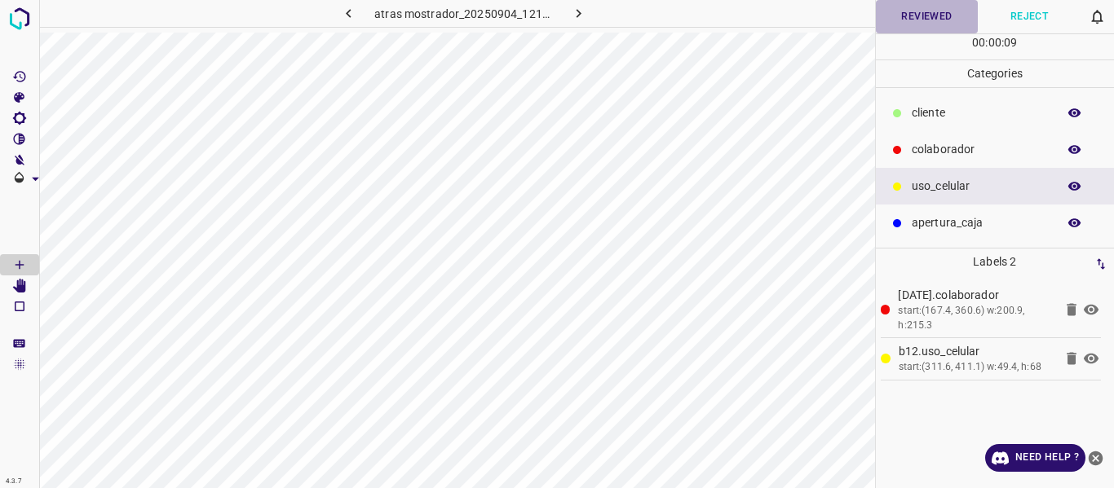
click at [903, 17] on button "Reviewed" at bounding box center [927, 16] width 103 height 33
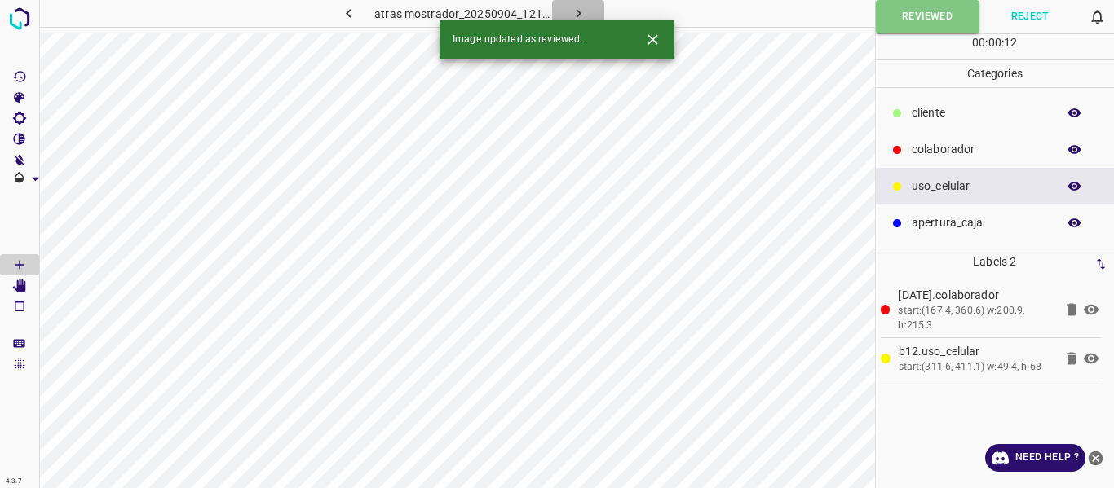
click at [572, 3] on button "button" at bounding box center [578, 13] width 52 height 27
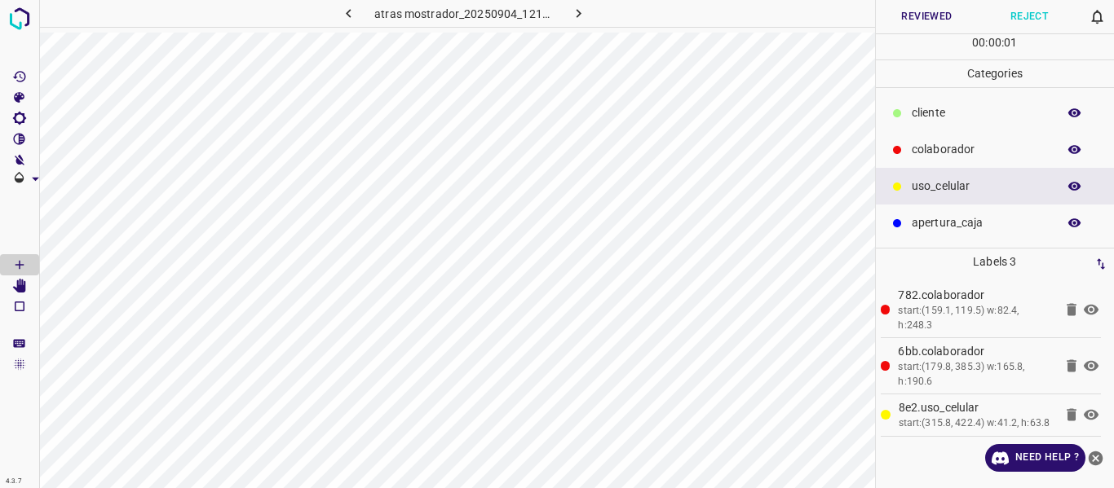
click at [898, 16] on button "Reviewed" at bounding box center [927, 16] width 103 height 33
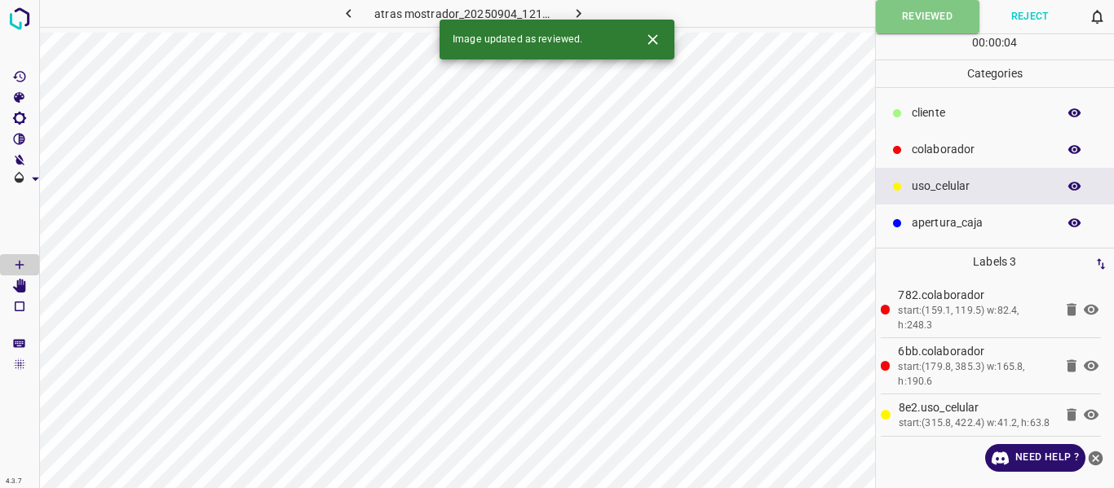
click at [576, 8] on icon "button" at bounding box center [578, 13] width 17 height 17
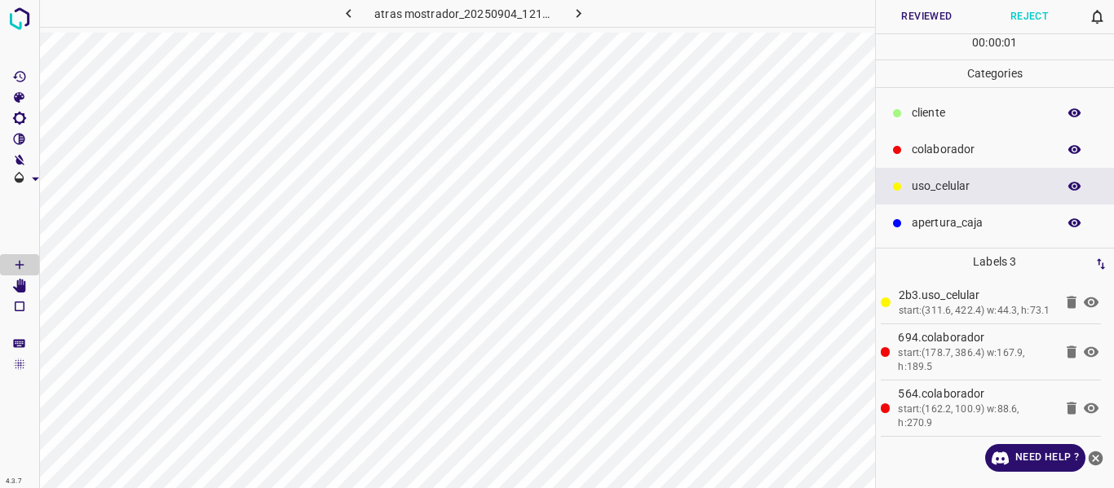
click at [906, 15] on button "Reviewed" at bounding box center [927, 16] width 103 height 33
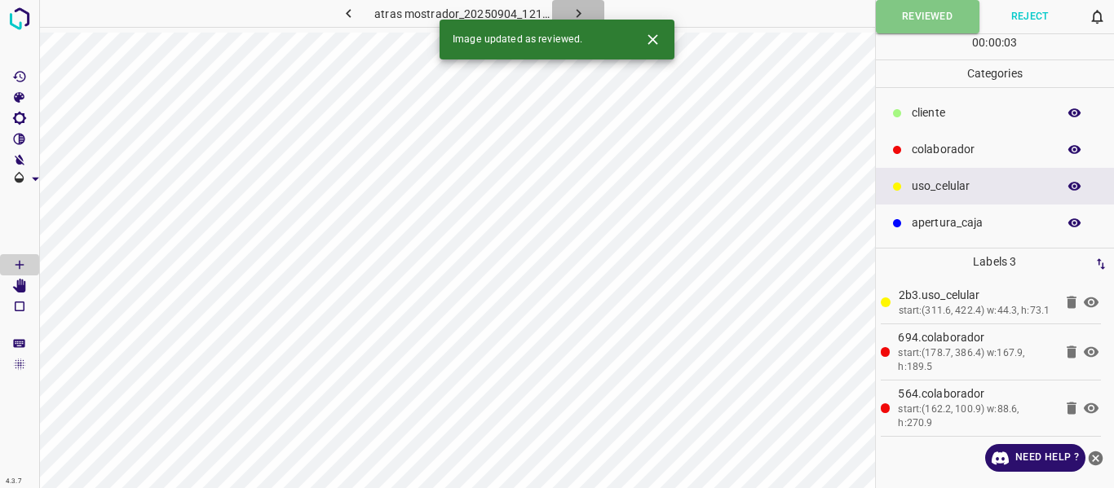
click at [573, 7] on icon "button" at bounding box center [578, 13] width 17 height 17
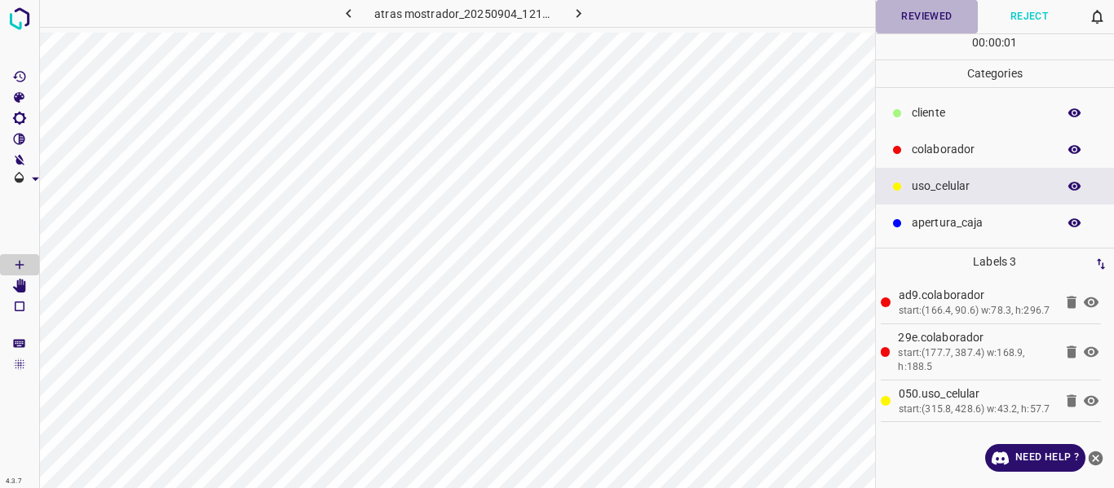
click at [905, 10] on button "Reviewed" at bounding box center [927, 16] width 103 height 33
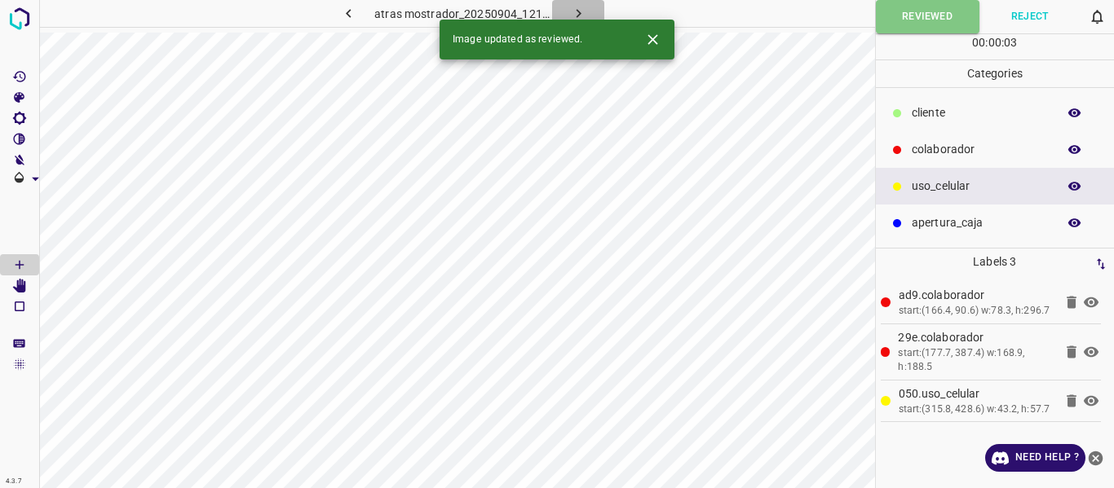
click at [567, 7] on button "button" at bounding box center [578, 13] width 52 height 27
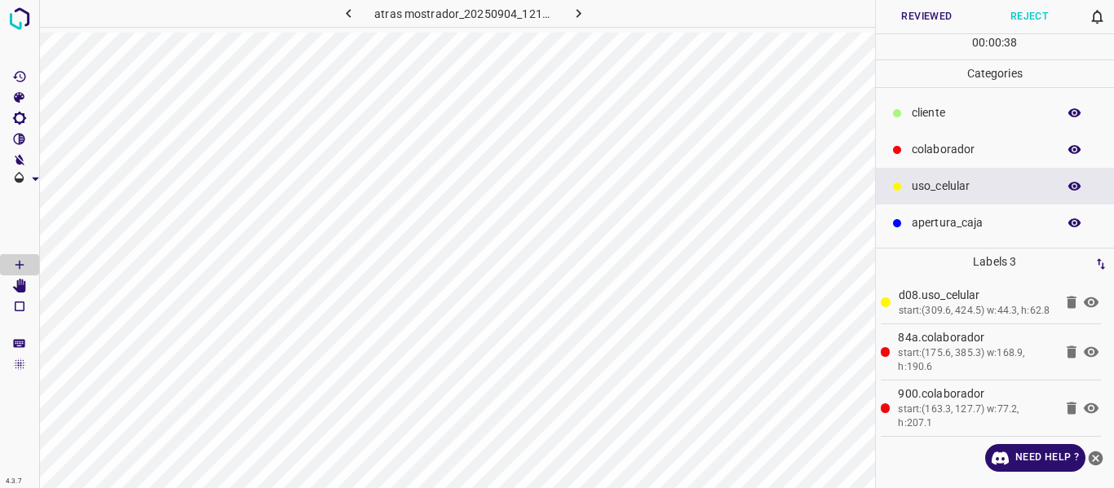
click at [911, 22] on button "Reviewed" at bounding box center [927, 16] width 103 height 33
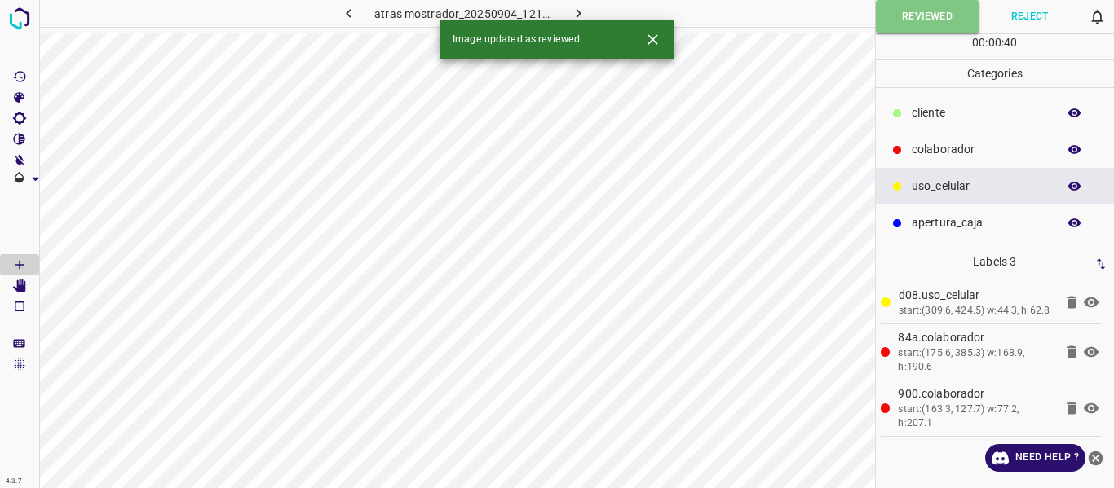
click at [576, 11] on icon "button" at bounding box center [578, 13] width 5 height 9
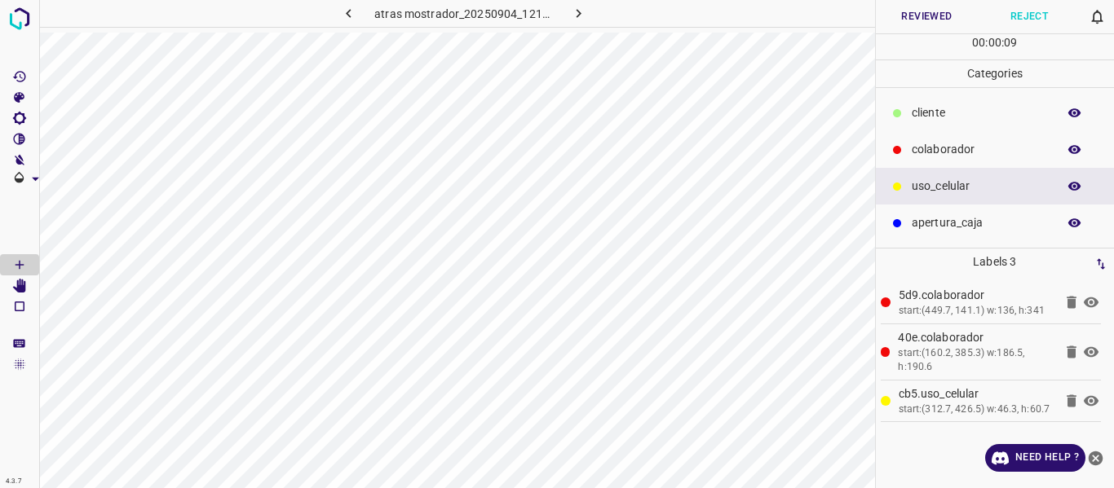
click at [903, 11] on button "Reviewed" at bounding box center [927, 16] width 103 height 33
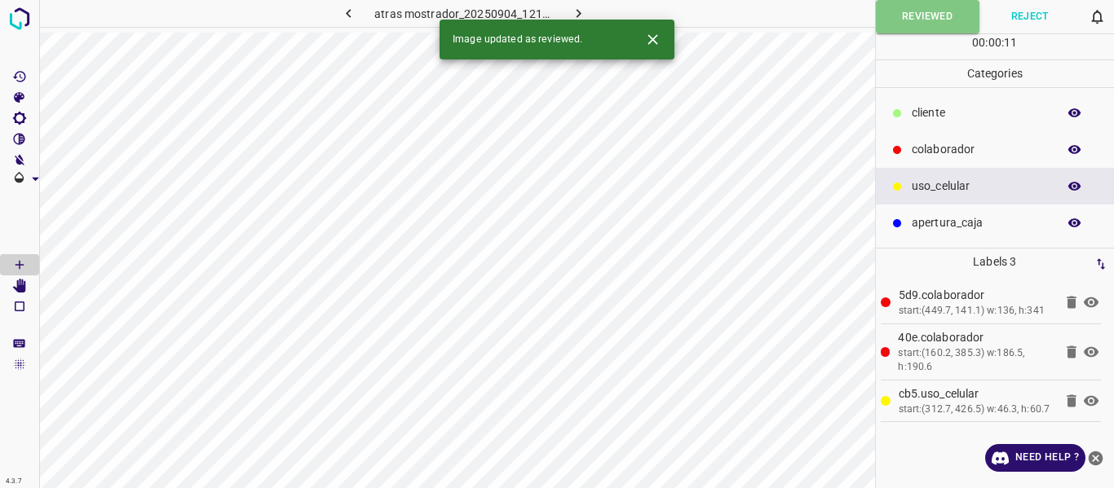
click at [578, 7] on icon "button" at bounding box center [578, 13] width 17 height 17
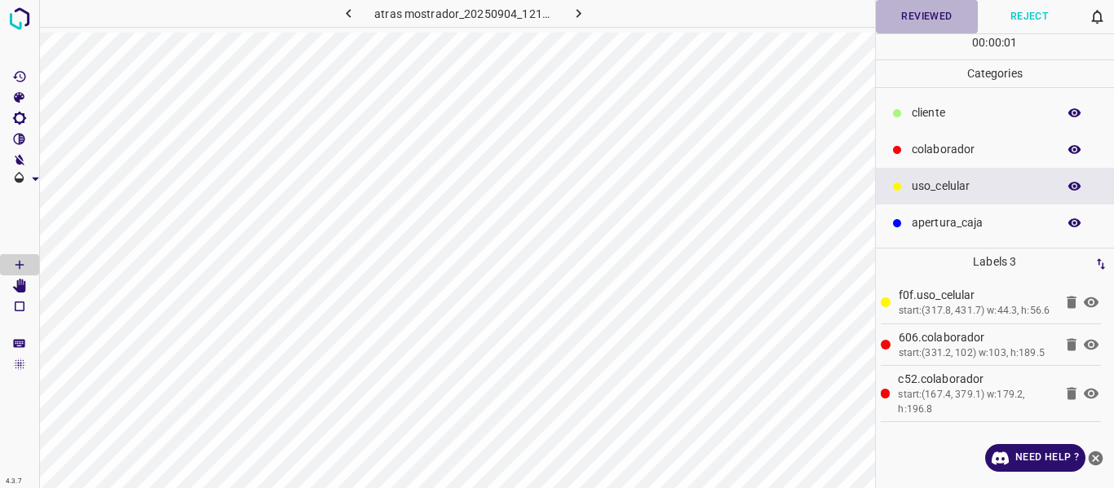
click at [902, 24] on button "Reviewed" at bounding box center [927, 16] width 103 height 33
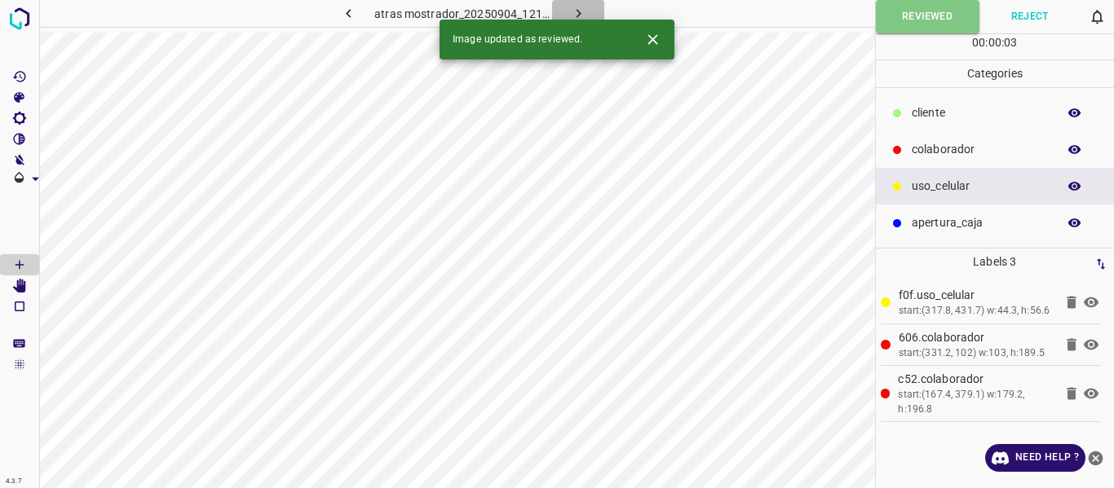
click at [579, 11] on icon "button" at bounding box center [578, 13] width 17 height 17
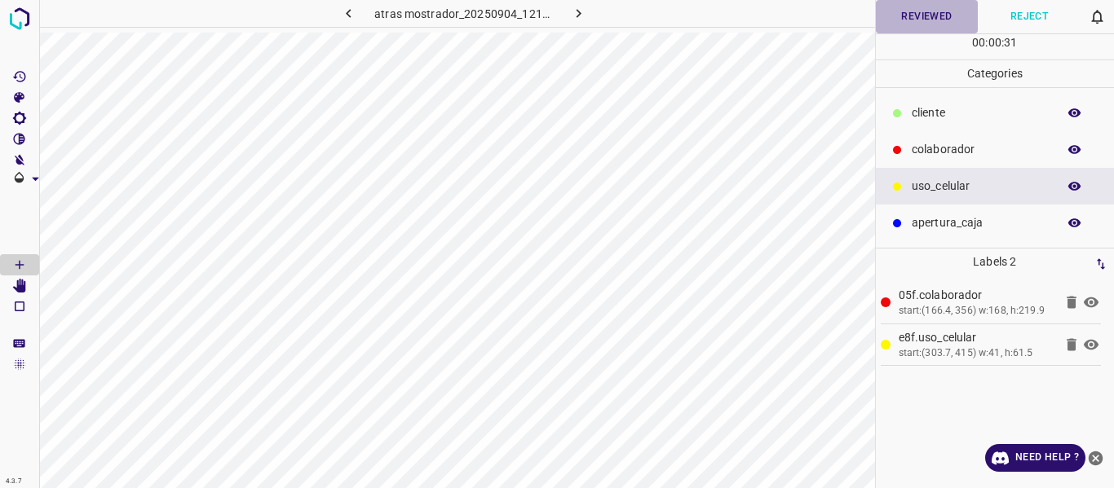
click at [926, 15] on button "Reviewed" at bounding box center [927, 16] width 103 height 33
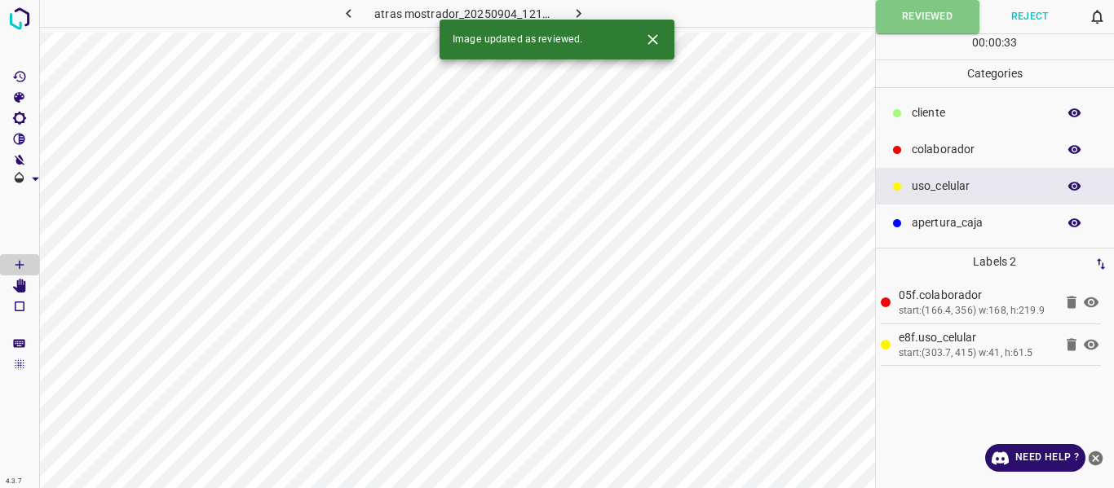
click at [576, 9] on icon "button" at bounding box center [578, 13] width 17 height 17
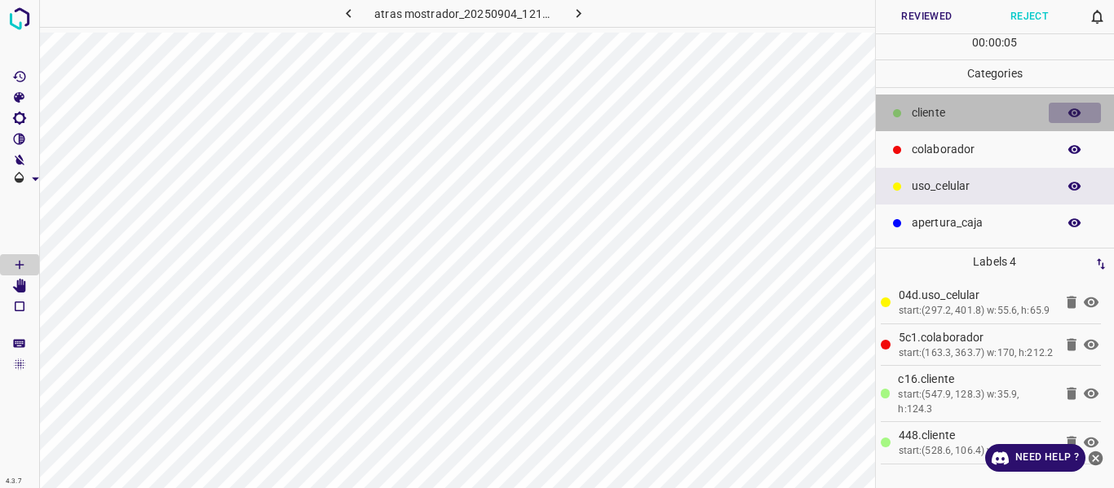
click at [1077, 109] on icon "button" at bounding box center [1074, 112] width 13 height 9
click at [1077, 109] on icon "button" at bounding box center [1074, 113] width 13 height 11
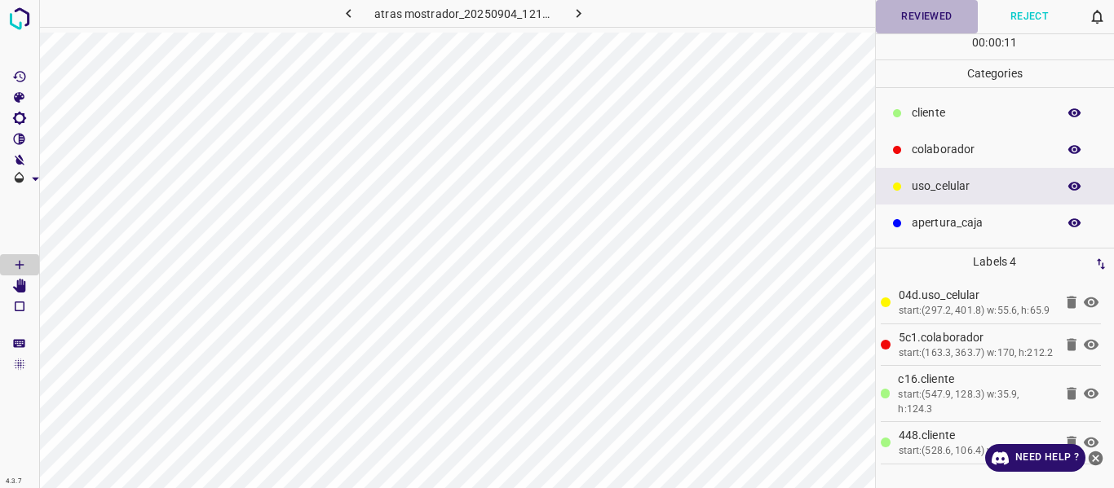
click at [893, 20] on button "Reviewed" at bounding box center [927, 16] width 103 height 33
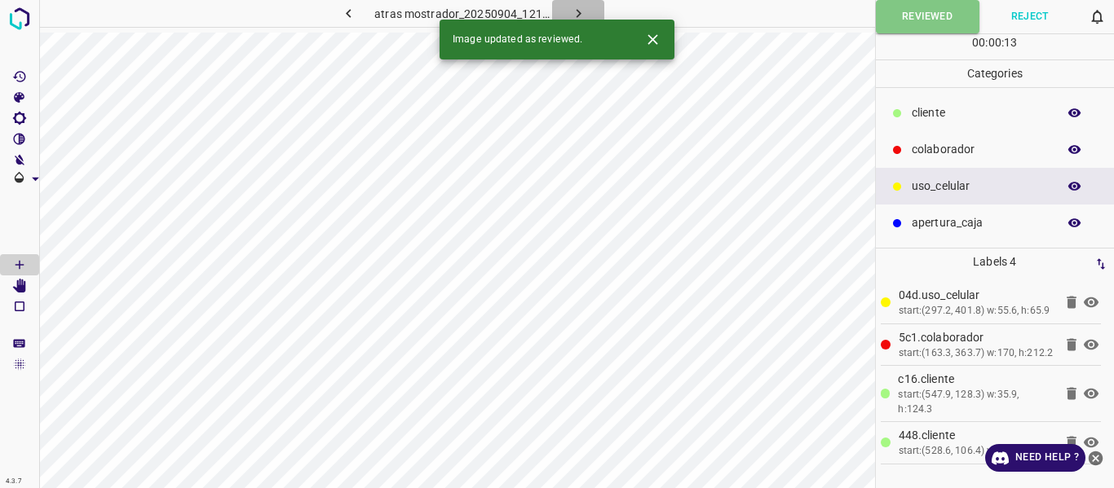
click at [576, 9] on icon "button" at bounding box center [578, 13] width 17 height 17
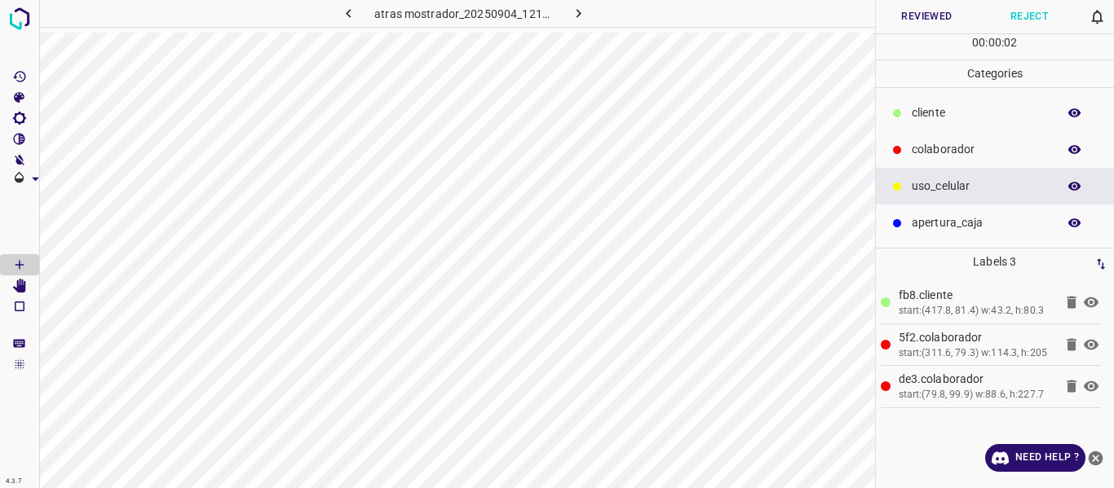
click at [917, 15] on button "Reviewed" at bounding box center [927, 16] width 103 height 33
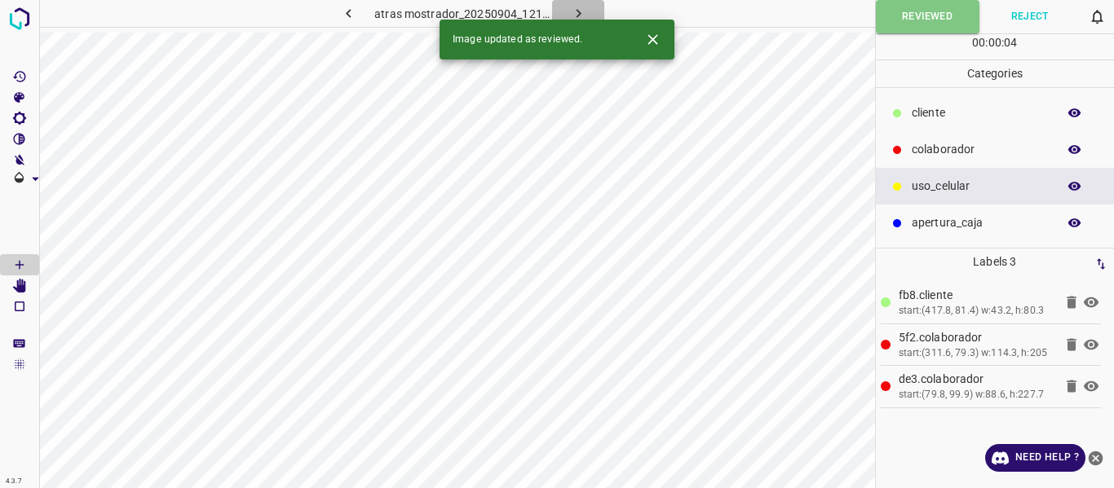
click at [576, 11] on icon "button" at bounding box center [578, 13] width 17 height 17
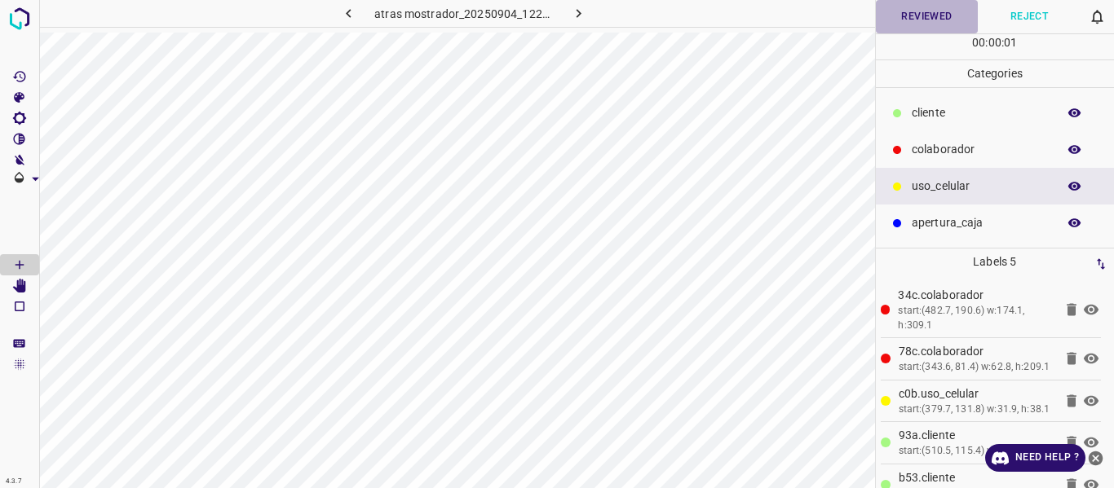
click at [914, 11] on button "Reviewed" at bounding box center [927, 16] width 103 height 33
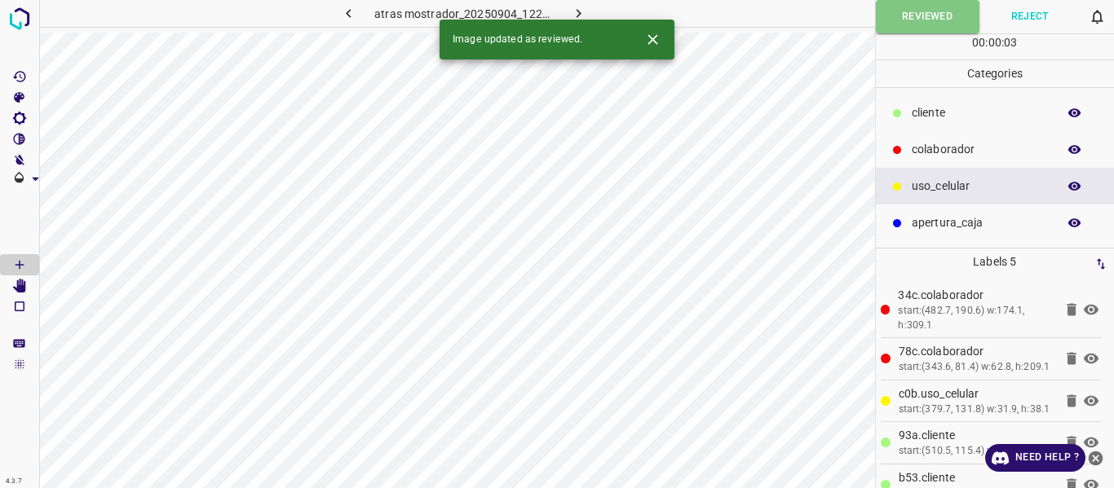
click at [577, 4] on button "button" at bounding box center [578, 13] width 52 height 27
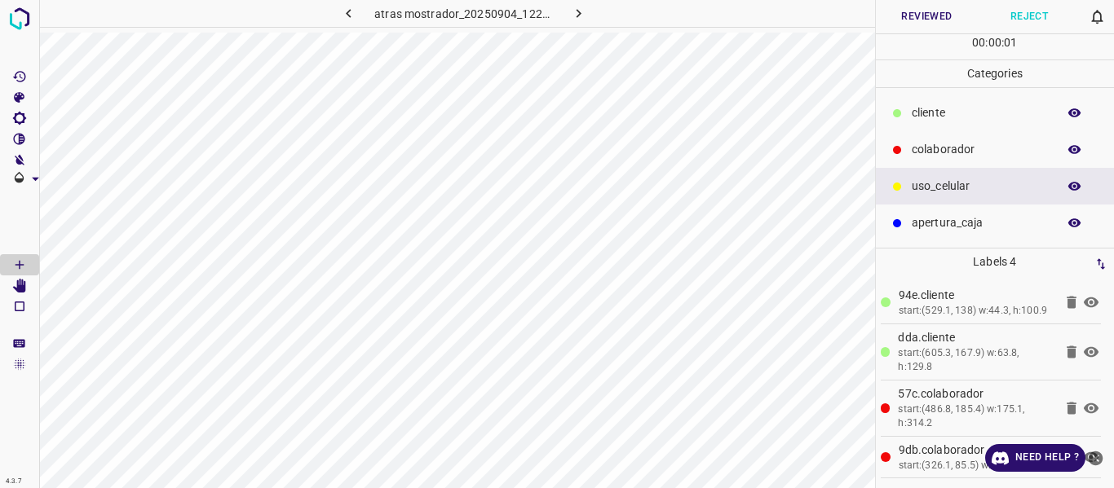
click at [897, 25] on button "Reviewed" at bounding box center [927, 16] width 103 height 33
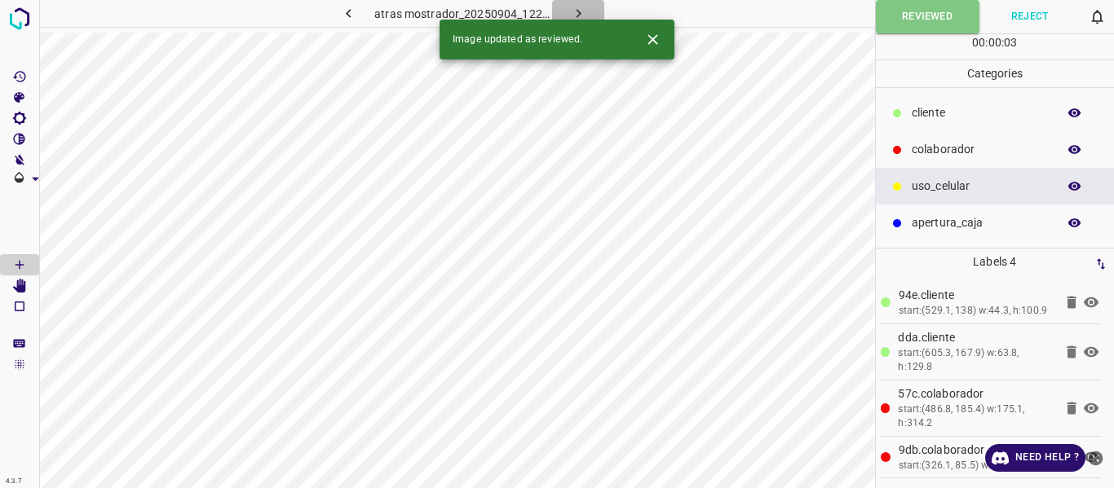
click at [580, 13] on icon "button" at bounding box center [578, 13] width 5 height 9
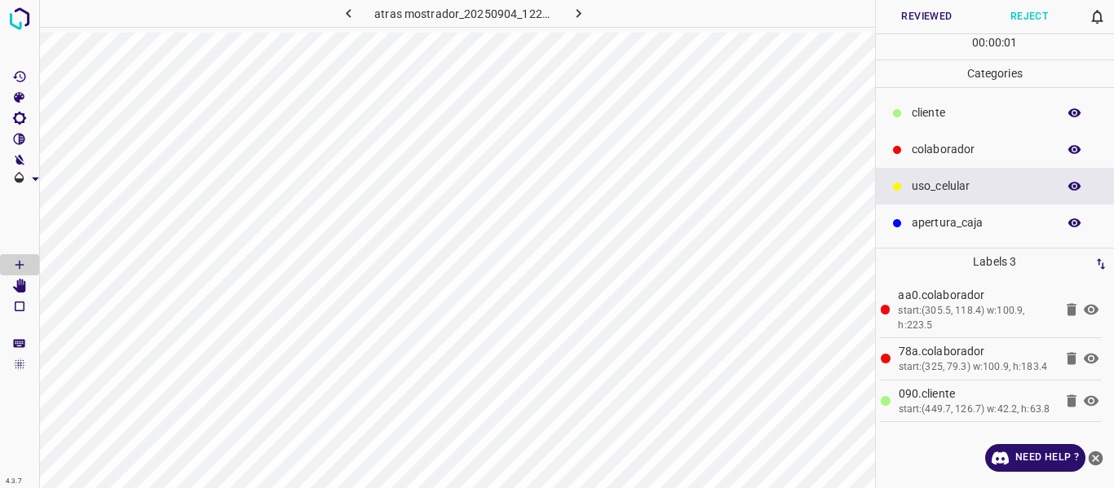
click at [892, 11] on button "Reviewed" at bounding box center [927, 16] width 103 height 33
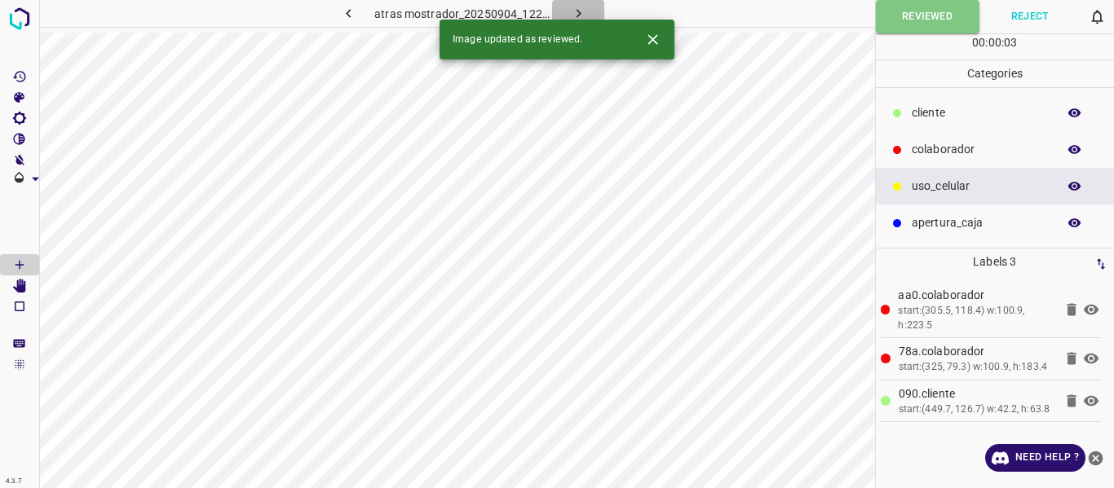
click at [579, 15] on icon "button" at bounding box center [578, 13] width 5 height 9
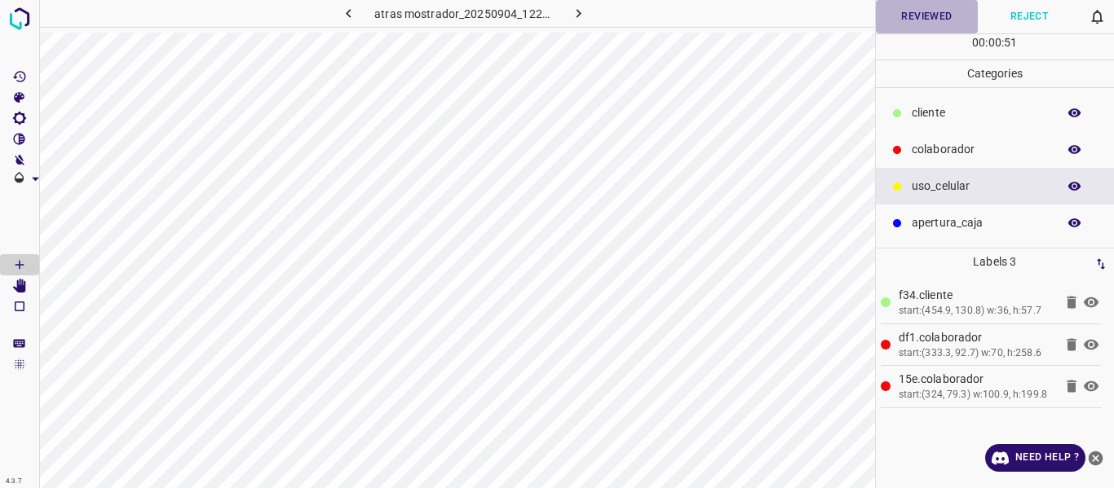
click at [912, 14] on button "Reviewed" at bounding box center [927, 16] width 103 height 33
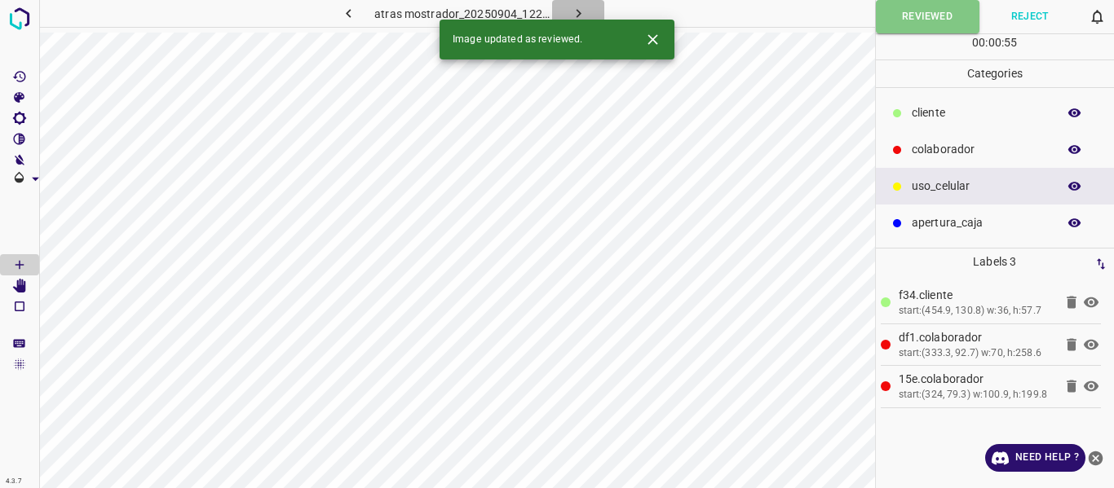
click at [583, 8] on icon "button" at bounding box center [578, 13] width 17 height 17
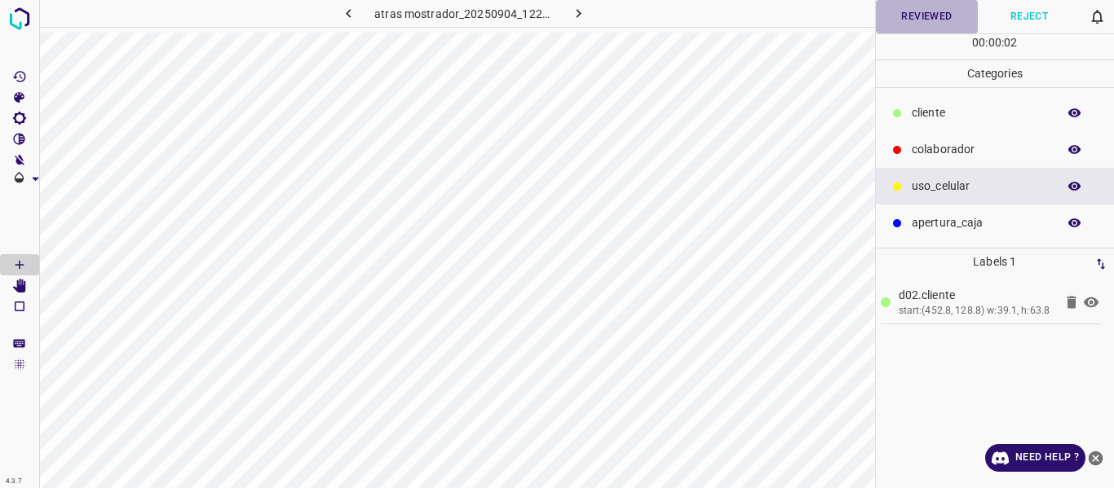
click at [917, 15] on button "Reviewed" at bounding box center [927, 16] width 103 height 33
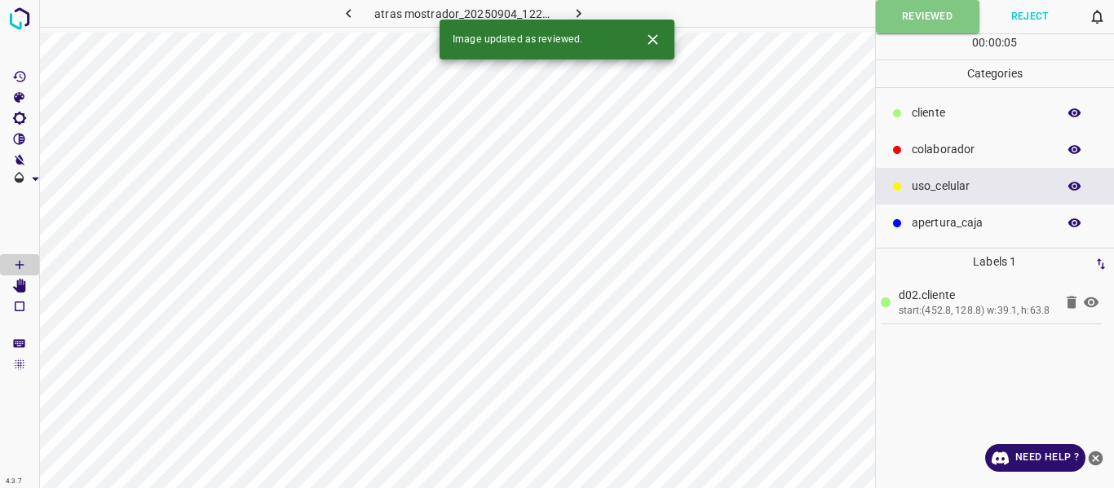
click at [580, 11] on icon "button" at bounding box center [578, 13] width 17 height 17
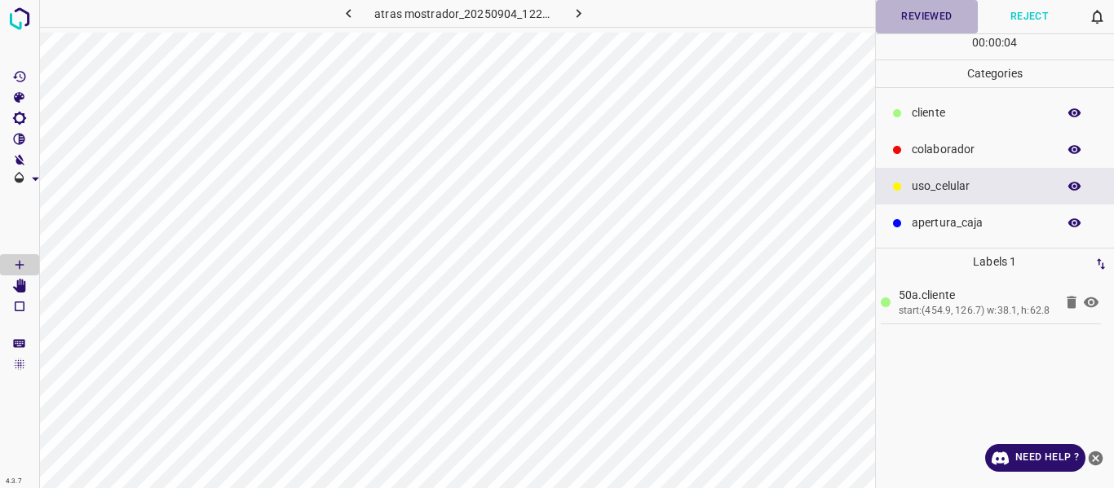
click at [896, 17] on button "Reviewed" at bounding box center [927, 16] width 103 height 33
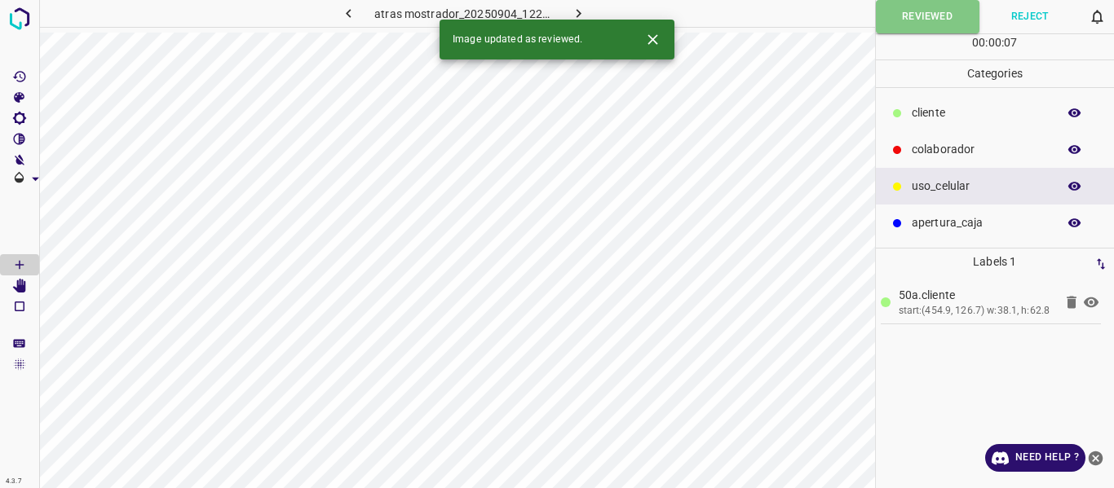
click at [580, 10] on icon "button" at bounding box center [578, 13] width 17 height 17
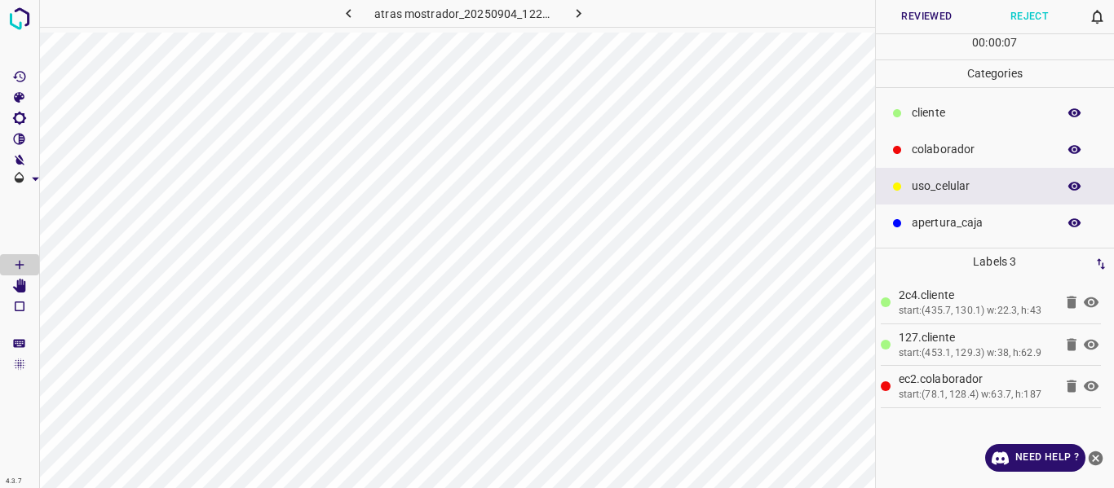
click at [899, 23] on button "Reviewed" at bounding box center [927, 16] width 103 height 33
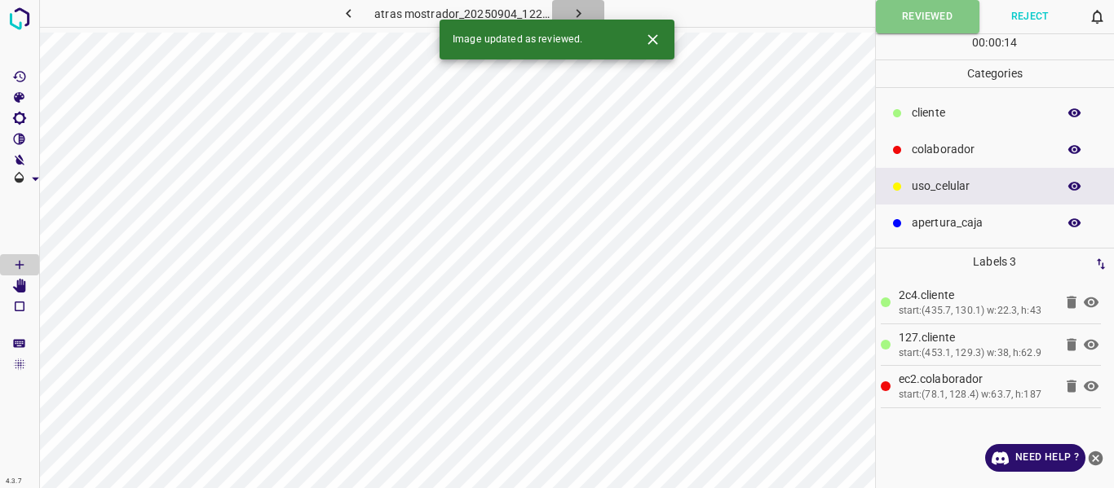
click at [573, 8] on icon "button" at bounding box center [578, 13] width 17 height 17
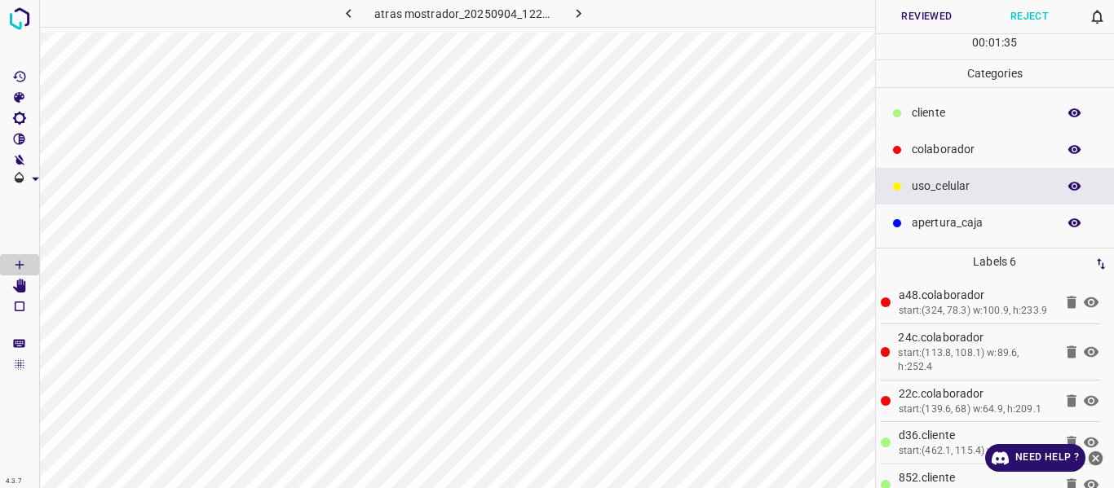
click at [898, 17] on button "Reviewed" at bounding box center [927, 16] width 103 height 33
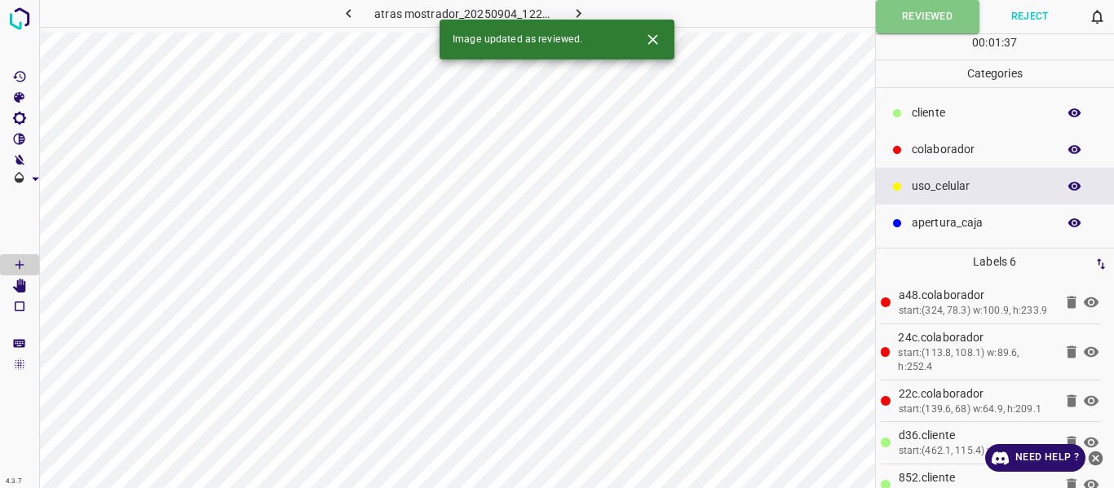
click at [583, 10] on icon "button" at bounding box center [578, 13] width 17 height 17
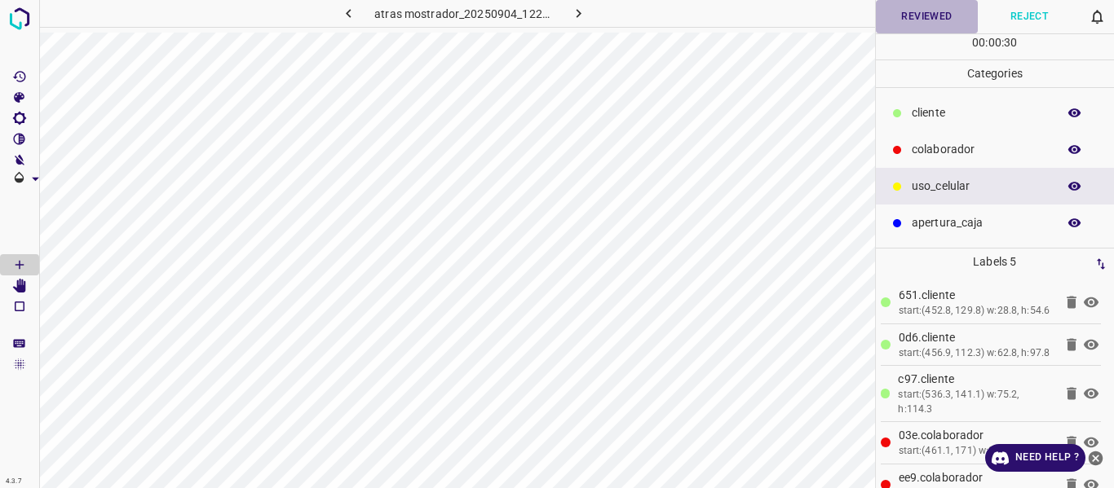
click at [916, 18] on button "Reviewed" at bounding box center [927, 16] width 103 height 33
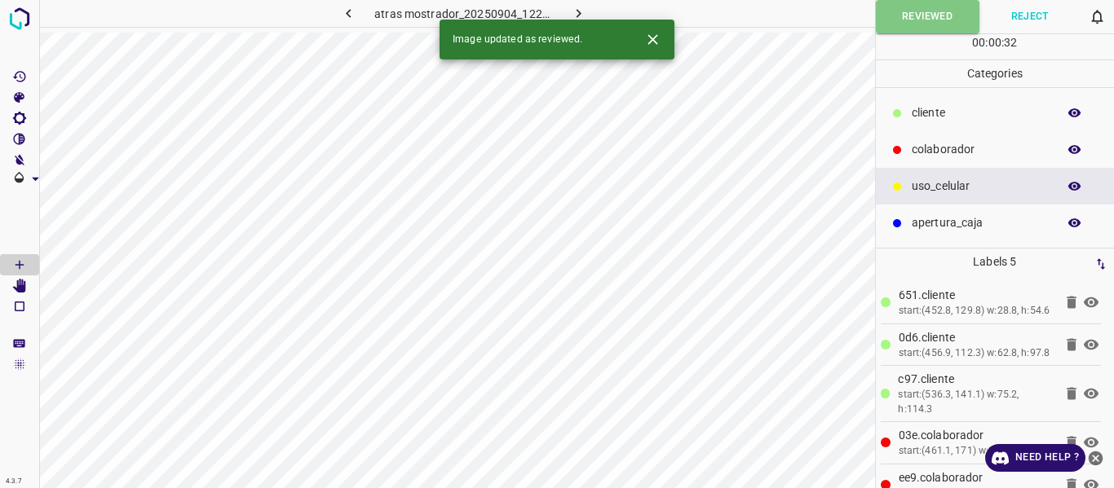
click at [577, 11] on icon "button" at bounding box center [578, 13] width 5 height 9
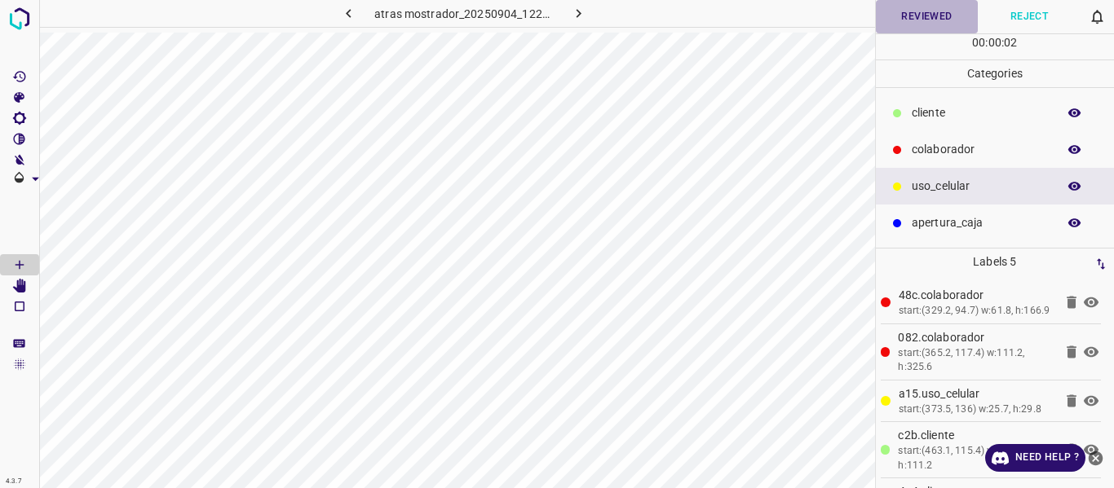
click at [921, 13] on button "Reviewed" at bounding box center [927, 16] width 103 height 33
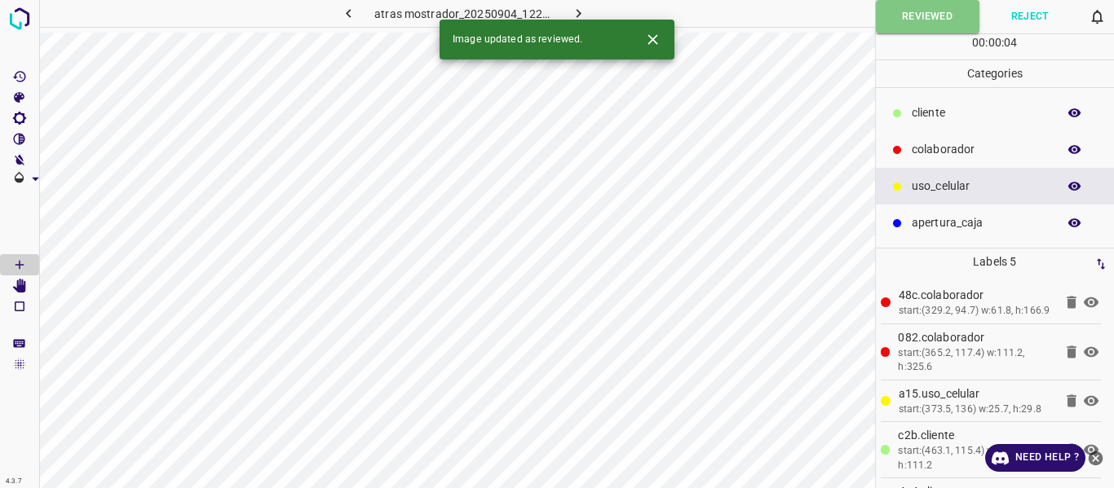
click at [578, 11] on icon "button" at bounding box center [578, 13] width 17 height 17
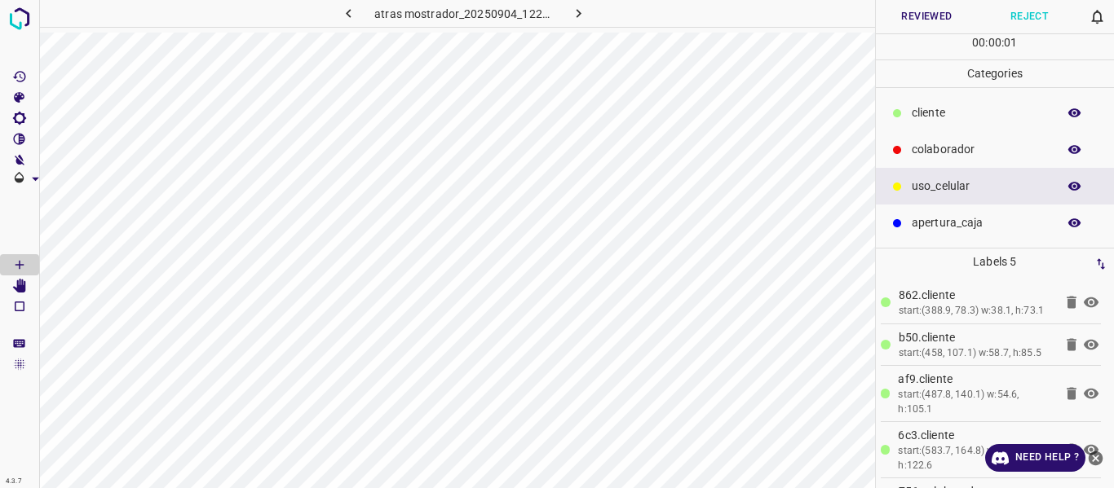
click at [897, 13] on button "Reviewed" at bounding box center [927, 16] width 103 height 33
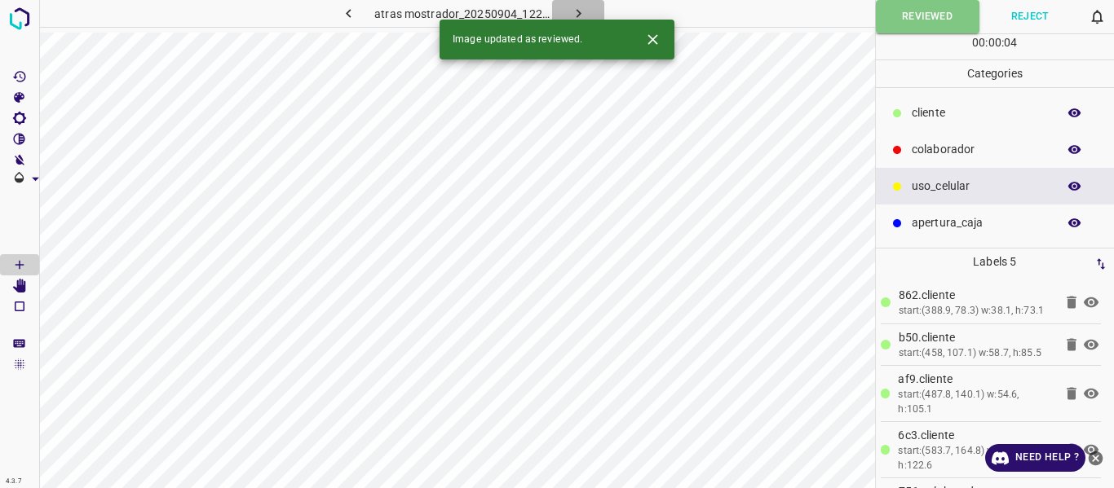
click at [578, 12] on icon "button" at bounding box center [578, 13] width 5 height 9
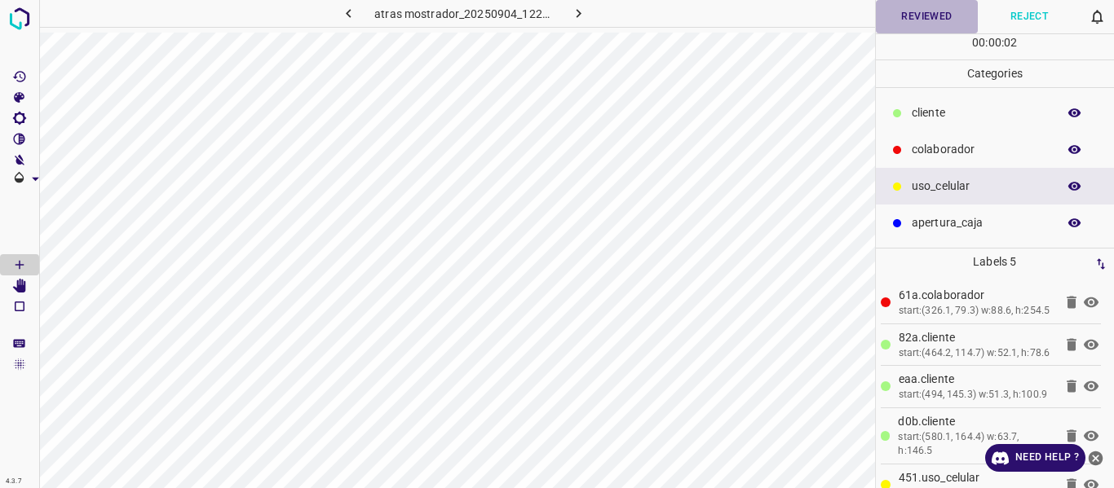
click at [912, 9] on button "Reviewed" at bounding box center [927, 16] width 103 height 33
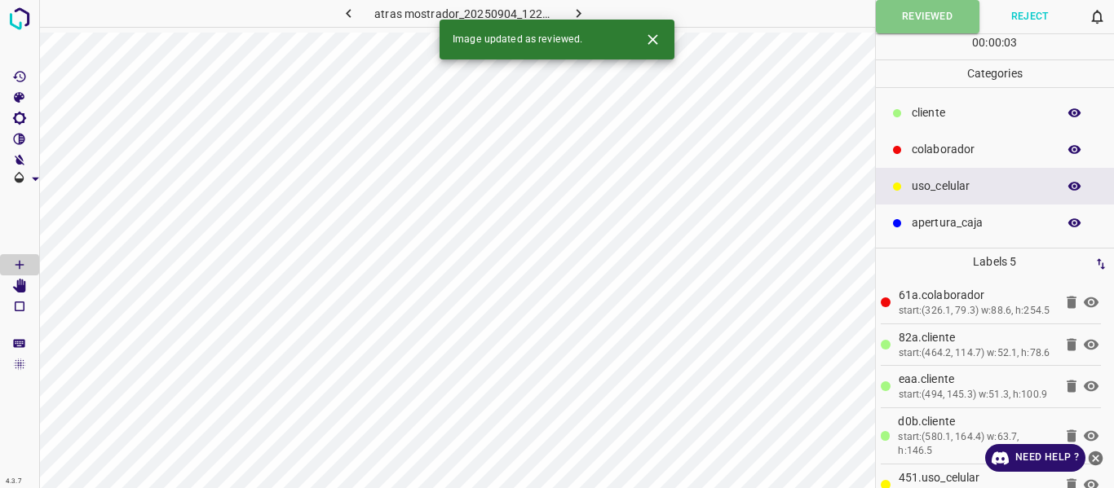
click at [573, 7] on icon "button" at bounding box center [578, 13] width 17 height 17
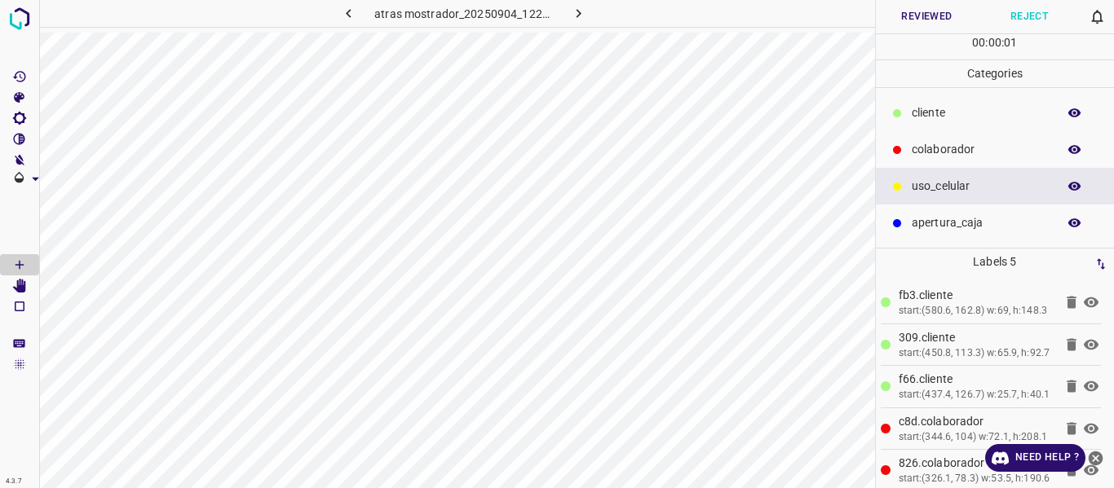
click at [908, 17] on button "Reviewed" at bounding box center [927, 16] width 103 height 33
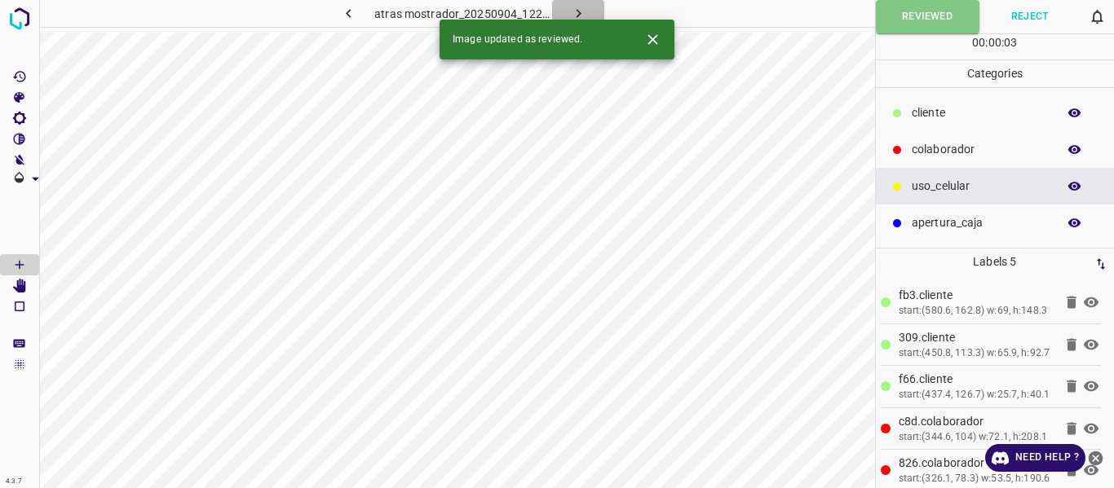
click at [577, 10] on icon "button" at bounding box center [578, 13] width 17 height 17
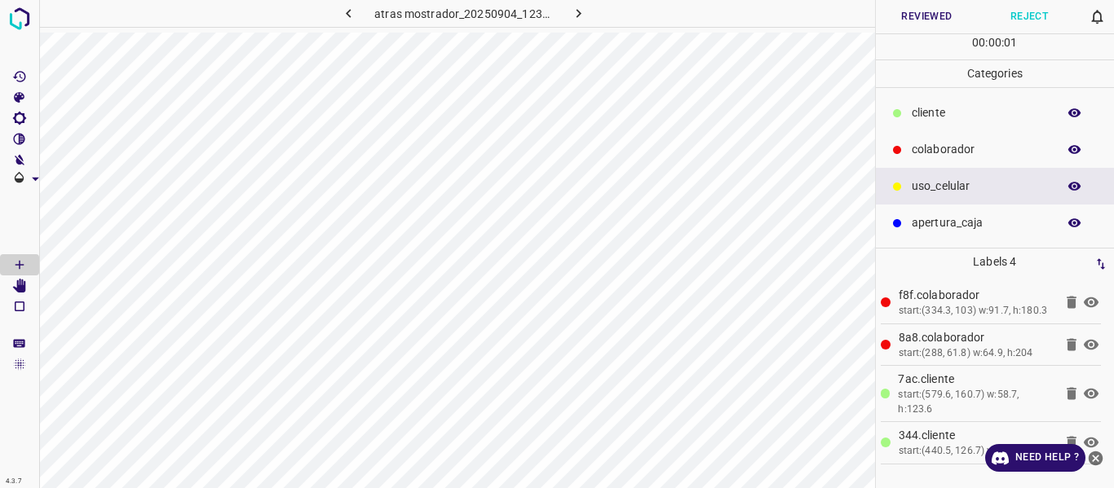
click at [916, 17] on button "Reviewed" at bounding box center [927, 16] width 103 height 33
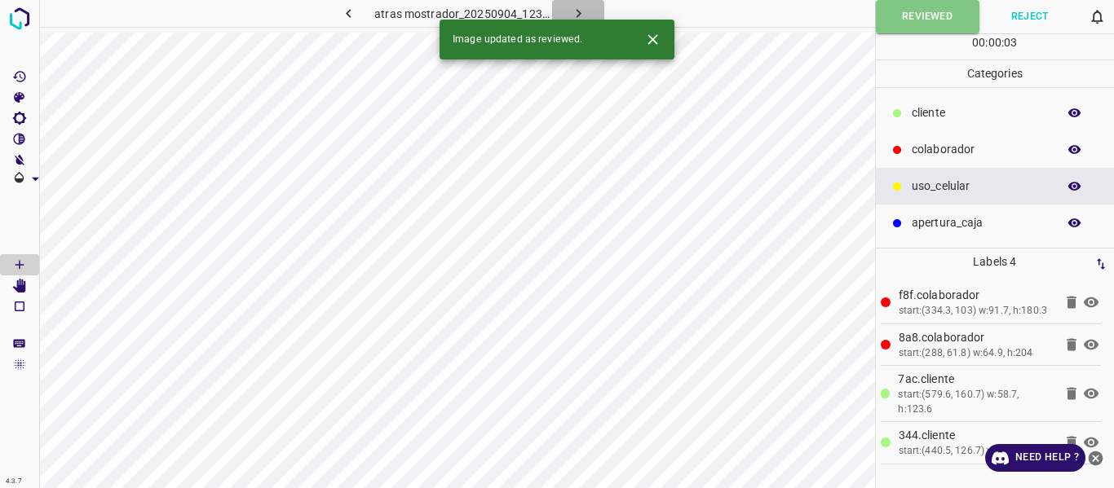
click at [572, 11] on icon "button" at bounding box center [578, 13] width 17 height 17
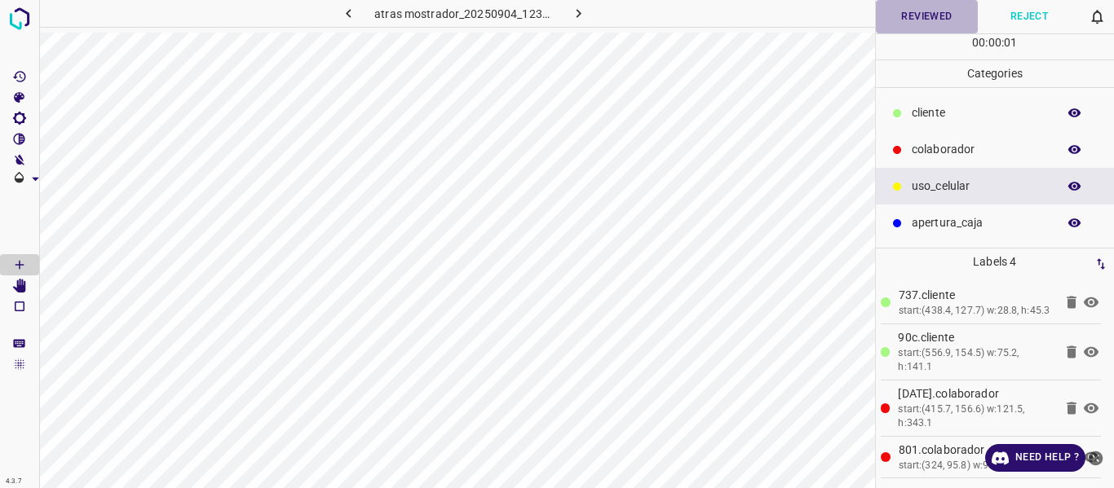
click at [906, 15] on button "Reviewed" at bounding box center [927, 16] width 103 height 33
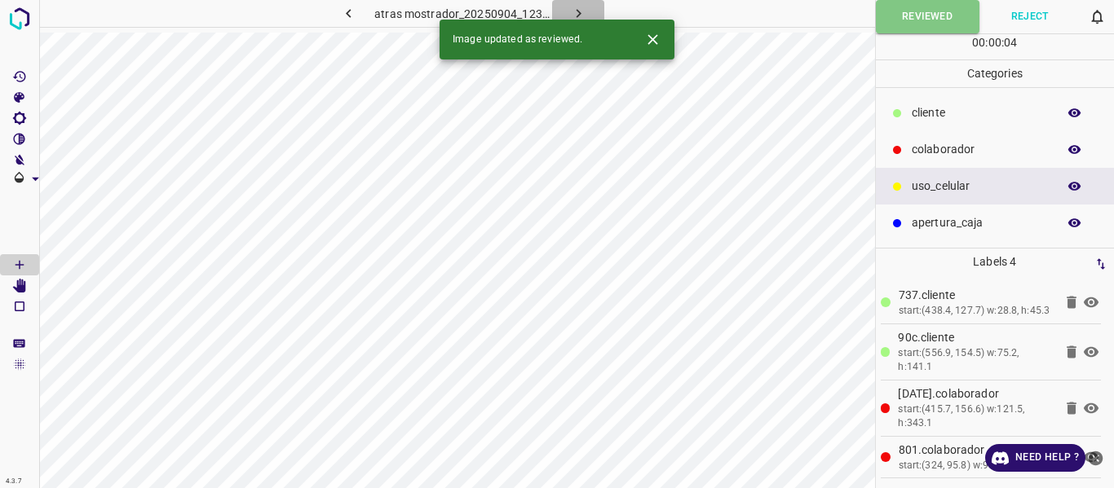
click at [573, 7] on icon "button" at bounding box center [578, 13] width 17 height 17
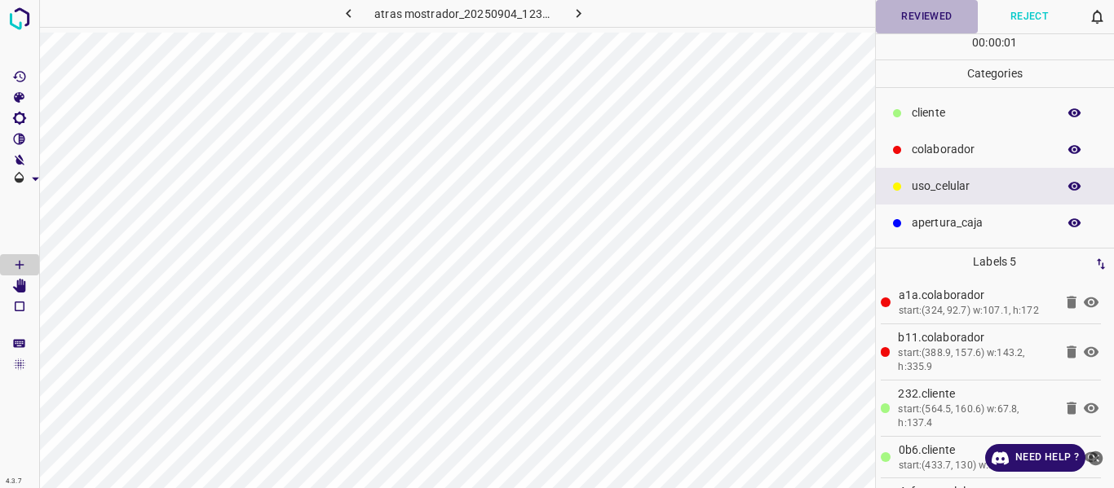
drag, startPoint x: 922, startPoint y: 12, endPoint x: 895, endPoint y: 0, distance: 29.6
click at [921, 12] on button "Reviewed" at bounding box center [927, 16] width 103 height 33
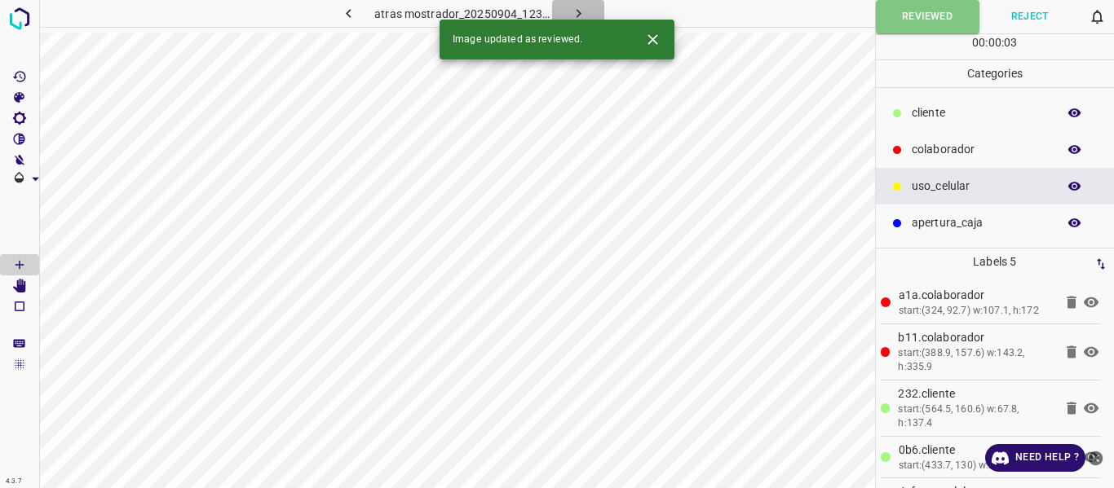
click at [577, 7] on icon "button" at bounding box center [578, 13] width 17 height 17
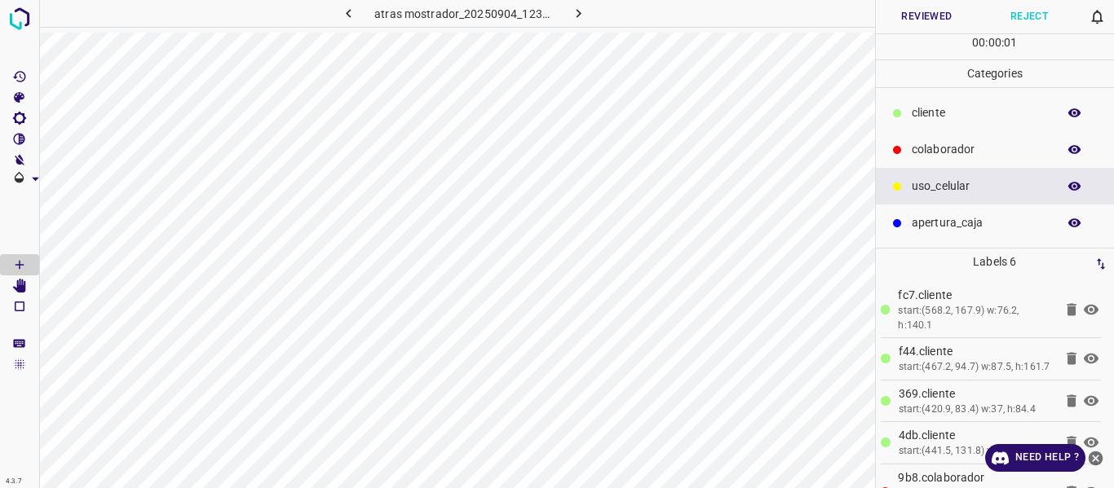
click at [925, 18] on button "Reviewed" at bounding box center [927, 16] width 103 height 33
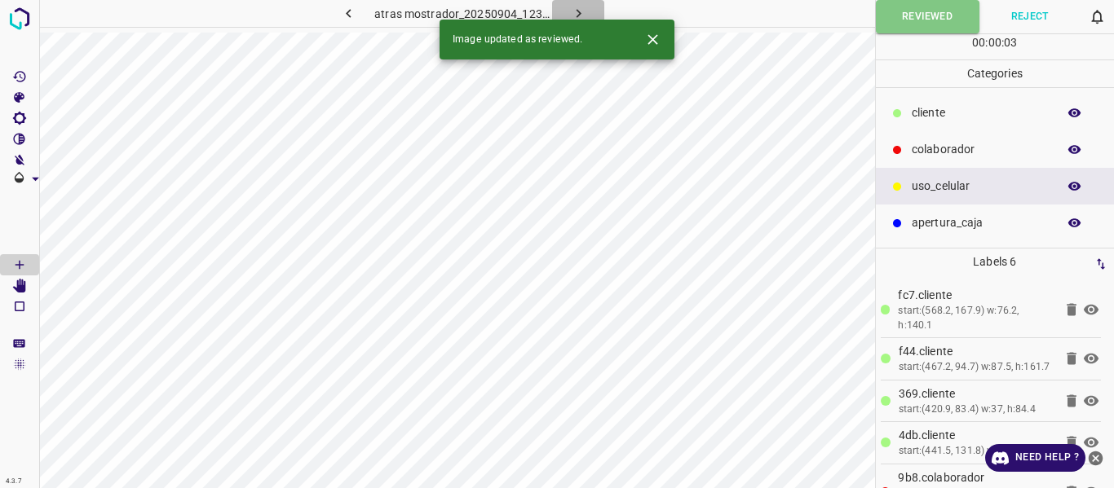
click at [576, 11] on icon "button" at bounding box center [578, 13] width 5 height 9
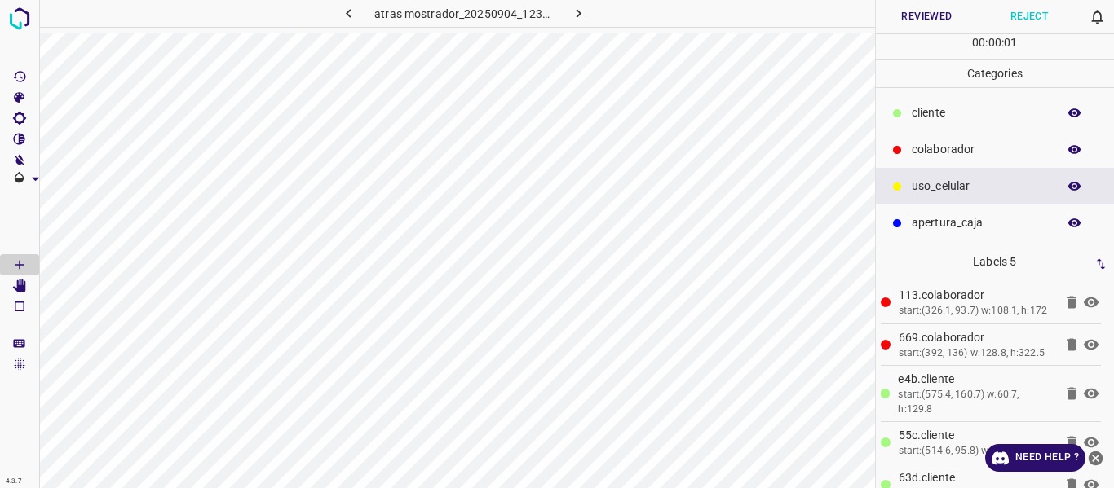
click at [938, 15] on button "Reviewed" at bounding box center [927, 16] width 103 height 33
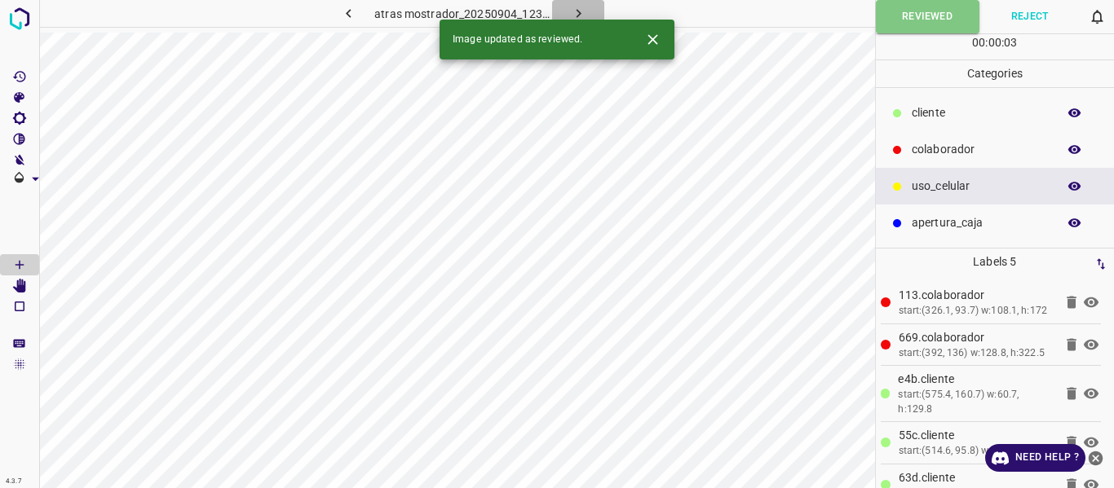
click at [582, 11] on icon "button" at bounding box center [578, 13] width 17 height 17
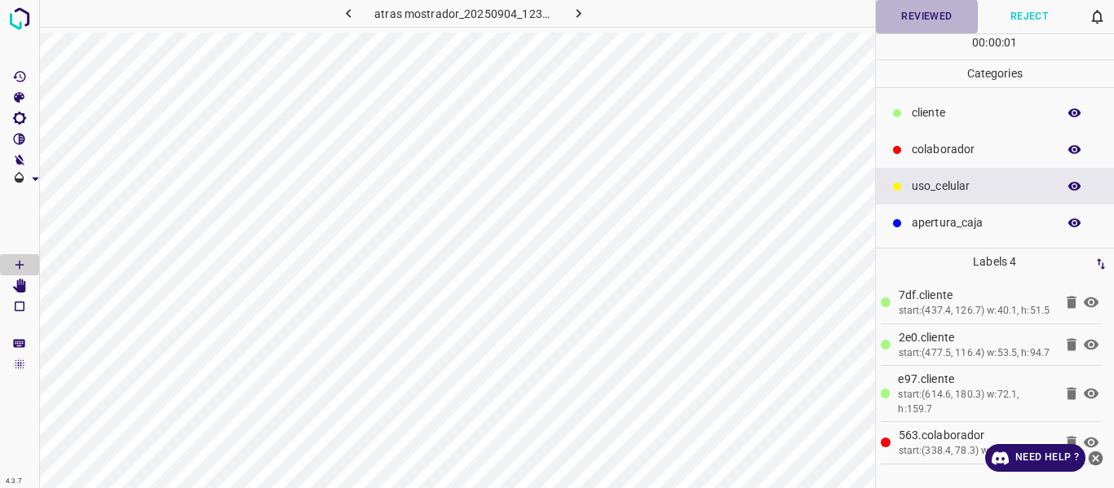
click at [934, 11] on button "Reviewed" at bounding box center [927, 16] width 103 height 33
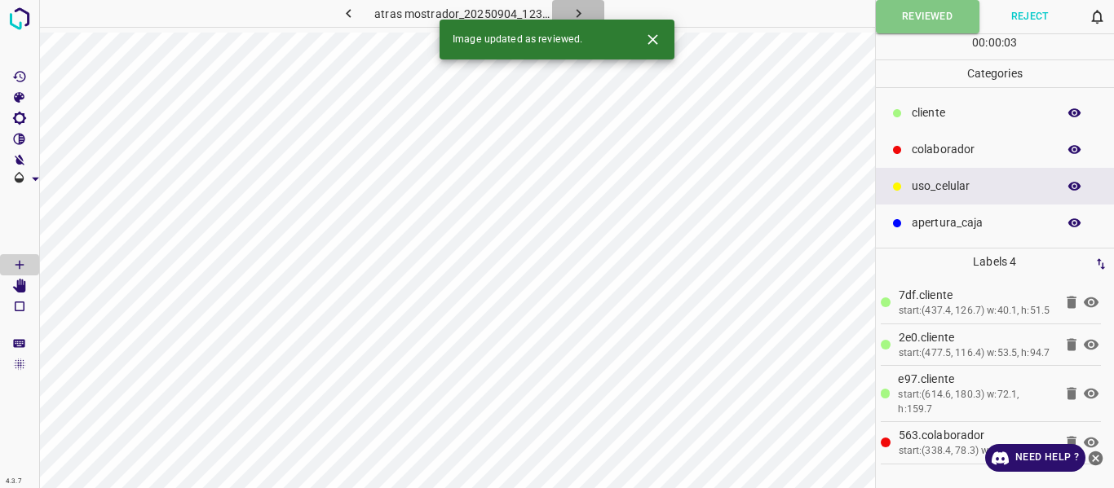
click at [578, 7] on icon "button" at bounding box center [578, 13] width 17 height 17
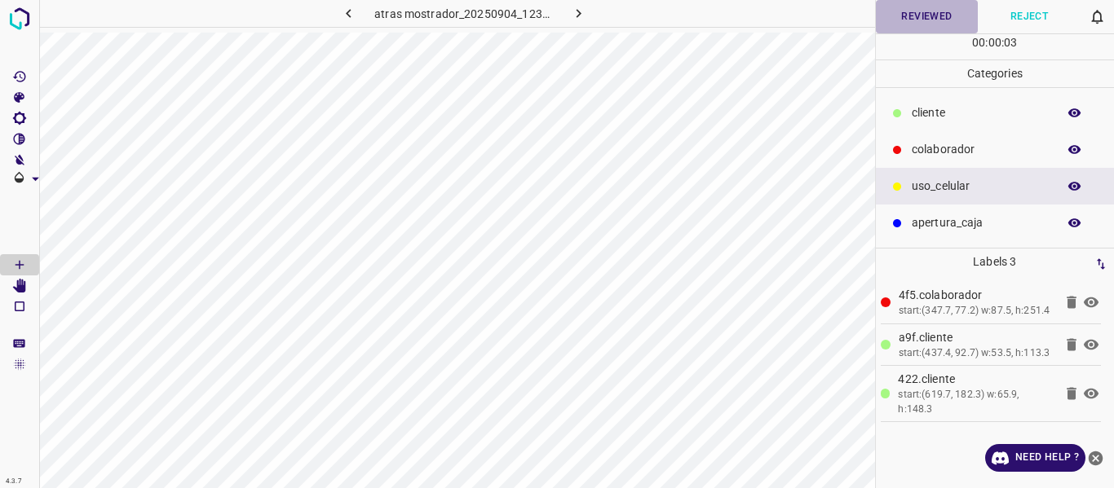
click at [918, 20] on button "Reviewed" at bounding box center [927, 16] width 103 height 33
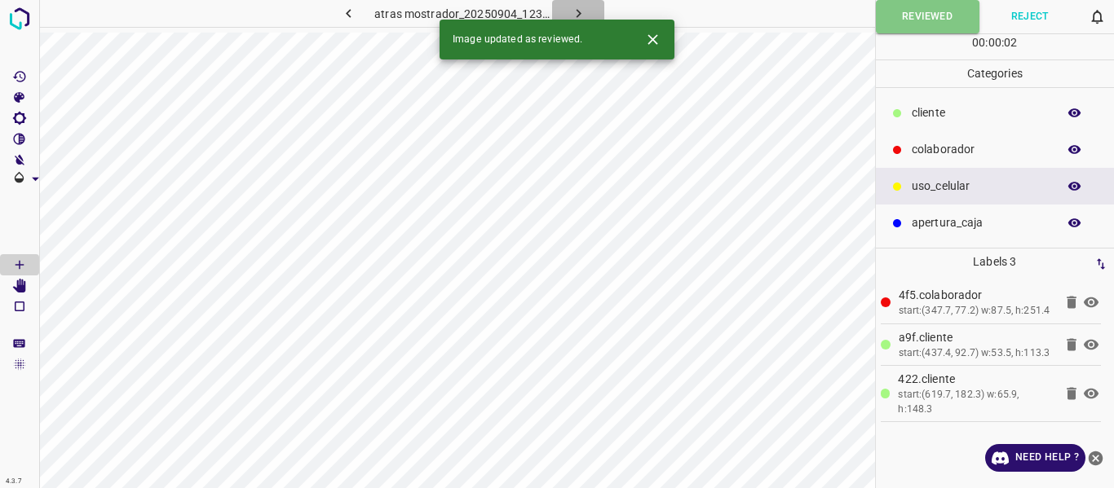
click at [580, 11] on icon "button" at bounding box center [578, 13] width 17 height 17
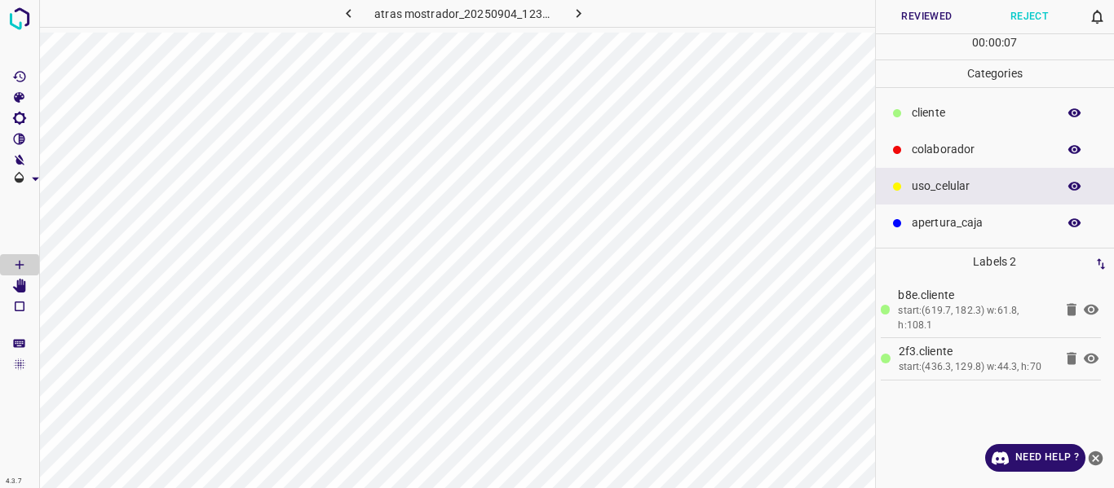
click at [925, 15] on button "Reviewed" at bounding box center [927, 16] width 103 height 33
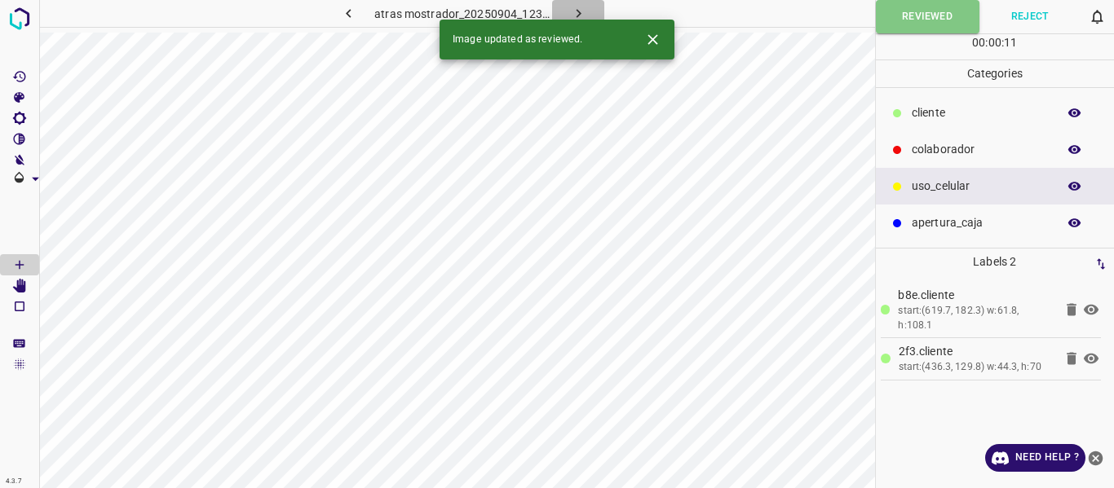
click at [581, 9] on icon "button" at bounding box center [578, 13] width 17 height 17
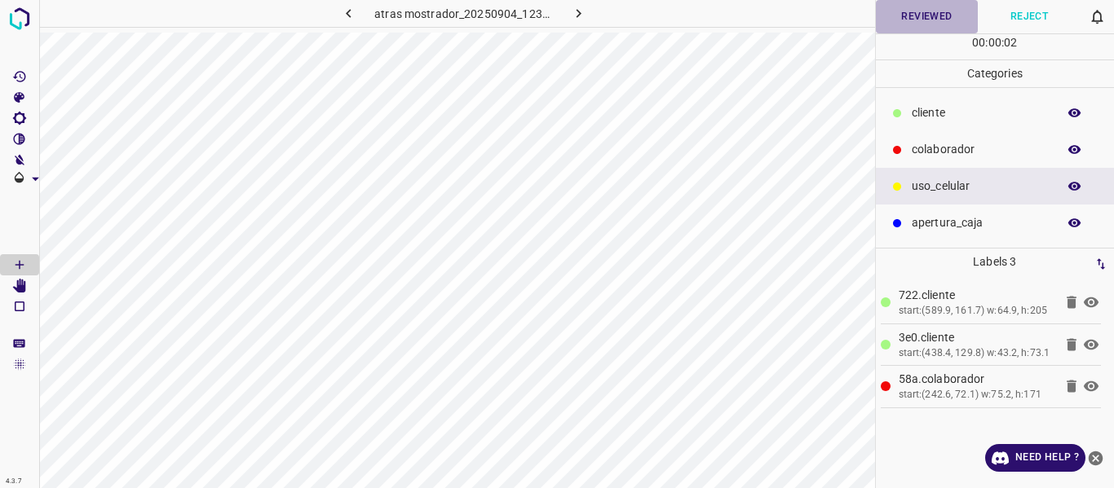
click at [910, 15] on button "Reviewed" at bounding box center [927, 16] width 103 height 33
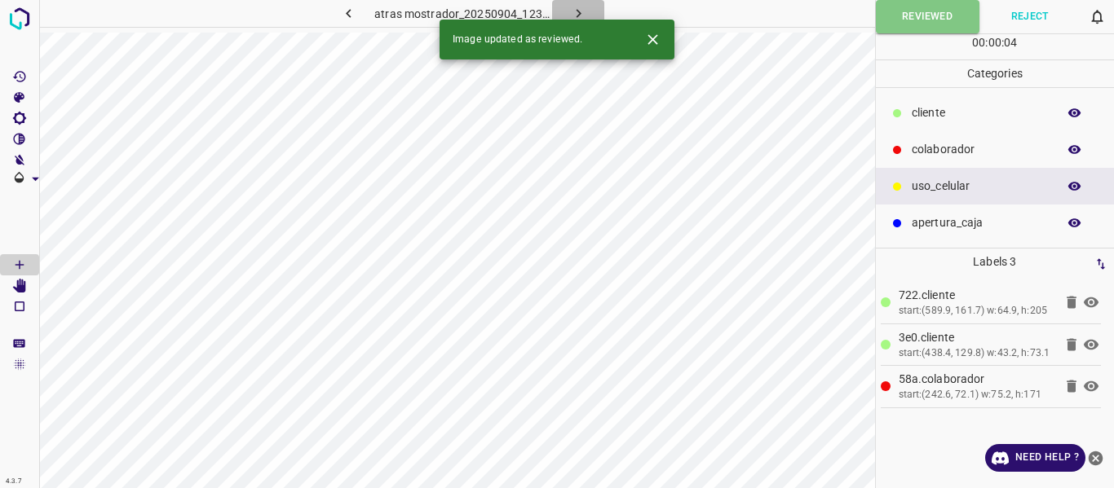
click at [577, 12] on icon "button" at bounding box center [578, 13] width 5 height 9
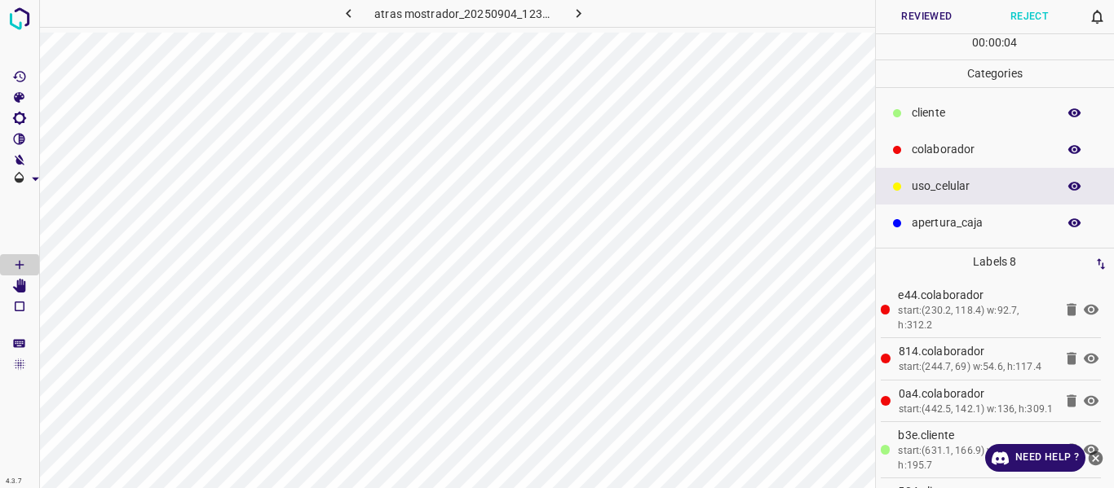
click at [902, 15] on button "Reviewed" at bounding box center [927, 16] width 103 height 33
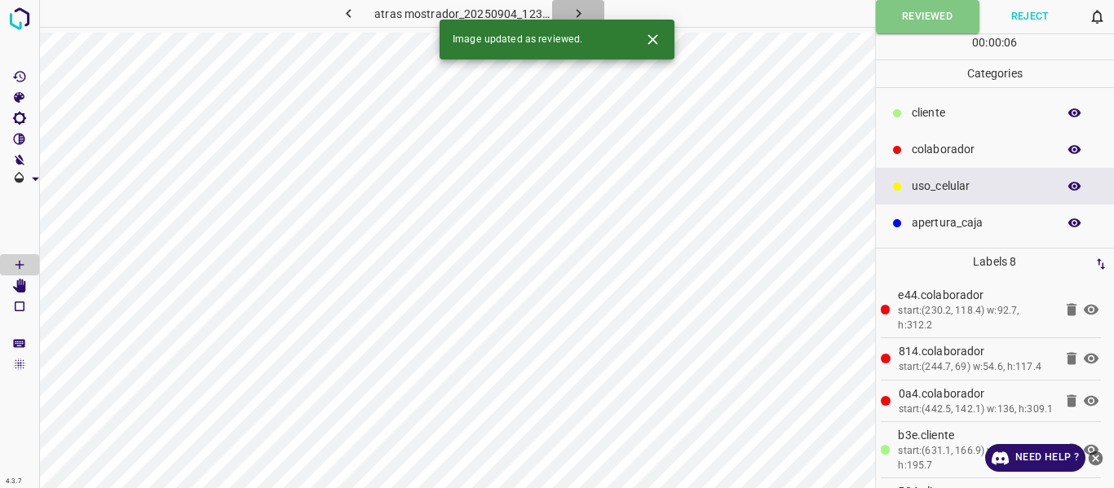
click at [573, 11] on icon "button" at bounding box center [578, 13] width 17 height 17
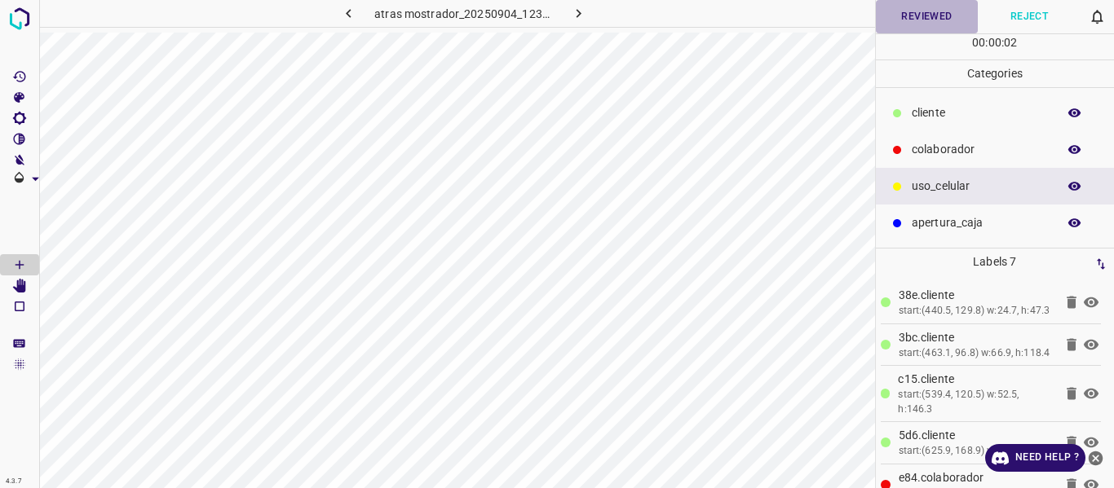
click at [916, 16] on button "Reviewed" at bounding box center [927, 16] width 103 height 33
click at [912, 13] on button "Reviewed" at bounding box center [927, 16] width 103 height 33
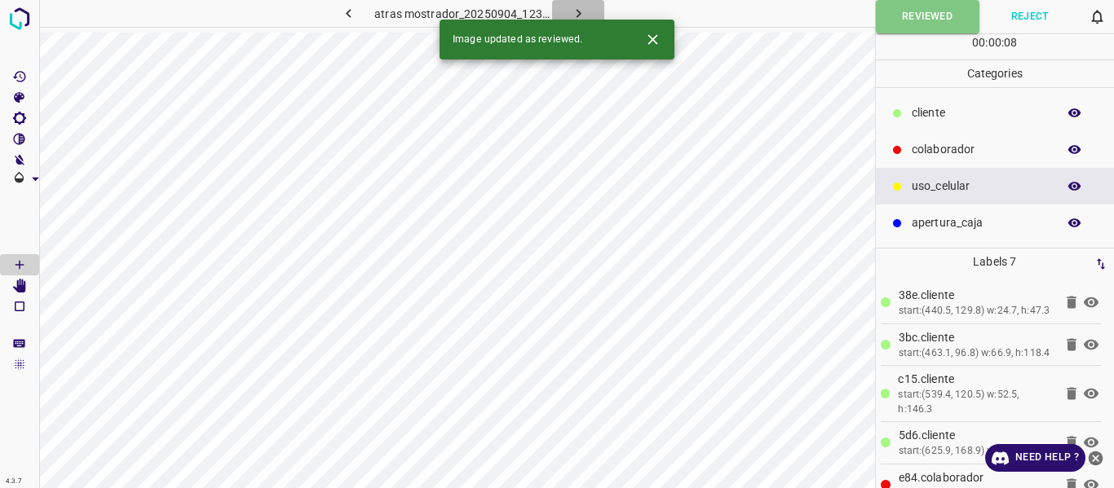
click at [580, 8] on icon "button" at bounding box center [578, 13] width 17 height 17
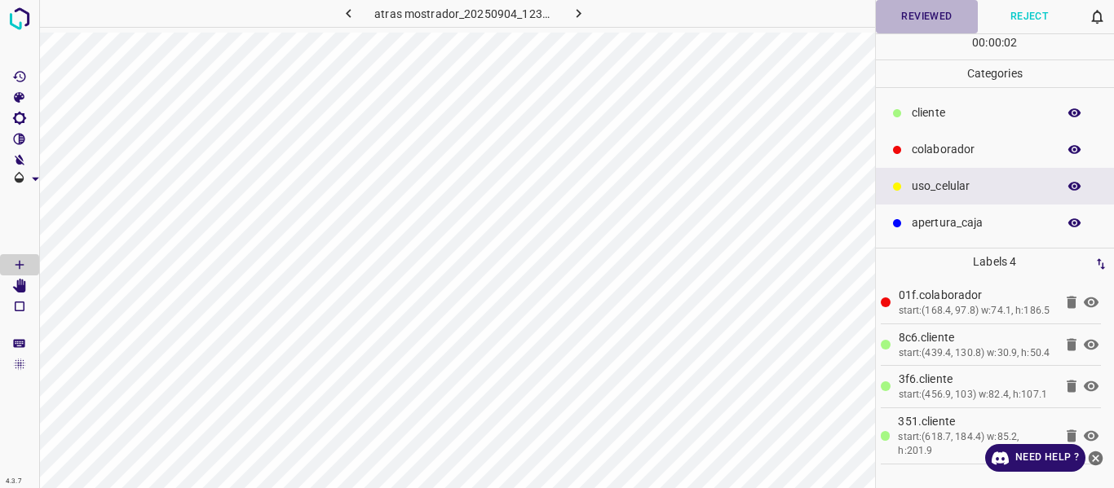
click at [925, 16] on button "Reviewed" at bounding box center [927, 16] width 103 height 33
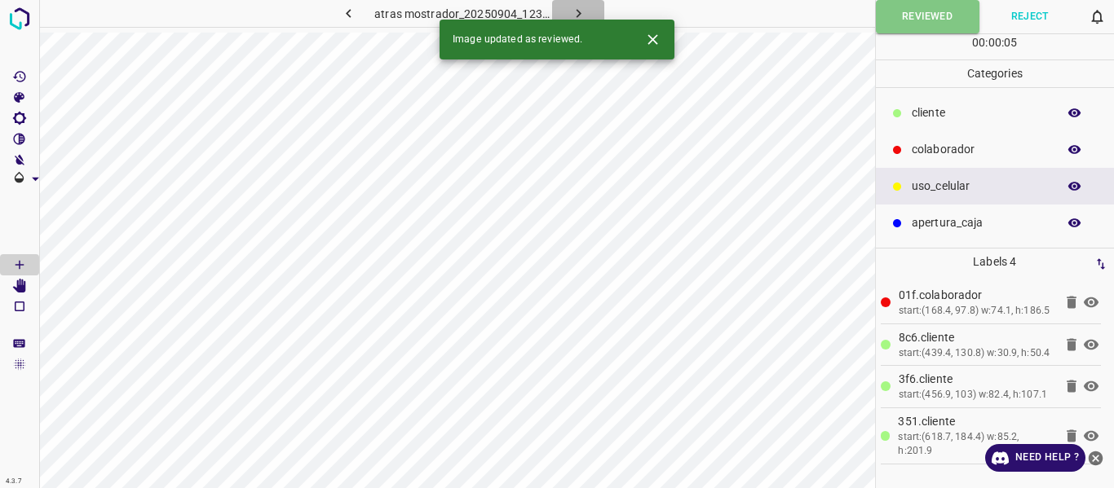
click at [581, 12] on icon "button" at bounding box center [578, 13] width 17 height 17
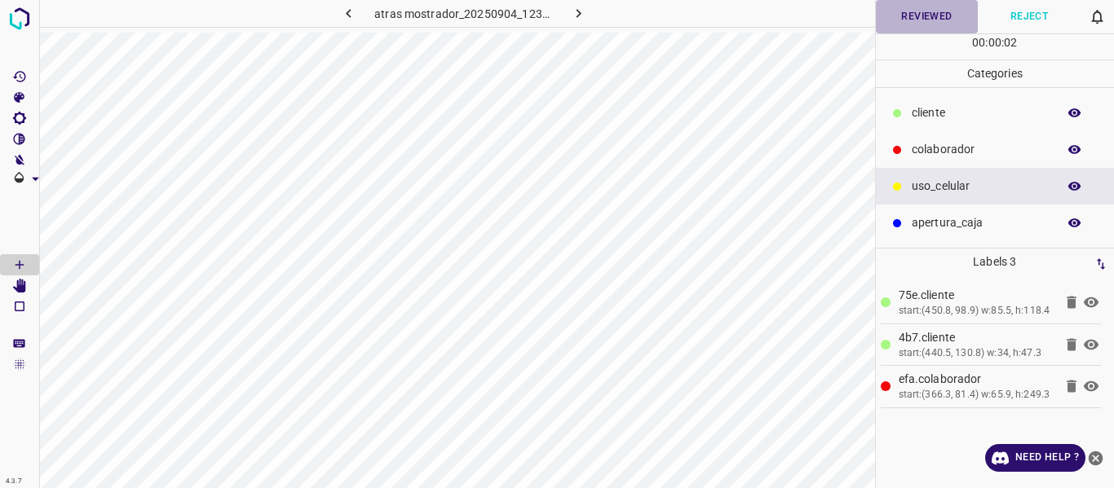
click at [933, 12] on button "Reviewed" at bounding box center [927, 16] width 103 height 33
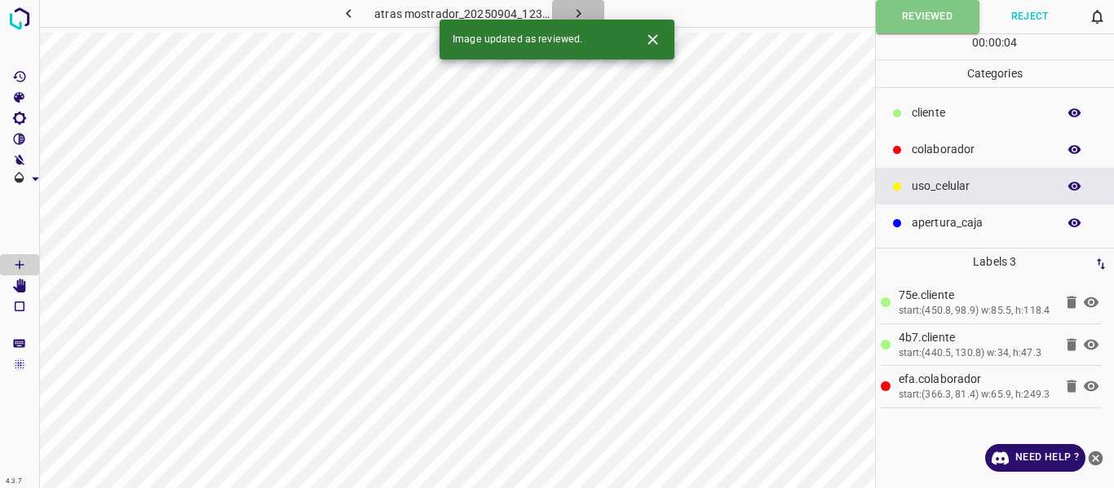
click at [585, 7] on icon "button" at bounding box center [578, 13] width 17 height 17
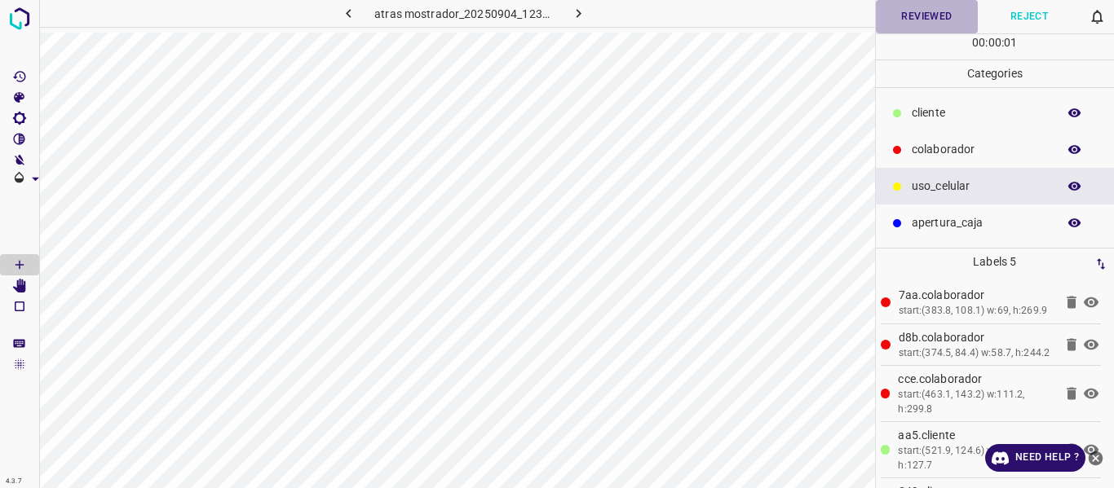
click at [915, 22] on button "Reviewed" at bounding box center [927, 16] width 103 height 33
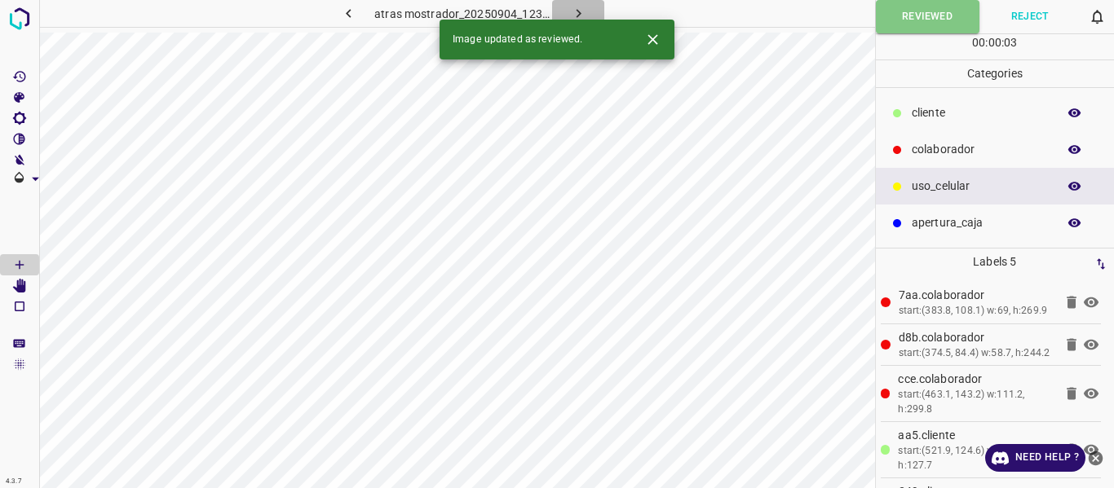
click at [575, 9] on icon "button" at bounding box center [578, 13] width 17 height 17
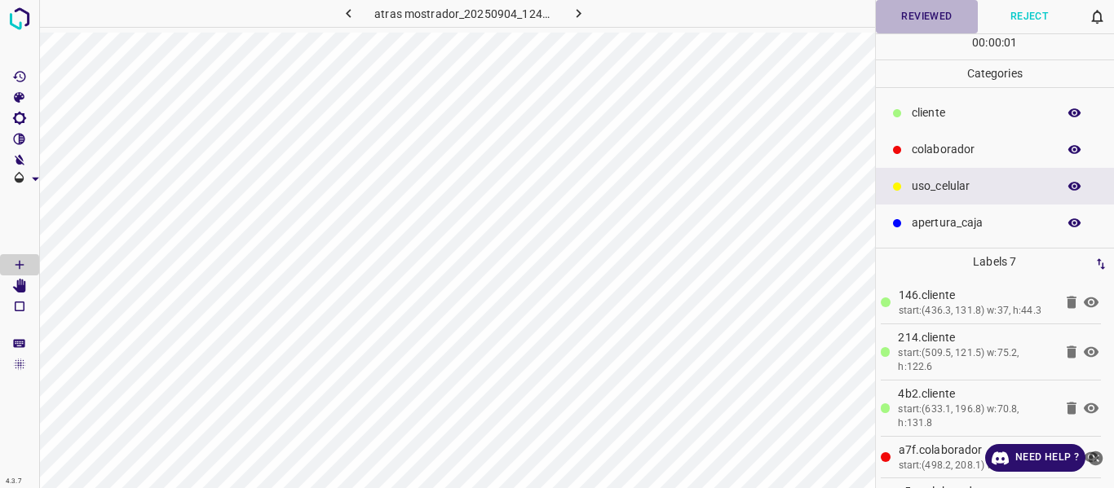
click at [921, 12] on button "Reviewed" at bounding box center [927, 16] width 103 height 33
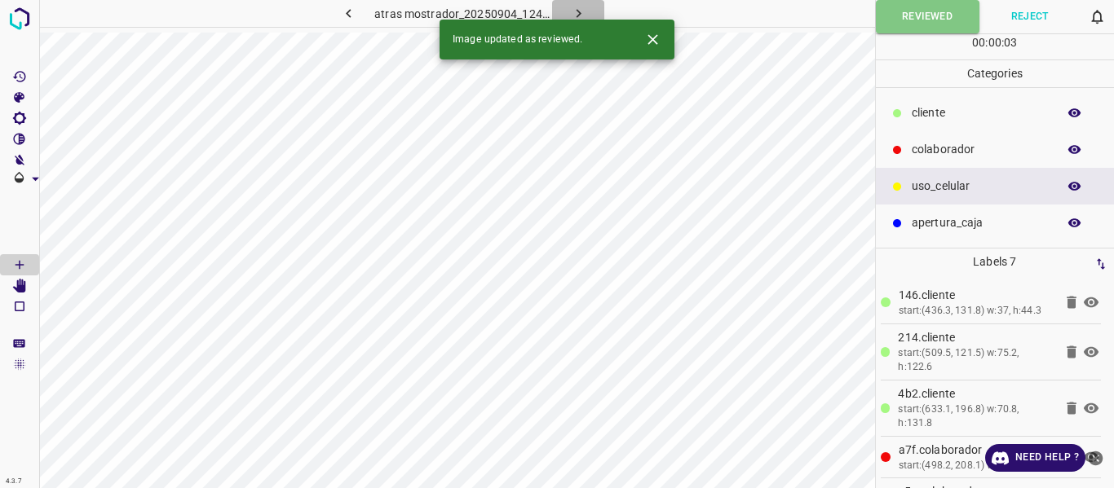
click at [587, 11] on button "button" at bounding box center [578, 13] width 52 height 27
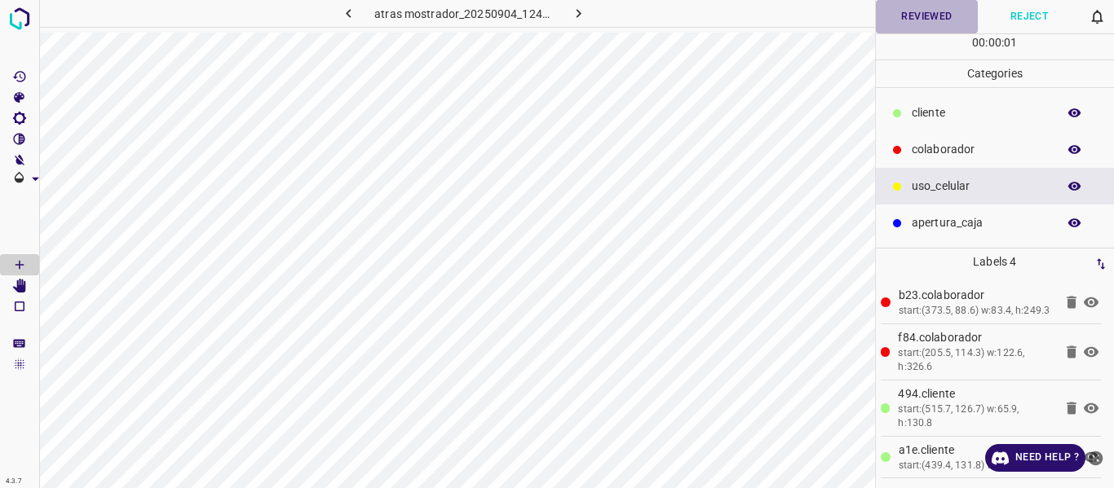
click at [898, 20] on button "Reviewed" at bounding box center [927, 16] width 103 height 33
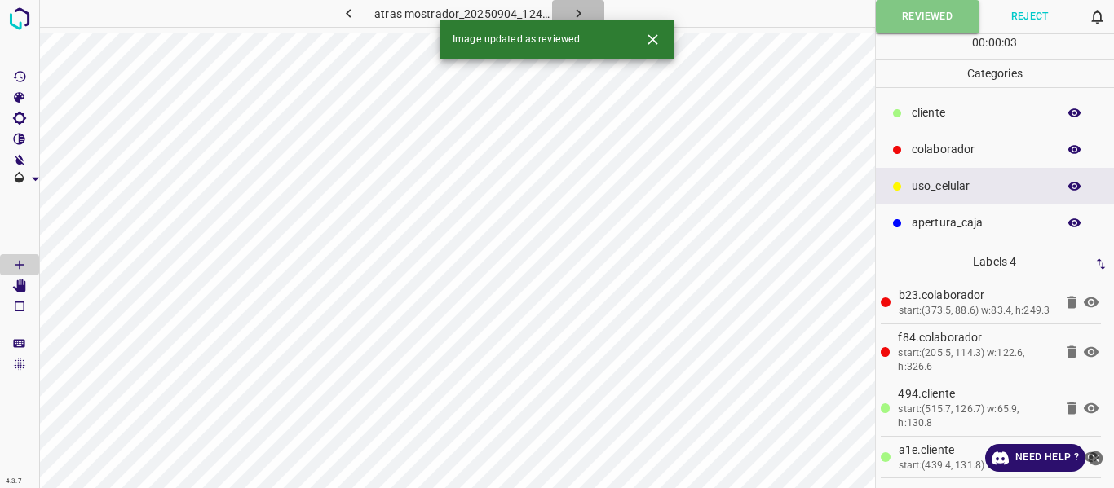
click at [581, 13] on icon "button" at bounding box center [578, 13] width 17 height 17
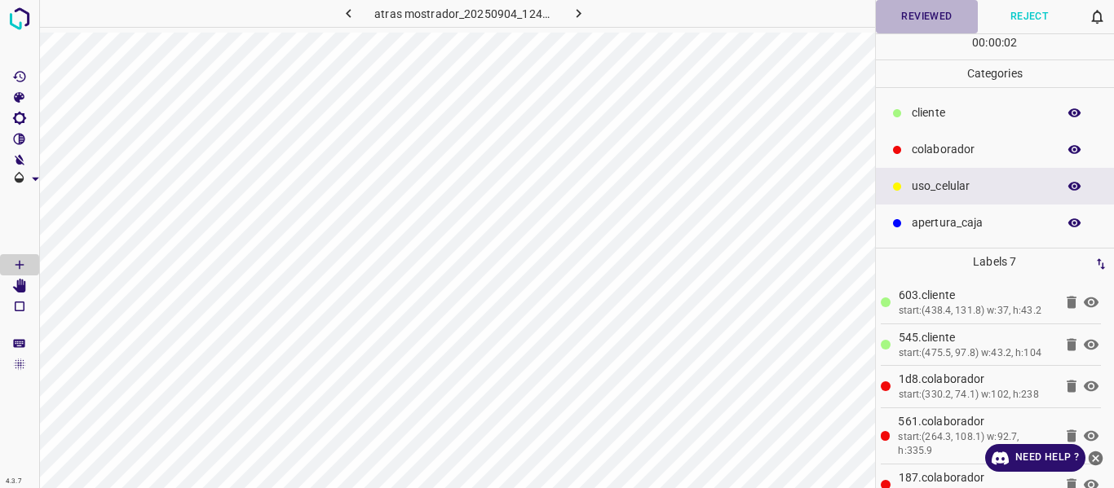
click at [923, 20] on button "Reviewed" at bounding box center [927, 16] width 103 height 33
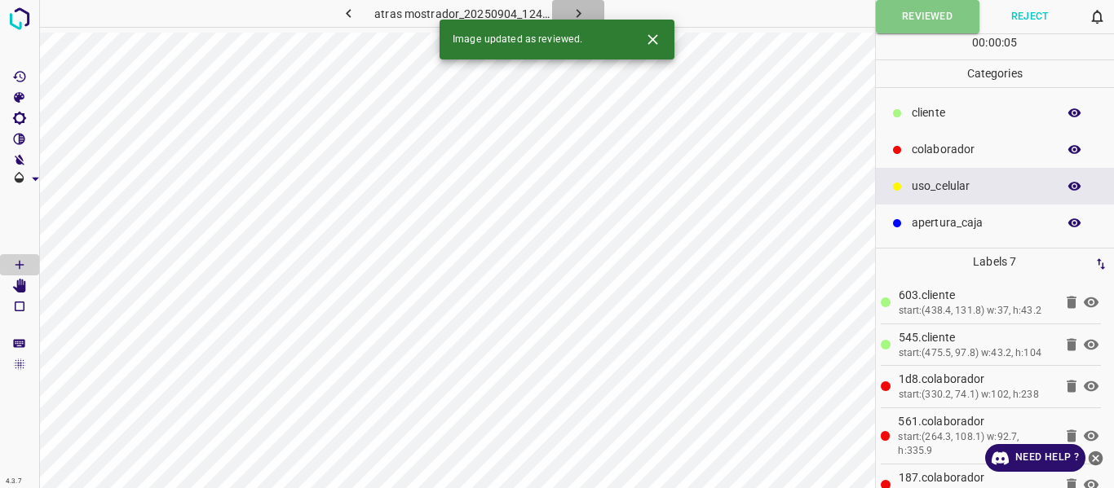
click at [580, 11] on icon "button" at bounding box center [578, 13] width 17 height 17
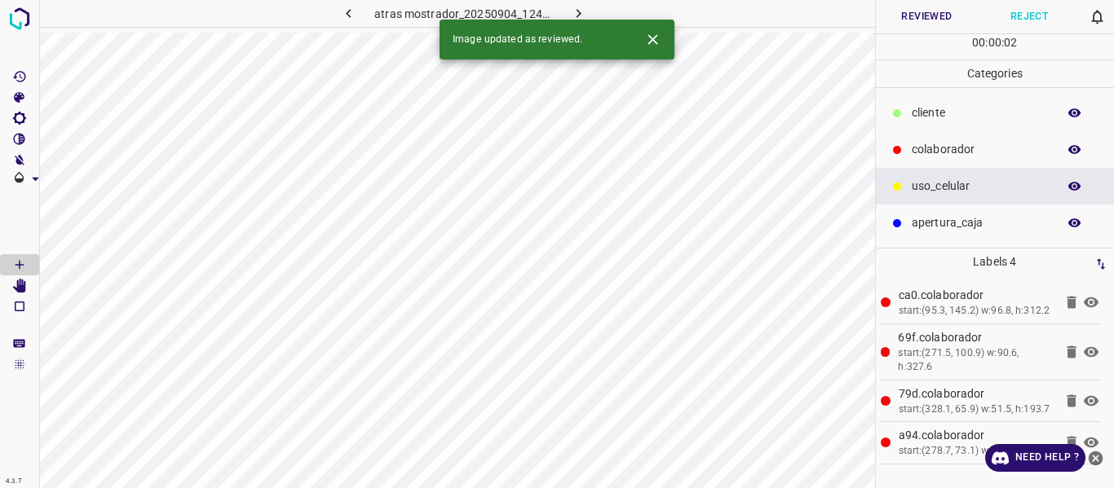
click at [928, 16] on button "Reviewed" at bounding box center [927, 16] width 103 height 33
click at [576, 10] on icon "button" at bounding box center [578, 13] width 5 height 9
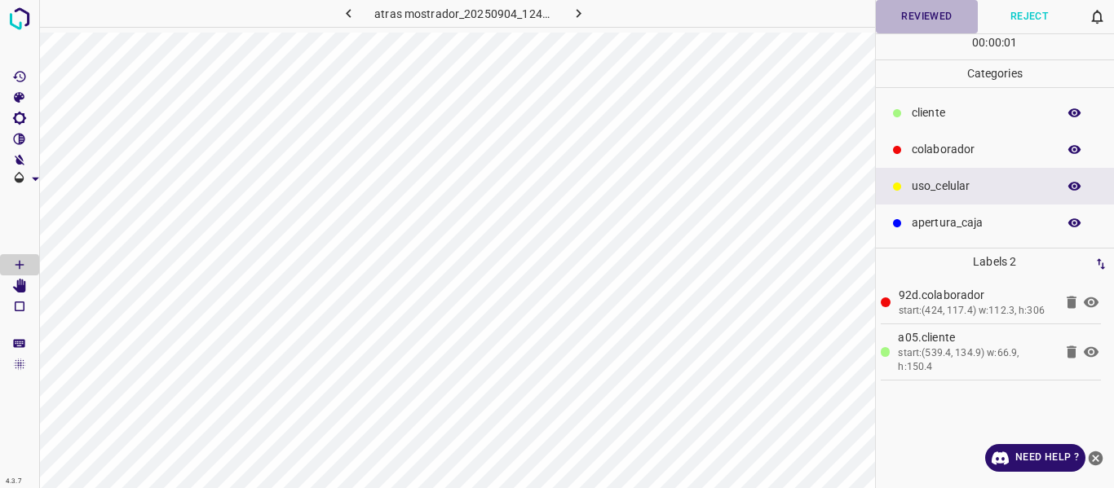
click at [897, 20] on button "Reviewed" at bounding box center [927, 16] width 103 height 33
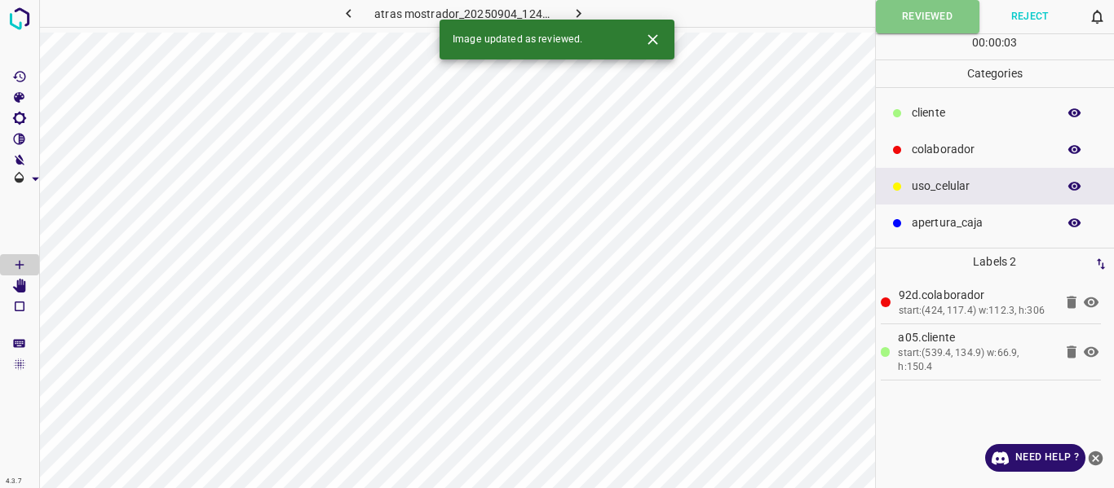
click at [583, 7] on icon "button" at bounding box center [578, 13] width 17 height 17
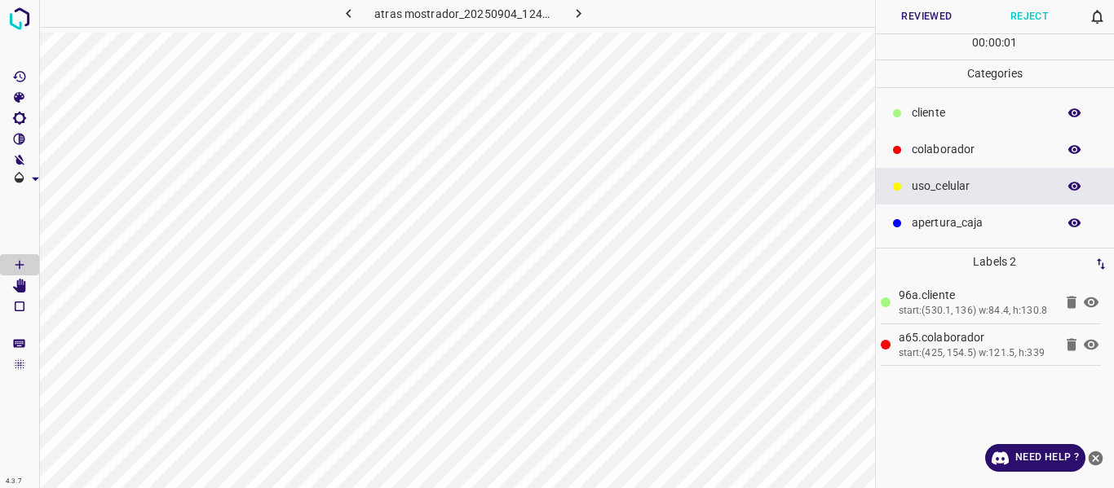
click at [935, 17] on button "Reviewed" at bounding box center [927, 16] width 103 height 33
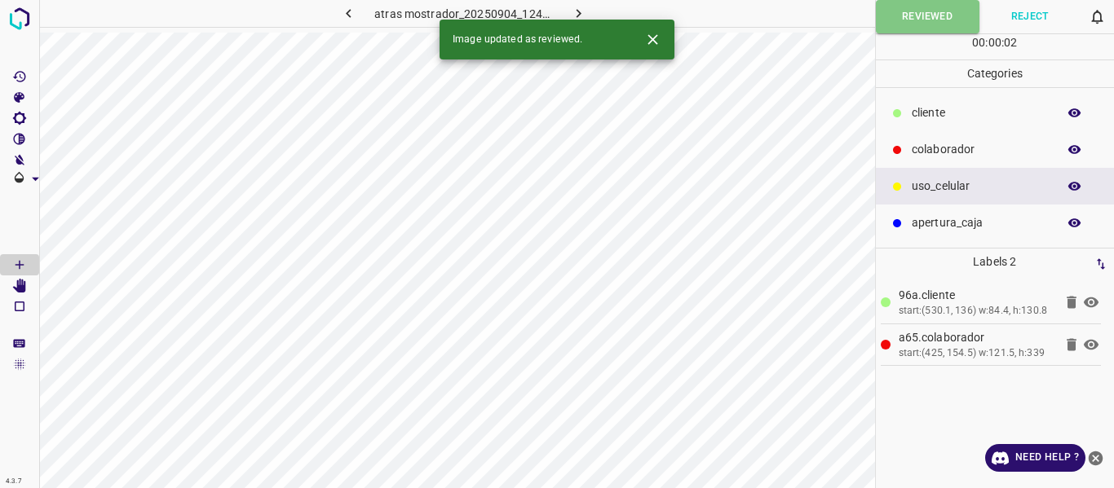
click at [586, 11] on button "button" at bounding box center [578, 13] width 52 height 27
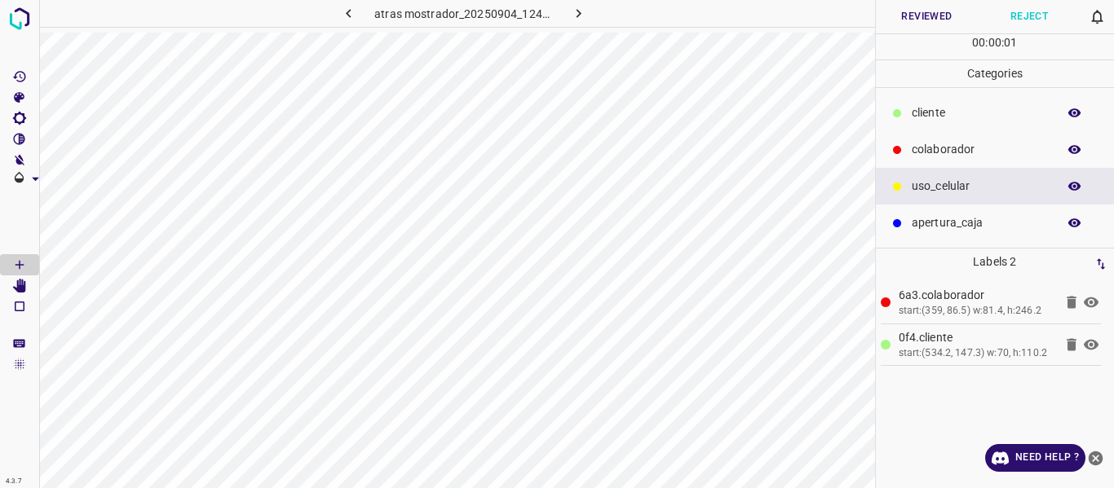
click at [902, 18] on button "Reviewed" at bounding box center [927, 16] width 103 height 33
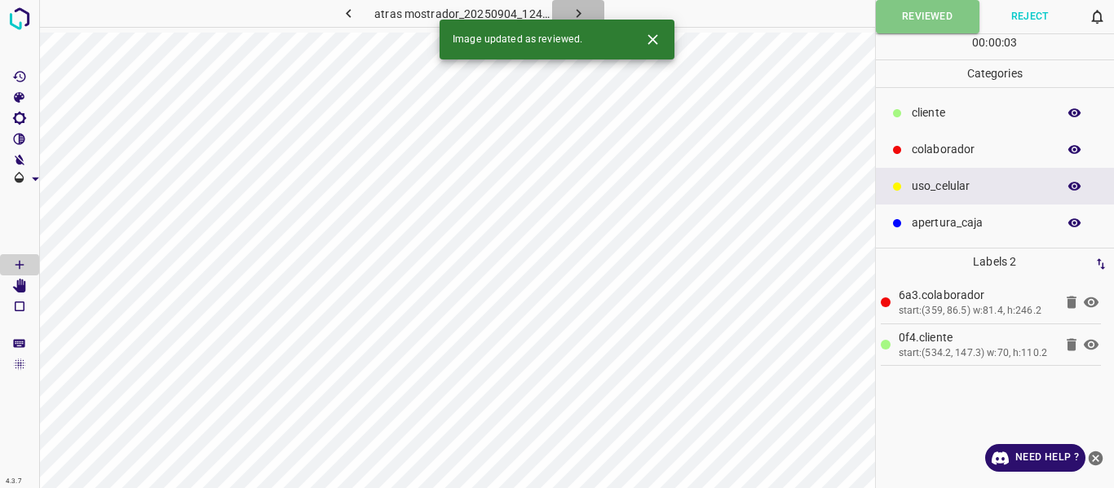
click at [581, 11] on icon "button" at bounding box center [578, 13] width 17 height 17
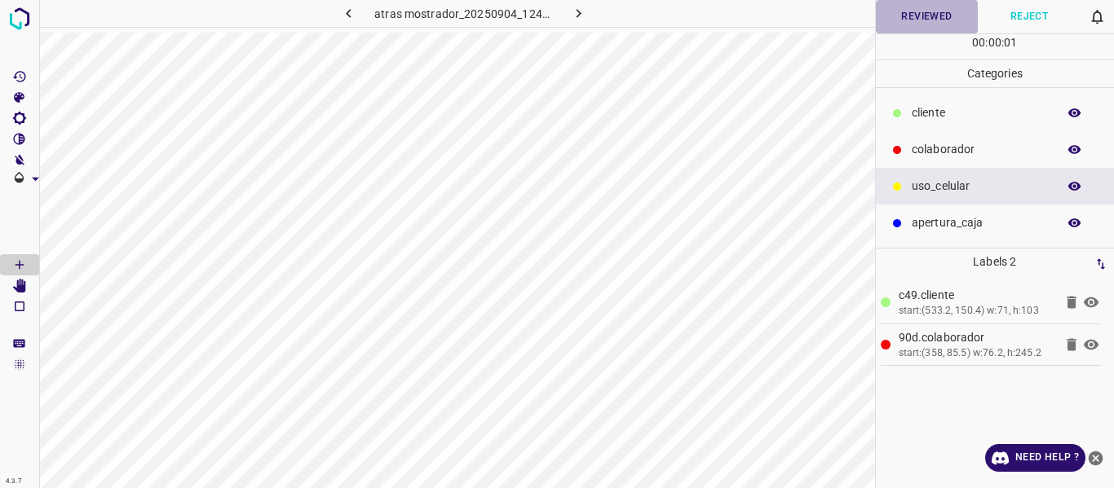
click at [930, 14] on button "Reviewed" at bounding box center [927, 16] width 103 height 33
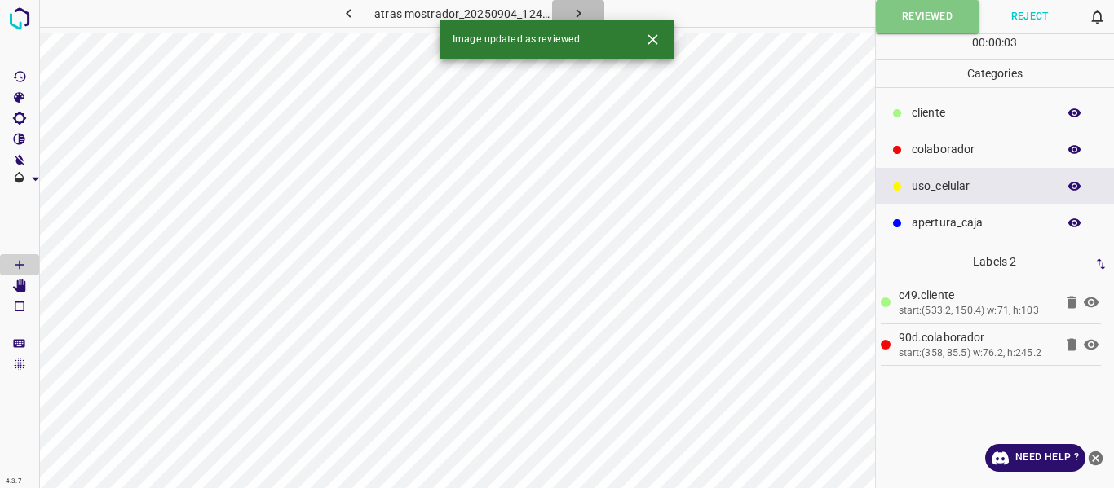
click at [585, 11] on icon "button" at bounding box center [578, 13] width 17 height 17
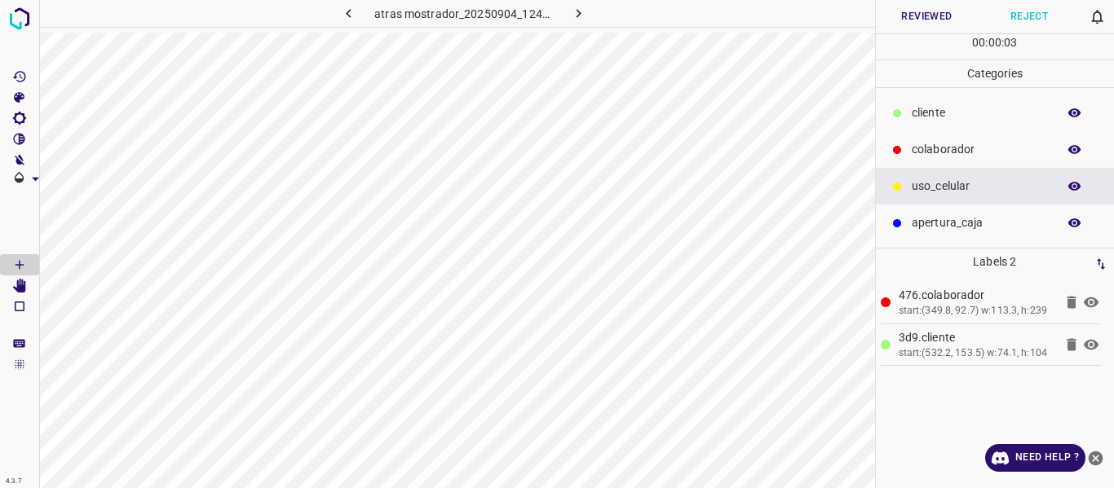
click at [923, 18] on button "Reviewed" at bounding box center [927, 16] width 103 height 33
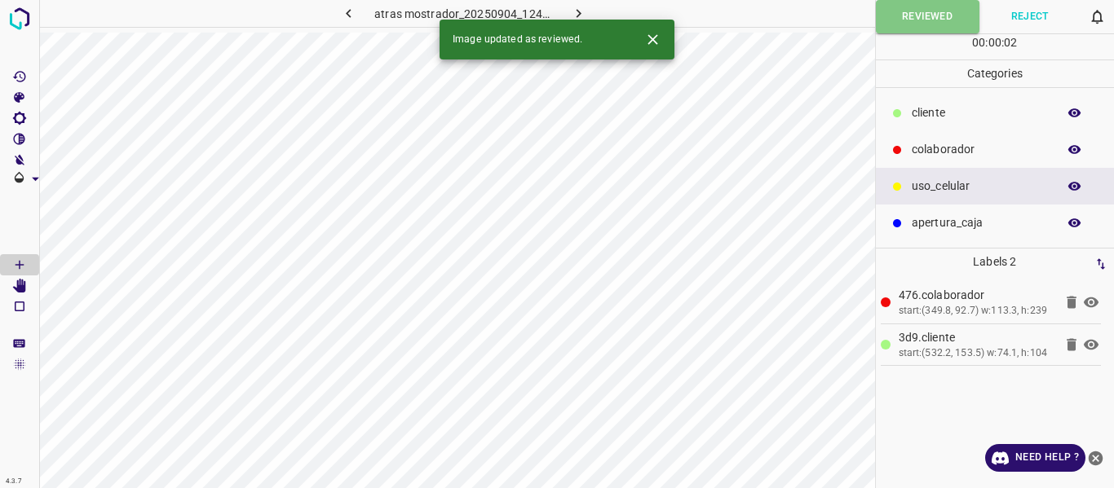
click at [580, 9] on icon "button" at bounding box center [578, 13] width 17 height 17
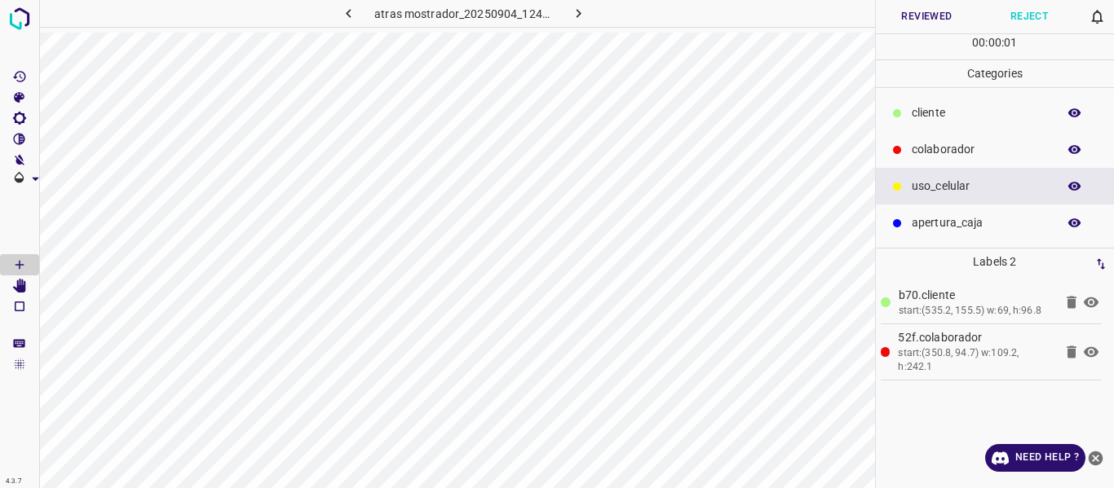
click at [920, 16] on button "Reviewed" at bounding box center [927, 16] width 103 height 33
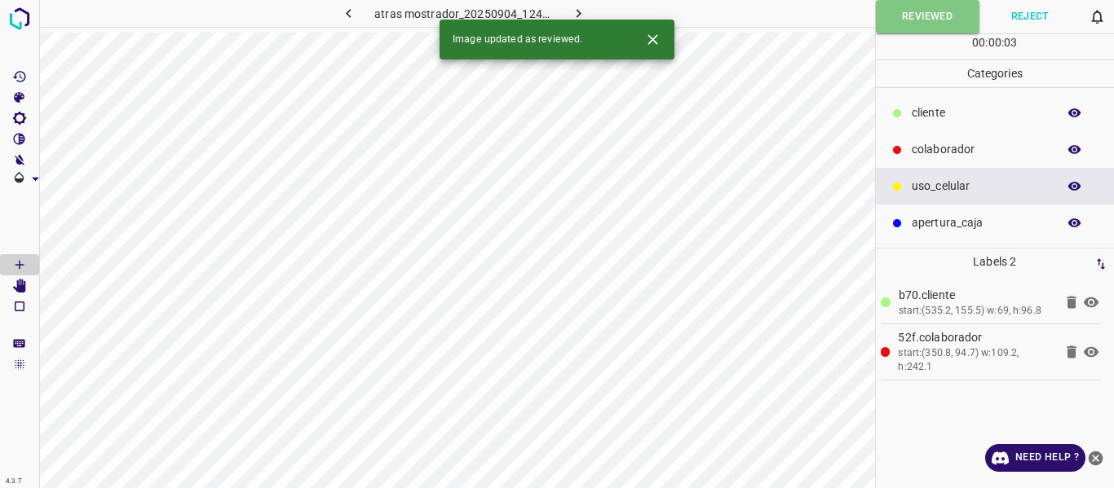
click at [579, 9] on icon "button" at bounding box center [578, 13] width 17 height 17
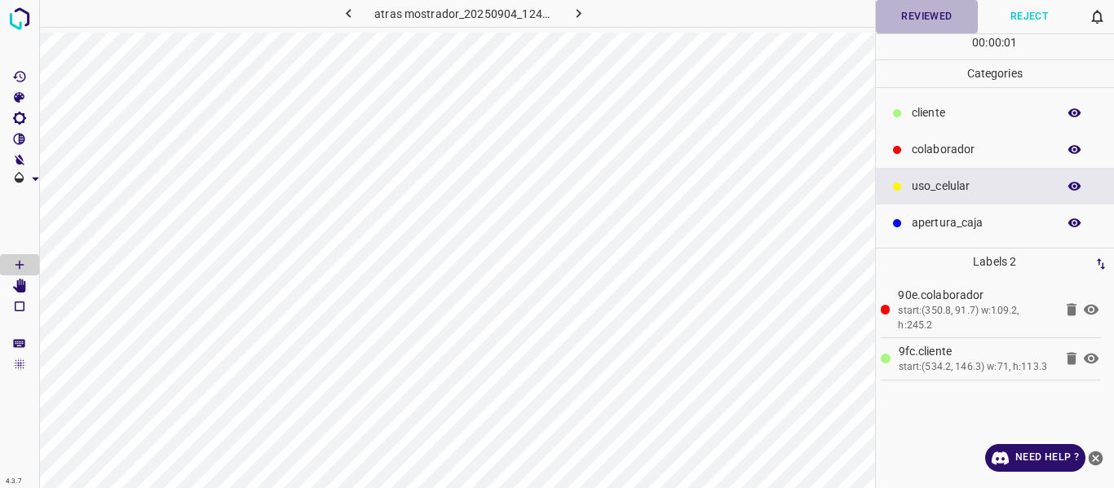
drag, startPoint x: 942, startPoint y: 20, endPoint x: 920, endPoint y: 18, distance: 22.1
click at [942, 19] on button "Reviewed" at bounding box center [927, 16] width 103 height 33
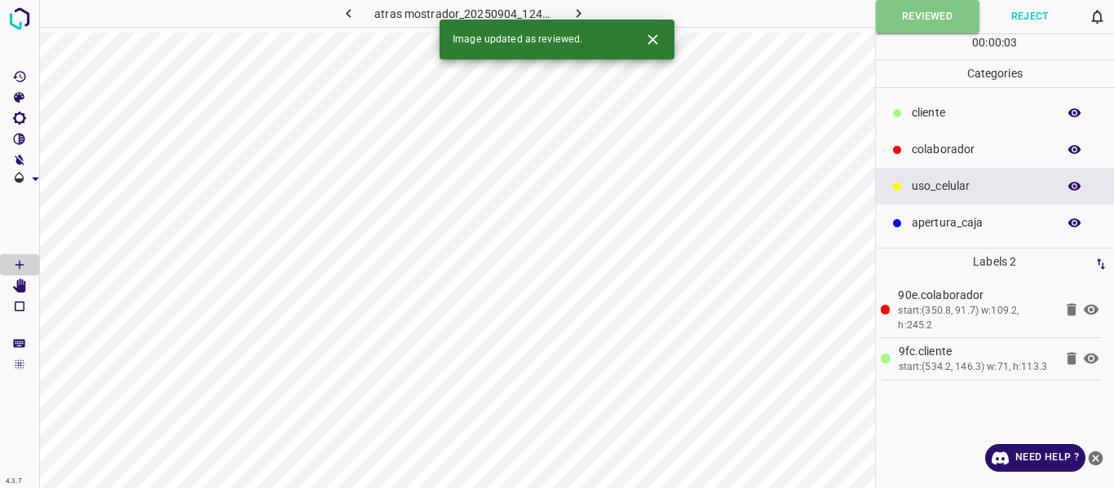
click at [579, 11] on icon "button" at bounding box center [578, 13] width 17 height 17
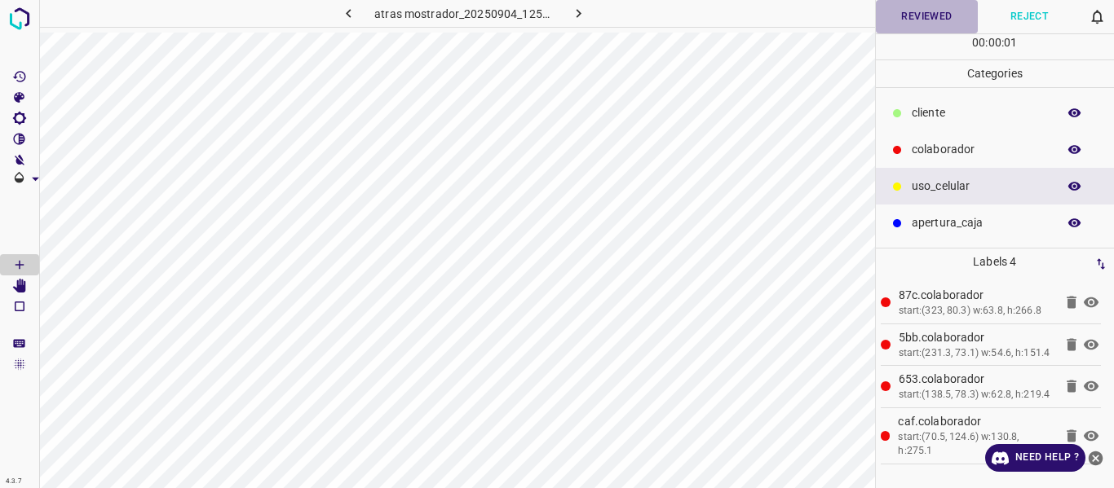
click at [929, 10] on button "Reviewed" at bounding box center [927, 16] width 103 height 33
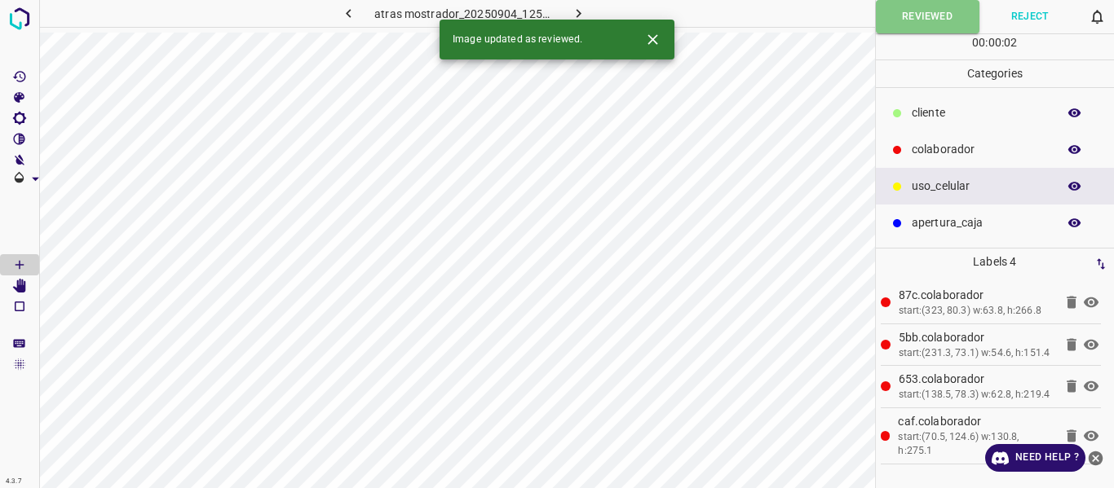
click at [588, 11] on button "button" at bounding box center [578, 13] width 52 height 27
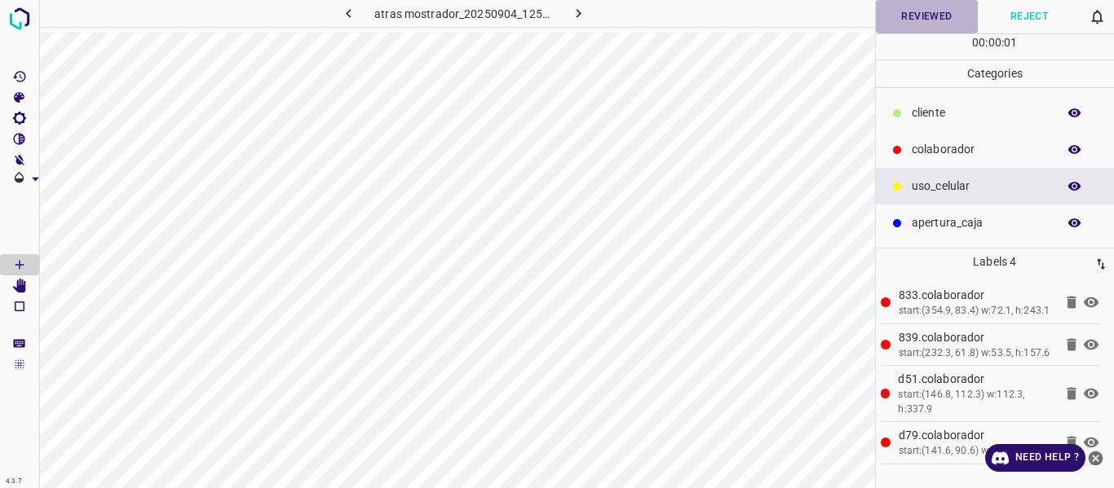
click at [917, 21] on button "Reviewed" at bounding box center [927, 16] width 103 height 33
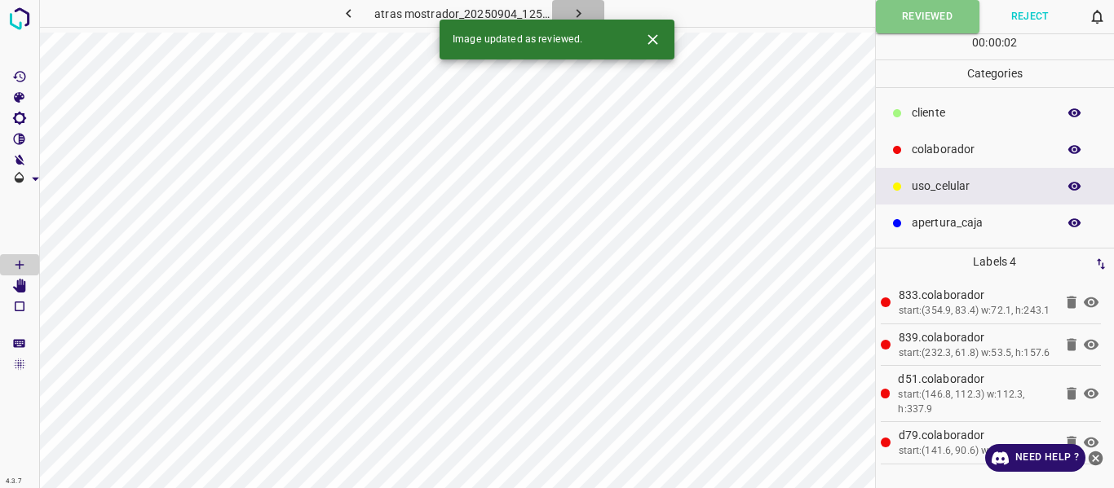
click at [580, 11] on icon "button" at bounding box center [578, 13] width 17 height 17
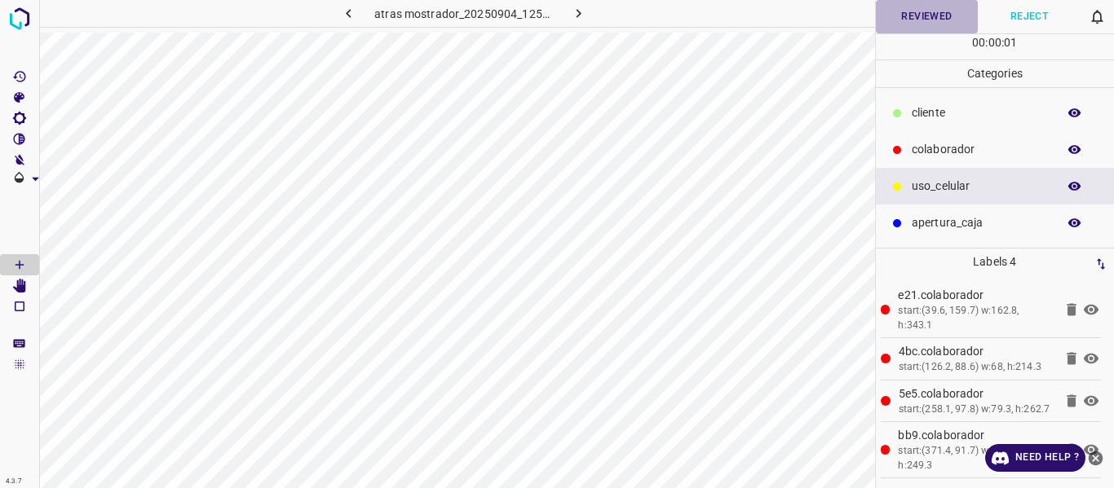
click at [911, 20] on button "Reviewed" at bounding box center [927, 16] width 103 height 33
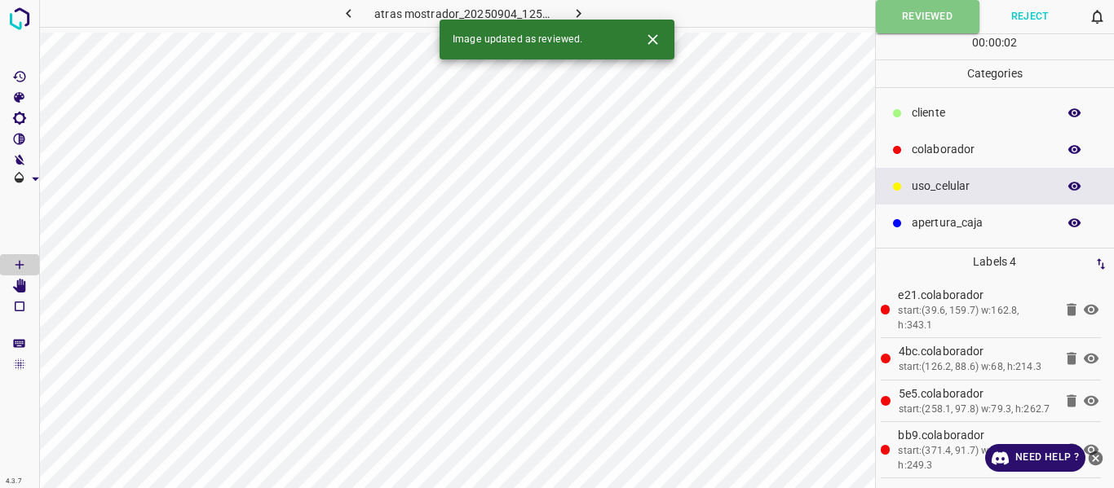
click at [580, 12] on icon "button" at bounding box center [578, 13] width 17 height 17
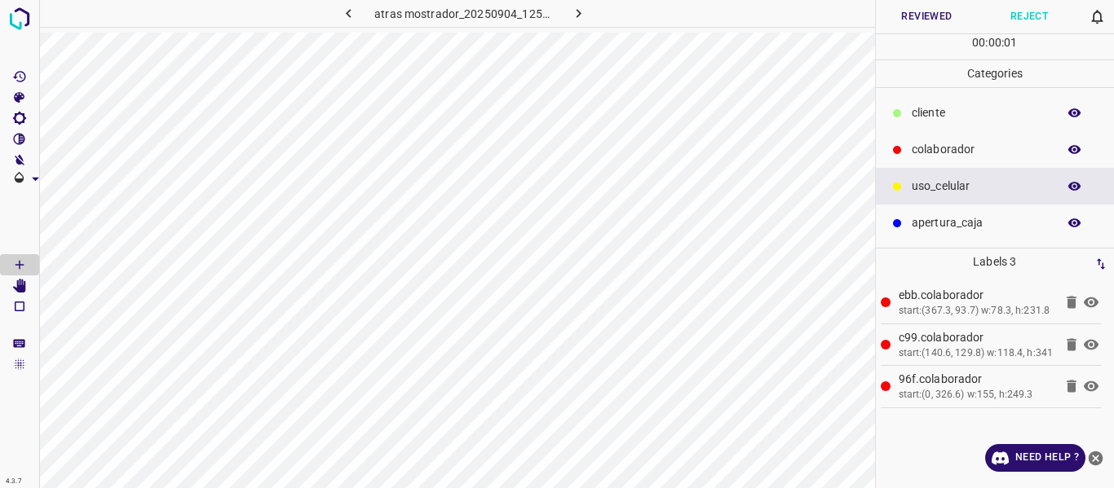
click at [923, 15] on button "Reviewed" at bounding box center [927, 16] width 103 height 33
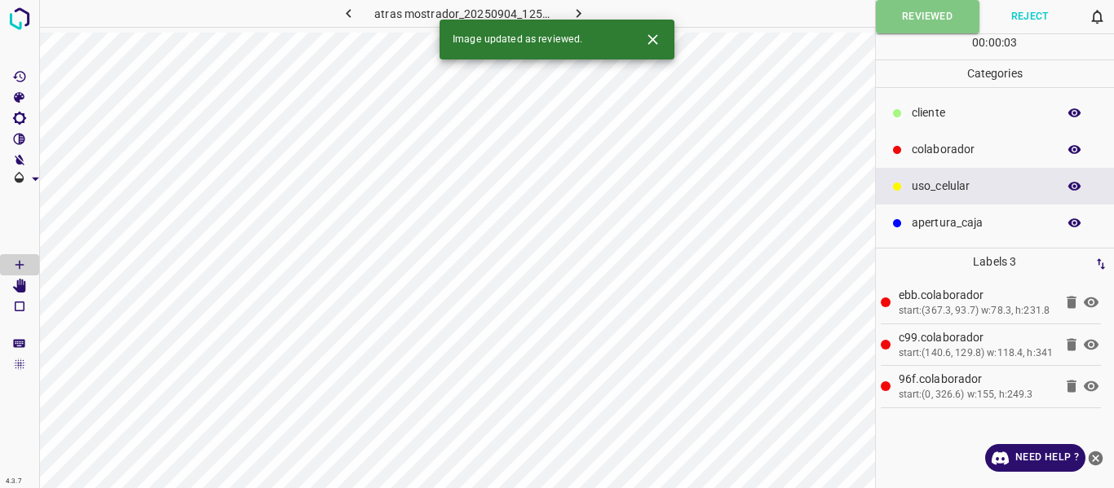
click at [577, 11] on icon "button" at bounding box center [578, 13] width 5 height 9
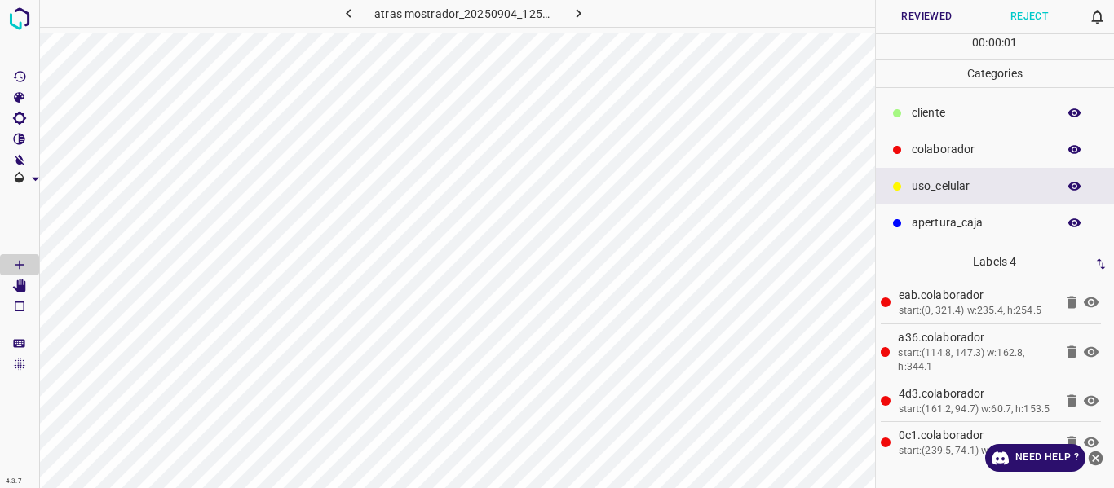
click at [924, 12] on button "Reviewed" at bounding box center [927, 16] width 103 height 33
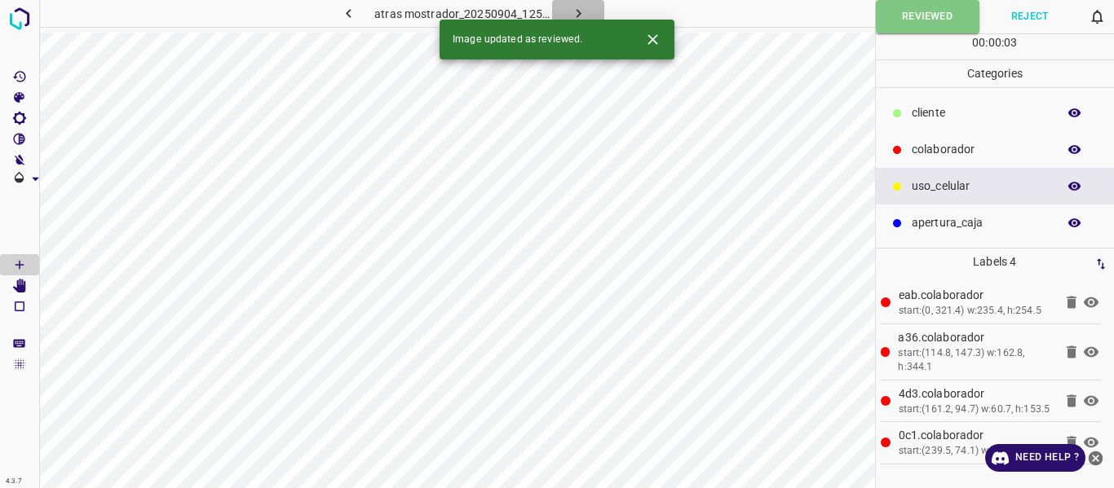
click at [589, 10] on button "button" at bounding box center [578, 13] width 52 height 27
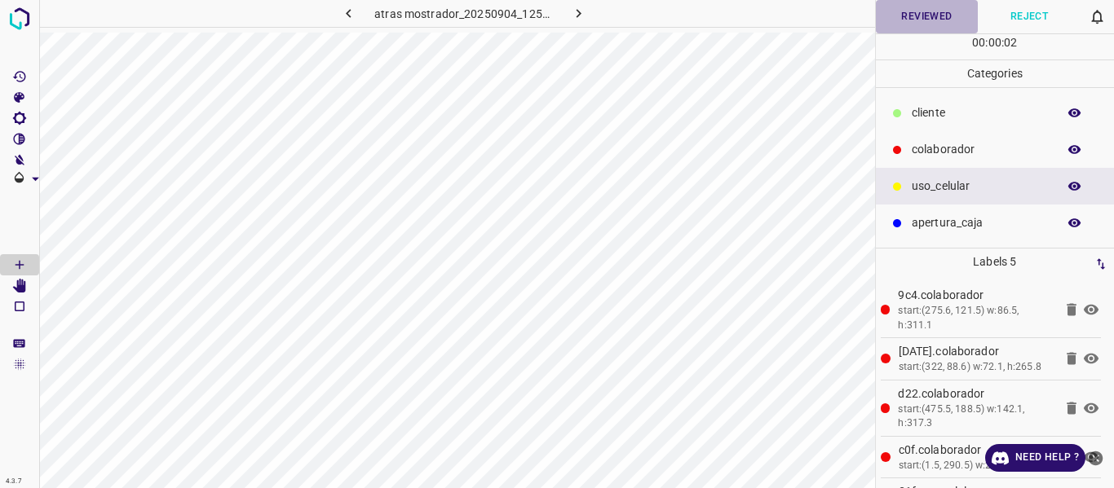
click at [934, 12] on button "Reviewed" at bounding box center [927, 16] width 103 height 33
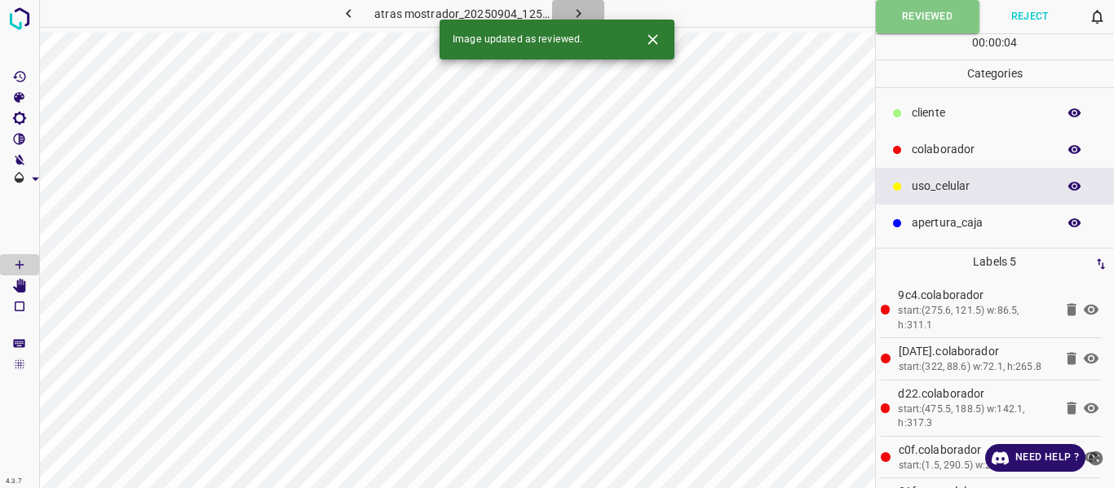
click at [584, 11] on icon "button" at bounding box center [578, 13] width 17 height 17
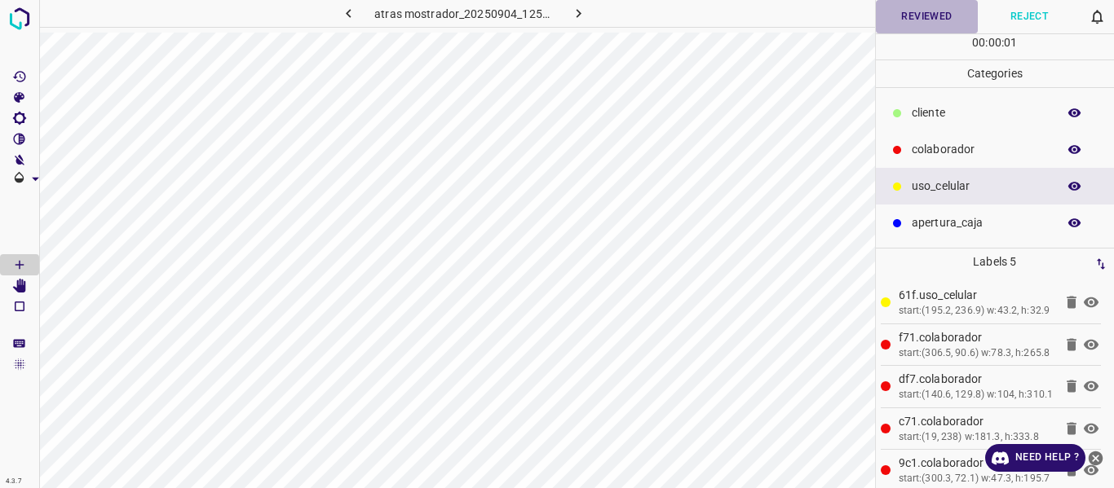
click at [929, 14] on button "Reviewed" at bounding box center [927, 16] width 103 height 33
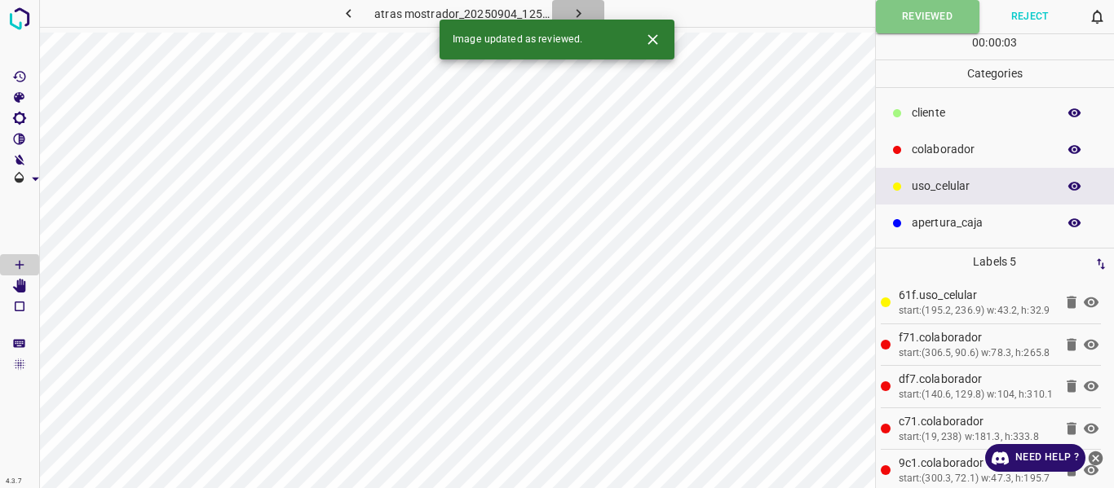
click at [581, 9] on icon "button" at bounding box center [578, 13] width 17 height 17
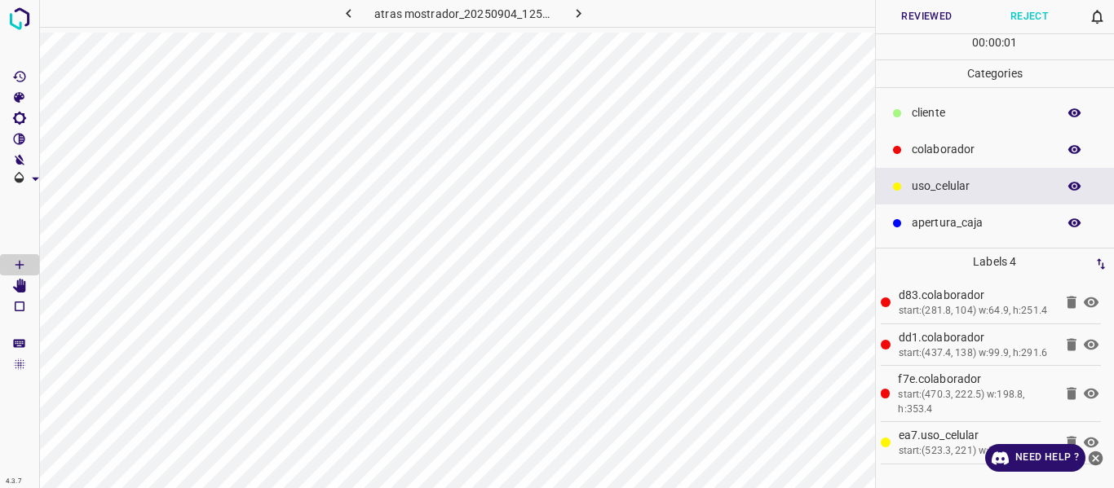
click at [926, 19] on button "Reviewed" at bounding box center [927, 16] width 103 height 33
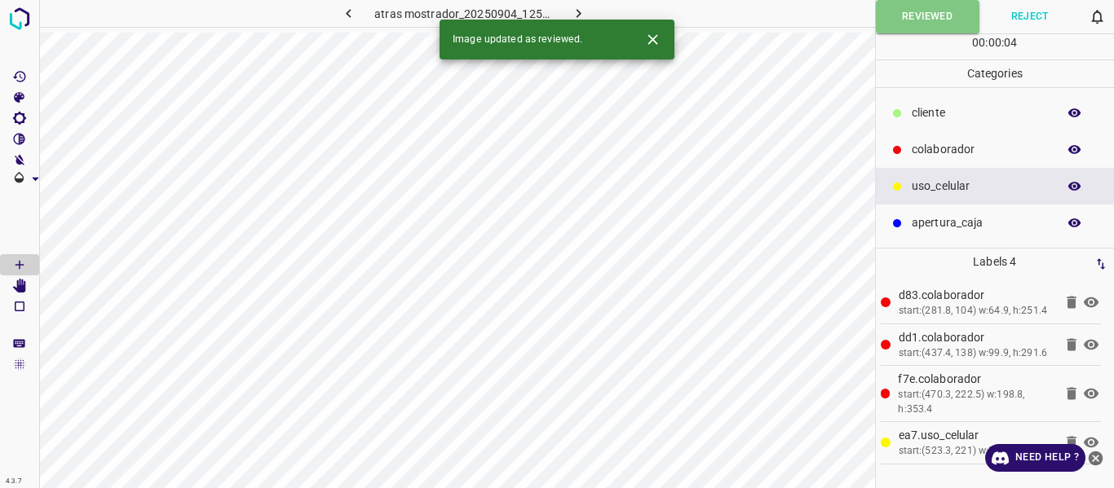
click at [579, 9] on icon "button" at bounding box center [578, 13] width 17 height 17
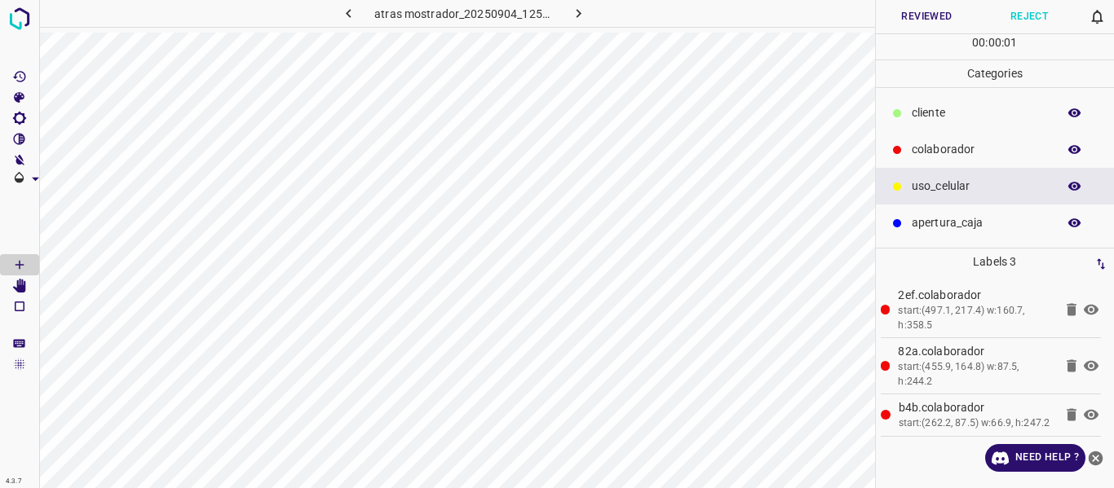
click at [914, 17] on button "Reviewed" at bounding box center [927, 16] width 103 height 33
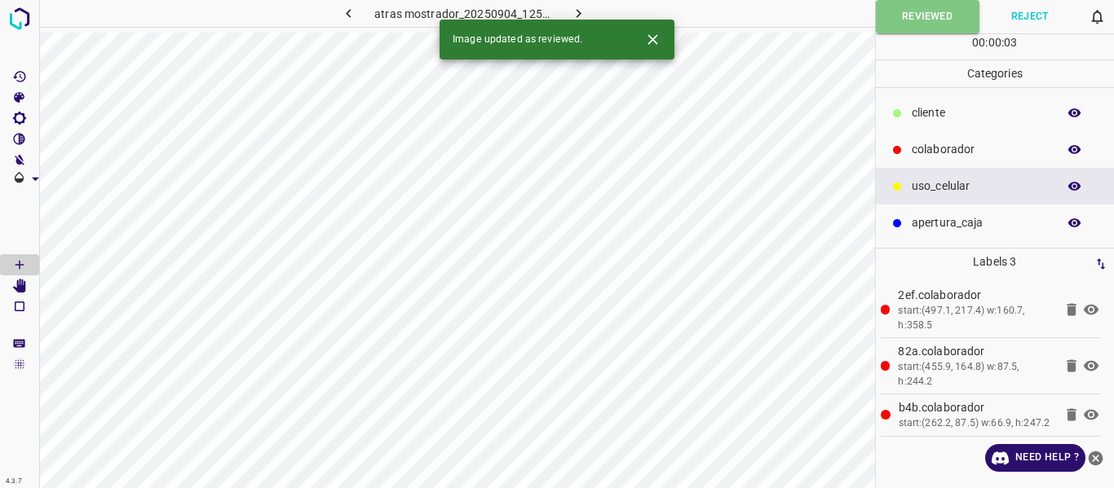
click at [585, 5] on icon "button" at bounding box center [578, 13] width 17 height 17
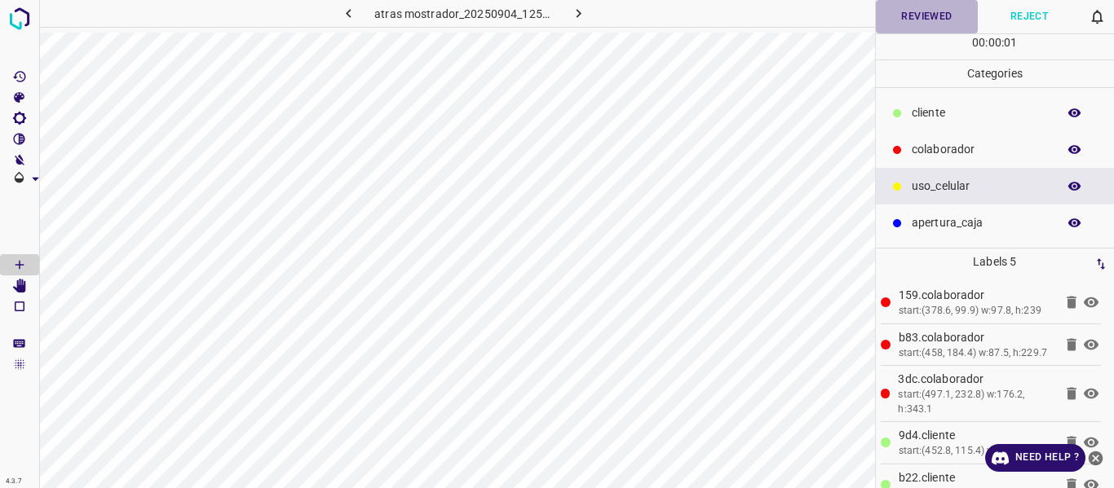
click at [910, 11] on button "Reviewed" at bounding box center [927, 16] width 103 height 33
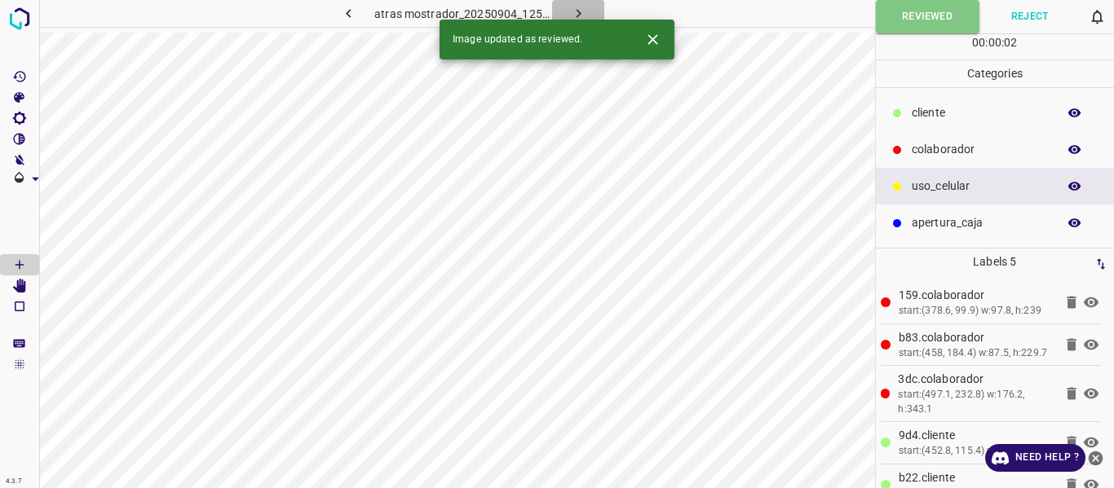
click at [580, 11] on icon "button" at bounding box center [578, 13] width 17 height 17
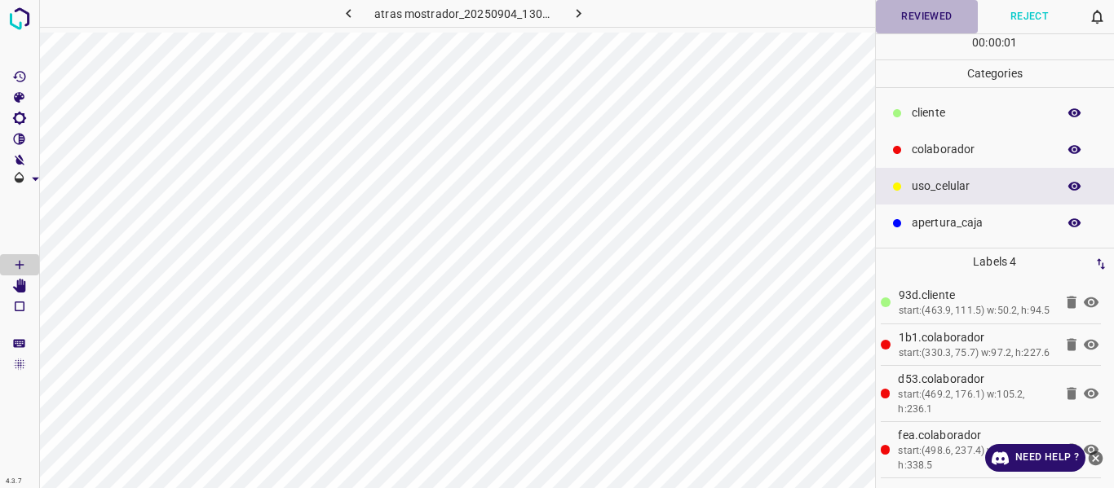
click at [932, 20] on button "Reviewed" at bounding box center [927, 16] width 103 height 33
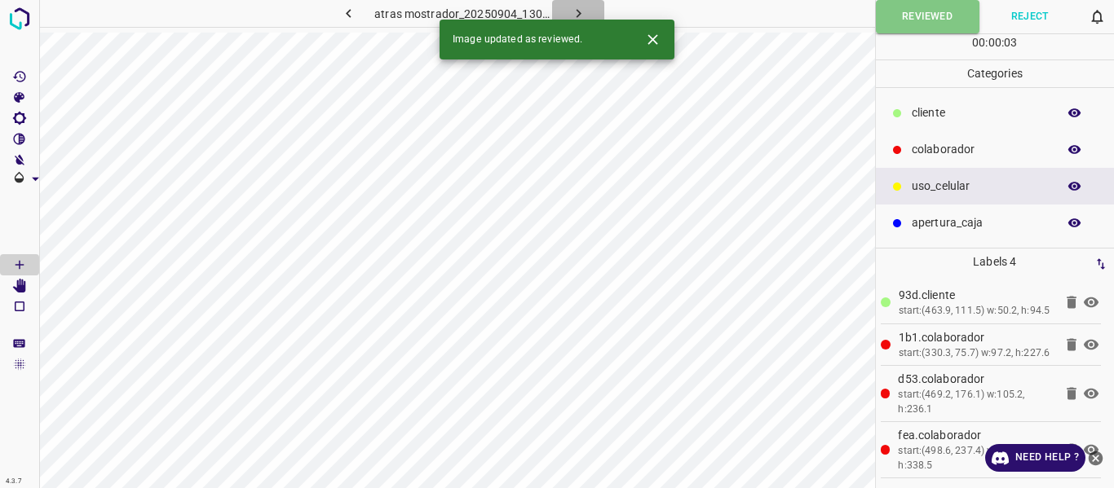
click at [575, 9] on icon "button" at bounding box center [578, 13] width 17 height 17
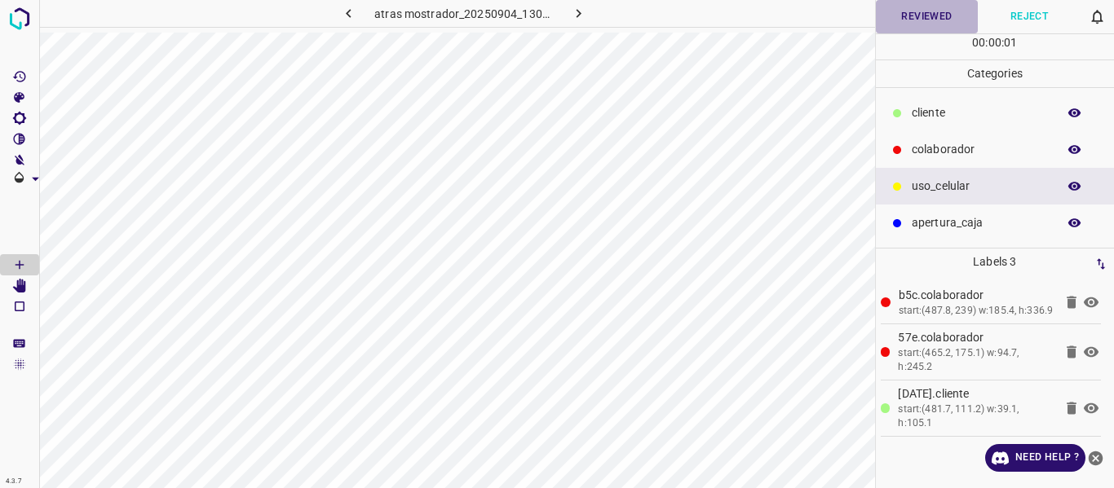
click at [924, 17] on button "Reviewed" at bounding box center [927, 16] width 103 height 33
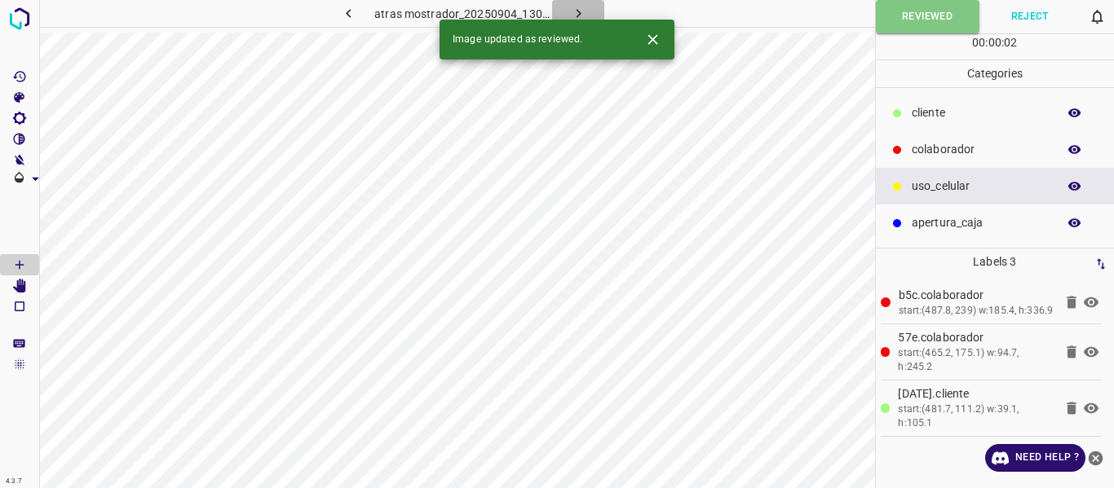
click at [583, 8] on icon "button" at bounding box center [578, 13] width 17 height 17
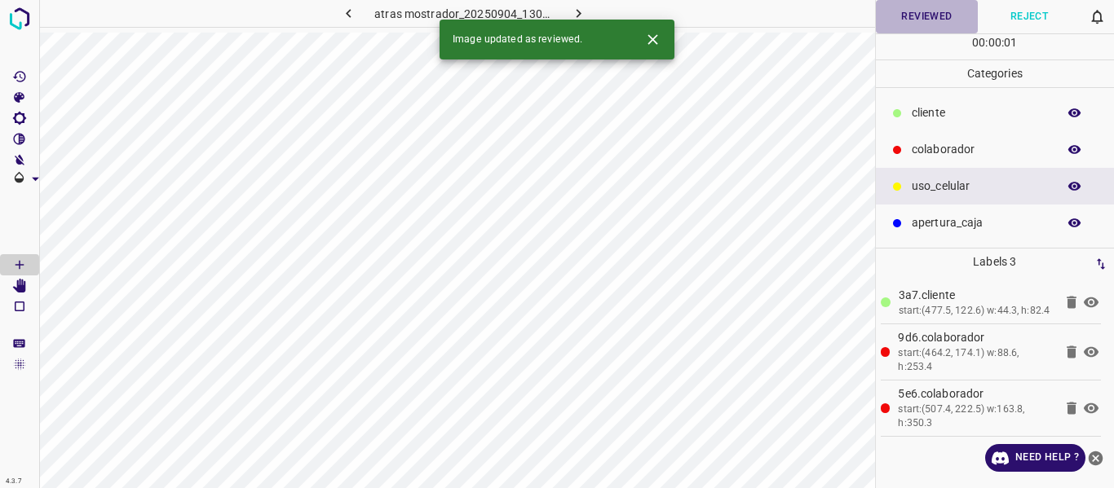
click at [919, 17] on button "Reviewed" at bounding box center [927, 16] width 103 height 33
click at [581, 11] on icon "button" at bounding box center [578, 13] width 17 height 17
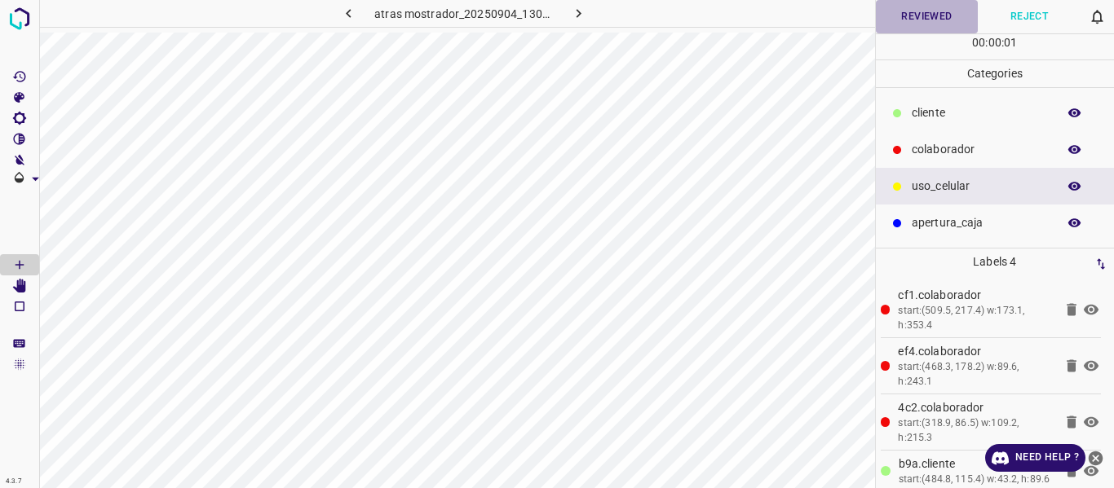
click at [925, 15] on button "Reviewed" at bounding box center [927, 16] width 103 height 33
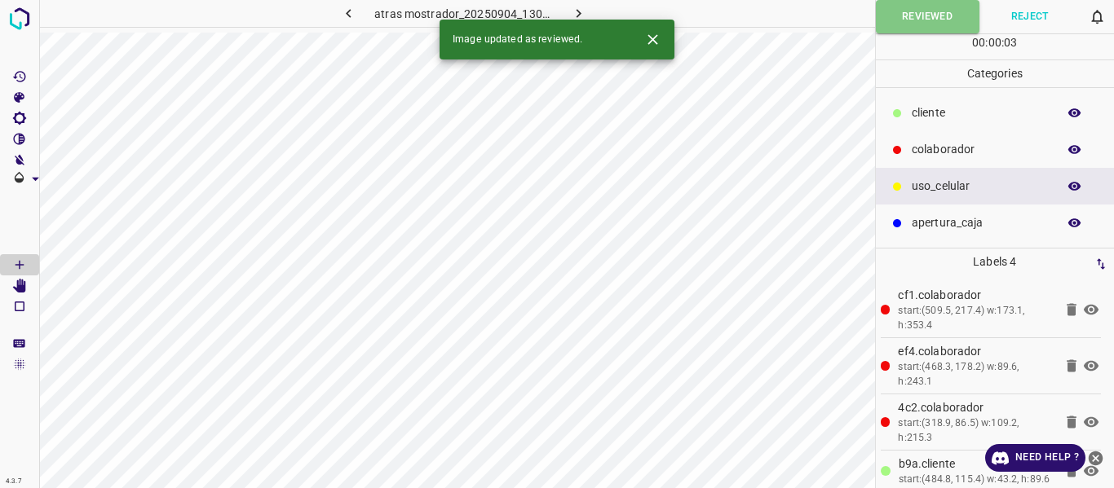
click at [578, 13] on icon "button" at bounding box center [578, 13] width 5 height 9
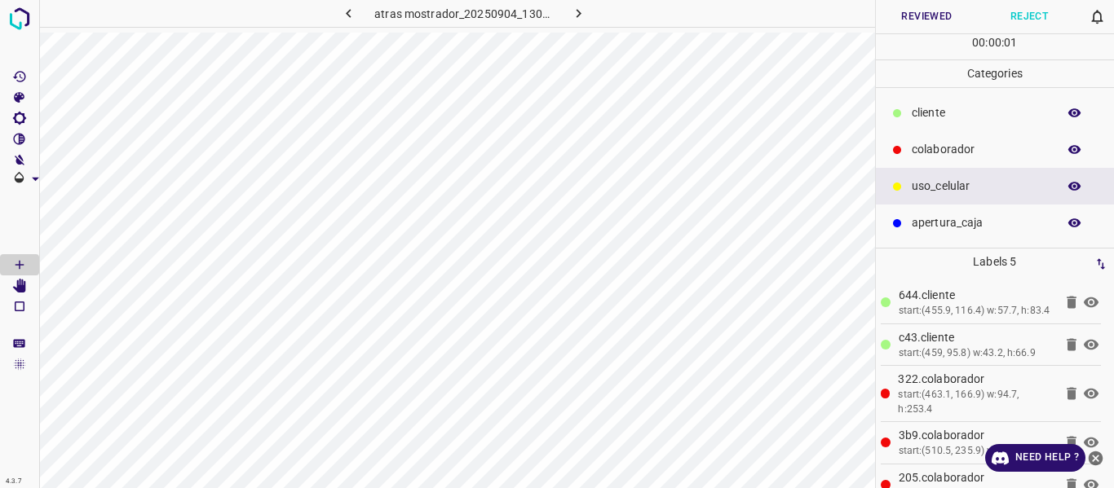
click at [944, 16] on button "Reviewed" at bounding box center [927, 16] width 103 height 33
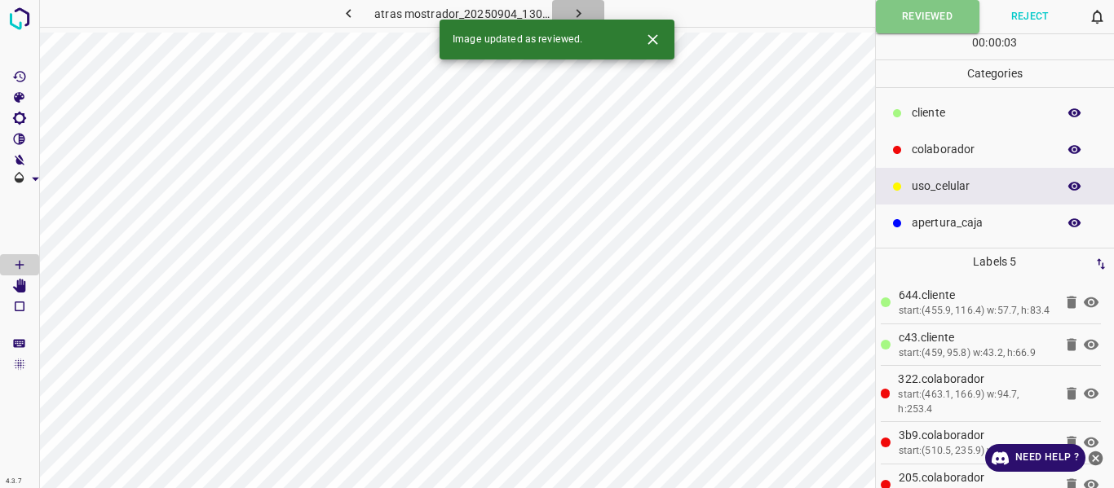
click at [582, 8] on icon "button" at bounding box center [578, 13] width 17 height 17
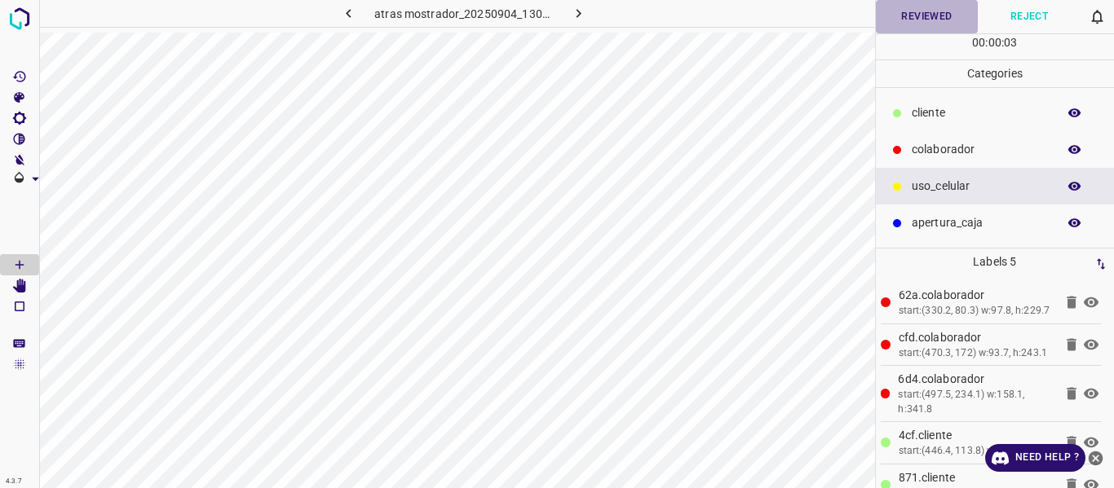
click at [911, 19] on button "Reviewed" at bounding box center [927, 16] width 103 height 33
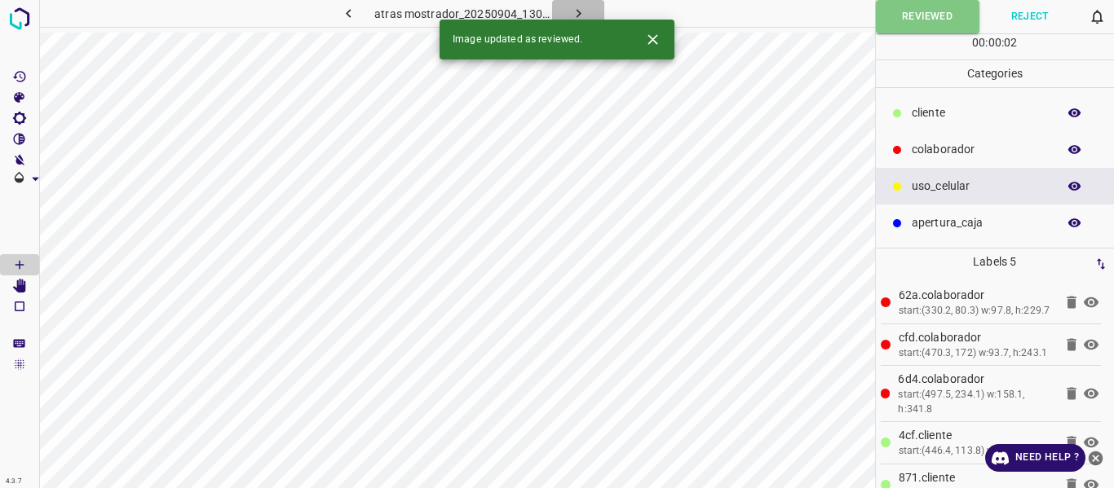
click at [579, 7] on icon "button" at bounding box center [578, 13] width 17 height 17
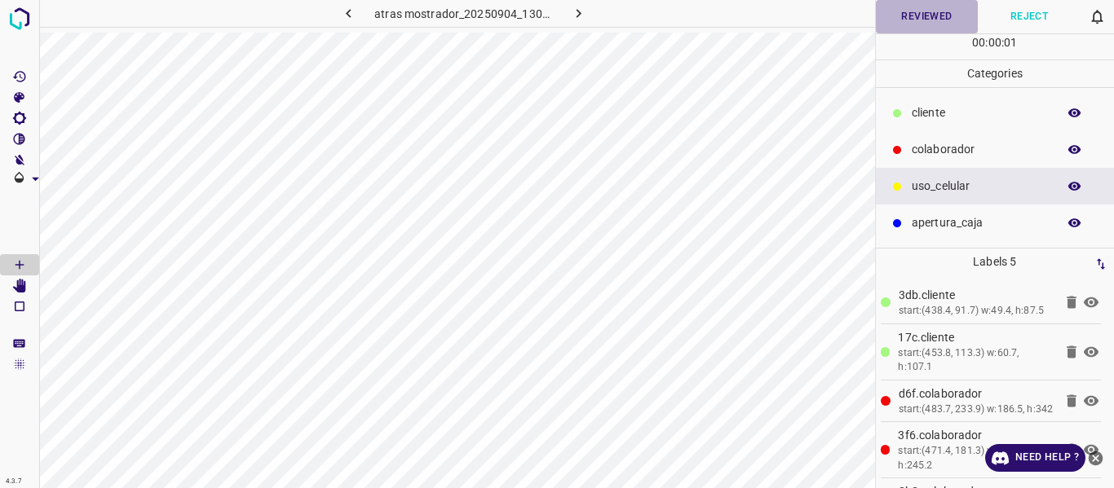
click at [934, 15] on button "Reviewed" at bounding box center [927, 16] width 103 height 33
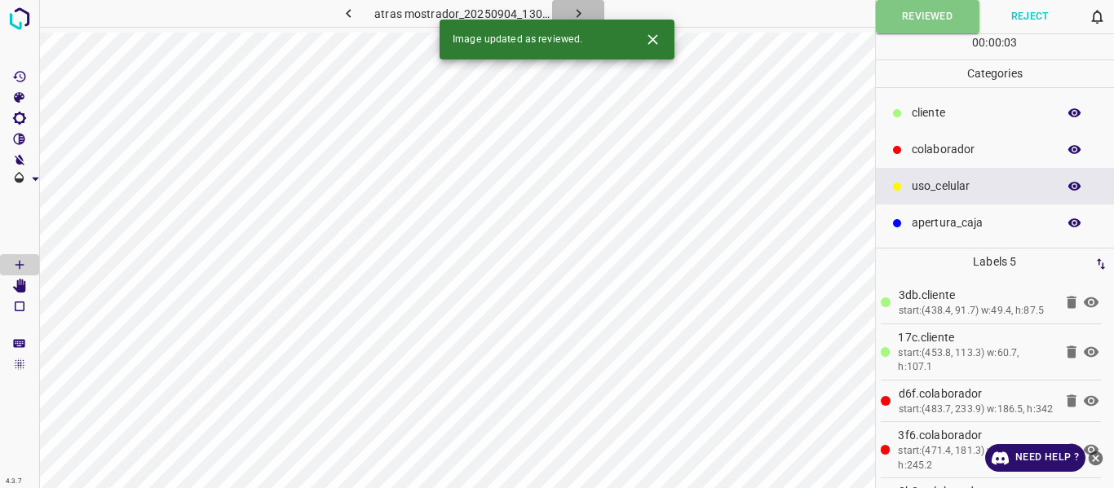
click at [579, 14] on icon "button" at bounding box center [578, 13] width 5 height 9
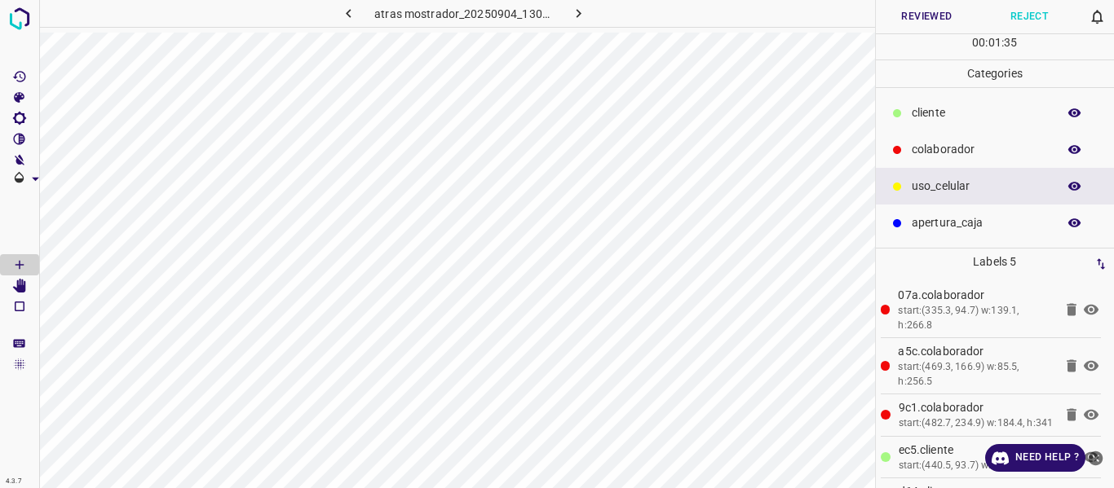
click at [921, 15] on button "Reviewed" at bounding box center [927, 16] width 103 height 33
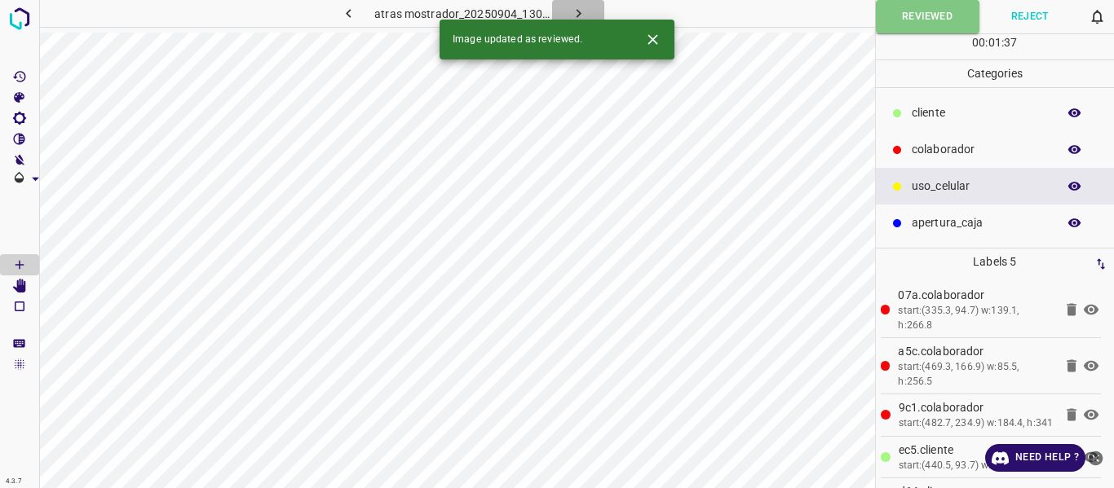
click at [576, 7] on icon "button" at bounding box center [578, 13] width 17 height 17
